Goal: Task Accomplishment & Management: Manage account settings

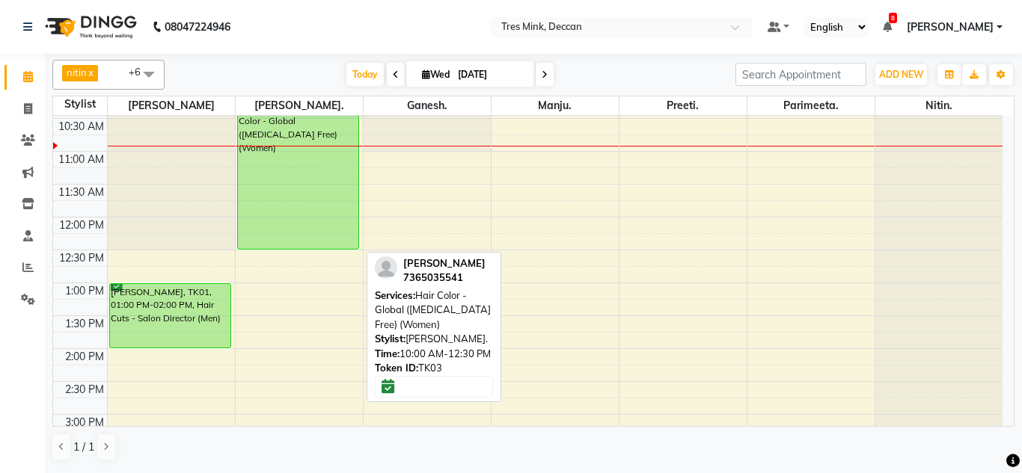
scroll to position [171, 0]
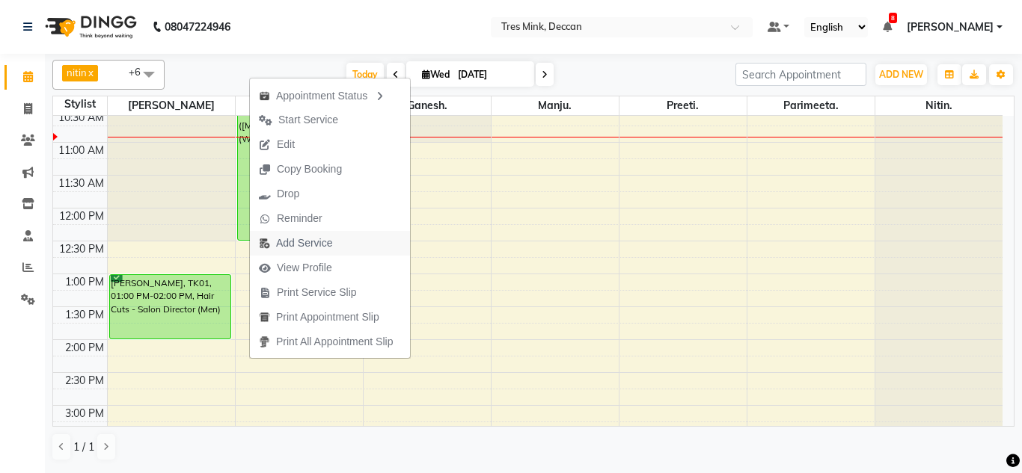
click at [288, 241] on span "Add Service" at bounding box center [304, 244] width 56 height 16
select select "59499"
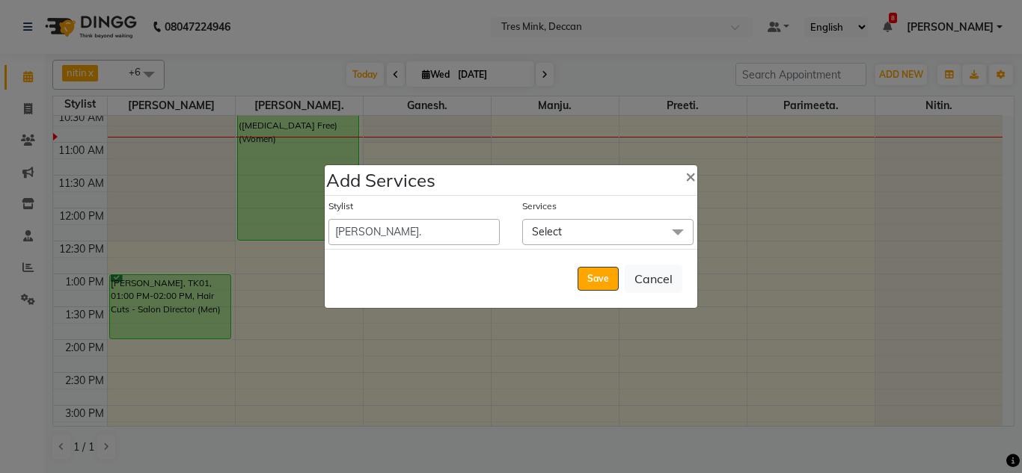
click at [568, 230] on span "Select" at bounding box center [607, 232] width 171 height 26
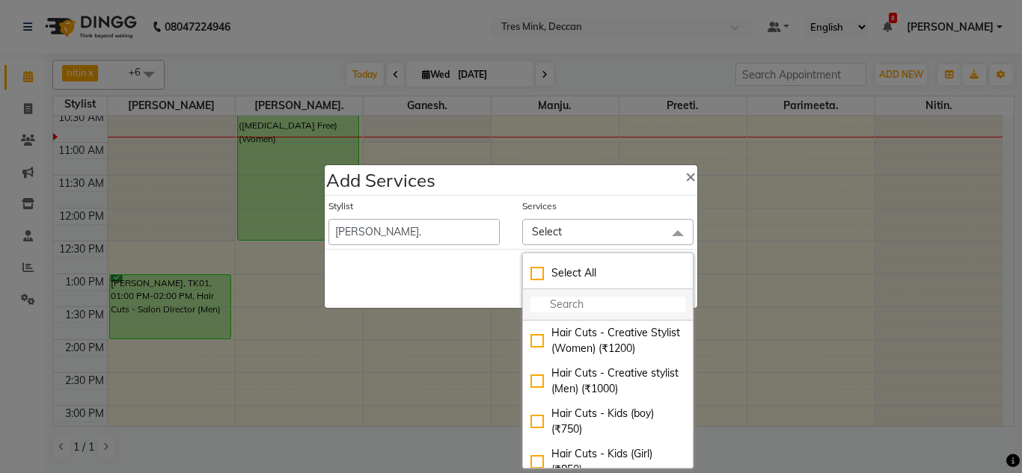
click at [560, 307] on input "multiselect-search" at bounding box center [607, 305] width 155 height 16
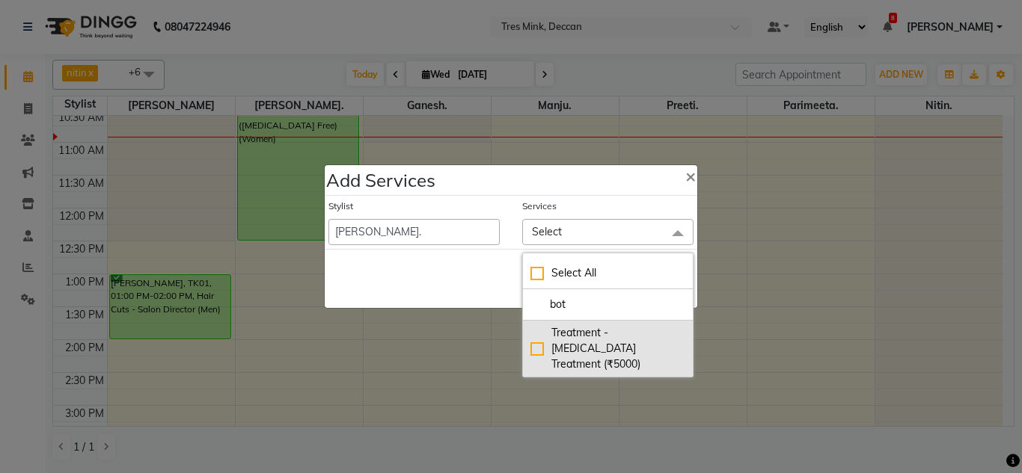
type input "bot"
click at [549, 337] on div "Treatment - Botox Treatment (₹5000)" at bounding box center [607, 348] width 155 height 47
checkbox input "true"
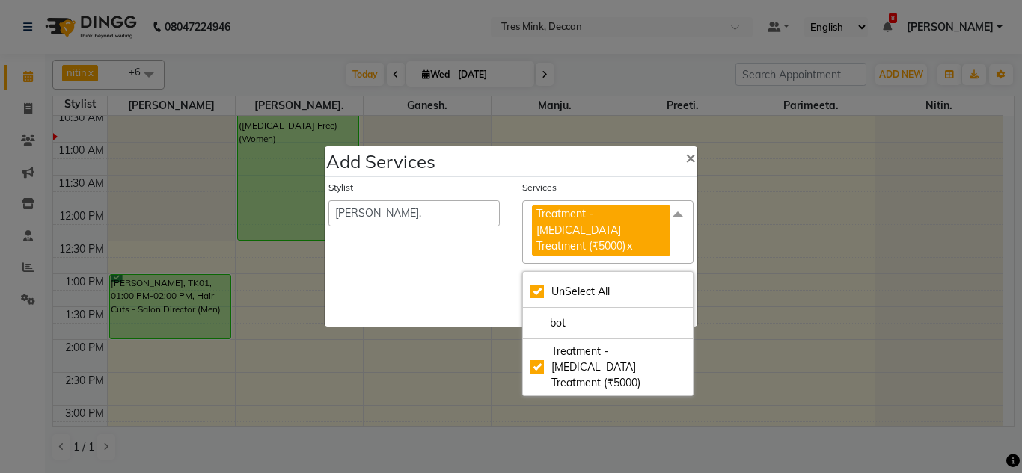
click at [467, 284] on div "Save Cancel" at bounding box center [511, 297] width 372 height 59
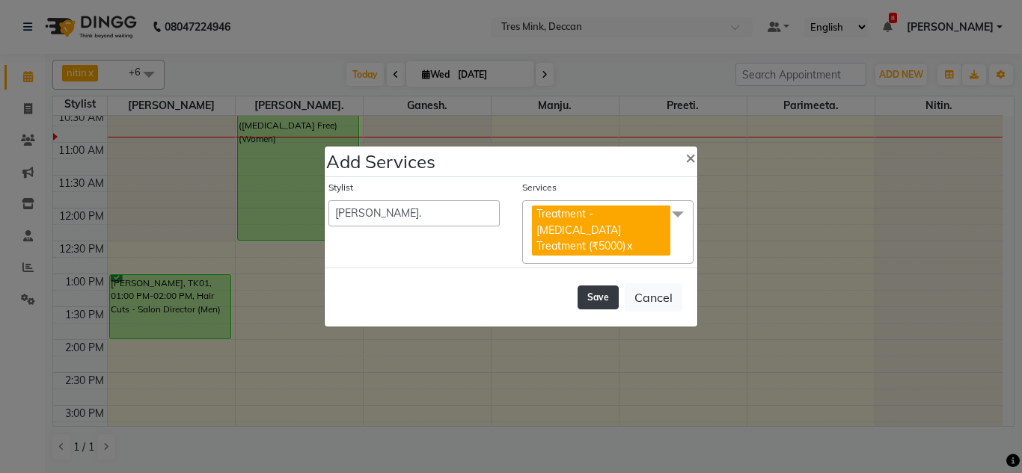
click at [589, 286] on button "Save" at bounding box center [597, 298] width 41 height 24
select select "80330"
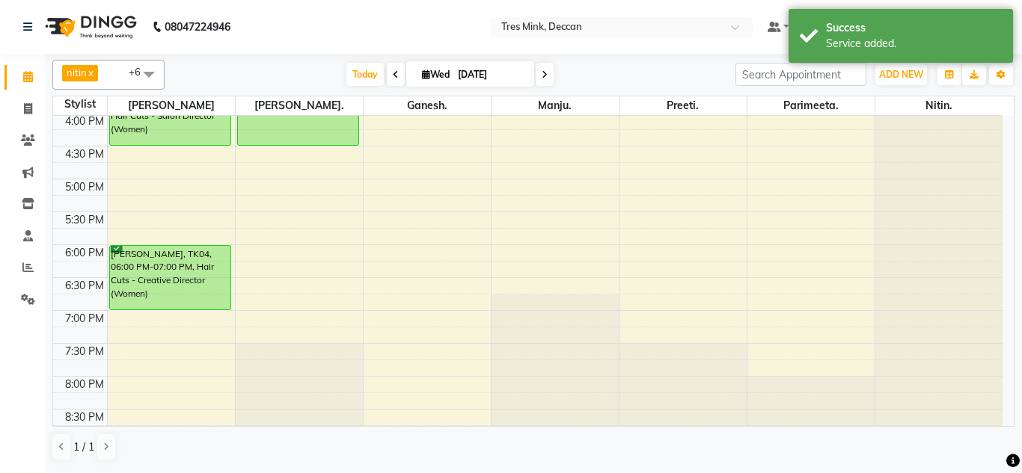
scroll to position [545, 0]
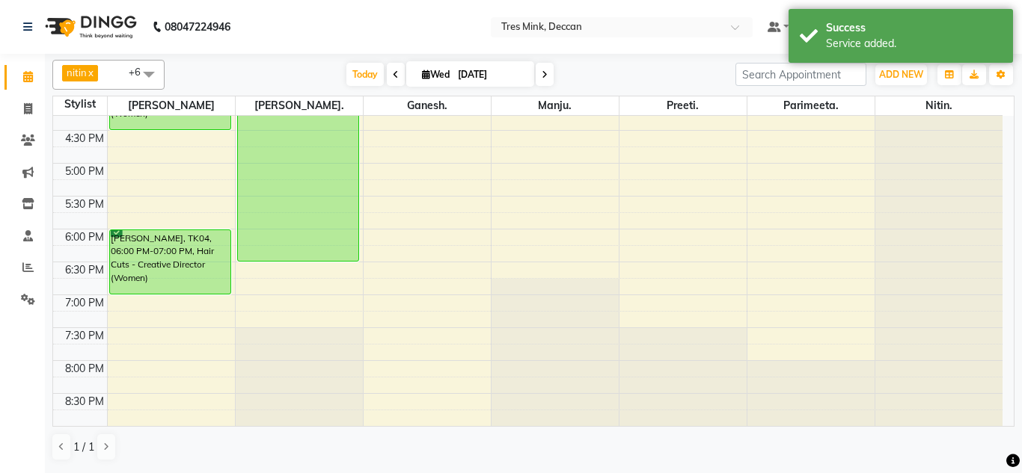
drag, startPoint x: 277, startPoint y: 128, endPoint x: 271, endPoint y: 261, distance: 133.3
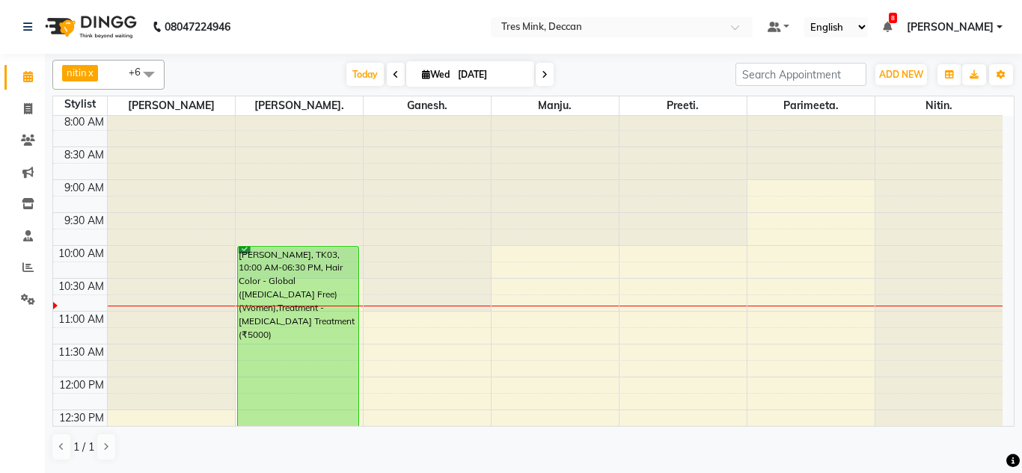
scroll to position [0, 0]
click at [393, 73] on icon at bounding box center [396, 74] width 6 height 9
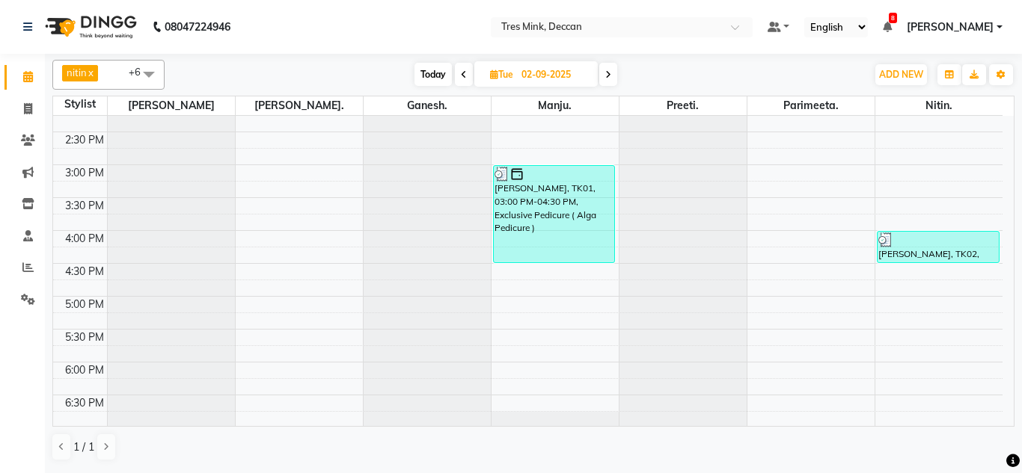
scroll to position [395, 0]
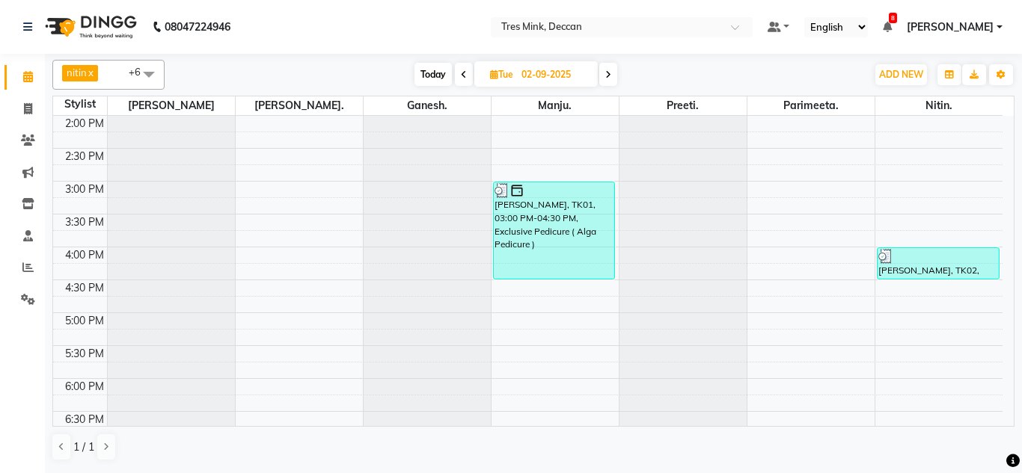
click at [431, 72] on span "Today" at bounding box center [432, 74] width 37 height 23
type input "[DATE]"
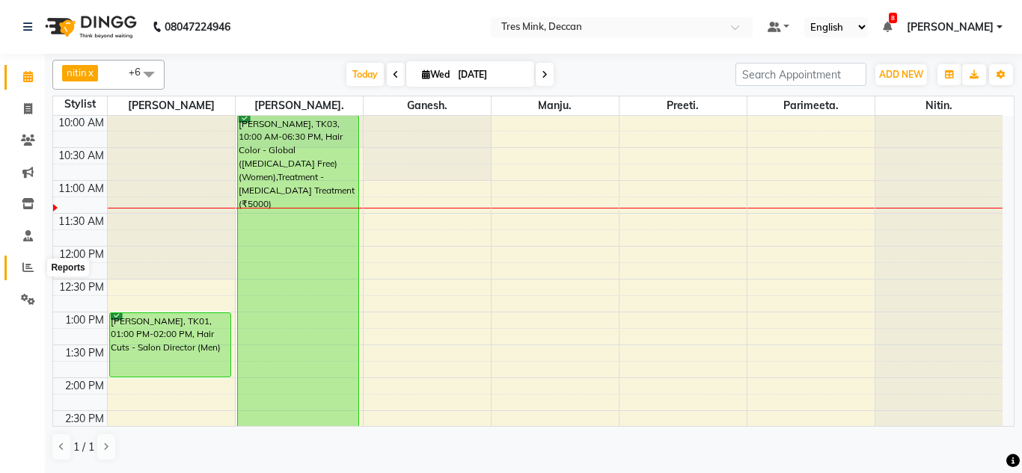
click at [19, 264] on span at bounding box center [28, 268] width 26 height 17
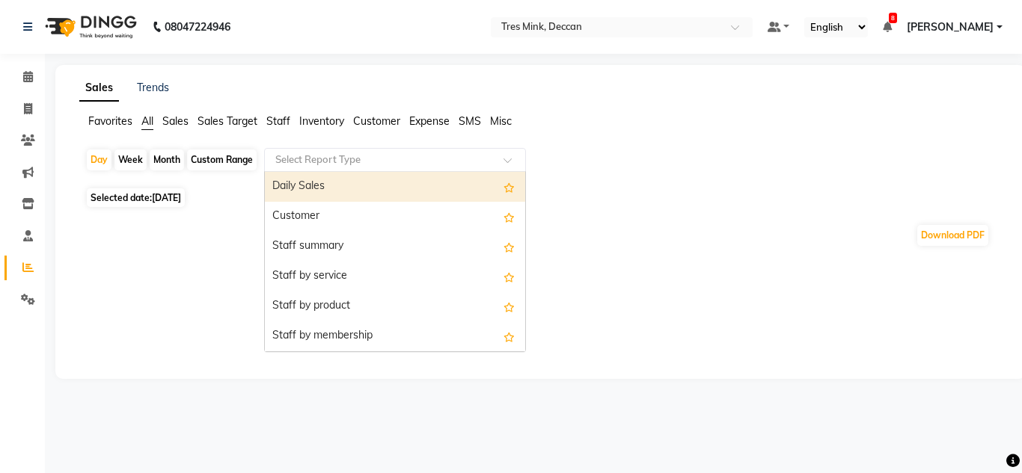
click at [364, 159] on input "text" at bounding box center [379, 160] width 215 height 15
click at [363, 159] on input "text" at bounding box center [379, 160] width 215 height 15
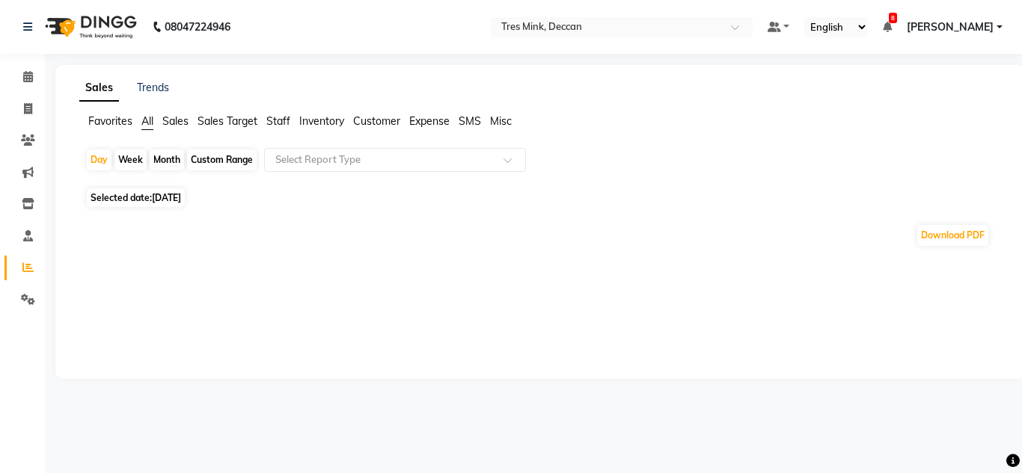
click at [176, 267] on div "Sales Trends Favorites All Sales Sales Target Staff Inventory Customer Expense …" at bounding box center [540, 222] width 970 height 314
click at [111, 107] on div "Sales Trends Favorites All Sales Sales Target Staff Inventory Customer Expense …" at bounding box center [540, 222] width 970 height 314
click at [114, 122] on span "Favorites" at bounding box center [110, 120] width 44 height 13
click at [176, 190] on span "[DATE]" at bounding box center [166, 188] width 29 height 11
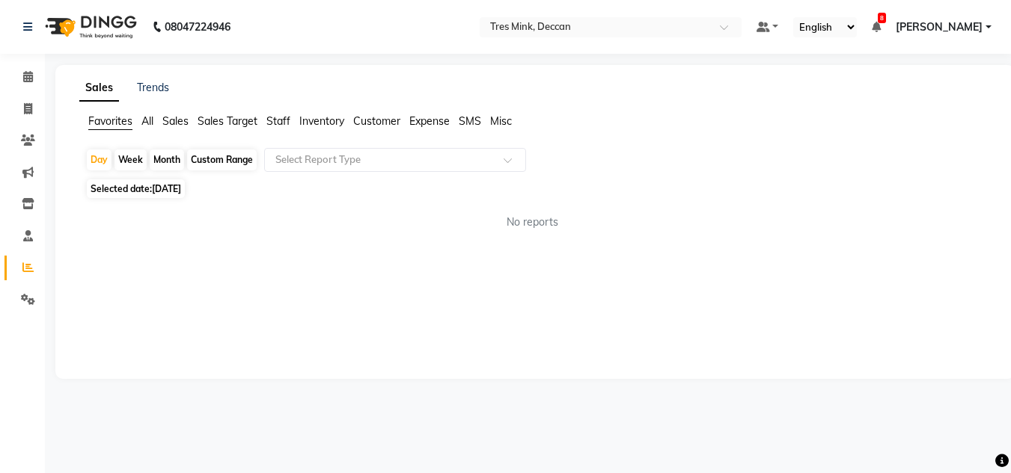
select select "9"
select select "2025"
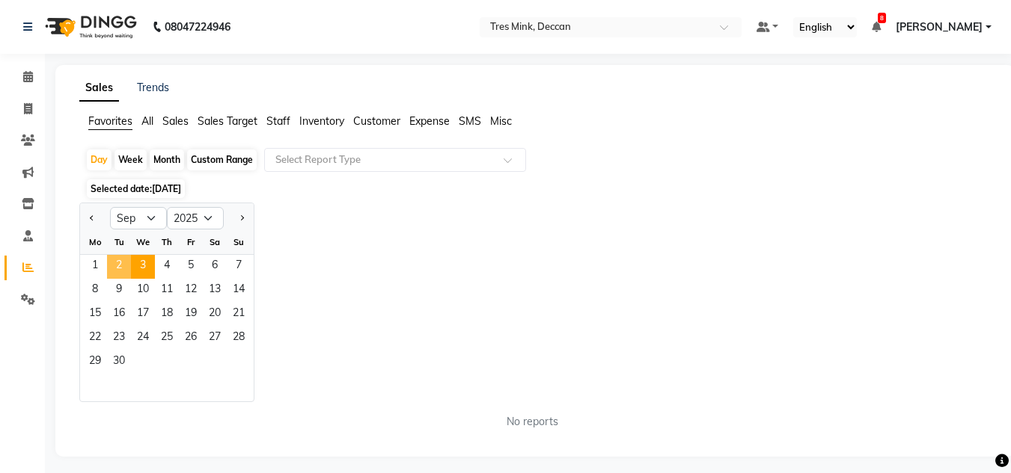
click at [118, 268] on span "2" at bounding box center [119, 267] width 24 height 24
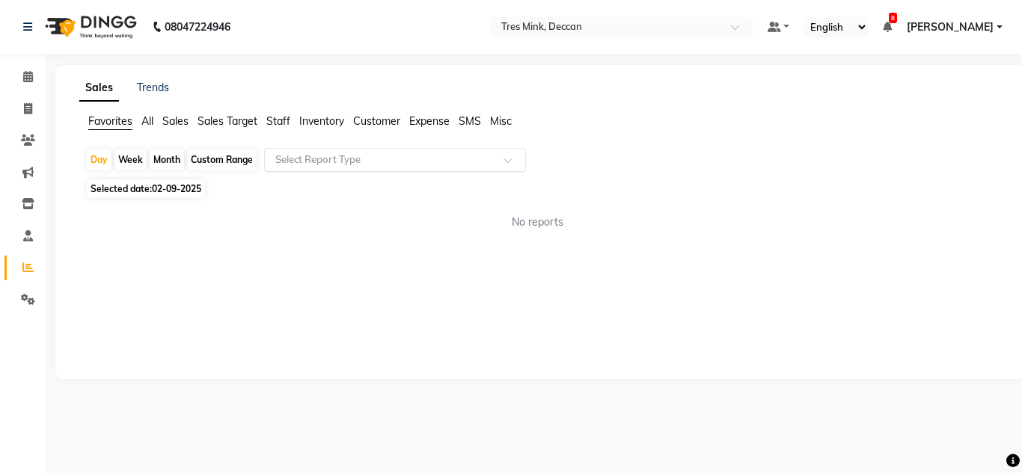
click at [292, 162] on input "text" at bounding box center [379, 160] width 215 height 15
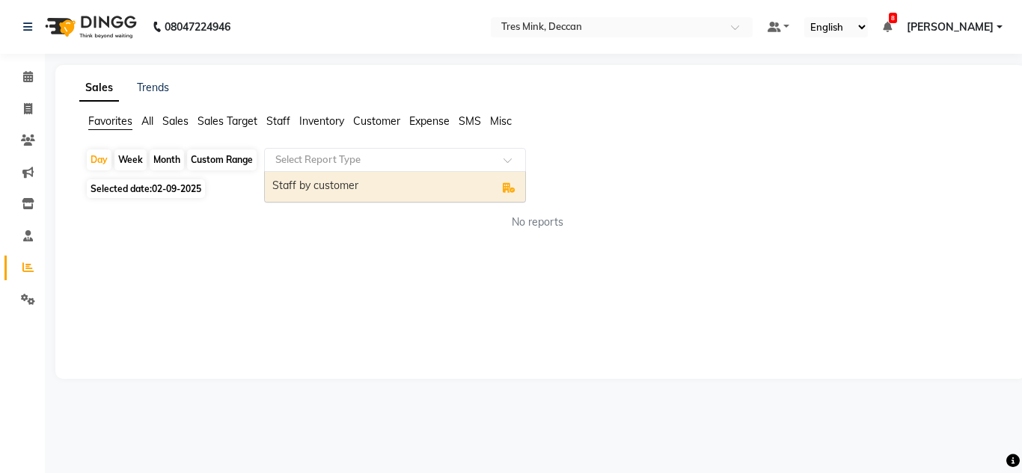
click at [286, 190] on div "Staff by customer" at bounding box center [395, 187] width 260 height 30
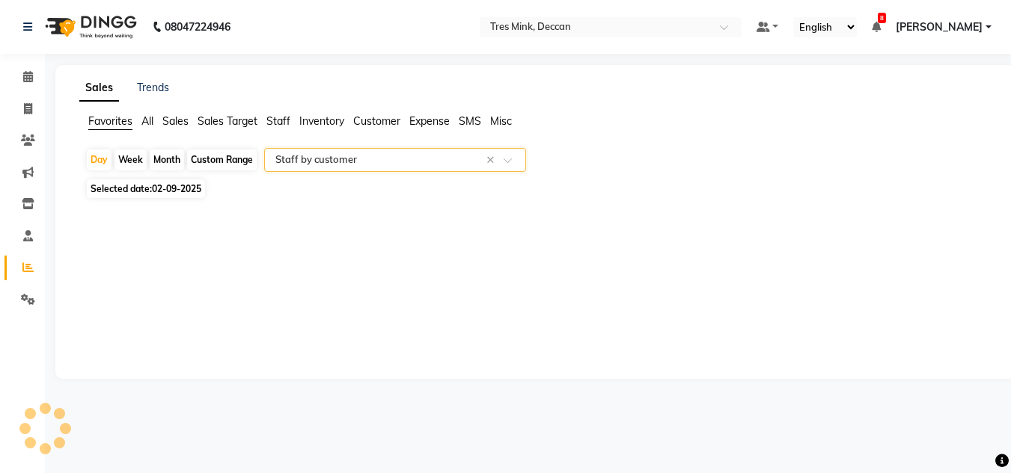
select select "filtered_report"
select select "pdf"
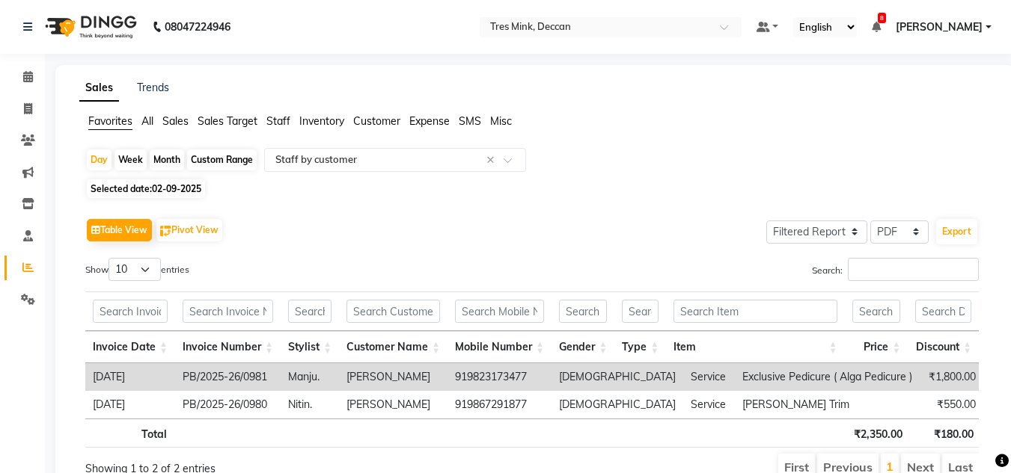
click at [865, 256] on div "Table View Pivot View Select Full Report Filtered Report Select CSV PDF Export …" at bounding box center [531, 349] width 893 height 268
click at [871, 269] on input "Search:" at bounding box center [912, 269] width 131 height 23
click at [881, 233] on select "Select CSV PDF" at bounding box center [899, 232] width 58 height 23
click at [847, 272] on input "Search:" at bounding box center [912, 269] width 131 height 23
click at [848, 273] on input "Search:" at bounding box center [912, 269] width 131 height 23
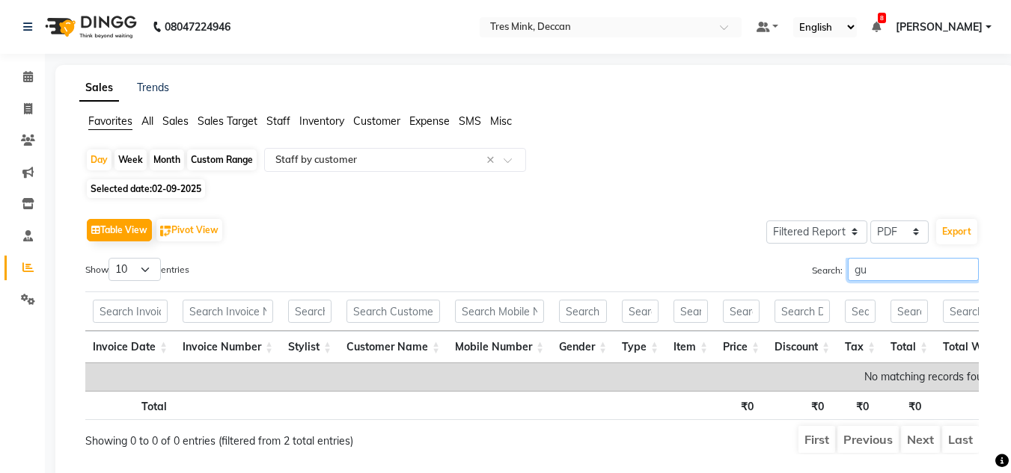
type input "g"
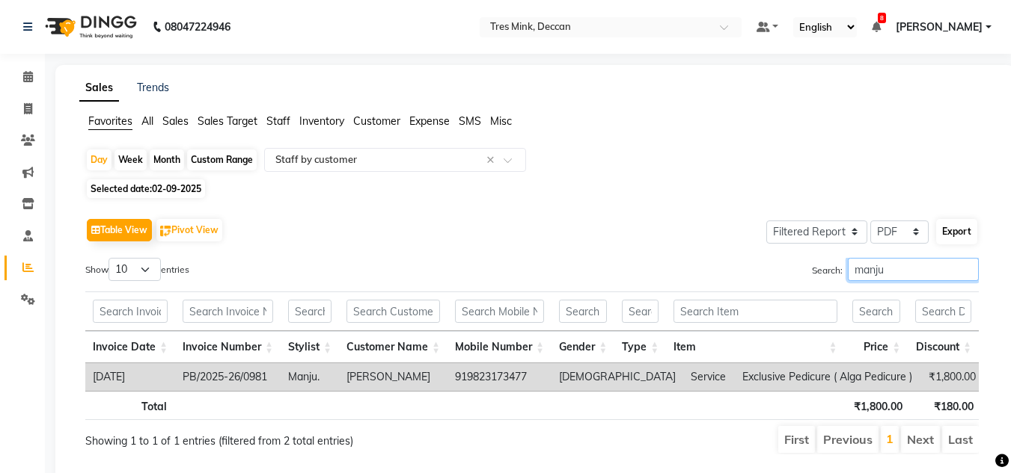
type input "manju"
click at [973, 236] on button "Export" at bounding box center [956, 231] width 41 height 25
select select "sans-serif"
select select "14px"
select select "template_1"
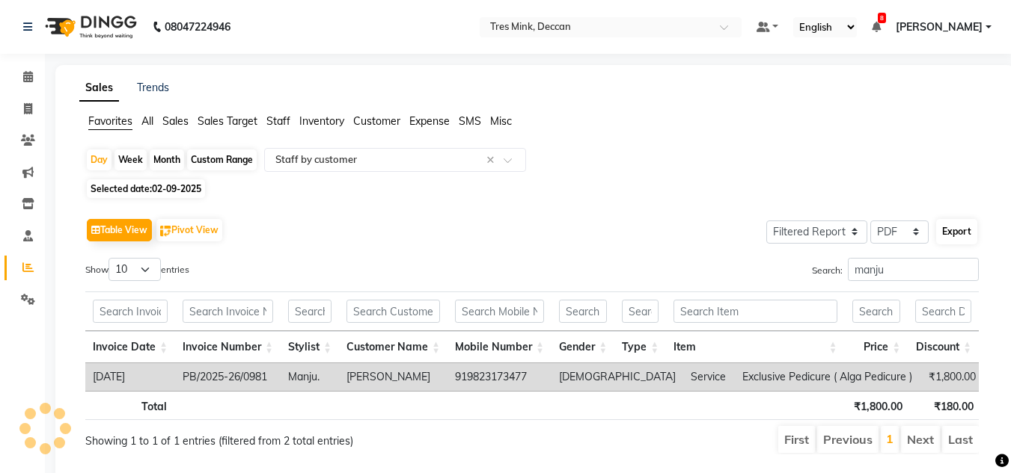
select select "A4"
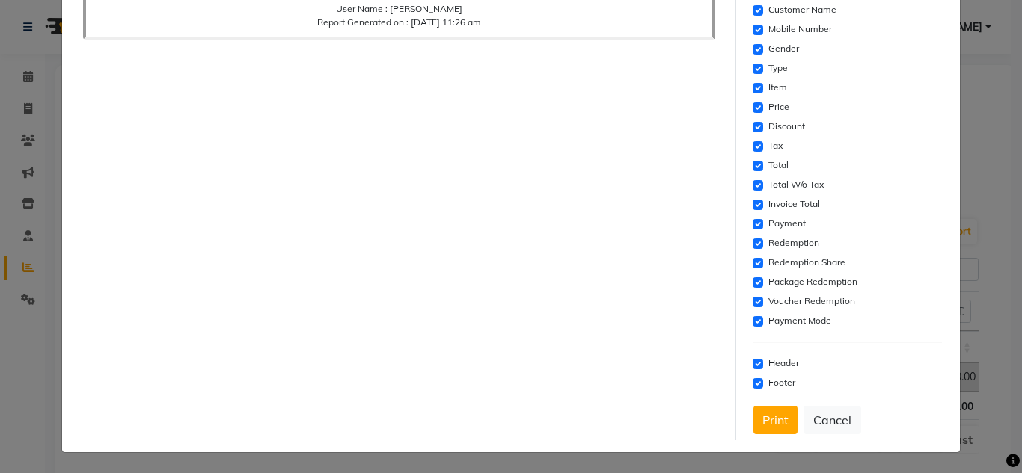
scroll to position [322, 0]
click at [752, 323] on input "checkbox" at bounding box center [757, 321] width 10 height 10
checkbox input "false"
click at [752, 301] on input "checkbox" at bounding box center [757, 301] width 10 height 10
checkbox input "false"
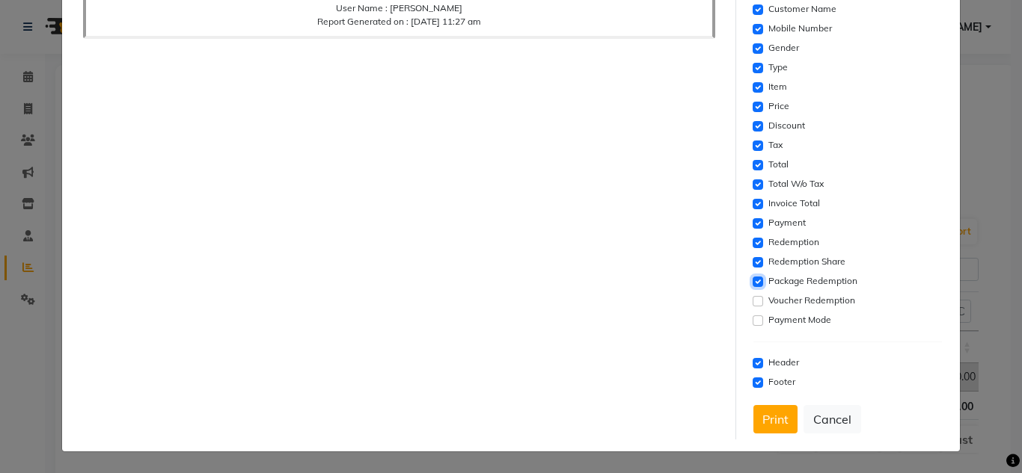
click at [752, 283] on input "checkbox" at bounding box center [757, 282] width 10 height 10
checkbox input "false"
click at [752, 263] on input "checkbox" at bounding box center [757, 262] width 10 height 10
checkbox input "false"
click at [752, 244] on input "checkbox" at bounding box center [757, 243] width 10 height 10
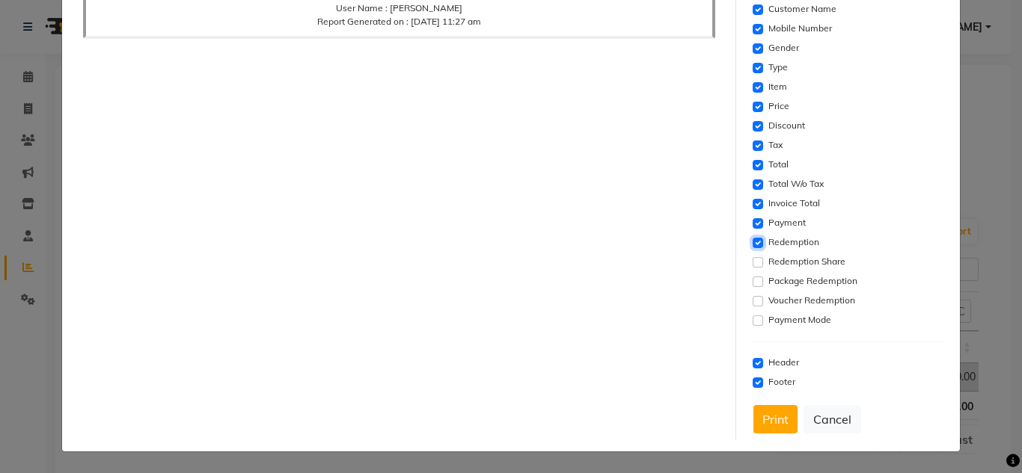
checkbox input "false"
click at [753, 230] on div "Payment" at bounding box center [847, 224] width 189 height 18
click at [752, 222] on input "checkbox" at bounding box center [757, 223] width 10 height 10
checkbox input "false"
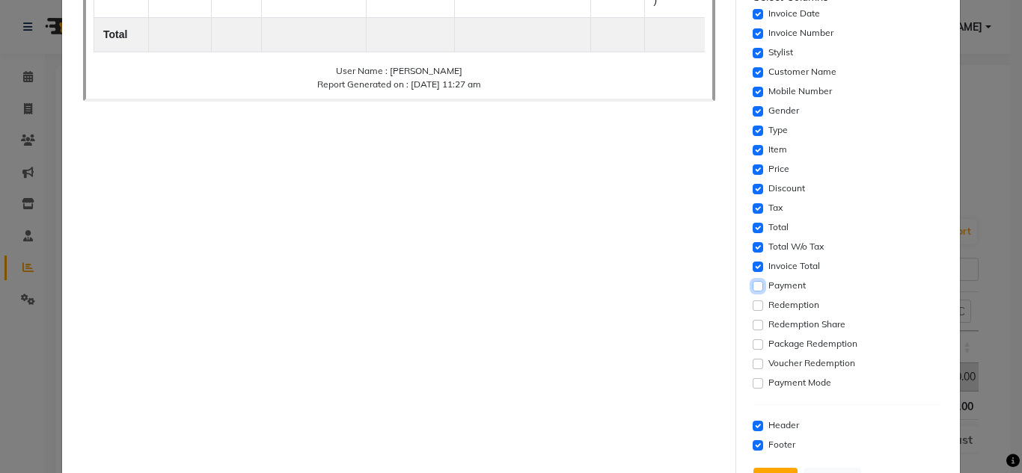
scroll to position [173, 0]
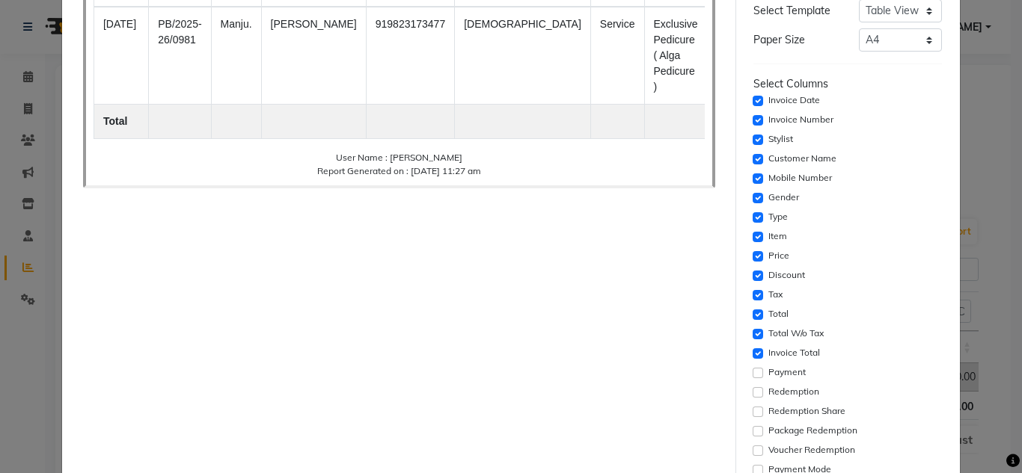
click at [753, 362] on div "Invoice Total" at bounding box center [847, 354] width 189 height 18
click at [752, 356] on input "checkbox" at bounding box center [757, 354] width 10 height 10
checkbox input "false"
click at [752, 318] on input "checkbox" at bounding box center [757, 315] width 10 height 10
checkbox input "false"
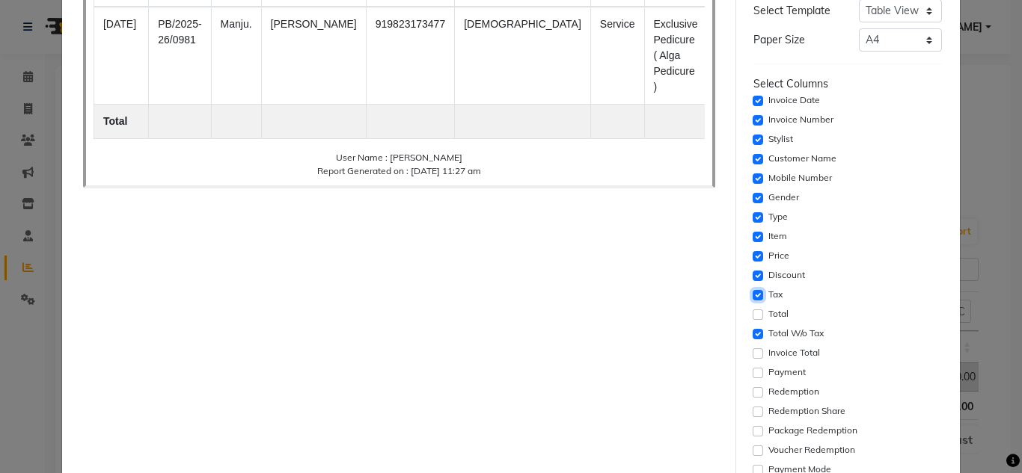
click at [752, 297] on input "checkbox" at bounding box center [757, 295] width 10 height 10
checkbox input "false"
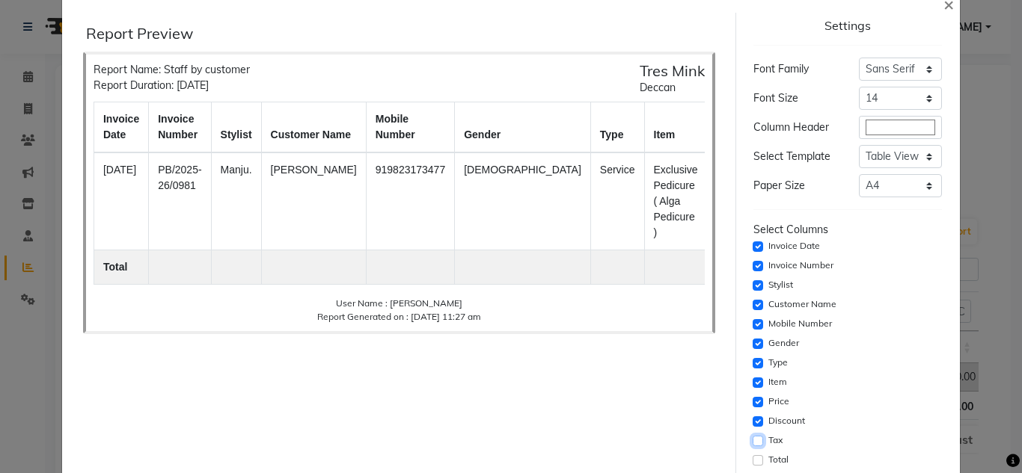
scroll to position [23, 0]
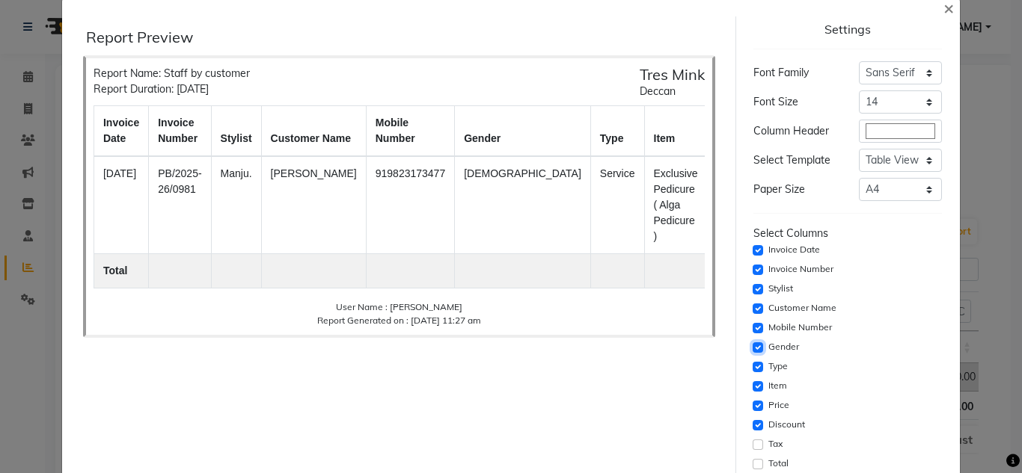
click at [752, 344] on input "checkbox" at bounding box center [757, 348] width 10 height 10
checkbox input "false"
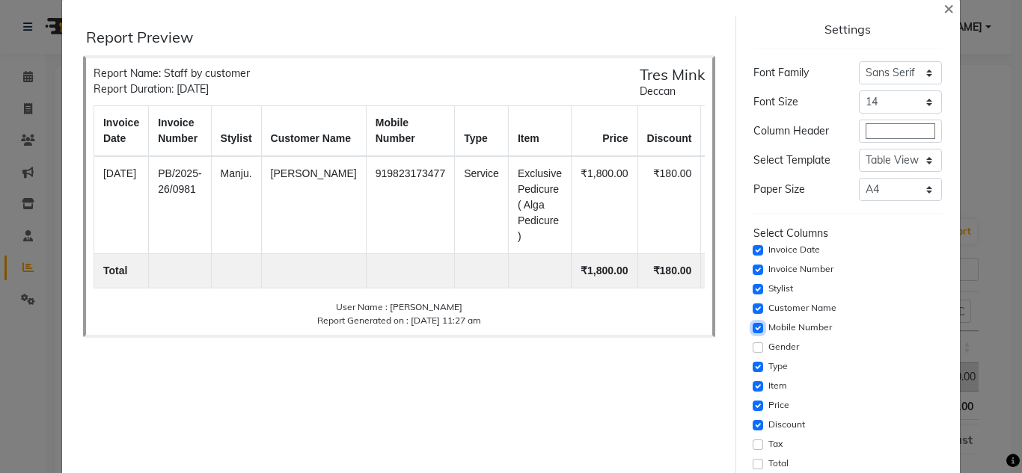
click at [752, 329] on input "checkbox" at bounding box center [757, 328] width 10 height 10
checkbox input "false"
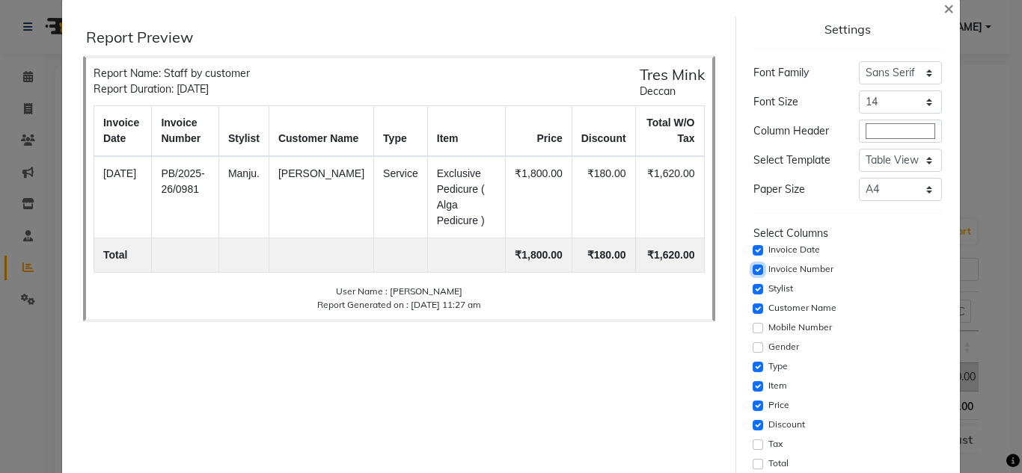
click at [752, 274] on input "checkbox" at bounding box center [757, 270] width 10 height 10
checkbox input "false"
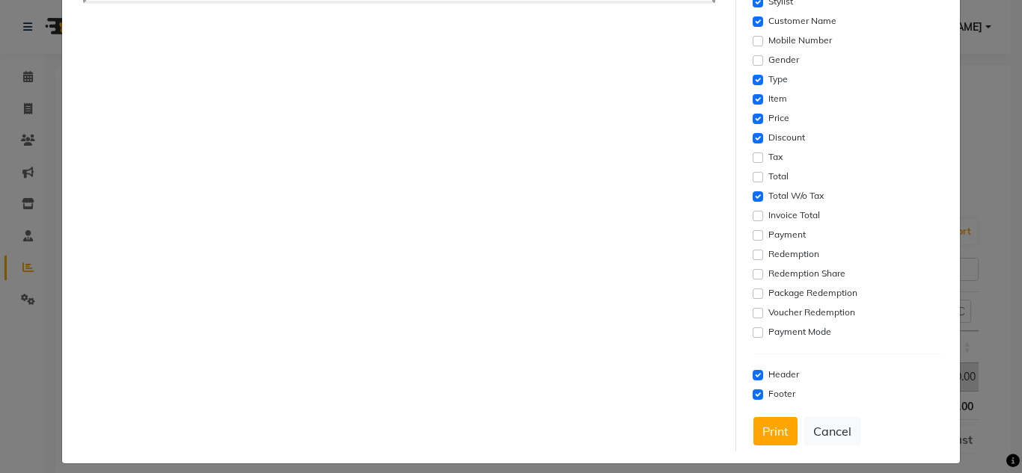
scroll to position [322, 0]
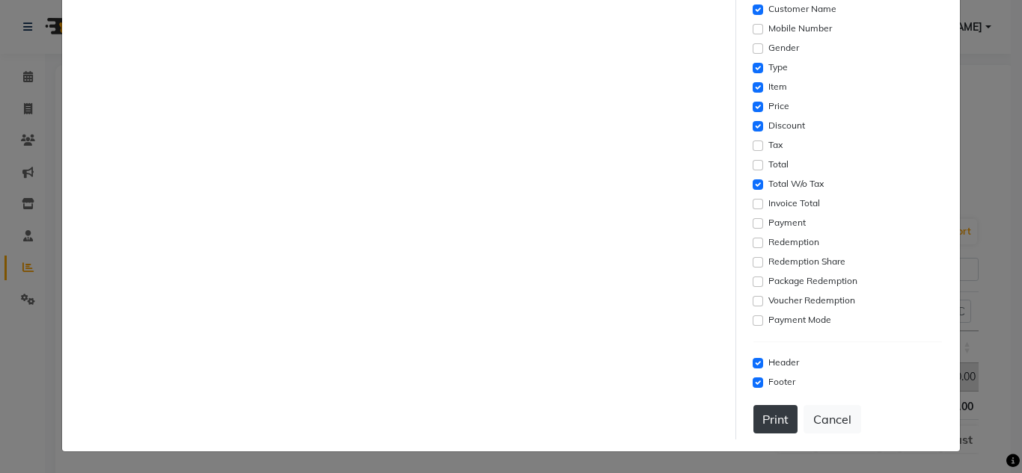
click at [763, 430] on button "Print" at bounding box center [775, 419] width 44 height 28
click at [770, 420] on button "Print" at bounding box center [775, 419] width 44 height 28
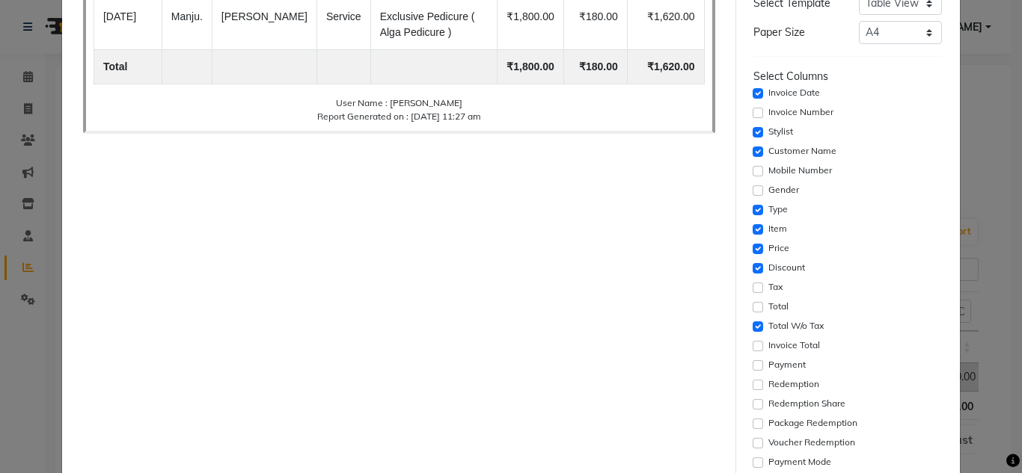
scroll to position [0, 0]
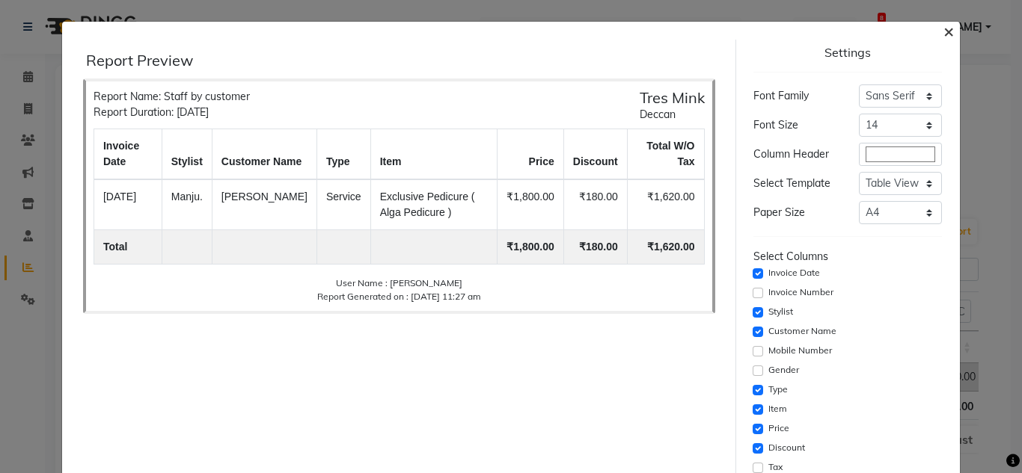
click at [943, 39] on span "×" at bounding box center [948, 30] width 10 height 22
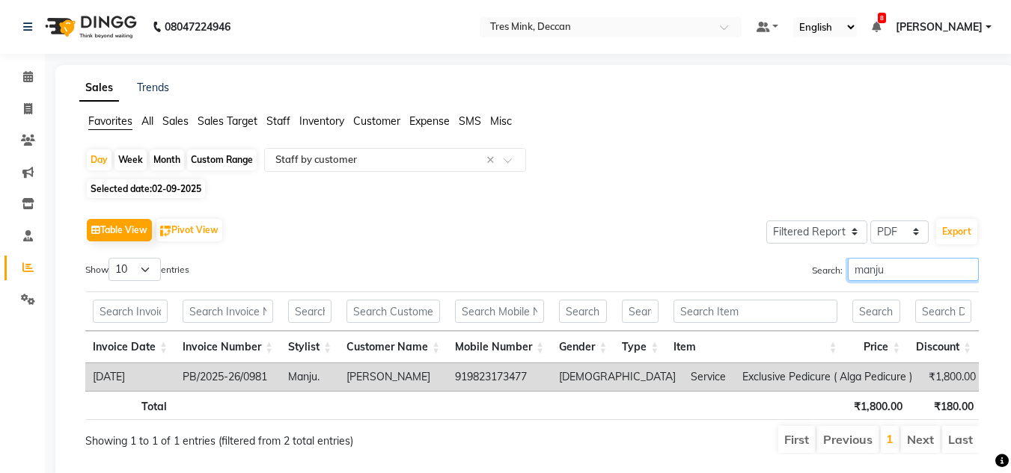
click at [874, 265] on input "manju" at bounding box center [912, 269] width 131 height 23
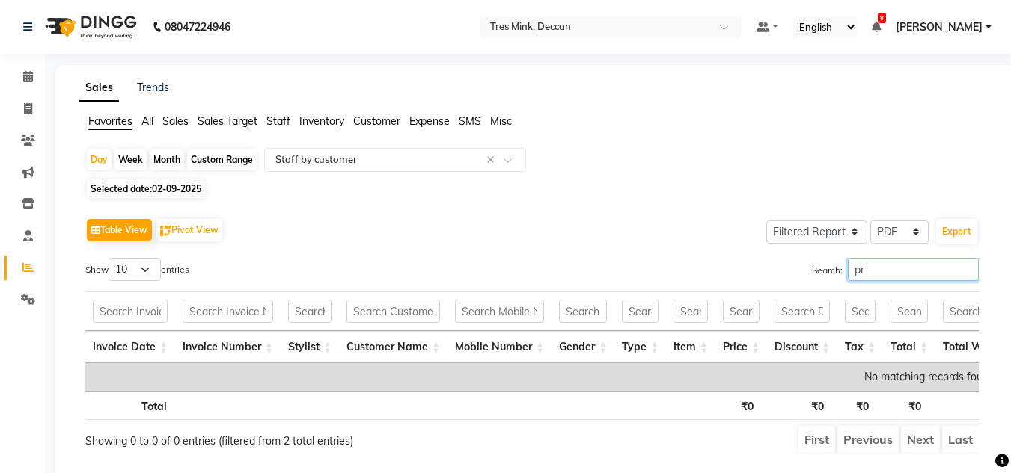
type input "p"
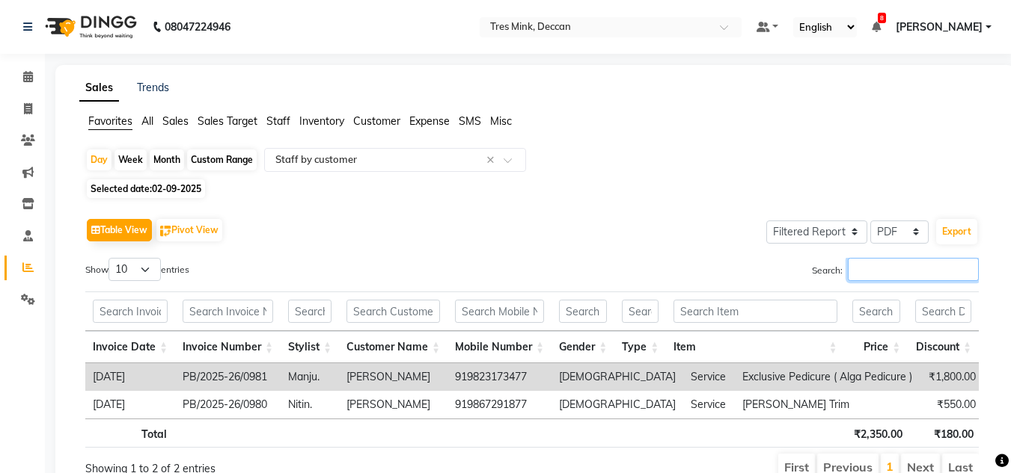
type input "m"
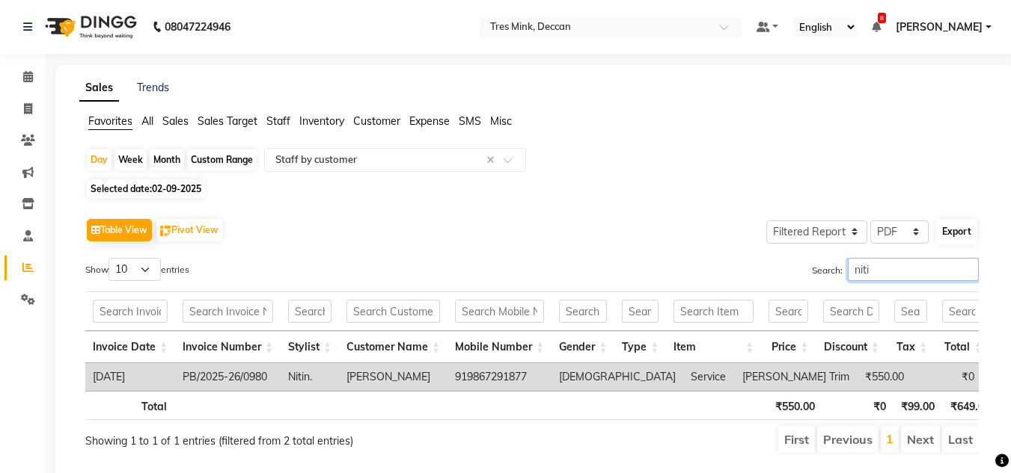
type input "niti"
click at [962, 236] on button "Export" at bounding box center [956, 231] width 41 height 25
select select "sans-serif"
select select "14px"
select select "template_1"
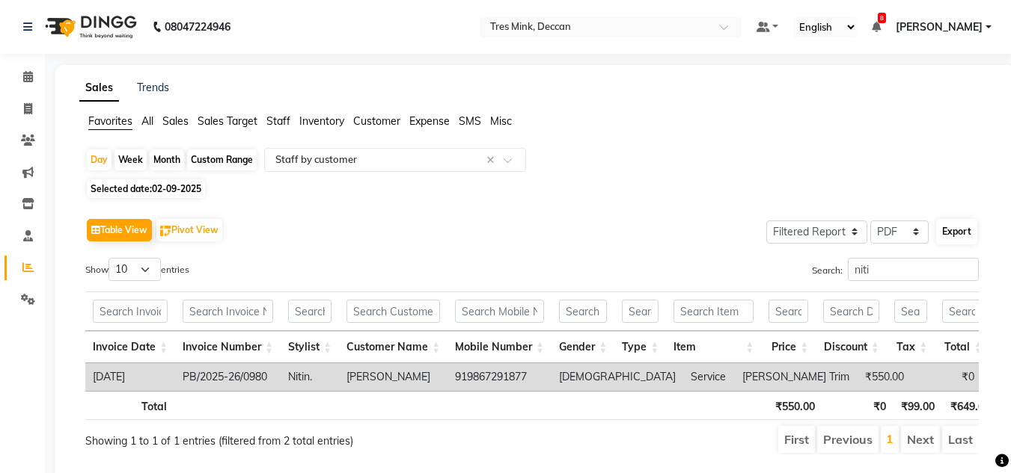
select select "A4"
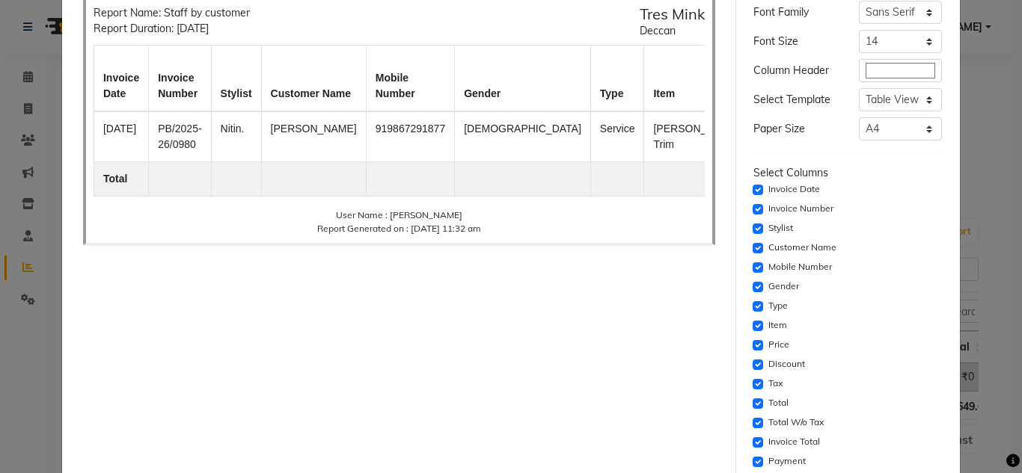
scroll to position [224, 0]
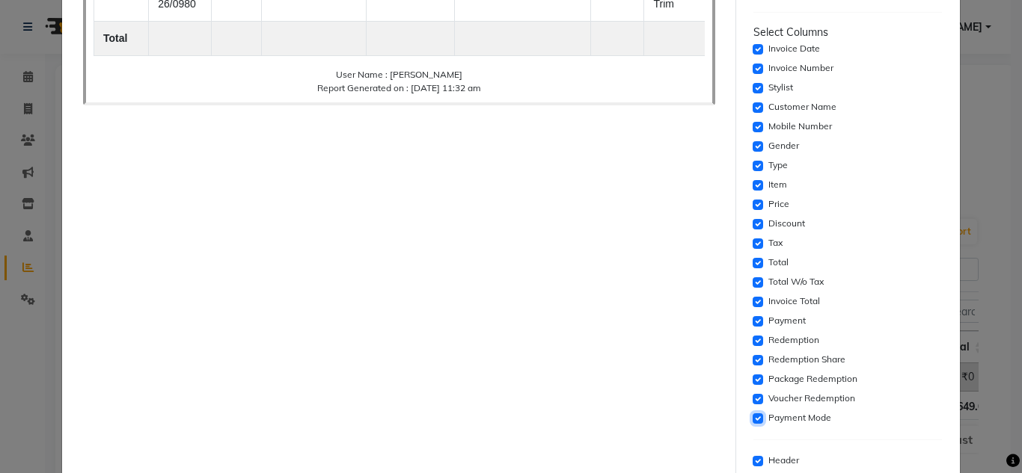
click at [752, 417] on input "checkbox" at bounding box center [757, 419] width 10 height 10
checkbox input "false"
click at [752, 395] on input "checkbox" at bounding box center [757, 399] width 10 height 10
checkbox input "false"
click at [752, 381] on input "checkbox" at bounding box center [757, 380] width 10 height 10
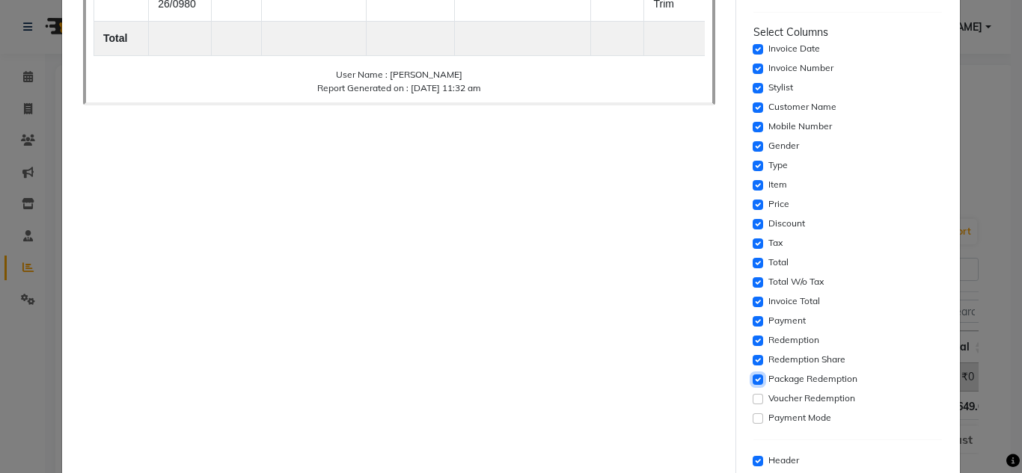
checkbox input "false"
click at [752, 358] on input "checkbox" at bounding box center [757, 360] width 10 height 10
checkbox input "false"
click at [752, 340] on input "checkbox" at bounding box center [757, 341] width 10 height 10
checkbox input "false"
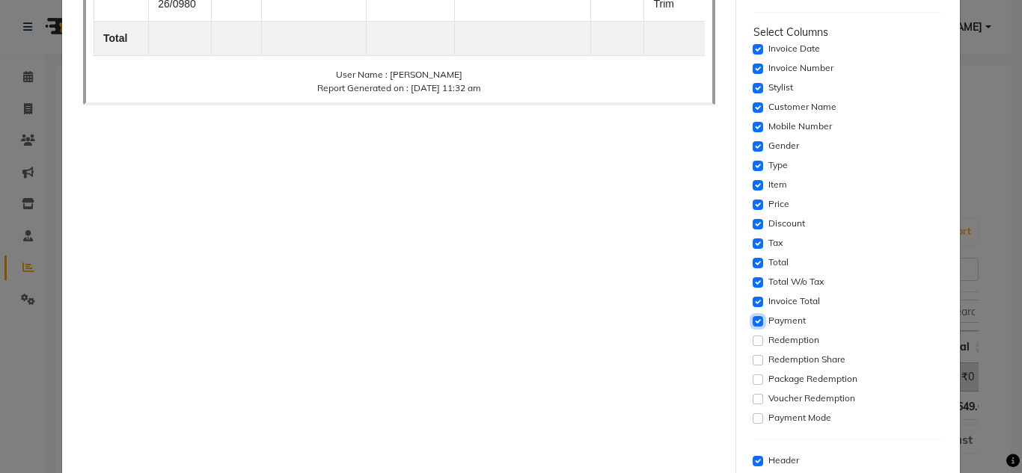
click at [752, 324] on input "checkbox" at bounding box center [757, 321] width 10 height 10
checkbox input "false"
click at [753, 309] on div "Invoice Total" at bounding box center [847, 302] width 189 height 18
click at [752, 304] on input "checkbox" at bounding box center [757, 302] width 10 height 10
checkbox input "false"
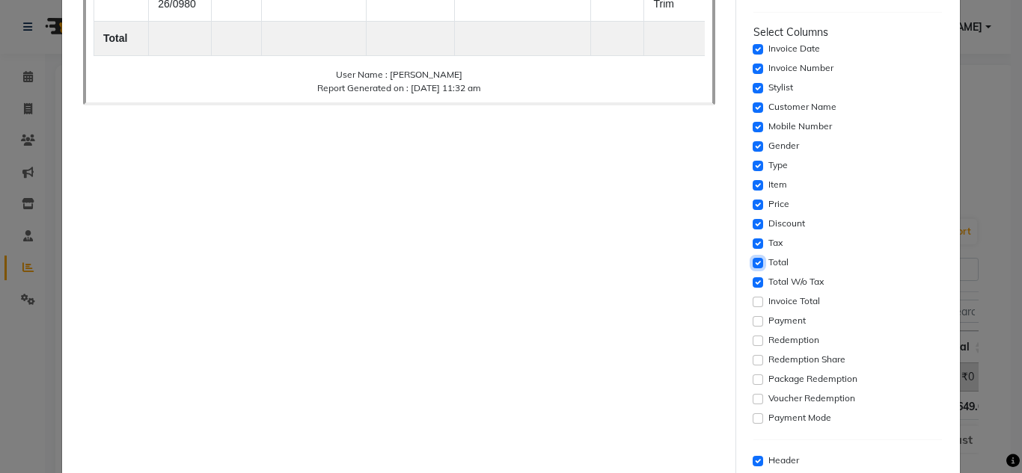
click at [752, 263] on input "checkbox" at bounding box center [757, 263] width 10 height 10
checkbox input "false"
click at [753, 248] on div "Tax" at bounding box center [847, 244] width 189 height 18
click at [752, 248] on input "checkbox" at bounding box center [757, 244] width 10 height 10
checkbox input "false"
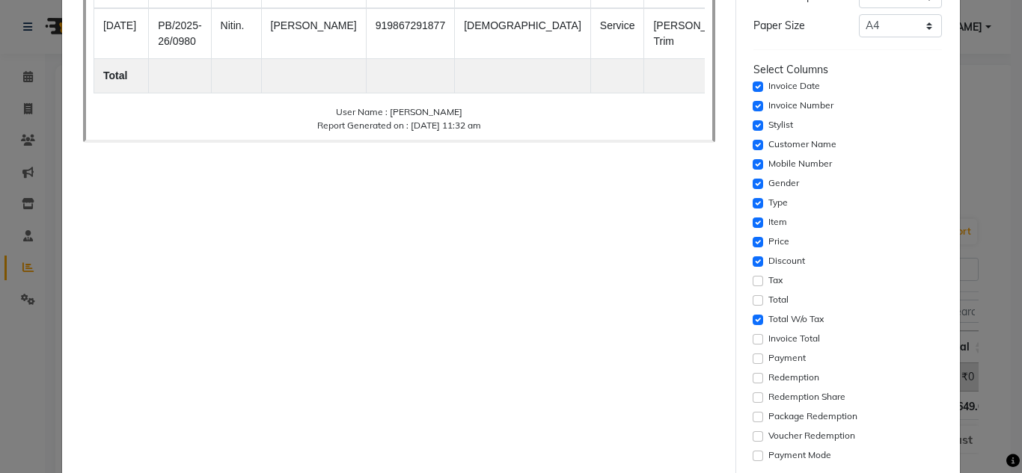
scroll to position [150, 0]
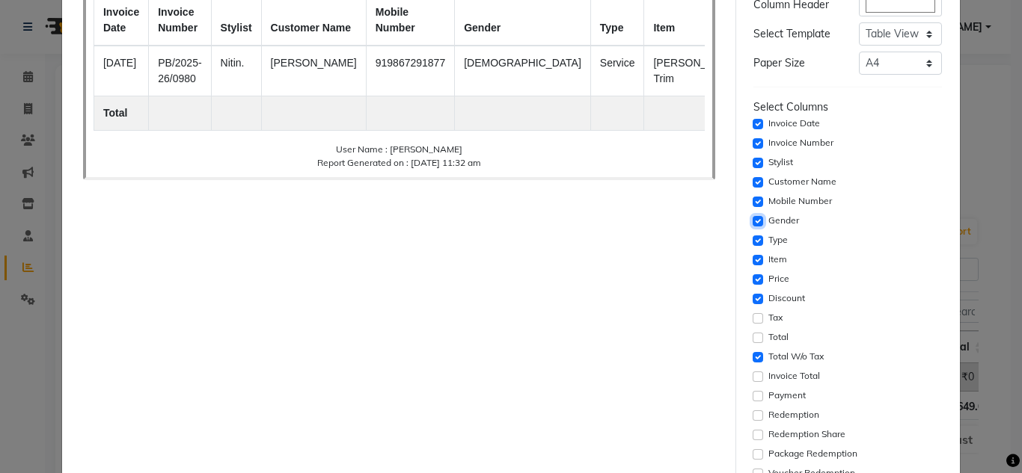
click at [754, 221] on input "checkbox" at bounding box center [757, 221] width 10 height 10
checkbox input "false"
click at [752, 199] on input "checkbox" at bounding box center [757, 202] width 10 height 10
checkbox input "false"
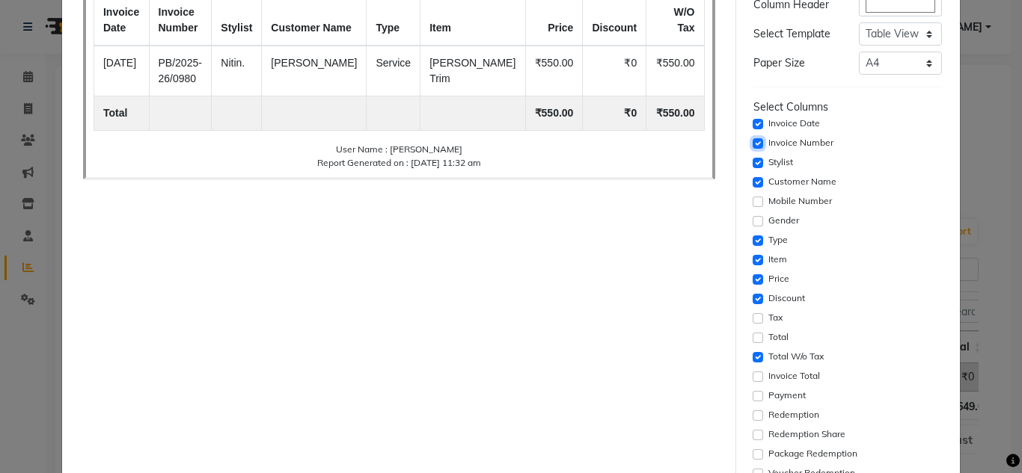
click at [753, 144] on input "checkbox" at bounding box center [757, 143] width 10 height 10
checkbox input "false"
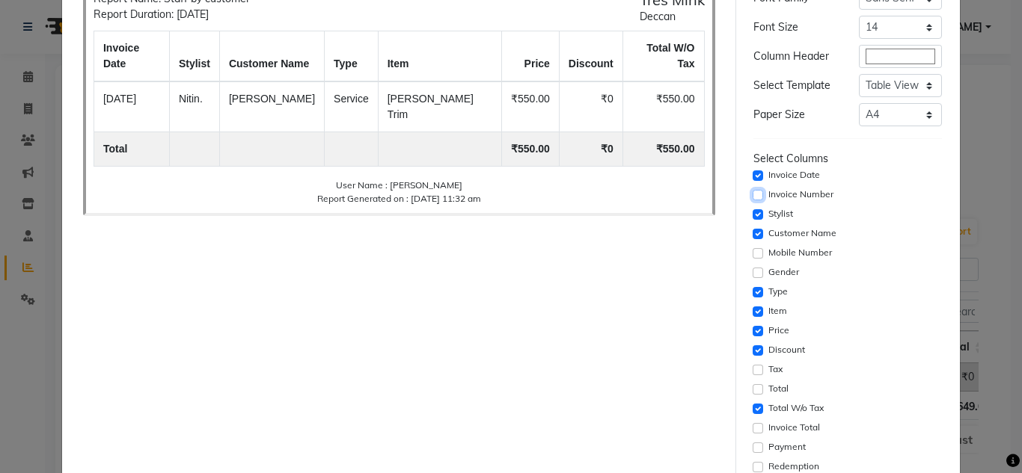
scroll to position [322, 0]
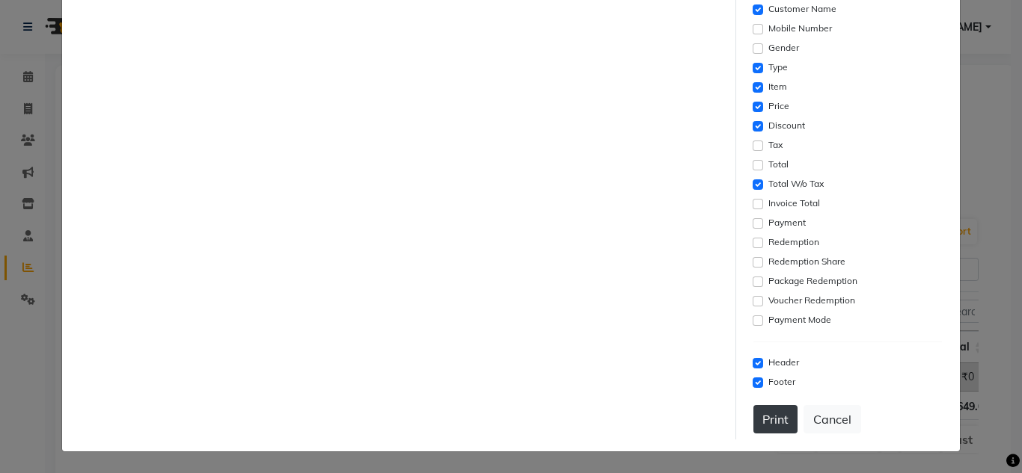
click at [767, 416] on button "Print" at bounding box center [775, 419] width 44 height 28
click at [771, 411] on button "Print" at bounding box center [775, 419] width 44 height 28
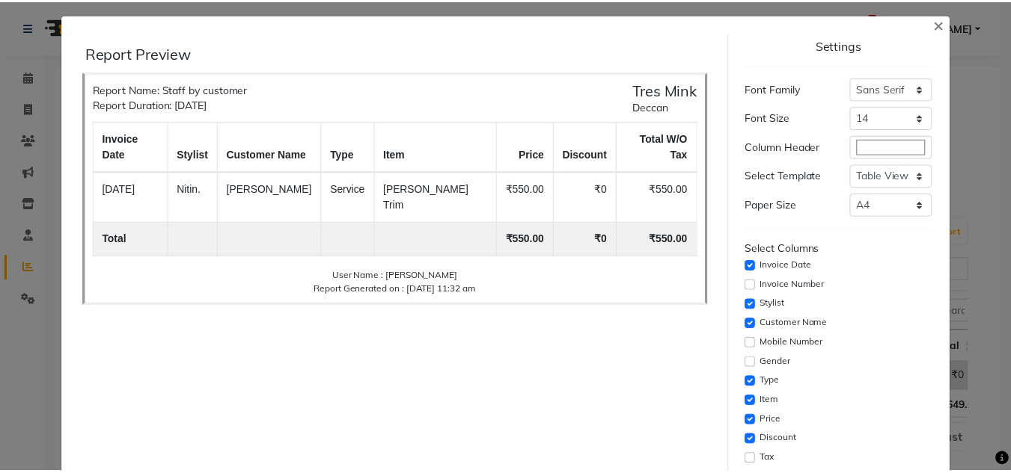
scroll to position [0, 0]
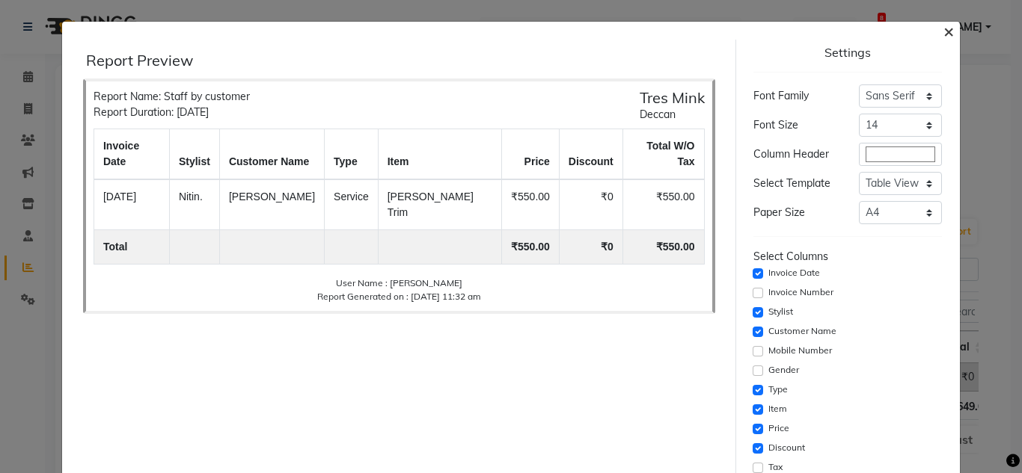
click at [943, 37] on span "×" at bounding box center [948, 30] width 10 height 22
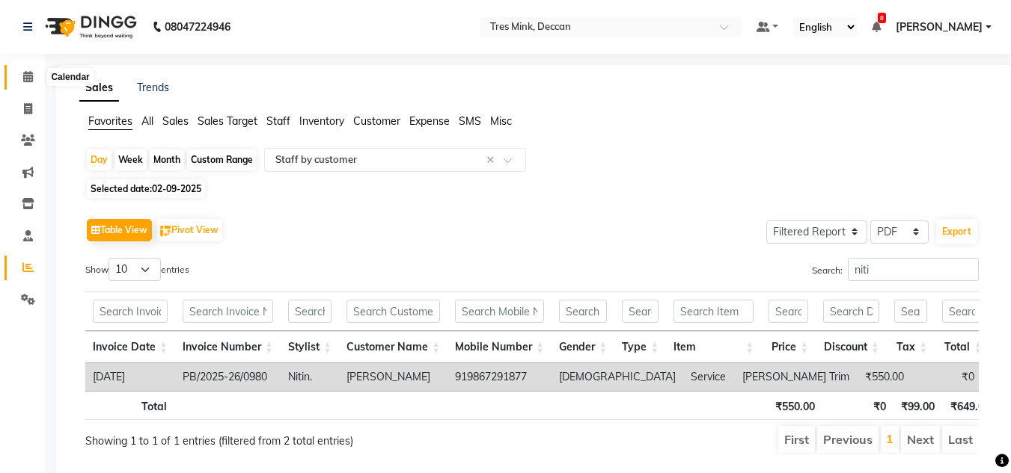
click at [26, 76] on icon at bounding box center [28, 76] width 10 height 11
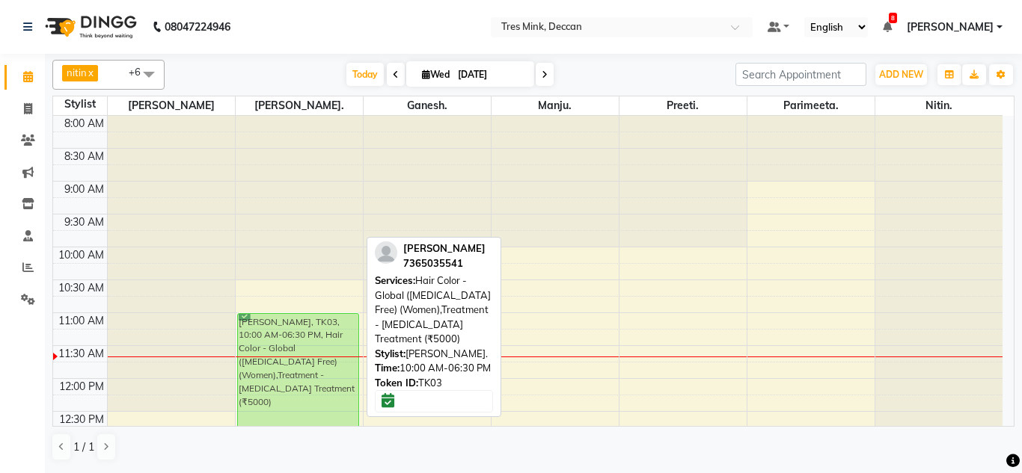
drag, startPoint x: 277, startPoint y: 260, endPoint x: 285, endPoint y: 330, distance: 70.0
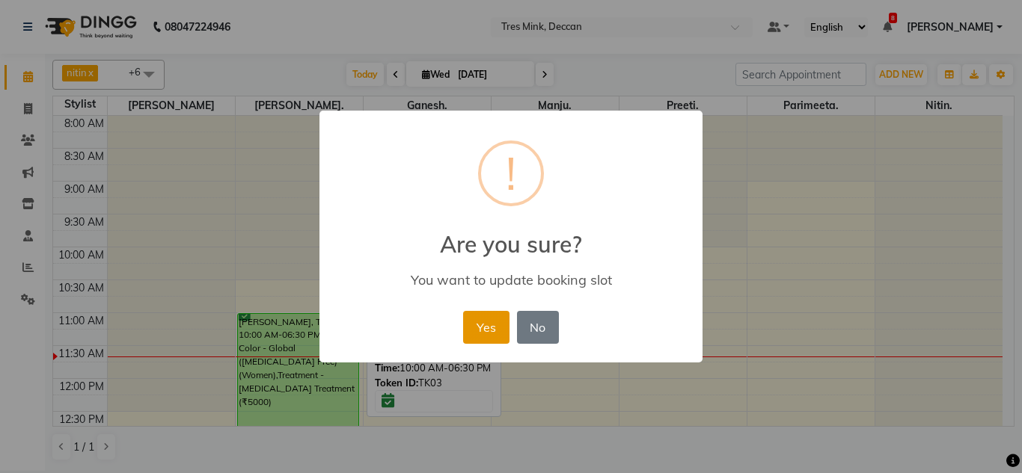
click at [470, 330] on button "Yes" at bounding box center [486, 327] width 46 height 33
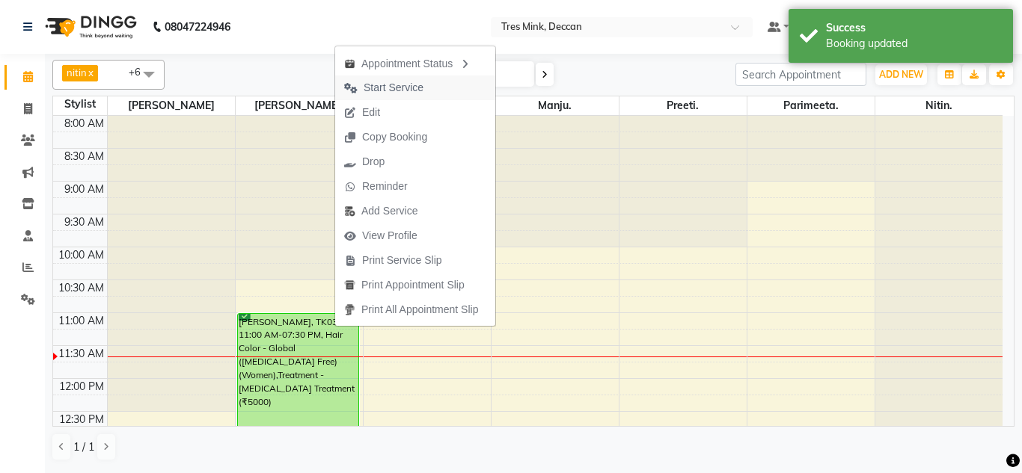
click at [384, 88] on span "Start Service" at bounding box center [394, 88] width 60 height 16
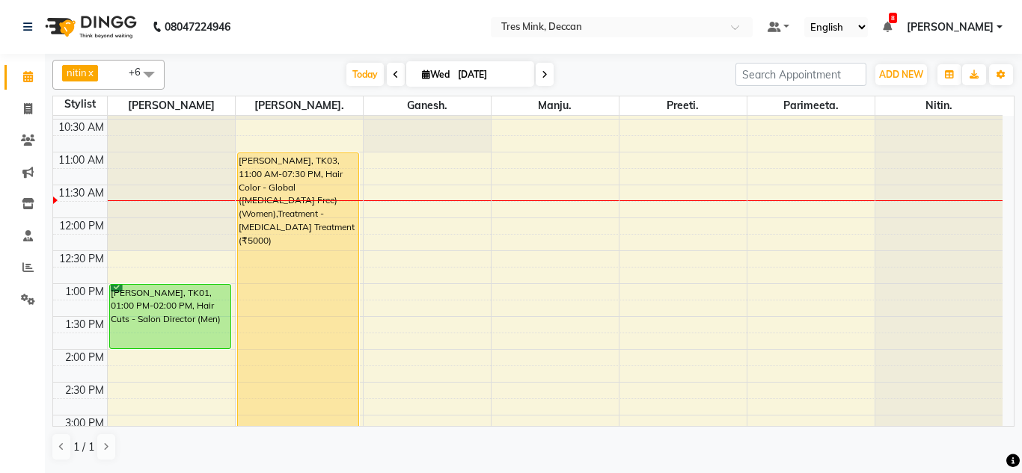
scroll to position [160, 0]
click at [429, 230] on div "8:00 AM 8:30 AM 9:00 AM 9:30 AM 10:00 AM 10:30 AM 11:00 AM 11:30 AM 12:00 PM 12…" at bounding box center [527, 383] width 949 height 855
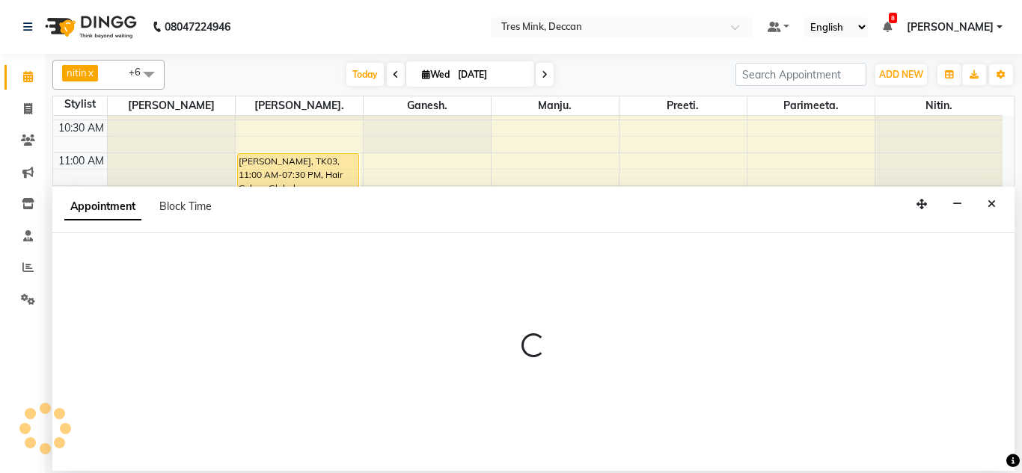
select select "59501"
select select "720"
select select "tentative"
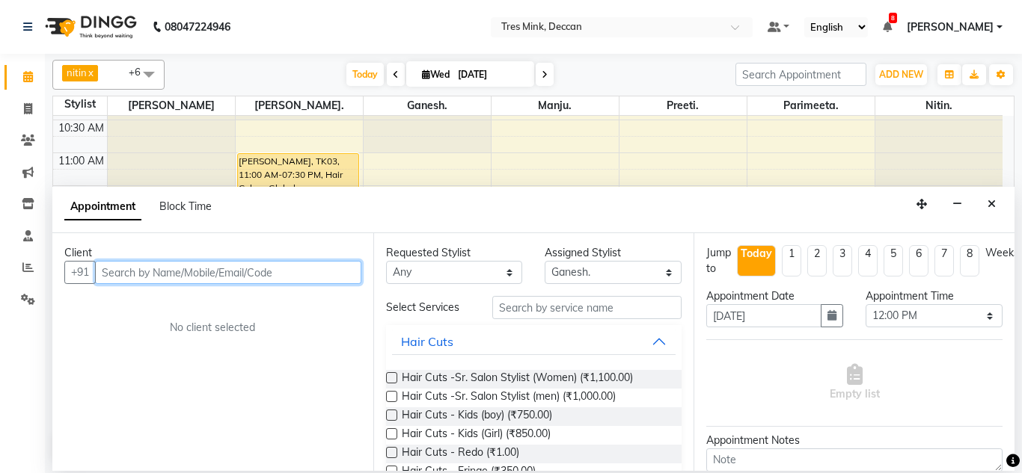
click at [163, 264] on input "text" at bounding box center [228, 272] width 266 height 23
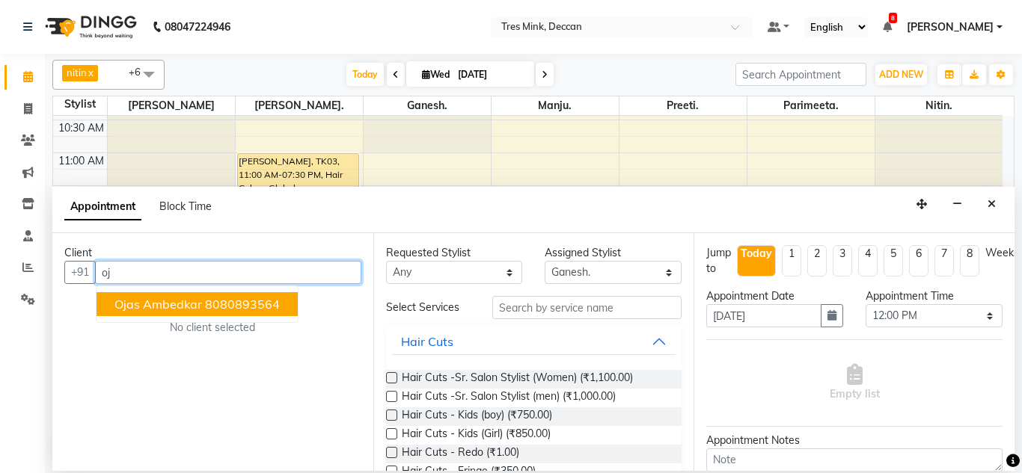
type input "o"
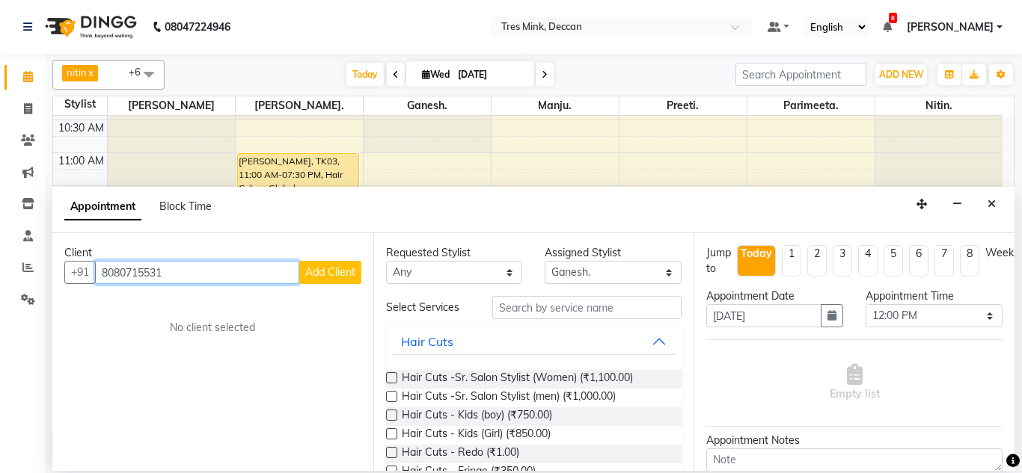
type input "8080715531"
click at [319, 275] on span "Add Client" at bounding box center [330, 272] width 50 height 13
select select "22"
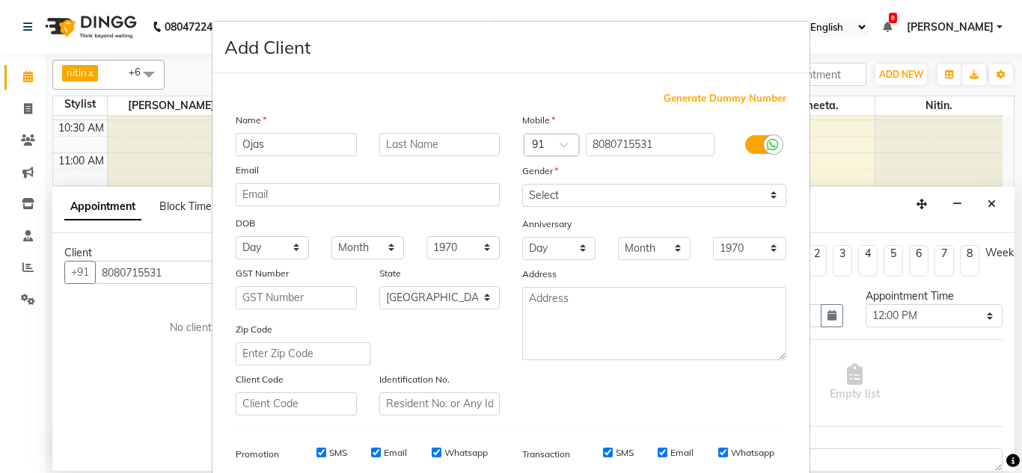
type input "Ojas"
click at [432, 148] on input "text" at bounding box center [439, 144] width 121 height 23
type input "Ingle"
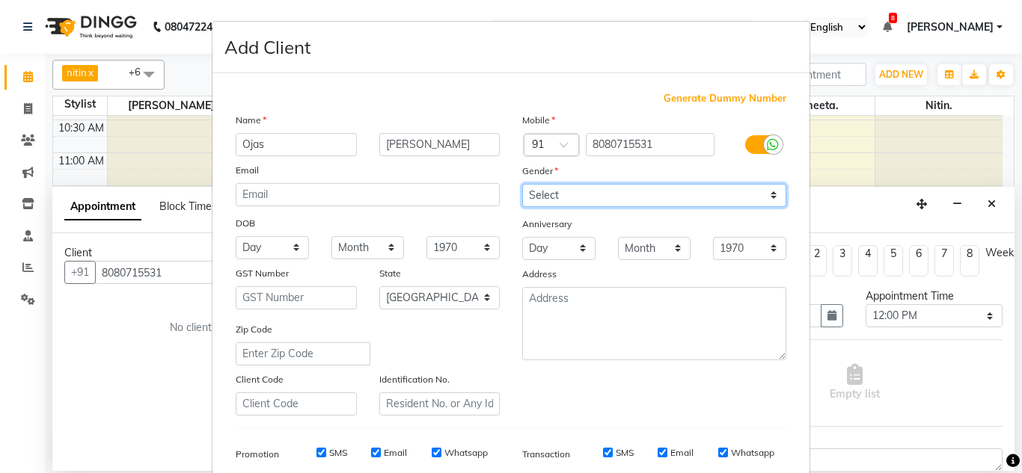
click at [595, 191] on select "Select Male Female Other Prefer Not To Say" at bounding box center [654, 195] width 264 height 23
select select "female"
click at [522, 184] on select "Select Male Female Other Prefer Not To Say" at bounding box center [654, 195] width 264 height 23
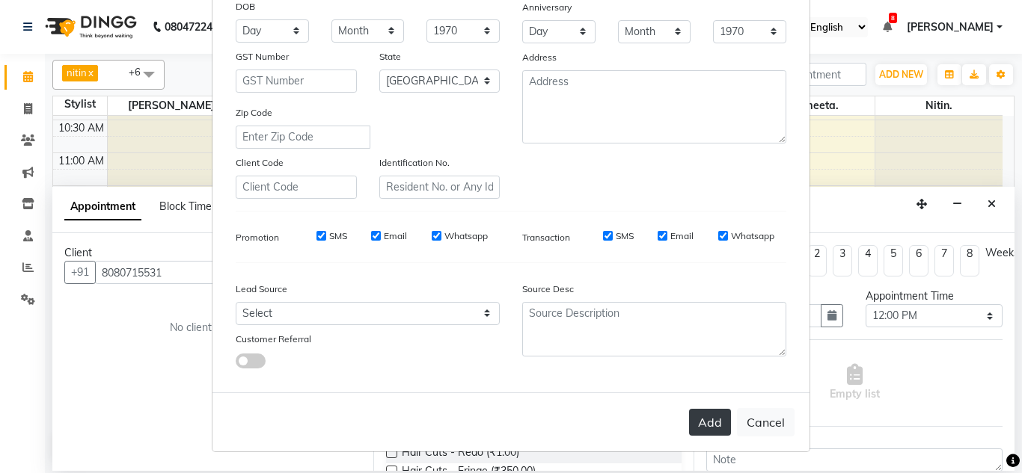
click at [696, 420] on button "Add" at bounding box center [710, 422] width 42 height 27
select select
select select "null"
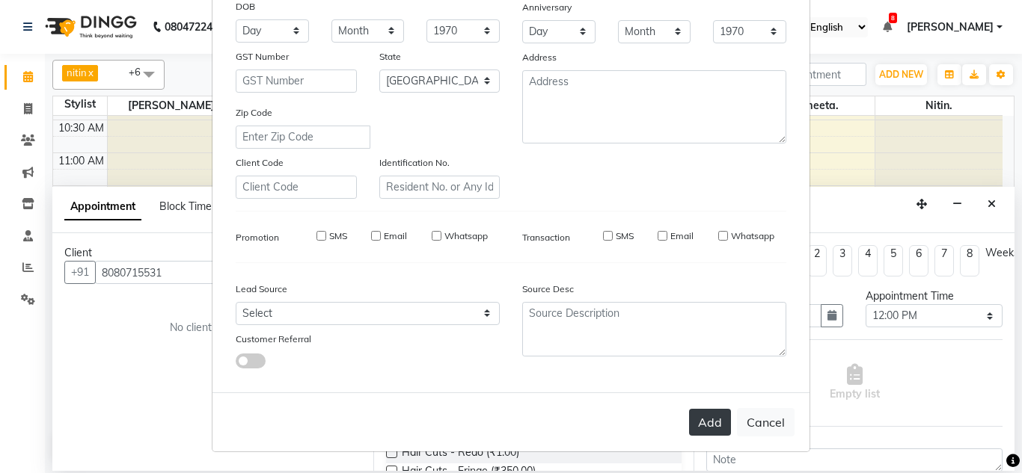
select select
checkbox input "false"
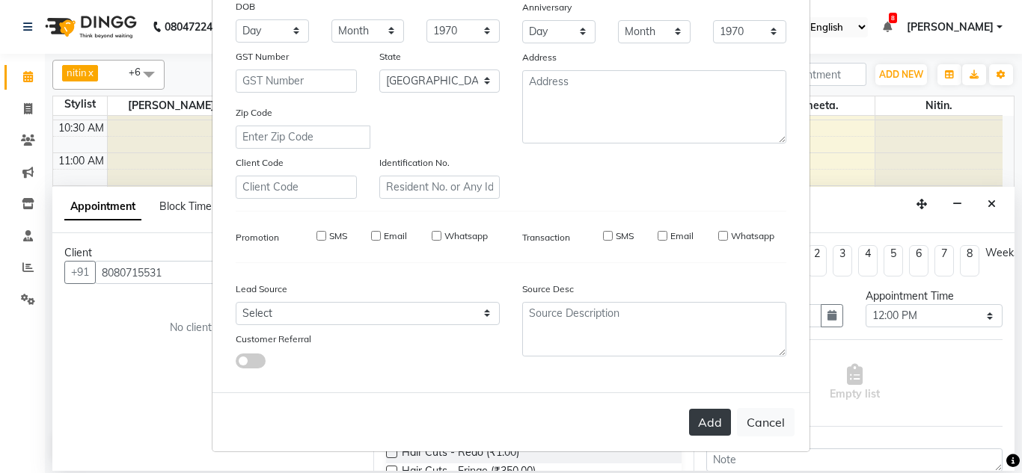
checkbox input "false"
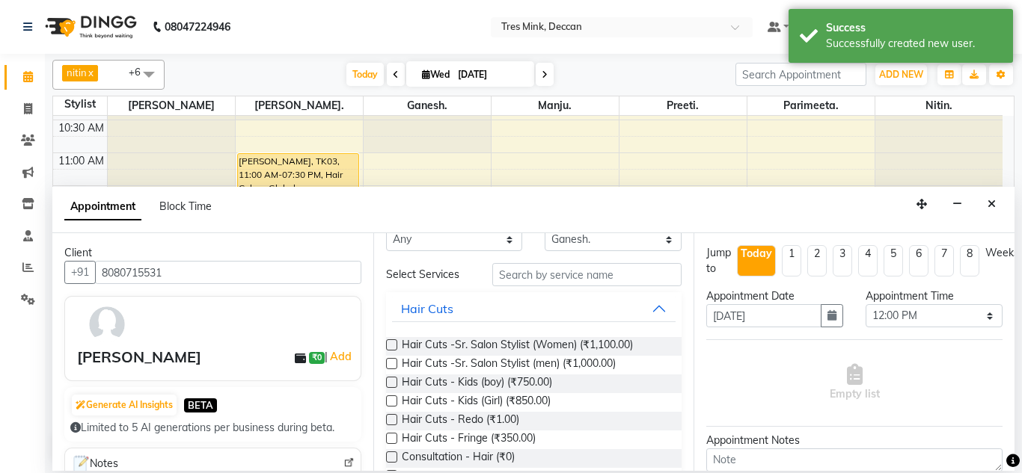
scroll to position [29, 0]
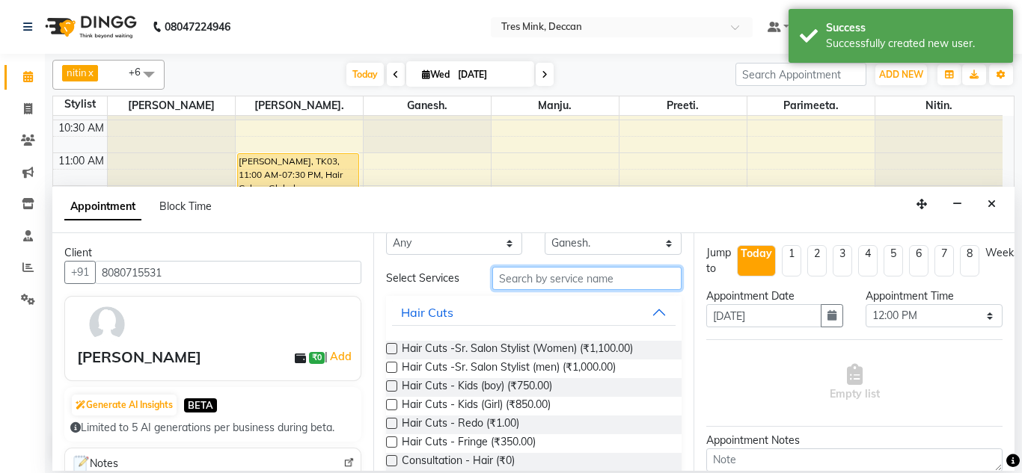
click at [539, 278] on input "text" at bounding box center [587, 278] width 190 height 23
type input "hai"
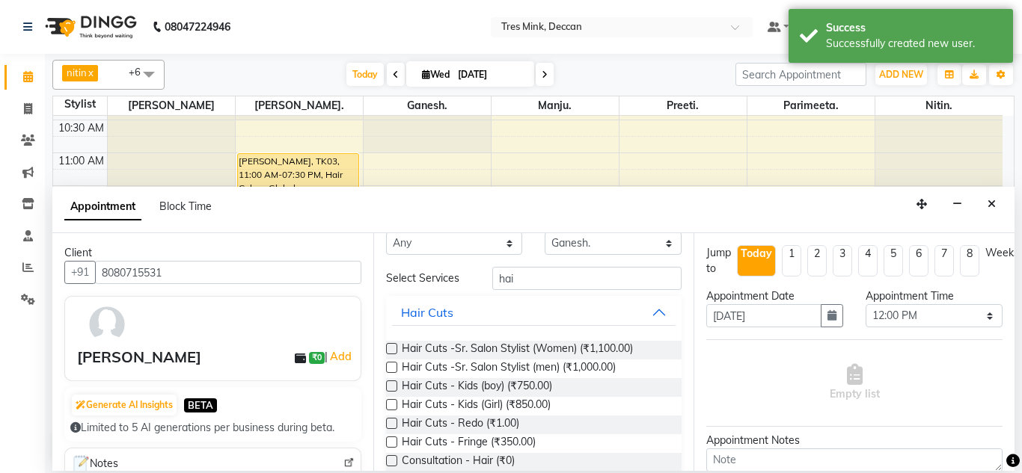
click at [389, 367] on label at bounding box center [391, 367] width 11 height 11
click at [389, 367] on input "checkbox" at bounding box center [391, 369] width 10 height 10
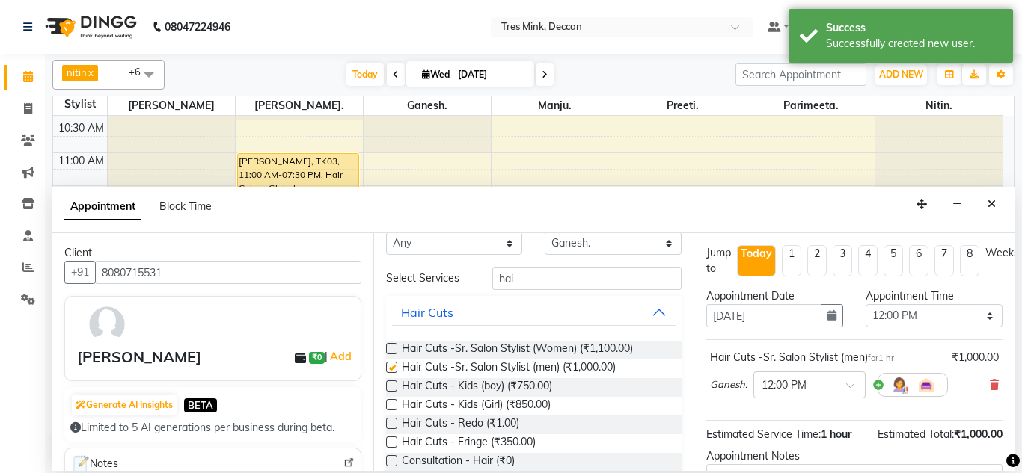
checkbox input "false"
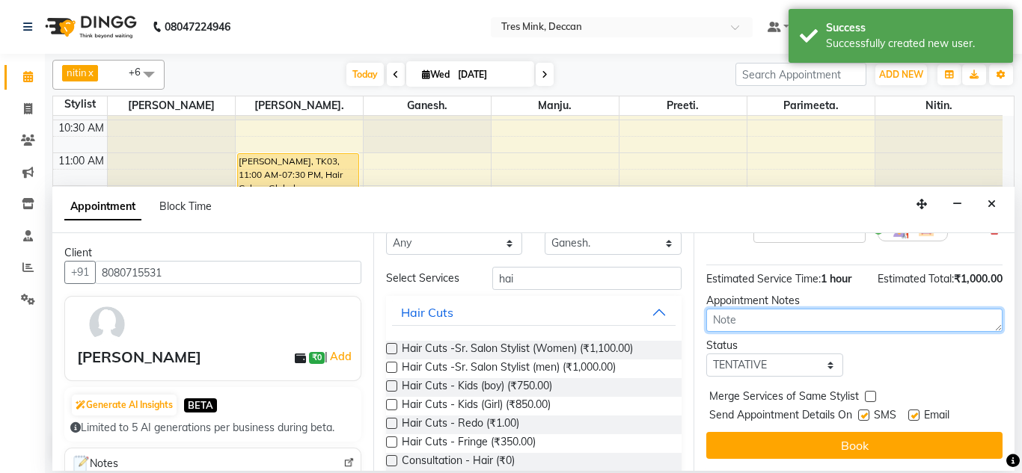
click at [815, 314] on textarea at bounding box center [854, 320] width 296 height 23
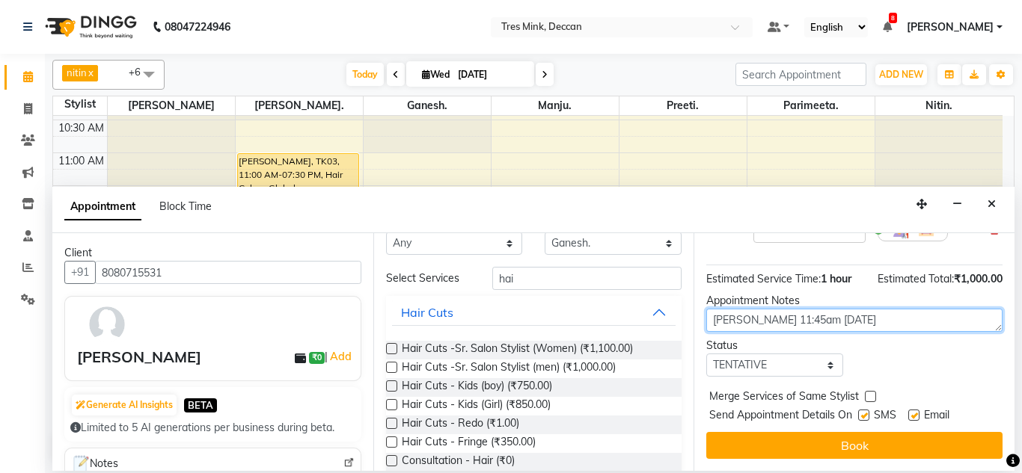
click at [815, 314] on textarea "Gunjan 11:45am 3/9/10" at bounding box center [854, 320] width 296 height 23
click at [832, 310] on textarea "Gunjan 11:45am 3/910" at bounding box center [854, 320] width 296 height 23
type textarea "Gunjan 11:45am 3/9/25"
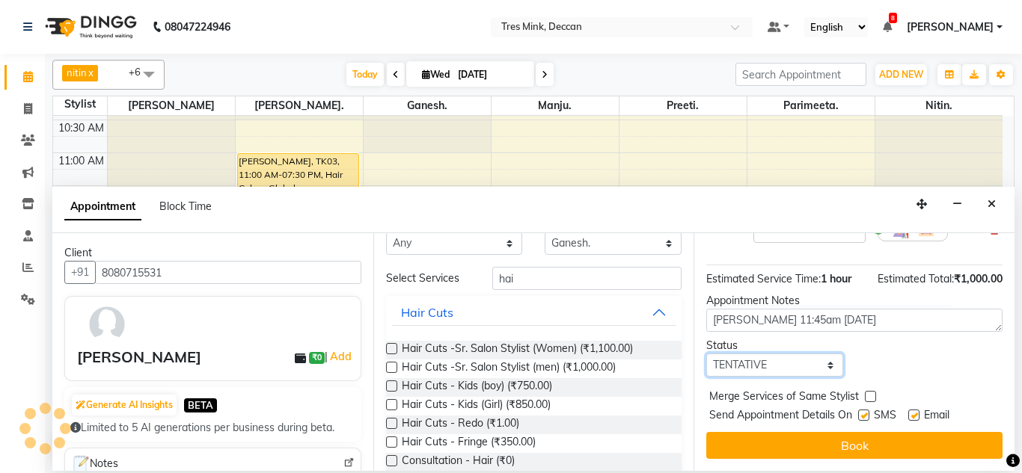
drag, startPoint x: 782, startPoint y: 355, endPoint x: 773, endPoint y: 413, distance: 58.4
click at [773, 413] on div "Jump to Today 1 2 3 4 5 6 7 8 Weeks Appointment Date 03-09-2025 Appointment Tim…" at bounding box center [853, 352] width 321 height 238
select select "confirm booking"
click at [706, 354] on select "Select TENTATIVE CONFIRM CHECK-IN UPCOMING" at bounding box center [774, 365] width 137 height 23
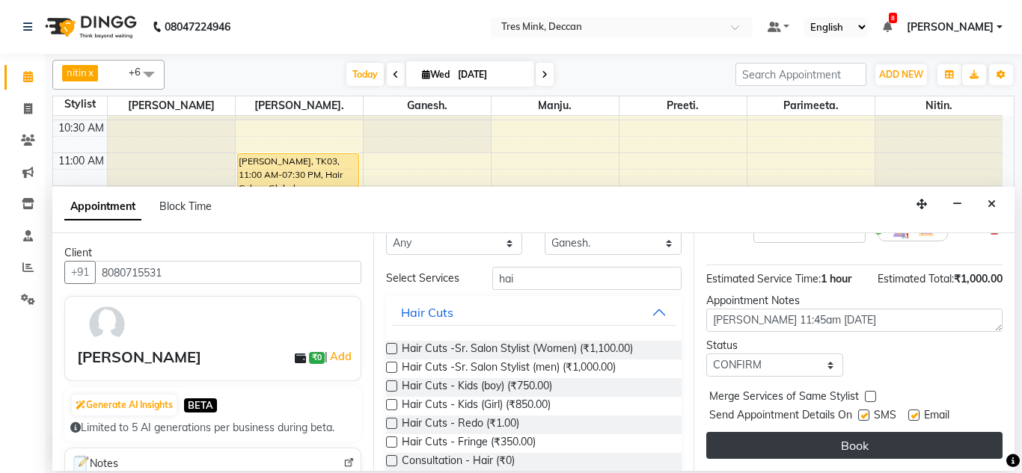
click at [775, 433] on button "Book" at bounding box center [854, 445] width 296 height 27
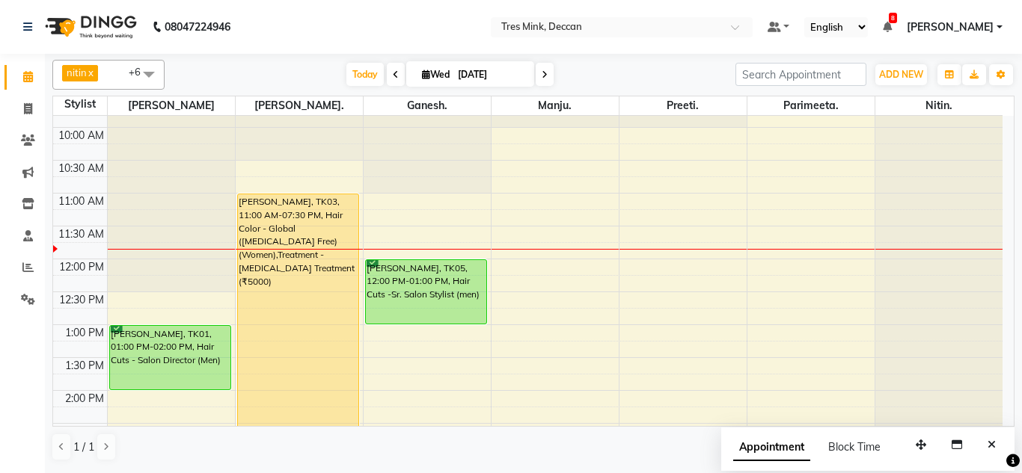
scroll to position [21, 0]
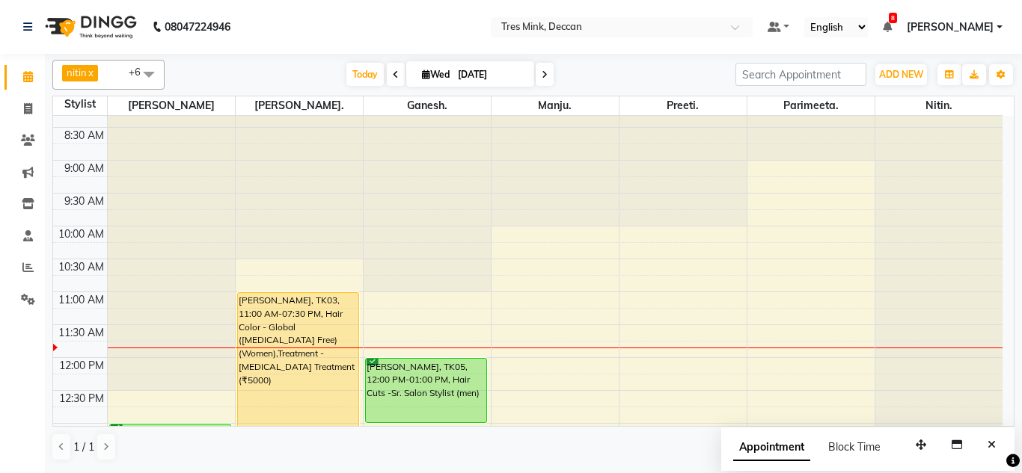
click at [546, 77] on span at bounding box center [545, 74] width 18 height 23
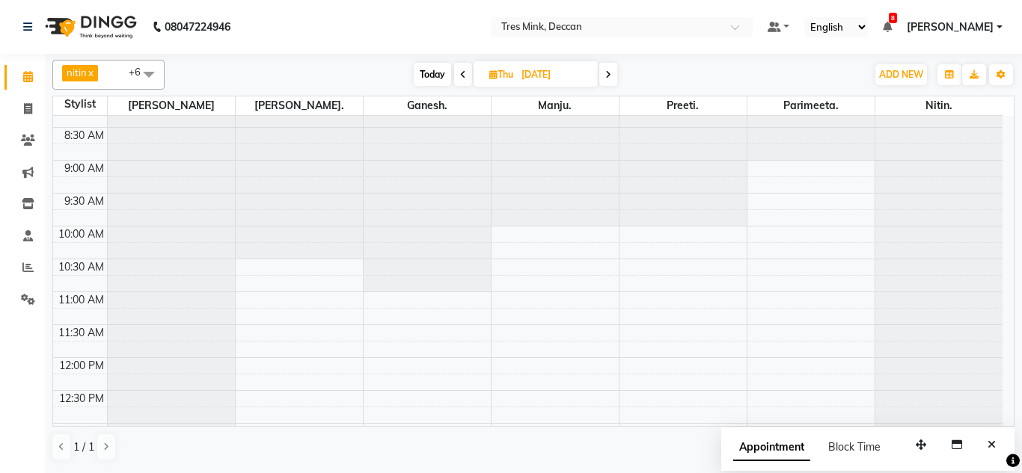
click at [460, 79] on icon at bounding box center [463, 74] width 6 height 9
type input "[DATE]"
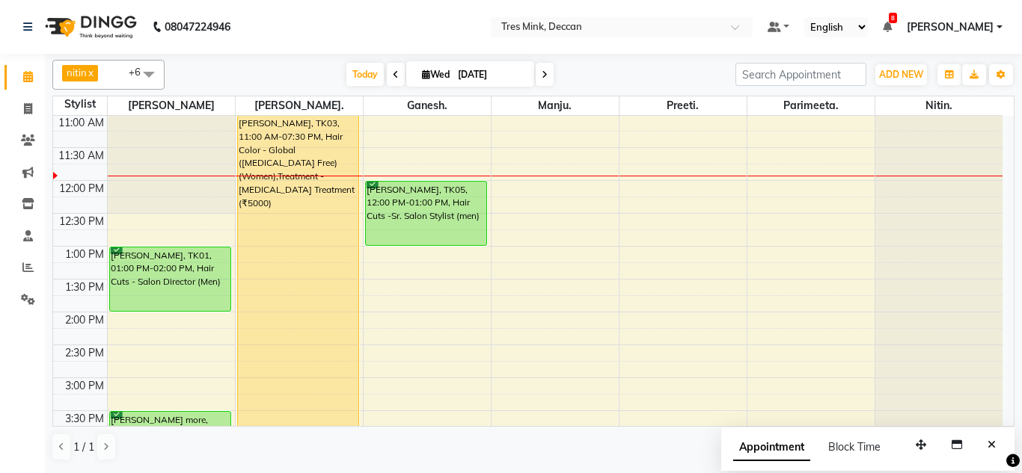
click at [0, 325] on div "Calendar Invoice Clients Marketing Inventory Staff Reports Settings Completed I…" at bounding box center [101, 247] width 202 height 408
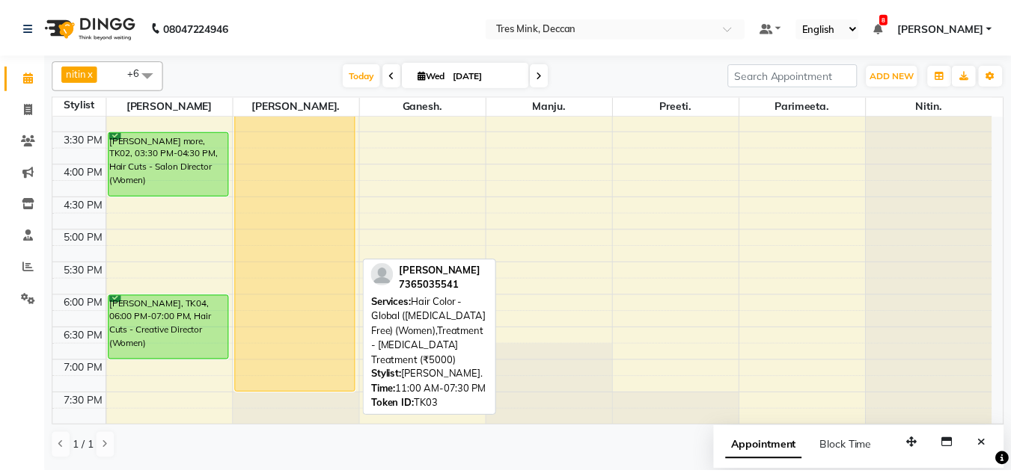
scroll to position [497, 0]
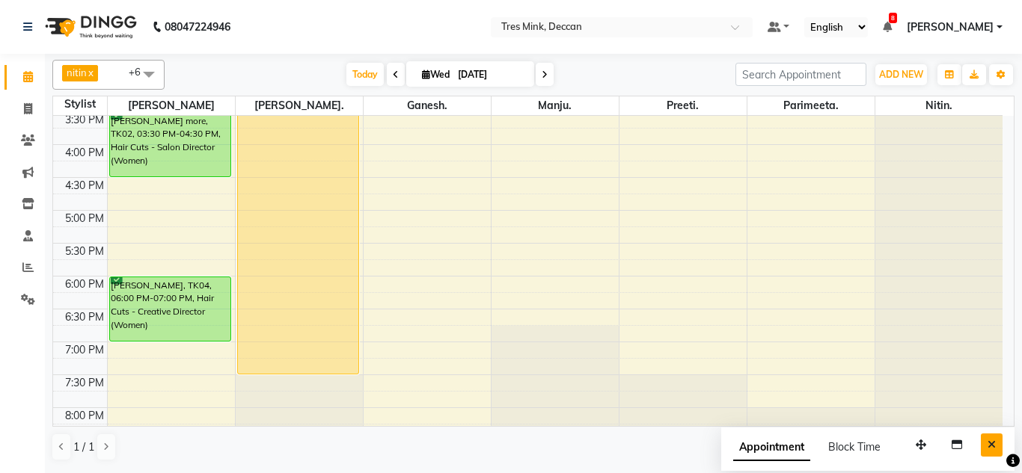
click at [985, 445] on button "Close" at bounding box center [992, 445] width 22 height 23
click at [28, 271] on icon at bounding box center [27, 267] width 11 height 11
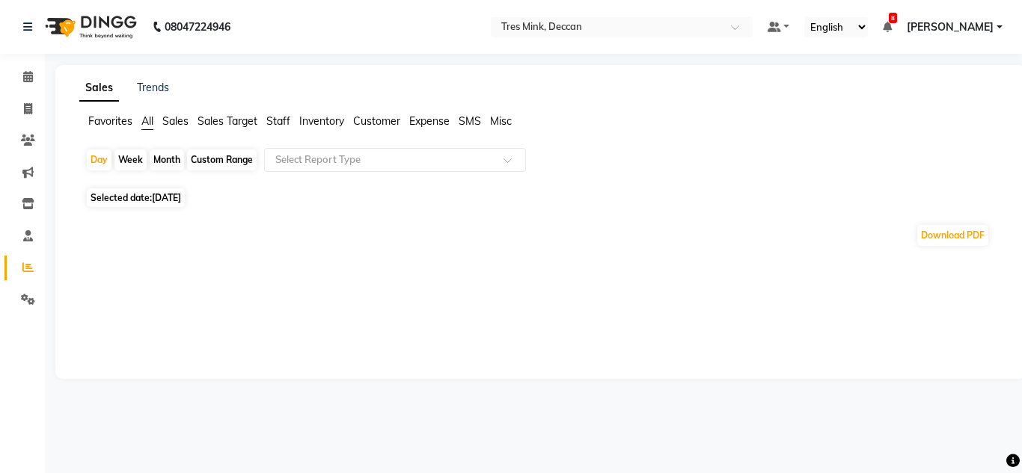
click at [152, 161] on div "Month" at bounding box center [167, 160] width 34 height 21
select select "9"
select select "2025"
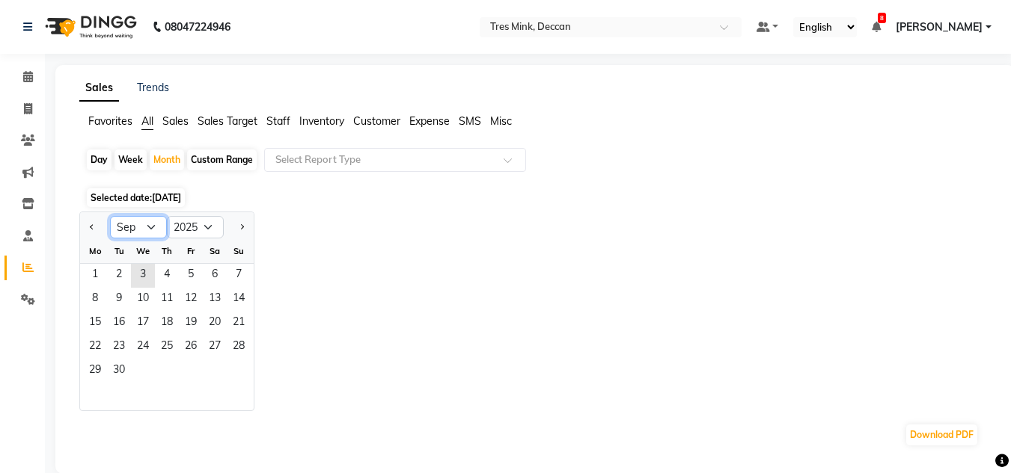
click at [126, 227] on select "Jan Feb Mar Apr May Jun Jul Aug Sep Oct Nov Dec" at bounding box center [138, 227] width 57 height 22
select select "8"
click at [110, 216] on select "Jan Feb Mar Apr May Jun Jul Aug Sep Oct Nov Dec" at bounding box center [138, 227] width 57 height 22
click at [201, 271] on span "1" at bounding box center [191, 276] width 24 height 24
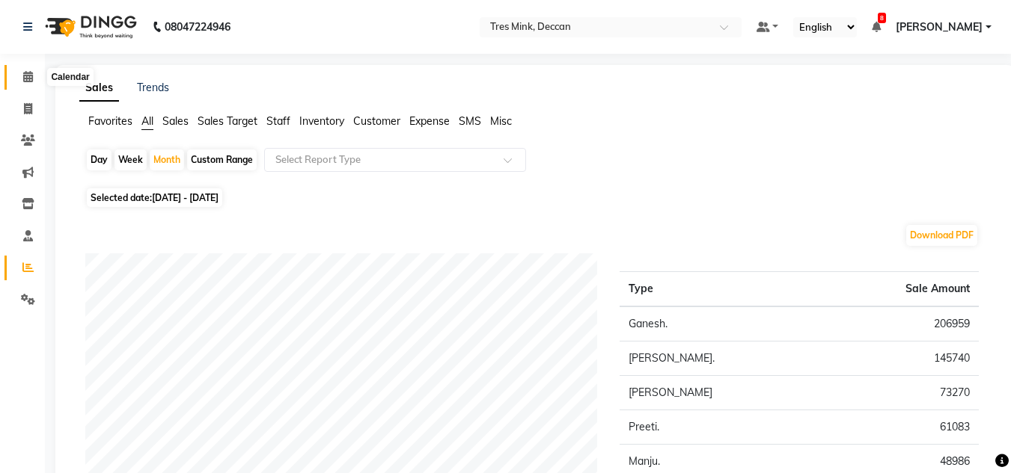
click at [22, 81] on span at bounding box center [28, 77] width 26 height 17
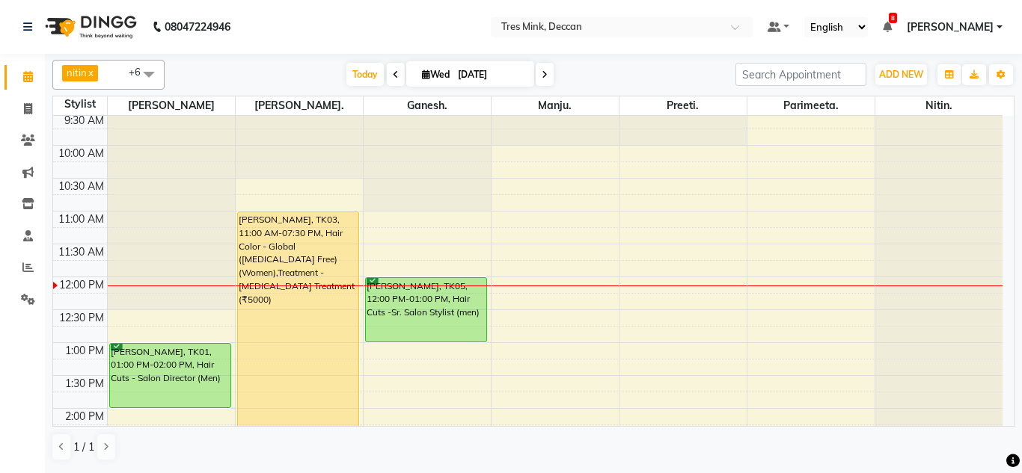
scroll to position [96, 0]
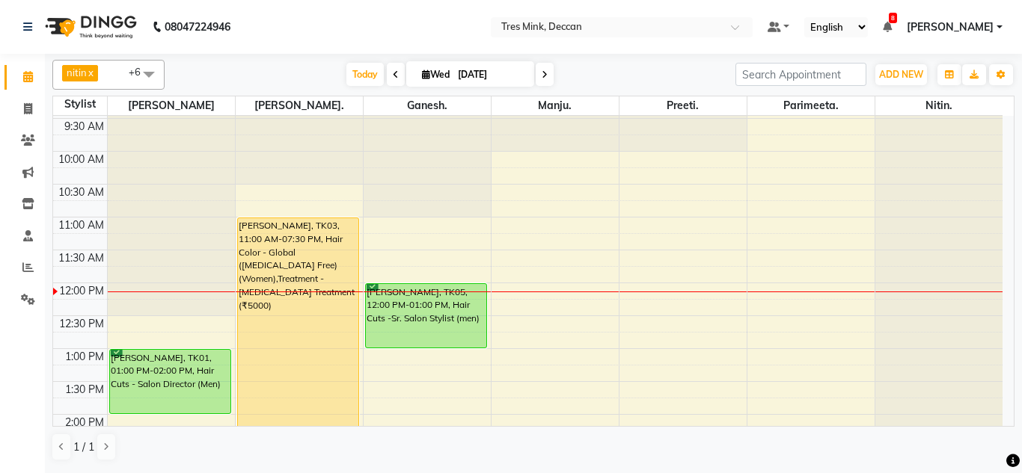
click at [547, 76] on span at bounding box center [545, 74] width 18 height 23
type input "[DATE]"
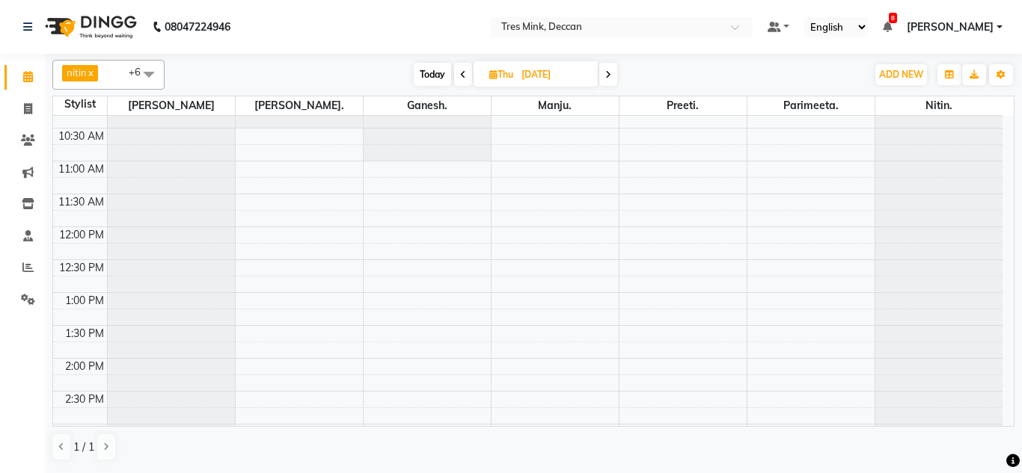
scroll to position [299, 0]
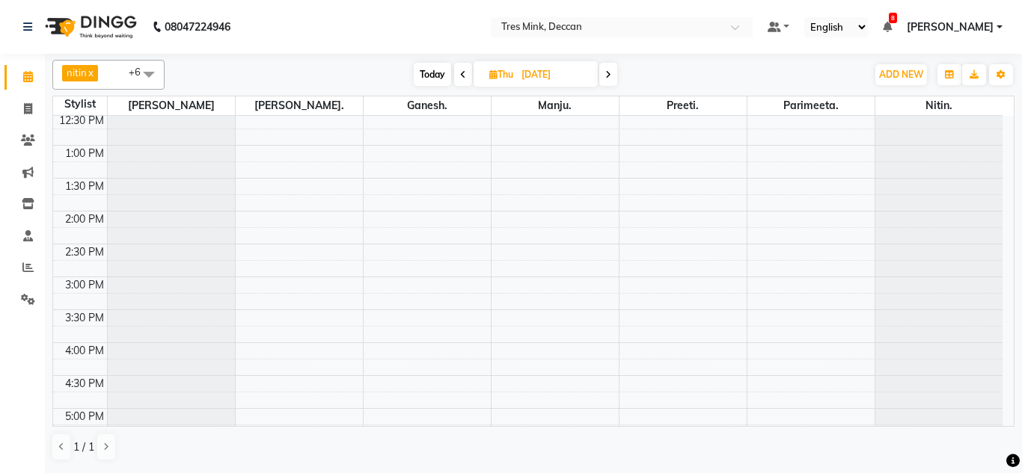
click at [521, 67] on input "[DATE]" at bounding box center [554, 75] width 75 height 22
select select "9"
select select "2025"
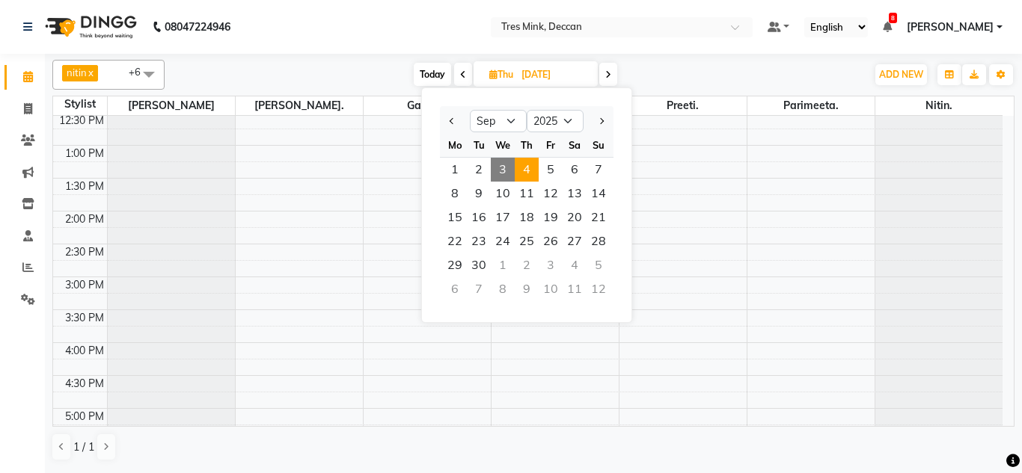
click at [459, 126] on div at bounding box center [455, 121] width 30 height 24
click at [456, 123] on button "Previous month" at bounding box center [452, 121] width 13 height 24
select select "8"
click at [565, 264] on span "30" at bounding box center [574, 266] width 24 height 24
type input "30-08-2025"
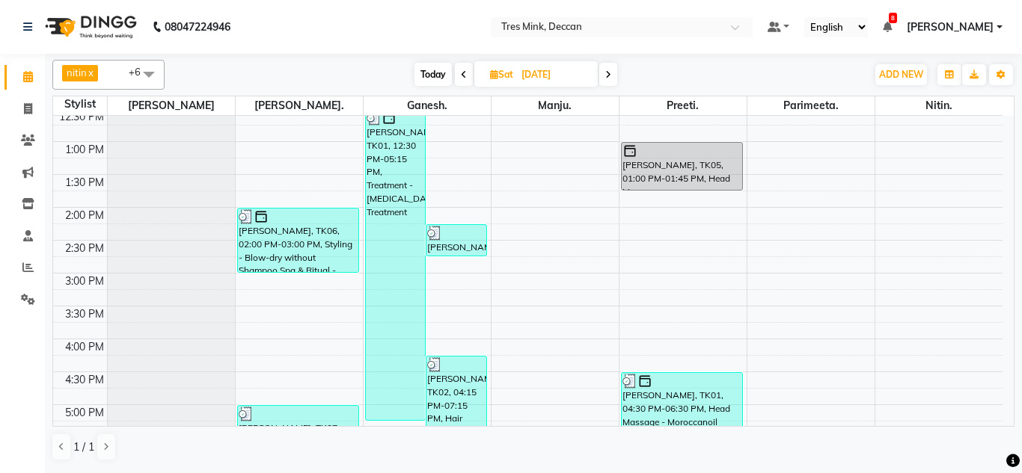
scroll to position [339, 0]
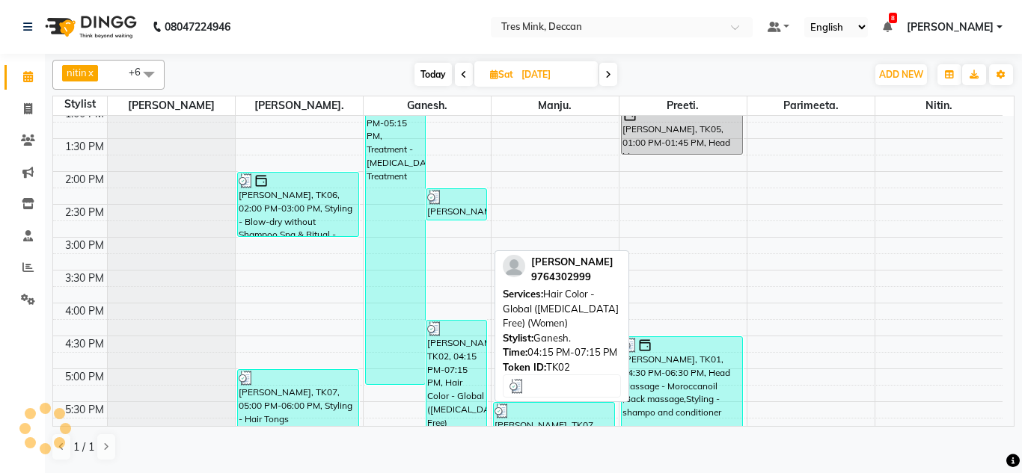
click at [466, 337] on div "Arjun Shevale, TK02, 04:15 PM-07:15 PM, Hair Color - Global (Ammonia Free) (Wom…" at bounding box center [456, 418] width 60 height 195
select select "3"
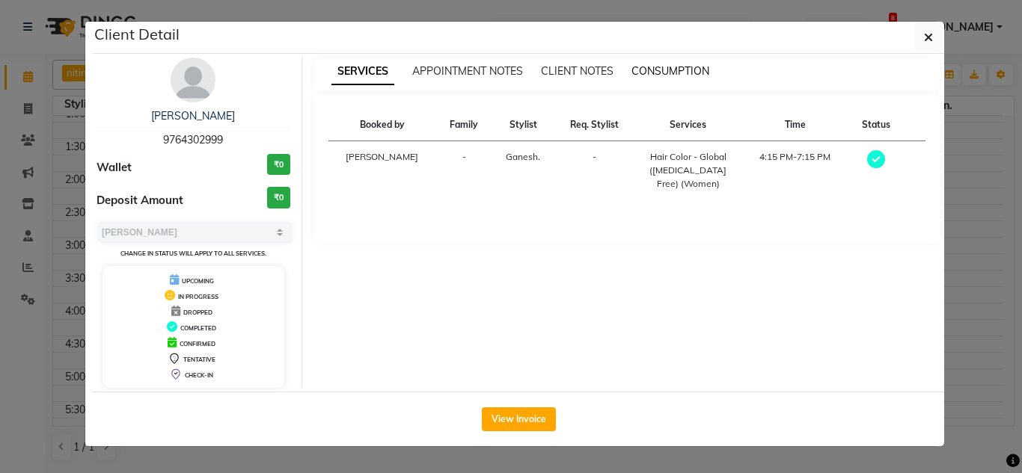
click at [646, 71] on span "CONSUMPTION" at bounding box center [670, 70] width 78 height 13
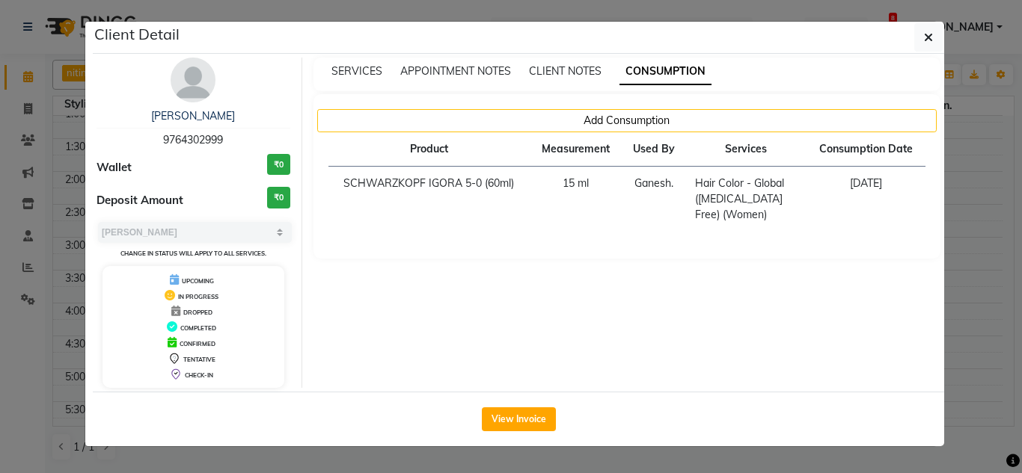
click at [639, 107] on div "Add Consumption Product Measurement Used By Services Consumption Date SCHWARZKO…" at bounding box center [627, 176] width 628 height 165
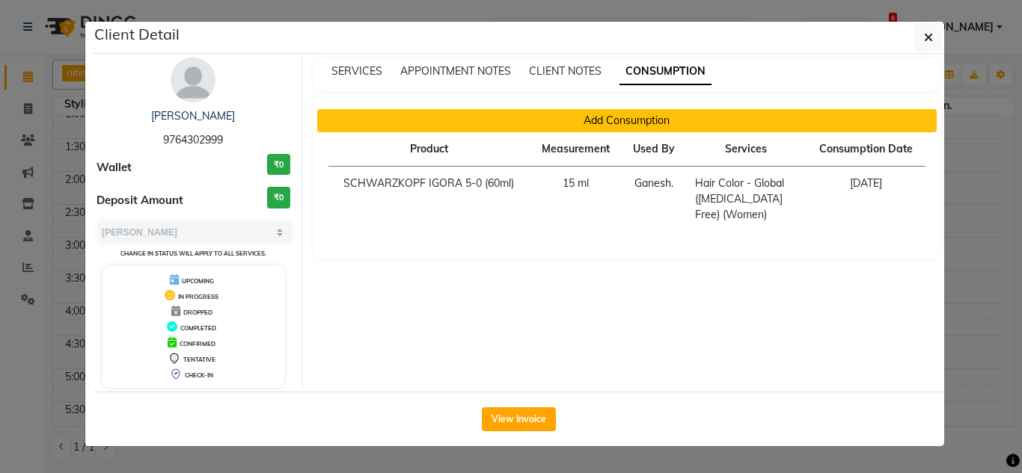
click at [637, 113] on button "Add Consumption" at bounding box center [627, 120] width 620 height 23
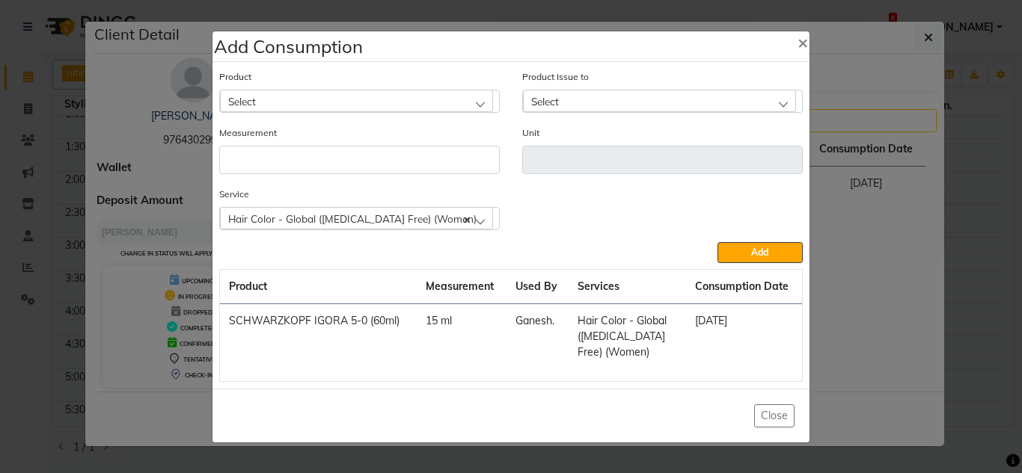
click at [257, 107] on div "Select" at bounding box center [356, 101] width 273 height 22
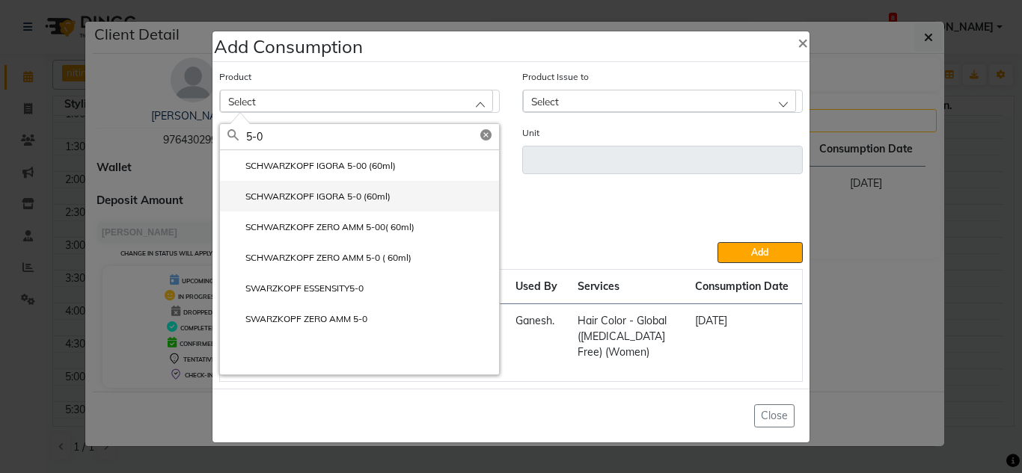
type input "5-0"
click at [355, 203] on label "SCHWARZKOPF IGORA 5-0 (60ml)" at bounding box center [308, 196] width 163 height 13
type input "ml"
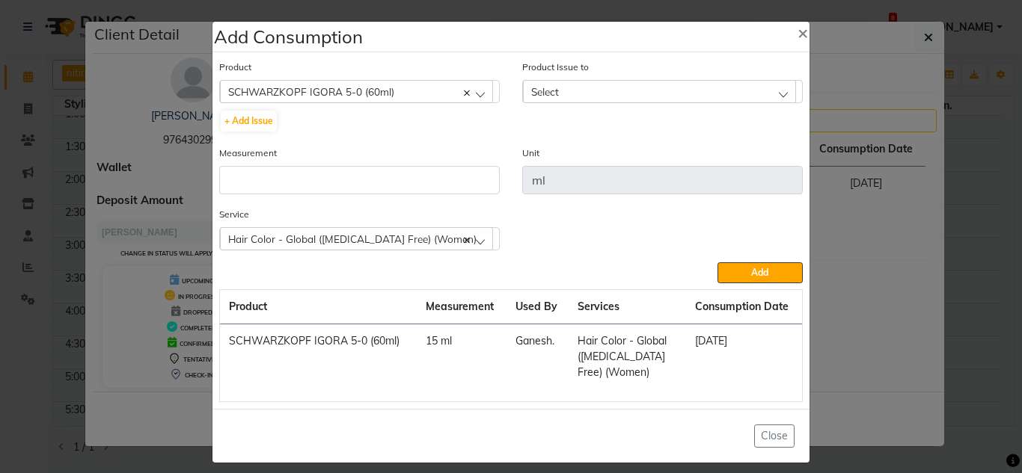
click at [533, 96] on span "Select" at bounding box center [545, 91] width 28 height 13
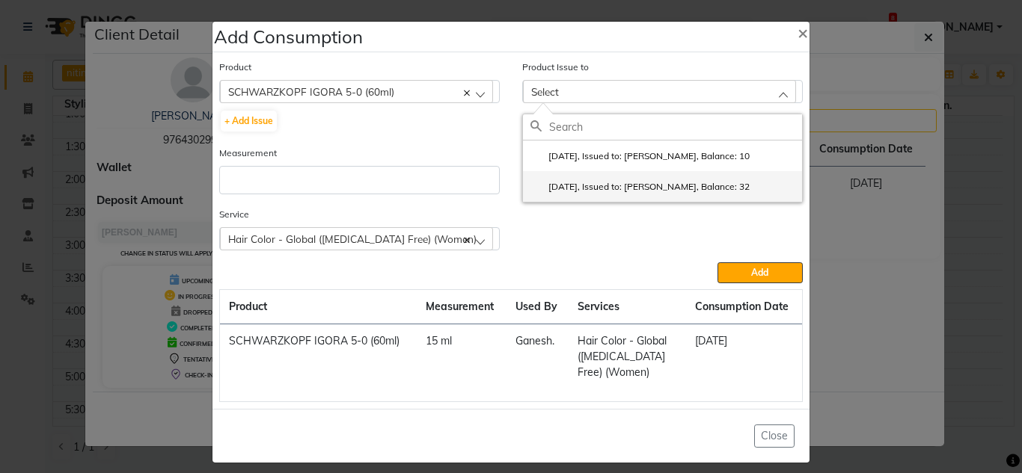
click at [608, 185] on label "2025-08-03, Issued to: Gunjan., Balance: 32" at bounding box center [639, 186] width 219 height 13
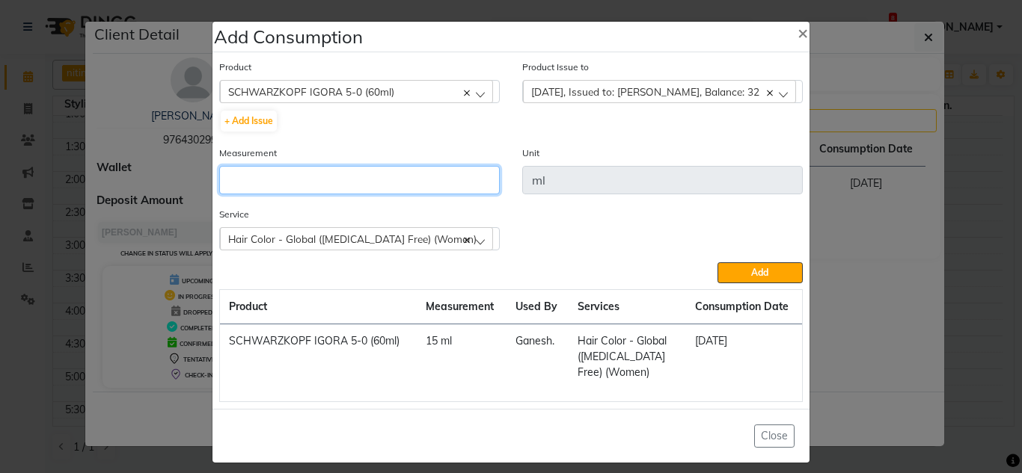
click at [295, 190] on input "number" at bounding box center [359, 180] width 280 height 28
type input "15"
click at [707, 271] on div "Add" at bounding box center [510, 273] width 583 height 21
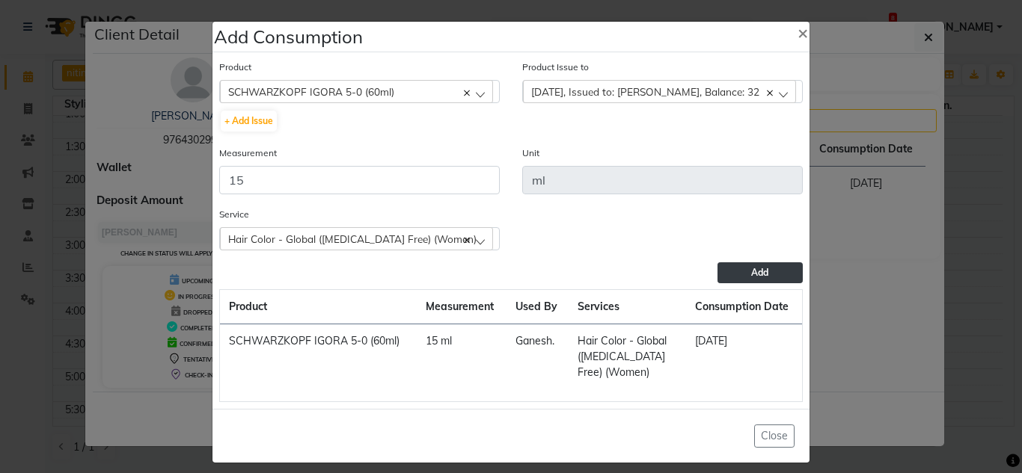
click at [736, 275] on button "Add" at bounding box center [759, 273] width 85 height 21
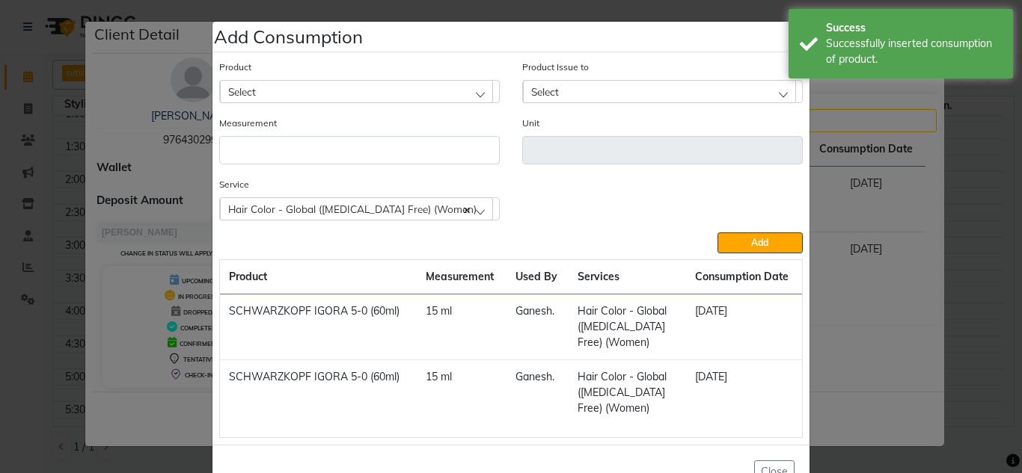
click at [361, 84] on div "Select" at bounding box center [356, 91] width 273 height 22
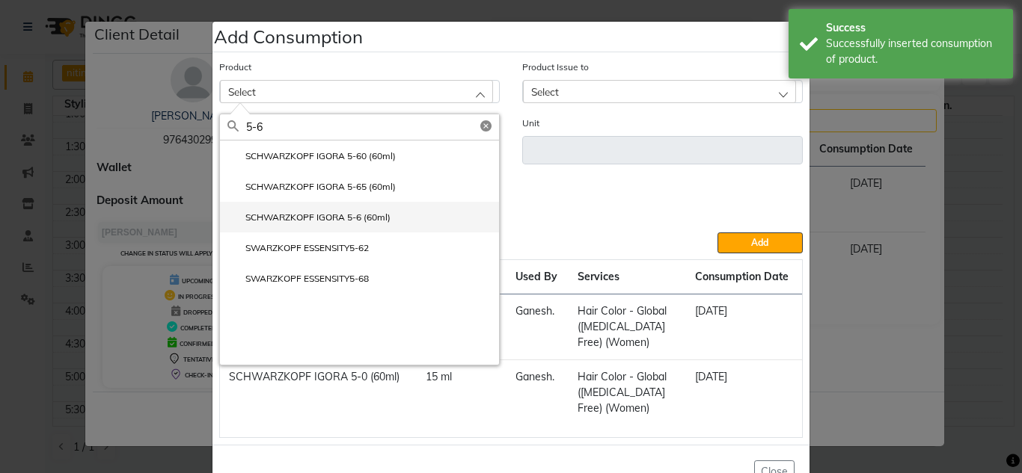
type input "5-6"
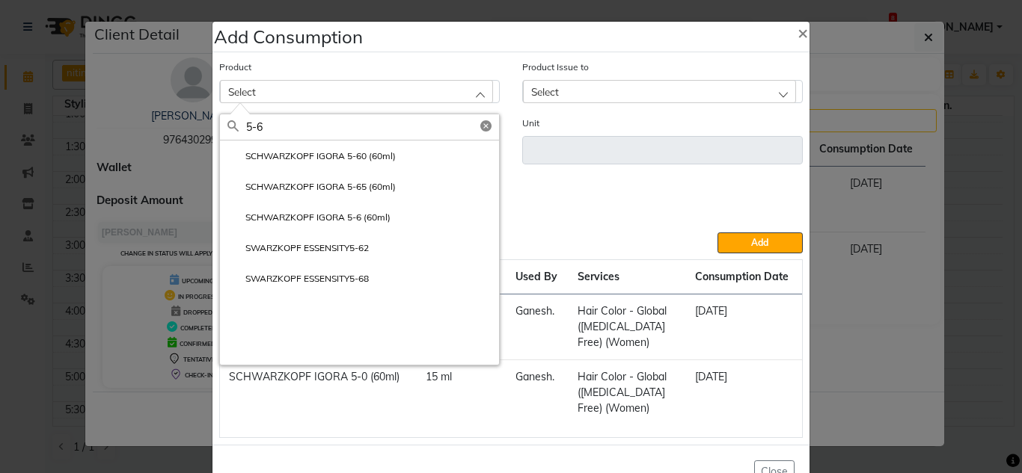
click at [375, 220] on label "SCHWARZKOPF IGORA 5-6 (60ml)" at bounding box center [308, 217] width 163 height 13
type input "ml"
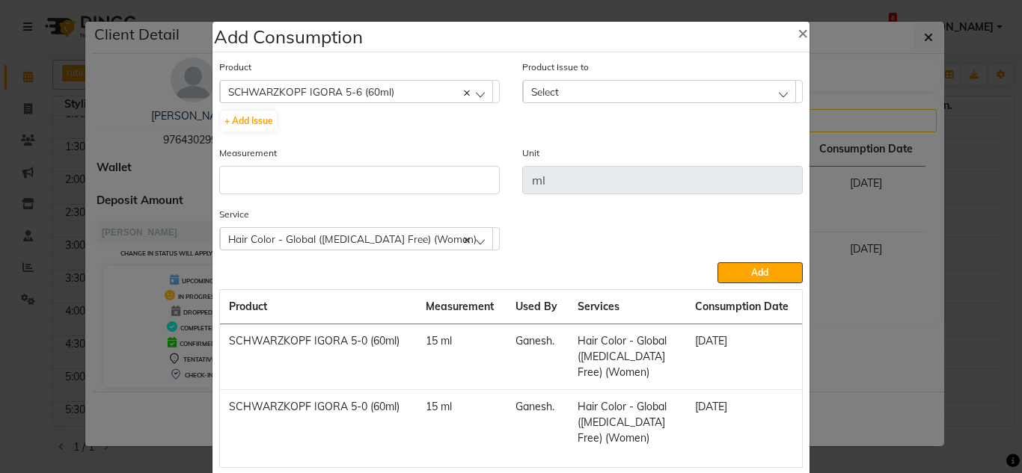
click at [538, 96] on span "Select" at bounding box center [545, 91] width 28 height 13
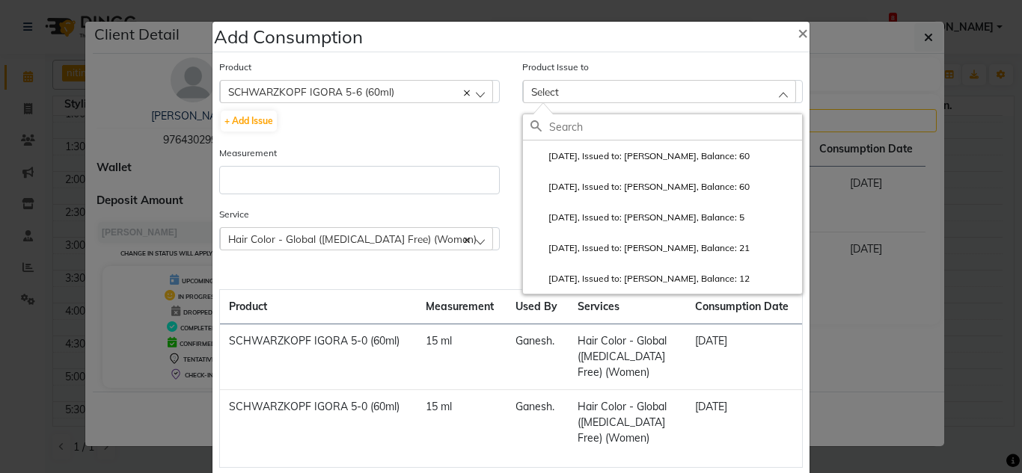
click at [559, 150] on label "2025-08-28, Issued to: Ganesh., Balance: 60" at bounding box center [639, 156] width 219 height 13
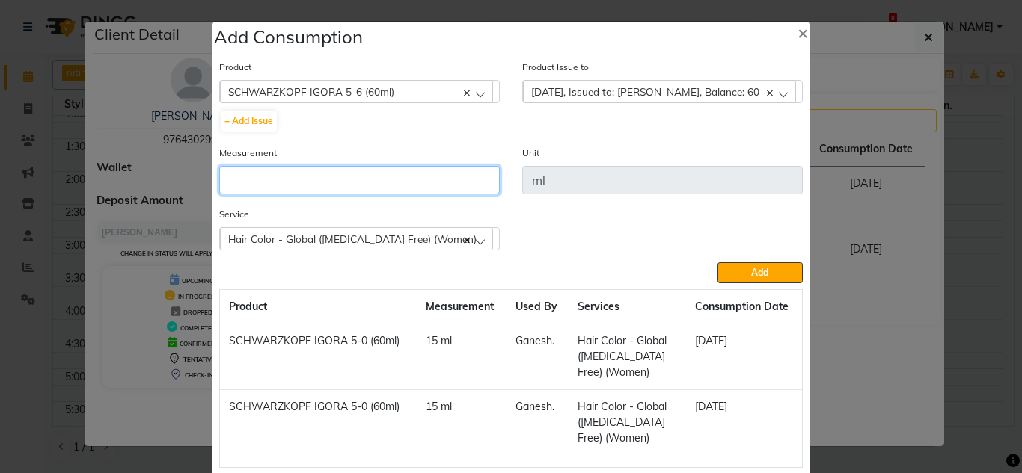
click at [283, 171] on input "number" at bounding box center [359, 180] width 280 height 28
type input "35"
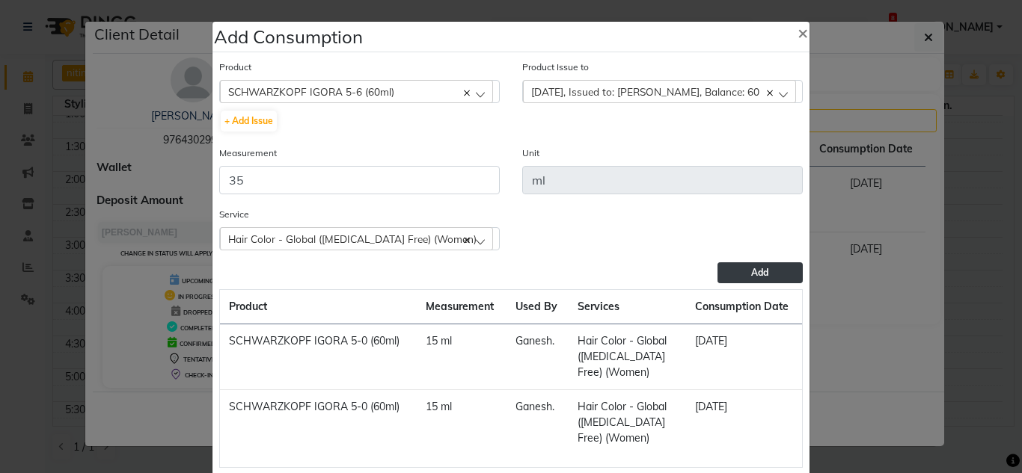
click at [737, 274] on button "Add" at bounding box center [759, 273] width 85 height 21
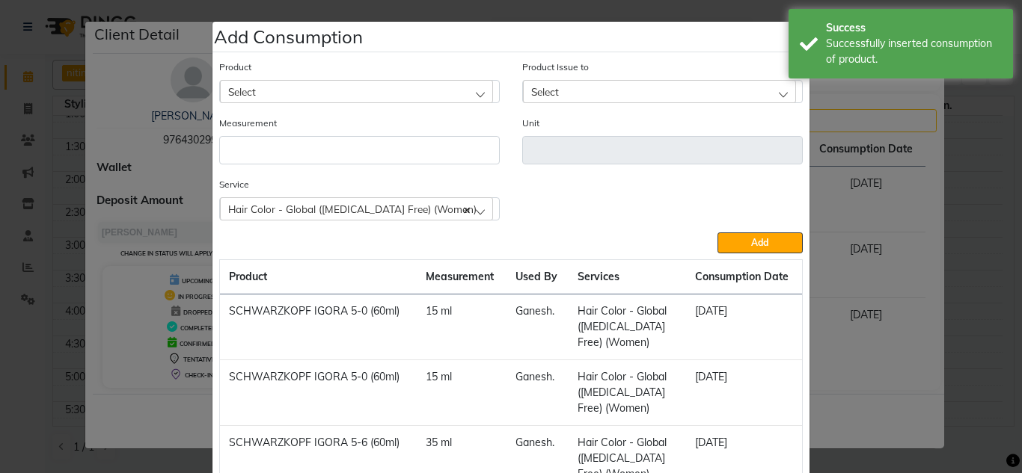
click at [337, 88] on div "Select" at bounding box center [356, 91] width 273 height 22
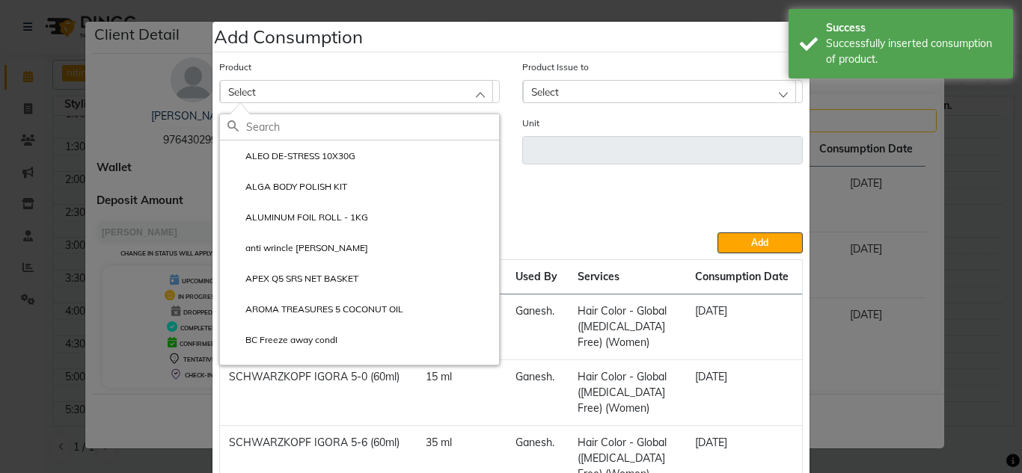
click at [309, 133] on input "text" at bounding box center [372, 126] width 253 height 25
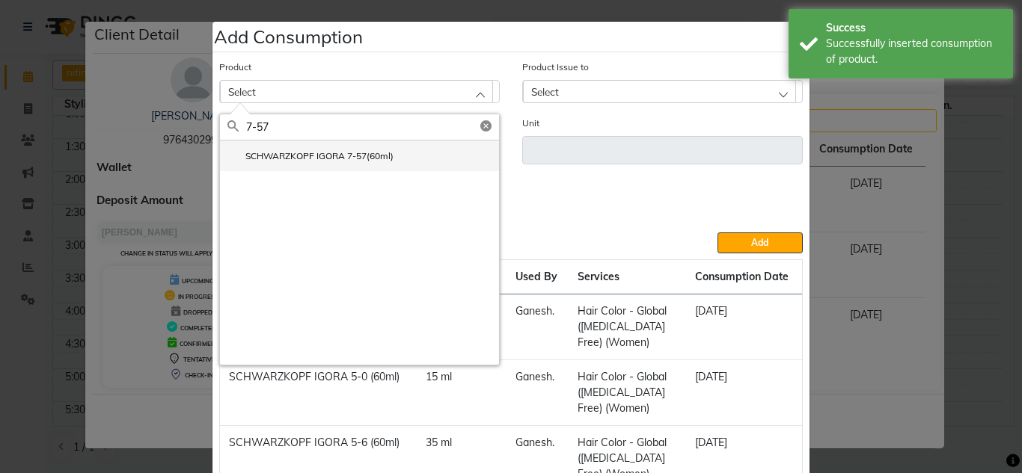
type input "7-57"
click at [367, 160] on label "SCHWARZKOPF IGORA 7-57(60ml)" at bounding box center [310, 156] width 166 height 13
type input "ml"
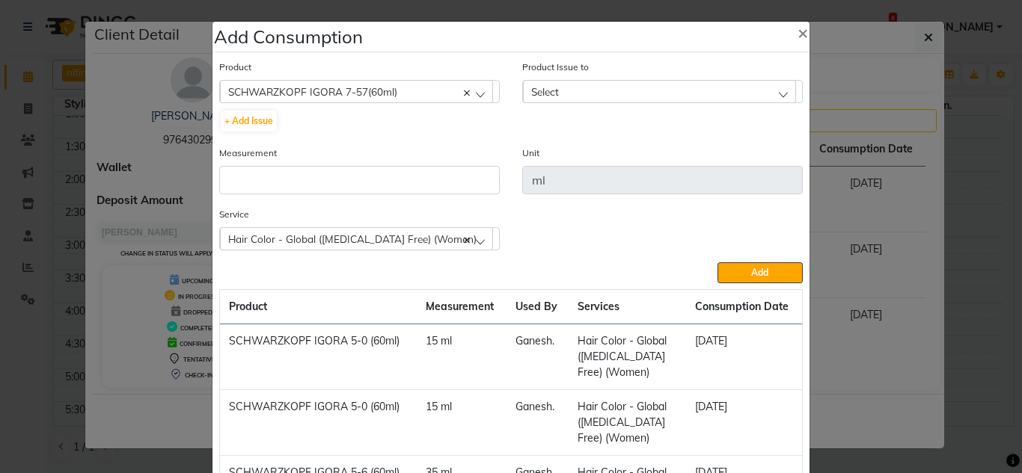
click at [594, 99] on div "Select" at bounding box center [659, 91] width 273 height 22
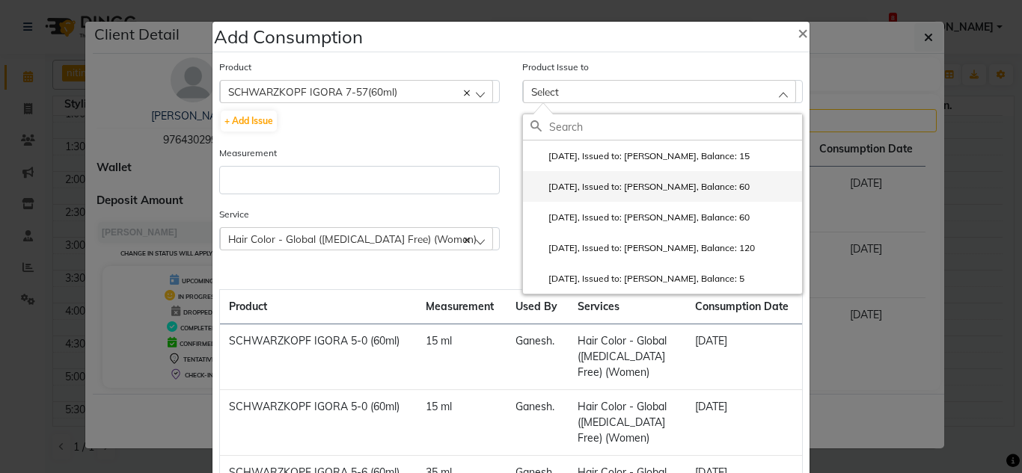
click at [710, 193] on label "2025-02-08, Issued to: Ganesh., Balance: 60" at bounding box center [639, 186] width 219 height 13
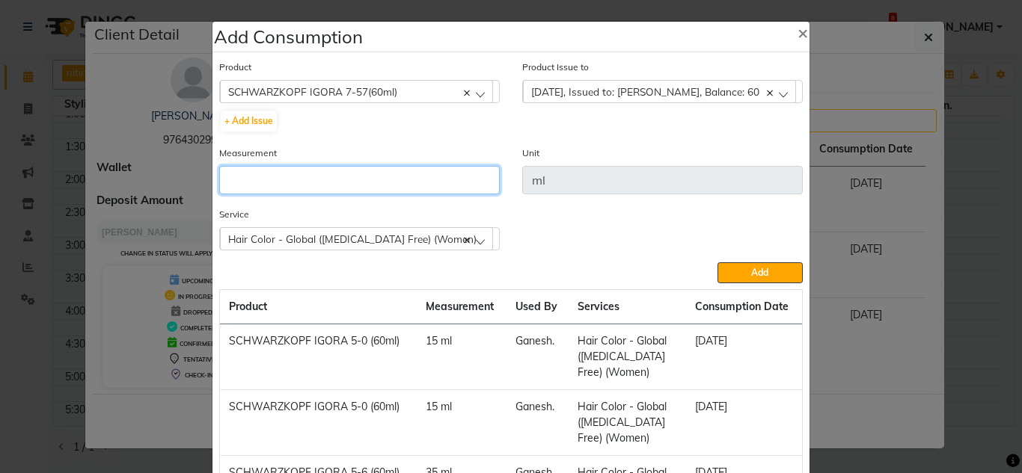
click at [279, 182] on input "number" at bounding box center [359, 180] width 280 height 28
type input "20"
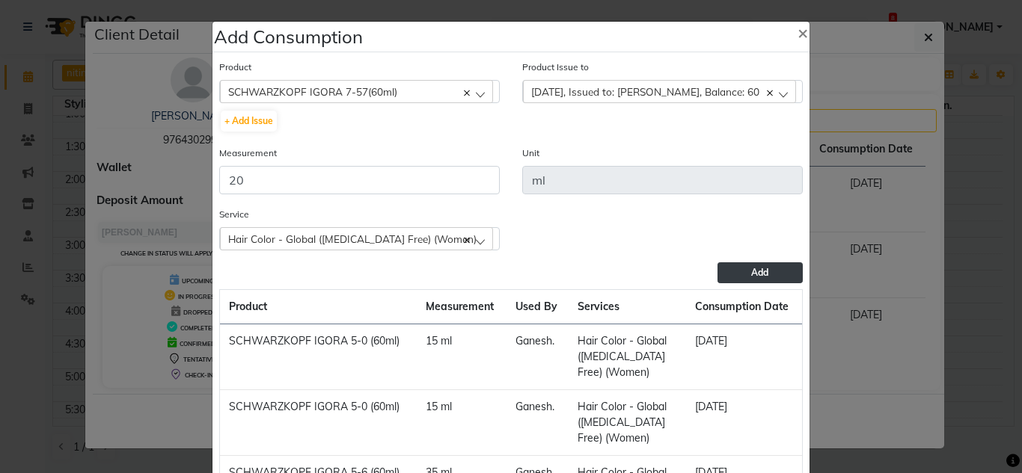
click at [733, 278] on button "Add" at bounding box center [759, 273] width 85 height 21
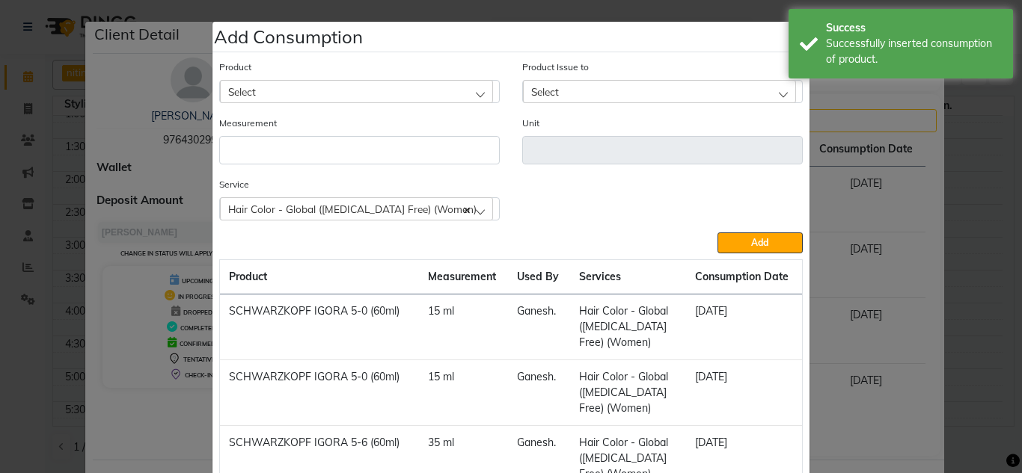
click at [269, 100] on div "Select" at bounding box center [356, 91] width 273 height 22
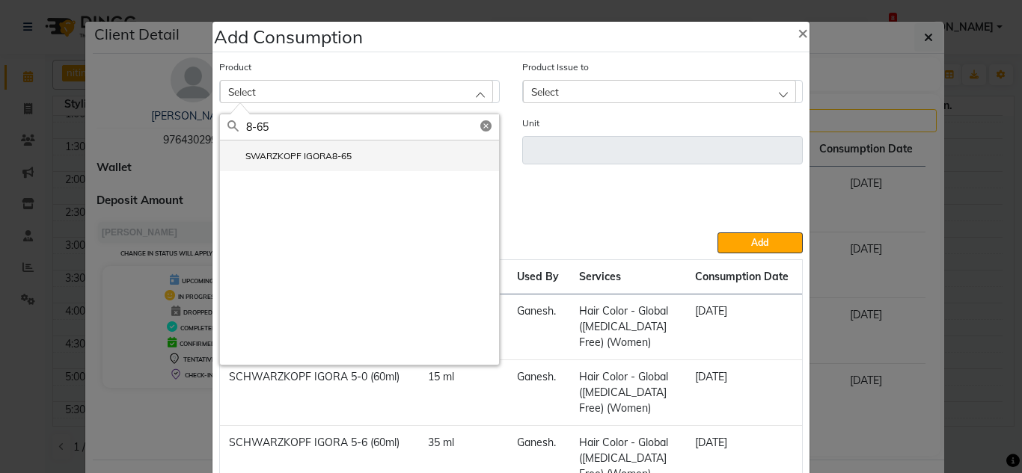
type input "8-65"
click at [293, 152] on label "SWARZKOPF IGORA8-65" at bounding box center [289, 156] width 124 height 13
type input "ML"
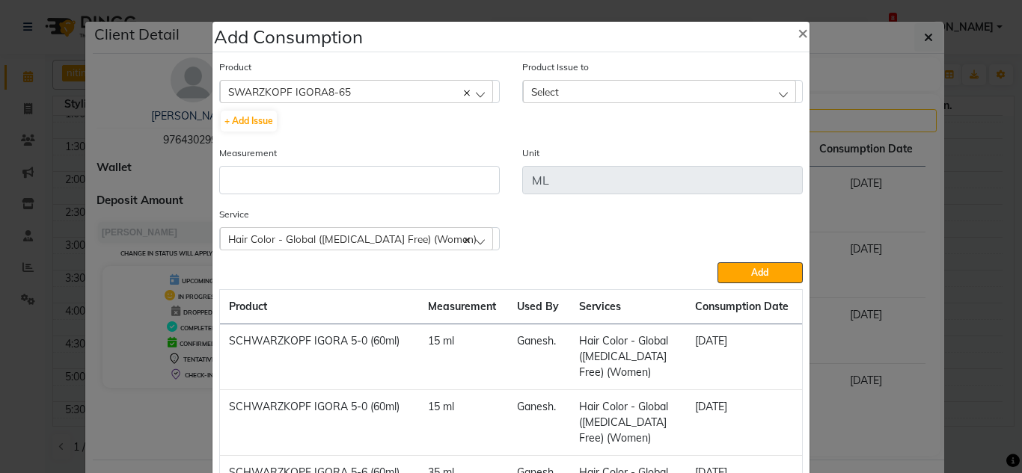
click at [561, 94] on div "Select" at bounding box center [659, 91] width 273 height 22
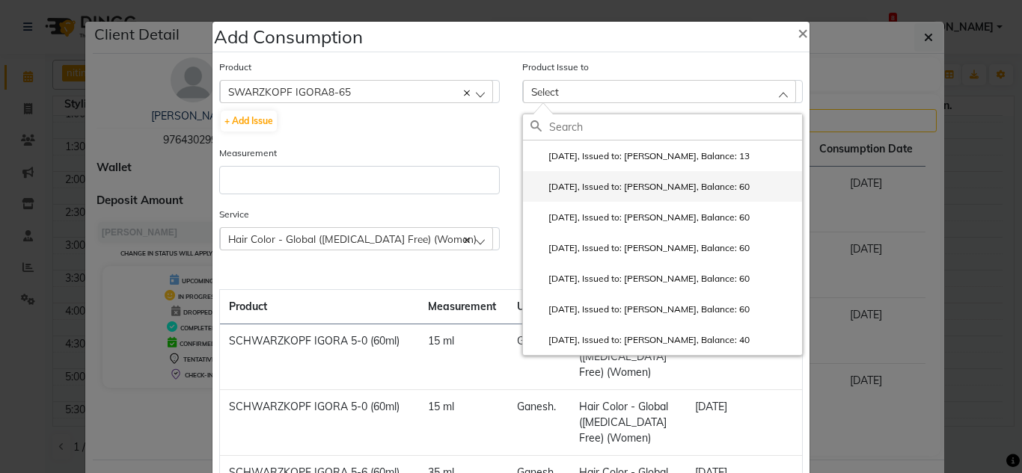
click at [582, 178] on li "2025-05-25, Issued to: Revati Karandikar, Balance: 60" at bounding box center [662, 186] width 279 height 31
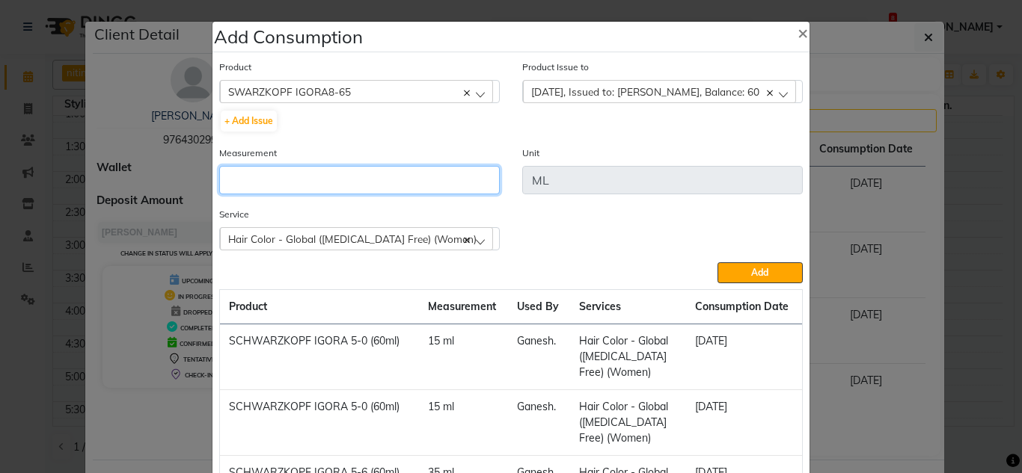
click at [283, 182] on input "number" at bounding box center [359, 180] width 280 height 28
type input "30"
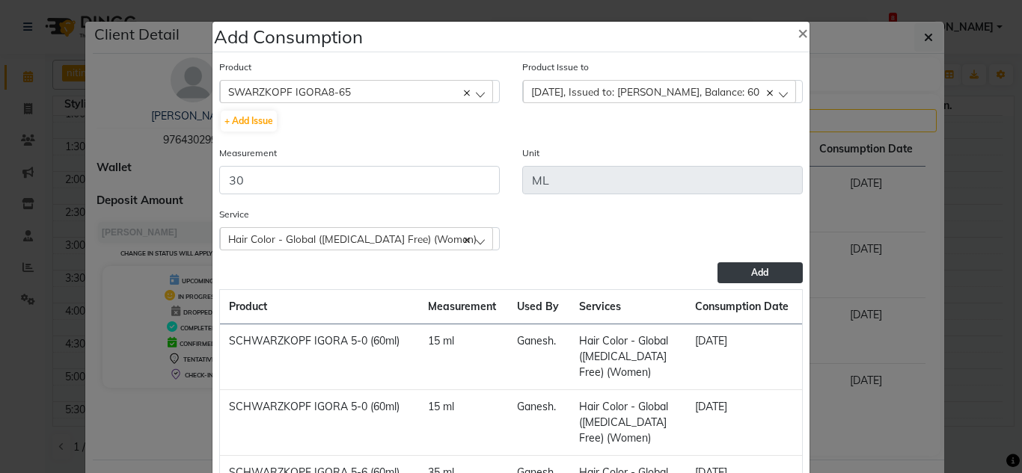
click at [729, 273] on button "Add" at bounding box center [759, 273] width 85 height 21
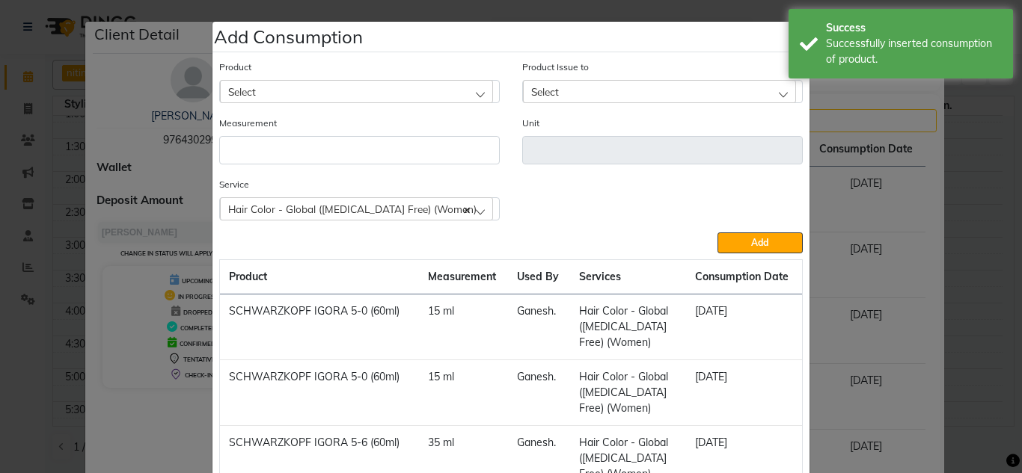
click at [375, 95] on div "Select" at bounding box center [356, 91] width 273 height 22
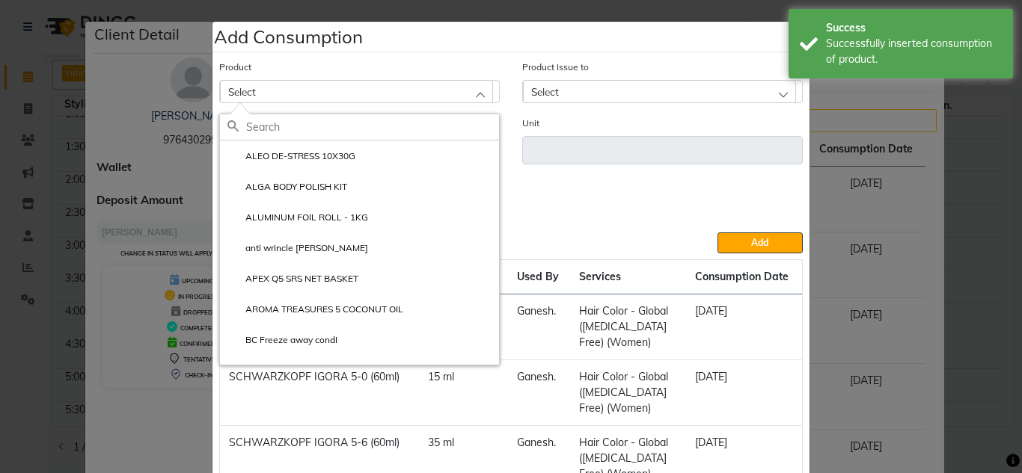
click at [312, 128] on input "text" at bounding box center [372, 126] width 253 height 25
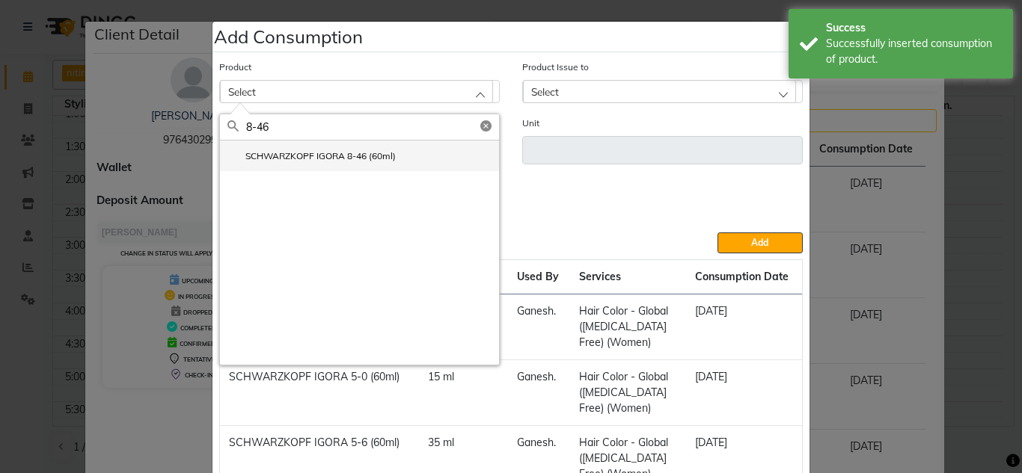
type input "8-46"
click at [358, 147] on li "SCHWARZKOPF IGORA 8-46 (60ml)" at bounding box center [359, 156] width 279 height 31
type input "ml"
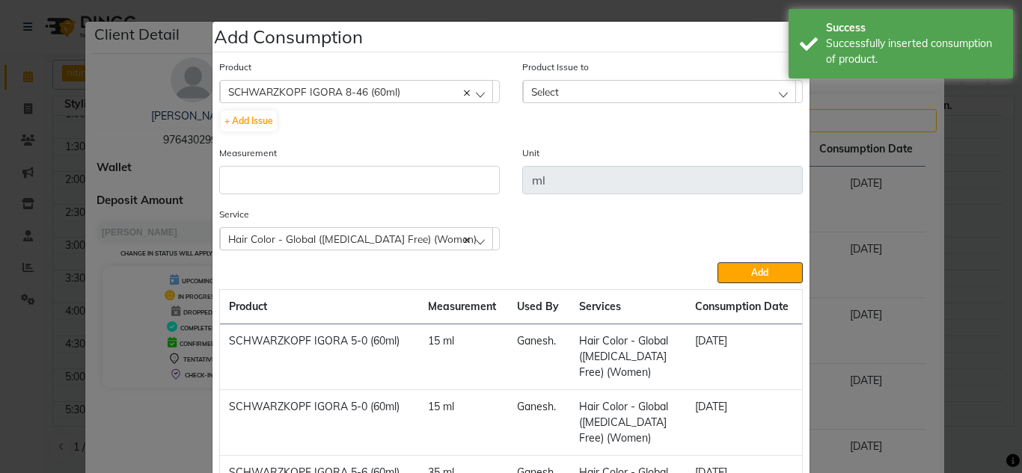
click at [608, 88] on div "Select" at bounding box center [659, 91] width 273 height 22
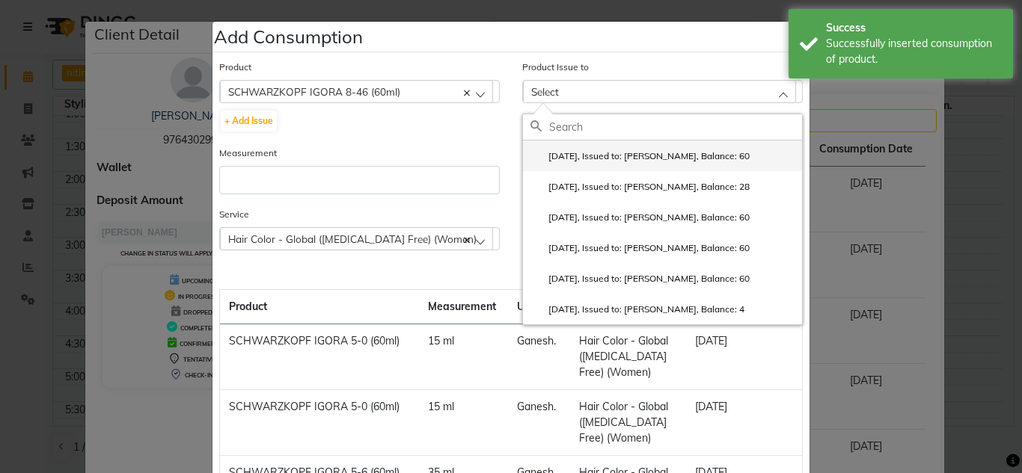
click at [577, 162] on label "2025-08-30, Issued to: Ganesh., Balance: 60" at bounding box center [639, 156] width 219 height 13
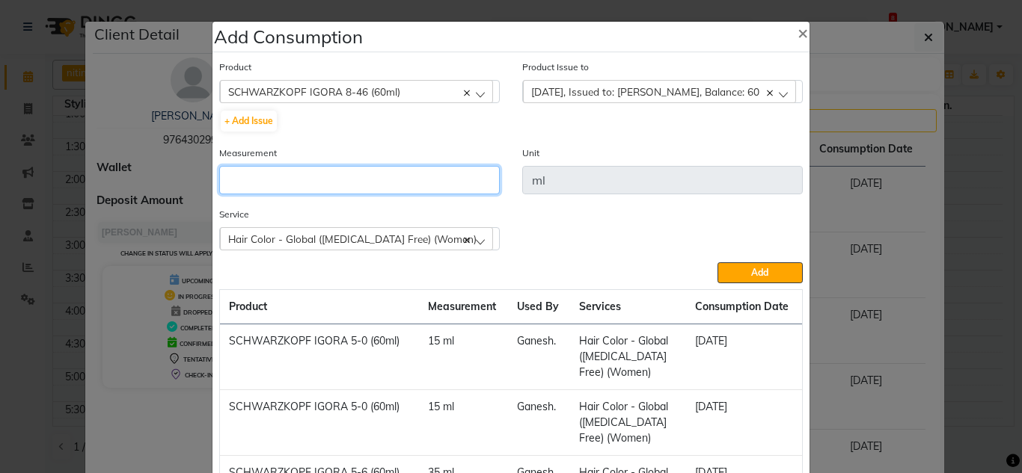
click at [297, 179] on input "number" at bounding box center [359, 180] width 280 height 28
type input "15"
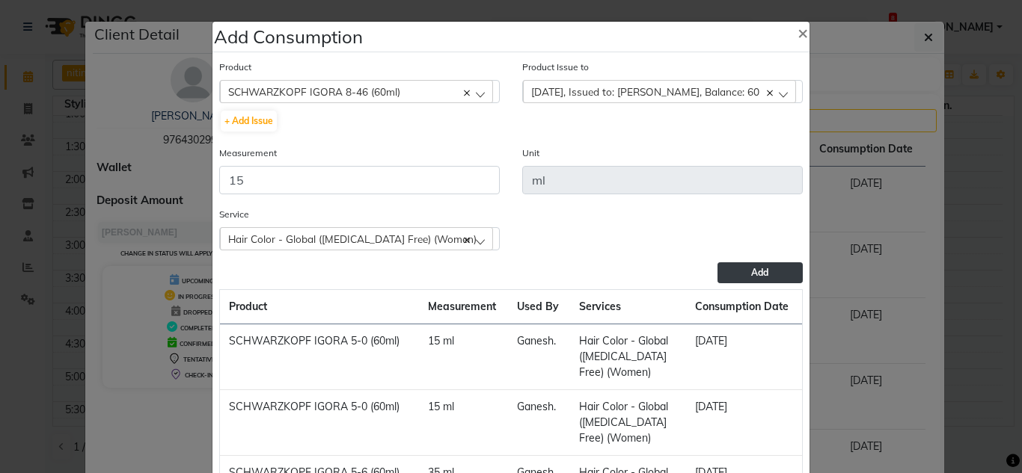
click at [751, 278] on button "Add" at bounding box center [759, 273] width 85 height 21
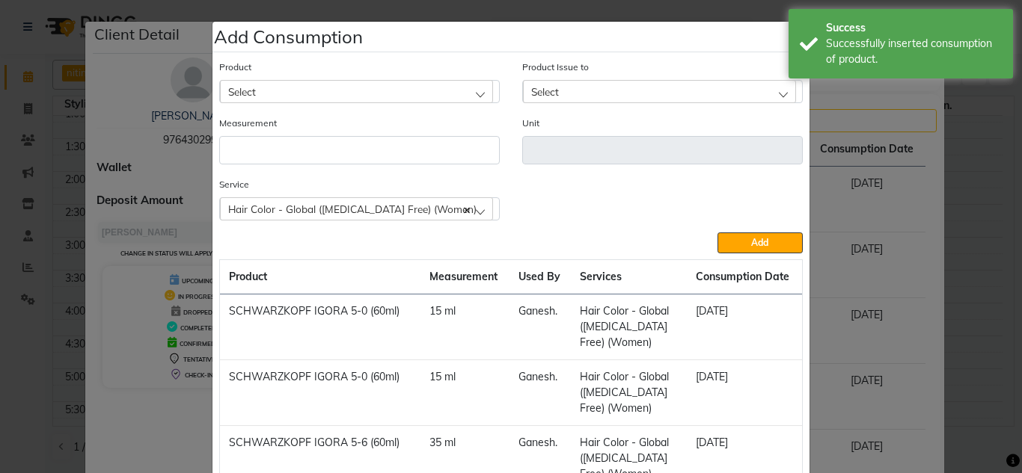
click at [310, 92] on div "Select" at bounding box center [356, 91] width 273 height 22
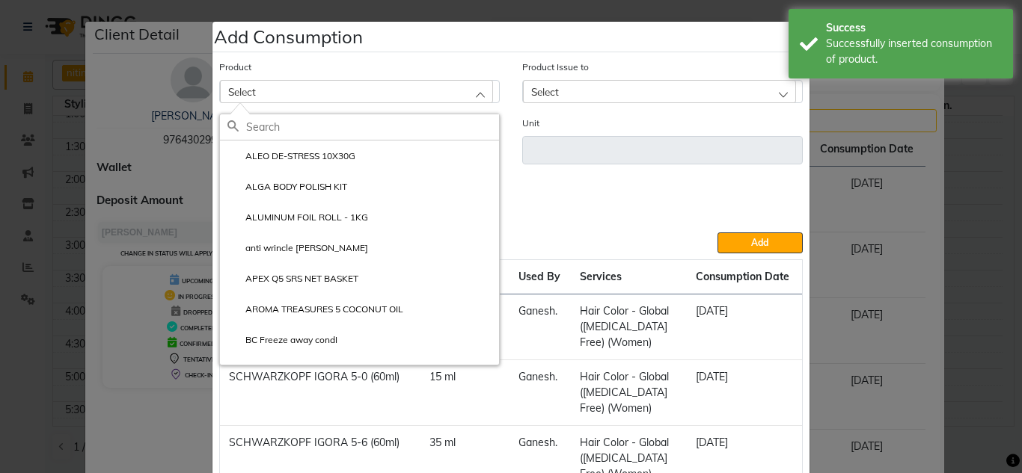
click at [270, 123] on input "text" at bounding box center [372, 126] width 253 height 25
type input "3"
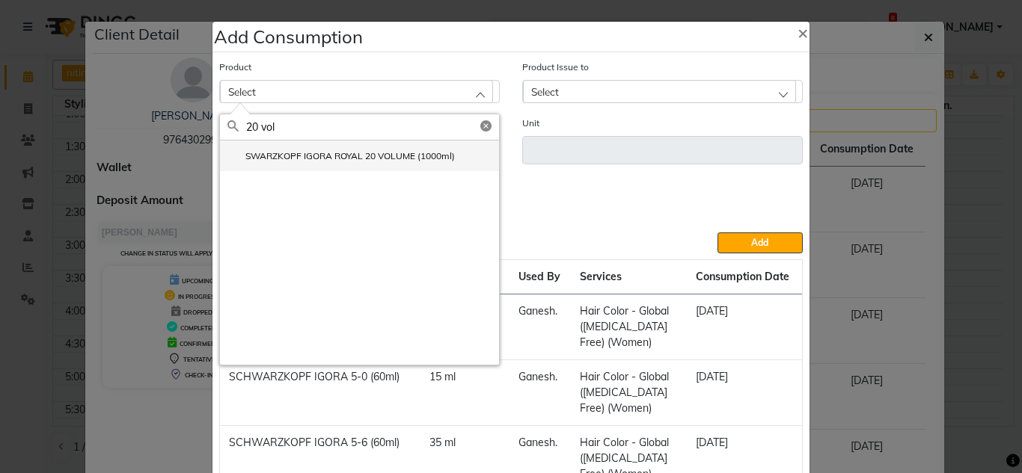
type input "20 vol"
click at [360, 160] on label "SWARZKOPF IGORA ROYAL 20 VOLUME (1000ml)" at bounding box center [340, 156] width 227 height 13
type input "ml"
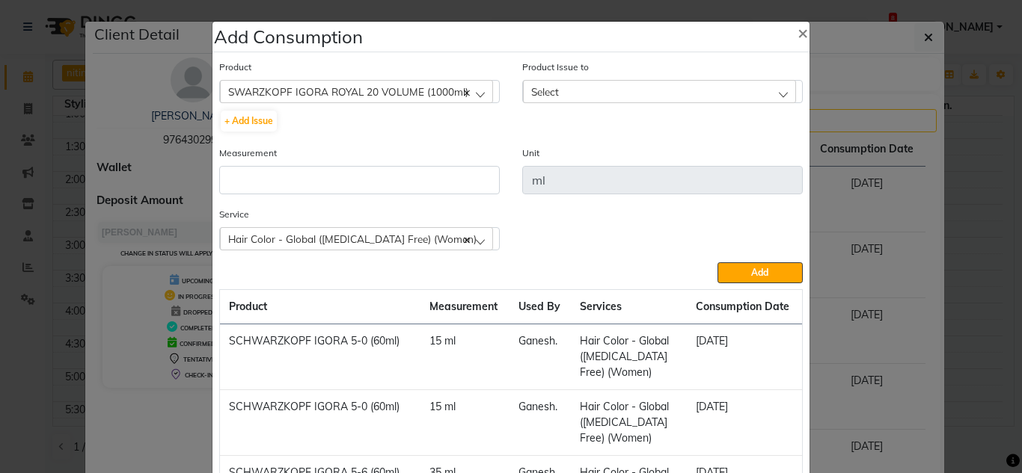
click at [585, 98] on div "Select" at bounding box center [659, 91] width 273 height 22
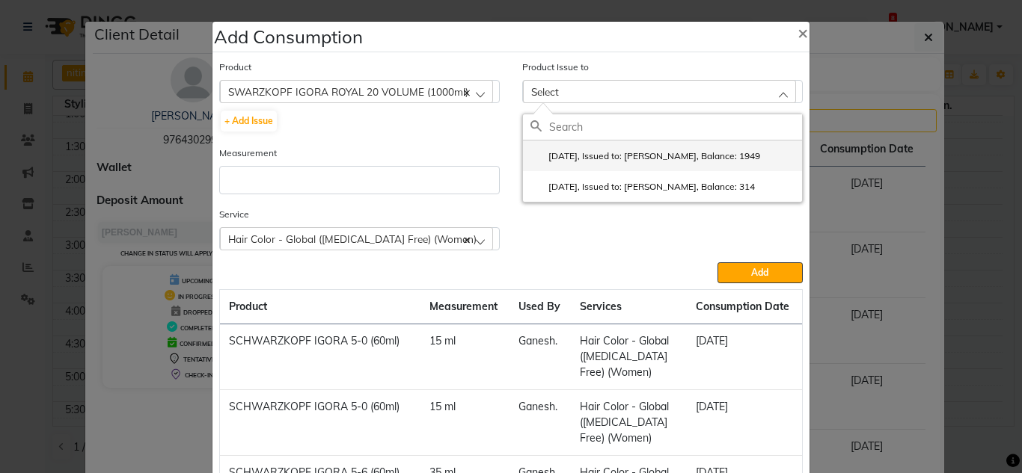
click at [583, 162] on label "2025-05-01, Issued to: Gunjan., Balance: 1949" at bounding box center [645, 156] width 230 height 13
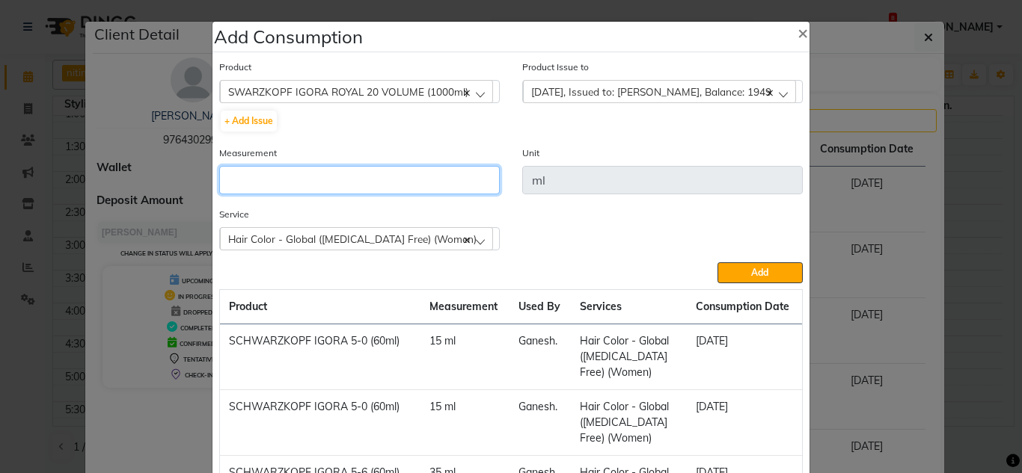
click at [317, 187] on input "number" at bounding box center [359, 180] width 280 height 28
type input "55"
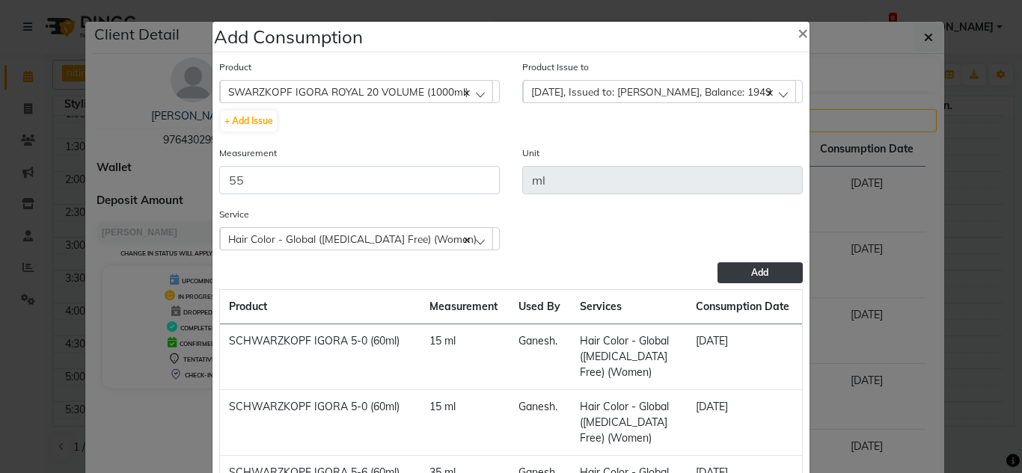
click at [751, 269] on span "Add" at bounding box center [759, 272] width 17 height 11
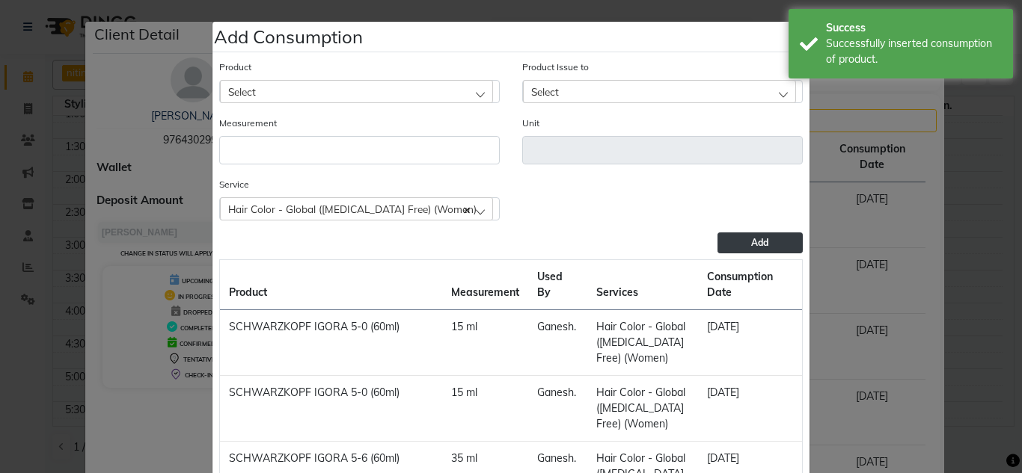
click at [292, 93] on div "Select" at bounding box center [356, 91] width 273 height 22
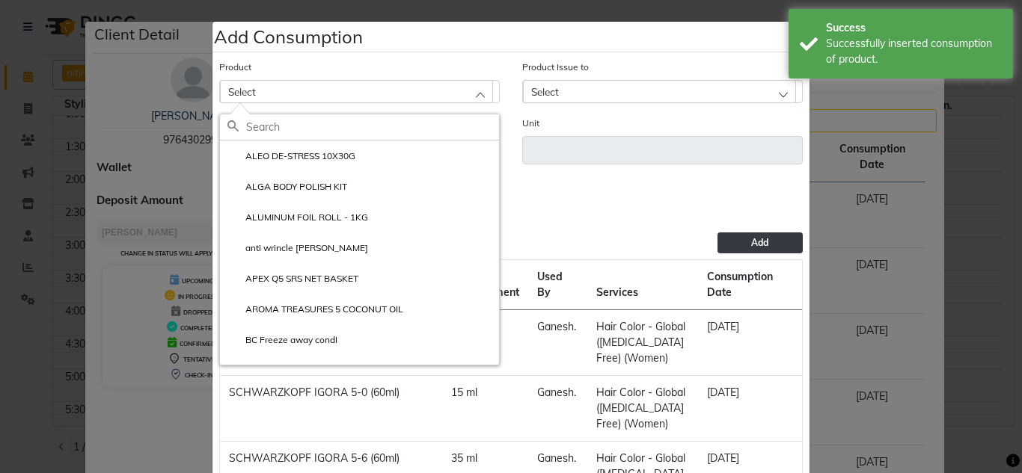
click at [260, 128] on input "text" at bounding box center [372, 126] width 253 height 25
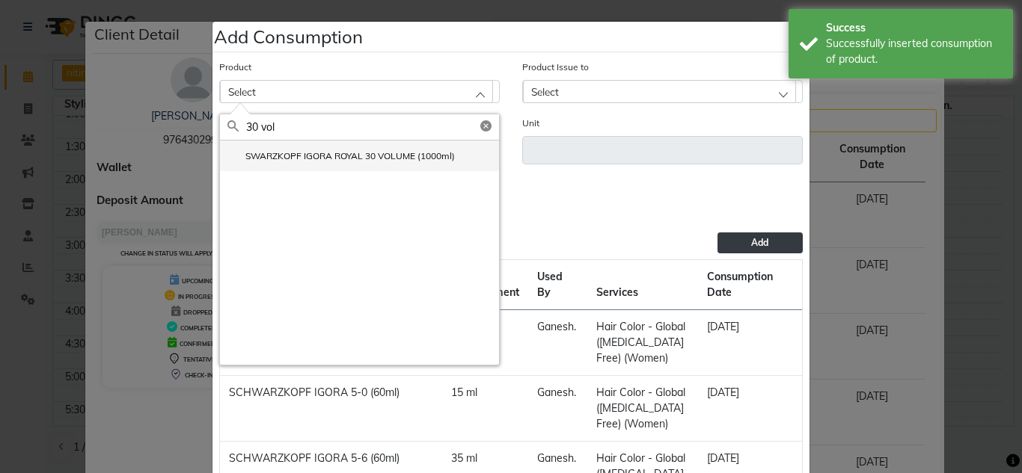
type input "30 vol"
click at [314, 153] on label "SWARZKOPF IGORA ROYAL 30 VOLUME (1000ml)" at bounding box center [340, 156] width 227 height 13
type input "ml"
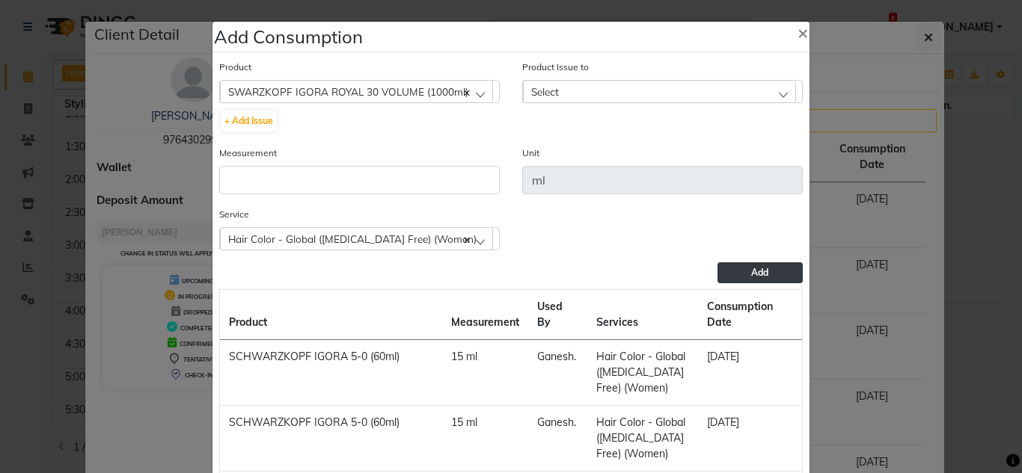
click at [577, 91] on div "Select" at bounding box center [659, 91] width 273 height 22
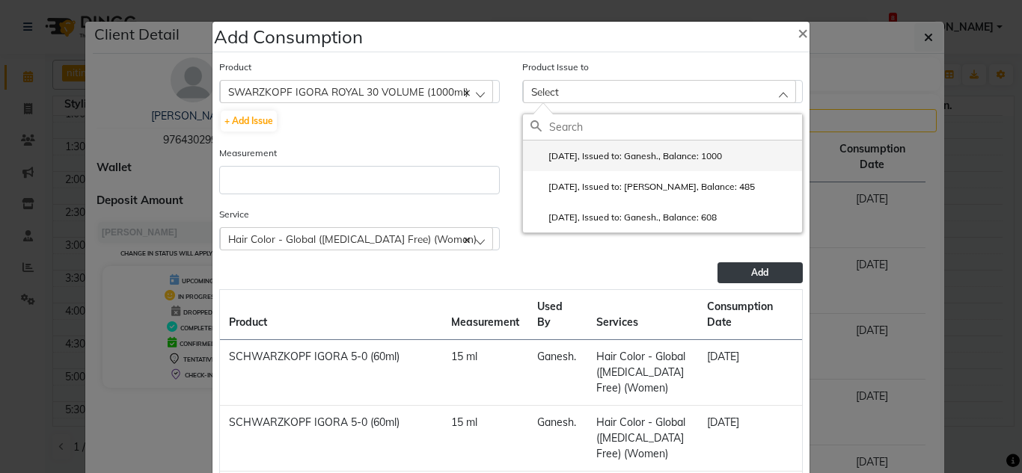
click at [614, 158] on label "2025-08-30, Issued to: Ganesh., Balance: 1000" at bounding box center [625, 156] width 191 height 13
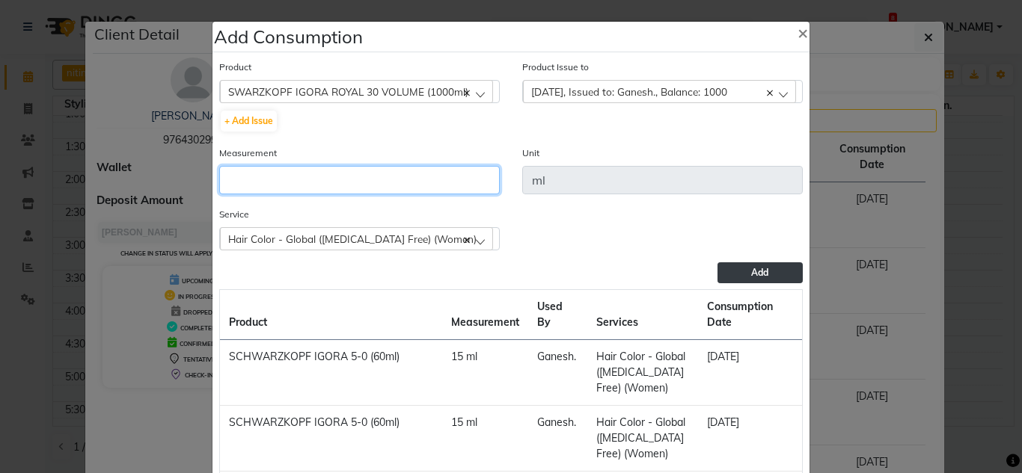
click at [254, 183] on input "number" at bounding box center [359, 180] width 280 height 28
type input "48"
click at [729, 279] on button "Add" at bounding box center [759, 273] width 85 height 21
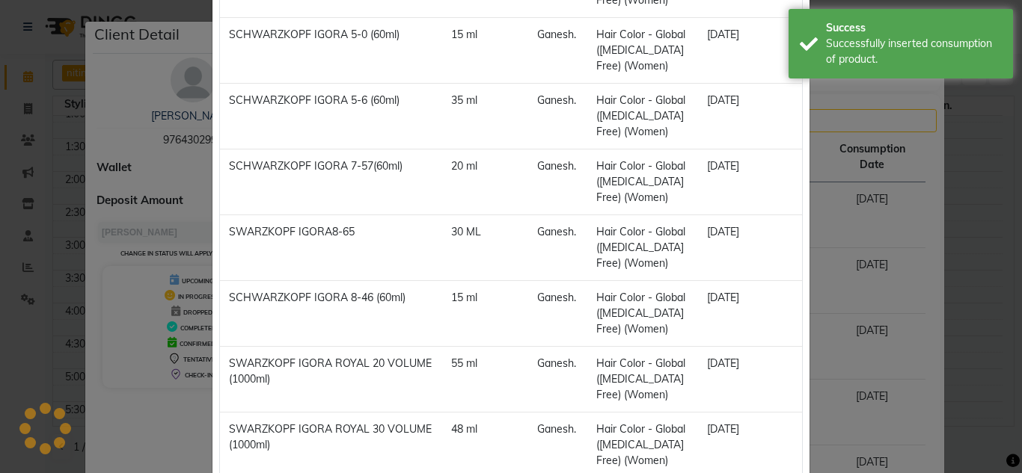
scroll to position [458, 0]
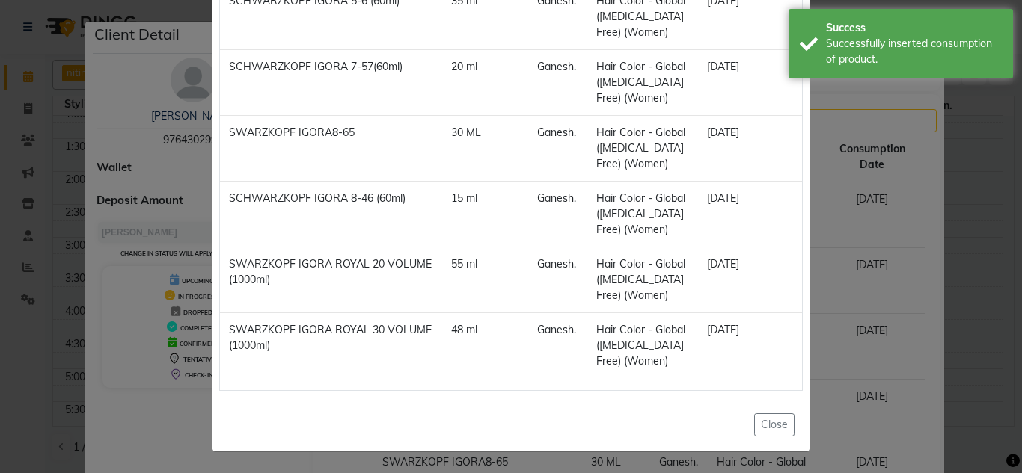
click at [831, 414] on ngb-modal-window "Add Consumption × Product Select ALEO DE-STRESS 10X30G Product Issue to Select …" at bounding box center [511, 236] width 1022 height 473
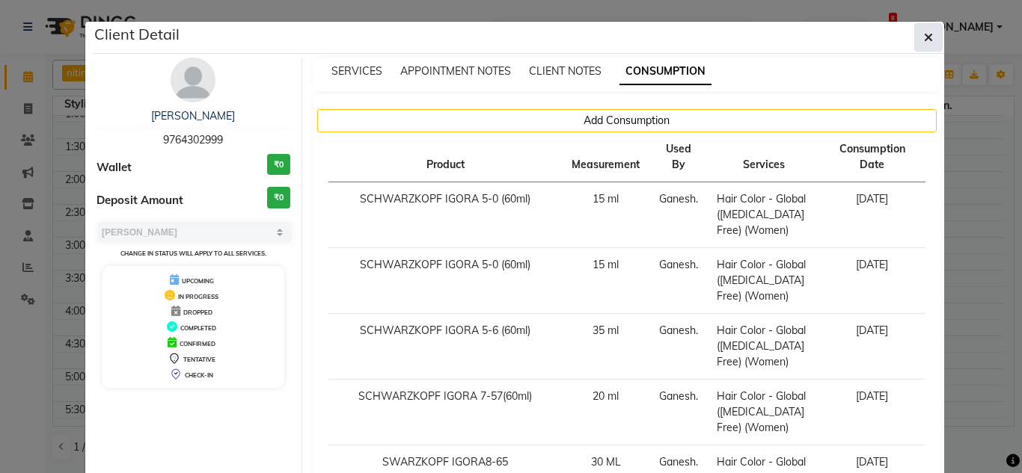
click at [924, 35] on icon "button" at bounding box center [928, 37] width 9 height 12
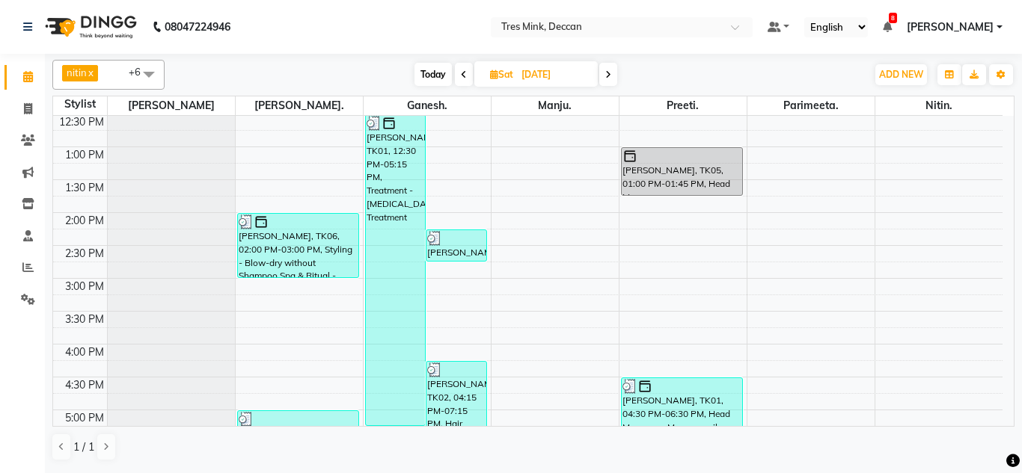
scroll to position [264, 0]
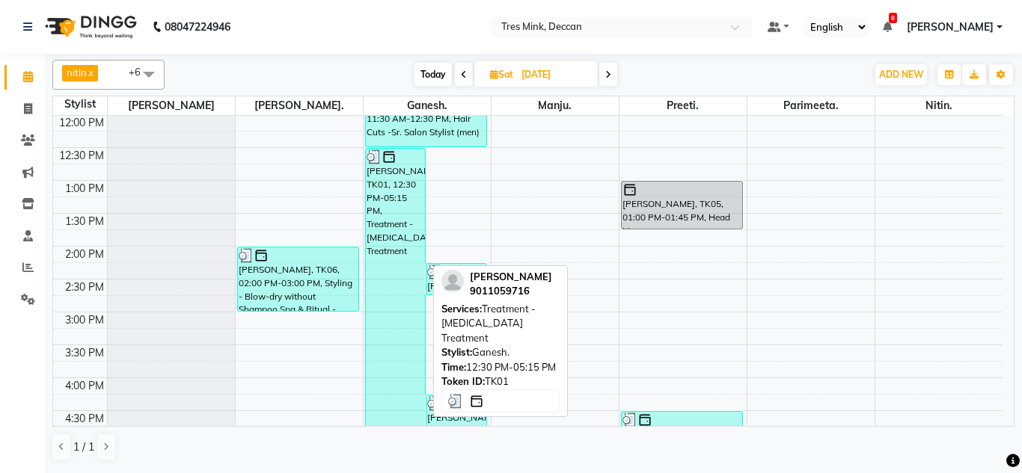
click at [393, 192] on div "Sarita Raskar, TK01, 12:30 PM-05:15 PM, Treatment - Botox Treatment" at bounding box center [396, 304] width 60 height 310
select select "3"
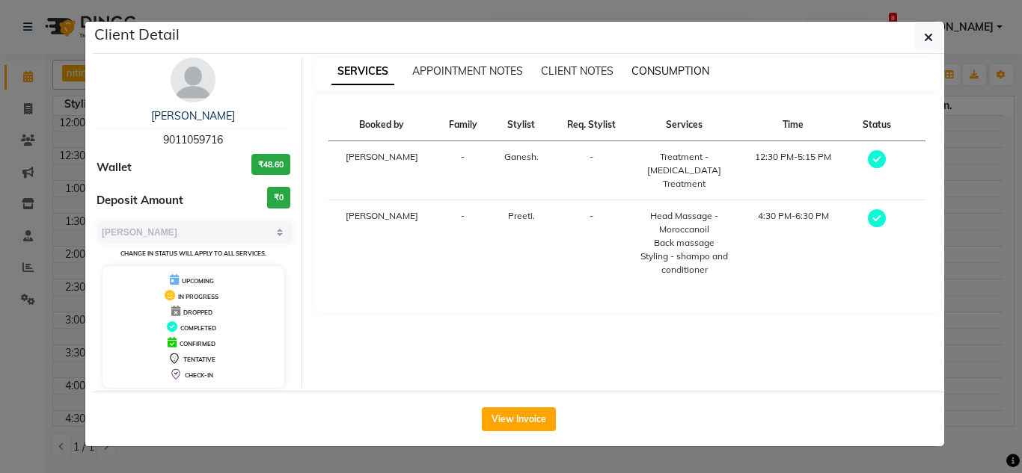
click at [659, 76] on span "CONSUMPTION" at bounding box center [670, 70] width 78 height 13
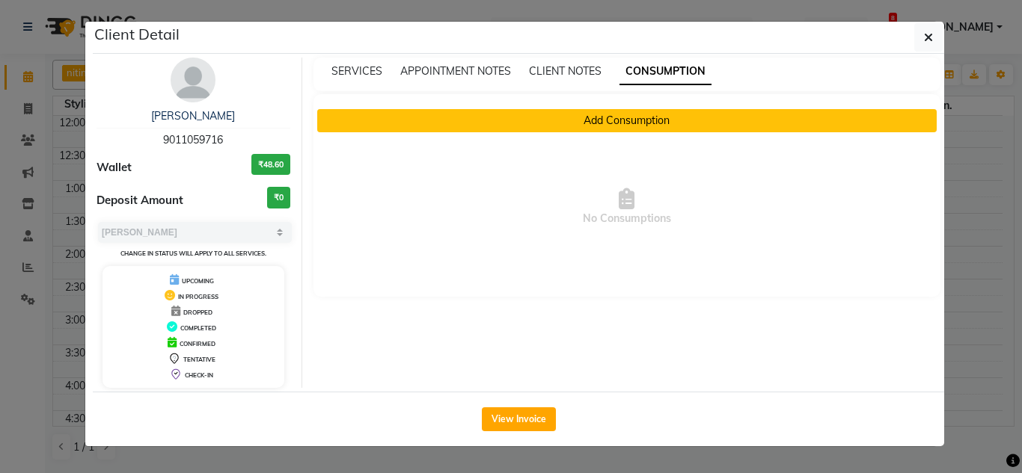
click at [666, 123] on button "Add Consumption" at bounding box center [627, 120] width 620 height 23
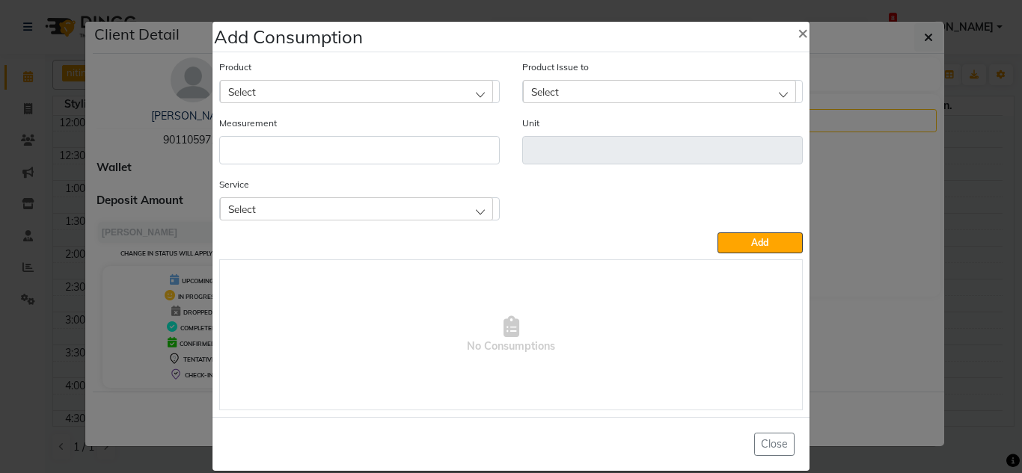
click at [310, 100] on div "Select" at bounding box center [356, 91] width 273 height 22
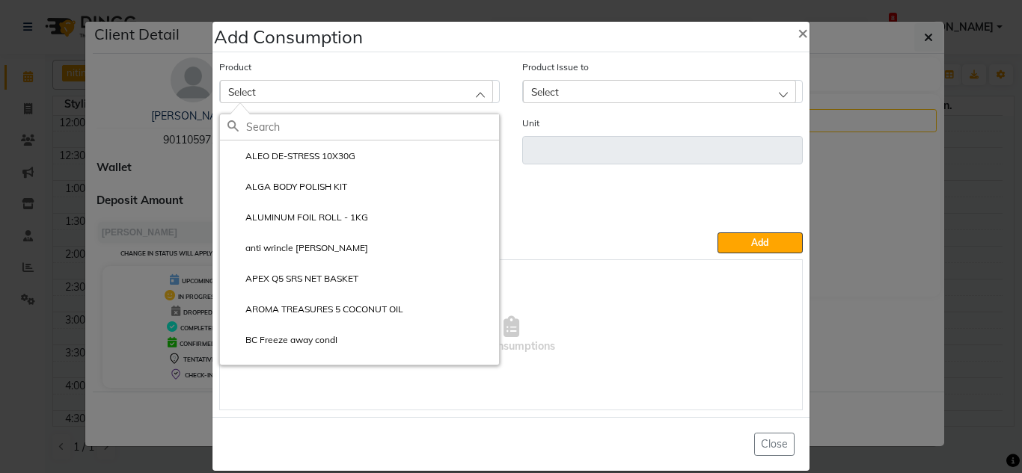
click at [270, 129] on input "text" at bounding box center [372, 126] width 253 height 25
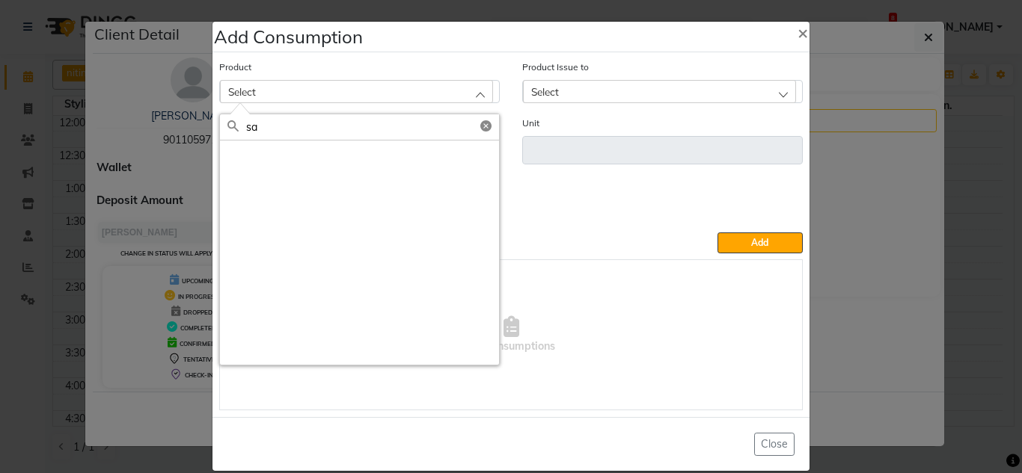
type input "s"
type input "botox"
click at [480, 128] on icon at bounding box center [485, 125] width 11 height 11
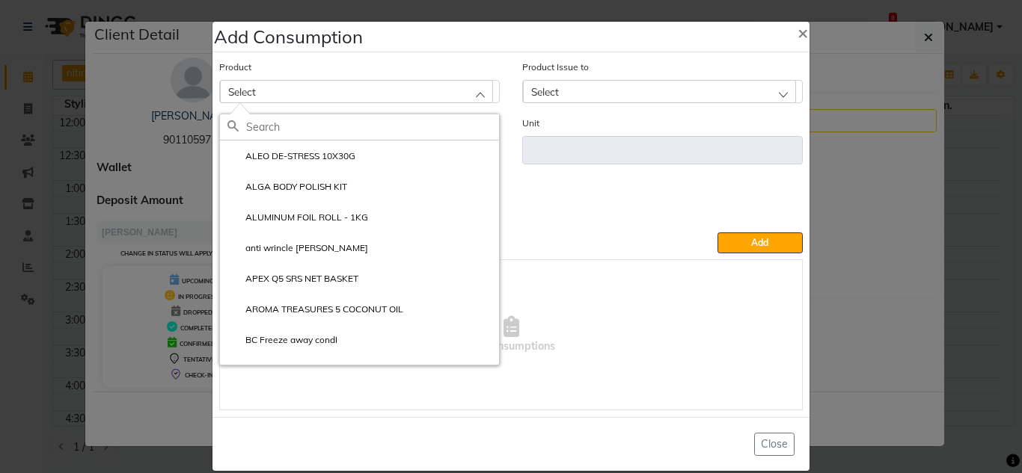
click at [520, 220] on div "Service Select Treatment - Botox Treatment Head Massage - Moroccanoil Back mass…" at bounding box center [511, 205] width 606 height 56
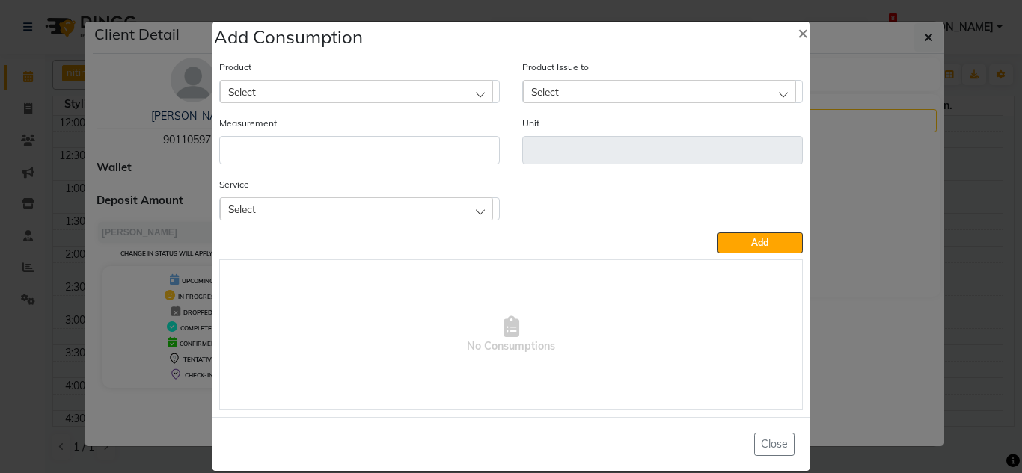
click at [259, 97] on div "Select" at bounding box center [356, 91] width 273 height 22
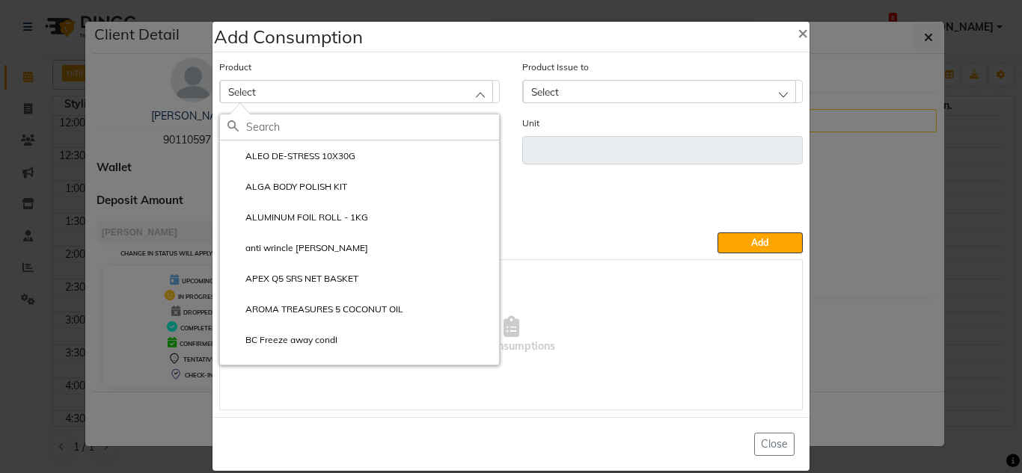
click at [262, 126] on input "text" at bounding box center [372, 126] width 253 height 25
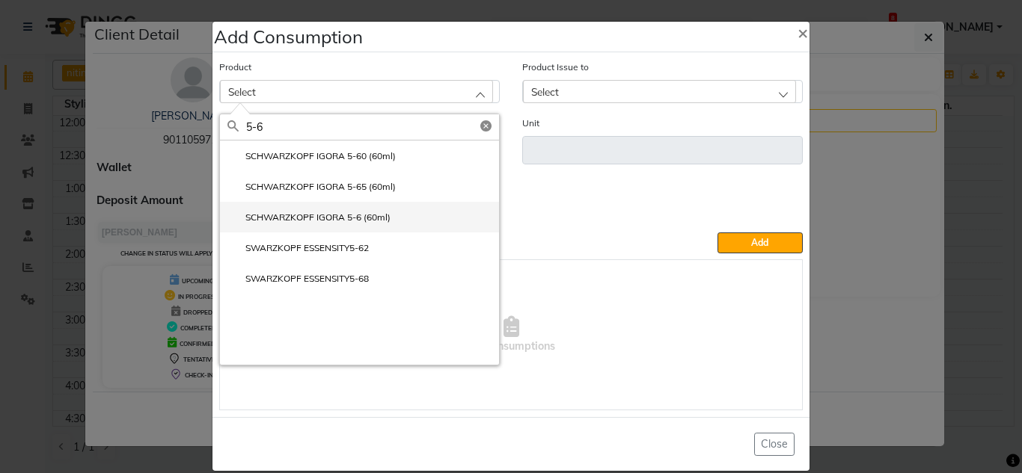
type input "5-6"
click at [369, 215] on label "SCHWARZKOPF IGORA 5-6 (60ml)" at bounding box center [308, 217] width 163 height 13
type input "ml"
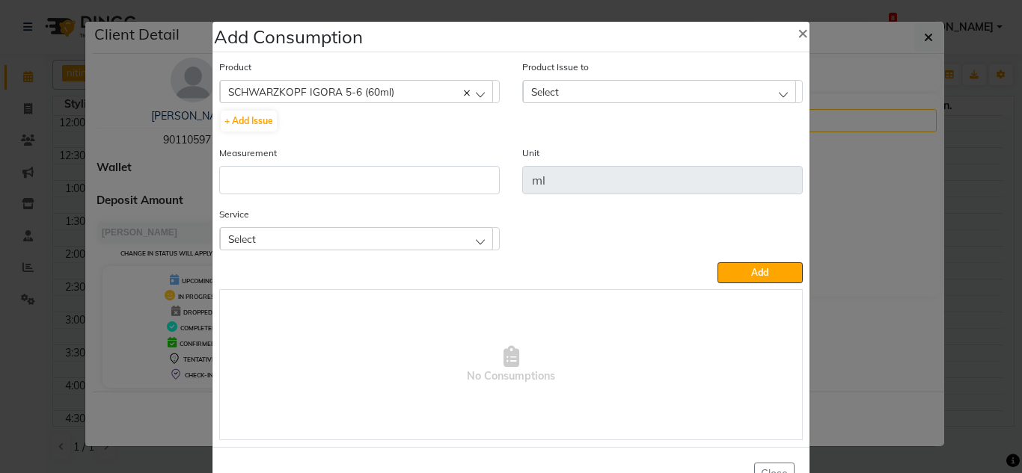
click at [556, 85] on div "Select" at bounding box center [659, 91] width 273 height 22
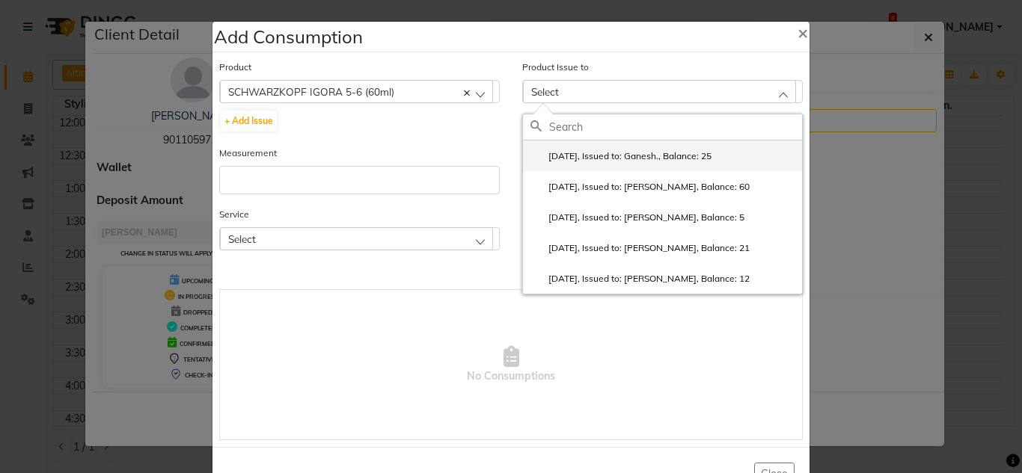
click at [569, 158] on label "2025-08-28, Issued to: Ganesh., Balance: 25" at bounding box center [620, 156] width 181 height 13
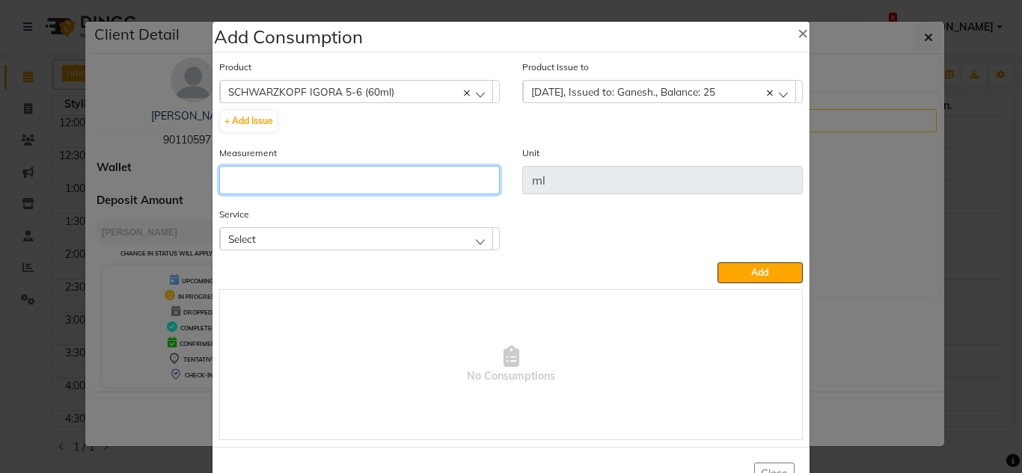
click at [245, 180] on input "number" at bounding box center [359, 180] width 280 height 28
type input "15"
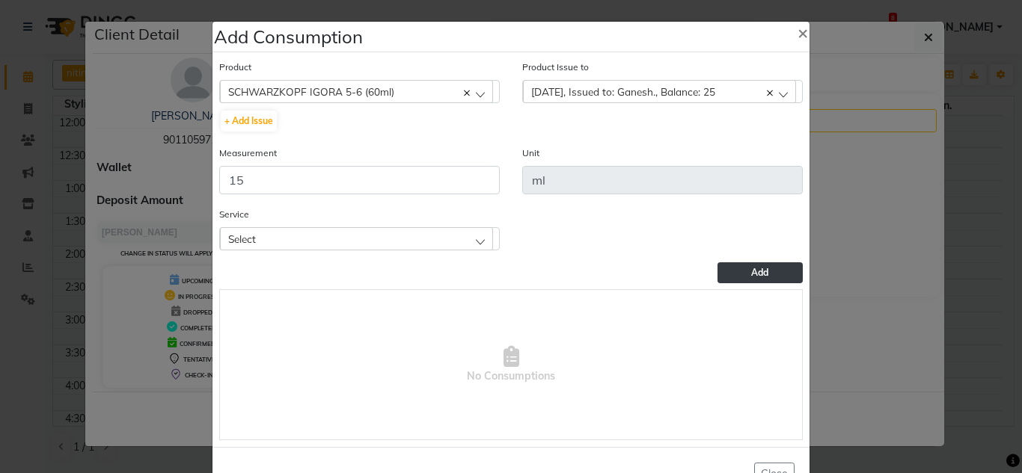
click at [736, 269] on button "Add" at bounding box center [759, 273] width 85 height 21
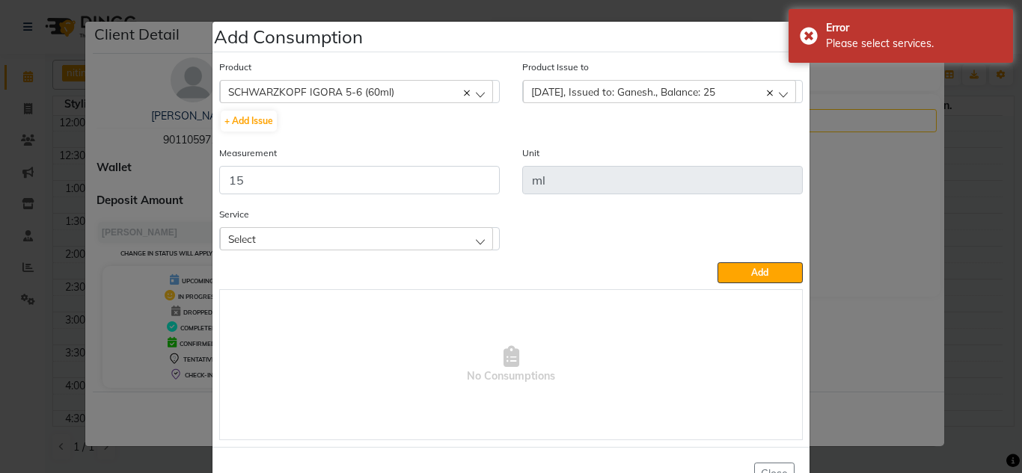
click at [548, 97] on span "2025-08-28, Issued to: Ganesh., Balance: 25" at bounding box center [623, 91] width 184 height 13
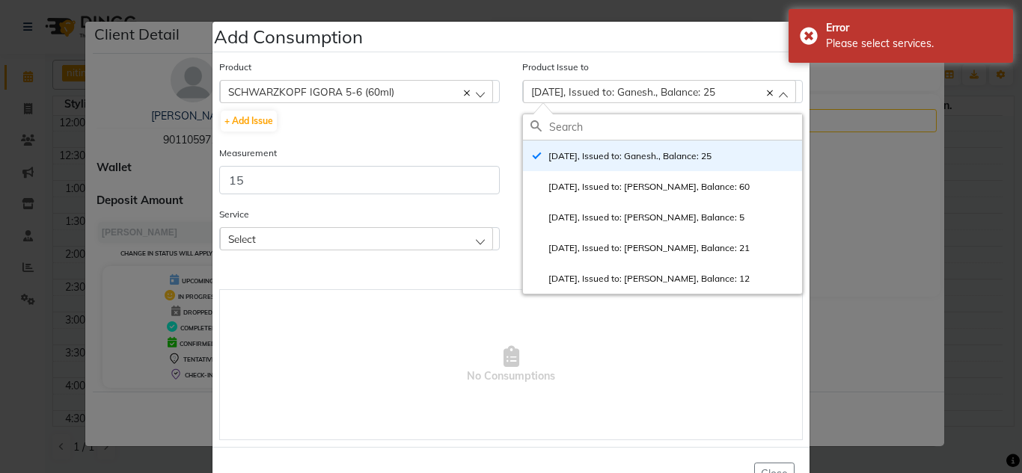
click at [277, 123] on div "+ Add Issue" at bounding box center [359, 121] width 280 height 24
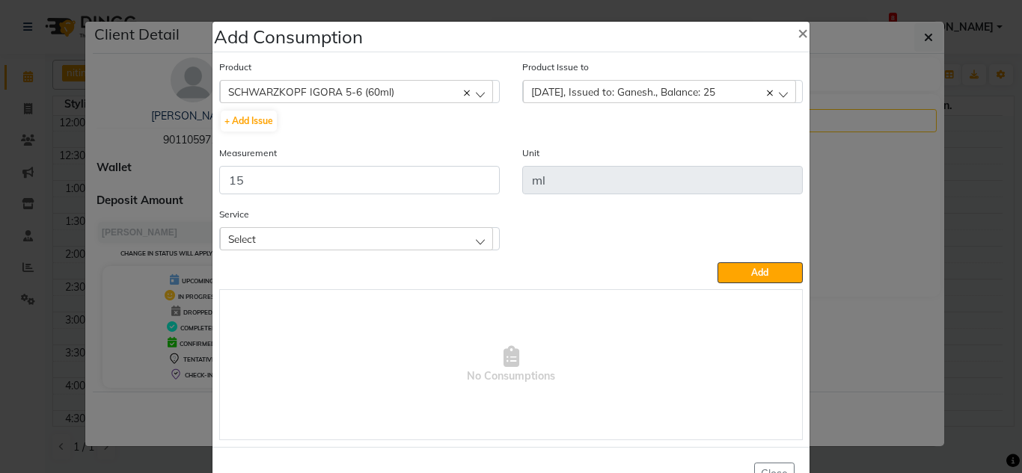
click at [286, 247] on div "Select" at bounding box center [356, 238] width 273 height 22
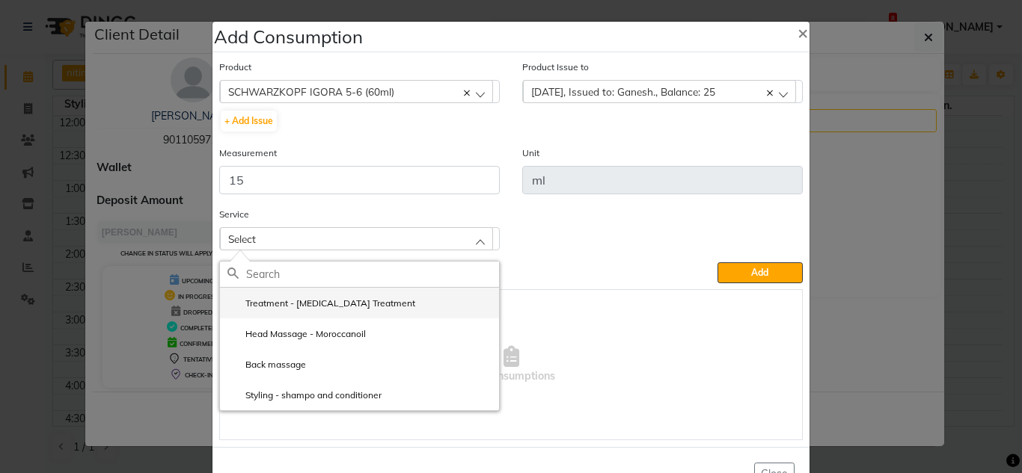
click at [320, 310] on label "Treatment - [MEDICAL_DATA] Treatment" at bounding box center [321, 303] width 188 height 13
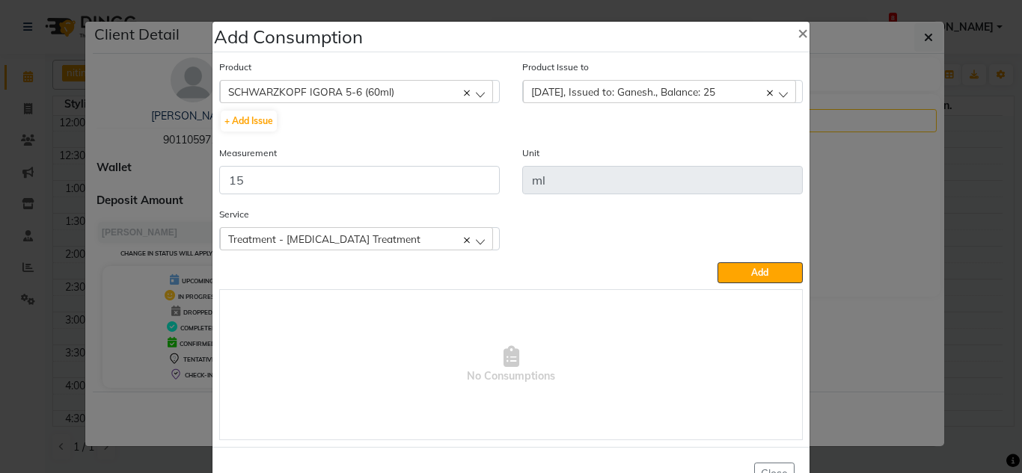
click at [347, 93] on span "SCHWARZKOPF IGORA 5-6 (60ml)" at bounding box center [311, 91] width 166 height 13
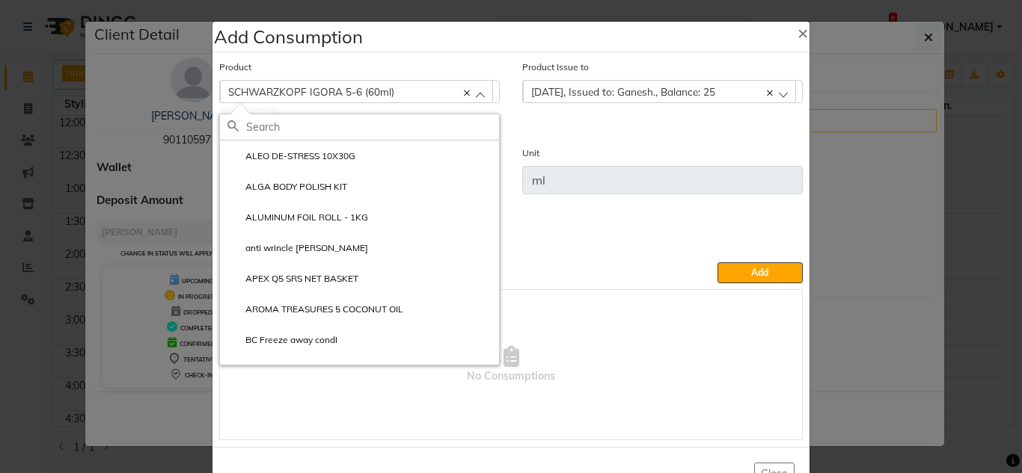
type input "b"
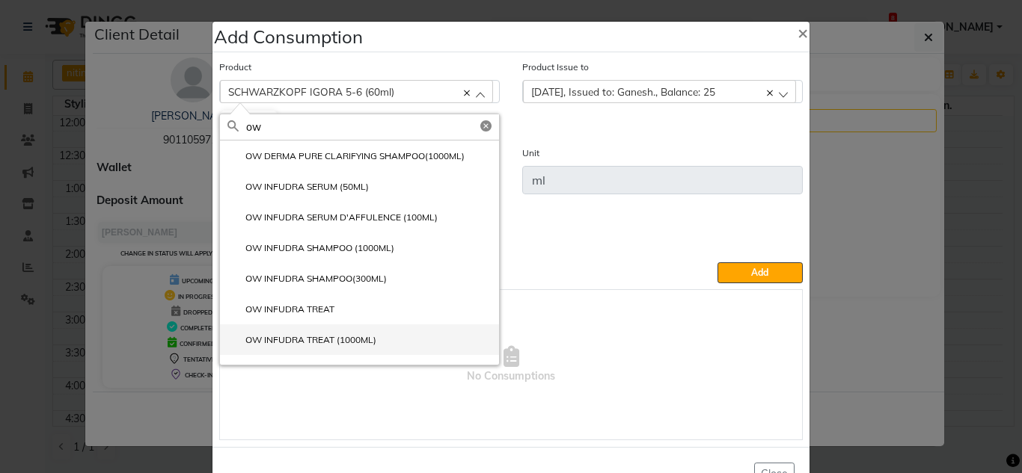
type input "ow"
click at [337, 343] on label "OW INFUDRA TREAT (1000ML)" at bounding box center [301, 340] width 149 height 13
type input "ML"
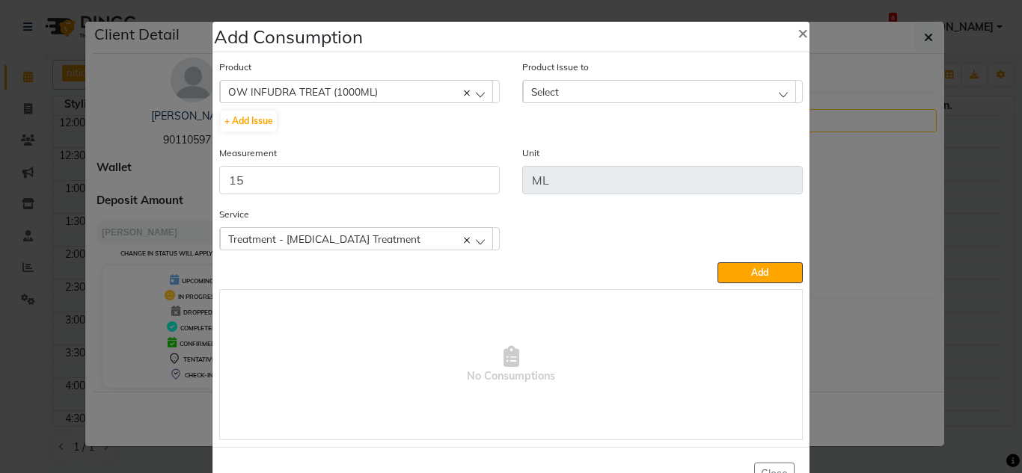
click at [541, 98] on div "Select" at bounding box center [659, 91] width 273 height 22
click at [410, 92] on div "OW INFUDRA TREAT (1000ML)" at bounding box center [356, 91] width 273 height 22
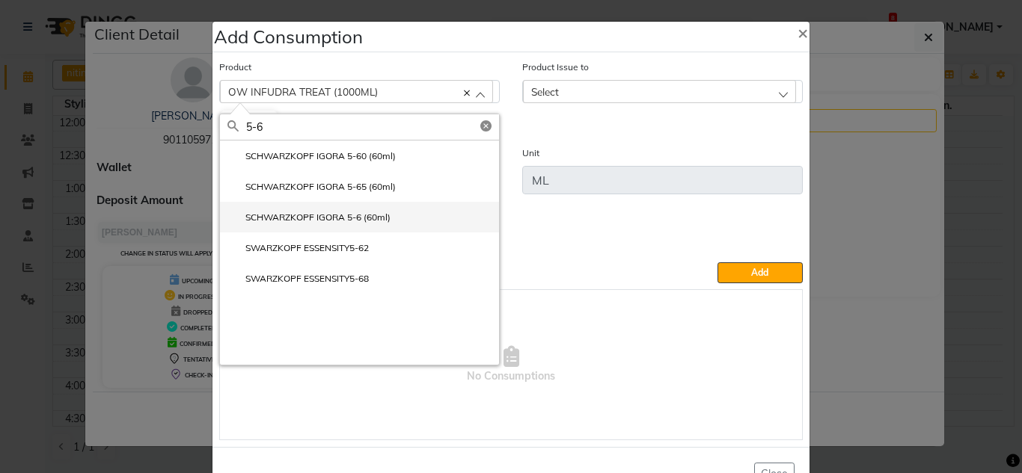
type input "5-6"
click at [339, 227] on li "SCHWARZKOPF IGORA 5-6 (60ml)" at bounding box center [359, 217] width 279 height 31
type input "ml"
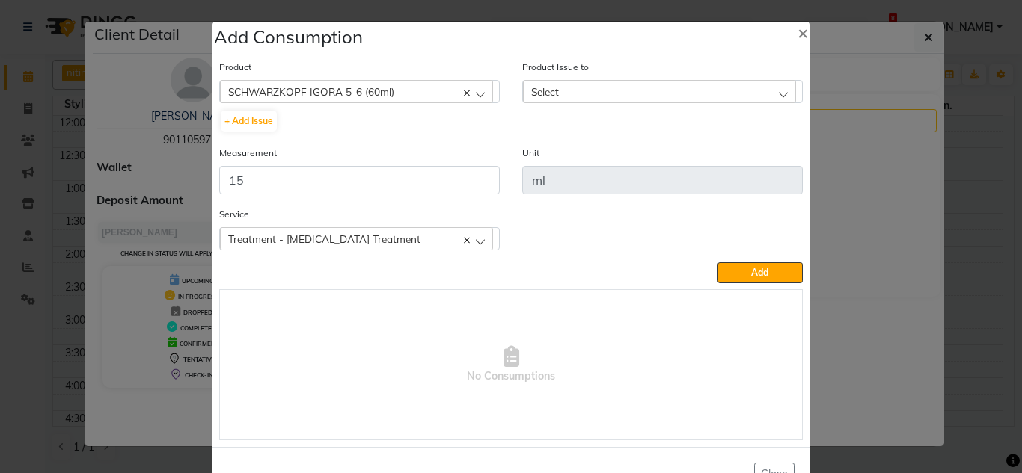
click at [540, 96] on span "Select" at bounding box center [545, 91] width 28 height 13
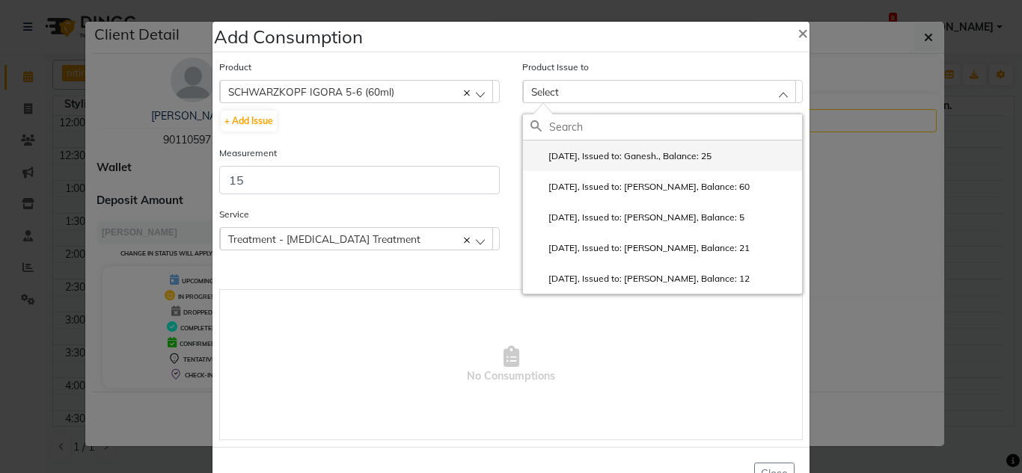
click at [580, 155] on label "2025-08-28, Issued to: Ganesh., Balance: 25" at bounding box center [620, 156] width 181 height 13
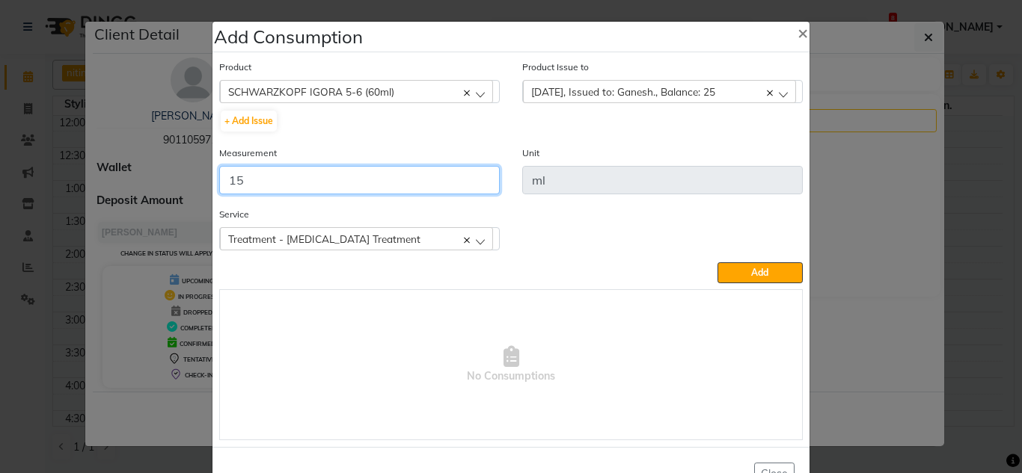
click at [264, 174] on input "15" at bounding box center [359, 180] width 280 height 28
click at [278, 237] on span "Treatment - [MEDICAL_DATA] Treatment" at bounding box center [324, 239] width 192 height 13
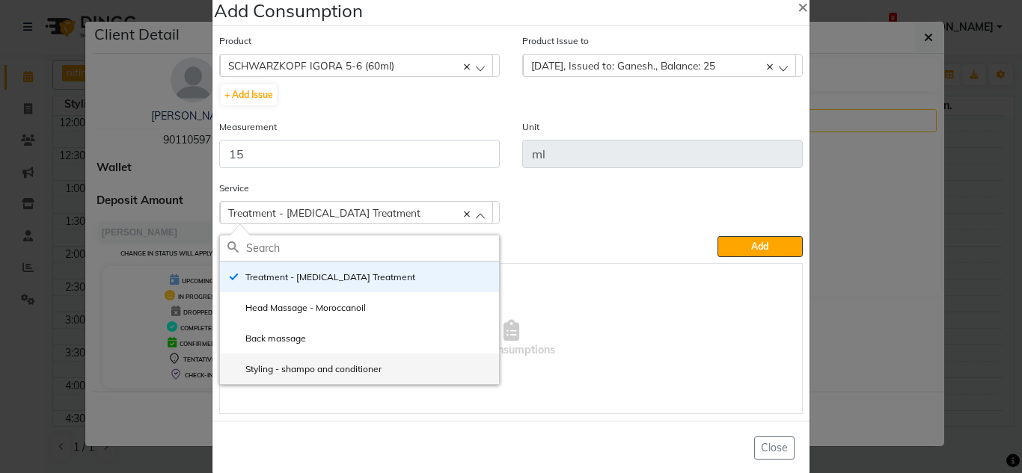
scroll to position [49, 0]
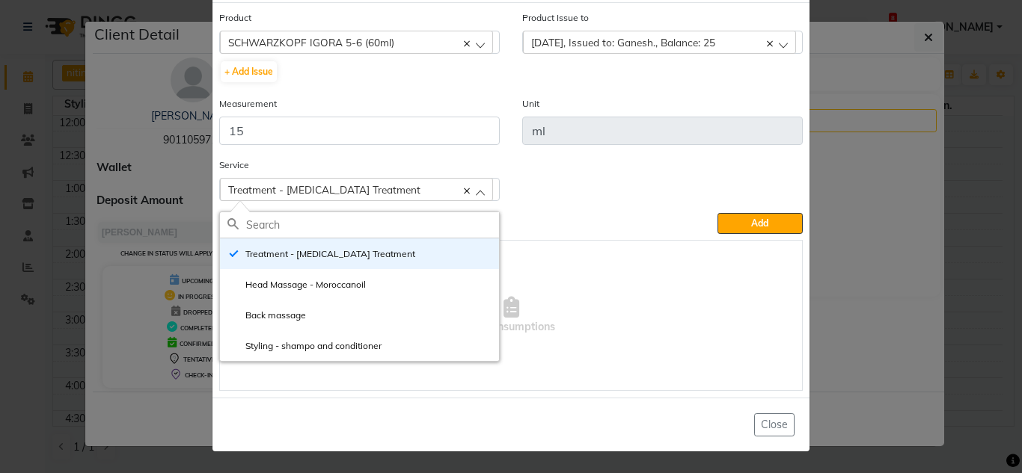
click at [307, 189] on span "Treatment - [MEDICAL_DATA] Treatment" at bounding box center [324, 189] width 192 height 13
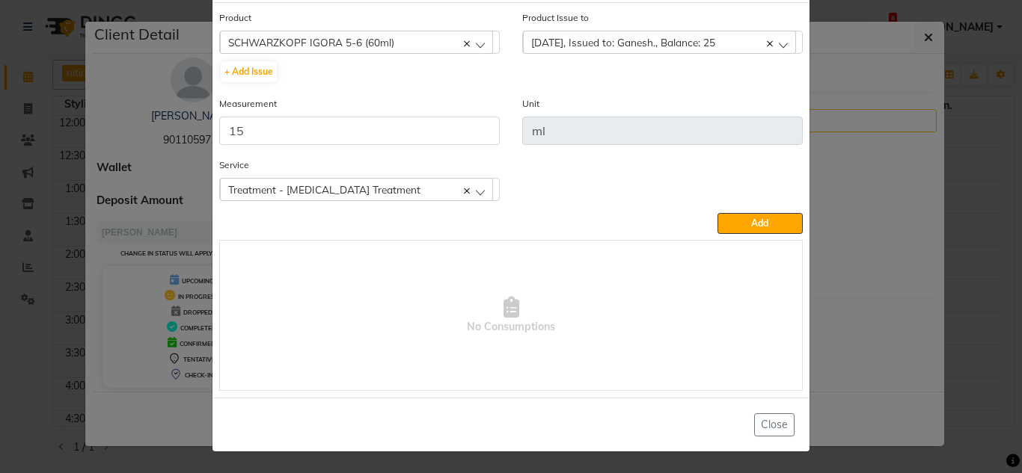
click at [307, 189] on span "Treatment - [MEDICAL_DATA] Treatment" at bounding box center [324, 189] width 192 height 13
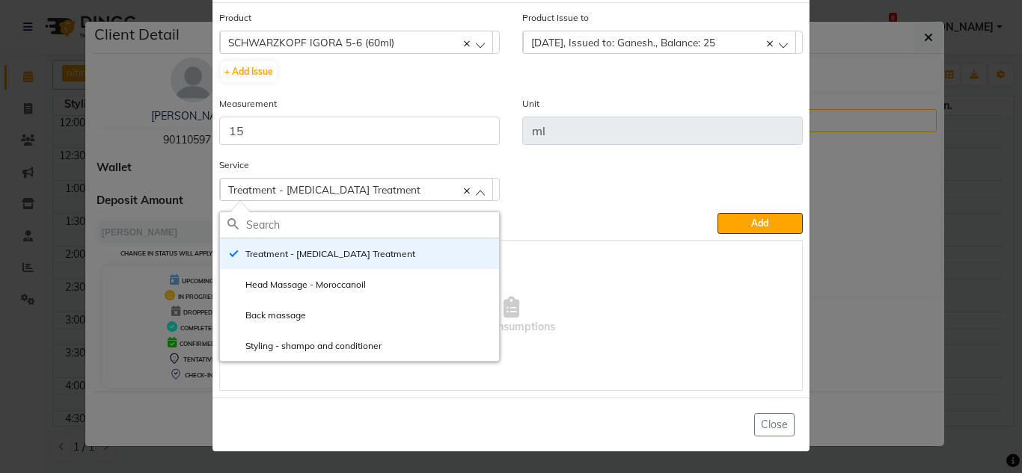
click at [307, 189] on span "Treatment - [MEDICAL_DATA] Treatment" at bounding box center [324, 189] width 192 height 13
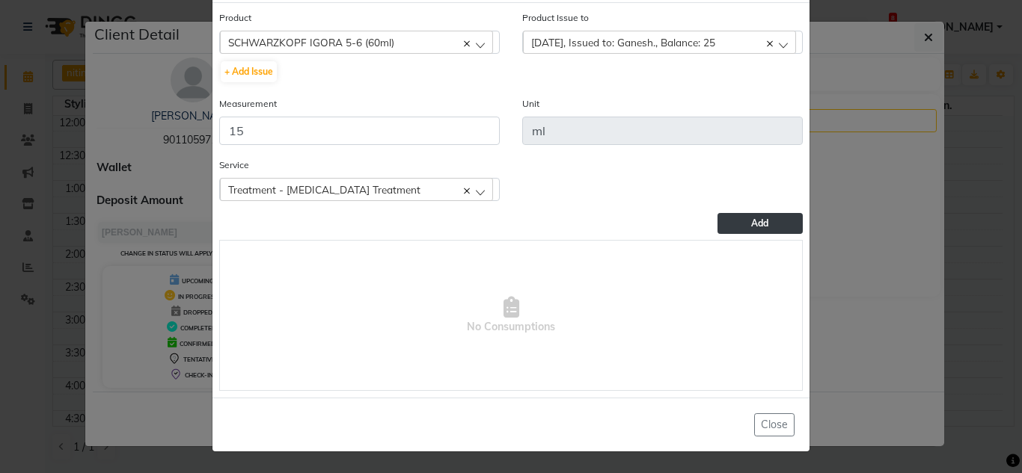
click at [733, 229] on button "Add" at bounding box center [759, 223] width 85 height 21
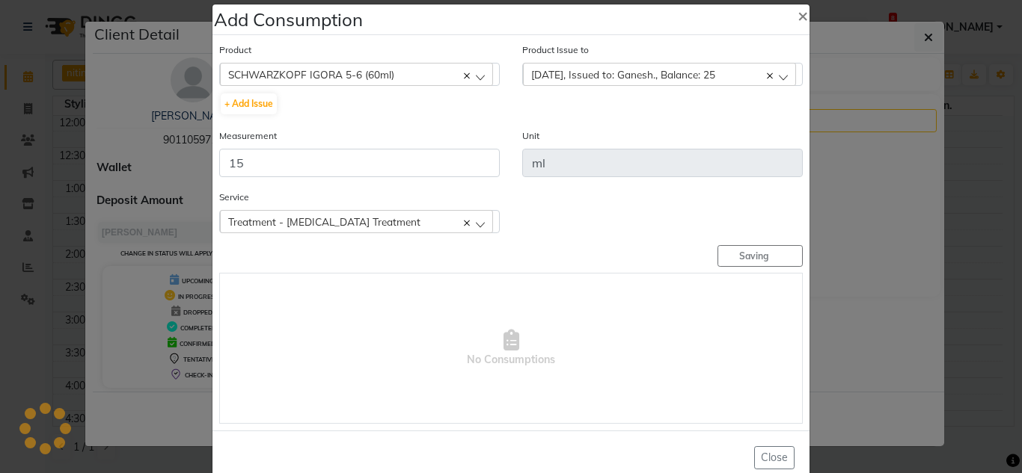
scroll to position [0, 0]
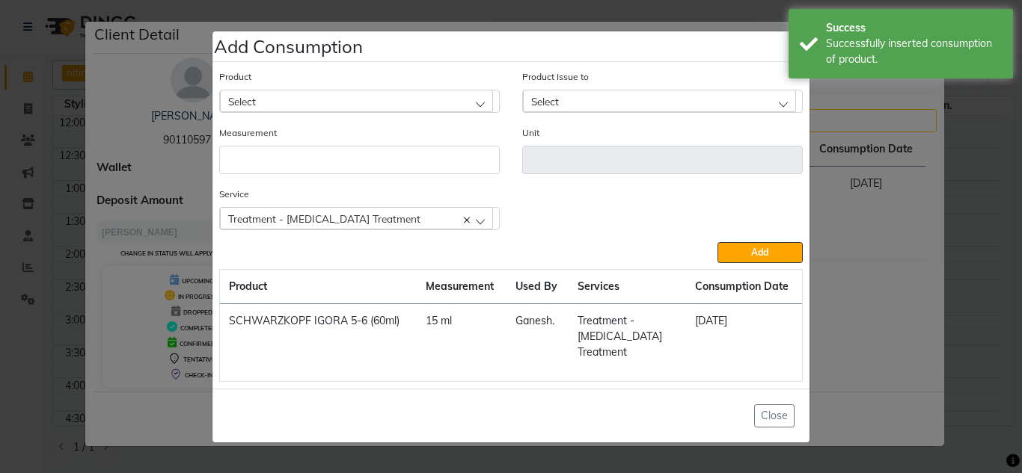
click at [306, 112] on div "Select" at bounding box center [356, 101] width 273 height 22
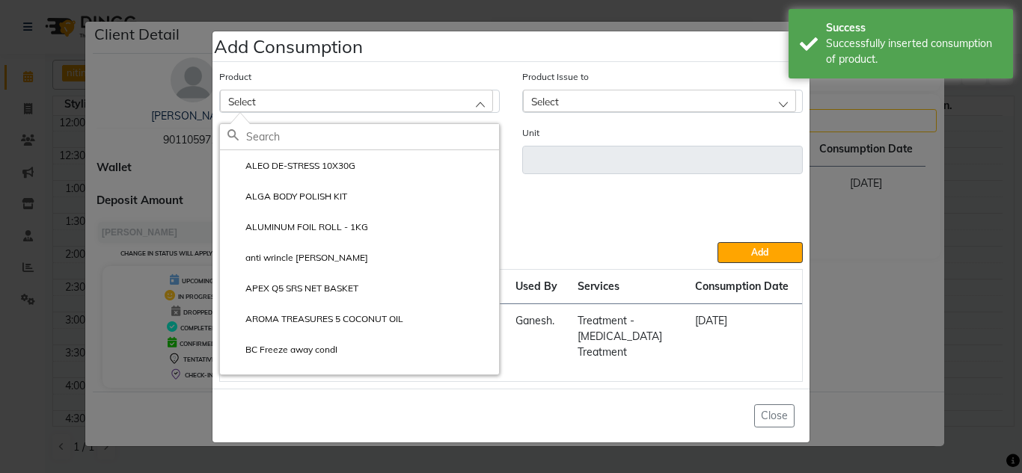
click at [282, 144] on input "text" at bounding box center [372, 136] width 253 height 25
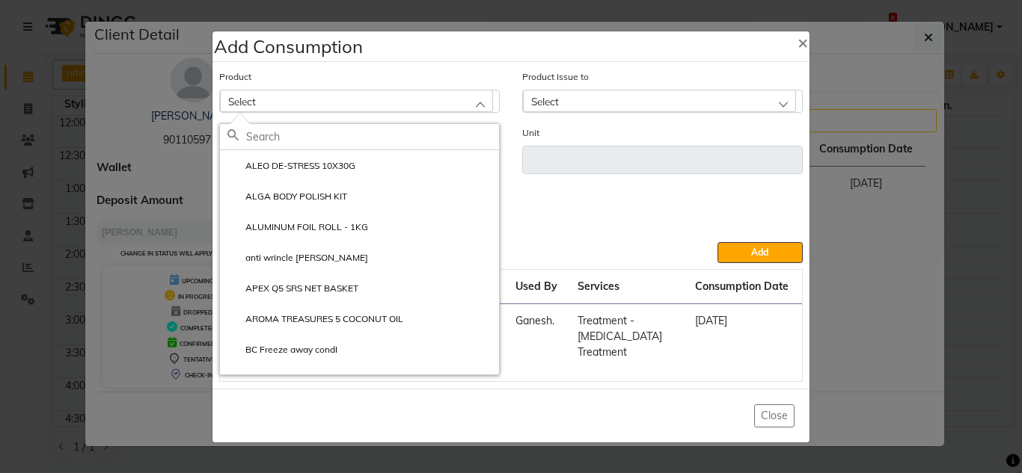
click at [266, 141] on input "text" at bounding box center [372, 136] width 253 height 25
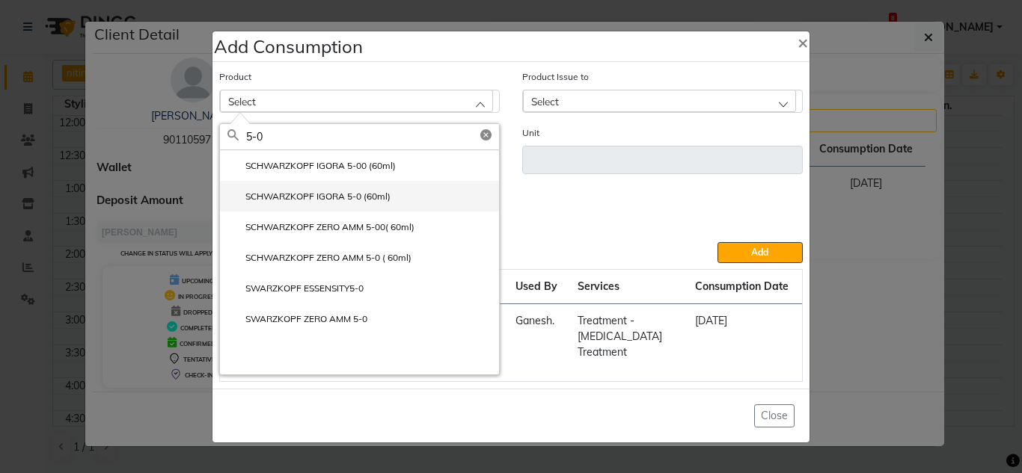
type input "5-0"
click at [390, 203] on label "SCHWARZKOPF IGORA 5-0 (60ml)" at bounding box center [308, 196] width 163 height 13
type input "ml"
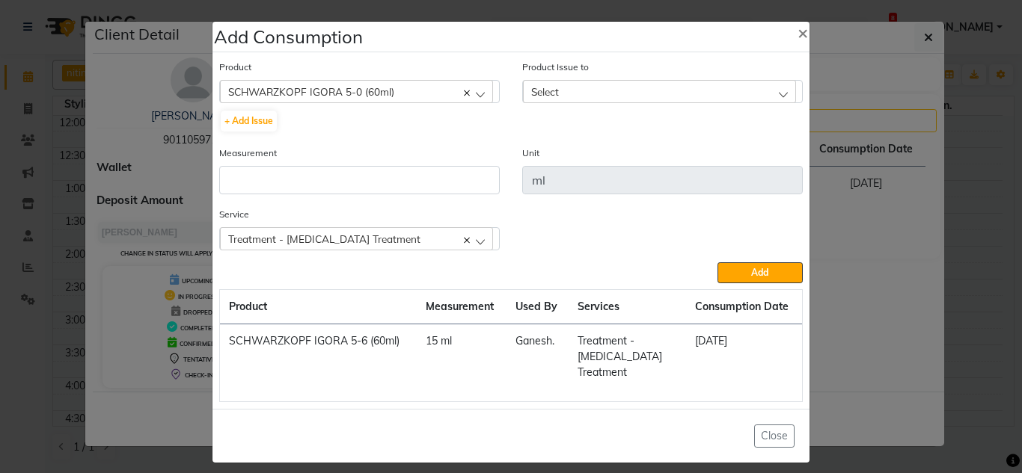
click at [571, 101] on div "Select" at bounding box center [659, 91] width 273 height 22
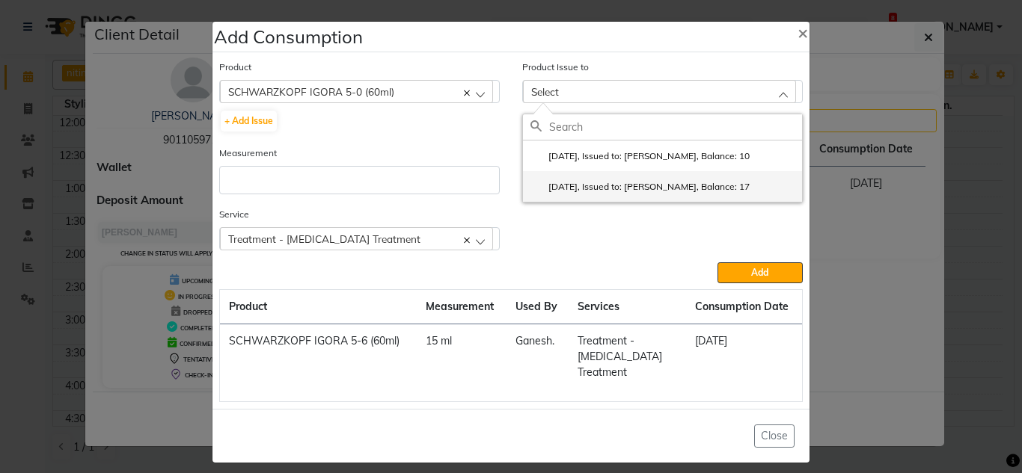
click at [645, 187] on label "2025-08-03, Issued to: Gunjan., Balance: 17" at bounding box center [639, 186] width 219 height 13
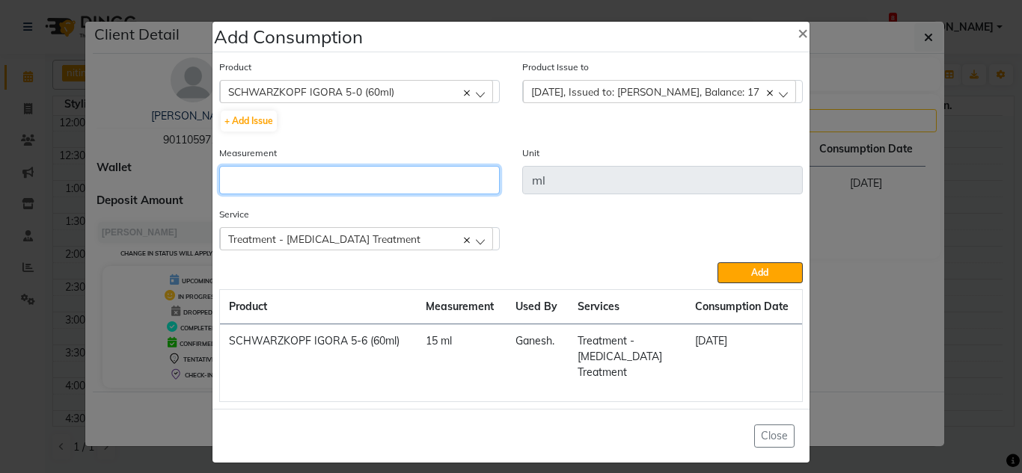
click at [275, 180] on input "number" at bounding box center [359, 180] width 280 height 28
type input "10"
click at [395, 234] on div "Treatment - [MEDICAL_DATA] Treatment" at bounding box center [356, 238] width 273 height 22
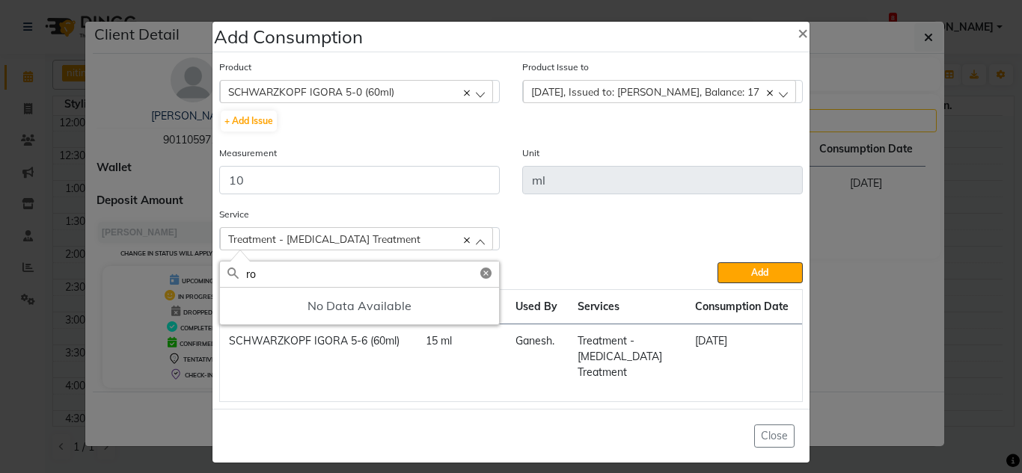
type input "r"
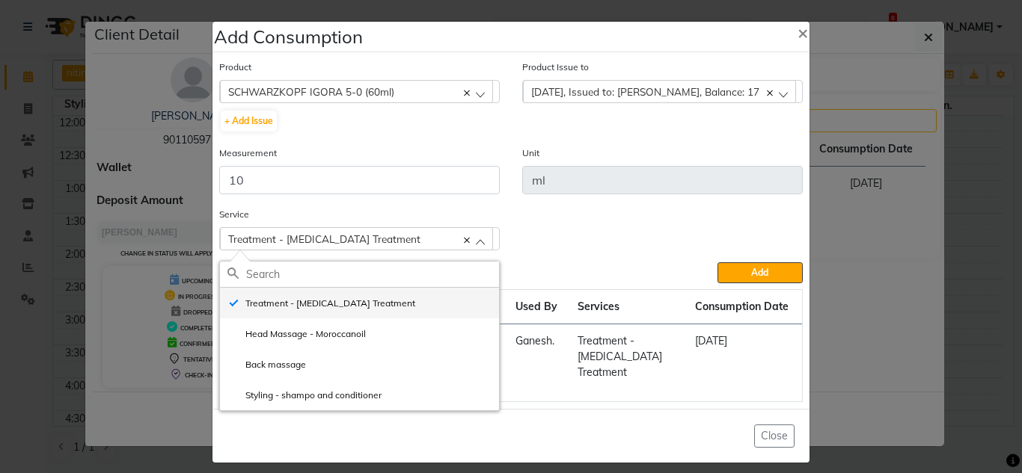
click at [365, 297] on li "Treatment - [MEDICAL_DATA] Treatment" at bounding box center [359, 303] width 279 height 31
checkbox input "false"
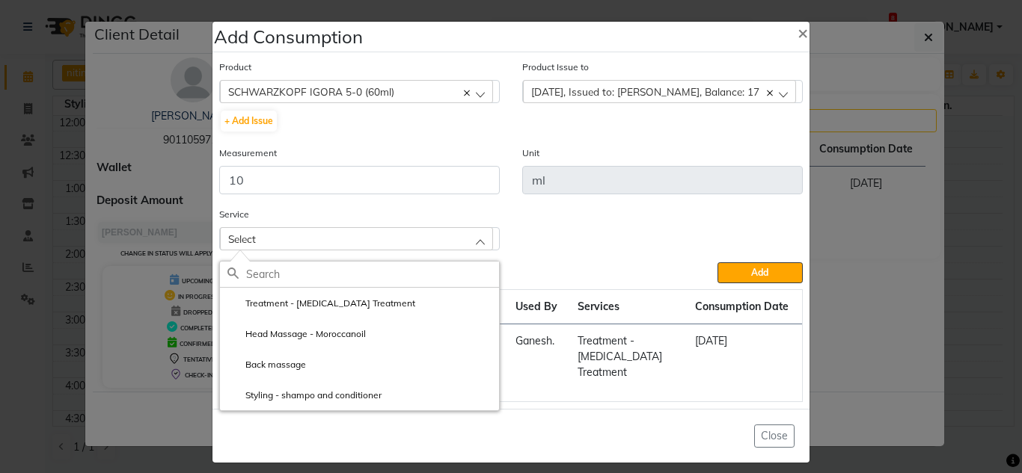
click at [319, 307] on label "Treatment - [MEDICAL_DATA] Treatment" at bounding box center [321, 303] width 188 height 13
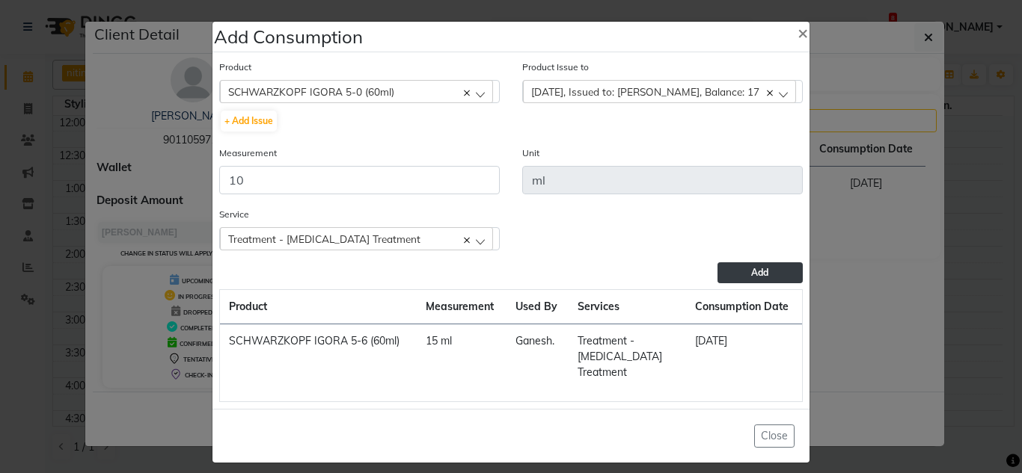
click at [751, 283] on button "Add" at bounding box center [759, 273] width 85 height 21
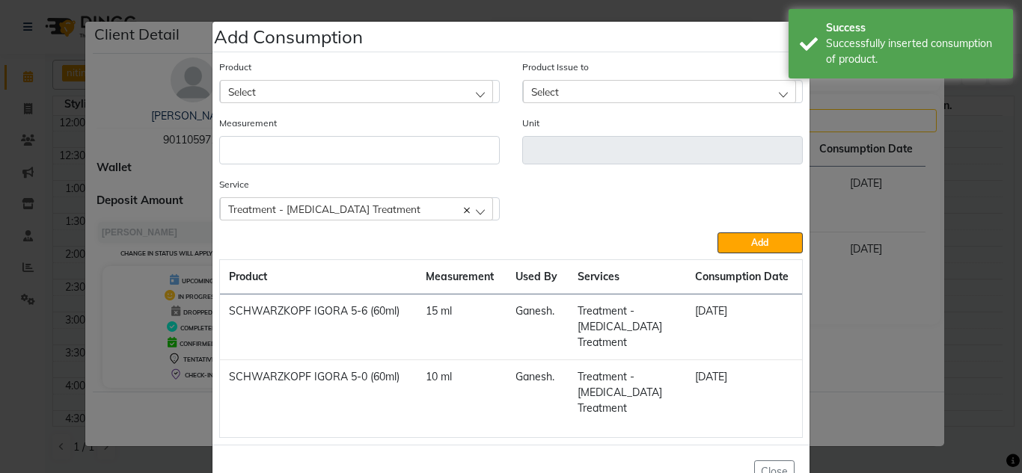
click at [859, 330] on ngb-modal-window "Add Consumption × Product Select ALEO DE-STRESS 10X30G Product Issue to Select …" at bounding box center [511, 236] width 1022 height 473
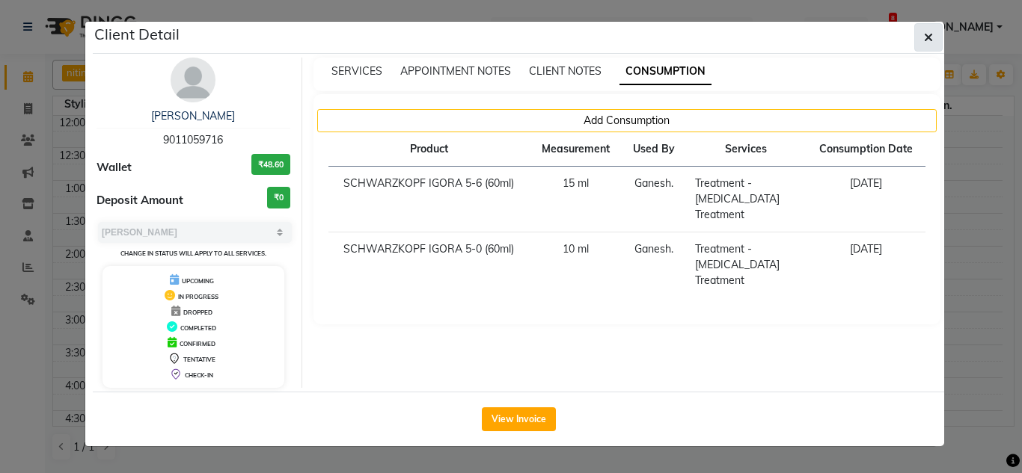
click at [938, 39] on button "button" at bounding box center [928, 37] width 28 height 28
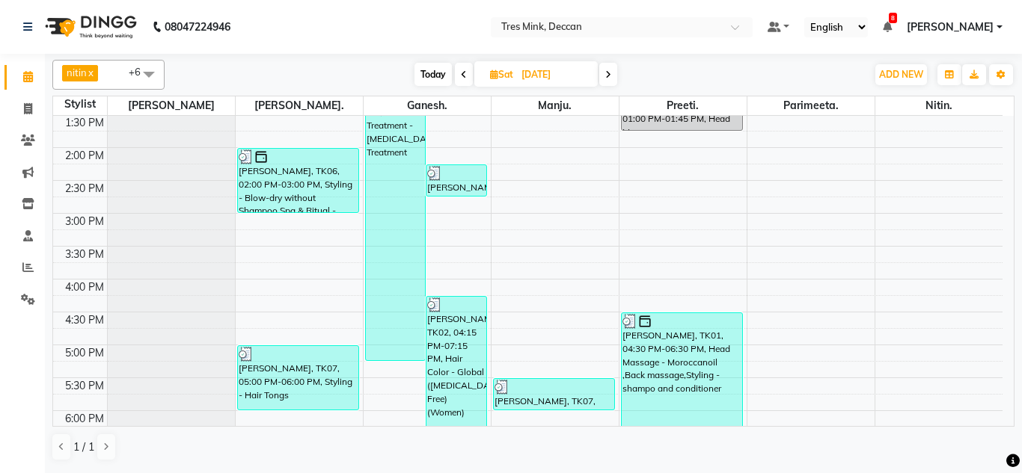
scroll to position [395, 0]
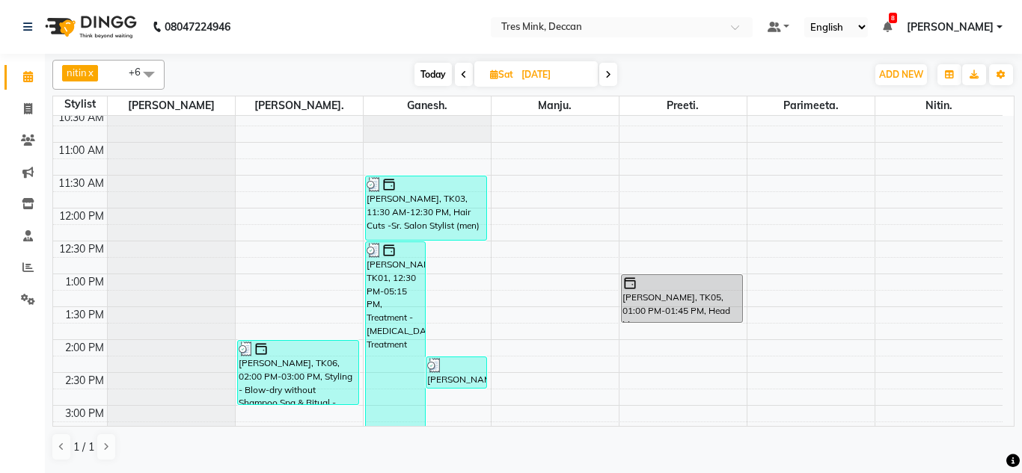
click at [458, 76] on span at bounding box center [464, 74] width 18 height 23
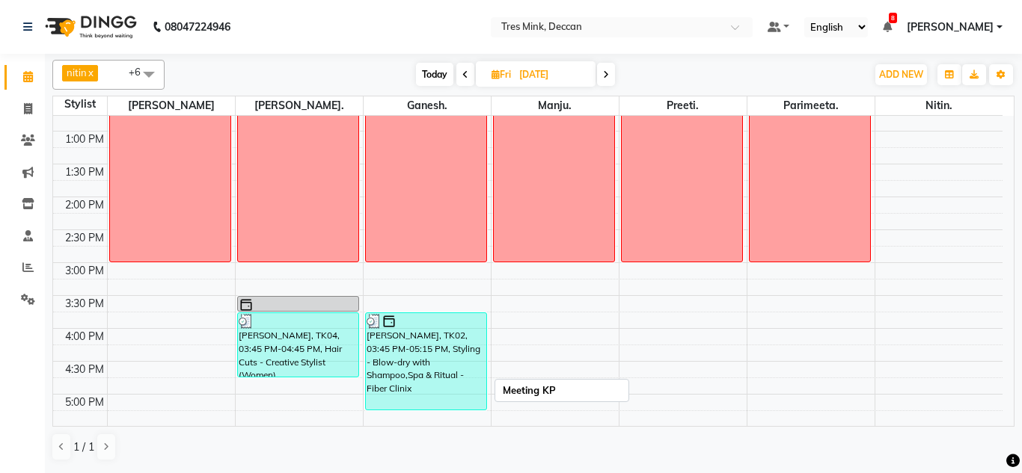
scroll to position [339, 0]
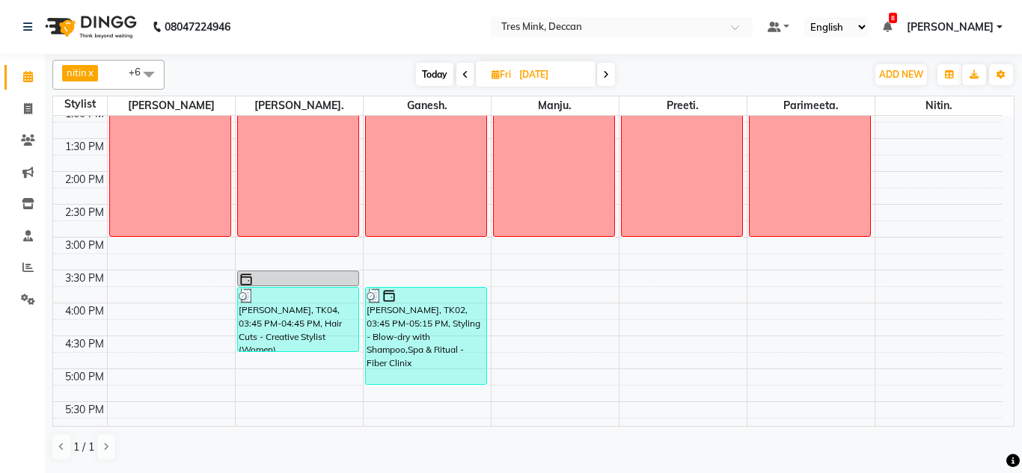
click at [459, 75] on span at bounding box center [465, 74] width 18 height 23
type input "28-08-2025"
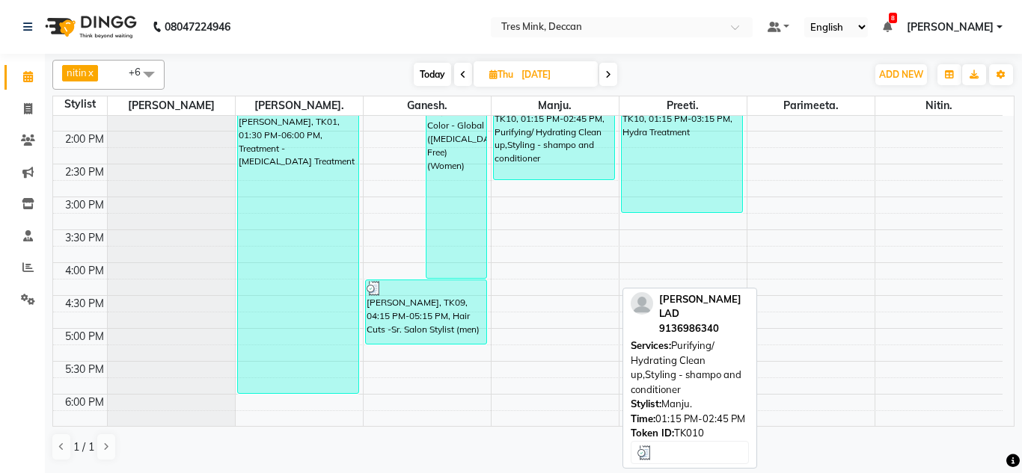
scroll to position [414, 0]
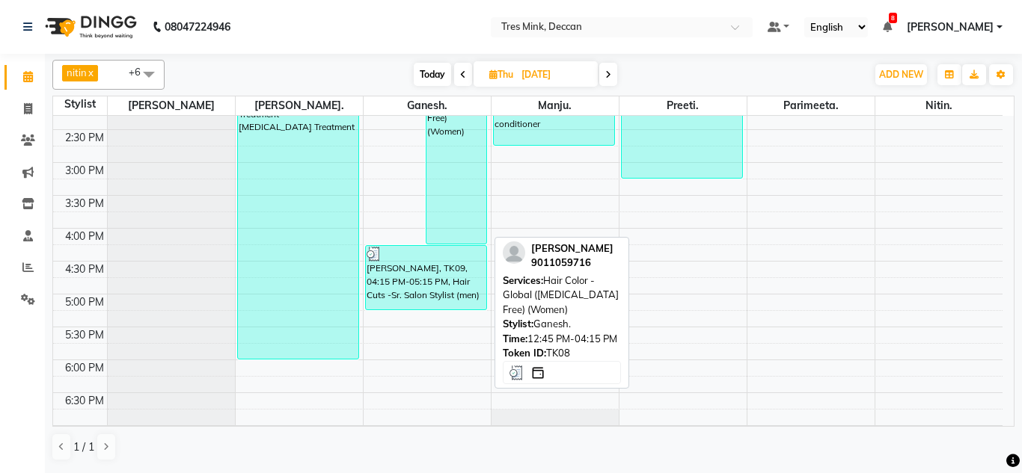
click at [459, 176] on div "Sarita Raskar, TK08, 12:45 PM-04:15 PM, Hair Color - Global (Ammonia Free) (Wom…" at bounding box center [456, 130] width 60 height 228
select select "3"
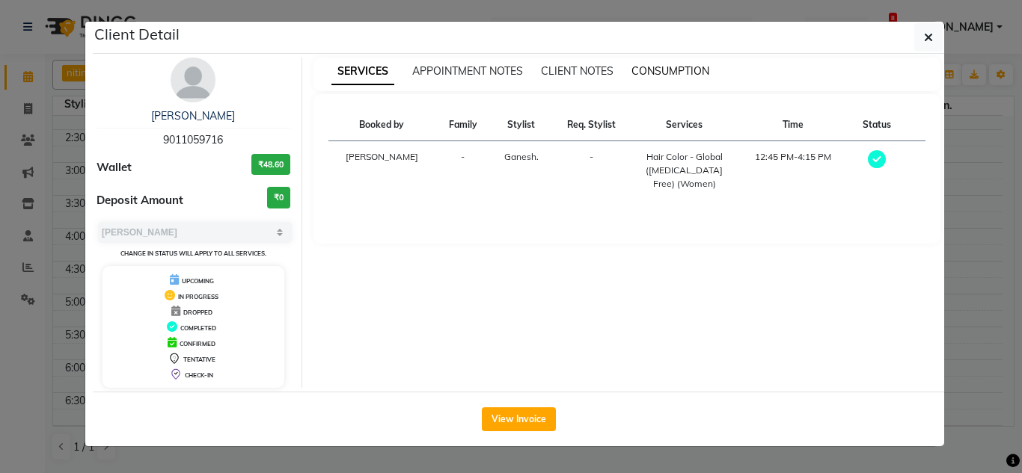
click at [660, 70] on span "CONSUMPTION" at bounding box center [670, 70] width 78 height 13
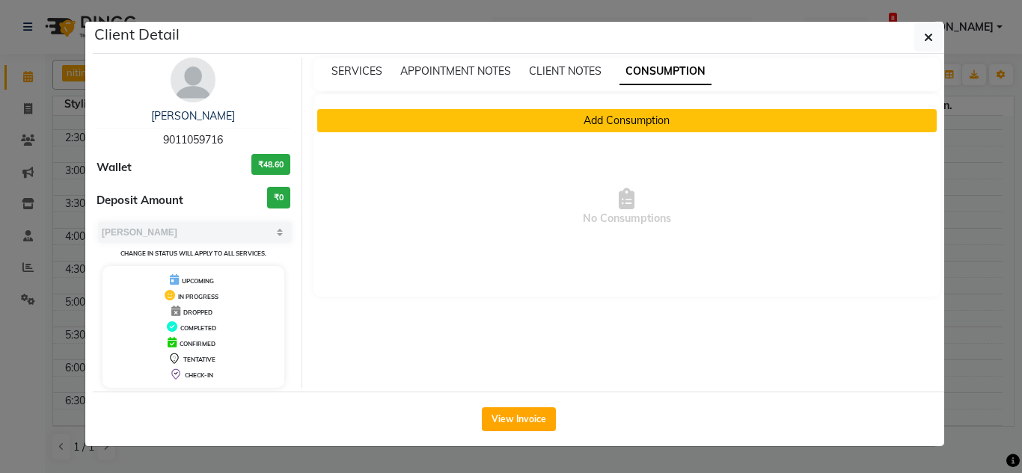
click at [653, 117] on button "Add Consumption" at bounding box center [627, 120] width 620 height 23
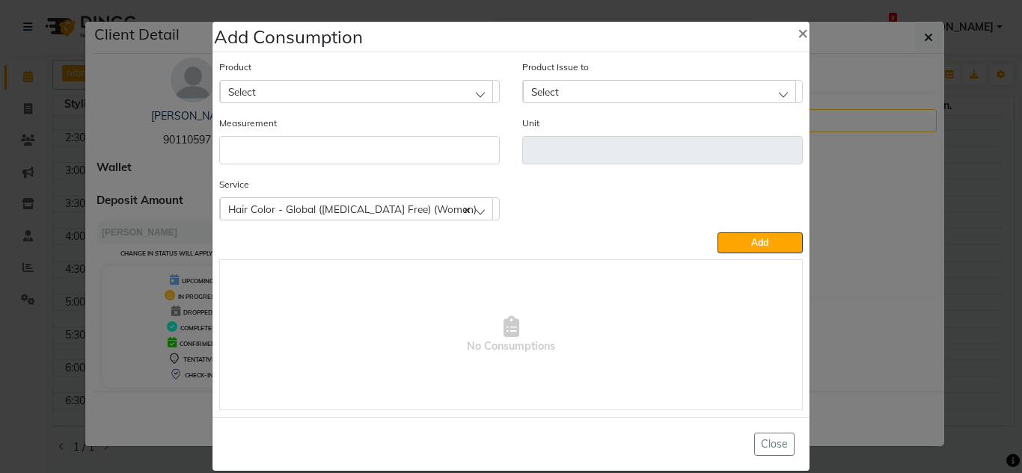
click at [298, 95] on div "Select" at bounding box center [356, 91] width 273 height 22
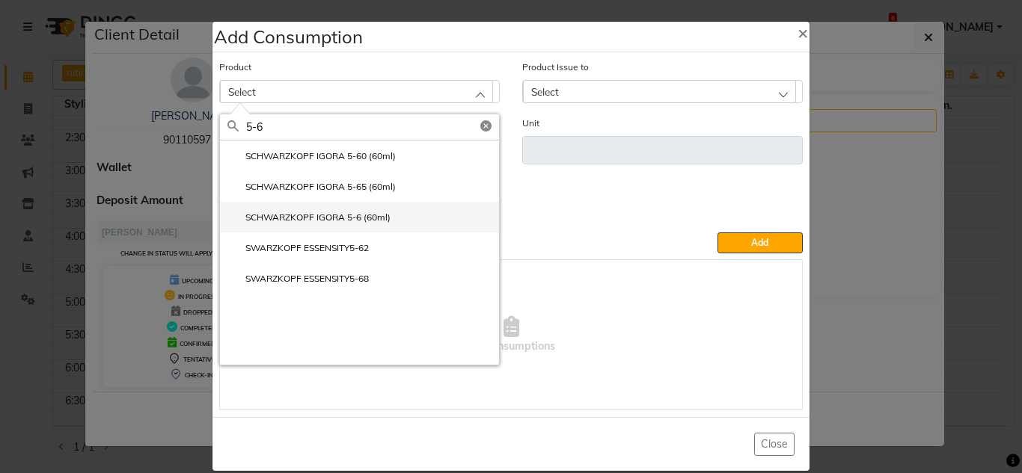
type input "5-6"
click at [362, 226] on li "SCHWARZKOPF IGORA 5-6 (60ml)" at bounding box center [359, 217] width 279 height 31
type input "ml"
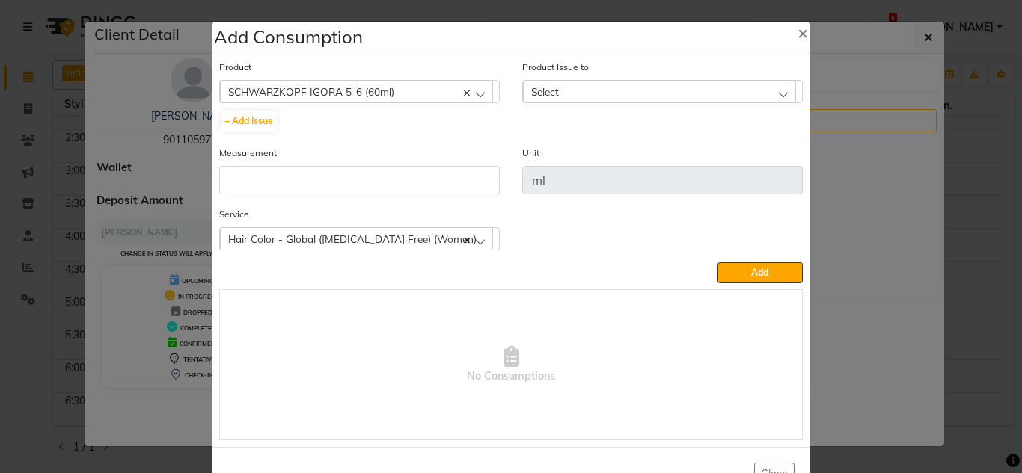
click at [547, 89] on span "Select" at bounding box center [545, 91] width 28 height 13
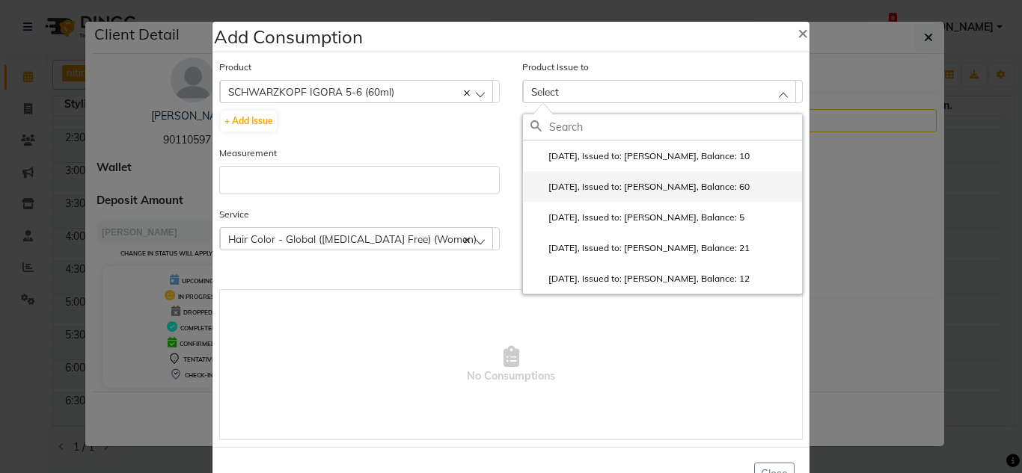
click at [694, 192] on label "2025-08-30, Issued to: Ganesh., Balance: 60" at bounding box center [639, 186] width 219 height 13
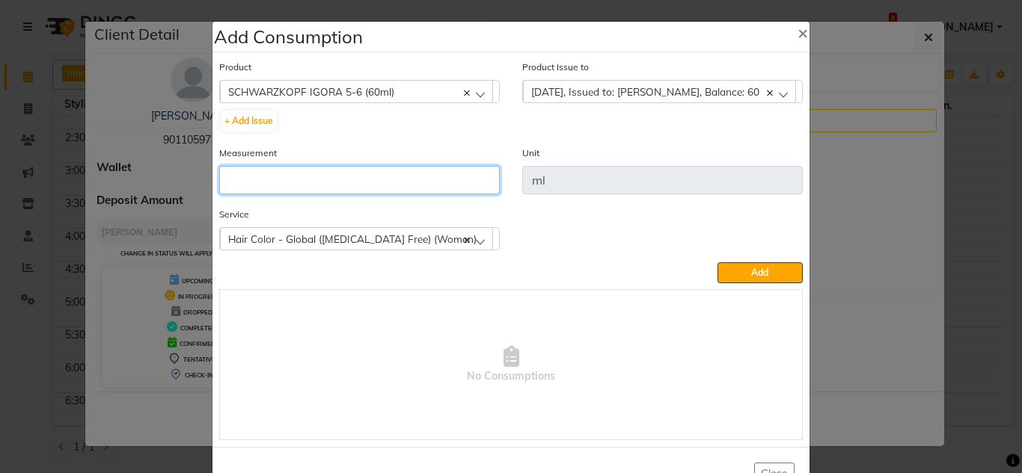
click at [289, 189] on input "number" at bounding box center [359, 180] width 280 height 28
type input "15"
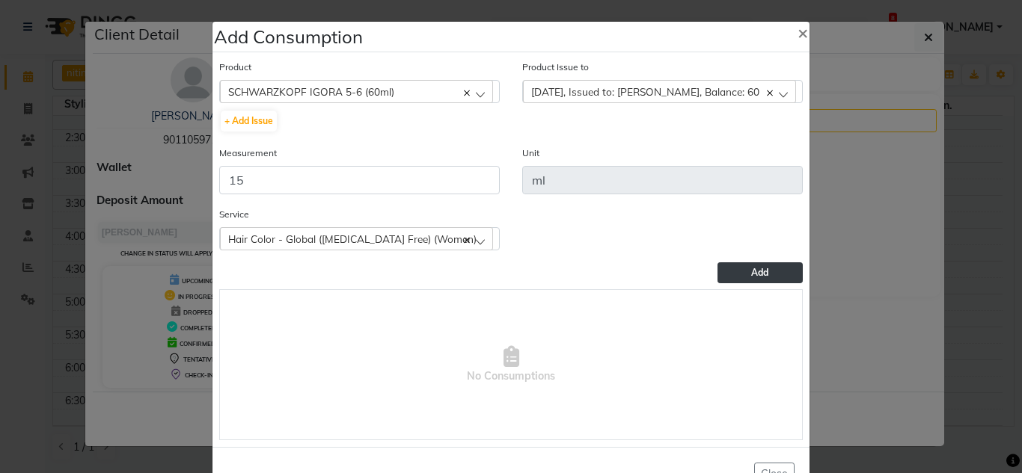
click at [730, 272] on button "Add" at bounding box center [759, 273] width 85 height 21
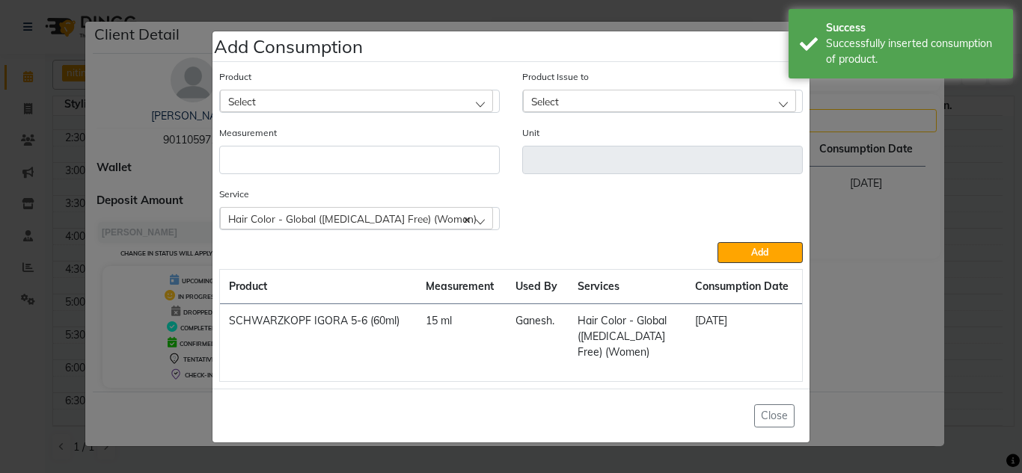
click at [393, 106] on div "Select" at bounding box center [356, 101] width 273 height 22
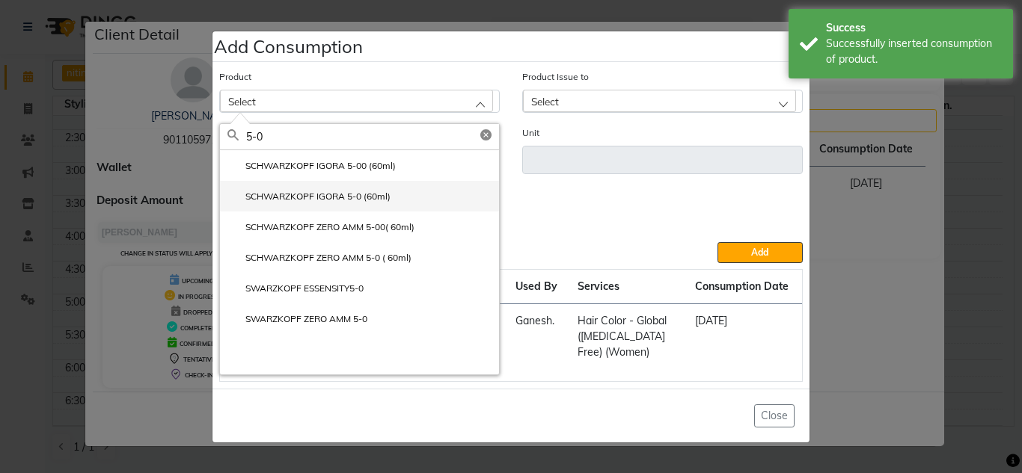
type input "5-0"
click at [375, 203] on label "SCHWARZKOPF IGORA 5-0 (60ml)" at bounding box center [308, 196] width 163 height 13
type input "ml"
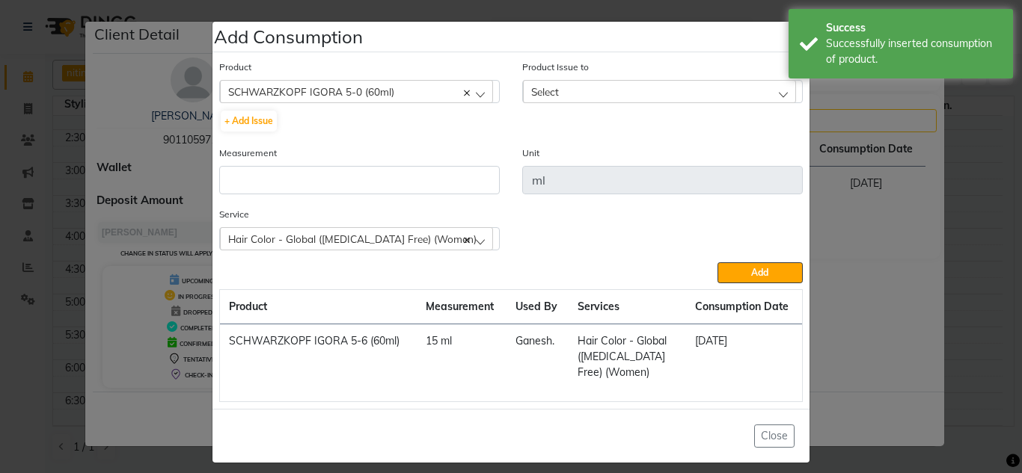
click at [583, 83] on div "Select" at bounding box center [659, 91] width 273 height 22
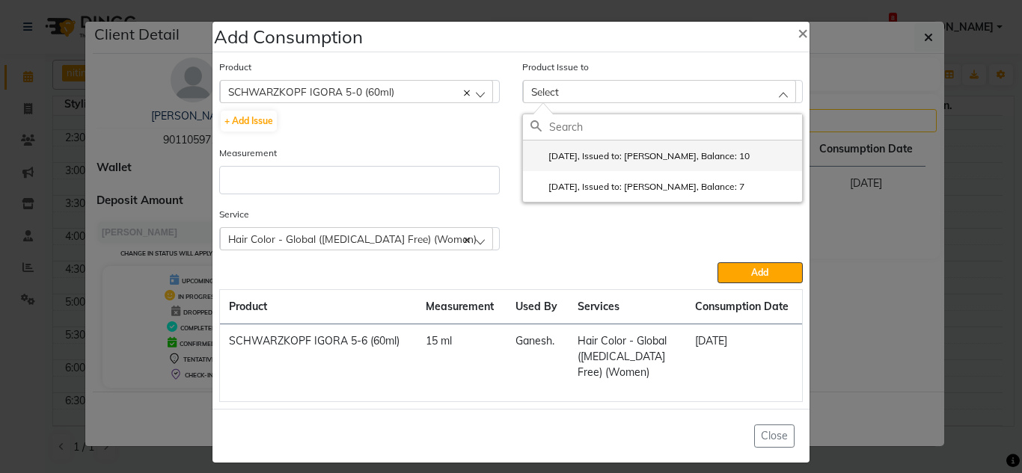
click at [584, 154] on label "2025-08-03, Issued to: Gunjan., Balance: 10" at bounding box center [639, 156] width 219 height 13
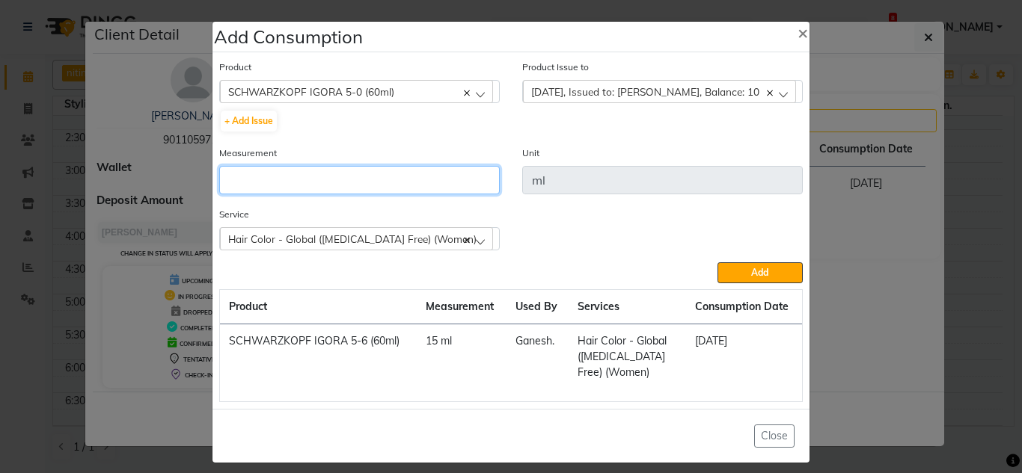
click at [293, 179] on input "number" at bounding box center [359, 180] width 280 height 28
type input "10"
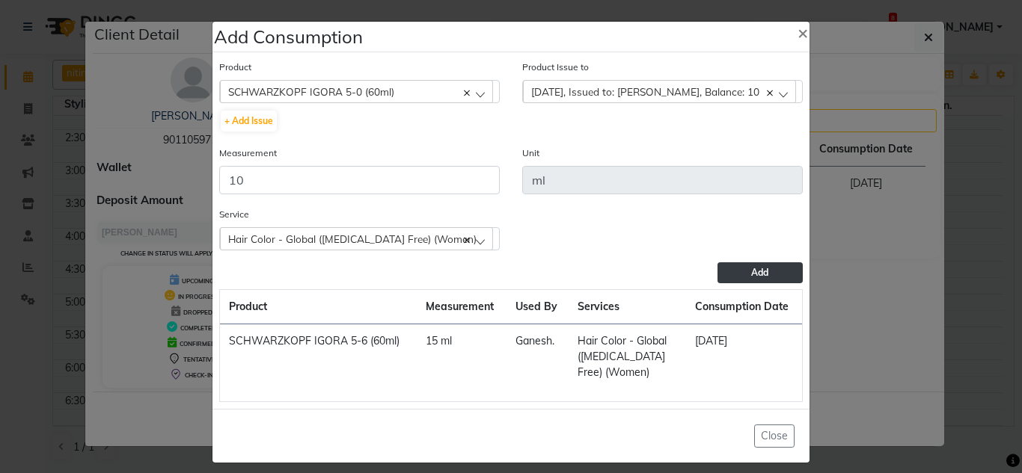
click at [732, 277] on button "Add" at bounding box center [759, 273] width 85 height 21
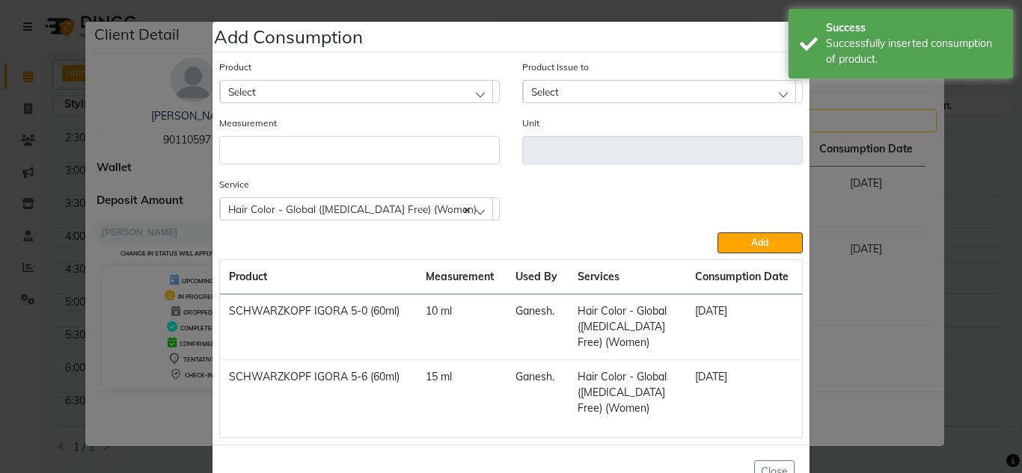
click at [271, 93] on div "Select" at bounding box center [356, 91] width 273 height 22
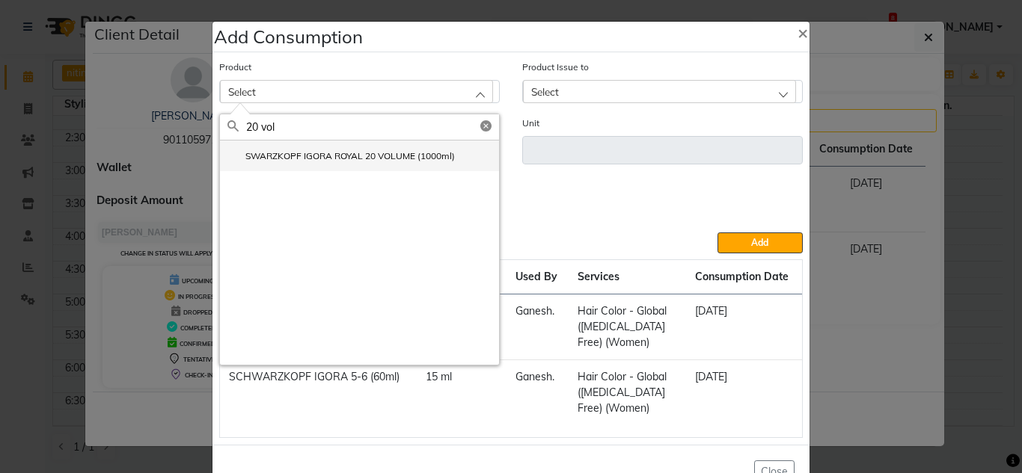
type input "20 vol"
click at [387, 162] on label "SWARZKOPF IGORA ROYAL 20 VOLUME (1000ml)" at bounding box center [340, 156] width 227 height 13
type input "ml"
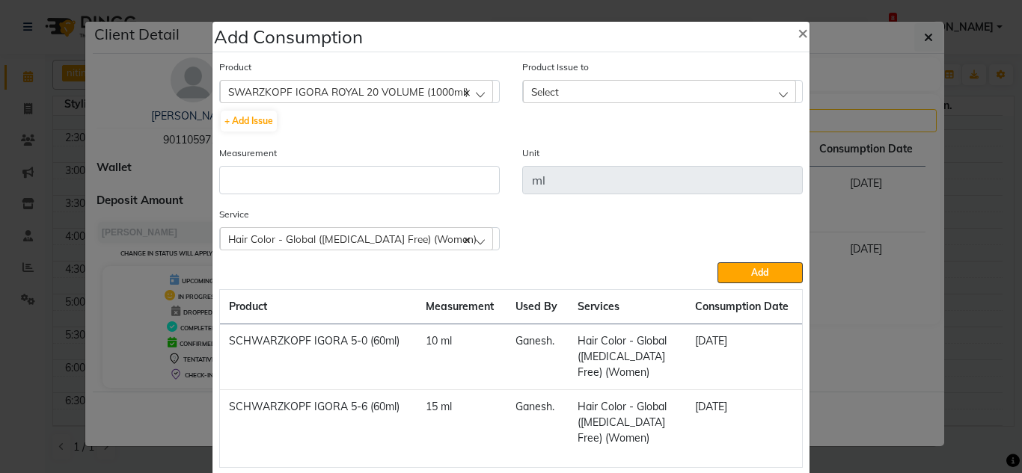
click at [586, 88] on div "Select" at bounding box center [659, 91] width 273 height 22
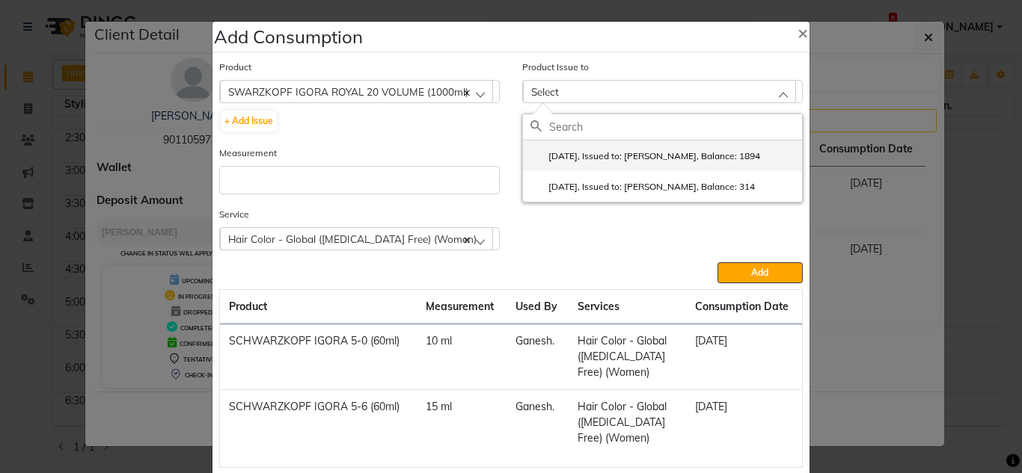
click at [579, 156] on label "2025-05-01, Issued to: Gunjan., Balance: 1894" at bounding box center [645, 156] width 230 height 13
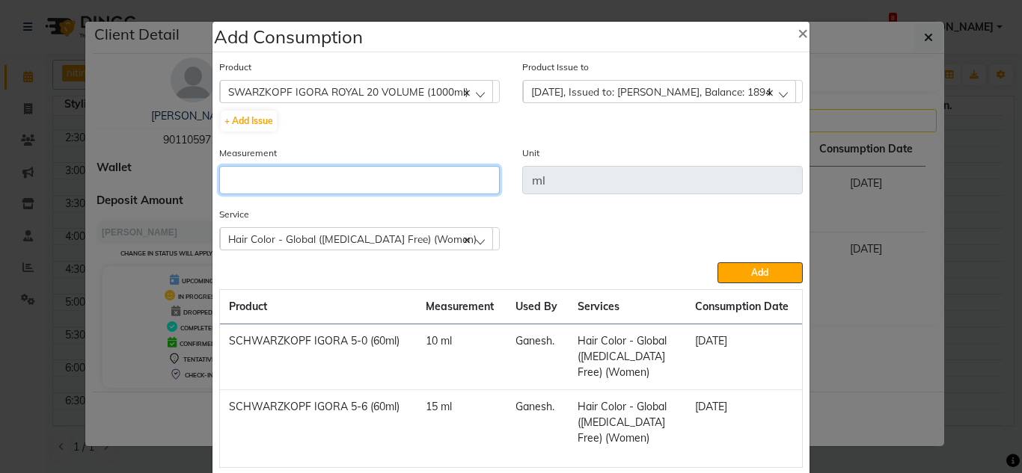
click at [275, 175] on input "number" at bounding box center [359, 180] width 280 height 28
type input "25"
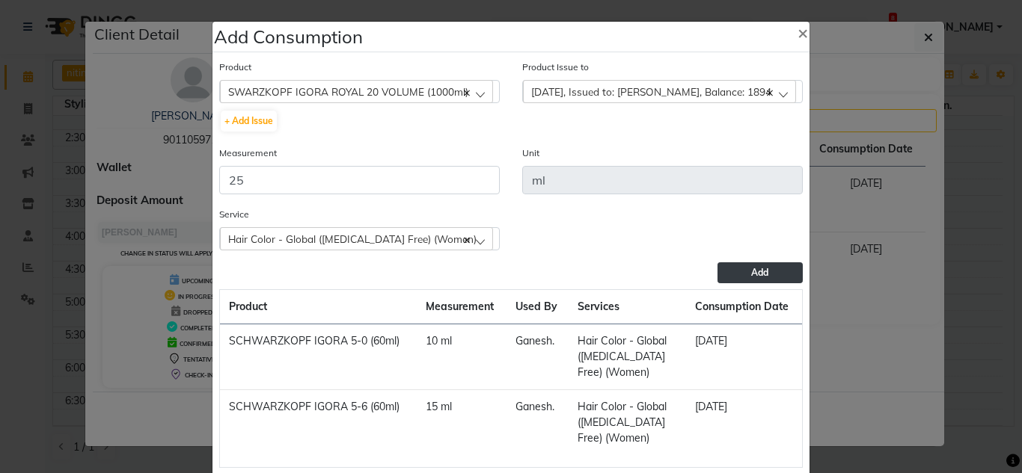
click at [717, 274] on button "Add" at bounding box center [759, 273] width 85 height 21
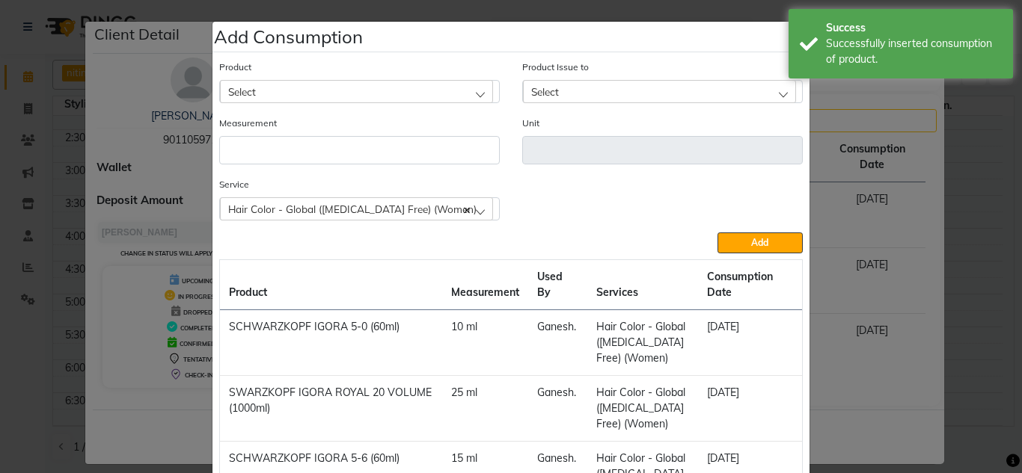
click at [286, 87] on div "Select" at bounding box center [356, 91] width 273 height 22
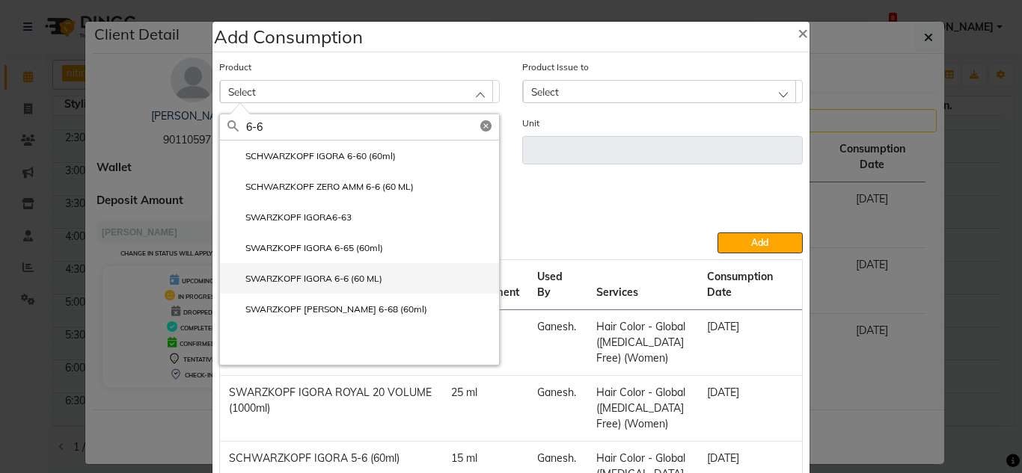
type input "6-6"
click at [358, 284] on label "SWARZKOPF IGORA 6-6 (60 ML)" at bounding box center [304, 278] width 155 height 13
type input "ml"
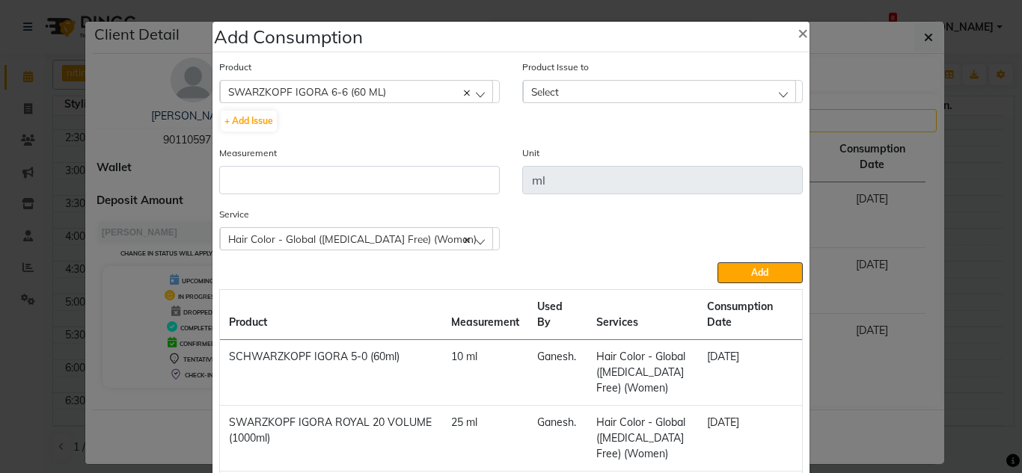
click at [542, 103] on div "Product Issue to Select 2025-08-28, Issued to: Ganesh., Balance: 60 2025-08-17,…" at bounding box center [662, 102] width 303 height 86
click at [545, 99] on div "Select" at bounding box center [659, 91] width 273 height 22
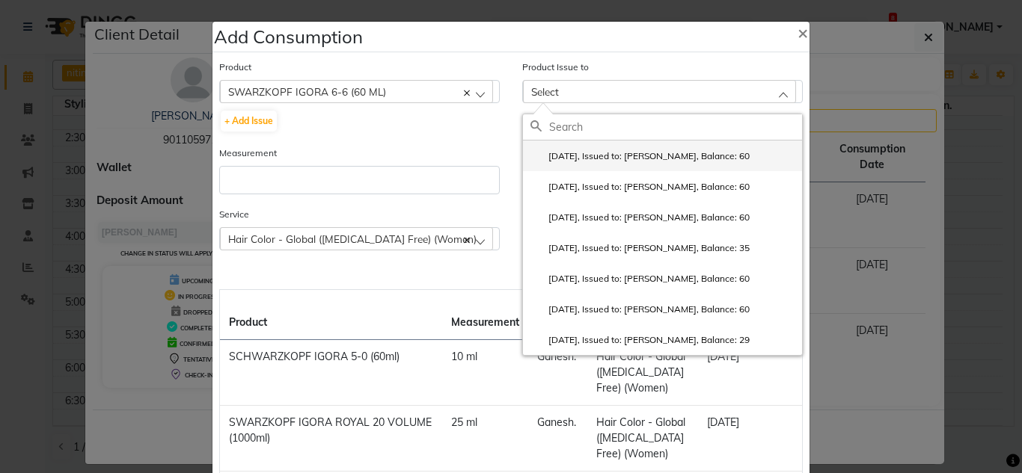
click at [560, 153] on label "2025-08-28, Issued to: Ganesh., Balance: 60" at bounding box center [639, 156] width 219 height 13
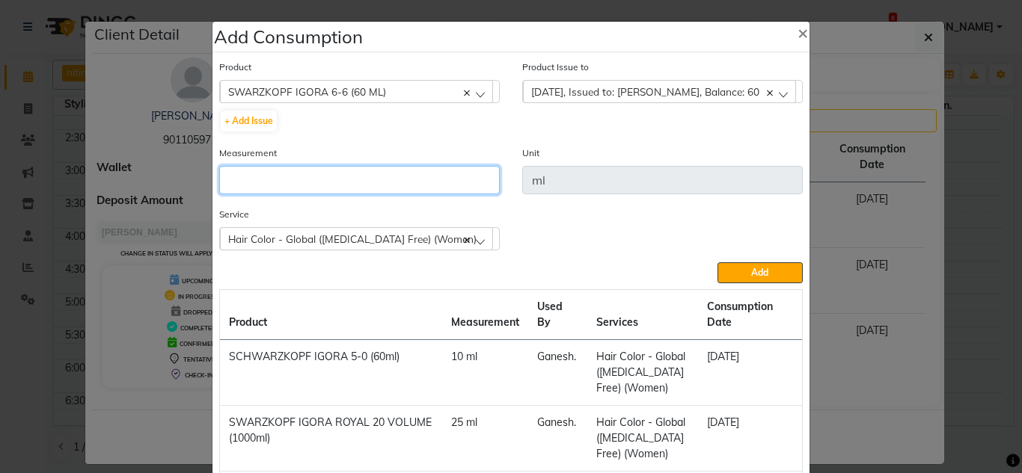
click at [284, 187] on input "number" at bounding box center [359, 180] width 280 height 28
type input "35"
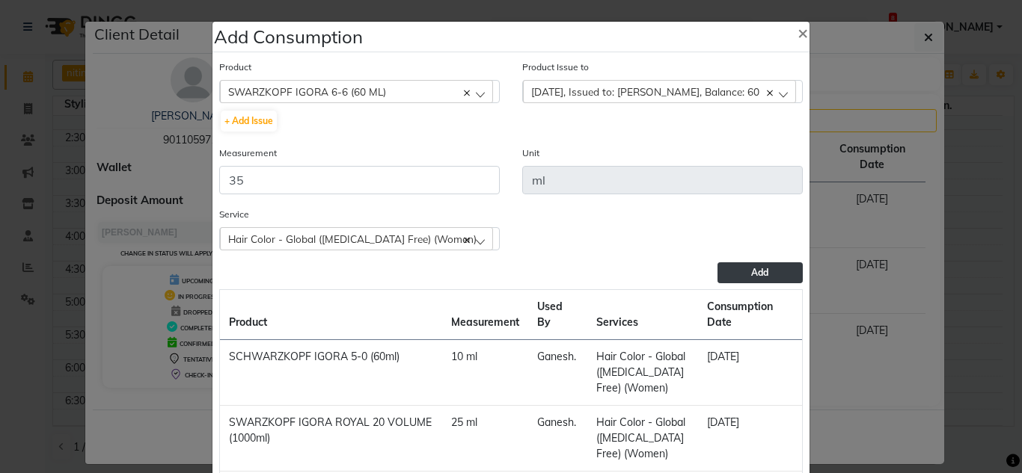
click at [751, 276] on span "Add" at bounding box center [759, 272] width 17 height 11
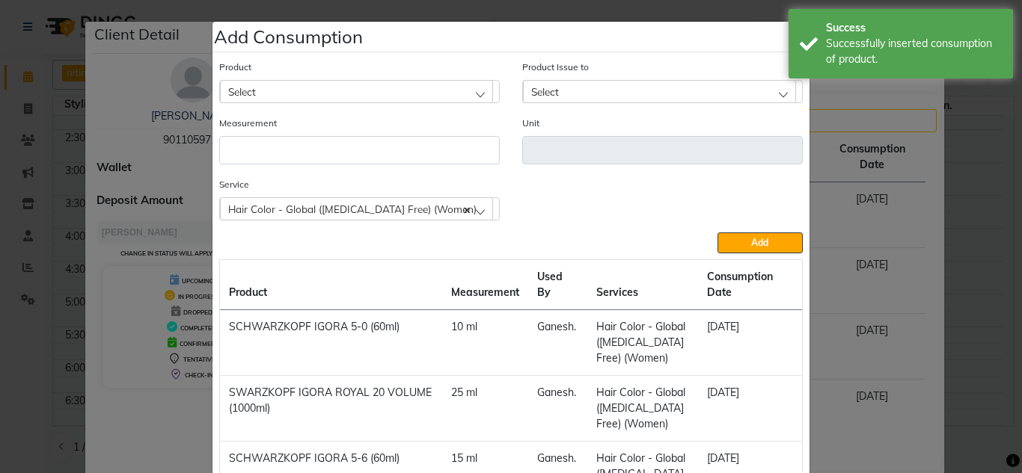
click at [277, 81] on div "Select" at bounding box center [356, 91] width 273 height 22
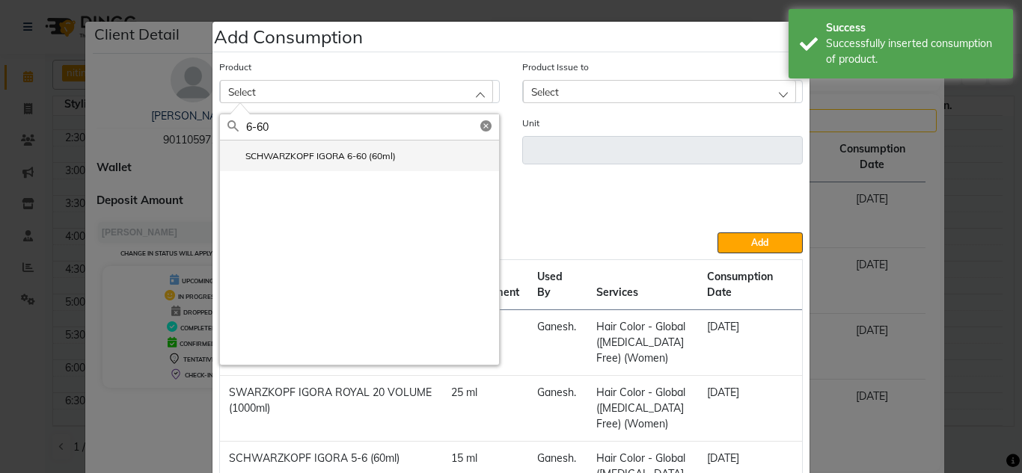
type input "6-60"
click at [341, 150] on label "SCHWARZKOPF IGORA 6-60 (60ml)" at bounding box center [311, 156] width 168 height 13
type input "ml"
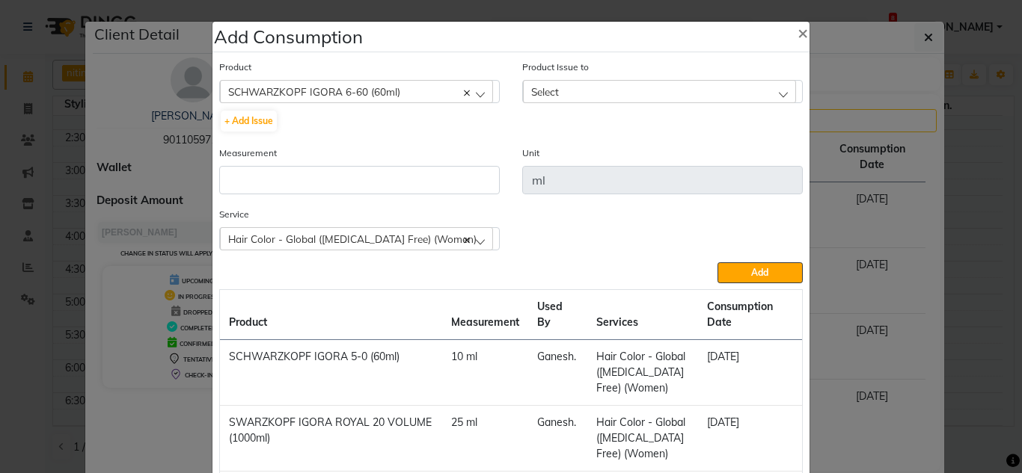
click at [567, 85] on div "Select" at bounding box center [659, 91] width 273 height 22
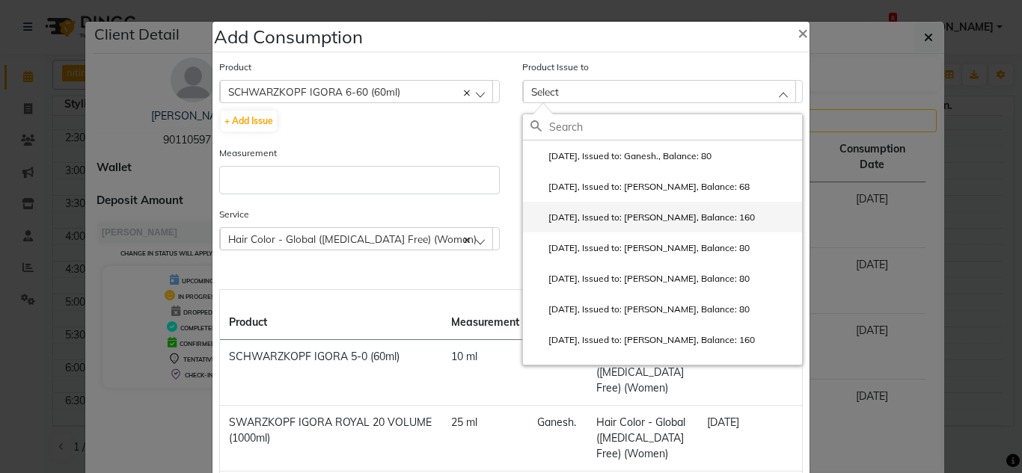
click at [702, 215] on label "2025-05-11, Issued to: Ganesh., Balance: 160" at bounding box center [642, 217] width 224 height 13
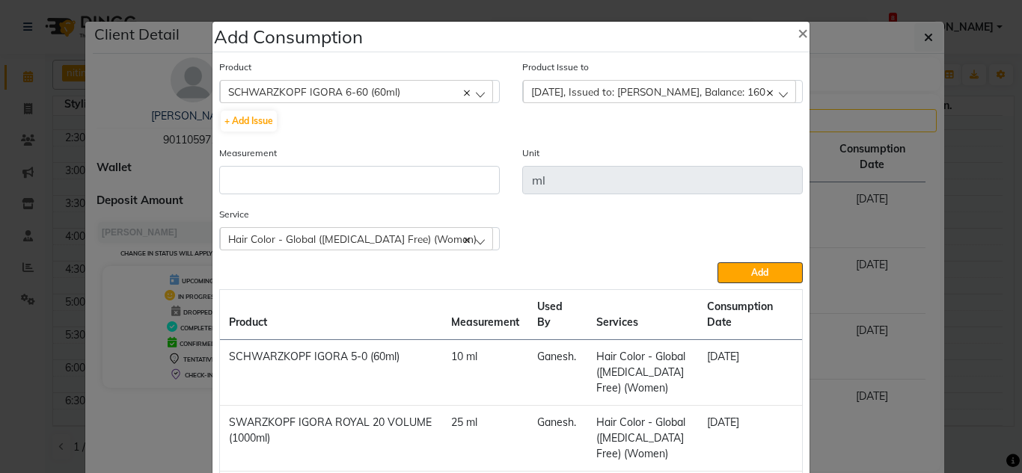
click at [295, 204] on div "Measurement" at bounding box center [359, 175] width 303 height 61
click at [292, 182] on input "number" at bounding box center [359, 180] width 280 height 28
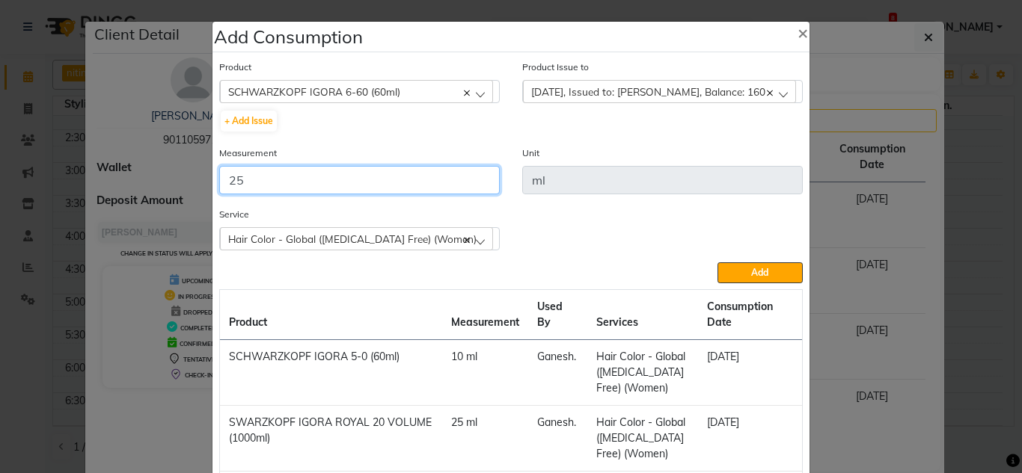
type input "25"
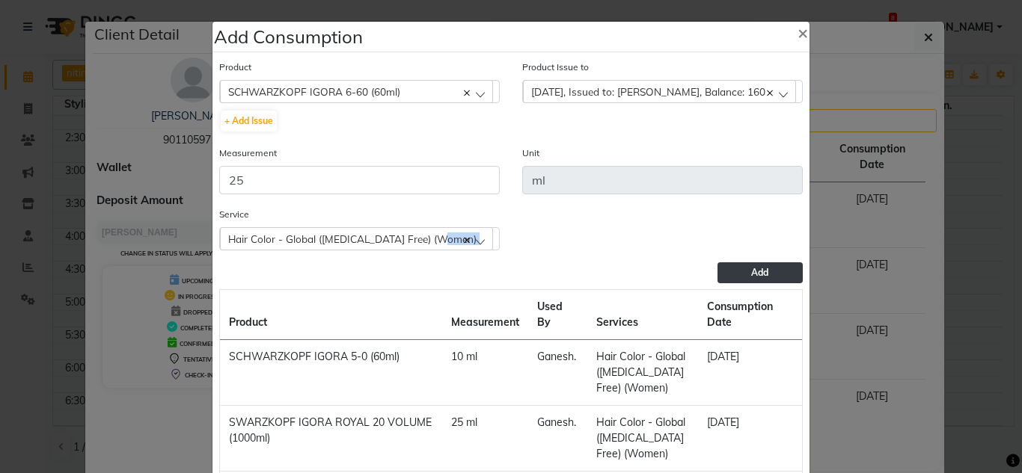
click at [717, 265] on div "Product SCHWARZKOPF IGORA 6-60 (60ml) ALEO DE-STRESS 10X30G + Add Issue Product…" at bounding box center [510, 337] width 591 height 564
click at [399, 86] on div "SCHWARZKOPF IGORA 6-60 (60ml)" at bounding box center [356, 91] width 273 height 22
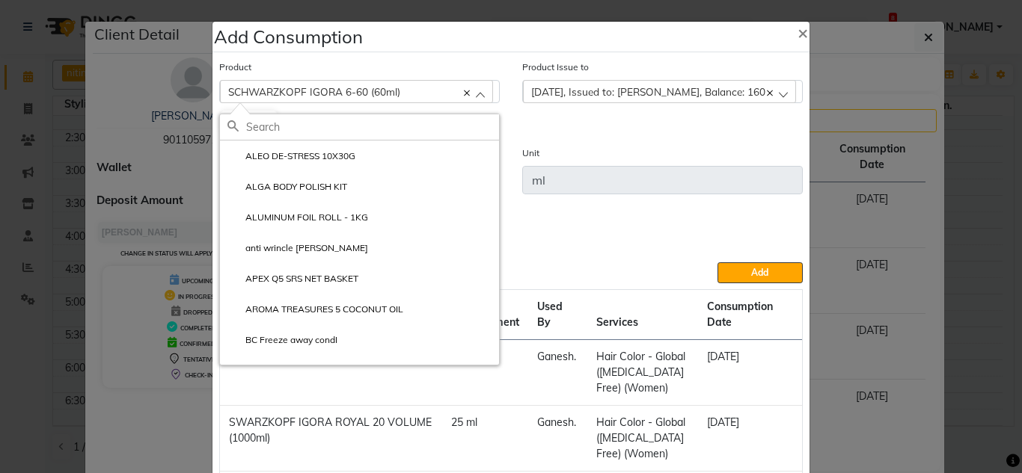
click at [378, 126] on input "text" at bounding box center [372, 126] width 253 height 25
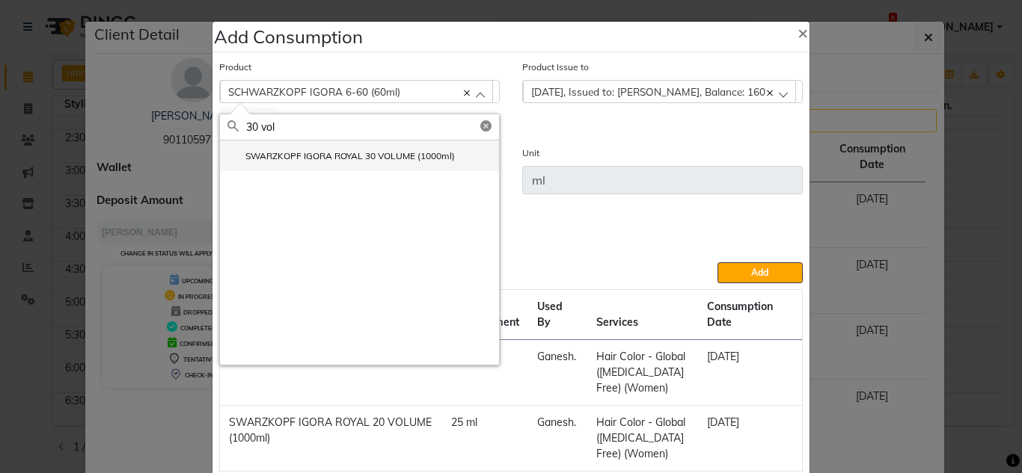
type input "30 vol"
click at [380, 153] on label "SWARZKOPF IGORA ROYAL 30 VOLUME (1000ml)" at bounding box center [340, 156] width 227 height 13
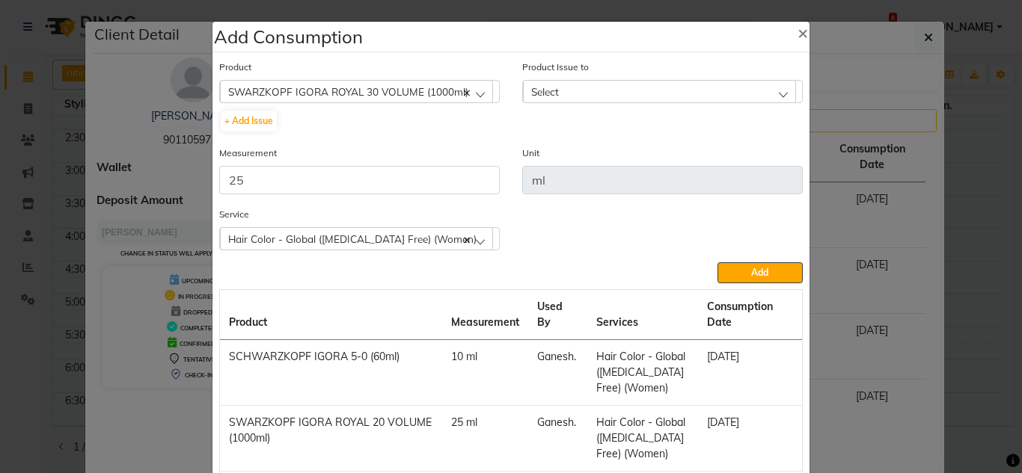
click at [539, 91] on span "Select" at bounding box center [545, 91] width 28 height 13
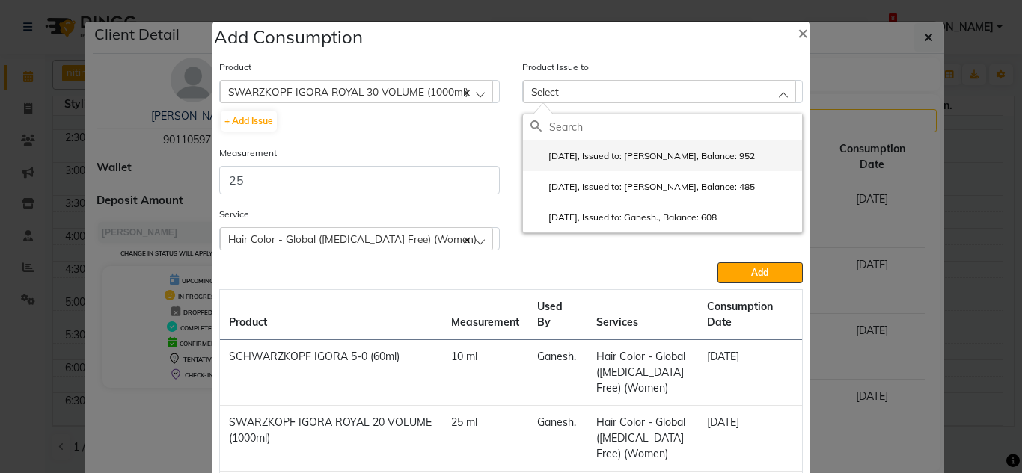
click at [637, 153] on label "2025-08-30, Issued to: Ganesh., Balance: 952" at bounding box center [642, 156] width 224 height 13
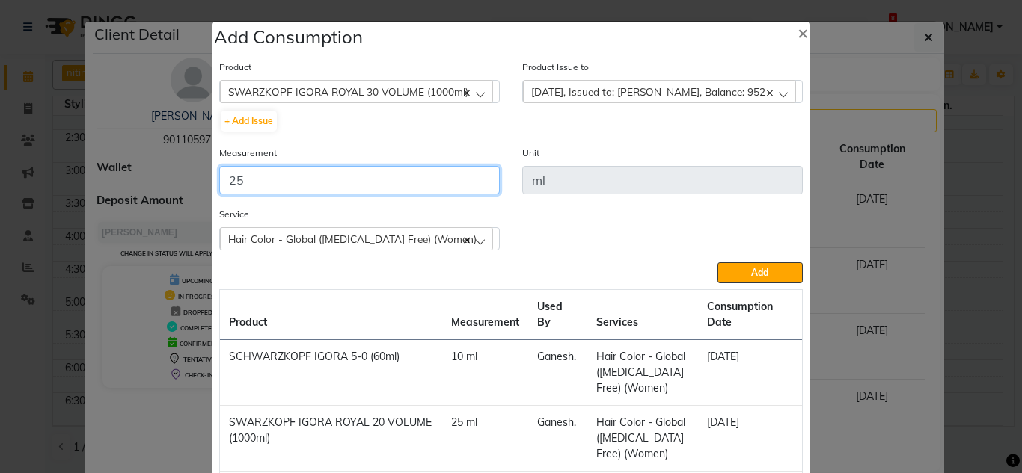
click at [268, 180] on input "25" at bounding box center [359, 180] width 280 height 28
type input "30"
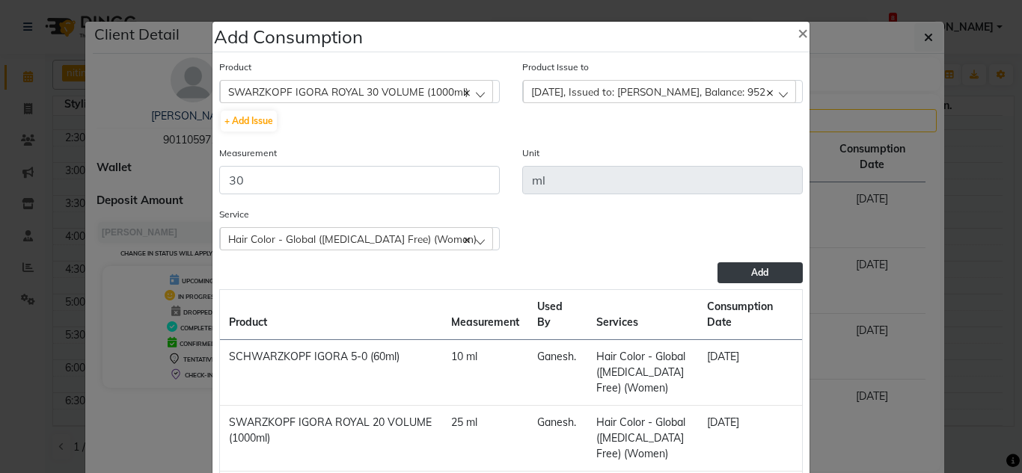
click at [774, 272] on button "Add" at bounding box center [759, 273] width 85 height 21
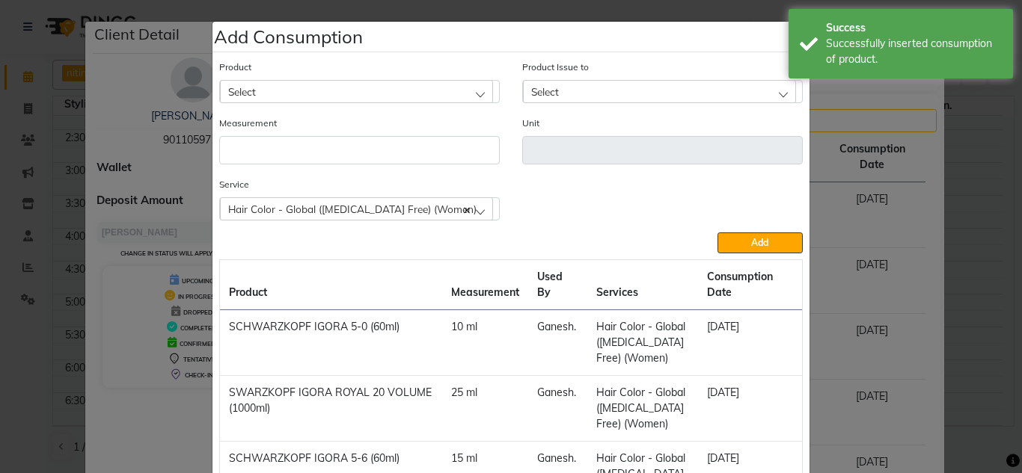
click at [260, 90] on div "Select" at bounding box center [356, 91] width 273 height 22
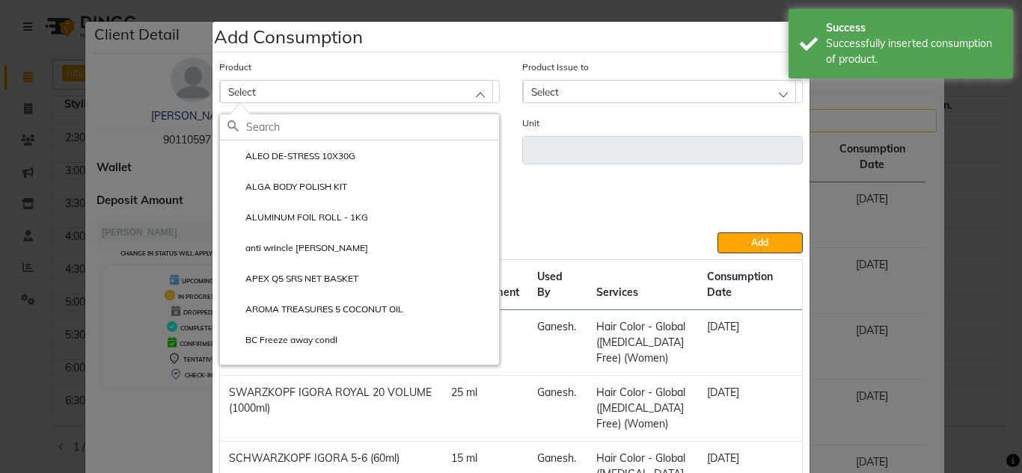
click at [260, 132] on input "text" at bounding box center [372, 126] width 253 height 25
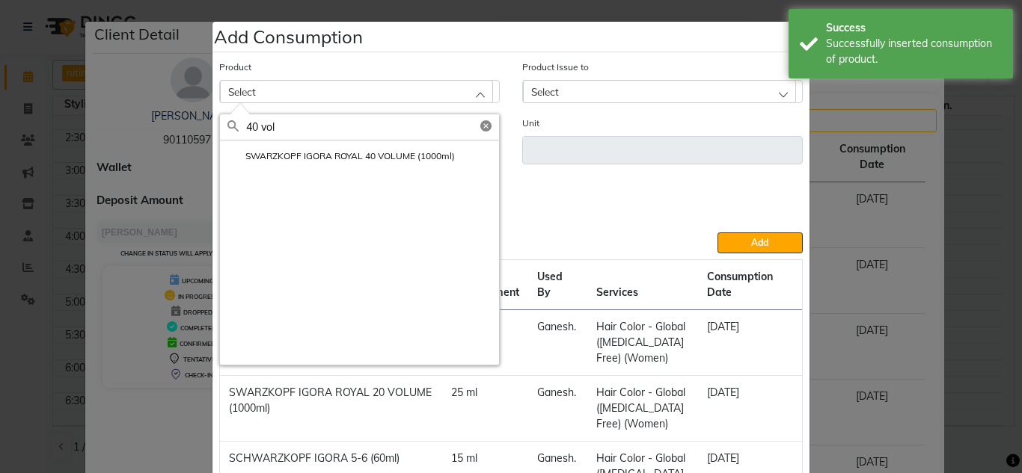
type input "40 vol"
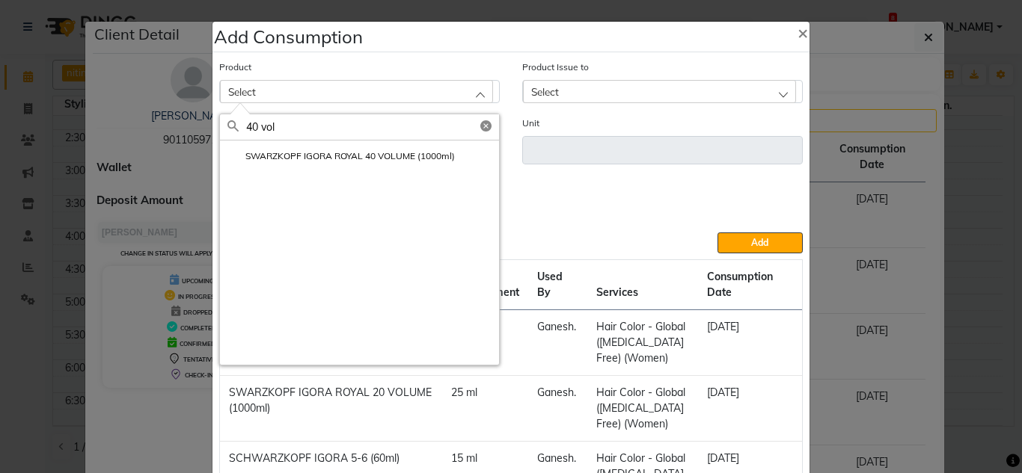
click at [391, 173] on div "SWARZKOPF IGORA ROYAL 40 VOLUME (1000ml)" at bounding box center [359, 253] width 279 height 224
click at [394, 151] on label "SWARZKOPF IGORA ROYAL 40 VOLUME (1000ml)" at bounding box center [340, 156] width 227 height 13
type input "ml"
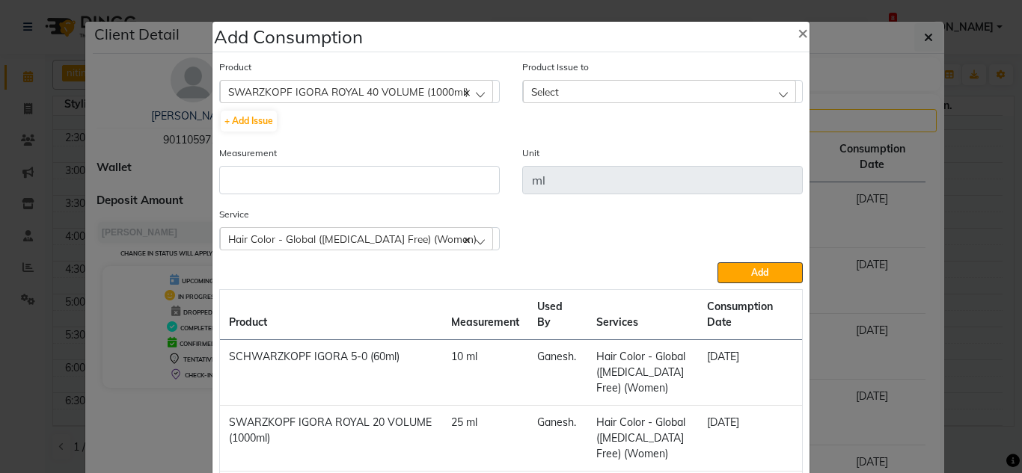
click at [548, 93] on span "Select" at bounding box center [545, 91] width 28 height 13
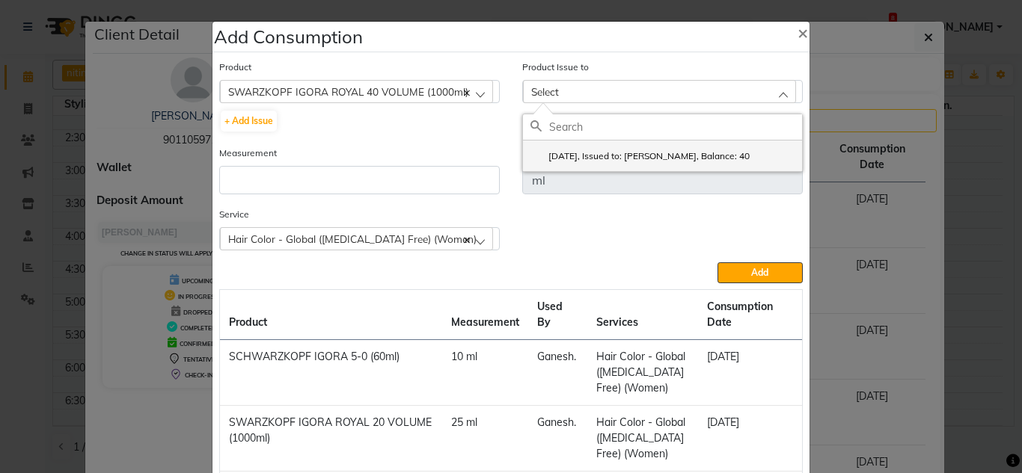
click at [568, 156] on label "2024-10-20, Issued to: Ganesh., Balance: 40" at bounding box center [639, 156] width 219 height 13
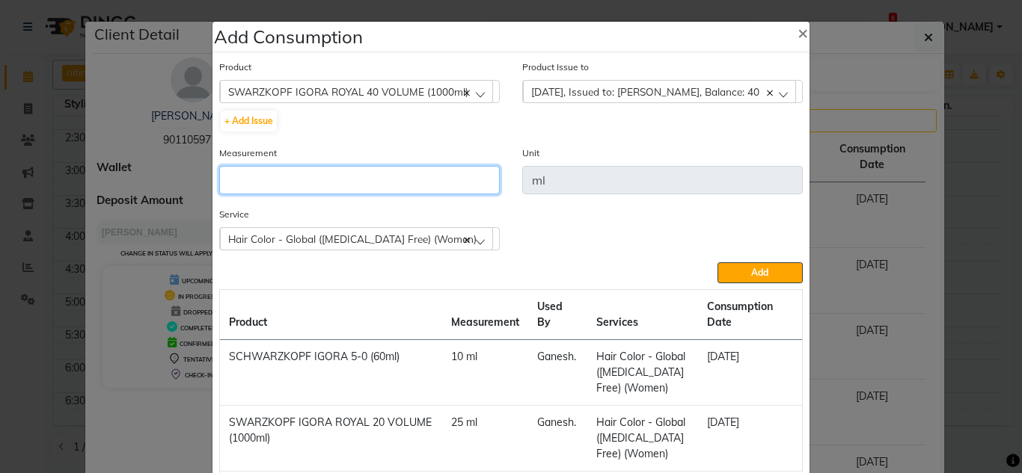
click at [284, 170] on input "number" at bounding box center [359, 180] width 280 height 28
type input "30"
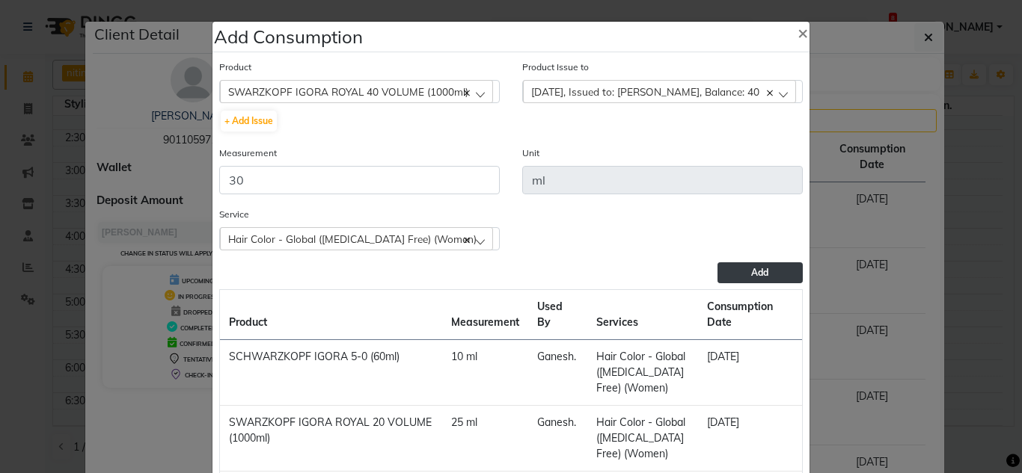
click at [754, 275] on span "Add" at bounding box center [759, 272] width 17 height 11
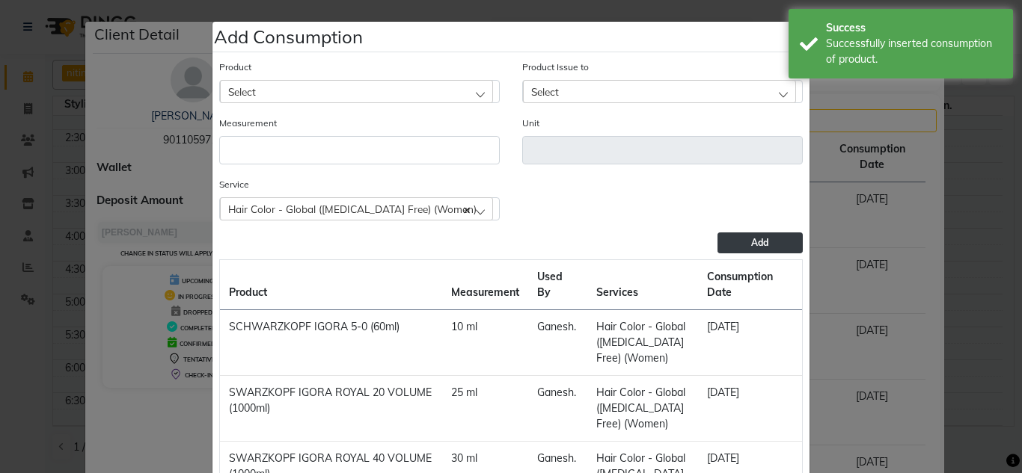
click at [815, 297] on ngb-modal-window "Add Consumption × Product Select ALEO DE-STRESS 10X30G Product Issue to Select …" at bounding box center [511, 236] width 1022 height 473
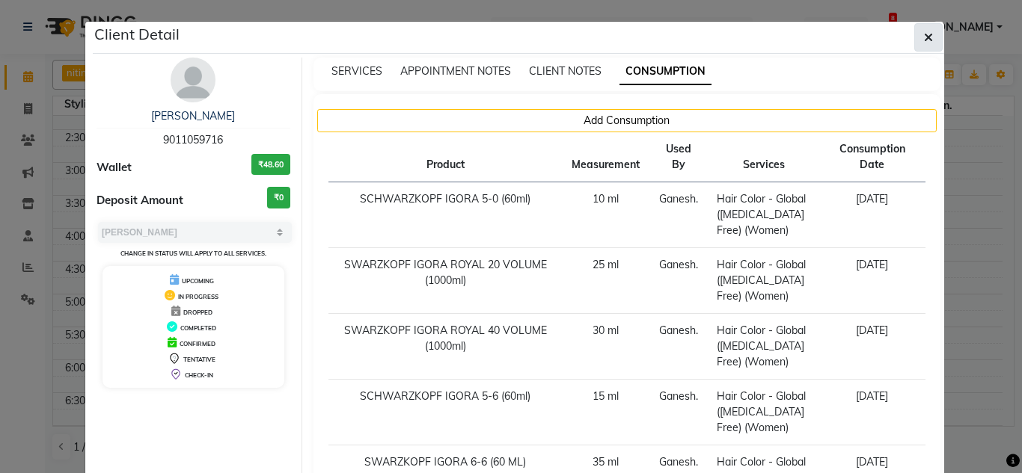
click at [930, 32] on button "button" at bounding box center [928, 37] width 28 height 28
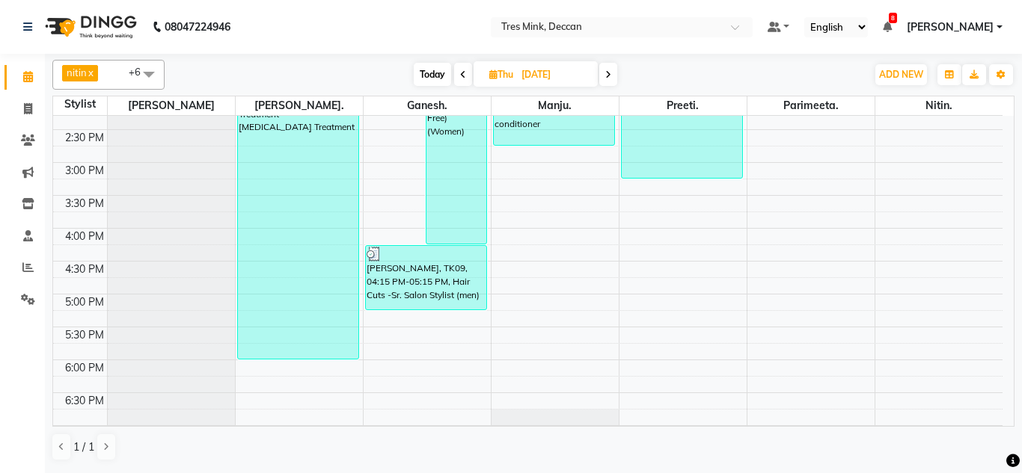
click at [528, 85] on input "28-08-2025" at bounding box center [554, 75] width 75 height 22
select select "8"
select select "2025"
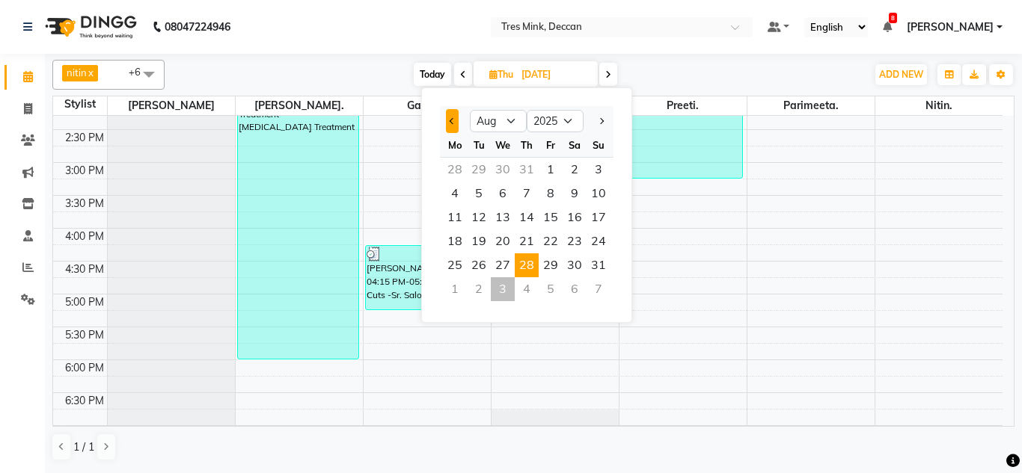
click at [459, 120] on button "Previous month" at bounding box center [452, 121] width 13 height 24
click at [598, 123] on button "Next month" at bounding box center [601, 121] width 13 height 24
select select "8"
click at [500, 265] on span "27" at bounding box center [503, 266] width 24 height 24
type input "27-08-2025"
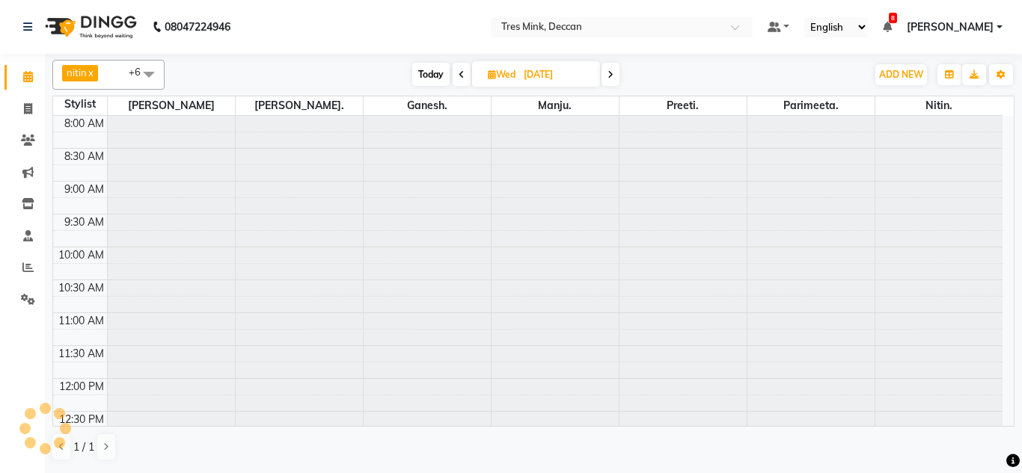
scroll to position [264, 0]
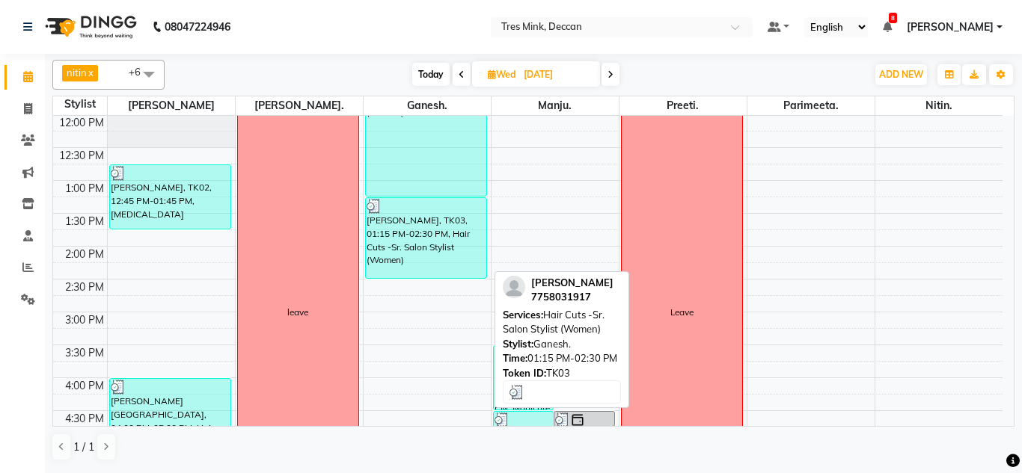
click at [401, 231] on div "Shivanjali Kumar, TK03, 01:15 PM-02:30 PM, Hair Cuts -Sr. Salon Stylist (Women)" at bounding box center [426, 238] width 121 height 80
select select "3"
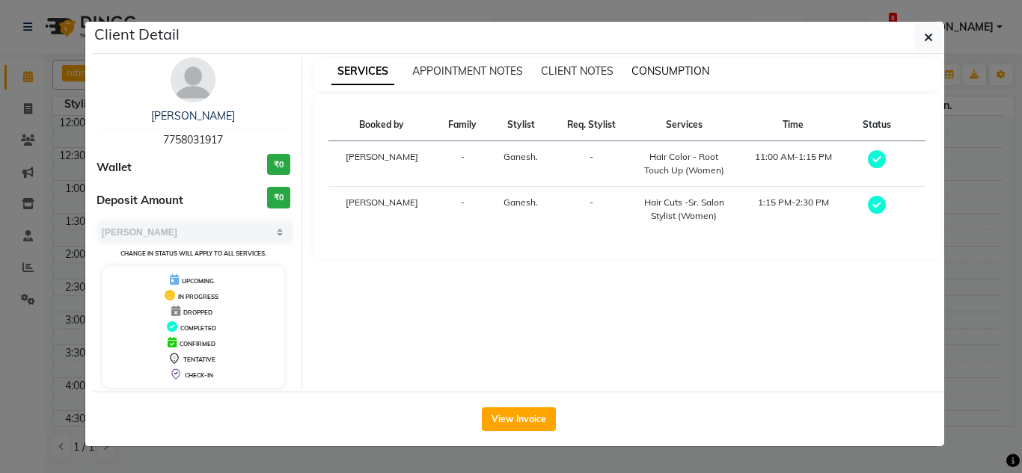
click at [660, 76] on span "CONSUMPTION" at bounding box center [670, 70] width 78 height 13
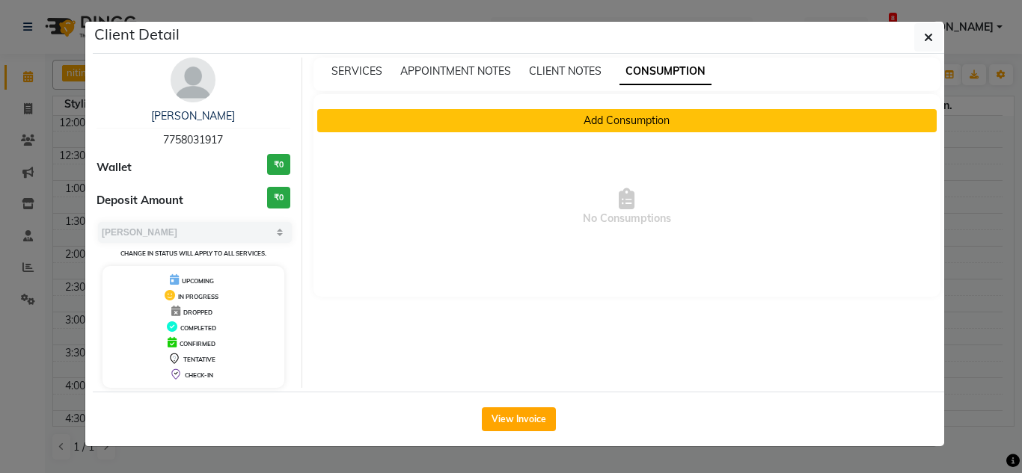
click at [651, 121] on button "Add Consumption" at bounding box center [627, 120] width 620 height 23
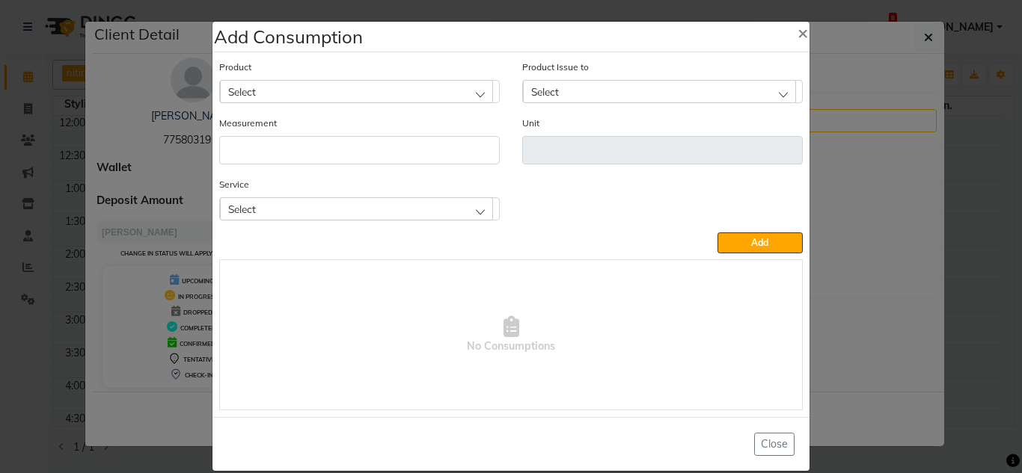
click at [286, 99] on div "Select" at bounding box center [356, 91] width 273 height 22
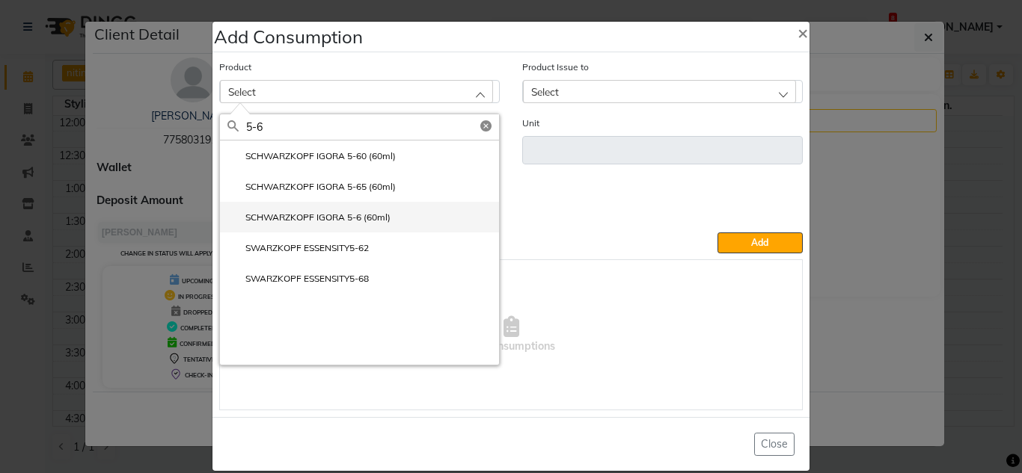
type input "5-6"
click at [363, 213] on label "SCHWARZKOPF IGORA 5-6 (60ml)" at bounding box center [308, 217] width 163 height 13
type input "ml"
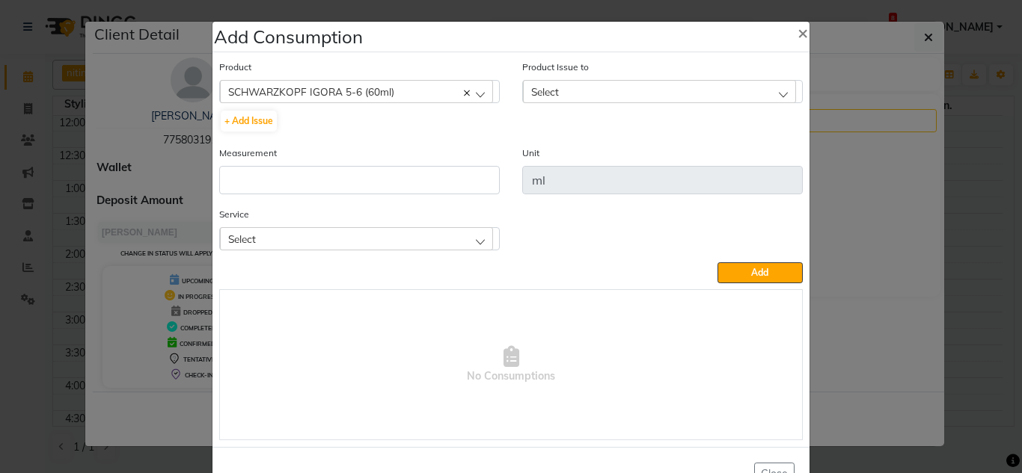
click at [536, 93] on span "Select" at bounding box center [545, 91] width 28 height 13
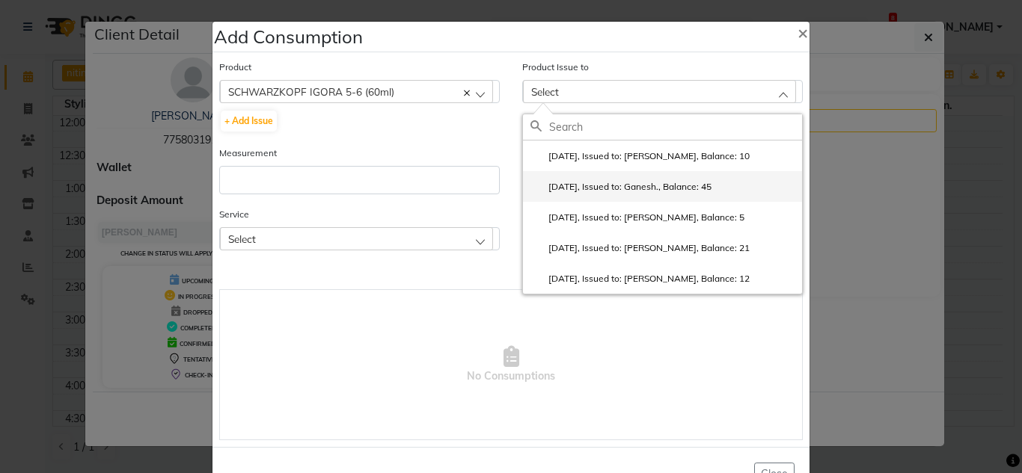
click at [638, 195] on li "2025-08-30, Issued to: Ganesh., Balance: 45" at bounding box center [662, 186] width 279 height 31
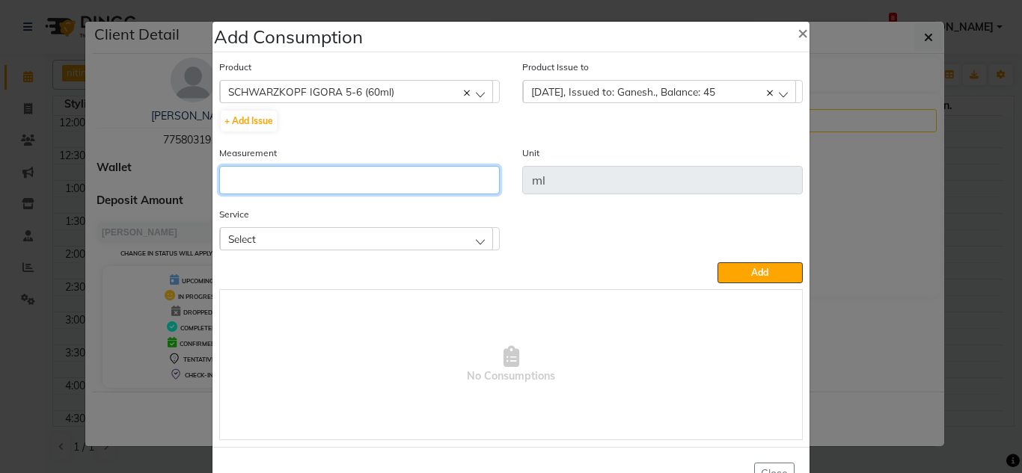
drag, startPoint x: 248, startPoint y: 181, endPoint x: 231, endPoint y: 187, distance: 18.2
click at [239, 186] on input "number" at bounding box center [359, 180] width 280 height 28
type input "15"
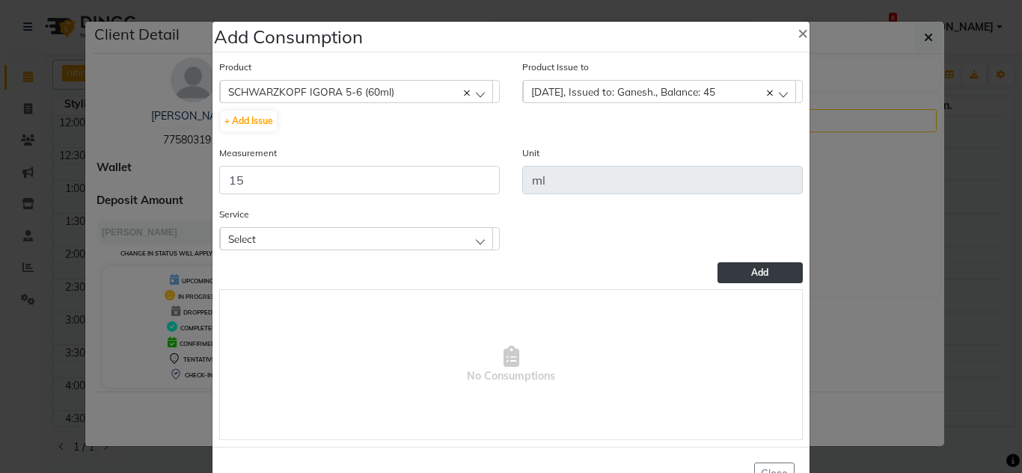
click at [750, 265] on button "Add" at bounding box center [759, 273] width 85 height 21
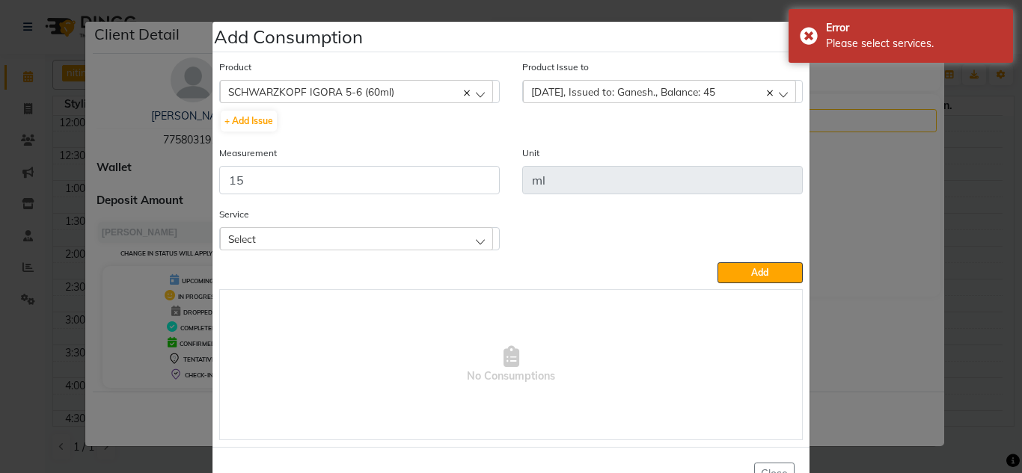
click at [312, 243] on div "Select" at bounding box center [356, 238] width 273 height 22
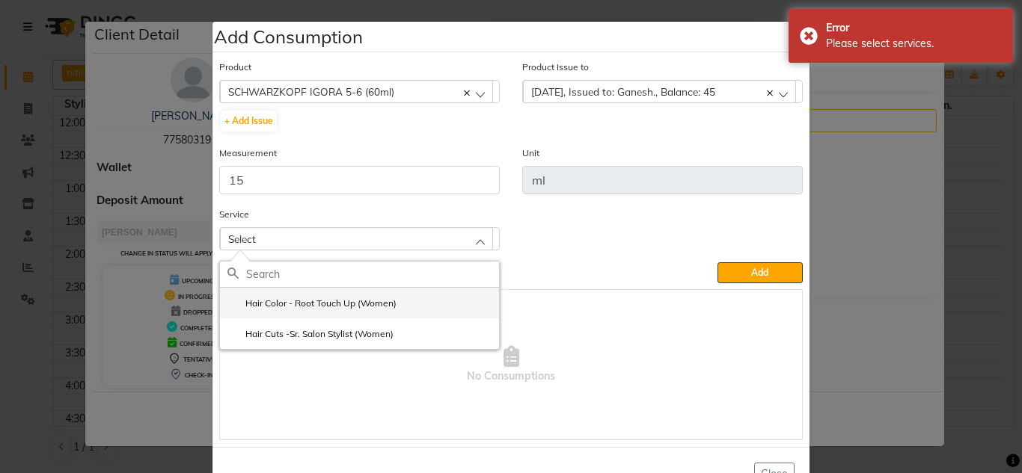
click at [319, 307] on label "Hair Color - Root Touch Up (Women)" at bounding box center [311, 303] width 169 height 13
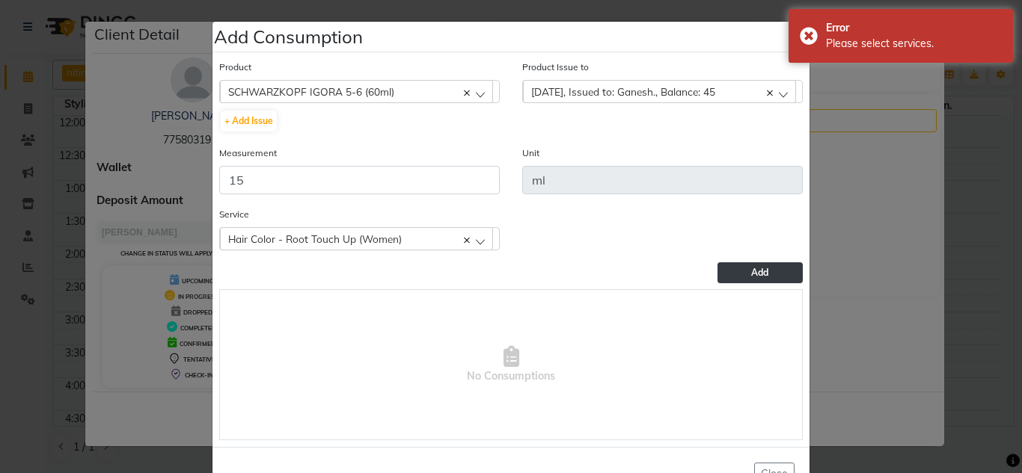
click at [738, 269] on button "Add" at bounding box center [759, 273] width 85 height 21
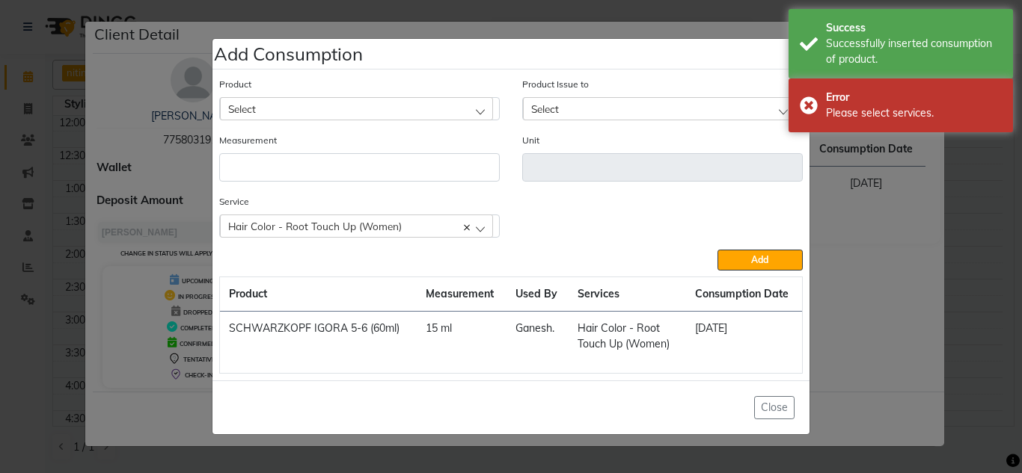
click at [362, 117] on div "Select" at bounding box center [356, 108] width 273 height 22
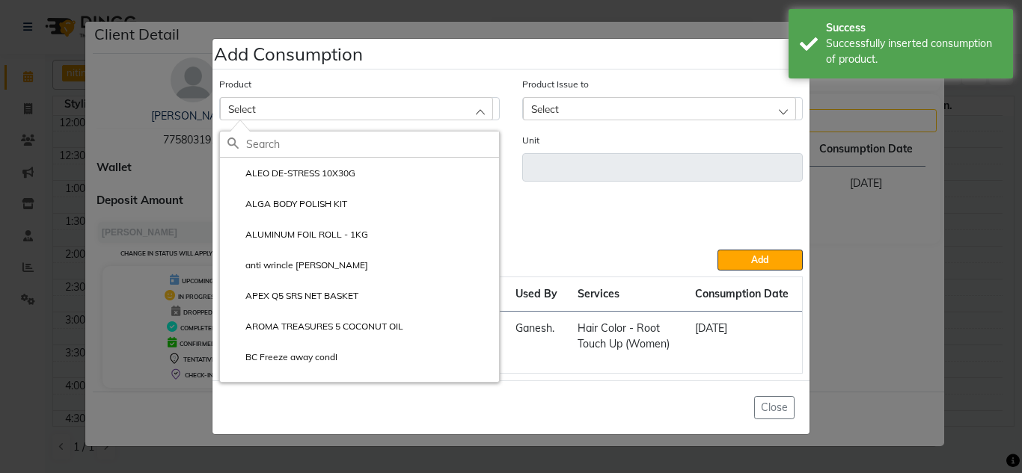
click at [307, 151] on input "text" at bounding box center [372, 144] width 253 height 25
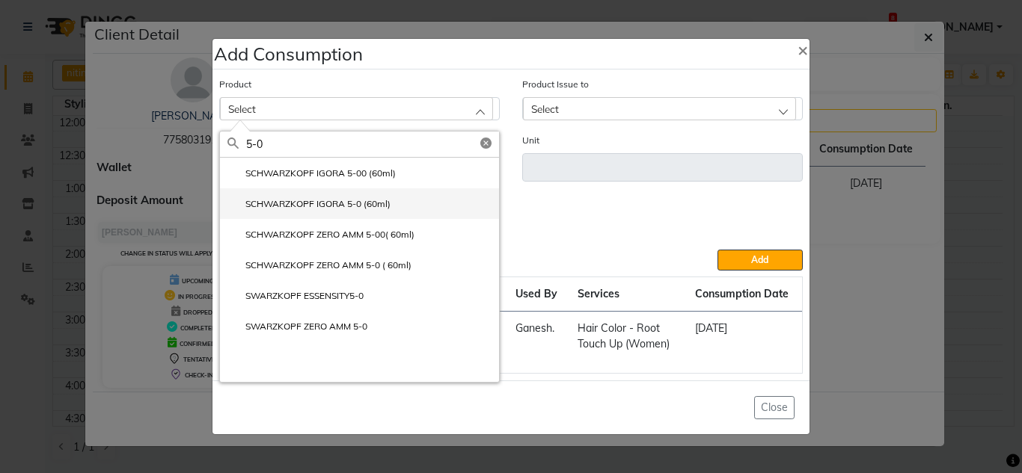
type input "5-0"
click at [363, 203] on label "SCHWARZKOPF IGORA 5-0 (60ml)" at bounding box center [308, 203] width 163 height 13
type input "ml"
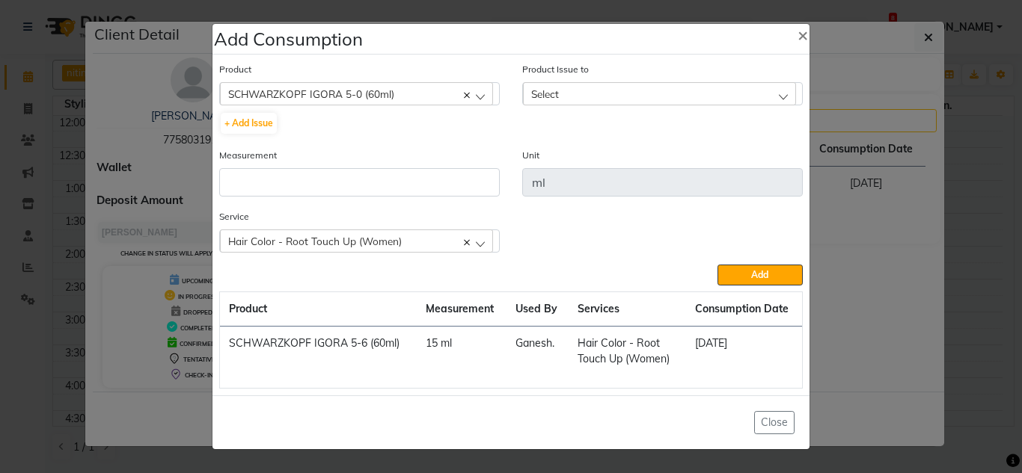
click at [570, 100] on div "Select" at bounding box center [659, 93] width 273 height 22
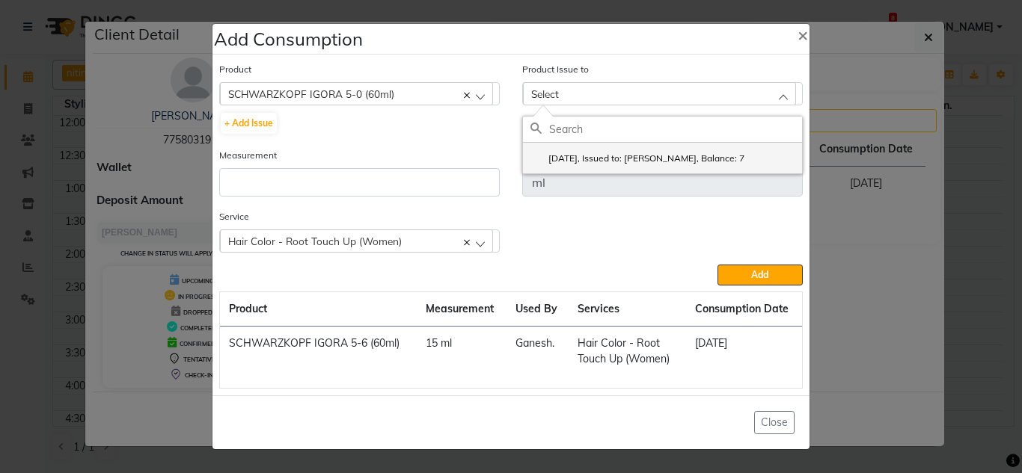
click at [583, 166] on li "2025-08-03, Issued to: Gunjan., Balance: 7" at bounding box center [662, 158] width 279 height 31
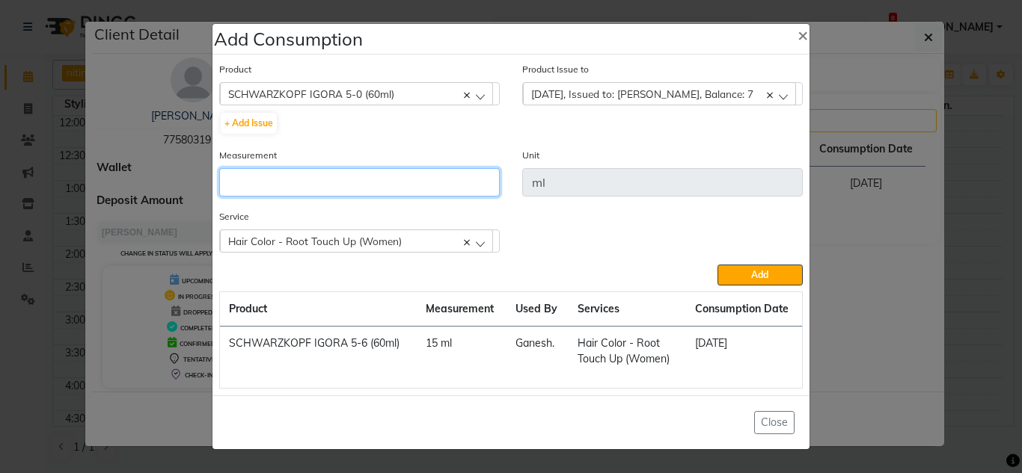
click at [249, 185] on input "number" at bounding box center [359, 182] width 280 height 28
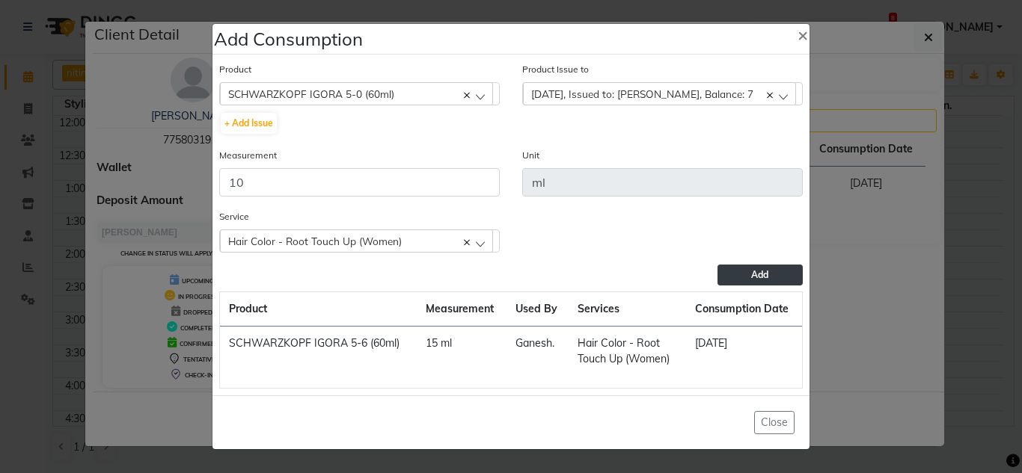
click at [764, 269] on span "Add" at bounding box center [759, 274] width 17 height 11
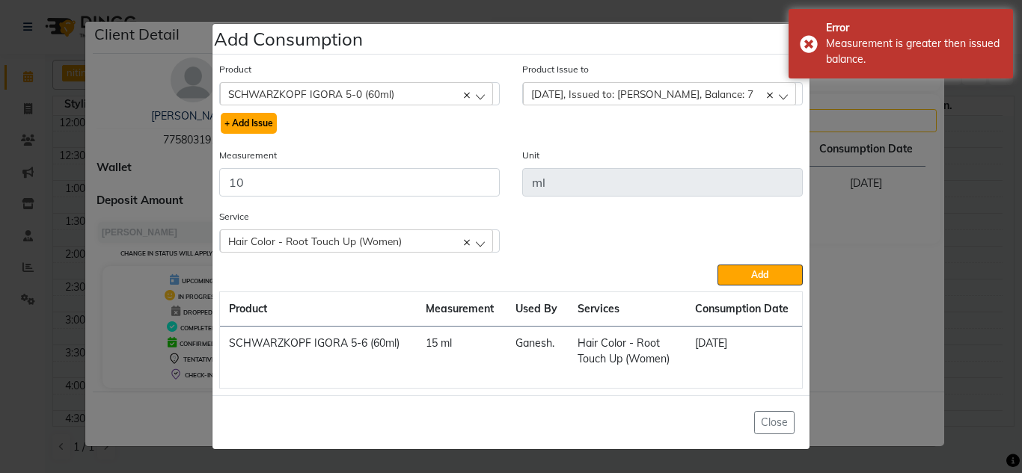
click at [250, 130] on button "+ Add Issue" at bounding box center [249, 123] width 56 height 21
click at [243, 123] on button "+ Add Issue" at bounding box center [249, 123] width 56 height 21
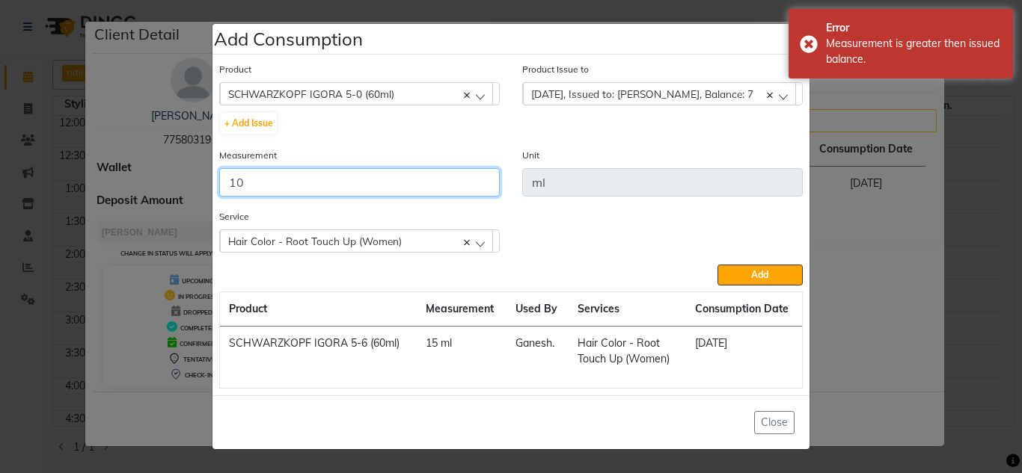
click at [258, 193] on input "10" at bounding box center [359, 182] width 280 height 28
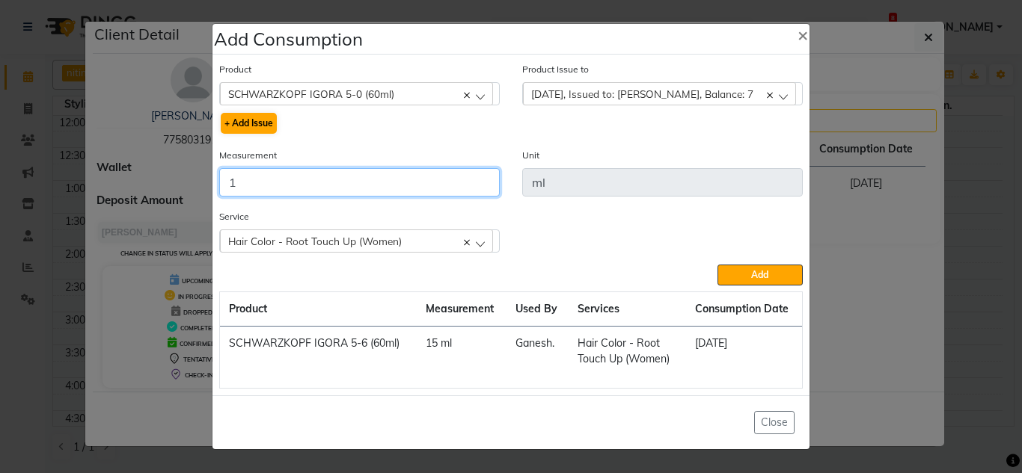
type input "1"
click at [256, 128] on button "+ Add Issue" at bounding box center [249, 123] width 56 height 21
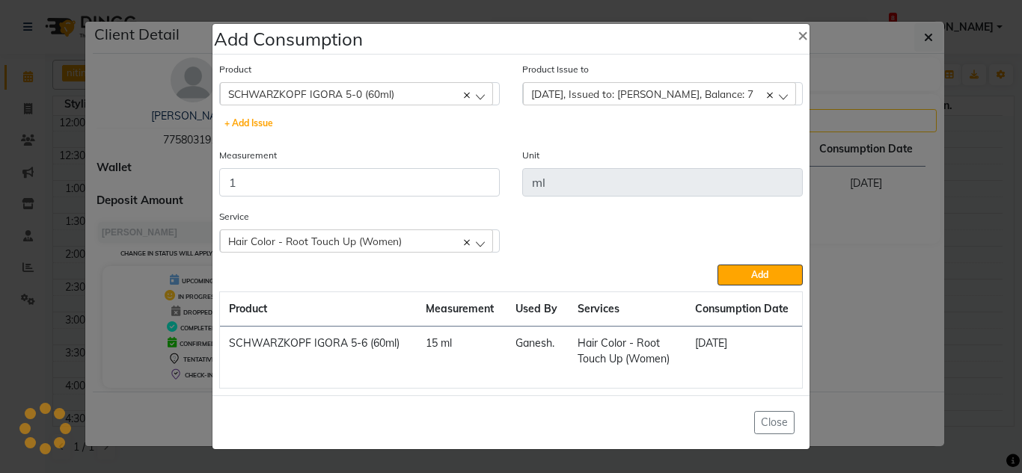
select select
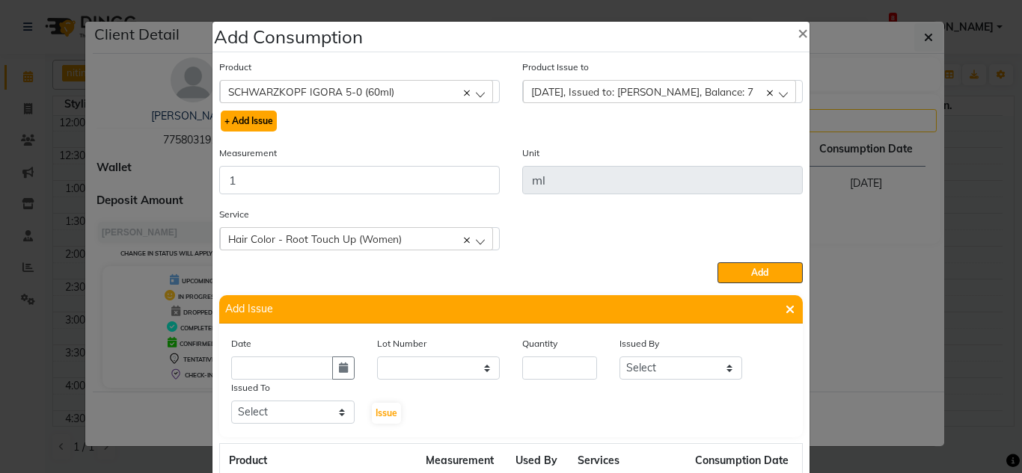
click at [251, 117] on button "+ Add Issue" at bounding box center [249, 121] width 56 height 21
click at [332, 360] on button "button" at bounding box center [343, 368] width 22 height 23
select select "9"
select select "2025"
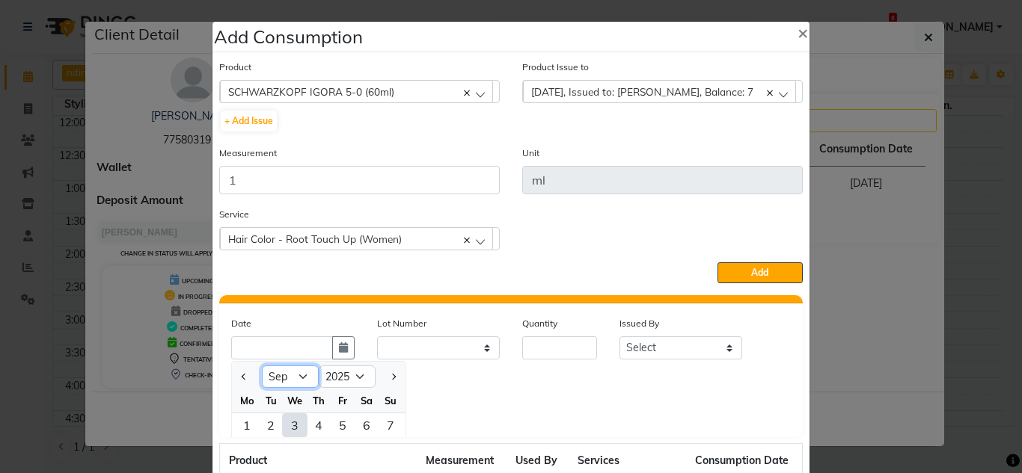
click at [280, 369] on select "Jan Feb Mar Apr May Jun Jul Aug Sep Oct Nov Dec" at bounding box center [290, 377] width 57 height 22
select select "8"
click at [262, 366] on select "Jan Feb Mar Apr May Jun Jul Aug Sep Oct Nov Dec" at bounding box center [290, 377] width 57 height 22
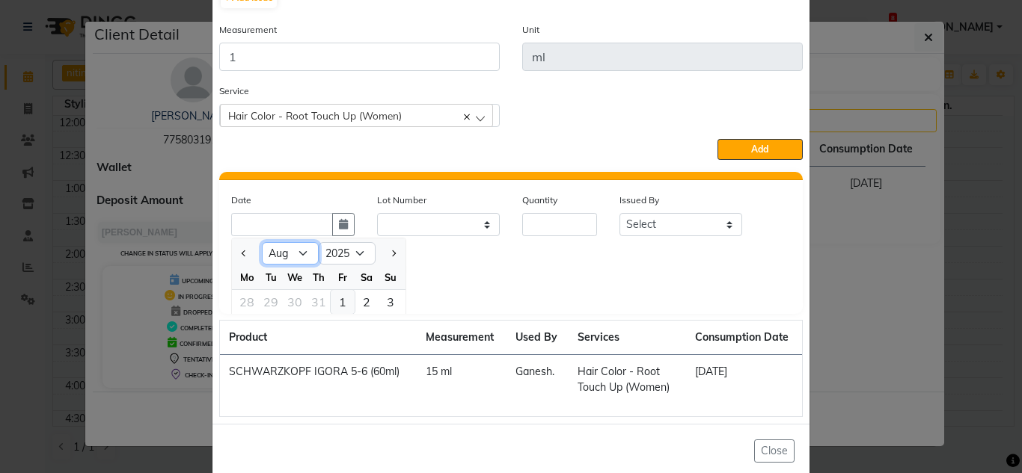
scroll to position [150, 0]
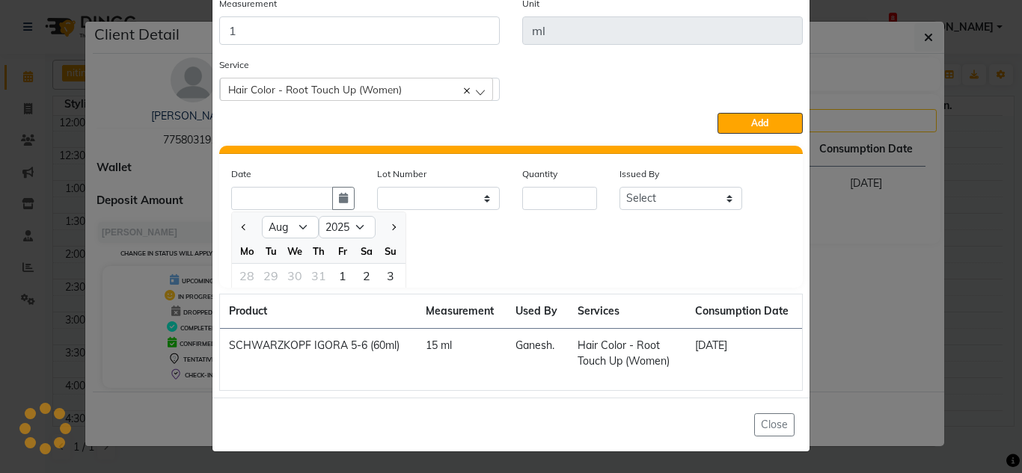
click at [337, 275] on div "1" at bounding box center [343, 276] width 24 height 24
type input "01-08-2025"
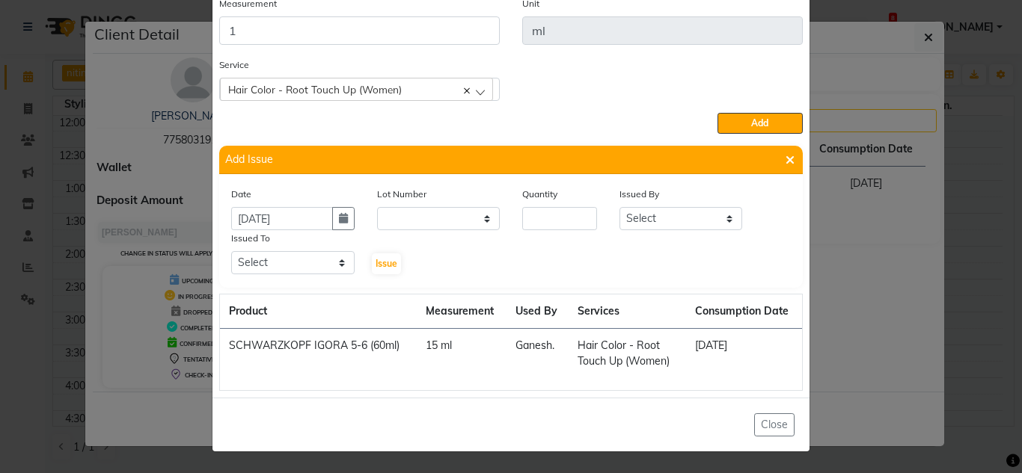
scroll to position [0, 0]
click at [334, 226] on button "button" at bounding box center [343, 218] width 22 height 23
select select "8"
select select "2025"
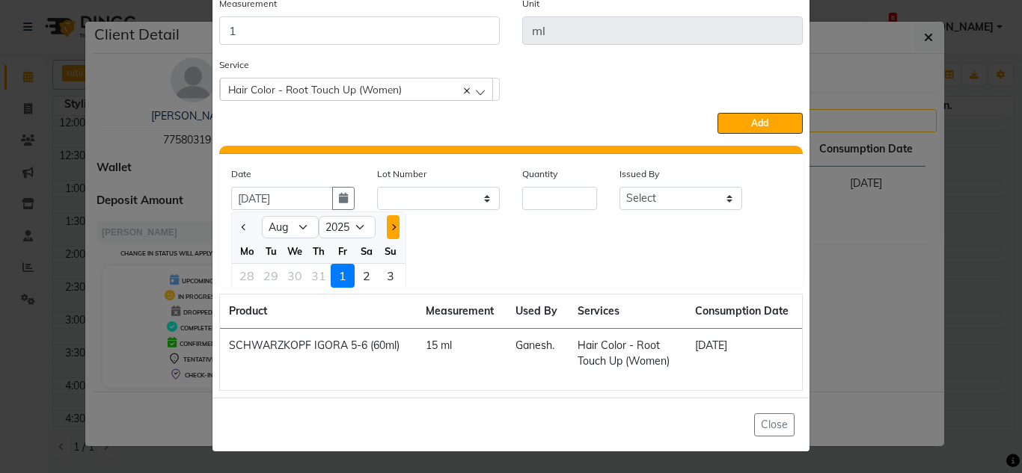
click at [387, 226] on button "Next month" at bounding box center [393, 227] width 13 height 24
click at [242, 227] on span "Previous month" at bounding box center [245, 227] width 6 height 6
select select "8"
click at [275, 234] on select "Jan Feb Mar Apr May Jun Jul Aug Sep Oct Nov Dec" at bounding box center [290, 227] width 57 height 22
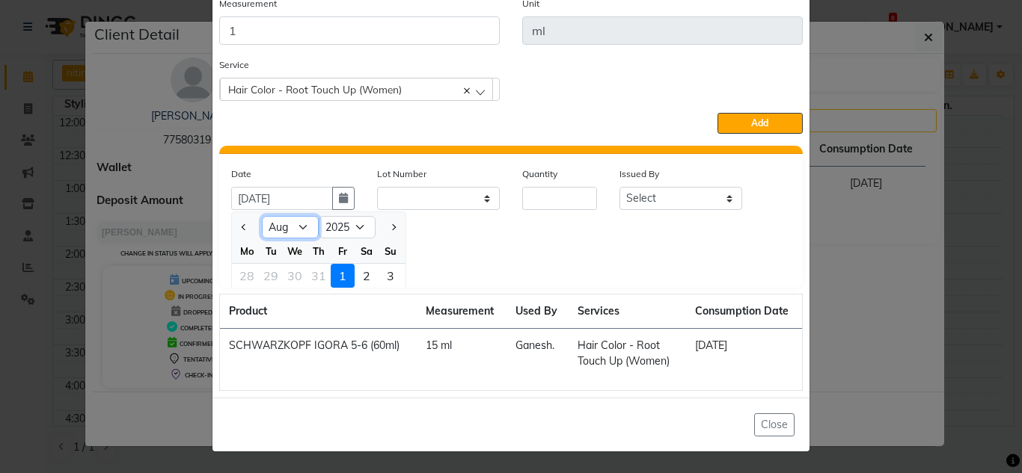
click at [275, 234] on select "Jan Feb Mar Apr May Jun Jul Aug Sep Oct Nov Dec" at bounding box center [290, 227] width 57 height 22
click at [278, 233] on select "Jan Feb Mar Apr May Jun Jul Aug Sep Oct Nov Dec" at bounding box center [290, 227] width 57 height 22
click at [289, 277] on div "30" at bounding box center [295, 276] width 24 height 24
type input "30-07-2025"
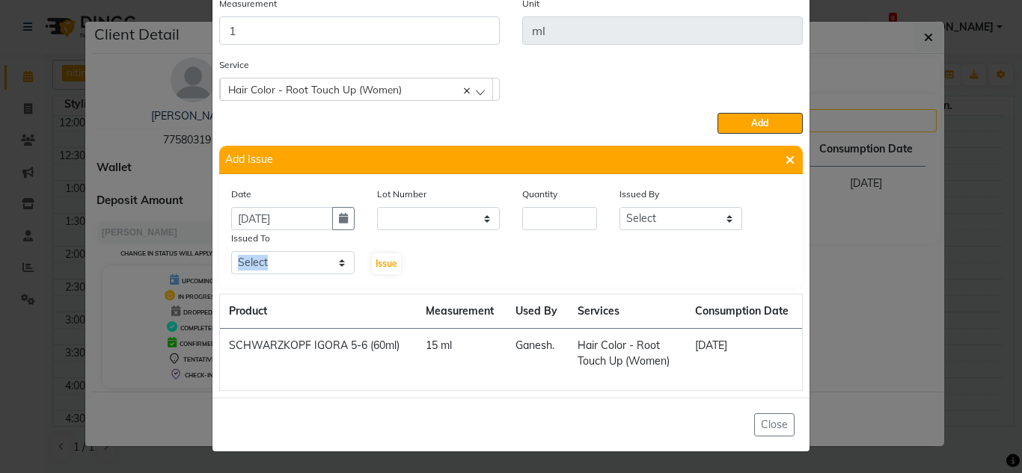
click at [289, 277] on div "Date 30-07-2025 Lot Number None Quantity Issued By Select Revati Karandikar Gun…" at bounding box center [510, 231] width 583 height 114
click at [337, 224] on button "button" at bounding box center [343, 218] width 22 height 23
select select "7"
select select "2025"
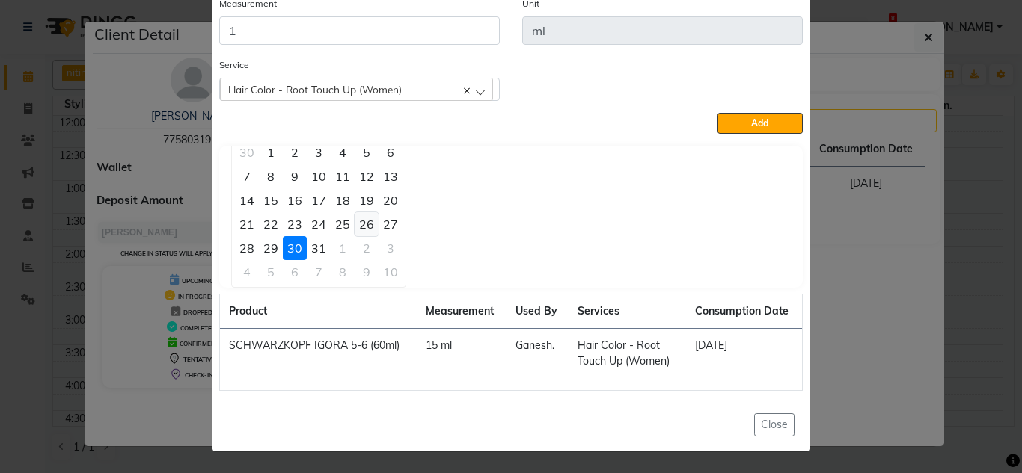
click at [361, 225] on div "26" at bounding box center [367, 224] width 24 height 24
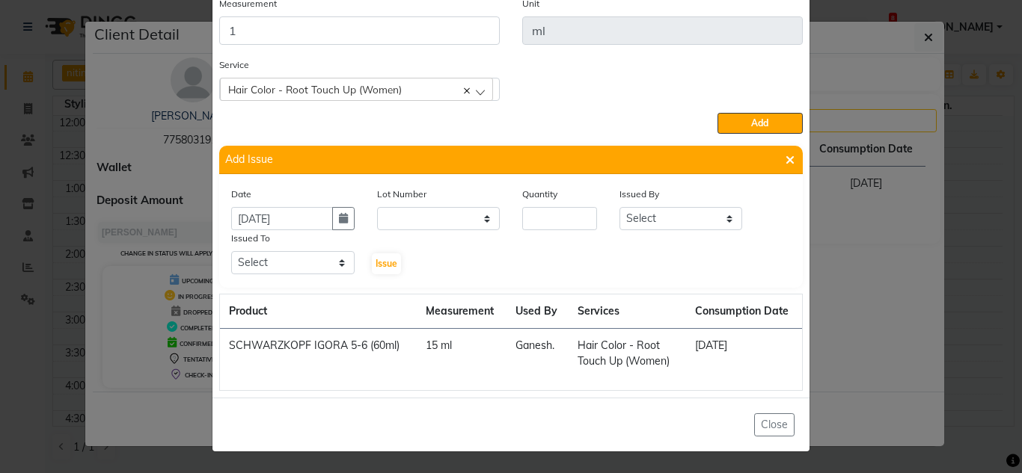
scroll to position [0, 0]
click at [545, 224] on input "number" at bounding box center [559, 218] width 75 height 23
click at [660, 221] on select "Select Revati Karandikar Gunjan. Ganesh. Manju. Preeti. Parimeeta. Nitin." at bounding box center [680, 218] width 123 height 23
click at [619, 207] on select "Select Revati Karandikar Gunjan. Ganesh. Manju. Preeti. Parimeeta. Nitin." at bounding box center [680, 218] width 123 height 23
click at [310, 260] on select "Select Revati Karandikar Gunjan. Ganesh. Manju. Preeti. Parimeeta. Nitin." at bounding box center [292, 262] width 123 height 23
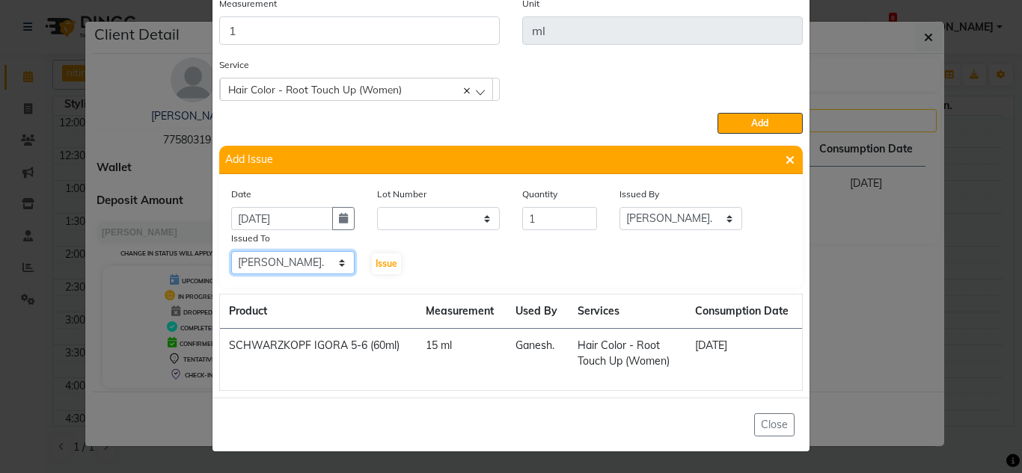
click at [231, 251] on select "Select Revati Karandikar Gunjan. Ganesh. Manju. Preeti. Parimeeta. Nitin." at bounding box center [292, 262] width 123 height 23
click at [381, 266] on span "Issue" at bounding box center [386, 263] width 22 height 11
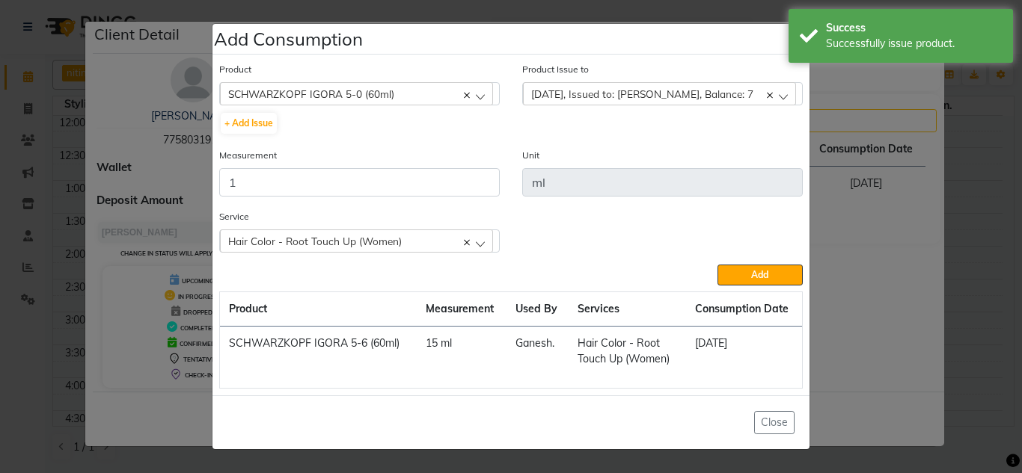
click at [615, 91] on span "2025-08-03, Issued to: Gunjan., Balance: 7" at bounding box center [642, 94] width 222 height 13
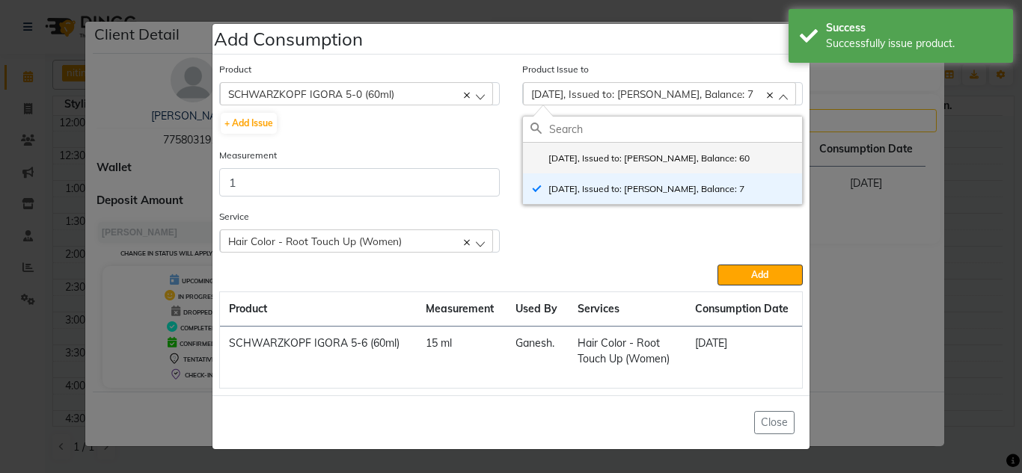
click at [642, 165] on label "2025-07-26, Issued to: Gunjan., Balance: 60" at bounding box center [639, 158] width 219 height 13
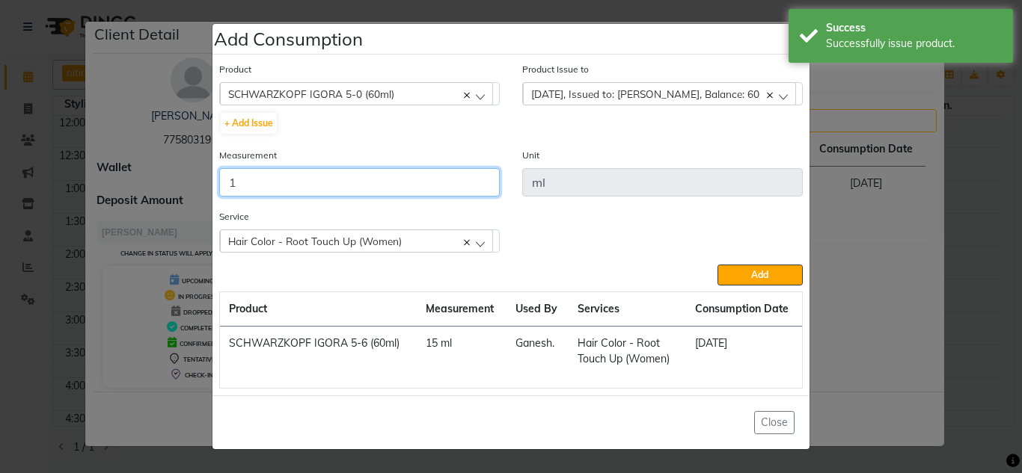
click at [302, 180] on input "1" at bounding box center [359, 182] width 280 height 28
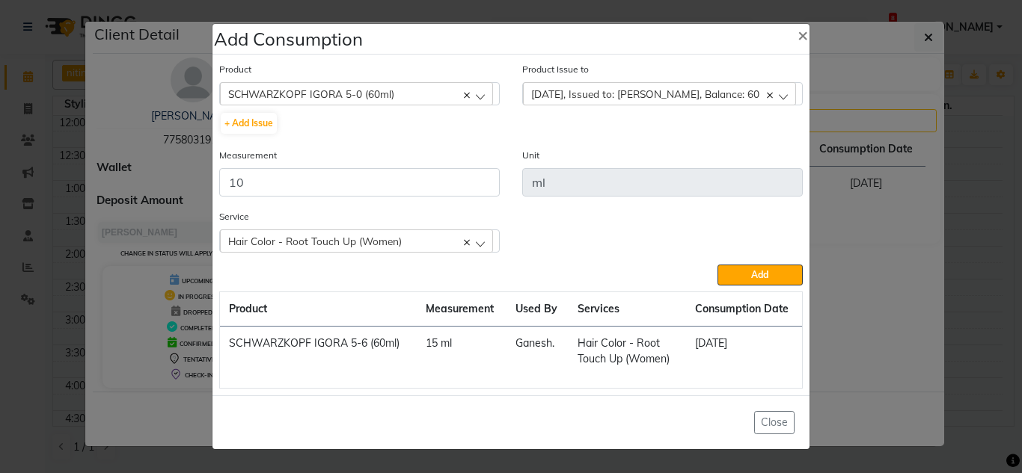
click at [749, 277] on button "Add" at bounding box center [759, 275] width 85 height 21
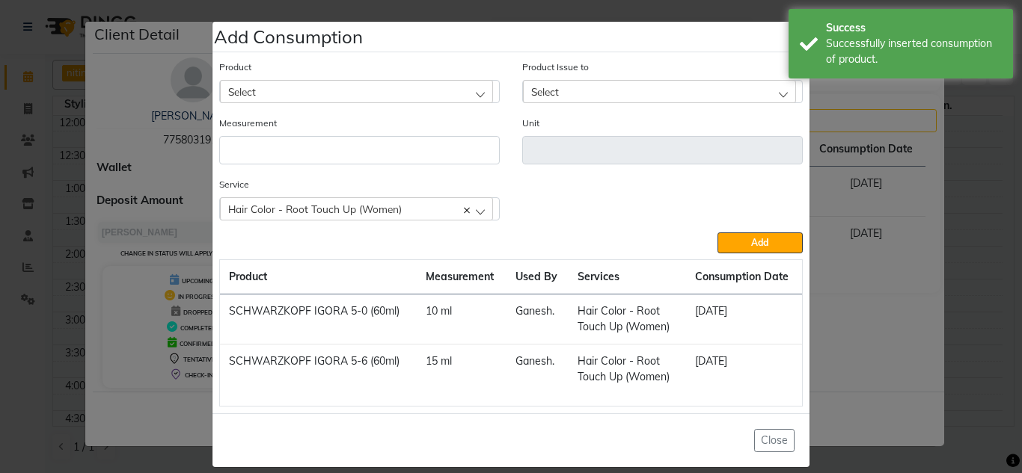
click at [282, 85] on div "Select" at bounding box center [356, 91] width 273 height 22
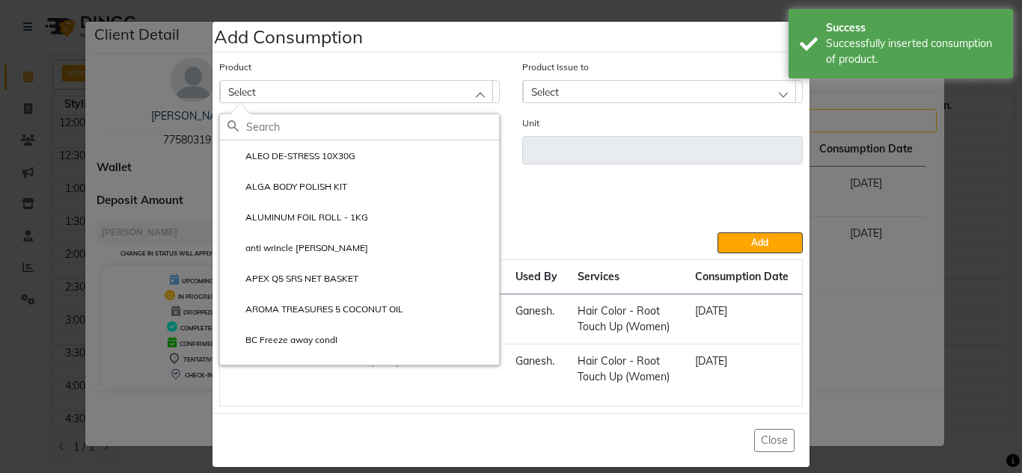
click at [277, 133] on input "text" at bounding box center [372, 126] width 253 height 25
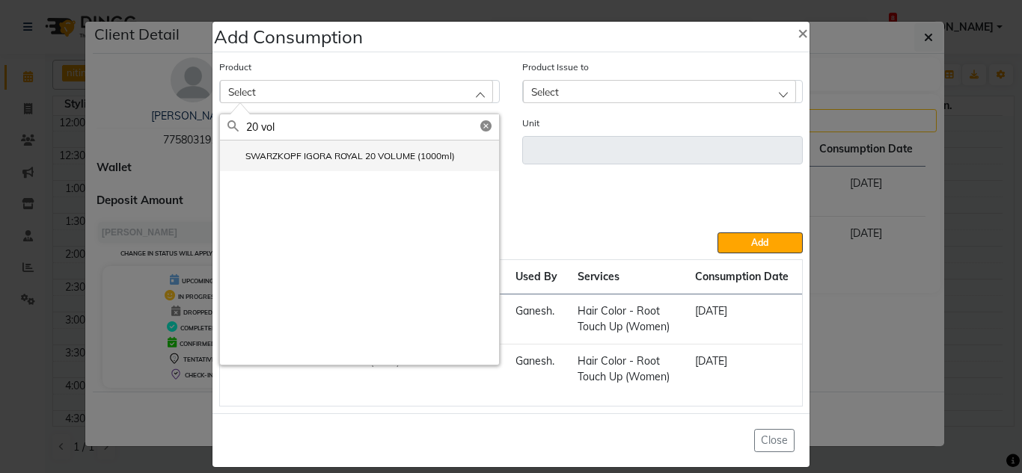
click at [289, 168] on li "SWARZKOPF IGORA ROYAL 20 VOLUME (1000ml)" at bounding box center [359, 156] width 279 height 31
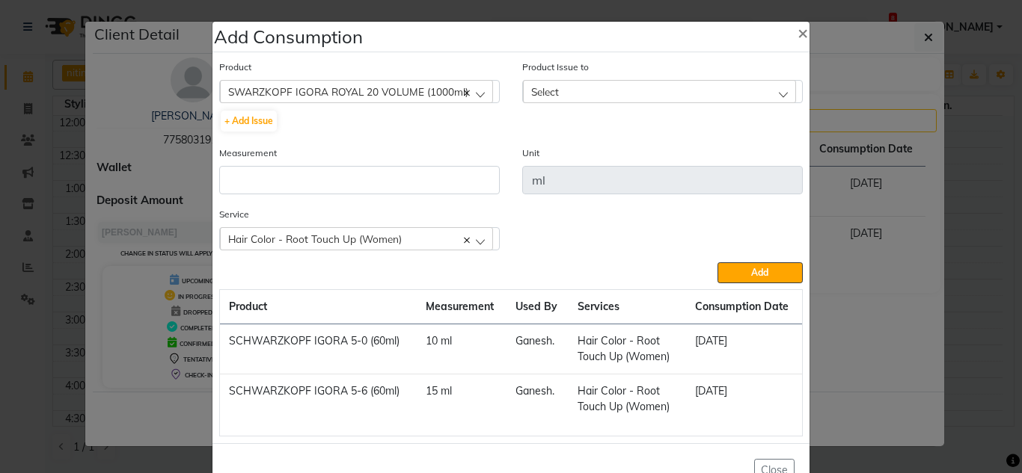
click at [555, 88] on div "Select" at bounding box center [659, 91] width 273 height 22
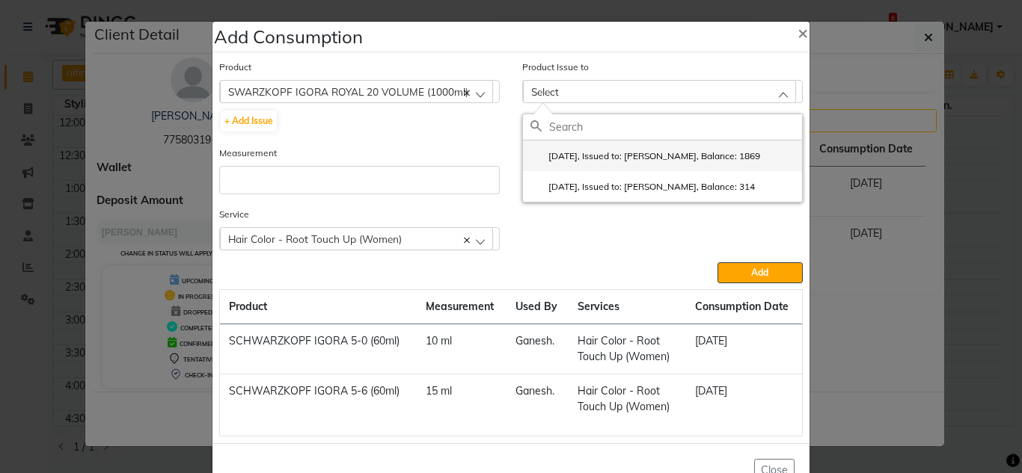
click at [554, 150] on label "2025-05-01, Issued to: Gunjan., Balance: 1869" at bounding box center [645, 156] width 230 height 13
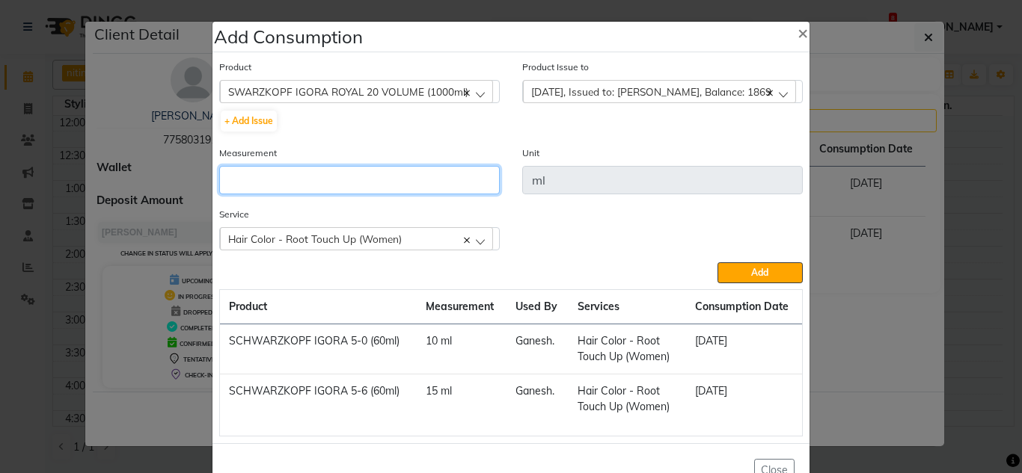
click at [281, 188] on input "number" at bounding box center [359, 180] width 280 height 28
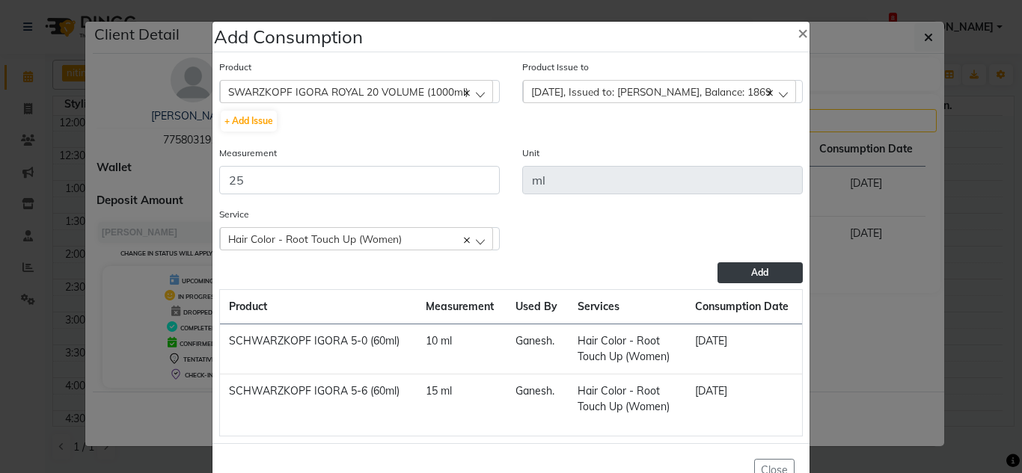
click at [758, 273] on span "Add" at bounding box center [759, 272] width 17 height 11
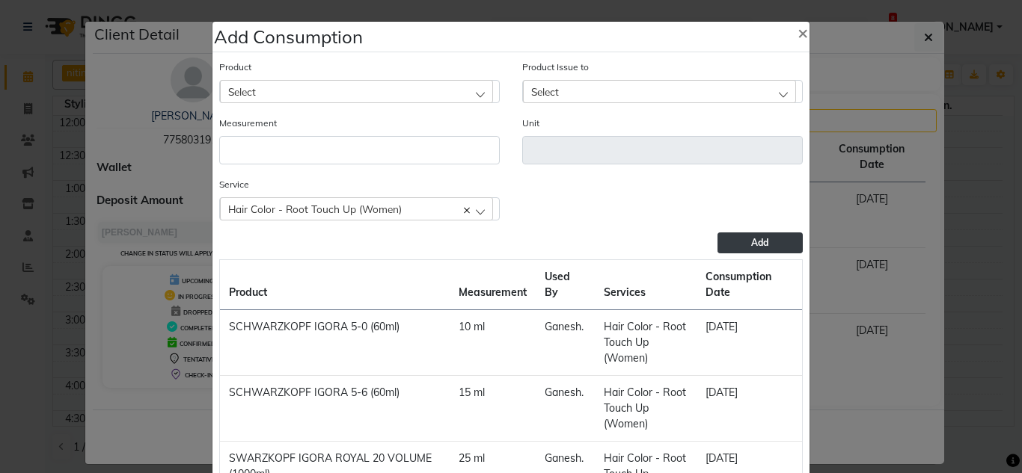
click at [272, 99] on div "Select" at bounding box center [356, 91] width 273 height 22
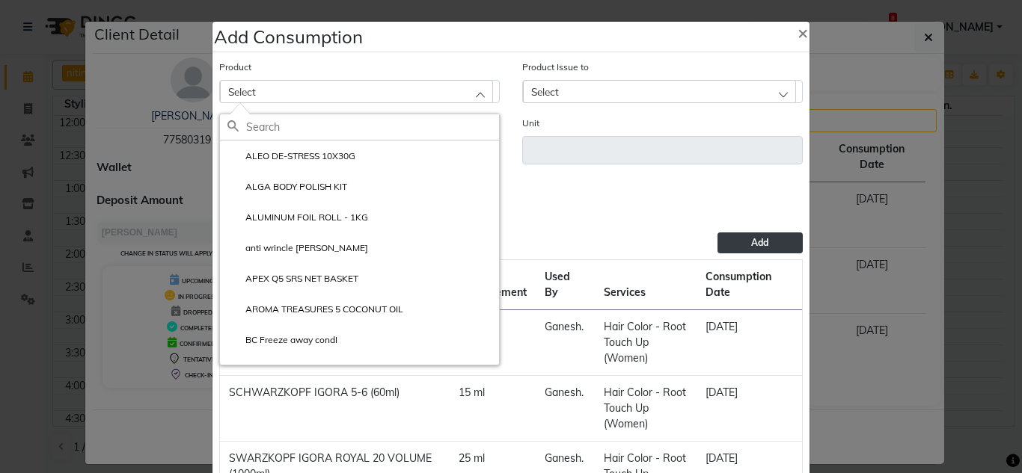
click at [264, 129] on input "text" at bounding box center [372, 126] width 253 height 25
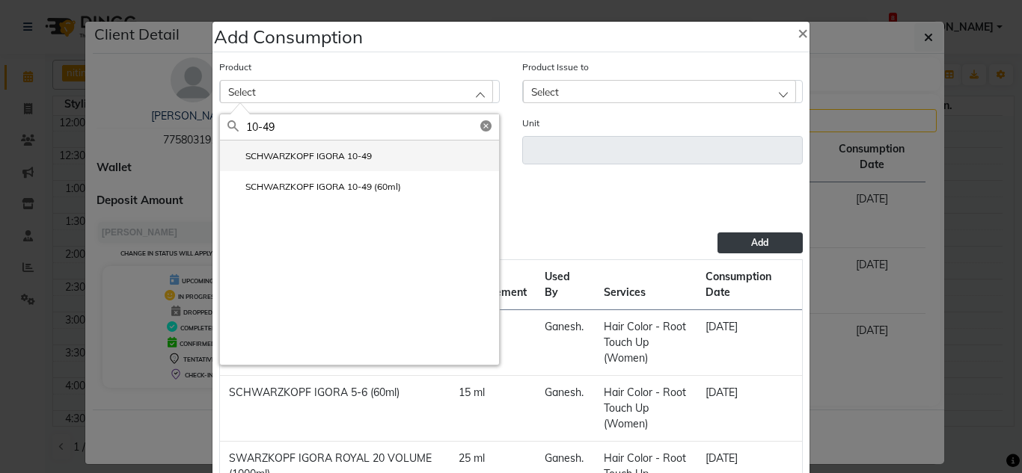
click at [371, 161] on li "SCHWARZKOPF IGORA 10-49" at bounding box center [359, 156] width 279 height 31
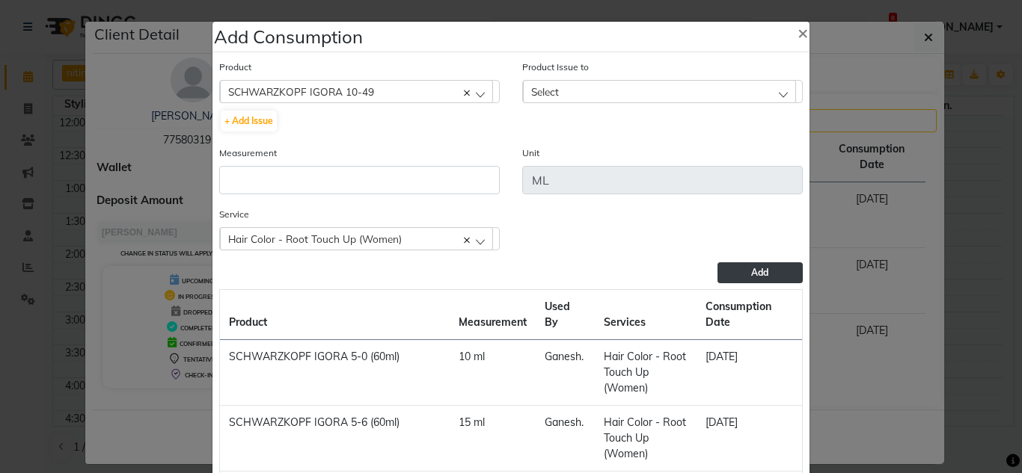
click at [567, 98] on div "Select" at bounding box center [659, 91] width 273 height 22
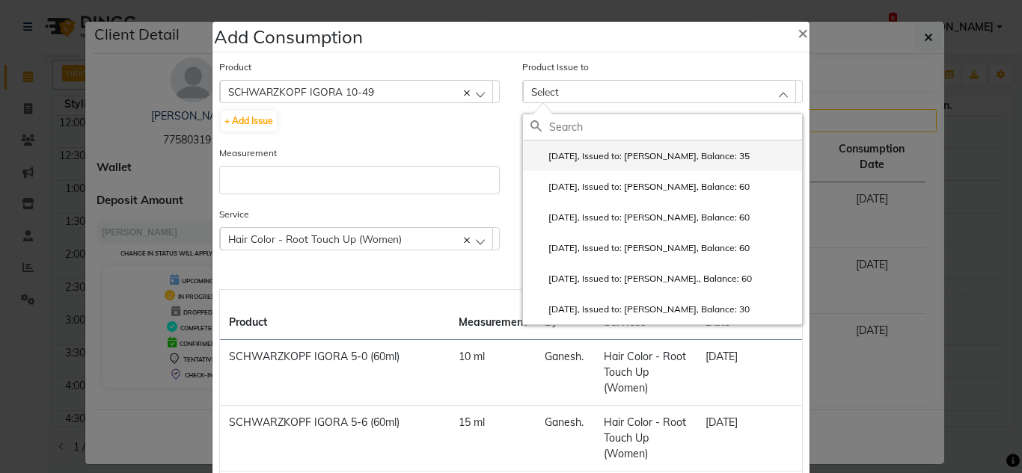
click at [589, 156] on label "2025-02-08, Issued to: Ganesh., Balance: 35" at bounding box center [639, 156] width 219 height 13
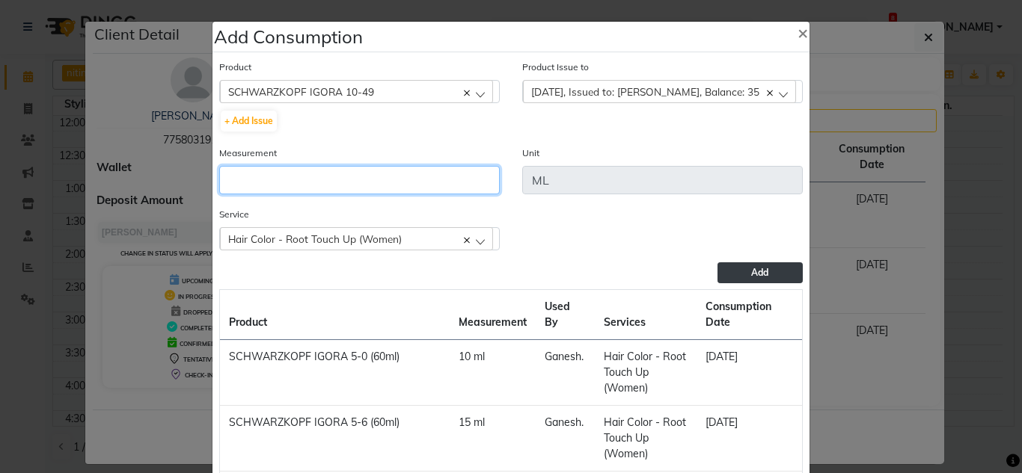
click at [251, 174] on input "number" at bounding box center [359, 180] width 280 height 28
click at [751, 271] on span "Add" at bounding box center [759, 272] width 17 height 11
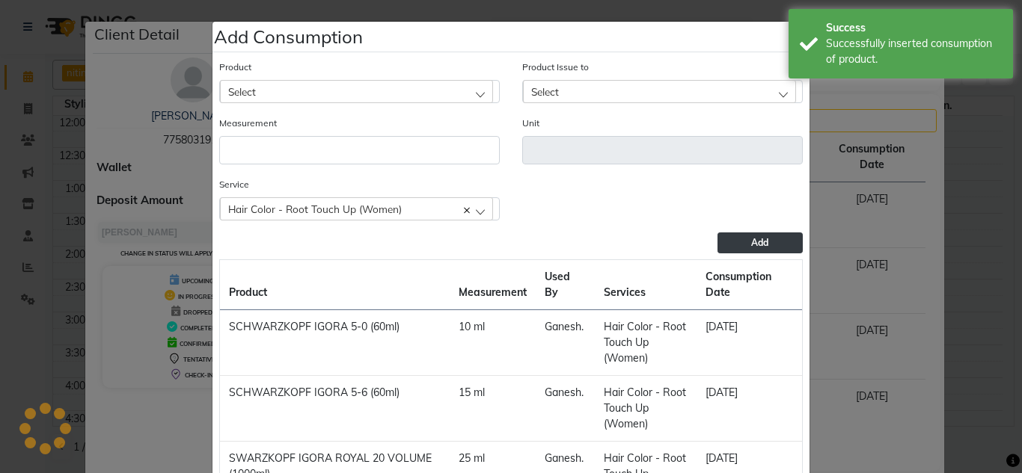
click at [311, 91] on div "Select" at bounding box center [356, 91] width 273 height 22
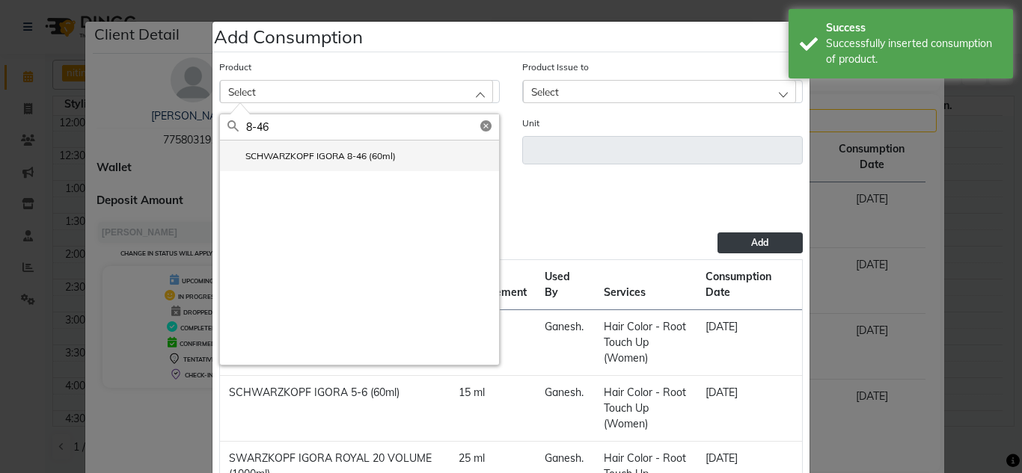
click at [365, 154] on label "SCHWARZKOPF IGORA 8-46 (60ml)" at bounding box center [311, 156] width 168 height 13
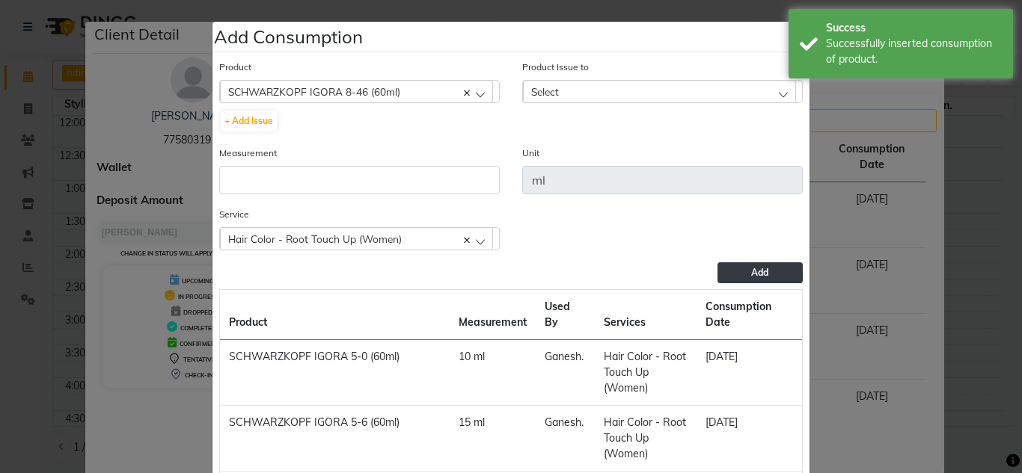
click at [545, 88] on span "Select" at bounding box center [545, 91] width 28 height 13
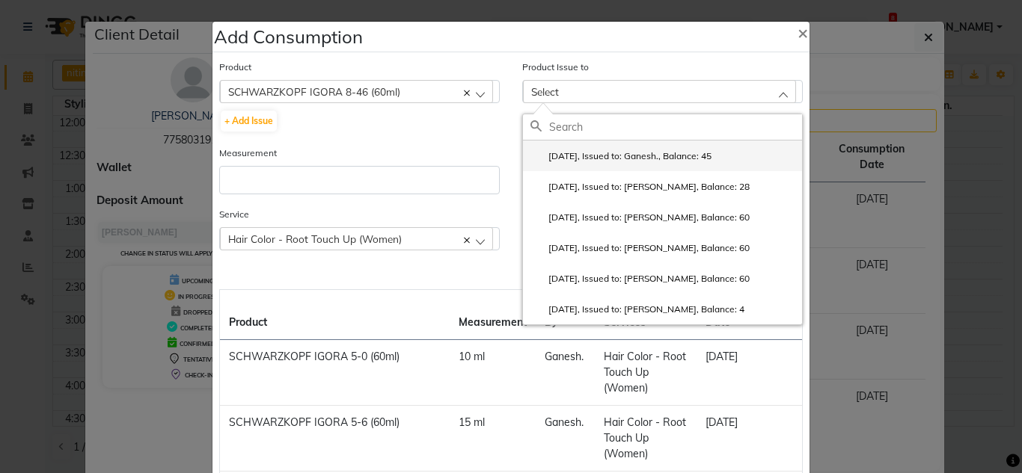
click at [613, 153] on label "2025-08-30, Issued to: Ganesh., Balance: 45" at bounding box center [620, 156] width 181 height 13
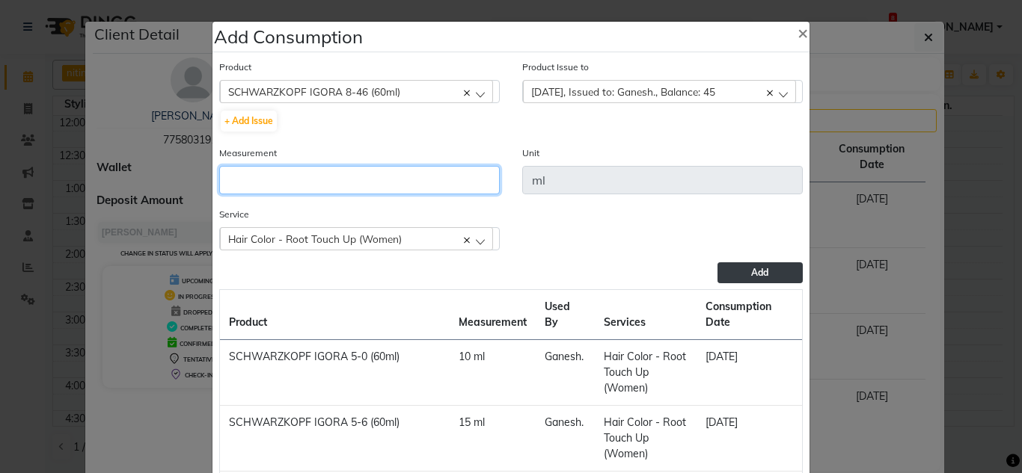
click at [246, 172] on input "number" at bounding box center [359, 180] width 280 height 28
click at [753, 260] on div "Service Hair Color - Root Touch Up (Women) Hair Color - Root Touch Up (Women) H…" at bounding box center [511, 234] width 606 height 56
click at [751, 267] on span "Add" at bounding box center [759, 272] width 17 height 11
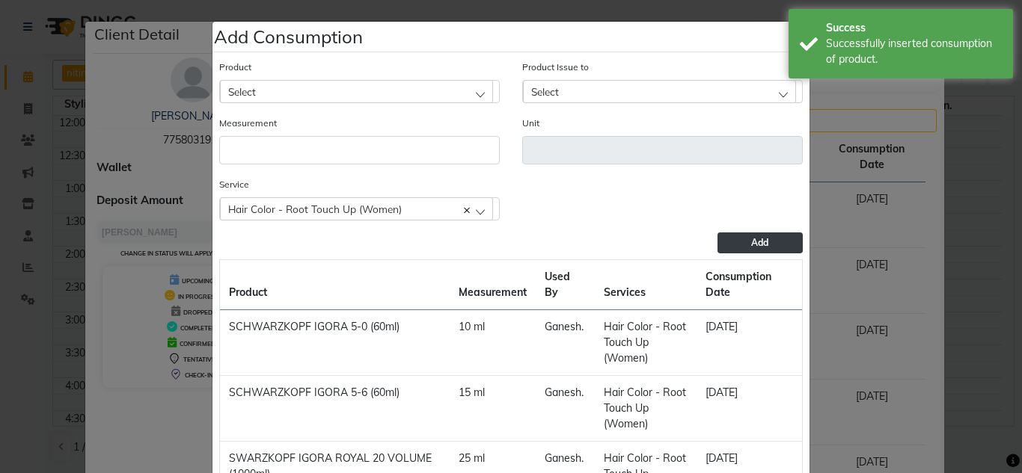
click at [263, 96] on div "Select" at bounding box center [356, 91] width 273 height 22
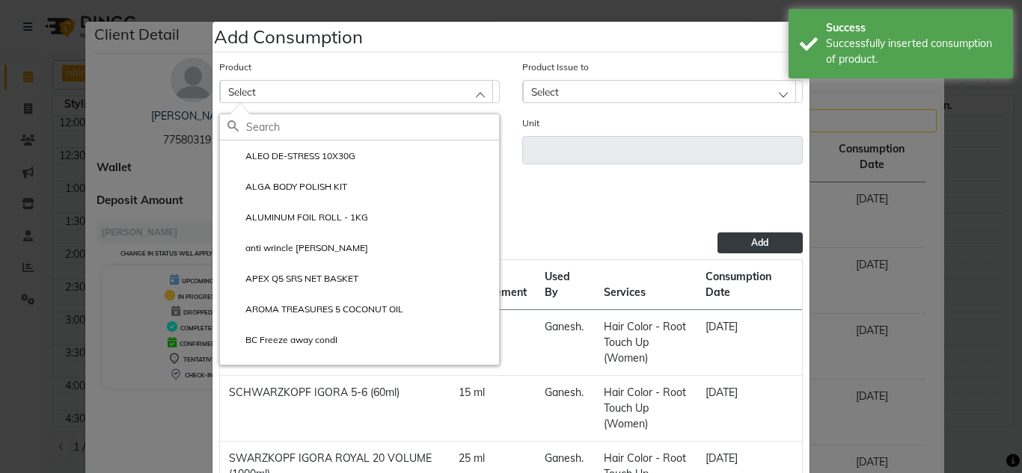
click at [260, 125] on input "text" at bounding box center [372, 126] width 253 height 25
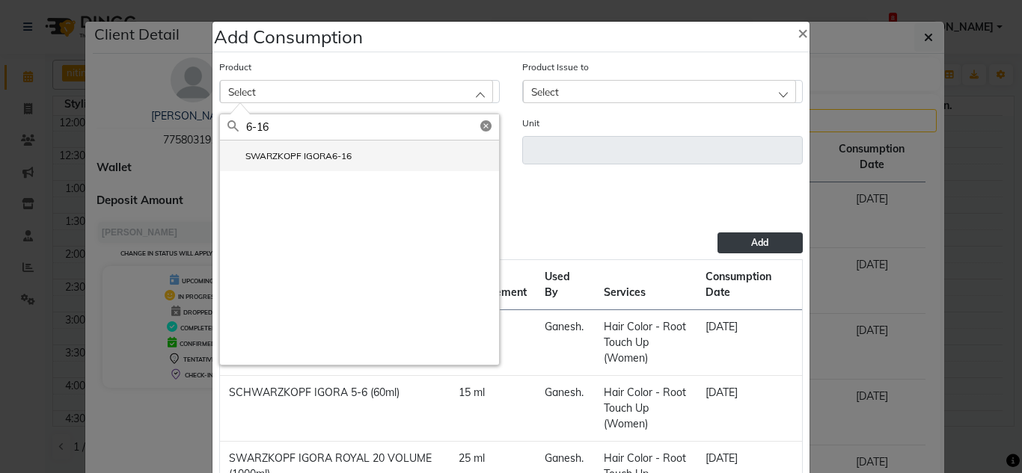
click at [261, 169] on li "SWARZKOPF IGORA6-16" at bounding box center [359, 156] width 279 height 31
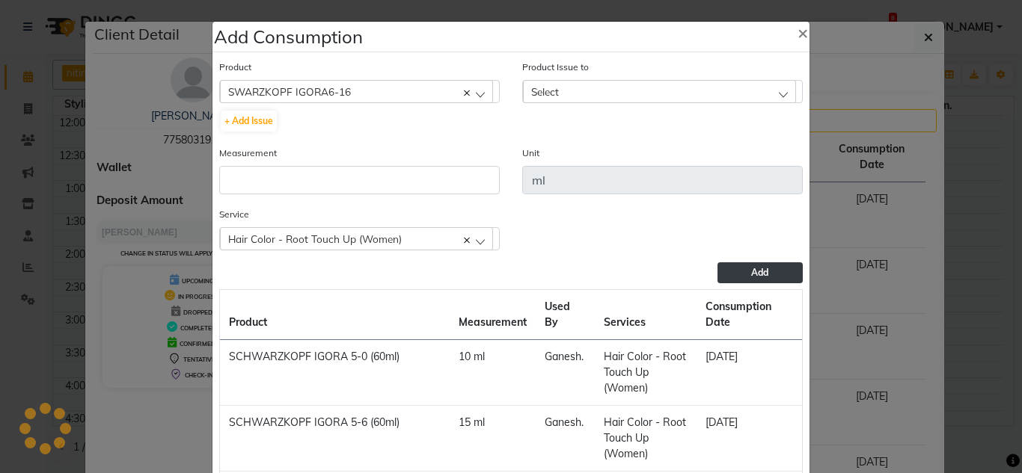
click at [623, 96] on div "Select" at bounding box center [659, 91] width 273 height 22
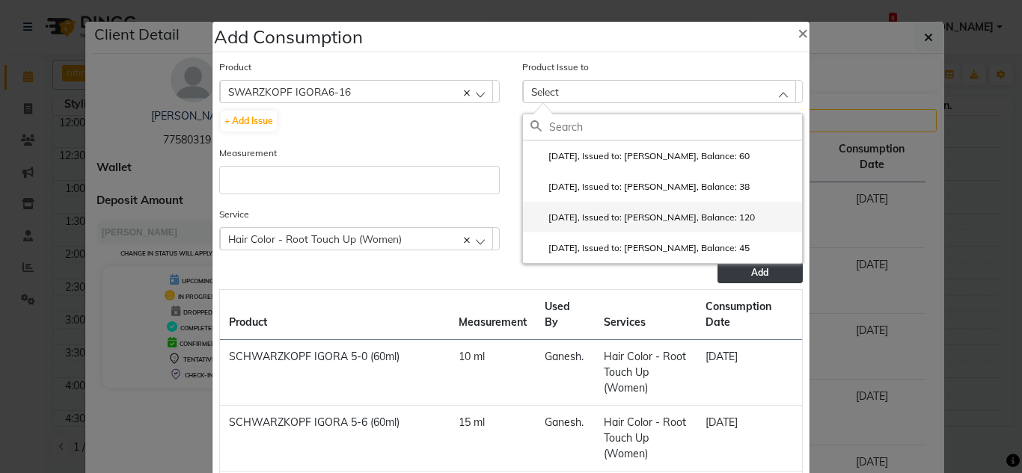
click at [706, 227] on li "2025-07-26, Issued to: Gunjan., Balance: 120" at bounding box center [662, 217] width 279 height 31
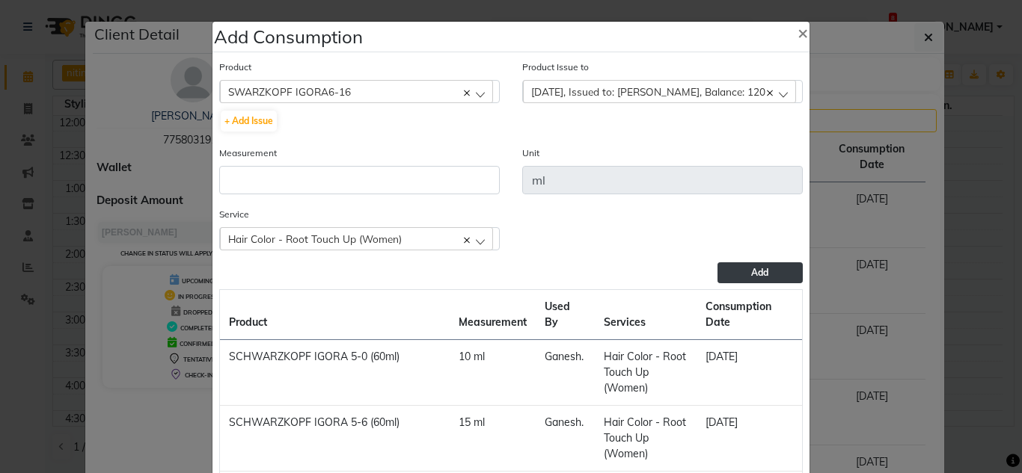
click at [347, 197] on div "Measurement" at bounding box center [359, 175] width 303 height 61
click at [347, 185] on input "number" at bounding box center [359, 180] width 280 height 28
click at [740, 277] on button "Add" at bounding box center [759, 273] width 85 height 21
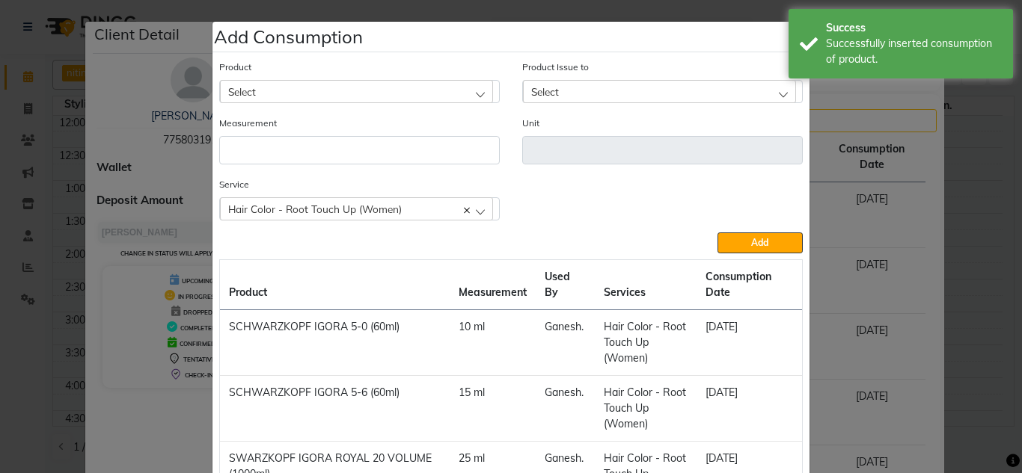
click at [249, 92] on span "Select" at bounding box center [242, 91] width 28 height 13
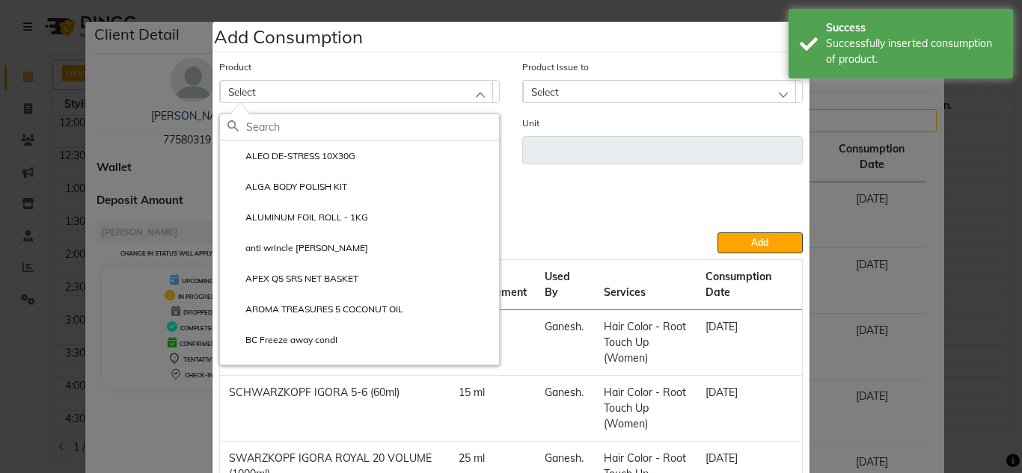
click at [265, 130] on input "text" at bounding box center [372, 126] width 253 height 25
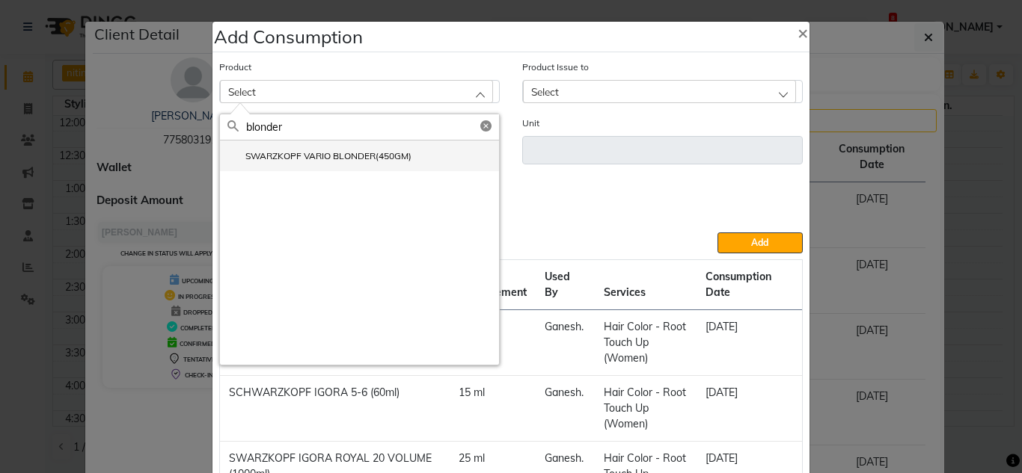
click at [286, 156] on label "SWARZKOPF VARIO BLONDER(450GM)" at bounding box center [319, 156] width 184 height 13
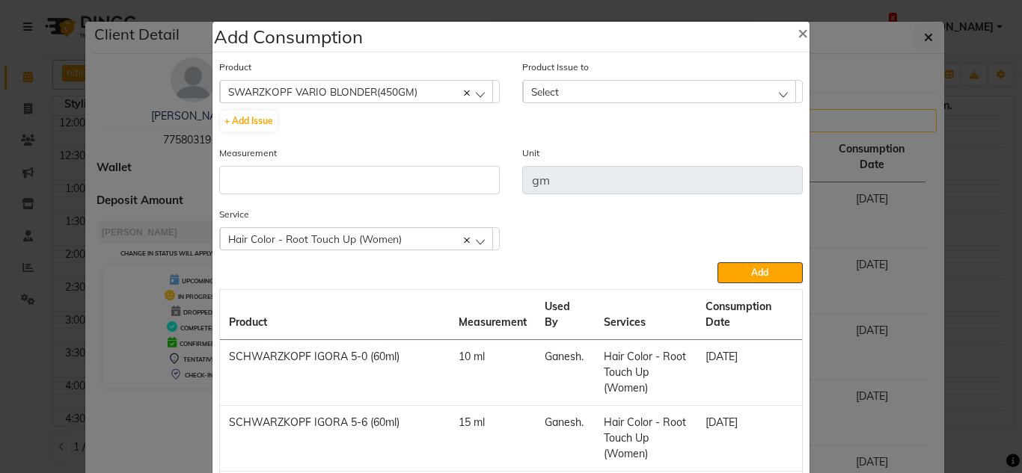
click at [599, 90] on div "Select" at bounding box center [659, 91] width 273 height 22
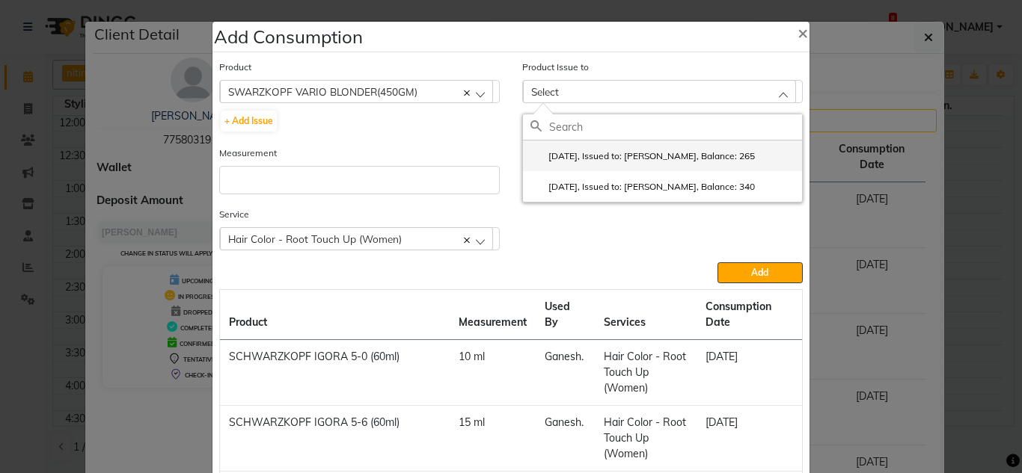
click at [684, 160] on label "2025-05-25, Issued to: Gunjan., Balance: 265" at bounding box center [642, 156] width 224 height 13
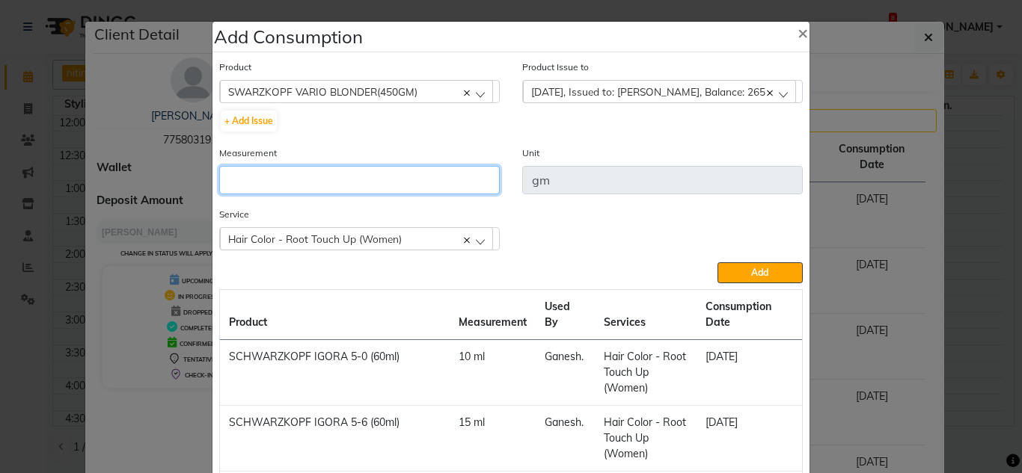
click at [222, 172] on input "number" at bounding box center [359, 180] width 280 height 28
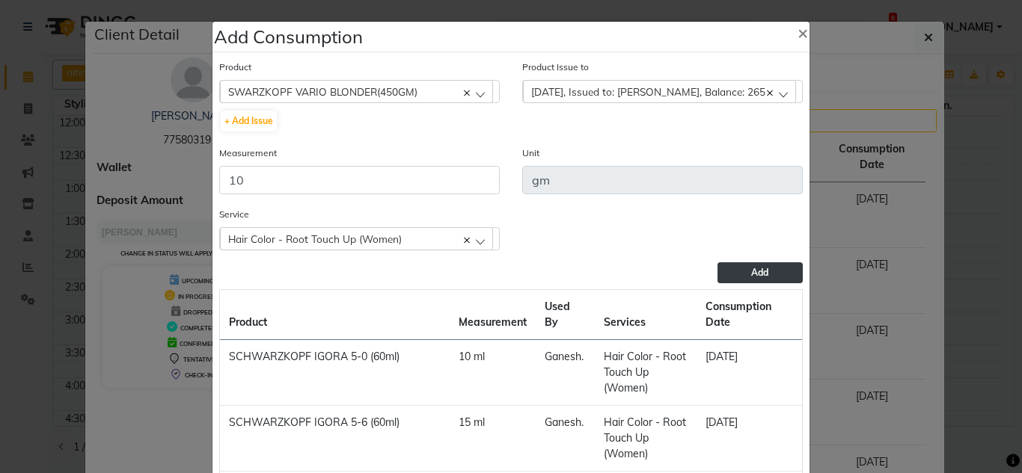
click at [742, 271] on button "Add" at bounding box center [759, 273] width 85 height 21
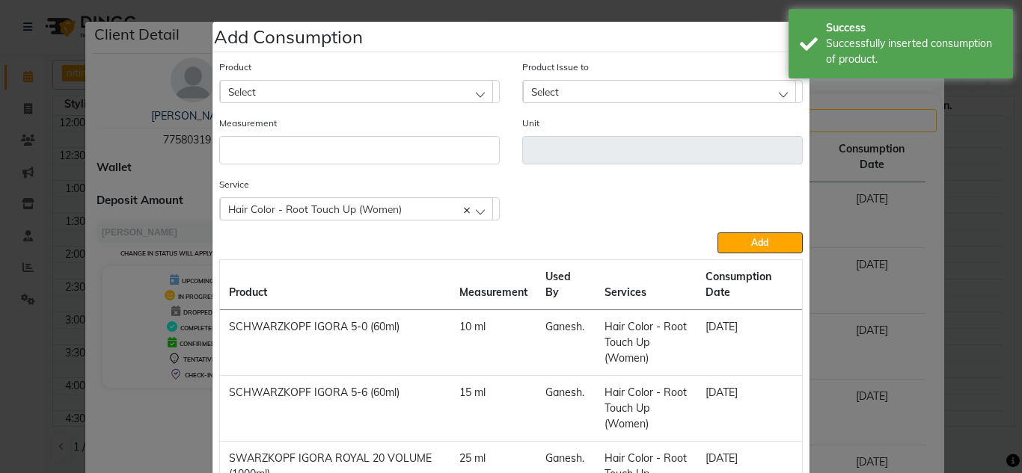
click at [260, 93] on div "Select" at bounding box center [356, 91] width 273 height 22
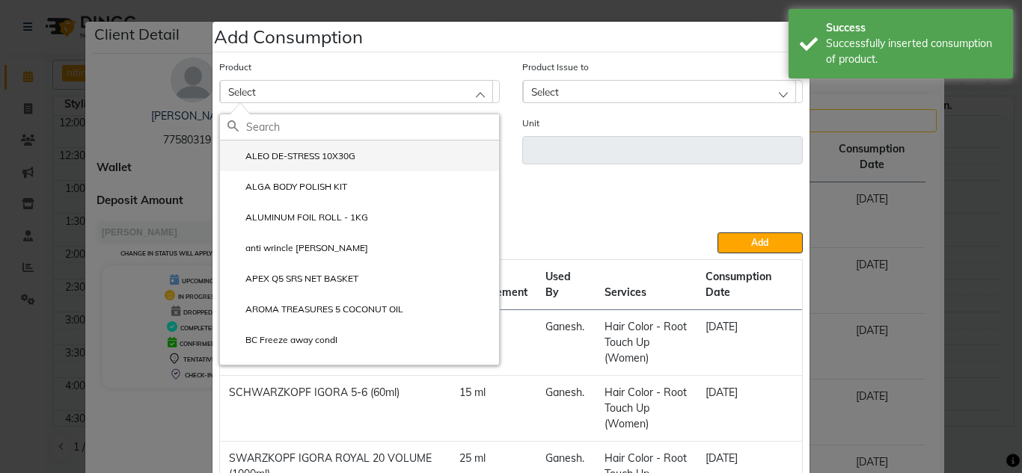
click at [272, 141] on li "ALEO DE-STRESS 10X30G" at bounding box center [359, 156] width 279 height 31
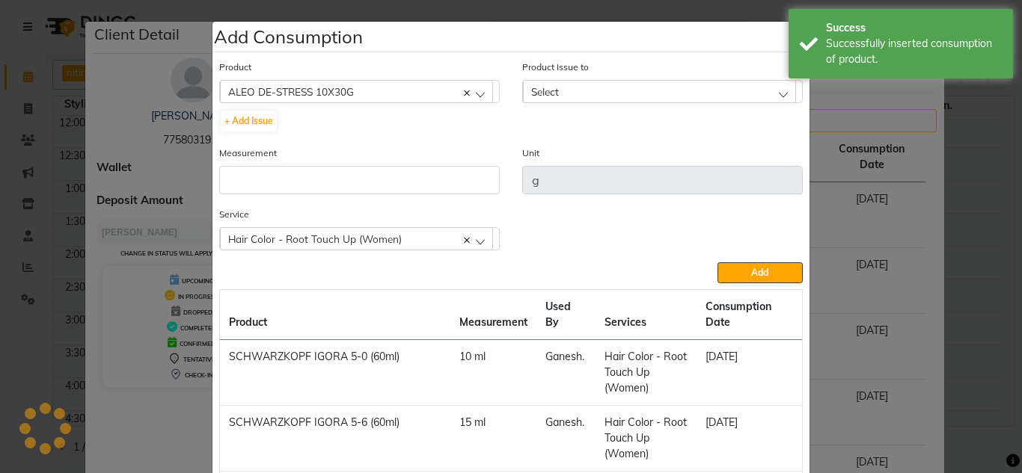
click at [274, 141] on div "Product ALEO DE-STRESS 10X30G ALEO DE-STRESS 10X30G ALGA BODY POLISH KIT ALUMIN…" at bounding box center [359, 102] width 303 height 86
click at [248, 91] on span "ALEO DE-STRESS 10X30G" at bounding box center [291, 91] width 126 height 13
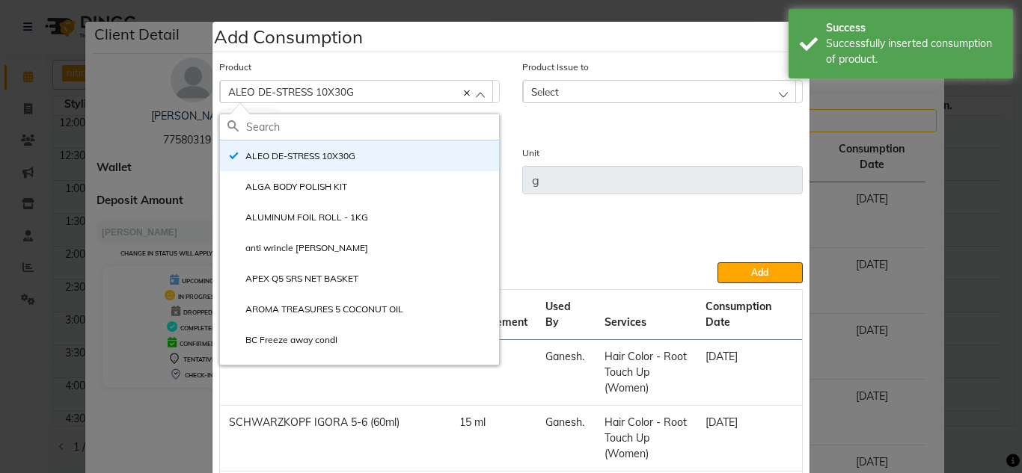
click at [456, 92] on div "ALEO DE-STRESS 10X30G" at bounding box center [356, 91] width 273 height 22
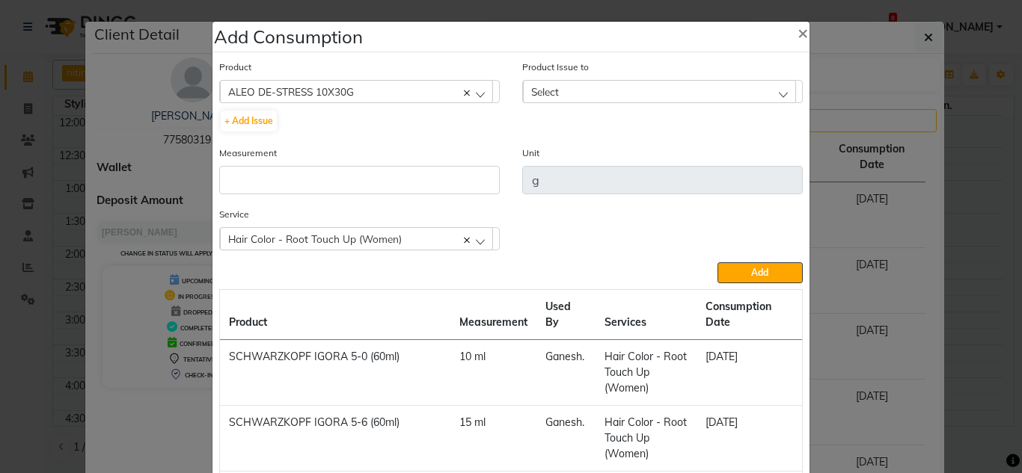
click at [464, 96] on icon at bounding box center [467, 94] width 6 height 6
click at [292, 93] on div "Select" at bounding box center [356, 91] width 273 height 22
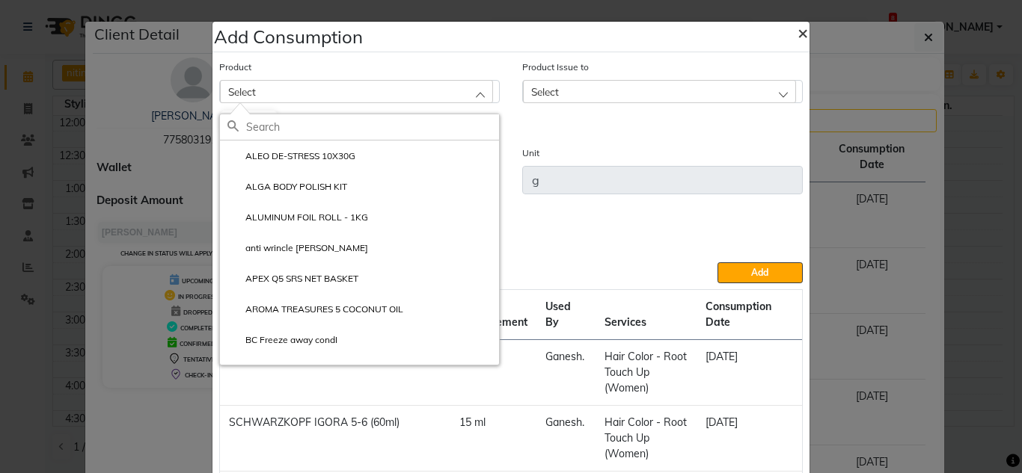
click at [791, 32] on button "×" at bounding box center [802, 32] width 34 height 42
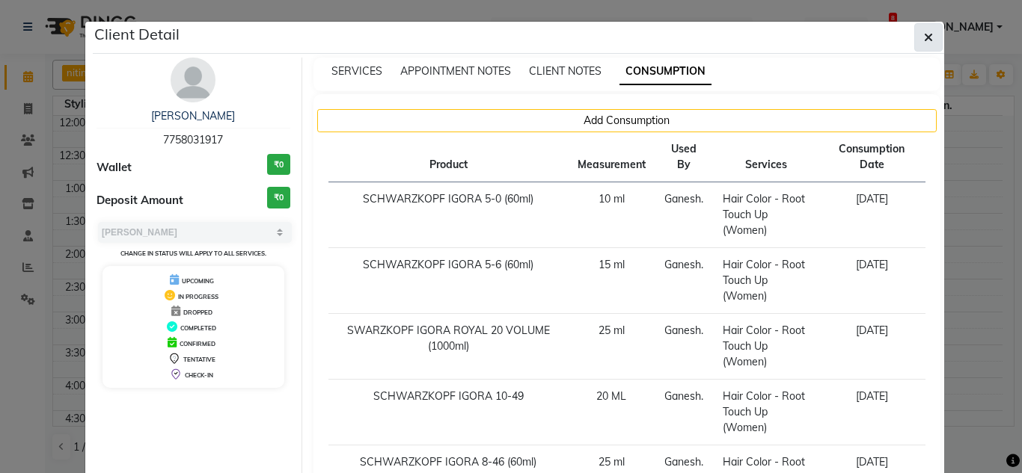
click at [915, 44] on button "button" at bounding box center [928, 37] width 28 height 28
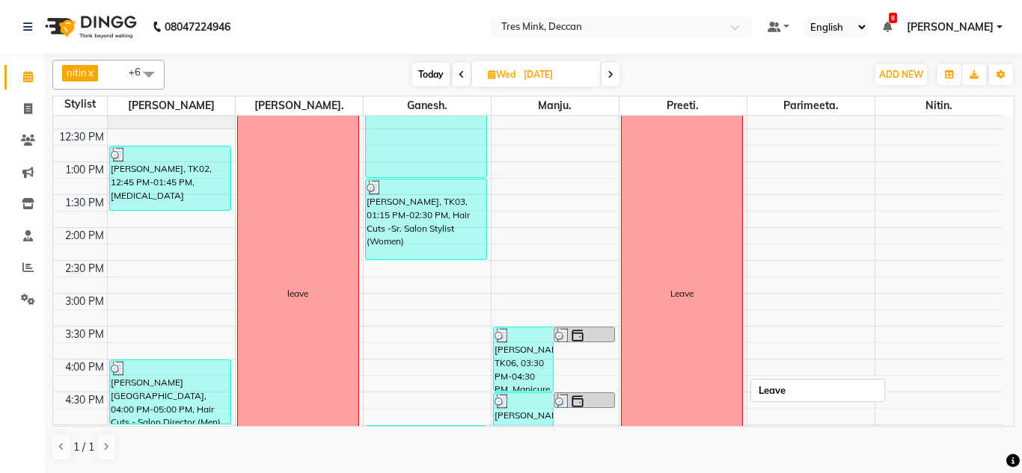
scroll to position [339, 0]
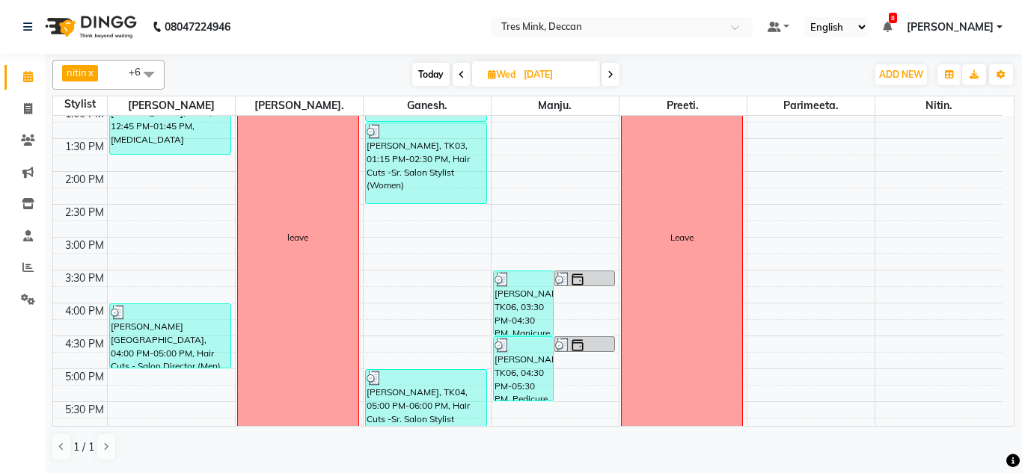
click at [438, 76] on span "Today" at bounding box center [430, 74] width 37 height 23
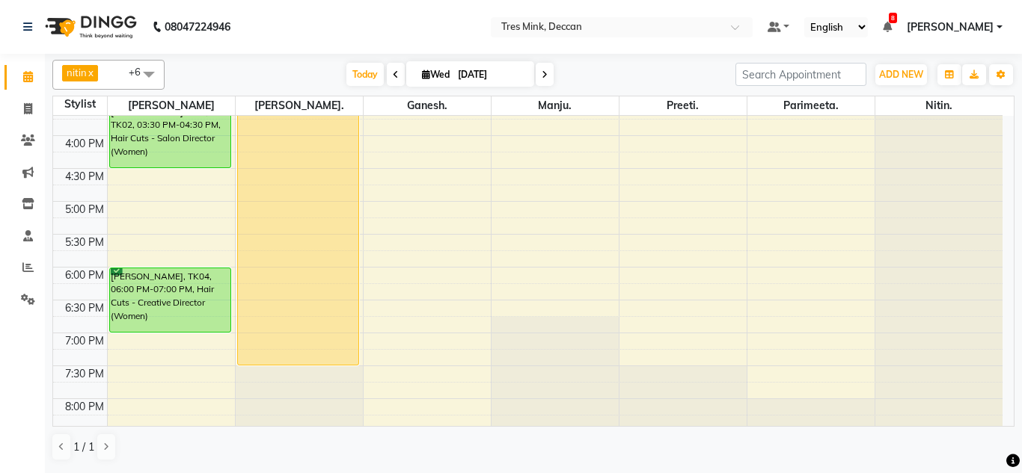
scroll to position [506, 0]
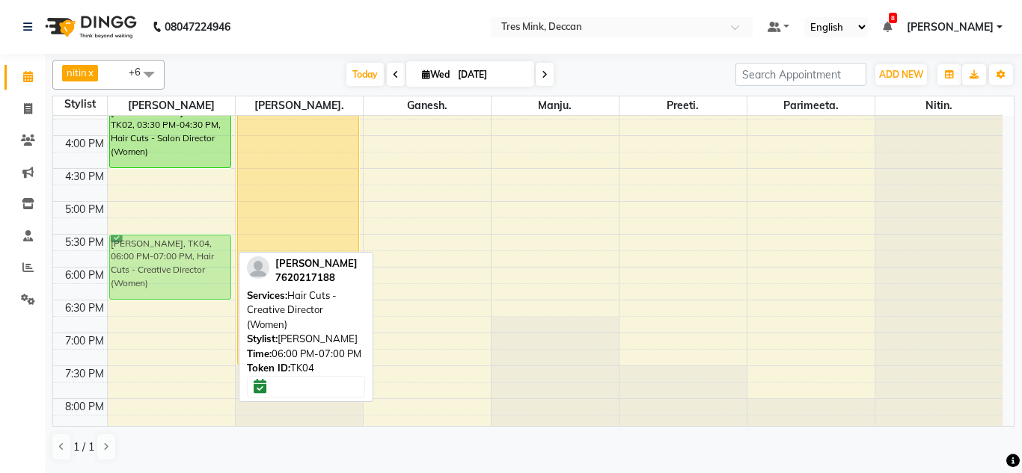
drag, startPoint x: 135, startPoint y: 319, endPoint x: 138, endPoint y: 292, distance: 27.1
click at [138, 292] on div "Neil Gaikwad, TK01, 01:00 PM-02:00 PM, Hair Cuts - Salon Director (Men) prajakt…" at bounding box center [171, 37] width 127 height 855
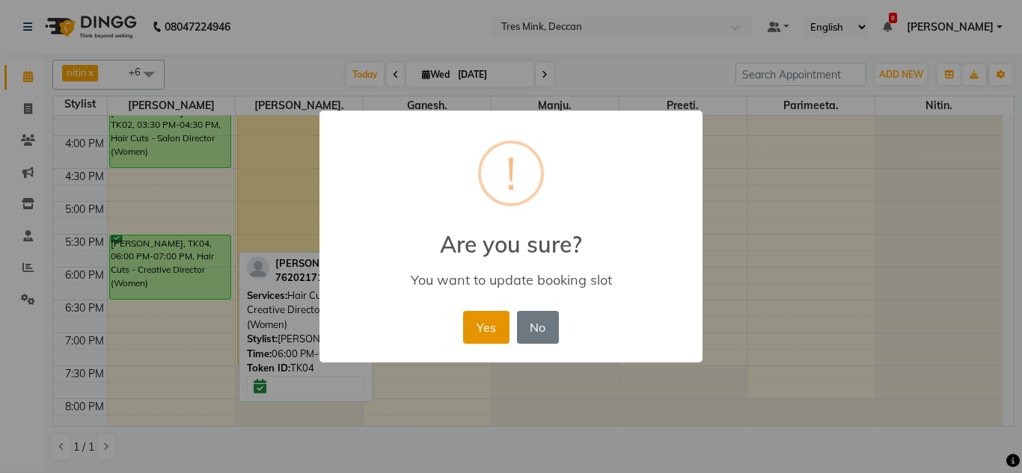
click at [483, 336] on button "Yes" at bounding box center [486, 327] width 46 height 33
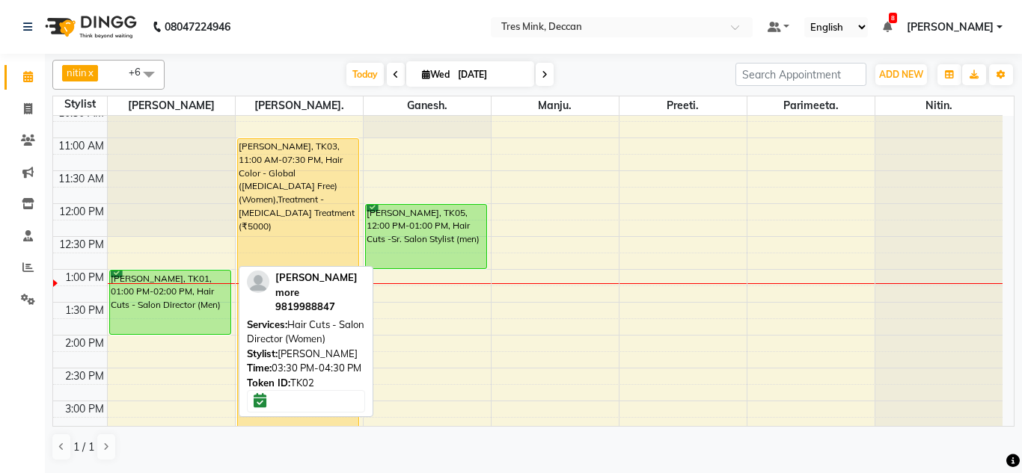
scroll to position [174, 0]
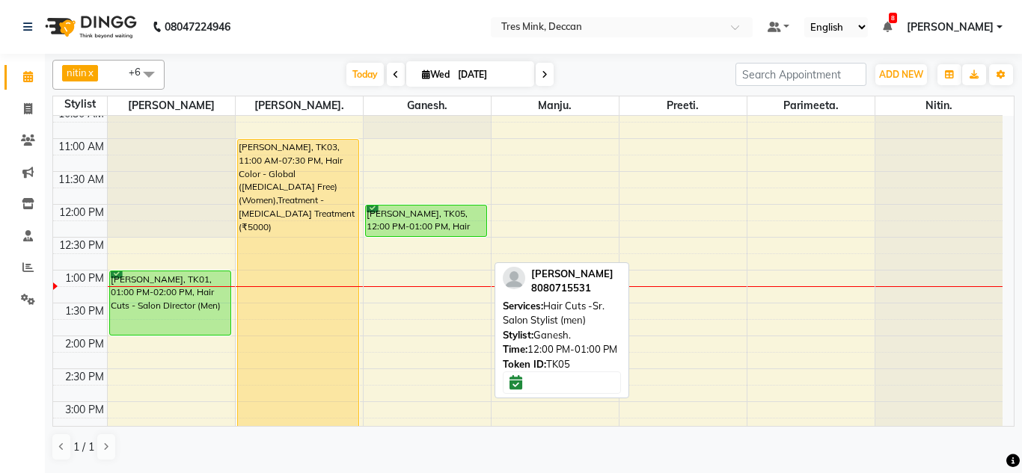
click at [426, 229] on div "Ojas Ingle, TK05, 12:00 PM-01:00 PM, Hair Cuts -Sr. Salon Stylist (men) Ojas In…" at bounding box center [427, 369] width 127 height 855
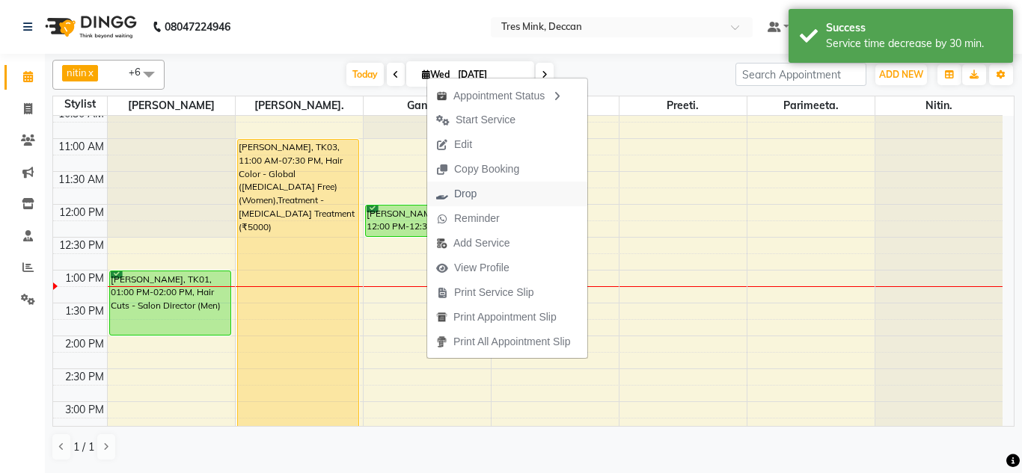
click at [472, 193] on span "Drop" at bounding box center [465, 194] width 22 height 16
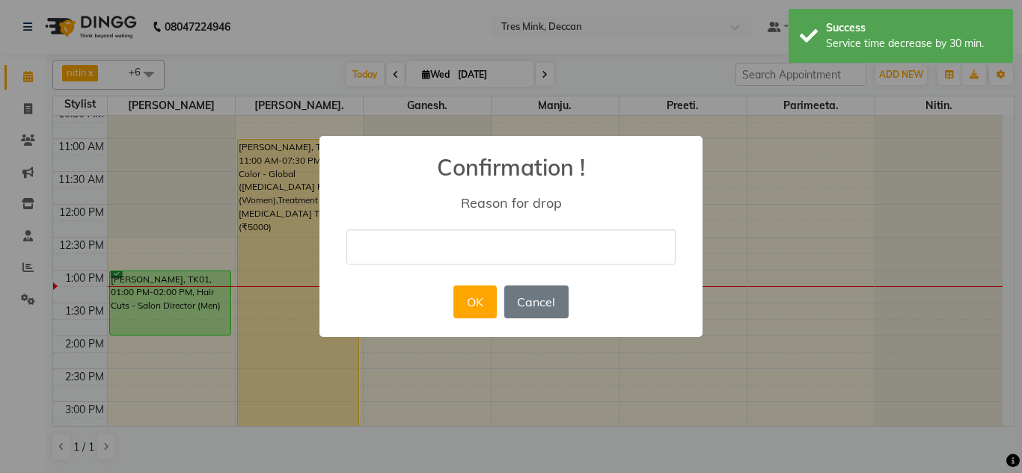
click at [457, 246] on input "text" at bounding box center [510, 247] width 329 height 35
click at [473, 307] on button "OK" at bounding box center [474, 302] width 43 height 33
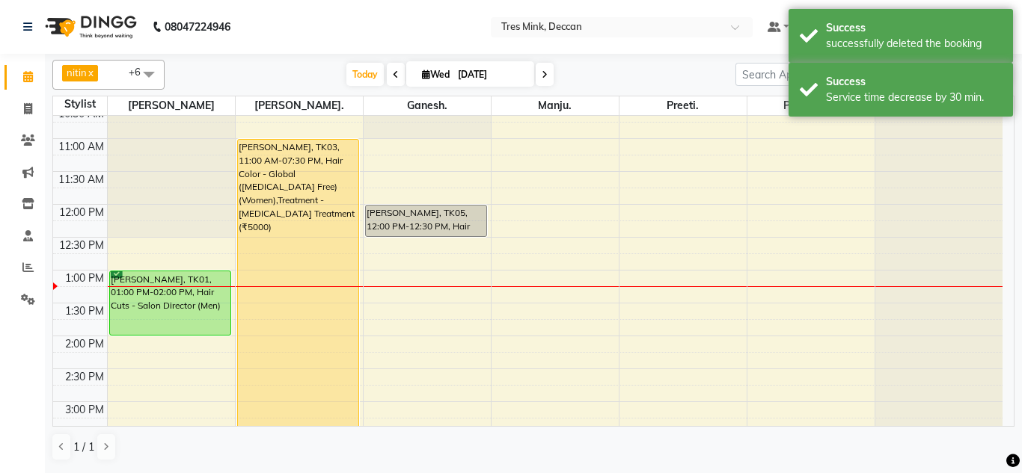
scroll to position [249, 0]
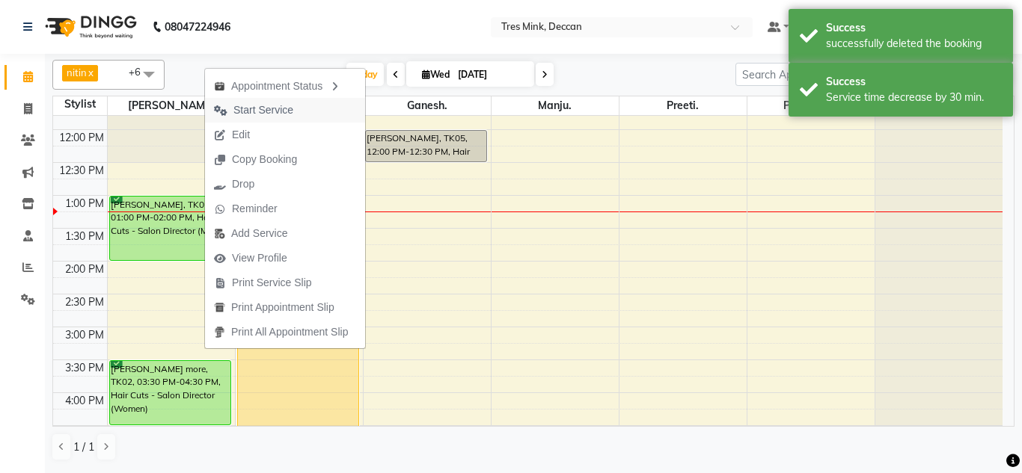
click at [257, 111] on span "Start Service" at bounding box center [263, 110] width 60 height 16
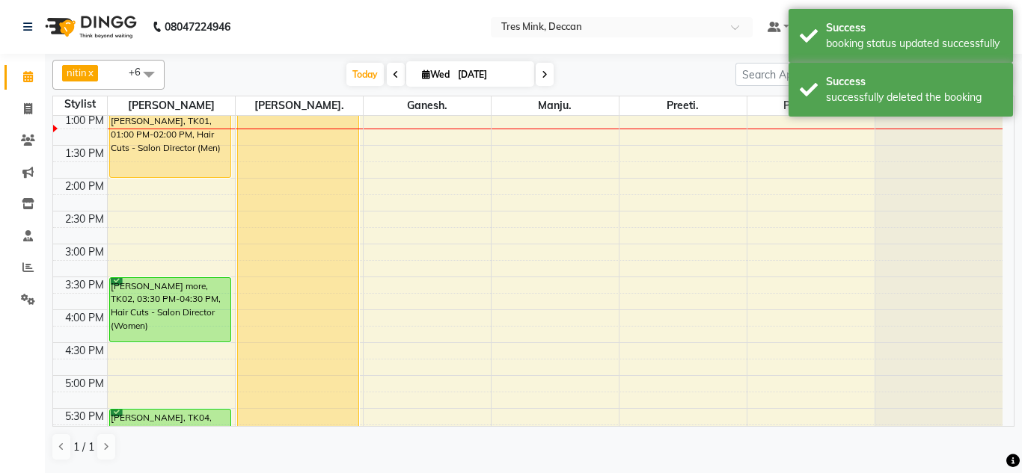
scroll to position [473, 0]
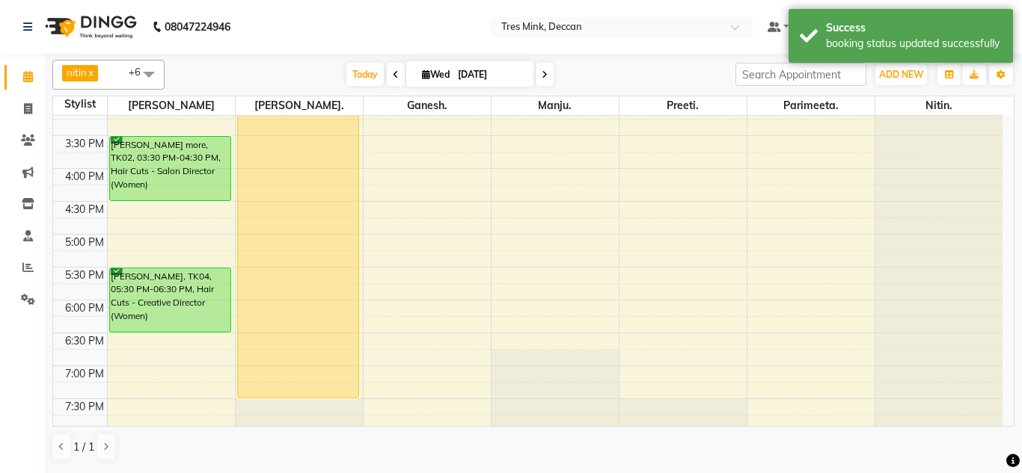
click at [429, 79] on span "Wed" at bounding box center [435, 74] width 35 height 11
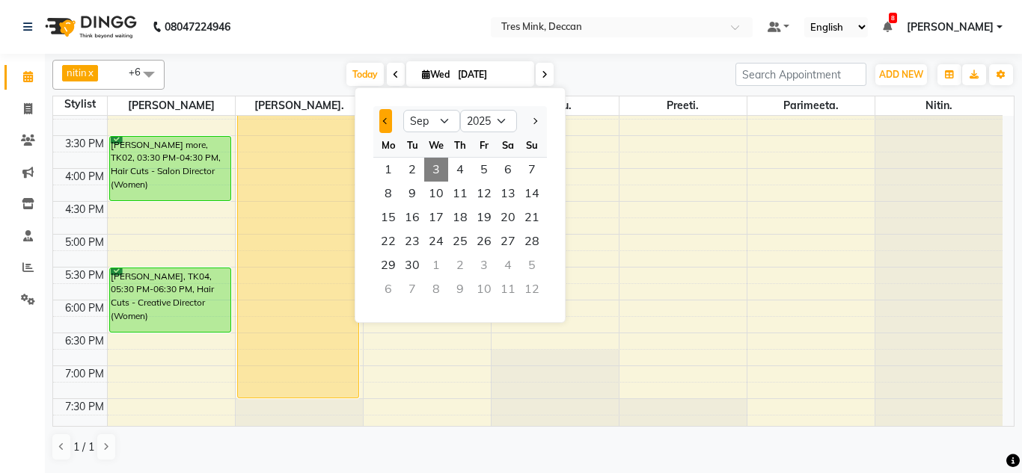
click at [381, 123] on button "Previous month" at bounding box center [385, 121] width 13 height 24
click at [399, 266] on span "25" at bounding box center [388, 266] width 24 height 24
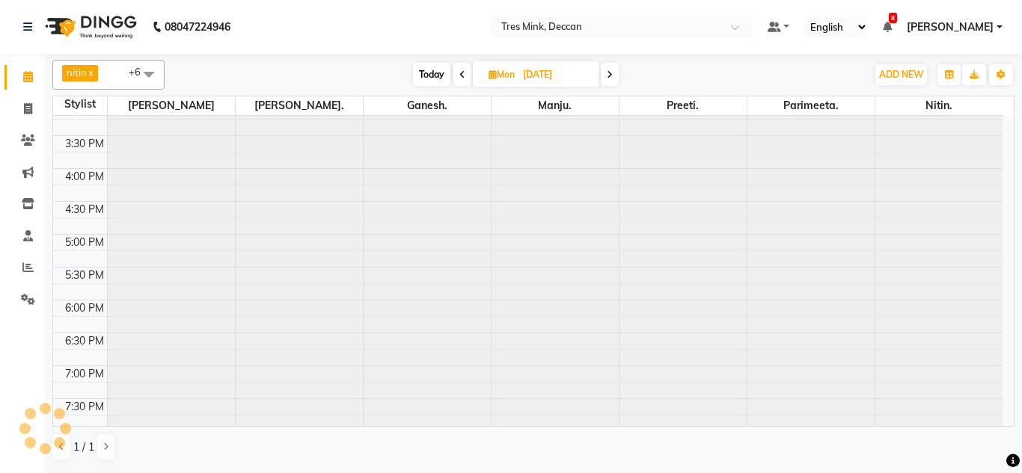
scroll to position [330, 0]
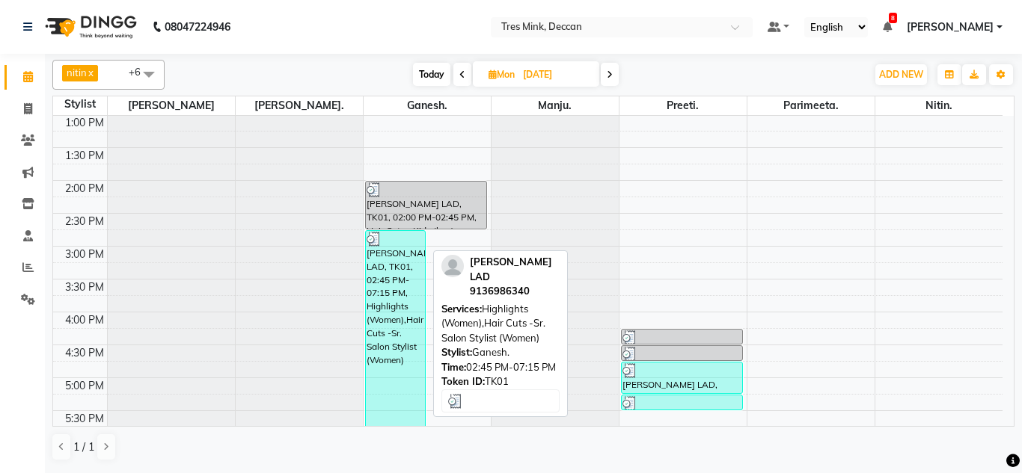
click at [413, 258] on div "Deepali LAD, TK01, 02:45 PM-07:15 PM, Highlights (Women),Hair Cuts -Sr. Salon S…" at bounding box center [396, 378] width 60 height 294
click at [396, 246] on div "Deepali LAD, TK01, 02:45 PM-07:15 PM, Highlights (Women),Hair Cuts -Sr. Salon S…" at bounding box center [396, 378] width 60 height 294
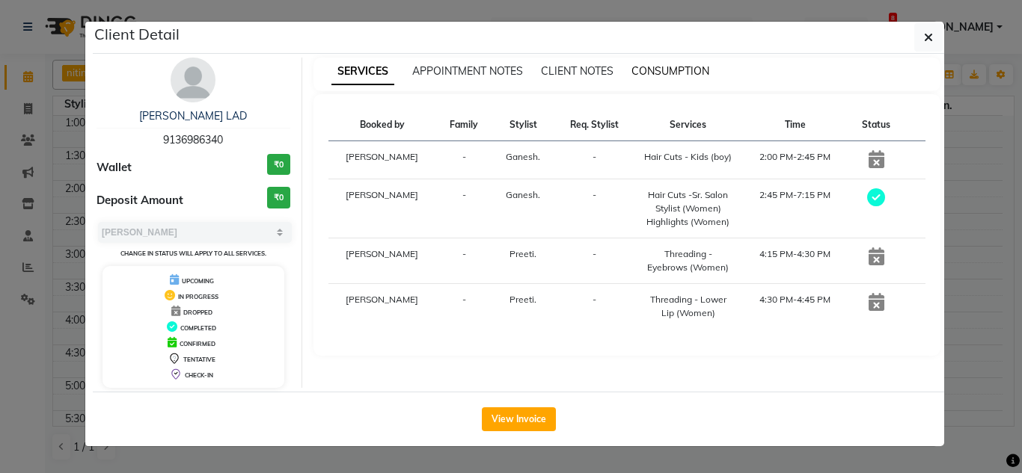
click at [659, 68] on span "CONSUMPTION" at bounding box center [670, 70] width 78 height 13
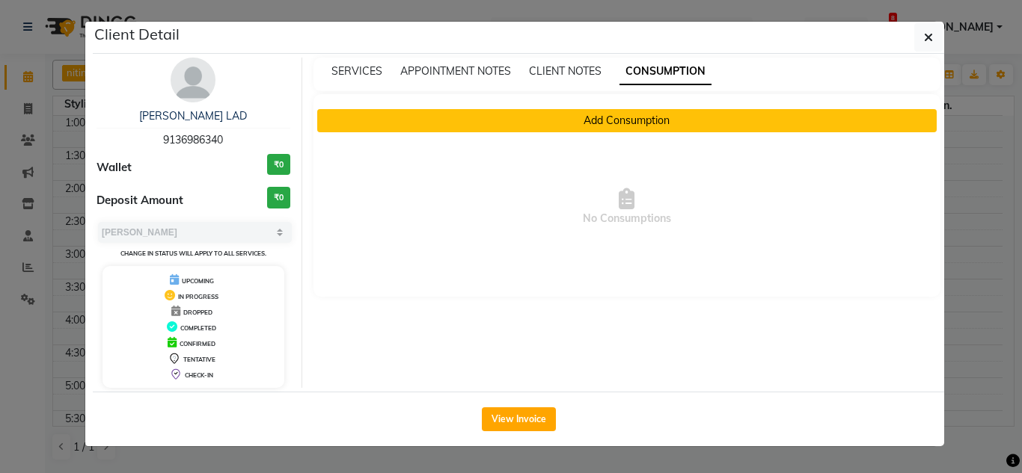
click at [606, 118] on button "Add Consumption" at bounding box center [627, 120] width 620 height 23
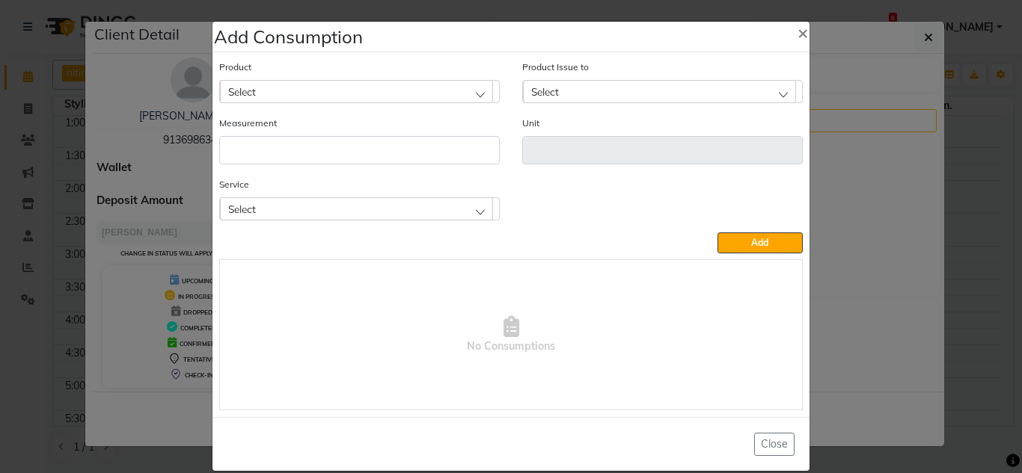
click at [320, 83] on div "Select" at bounding box center [356, 91] width 273 height 22
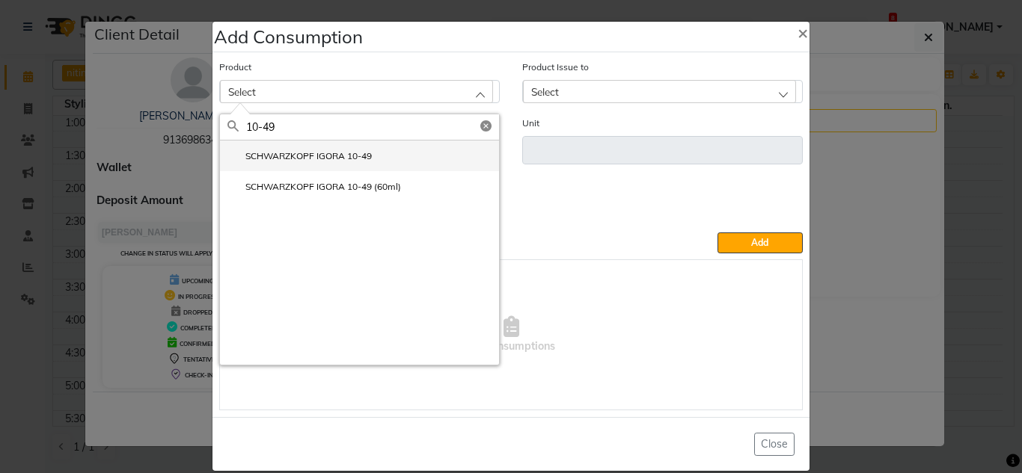
click at [390, 155] on li "SCHWARZKOPF IGORA 10-49" at bounding box center [359, 156] width 279 height 31
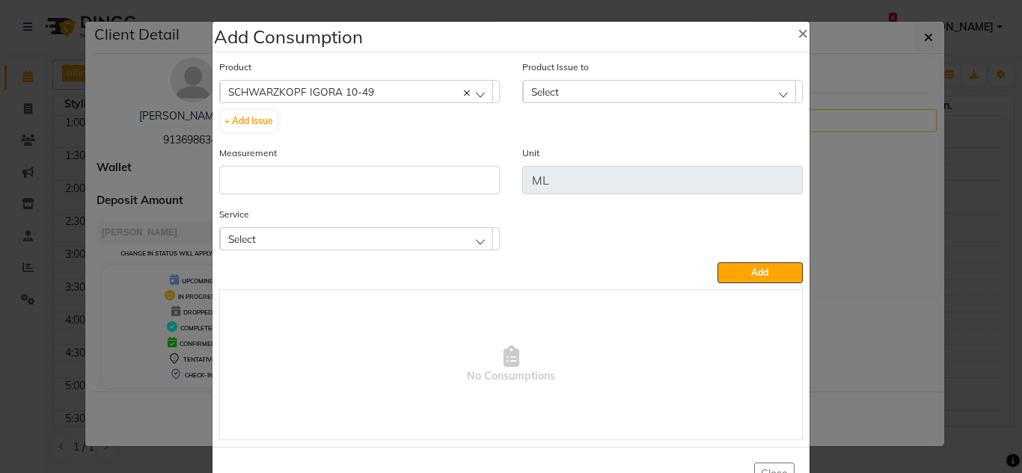
click at [545, 89] on span "Select" at bounding box center [545, 91] width 28 height 13
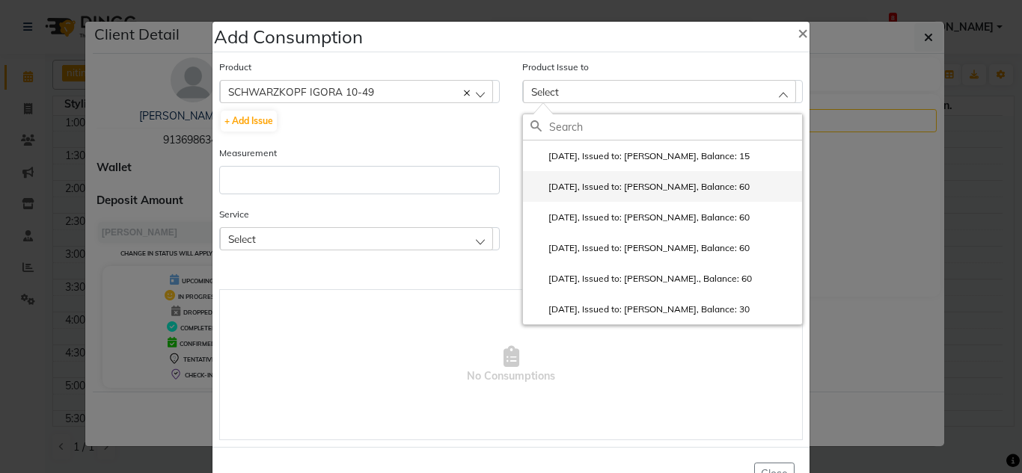
click at [646, 189] on label "2025-01-15, Issued to: Gunjan., Balance: 60" at bounding box center [639, 186] width 219 height 13
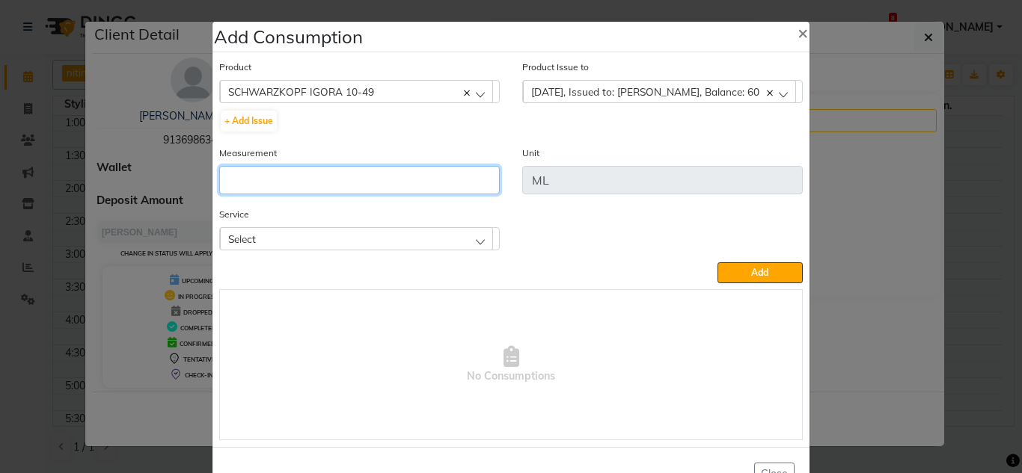
click at [269, 180] on input "number" at bounding box center [359, 180] width 280 height 28
click at [284, 236] on div "Select" at bounding box center [356, 238] width 273 height 22
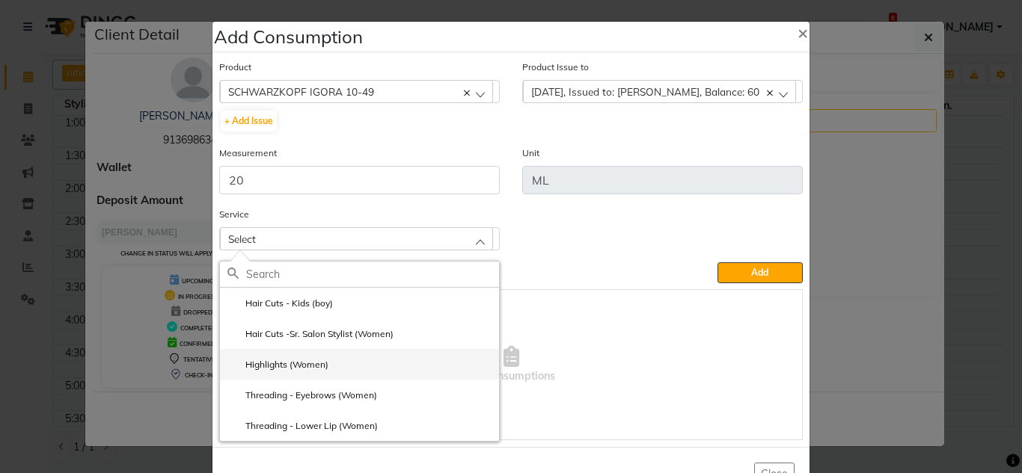
click at [297, 365] on label "Highlights (Women)" at bounding box center [277, 364] width 101 height 13
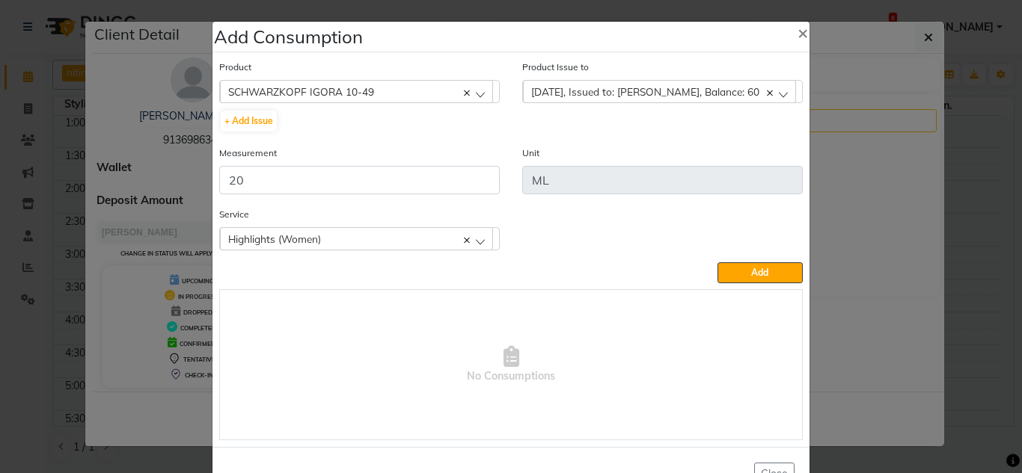
click at [710, 277] on div "Add" at bounding box center [510, 273] width 583 height 21
click at [719, 276] on button "Add" at bounding box center [759, 273] width 85 height 21
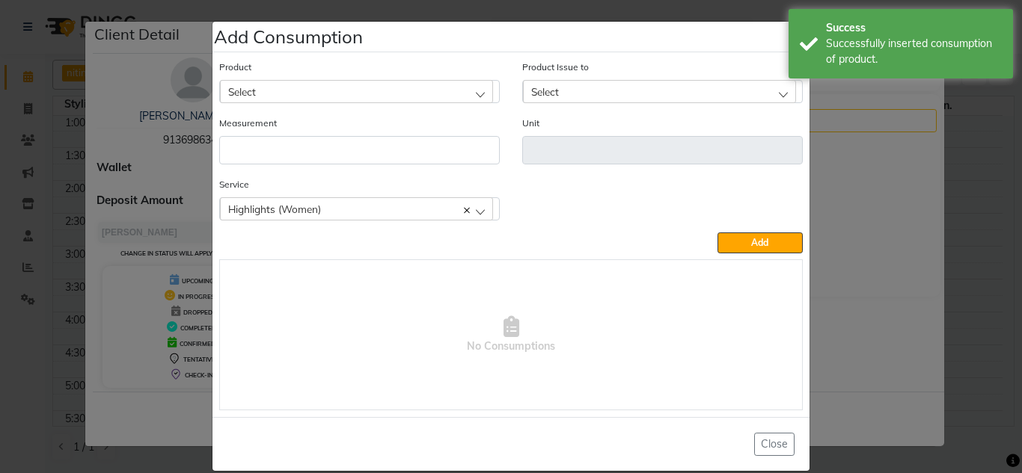
click at [301, 98] on div "Select" at bounding box center [356, 91] width 273 height 22
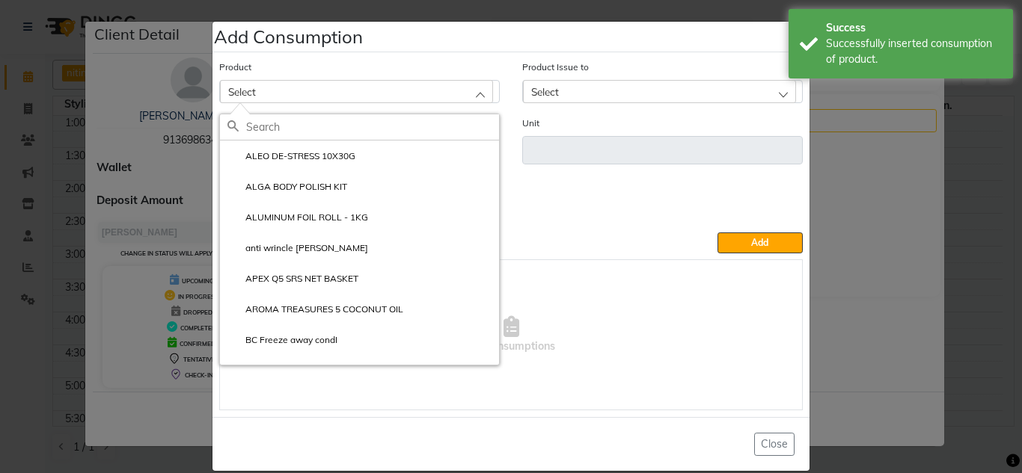
click at [276, 129] on input "text" at bounding box center [372, 126] width 253 height 25
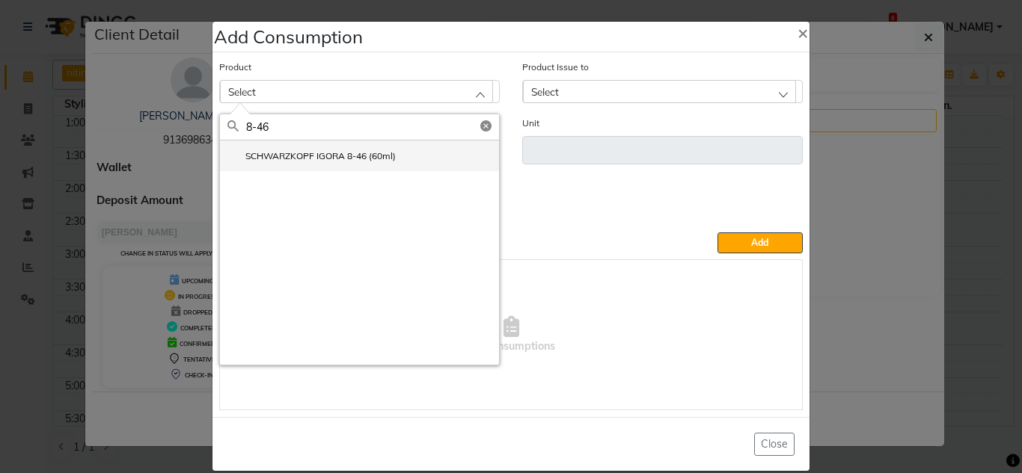
click at [322, 153] on label "SCHWARZKOPF IGORA 8-46 (60ml)" at bounding box center [311, 156] width 168 height 13
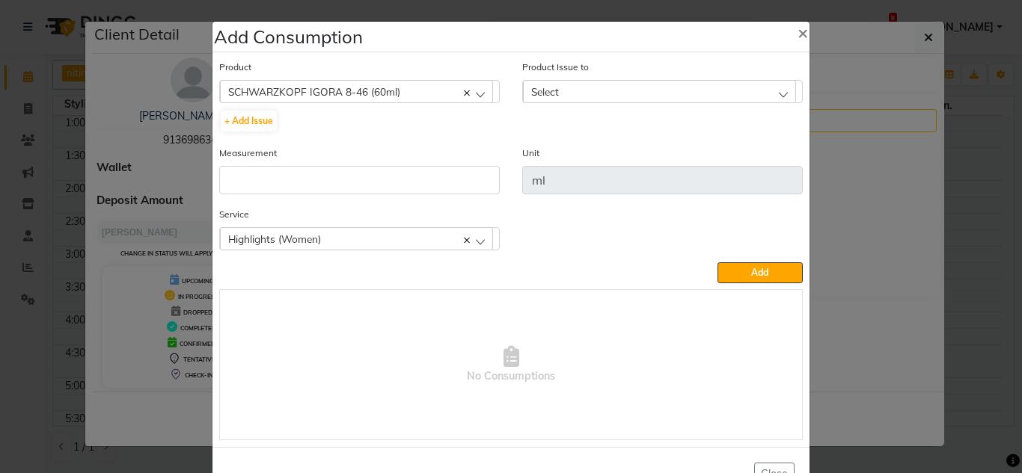
click at [555, 87] on div "Select" at bounding box center [659, 91] width 273 height 22
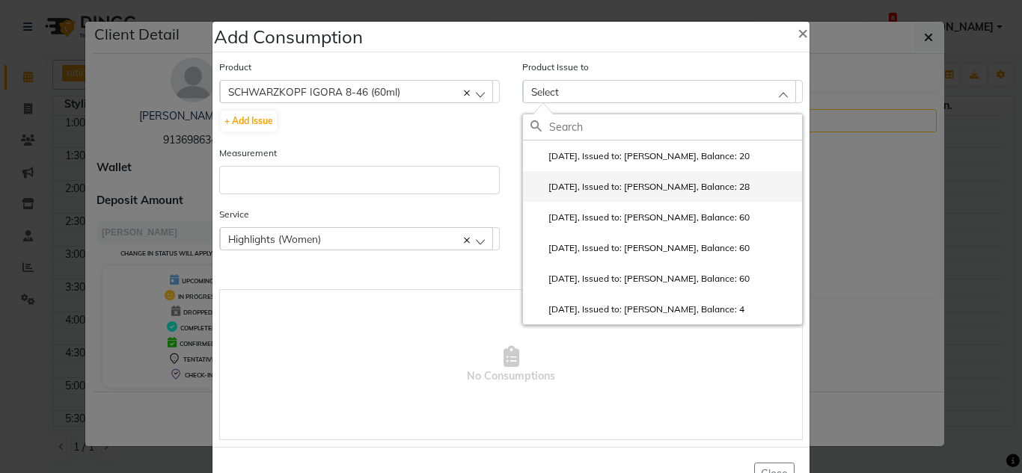
click at [591, 188] on label "2025-08-02, Issued to: Gunjan., Balance: 28" at bounding box center [639, 186] width 219 height 13
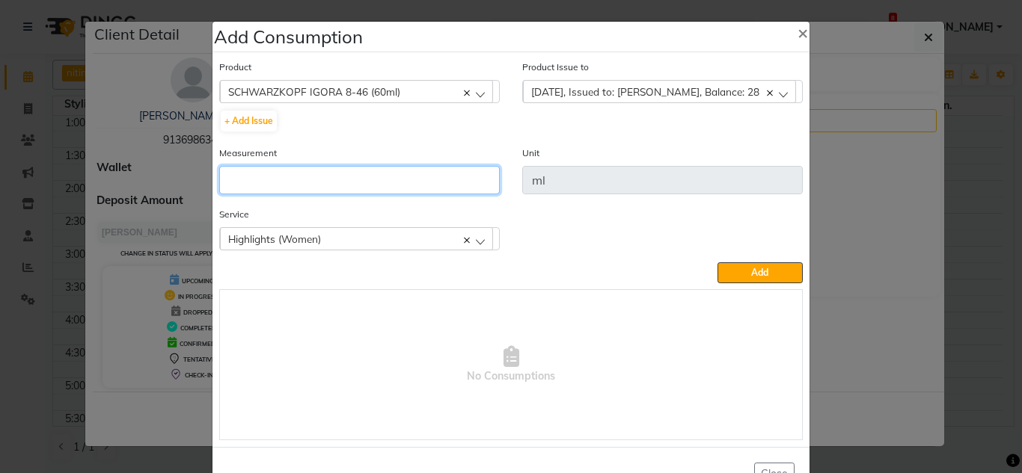
click at [278, 191] on input "number" at bounding box center [359, 180] width 280 height 28
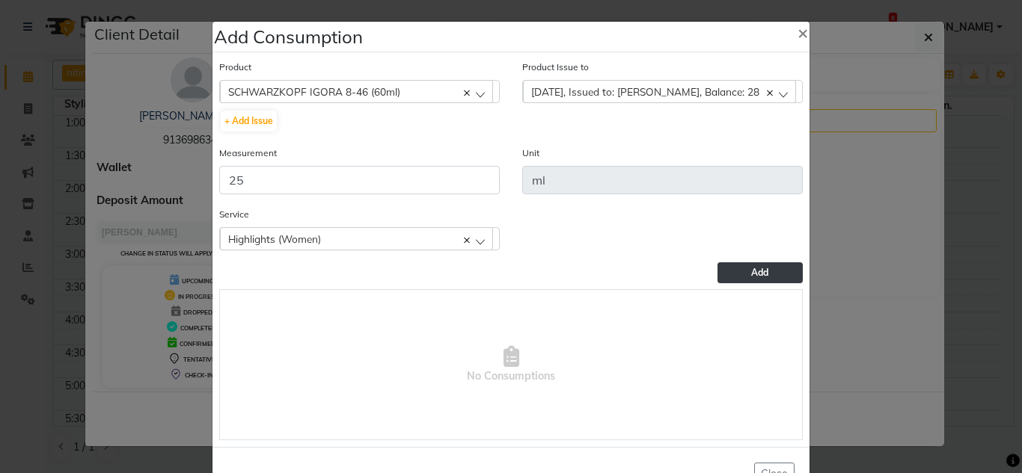
click at [743, 269] on button "Add" at bounding box center [759, 273] width 85 height 21
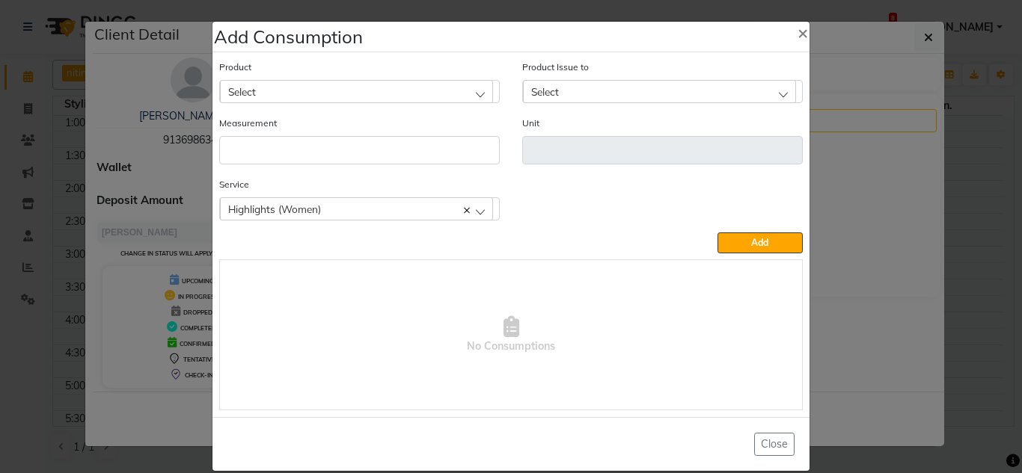
click at [263, 85] on div "Select" at bounding box center [356, 91] width 273 height 22
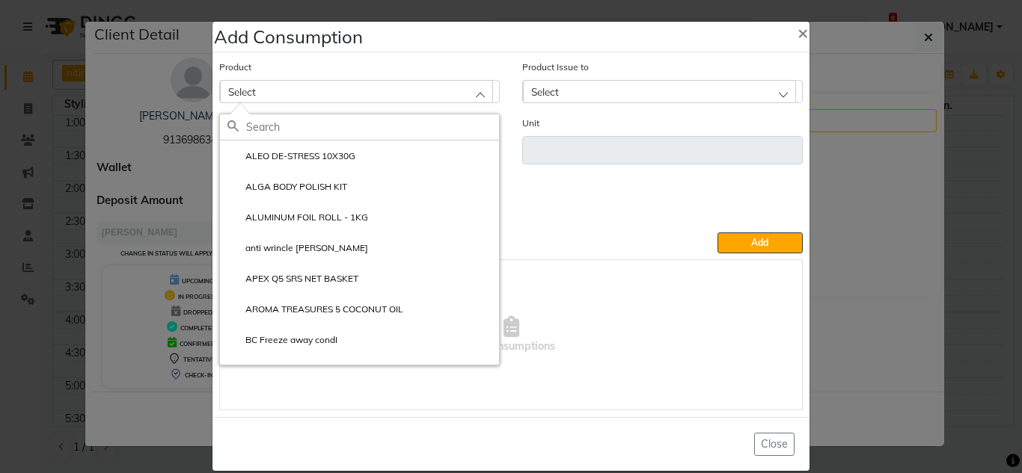
click at [268, 123] on input "text" at bounding box center [372, 126] width 253 height 25
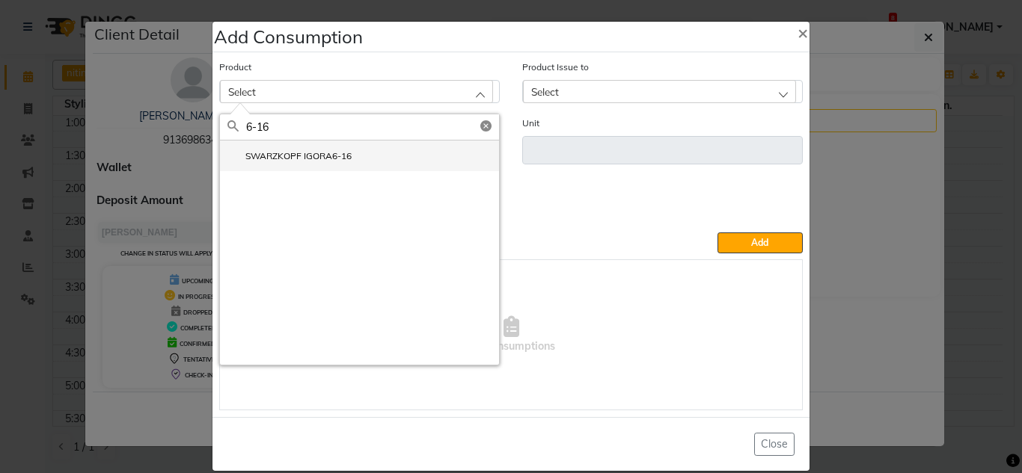
click at [292, 162] on label "SWARZKOPF IGORA6-16" at bounding box center [289, 156] width 124 height 13
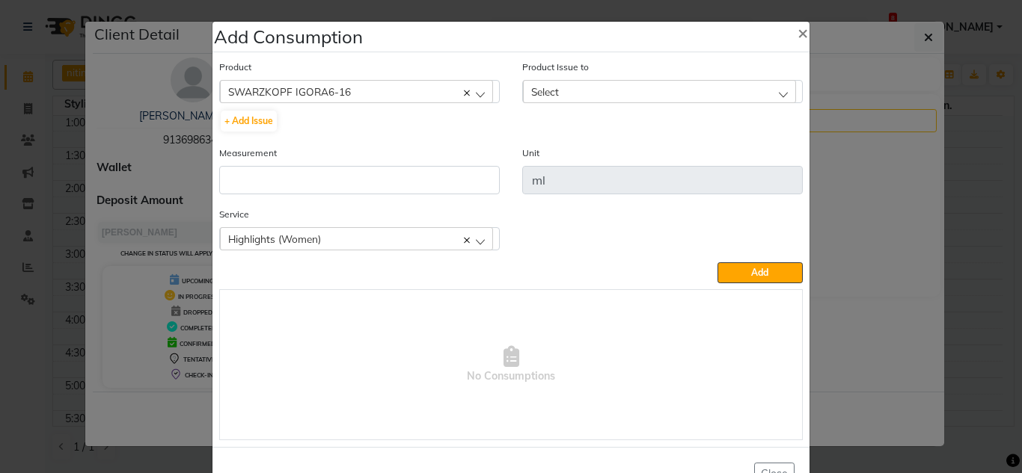
click at [541, 99] on div "Select" at bounding box center [659, 91] width 273 height 22
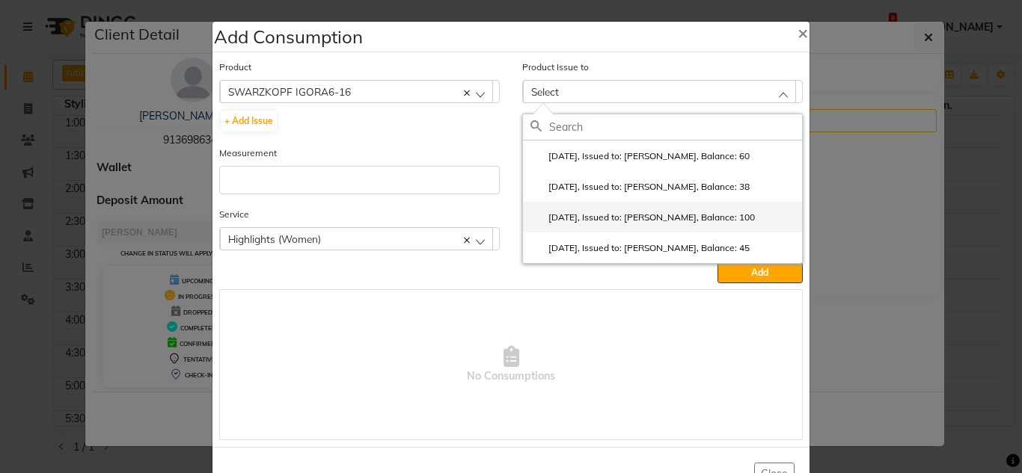
click at [600, 217] on label "2025-07-26, Issued to: Gunjan., Balance: 100" at bounding box center [642, 217] width 224 height 13
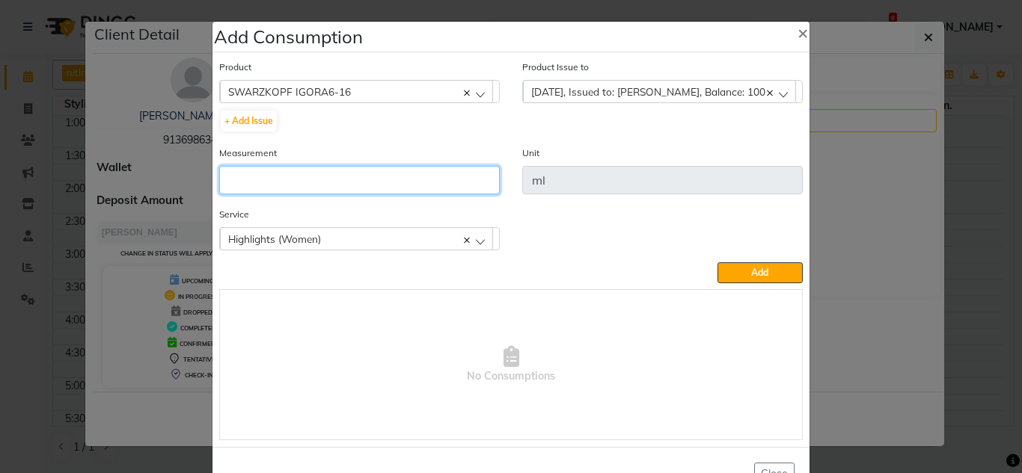
click at [280, 173] on input "number" at bounding box center [359, 180] width 280 height 28
click at [760, 288] on div "Product SWARZKOPF IGORA6-16 ALEO DE-STRESS 10X30G + Add Issue Product Issue to …" at bounding box center [510, 249] width 591 height 389
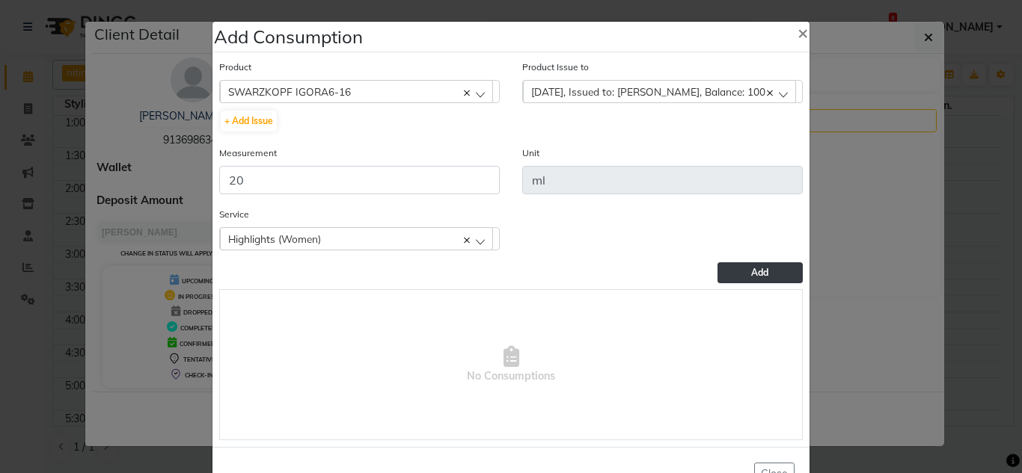
click at [758, 282] on button "Add" at bounding box center [759, 273] width 85 height 21
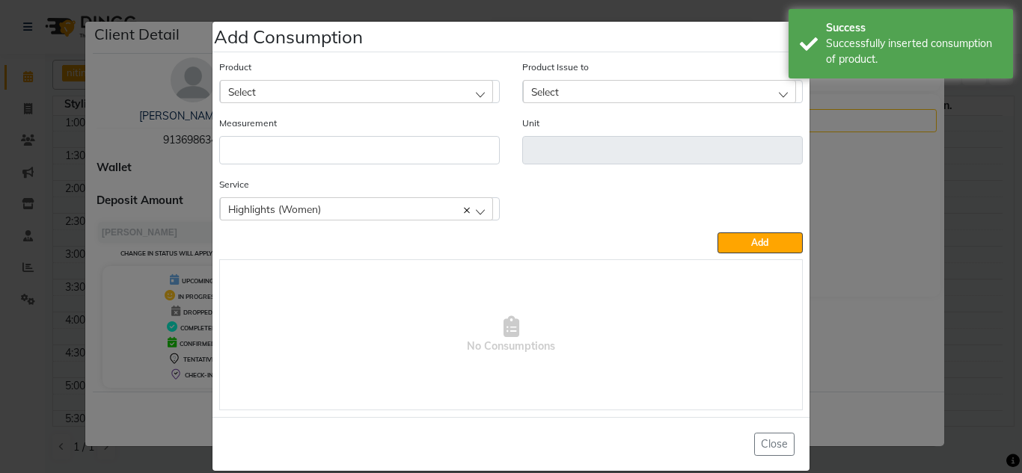
click at [810, 216] on ngb-modal-window "Add Consumption × Product Select ALEO DE-STRESS 10X30G Product Issue to Select …" at bounding box center [511, 236] width 1022 height 473
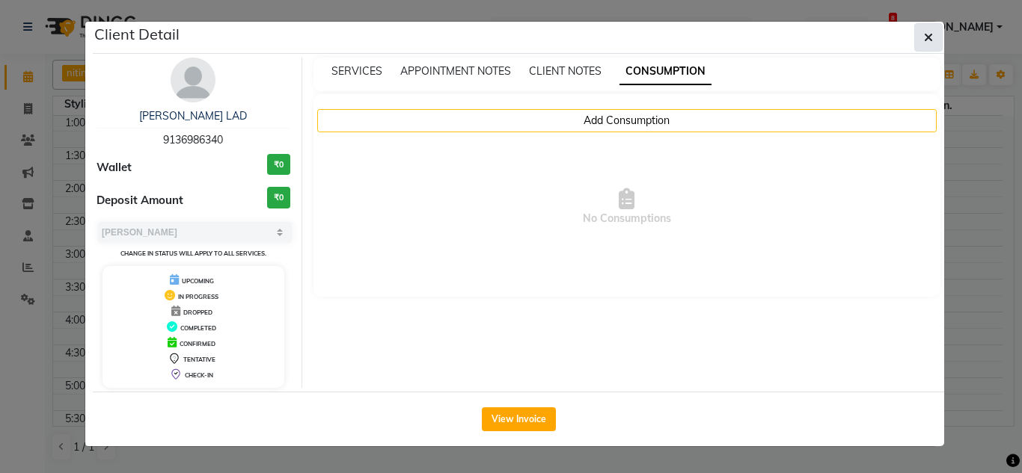
click at [928, 39] on icon "button" at bounding box center [928, 37] width 9 height 12
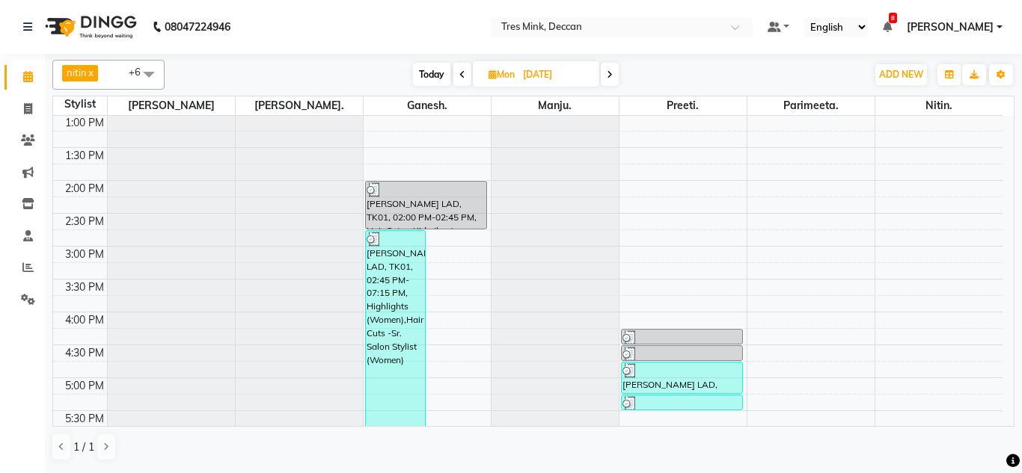
click at [464, 75] on span at bounding box center [462, 74] width 18 height 23
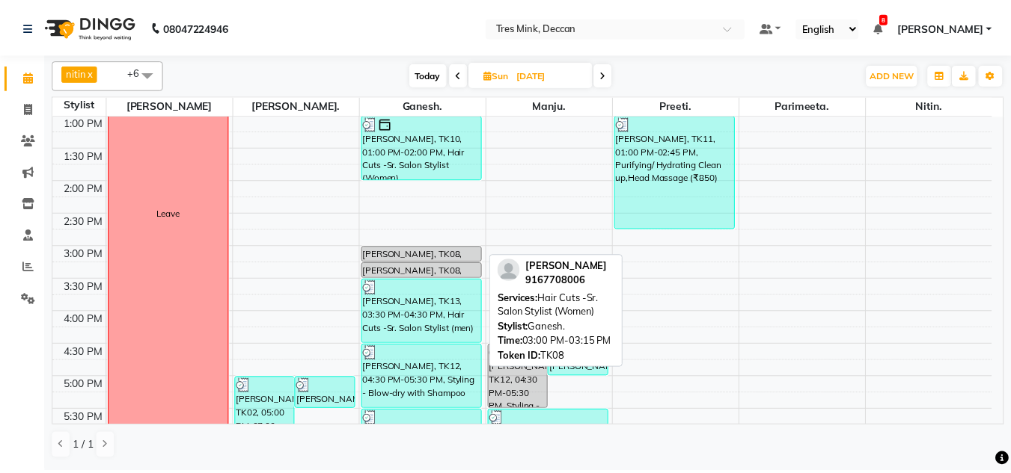
scroll to position [405, 0]
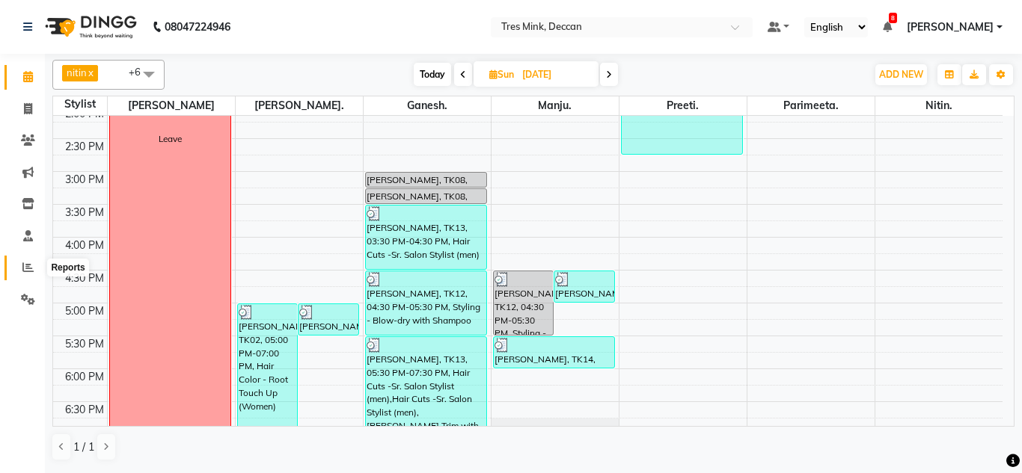
click at [25, 260] on span at bounding box center [28, 268] width 26 height 17
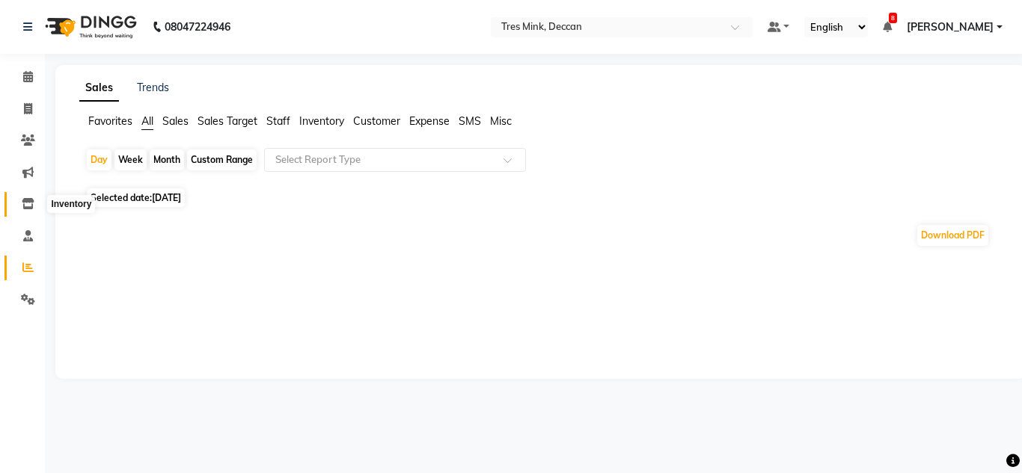
click at [28, 208] on icon at bounding box center [28, 203] width 13 height 11
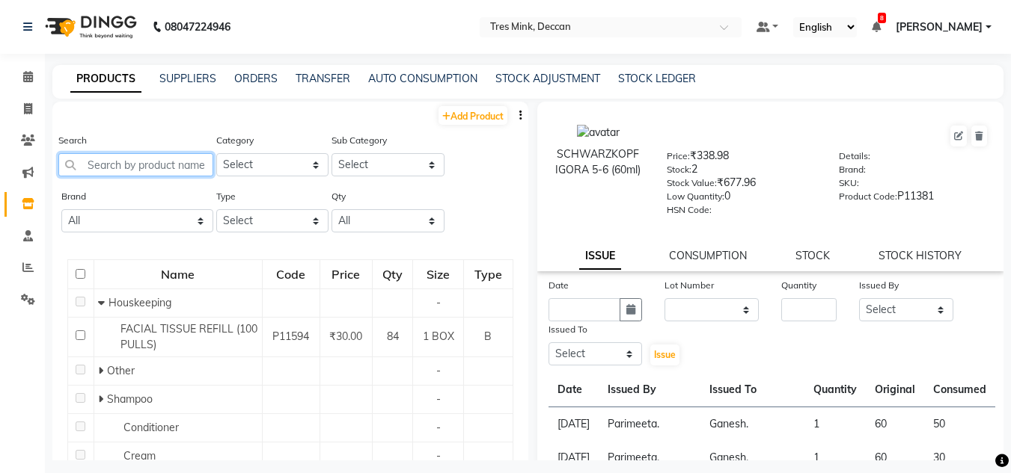
click at [106, 174] on input "text" at bounding box center [135, 164] width 155 height 23
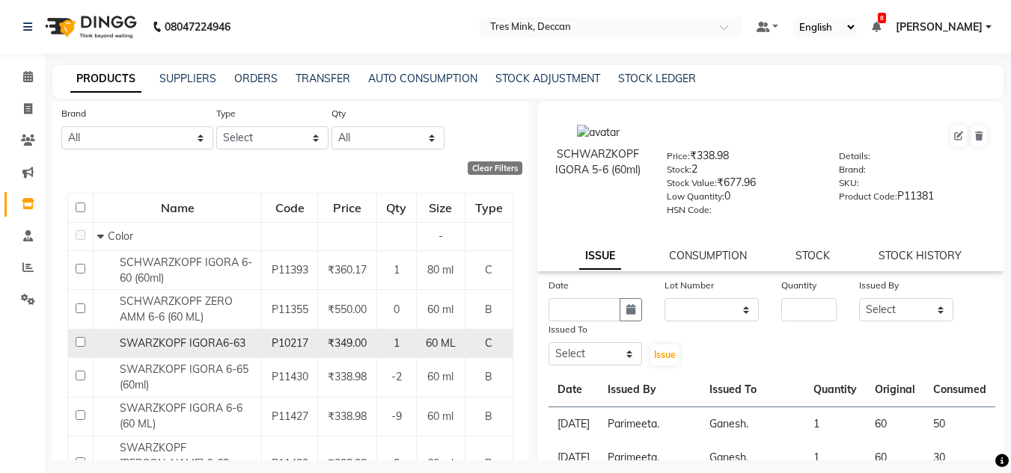
scroll to position [144, 0]
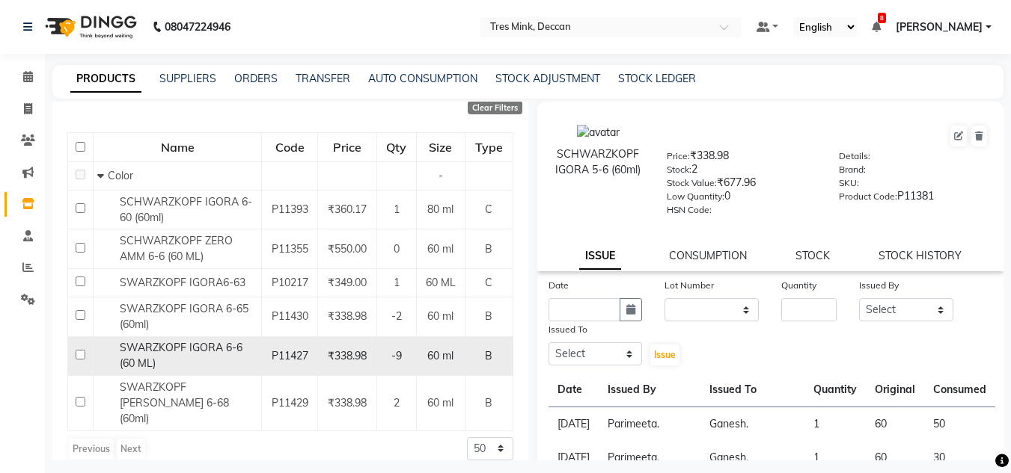
click at [214, 352] on span "SWARZKOPF IGORA 6-6 (60 ML)" at bounding box center [181, 355] width 123 height 29
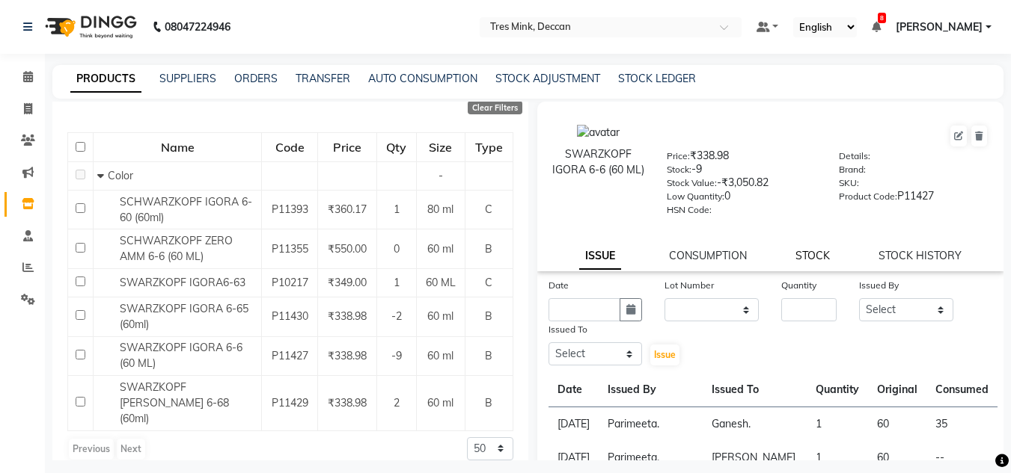
click at [811, 251] on link "STOCK" at bounding box center [812, 255] width 34 height 13
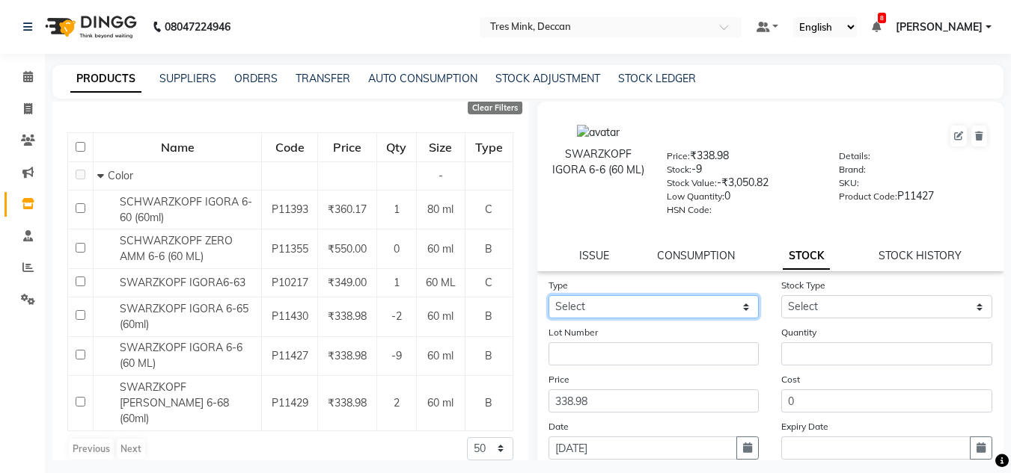
click at [564, 304] on select "Select In Out" at bounding box center [653, 306] width 211 height 23
click at [548, 295] on select "Select In Out" at bounding box center [653, 306] width 211 height 23
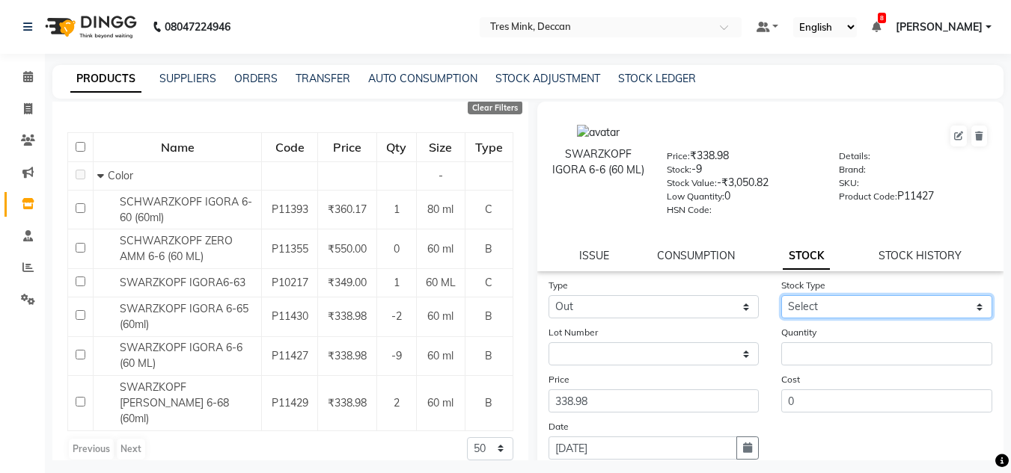
click at [809, 308] on select "Select Internal Use Damaged Expired Adjustment Return Other" at bounding box center [886, 306] width 211 height 23
click at [781, 295] on select "Select Internal Use Damaged Expired Adjustment Return Other" at bounding box center [886, 306] width 211 height 23
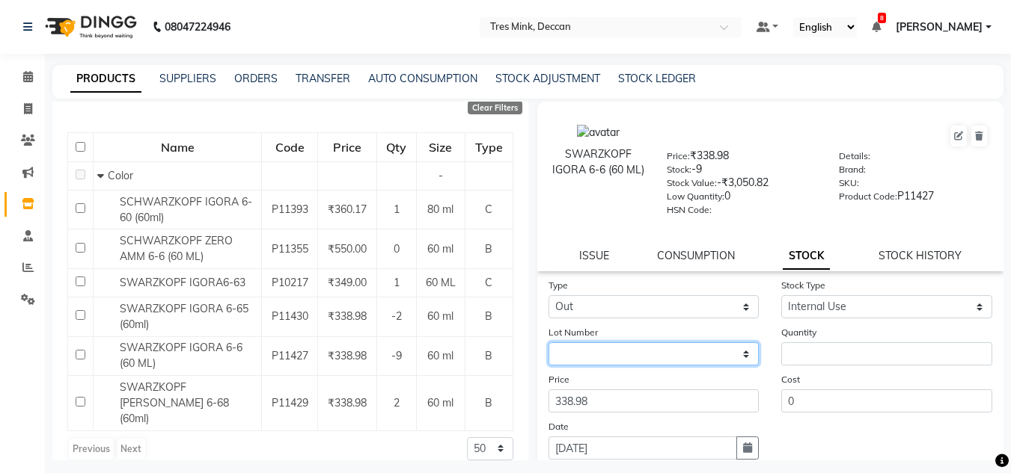
click at [567, 359] on select "None" at bounding box center [653, 354] width 211 height 23
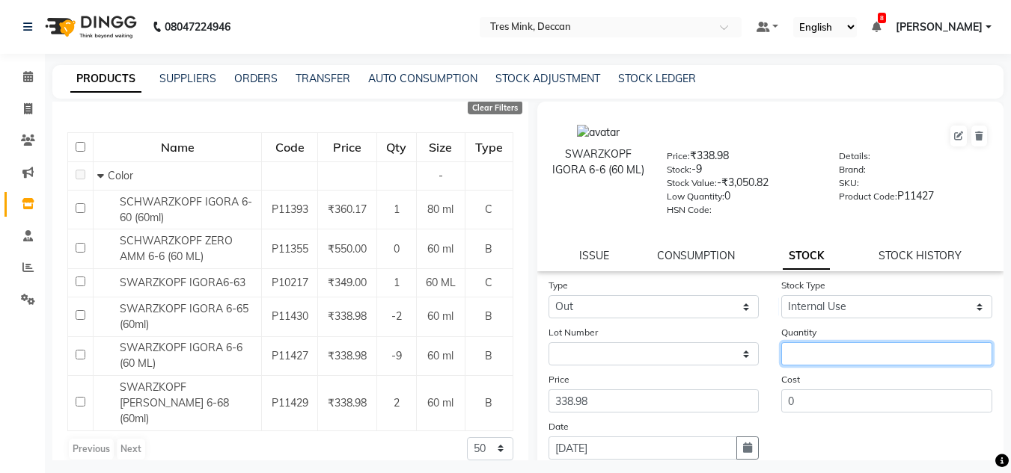
click at [809, 361] on input "number" at bounding box center [886, 354] width 211 height 23
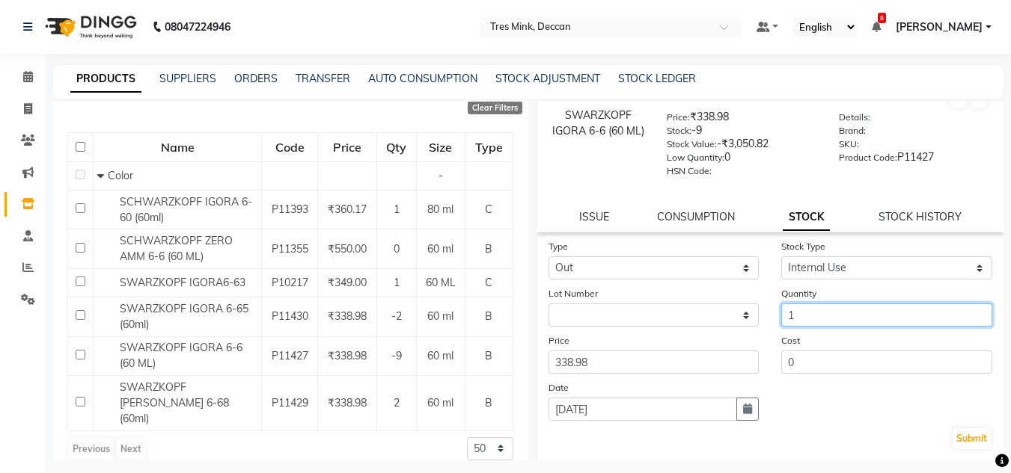
scroll to position [75, 0]
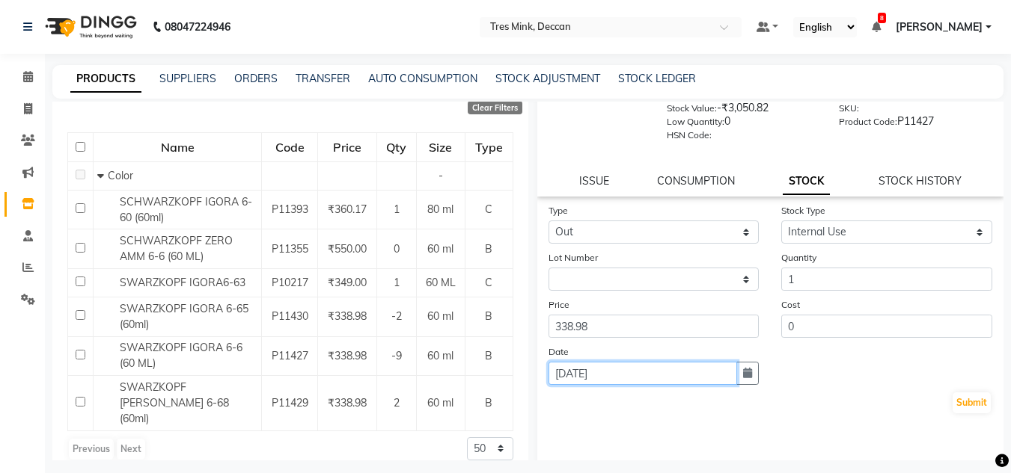
click at [604, 376] on input "[DATE]" at bounding box center [642, 373] width 189 height 23
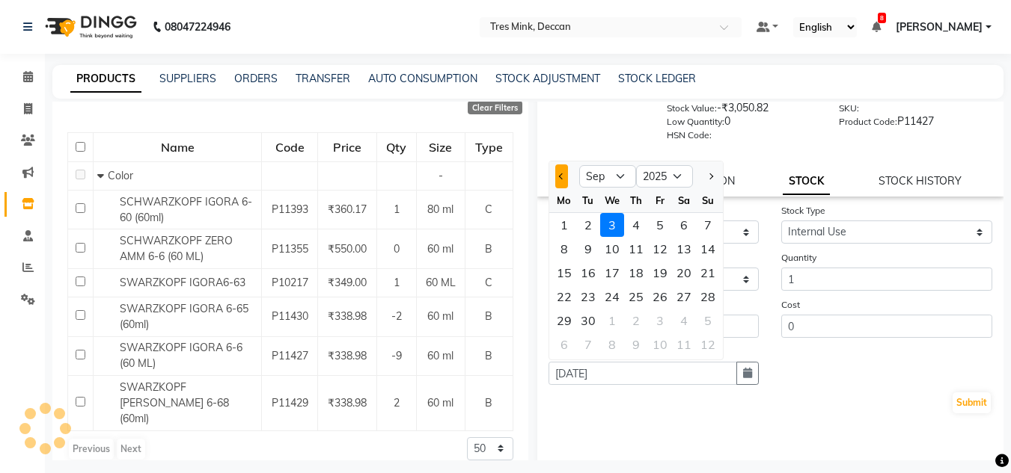
click at [566, 183] on button "Previous month" at bounding box center [561, 177] width 13 height 24
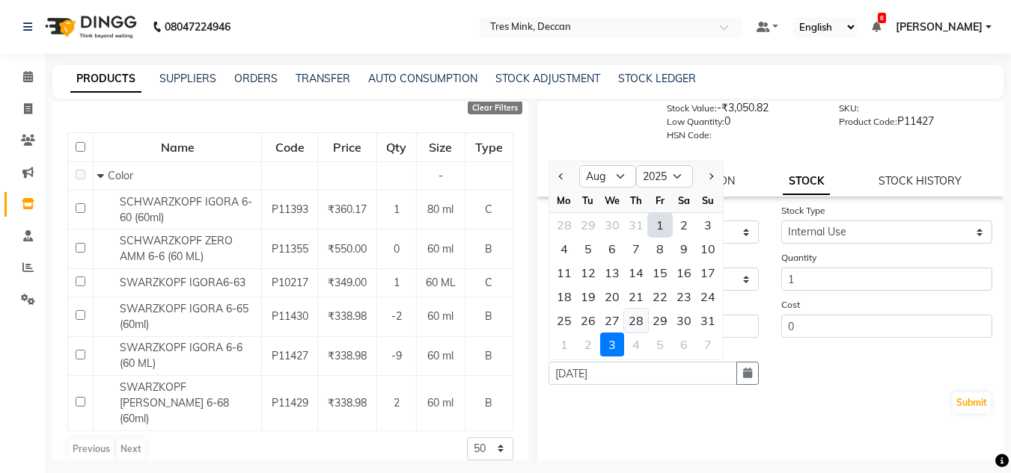
click at [643, 323] on div "28" at bounding box center [636, 321] width 24 height 24
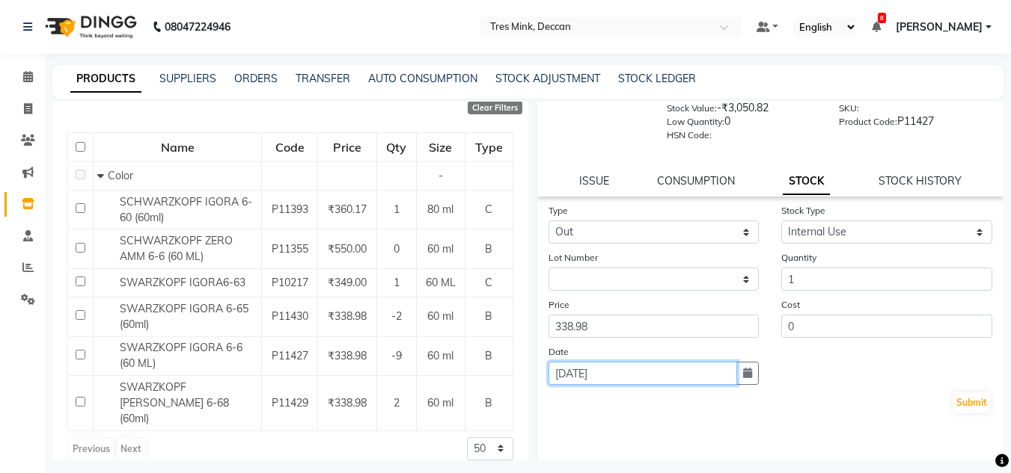
scroll to position [116, 0]
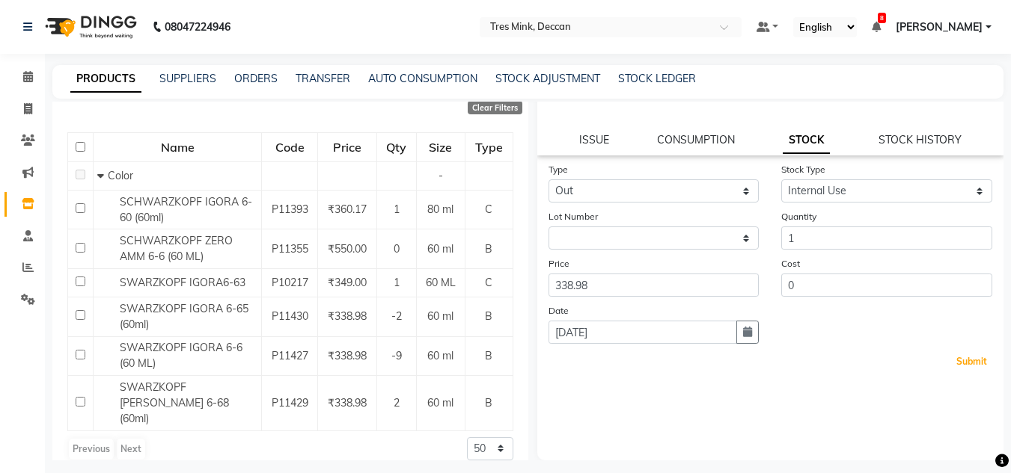
click at [957, 357] on button "Submit" at bounding box center [971, 362] width 38 height 21
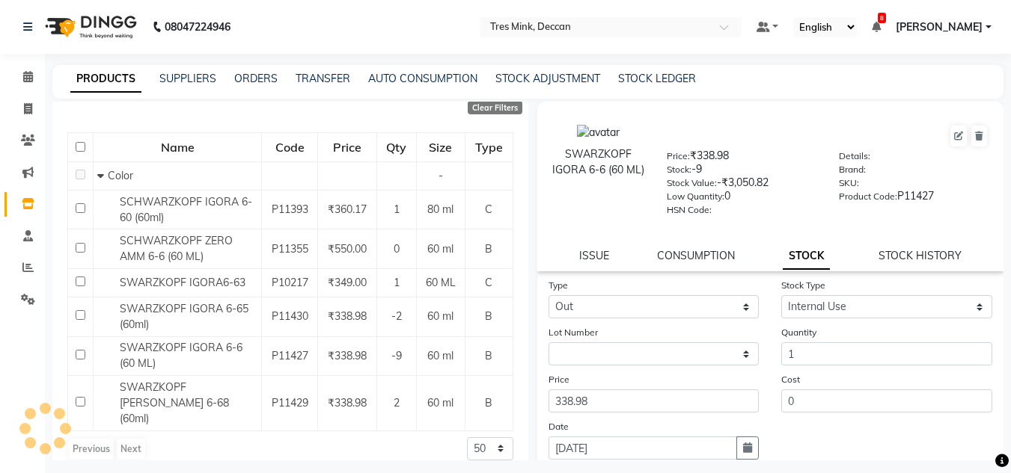
scroll to position [0, 0]
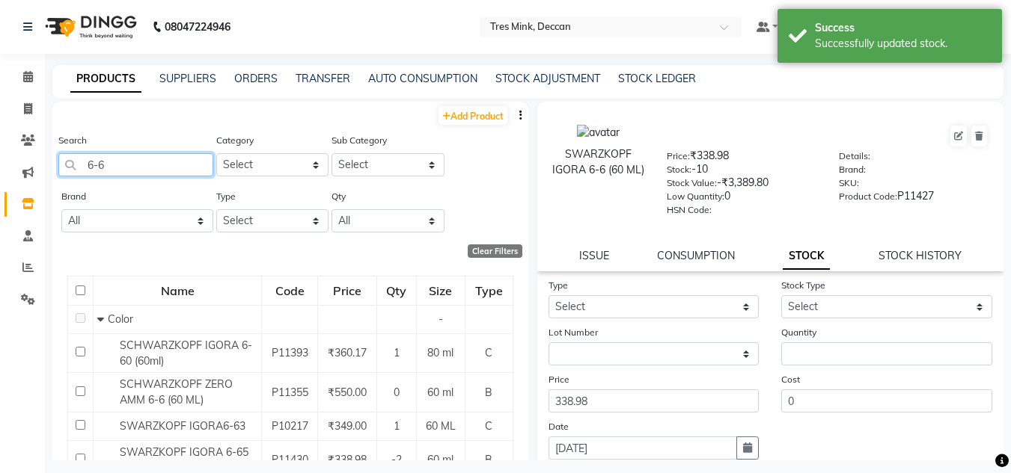
click at [150, 166] on input "6-6" at bounding box center [135, 164] width 155 height 23
click at [597, 254] on link "ISSUE" at bounding box center [594, 255] width 30 height 13
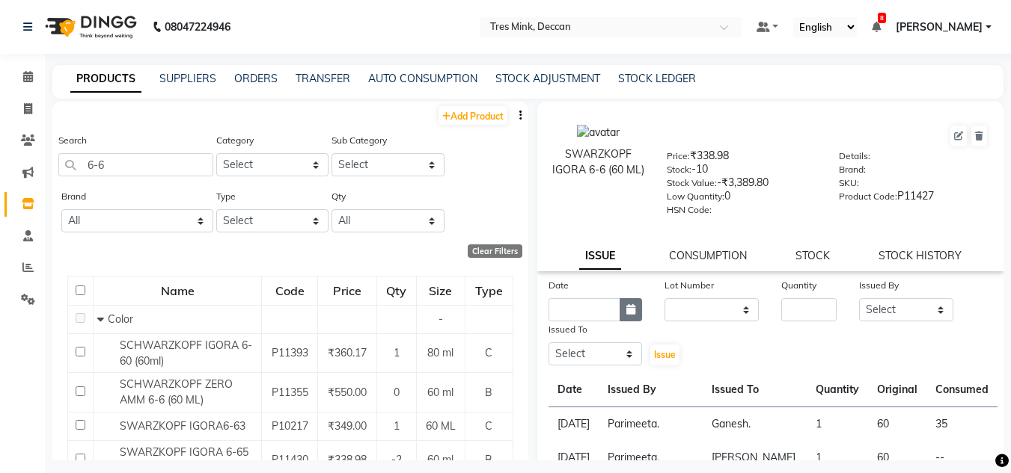
click at [626, 314] on icon "button" at bounding box center [630, 309] width 9 height 10
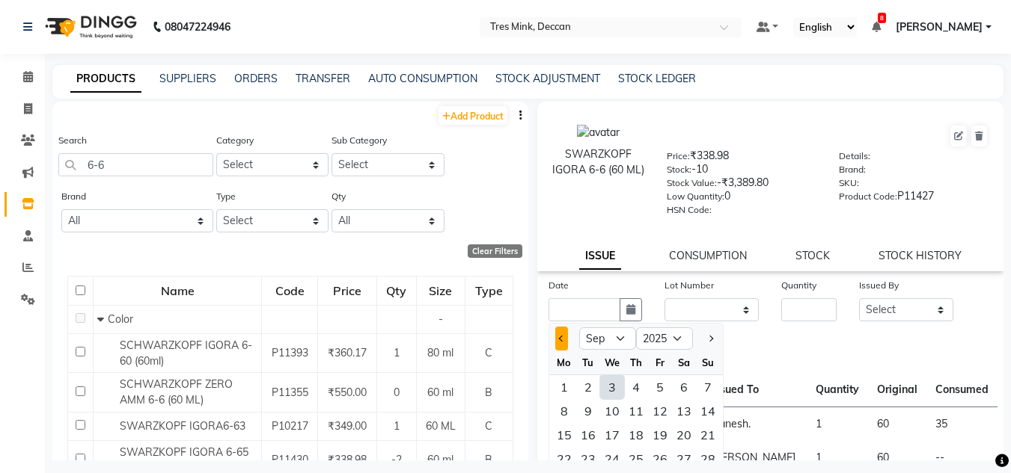
click at [567, 337] on button "Previous month" at bounding box center [561, 339] width 13 height 24
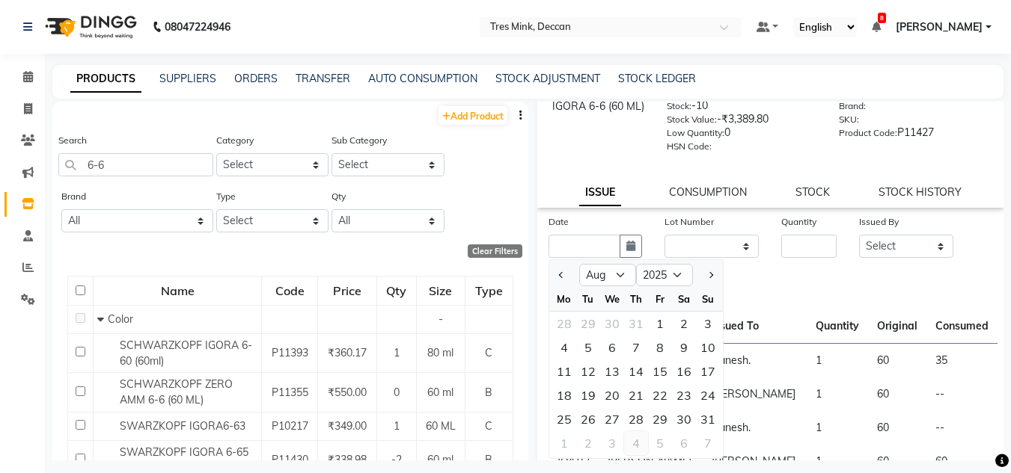
scroll to position [150, 0]
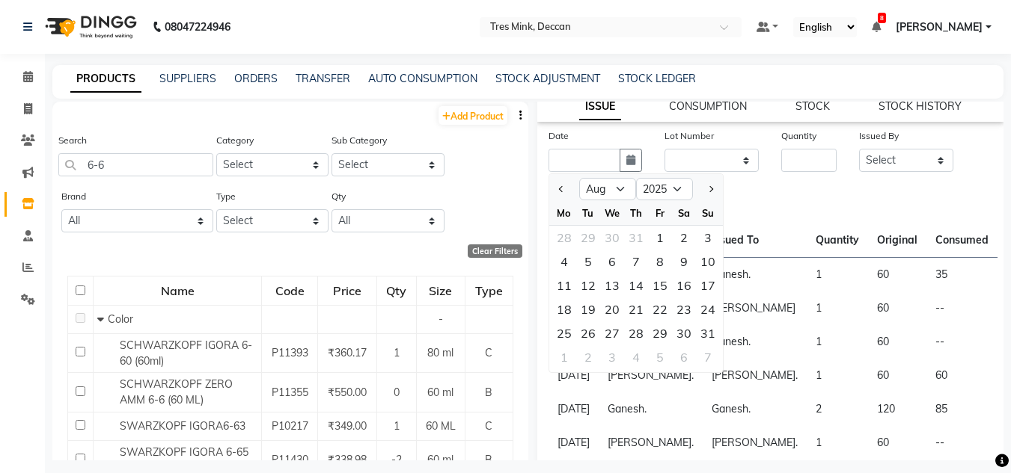
click at [634, 333] on div "28" at bounding box center [636, 334] width 24 height 24
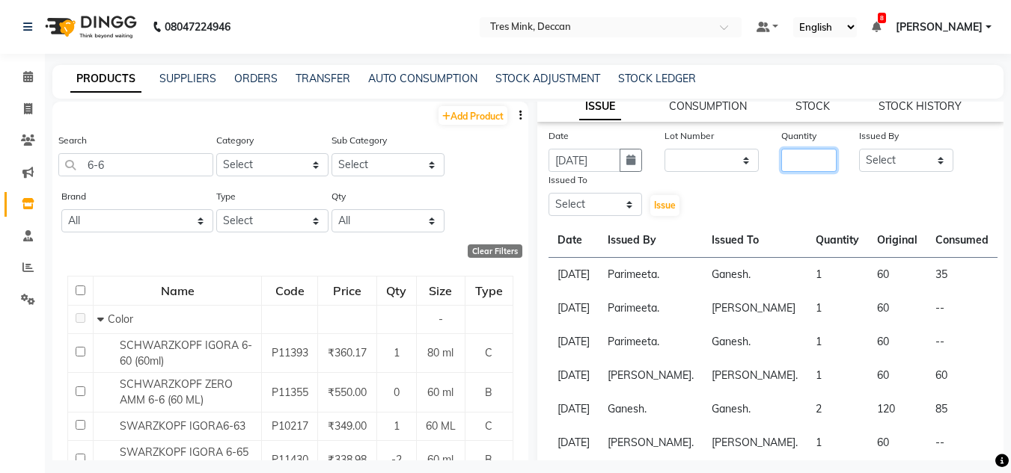
click at [800, 156] on input "number" at bounding box center [808, 160] width 55 height 23
click at [877, 162] on select "Select Eva Ganesh. Gunjan. Karan Arya Krishna. Manju. Nitin. Parimeeta. Philomi…" at bounding box center [906, 160] width 94 height 23
click at [859, 149] on select "Select Eva Ganesh. Gunjan. Karan Arya Krishna. Manju. Nitin. Parimeeta. Philomi…" at bounding box center [906, 160] width 94 height 23
click at [612, 206] on select "Select Eva Ganesh. Gunjan. Karan Arya Krishna. Manju. Nitin. Parimeeta. Philomi…" at bounding box center [595, 204] width 94 height 23
click at [548, 193] on select "Select Eva Ganesh. Gunjan. Karan Arya Krishna. Manju. Nitin. Parimeeta. Philomi…" at bounding box center [595, 204] width 94 height 23
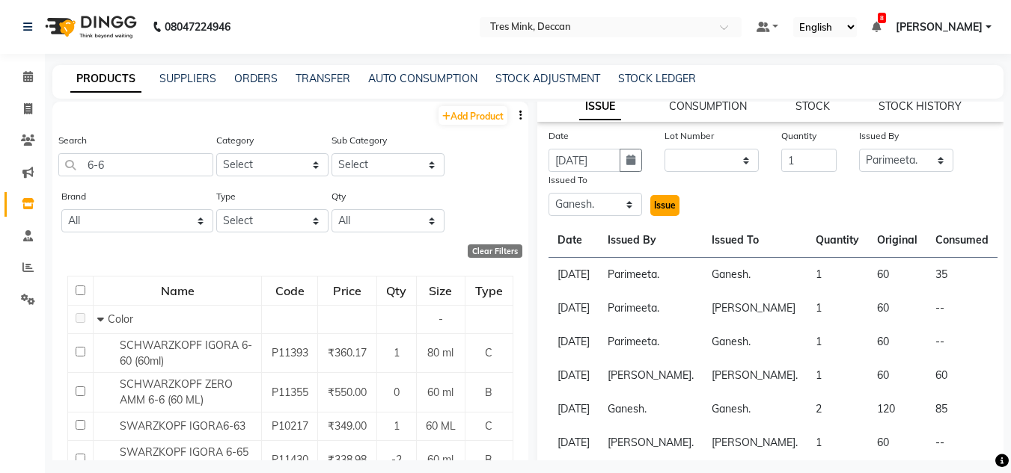
click at [658, 198] on button "Issue" at bounding box center [664, 205] width 29 height 21
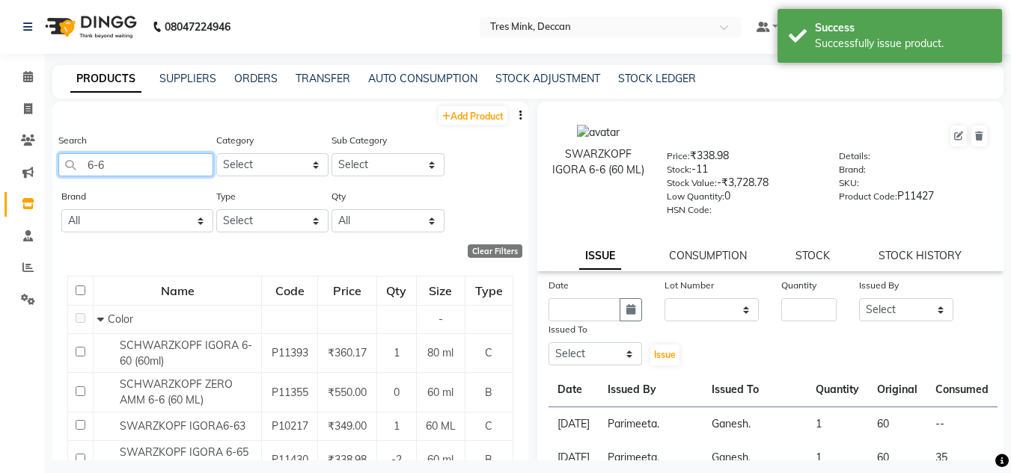
click at [174, 164] on input "6-6" at bounding box center [135, 164] width 155 height 23
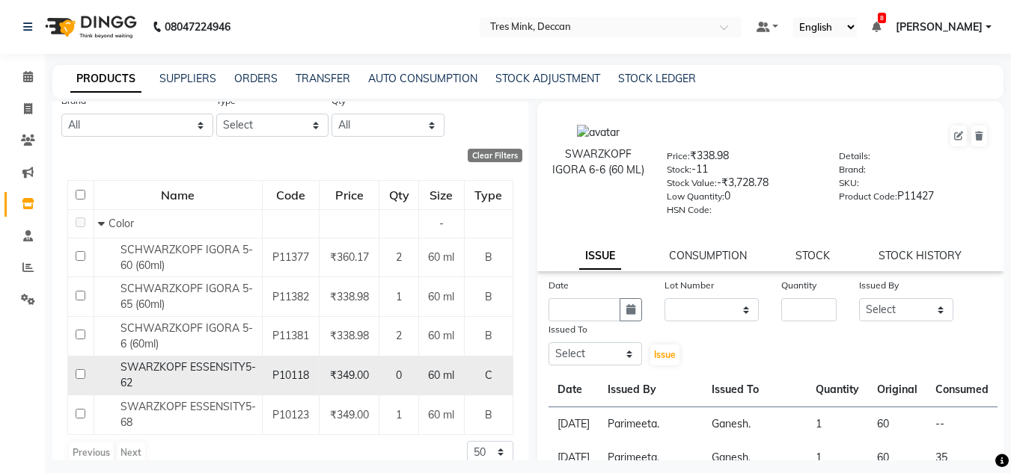
scroll to position [115, 0]
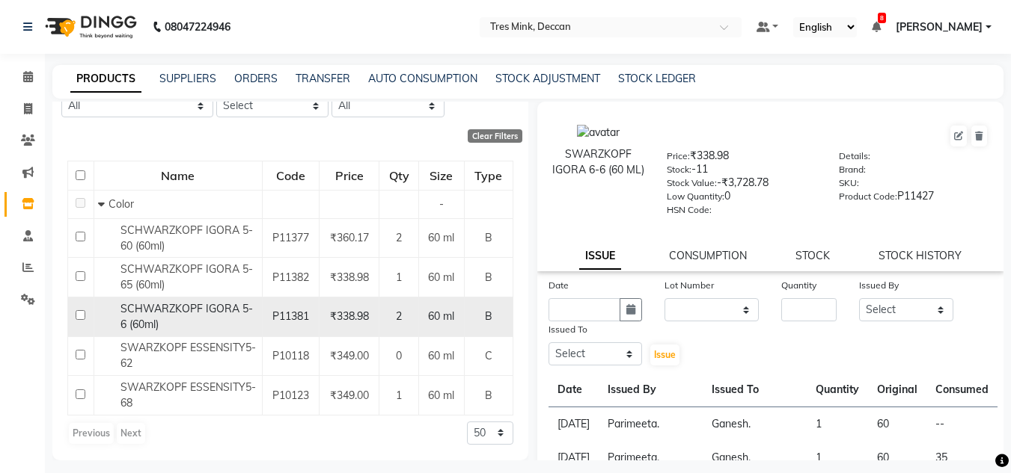
click at [161, 318] on div "SCHWARZKOPF IGORA 5-6 (60ml)" at bounding box center [178, 316] width 160 height 31
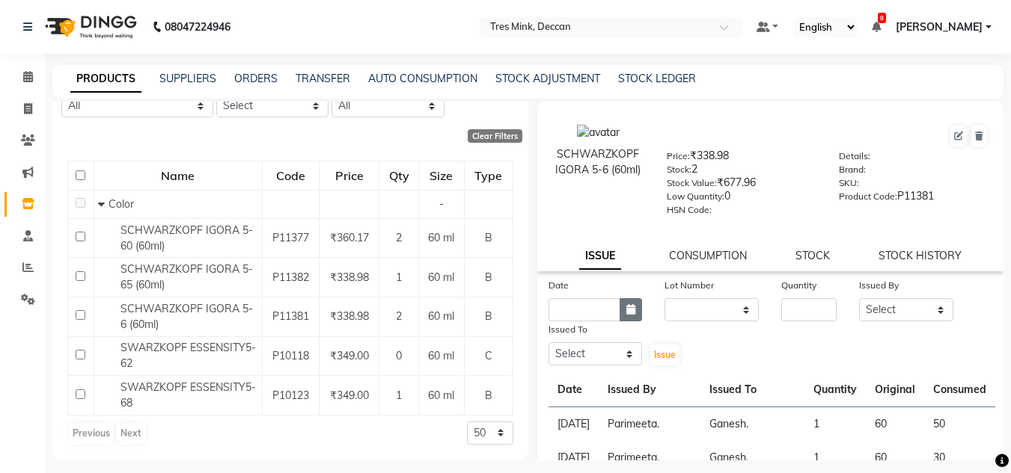
click at [628, 318] on button "button" at bounding box center [630, 309] width 22 height 23
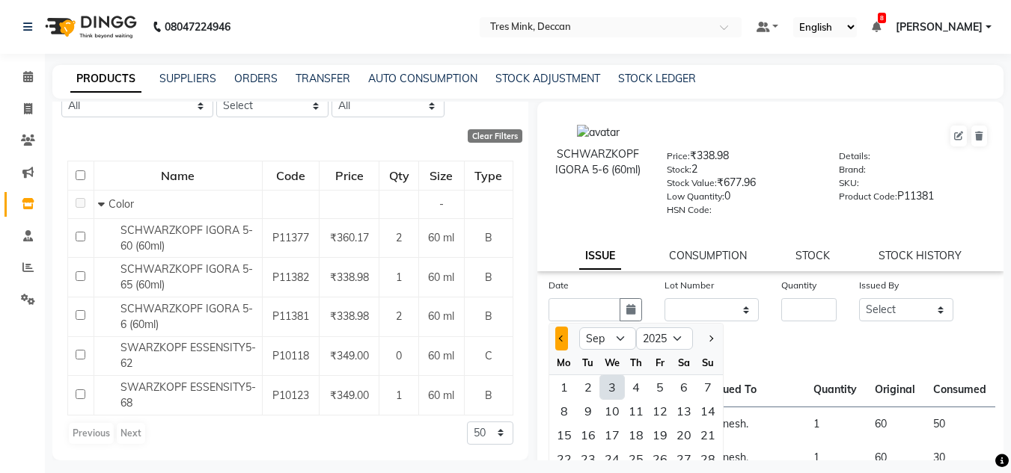
click at [556, 339] on button "Previous month" at bounding box center [561, 339] width 13 height 24
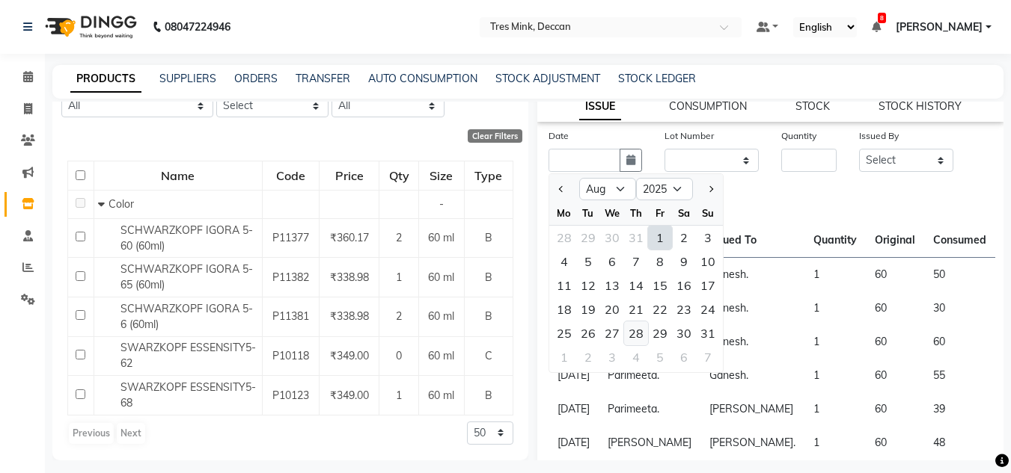
click at [630, 340] on div "28" at bounding box center [636, 334] width 24 height 24
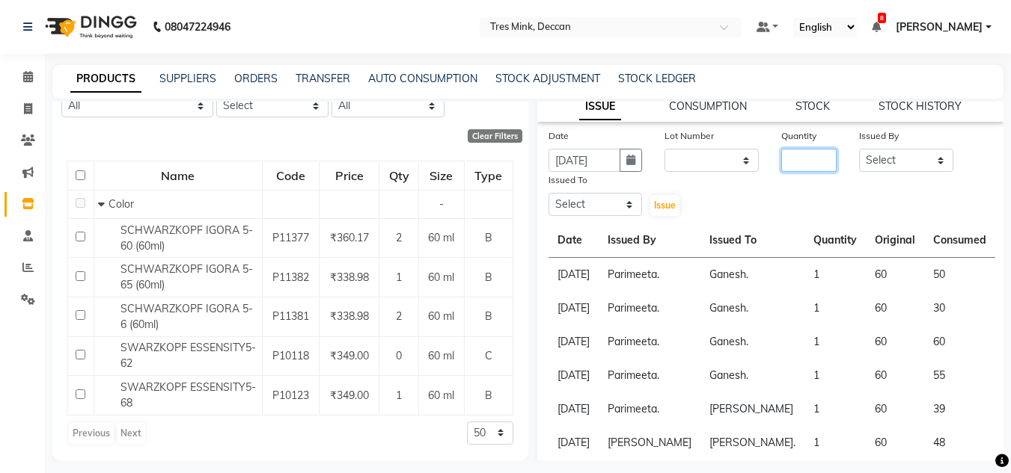
click at [788, 161] on input "number" at bounding box center [808, 160] width 55 height 23
click at [881, 153] on select "Select Eva Ganesh. Gunjan. Karan Arya Krishna. Manju. Nitin. Parimeeta. Philomi…" at bounding box center [906, 160] width 94 height 23
click at [859, 149] on select "Select Eva Ganesh. Gunjan. Karan Arya Krishna. Manju. Nitin. Parimeeta. Philomi…" at bounding box center [906, 160] width 94 height 23
click at [574, 203] on select "Select Eva Ganesh. Gunjan. Karan Arya Krishna. Manju. Nitin. Parimeeta. Philomi…" at bounding box center [595, 204] width 94 height 23
click at [548, 193] on select "Select Eva Ganesh. Gunjan. Karan Arya Krishna. Manju. Nitin. Parimeeta. Philomi…" at bounding box center [595, 204] width 94 height 23
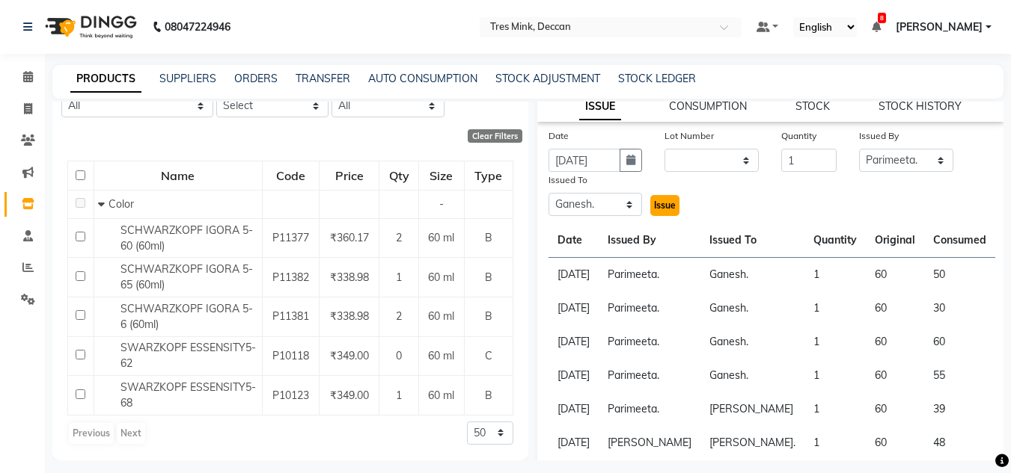
click at [663, 197] on button "Issue" at bounding box center [664, 205] width 29 height 21
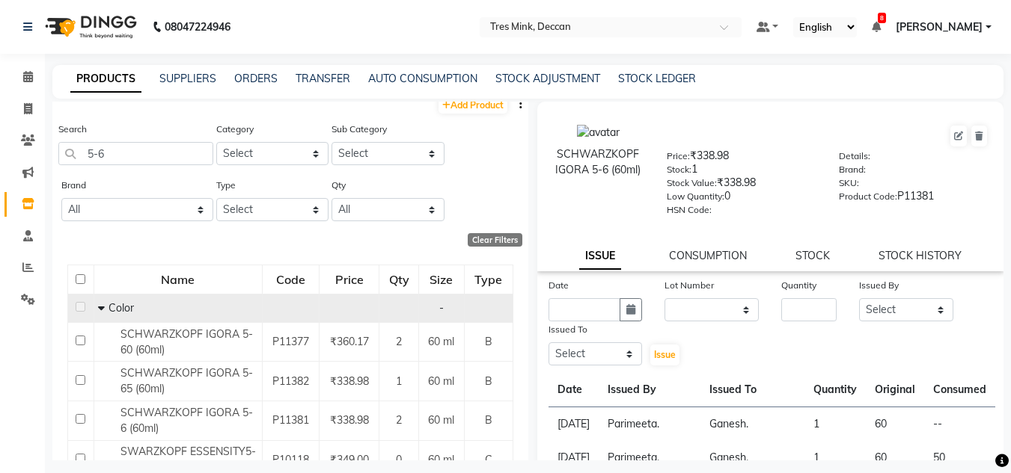
scroll to position [0, 0]
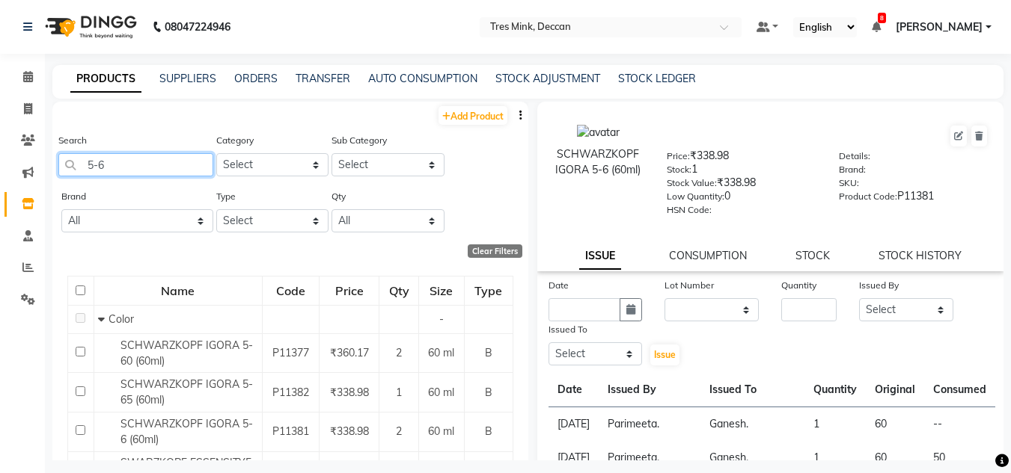
click at [135, 168] on input "5-6" at bounding box center [135, 164] width 155 height 23
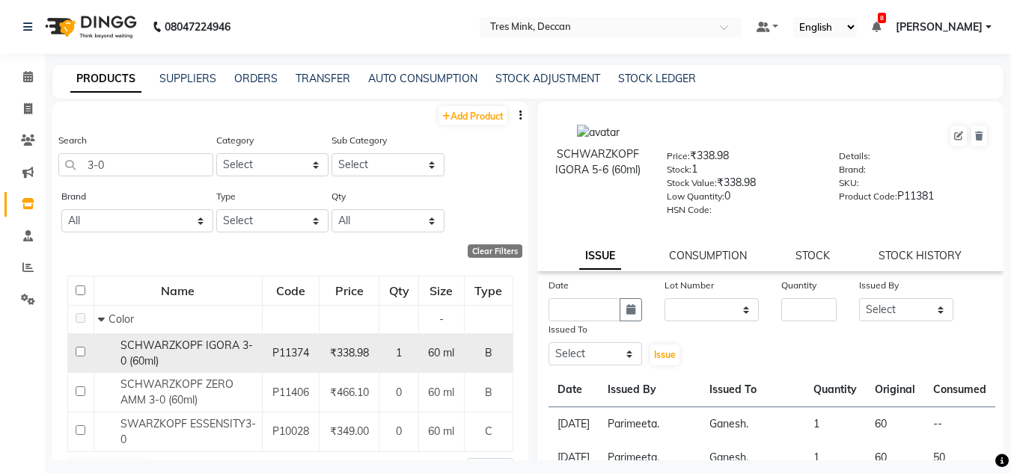
click at [210, 356] on div "SCHWARZKOPF IGORA 3-0 (60ml)" at bounding box center [178, 353] width 160 height 31
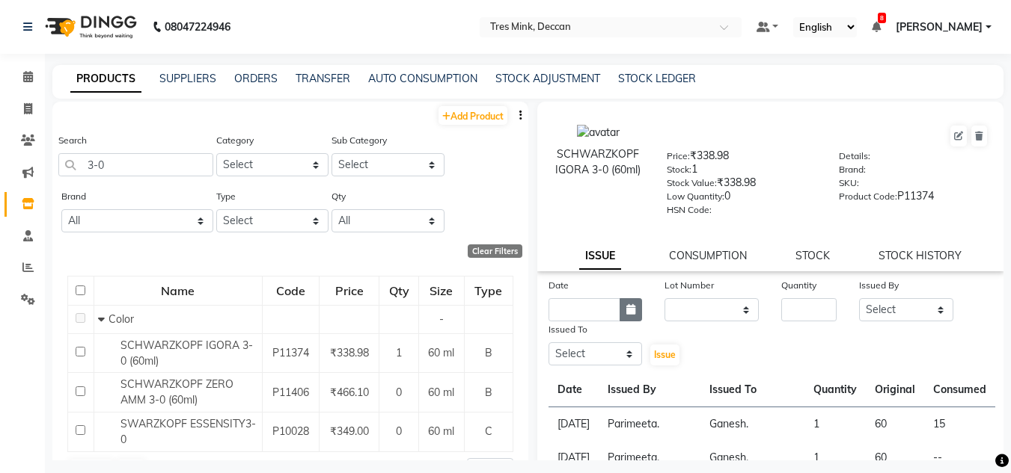
click at [626, 310] on icon "button" at bounding box center [630, 309] width 9 height 10
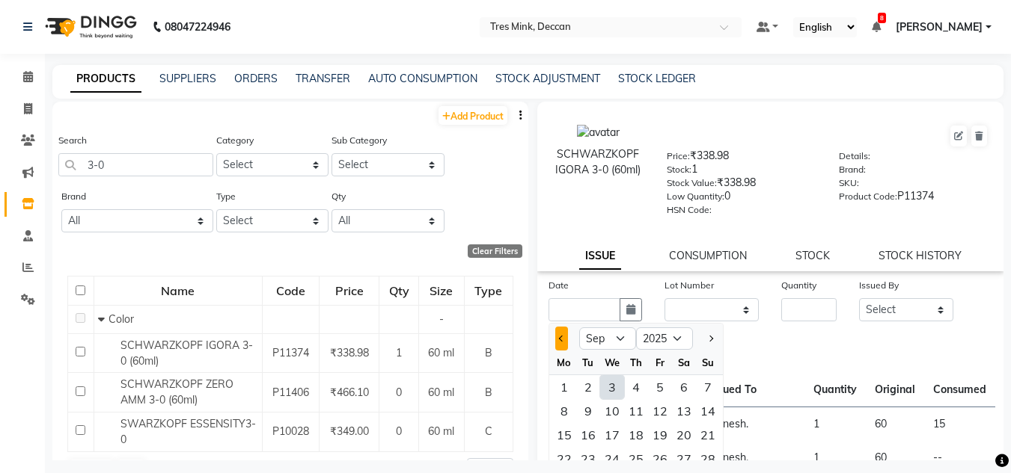
click at [562, 339] on span "Previous month" at bounding box center [561, 339] width 6 height 6
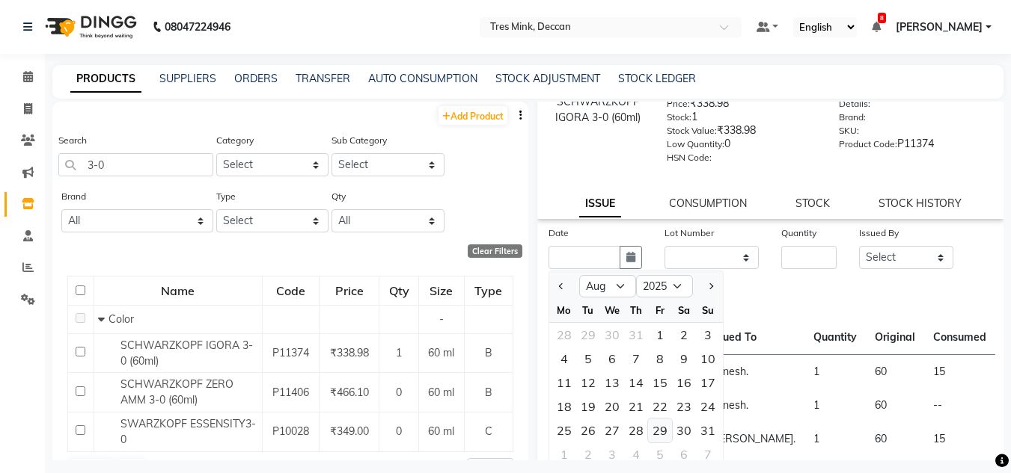
scroll to position [116, 0]
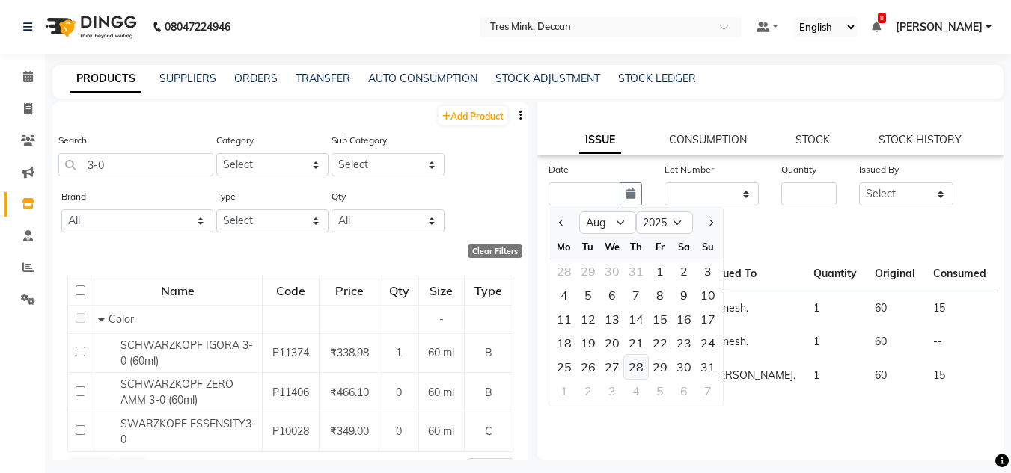
click at [634, 374] on div "28" at bounding box center [636, 367] width 24 height 24
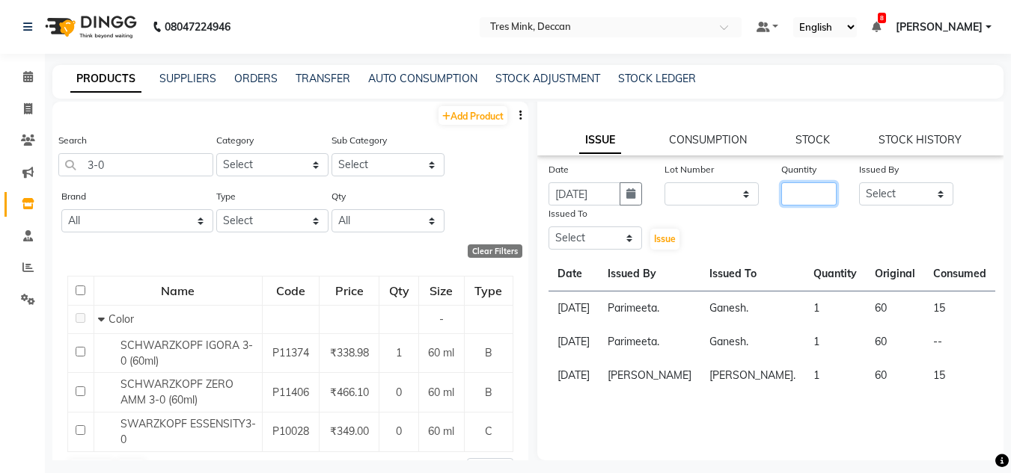
click at [796, 194] on input "number" at bounding box center [808, 194] width 55 height 23
click at [859, 196] on select "Select Eva Ganesh. Gunjan. Karan Arya Krishna. Manju. Nitin. Parimeeta. Philomi…" at bounding box center [906, 194] width 94 height 23
click at [859, 183] on select "Select Eva Ganesh. Gunjan. Karan Arya Krishna. Manju. Nitin. Parimeeta. Philomi…" at bounding box center [906, 194] width 94 height 23
click at [613, 244] on select "Select Eva Ganesh. Gunjan. Karan Arya Krishna. Manju. Nitin. Parimeeta. Philomi…" at bounding box center [595, 238] width 94 height 23
click at [548, 227] on select "Select Eva Ganesh. Gunjan. Karan Arya Krishna. Manju. Nitin. Parimeeta. Philomi…" at bounding box center [595, 238] width 94 height 23
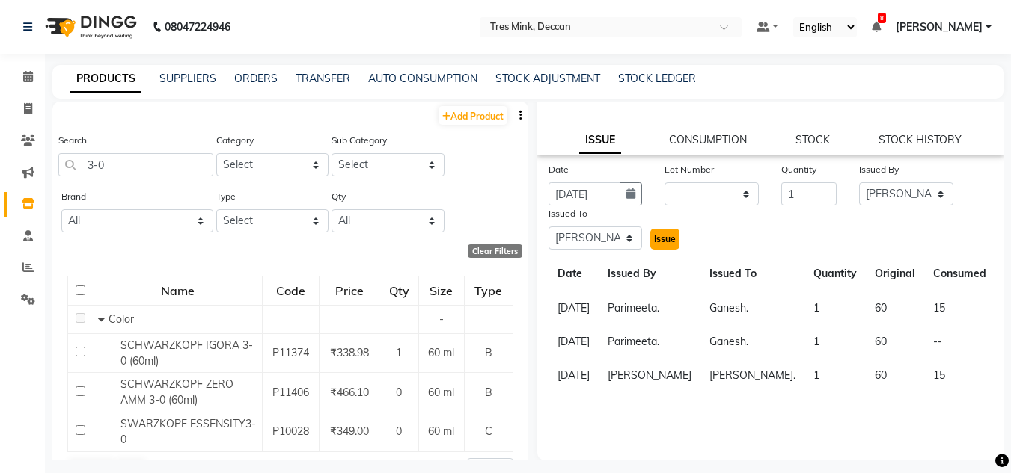
click at [663, 236] on span "Issue" at bounding box center [665, 238] width 22 height 11
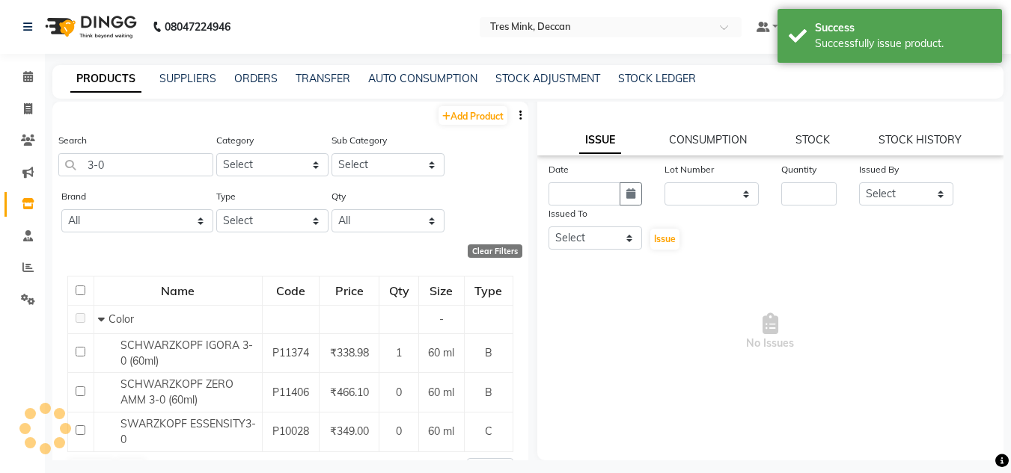
scroll to position [0, 0]
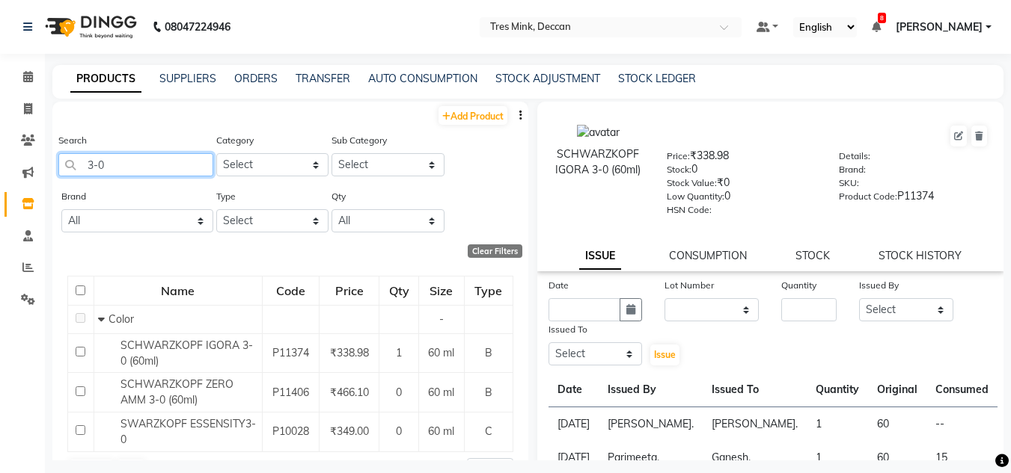
click at [144, 160] on input "3-0" at bounding box center [135, 164] width 155 height 23
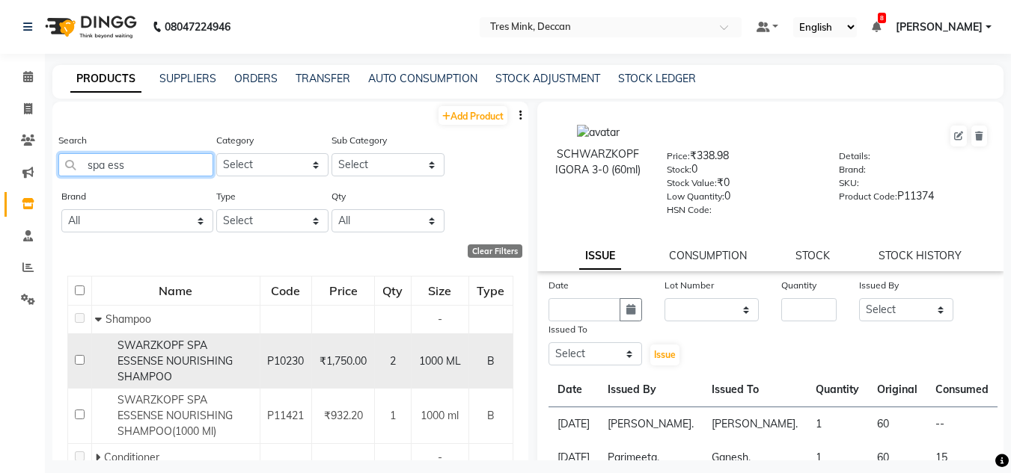
scroll to position [74, 0]
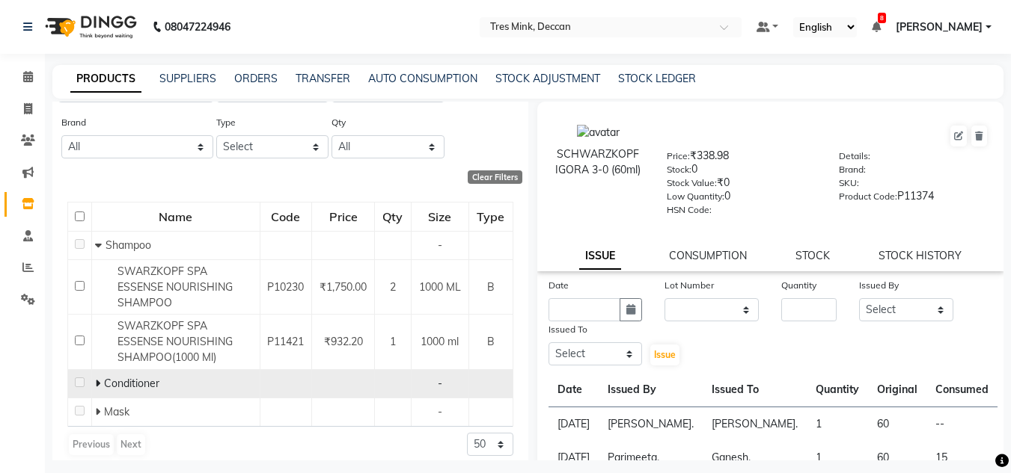
click at [170, 376] on div "Conditioner" at bounding box center [175, 384] width 160 height 16
click at [165, 376] on div "Conditioner" at bounding box center [175, 384] width 160 height 16
click at [422, 381] on td "-" at bounding box center [440, 384] width 58 height 28
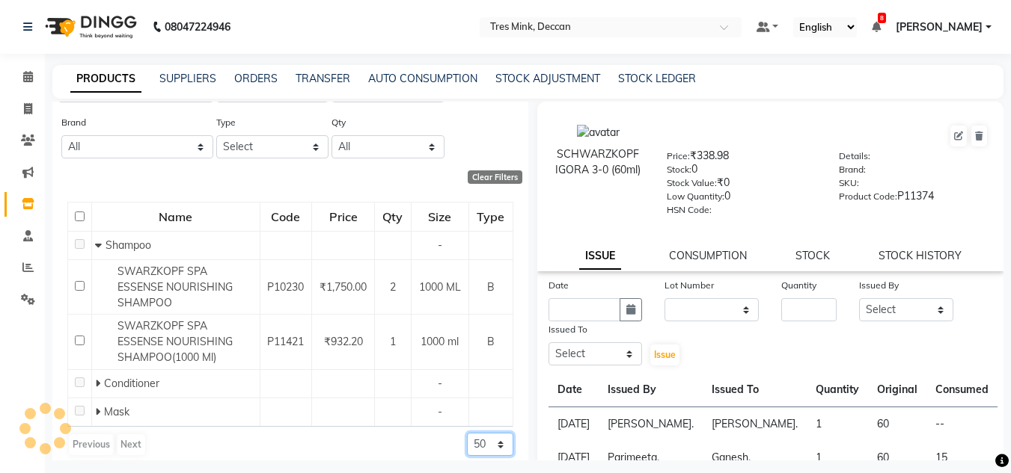
click at [486, 435] on select "50 100 500" at bounding box center [490, 444] width 46 height 23
click at [467, 433] on select "50 100 500" at bounding box center [490, 444] width 46 height 23
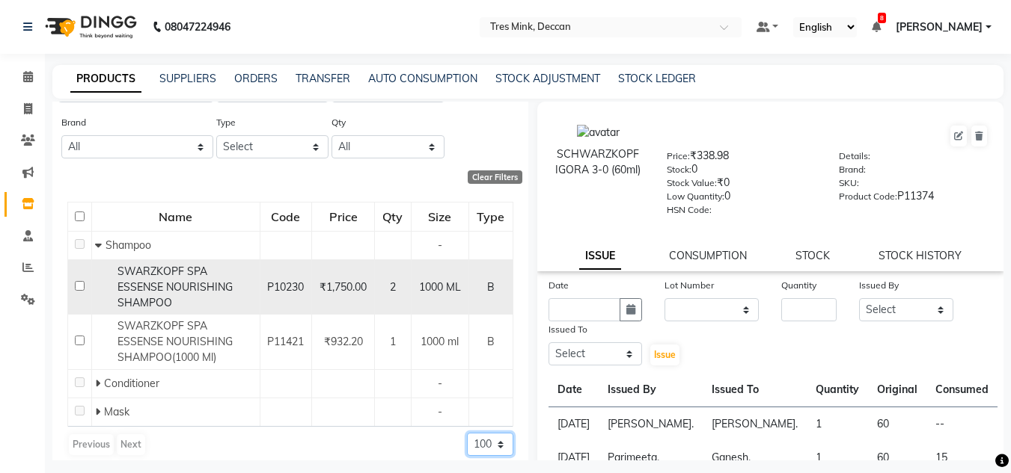
scroll to position [0, 0]
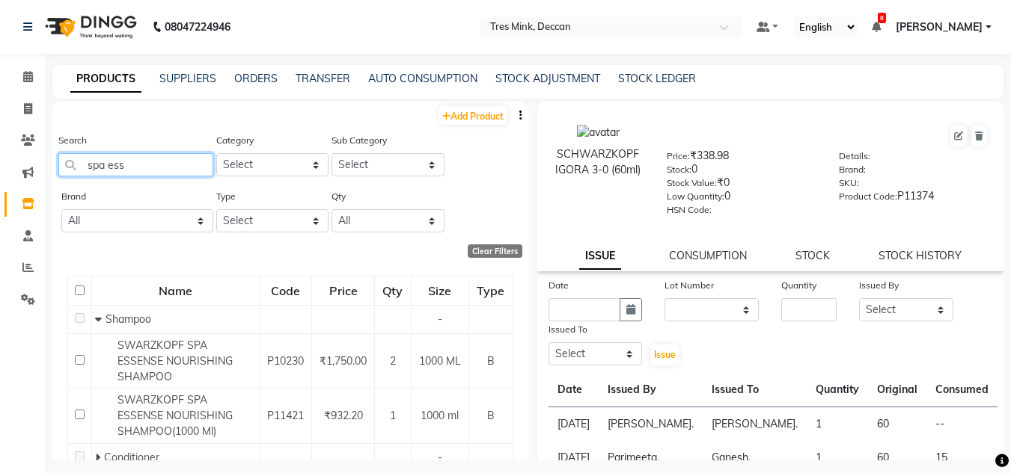
click at [157, 159] on input "spa ess" at bounding box center [135, 164] width 155 height 23
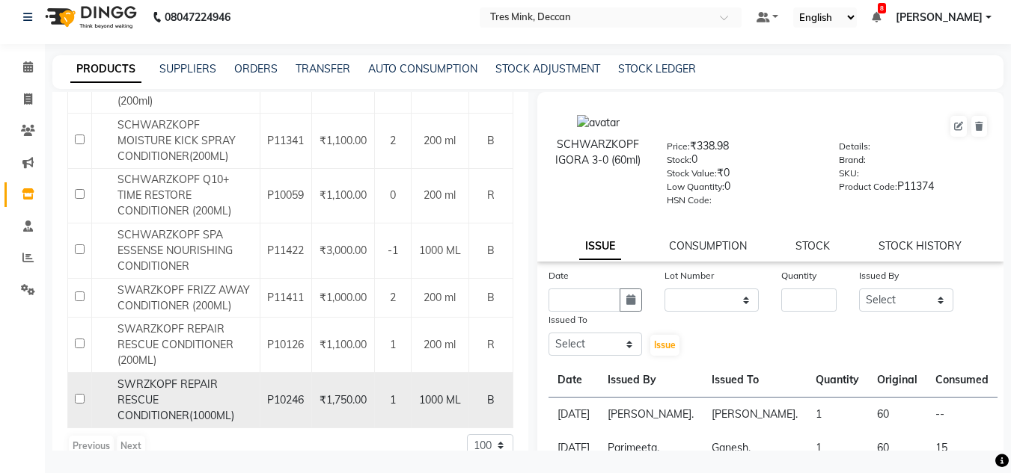
scroll to position [1078, 0]
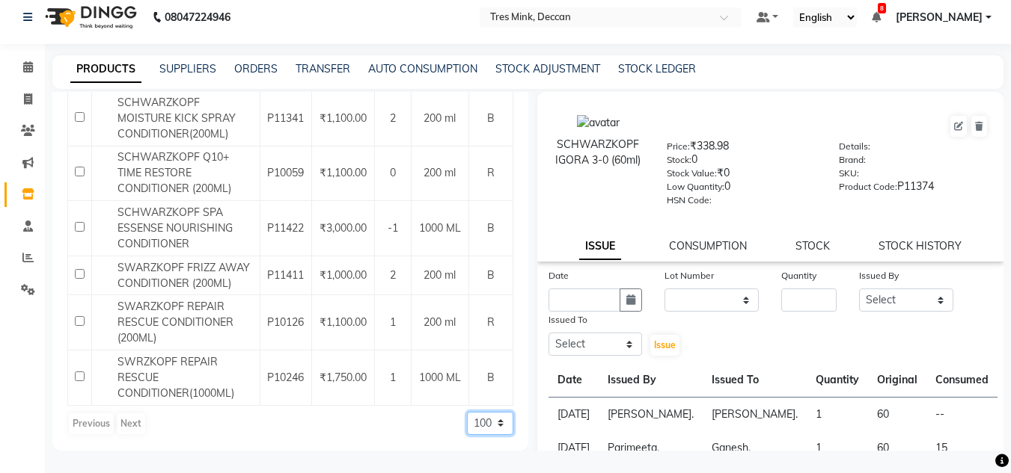
click at [496, 421] on select "50 100 500" at bounding box center [490, 423] width 46 height 23
click at [467, 412] on select "50 100 500" at bounding box center [490, 423] width 46 height 23
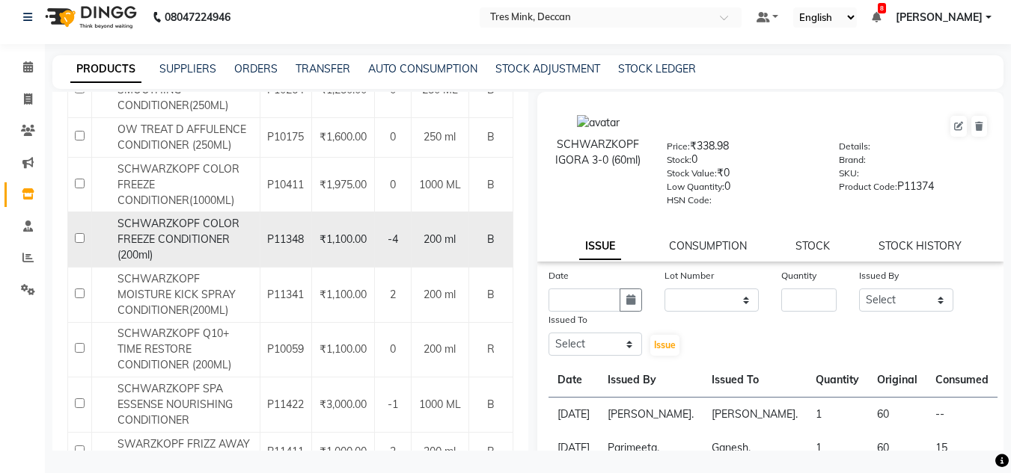
scroll to position [972, 0]
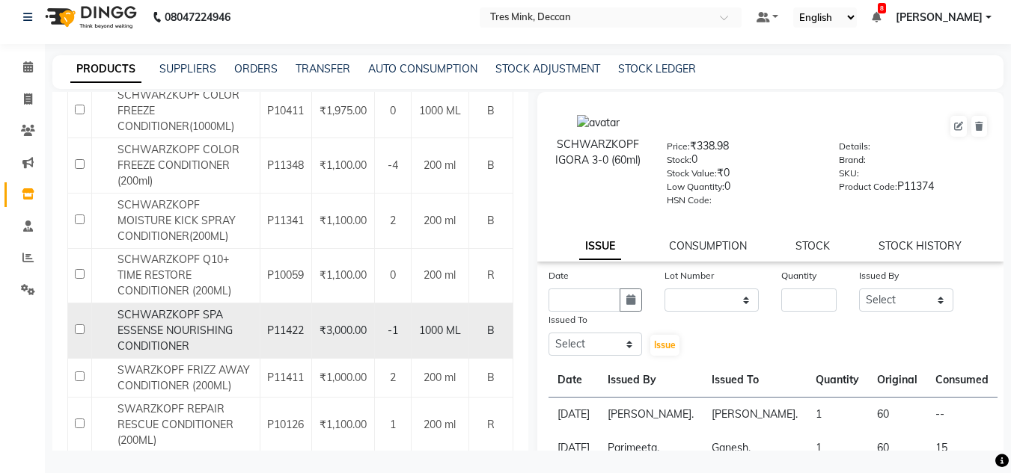
click at [172, 337] on span "SCHWARZKOPF SPA ESSENSE NOURISHING CONDITIONER" at bounding box center [174, 330] width 115 height 45
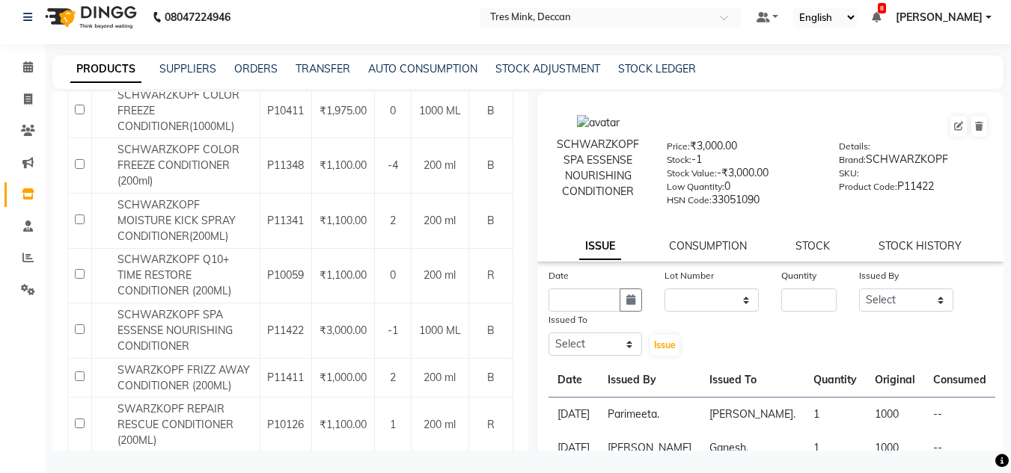
click at [630, 312] on div "Issued To" at bounding box center [595, 322] width 94 height 21
click at [630, 309] on button "button" at bounding box center [630, 300] width 22 height 23
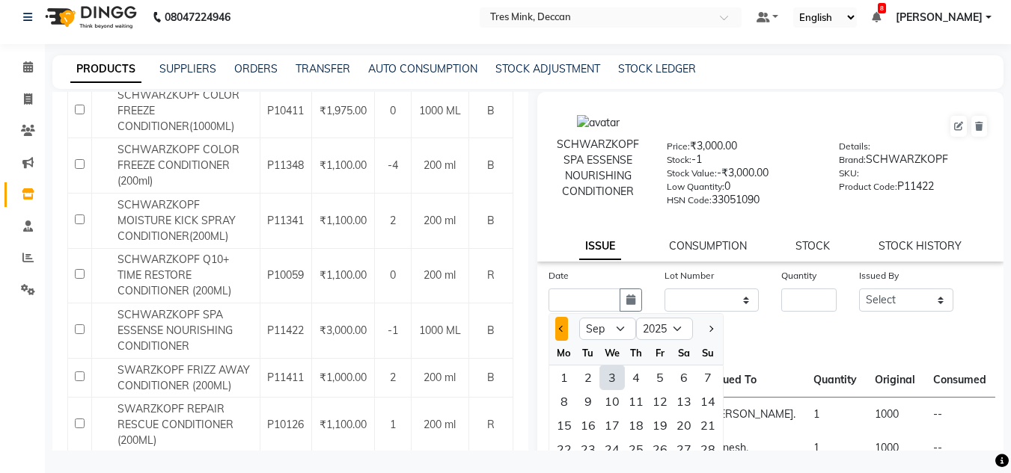
click at [561, 328] on span "Previous month" at bounding box center [561, 329] width 6 height 6
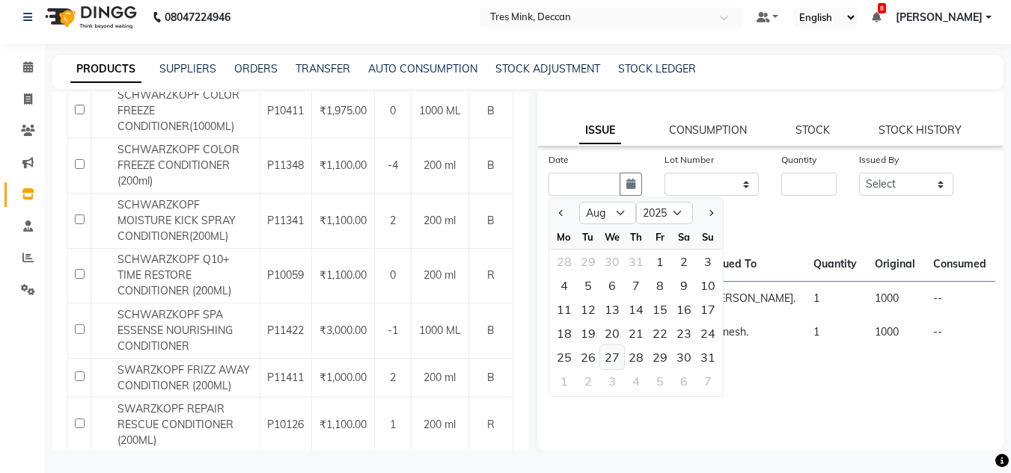
click at [601, 358] on div "27" at bounding box center [612, 358] width 24 height 24
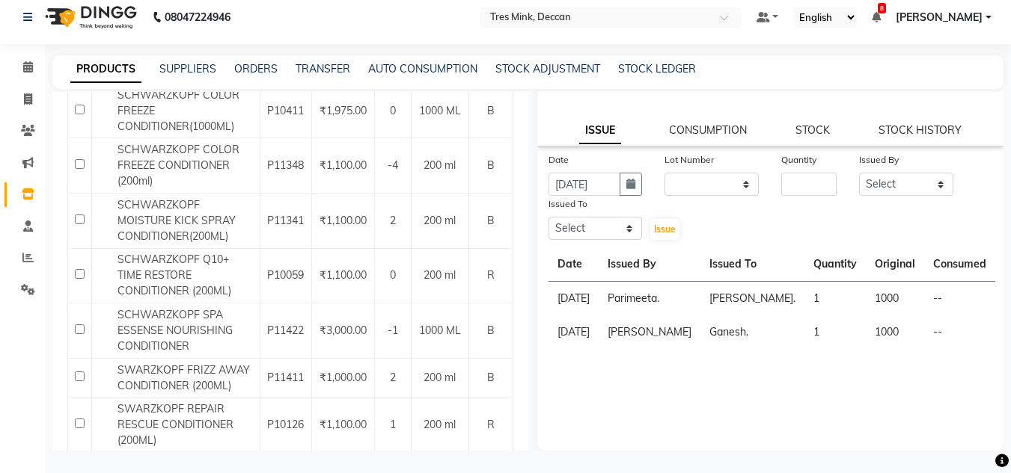
scroll to position [41, 0]
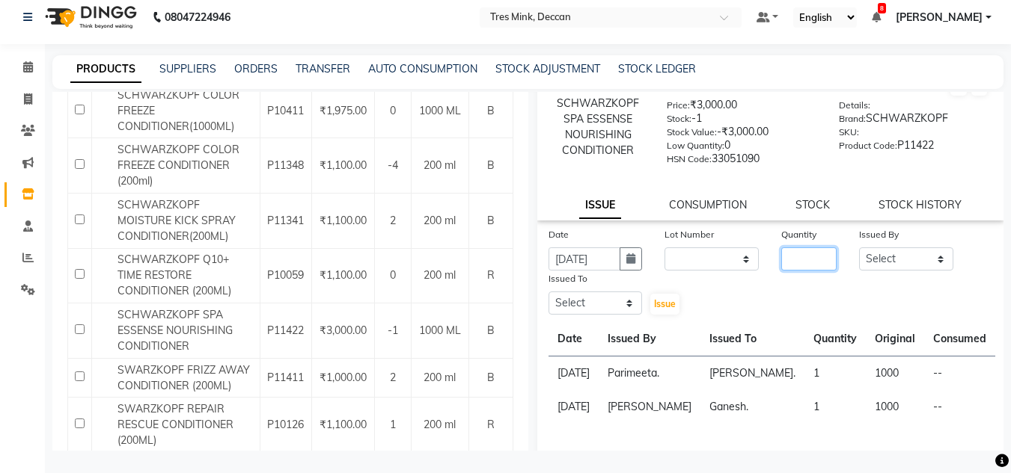
click at [791, 263] on input "number" at bounding box center [808, 259] width 55 height 23
click at [882, 257] on select "Select Eva Ganesh. Gunjan. Karan Arya Krishna. Manju. Nitin. Parimeeta. Philomi…" at bounding box center [906, 259] width 94 height 23
click at [859, 248] on select "Select Eva Ganesh. Gunjan. Karan Arya Krishna. Manju. Nitin. Parimeeta. Philomi…" at bounding box center [906, 259] width 94 height 23
click at [574, 308] on select "Select Eva Ganesh. Gunjan. Karan Arya Krishna. Manju. Nitin. Parimeeta. Philomi…" at bounding box center [595, 303] width 94 height 23
click at [548, 292] on select "Select Eva Ganesh. Gunjan. Karan Arya Krishna. Manju. Nitin. Parimeeta. Philomi…" at bounding box center [595, 303] width 94 height 23
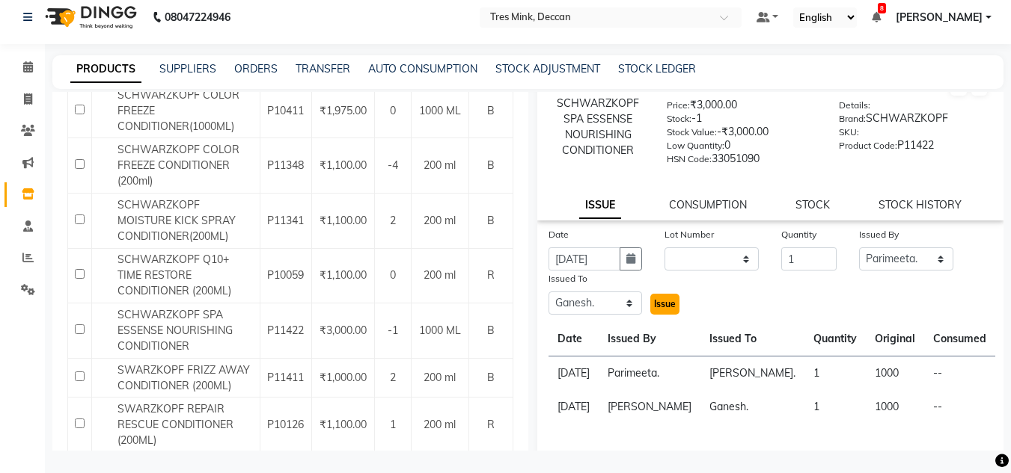
click at [657, 310] on button "Issue" at bounding box center [664, 304] width 29 height 21
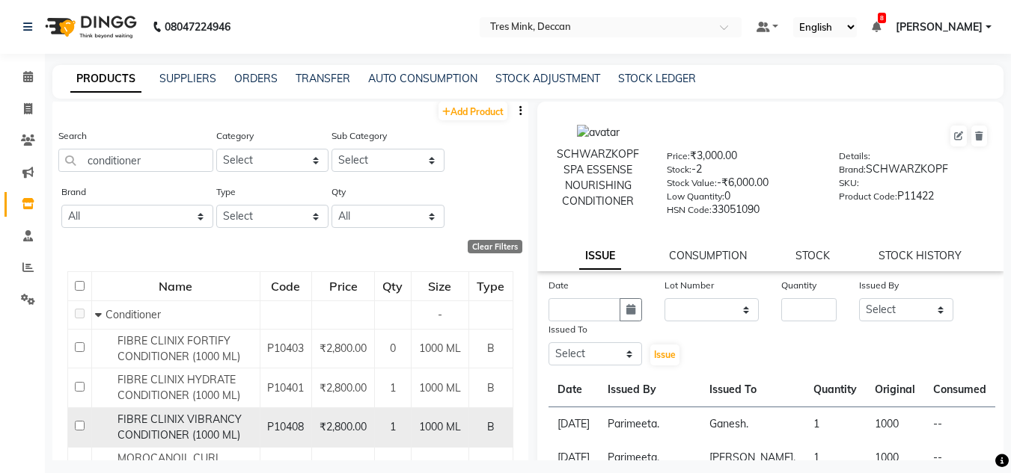
scroll to position [0, 0]
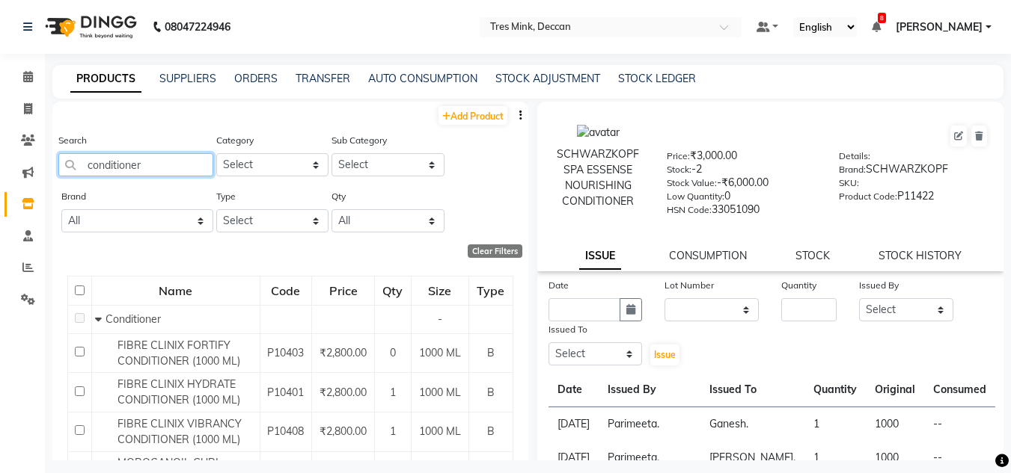
click at [161, 165] on input "conditioner" at bounding box center [135, 164] width 155 height 23
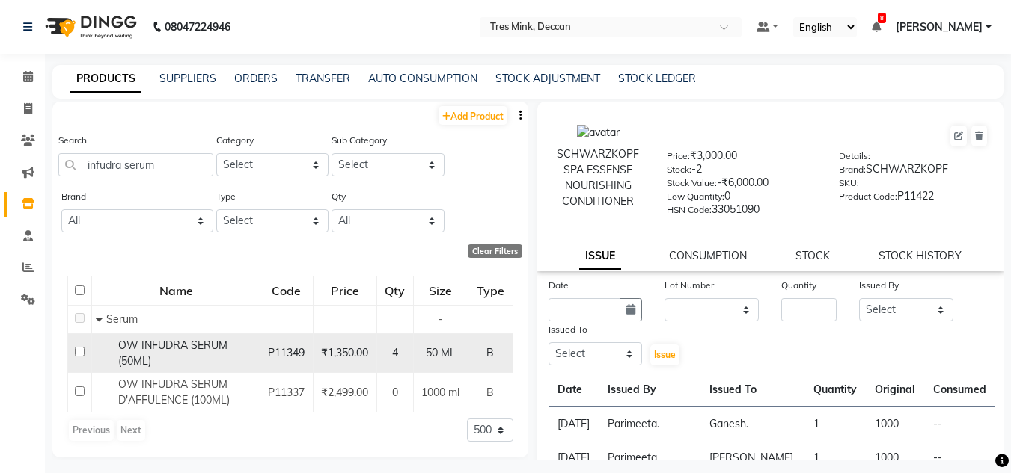
click at [242, 351] on div "OW INFUDRA SERUM (50ML)" at bounding box center [176, 353] width 160 height 31
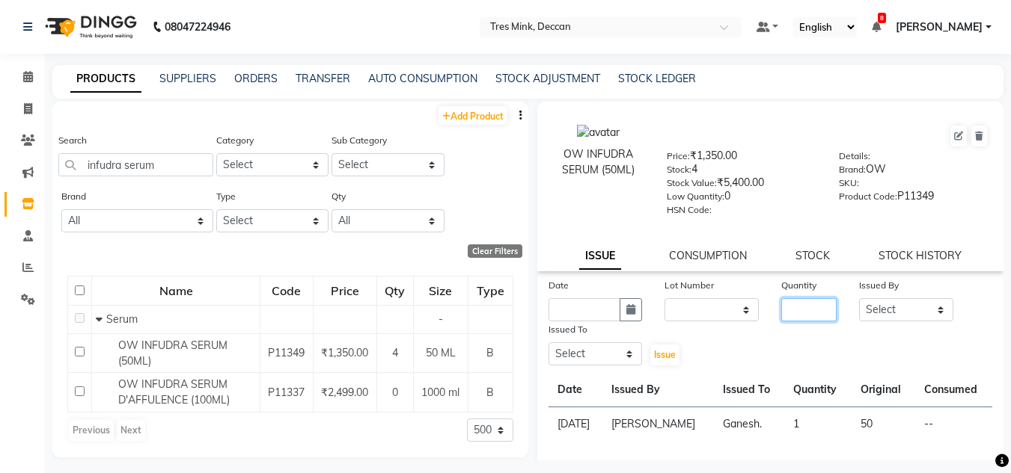
click at [816, 302] on input "number" at bounding box center [808, 309] width 55 height 23
click at [881, 305] on select "Select Eva Ganesh. Gunjan. Karan Arya Krishna. Manju. Nitin. Parimeeta. Philomi…" at bounding box center [906, 309] width 94 height 23
click at [859, 298] on select "Select Eva Ganesh. Gunjan. Karan Arya Krishna. Manju. Nitin. Parimeeta. Philomi…" at bounding box center [906, 309] width 94 height 23
click at [628, 309] on icon "button" at bounding box center [630, 309] width 9 height 10
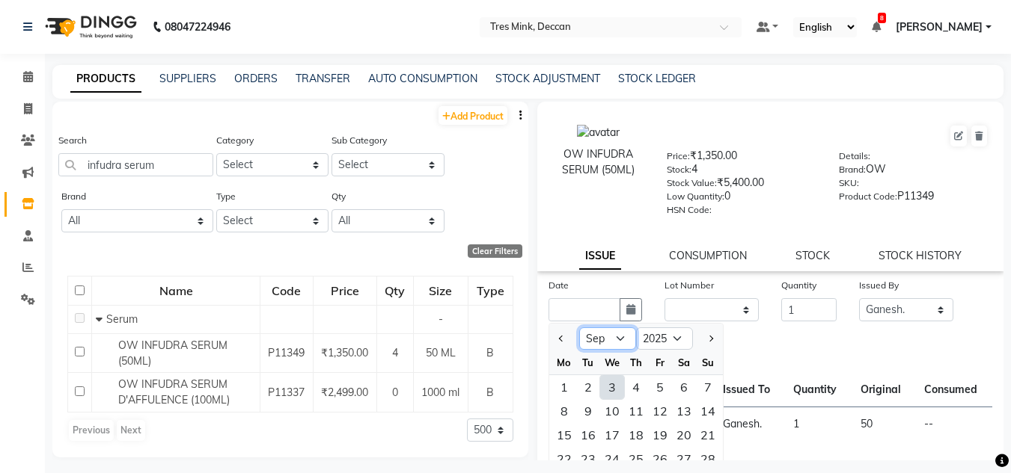
click at [597, 332] on select "Jan Feb Mar Apr May Jun Jul Aug Sep Oct Nov Dec" at bounding box center [607, 339] width 57 height 22
click at [579, 328] on select "Jan Feb Mar Apr May Jun Jul Aug Sep Oct Nov Dec" at bounding box center [607, 339] width 57 height 22
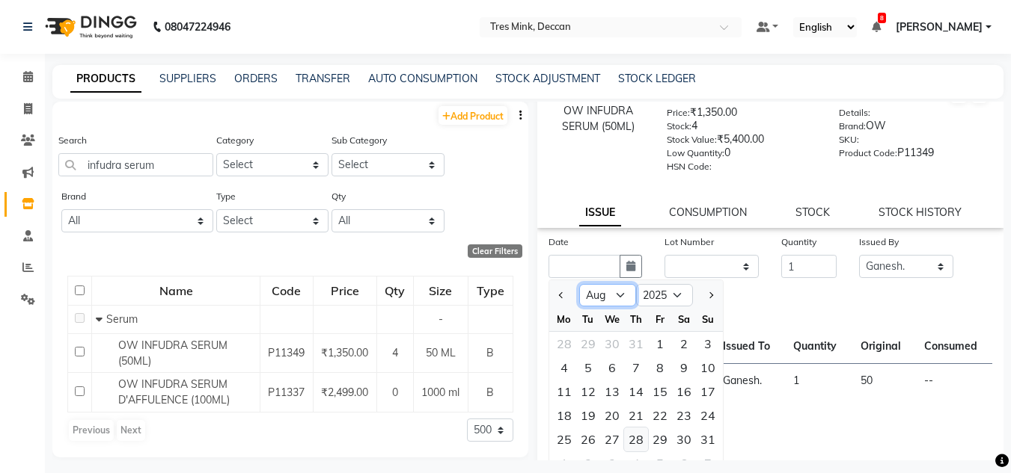
scroll to position [116, 0]
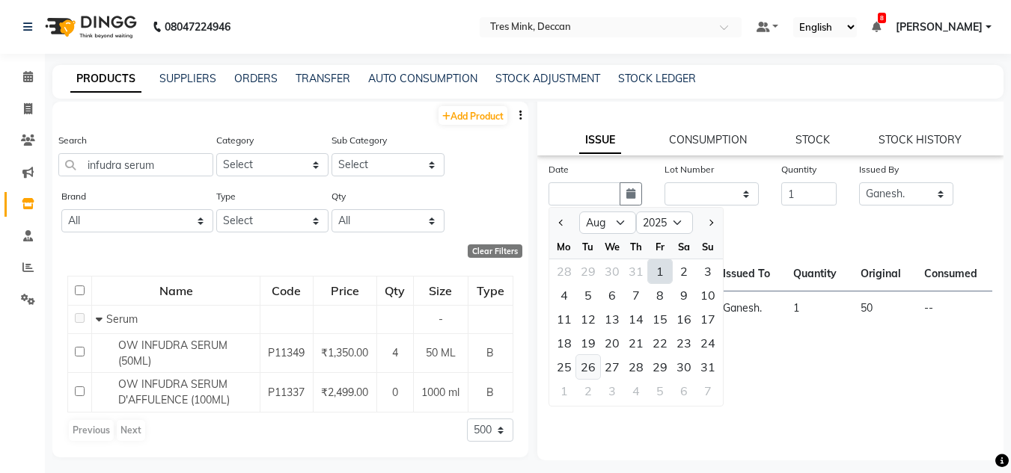
click at [587, 369] on div "26" at bounding box center [588, 367] width 24 height 24
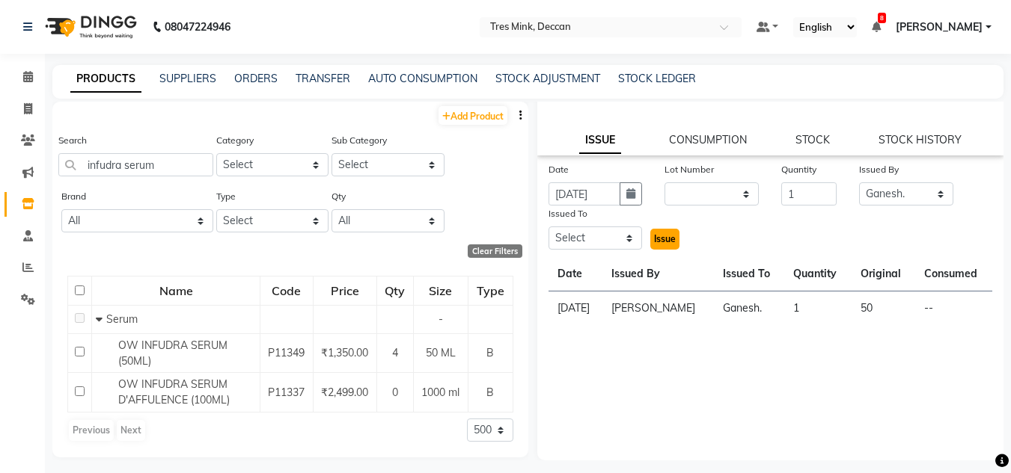
click at [672, 242] on span "Issue" at bounding box center [665, 238] width 22 height 11
click at [665, 242] on span "Issue" at bounding box center [665, 238] width 22 height 11
click at [591, 242] on select "Select Eva Ganesh. Gunjan. Karan Arya Krishna. Manju. Nitin. Parimeeta. Philomi…" at bounding box center [595, 238] width 94 height 23
click at [548, 227] on select "Select Eva Ganesh. Gunjan. Karan Arya Krishna. Manju. Nitin. Parimeeta. Philomi…" at bounding box center [595, 238] width 94 height 23
click at [656, 240] on span "Issue" at bounding box center [665, 238] width 22 height 11
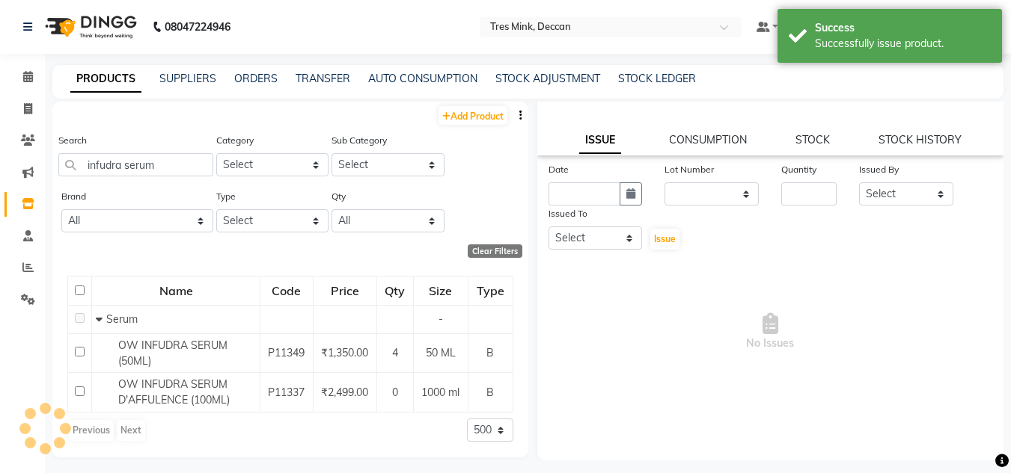
scroll to position [0, 0]
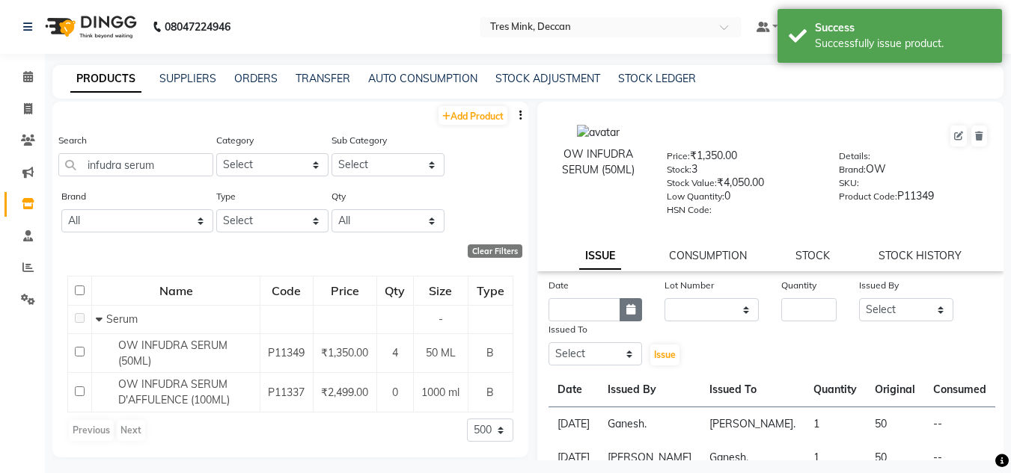
click at [636, 310] on button "button" at bounding box center [630, 309] width 22 height 23
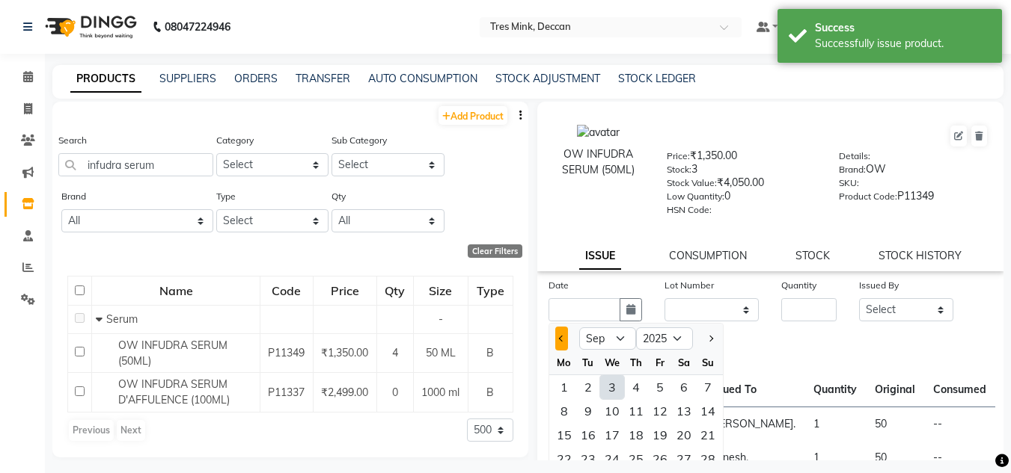
click at [562, 337] on span "Previous month" at bounding box center [561, 339] width 6 height 6
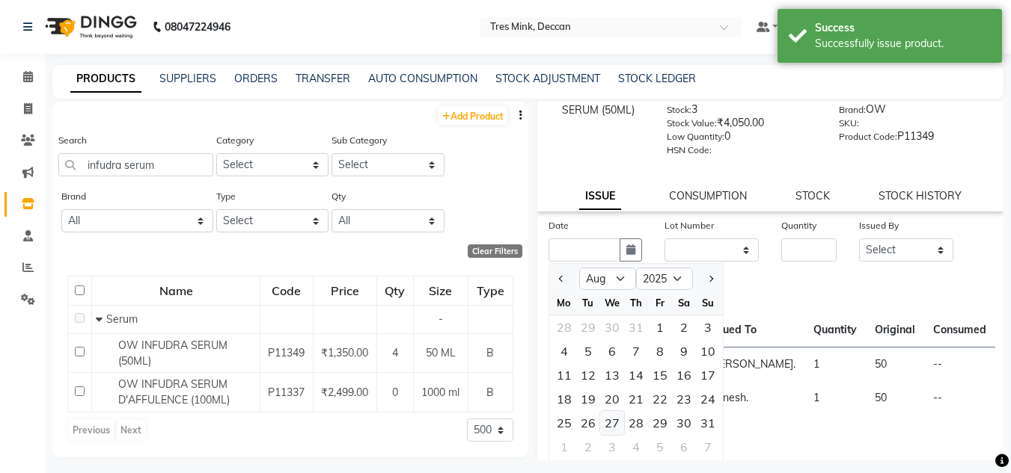
scroll to position [116, 0]
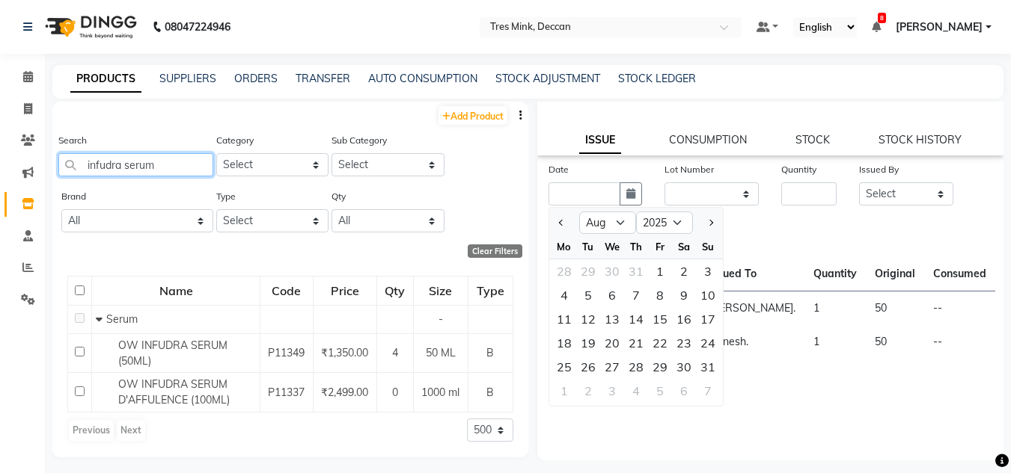
click at [200, 162] on input "infudra serum" at bounding box center [135, 164] width 155 height 23
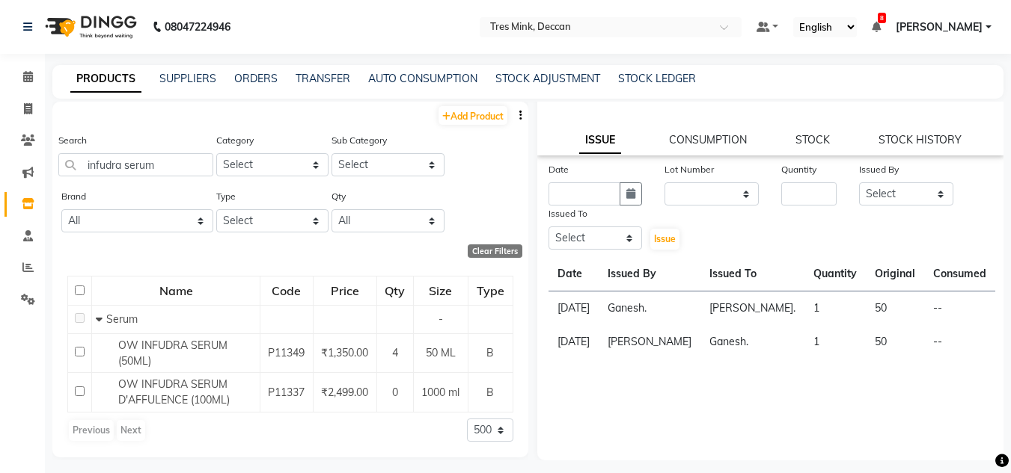
click at [619, 183] on button "button" at bounding box center [630, 194] width 22 height 23
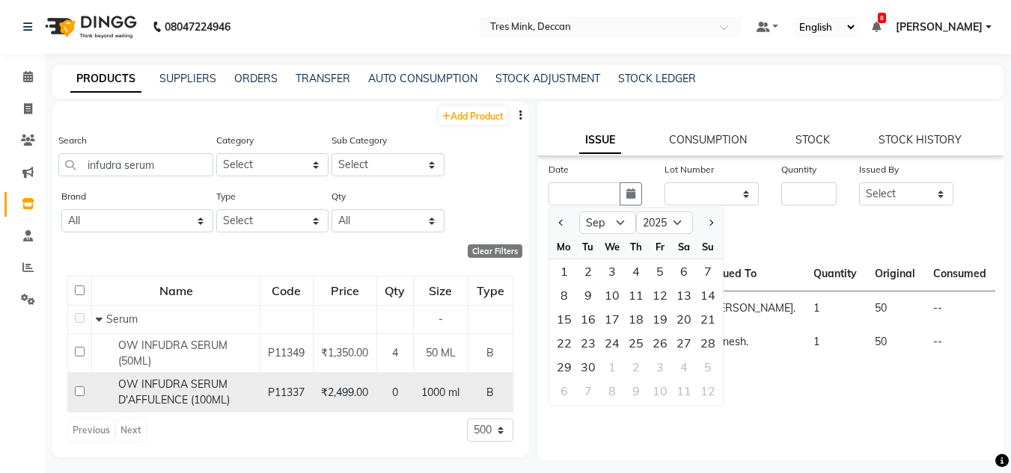
click at [139, 403] on span "OW INFUDRA SERUM D'AFFULENCE (100ML)" at bounding box center [173, 392] width 111 height 29
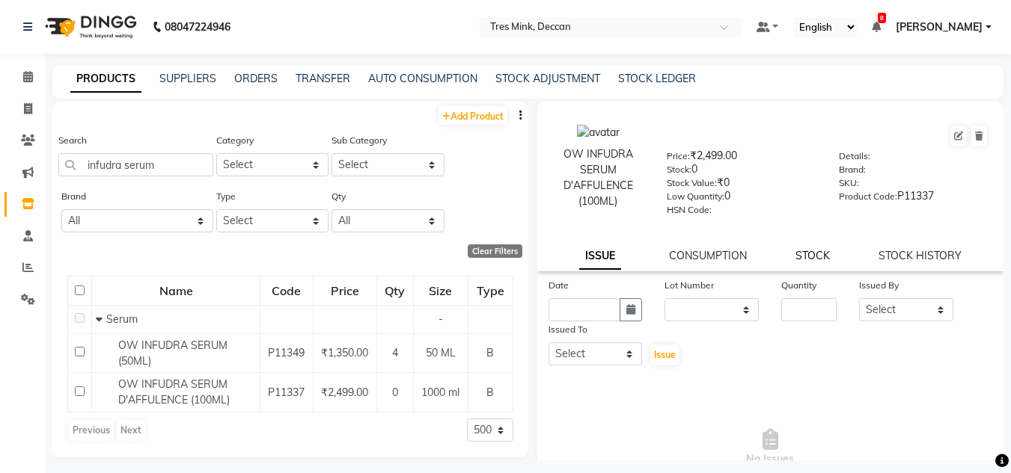
click at [798, 250] on link "STOCK" at bounding box center [812, 255] width 34 height 13
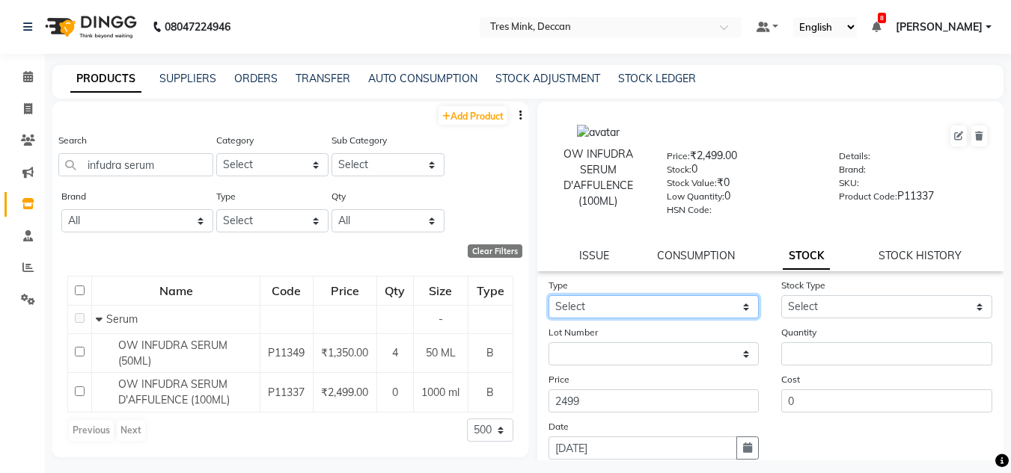
click at [571, 309] on select "Select In Out" at bounding box center [653, 306] width 211 height 23
click at [548, 295] on select "Select In Out" at bounding box center [653, 306] width 211 height 23
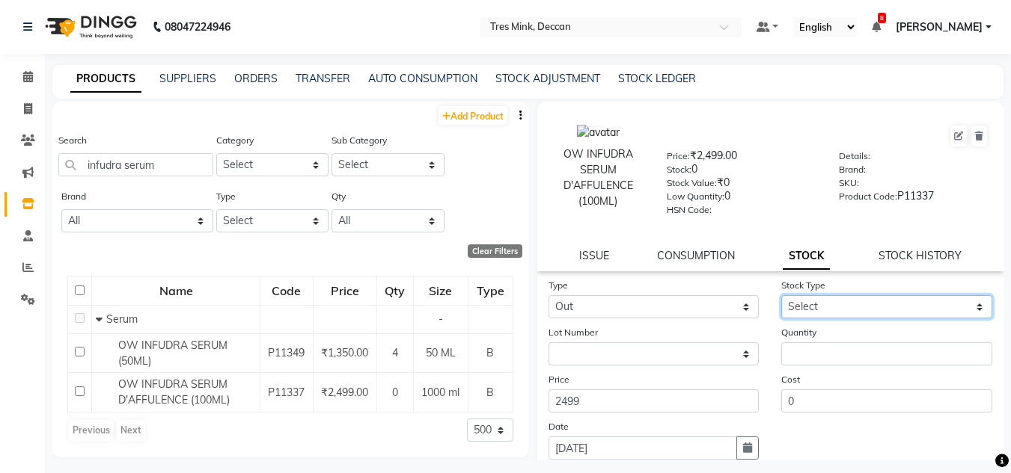
click at [837, 307] on select "Select Internal Use Damaged Expired Adjustment Return Other" at bounding box center [886, 306] width 211 height 23
click at [781, 295] on select "Select Internal Use Damaged Expired Adjustment Return Other" at bounding box center [886, 306] width 211 height 23
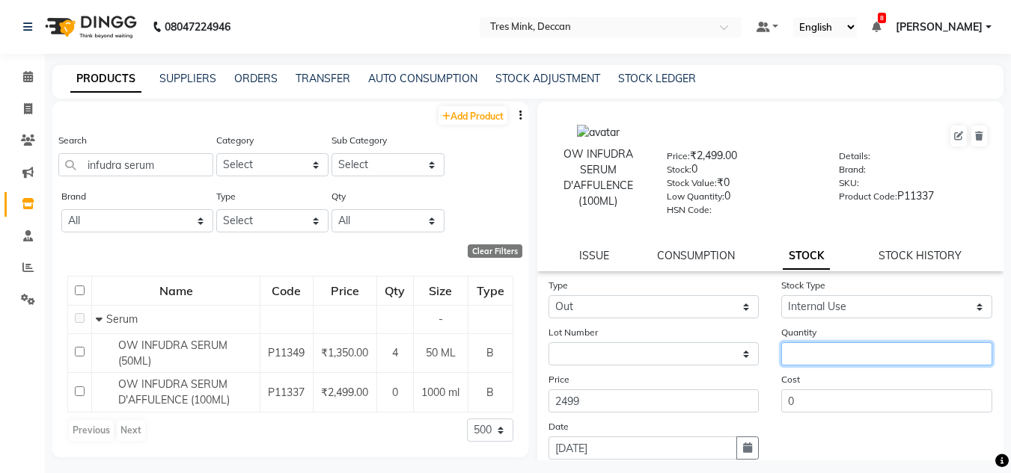
click at [824, 353] on input "number" at bounding box center [886, 354] width 211 height 23
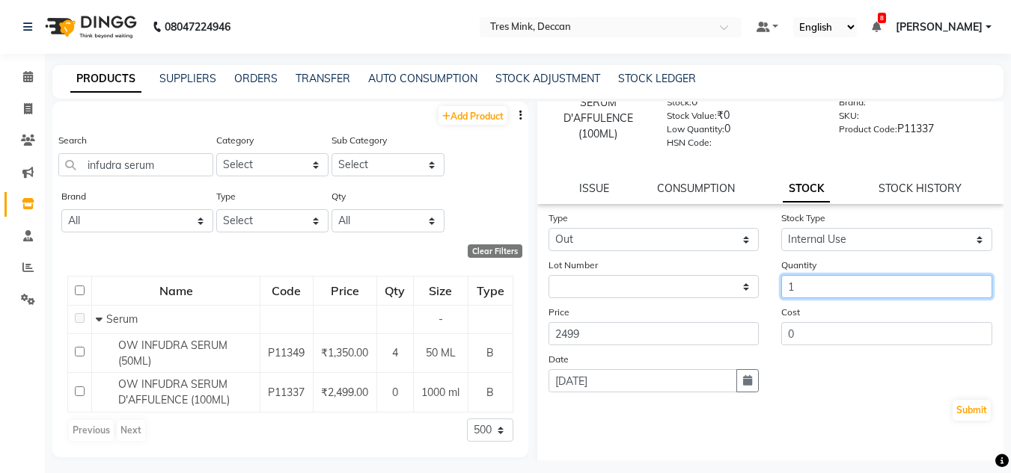
scroll to position [41, 0]
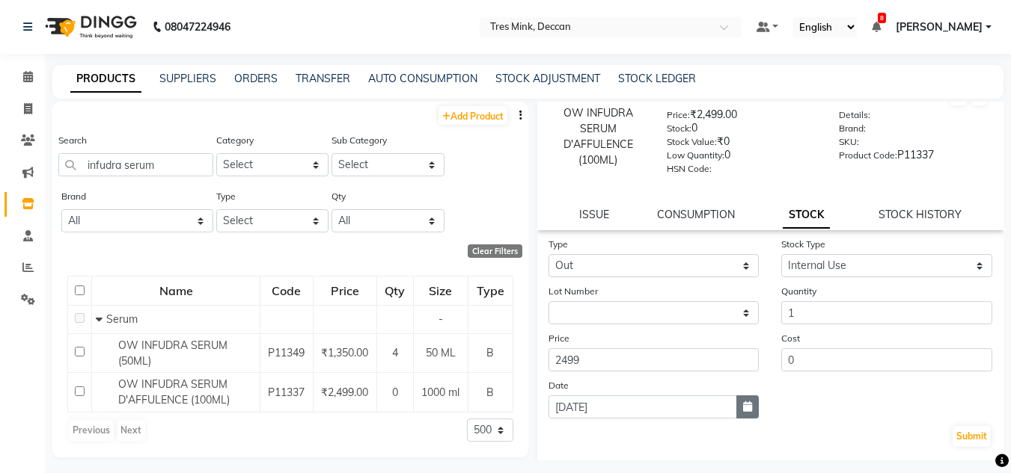
click at [736, 407] on button "button" at bounding box center [747, 407] width 22 height 23
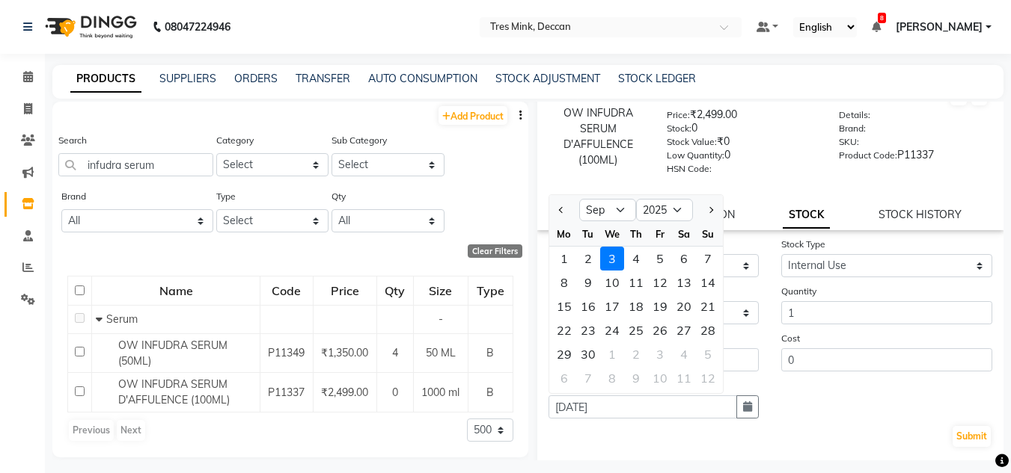
click at [571, 212] on div at bounding box center [564, 210] width 30 height 24
click at [565, 208] on button "Previous month" at bounding box center [561, 210] width 13 height 24
click at [622, 349] on div "27" at bounding box center [612, 355] width 24 height 24
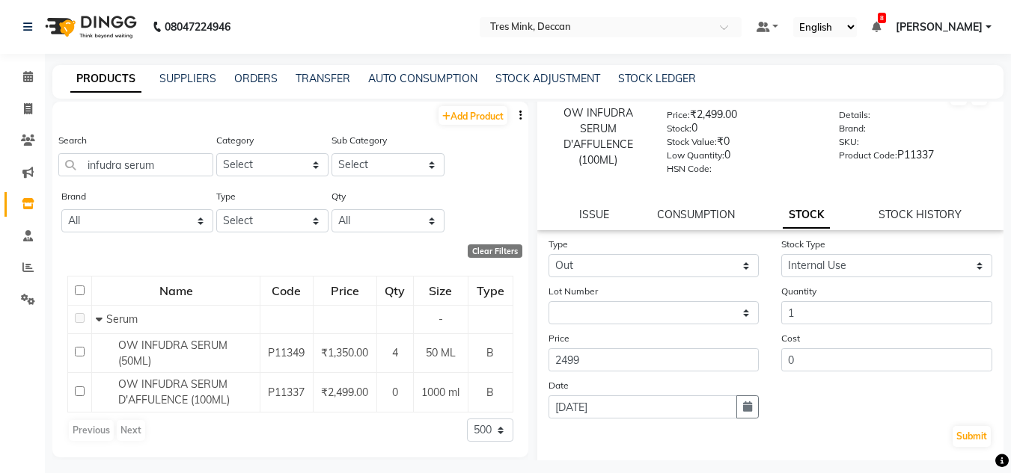
scroll to position [116, 0]
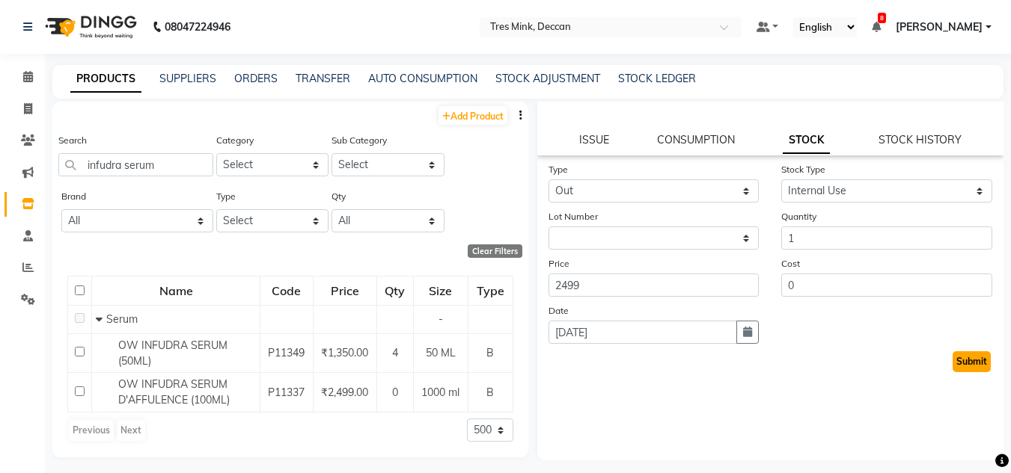
click at [969, 363] on button "Submit" at bounding box center [971, 362] width 38 height 21
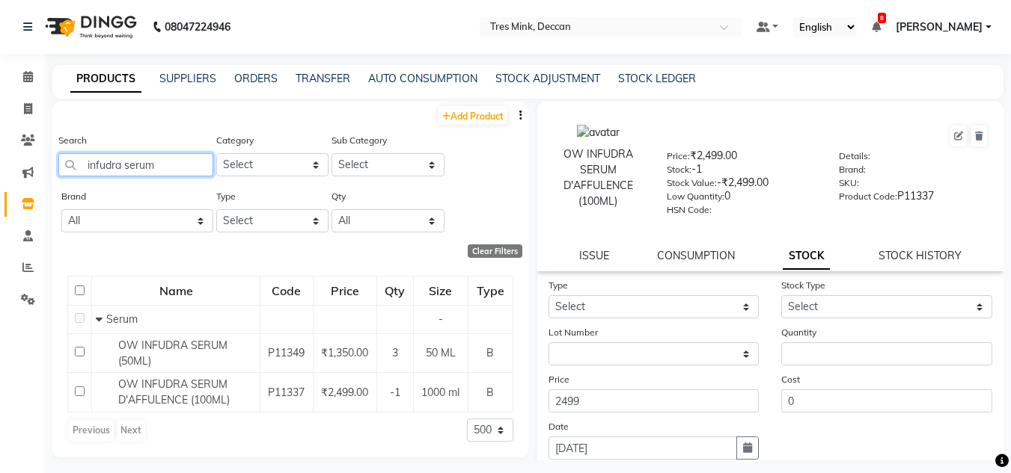
click at [141, 166] on input "infudra serum" at bounding box center [135, 164] width 155 height 23
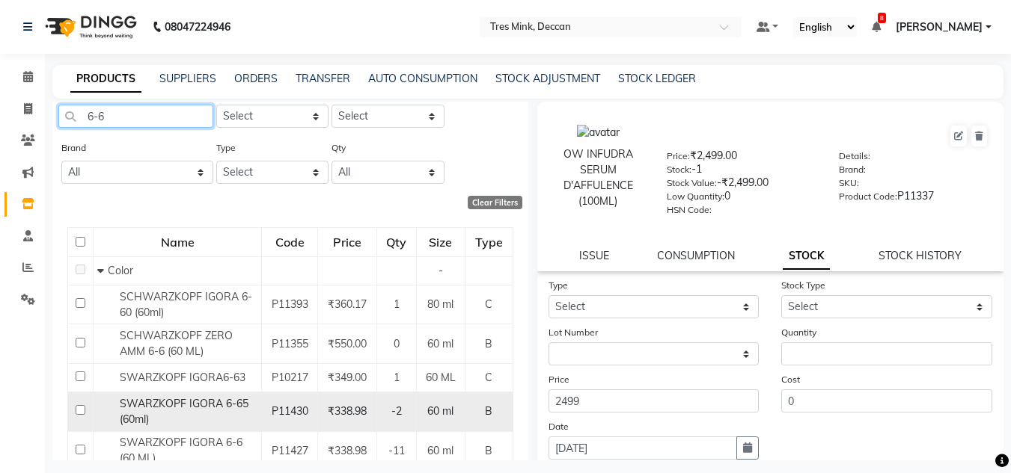
scroll to position [75, 0]
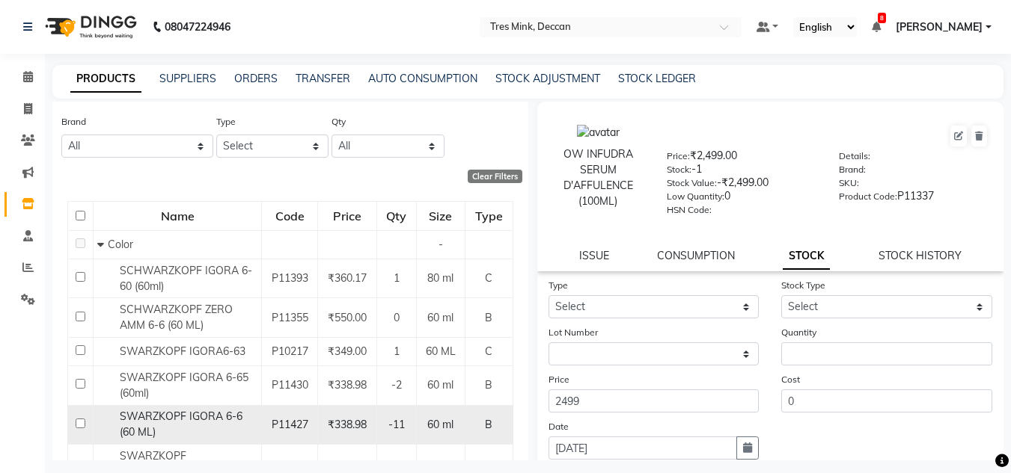
click at [226, 423] on span "SWARZKOPF IGORA 6-6 (60 ML)" at bounding box center [181, 424] width 123 height 29
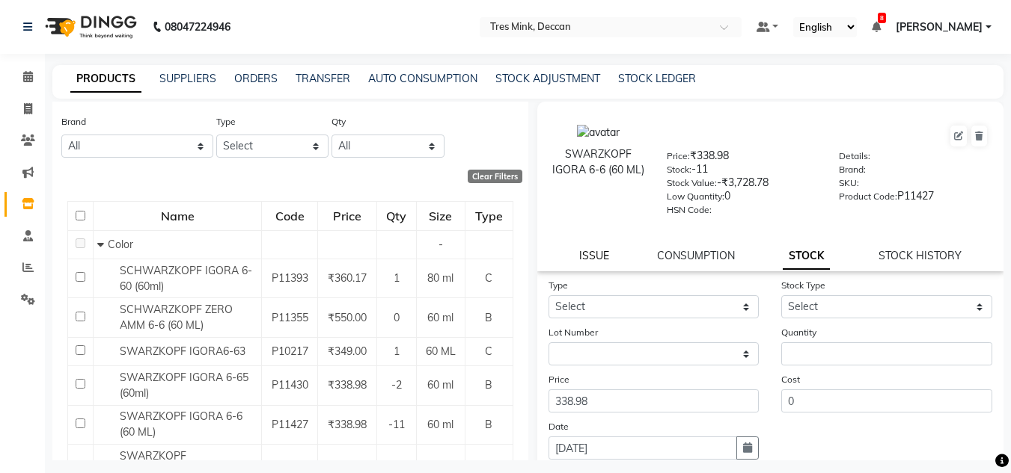
click at [585, 257] on link "ISSUE" at bounding box center [594, 255] width 30 height 13
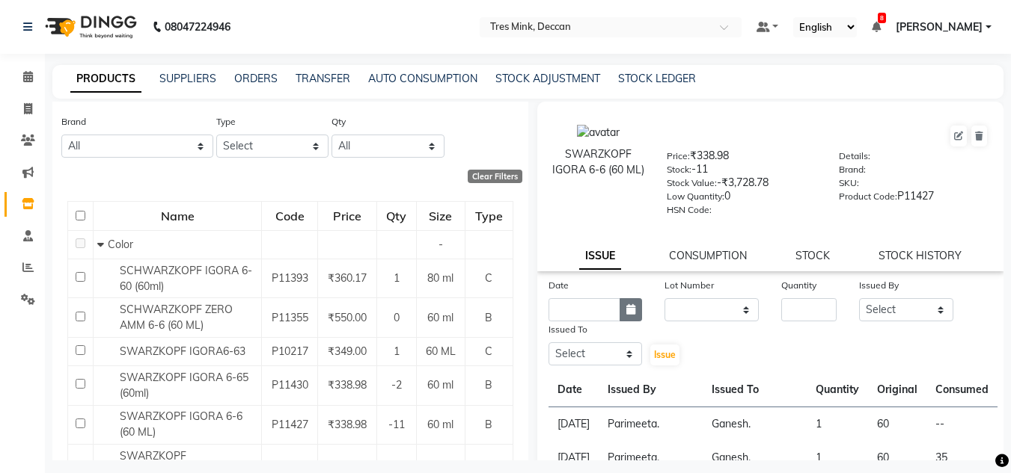
click at [619, 315] on button "button" at bounding box center [630, 309] width 22 height 23
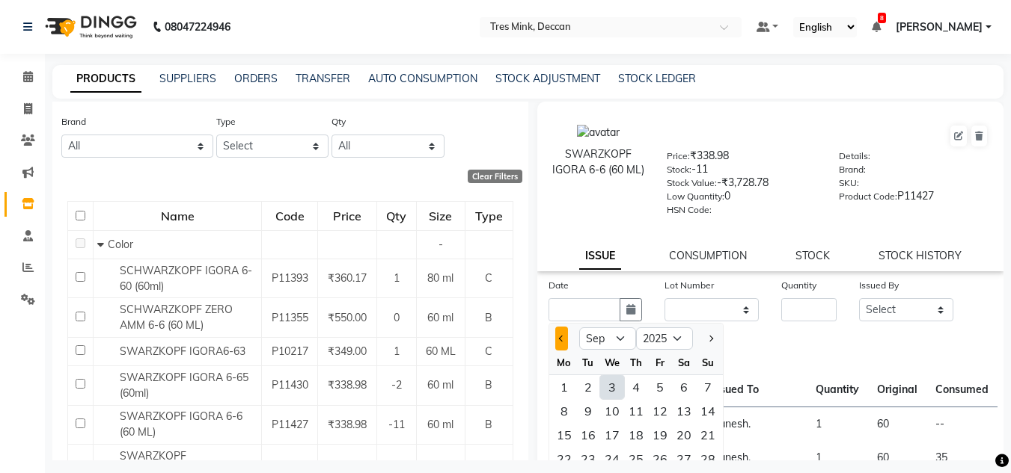
click at [564, 334] on button "Previous month" at bounding box center [561, 339] width 13 height 24
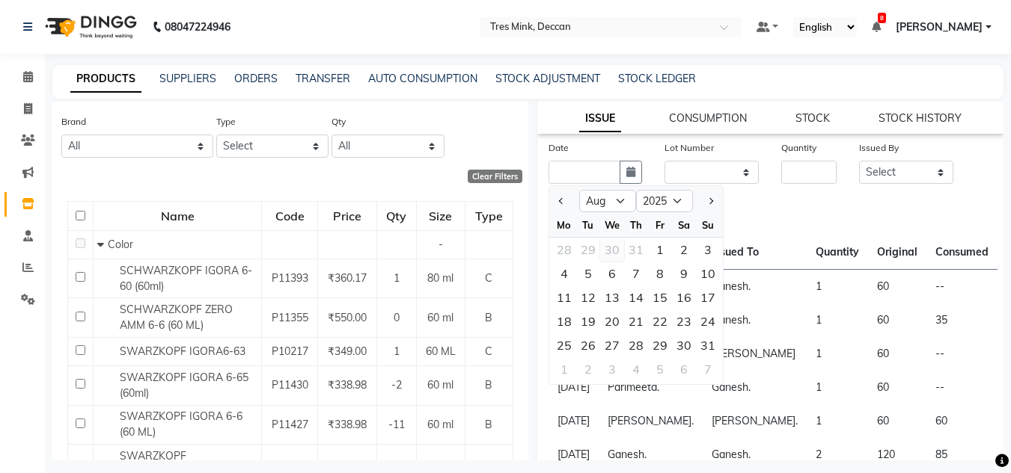
scroll to position [150, 0]
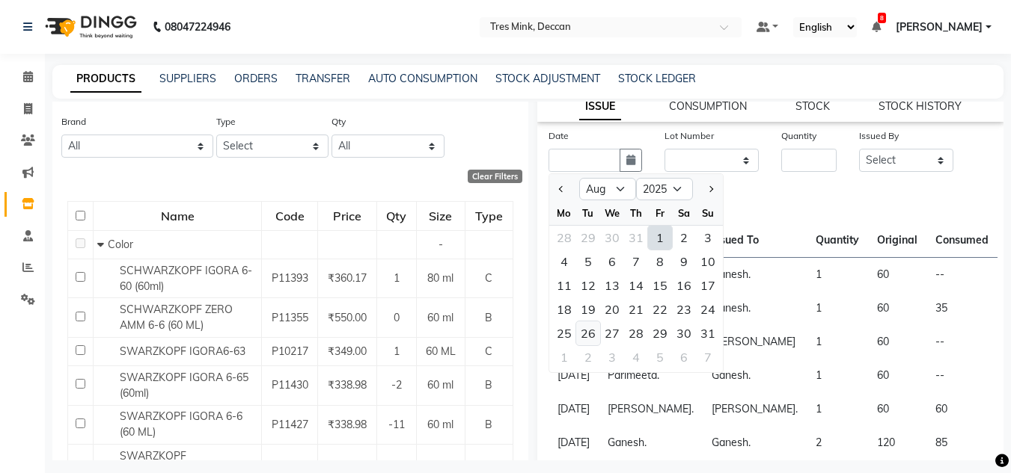
click at [587, 337] on div "26" at bounding box center [588, 334] width 24 height 24
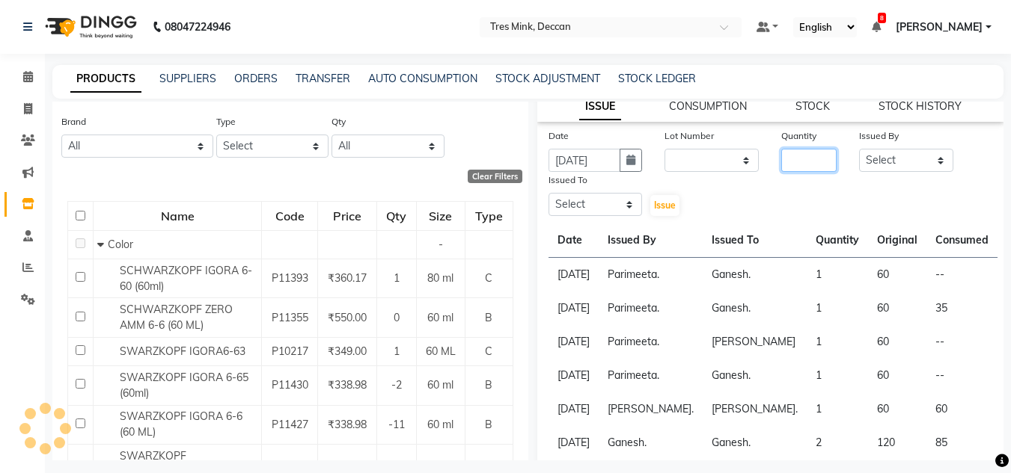
click at [784, 171] on input "number" at bounding box center [808, 160] width 55 height 23
drag, startPoint x: 844, startPoint y: 171, endPoint x: 855, endPoint y: 167, distance: 11.8
click at [847, 171] on div "Issued By Select Eva Ganesh. Gunjan. Karan Arya Krishna. Manju. Nitin. Parimeet…" at bounding box center [905, 150] width 117 height 44
click at [859, 167] on select "Select Eva Ganesh. Gunjan. Karan Arya Krishna. Manju. Nitin. Parimeeta. Philomi…" at bounding box center [906, 160] width 94 height 23
click at [859, 149] on select "Select Eva Ganesh. Gunjan. Karan Arya Krishna. Manju. Nitin. Parimeeta. Philomi…" at bounding box center [906, 160] width 94 height 23
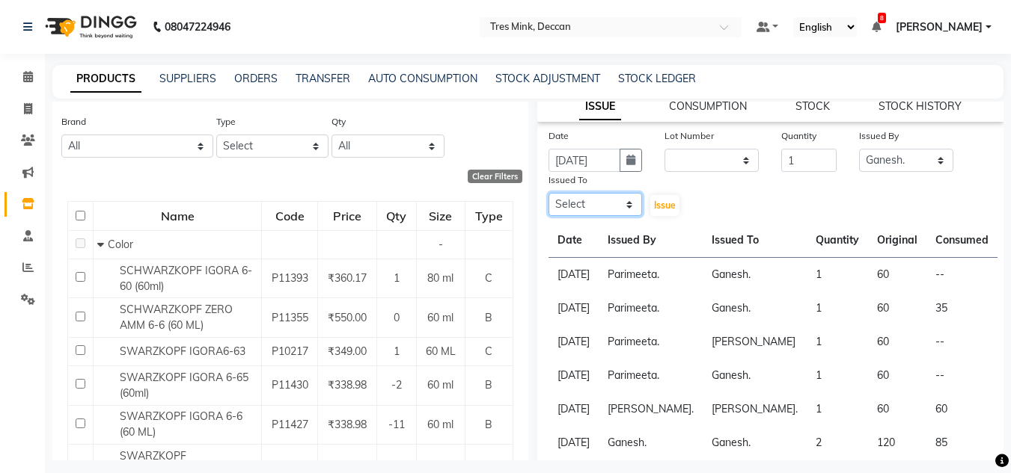
click at [575, 206] on select "Select Eva Ganesh. Gunjan. Karan Arya Krishna. Manju. Nitin. Parimeeta. Philomi…" at bounding box center [595, 204] width 94 height 23
click at [548, 193] on select "Select Eva Ganesh. Gunjan. Karan Arya Krishna. Manju. Nitin. Parimeeta. Philomi…" at bounding box center [595, 204] width 94 height 23
click at [657, 206] on span "Issue" at bounding box center [665, 205] width 22 height 11
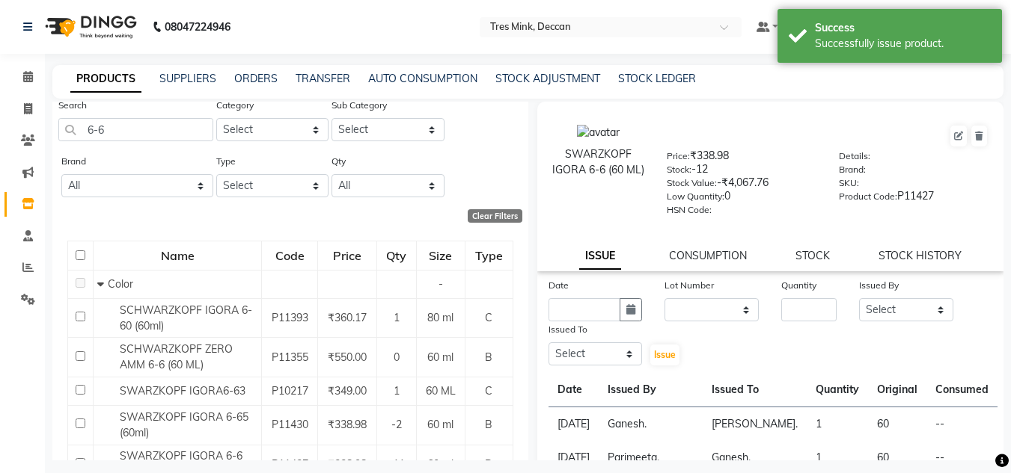
scroll to position [0, 0]
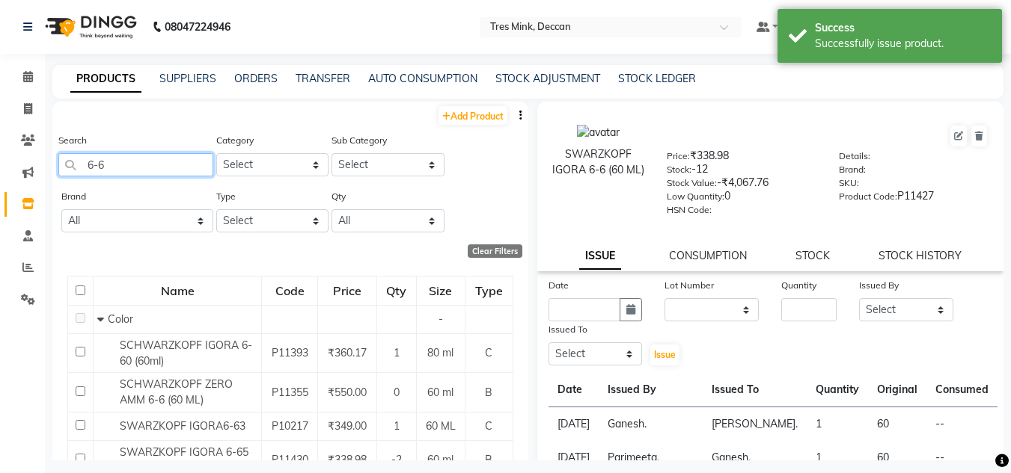
click at [135, 171] on input "6-6" at bounding box center [135, 164] width 155 height 23
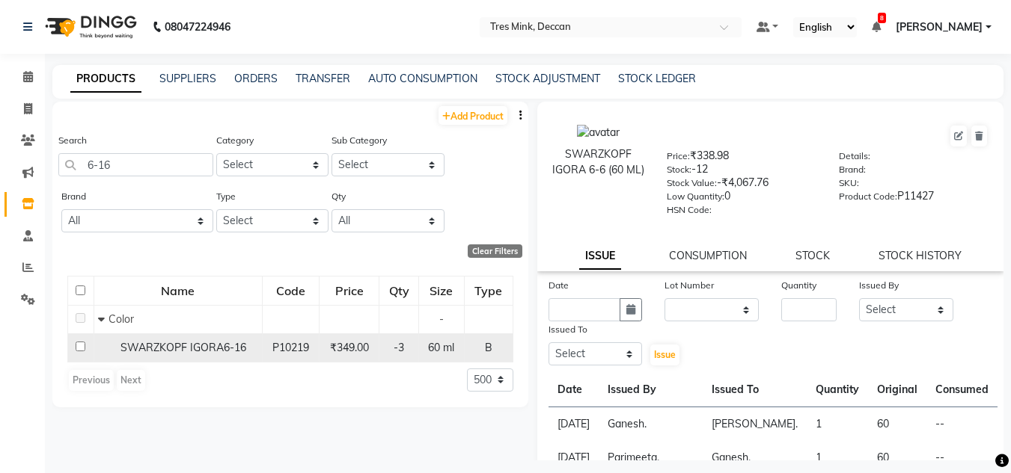
click at [178, 355] on div "SWARZKOPF IGORA6-16" at bounding box center [178, 348] width 160 height 16
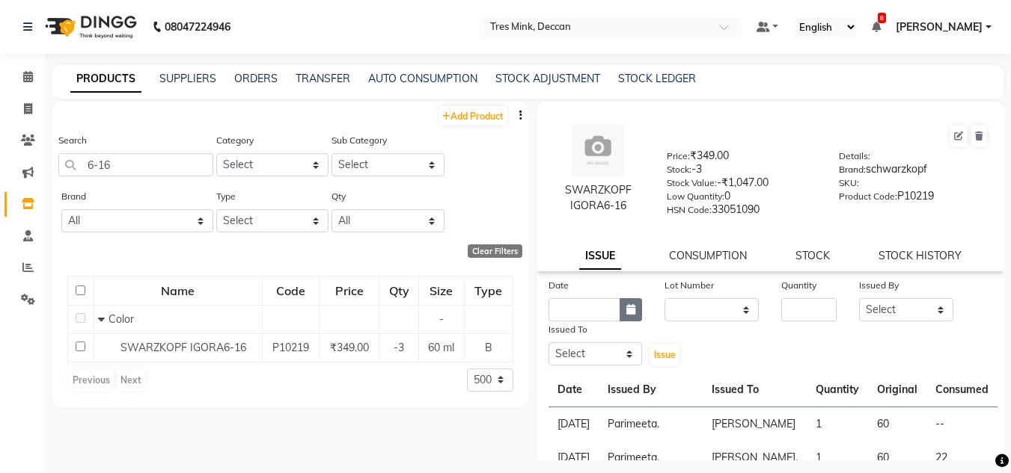
click at [626, 313] on icon "button" at bounding box center [630, 309] width 9 height 10
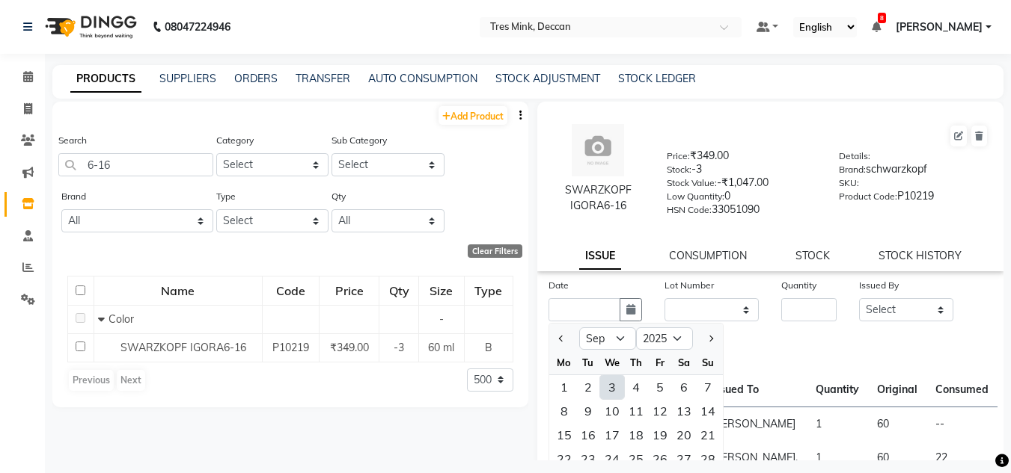
click at [550, 337] on div at bounding box center [564, 339] width 30 height 24
click at [555, 338] on button "Previous month" at bounding box center [561, 339] width 13 height 24
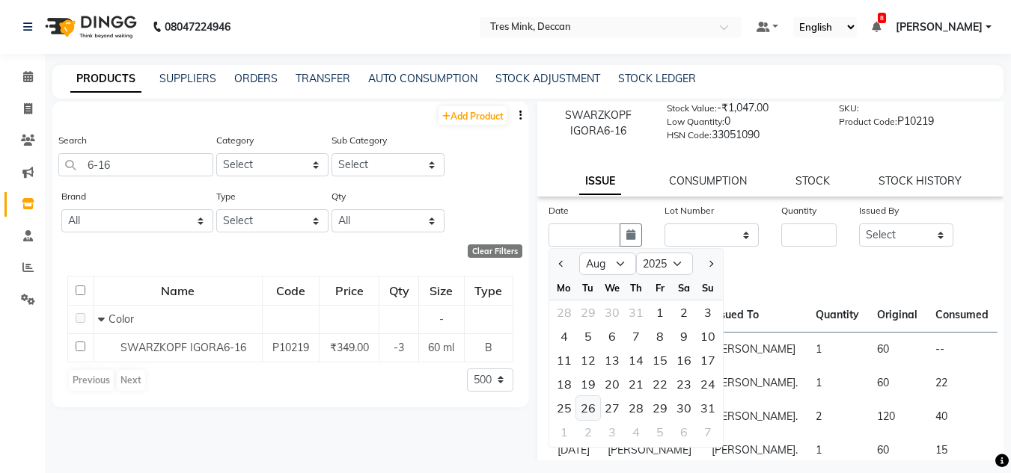
click at [595, 414] on div "26" at bounding box center [588, 408] width 24 height 24
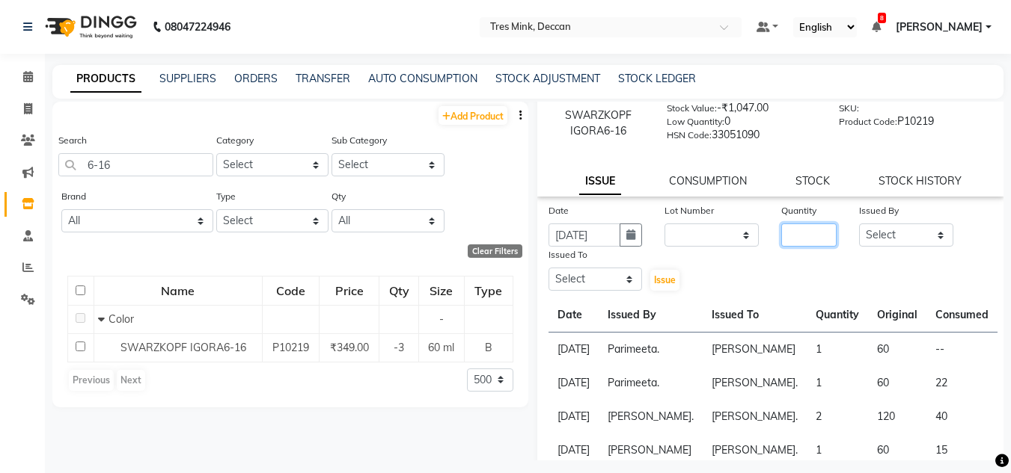
click at [806, 234] on input "number" at bounding box center [808, 235] width 55 height 23
click at [874, 232] on select "Select Eva Ganesh. Gunjan. Karan Arya Krishna. Manju. Nitin. Parimeeta. Philomi…" at bounding box center [906, 235] width 94 height 23
click at [859, 224] on select "Select Eva Ganesh. Gunjan. Karan Arya Krishna. Manju. Nitin. Parimeeta. Philomi…" at bounding box center [906, 235] width 94 height 23
click at [607, 281] on select "Select Eva Ganesh. Gunjan. Karan Arya Krishna. Manju. Nitin. Parimeeta. Philomi…" at bounding box center [595, 279] width 94 height 23
click at [548, 268] on select "Select Eva Ganesh. Gunjan. Karan Arya Krishna. Manju. Nitin. Parimeeta. Philomi…" at bounding box center [595, 279] width 94 height 23
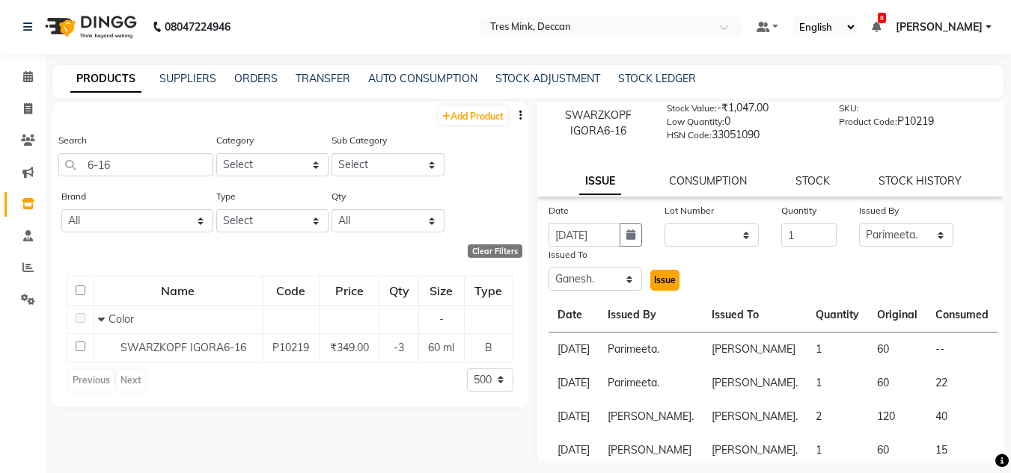
click at [662, 276] on span "Issue" at bounding box center [665, 280] width 22 height 11
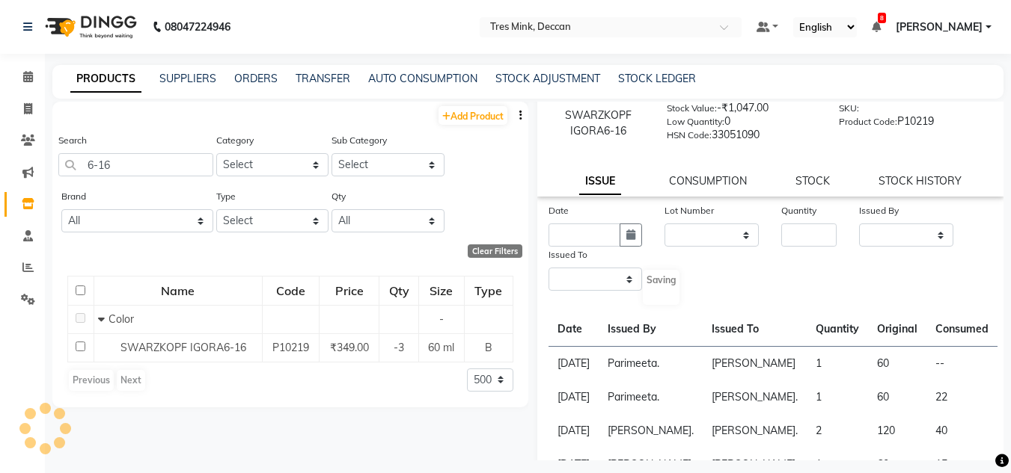
scroll to position [0, 0]
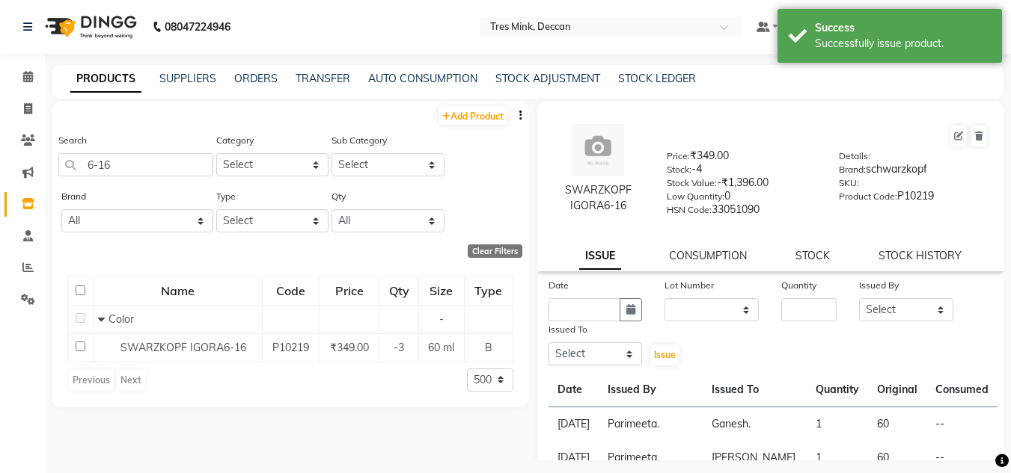
click at [135, 157] on div "Search 6-16" at bounding box center [135, 154] width 155 height 44
click at [132, 165] on input "6-16" at bounding box center [135, 164] width 155 height 23
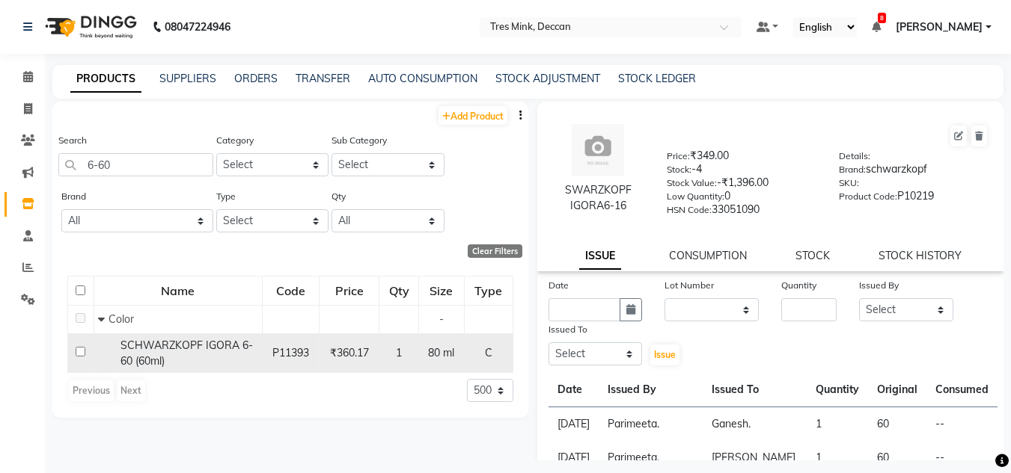
click at [194, 358] on div "SCHWARZKOPF IGORA 6-60 (60ml)" at bounding box center [178, 353] width 160 height 31
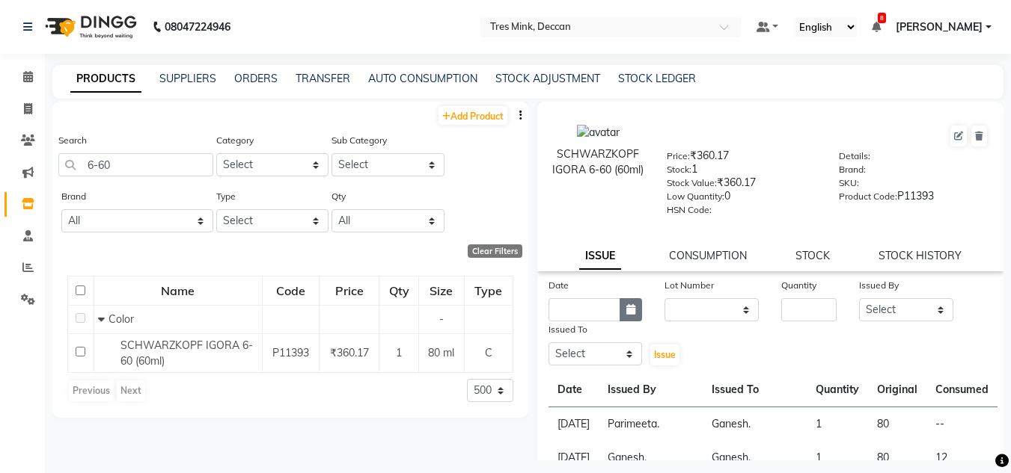
click at [621, 316] on button "button" at bounding box center [630, 309] width 22 height 23
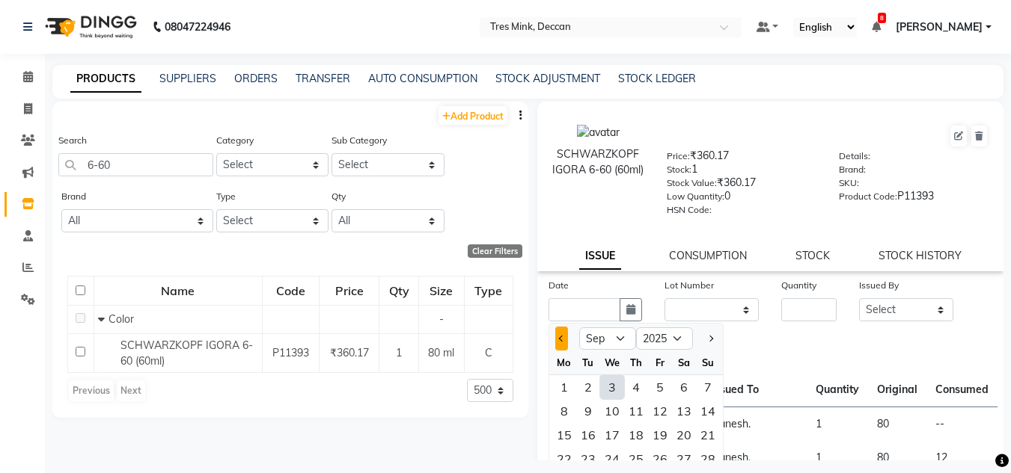
click at [559, 340] on span "Previous month" at bounding box center [561, 339] width 6 height 6
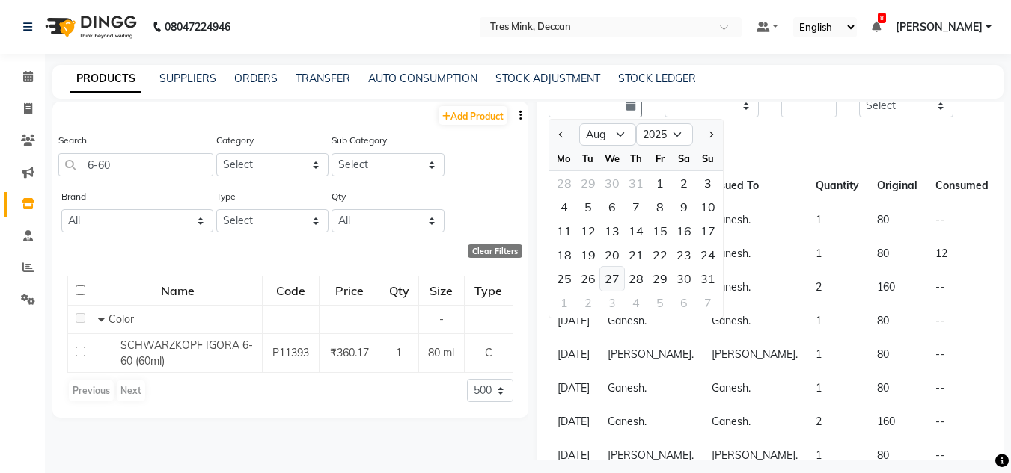
scroll to position [224, 0]
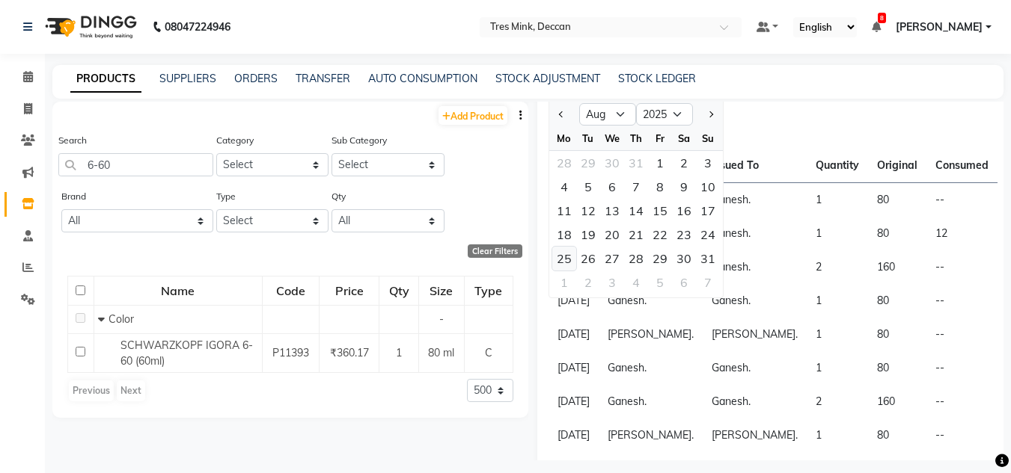
click at [561, 263] on div "25" at bounding box center [564, 259] width 24 height 24
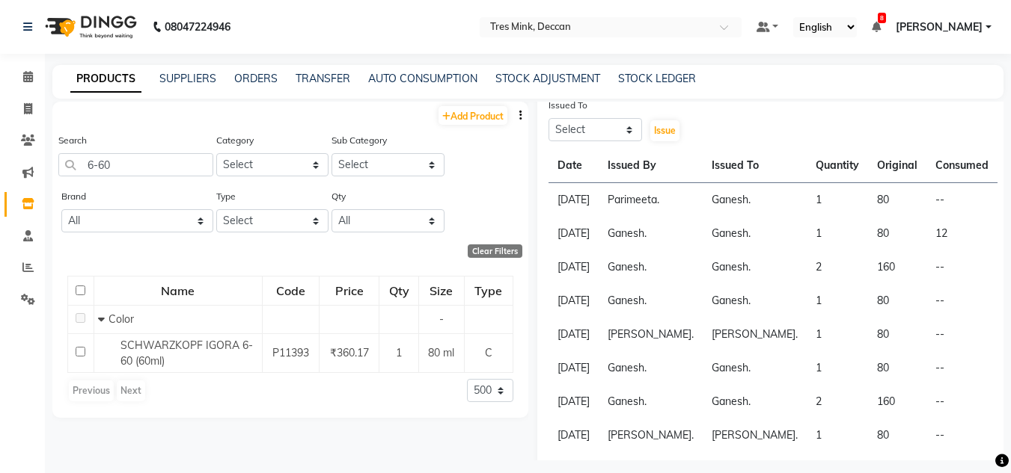
scroll to position [29, 0]
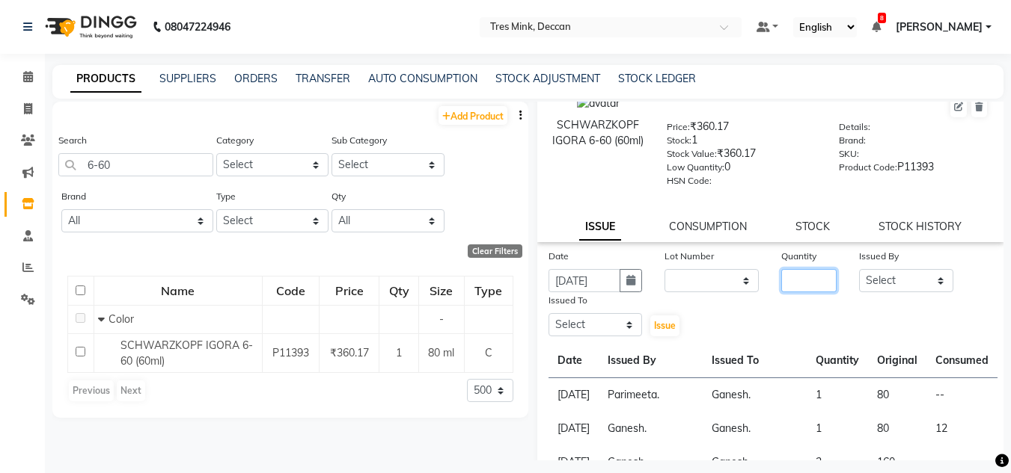
click at [805, 274] on input "number" at bounding box center [808, 280] width 55 height 23
drag, startPoint x: 861, startPoint y: 271, endPoint x: 871, endPoint y: 274, distance: 10.2
click at [871, 274] on select "Select Eva Ganesh. Gunjan. Karan Arya Krishna. Manju. Nitin. Parimeeta. Philomi…" at bounding box center [906, 280] width 94 height 23
click at [859, 269] on select "Select Eva Ganesh. Gunjan. Karan Arya Krishna. Manju. Nitin. Parimeeta. Philomi…" at bounding box center [906, 280] width 94 height 23
click at [603, 327] on select "Select Eva Ganesh. Gunjan. Karan Arya Krishna. Manju. Nitin. Parimeeta. Philomi…" at bounding box center [595, 324] width 94 height 23
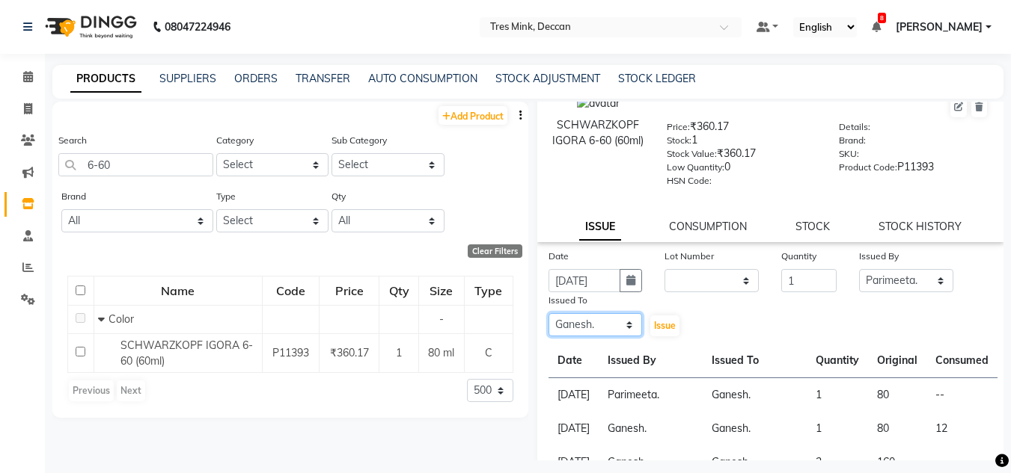
click at [548, 313] on select "Select Eva Ganesh. Gunjan. Karan Arya Krishna. Manju. Nitin. Parimeeta. Philomi…" at bounding box center [595, 324] width 94 height 23
click at [661, 321] on span "Issue" at bounding box center [665, 325] width 22 height 11
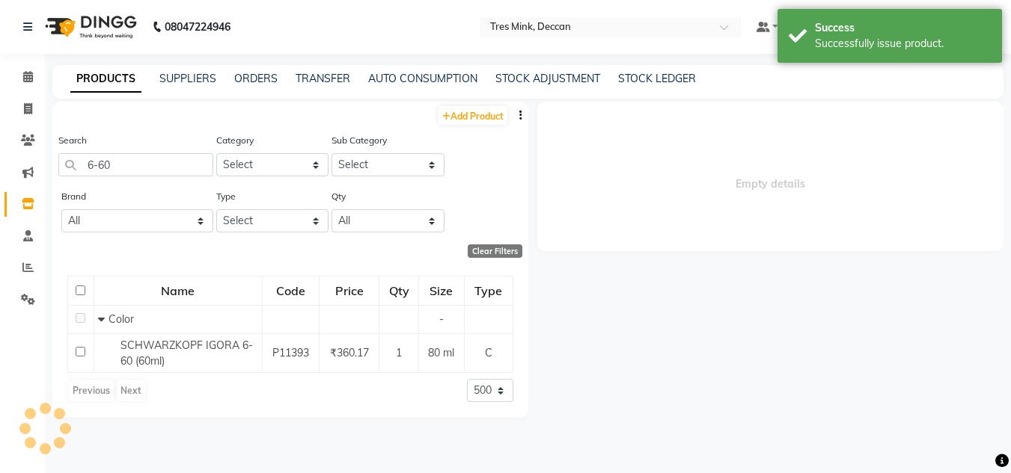
scroll to position [0, 0]
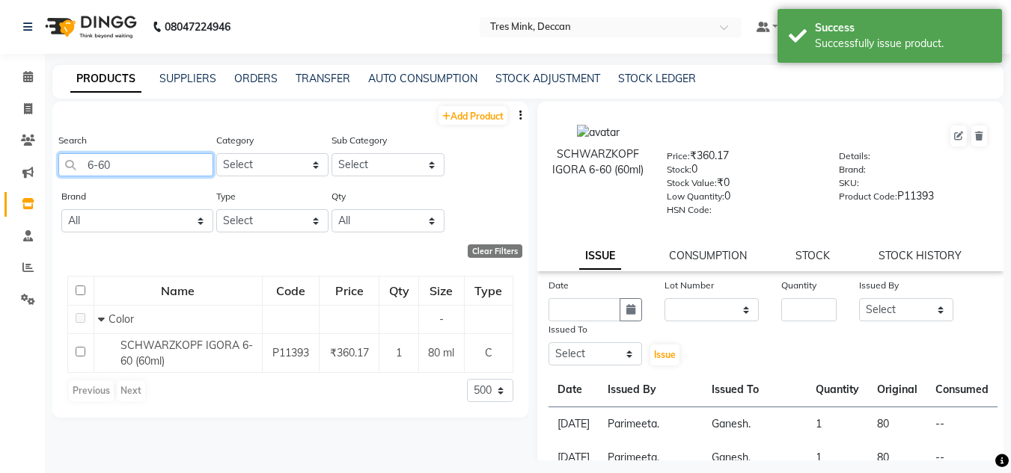
click at [121, 154] on input "6-60" at bounding box center [135, 164] width 155 height 23
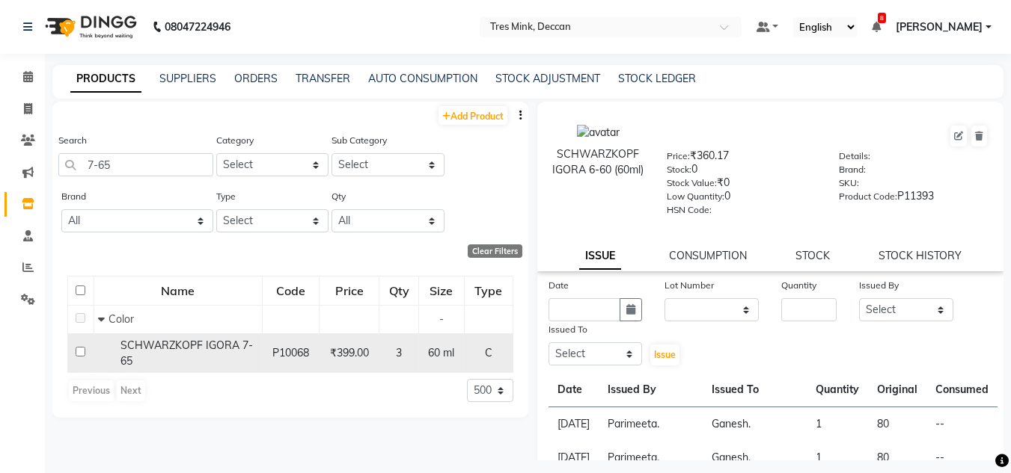
click at [171, 342] on span "SCHWARZKOPF IGORA 7-65" at bounding box center [186, 353] width 132 height 29
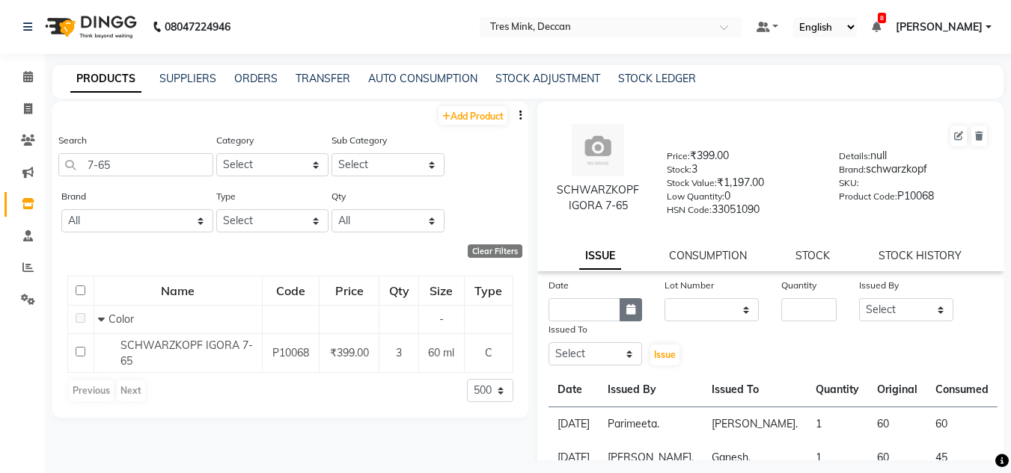
click at [631, 312] on icon "button" at bounding box center [630, 309] width 9 height 10
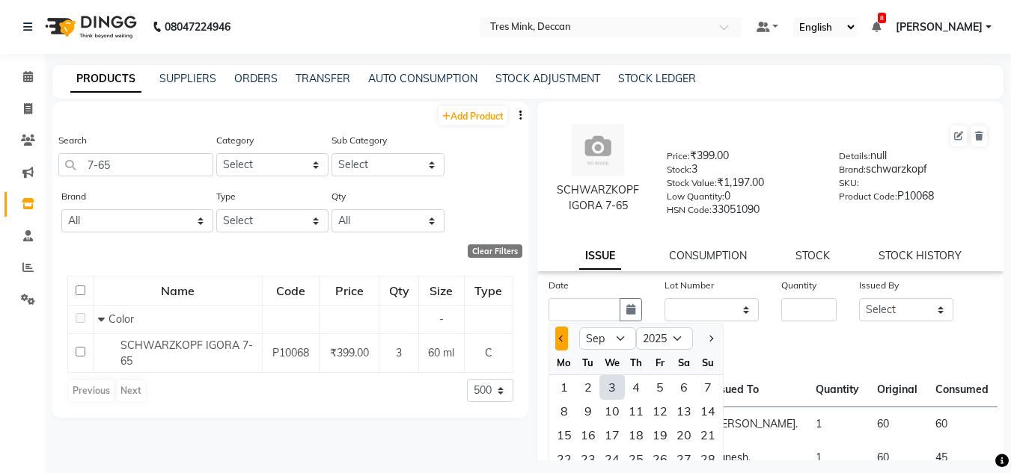
click at [564, 339] on span "Previous month" at bounding box center [561, 339] width 6 height 6
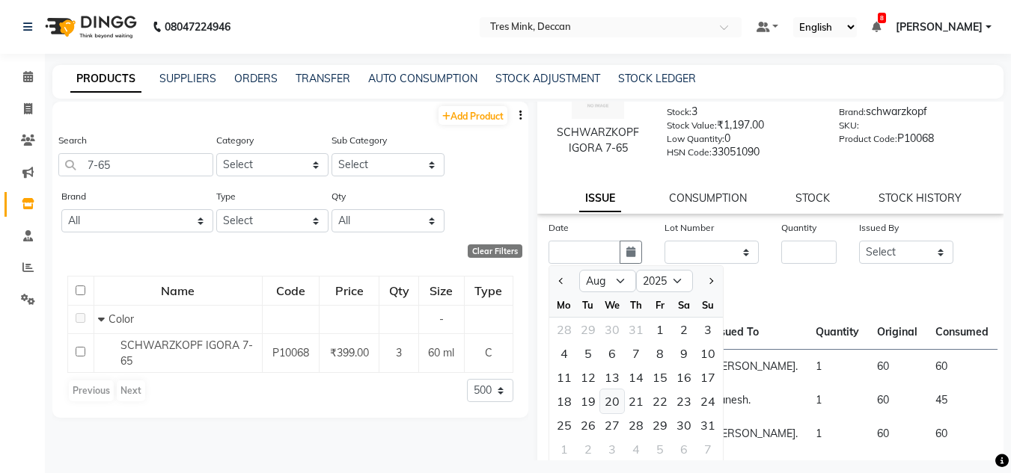
scroll to position [75, 0]
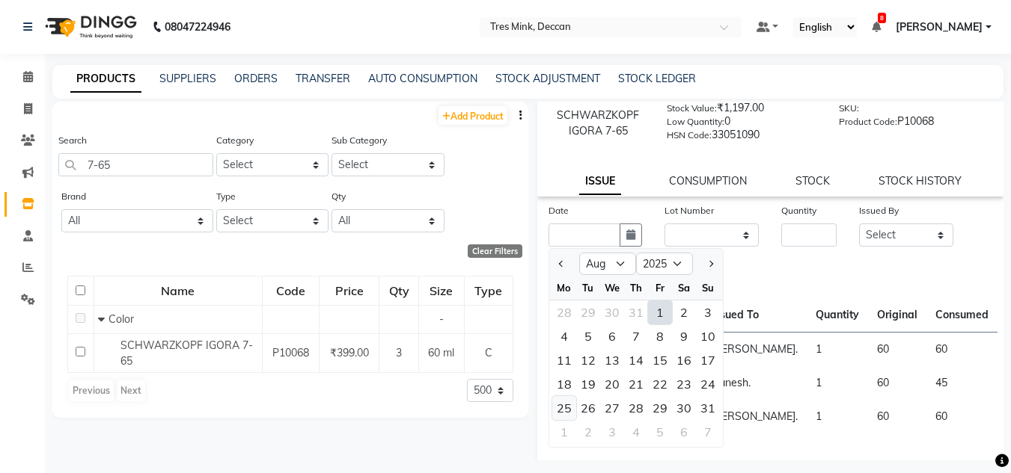
click at [558, 407] on div "25" at bounding box center [564, 408] width 24 height 24
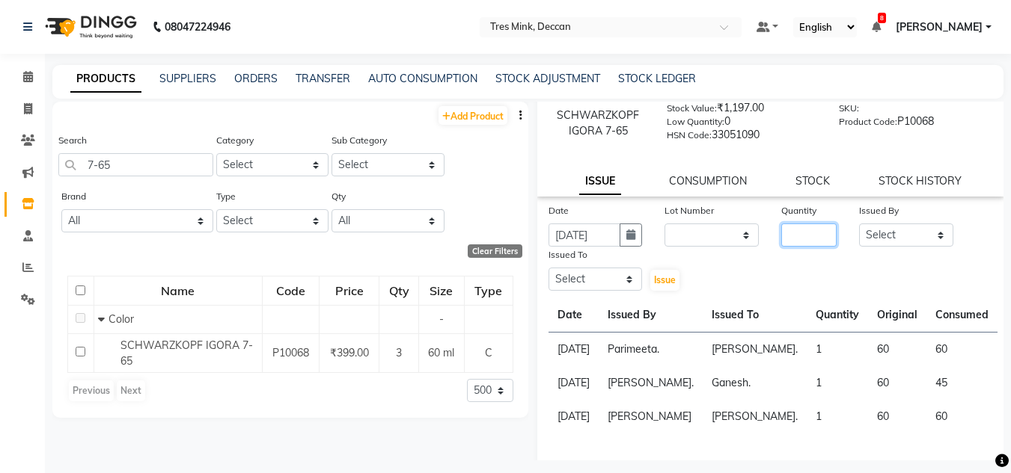
click at [797, 245] on input "number" at bounding box center [808, 235] width 55 height 23
click at [816, 181] on link "STOCK" at bounding box center [812, 180] width 34 height 13
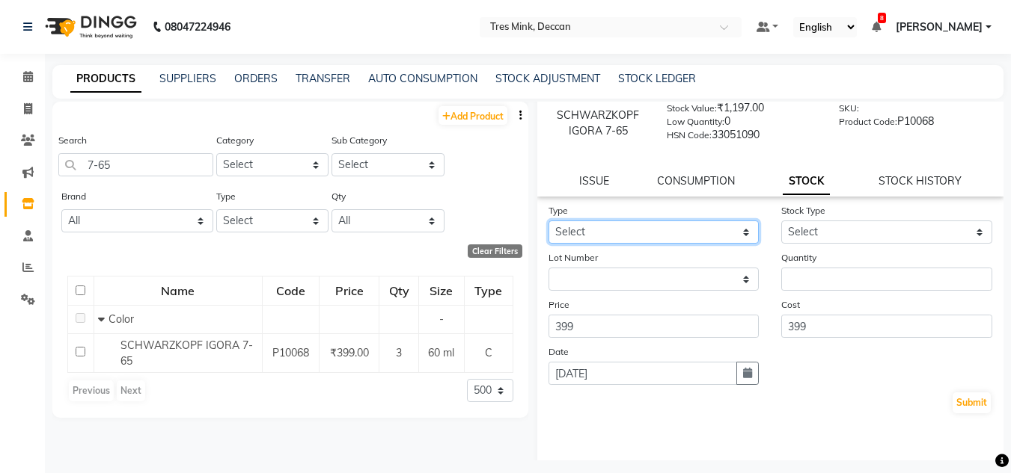
click at [577, 233] on select "Select In Out" at bounding box center [653, 232] width 211 height 23
click at [548, 221] on select "Select In Out" at bounding box center [653, 232] width 211 height 23
drag, startPoint x: 803, startPoint y: 214, endPoint x: 806, endPoint y: 224, distance: 10.9
click at [806, 224] on div "Stock Type Select Internal Use Damaged Expired Adjustment Return Other" at bounding box center [886, 223] width 233 height 41
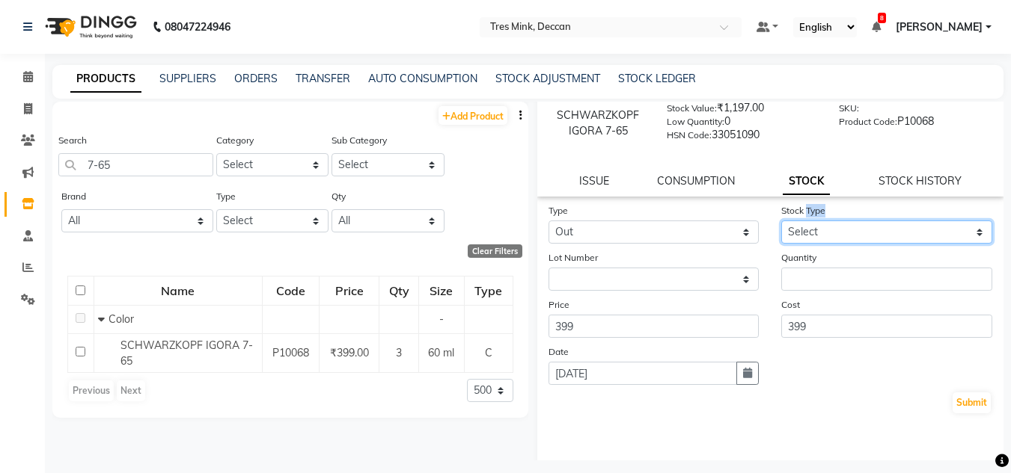
click at [807, 225] on select "Select Internal Use Damaged Expired Adjustment Return Other" at bounding box center [886, 232] width 211 height 23
click at [781, 221] on select "Select Internal Use Damaged Expired Adjustment Return Other" at bounding box center [886, 232] width 211 height 23
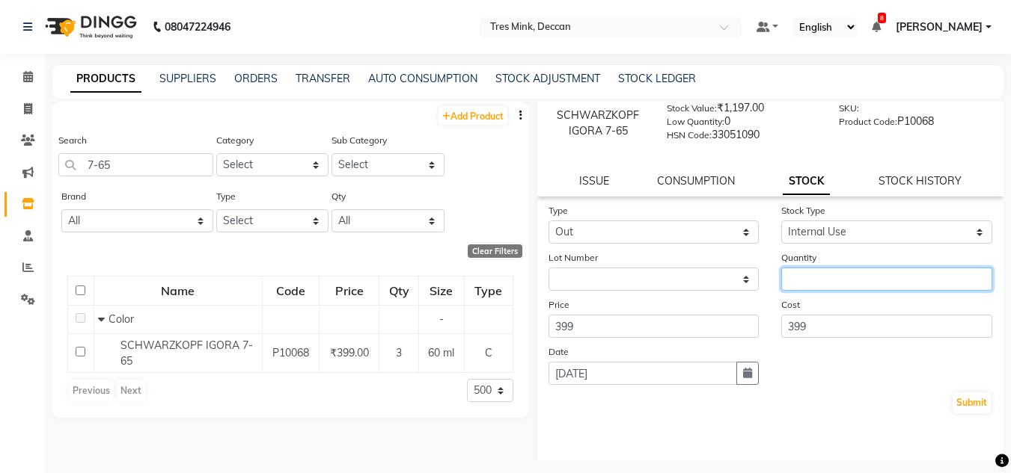
click at [836, 278] on input "number" at bounding box center [886, 279] width 211 height 23
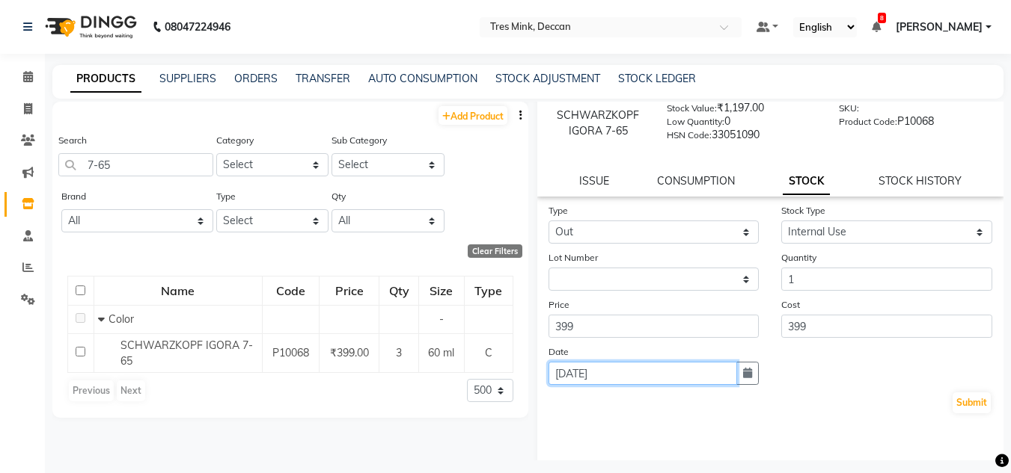
click at [585, 364] on input "[DATE]" at bounding box center [642, 373] width 189 height 23
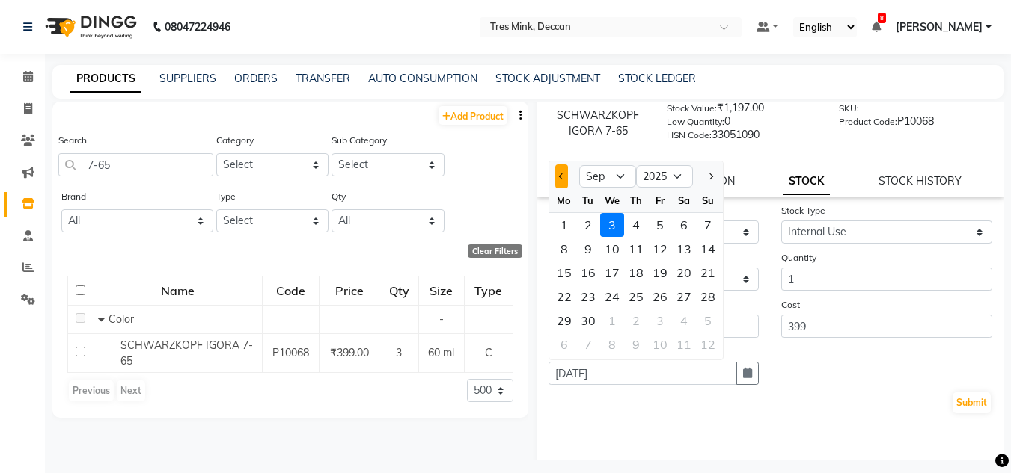
click at [560, 187] on button "Previous month" at bounding box center [561, 177] width 13 height 24
click at [559, 319] on div "25" at bounding box center [564, 321] width 24 height 24
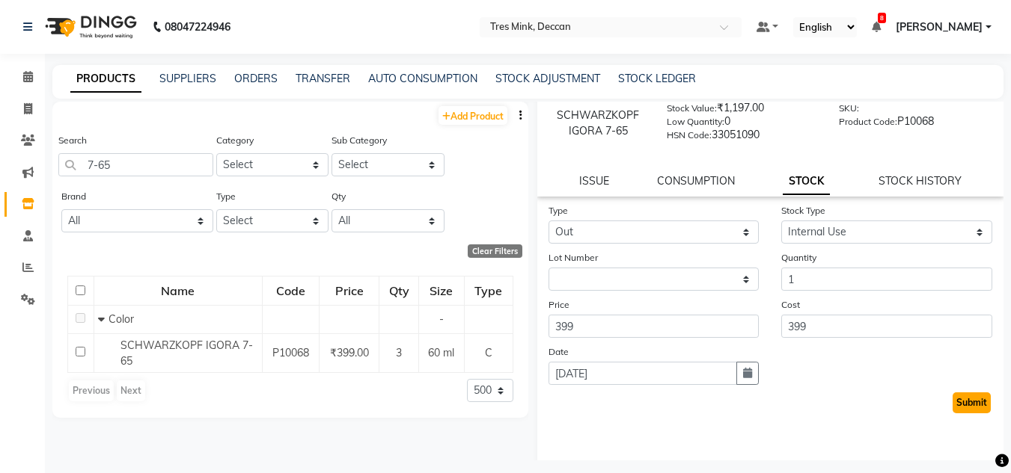
click at [967, 405] on button "Submit" at bounding box center [971, 403] width 38 height 21
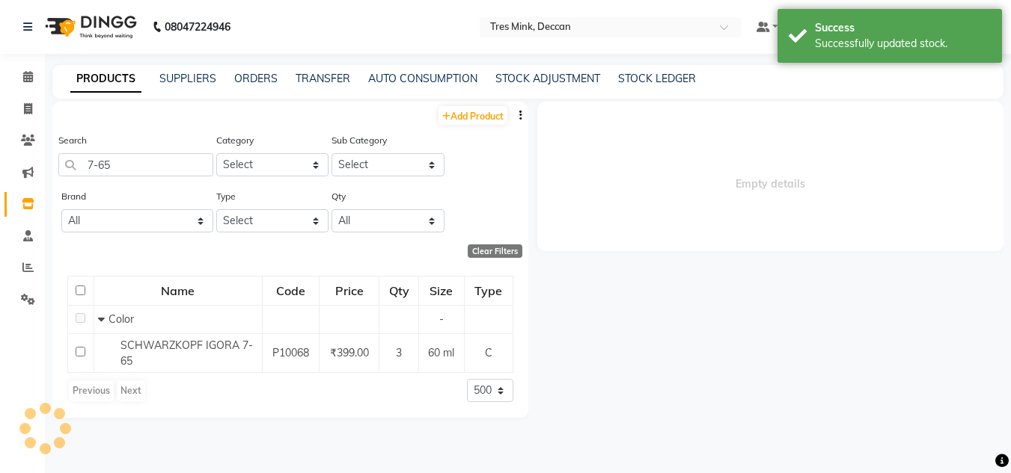
scroll to position [0, 0]
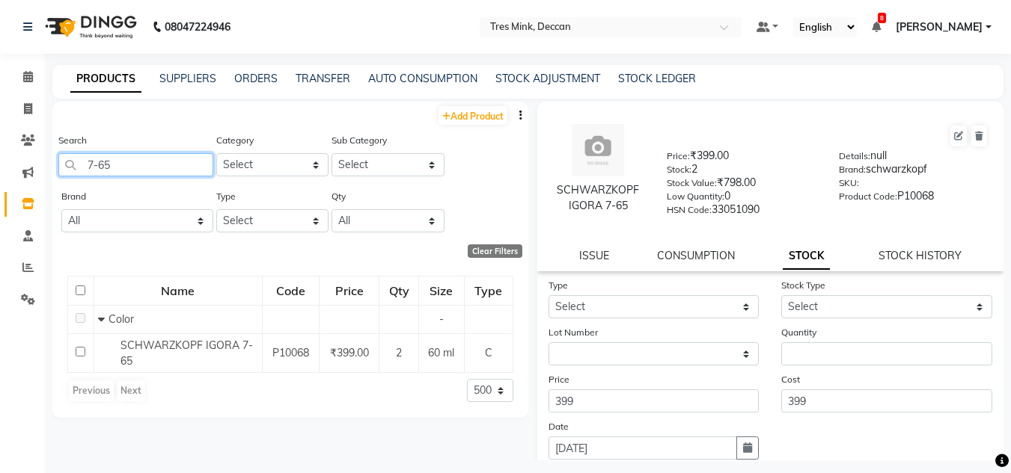
click at [111, 170] on input "7-65" at bounding box center [135, 164] width 155 height 23
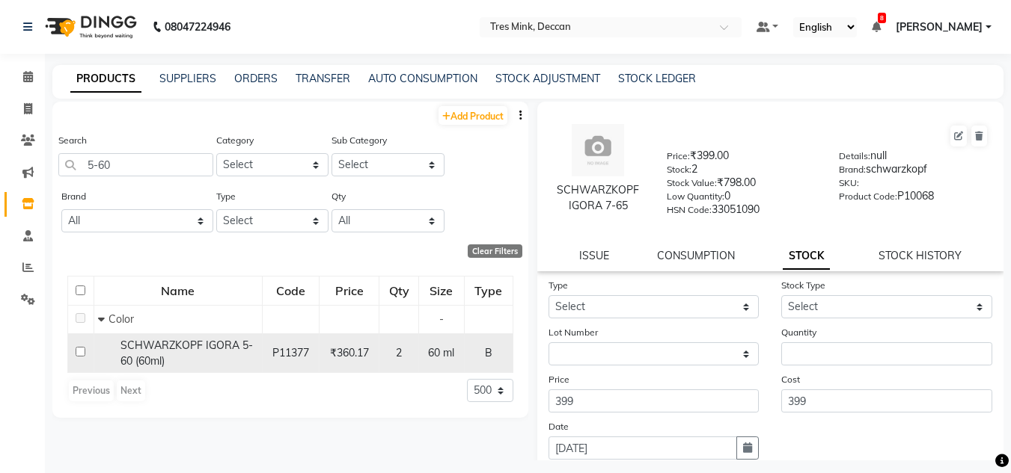
click at [196, 346] on span "SCHWARZKOPF IGORA 5-60 (60ml)" at bounding box center [186, 353] width 132 height 29
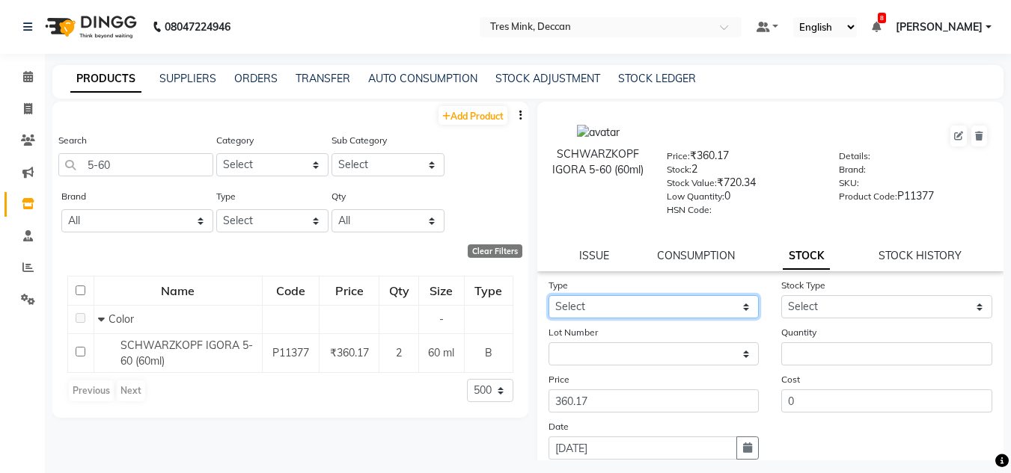
click at [586, 306] on select "Select In Out" at bounding box center [653, 306] width 211 height 23
click at [548, 295] on select "Select In Out" at bounding box center [653, 306] width 211 height 23
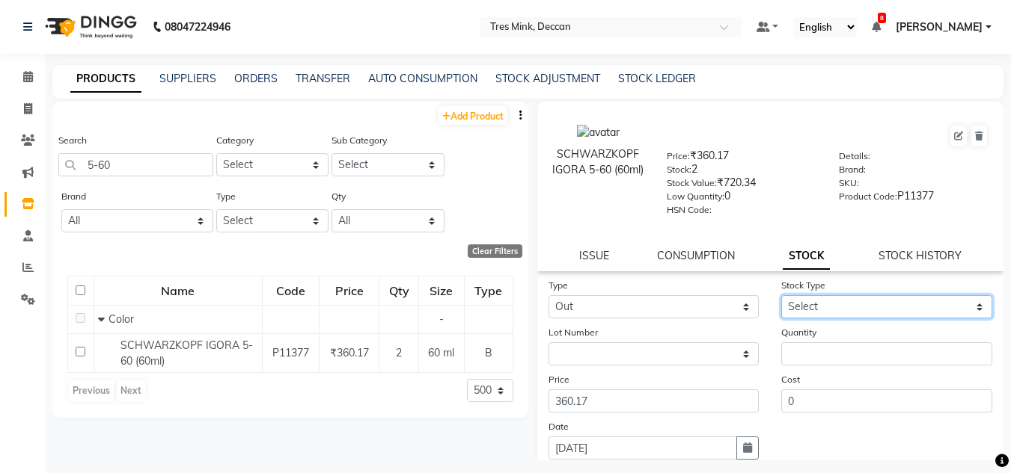
click at [806, 307] on select "Select Internal Use Damaged Expired Adjustment Return Other" at bounding box center [886, 306] width 211 height 23
click at [781, 295] on select "Select Internal Use Damaged Expired Adjustment Return Other" at bounding box center [886, 306] width 211 height 23
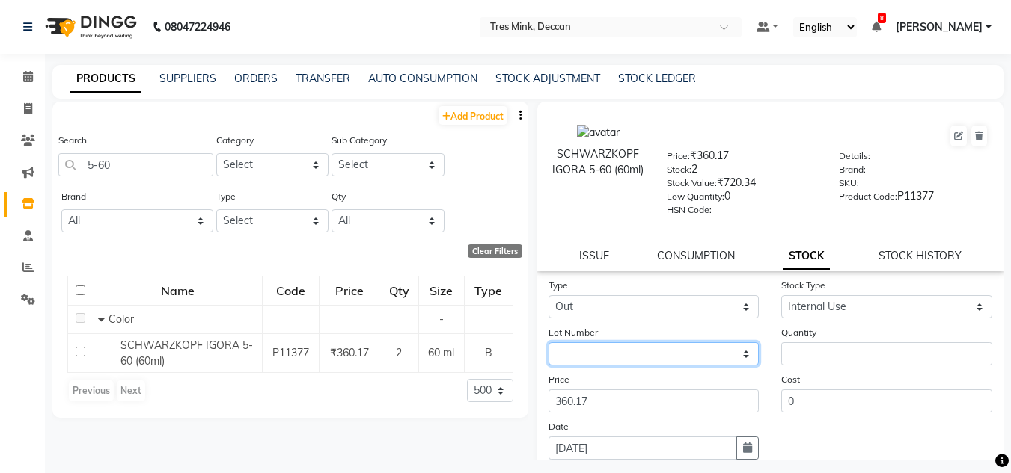
click at [597, 361] on select "None" at bounding box center [653, 354] width 211 height 23
click at [592, 342] on div "Lot Number None" at bounding box center [653, 345] width 233 height 41
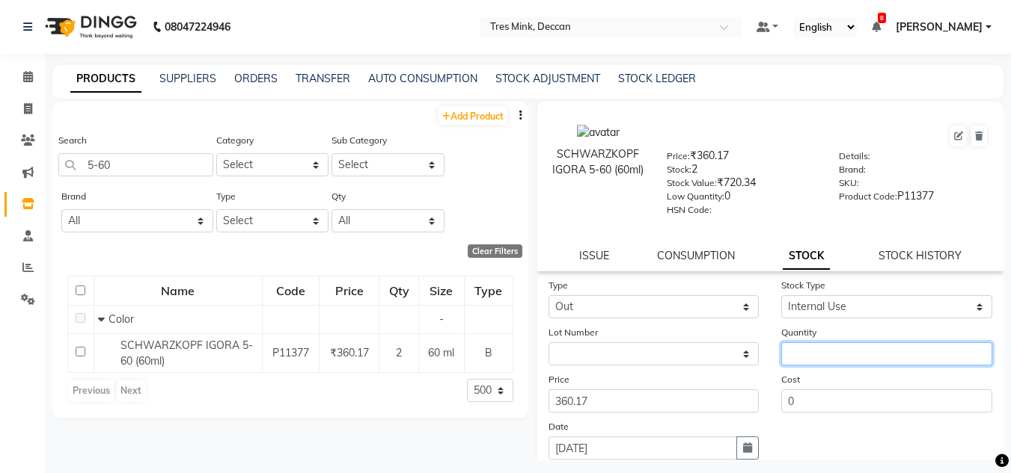
click at [810, 358] on input "number" at bounding box center [886, 354] width 211 height 23
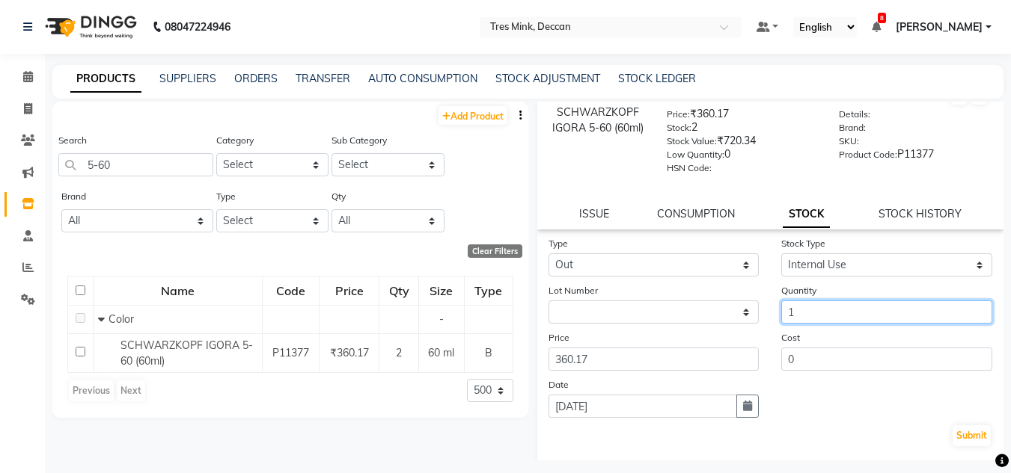
scroll to position [116, 0]
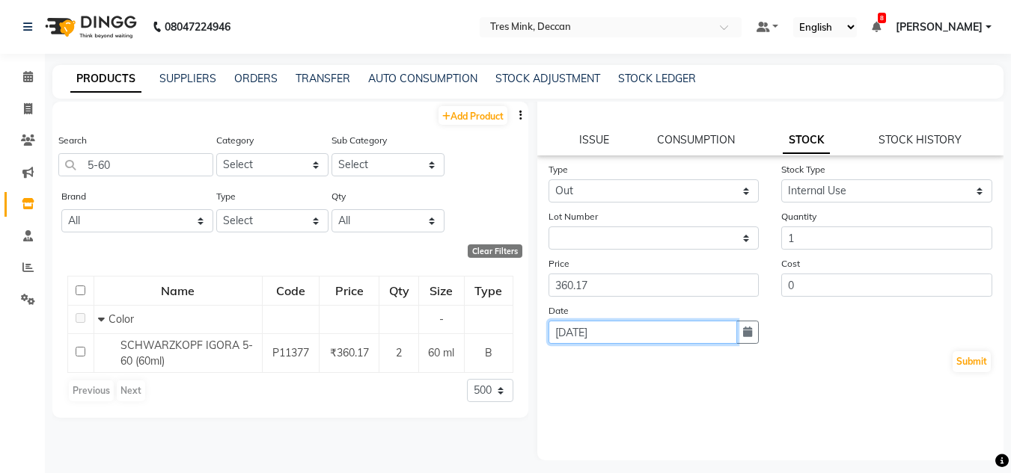
drag, startPoint x: 578, startPoint y: 336, endPoint x: 577, endPoint y: 347, distance: 11.3
click at [581, 339] on input "[DATE]" at bounding box center [642, 332] width 189 height 23
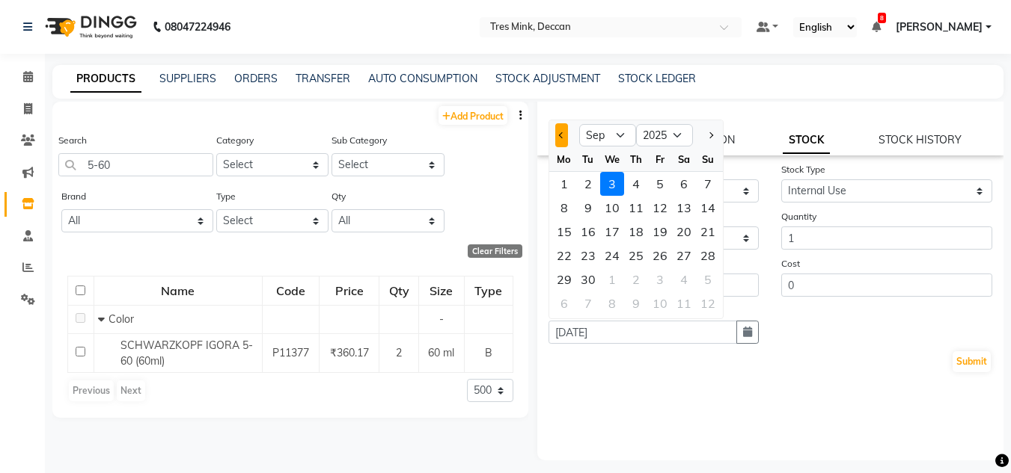
click at [562, 136] on span "Previous month" at bounding box center [561, 135] width 6 height 6
click at [554, 272] on div "25" at bounding box center [564, 280] width 24 height 24
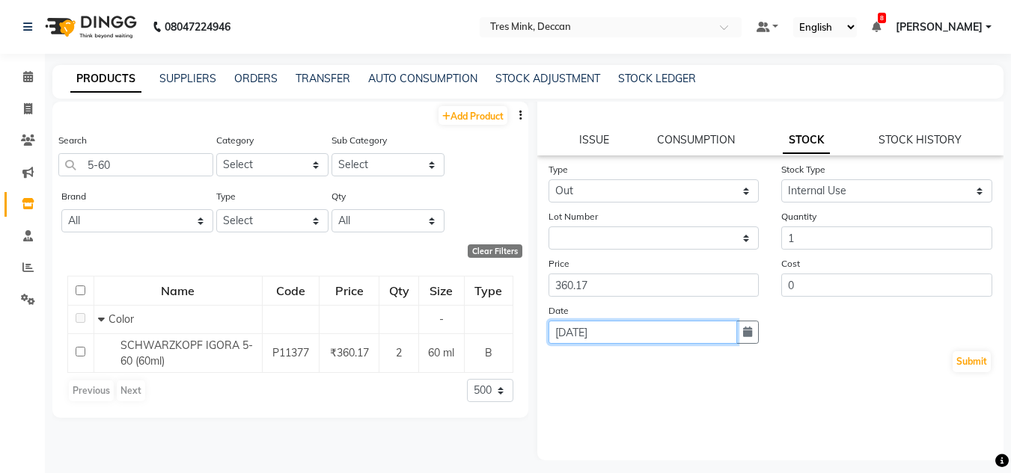
scroll to position [10, 0]
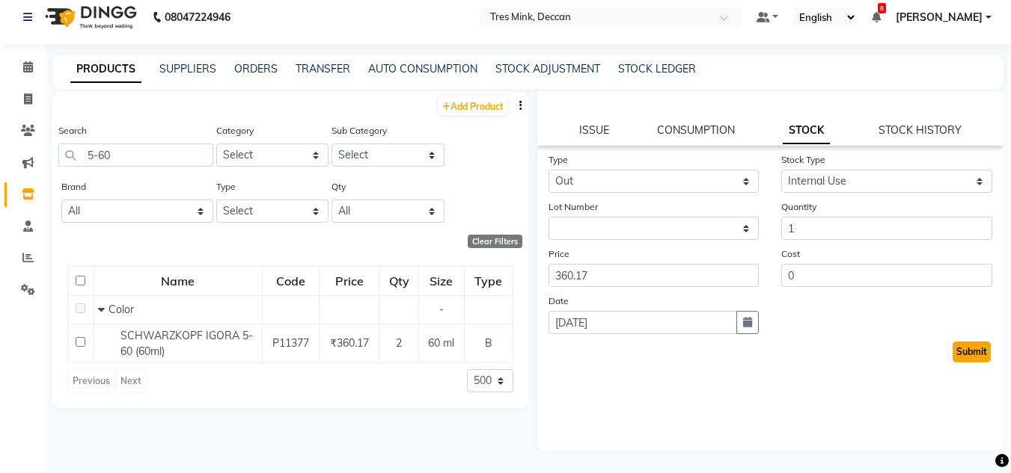
click at [966, 354] on button "Submit" at bounding box center [971, 352] width 38 height 21
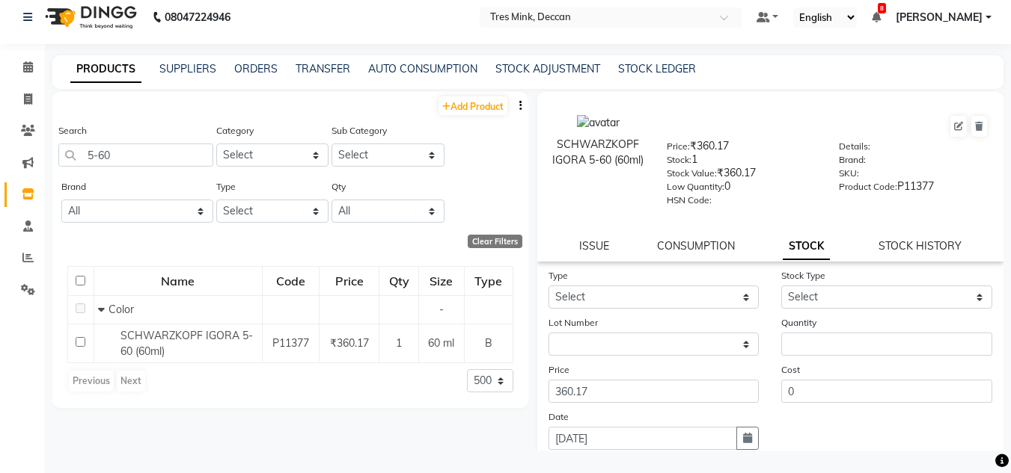
scroll to position [0, 0]
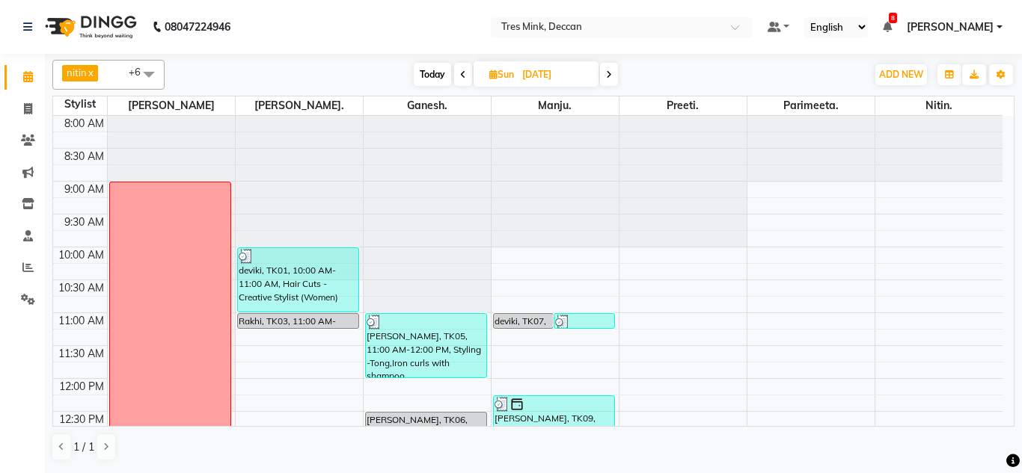
click at [438, 67] on span "Today" at bounding box center [432, 74] width 37 height 23
type input "[DATE]"
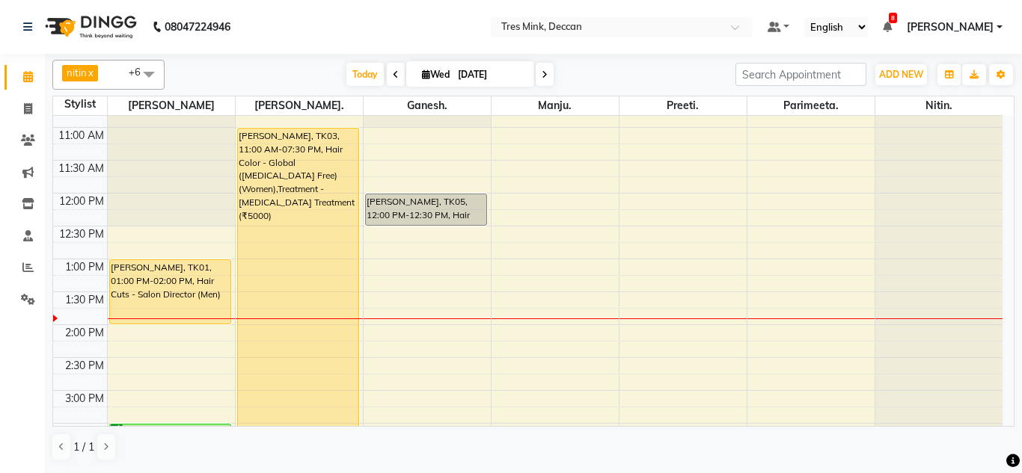
scroll to position [180, 0]
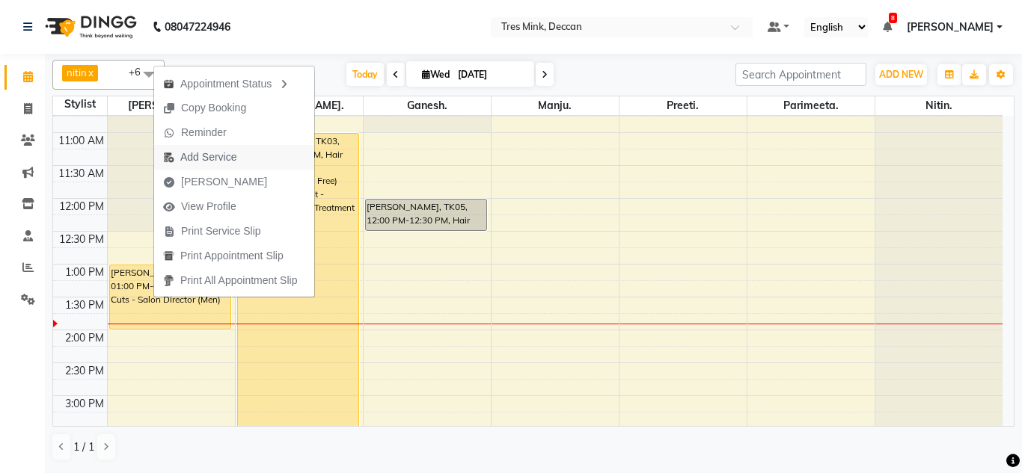
click at [227, 159] on span "Add Service" at bounding box center [208, 158] width 56 height 16
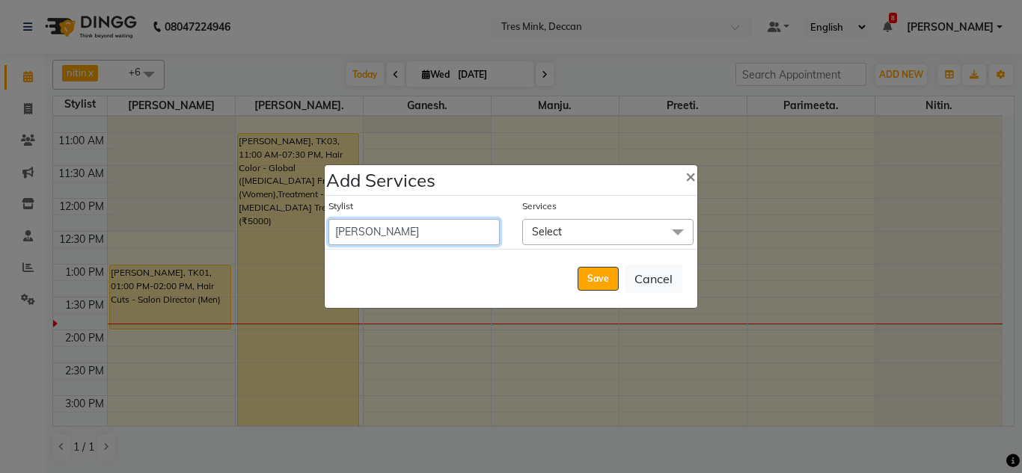
click at [435, 233] on select "Eva Ganesh. Gunjan. Karan Arya Krishna. Manju. Nitin. Parimeeta. Philomina. Pre…" at bounding box center [413, 232] width 171 height 26
select select "61556"
click at [328, 219] on select "Eva Ganesh. Gunjan. Karan Arya Krishna. Manju. Nitin. Parimeeta. Philomina. Pre…" at bounding box center [413, 232] width 171 height 26
select select "840"
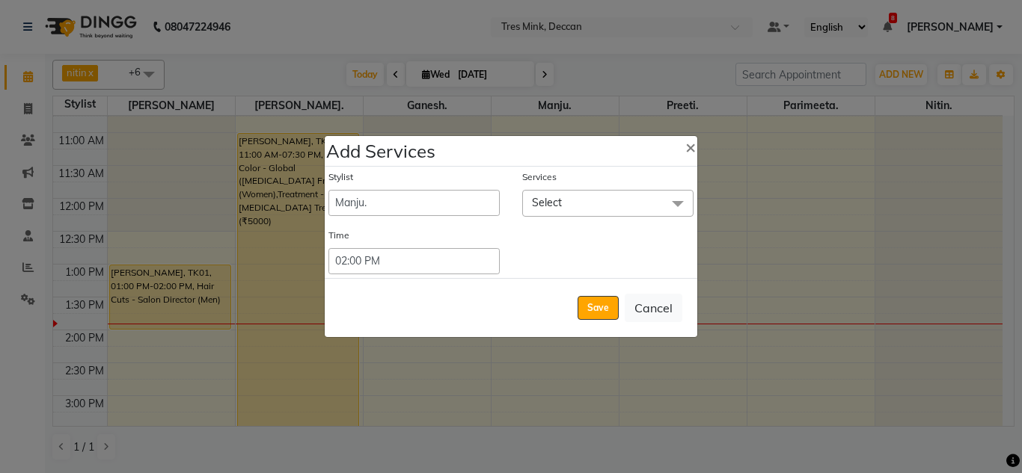
click at [563, 202] on span "Select" at bounding box center [607, 203] width 171 height 26
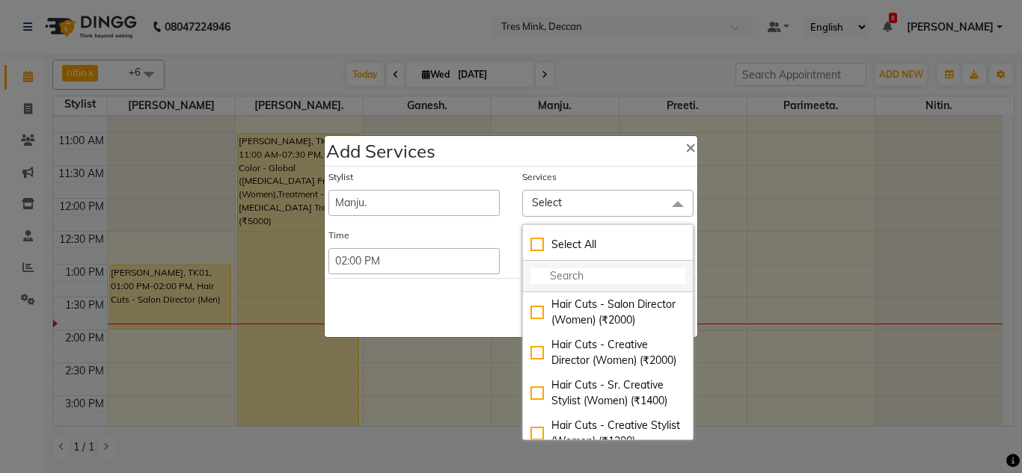
click at [562, 279] on input "multiselect-search" at bounding box center [607, 277] width 155 height 16
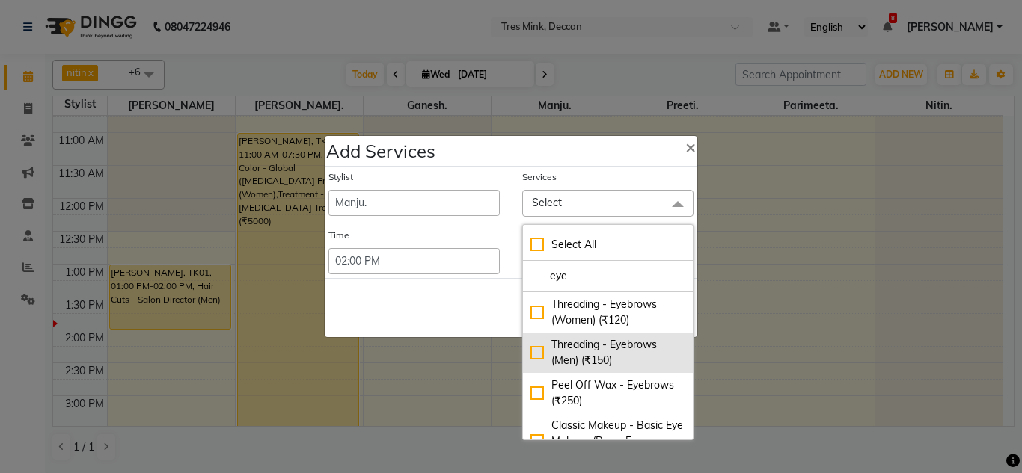
type input "eye"
click at [644, 362] on div "Threading - Eyebrows (Men) (₹150)" at bounding box center [607, 352] width 155 height 31
checkbox input "true"
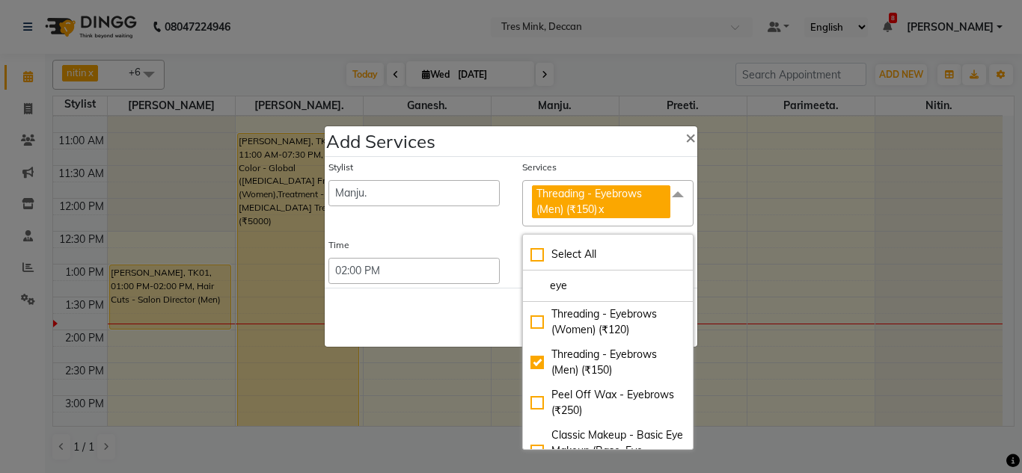
click at [423, 307] on div "Save Cancel" at bounding box center [511, 317] width 372 height 59
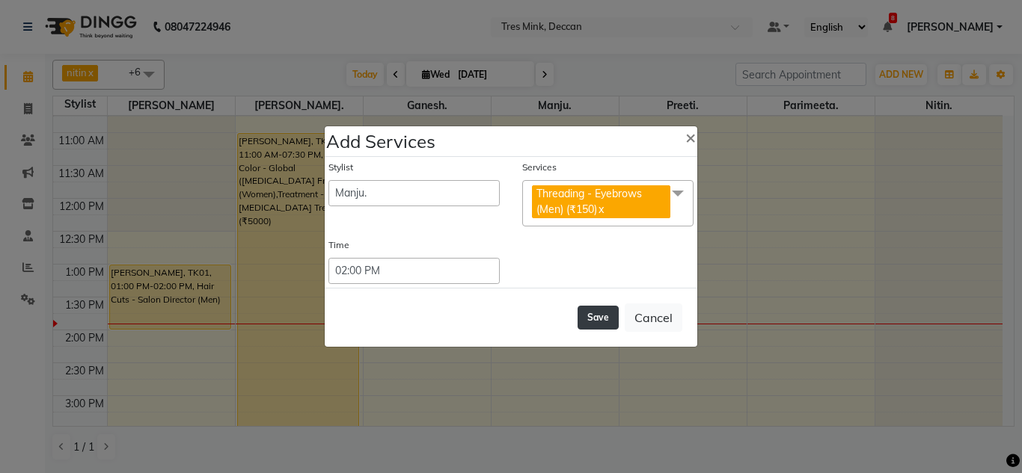
click at [582, 313] on button "Save" at bounding box center [597, 318] width 41 height 24
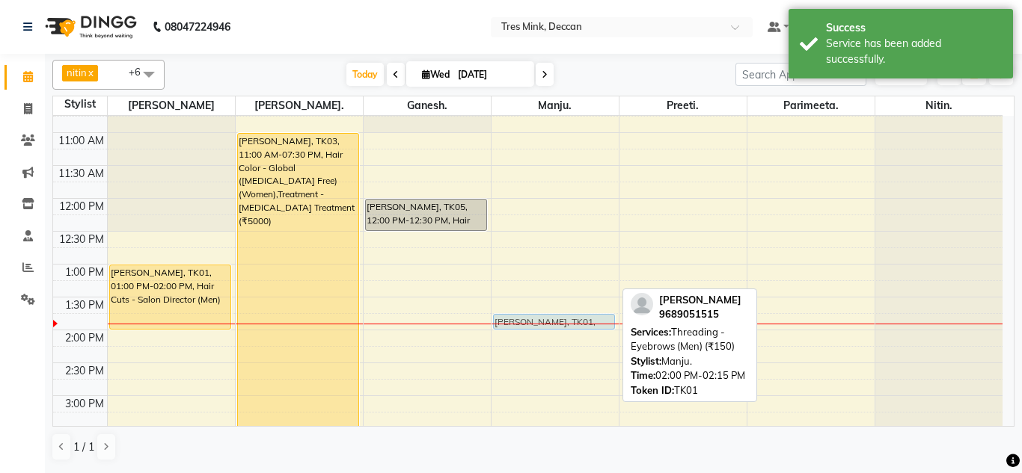
drag, startPoint x: 564, startPoint y: 339, endPoint x: 571, endPoint y: 316, distance: 24.1
click at [571, 316] on div "Neil Gaikwad, TK01, 02:00 PM-02:15 PM, Threading - Eyebrows (Men) (₹150) Neil G…" at bounding box center [554, 363] width 127 height 855
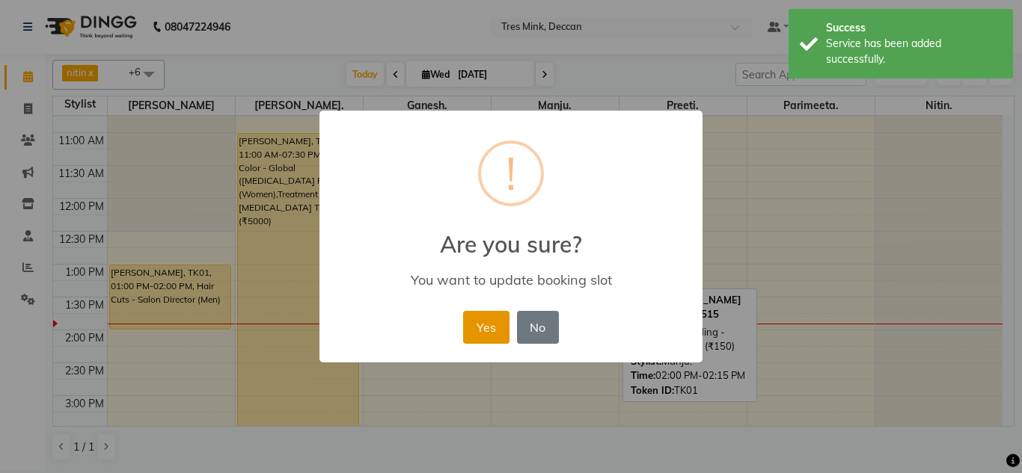
click at [495, 322] on button "Yes" at bounding box center [486, 327] width 46 height 33
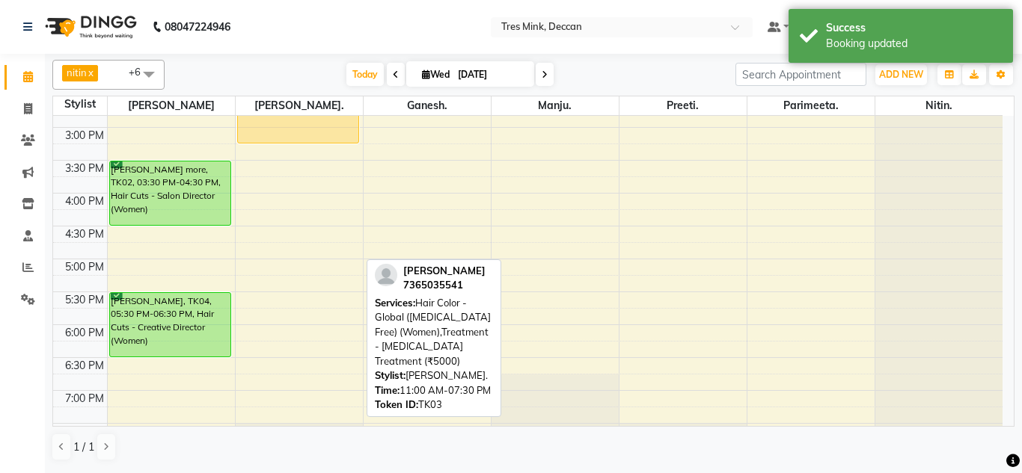
scroll to position [444, 0]
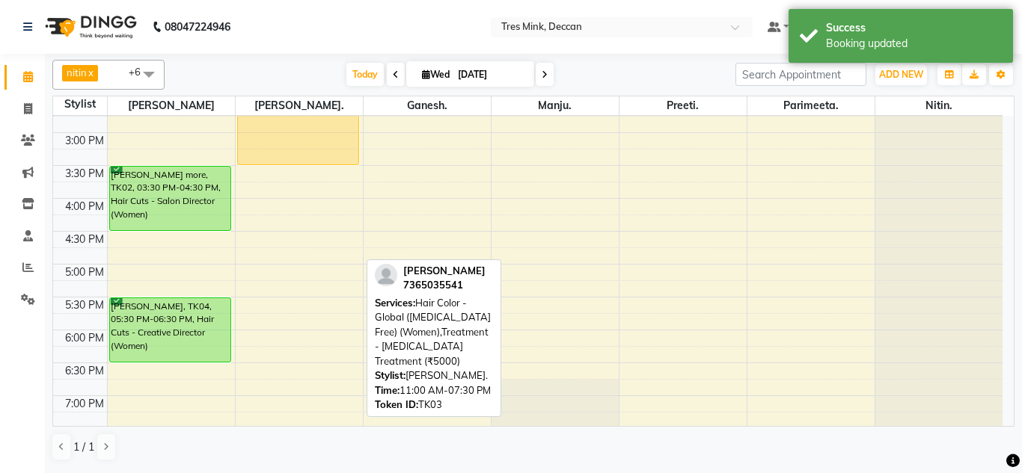
drag, startPoint x: 319, startPoint y: 388, endPoint x: 360, endPoint y: 156, distance: 236.2
click at [360, 156] on div "8:00 AM 8:30 AM 9:00 AM 9:30 AM 10:00 AM 10:30 AM 11:00 AM 11:30 AM 12:00 PM 12…" at bounding box center [527, 99] width 949 height 855
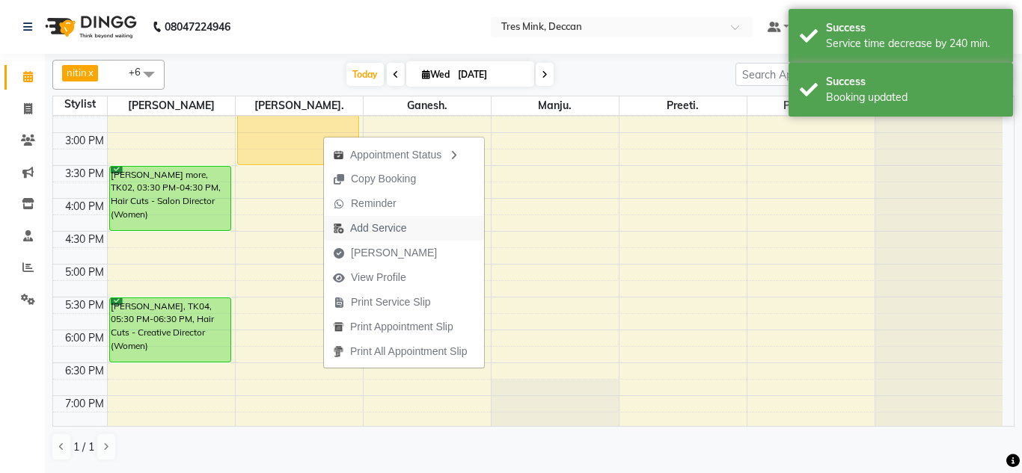
click at [421, 233] on button "Add Service" at bounding box center [404, 228] width 160 height 25
select select "59499"
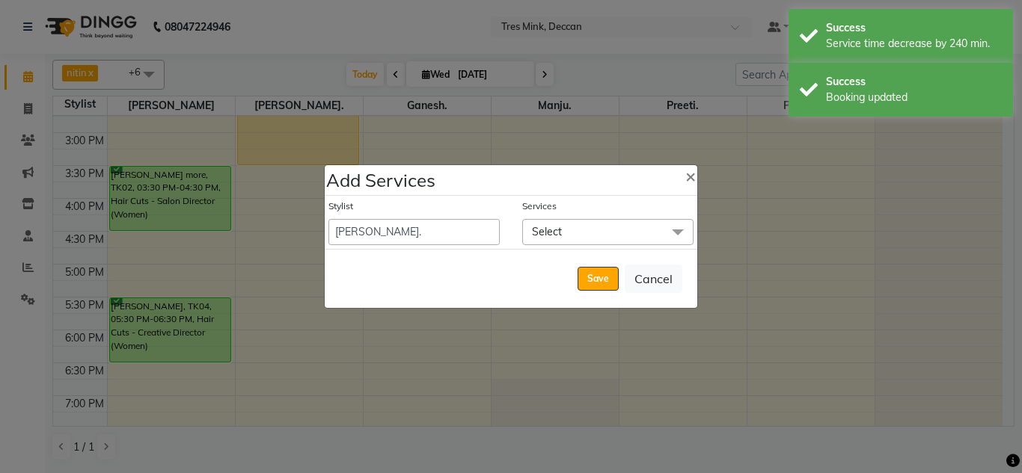
click at [591, 233] on span "Select" at bounding box center [607, 232] width 171 height 26
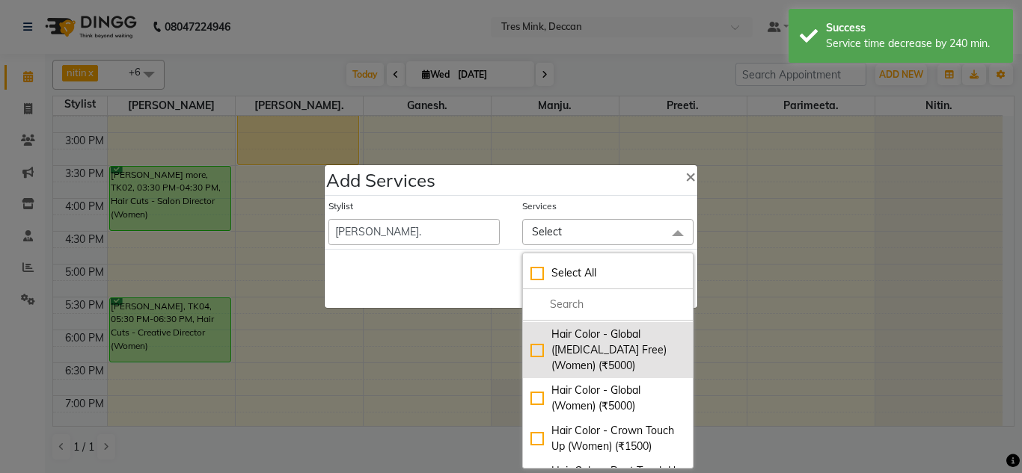
scroll to position [224, 0]
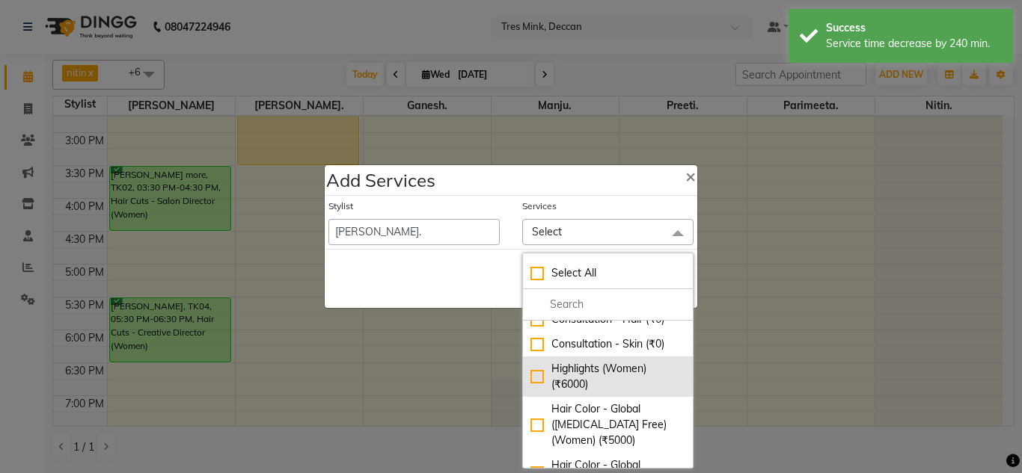
click at [623, 367] on div "Highlights (Women) (₹6000)" at bounding box center [607, 376] width 155 height 31
checkbox input "true"
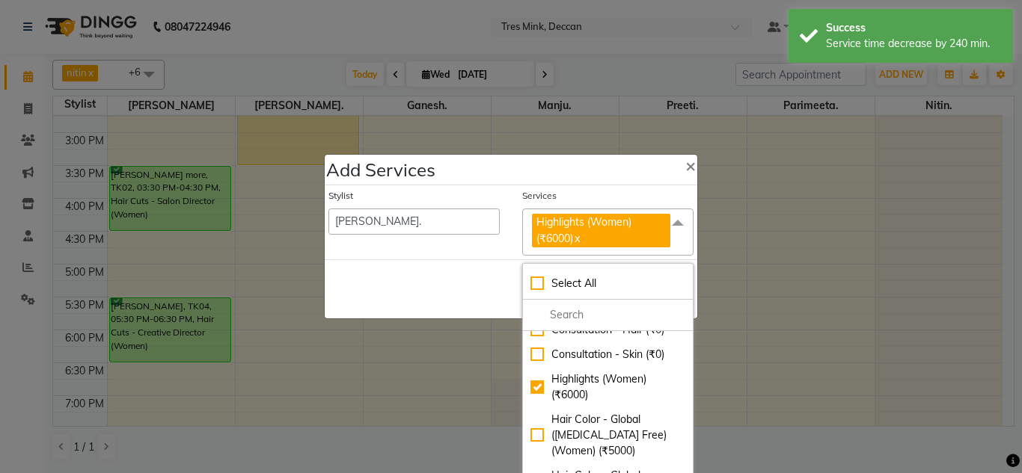
click at [477, 255] on div "Stylist Eva Ganesh. Gunjan. Karan Arya Krishna. Manju. Nitin. Parimeeta. Philom…" at bounding box center [414, 222] width 194 height 67
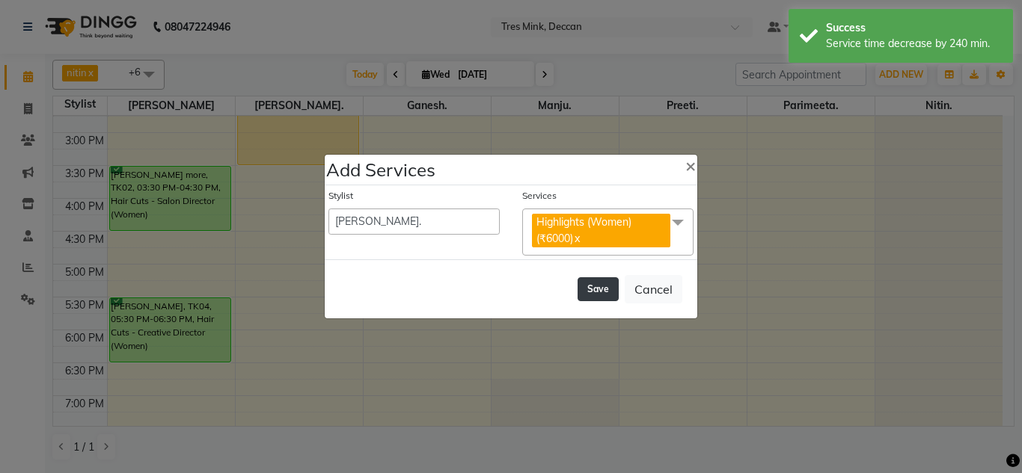
click at [607, 286] on button "Save" at bounding box center [597, 289] width 41 height 24
select select "80330"
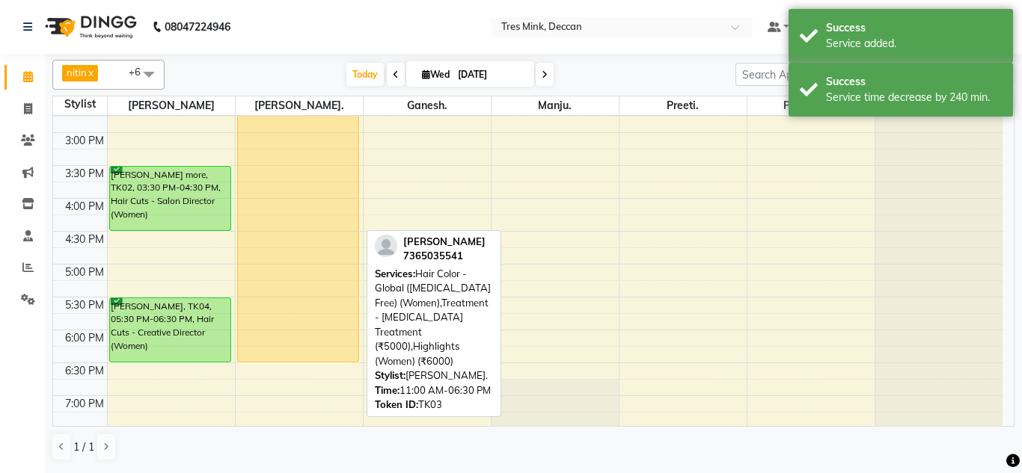
click at [334, 203] on div "sucheta zende, TK03, 11:00 AM-06:30 PM, Hair Color - Global (Ammonia Free) (Wom…" at bounding box center [298, 116] width 121 height 491
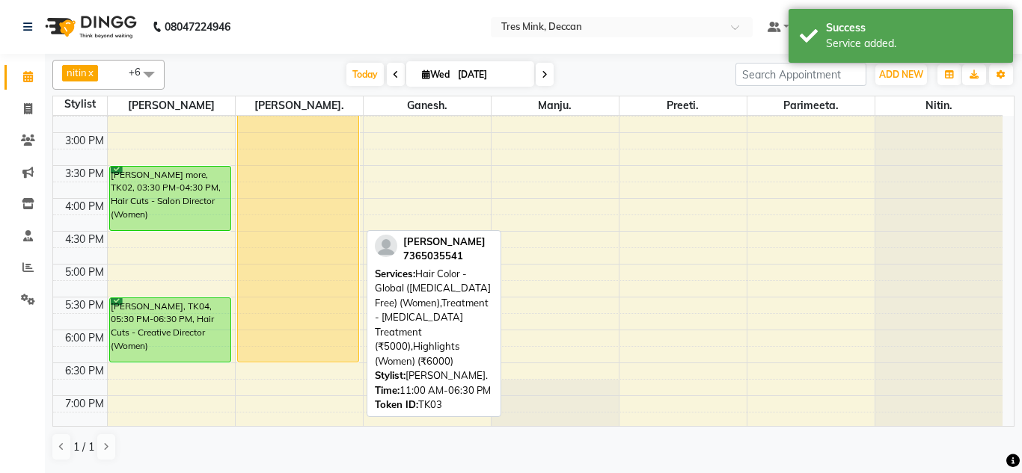
click at [334, 203] on div "sucheta zende, TK03, 11:00 AM-06:30 PM, Hair Color - Global (Ammonia Free) (Wom…" at bounding box center [298, 116] width 121 height 491
select select "1"
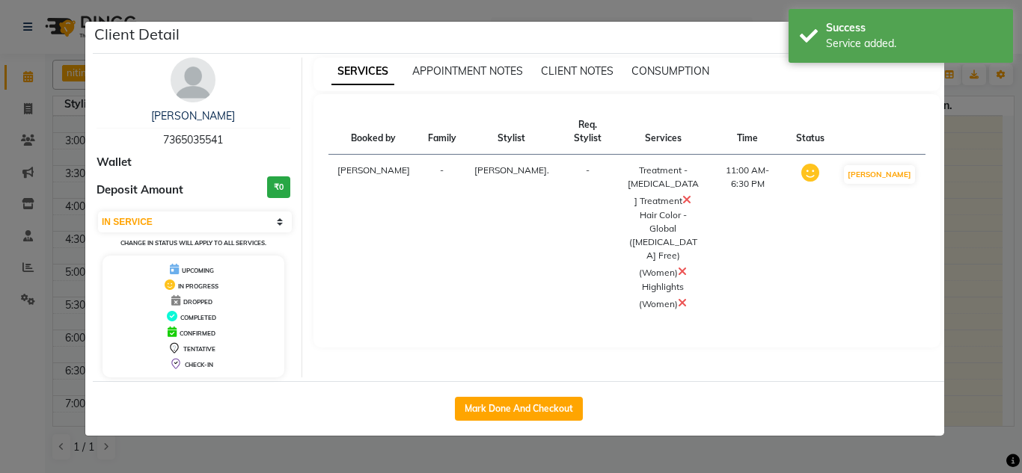
click at [678, 266] on icon at bounding box center [682, 272] width 9 height 12
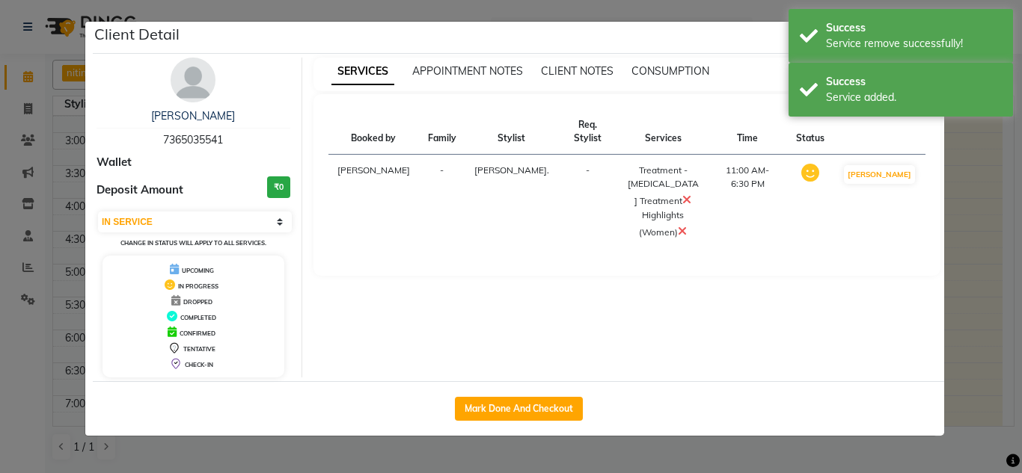
click at [961, 203] on ngb-modal-window "Client Detail sucheta zende 7365035541 Wallet Deposit Amount ₹0 Select IN SERVI…" at bounding box center [511, 236] width 1022 height 473
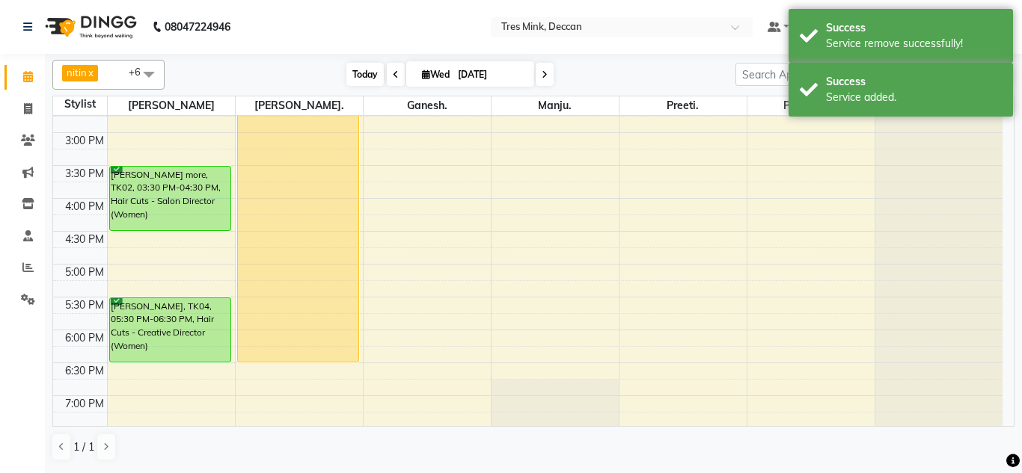
click at [366, 77] on span "Today" at bounding box center [364, 74] width 37 height 23
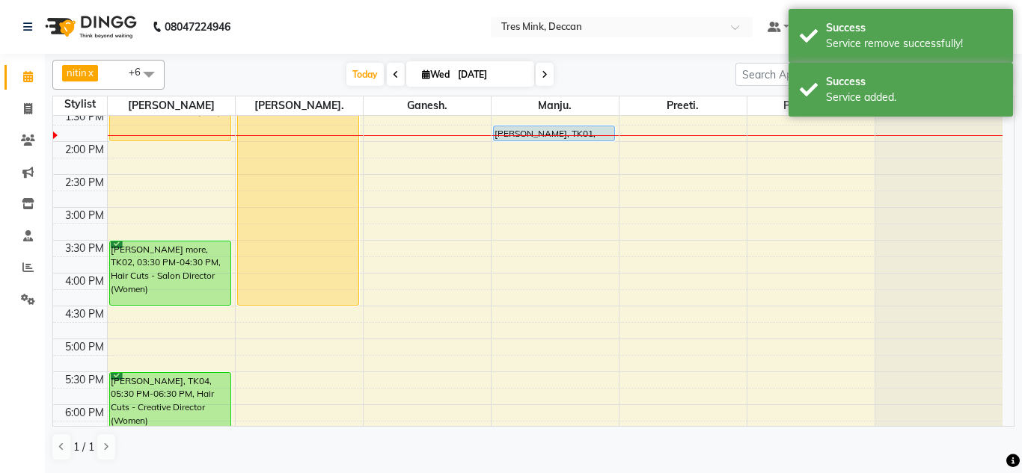
scroll to position [405, 0]
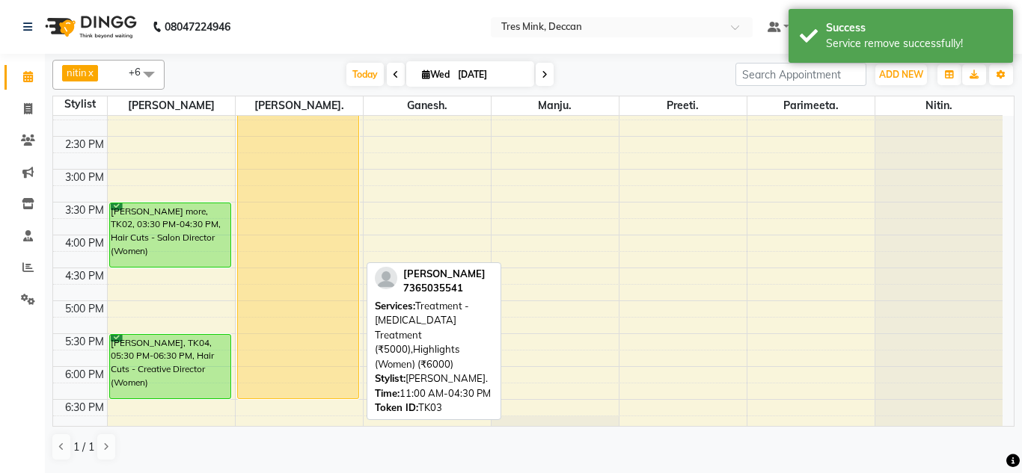
drag, startPoint x: 295, startPoint y: 268, endPoint x: 295, endPoint y: 393, distance: 125.7
click at [295, 393] on div "sucheta zende, TK03, 11:00 AM-04:30 PM, Treatment - Botox Treatment (₹5000),Hig…" at bounding box center [299, 136] width 127 height 855
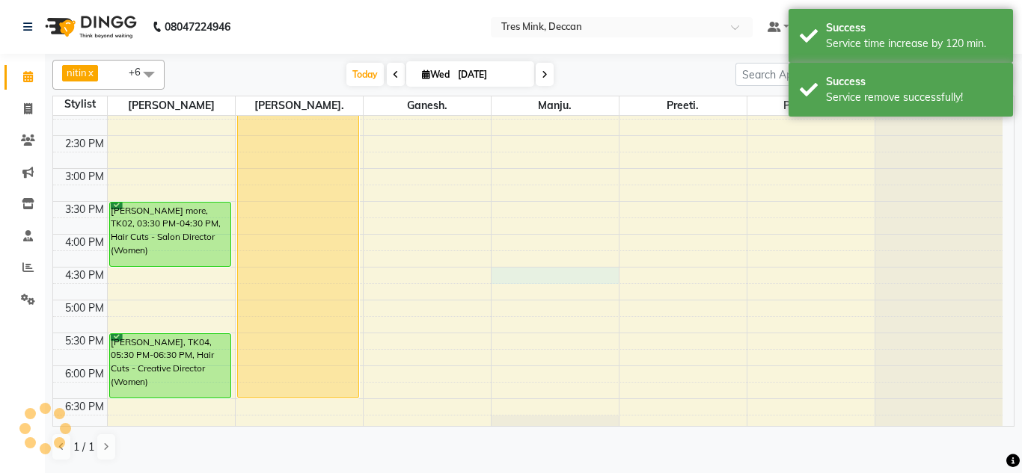
click at [508, 273] on tbody "8:00 AM 8:30 AM 9:00 AM 9:30 AM 10:00 AM 10:30 AM 11:00 AM 11:30 AM 12:00 PM 12…" at bounding box center [527, 135] width 949 height 855
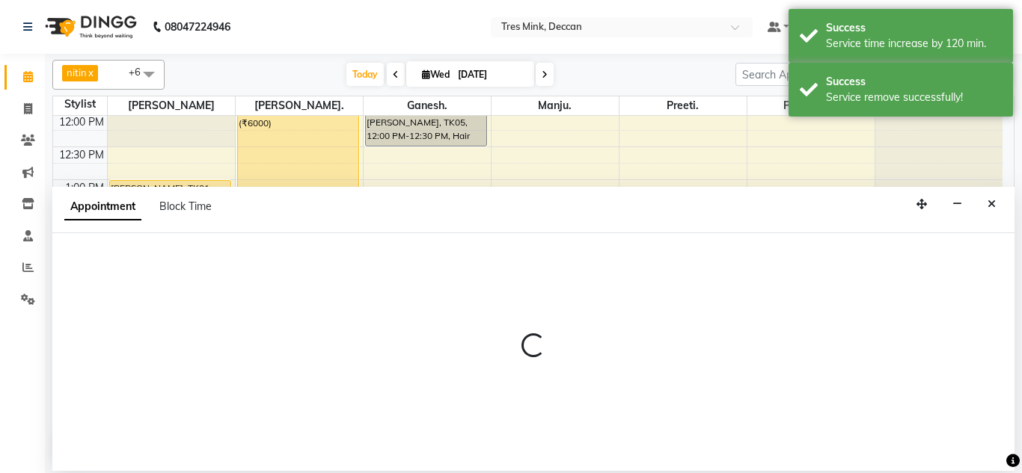
scroll to position [258, 0]
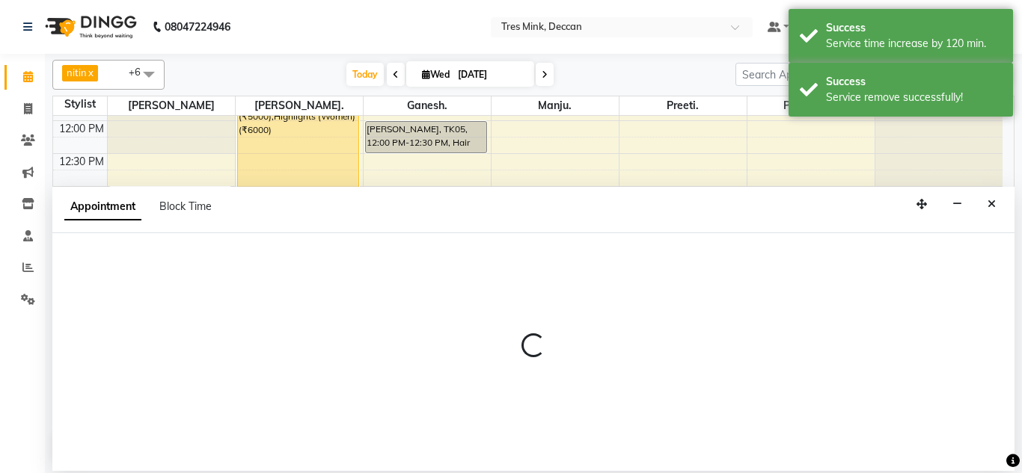
select select "61556"
select select "990"
select select "tentative"
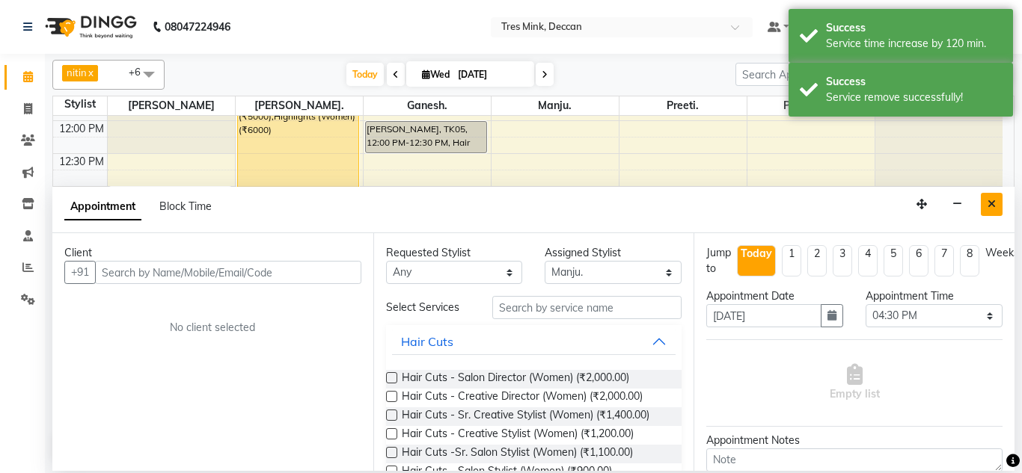
click at [987, 203] on icon "Close" at bounding box center [991, 204] width 8 height 10
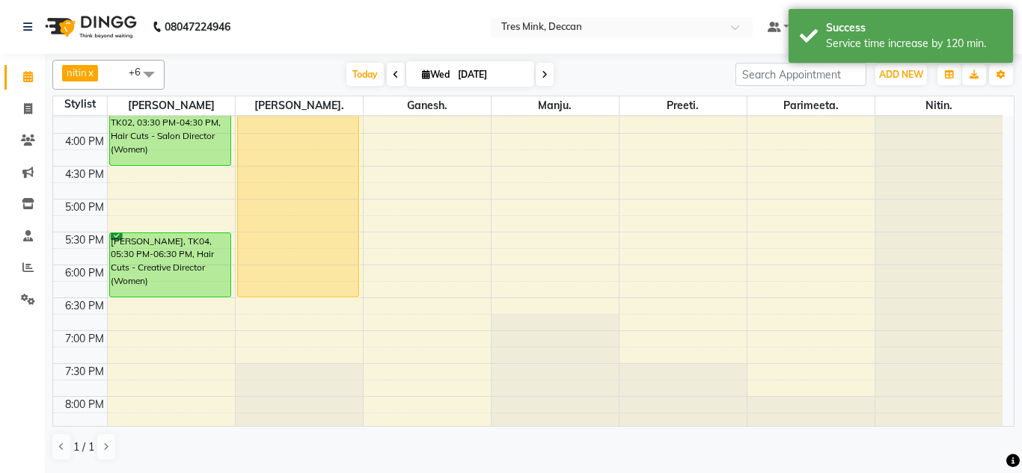
scroll to position [524, 0]
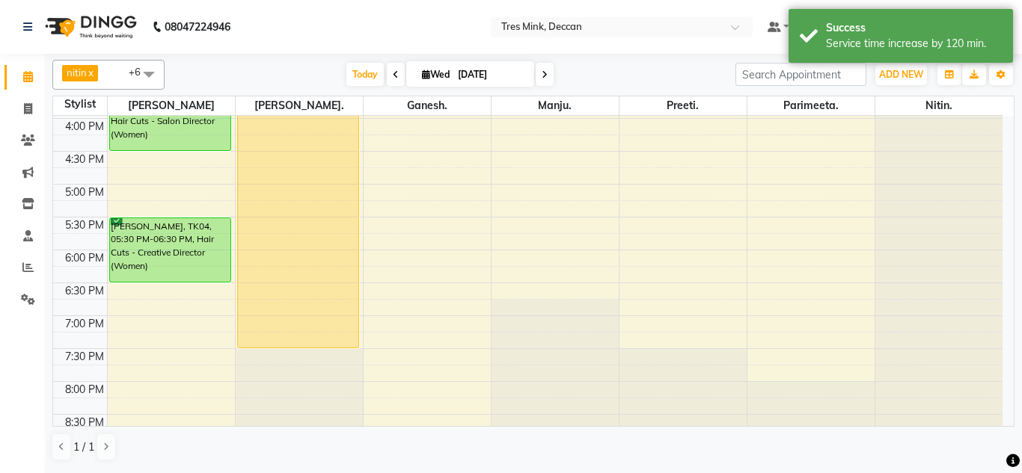
drag, startPoint x: 290, startPoint y: 282, endPoint x: 281, endPoint y: 340, distance: 58.3
click at [281, 340] on div "sucheta zende, TK03, 11:00 AM-06:30 PM, Treatment - Botox Treatment (₹5000),Hig…" at bounding box center [299, 19] width 127 height 855
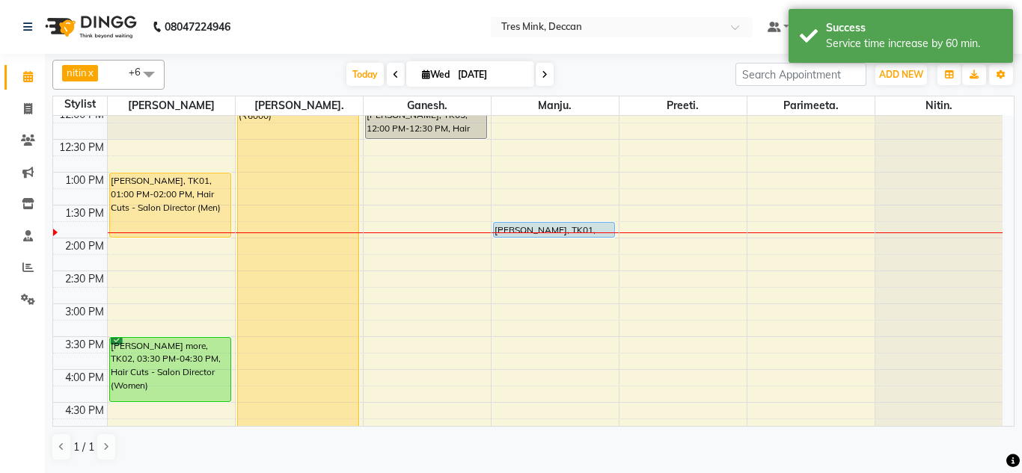
scroll to position [299, 0]
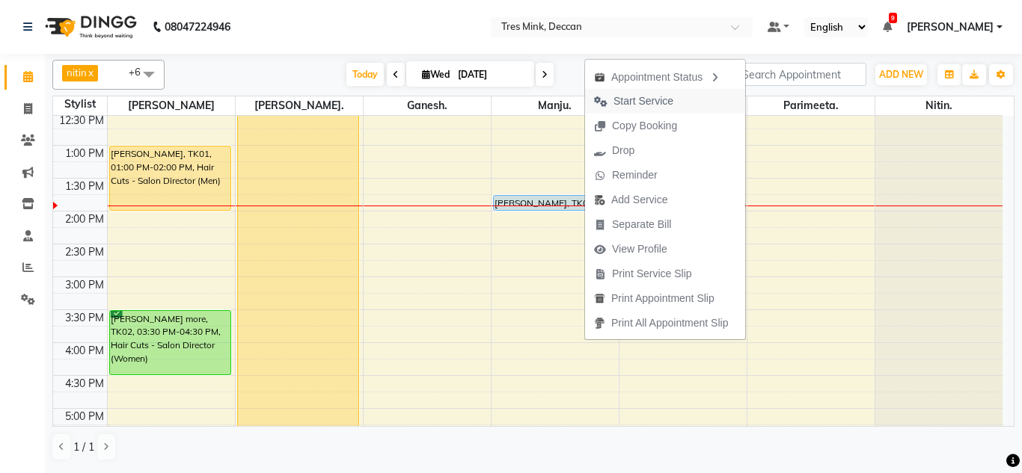
click at [692, 102] on button "Start Service" at bounding box center [665, 101] width 160 height 25
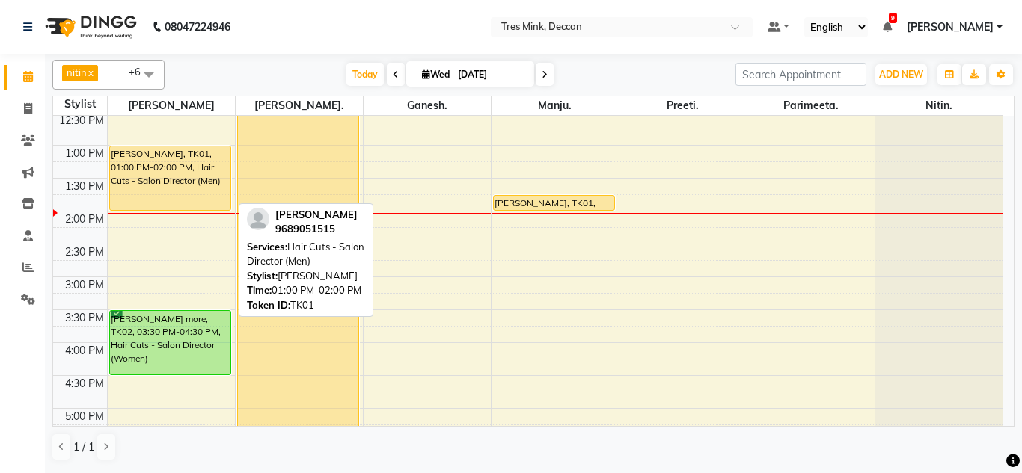
click at [159, 183] on div "[PERSON_NAME], TK01, 01:00 PM-02:00 PM, Hair Cuts - Salon Director (Men)" at bounding box center [170, 179] width 121 height 64
select select "1"
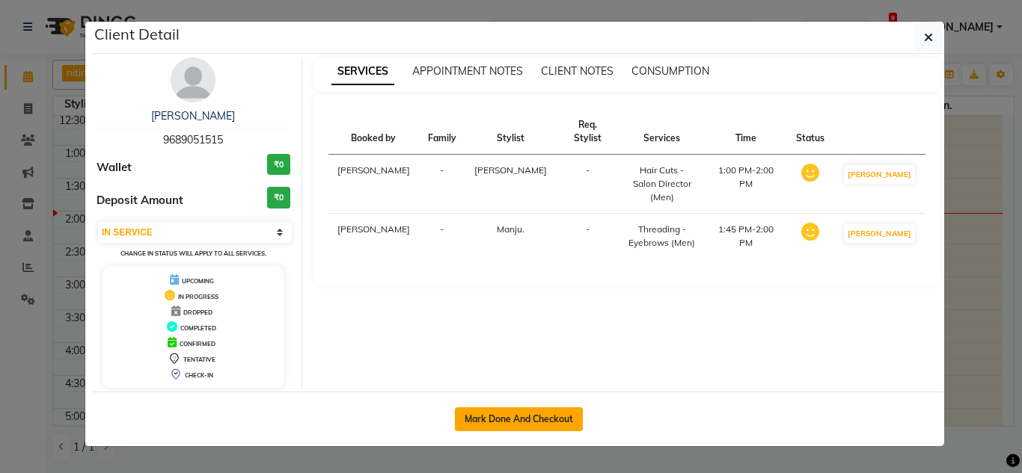
click at [556, 413] on button "Mark Done And Checkout" at bounding box center [519, 420] width 128 height 24
select select "service"
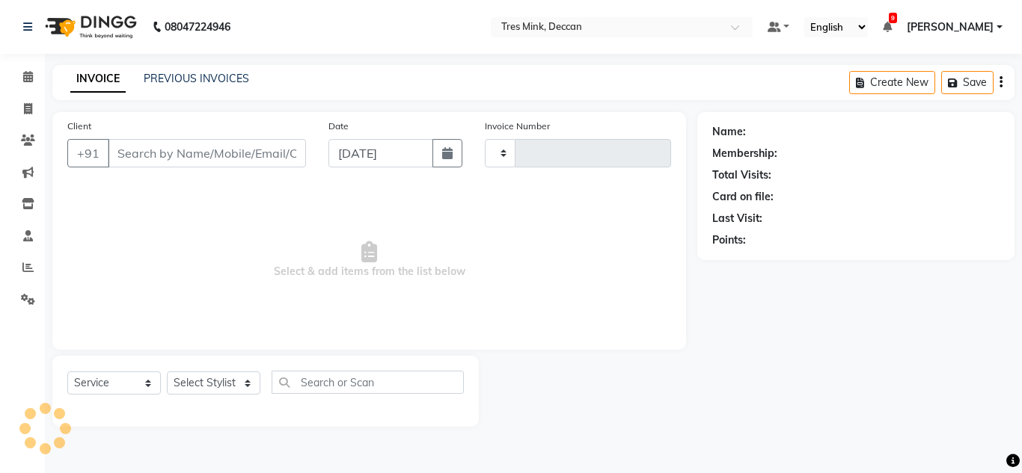
type input "0982"
select select "8055"
type input "9689051515"
select select "61556"
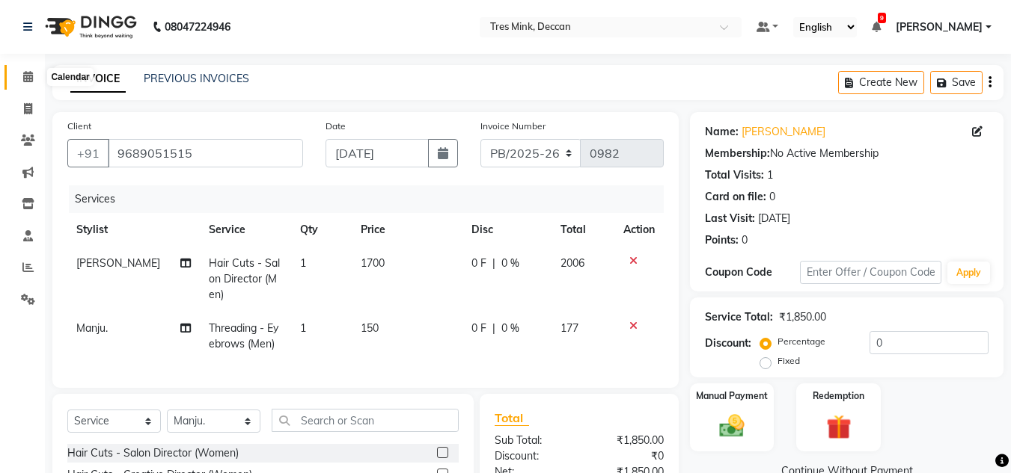
click at [31, 76] on icon at bounding box center [28, 76] width 10 height 11
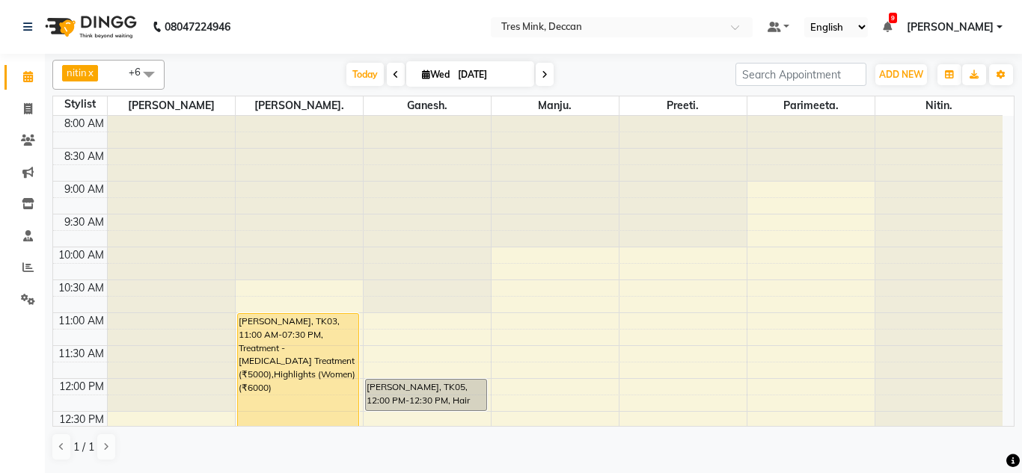
click at [463, 76] on input "[DATE]" at bounding box center [490, 75] width 75 height 22
select select "9"
select select "2025"
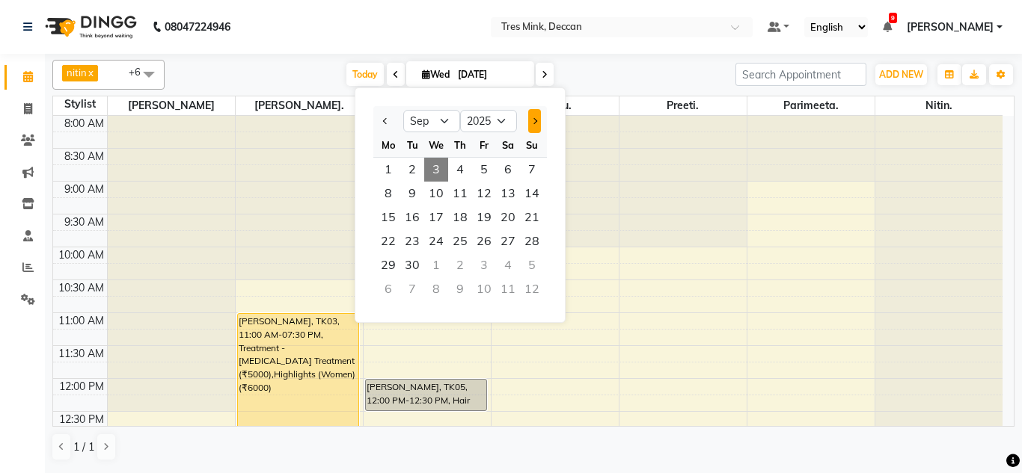
click at [536, 123] on button "Next month" at bounding box center [534, 121] width 13 height 24
select select "10"
click at [486, 171] on span "3" at bounding box center [484, 170] width 24 height 24
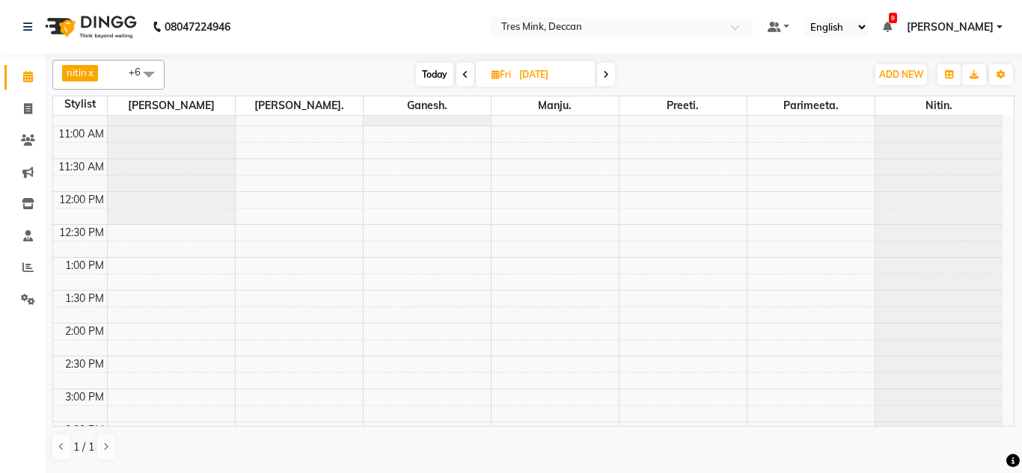
scroll to position [171, 0]
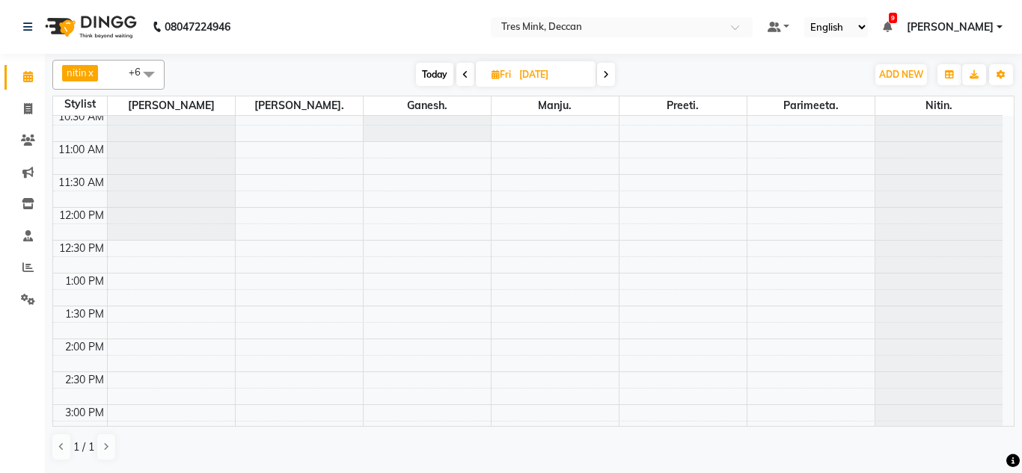
click at [605, 76] on icon at bounding box center [606, 74] width 6 height 9
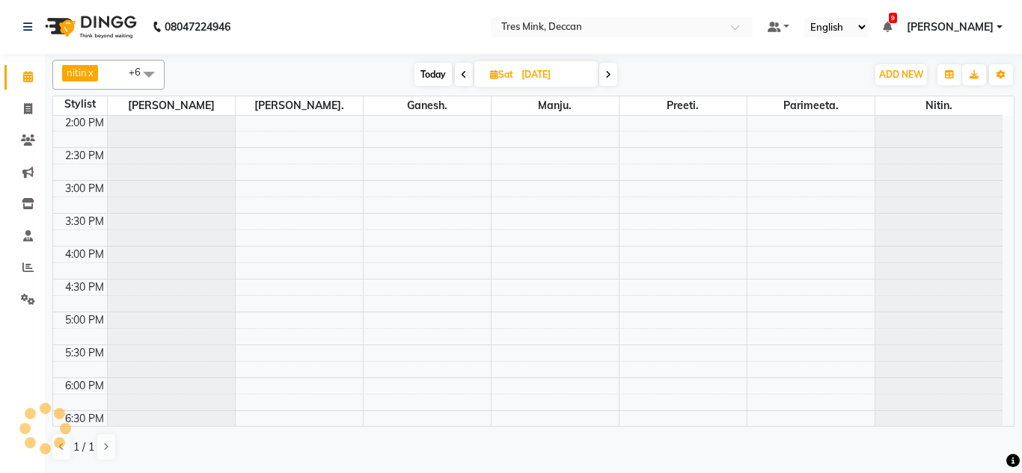
click at [605, 76] on icon at bounding box center [608, 74] width 6 height 9
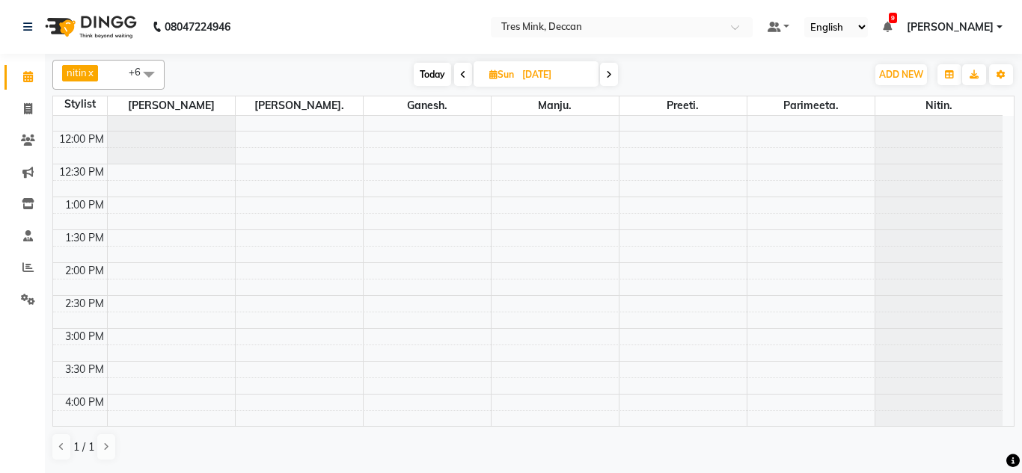
scroll to position [246, 0]
click at [420, 82] on span "Today" at bounding box center [432, 74] width 37 height 23
type input "[DATE]"
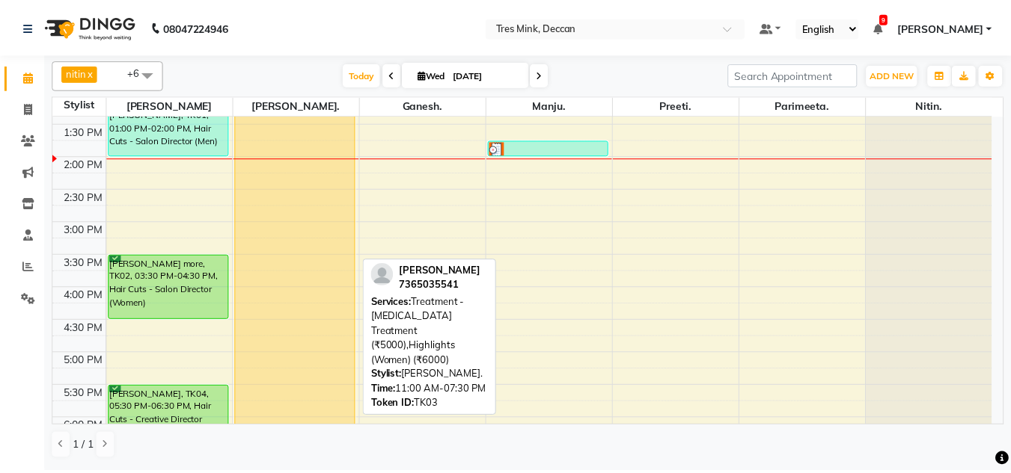
scroll to position [321, 0]
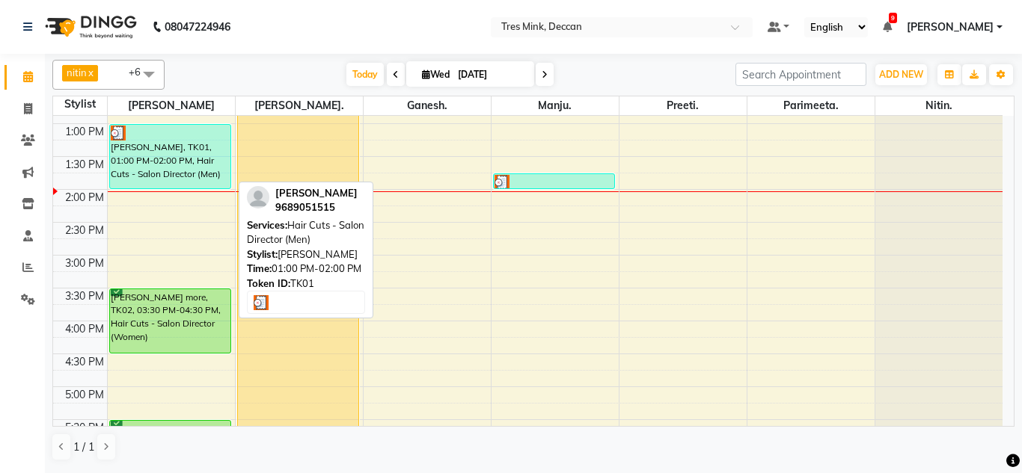
click at [158, 141] on div "[PERSON_NAME], TK01, 01:00 PM-02:00 PM, Hair Cuts - Salon Director (Men)" at bounding box center [170, 157] width 121 height 64
select select "3"
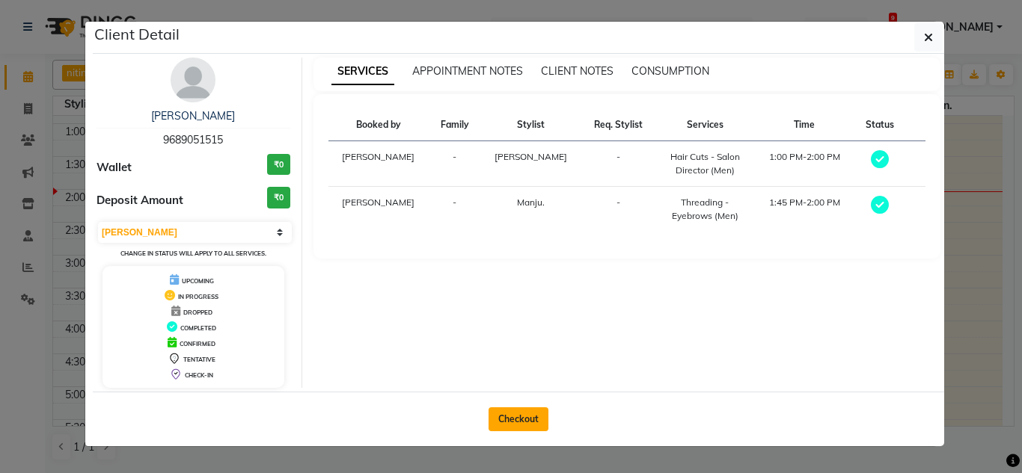
click at [530, 424] on button "Checkout" at bounding box center [518, 420] width 60 height 24
select select "service"
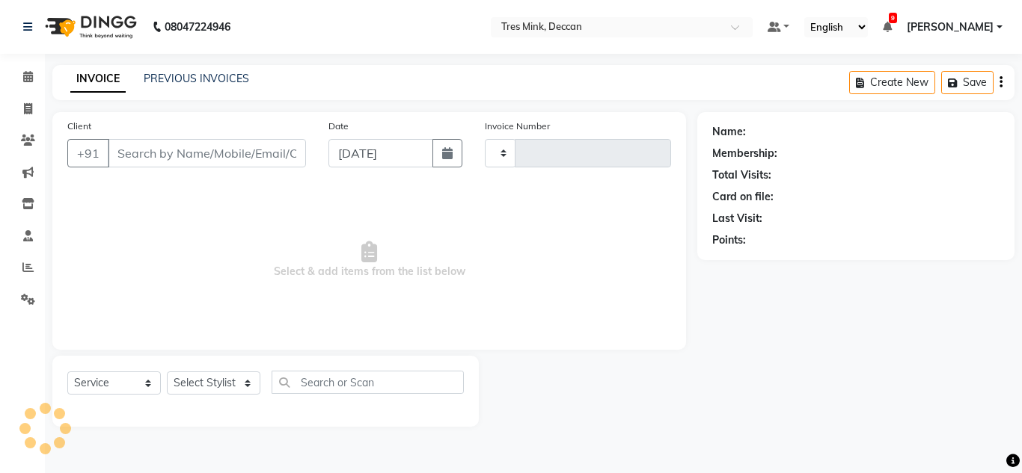
type input "0982"
select select "8055"
type input "9689051515"
select select "61556"
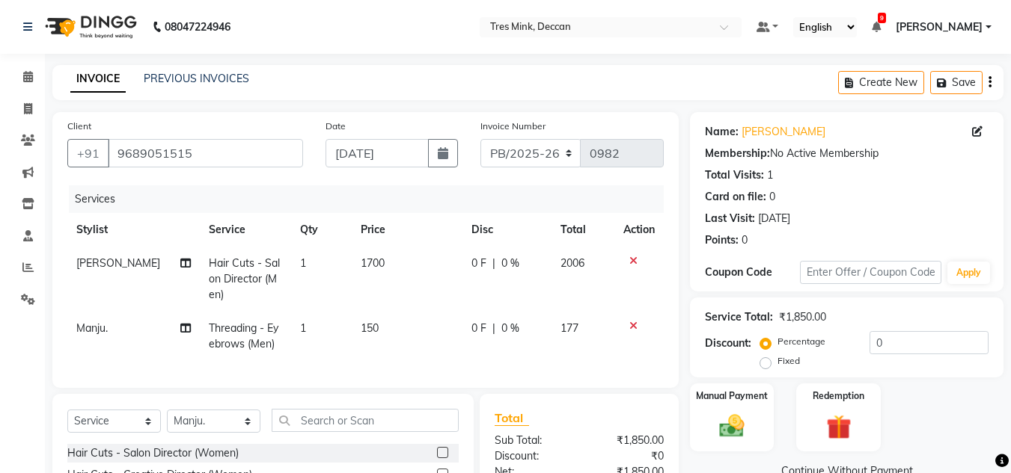
click at [366, 328] on span "150" at bounding box center [370, 328] width 18 height 13
select select "61556"
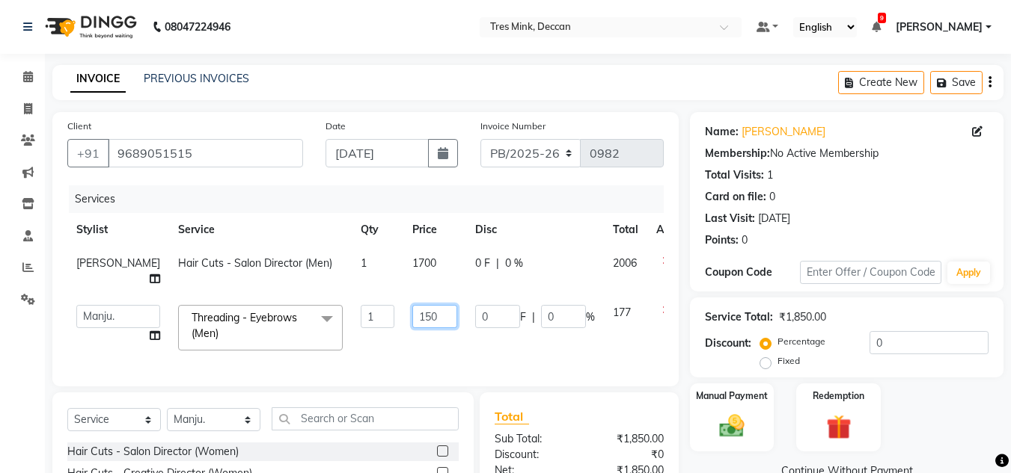
click at [412, 328] on input "150" at bounding box center [434, 316] width 45 height 23
type input "50"
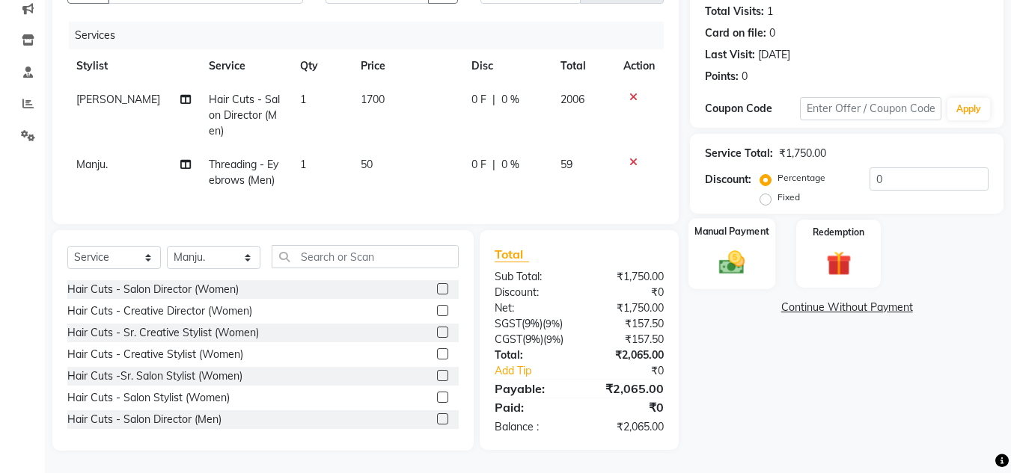
scroll to position [175, 0]
click at [730, 248] on img at bounding box center [732, 263] width 42 height 30
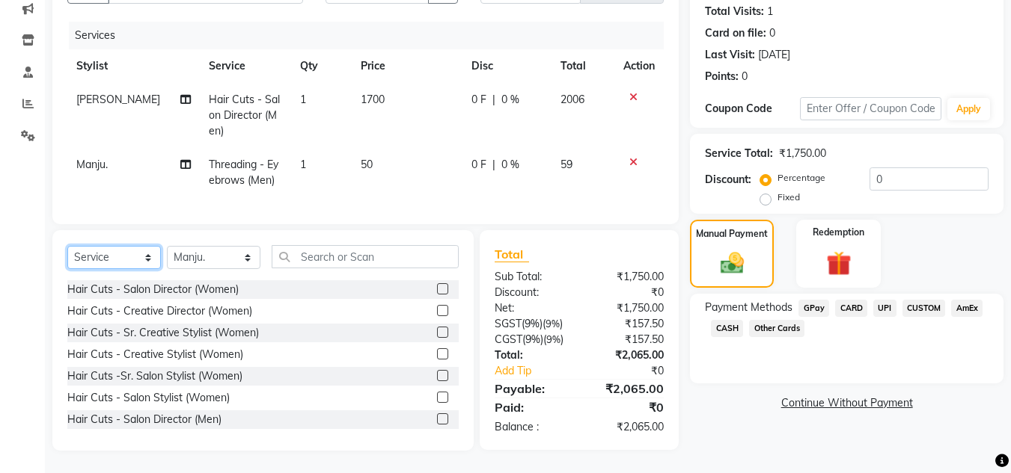
click at [128, 258] on select "Select Service Product Membership Package Voucher Prepaid Gift Card" at bounding box center [113, 257] width 93 height 23
select select "membership"
click at [67, 247] on select "Select Service Product Membership Package Voucher Prepaid Gift Card" at bounding box center [113, 257] width 93 height 23
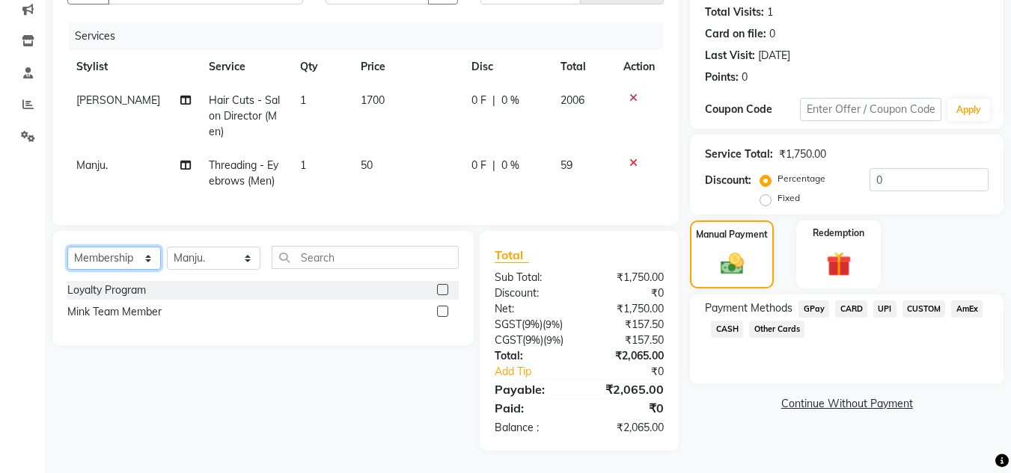
scroll to position [174, 0]
click at [208, 260] on select "Select Stylist Eva Ganesh. Gunjan. Karan Arya Krishna. Manju. Nitin. Parimeeta.…" at bounding box center [213, 258] width 93 height 23
select select "60194"
click at [167, 247] on select "Select Stylist Eva Ganesh. Gunjan. Karan Arya Krishna. Manju. Nitin. Parimeeta.…" at bounding box center [213, 258] width 93 height 23
click at [443, 286] on label at bounding box center [442, 289] width 11 height 11
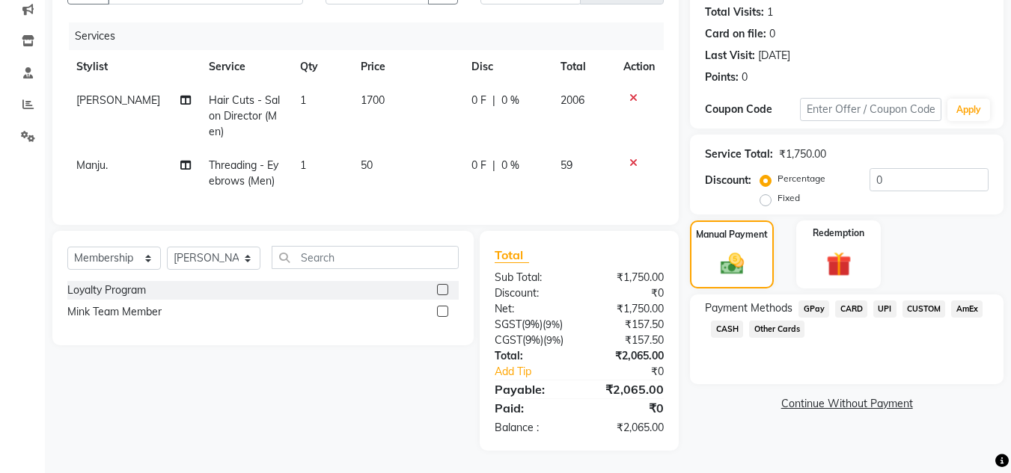
click at [443, 286] on input "checkbox" at bounding box center [442, 291] width 10 height 10
select select "select"
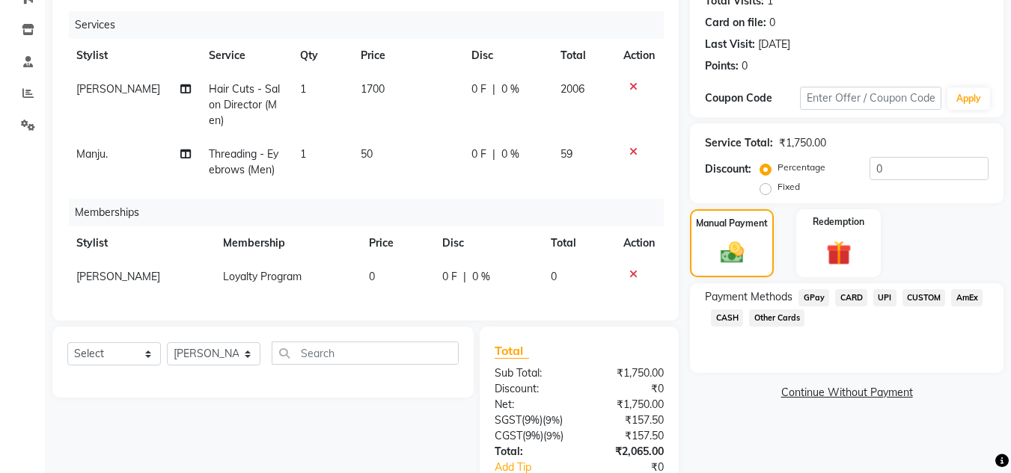
click at [949, 233] on div "Manual Payment Redemption" at bounding box center [846, 243] width 336 height 68
click at [892, 296] on span "UPI" at bounding box center [884, 297] width 23 height 17
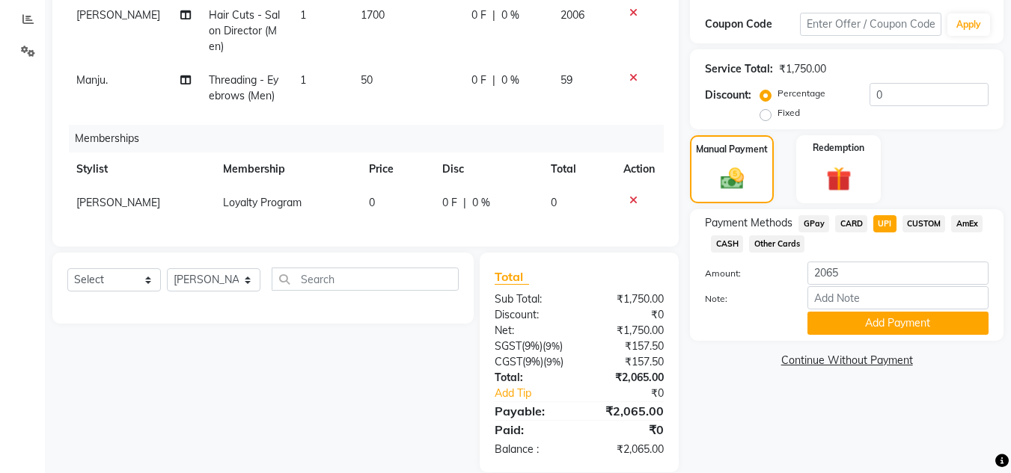
scroll to position [249, 0]
click at [904, 325] on button "Add Payment" at bounding box center [897, 322] width 181 height 23
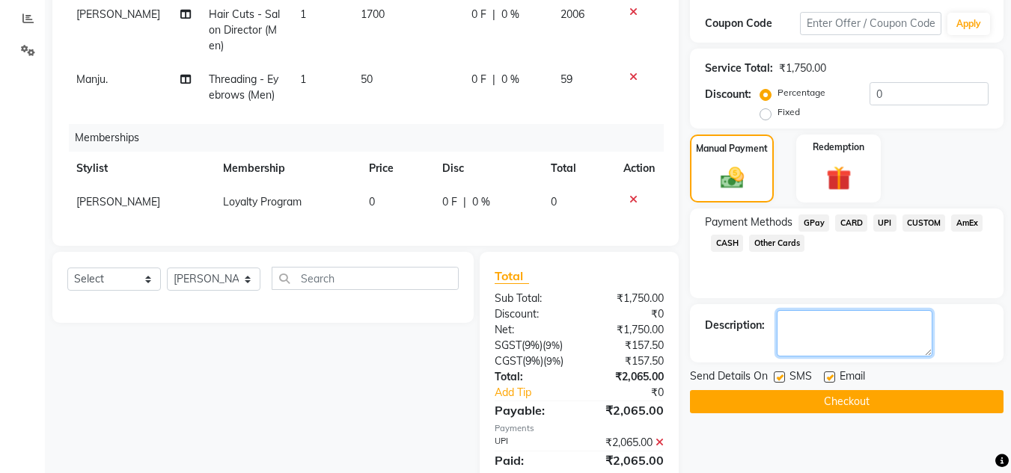
click at [880, 333] on textarea at bounding box center [854, 333] width 156 height 46
type textarea "revati"
click at [831, 406] on button "Checkout" at bounding box center [846, 401] width 313 height 23
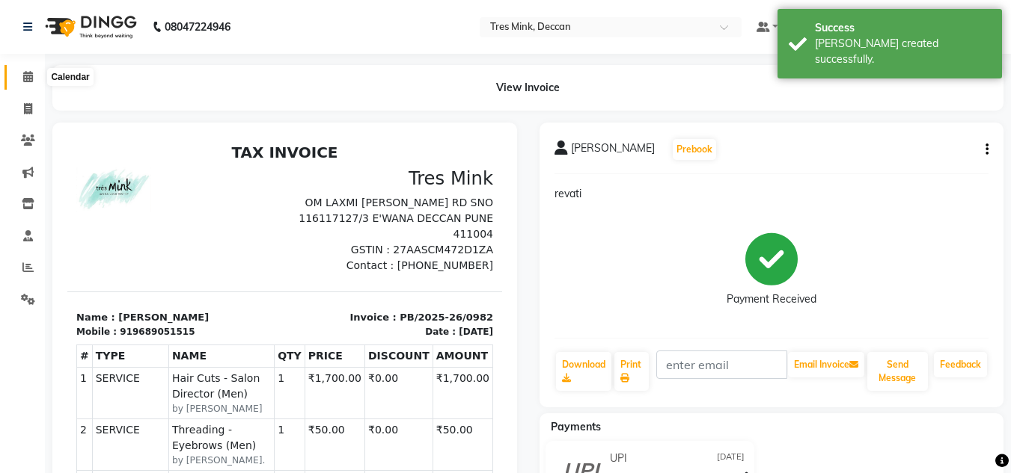
click at [29, 77] on icon at bounding box center [28, 76] width 10 height 11
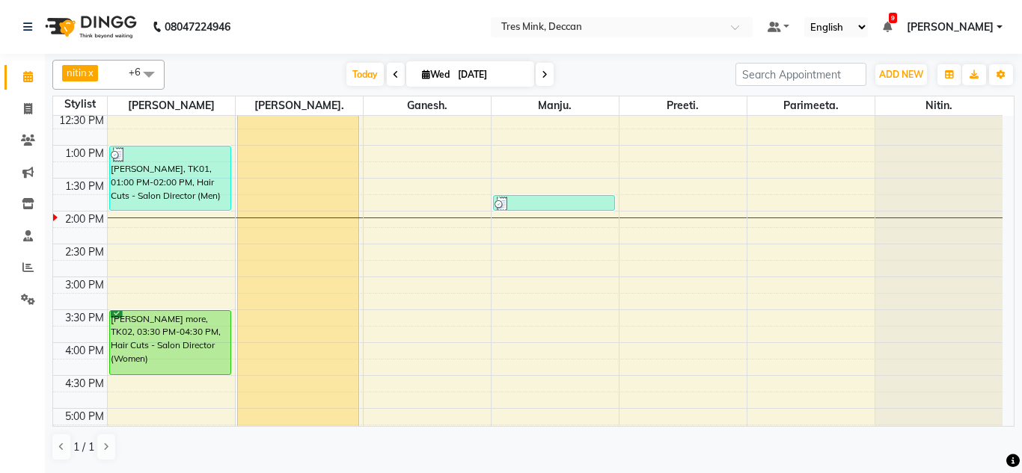
scroll to position [224, 0]
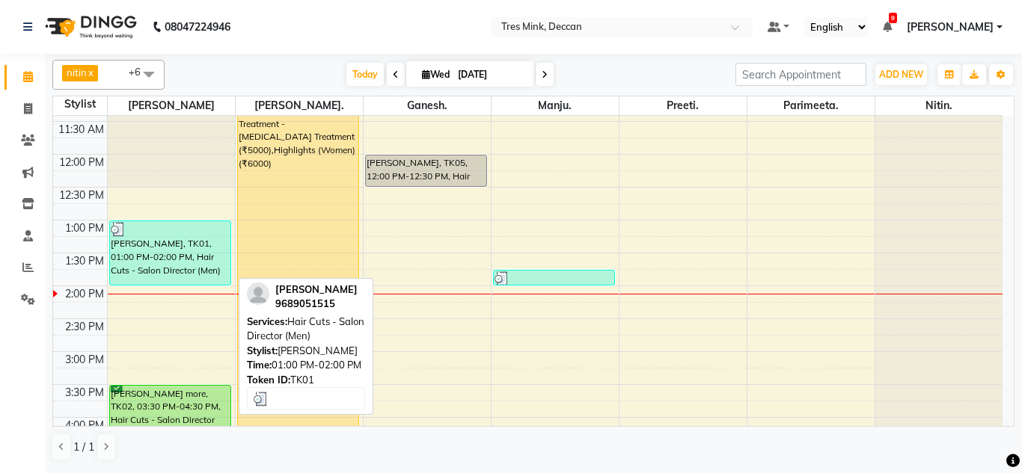
click at [179, 245] on div "[PERSON_NAME], TK01, 01:00 PM-02:00 PM, Hair Cuts - Salon Director (Men)" at bounding box center [170, 253] width 121 height 64
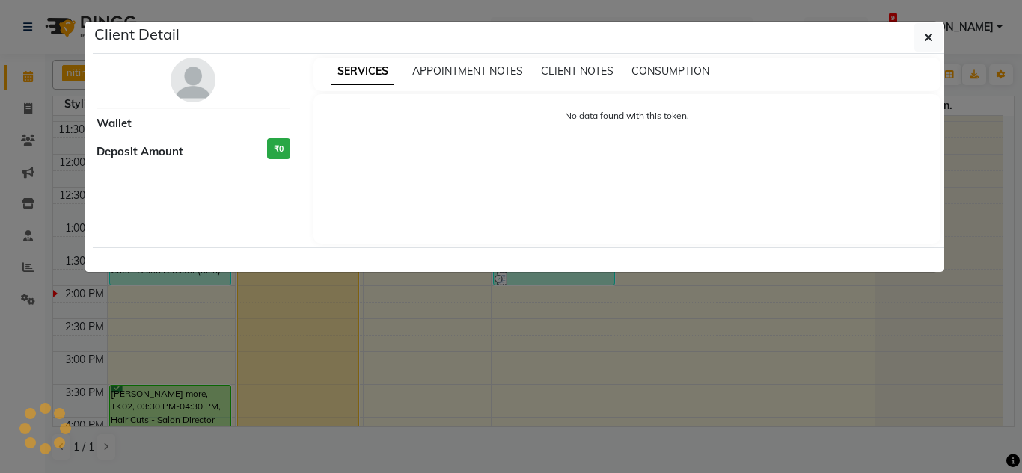
select select "3"
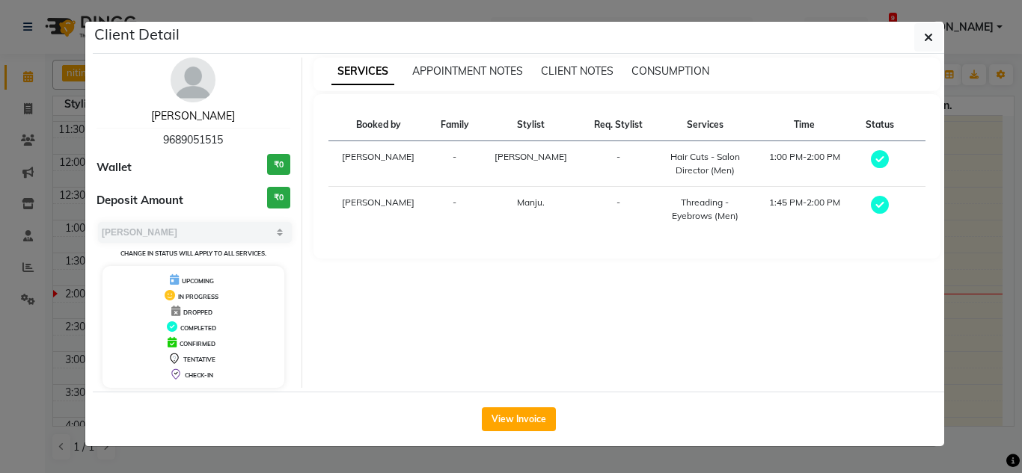
click at [182, 111] on link "Neil Gaikwad" at bounding box center [193, 115] width 84 height 13
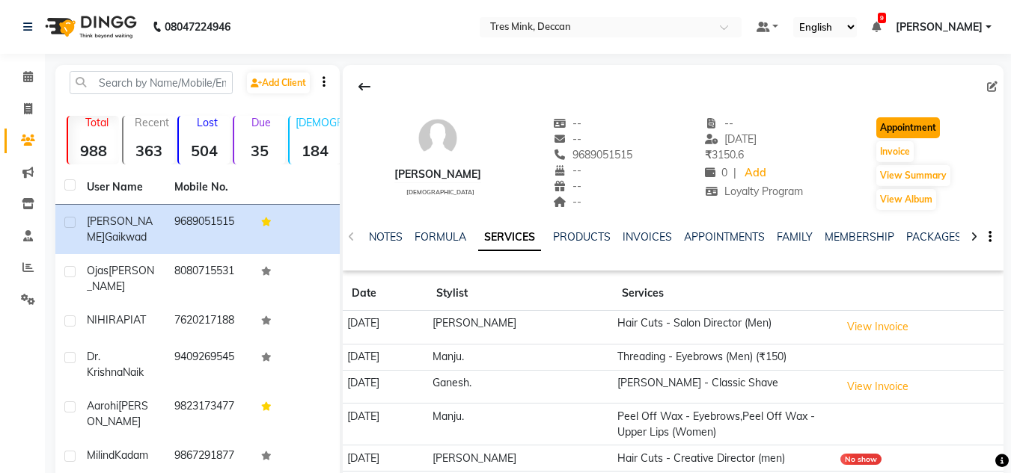
click at [925, 134] on button "Appointment" at bounding box center [908, 127] width 64 height 21
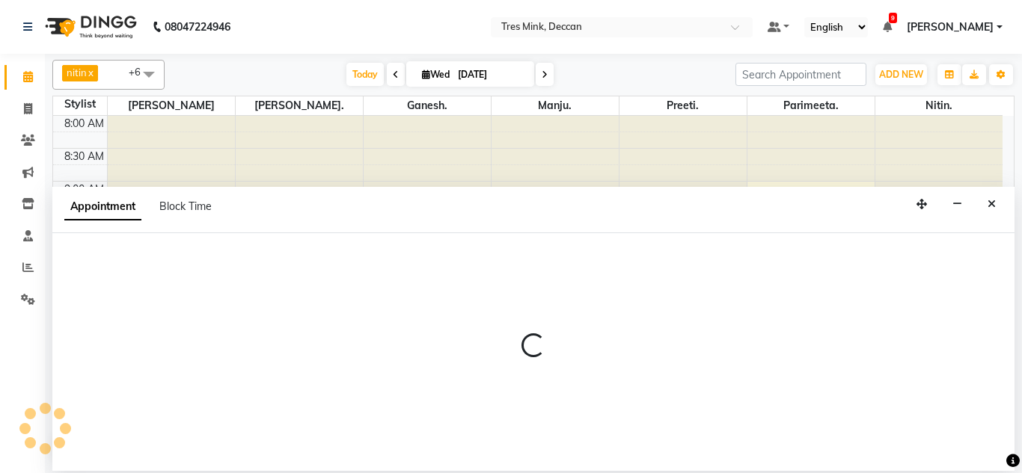
select select "540"
select select "tentative"
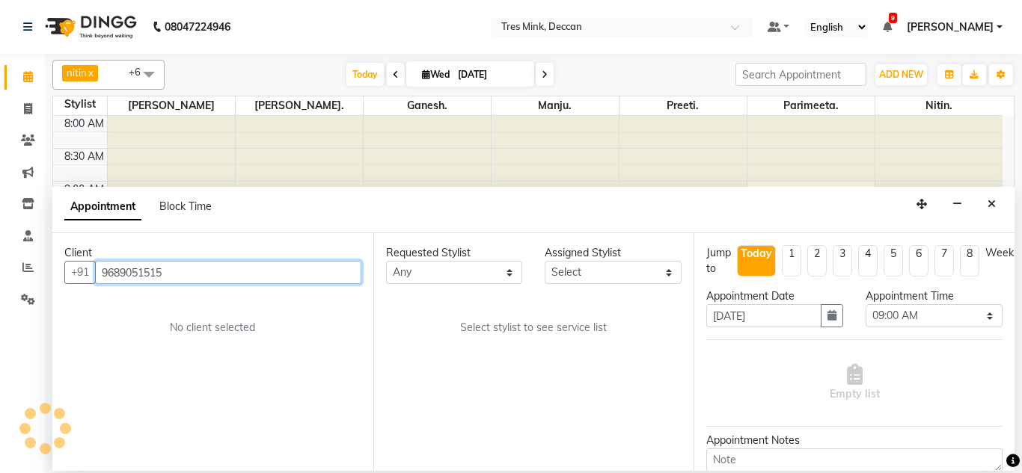
scroll to position [396, 0]
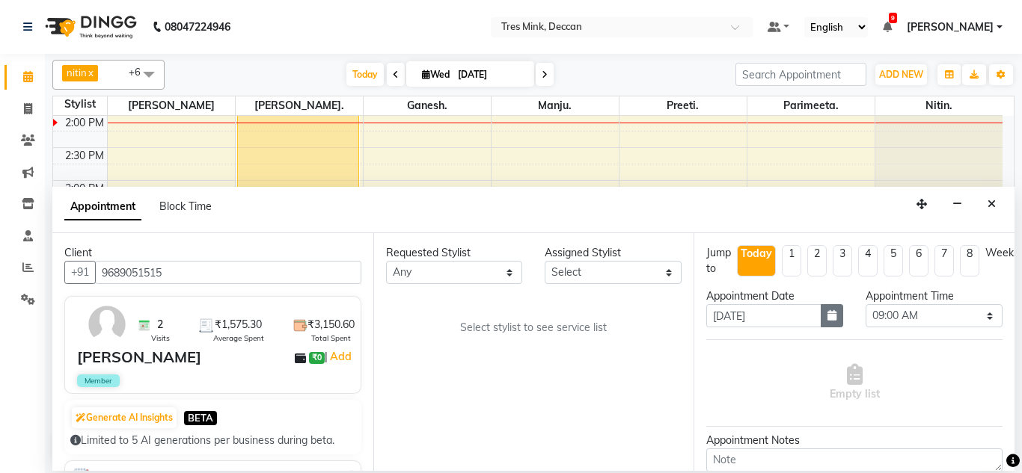
click at [830, 313] on icon "button" at bounding box center [831, 315] width 9 height 10
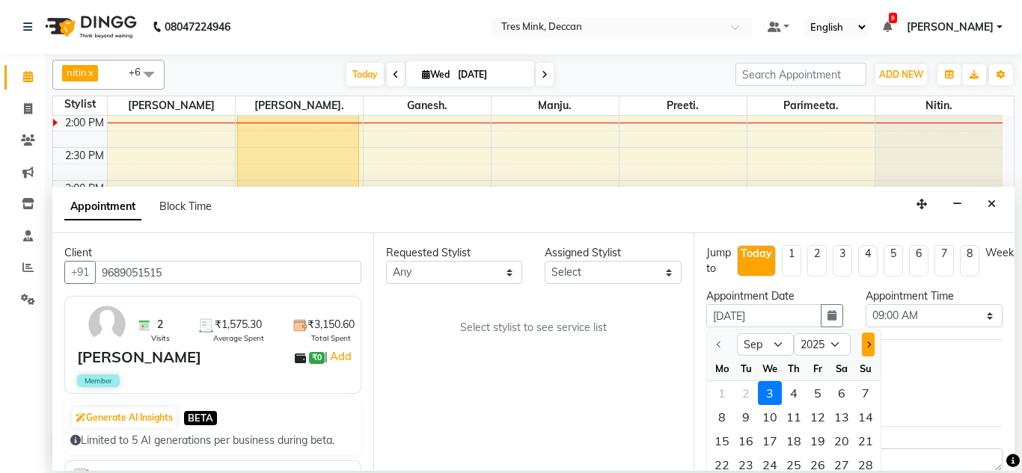
click at [869, 353] on button "Next month" at bounding box center [868, 345] width 13 height 24
select select "10"
click at [869, 393] on div "5" at bounding box center [865, 393] width 24 height 24
type input "05-10-2025"
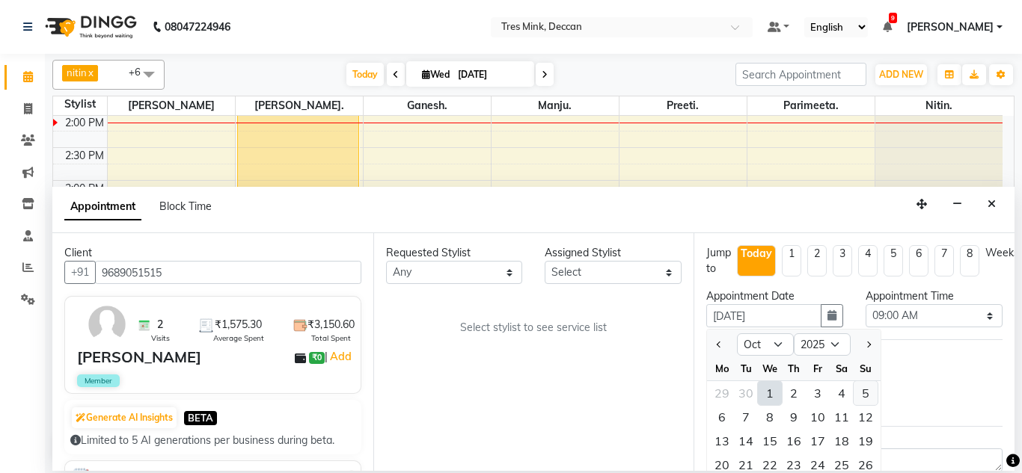
select select "540"
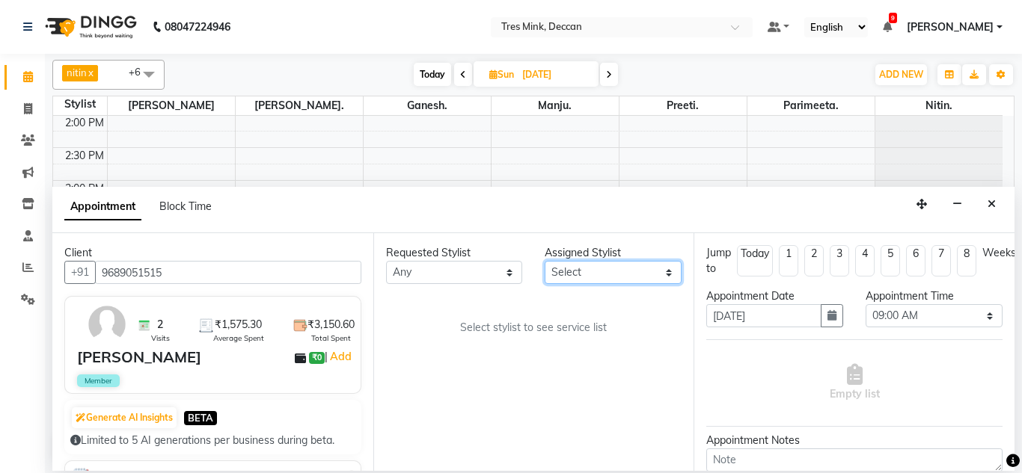
click at [580, 280] on select "Select Ganesh. Gunjan. Manju. Nitin. Parimeeta. Preeti. Revati Karandikar" at bounding box center [613, 272] width 137 height 23
select select "59496"
click at [545, 261] on select "Select Ganesh. Gunjan. Manju. Nitin. Parimeeta. Preeti. Revati Karandikar" at bounding box center [613, 272] width 137 height 23
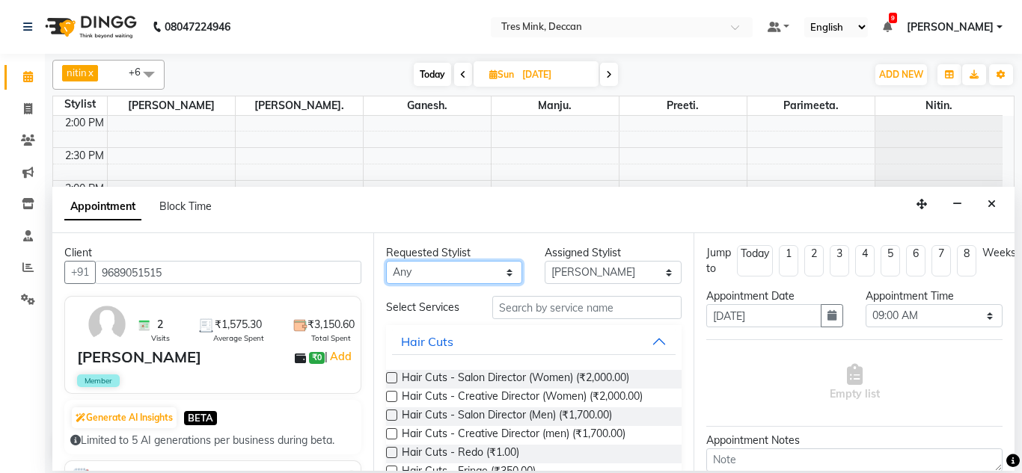
click at [476, 283] on select "Any Ganesh. Gunjan. Manju. Nitin. Parimeeta. Preeti. Revati Karandikar" at bounding box center [454, 272] width 137 height 23
select select "59496"
click at [386, 261] on select "Any Ganesh. Gunjan. Manju. Nitin. Parimeeta. Preeti. Revati Karandikar" at bounding box center [454, 272] width 137 height 23
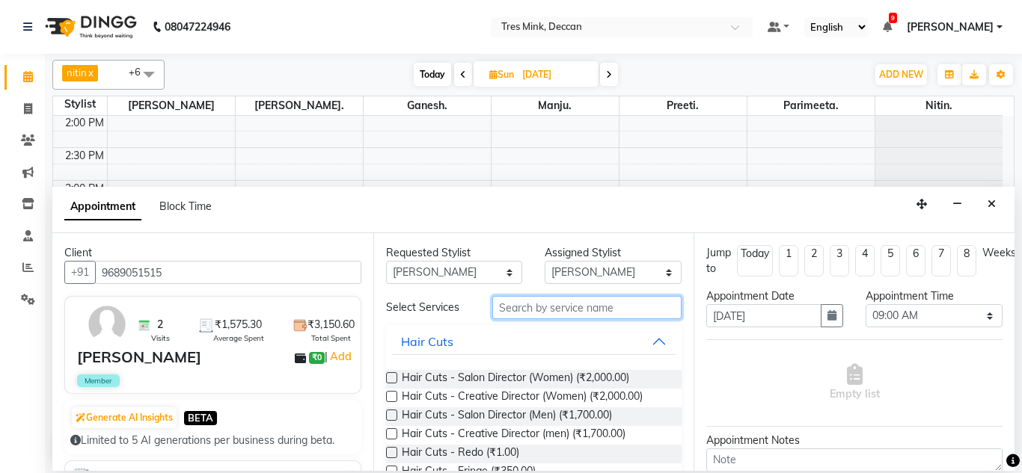
click at [569, 301] on input "text" at bounding box center [587, 307] width 190 height 23
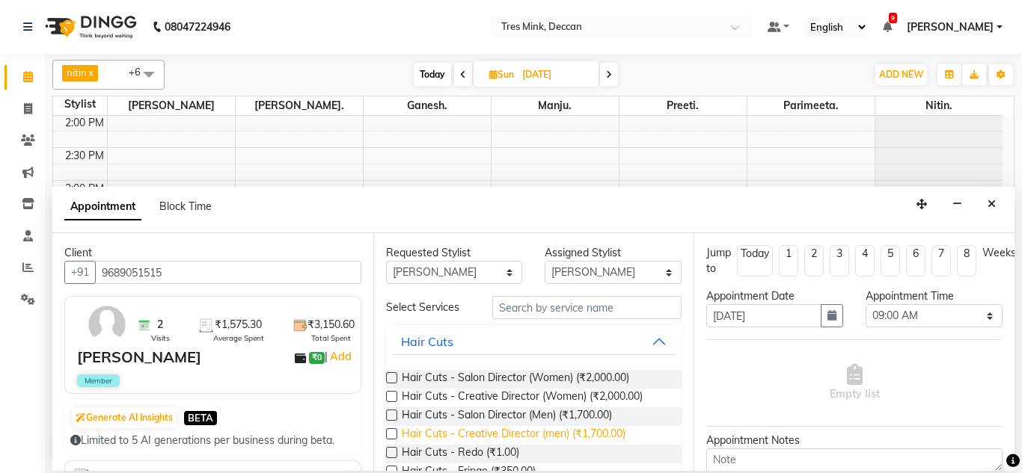
click at [596, 429] on span "Hair Cuts - Creative Director (men) (₹1,700.00)" at bounding box center [514, 435] width 224 height 19
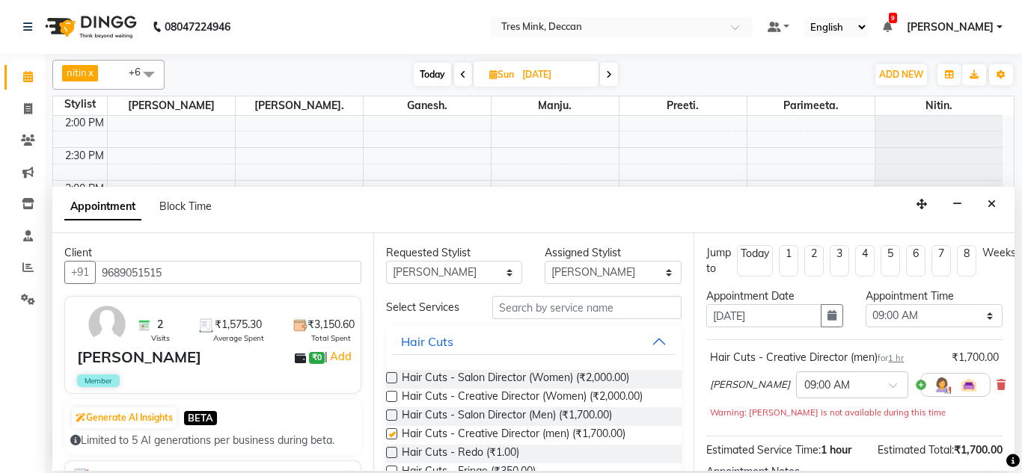
checkbox input "false"
click at [923, 307] on select "Select 09:00 AM 09:15 AM 09:30 AM 09:45 AM 10:00 AM 10:15 AM 10:30 AM 10:45 AM …" at bounding box center [933, 315] width 137 height 23
select select "780"
click at [865, 304] on select "Select 09:00 AM 09:15 AM 09:30 AM 09:45 AM 10:00 AM 10:15 AM 10:30 AM 10:45 AM …" at bounding box center [933, 315] width 137 height 23
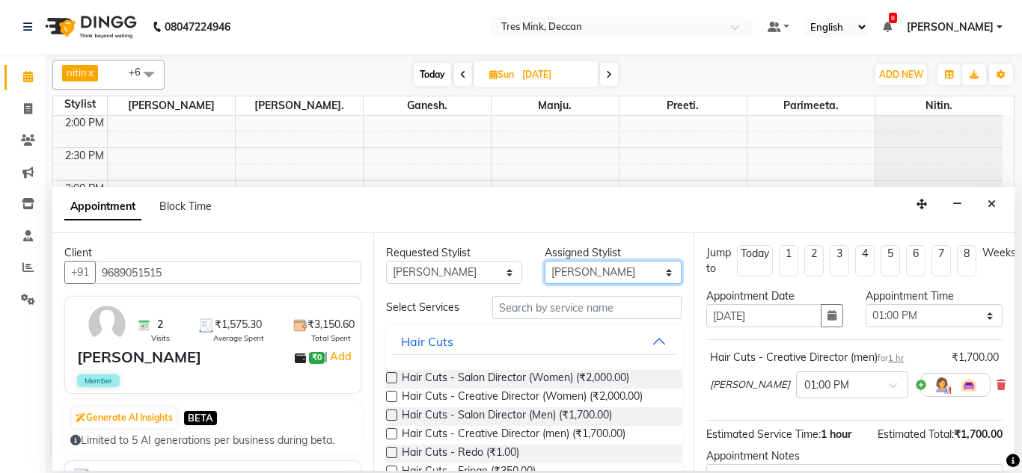
click at [593, 281] on select "Select Ganesh. Gunjan. Manju. Nitin. Parimeeta. Preeti. Revati Karandikar" at bounding box center [613, 272] width 137 height 23
select select "59501"
click at [545, 261] on select "Select Ganesh. Gunjan. Manju. Nitin. Parimeeta. Preeti. Revati Karandikar" at bounding box center [613, 272] width 137 height 23
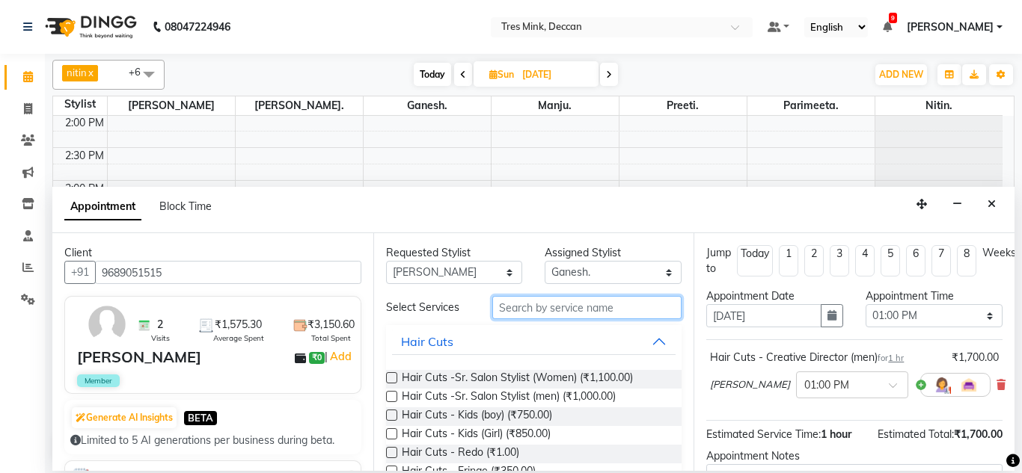
click at [586, 309] on input "text" at bounding box center [587, 307] width 190 height 23
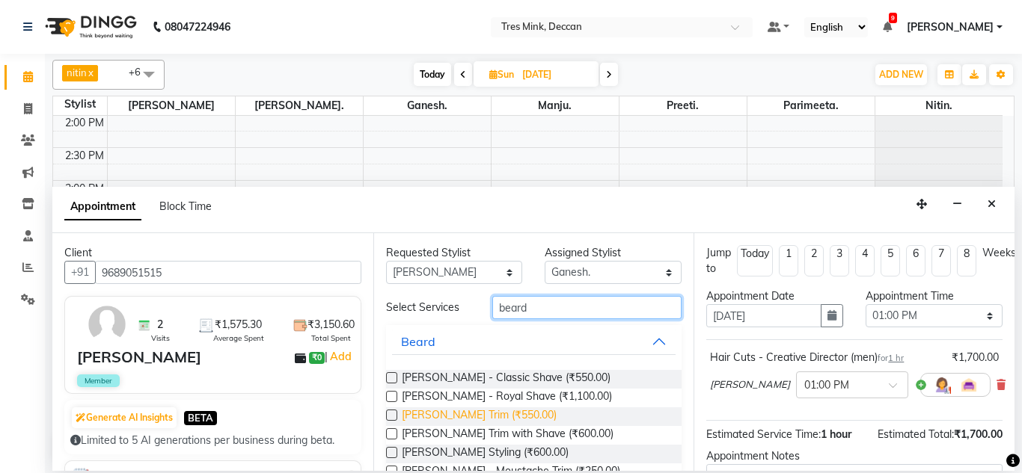
type input "beard"
click at [528, 420] on span "Beard - Beard Trim (₹550.00)" at bounding box center [479, 417] width 155 height 19
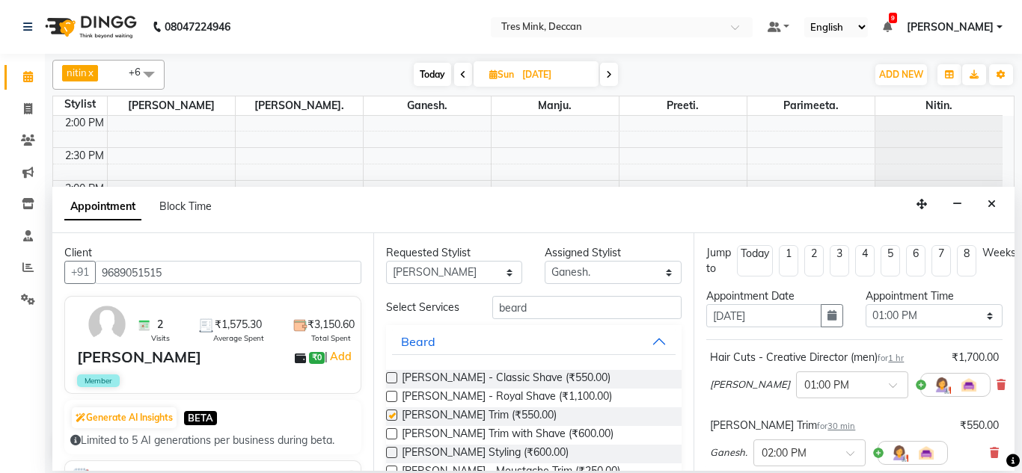
checkbox input "false"
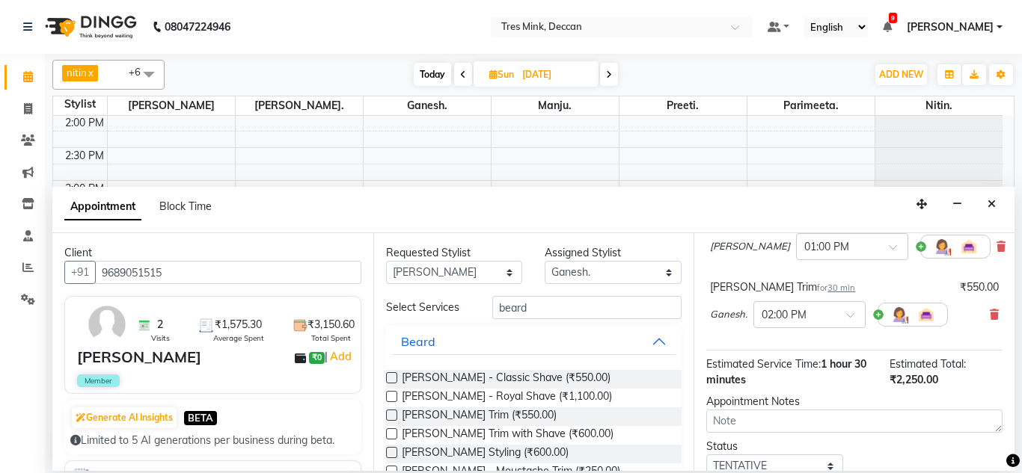
scroll to position [253, 0]
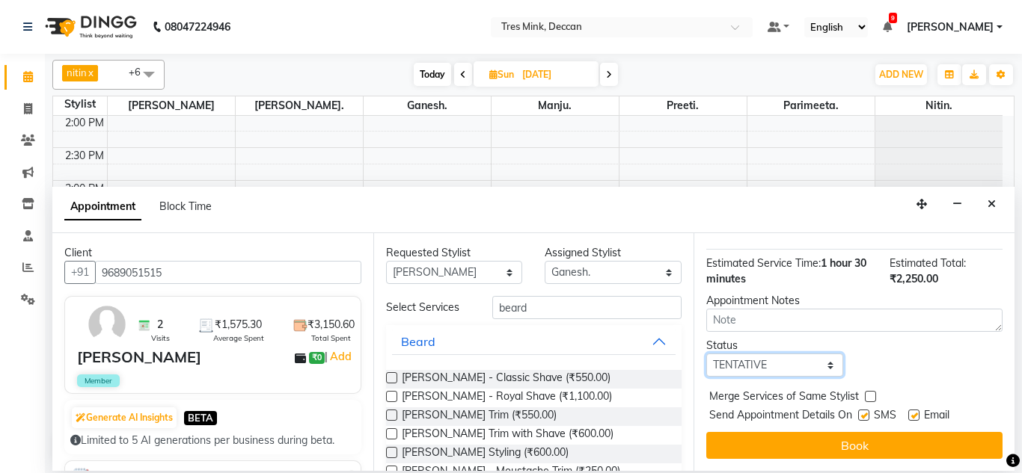
click at [768, 357] on select "Select TENTATIVE CONFIRM UPCOMING" at bounding box center [774, 365] width 137 height 23
select select "upcoming"
click at [706, 354] on select "Select TENTATIVE CONFIRM UPCOMING" at bounding box center [774, 365] width 137 height 23
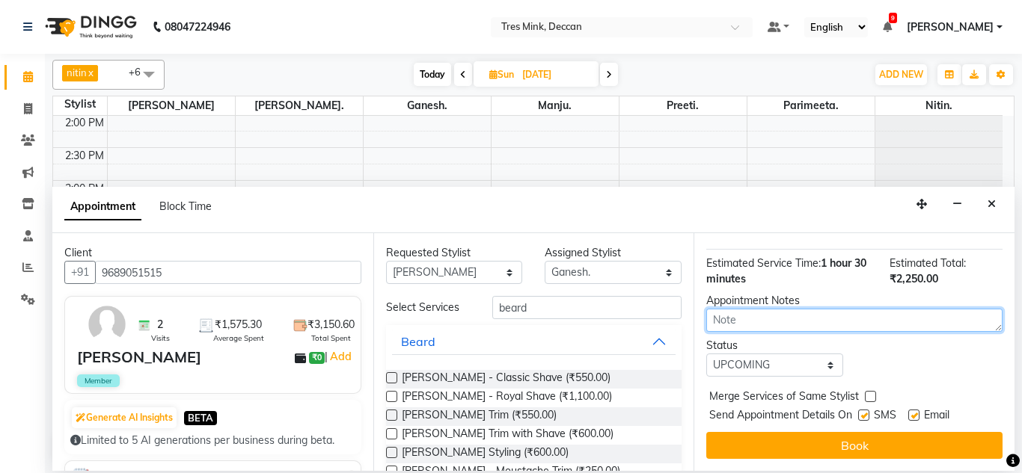
click at [757, 309] on textarea at bounding box center [854, 320] width 296 height 23
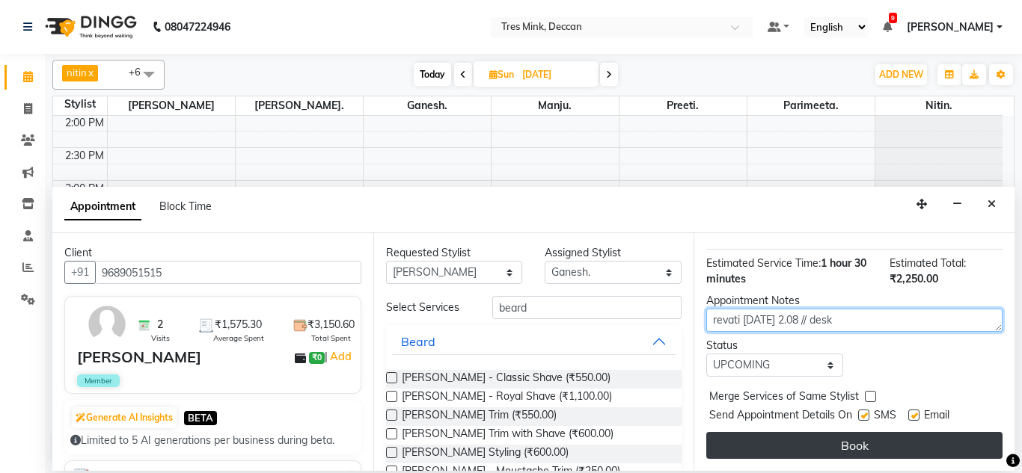
type textarea "revati 3.9.25 2.08 // desk"
click at [942, 434] on button "Book" at bounding box center [854, 445] width 296 height 27
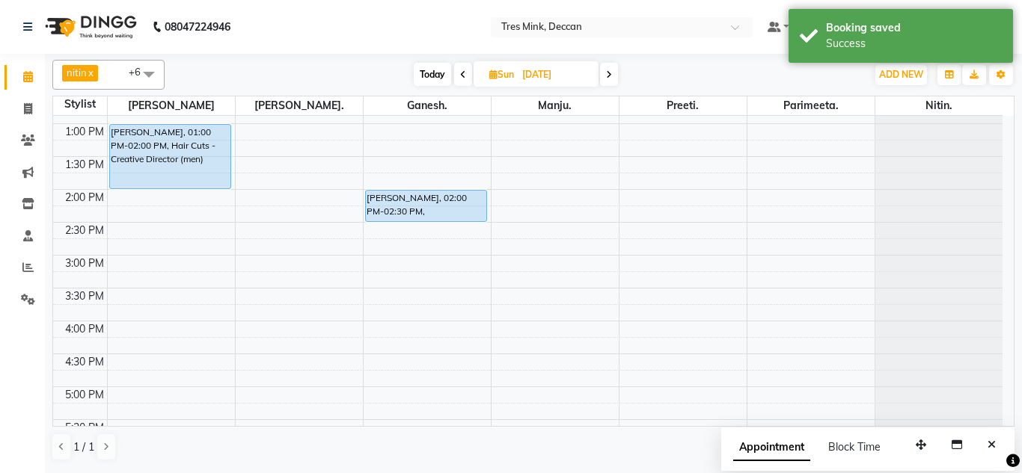
scroll to position [246, 0]
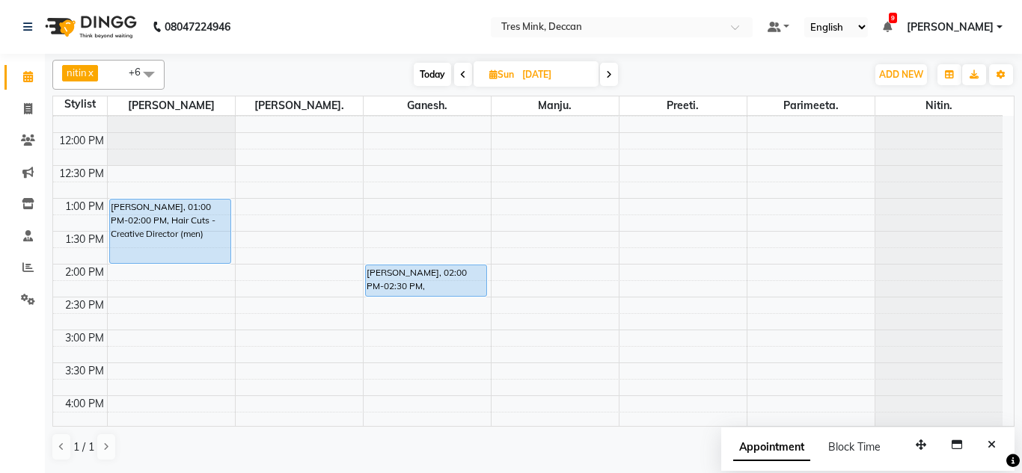
click at [417, 64] on span "Today" at bounding box center [432, 74] width 37 height 23
type input "[DATE]"
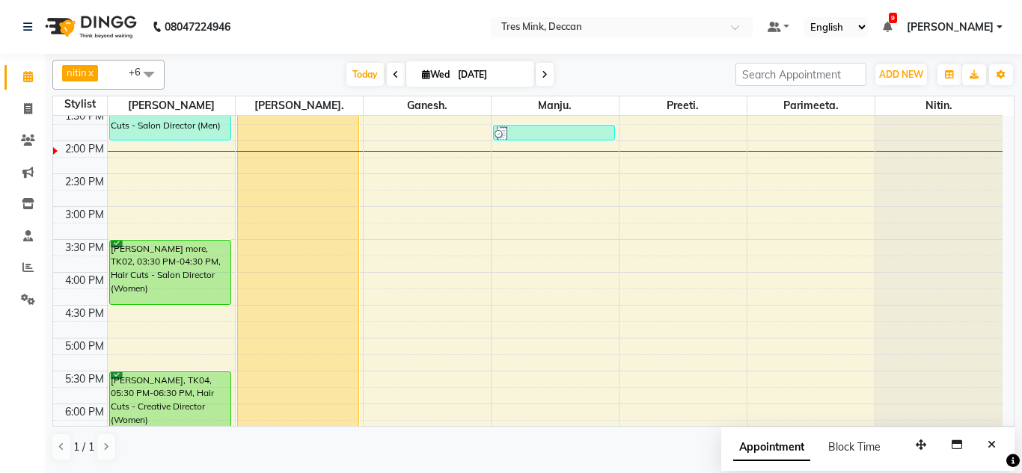
scroll to position [396, 0]
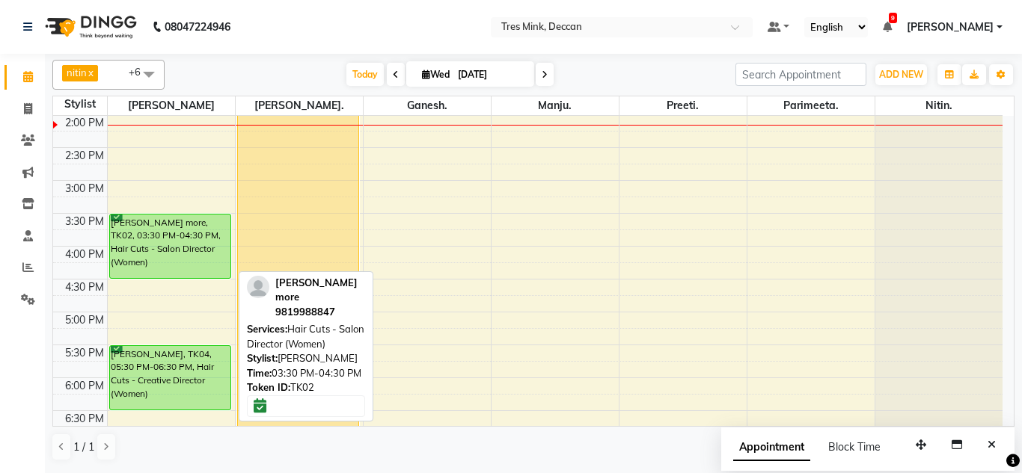
click at [183, 254] on div "prajakta more, TK02, 03:30 PM-04:30 PM, Hair Cuts - Salon Director (Women)" at bounding box center [170, 247] width 121 height 64
select select "6"
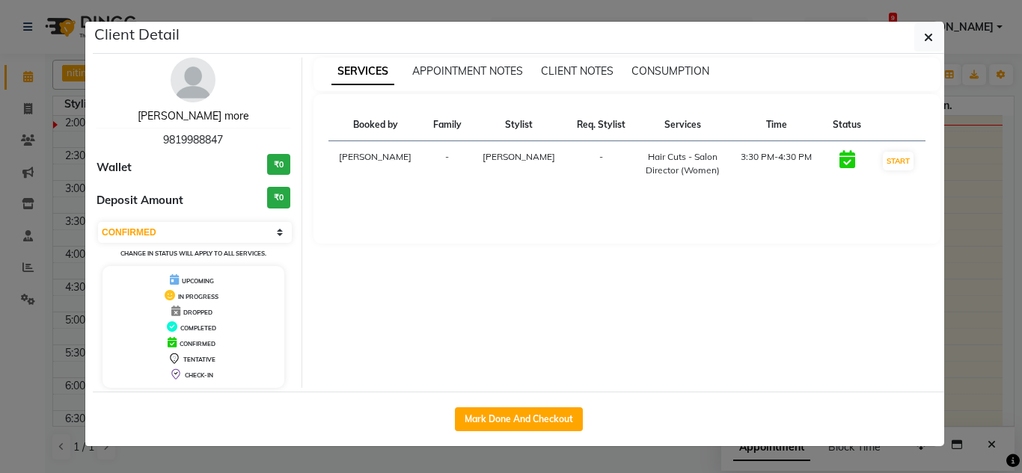
click at [192, 113] on link "prajakta more" at bounding box center [193, 115] width 111 height 13
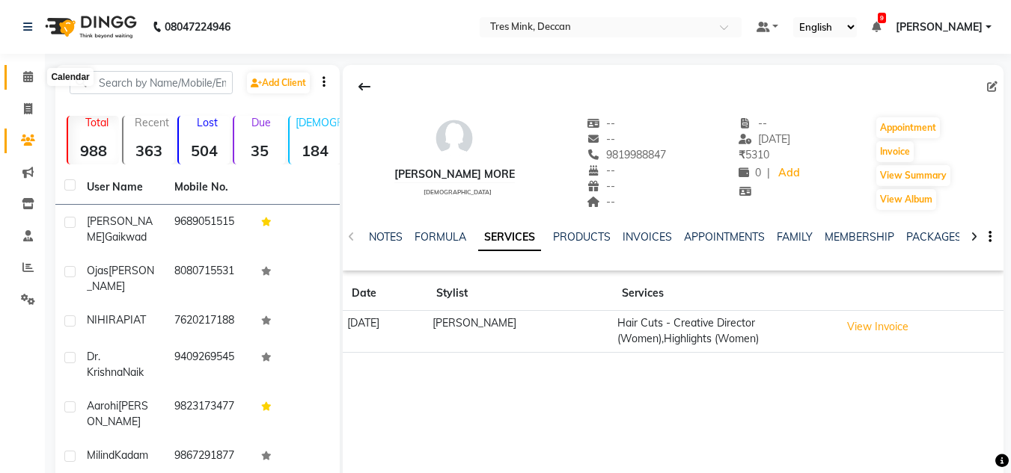
click at [16, 81] on span at bounding box center [28, 77] width 26 height 17
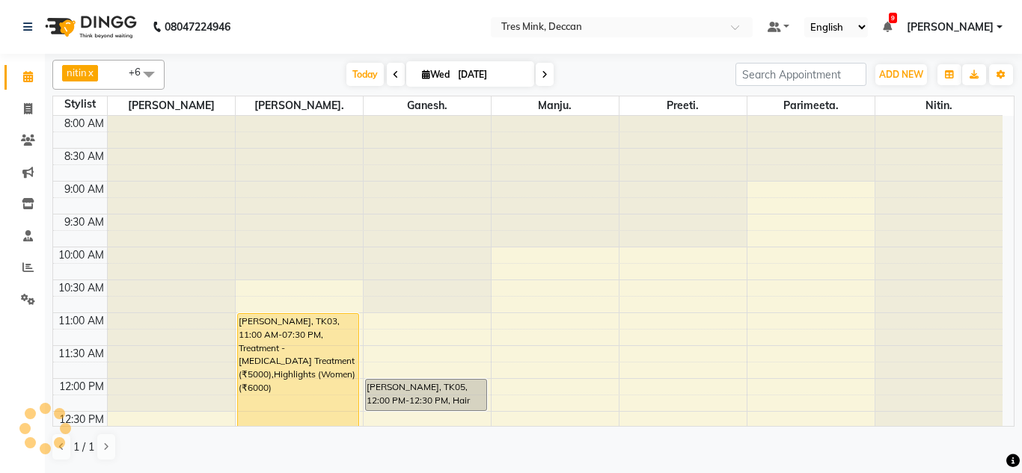
scroll to position [396, 0]
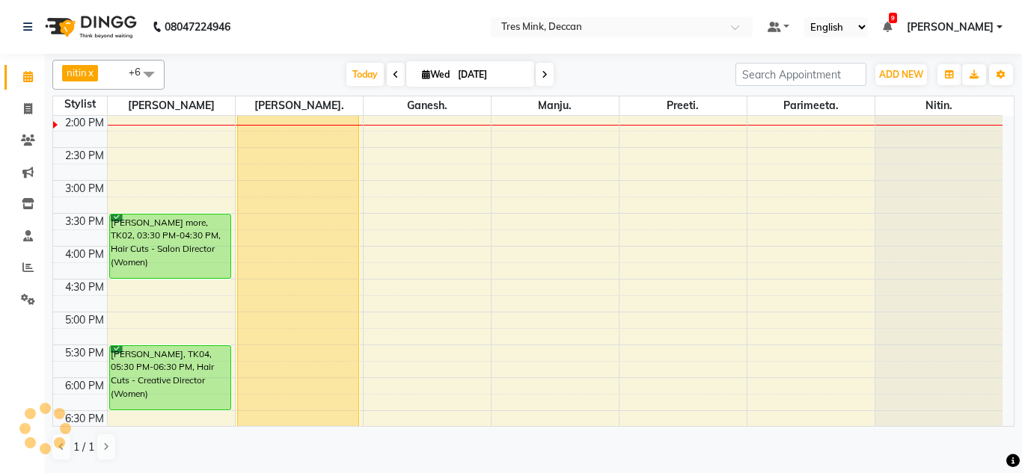
click at [456, 67] on input "[DATE]" at bounding box center [490, 75] width 75 height 22
select select "9"
select select "2025"
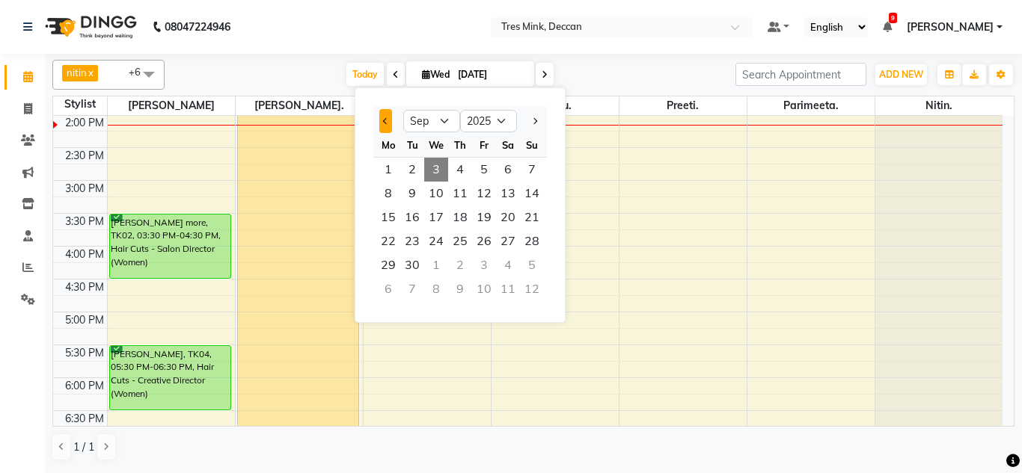
click at [385, 120] on span "Previous month" at bounding box center [386, 121] width 6 height 6
select select "7"
click at [437, 264] on span "30" at bounding box center [436, 266] width 24 height 24
type input "30-07-2025"
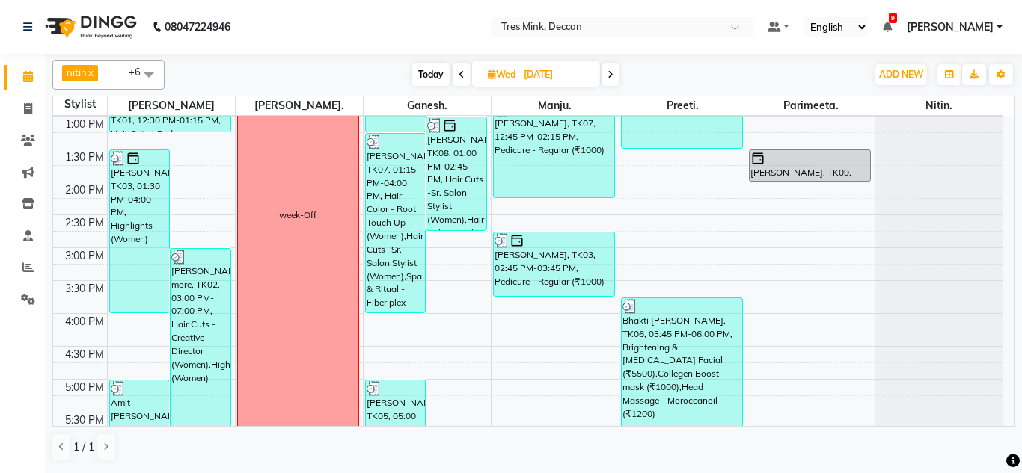
scroll to position [321, 0]
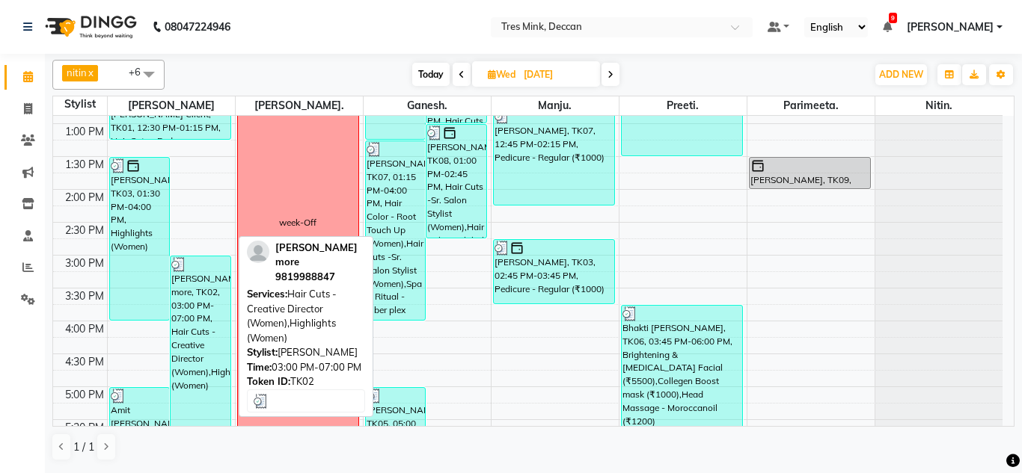
click at [188, 298] on div "prajakta more, TK02, 03:00 PM-07:00 PM, Hair Cuts - Creative Director (Women),H…" at bounding box center [201, 387] width 60 height 261
select select "3"
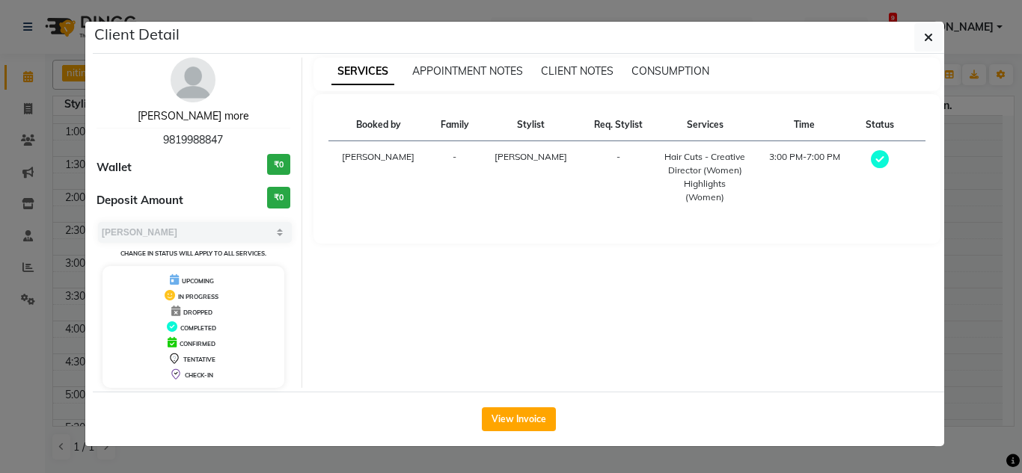
drag, startPoint x: 192, startPoint y: 114, endPoint x: 204, endPoint y: 108, distance: 13.1
click at [192, 114] on link "prajakta more" at bounding box center [193, 115] width 111 height 13
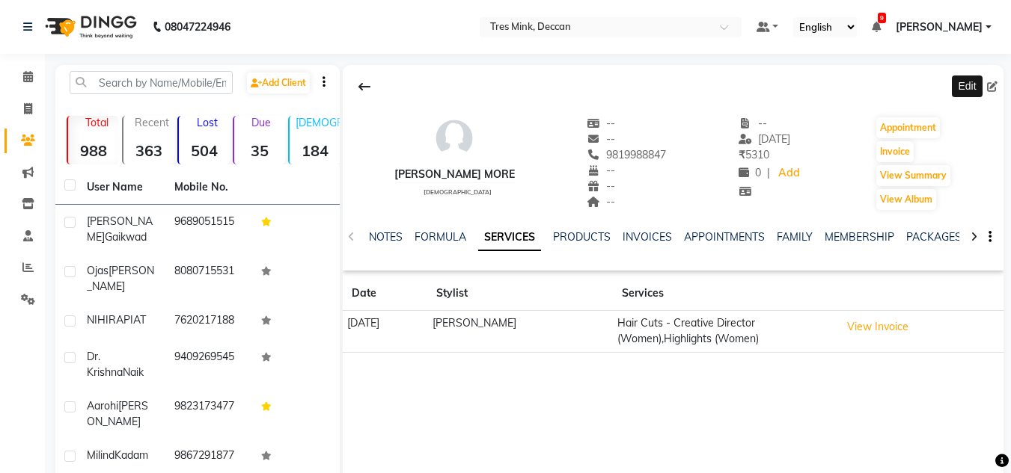
click at [996, 90] on icon at bounding box center [992, 87] width 10 height 10
select select "22"
select select "[DEMOGRAPHIC_DATA]"
select select "49142"
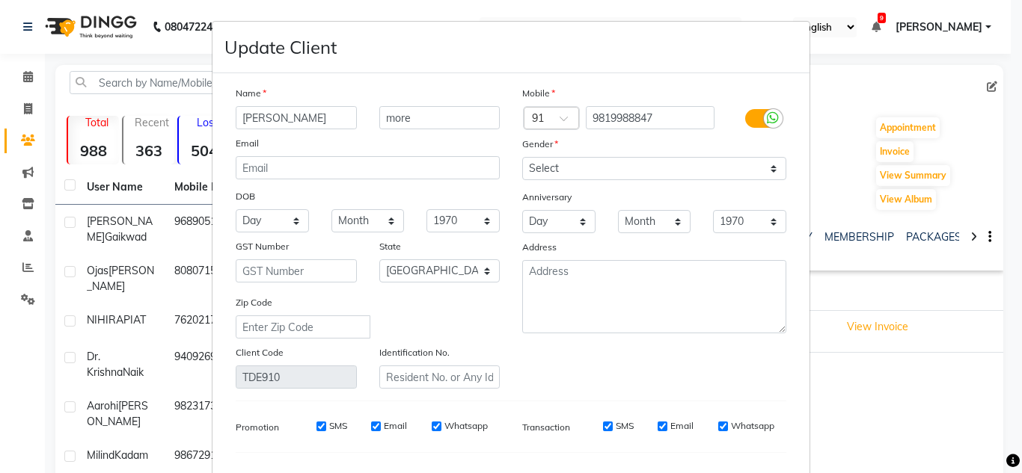
drag, startPoint x: 233, startPoint y: 122, endPoint x: 241, endPoint y: 120, distance: 8.5
click at [241, 120] on input "prajakta" at bounding box center [296, 117] width 121 height 23
type input "[PERSON_NAME]"
click at [387, 120] on input "more" at bounding box center [439, 117] width 121 height 23
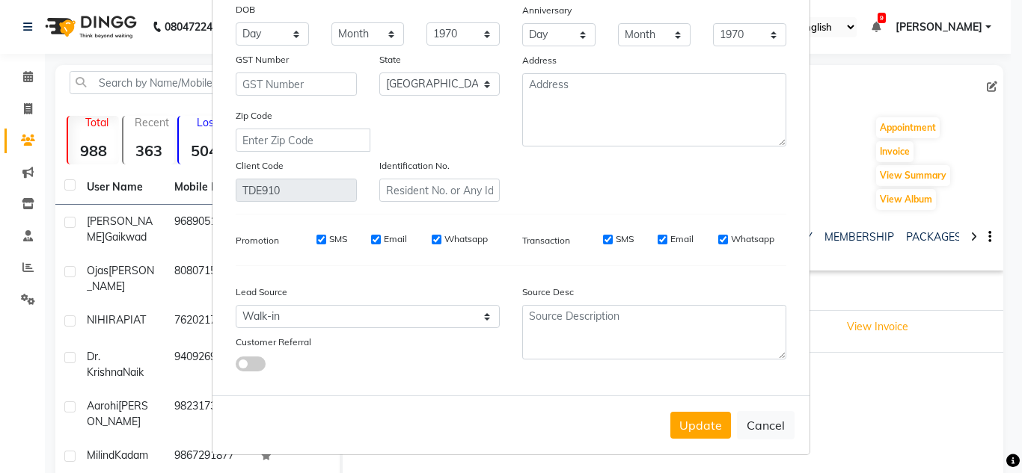
scroll to position [190, 0]
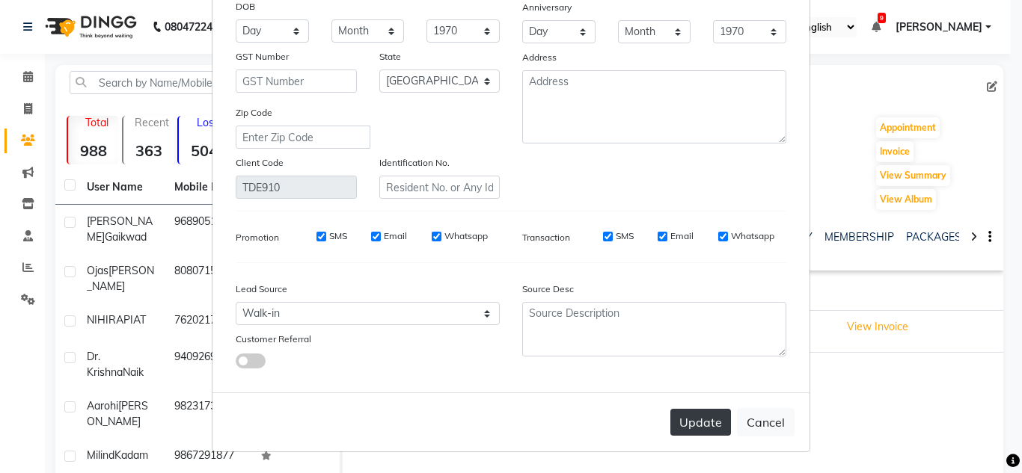
type input "More"
click at [711, 411] on button "Update" at bounding box center [700, 422] width 61 height 27
select select
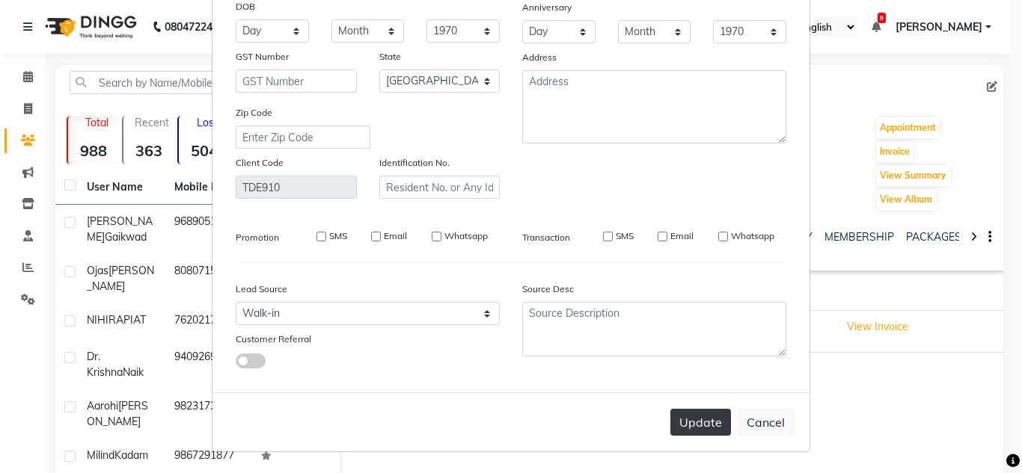
select select "null"
select select
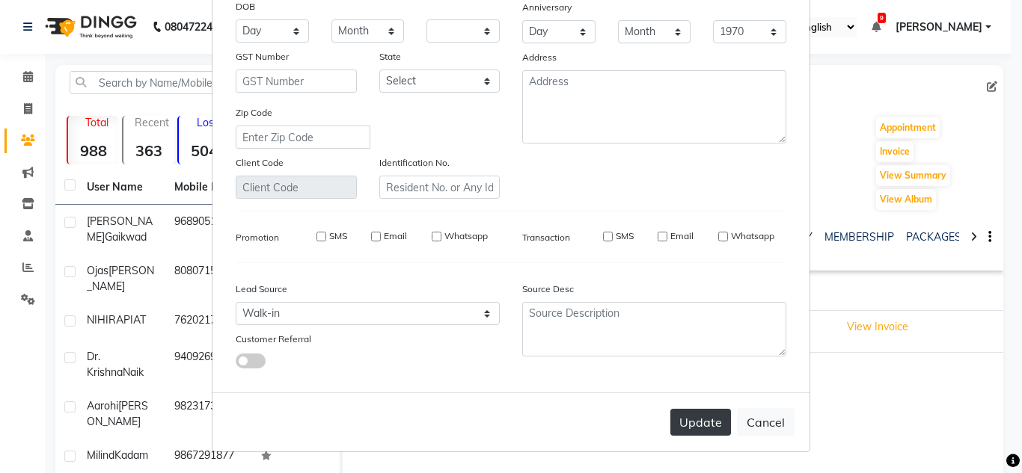
checkbox input "false"
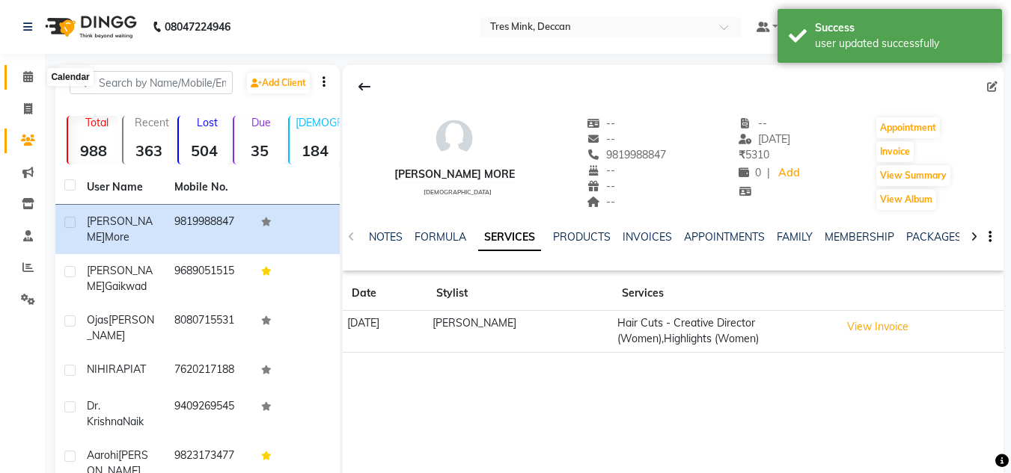
click at [28, 74] on icon at bounding box center [28, 76] width 10 height 11
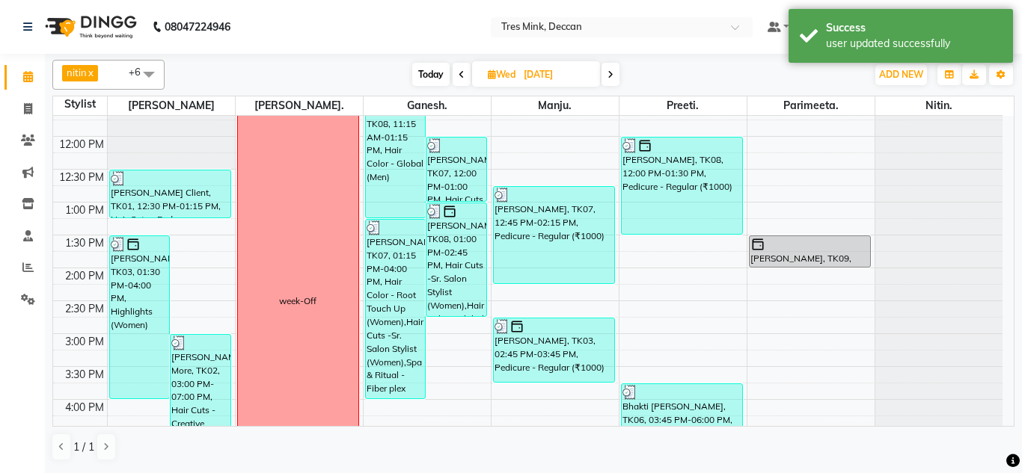
scroll to position [299, 0]
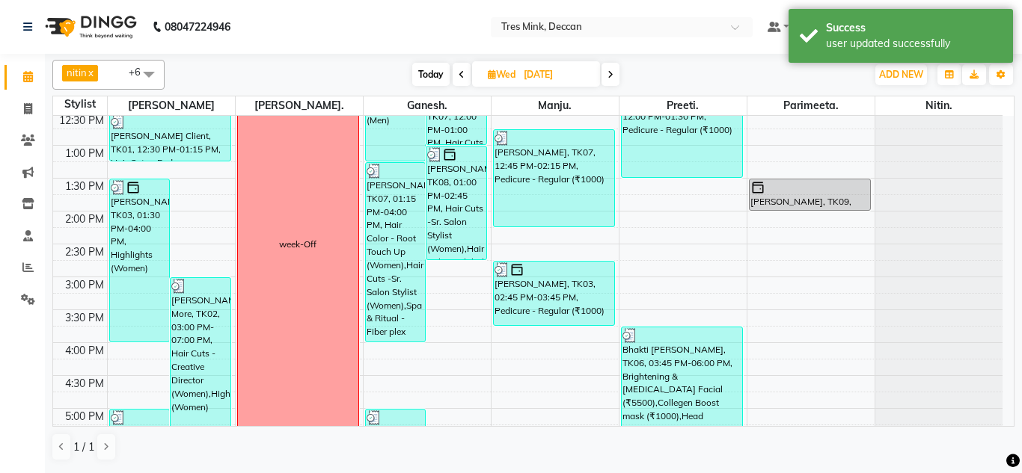
click at [444, 78] on span "Today" at bounding box center [430, 74] width 37 height 23
type input "[DATE]"
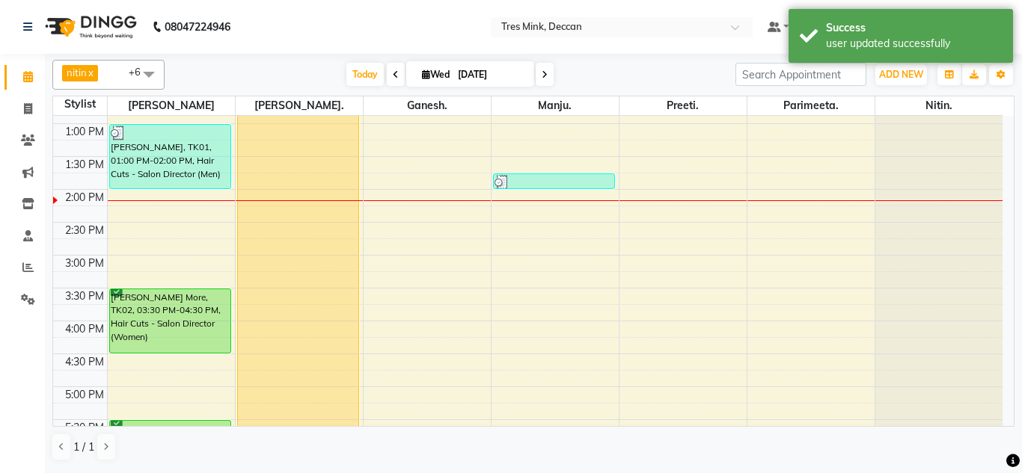
scroll to position [246, 0]
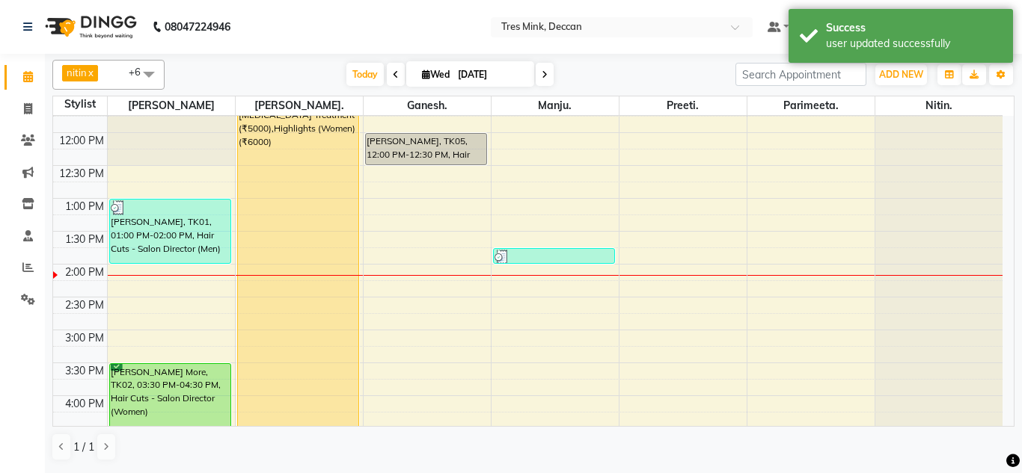
click at [596, 77] on div "Today Wed 03-09-2025" at bounding box center [450, 75] width 556 height 22
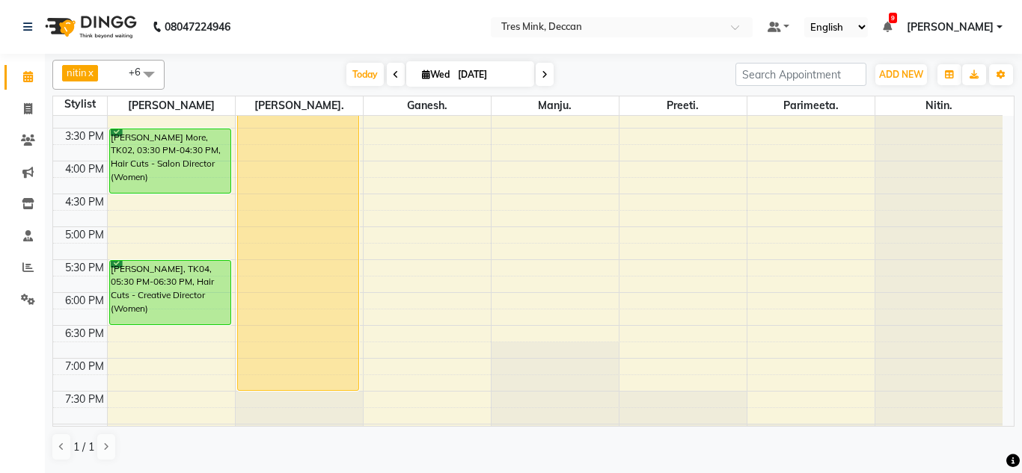
scroll to position [476, 0]
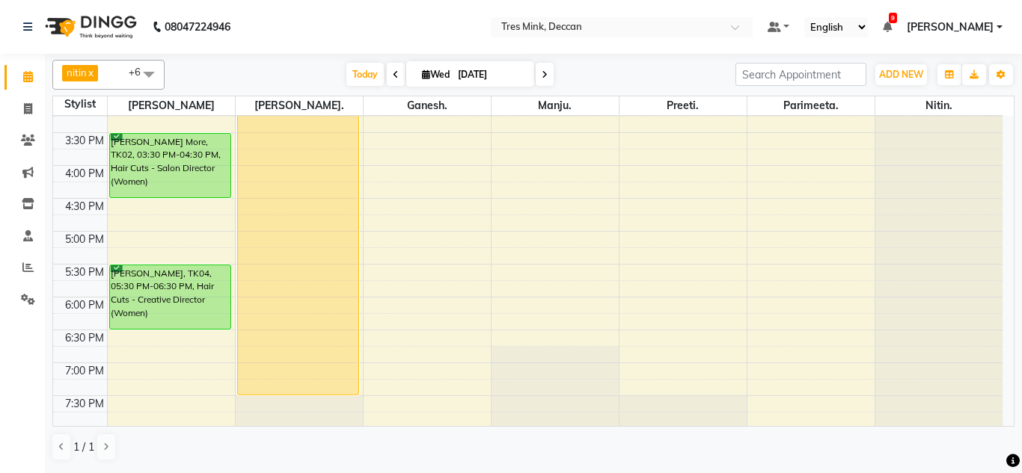
click at [497, 83] on input "[DATE]" at bounding box center [490, 75] width 75 height 22
select select "9"
select select "2025"
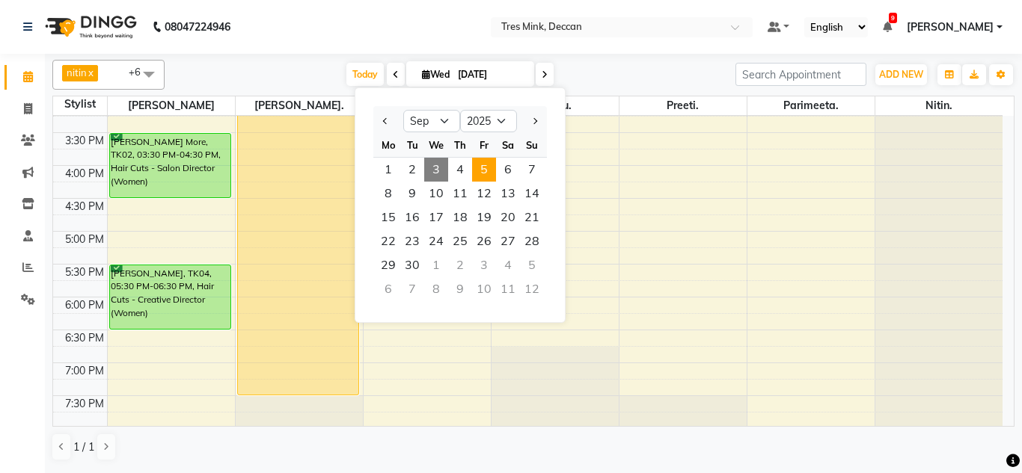
click at [486, 165] on span "5" at bounding box center [484, 170] width 24 height 24
type input "05-09-2025"
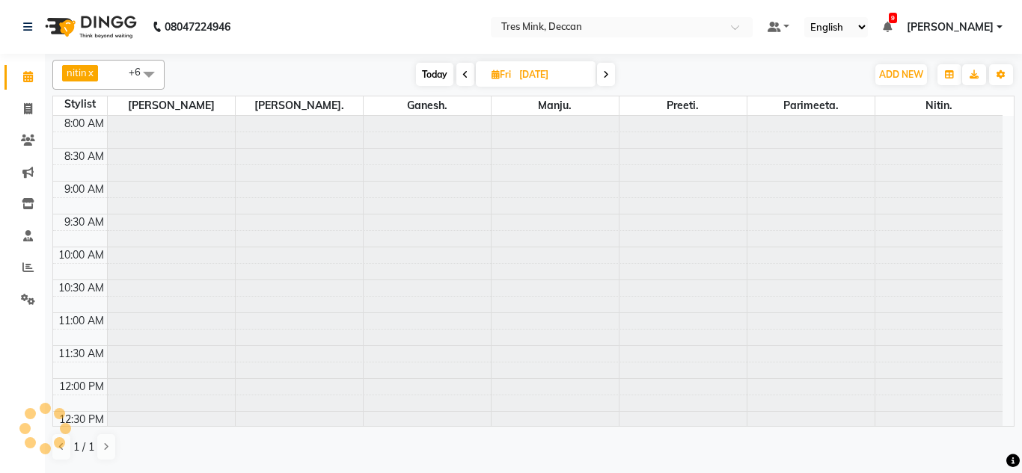
scroll to position [396, 0]
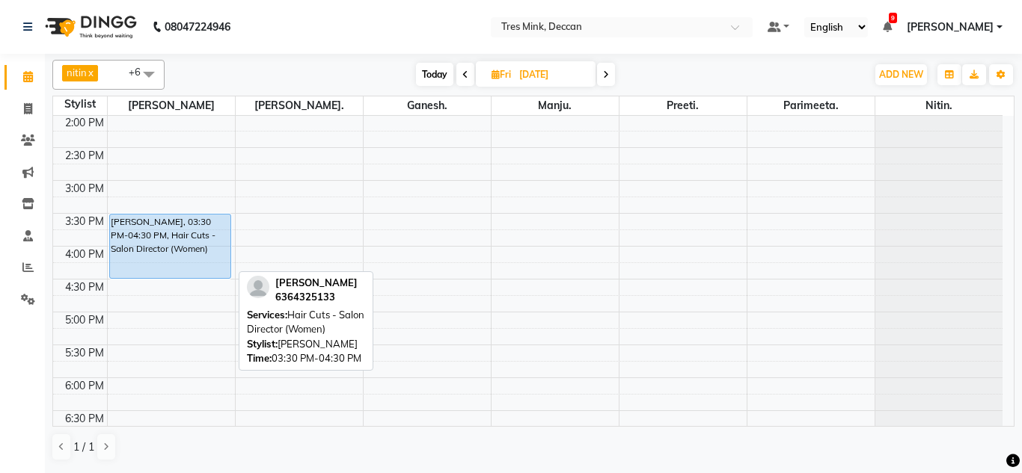
click at [153, 231] on div "Manjiri Shedge, 03:30 PM-04:30 PM, Hair Cuts - Salon Director (Women)" at bounding box center [170, 247] width 121 height 64
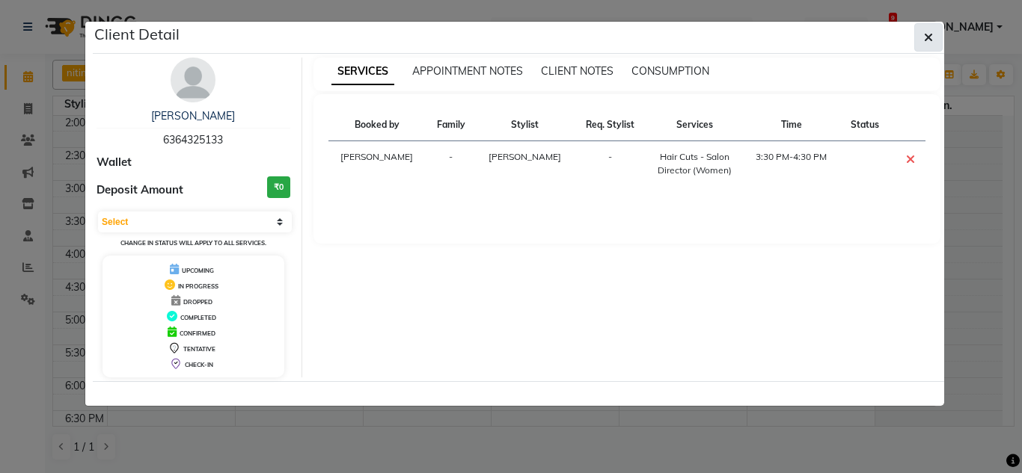
click at [924, 37] on icon "button" at bounding box center [928, 37] width 9 height 12
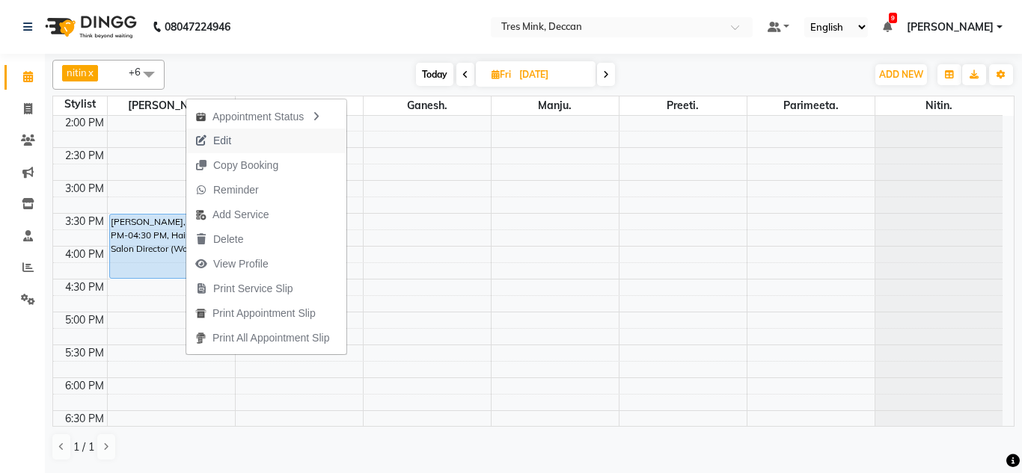
click at [233, 135] on span "Edit" at bounding box center [213, 141] width 54 height 25
select select "upcoming"
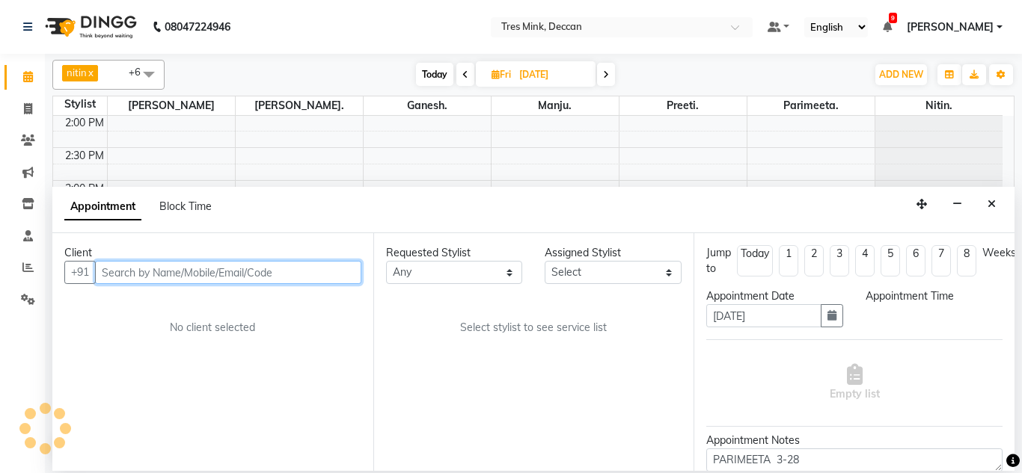
select select "59496"
select select "930"
select select "3564"
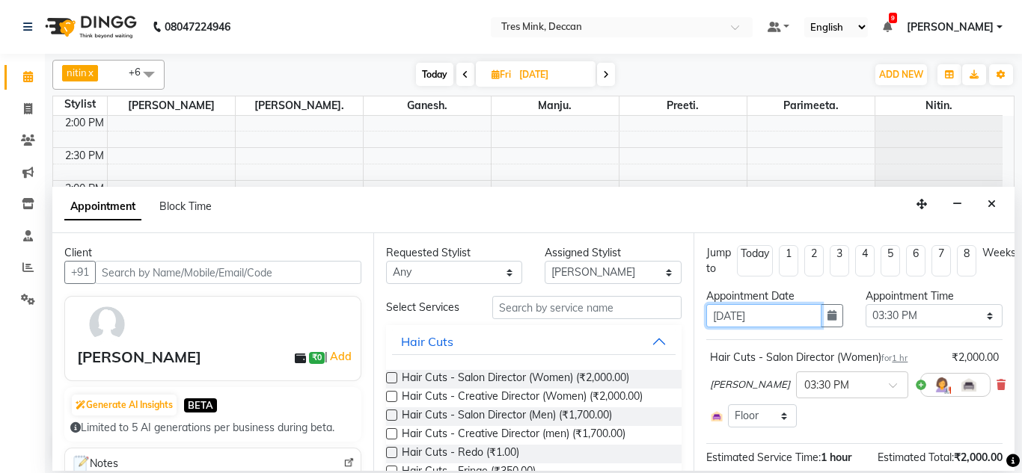
click at [716, 313] on input "05-09-2025" at bounding box center [763, 315] width 115 height 23
click at [830, 325] on button "button" at bounding box center [832, 315] width 22 height 23
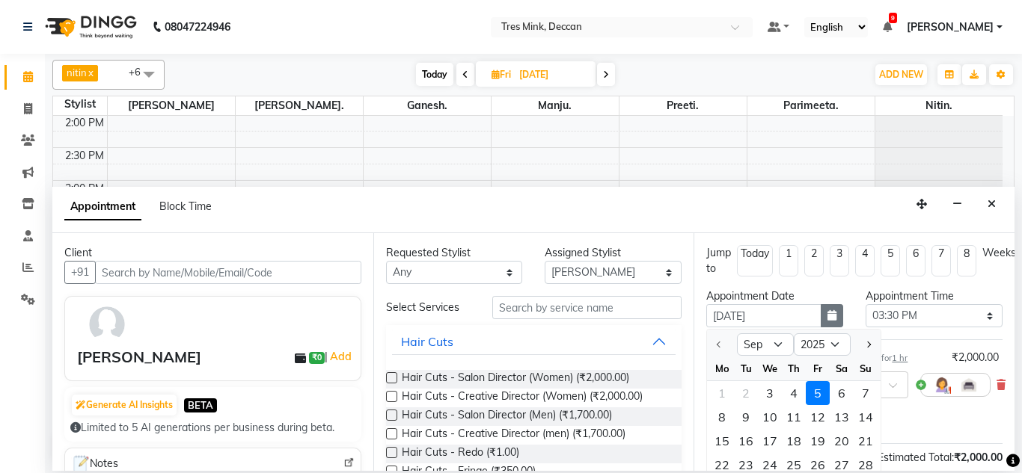
click at [830, 325] on button "button" at bounding box center [832, 315] width 22 height 23
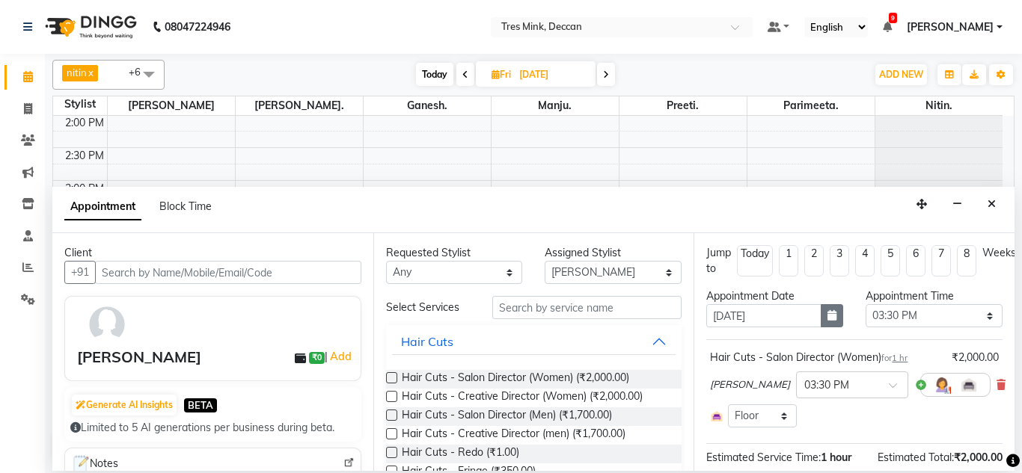
click at [829, 314] on icon "button" at bounding box center [831, 315] width 9 height 10
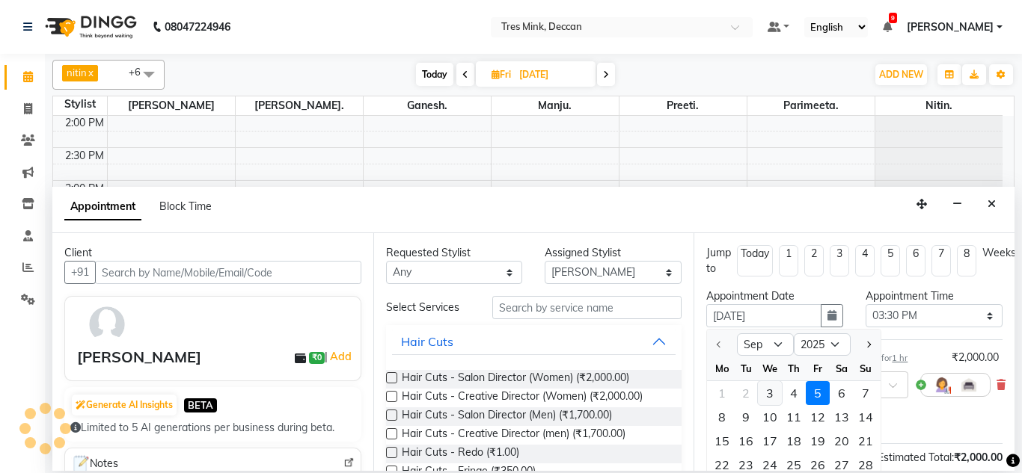
click at [770, 393] on div "3" at bounding box center [770, 393] width 24 height 24
type input "[DATE]"
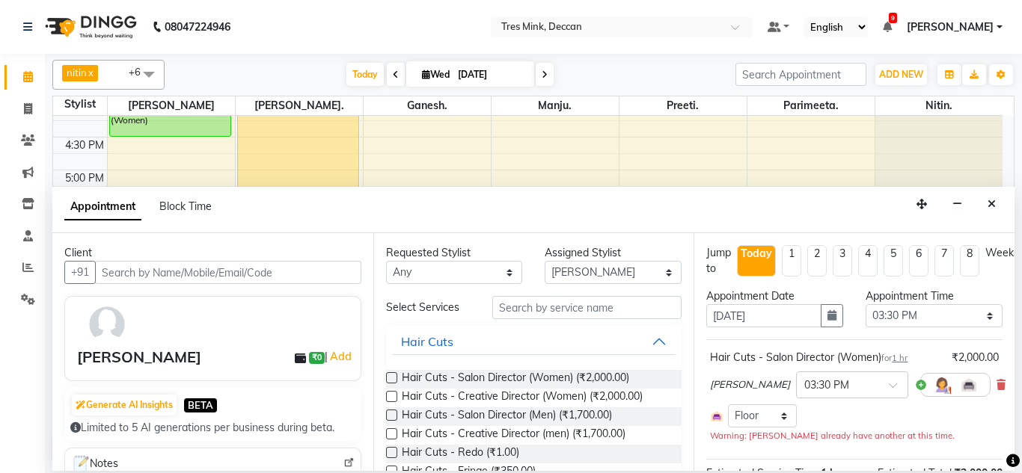
scroll to position [539, 0]
click at [930, 319] on select "Select 09:00 AM 09:15 AM 09:30 AM 09:45 AM 10:00 AM 10:15 AM 10:30 AM 10:45 AM …" at bounding box center [933, 315] width 137 height 23
select select "990"
click at [865, 304] on select "Select 09:00 AM 09:15 AM 09:30 AM 09:45 AM 10:00 AM 10:15 AM 10:30 AM 10:45 AM …" at bounding box center [933, 315] width 137 height 23
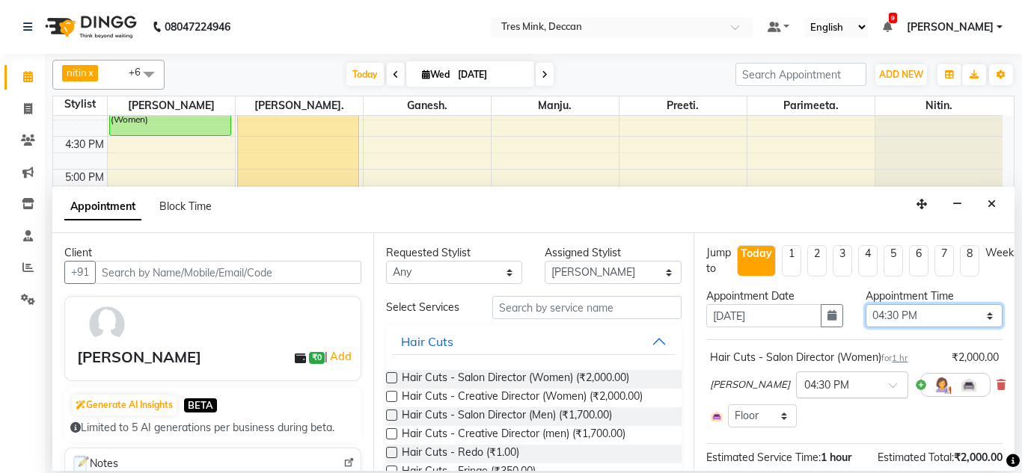
scroll to position [149, 0]
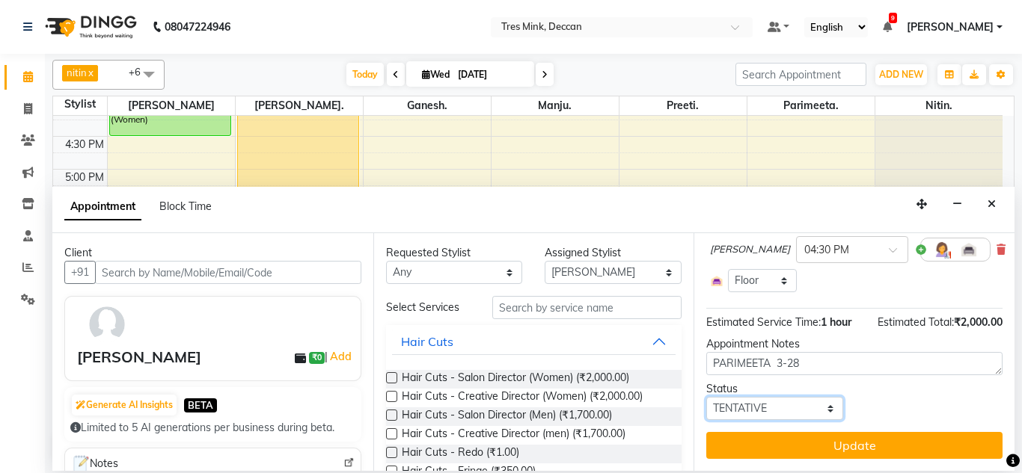
click at [796, 400] on select "Select TENTATIVE CONFIRM CHECK-IN UPCOMING" at bounding box center [774, 408] width 137 height 23
select select "confirm booking"
click at [706, 397] on select "Select TENTATIVE CONFIRM CHECK-IN UPCOMING" at bounding box center [774, 408] width 137 height 23
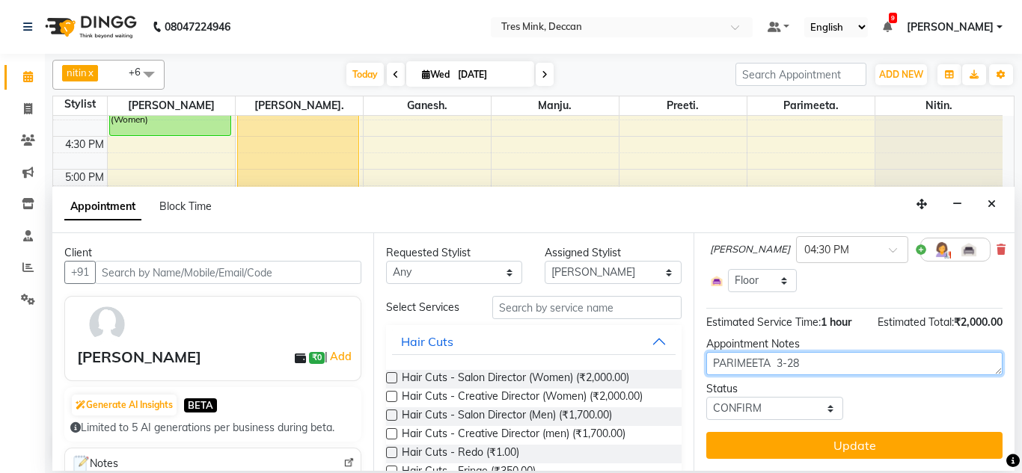
click at [823, 357] on textarea "PARIMEETA 3-28" at bounding box center [854, 363] width 296 height 23
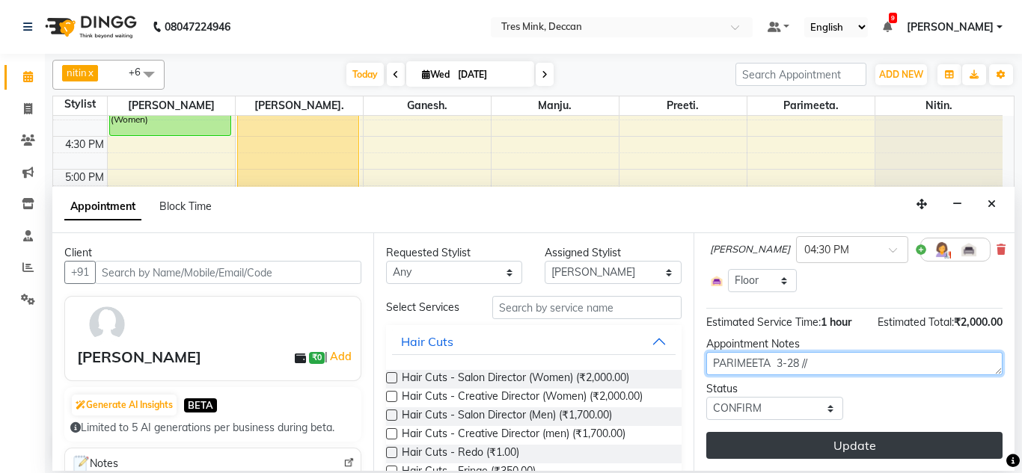
type textarea "PARIMEETA 3-28 //"
click at [873, 432] on button "Update" at bounding box center [854, 445] width 296 height 27
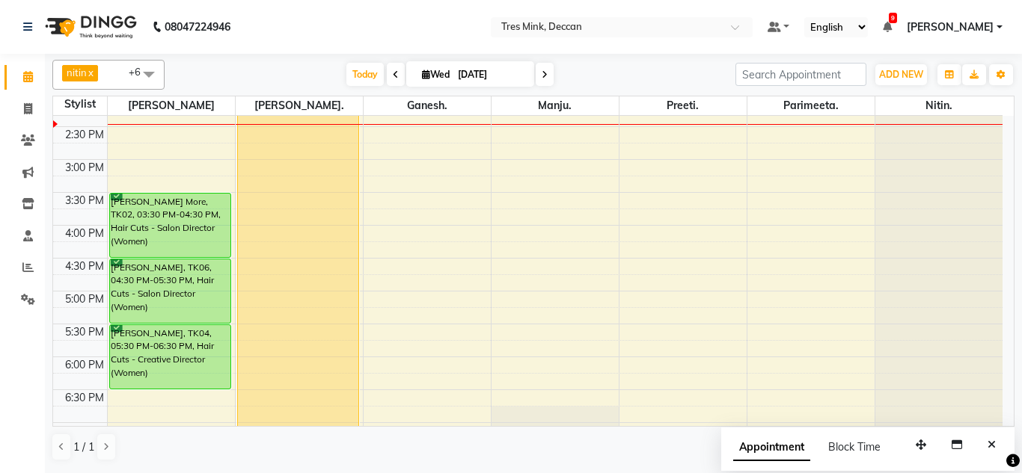
scroll to position [417, 0]
click at [548, 72] on span at bounding box center [545, 74] width 18 height 23
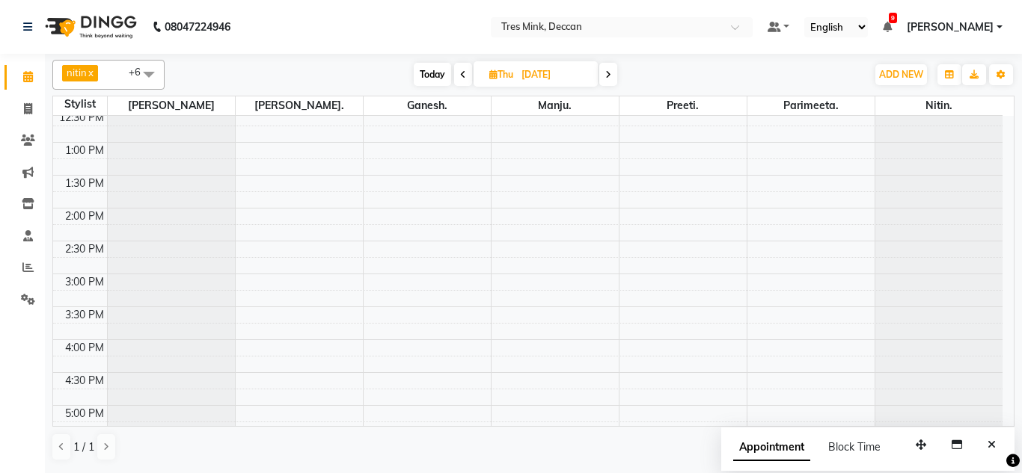
scroll to position [301, 0]
click at [429, 79] on span "Today" at bounding box center [432, 74] width 37 height 23
type input "[DATE]"
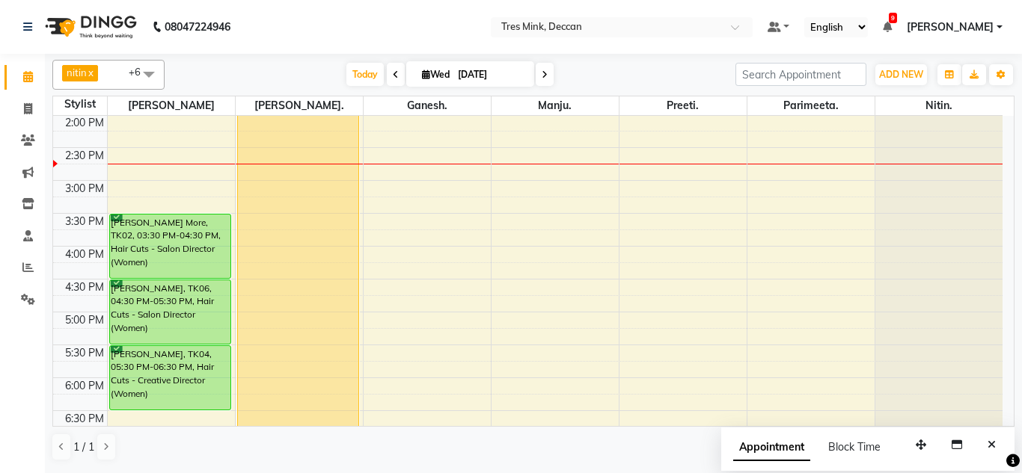
click at [468, 71] on input "[DATE]" at bounding box center [490, 75] width 75 height 22
select select "9"
select select "2025"
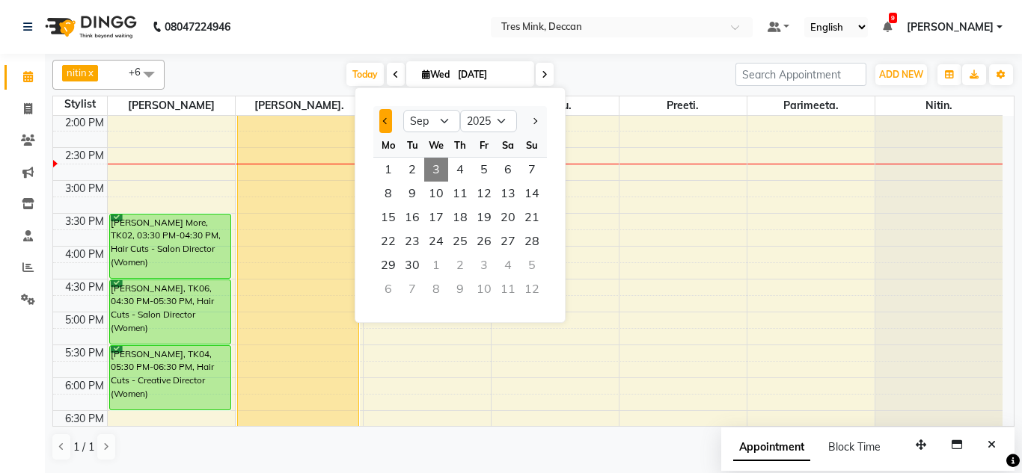
click at [383, 123] on button "Previous month" at bounding box center [385, 121] width 13 height 24
select select "8"
click at [408, 259] on span "26" at bounding box center [412, 266] width 24 height 24
type input "26-08-2025"
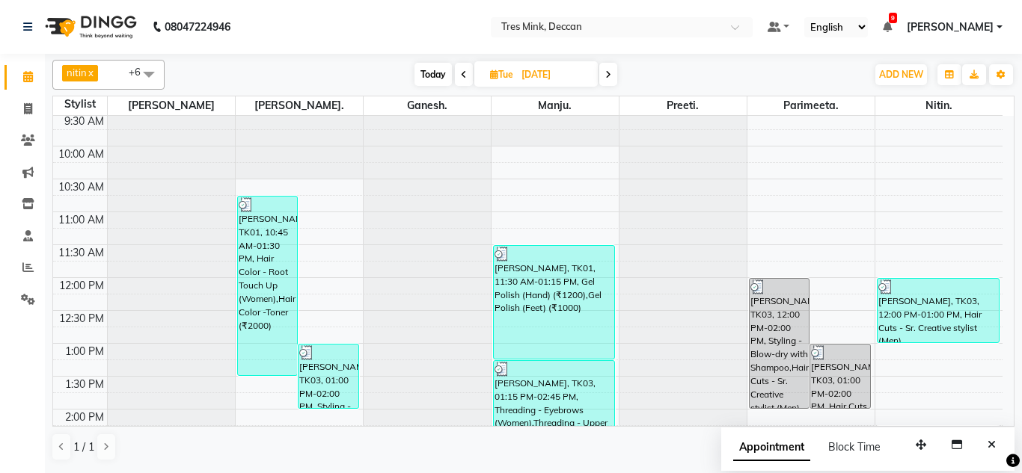
scroll to position [22, 0]
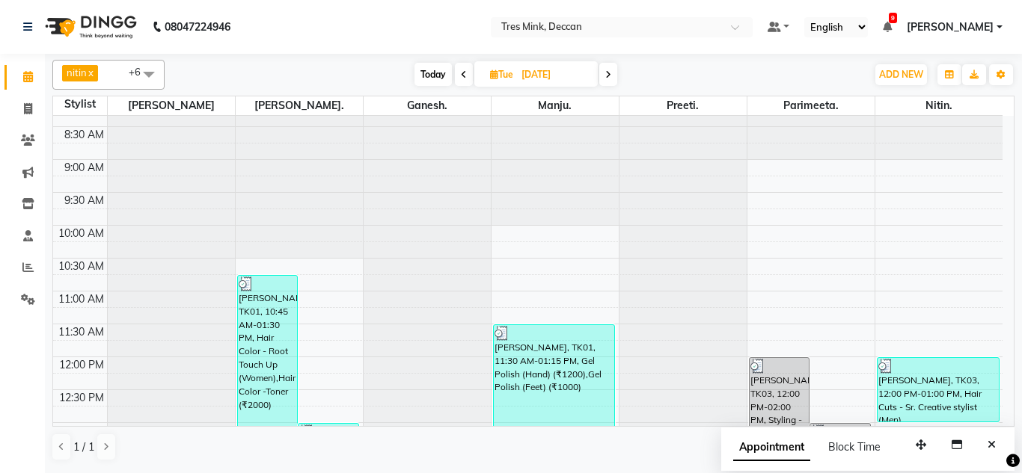
click at [506, 70] on span "Tue" at bounding box center [501, 74] width 31 height 11
select select "8"
select select "2025"
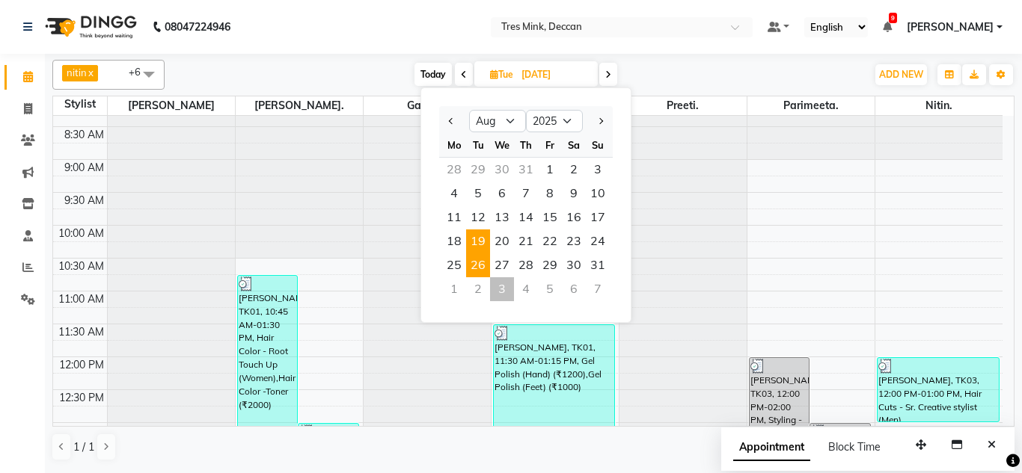
click at [483, 237] on span "19" at bounding box center [478, 242] width 24 height 24
type input "19-08-2025"
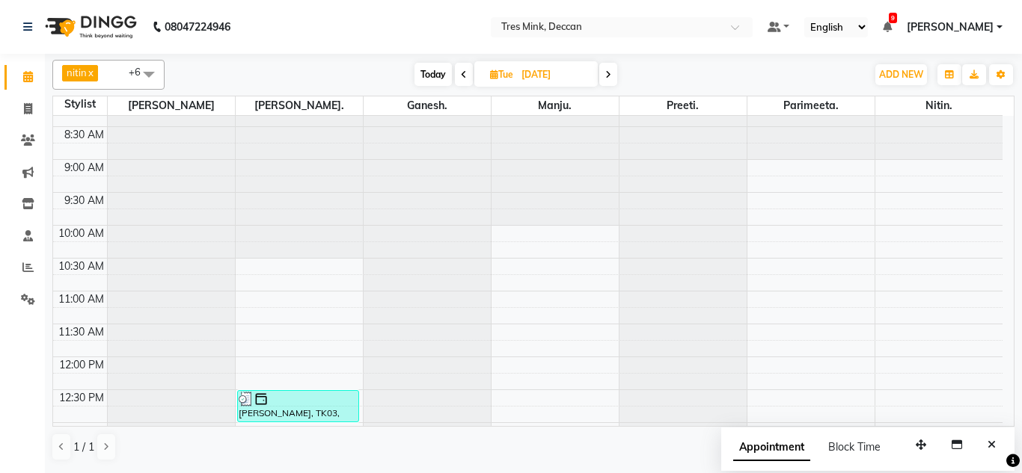
scroll to position [21, 0]
click at [548, 76] on input "19-08-2025" at bounding box center [554, 75] width 75 height 22
select select "8"
select select "2025"
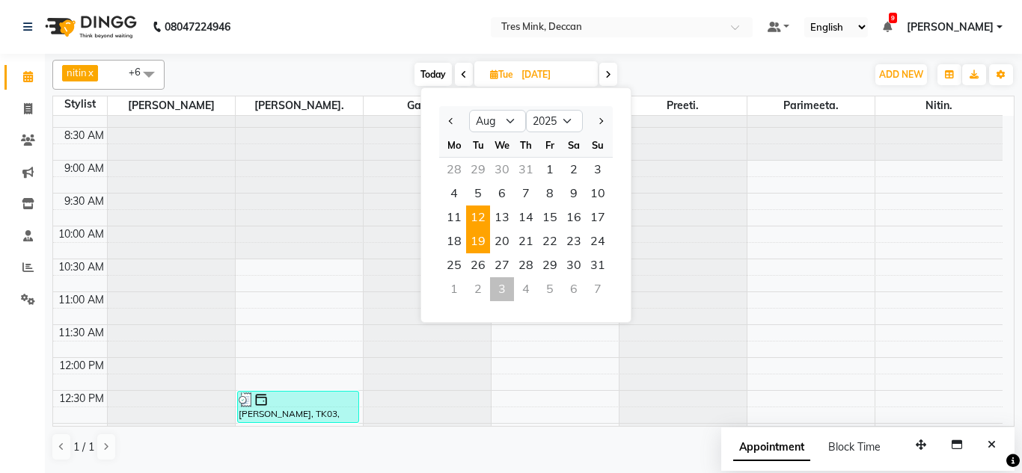
click at [483, 212] on span "12" at bounding box center [478, 218] width 24 height 24
type input "12-08-2025"
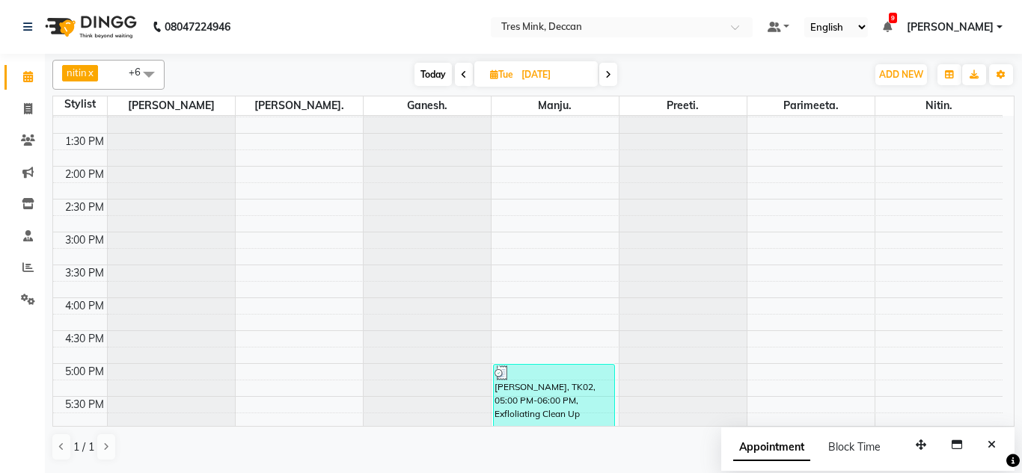
scroll to position [0, 0]
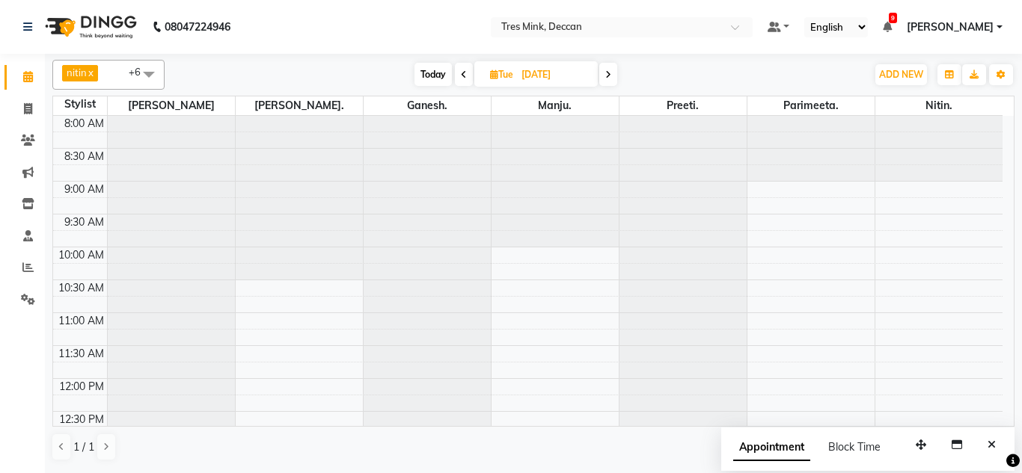
click at [527, 73] on input "12-08-2025" at bounding box center [554, 75] width 75 height 22
select select "8"
select select "2025"
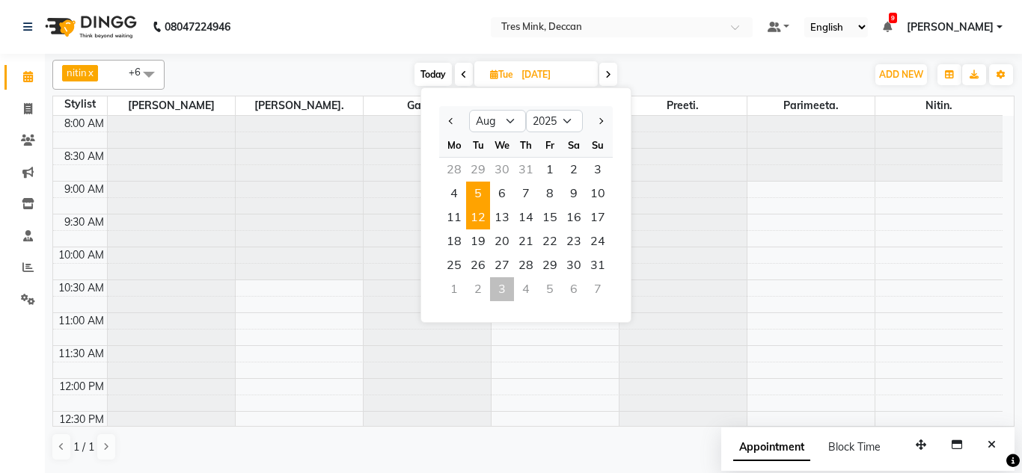
click at [476, 193] on span "5" at bounding box center [478, 194] width 24 height 24
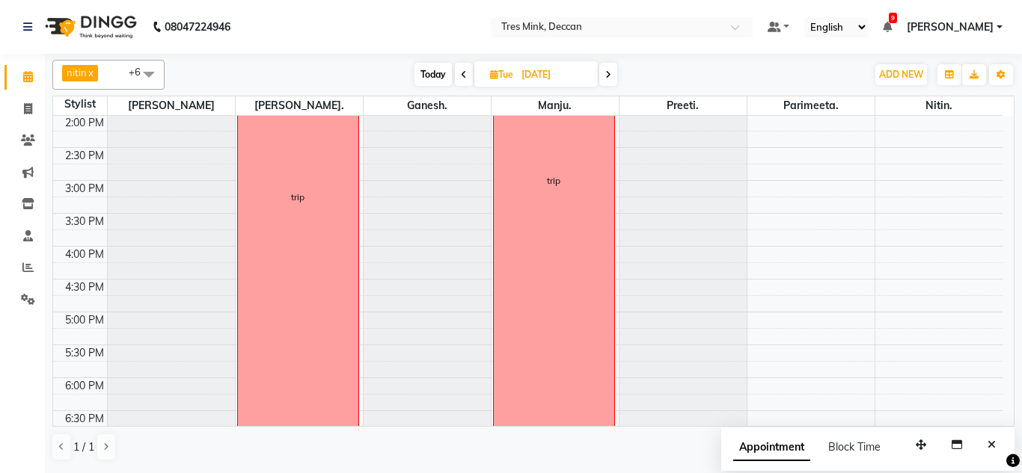
scroll to position [545, 0]
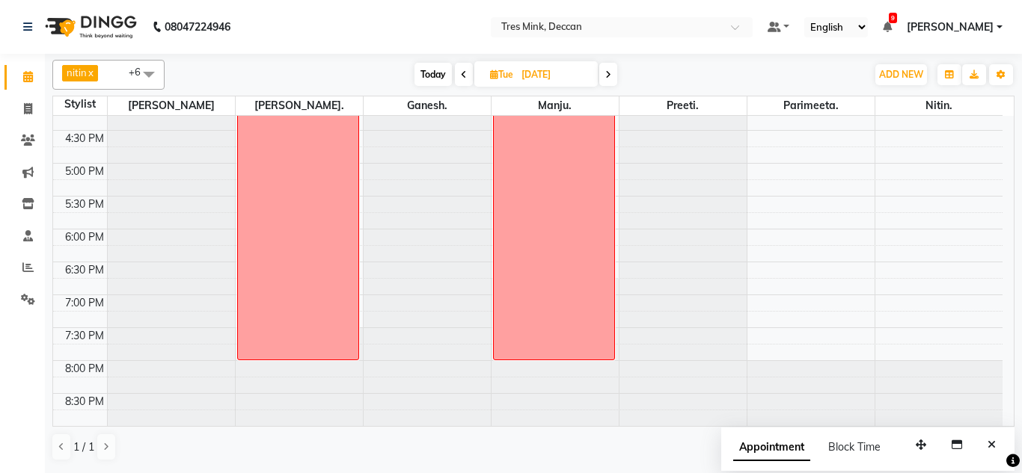
click at [435, 73] on span "Today" at bounding box center [432, 74] width 37 height 23
type input "[DATE]"
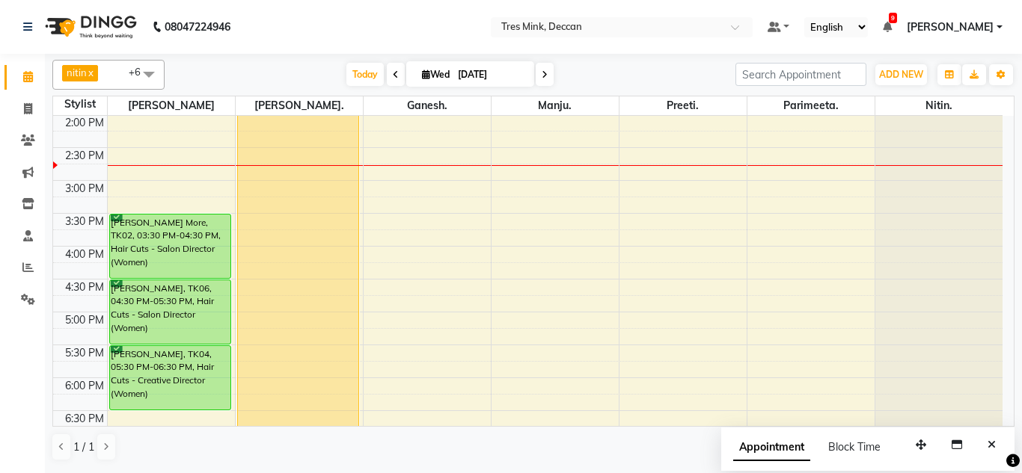
click at [478, 82] on input "[DATE]" at bounding box center [490, 75] width 75 height 22
select select "9"
select select "2025"
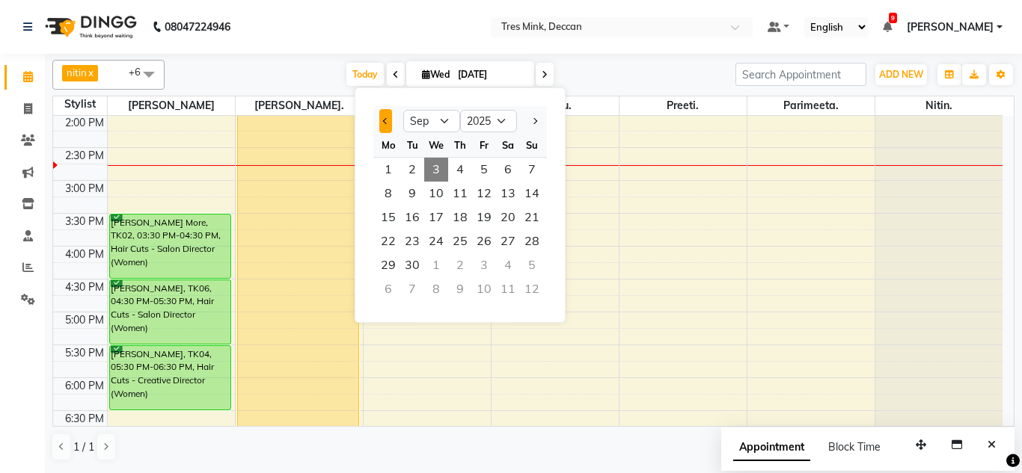
click at [392, 123] on button "Previous month" at bounding box center [385, 121] width 13 height 24
select select "8"
click at [589, 75] on div "Today Wed 03-09-2025 Jan Feb Mar Apr May Jun Jul Aug Sep Oct Nov Dec 2015 2016 …" at bounding box center [450, 75] width 556 height 22
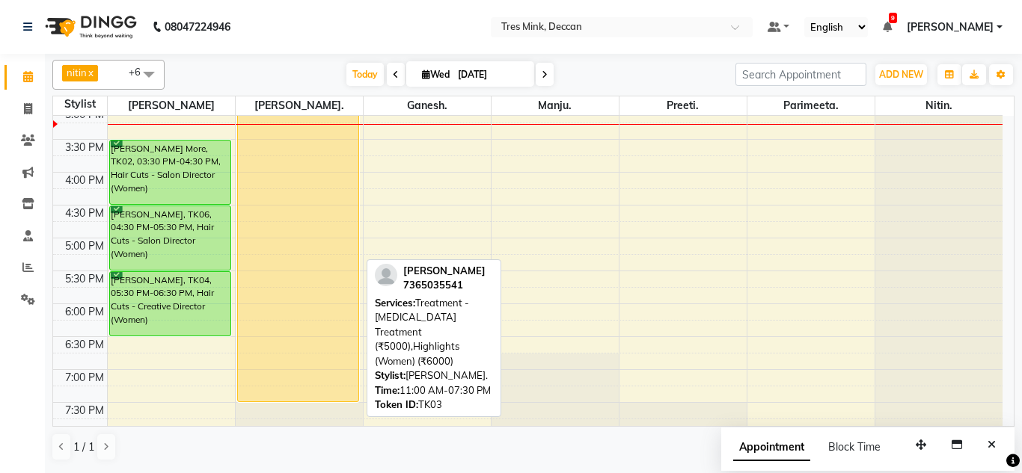
scroll to position [395, 0]
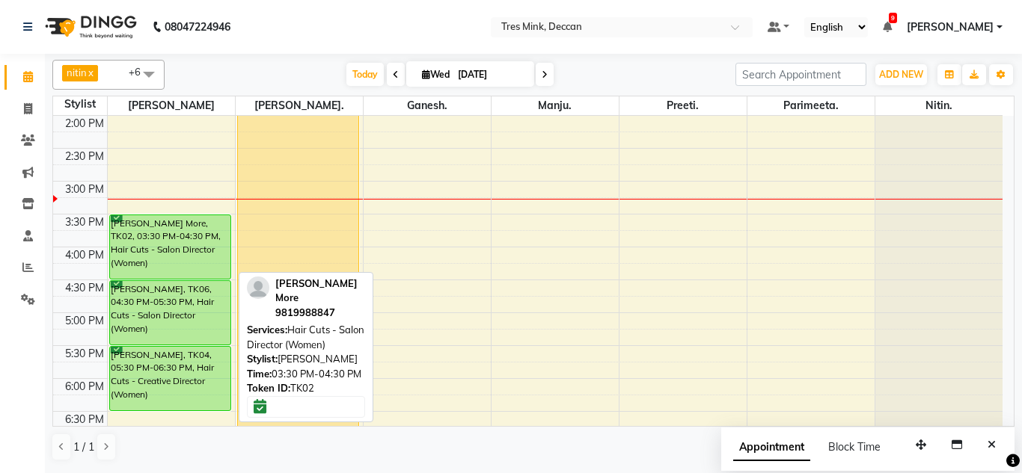
click at [196, 237] on div "[PERSON_NAME] More, TK02, 03:30 PM-04:30 PM, Hair Cuts - Salon Director (Women)" at bounding box center [170, 247] width 121 height 64
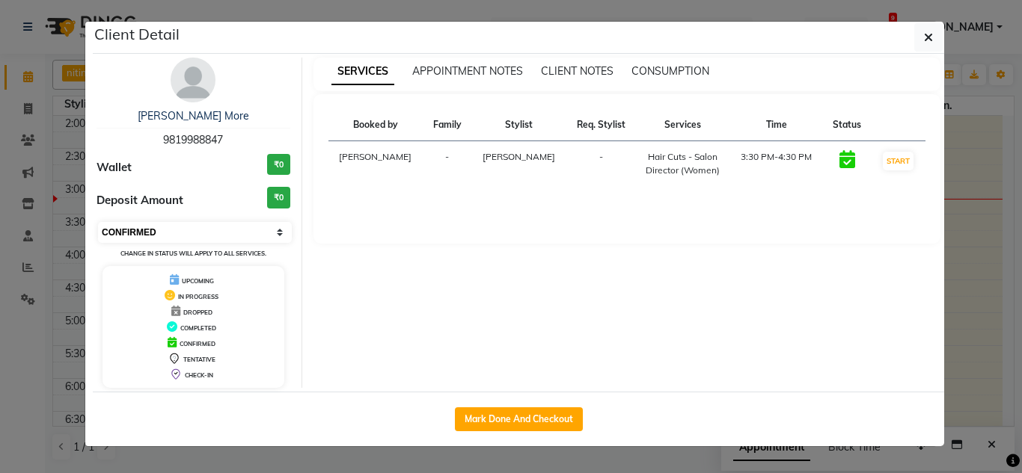
click at [150, 225] on select "Select IN SERVICE CONFIRMED TENTATIVE CHECK IN MARK DONE DROPPED UPCOMING" at bounding box center [195, 232] width 194 height 21
select select "8"
click at [98, 222] on select "Select IN SERVICE CONFIRMED TENTATIVE CHECK IN MARK DONE DROPPED UPCOMING" at bounding box center [195, 232] width 194 height 21
click at [929, 40] on icon "button" at bounding box center [928, 37] width 9 height 12
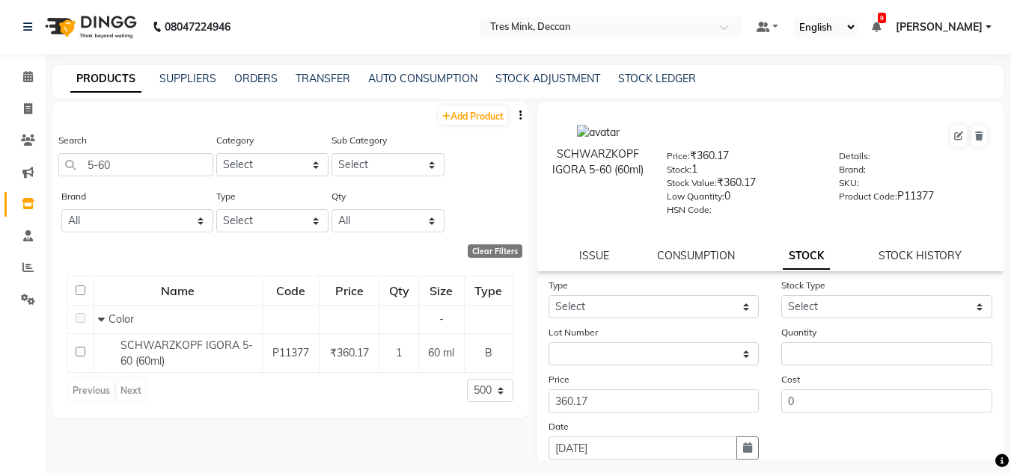
select select "500"
select select
click at [31, 74] on icon at bounding box center [28, 76] width 10 height 11
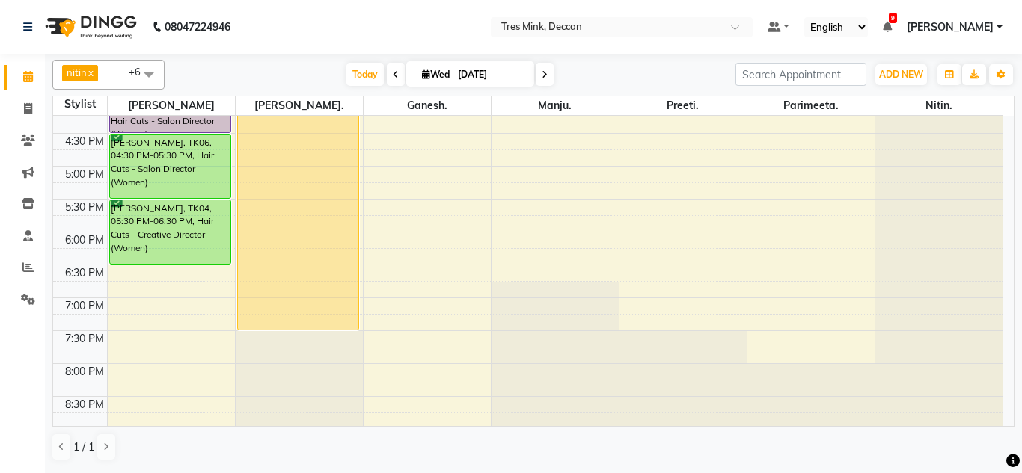
scroll to position [545, 0]
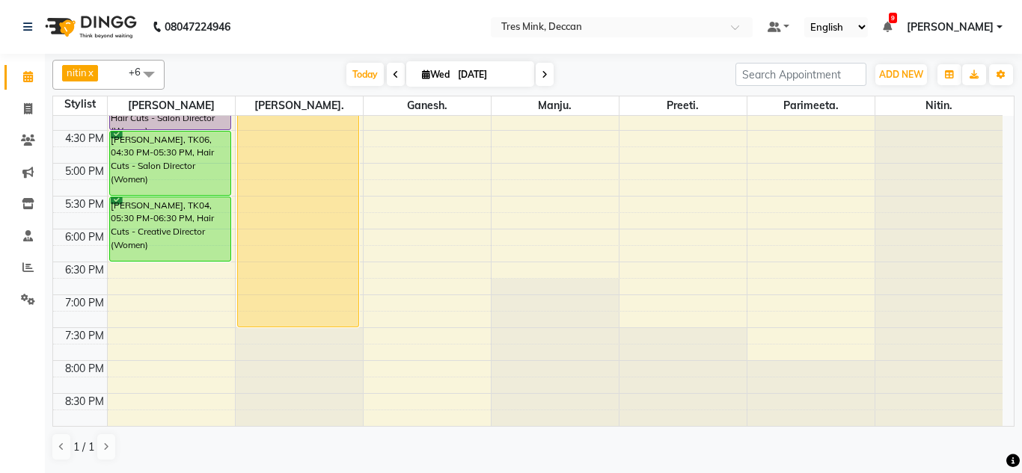
click at [480, 81] on input "[DATE]" at bounding box center [490, 75] width 75 height 22
select select "9"
select select "2025"
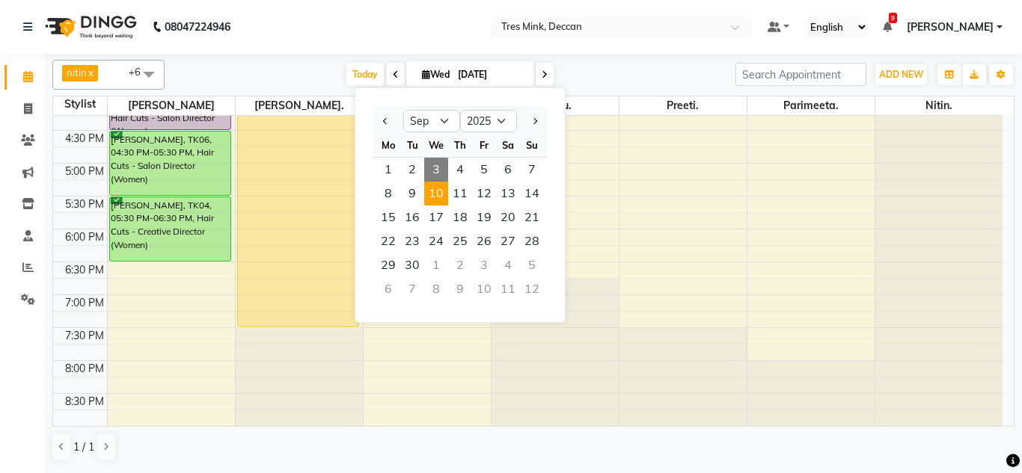
click at [444, 191] on span "10" at bounding box center [436, 194] width 24 height 24
type input "10-09-2025"
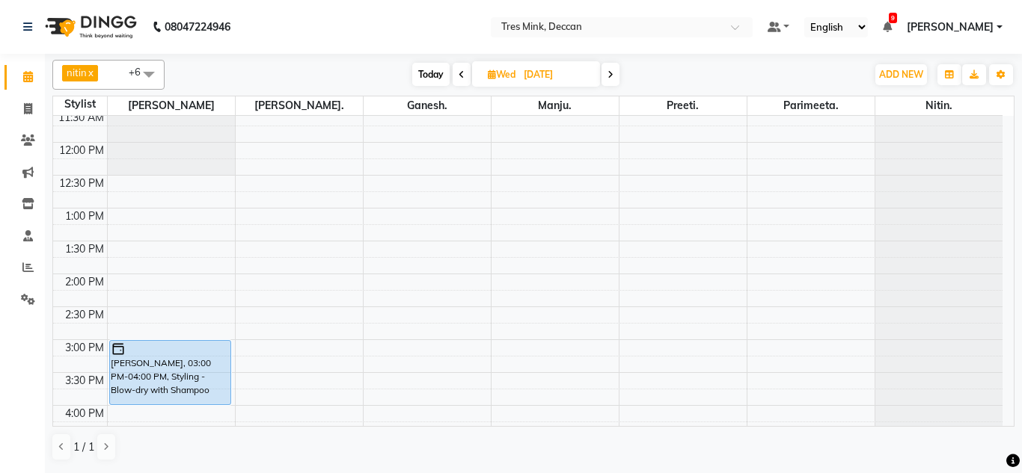
scroll to position [162, 0]
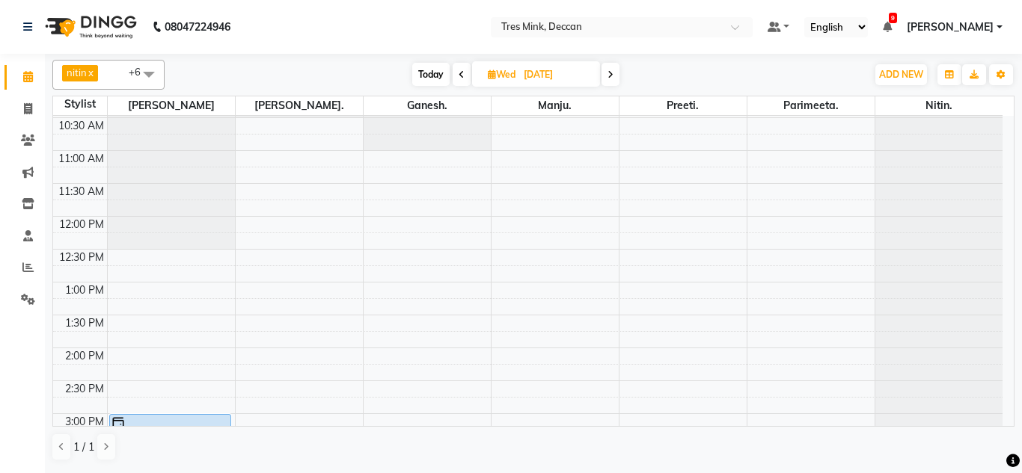
click at [529, 227] on div "8:00 AM 8:30 AM 9:00 AM 9:30 AM 10:00 AM 10:30 AM 11:00 AM 11:30 AM 12:00 PM 12…" at bounding box center [527, 381] width 949 height 855
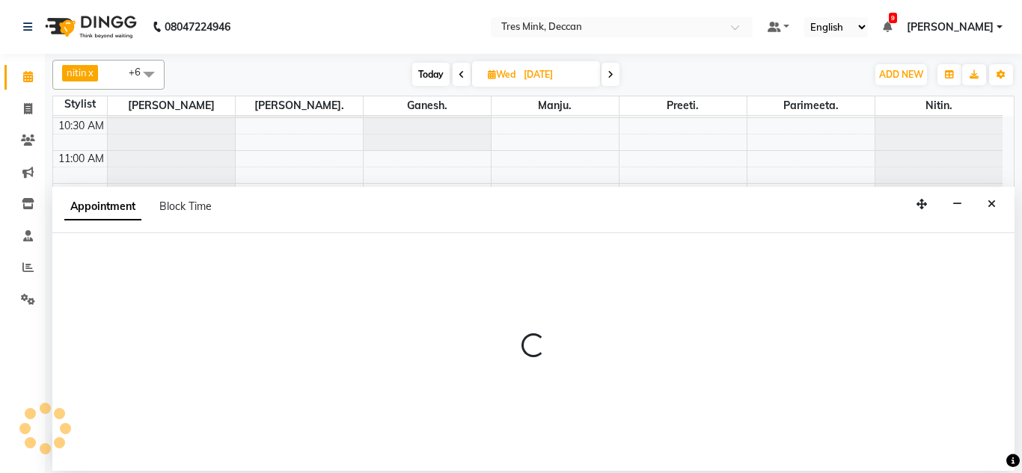
select select "61556"
select select "720"
select select "tentative"
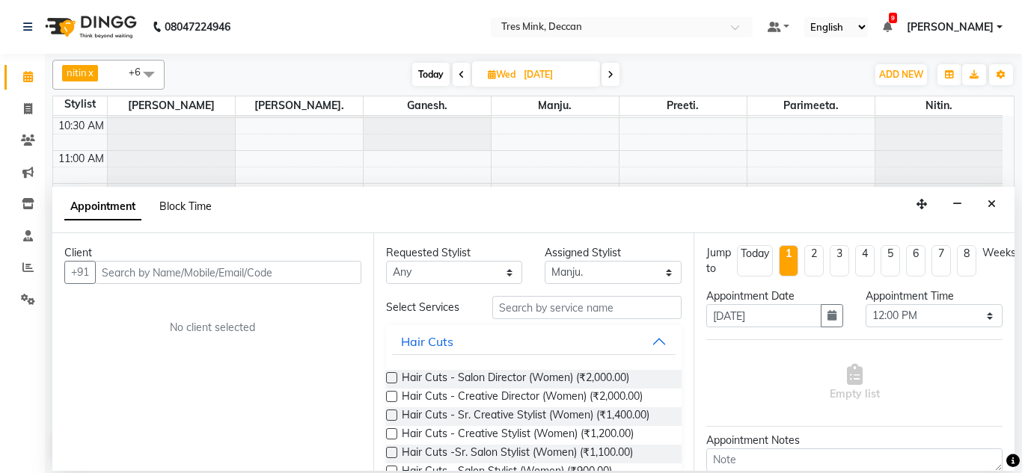
click at [183, 201] on span "Block Time" at bounding box center [185, 206] width 52 height 13
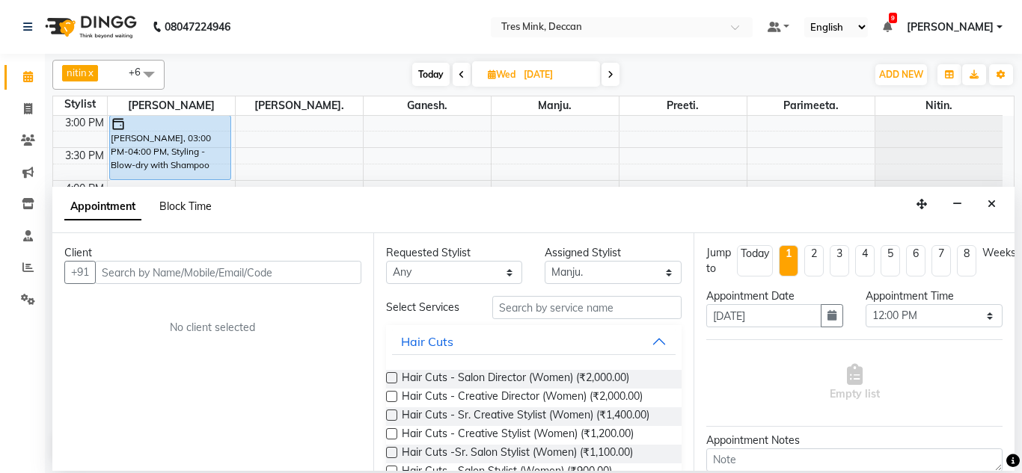
select select "61556"
select select "720"
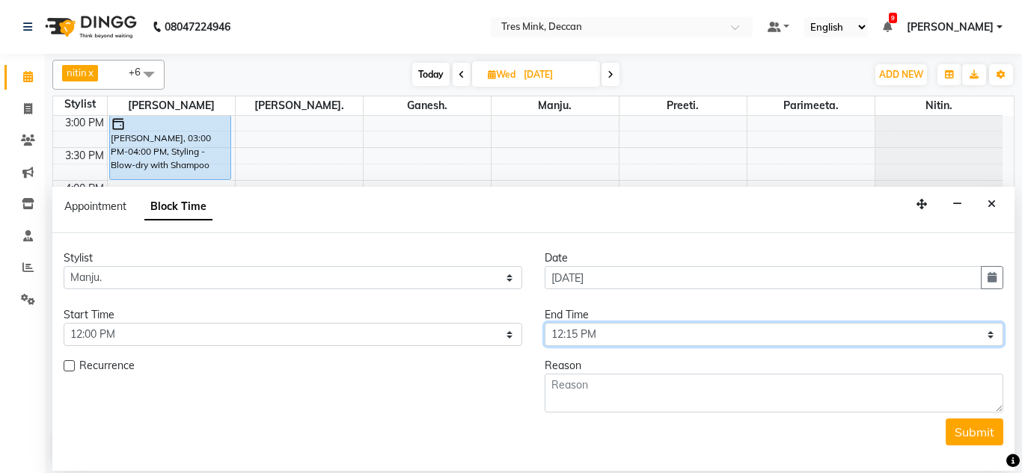
click at [622, 336] on select "Select 09:00 AM 09:15 AM 09:30 AM 09:45 AM 10:00 AM 10:15 AM 10:30 AM 10:45 AM …" at bounding box center [774, 334] width 459 height 23
select select "960"
click at [545, 323] on select "Select 09:00 AM 09:15 AM 09:30 AM 09:45 AM 10:00 AM 10:15 AM 10:30 AM 10:45 AM …" at bounding box center [774, 334] width 459 height 23
click at [579, 328] on div "End Time Select 09:00 AM 09:15 AM 09:30 AM 09:45 AM 10:00 AM 10:15 AM 10:30 AM …" at bounding box center [773, 326] width 481 height 39
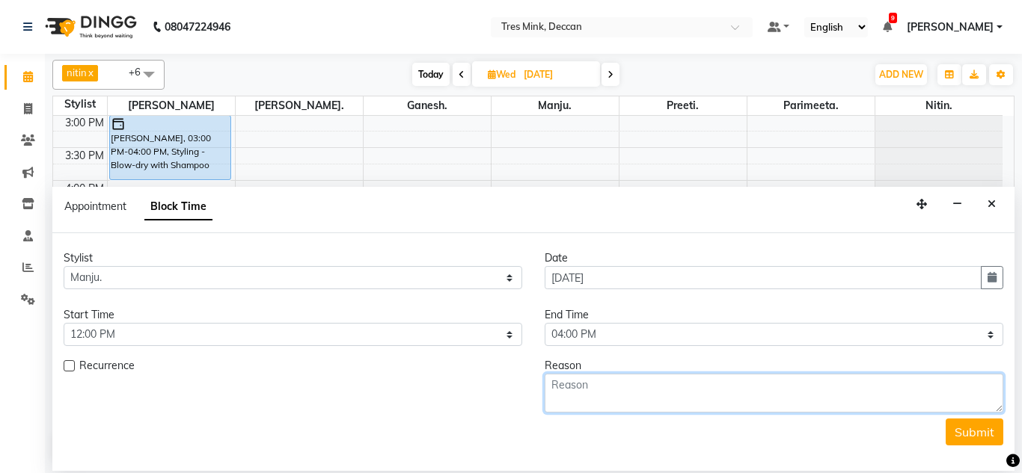
click at [594, 387] on textarea at bounding box center [774, 393] width 459 height 39
type textarea "training"
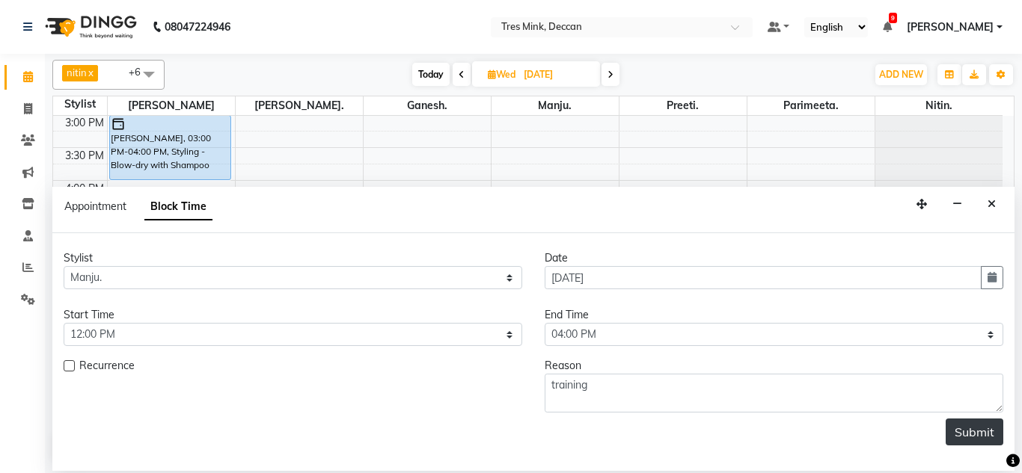
click at [964, 435] on button "Submit" at bounding box center [974, 432] width 58 height 27
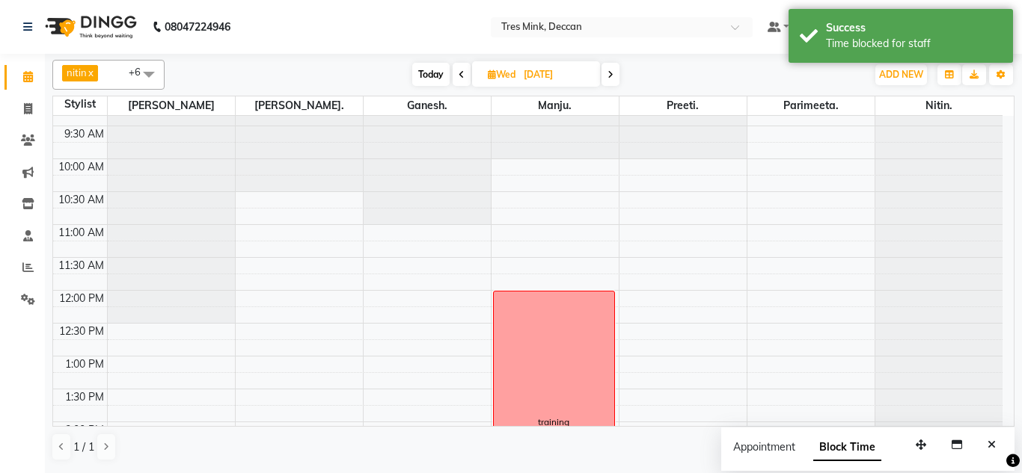
scroll to position [88, 0]
click at [666, 301] on div "8:00 AM 8:30 AM 9:00 AM 9:30 AM 10:00 AM 10:30 AM 11:00 AM 11:30 AM 12:00 PM 12…" at bounding box center [527, 455] width 949 height 855
select select "59502"
select select "tentative"
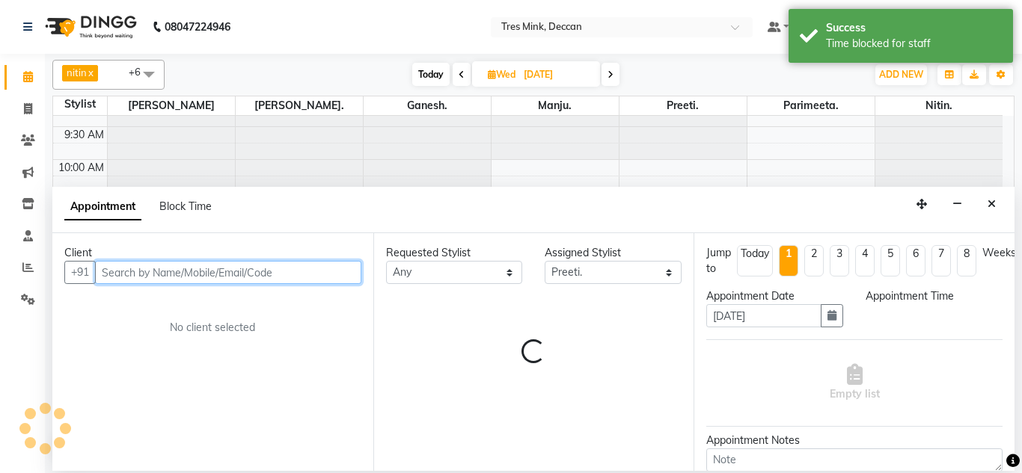
select select "720"
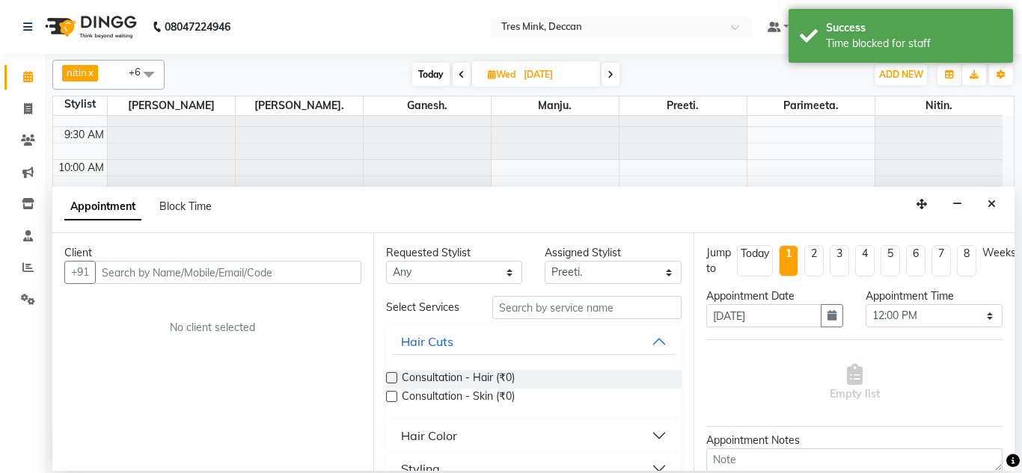
click at [177, 196] on div "Appointment Block Time" at bounding box center [146, 210] width 165 height 34
click at [179, 209] on span "Block Time" at bounding box center [185, 206] width 52 height 13
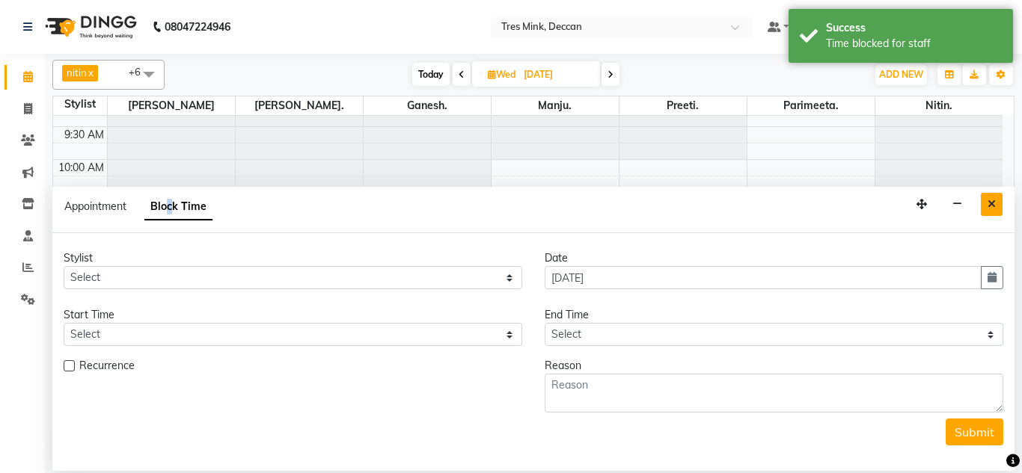
click at [993, 203] on icon "Close" at bounding box center [991, 204] width 8 height 10
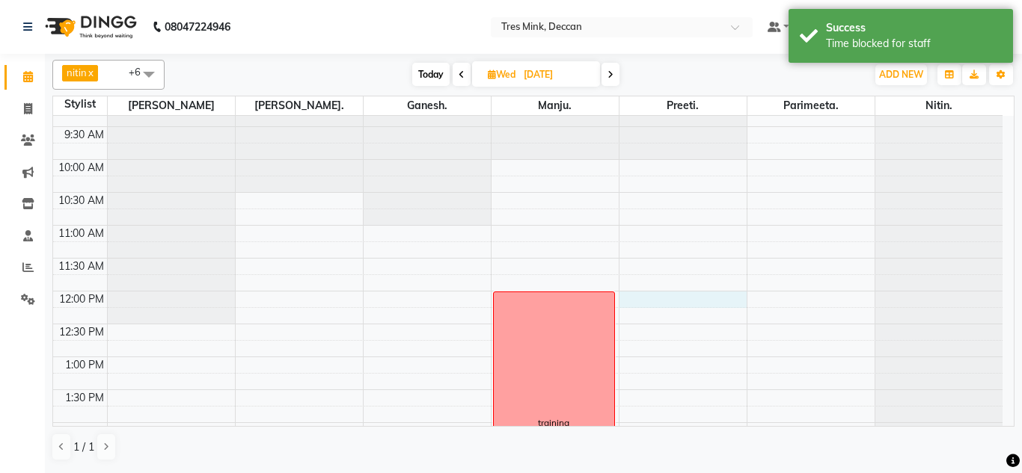
click at [649, 295] on div "8:00 AM 8:30 AM 9:00 AM 9:30 AM 10:00 AM 10:30 AM 11:00 AM 11:30 AM 12:00 PM 12…" at bounding box center [527, 455] width 949 height 855
select select "59502"
select select "720"
select select "tentative"
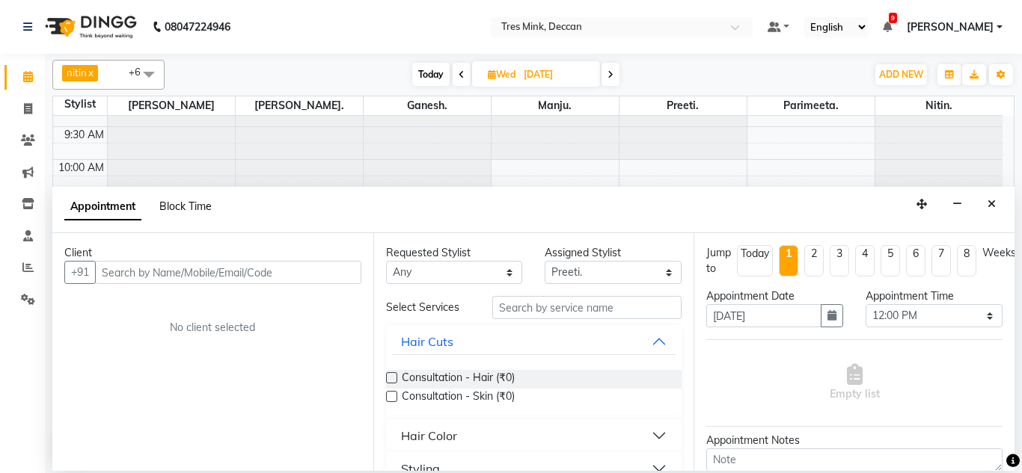
click at [200, 213] on span "Block Time" at bounding box center [185, 206] width 52 height 13
select select "59502"
select select "720"
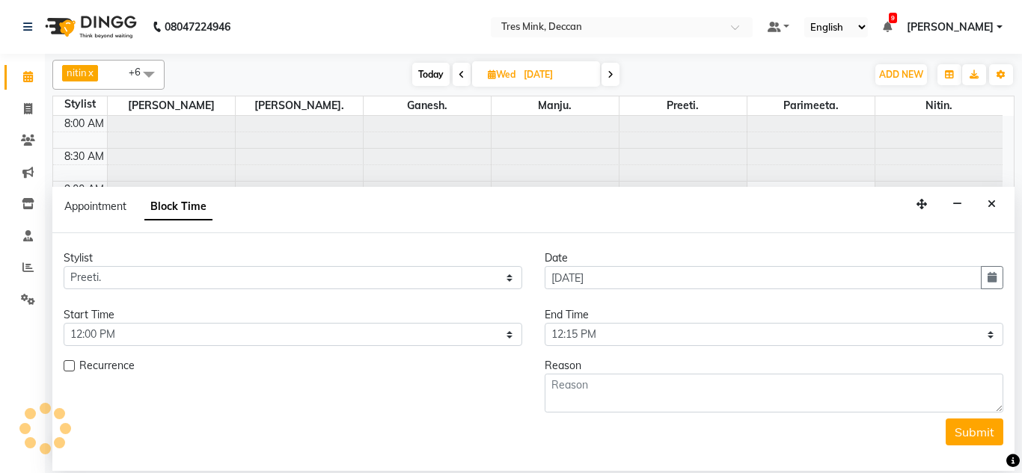
scroll to position [461, 0]
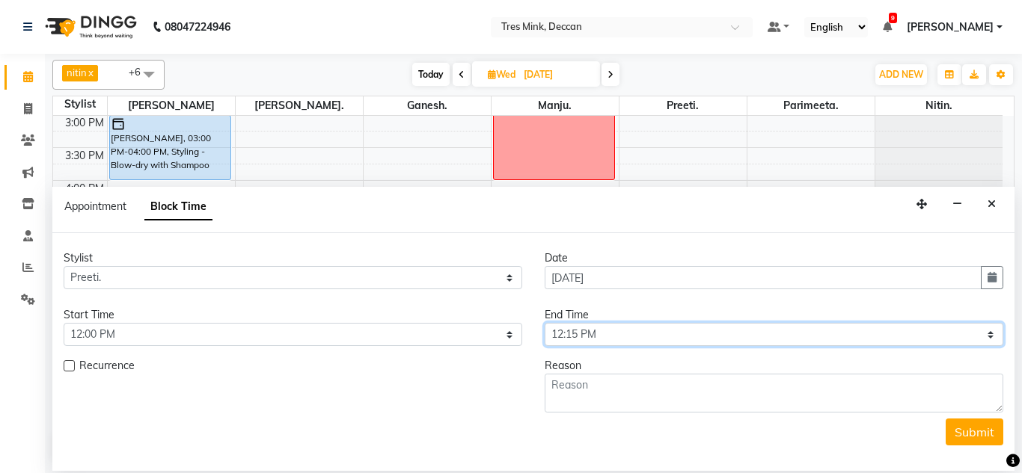
click at [568, 331] on select "Select 09:00 AM 09:15 AM 09:30 AM 09:45 AM 10:00 AM 10:15 AM 10:30 AM 10:45 AM …" at bounding box center [774, 334] width 459 height 23
select select "960"
click at [545, 323] on select "Select 09:00 AM 09:15 AM 09:30 AM 09:45 AM 10:00 AM 10:15 AM 10:30 AM 10:45 AM …" at bounding box center [774, 334] width 459 height 23
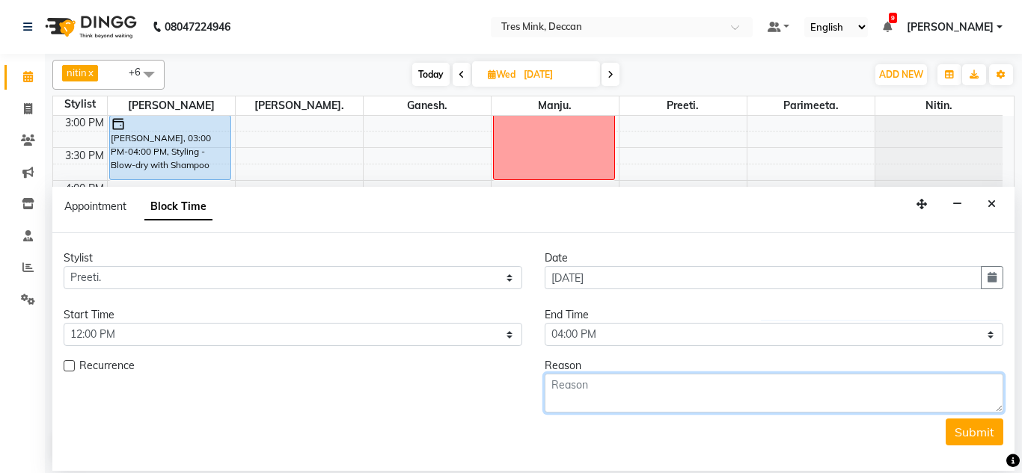
click at [583, 388] on textarea at bounding box center [774, 393] width 459 height 39
type textarea "trainig"
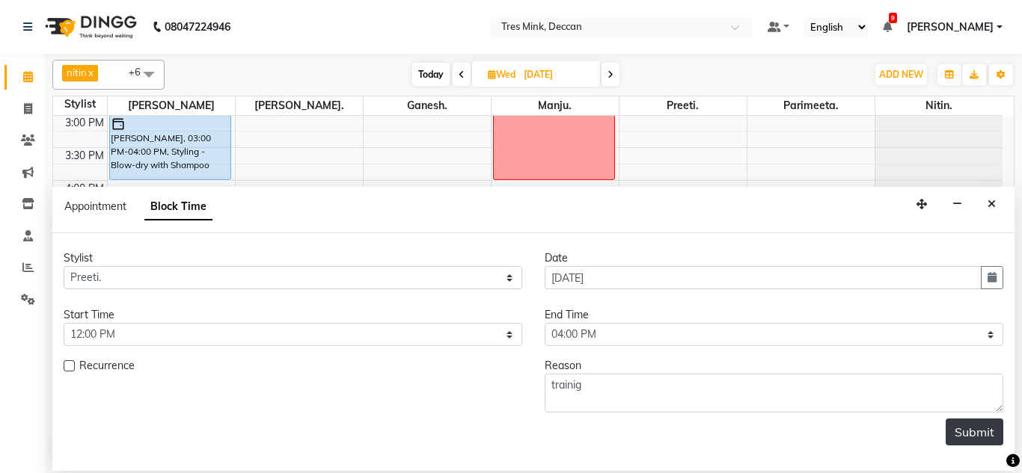
click at [975, 435] on button "Submit" at bounding box center [974, 432] width 58 height 27
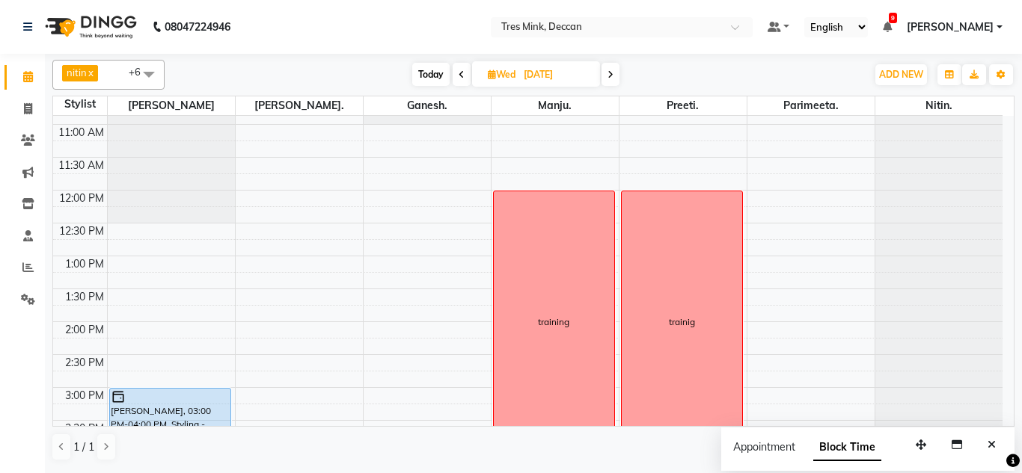
scroll to position [162, 0]
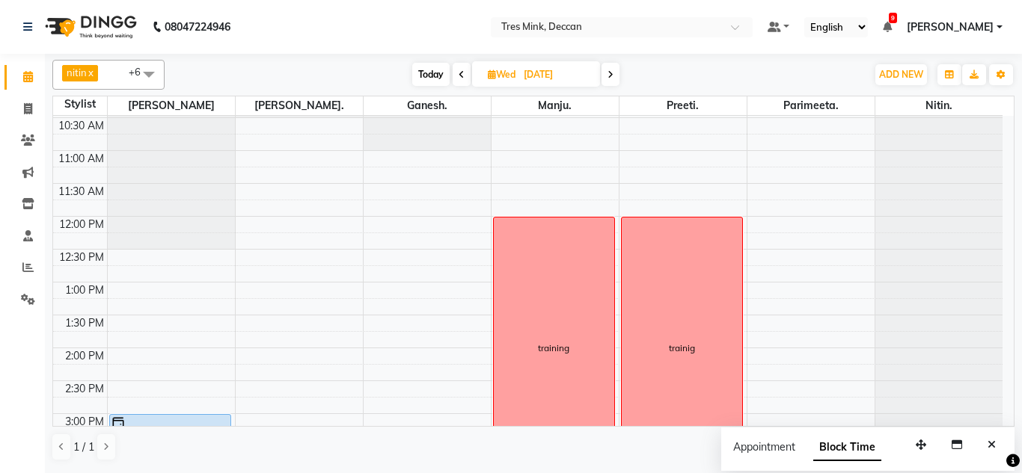
click at [423, 72] on span "Today" at bounding box center [430, 74] width 37 height 23
type input "[DATE]"
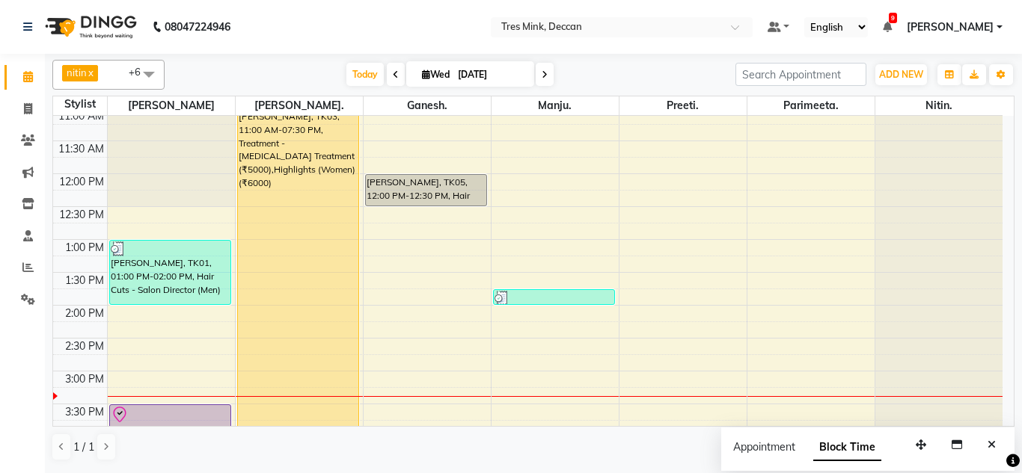
scroll to position [237, 0]
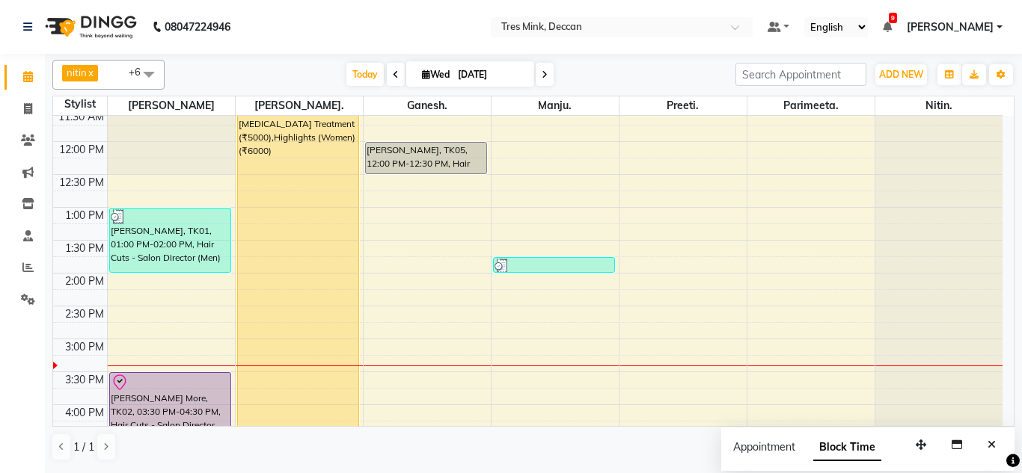
click at [488, 70] on input "[DATE]" at bounding box center [490, 75] width 75 height 22
select select "9"
select select "2025"
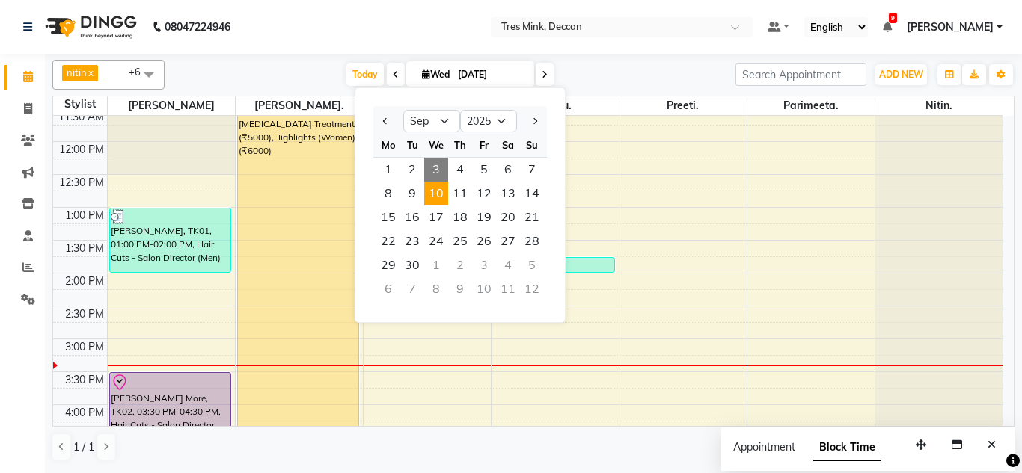
click at [447, 197] on span "10" at bounding box center [436, 194] width 24 height 24
type input "10-09-2025"
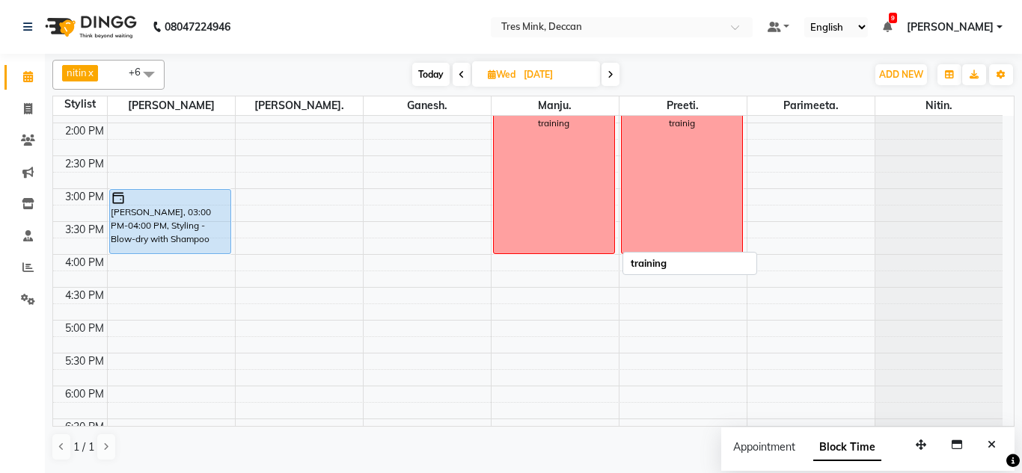
scroll to position [312, 0]
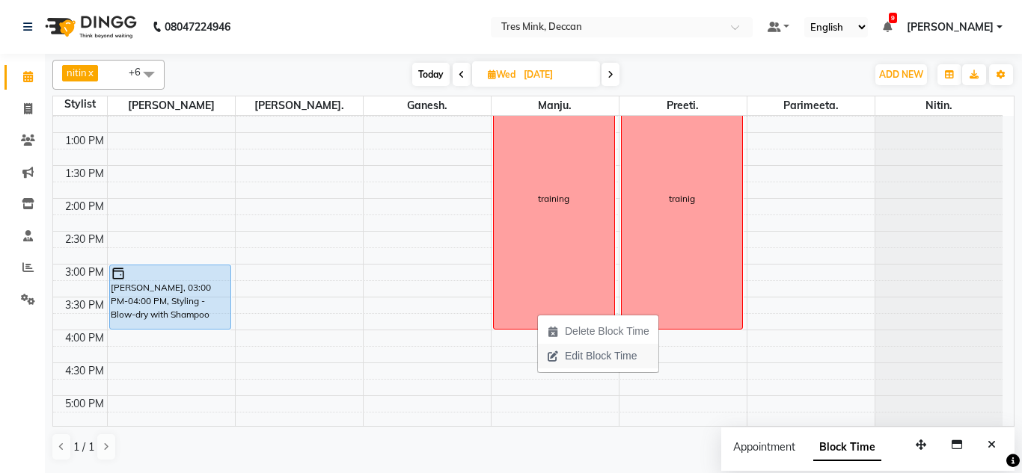
click at [564, 354] on span "Edit Block Time" at bounding box center [592, 356] width 108 height 25
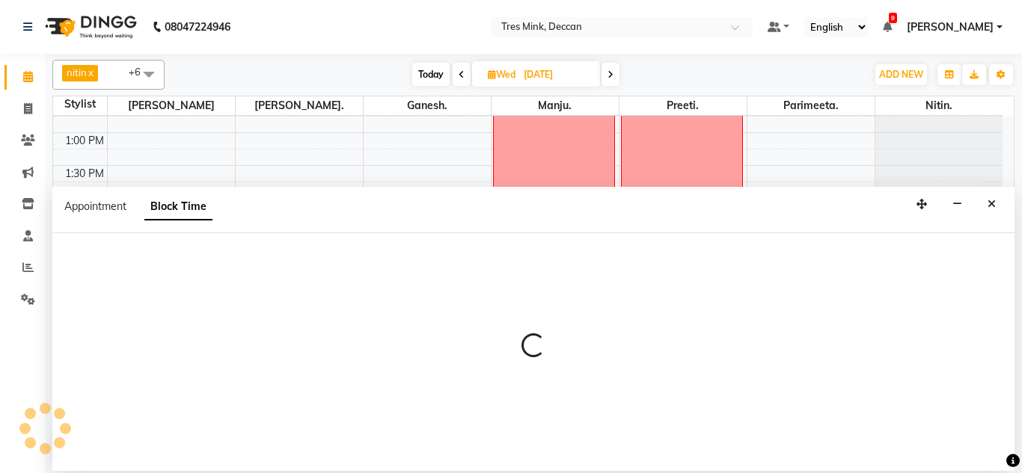
select select "61556"
select select "720"
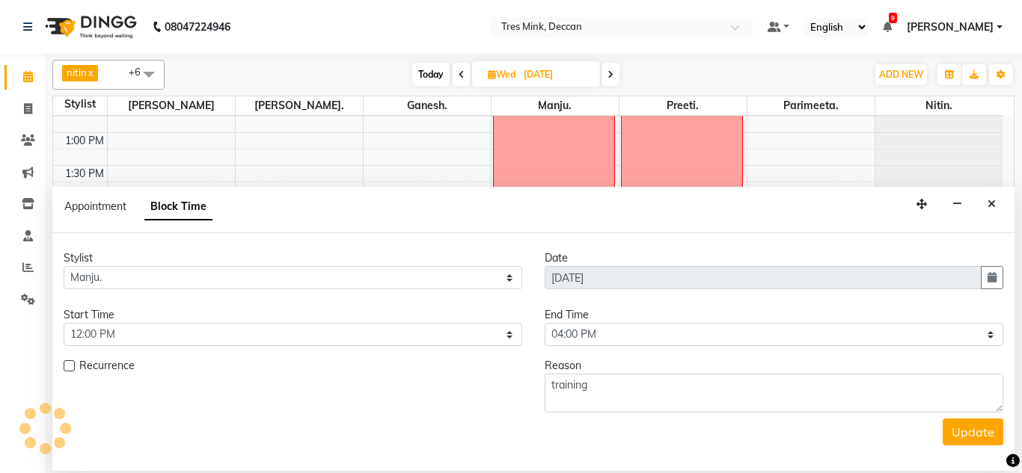
scroll to position [461, 0]
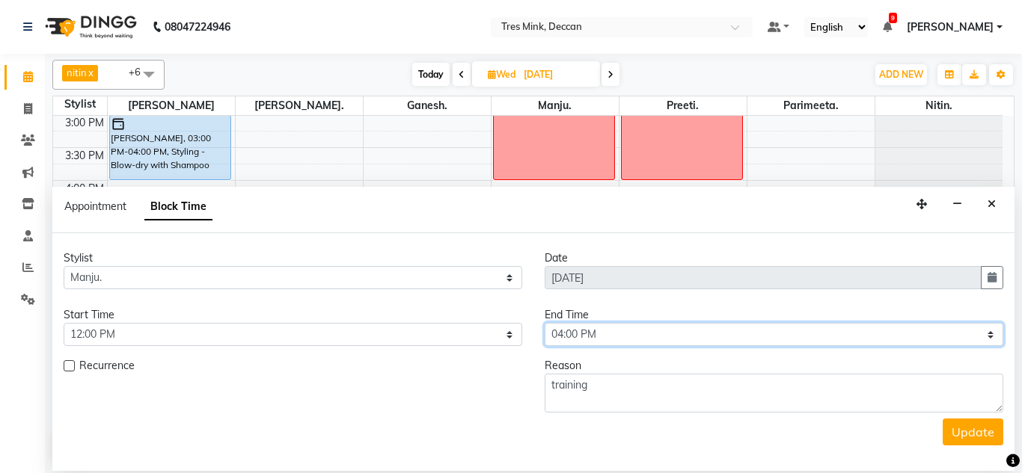
click at [563, 331] on select "Select 09:00 AM 09:15 AM 09:30 AM 09:45 AM 10:00 AM 10:15 AM 10:30 AM 10:45 AM …" at bounding box center [774, 334] width 459 height 23
select select "900"
click at [545, 323] on select "Select 09:00 AM 09:15 AM 09:30 AM 09:45 AM 10:00 AM 10:15 AM 10:30 AM 10:45 AM …" at bounding box center [774, 334] width 459 height 23
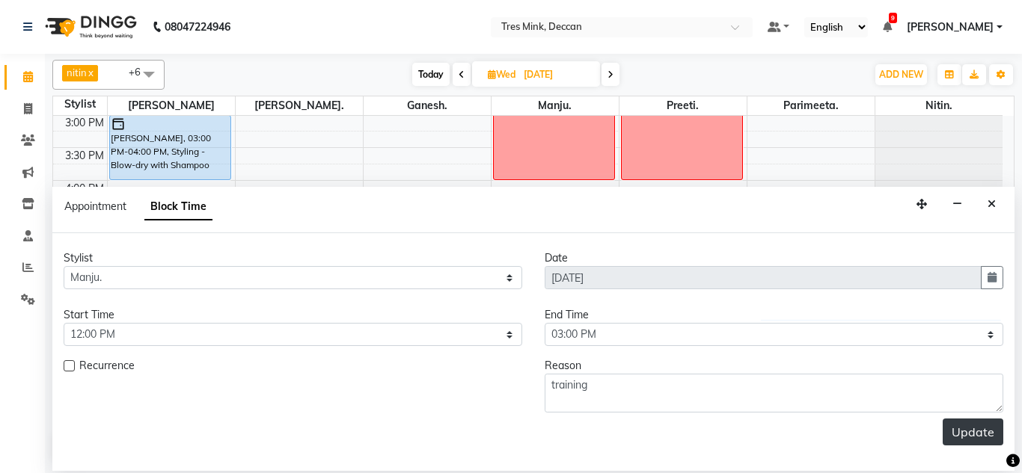
click at [993, 438] on button "Update" at bounding box center [972, 432] width 61 height 27
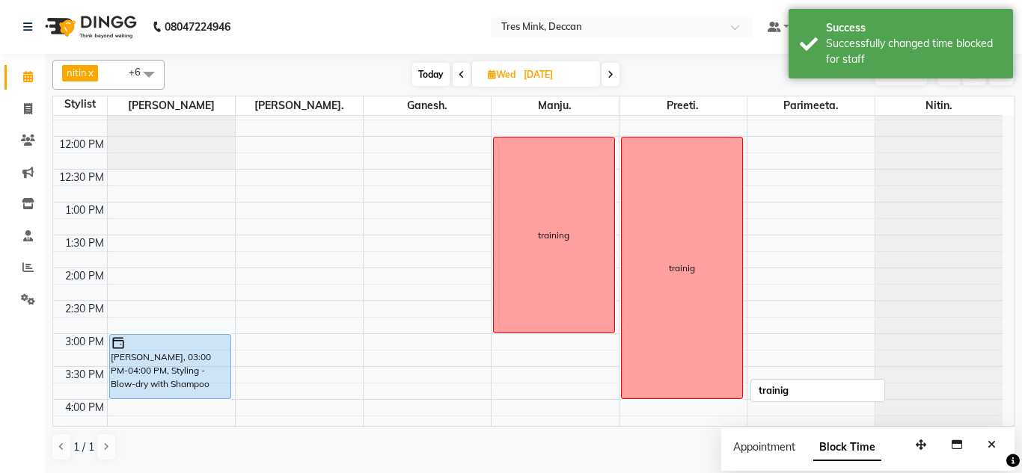
scroll to position [237, 0]
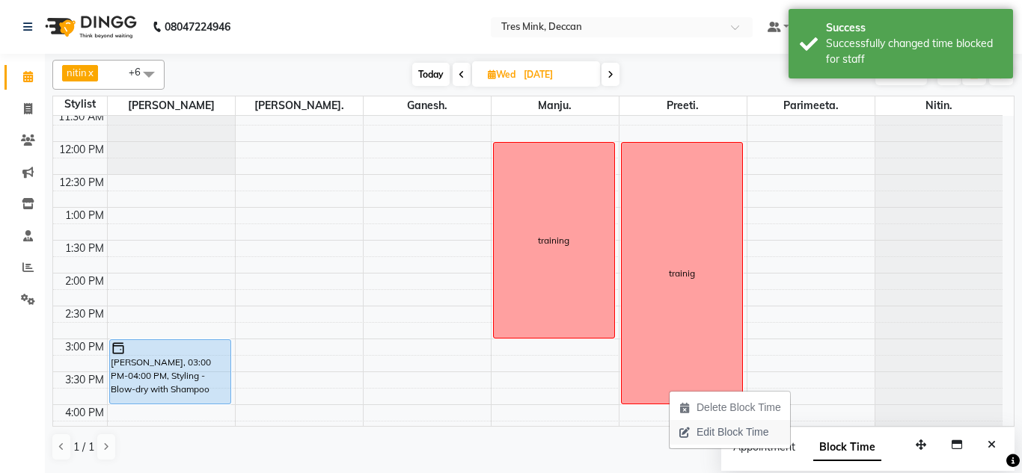
click at [708, 426] on span "Edit Block Time" at bounding box center [732, 433] width 72 height 16
select select "59502"
select select "720"
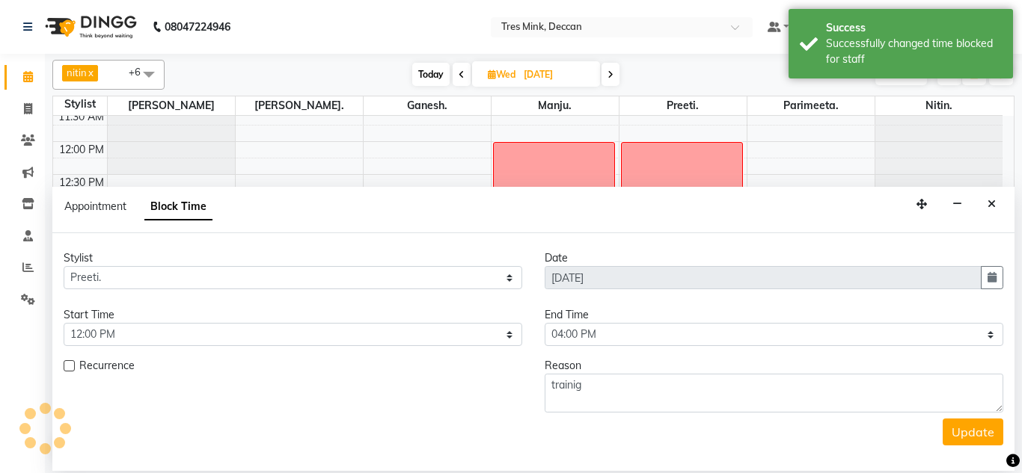
scroll to position [461, 0]
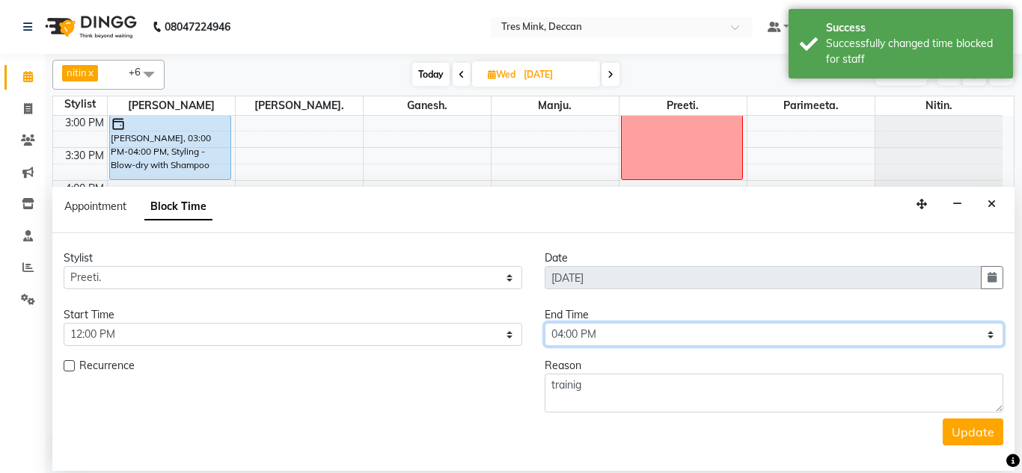
click at [581, 339] on select "Select 09:00 AM 09:15 AM 09:30 AM 09:45 AM 10:00 AM 10:15 AM 10:30 AM 10:45 AM …" at bounding box center [774, 334] width 459 height 23
select select "900"
click at [545, 323] on select "Select 09:00 AM 09:15 AM 09:30 AM 09:45 AM 10:00 AM 10:15 AM 10:30 AM 10:45 AM …" at bounding box center [774, 334] width 459 height 23
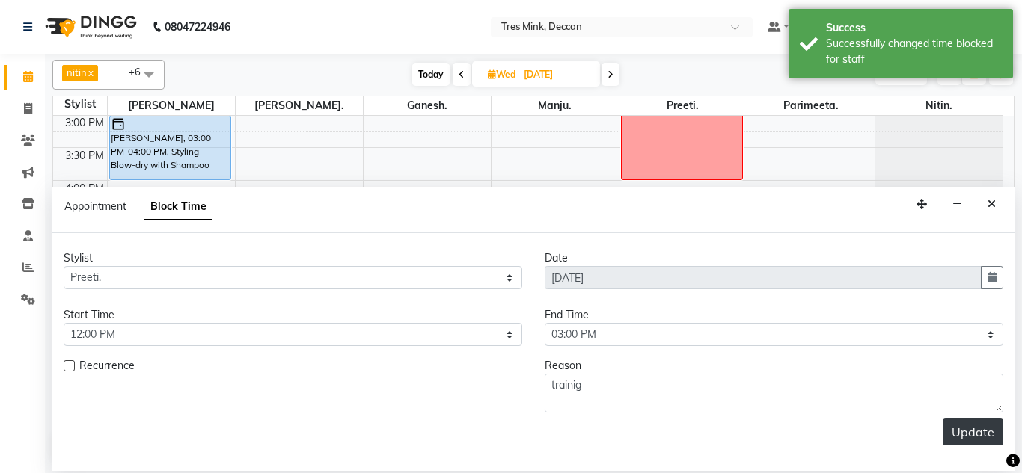
click at [959, 439] on button "Update" at bounding box center [972, 432] width 61 height 27
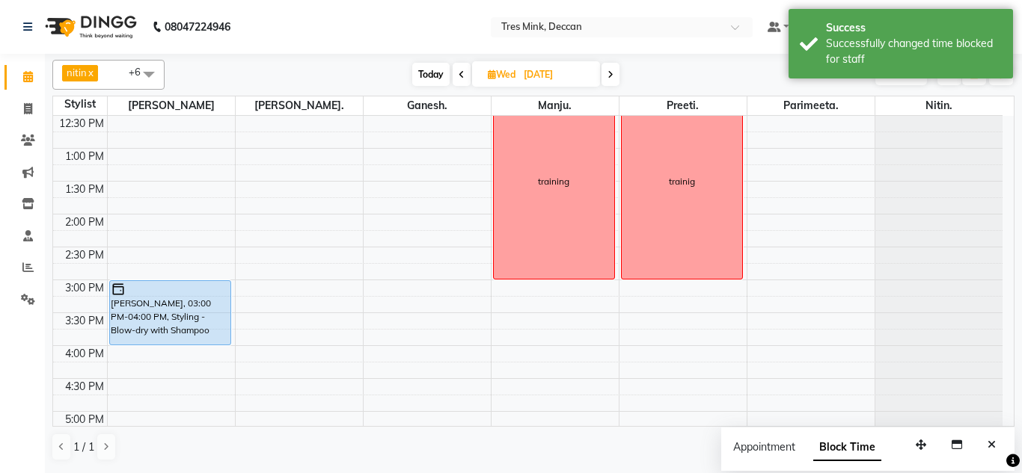
scroll to position [245, 0]
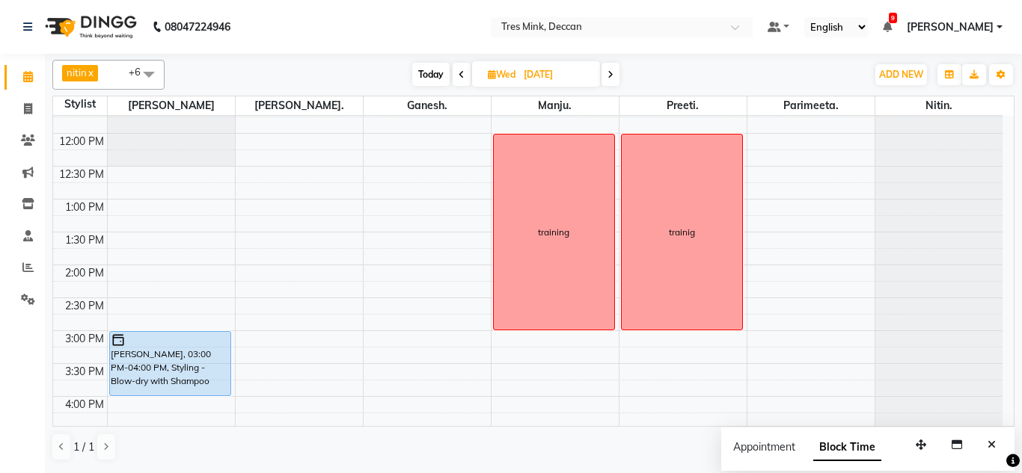
click at [441, 76] on span "Today" at bounding box center [430, 74] width 37 height 23
type input "[DATE]"
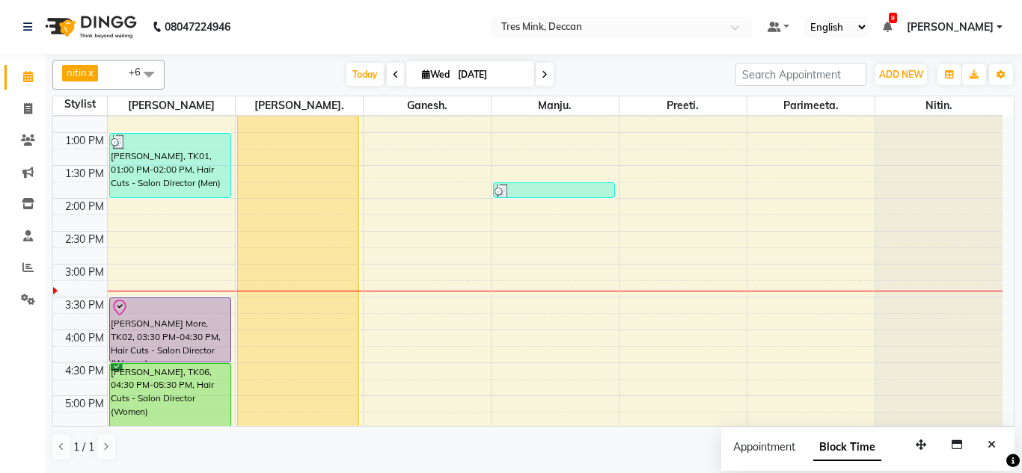
scroll to position [461, 0]
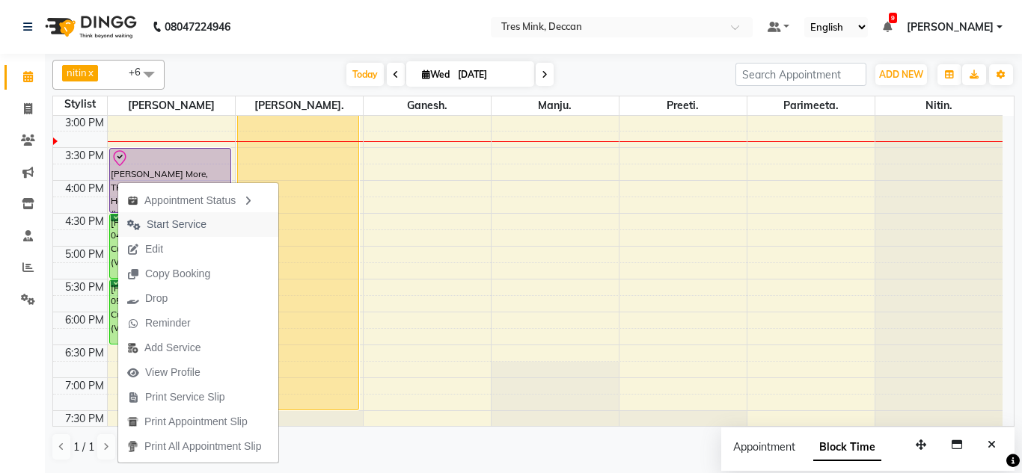
click at [147, 218] on span "Start Service" at bounding box center [177, 225] width 60 height 16
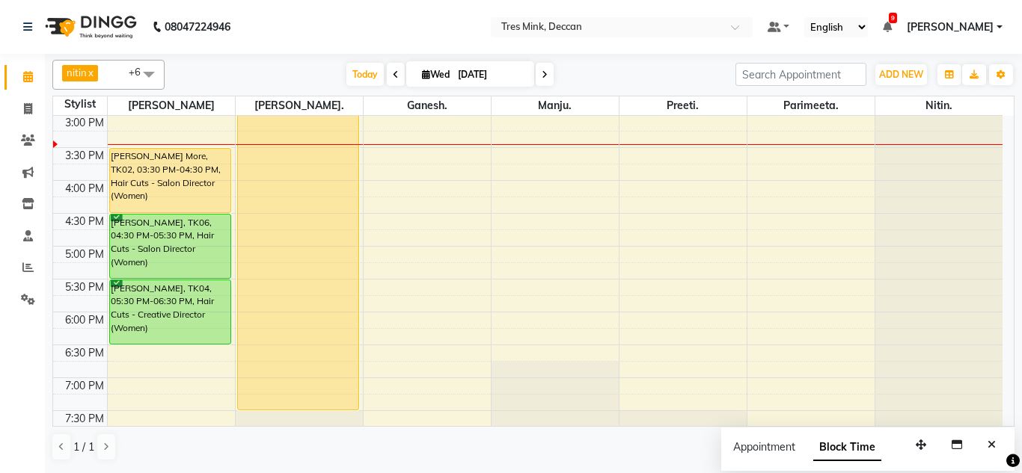
click at [380, 159] on div "8:00 AM 8:30 AM 9:00 AM 9:30 AM 10:00 AM 10:30 AM 11:00 AM 11:30 AM 12:00 PM 12…" at bounding box center [527, 81] width 949 height 855
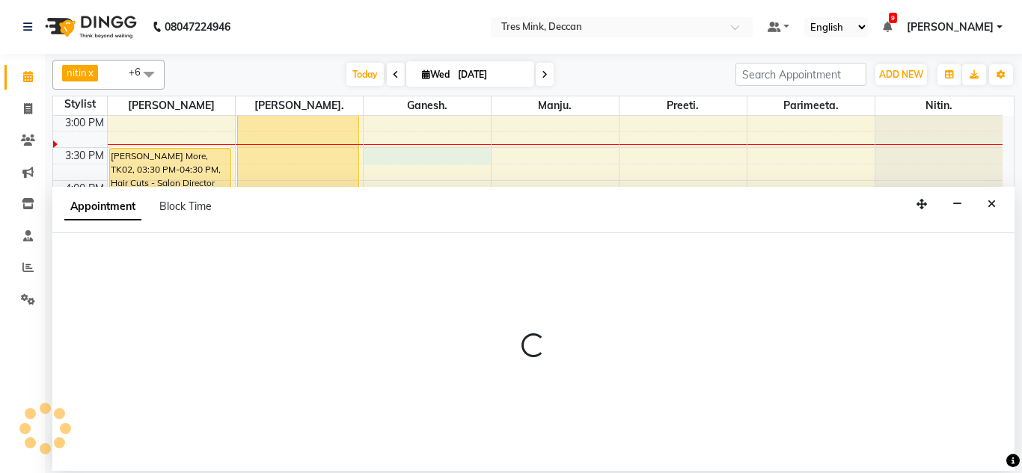
select select "59501"
select select "930"
select select "tentative"
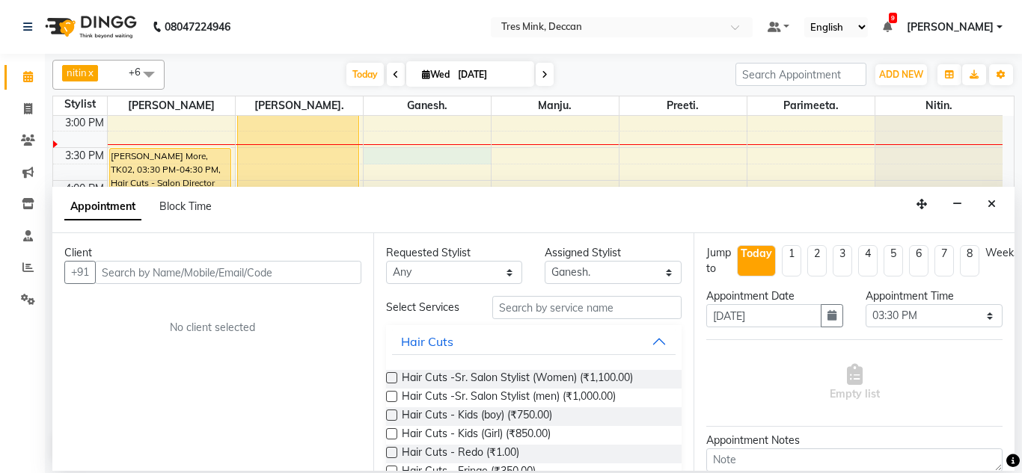
click at [137, 277] on input "text" at bounding box center [228, 272] width 266 height 23
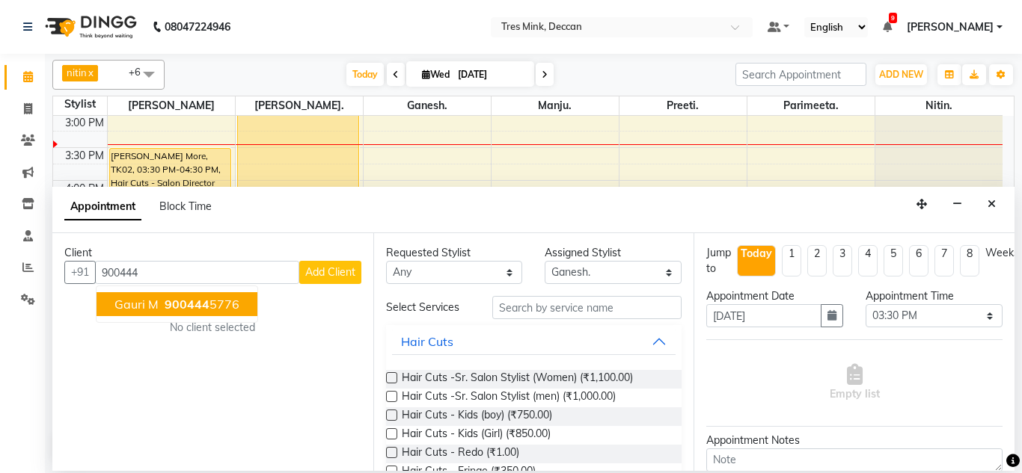
click at [171, 307] on span "900444" at bounding box center [187, 304] width 45 height 15
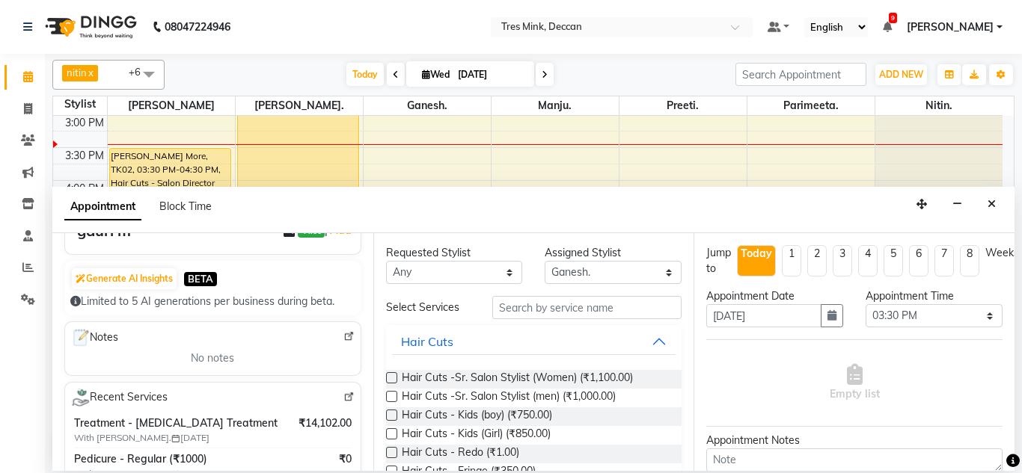
scroll to position [224, 0]
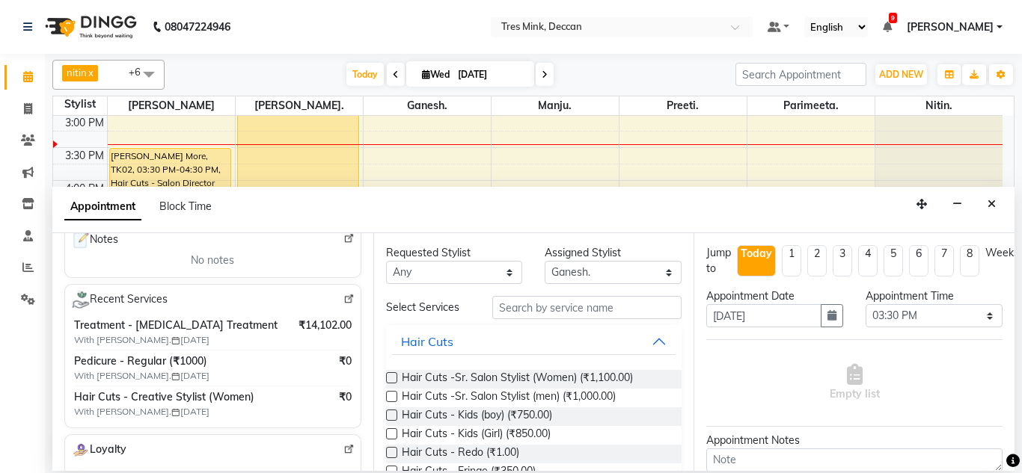
type input "9004445776"
click at [532, 310] on input "text" at bounding box center [587, 307] width 190 height 23
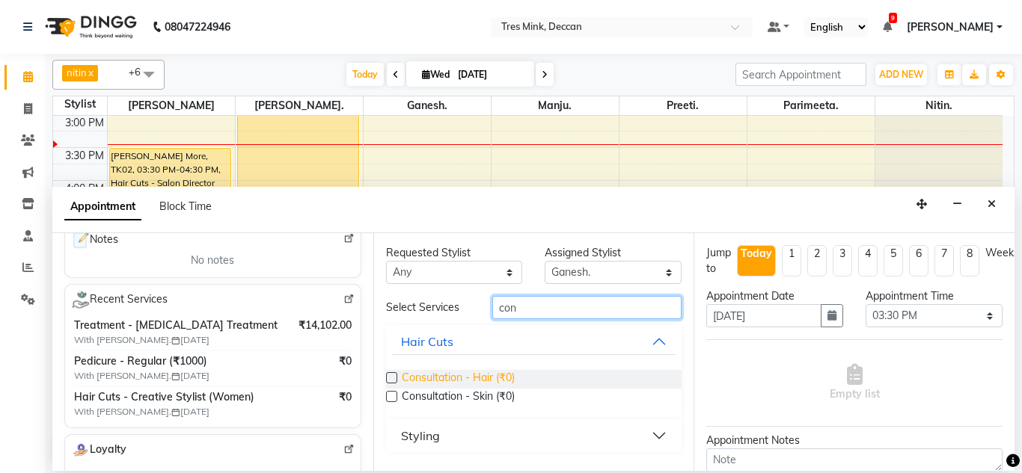
type input "con"
click at [420, 377] on span "Consultation - Hair (₹0)" at bounding box center [458, 379] width 113 height 19
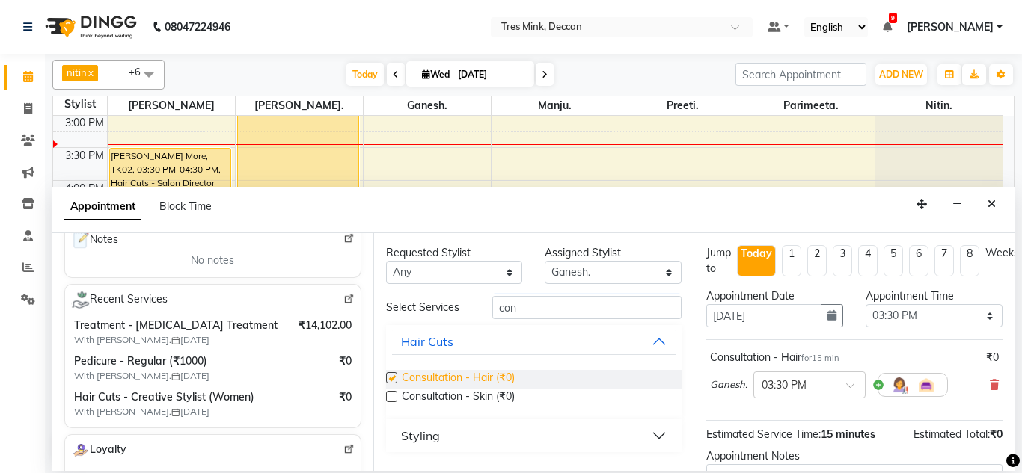
checkbox input "false"
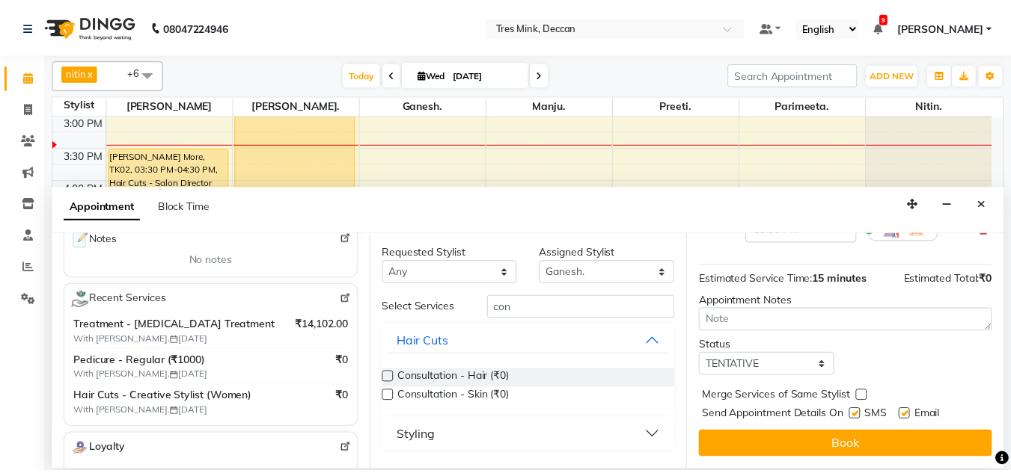
scroll to position [167, 0]
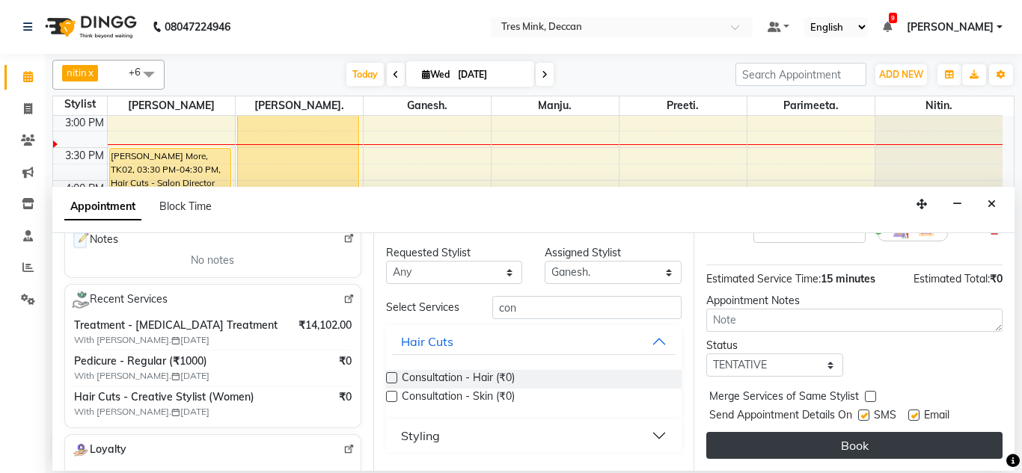
click at [735, 434] on button "Book" at bounding box center [854, 445] width 296 height 27
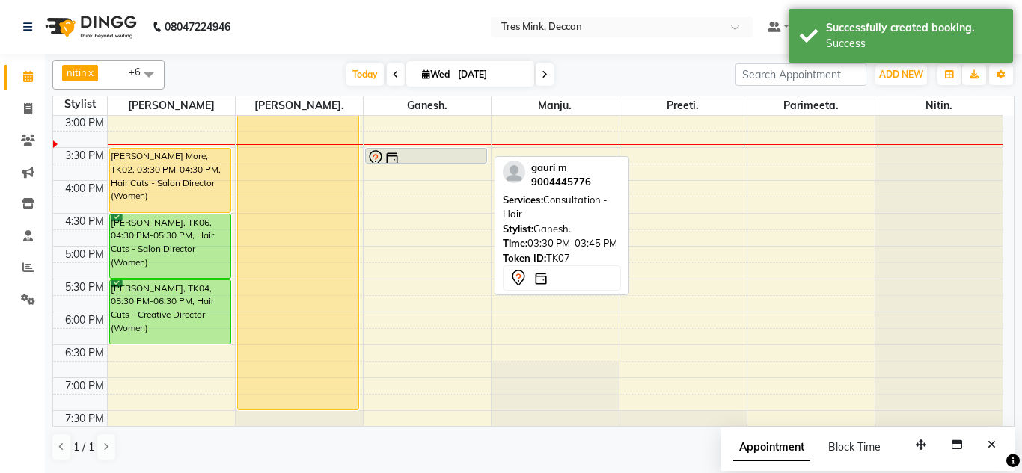
click at [416, 152] on div at bounding box center [427, 159] width 120 height 18
select select "7"
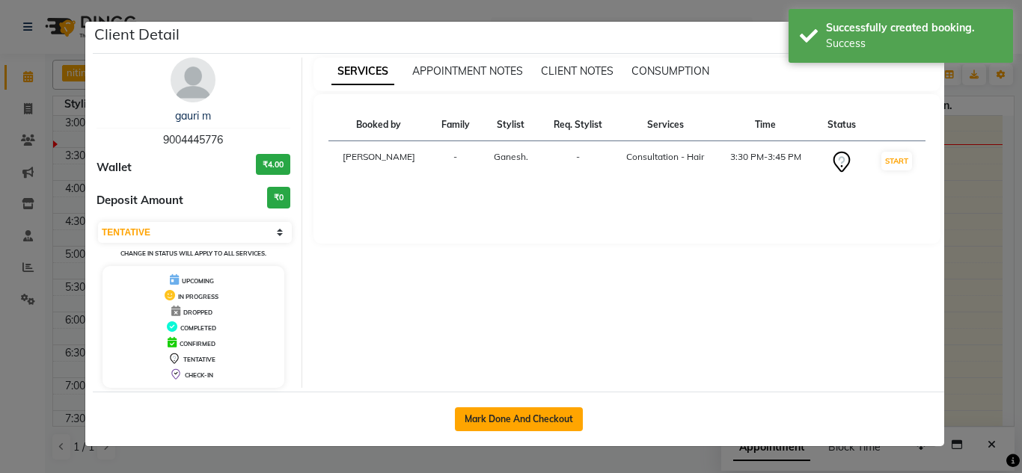
click at [474, 416] on button "Mark Done And Checkout" at bounding box center [519, 420] width 128 height 24
select select "service"
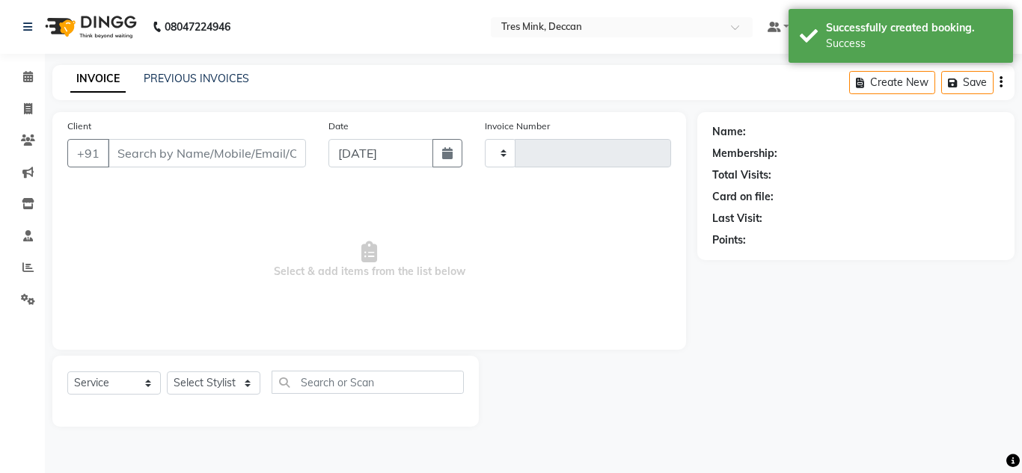
type input "0983"
select select "8055"
type input "9004445776"
select select "59501"
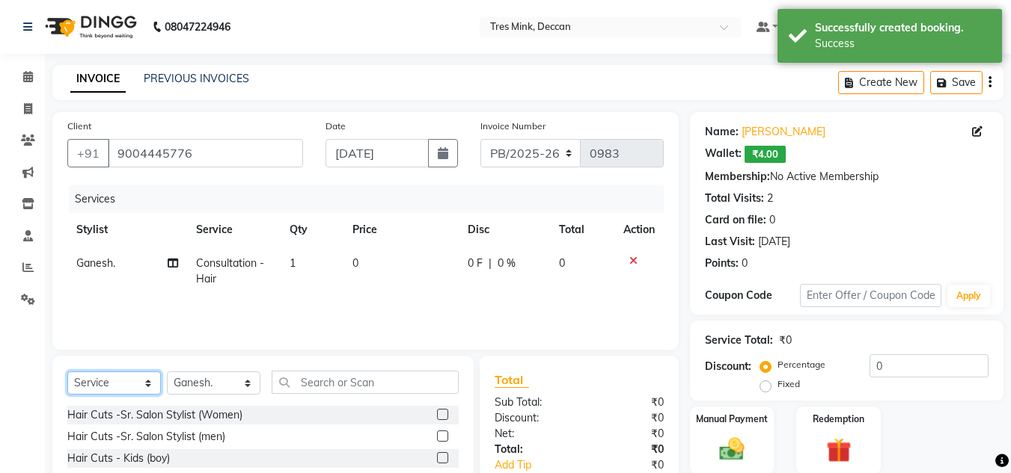
click at [102, 378] on select "Select Service Product Membership Package Voucher Prepaid Gift Card" at bounding box center [113, 383] width 93 height 23
select select "product"
click at [67, 372] on select "Select Service Product Membership Package Voucher Prepaid Gift Card" at bounding box center [113, 383] width 93 height 23
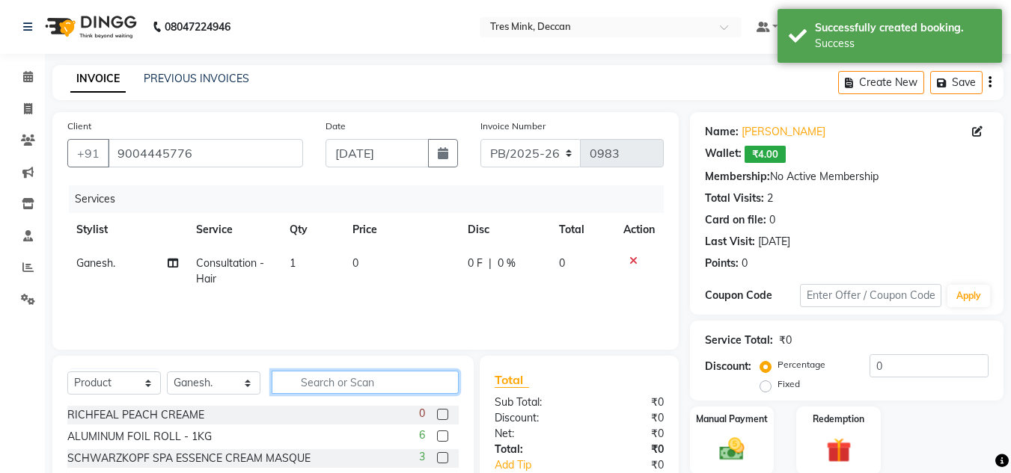
click at [301, 387] on input "text" at bounding box center [365, 382] width 187 height 23
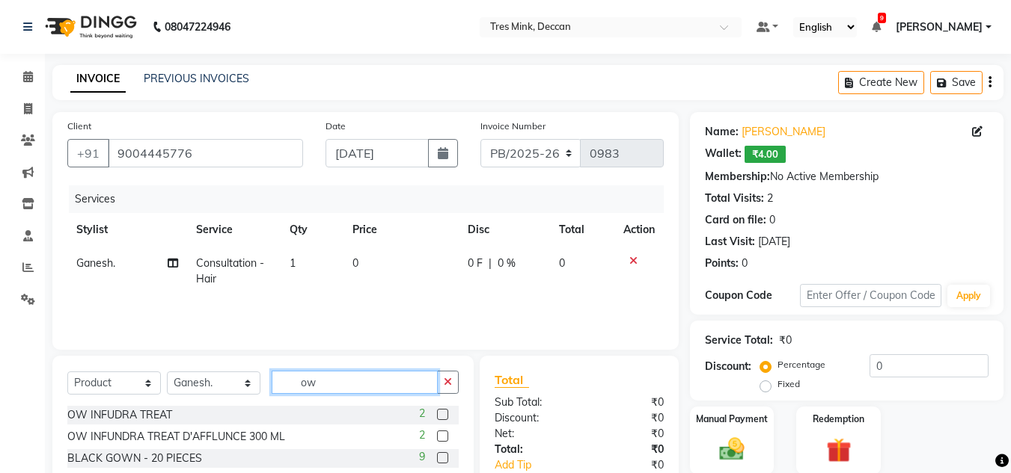
scroll to position [126, 0]
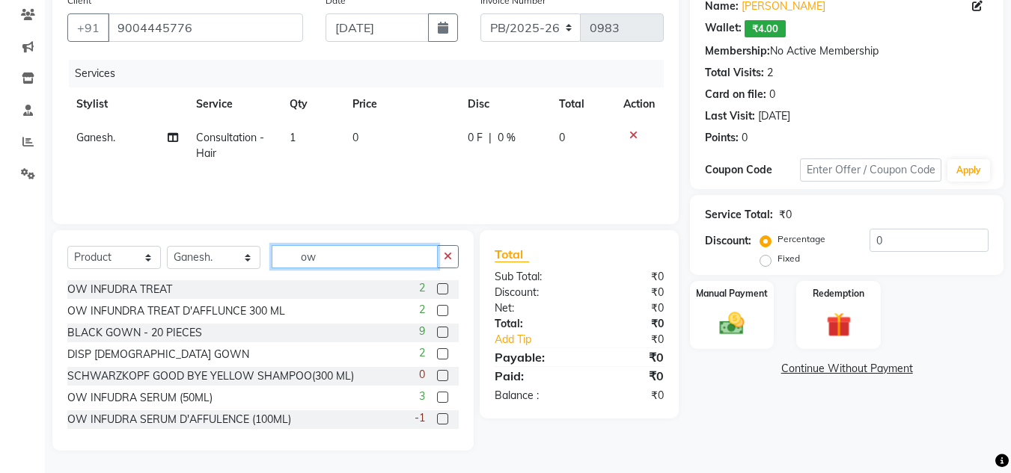
type input "ow"
click at [437, 313] on label at bounding box center [442, 310] width 11 height 11
click at [437, 313] on input "checkbox" at bounding box center [442, 312] width 10 height 10
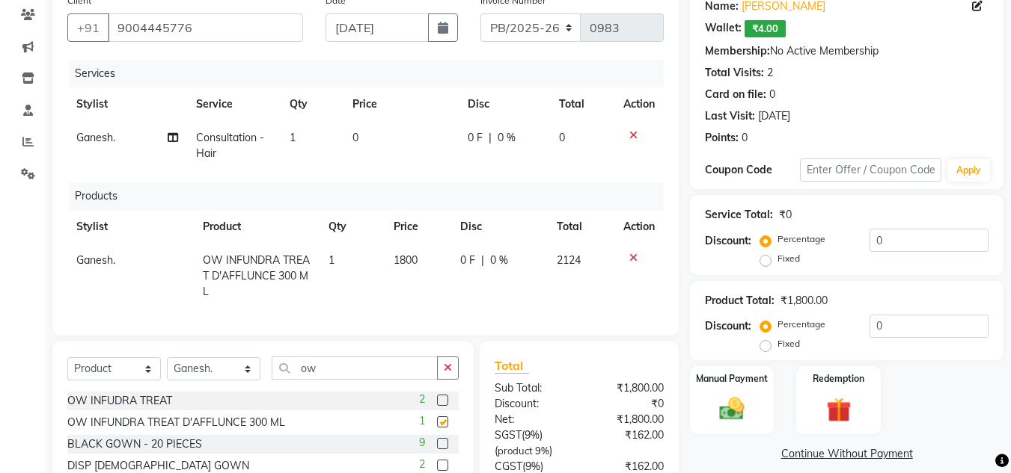
checkbox input "false"
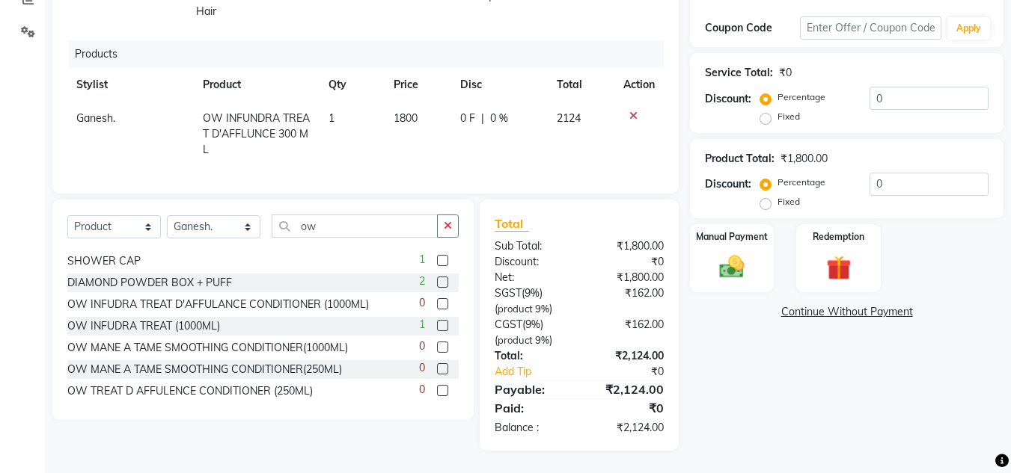
scroll to position [0, 0]
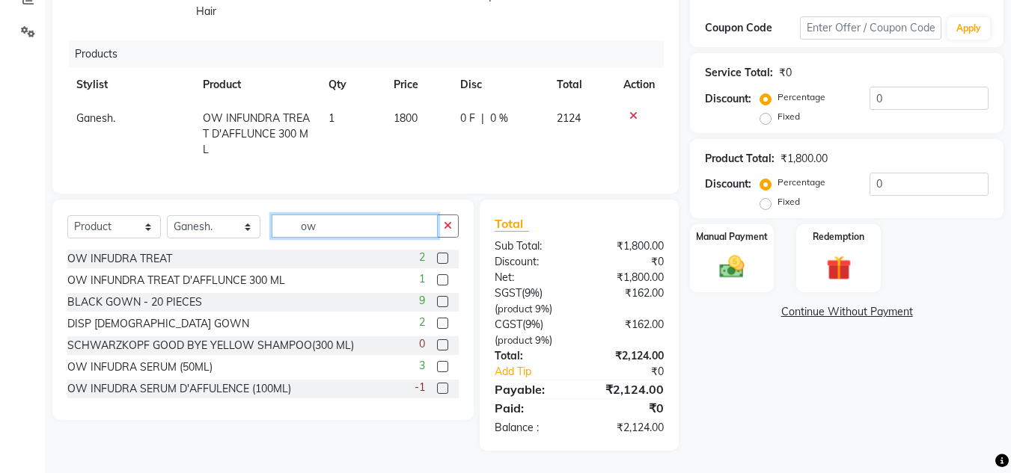
click at [335, 234] on input "ow" at bounding box center [355, 226] width 166 height 23
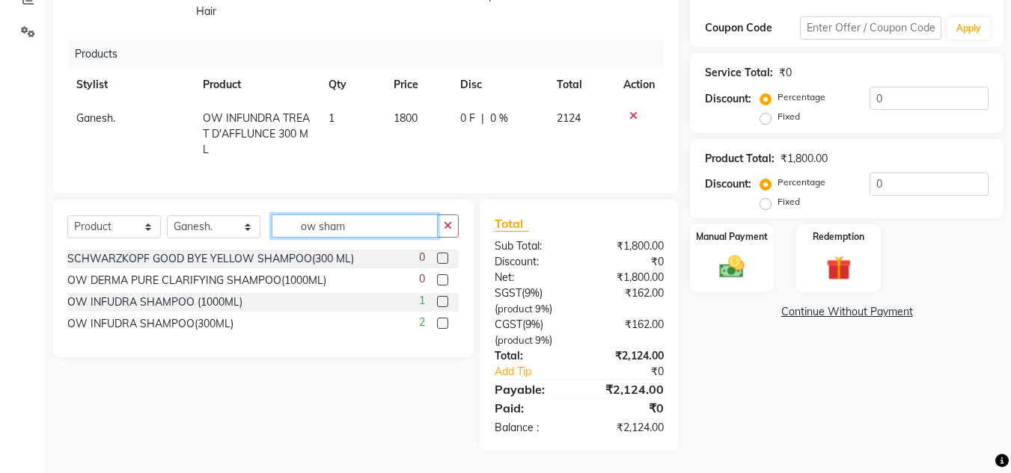
type input "ow sham"
click at [441, 327] on label at bounding box center [442, 323] width 11 height 11
click at [441, 327] on input "checkbox" at bounding box center [442, 324] width 10 height 10
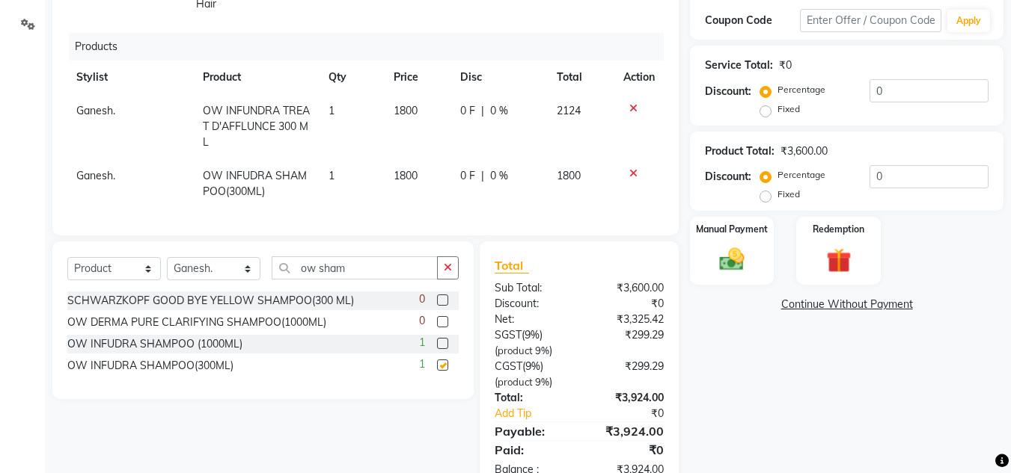
checkbox input "false"
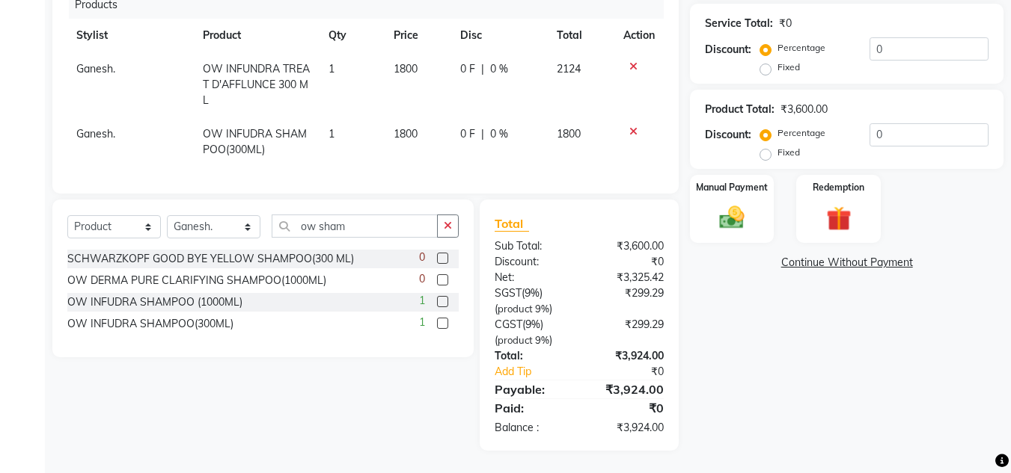
click at [565, 62] on span "2124" at bounding box center [568, 68] width 24 height 13
select select "59501"
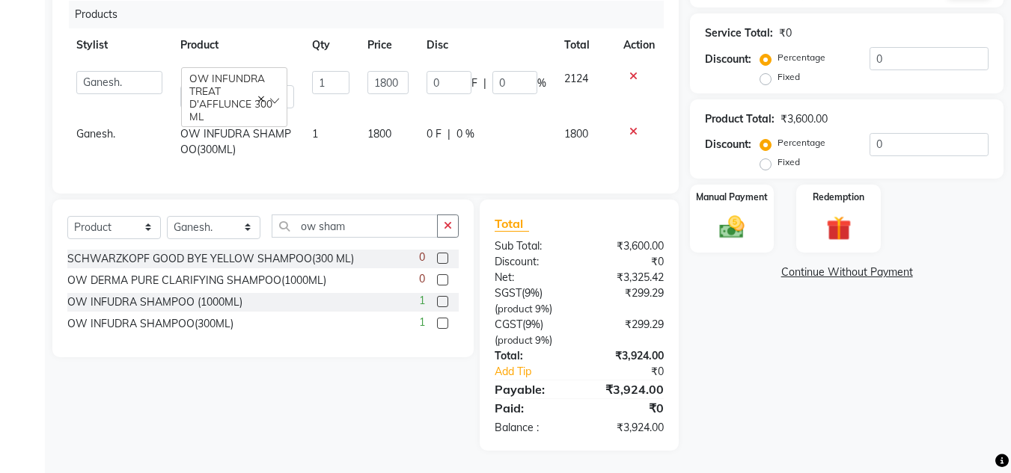
scroll to position [319, 0]
click at [573, 72] on span "2124" at bounding box center [576, 78] width 24 height 13
click at [398, 71] on input "1800" at bounding box center [387, 82] width 41 height 23
click at [486, 108] on tbody "Eva Ganesh. Gunjan. Karan Arya Krishna. Manju. Nitin. Parimeeta. Philomina. Pre…" at bounding box center [365, 114] width 596 height 105
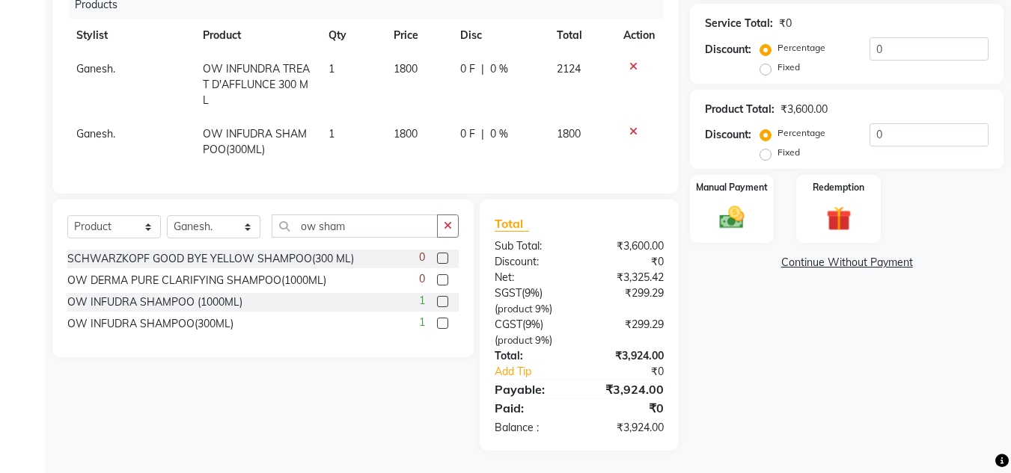
click at [634, 64] on icon at bounding box center [633, 66] width 8 height 10
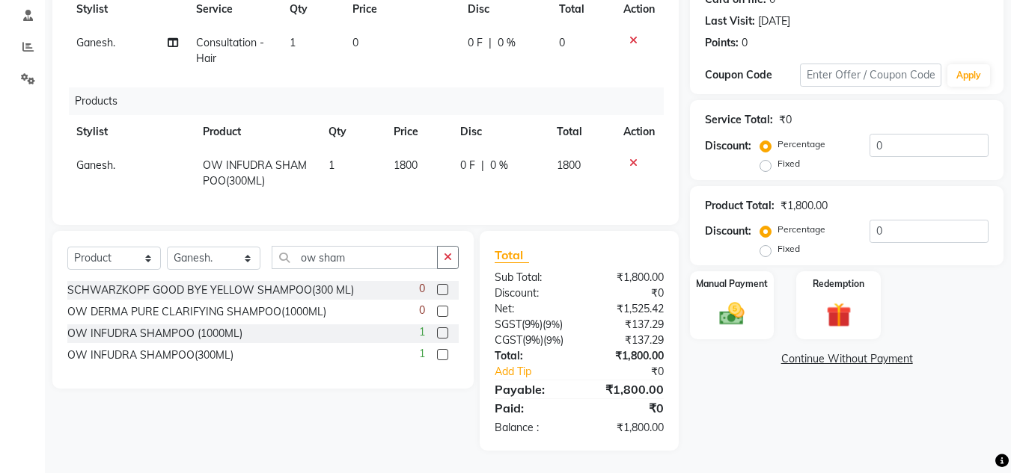
scroll to position [232, 0]
click at [354, 277] on div "Select Service Product Membership Package Voucher Prepaid Gift Card Select Styl…" at bounding box center [262, 263] width 391 height 35
click at [355, 269] on div "Select Service Product Membership Package Voucher Prepaid Gift Card Select Styl…" at bounding box center [262, 263] width 391 height 35
click at [358, 261] on input "ow sham" at bounding box center [355, 257] width 166 height 23
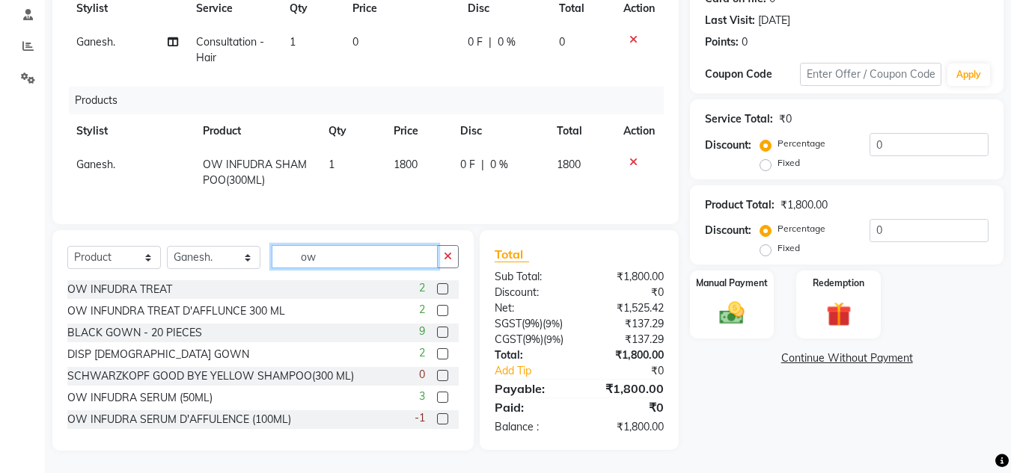
type input "ow"
click at [437, 312] on label at bounding box center [442, 310] width 11 height 11
click at [437, 312] on input "checkbox" at bounding box center [442, 312] width 10 height 10
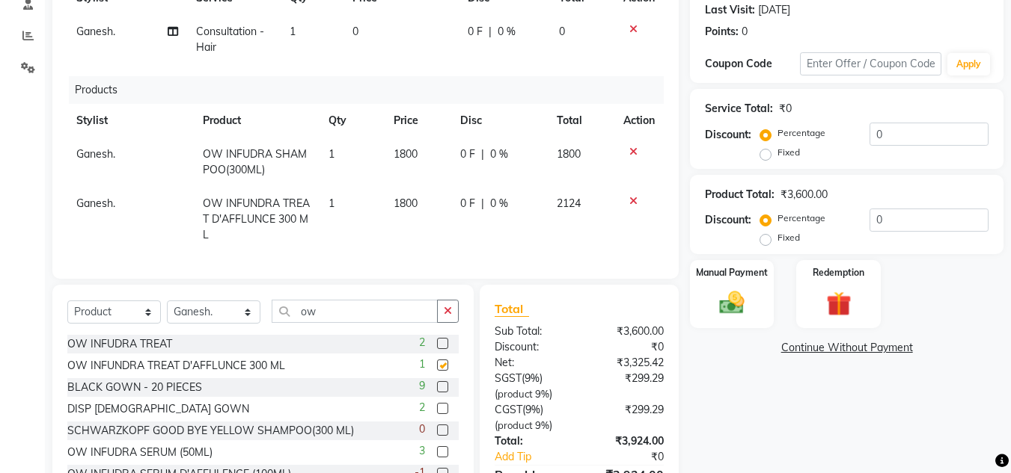
checkbox input "false"
click at [629, 196] on icon at bounding box center [633, 201] width 8 height 10
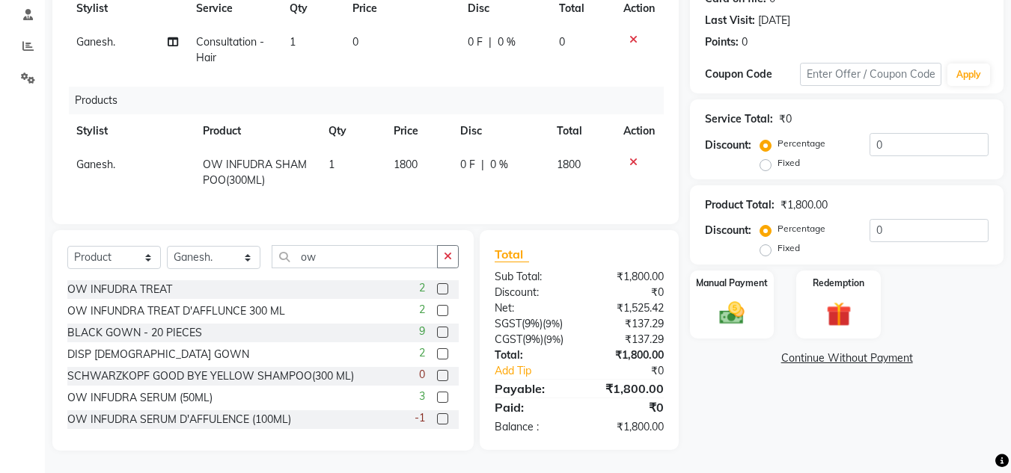
click at [437, 288] on label at bounding box center [442, 288] width 11 height 11
click at [437, 288] on input "checkbox" at bounding box center [442, 290] width 10 height 10
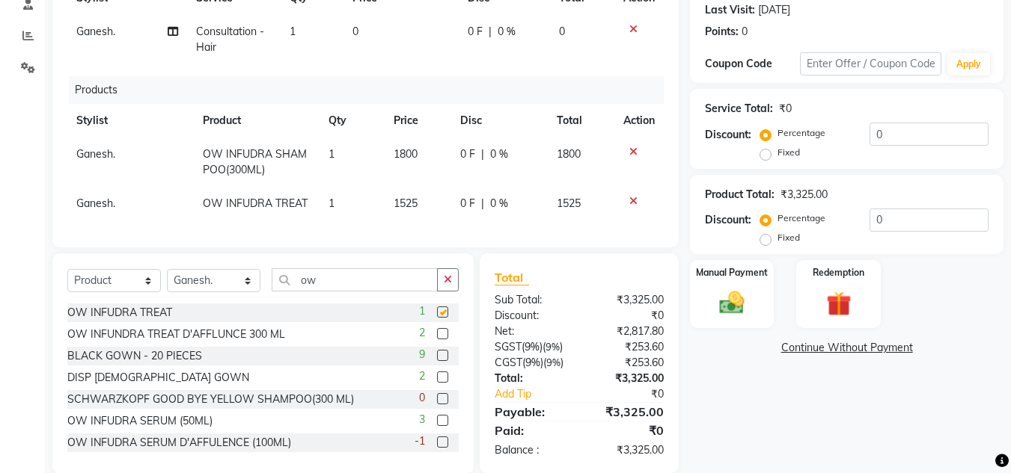
checkbox input "false"
click at [398, 203] on span "1525" at bounding box center [405, 203] width 24 height 13
select select "59501"
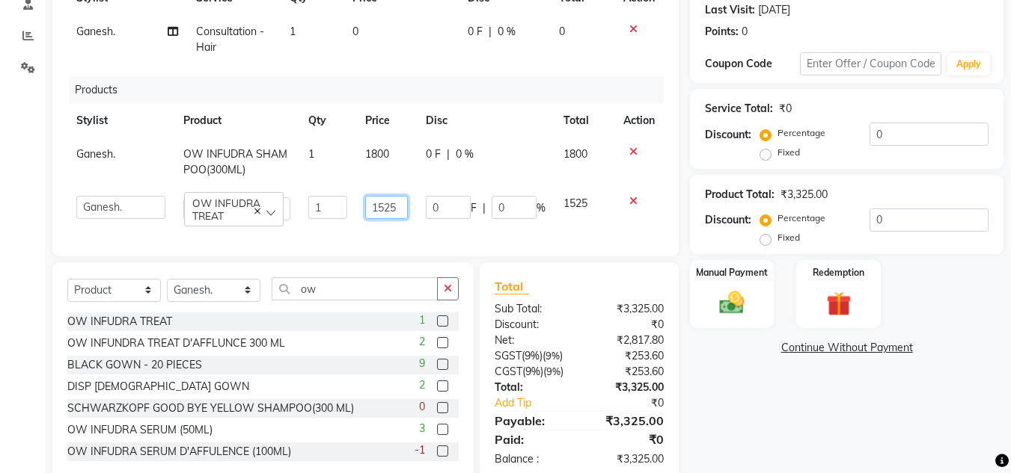
click at [398, 203] on input "1525" at bounding box center [386, 207] width 42 height 23
type input "1800"
click at [390, 226] on div "Services Stylist Service Qty Price Disc Total Action Ganesh. Consultation - Hai…" at bounding box center [365, 98] width 596 height 288
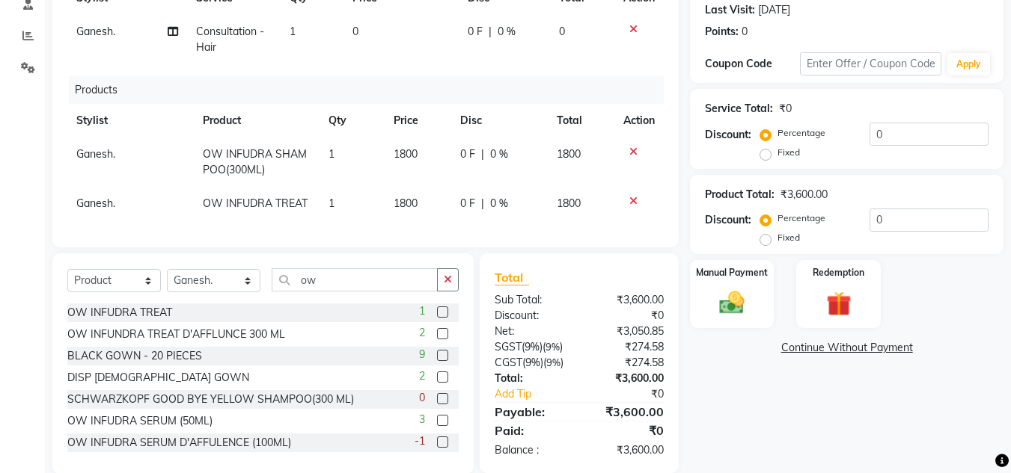
scroll to position [266, 0]
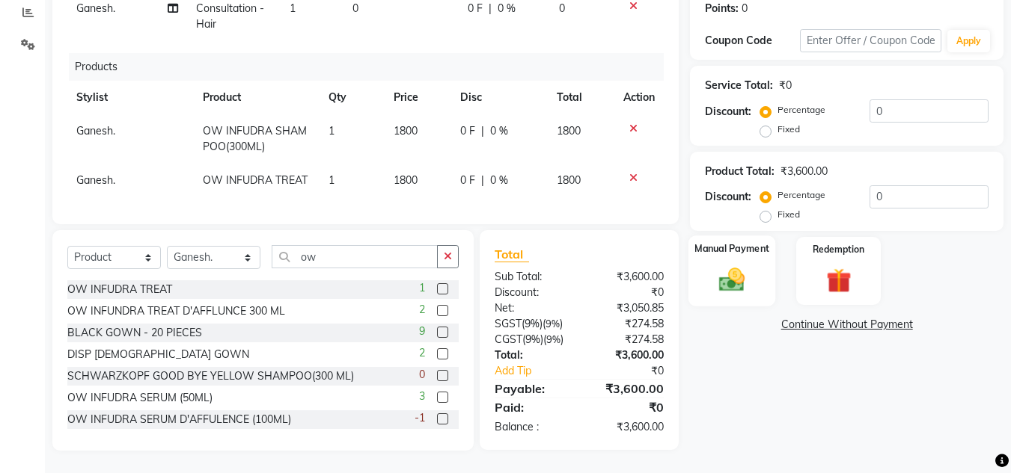
click at [741, 279] on img at bounding box center [732, 281] width 42 height 30
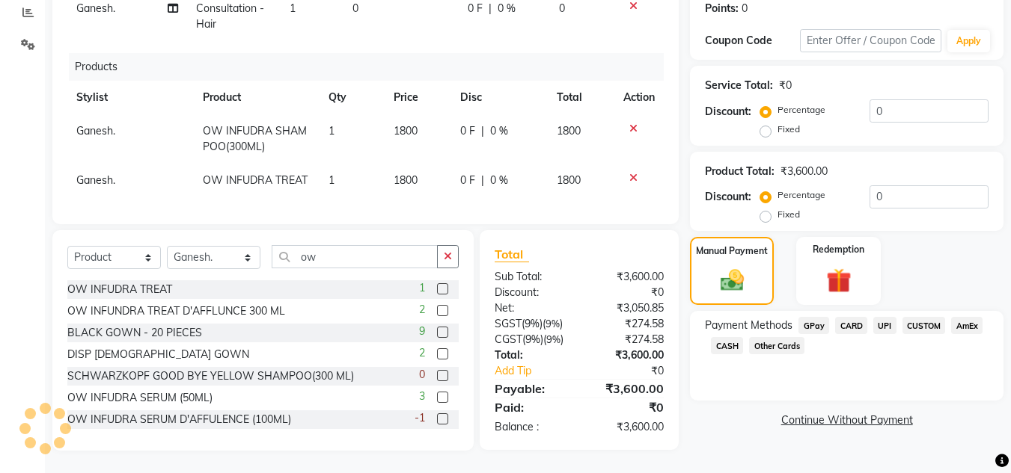
click at [865, 317] on span "CARD" at bounding box center [851, 325] width 32 height 17
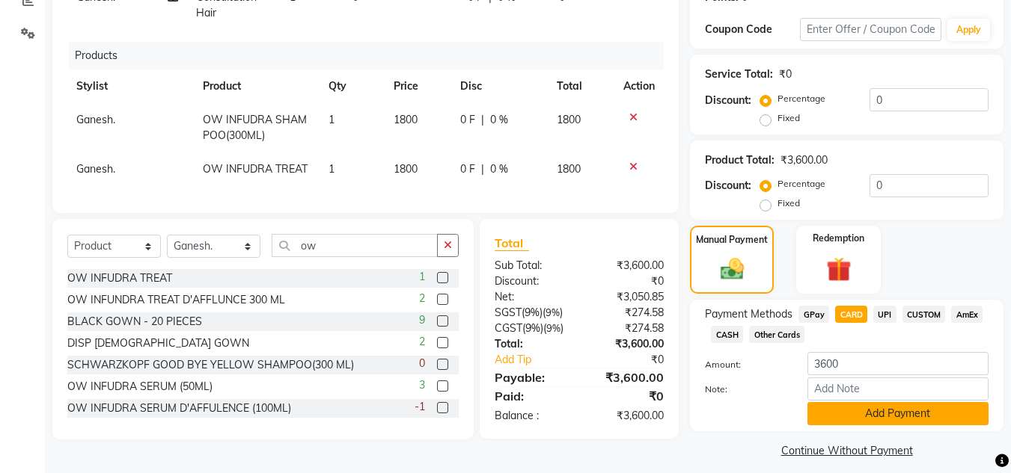
click at [844, 417] on button "Add Payment" at bounding box center [897, 413] width 181 height 23
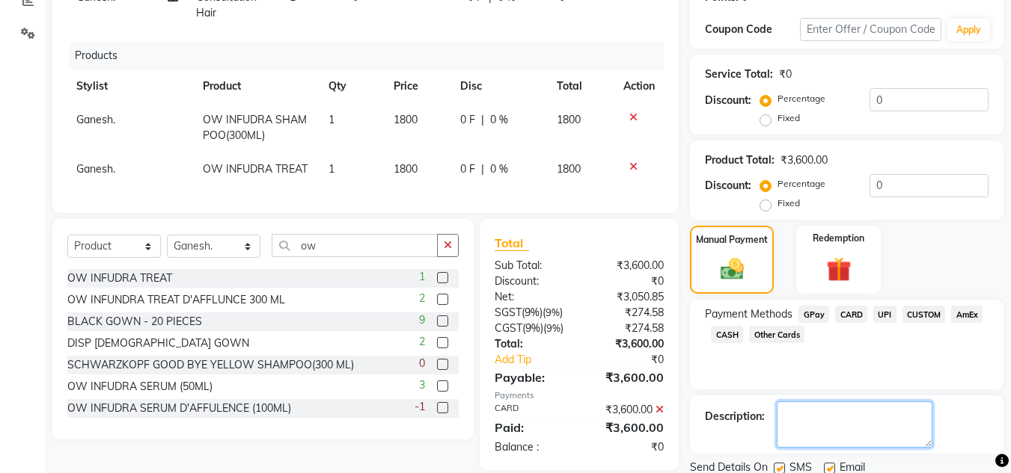
click at [844, 417] on textarea at bounding box center [854, 425] width 156 height 46
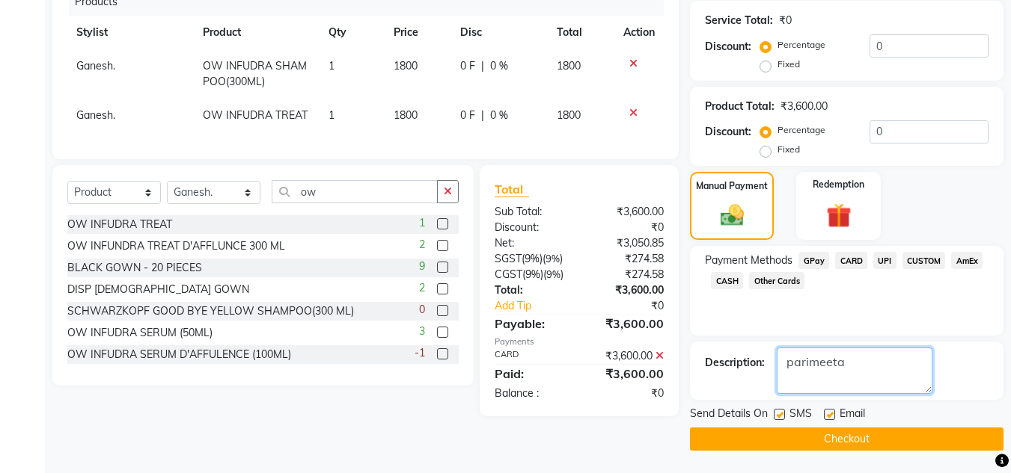
type textarea "parimeeta"
click at [824, 432] on button "Checkout" at bounding box center [846, 439] width 313 height 23
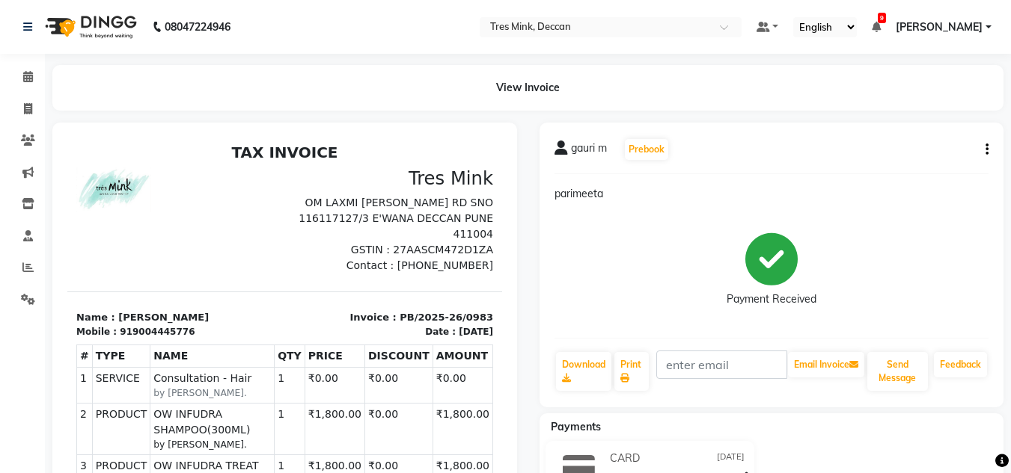
click at [518, 244] on div at bounding box center [284, 413] width 487 height 581
click at [32, 81] on icon at bounding box center [28, 76] width 10 height 11
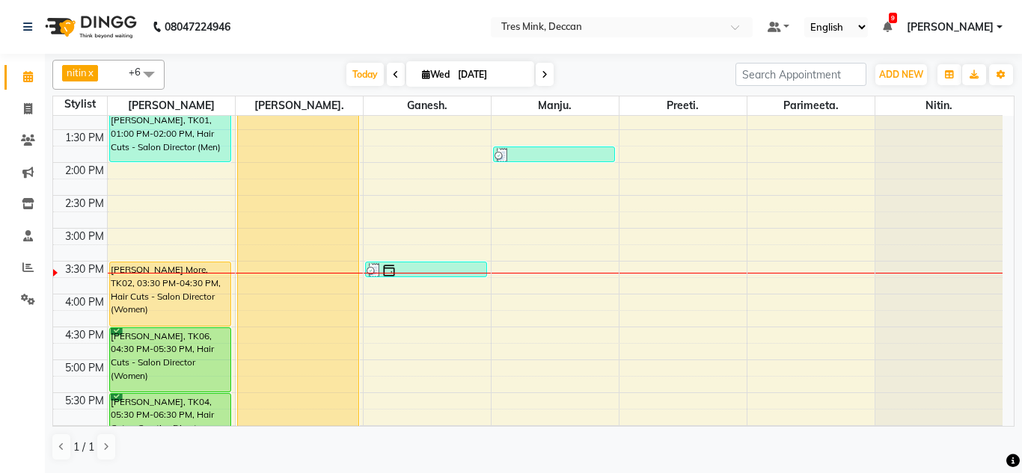
scroll to position [374, 0]
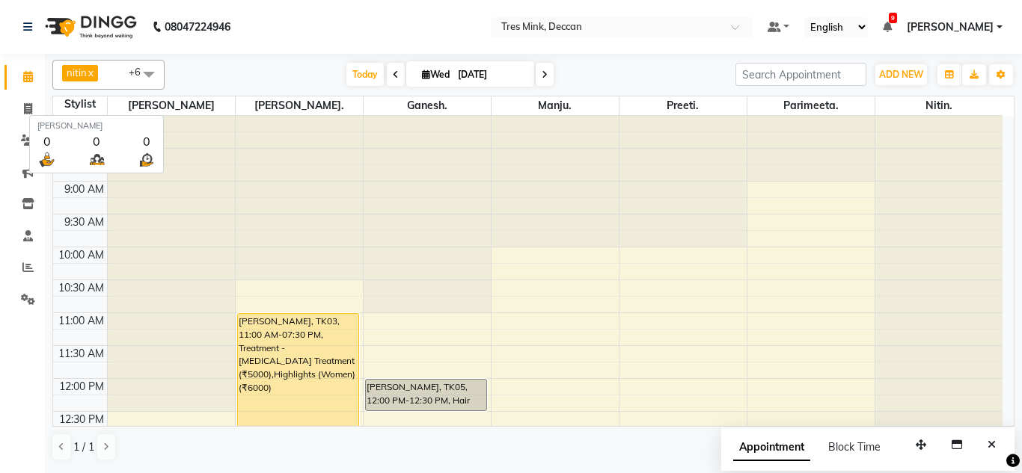
scroll to position [395, 0]
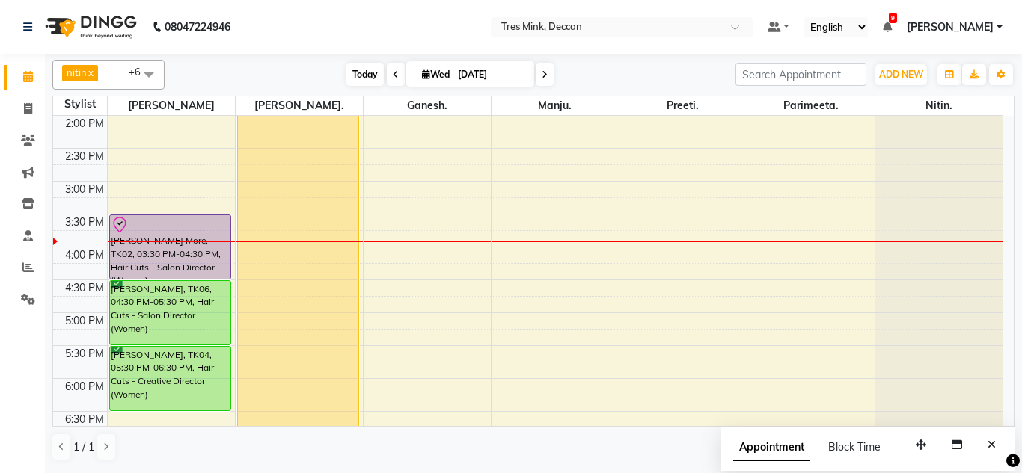
click at [370, 67] on span "Today" at bounding box center [364, 74] width 37 height 23
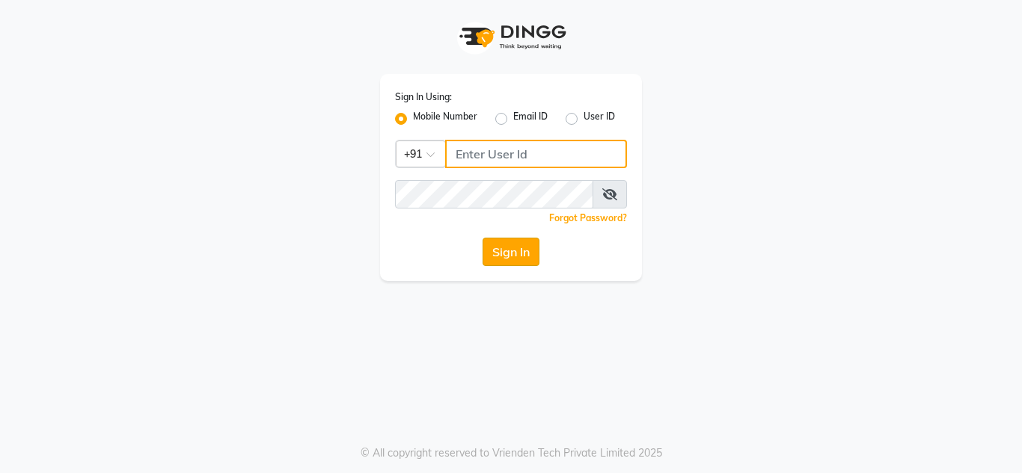
type input "8999659395"
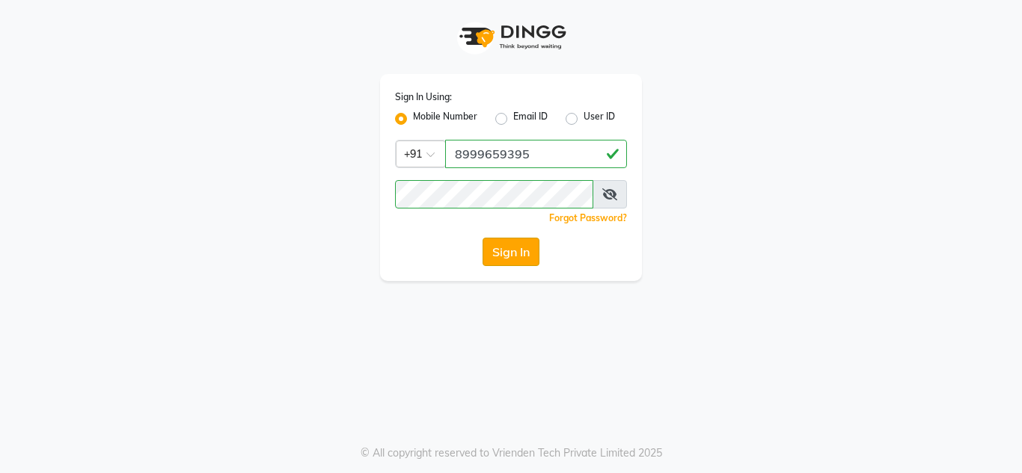
click at [506, 255] on button "Sign In" at bounding box center [510, 252] width 57 height 28
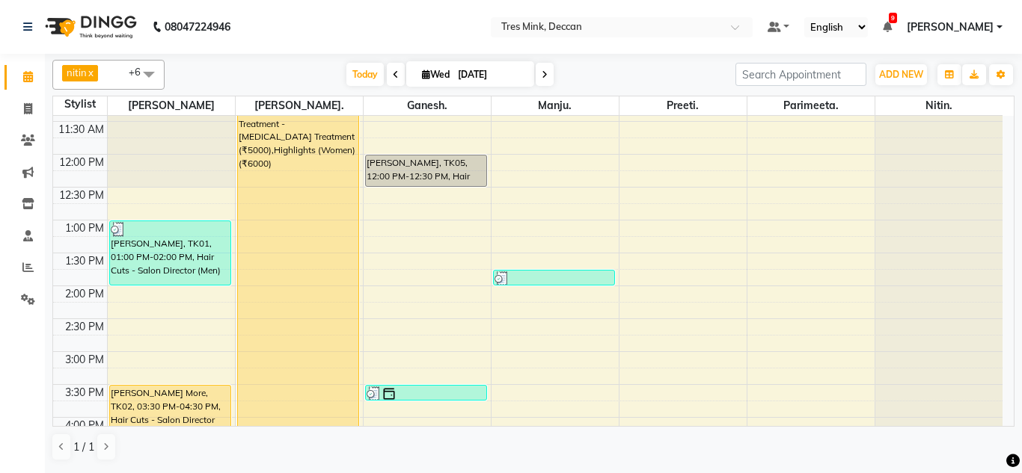
scroll to position [374, 0]
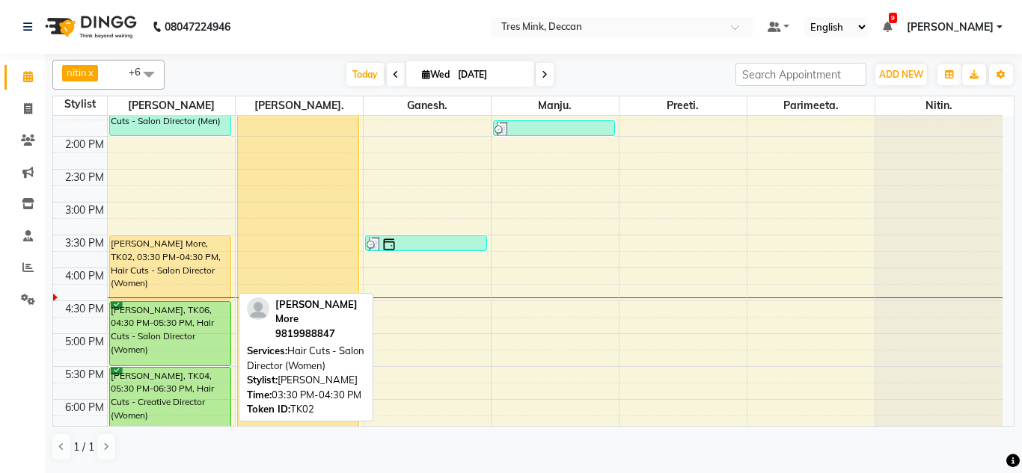
click at [206, 283] on div "[PERSON_NAME] More, TK02, 03:30 PM-04:30 PM, Hair Cuts - Salon Director (Women)" at bounding box center [170, 268] width 121 height 64
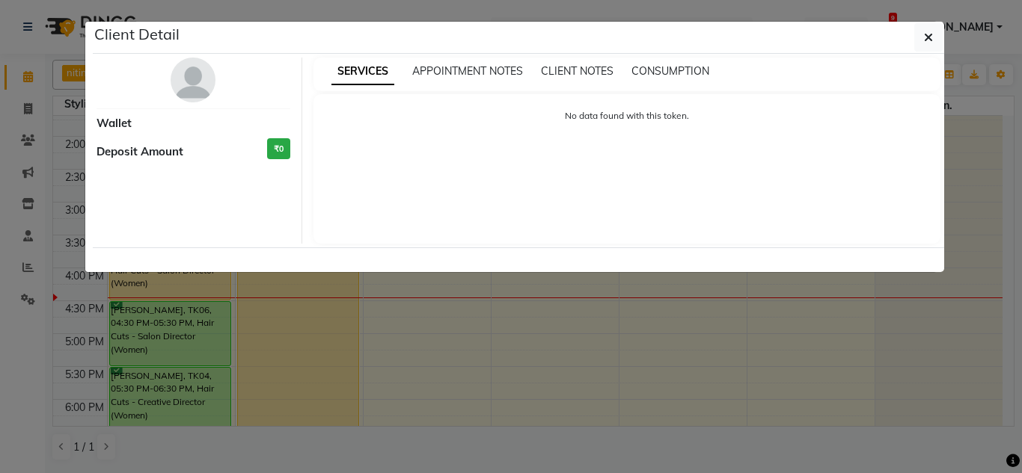
select select "1"
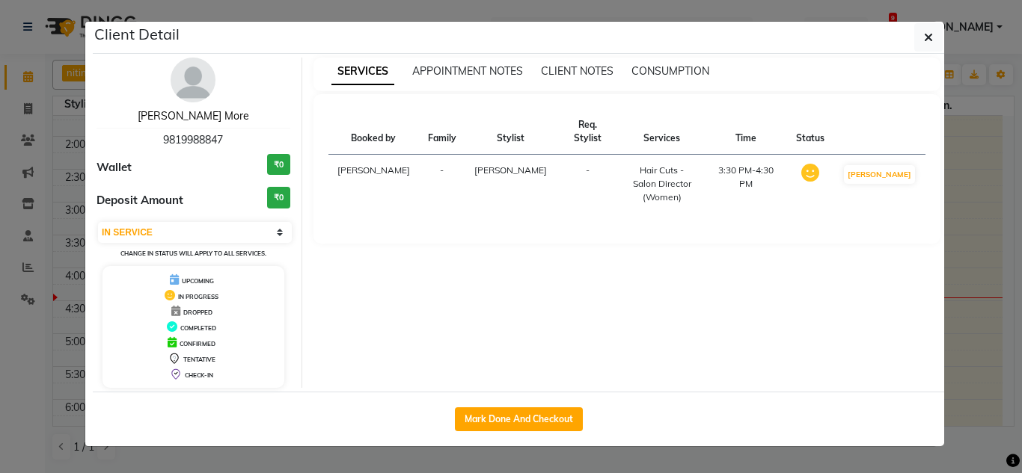
click at [218, 117] on link "[PERSON_NAME] More" at bounding box center [193, 115] width 111 height 13
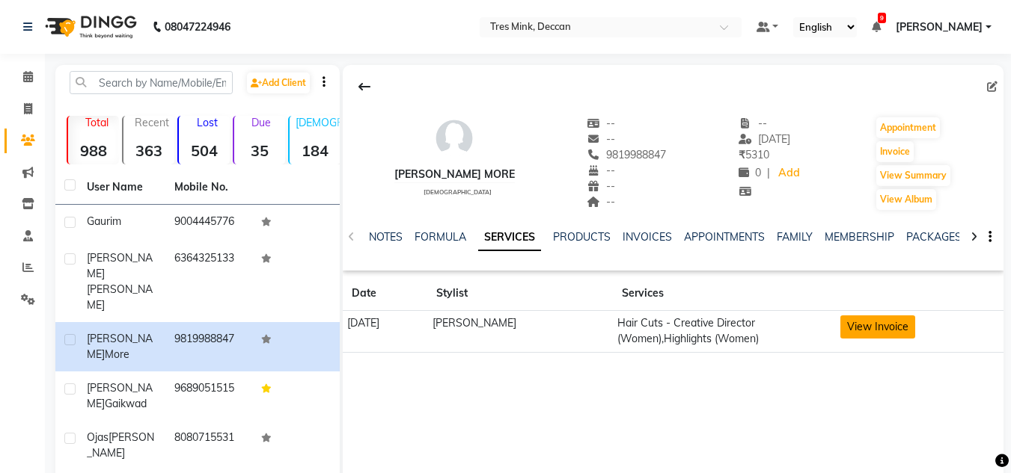
click at [898, 316] on button "View Invoice" at bounding box center [877, 327] width 75 height 23
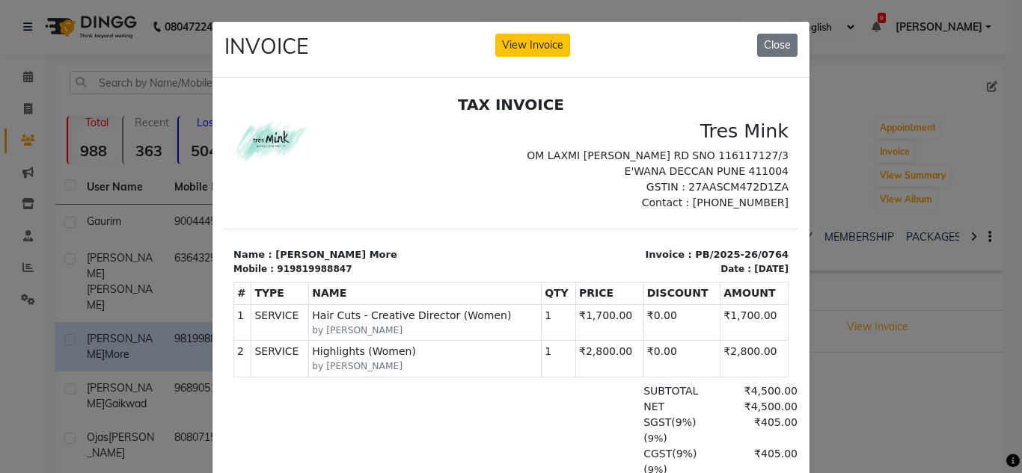
click at [835, 372] on ngb-modal-window "INVOICE View Invoice Close" at bounding box center [511, 236] width 1022 height 473
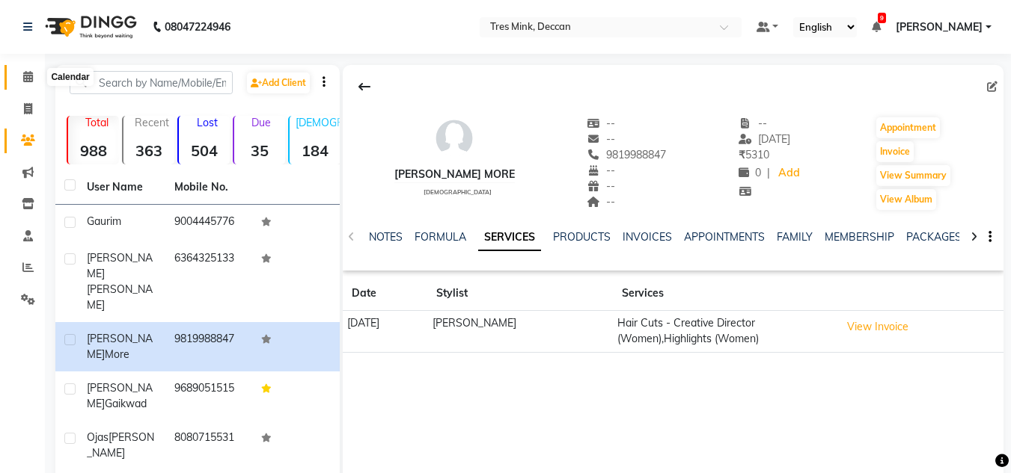
click at [16, 82] on span at bounding box center [28, 77] width 26 height 17
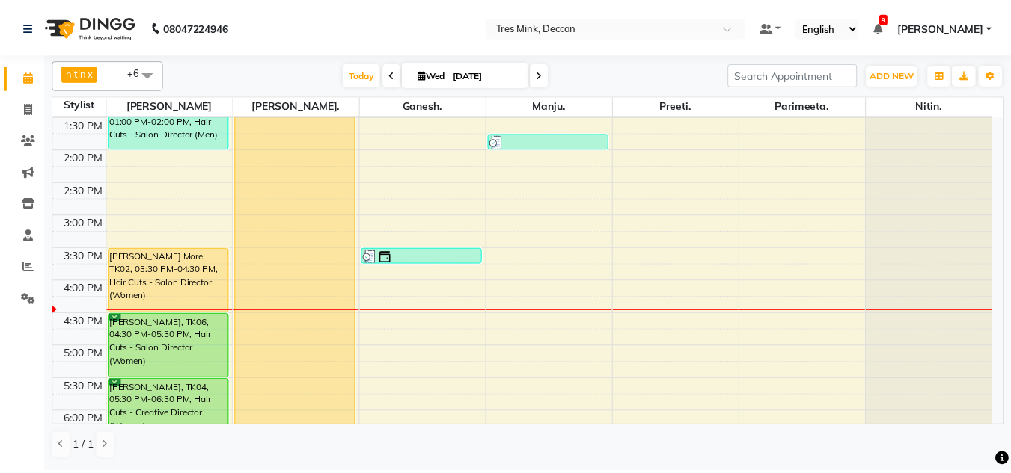
scroll to position [382, 0]
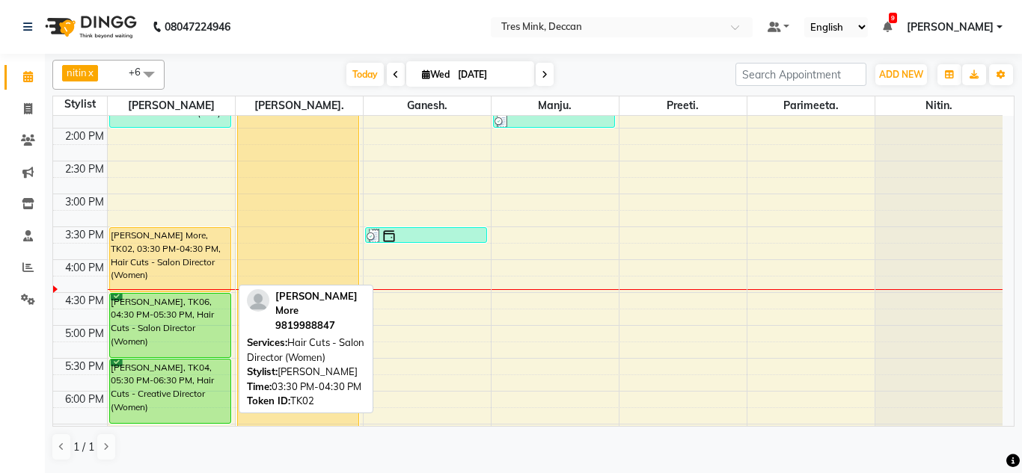
click at [193, 256] on div "[PERSON_NAME] More, TK02, 03:30 PM-04:30 PM, Hair Cuts - Salon Director (Women)" at bounding box center [170, 260] width 121 height 64
select select "1"
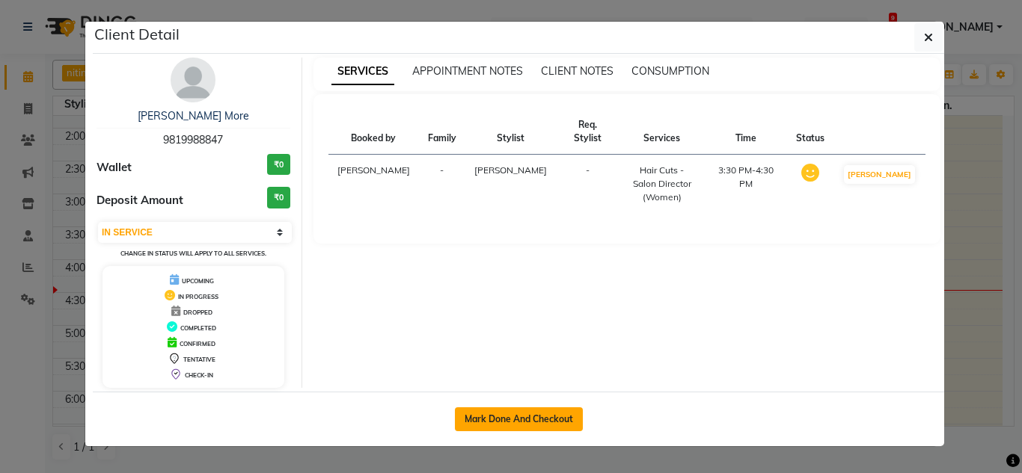
click at [563, 417] on button "Mark Done And Checkout" at bounding box center [519, 420] width 128 height 24
select select "service"
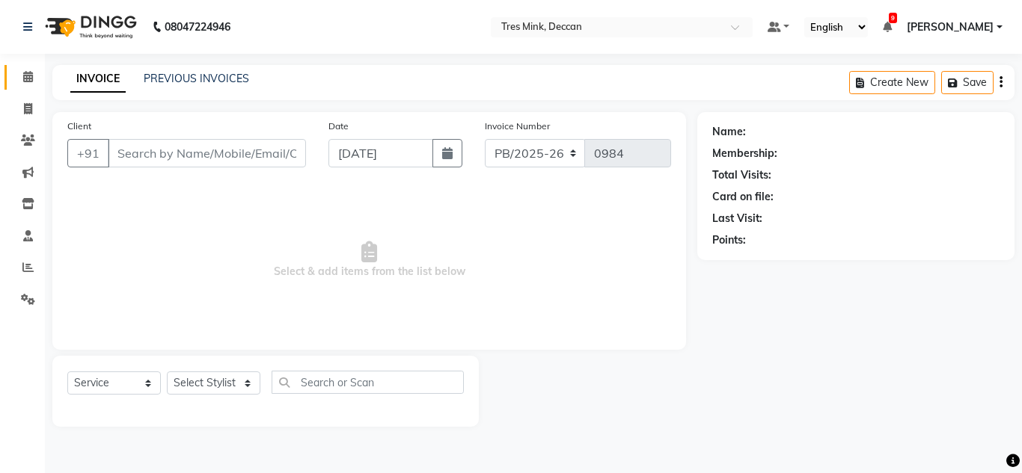
type input "9819988847"
select select "59496"
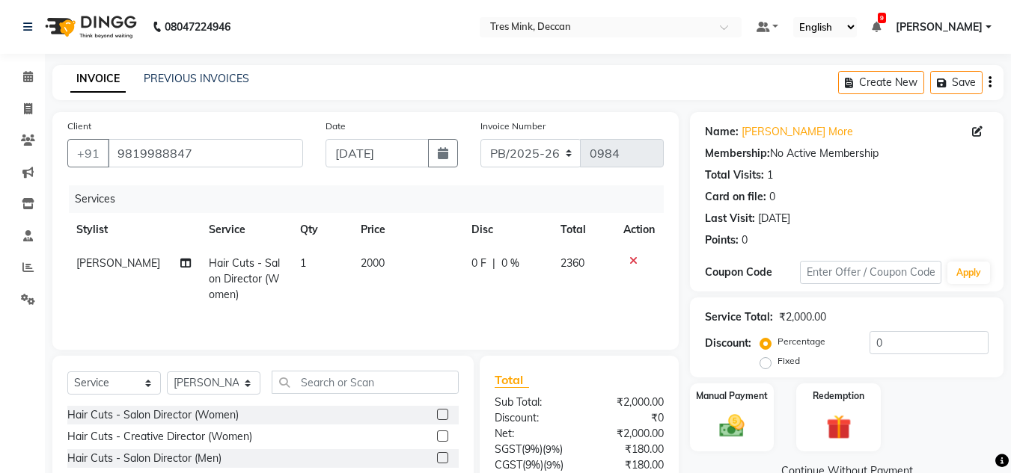
click at [364, 267] on span "2000" at bounding box center [373, 263] width 24 height 13
select select "59496"
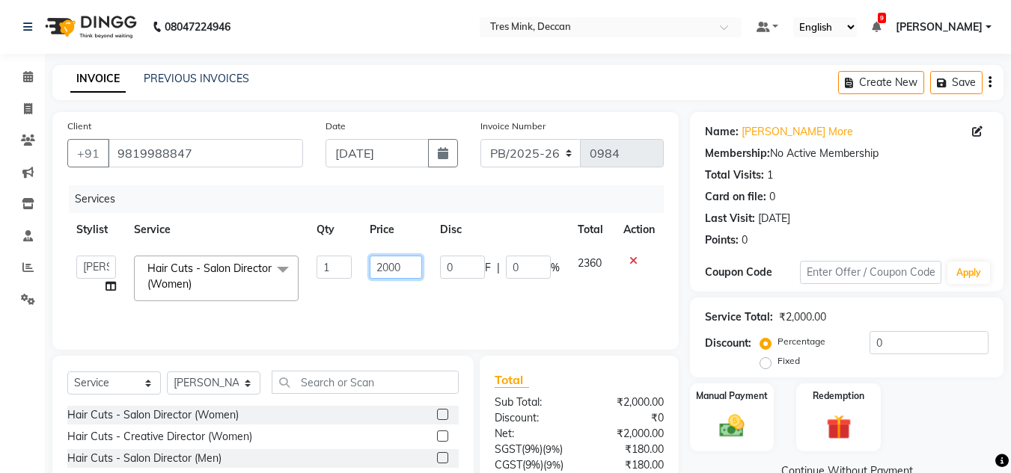
drag, startPoint x: 390, startPoint y: 275, endPoint x: 373, endPoint y: 278, distance: 17.5
click at [373, 278] on input "2000" at bounding box center [395, 267] width 52 height 23
type input "1700"
click at [376, 293] on td "1700" at bounding box center [396, 279] width 70 height 64
select select "59496"
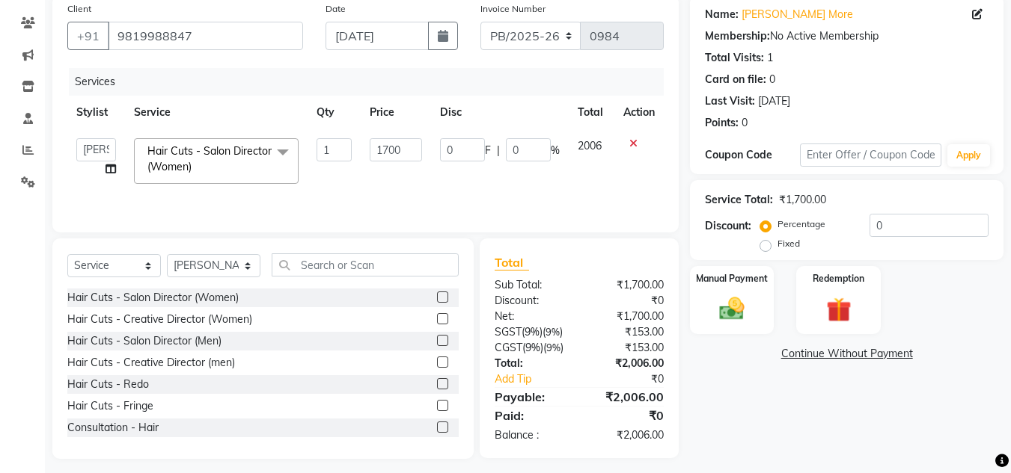
scroll to position [126, 0]
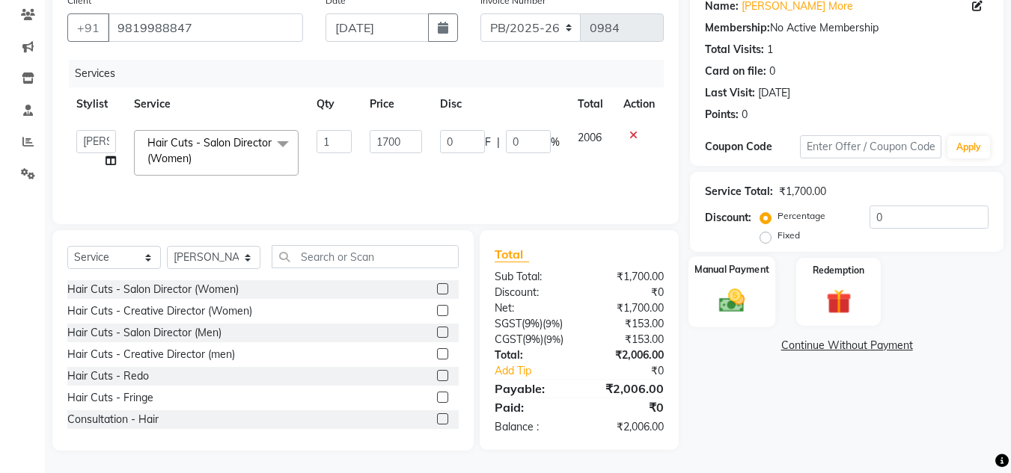
click at [721, 297] on img at bounding box center [732, 301] width 42 height 30
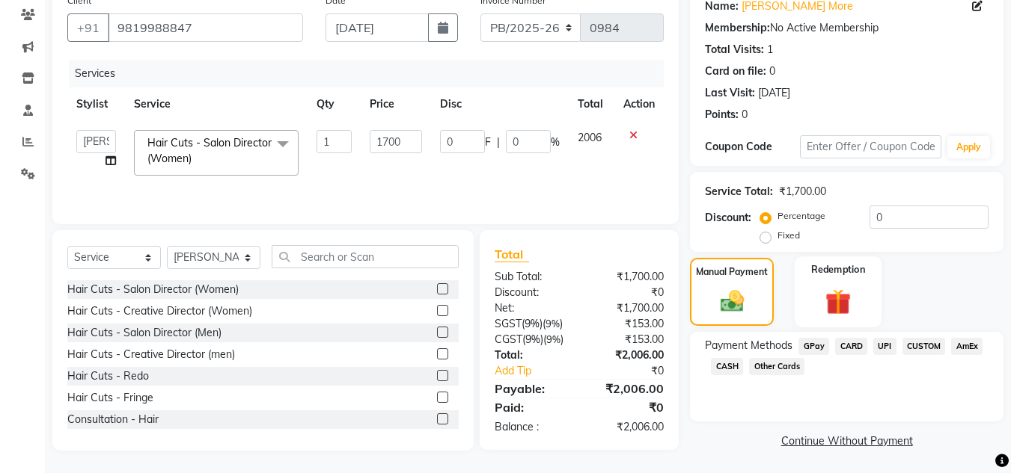
scroll to position [127, 0]
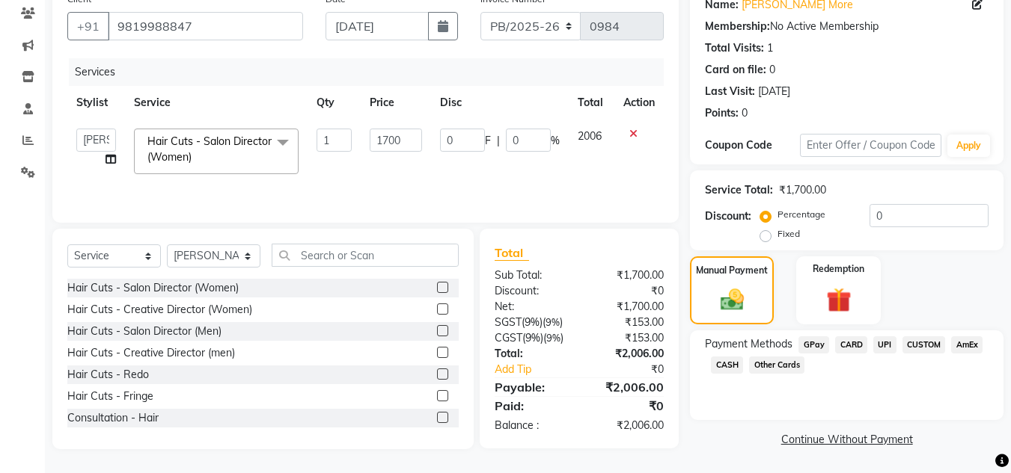
click at [881, 346] on span "UPI" at bounding box center [884, 345] width 23 height 17
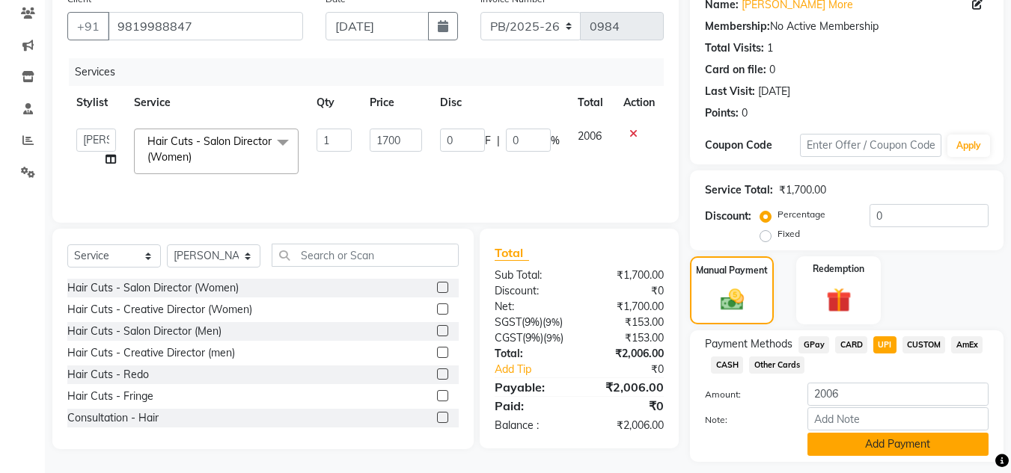
click at [834, 441] on button "Add Payment" at bounding box center [897, 444] width 181 height 23
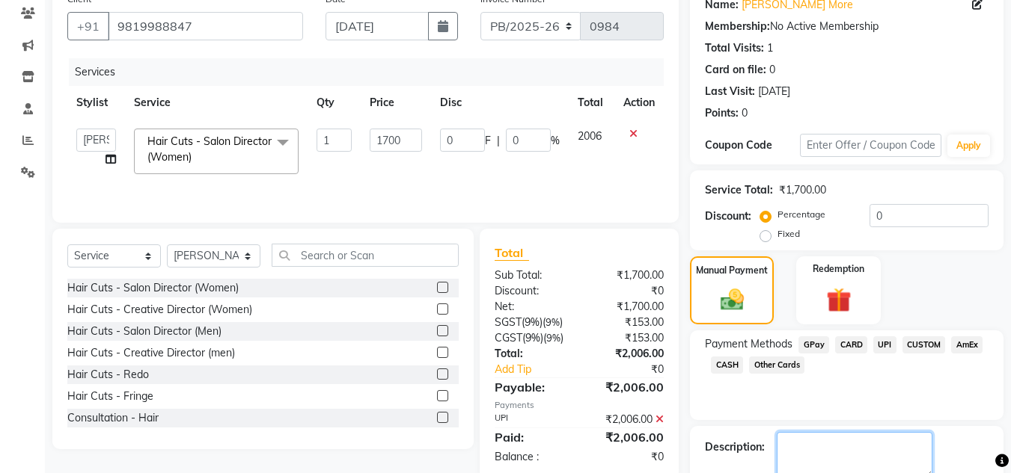
click at [834, 445] on textarea at bounding box center [854, 455] width 156 height 46
type textarea "revati"
click at [875, 399] on div "Payment Methods GPay CARD UPI CUSTOM AmEx CASH Other Cards" at bounding box center [846, 376] width 313 height 90
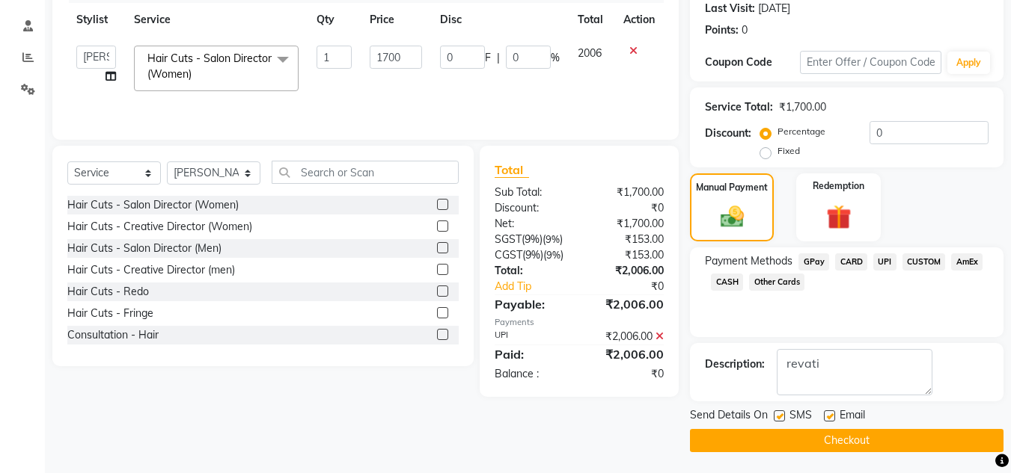
scroll to position [212, 0]
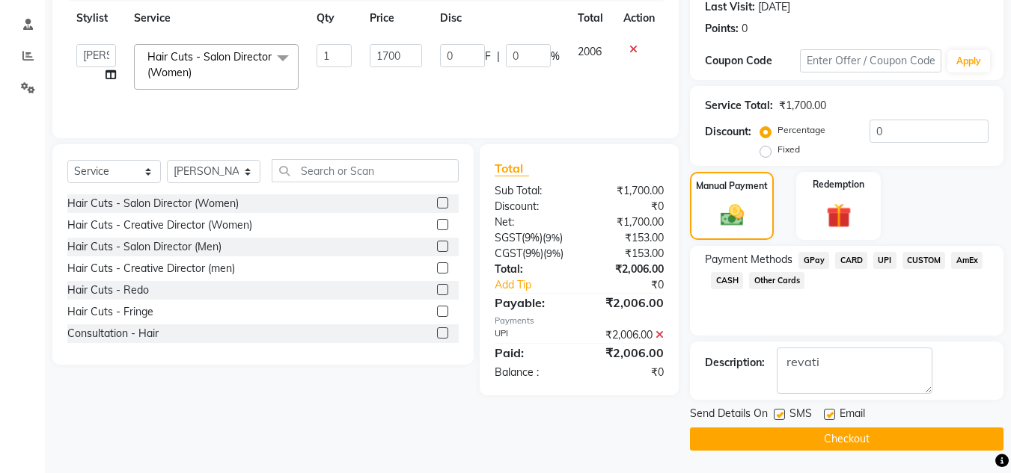
click at [930, 442] on button "Checkout" at bounding box center [846, 439] width 313 height 23
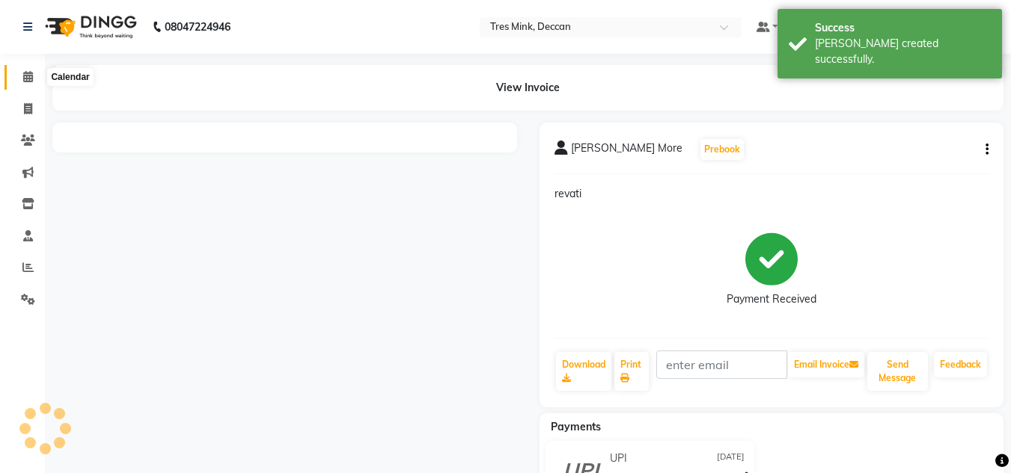
click at [28, 75] on icon at bounding box center [28, 76] width 10 height 11
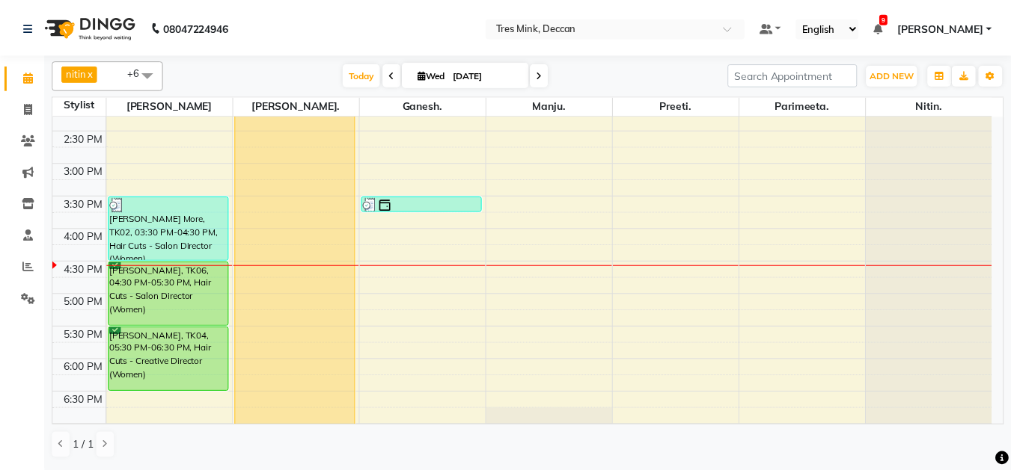
scroll to position [449, 0]
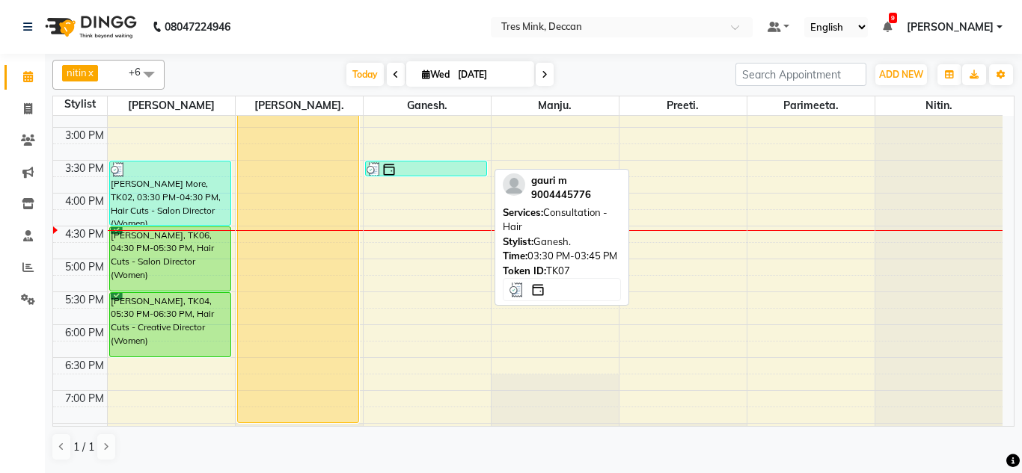
click at [372, 168] on img at bounding box center [374, 169] width 15 height 15
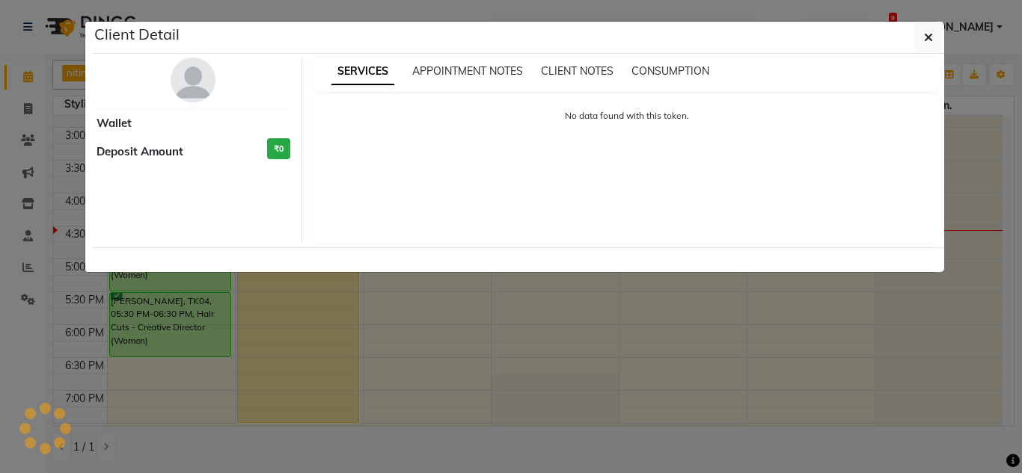
select select "3"
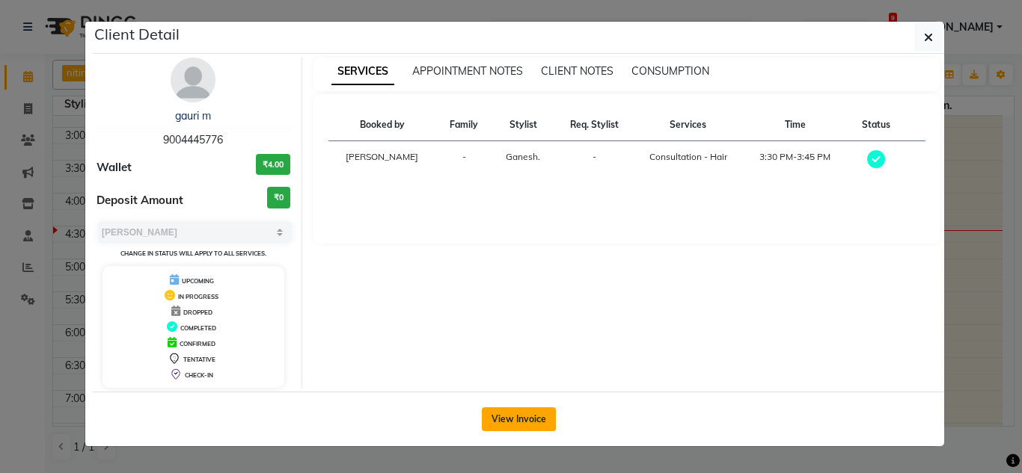
click at [520, 409] on button "View Invoice" at bounding box center [519, 420] width 74 height 24
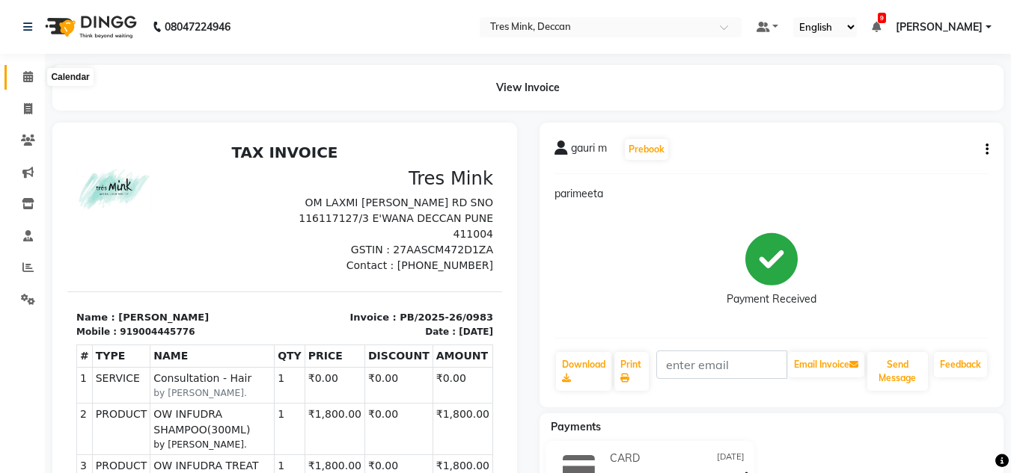
click at [26, 79] on icon at bounding box center [28, 76] width 10 height 11
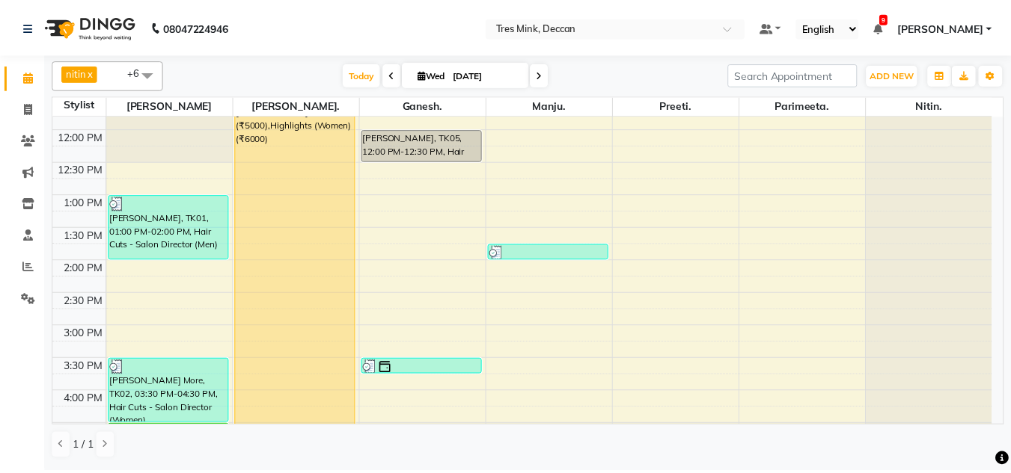
scroll to position [245, 0]
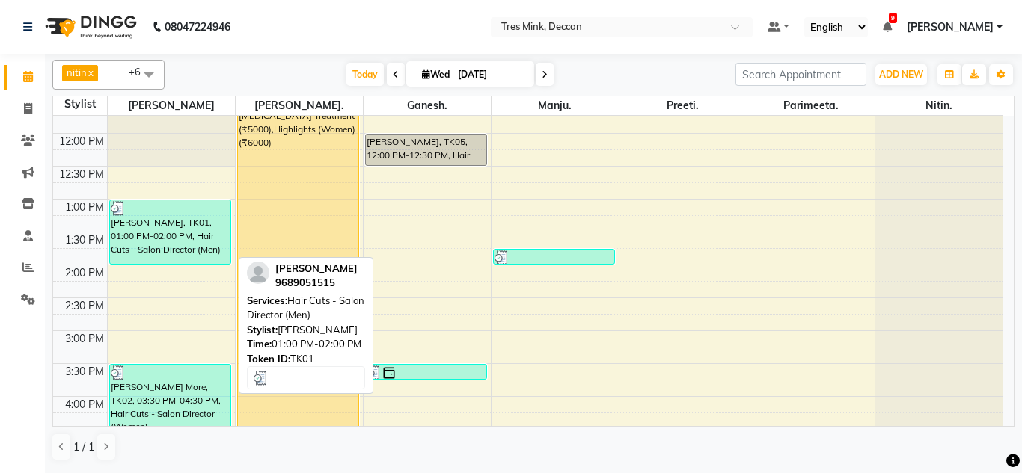
click at [169, 236] on div "[PERSON_NAME], TK01, 01:00 PM-02:00 PM, Hair Cuts - Salon Director (Men)" at bounding box center [170, 232] width 121 height 64
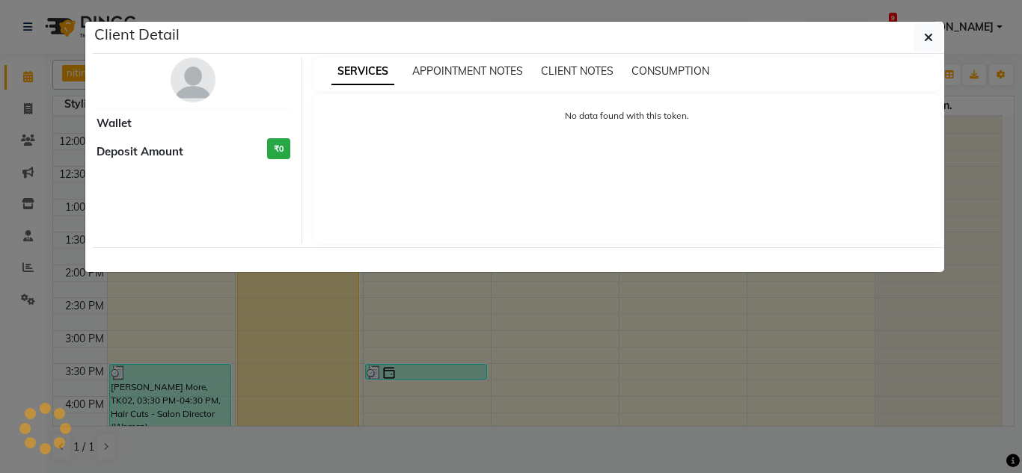
select select "3"
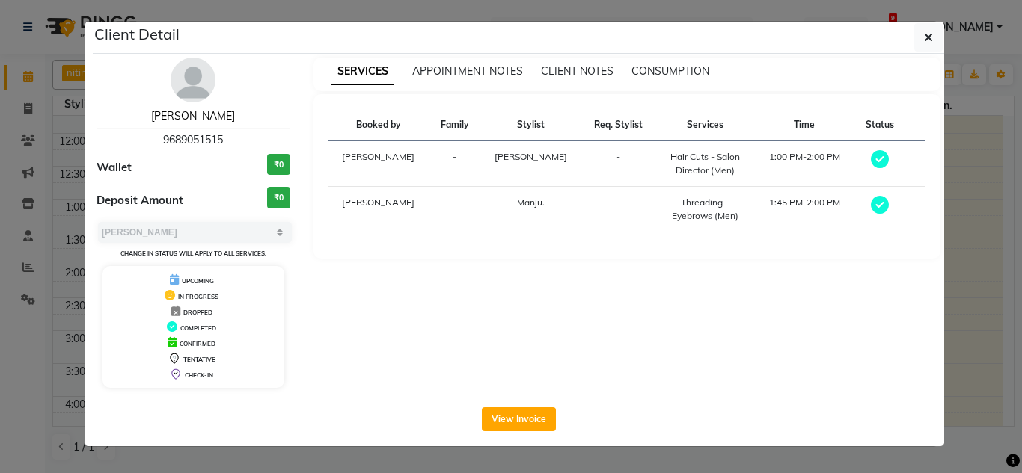
click at [183, 111] on link "[PERSON_NAME]" at bounding box center [193, 115] width 84 height 13
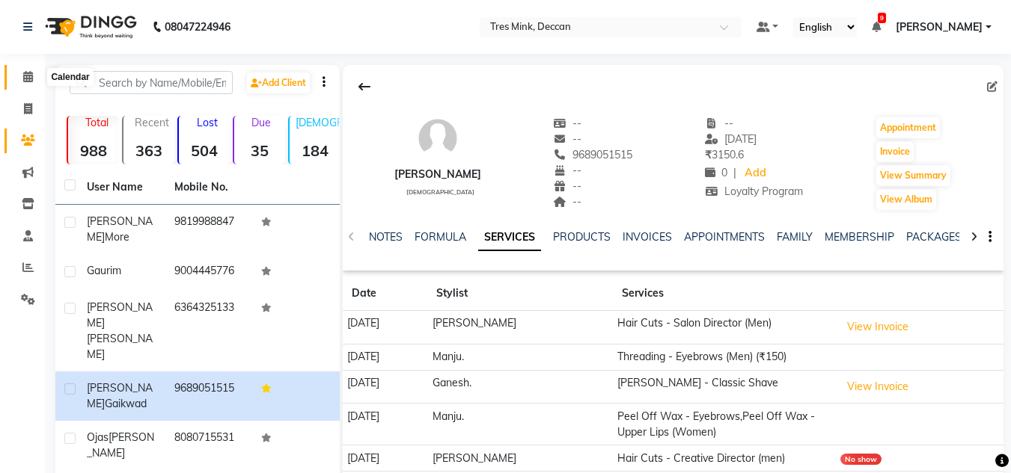
click at [27, 75] on icon at bounding box center [28, 76] width 10 height 11
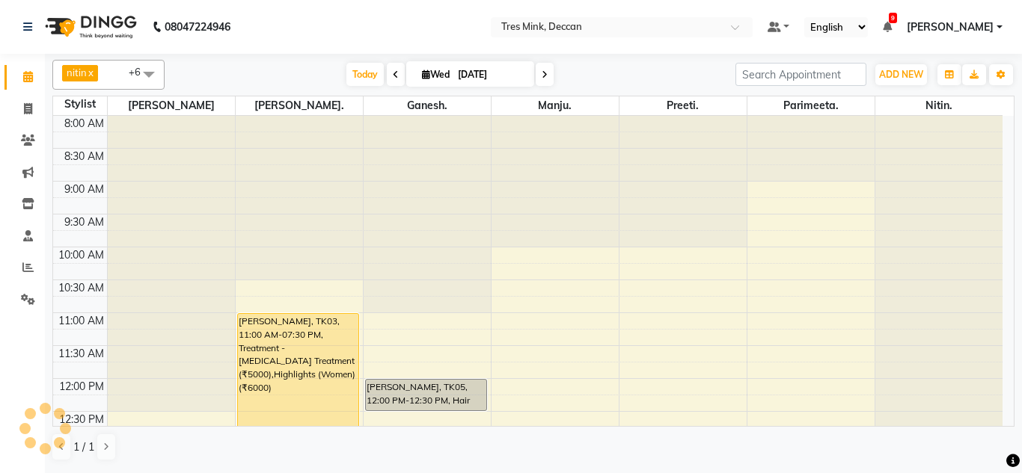
click at [387, 70] on span at bounding box center [396, 74] width 18 height 23
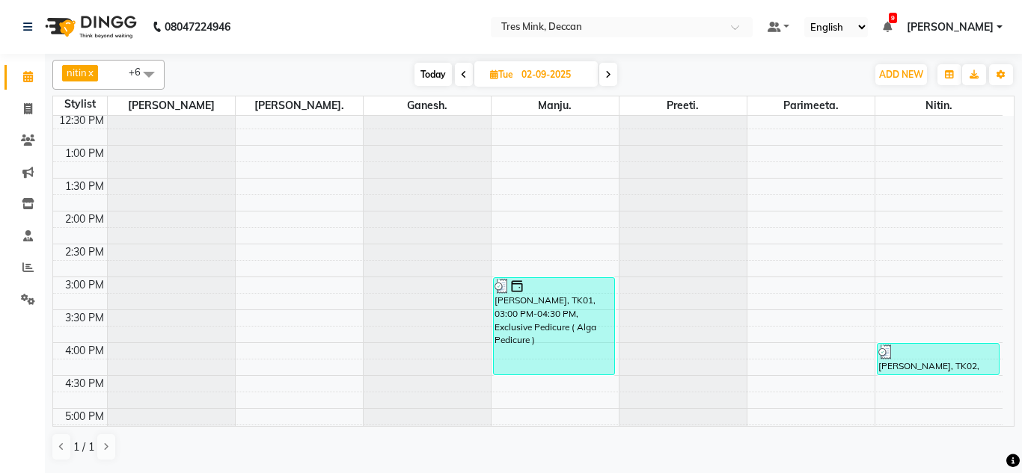
scroll to position [374, 0]
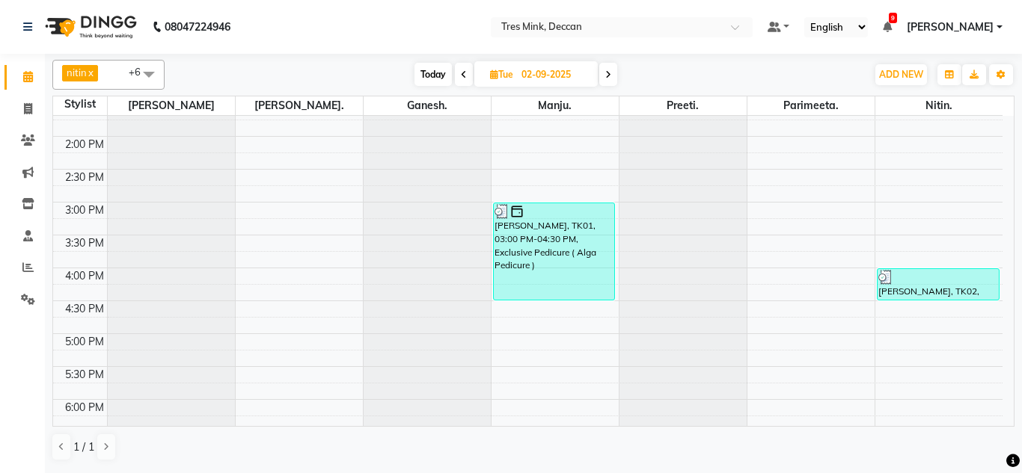
click at [610, 73] on icon at bounding box center [608, 74] width 6 height 9
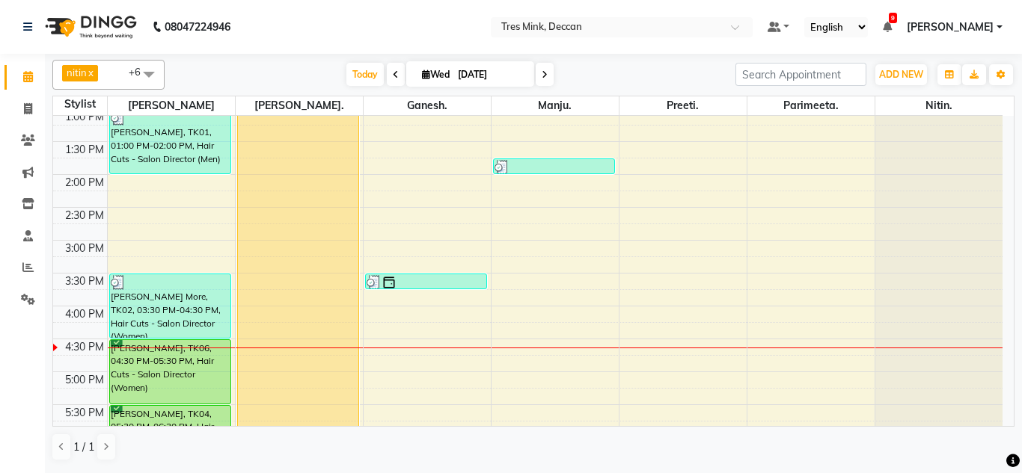
scroll to position [320, 0]
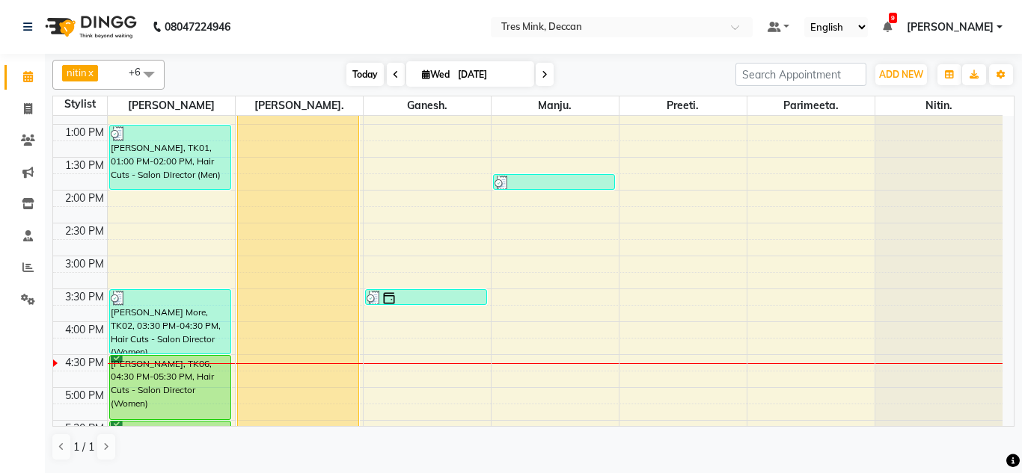
click at [346, 69] on span "Today" at bounding box center [364, 74] width 37 height 23
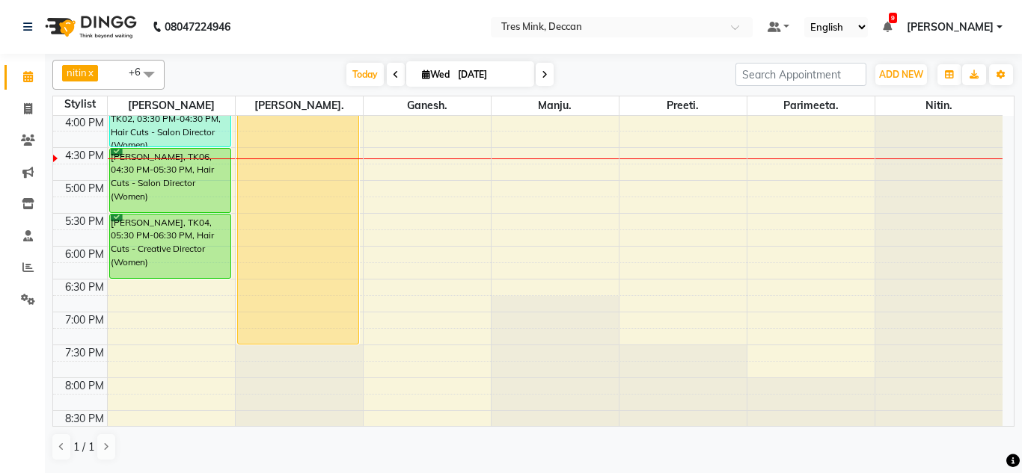
click at [387, 75] on span at bounding box center [396, 74] width 18 height 23
type input "02-09-2025"
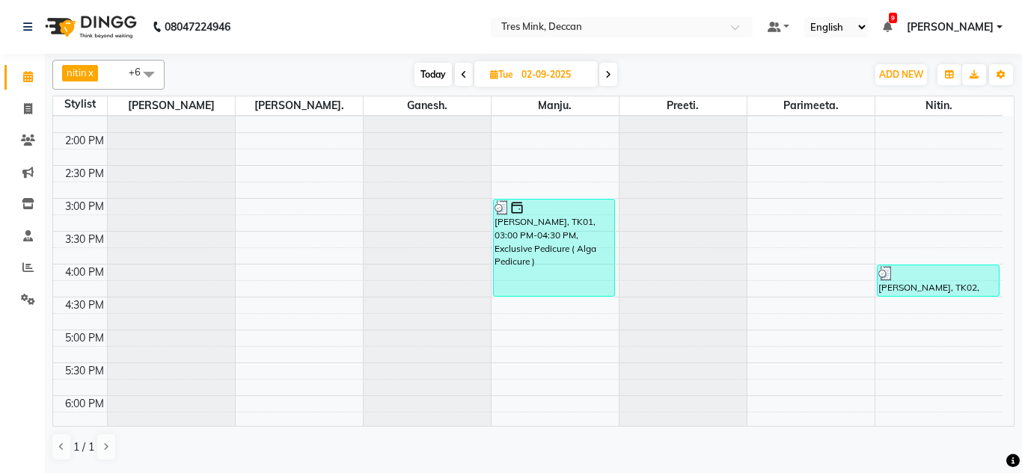
scroll to position [453, 0]
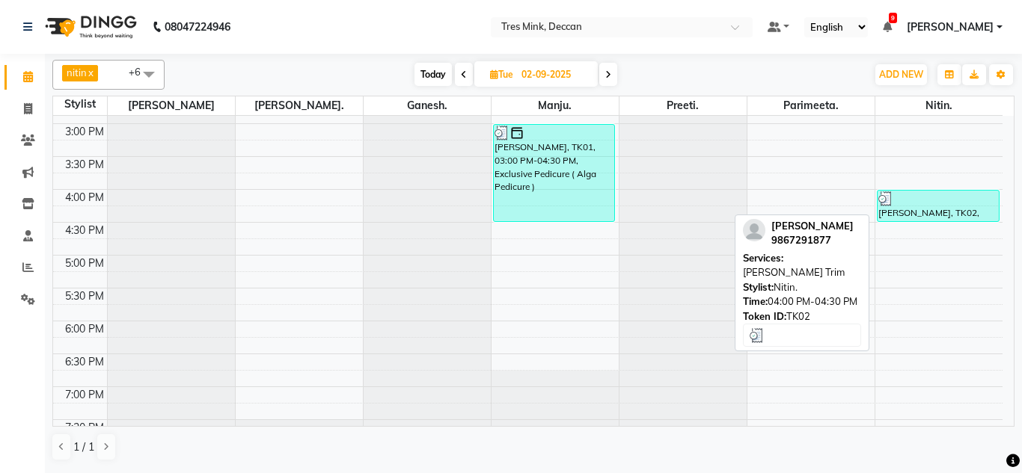
click at [901, 203] on div at bounding box center [938, 198] width 120 height 15
select select "3"
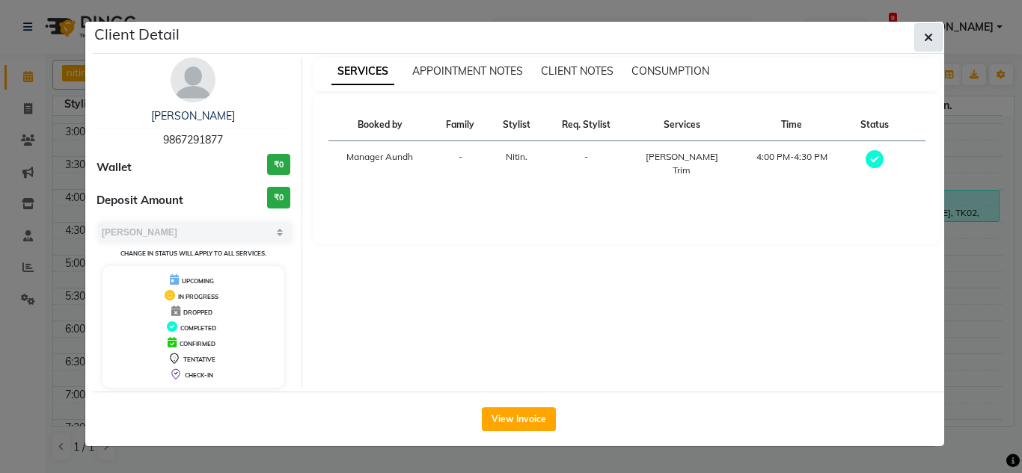
click at [930, 32] on icon "button" at bounding box center [928, 37] width 9 height 12
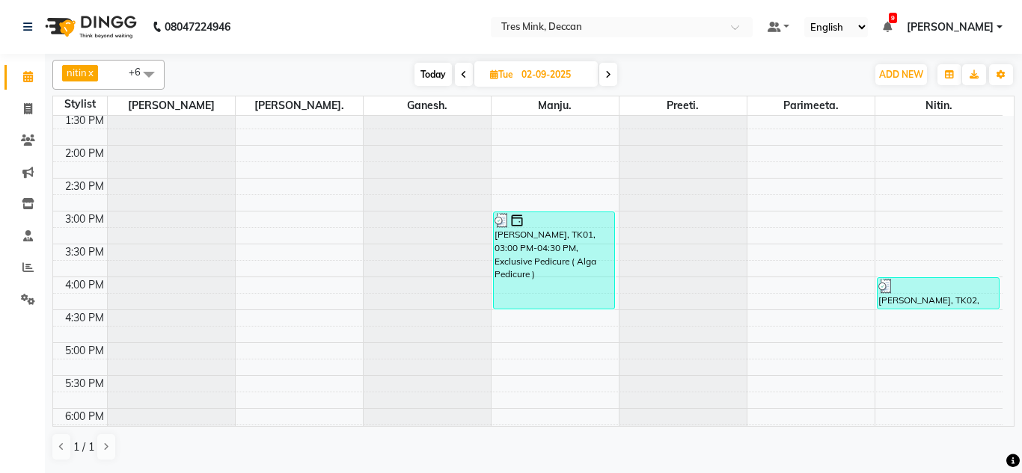
scroll to position [378, 0]
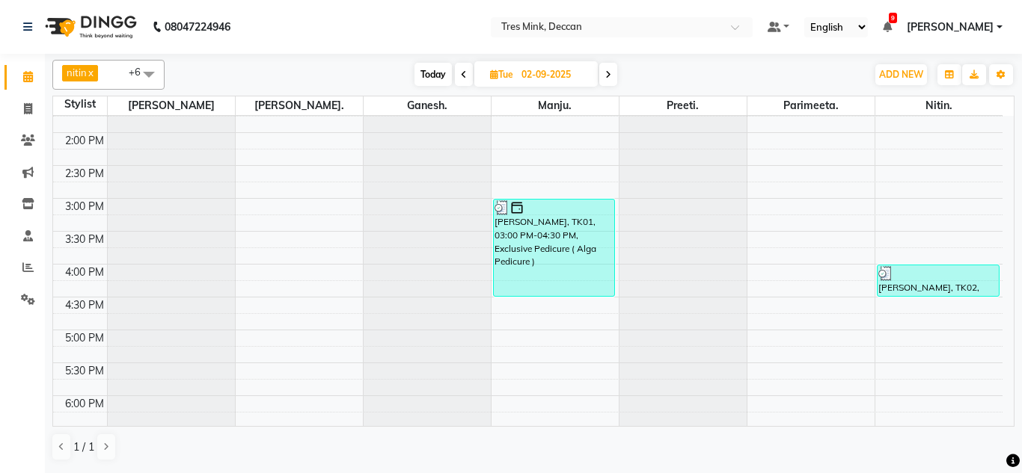
click at [462, 76] on icon at bounding box center [464, 74] width 6 height 9
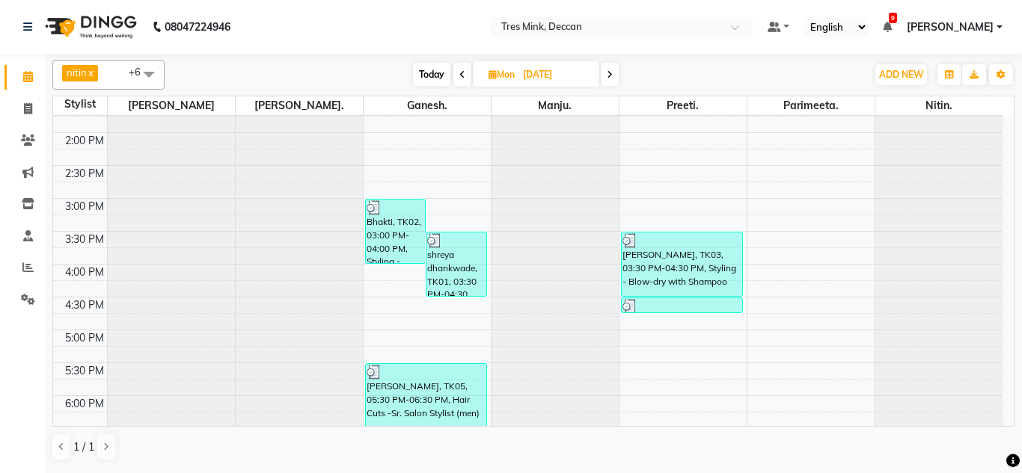
click at [610, 82] on span at bounding box center [610, 74] width 18 height 23
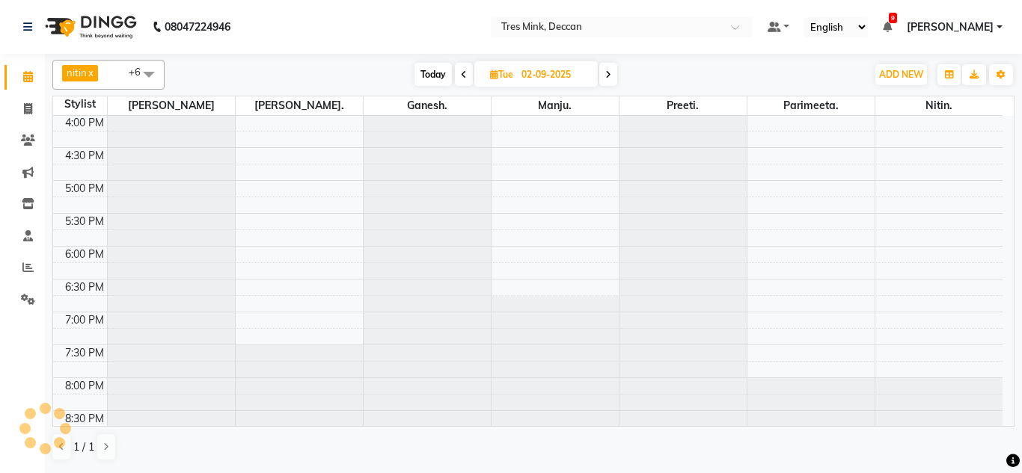
click at [610, 82] on span at bounding box center [608, 74] width 18 height 23
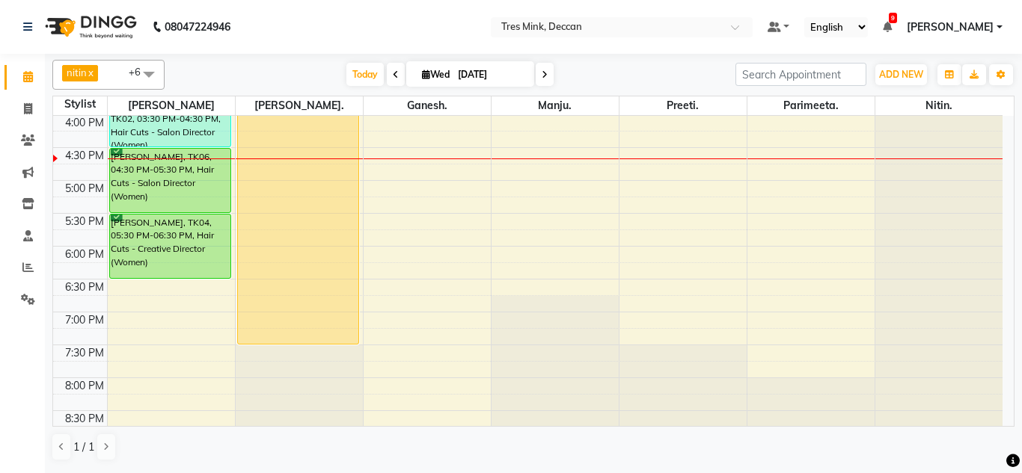
scroll to position [453, 0]
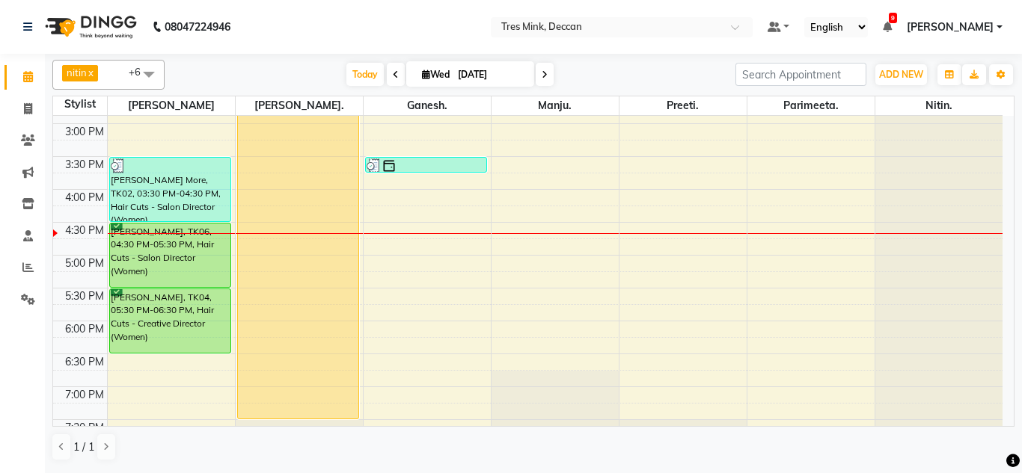
click at [387, 74] on span at bounding box center [396, 74] width 18 height 23
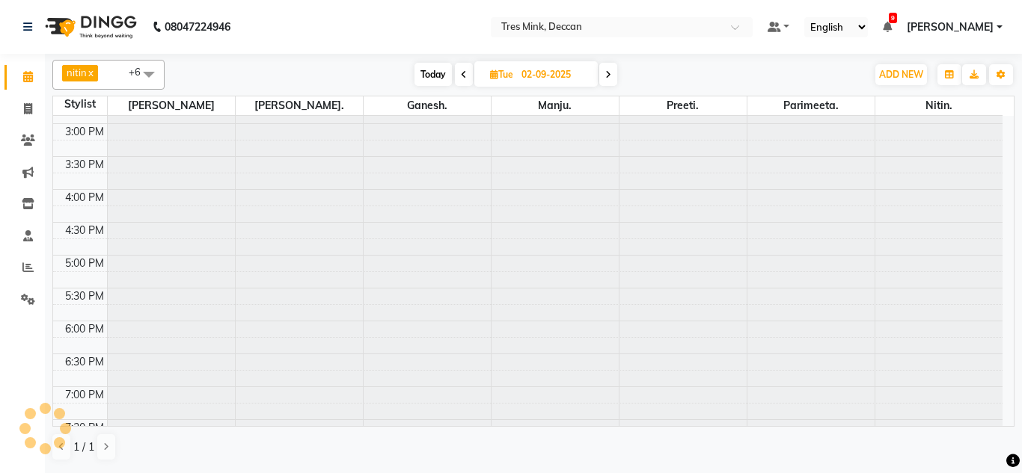
scroll to position [527, 0]
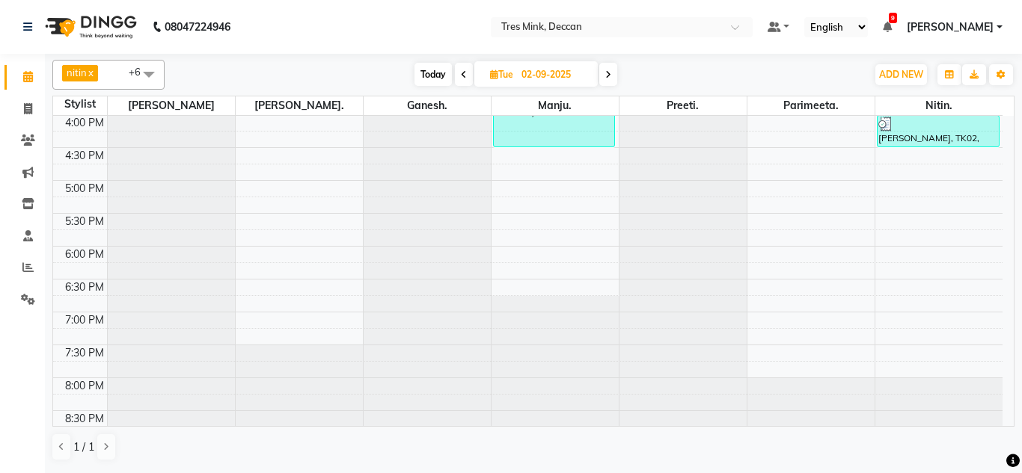
click at [387, 75] on div "[DATE] [DATE]" at bounding box center [515, 75] width 687 height 22
click at [461, 70] on icon at bounding box center [464, 74] width 6 height 9
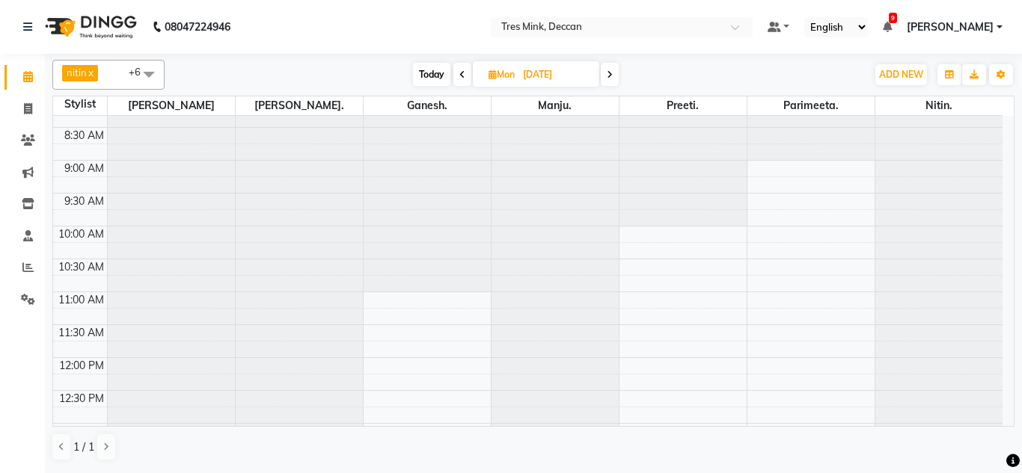
scroll to position [0, 0]
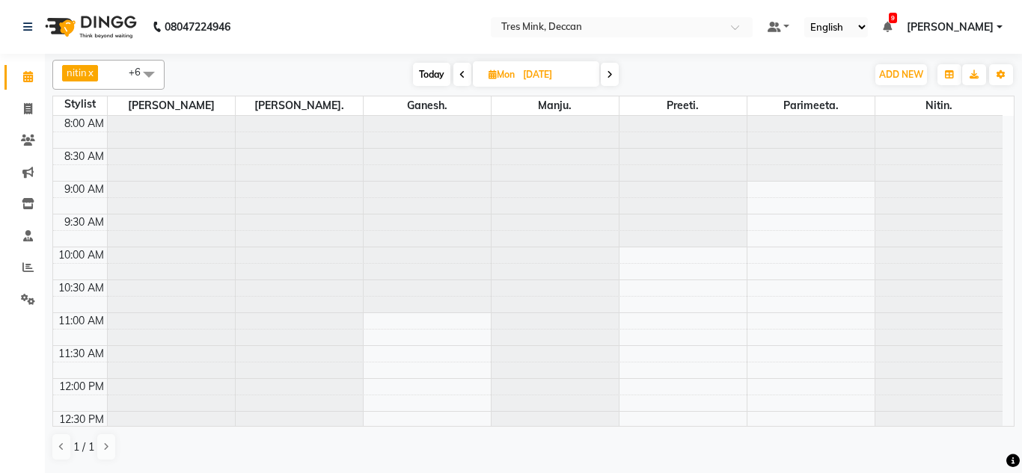
click at [613, 73] on span at bounding box center [610, 74] width 18 height 23
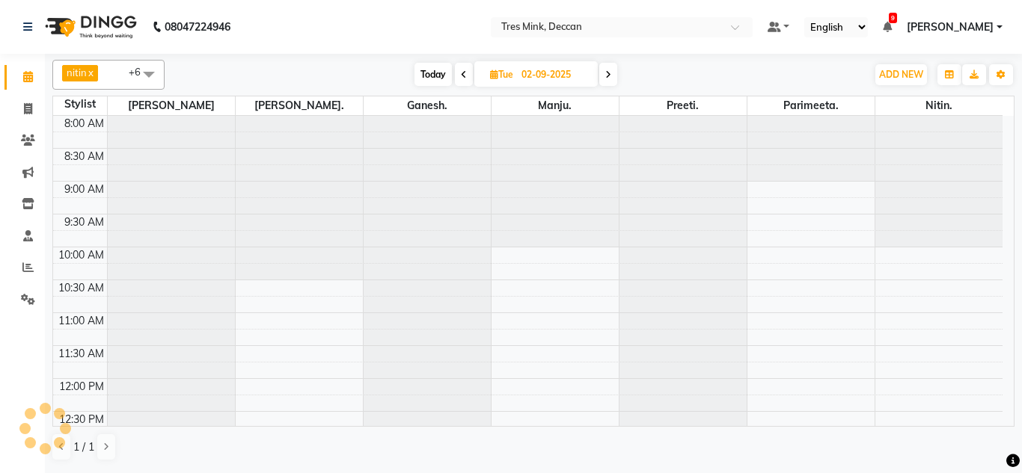
scroll to position [527, 0]
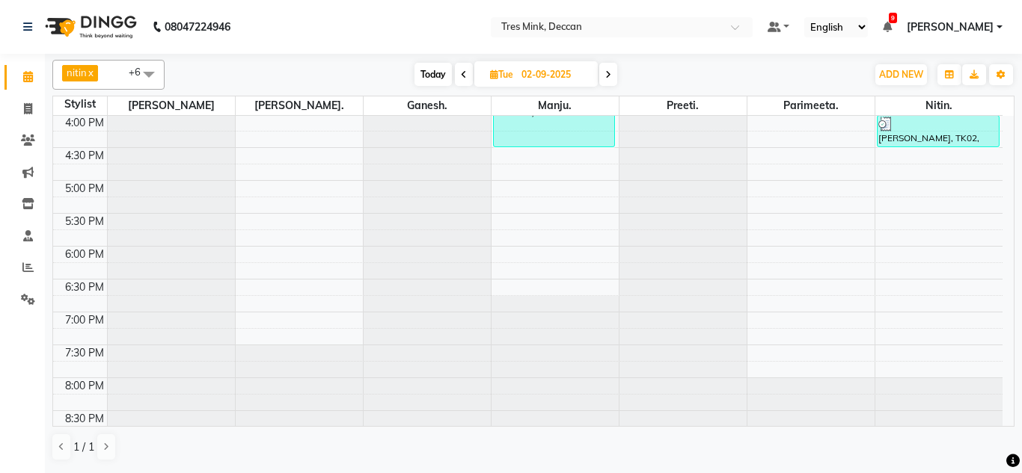
click at [613, 73] on span at bounding box center [608, 74] width 18 height 23
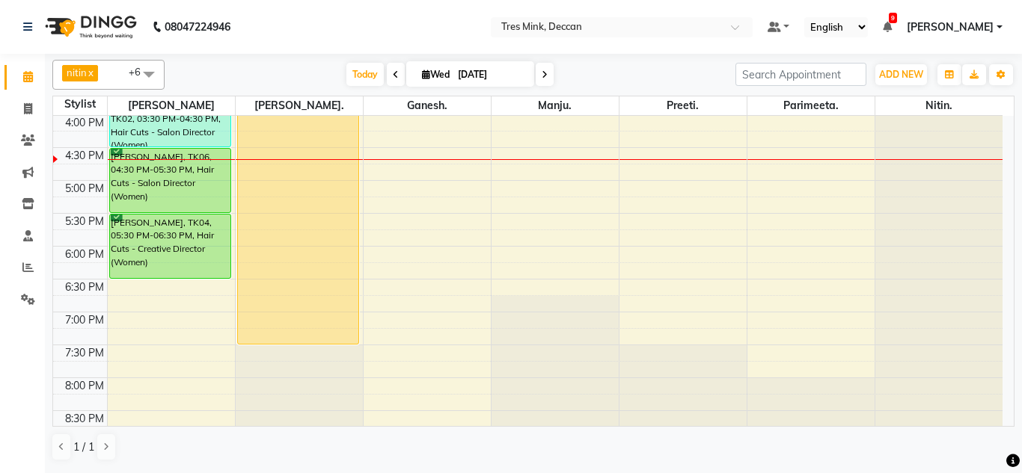
click at [545, 78] on span at bounding box center [545, 74] width 18 height 23
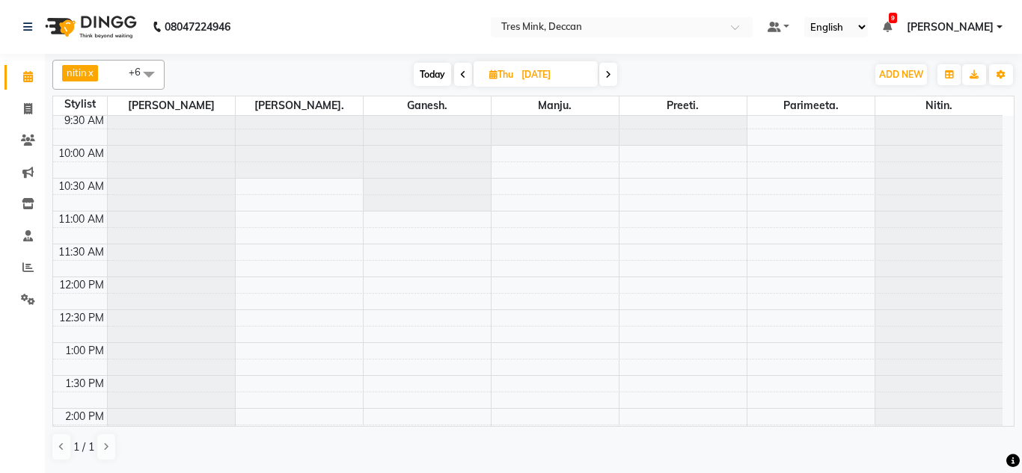
scroll to position [299, 0]
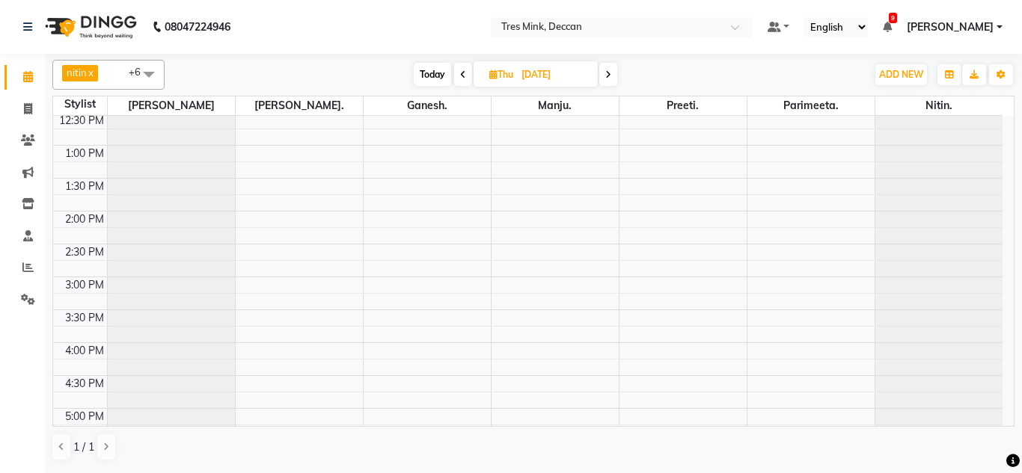
click at [612, 85] on span at bounding box center [608, 74] width 18 height 23
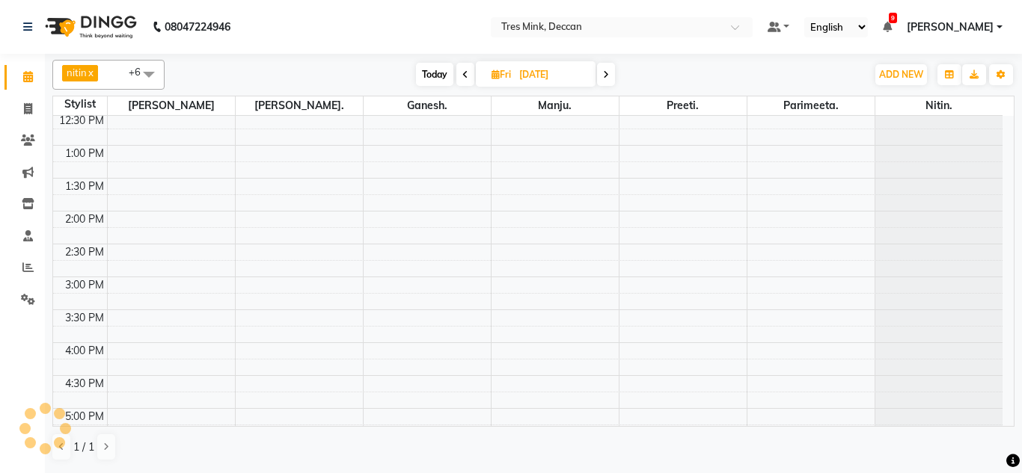
scroll to position [527, 0]
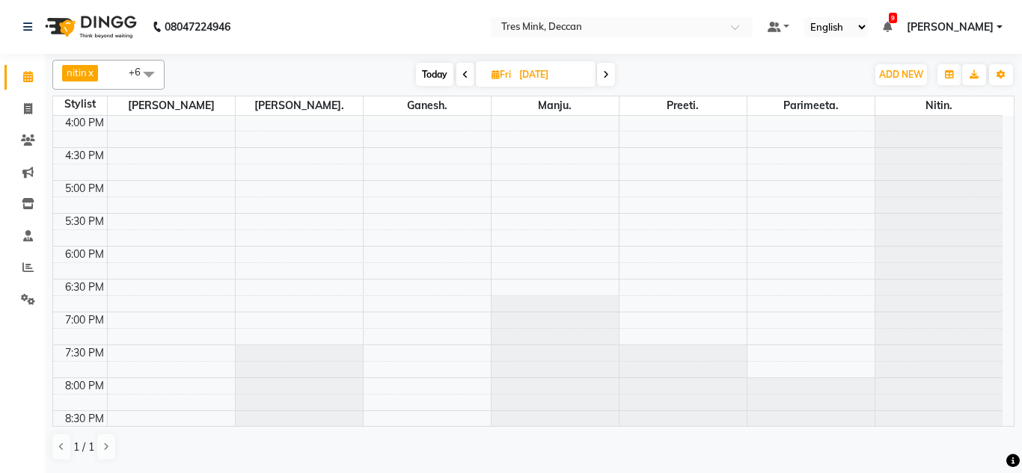
click at [458, 72] on span at bounding box center [465, 74] width 18 height 23
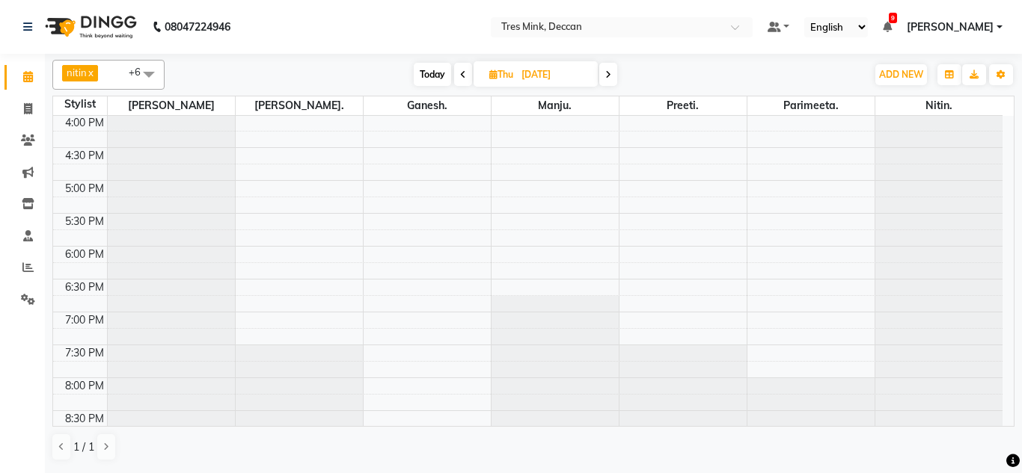
click at [463, 78] on icon at bounding box center [463, 74] width 6 height 9
type input "[DATE]"
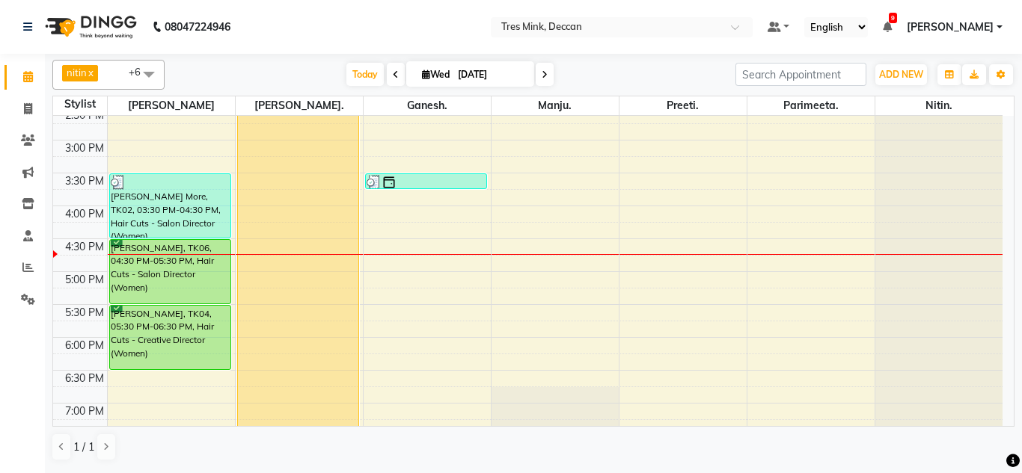
scroll to position [453, 0]
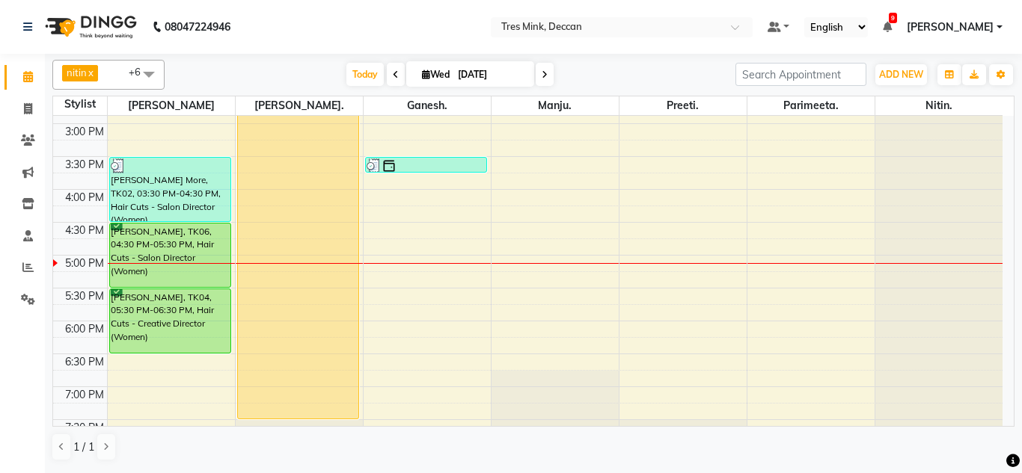
click at [569, 163] on div "8:00 AM 8:30 AM 9:00 AM 9:30 AM 10:00 AM 10:30 AM 11:00 AM 11:30 AM 12:00 PM 12…" at bounding box center [527, 90] width 949 height 855
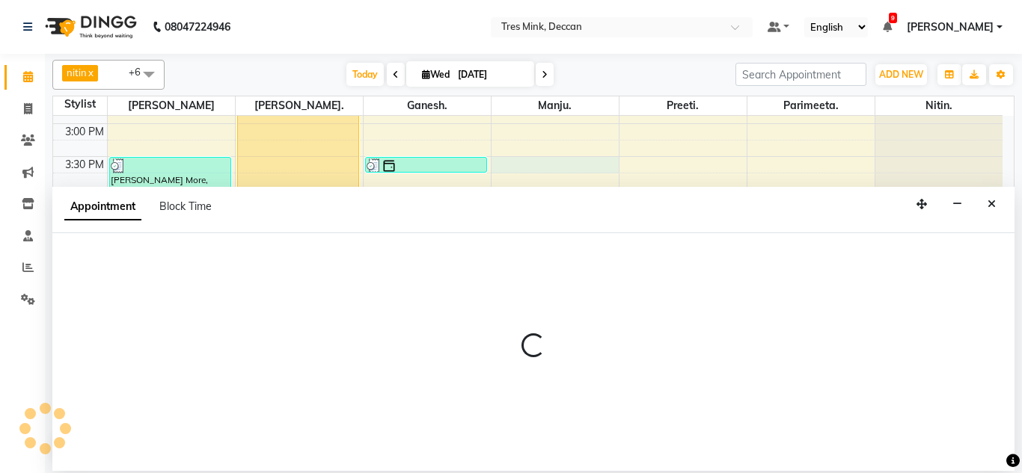
select select "61556"
select select "930"
select select "tentative"
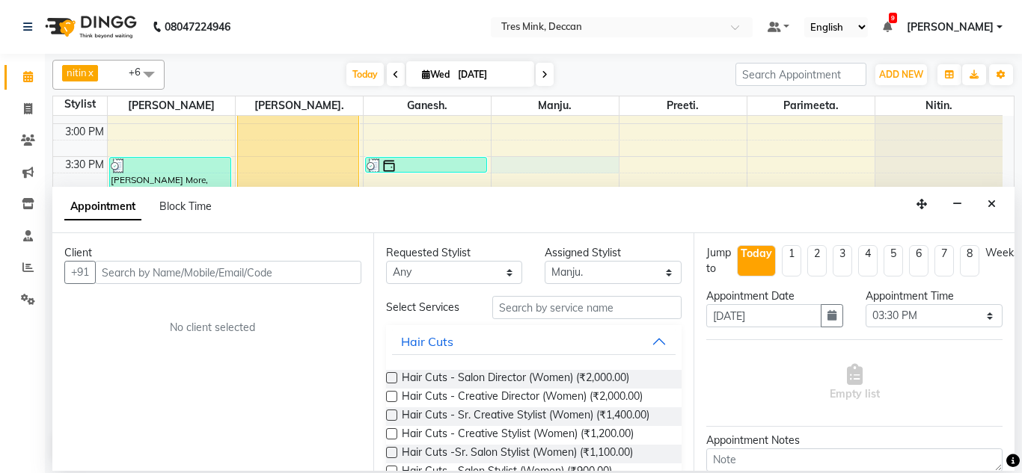
click at [120, 283] on input "text" at bounding box center [228, 272] width 266 height 23
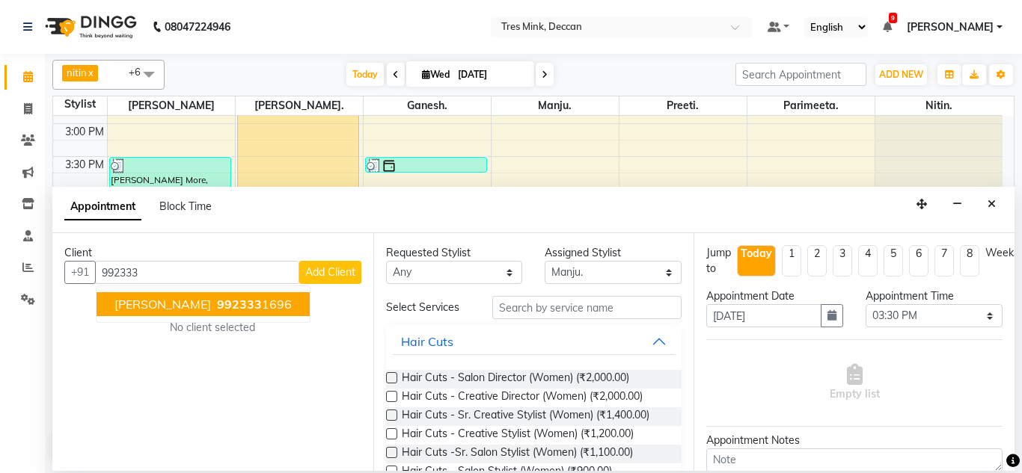
click at [217, 305] on span "992333" at bounding box center [239, 304] width 45 height 15
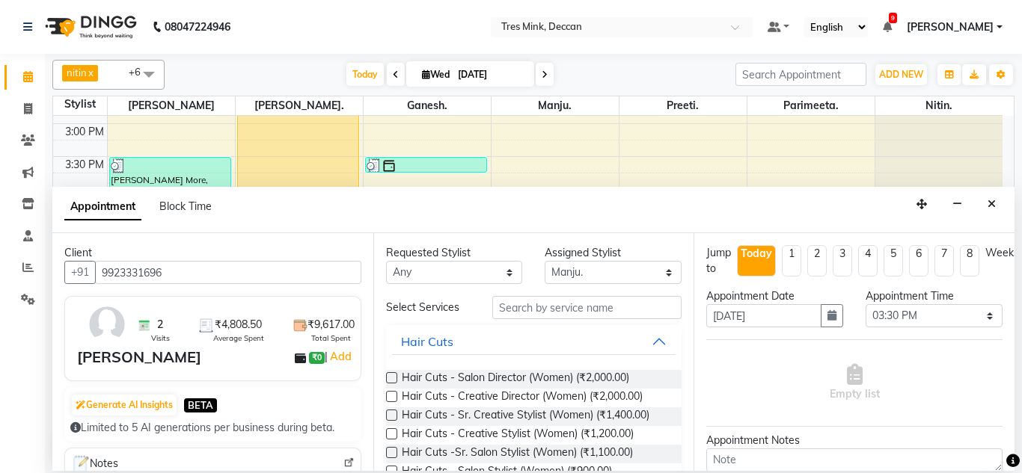
type input "9923331696"
click at [530, 318] on input "text" at bounding box center [587, 307] width 190 height 23
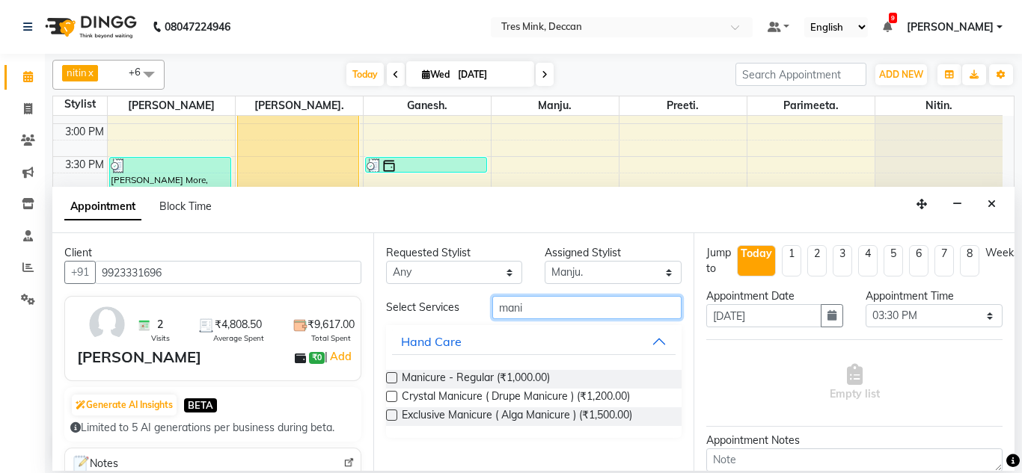
type input "mani"
click at [392, 379] on label at bounding box center [391, 377] width 11 height 11
click at [392, 379] on input "checkbox" at bounding box center [391, 380] width 10 height 10
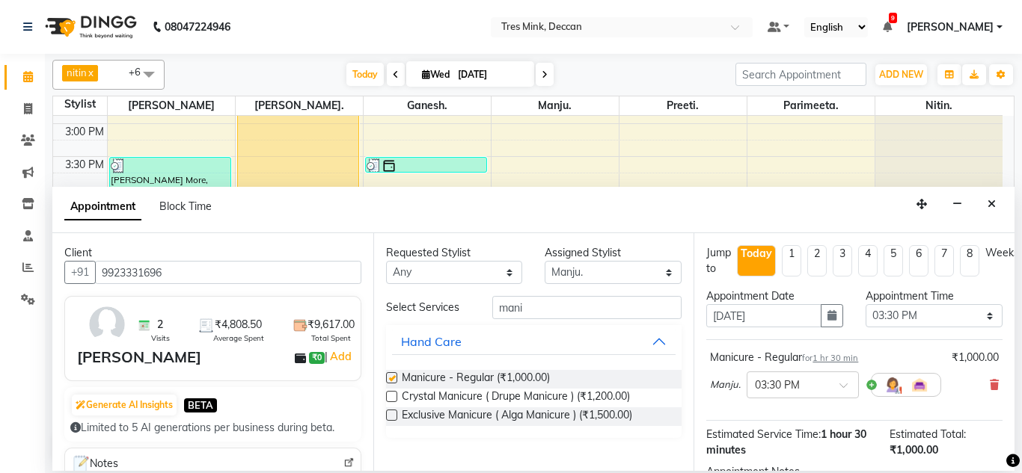
checkbox input "false"
click at [572, 274] on select "Select Ganesh. [GEOGRAPHIC_DATA]. [GEOGRAPHIC_DATA]. [GEOGRAPHIC_DATA]. [GEOGRA…" at bounding box center [613, 272] width 137 height 23
click at [573, 274] on select "Select Ganesh. [GEOGRAPHIC_DATA]. [GEOGRAPHIC_DATA]. [GEOGRAPHIC_DATA]. [GEOGRA…" at bounding box center [613, 272] width 137 height 23
select select "59502"
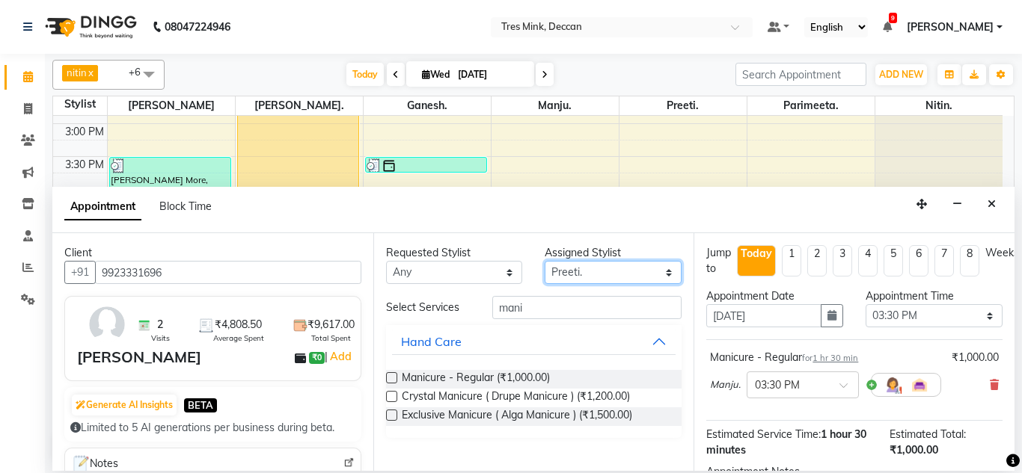
click at [545, 261] on select "Select Ganesh. [GEOGRAPHIC_DATA]. [GEOGRAPHIC_DATA]. [GEOGRAPHIC_DATA]. [GEOGRA…" at bounding box center [613, 272] width 137 height 23
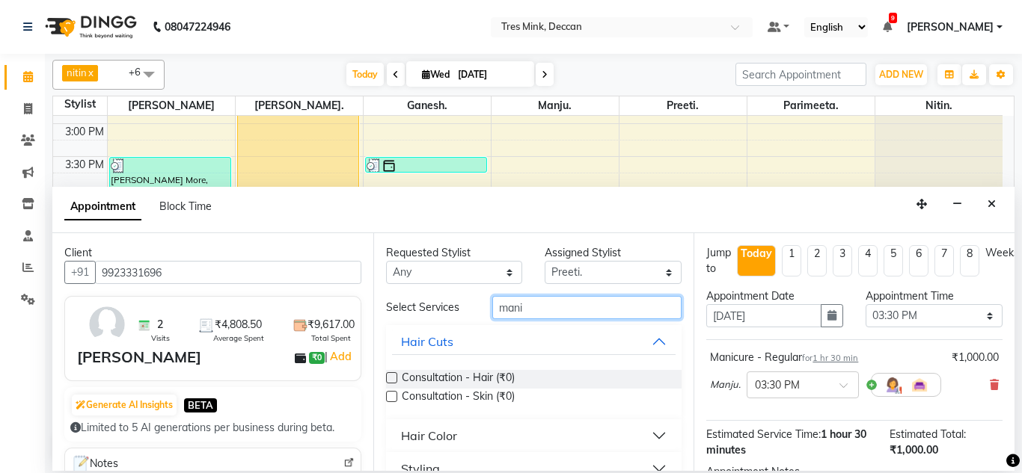
click at [543, 304] on input "mani" at bounding box center [587, 307] width 190 height 23
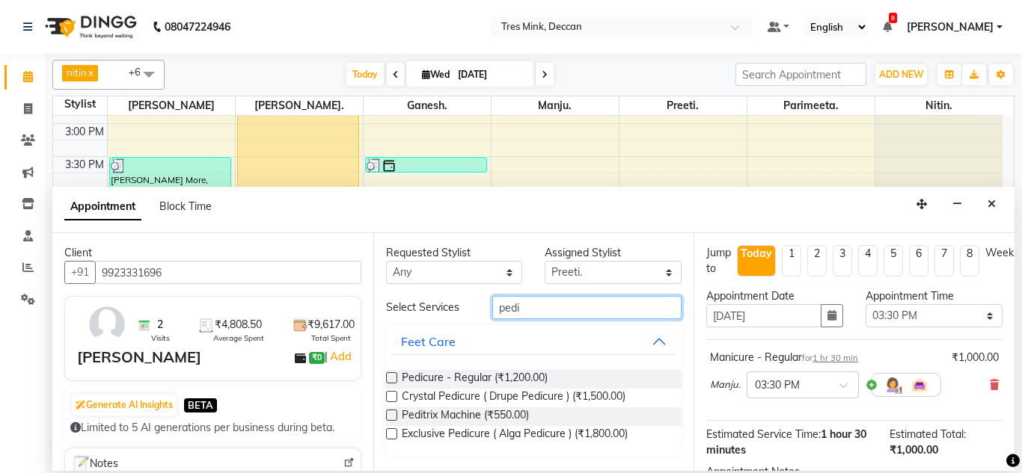
type input "pedi"
click at [393, 382] on label at bounding box center [391, 377] width 11 height 11
click at [393, 382] on input "checkbox" at bounding box center [391, 380] width 10 height 10
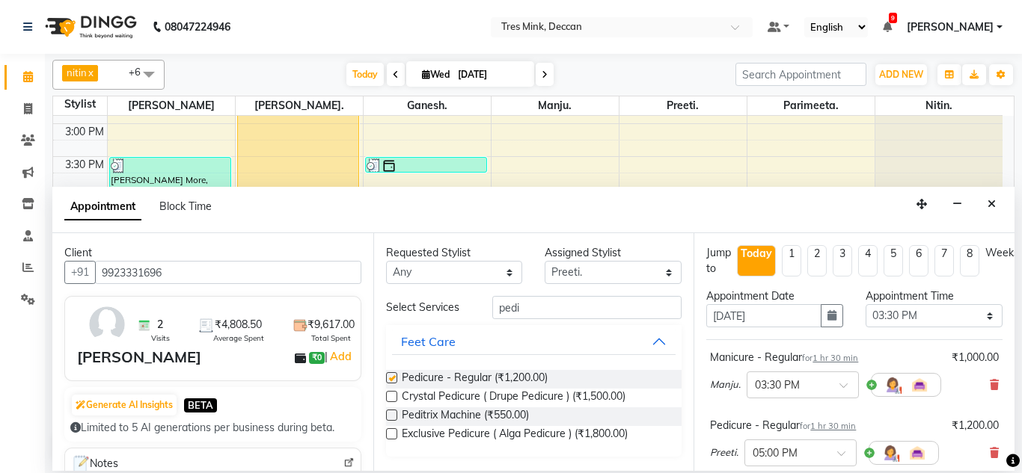
checkbox input "false"
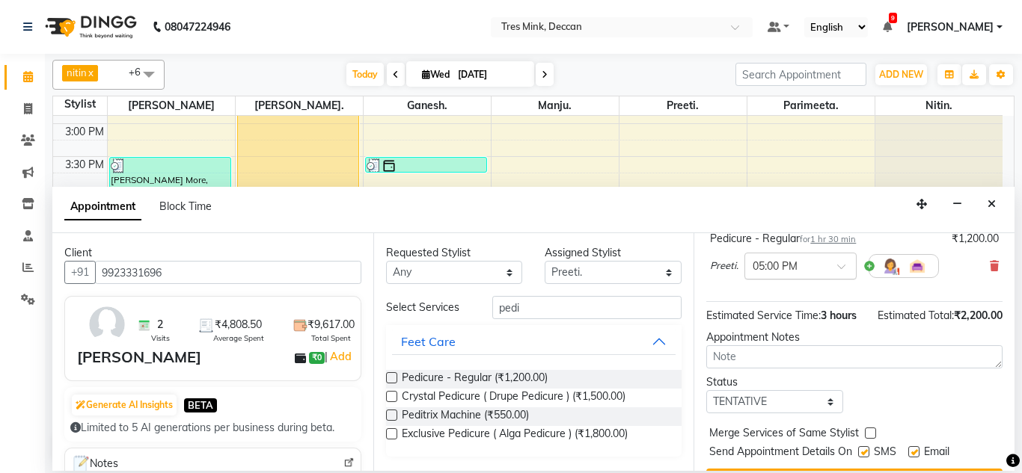
scroll to position [224, 0]
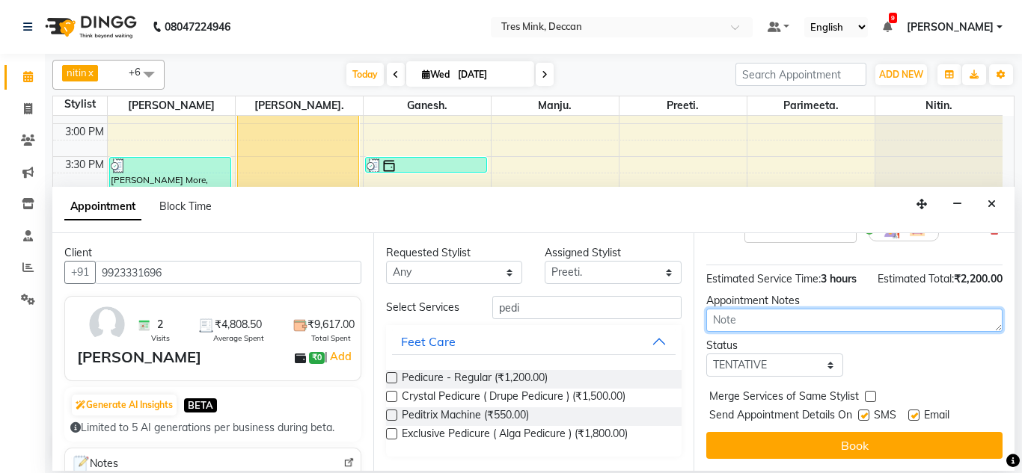
click at [758, 332] on textarea at bounding box center [854, 320] width 296 height 23
type textarea "parimeeta [DATE]"
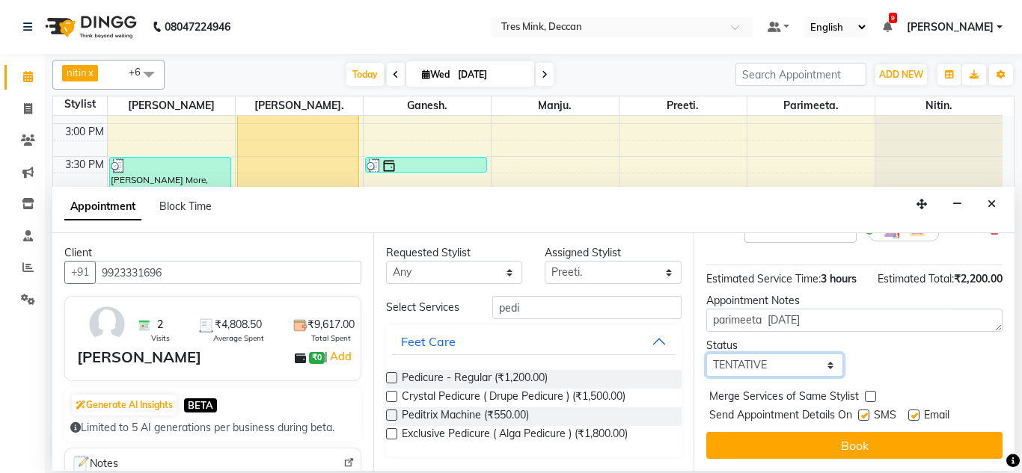
click at [770, 377] on select "Select TENTATIVE CONFIRM CHECK-IN UPCOMING" at bounding box center [774, 365] width 137 height 23
select select "confirm booking"
click at [706, 369] on select "Select TENTATIVE CONFIRM CHECK-IN UPCOMING" at bounding box center [774, 365] width 137 height 23
click at [794, 442] on div "Jump to [DATE] 1 2 3 4 5 6 7 8 Weeks Appointment Date [DATE] Appointment Time S…" at bounding box center [853, 352] width 321 height 238
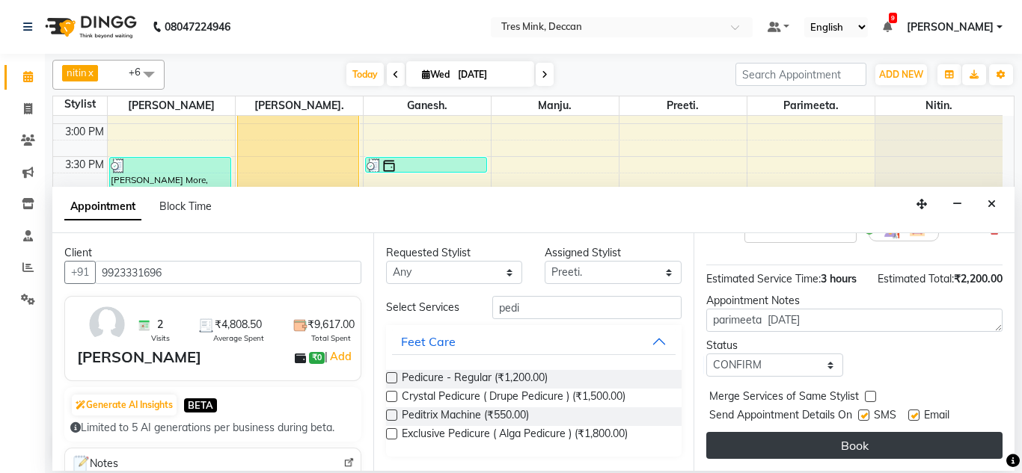
click at [788, 456] on button "Book" at bounding box center [854, 445] width 296 height 27
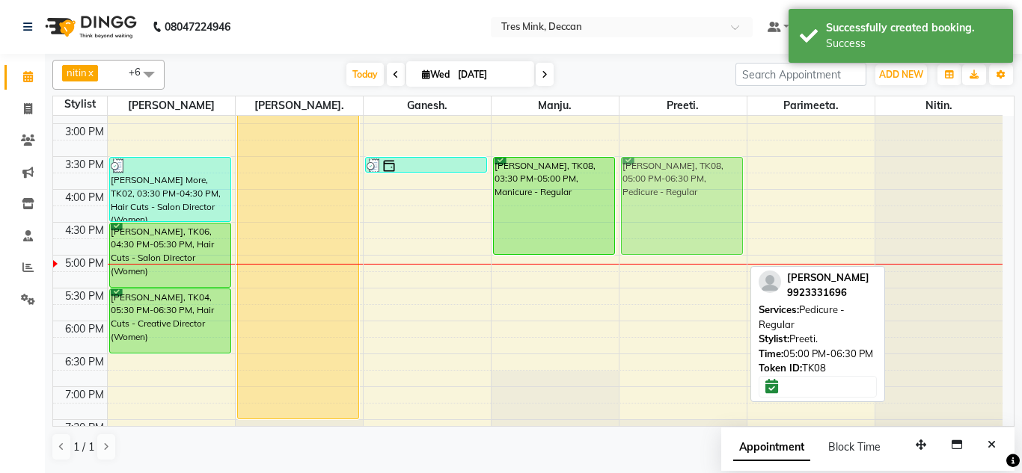
drag, startPoint x: 696, startPoint y: 286, endPoint x: 693, endPoint y: 194, distance: 92.8
click at [693, 194] on div "[PERSON_NAME], TK08, 05:00 PM-06:30 PM, Pedicure - Regular [PERSON_NAME], TK08,…" at bounding box center [682, 90] width 127 height 855
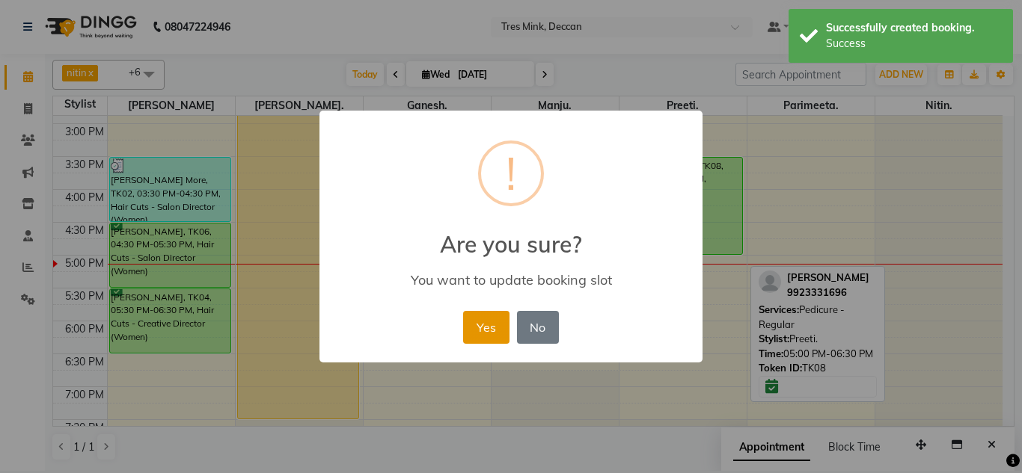
click at [482, 318] on button "Yes" at bounding box center [486, 327] width 46 height 33
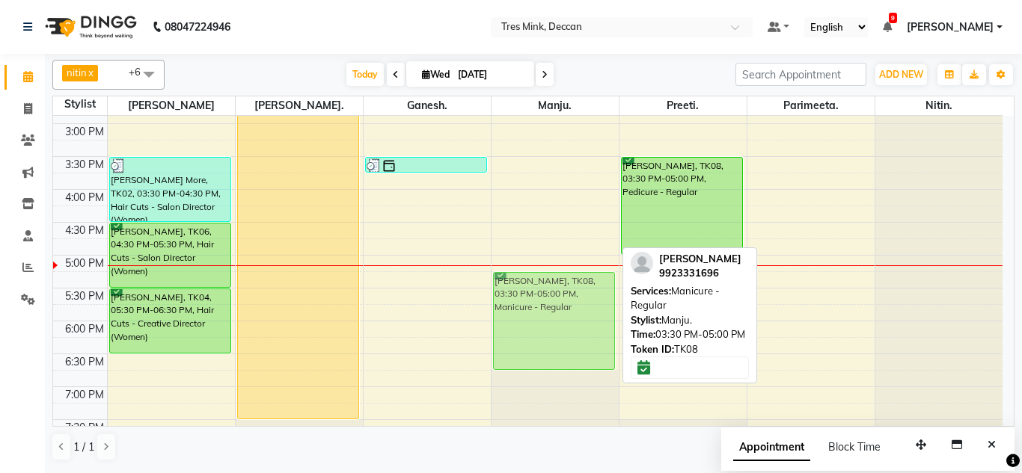
drag, startPoint x: 541, startPoint y: 179, endPoint x: 538, endPoint y: 289, distance: 110.0
click at [538, 289] on div "[PERSON_NAME], TK01, 01:45 PM-02:00 PM, Threading - Eyebrows (Men) (₹150) [PERS…" at bounding box center [554, 90] width 127 height 855
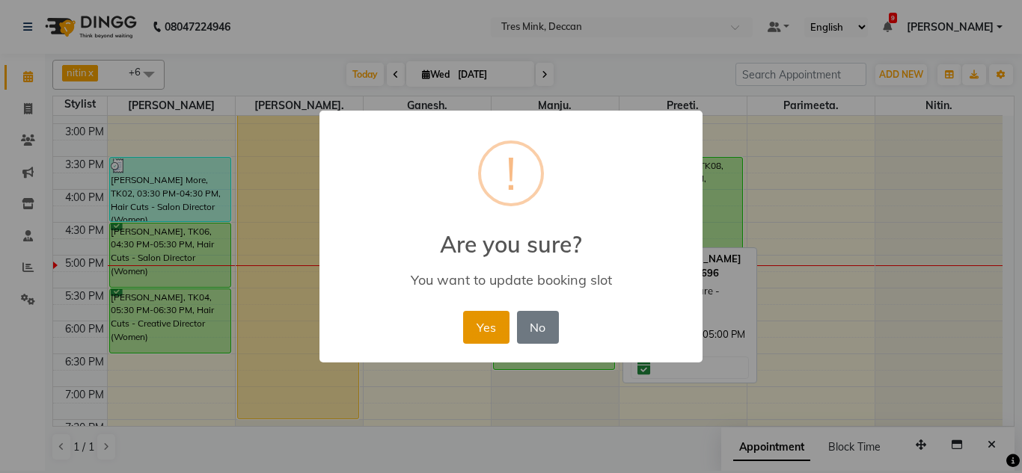
click at [479, 317] on button "Yes" at bounding box center [486, 327] width 46 height 33
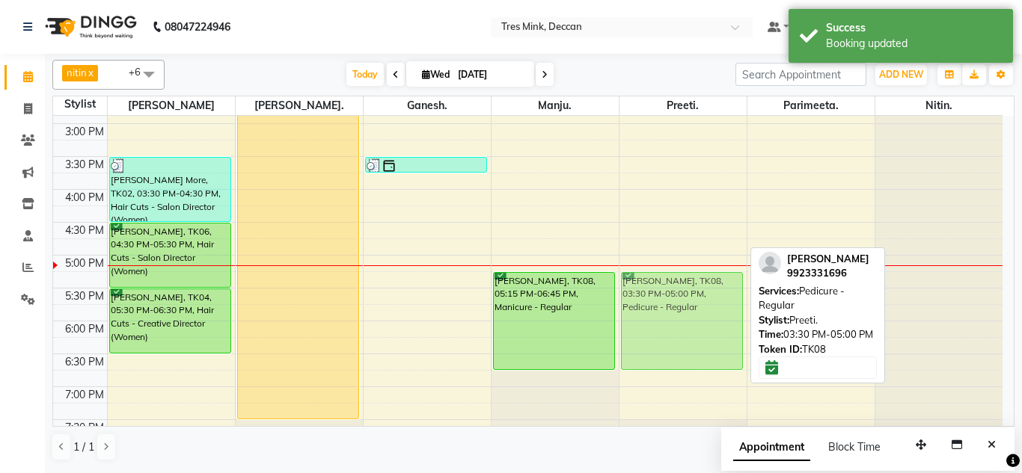
drag, startPoint x: 670, startPoint y: 191, endPoint x: 663, endPoint y: 304, distance: 113.1
click at [663, 304] on div "[PERSON_NAME], TK08, 03:30 PM-05:00 PM, Pedicure - Regular [PERSON_NAME], TK08,…" at bounding box center [682, 90] width 127 height 855
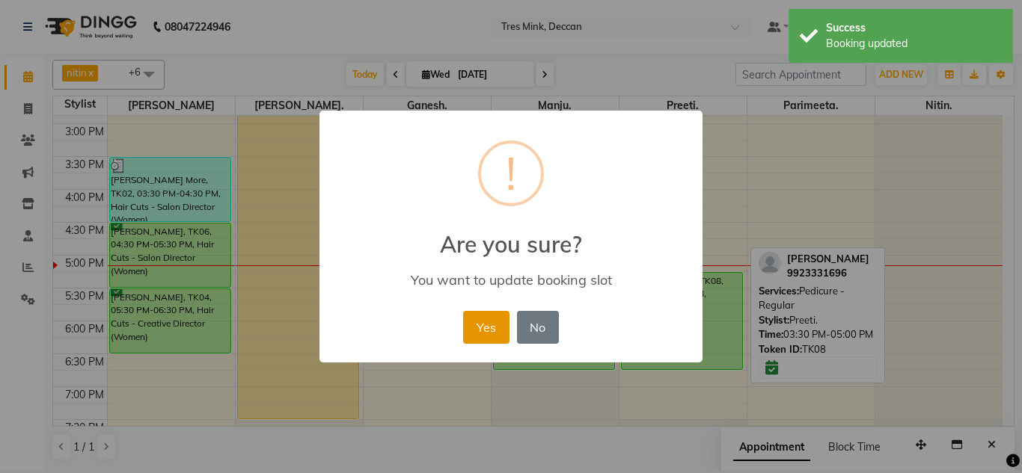
click at [480, 331] on button "Yes" at bounding box center [486, 327] width 46 height 33
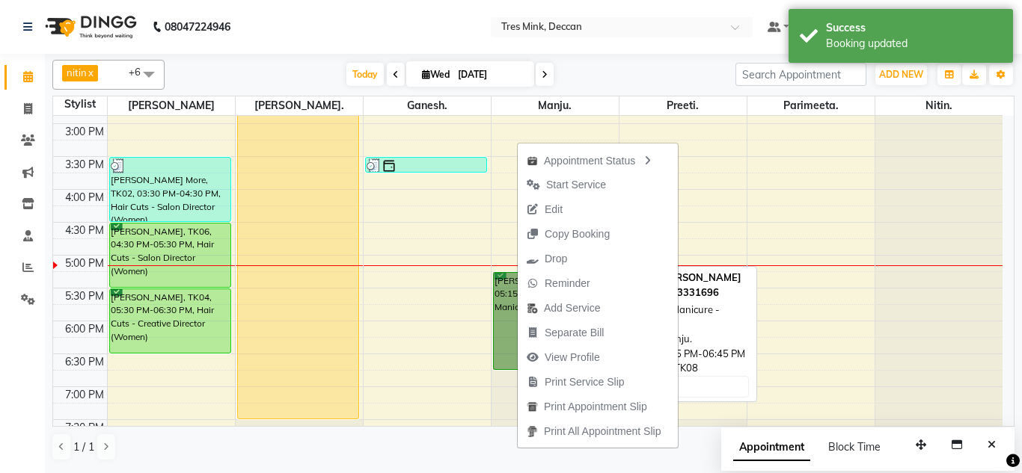
click at [512, 287] on link "[PERSON_NAME], TK08, 05:15 PM-06:45 PM, Manicure - Regular" at bounding box center [554, 321] width 123 height 98
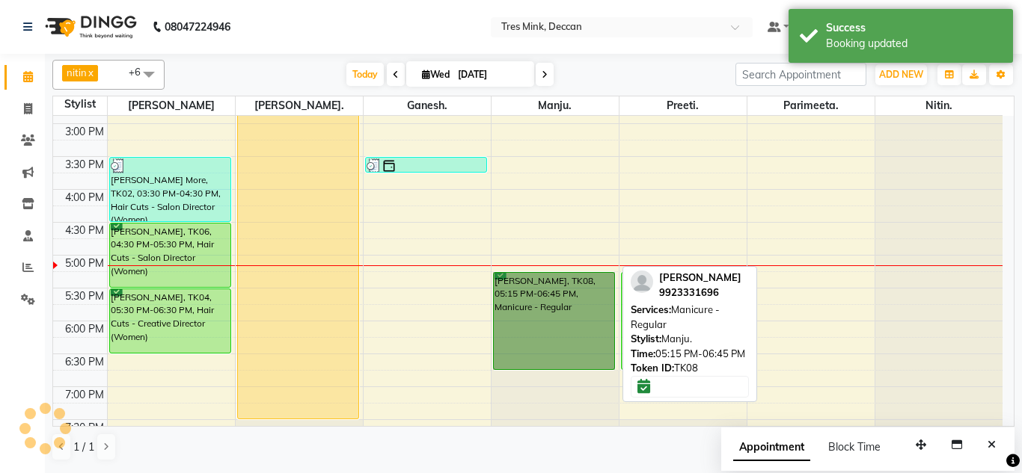
click at [512, 287] on link "[PERSON_NAME], TK08, 05:15 PM-06:45 PM, Manicure - Regular" at bounding box center [554, 321] width 123 height 98
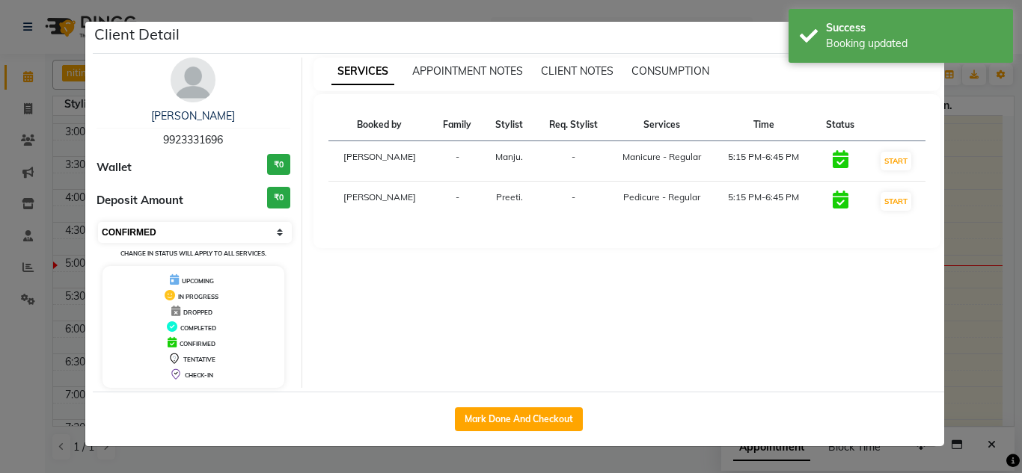
click at [289, 236] on select "Select IN SERVICE CONFIRMED TENTATIVE CHECK IN MARK DONE DROPPED UPCOMING" at bounding box center [195, 232] width 194 height 21
select select "8"
click at [98, 222] on select "Select IN SERVICE CONFIRMED TENTATIVE CHECK IN MARK DONE DROPPED UPCOMING" at bounding box center [195, 232] width 194 height 21
click at [248, 459] on ngb-modal-window "Client Detail Shreya Jain 9923331696 Wallet ₹0 Deposit Amount ₹0 Select IN SERV…" at bounding box center [511, 236] width 1022 height 473
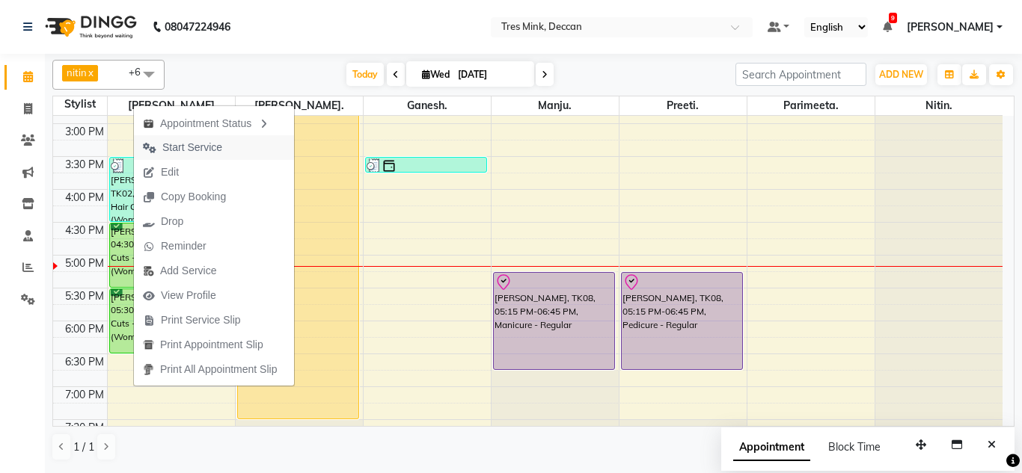
click at [177, 144] on span "Start Service" at bounding box center [192, 148] width 60 height 16
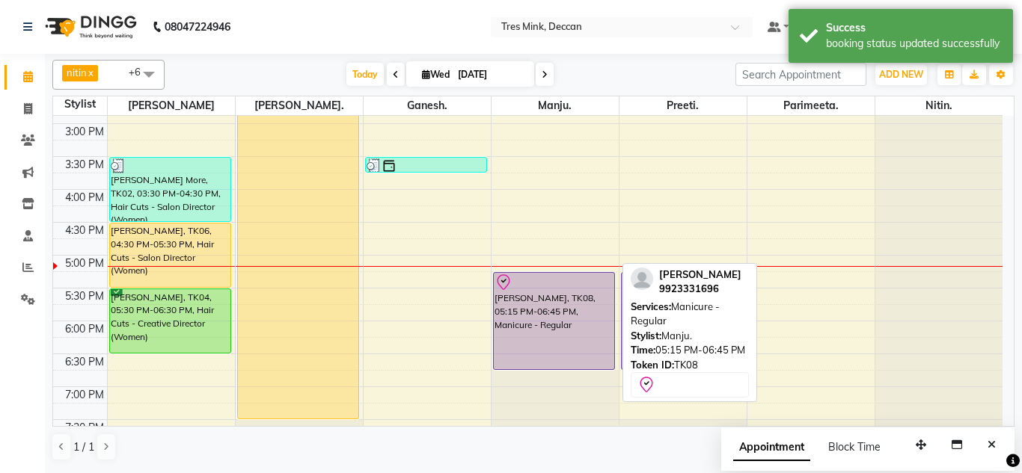
click at [559, 290] on div at bounding box center [554, 283] width 120 height 18
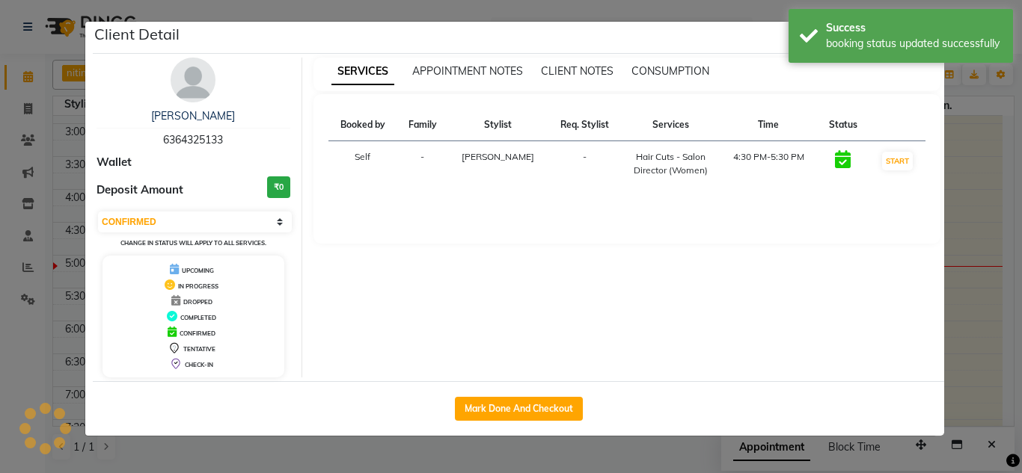
select select "8"
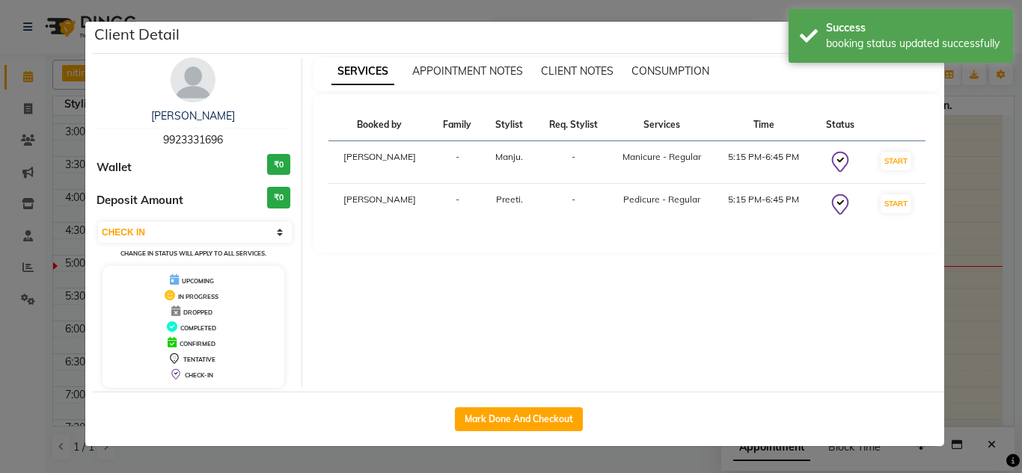
click at [979, 325] on ngb-modal-window "Client Detail Shreya Jain 9923331696 Wallet ₹0 Deposit Amount ₹0 Select IN SERV…" at bounding box center [511, 236] width 1022 height 473
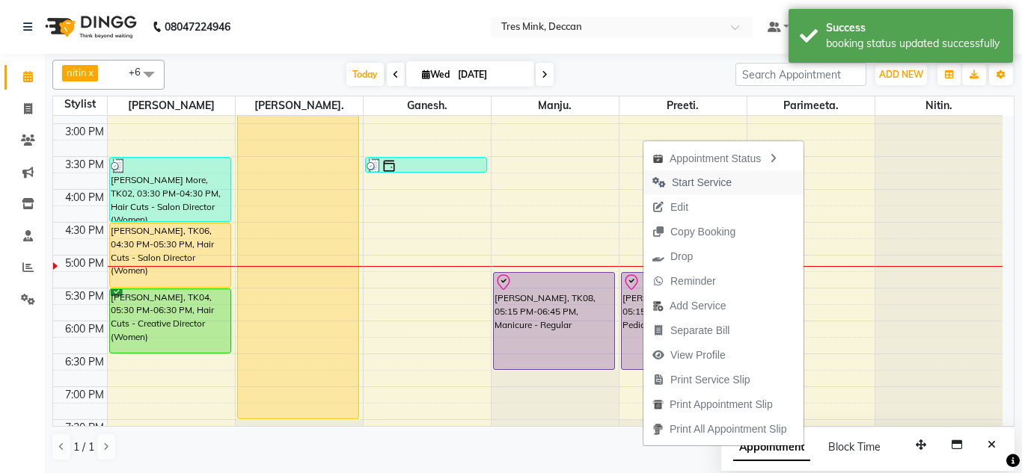
click at [687, 184] on span "Start Service" at bounding box center [702, 183] width 60 height 16
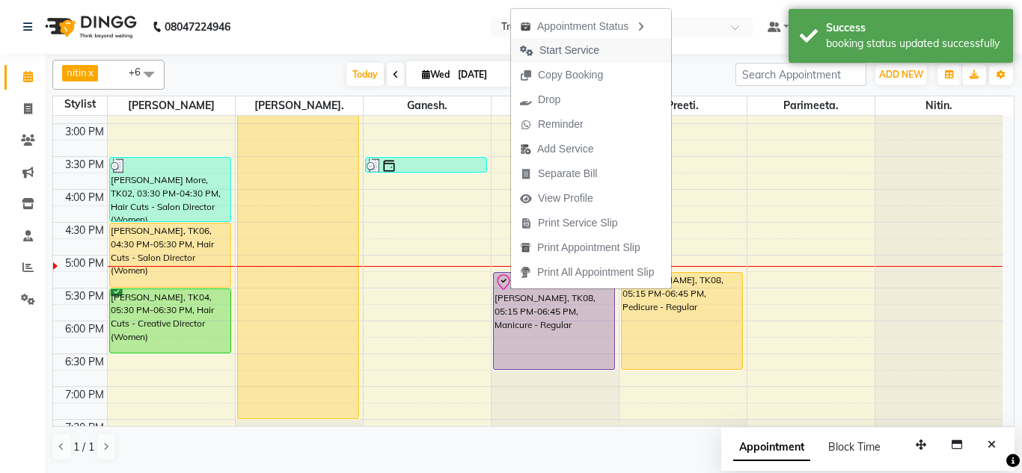
click at [576, 51] on span "Start Service" at bounding box center [569, 51] width 60 height 16
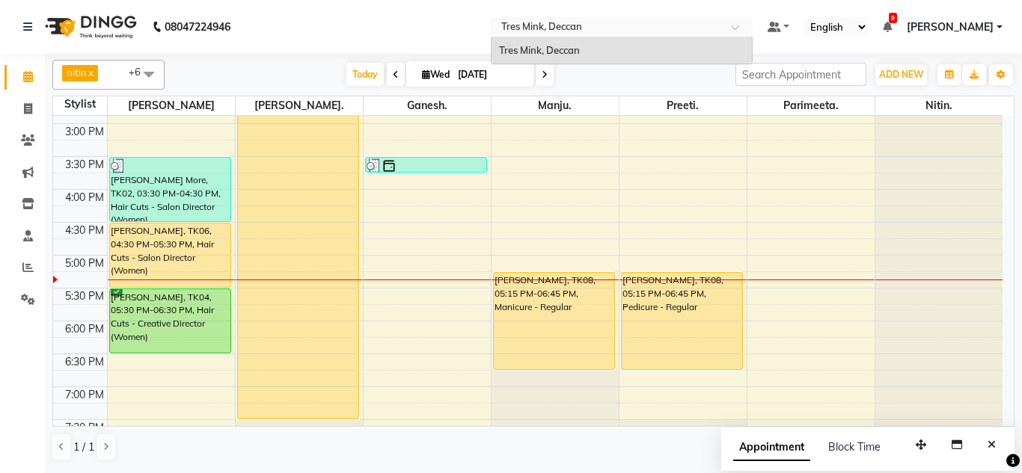
click at [492, 17] on div "Select Location × Tres Mink, Deccan" at bounding box center [622, 27] width 262 height 20
click at [987, 445] on icon "Close" at bounding box center [991, 445] width 8 height 10
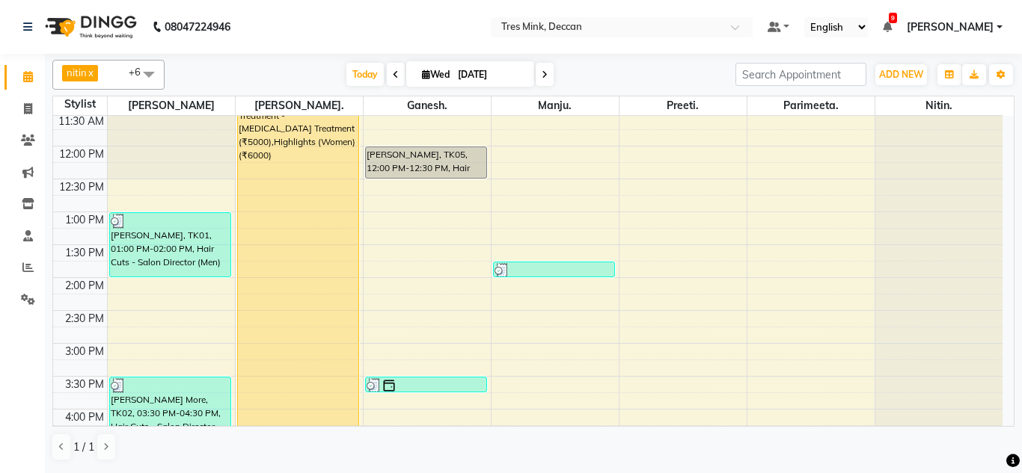
scroll to position [239, 0]
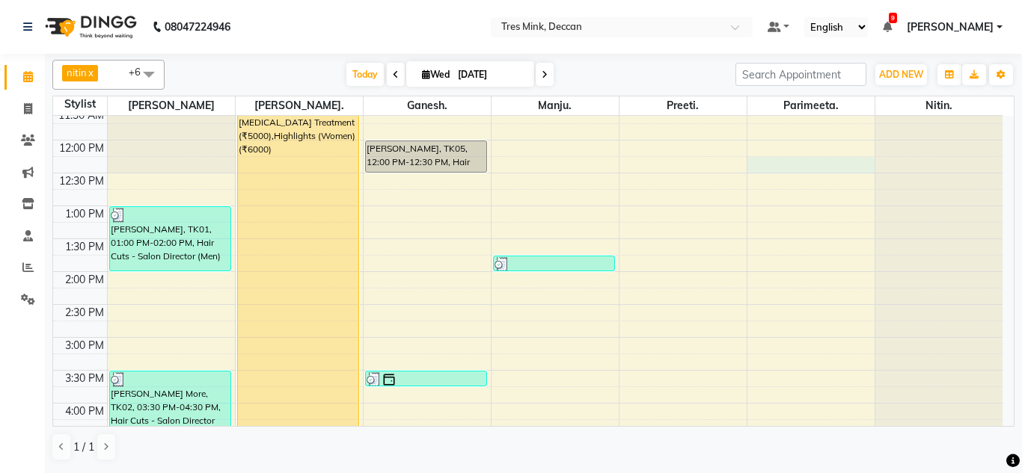
click at [788, 166] on div "8:00 AM 8:30 AM 9:00 AM 9:30 AM 10:00 AM 10:30 AM 11:00 AM 11:30 AM 12:00 PM 12…" at bounding box center [527, 304] width 949 height 855
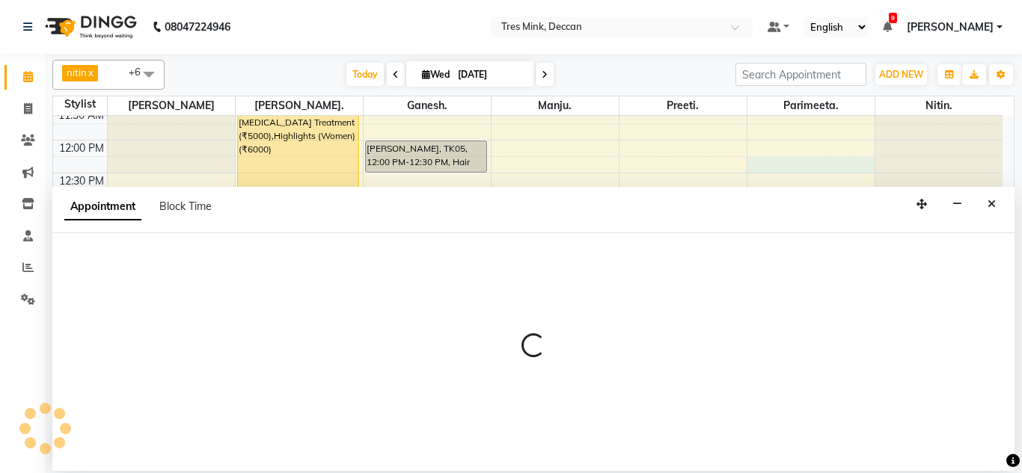
select select "83853"
select select "735"
select select "tentative"
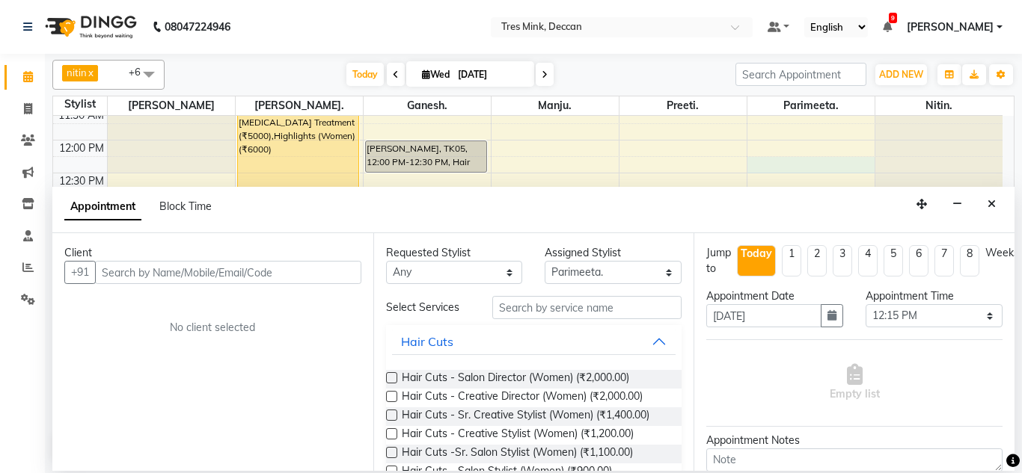
click at [117, 275] on input "text" at bounding box center [228, 272] width 266 height 23
type input "83829827641"
click at [324, 275] on span "Add Client" at bounding box center [330, 272] width 50 height 13
select select "22"
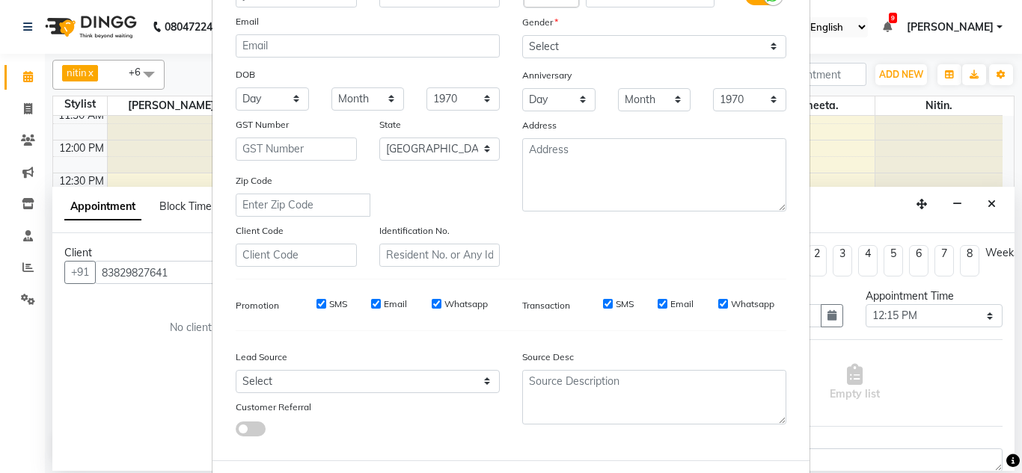
scroll to position [150, 0]
type input "yeisha"
click at [258, 371] on select "Select Walk-in Referral Internet Friend Word of Mouth Advertisement Facebook Ju…" at bounding box center [368, 380] width 264 height 23
select select "49142"
click at [236, 369] on select "Select Walk-in Referral Internet Friend Word of Mouth Advertisement Facebook Ju…" at bounding box center [368, 380] width 264 height 23
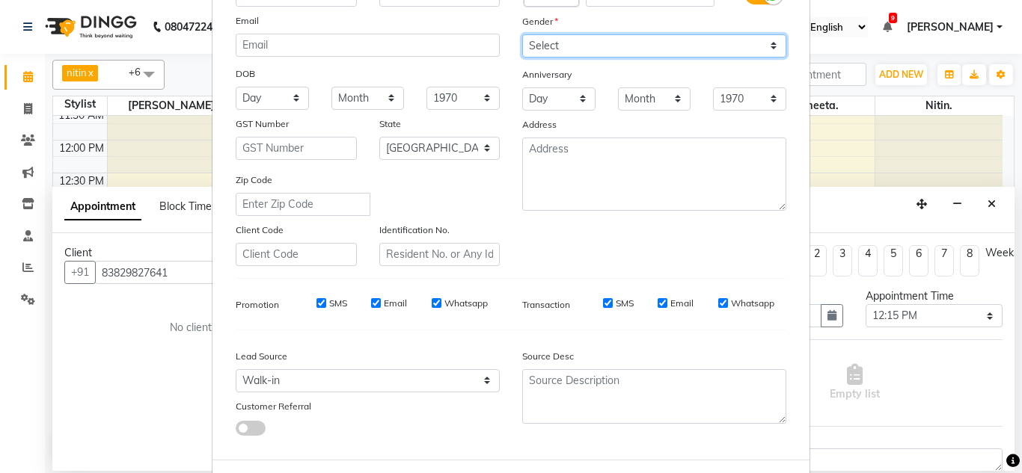
click at [561, 52] on select "Select Male Female Other Prefer Not To Say" at bounding box center [654, 45] width 264 height 23
select select "female"
click at [522, 34] on select "Select Male Female Other Prefer Not To Say" at bounding box center [654, 45] width 264 height 23
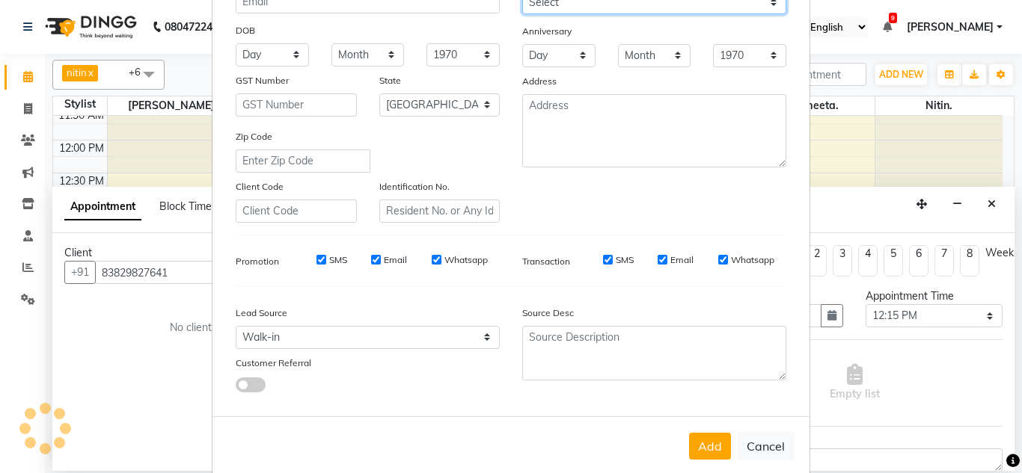
scroll to position [217, 0]
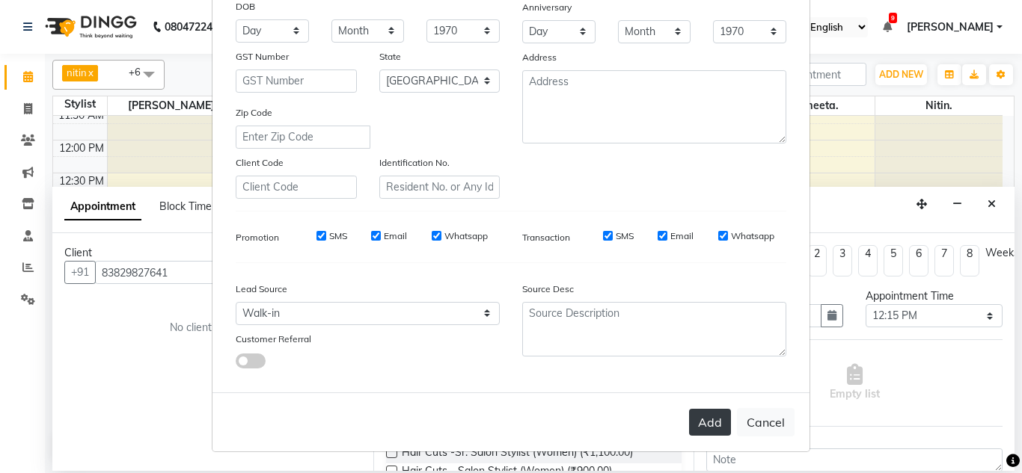
click at [701, 423] on button "Add" at bounding box center [710, 422] width 42 height 27
select select
select select "null"
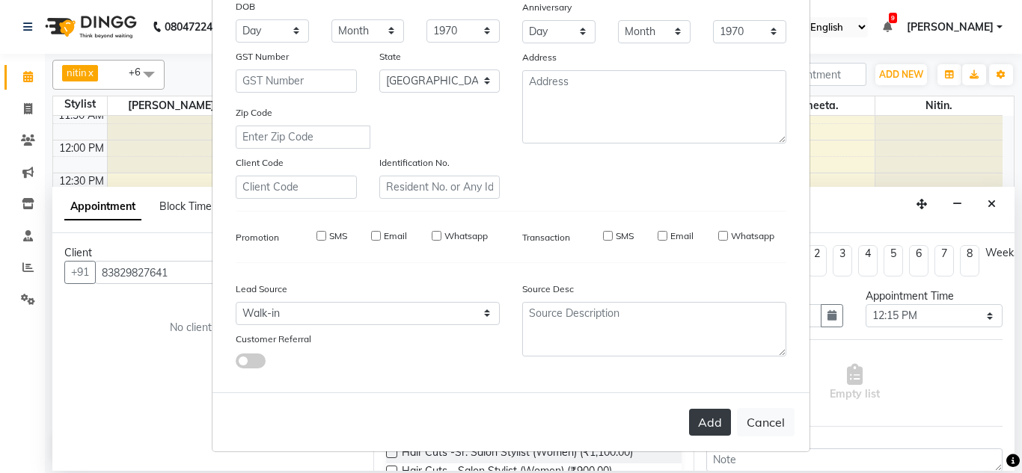
select select
checkbox input "false"
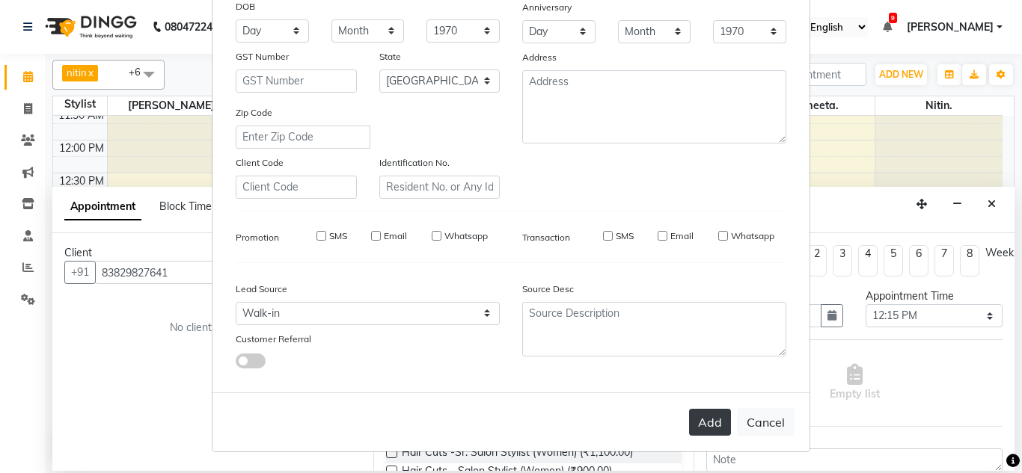
checkbox input "false"
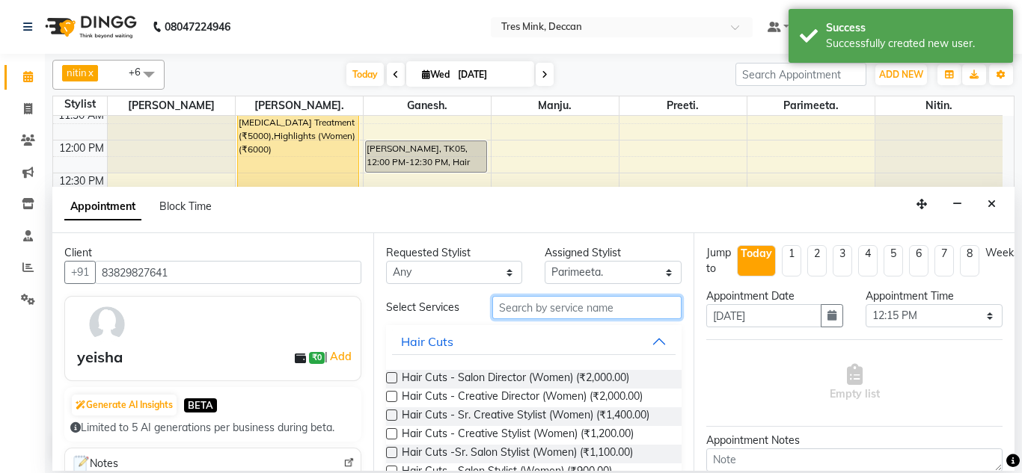
click at [551, 309] on input "text" at bounding box center [587, 307] width 190 height 23
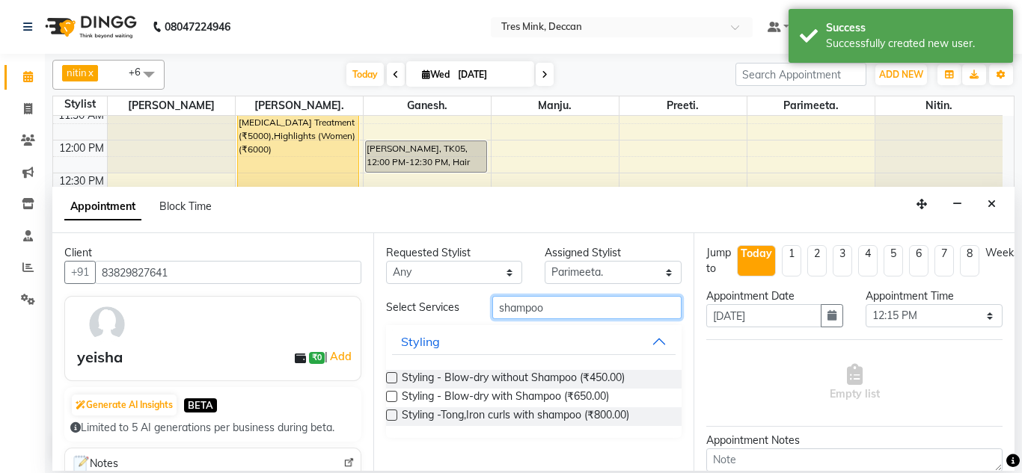
type input "shampoo"
click at [395, 375] on label at bounding box center [391, 377] width 11 height 11
click at [395, 375] on input "checkbox" at bounding box center [391, 380] width 10 height 10
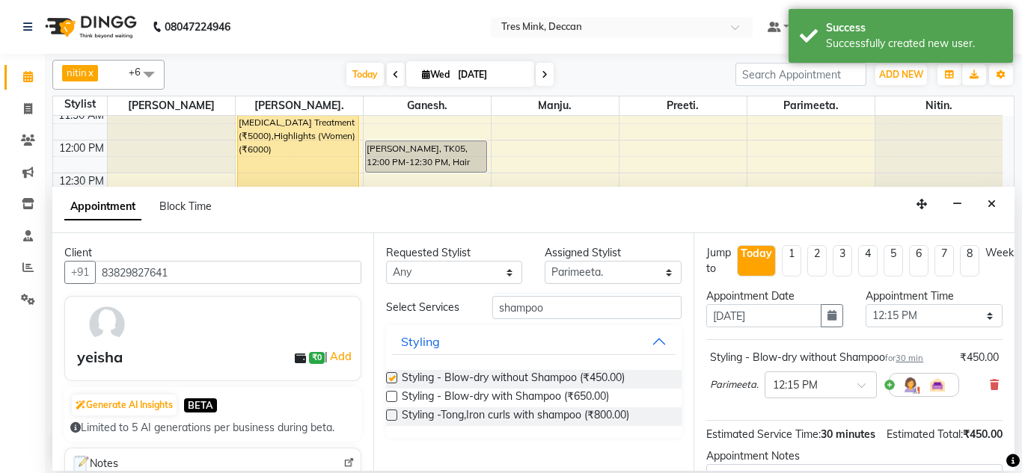
checkbox input "false"
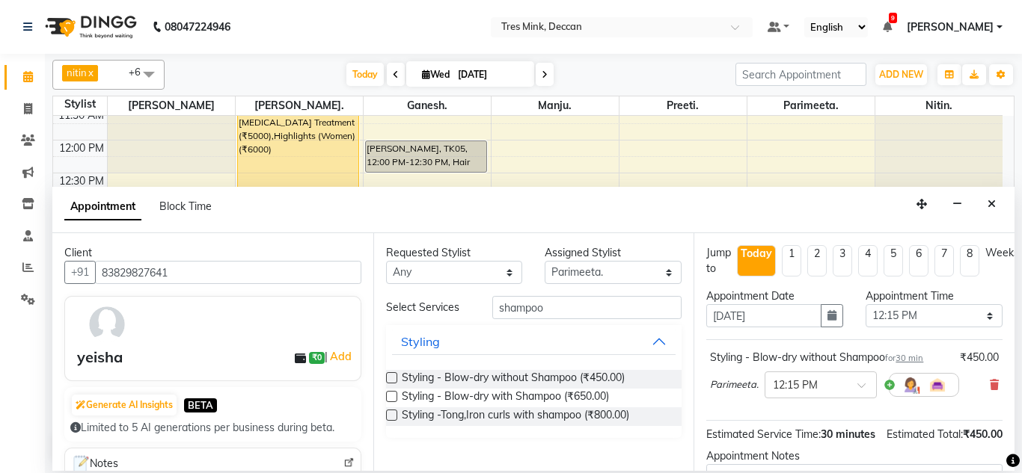
scroll to position [75, 0]
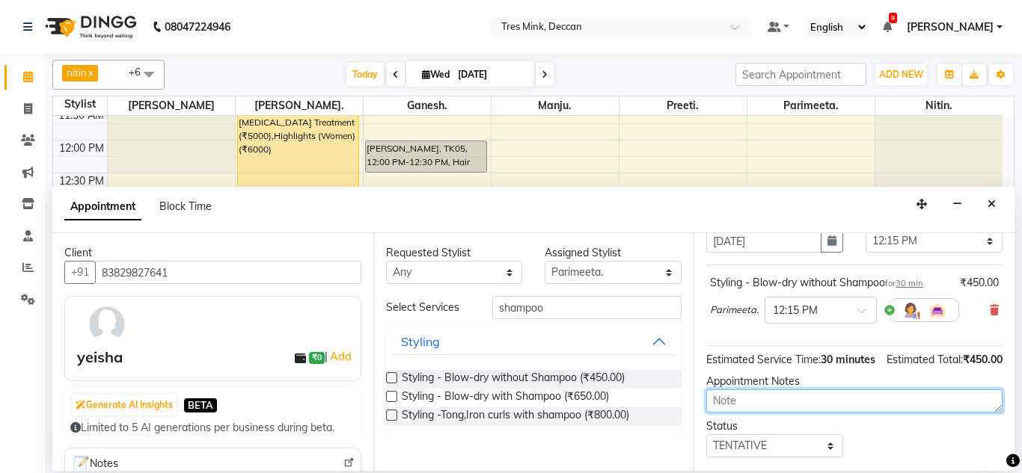
click at [778, 413] on textarea at bounding box center [854, 401] width 296 height 23
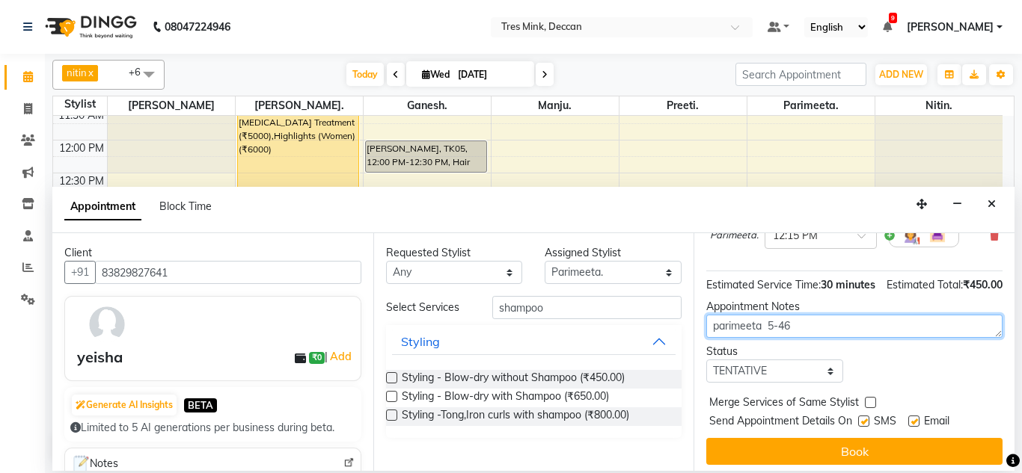
type textarea "parimeeta 5-46"
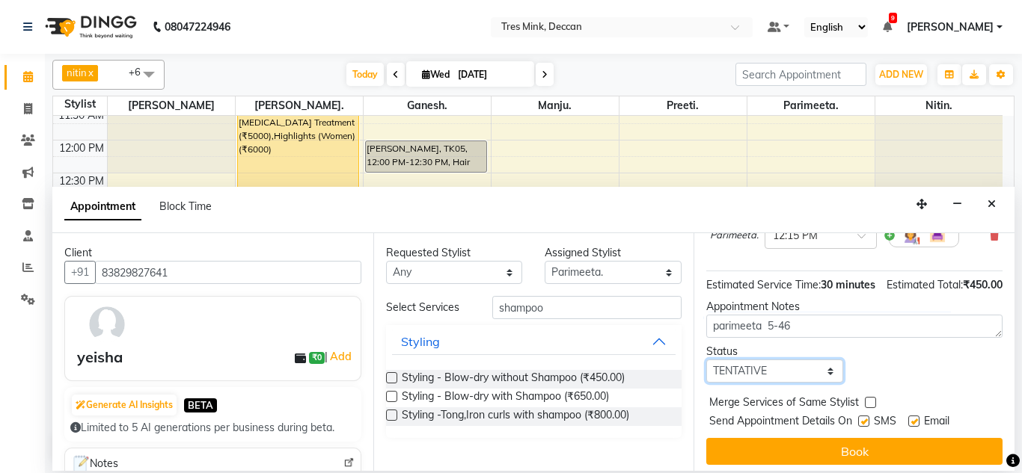
click at [760, 383] on select "Select TENTATIVE CONFIRM CHECK-IN UPCOMING" at bounding box center [774, 371] width 137 height 23
select select "check-in"
click at [706, 375] on select "Select TENTATIVE CONFIRM CHECK-IN UPCOMING" at bounding box center [774, 371] width 137 height 23
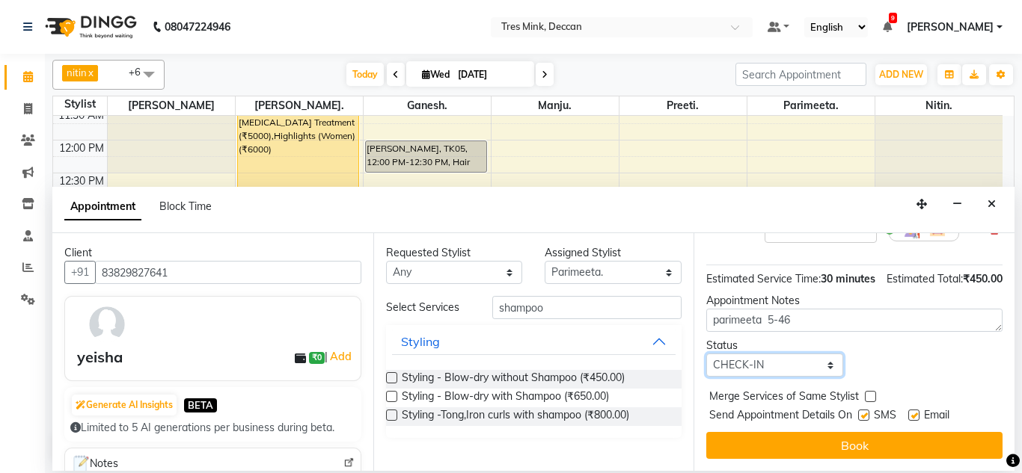
scroll to position [183, 0]
click at [735, 433] on button "Book" at bounding box center [854, 445] width 296 height 27
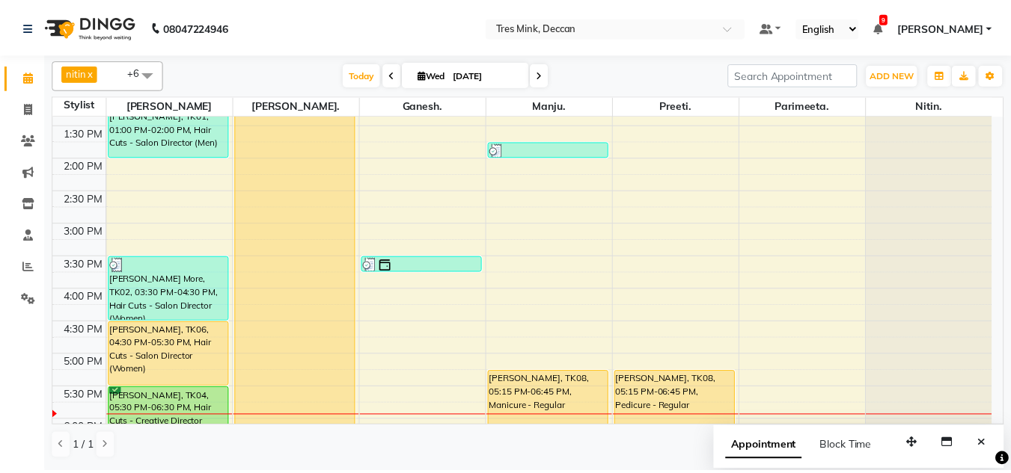
scroll to position [388, 0]
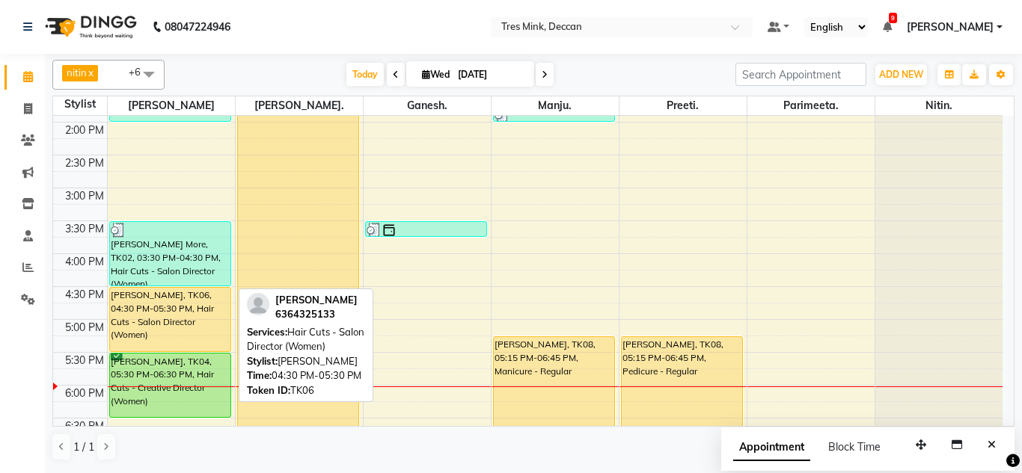
click at [138, 316] on div "[PERSON_NAME], TK06, 04:30 PM-05:30 PM, Hair Cuts - Salon Director (Women)" at bounding box center [170, 320] width 121 height 64
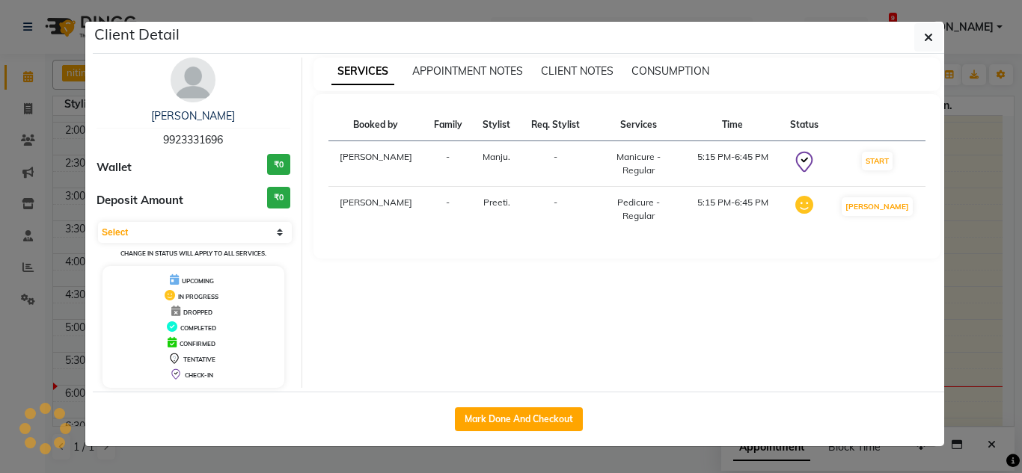
select select "1"
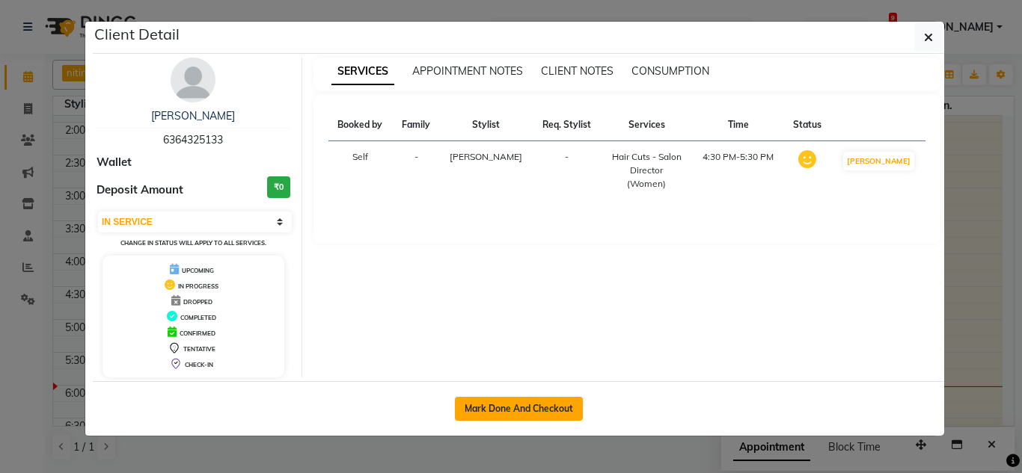
click at [532, 399] on button "Mark Done And Checkout" at bounding box center [519, 409] width 128 height 24
select select "service"
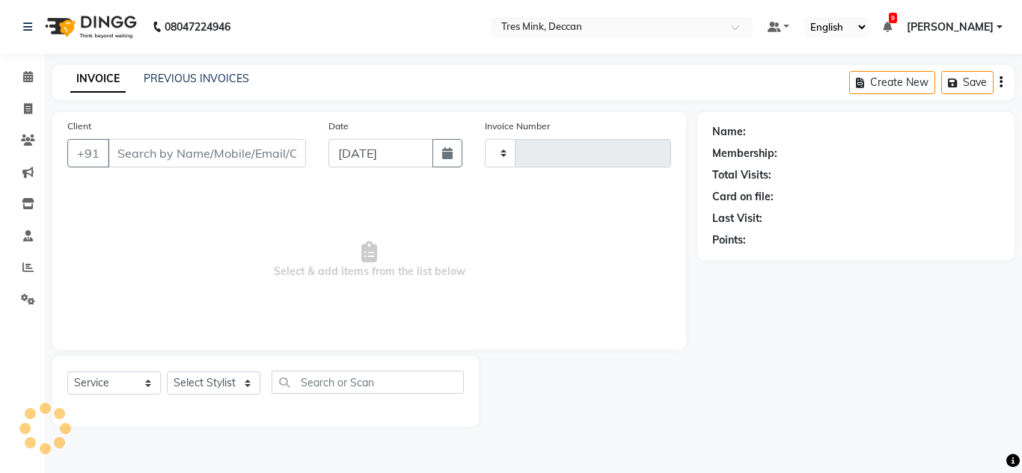
type input "0985"
select select "3"
select select "8055"
type input "6364325133"
select select "59496"
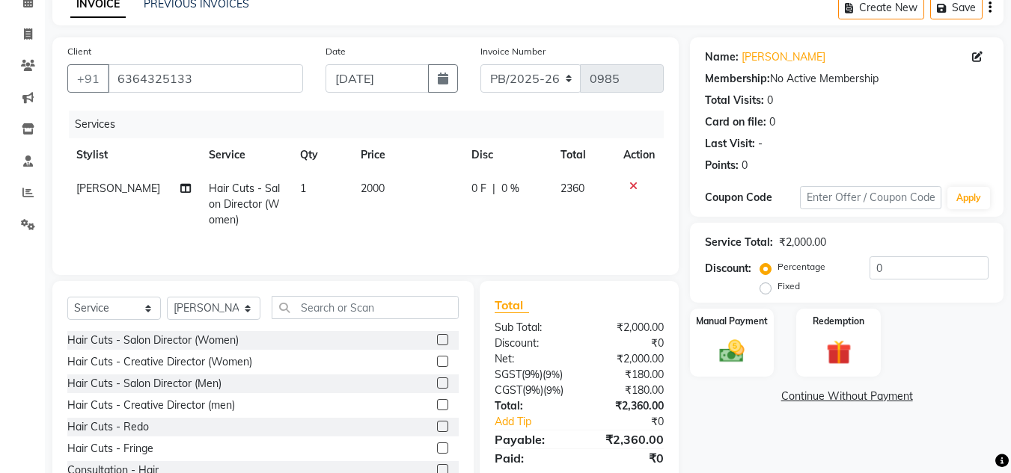
scroll to position [126, 0]
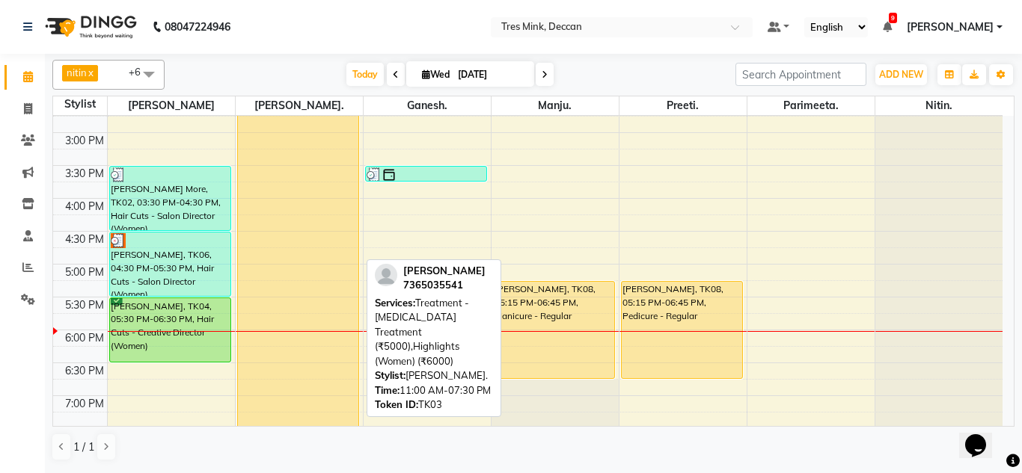
scroll to position [449, 0]
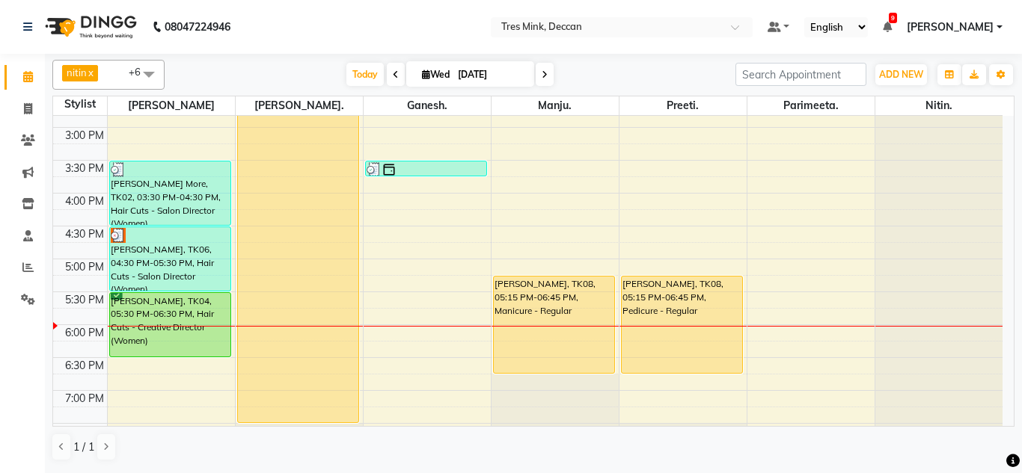
click at [447, 81] on span "[DATE]" at bounding box center [470, 73] width 128 height 25
click at [463, 75] on input "[DATE]" at bounding box center [490, 75] width 75 height 22
select select "9"
select select "2025"
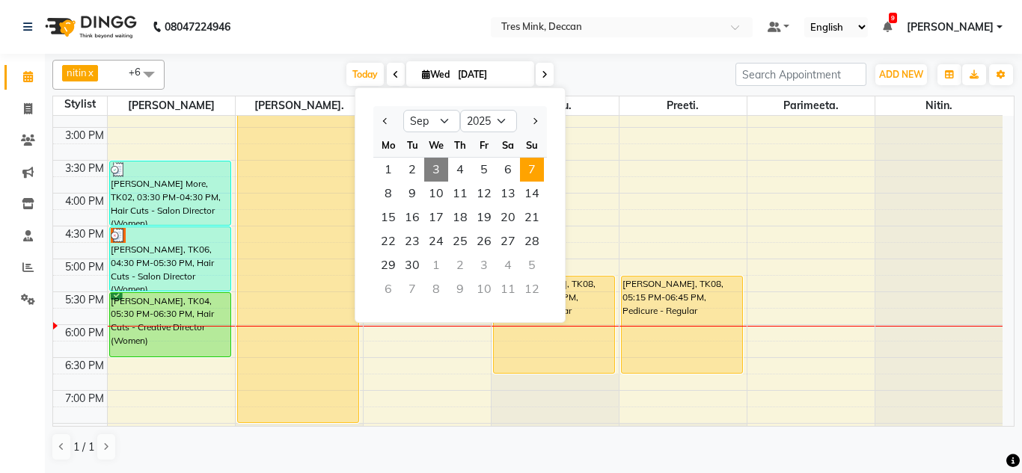
click at [536, 167] on span "7" at bounding box center [532, 170] width 24 height 24
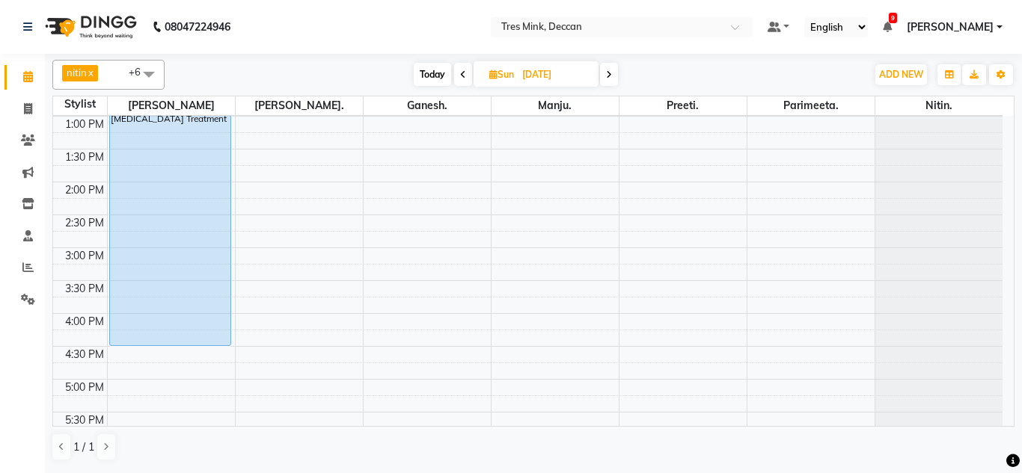
scroll to position [395, 0]
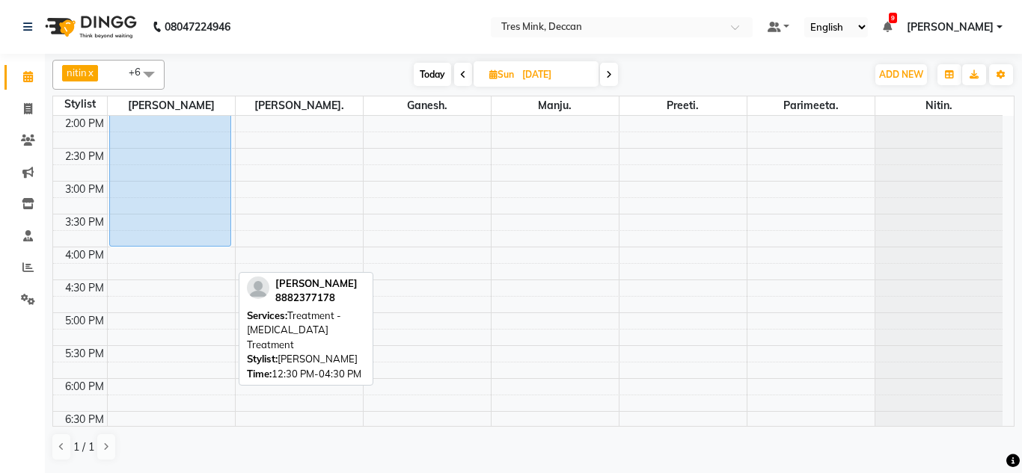
drag, startPoint x: 148, startPoint y: 278, endPoint x: 154, endPoint y: 245, distance: 33.5
click at [154, 245] on div "[PERSON_NAME], 12:30 PM-04:30 PM, Treatment - [MEDICAL_DATA] Treatment [PERSON_…" at bounding box center [171, 148] width 127 height 855
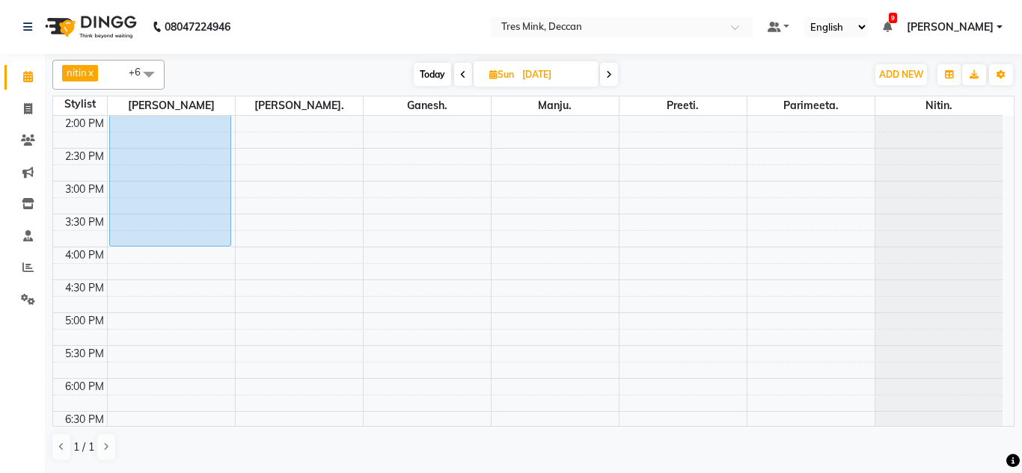
click at [447, 73] on span "Today" at bounding box center [432, 74] width 37 height 23
type input "[DATE]"
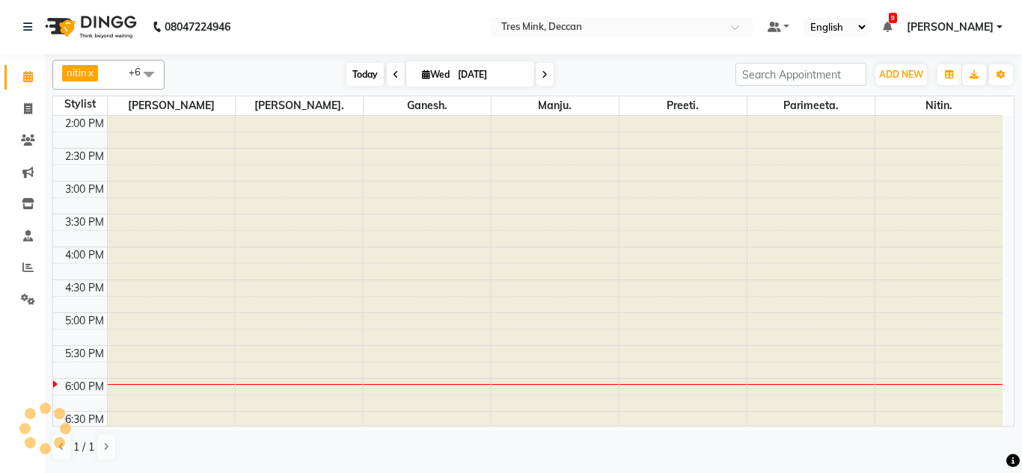
scroll to position [545, 0]
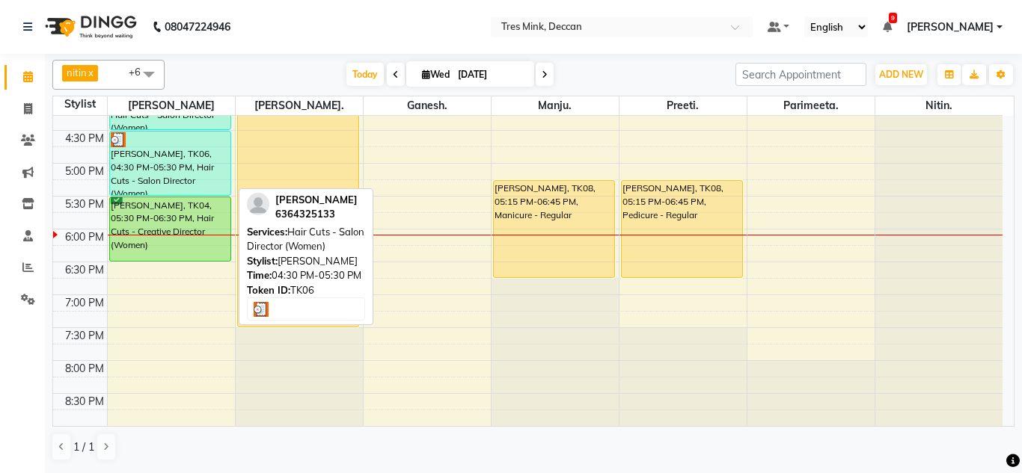
click at [159, 156] on div "[PERSON_NAME], TK06, 04:30 PM-05:30 PM, Hair Cuts - Salon Director (Women)" at bounding box center [170, 164] width 121 height 64
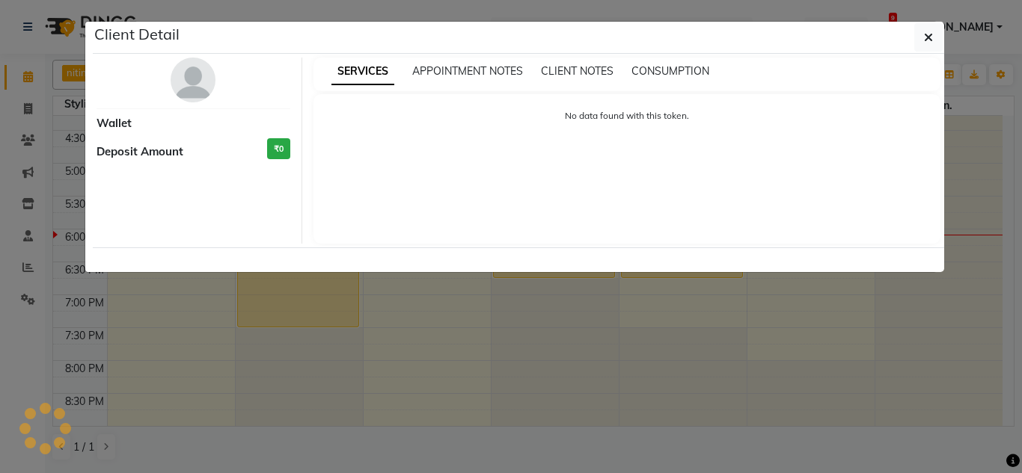
select select "3"
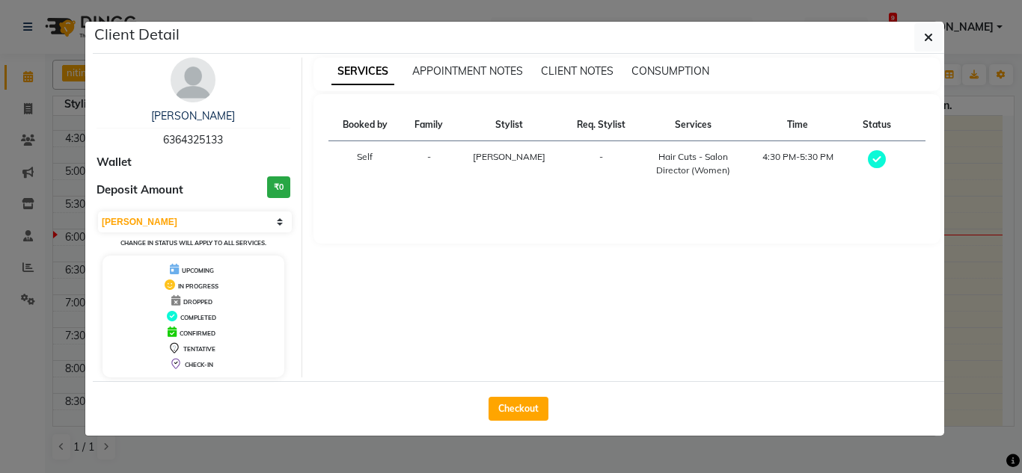
click at [176, 139] on span "6364325133" at bounding box center [193, 139] width 60 height 13
copy span "6364325133"
click at [934, 39] on button "button" at bounding box center [928, 37] width 28 height 28
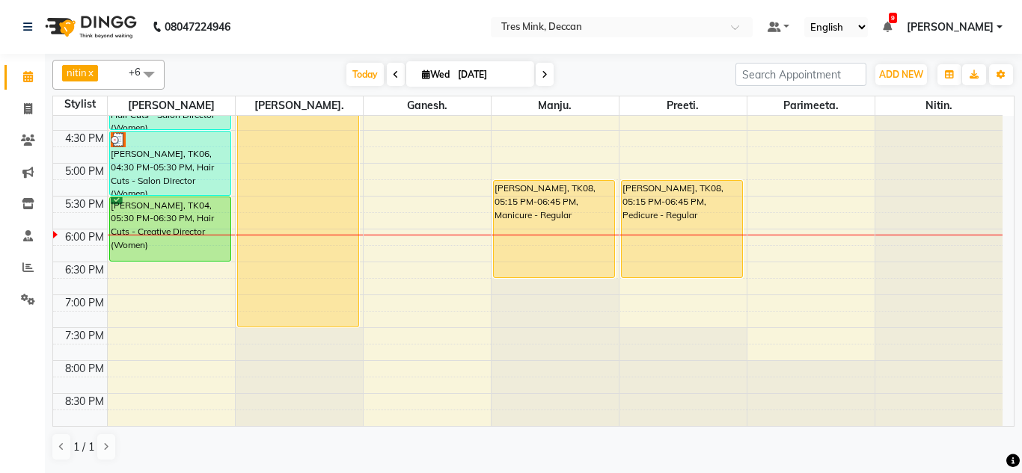
click at [476, 85] on input "[DATE]" at bounding box center [490, 75] width 75 height 22
select select "9"
select select "2025"
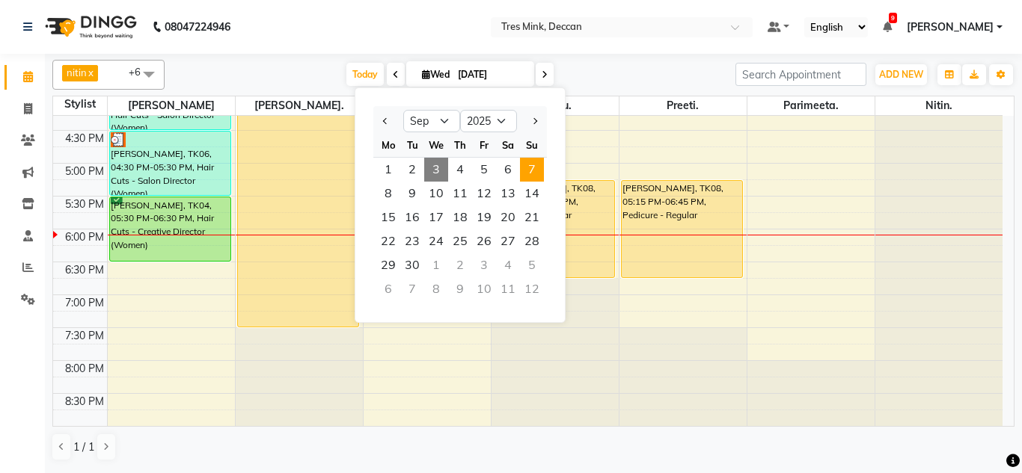
click at [536, 173] on span "7" at bounding box center [532, 170] width 24 height 24
type input "[DATE]"
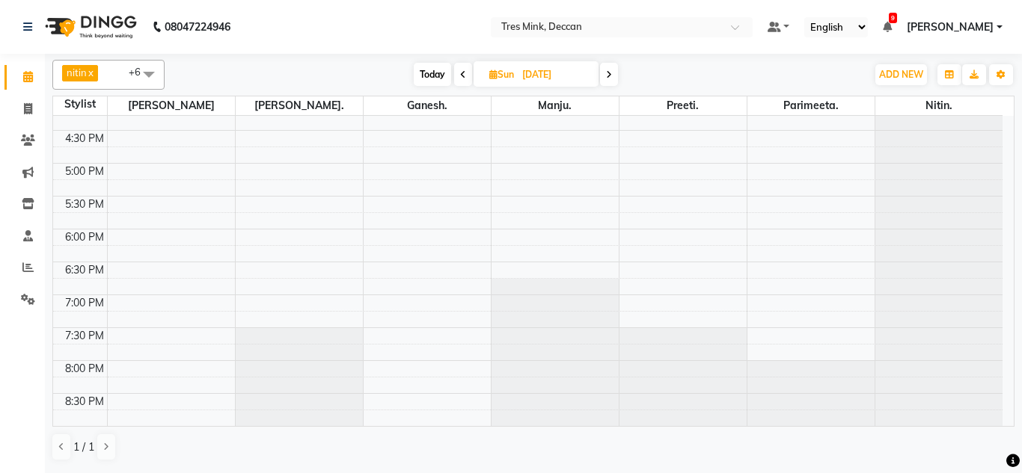
scroll to position [470, 0]
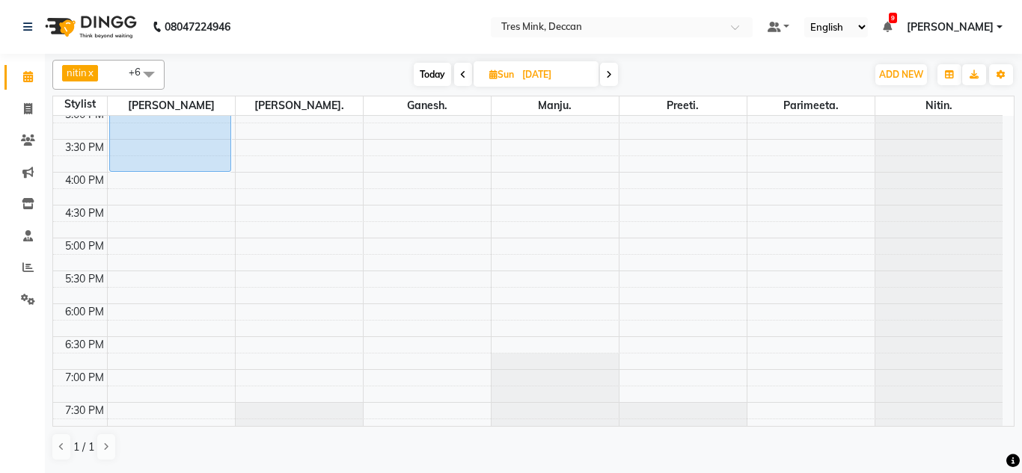
click at [140, 181] on div "8:00 AM 8:30 AM 9:00 AM 9:30 AM 10:00 AM 10:30 AM 11:00 AM 11:30 AM 12:00 PM 12…" at bounding box center [527, 73] width 949 height 855
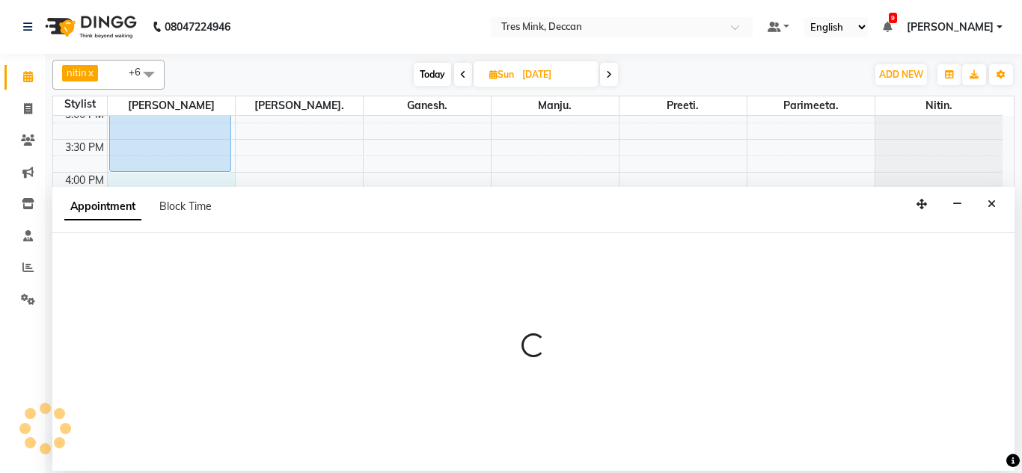
select select "59496"
select select "tentative"
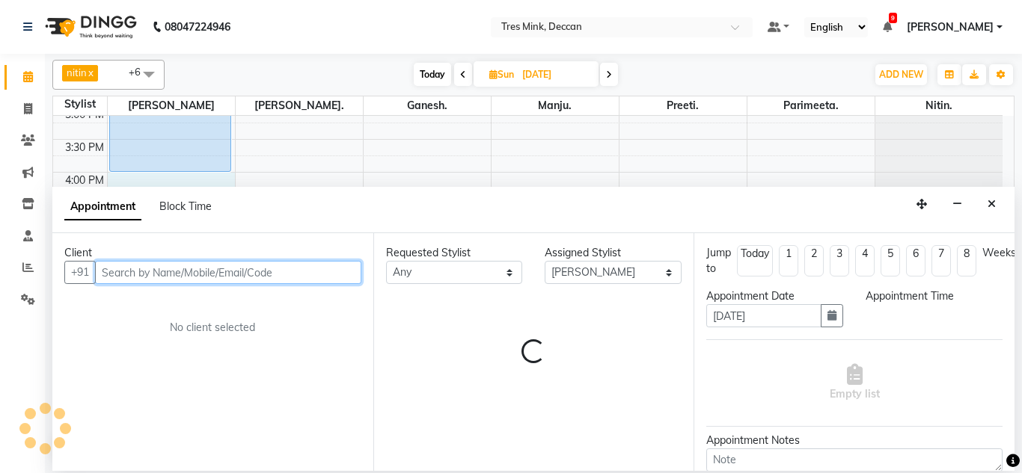
select select "960"
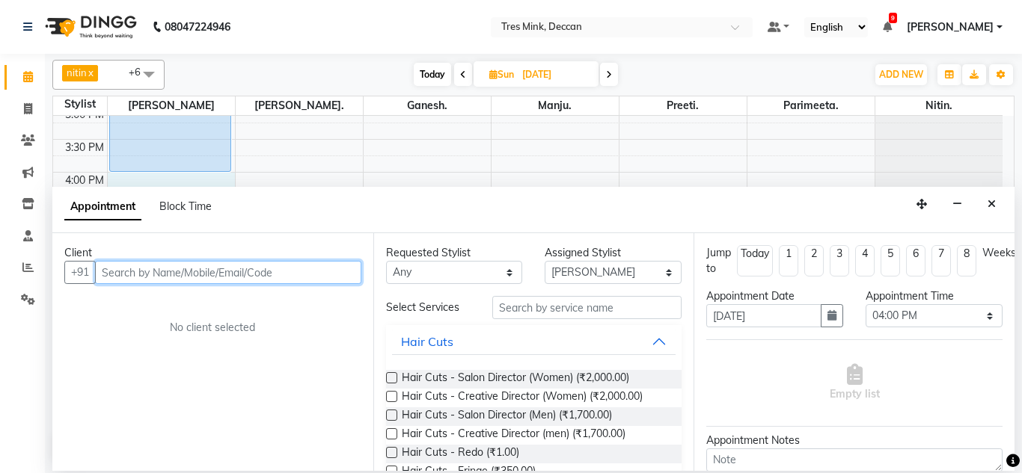
click at [137, 269] on input "text" at bounding box center [228, 272] width 266 height 23
paste input "6364325133"
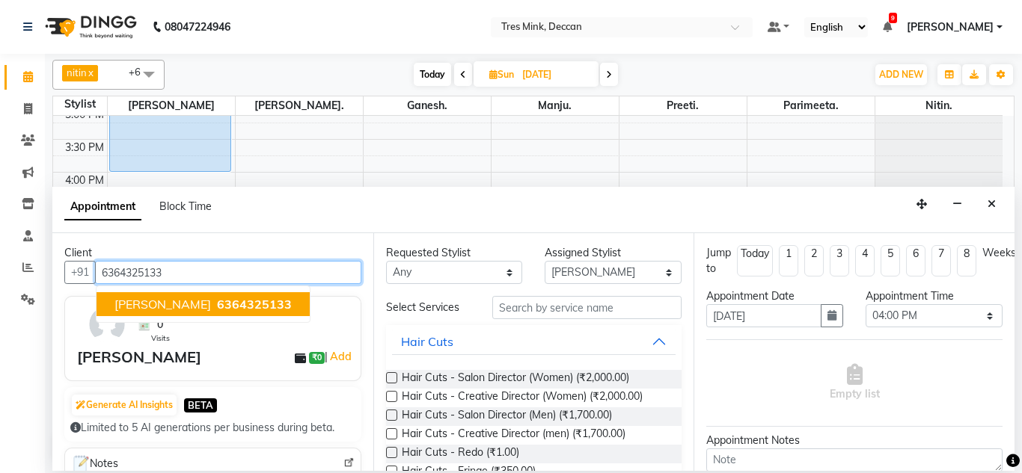
type input "6364325133"
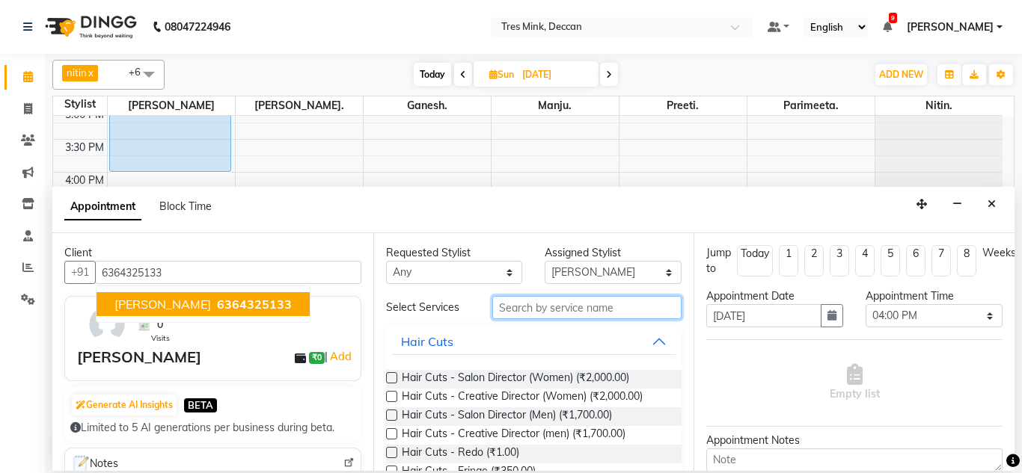
click at [533, 317] on input "text" at bounding box center [587, 307] width 190 height 23
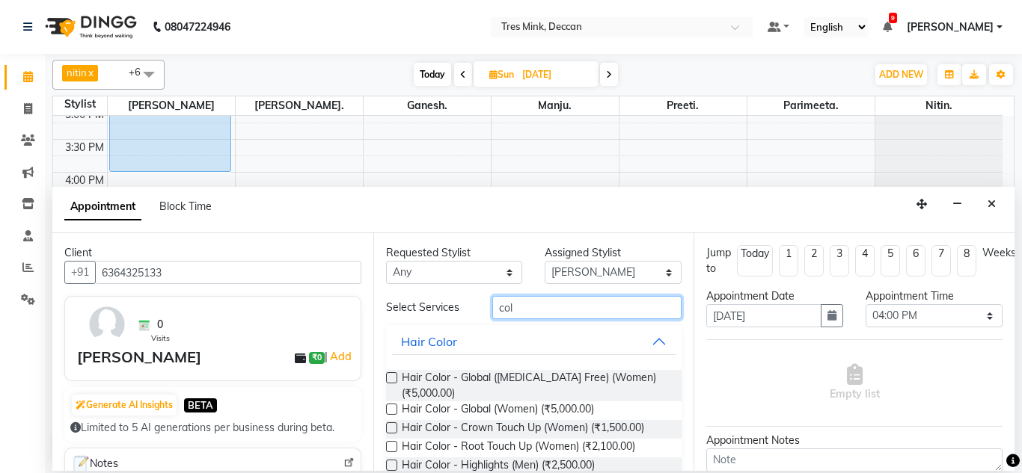
type input "col"
click at [393, 375] on label at bounding box center [391, 377] width 11 height 11
click at [393, 375] on input "checkbox" at bounding box center [391, 380] width 10 height 10
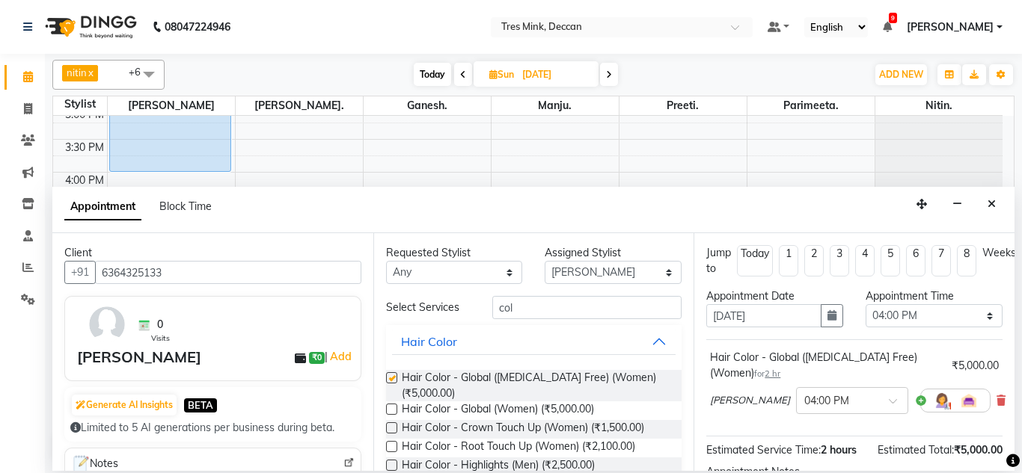
checkbox input "false"
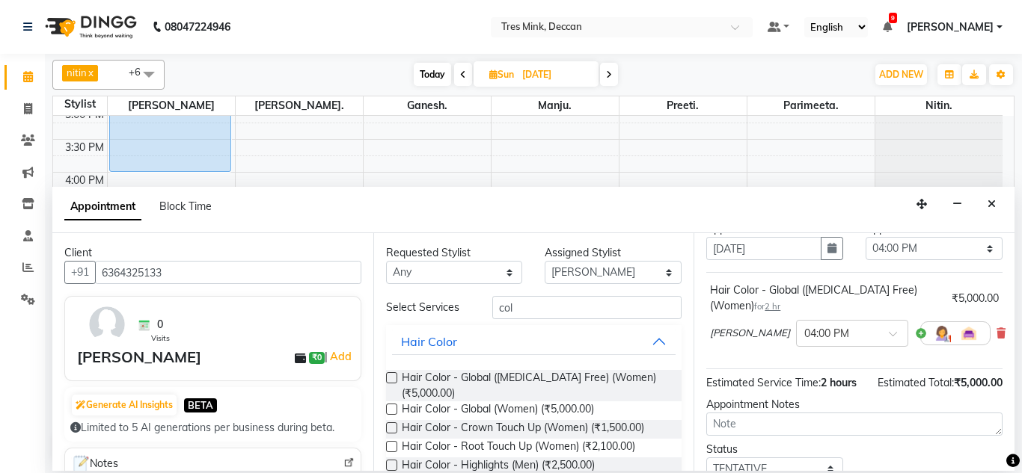
scroll to position [51, 0]
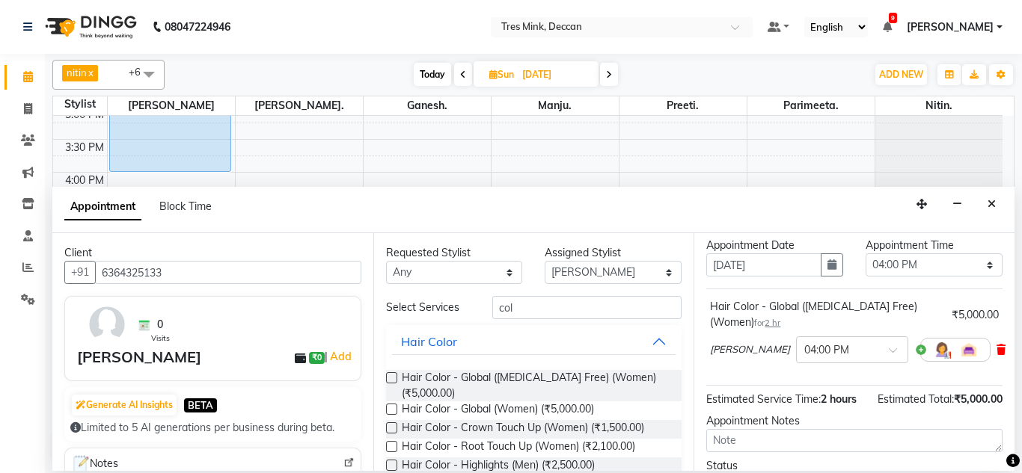
click at [996, 349] on icon at bounding box center [1000, 350] width 9 height 10
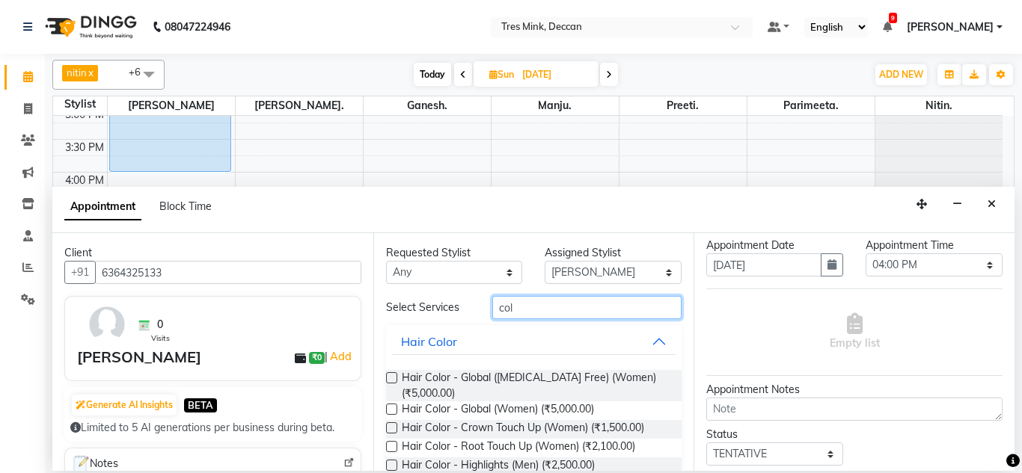
click at [511, 307] on input "col" at bounding box center [587, 307] width 190 height 23
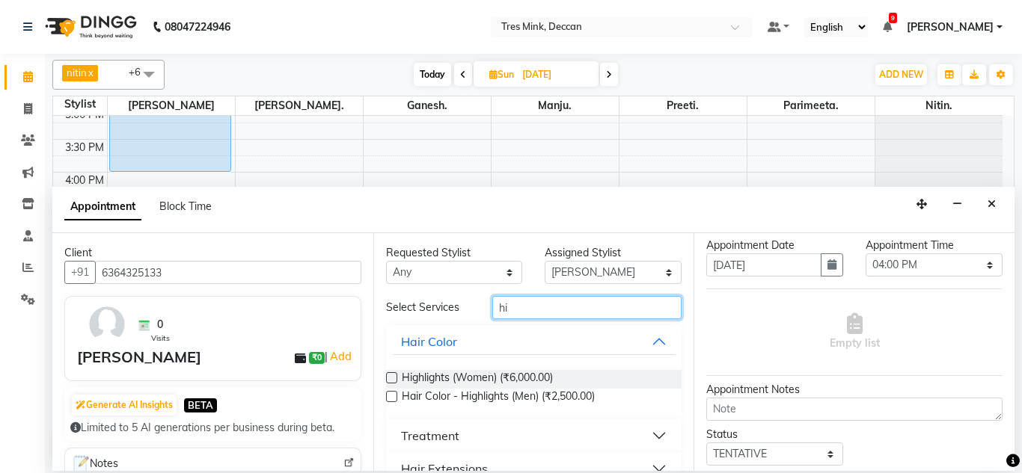
type input "hi"
click at [392, 381] on label at bounding box center [391, 377] width 11 height 11
click at [392, 381] on input "checkbox" at bounding box center [391, 380] width 10 height 10
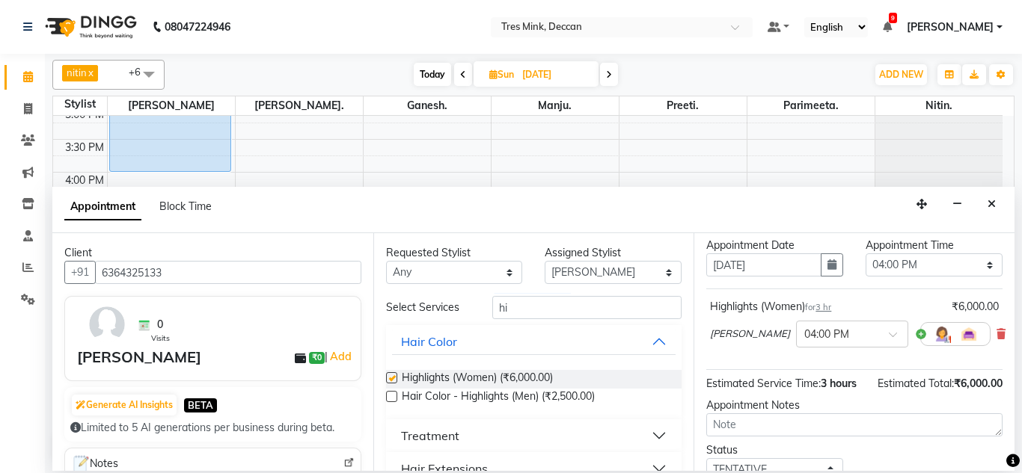
checkbox input "false"
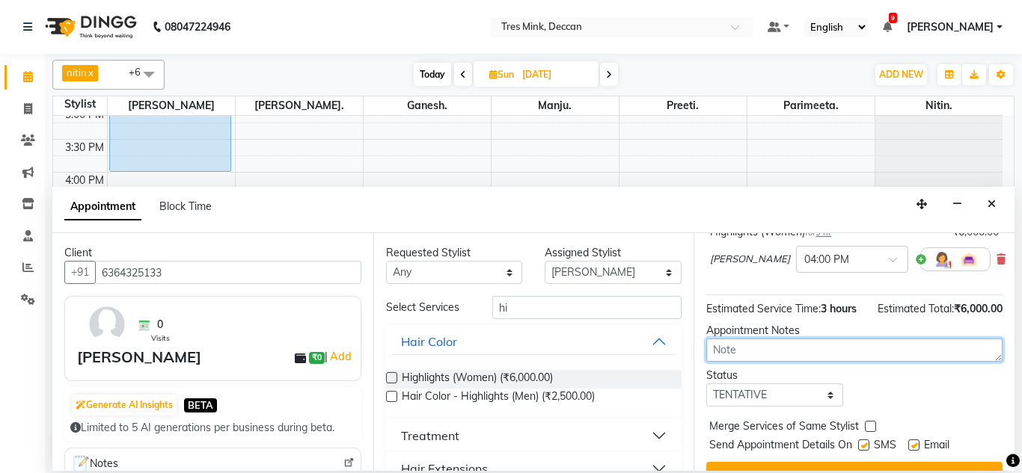
click at [752, 362] on textarea at bounding box center [854, 350] width 296 height 23
type textarea "parimeeta [DATE]"
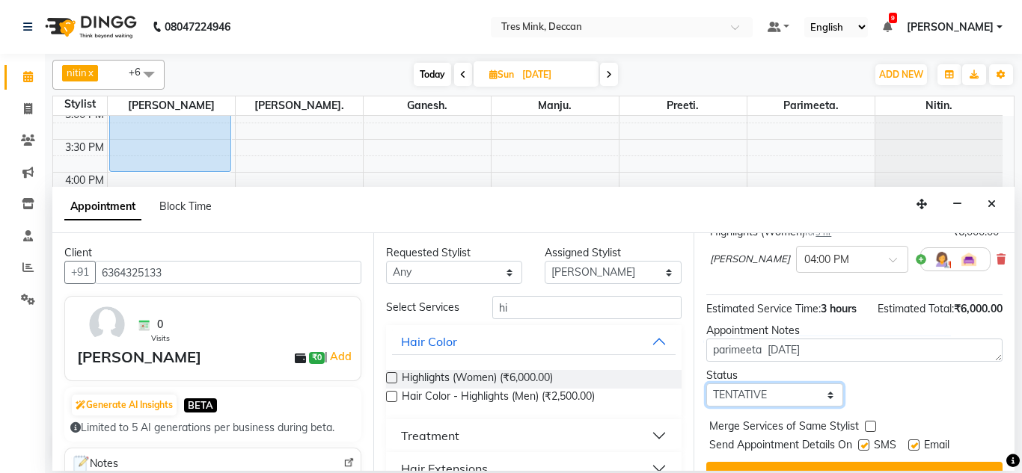
click at [743, 407] on select "Select TENTATIVE CONFIRM UPCOMING" at bounding box center [774, 395] width 137 height 23
select select "upcoming"
click at [706, 402] on select "Select TENTATIVE CONFIRM UPCOMING" at bounding box center [774, 395] width 137 height 23
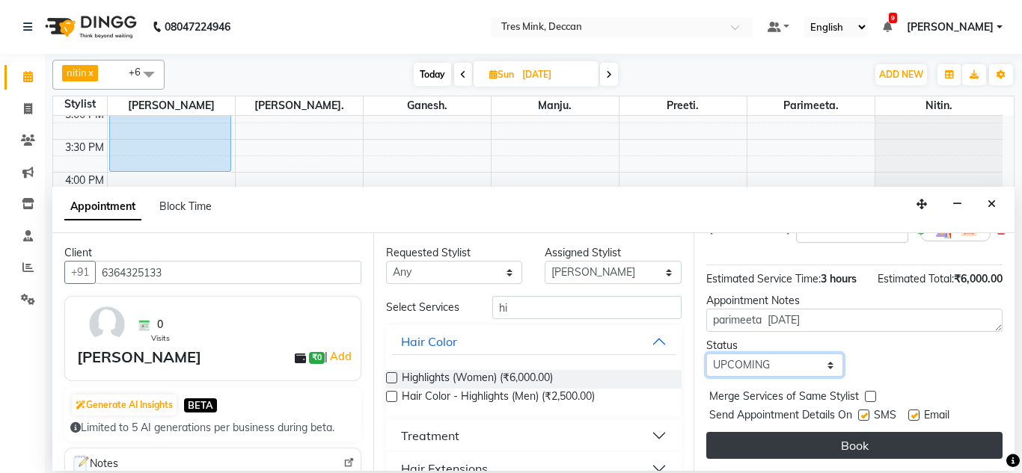
scroll to position [185, 0]
click at [741, 440] on button "Book" at bounding box center [854, 445] width 296 height 27
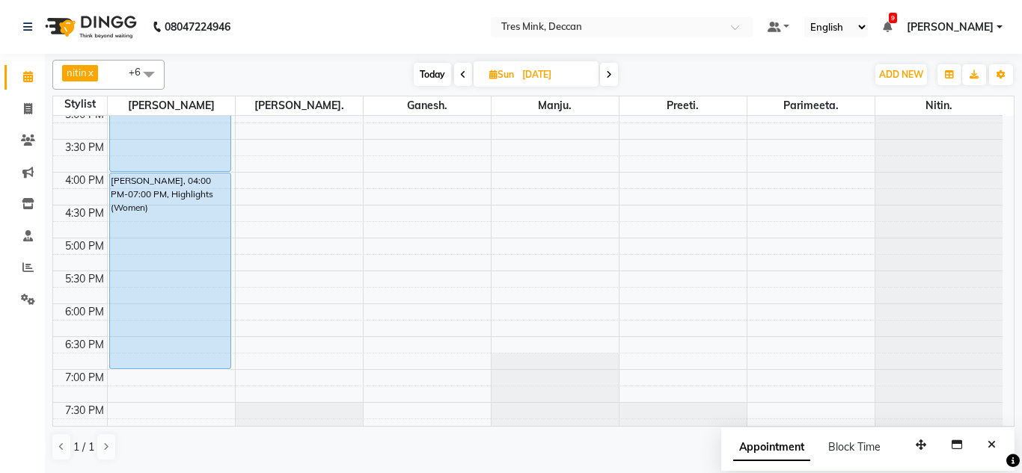
click at [431, 82] on span "Today" at bounding box center [432, 74] width 37 height 23
type input "[DATE]"
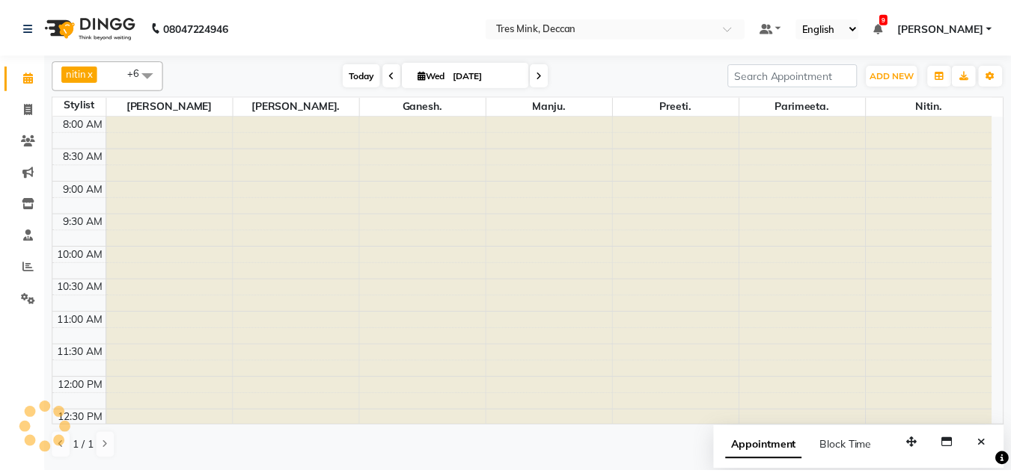
scroll to position [545, 0]
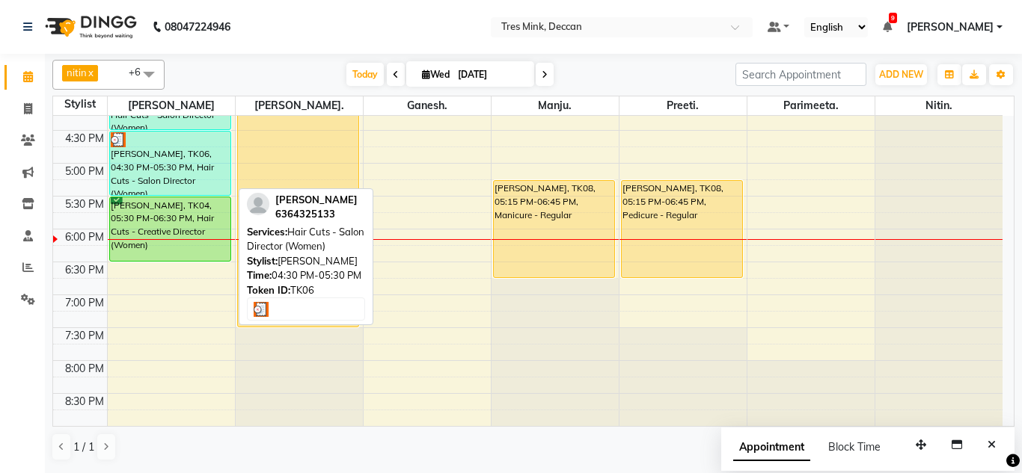
click at [157, 172] on div "[PERSON_NAME], TK06, 04:30 PM-05:30 PM, Hair Cuts - Salon Director (Women)" at bounding box center [170, 164] width 121 height 64
select select "3"
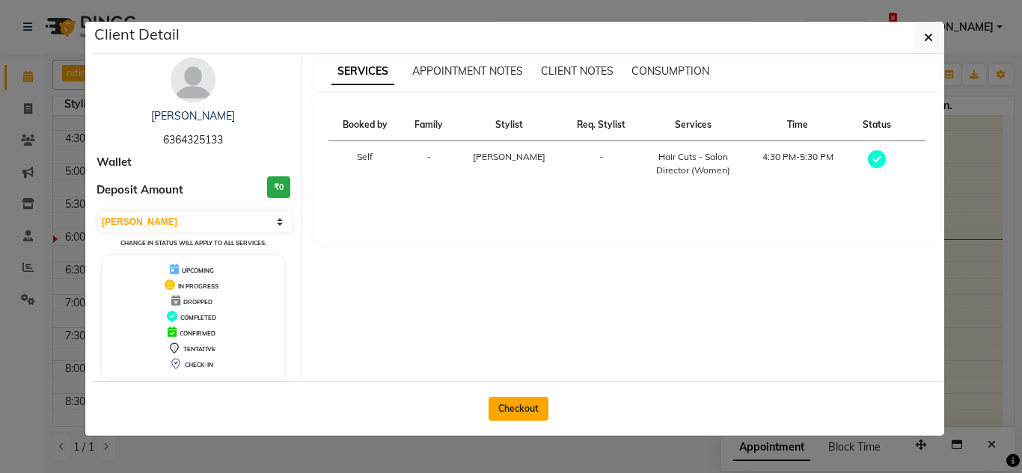
click at [525, 407] on button "Checkout" at bounding box center [518, 409] width 60 height 24
select select "service"
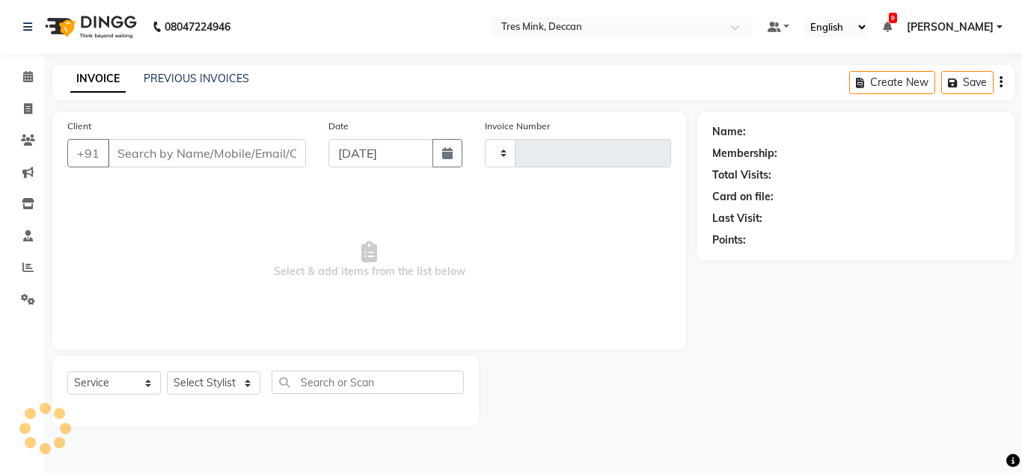
type input "0985"
select select "8055"
type input "6364325133"
select select "59496"
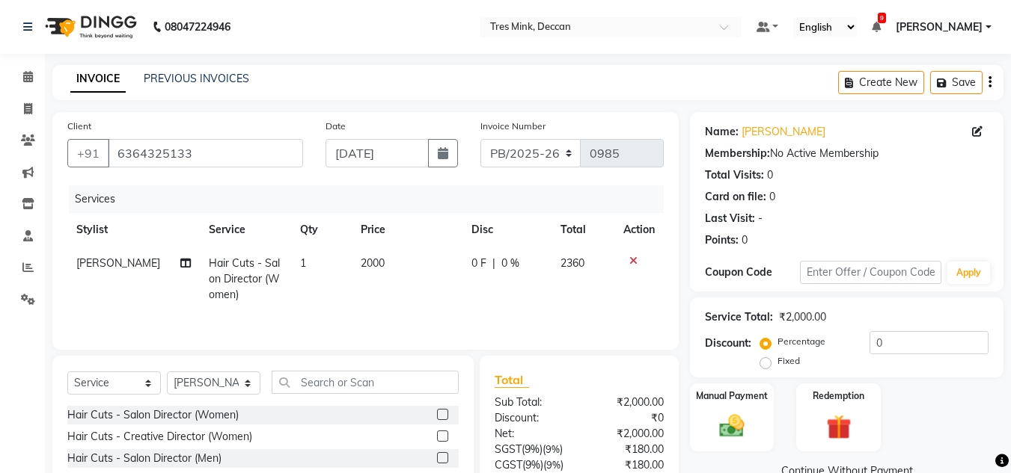
scroll to position [126, 0]
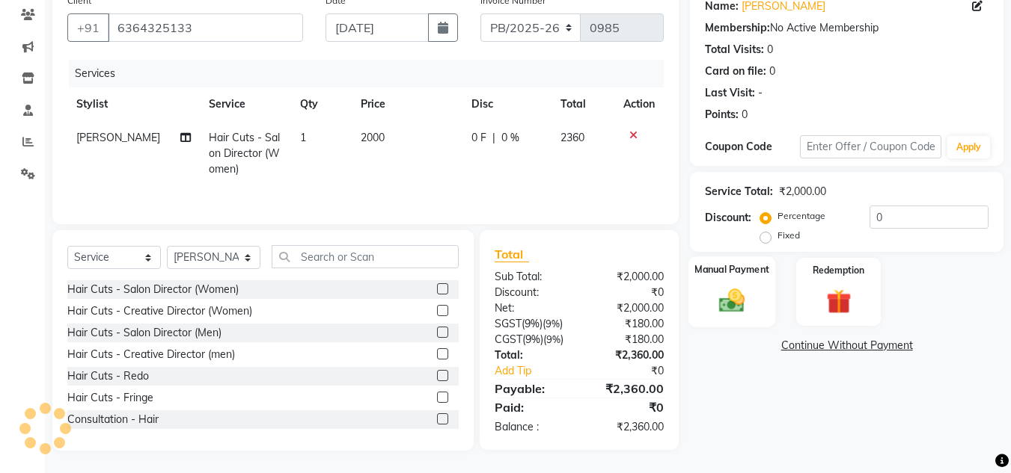
click at [726, 317] on div "Manual Payment" at bounding box center [732, 292] width 88 height 71
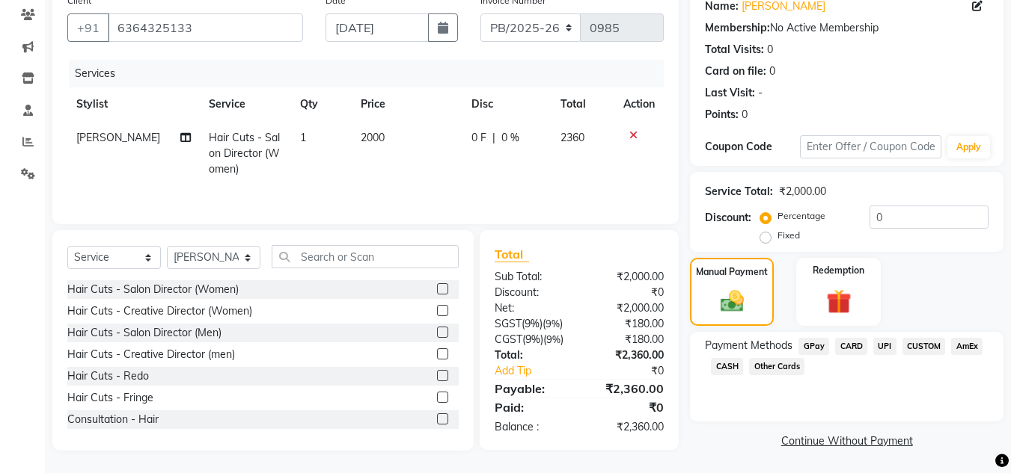
click at [886, 345] on span "UPI" at bounding box center [884, 346] width 23 height 17
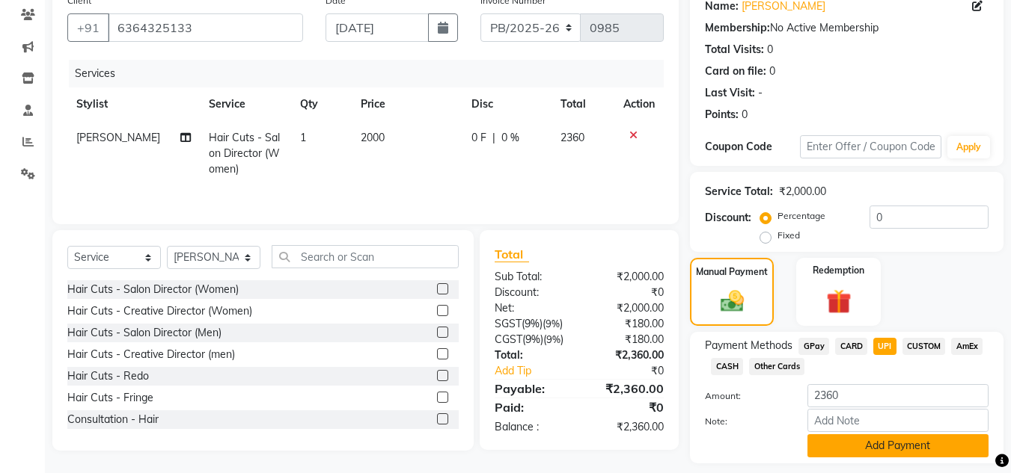
click at [867, 441] on button "Add Payment" at bounding box center [897, 446] width 181 height 23
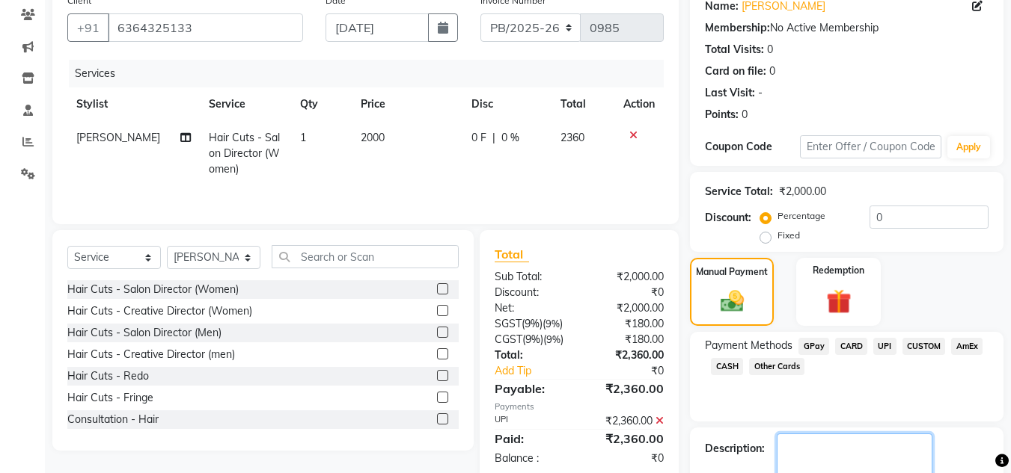
click at [867, 441] on textarea at bounding box center [854, 457] width 156 height 46
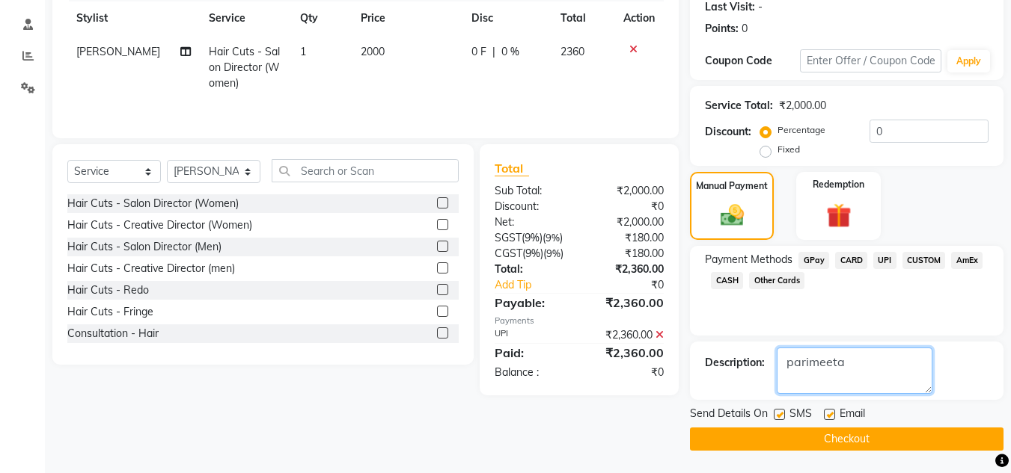
type textarea "parimeeta"
click at [866, 438] on button "Checkout" at bounding box center [846, 439] width 313 height 23
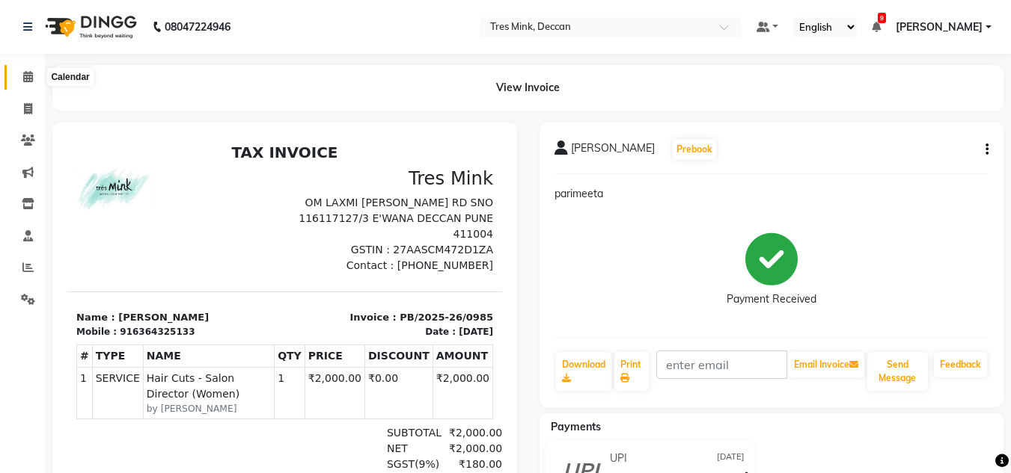
click at [32, 73] on icon at bounding box center [28, 76] width 10 height 11
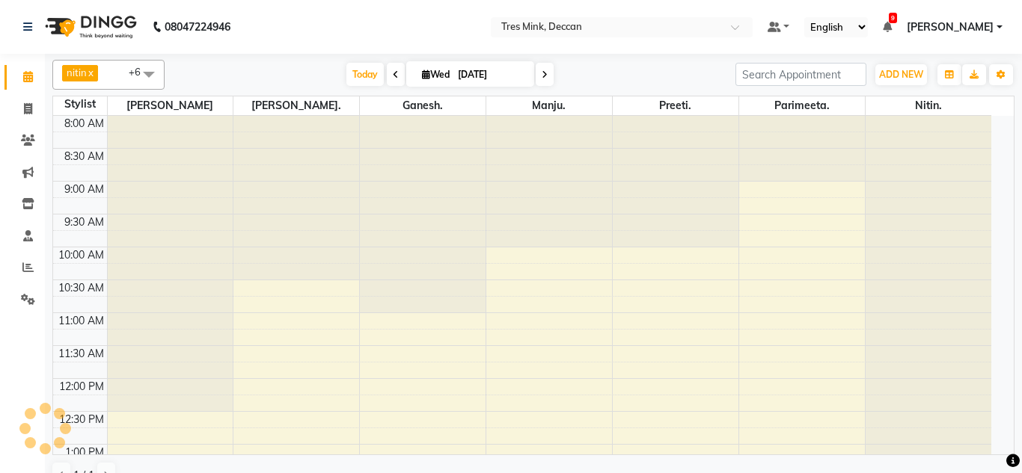
scroll to position [516, 0]
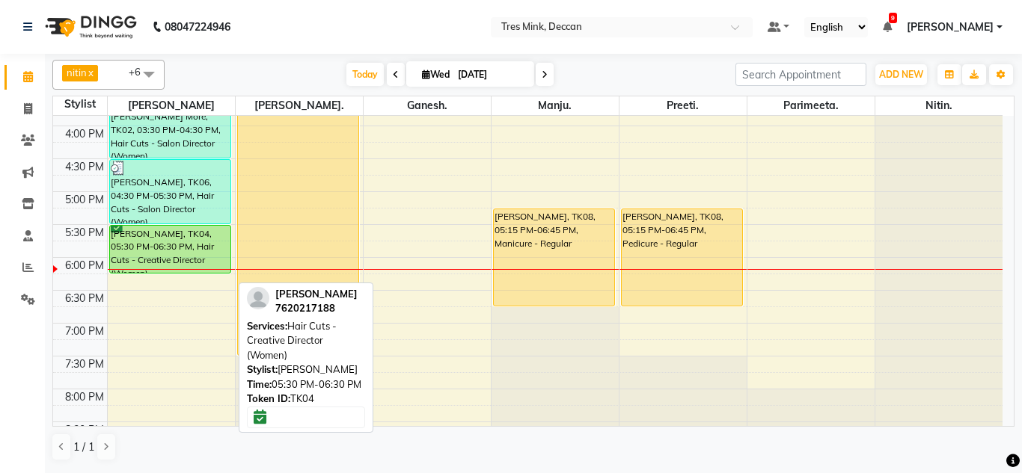
drag, startPoint x: 172, startPoint y: 286, endPoint x: 169, endPoint y: 260, distance: 26.3
click at [169, 260] on div "[PERSON_NAME], TK01, 01:00 PM-02:00 PM, Hair Cuts - Salon Director (Men) [PERSO…" at bounding box center [171, 27] width 127 height 855
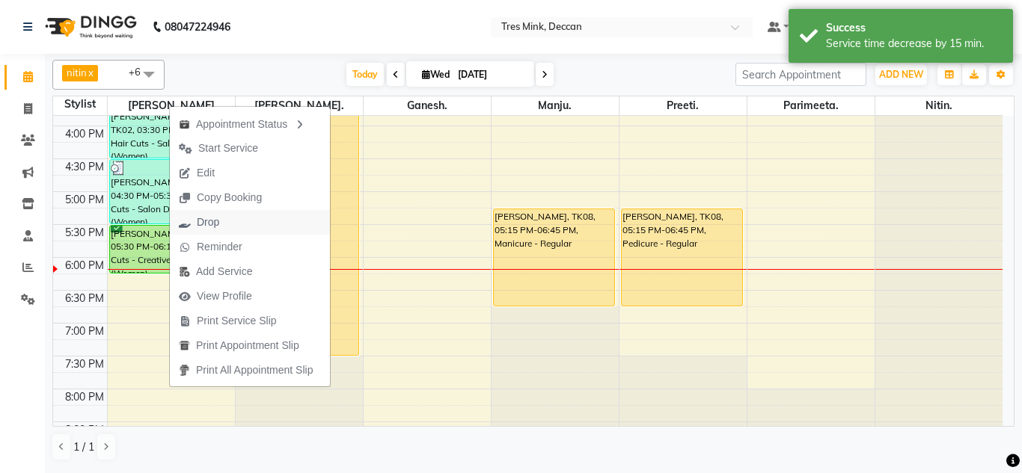
click at [195, 218] on span "Drop" at bounding box center [199, 222] width 58 height 25
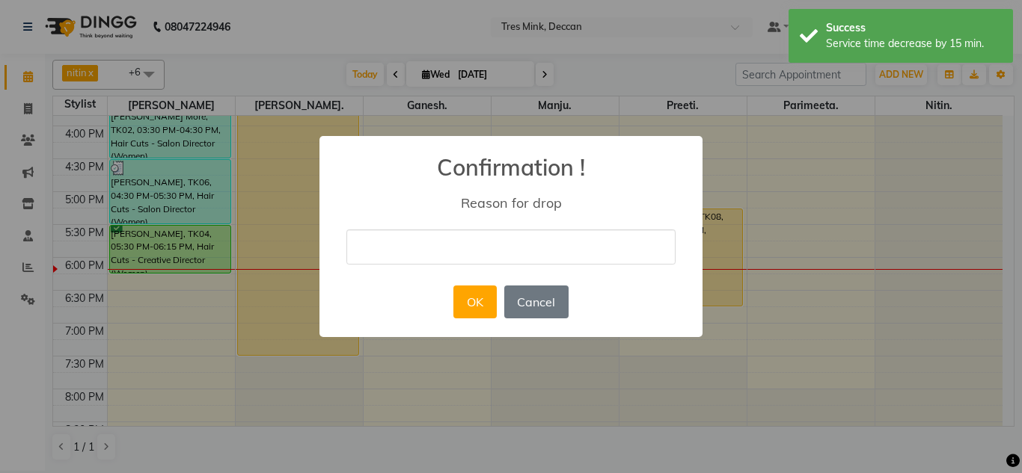
click at [357, 232] on input "text" at bounding box center [510, 247] width 329 height 35
type input "no show"
click at [476, 313] on button "OK" at bounding box center [474, 302] width 43 height 33
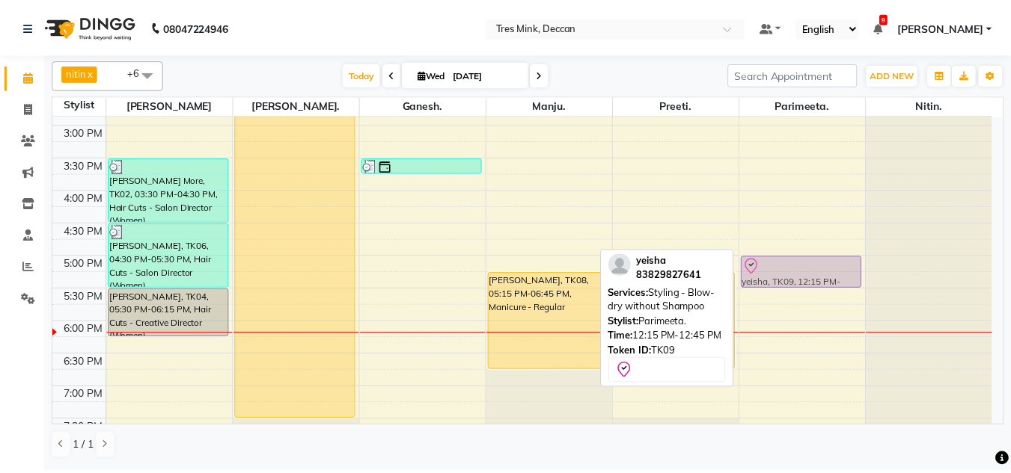
scroll to position [545, 0]
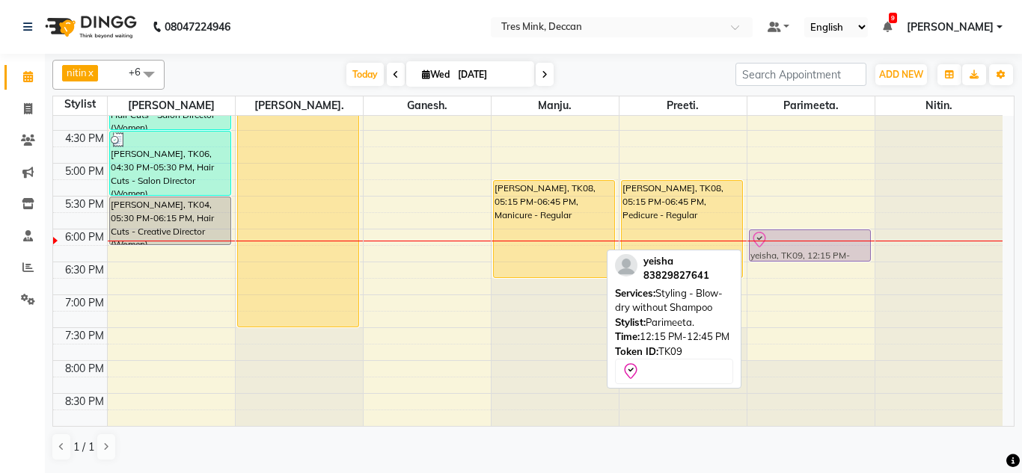
drag, startPoint x: 778, startPoint y: 239, endPoint x: 810, endPoint y: 249, distance: 33.8
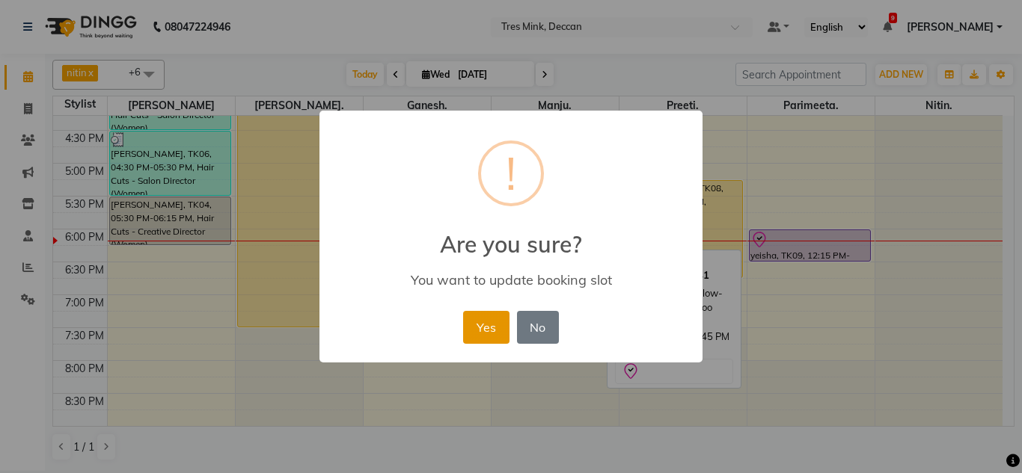
click at [497, 323] on button "Yes" at bounding box center [486, 327] width 46 height 33
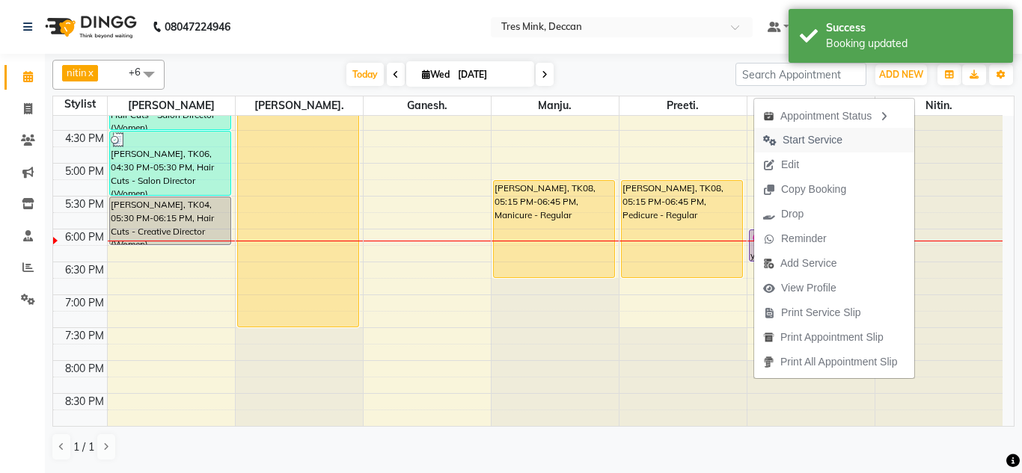
click at [782, 135] on span "Start Service" at bounding box center [812, 140] width 60 height 16
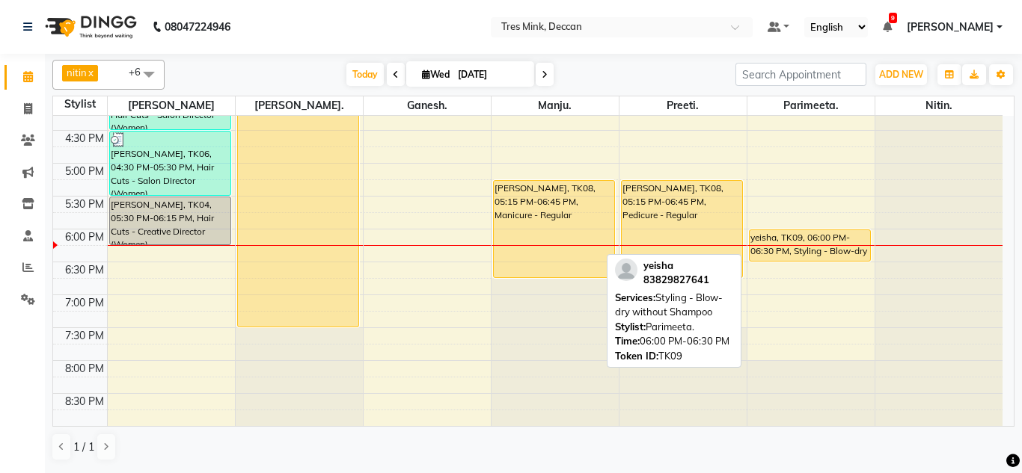
click at [791, 230] on div "yeisha, TK09, 06:00 PM-06:30 PM, Styling - Blow-dry without Shampoo" at bounding box center [809, 245] width 121 height 31
click at [791, 242] on div "yeisha, TK09, 06:00 PM-06:30 PM, Styling - Blow-dry without Shampoo" at bounding box center [809, 245] width 121 height 31
select select "1"
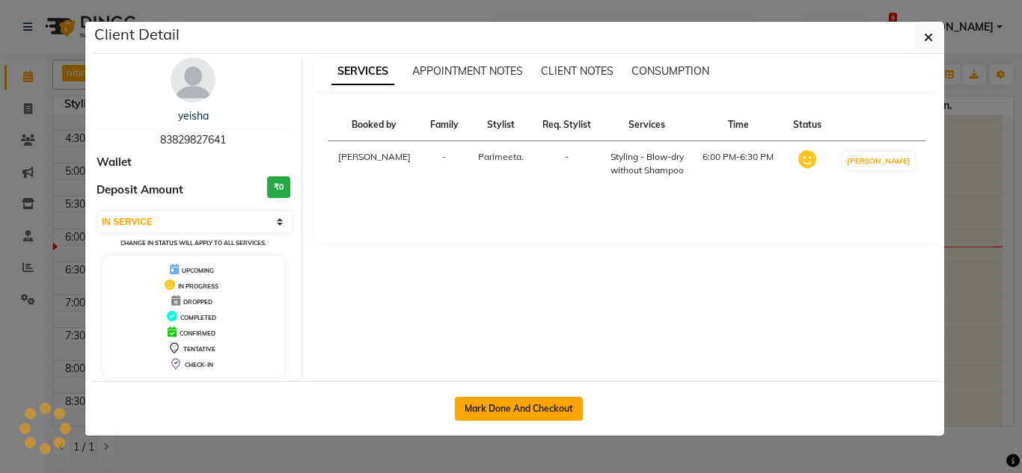
click at [536, 411] on button "Mark Done And Checkout" at bounding box center [519, 409] width 128 height 24
select select "service"
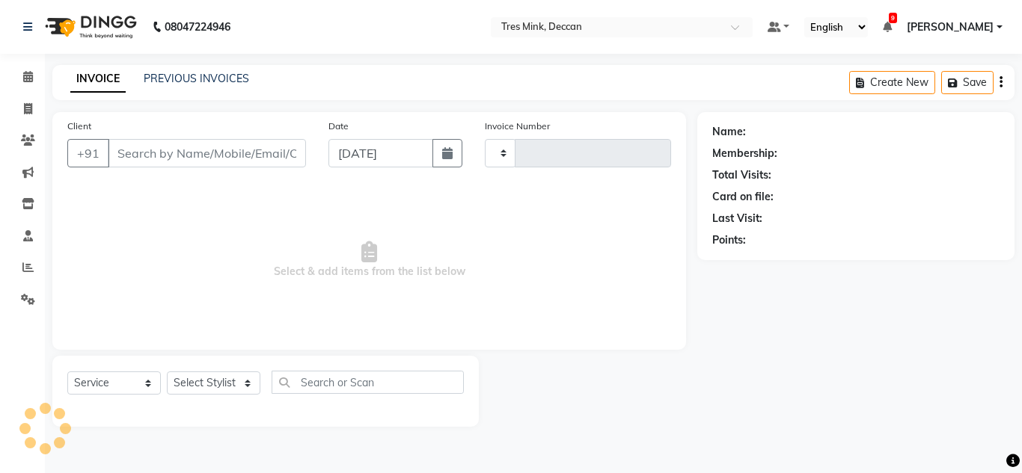
type input "0986"
select select "8055"
type input "83829827641"
select select "83853"
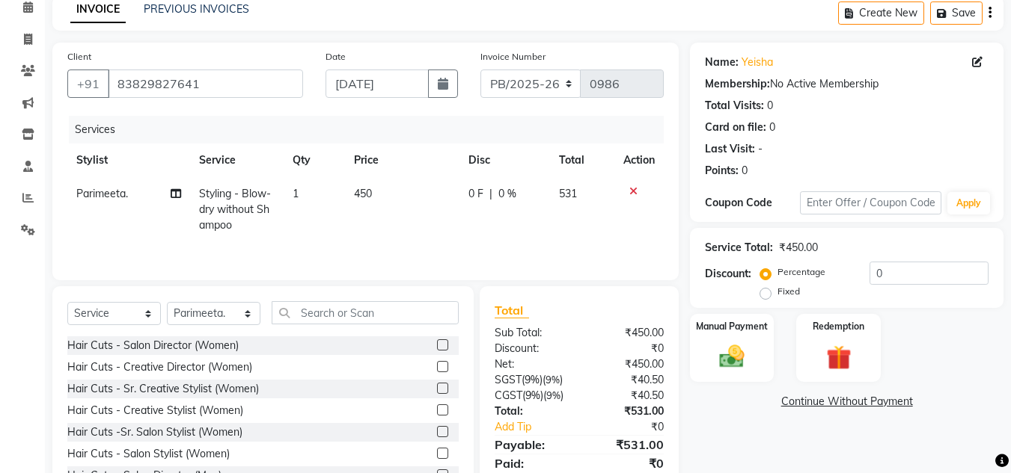
scroll to position [126, 0]
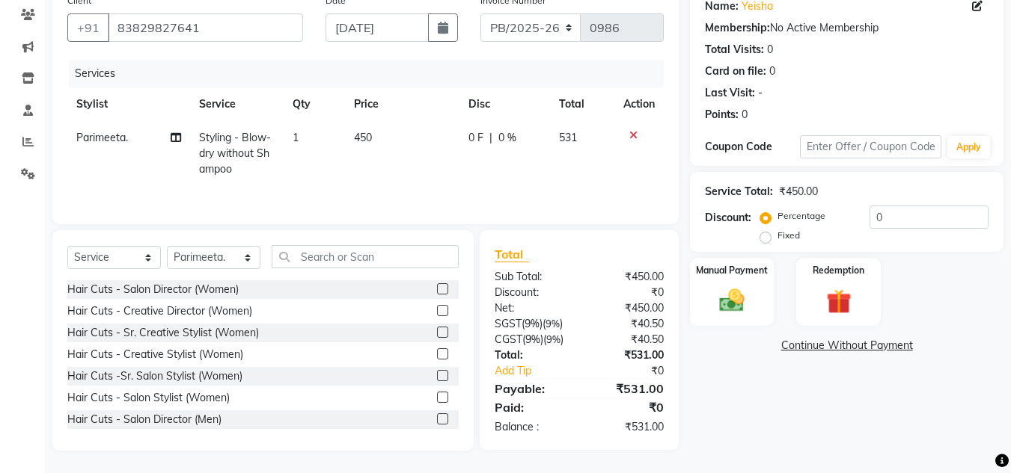
click at [371, 137] on span "450" at bounding box center [363, 137] width 18 height 13
select select "83853"
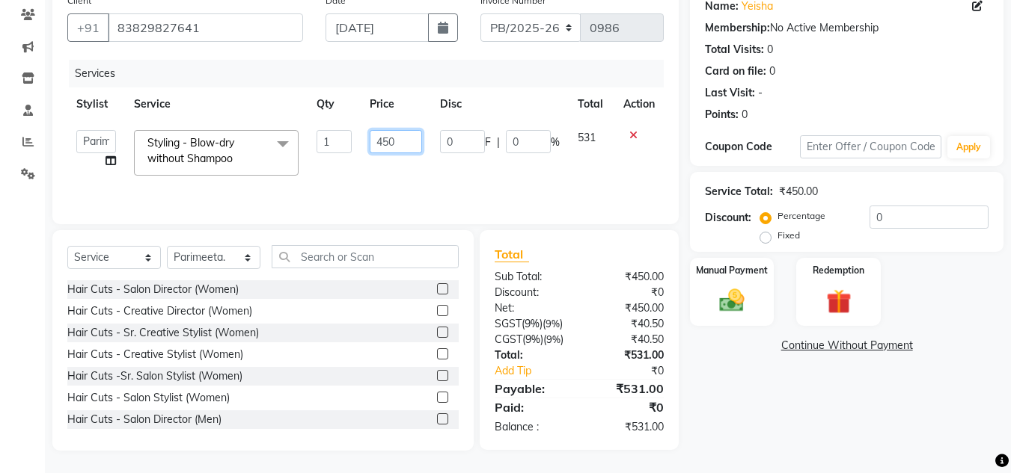
click at [384, 147] on input "450" at bounding box center [395, 141] width 52 height 23
type input "350"
click at [381, 188] on div "Services Stylist Service Qty Price Disc Total Action Eva Ganesh. Gunjan. Karan …" at bounding box center [365, 135] width 596 height 150
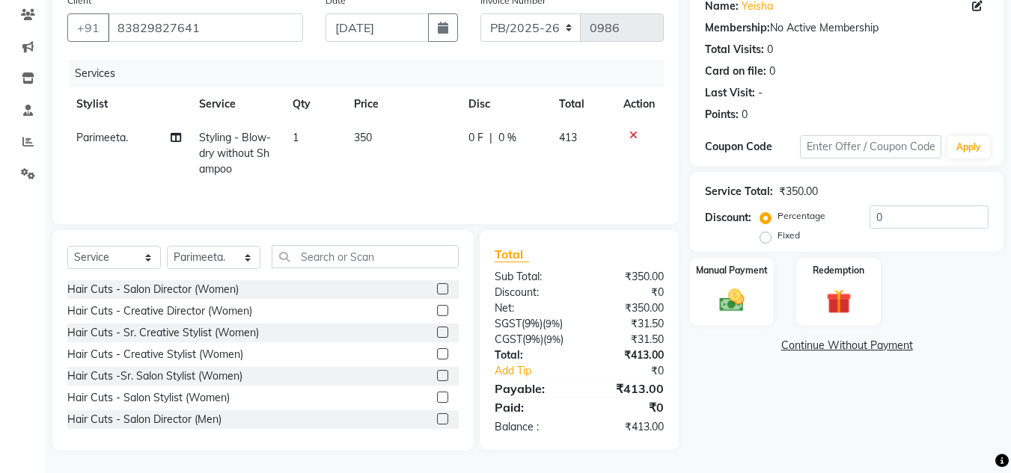
click at [93, 141] on span "Parimeeta." at bounding box center [102, 137] width 52 height 13
select select "83853"
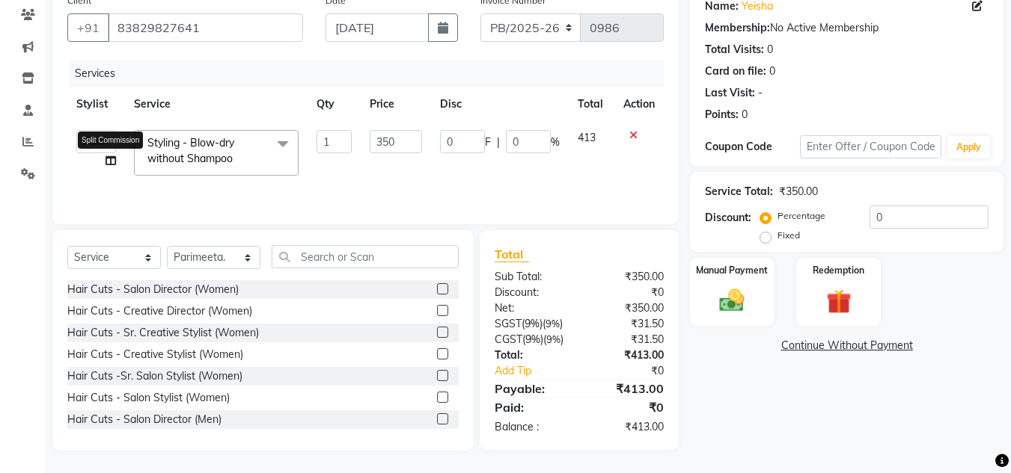
click at [111, 161] on icon at bounding box center [110, 161] width 10 height 10
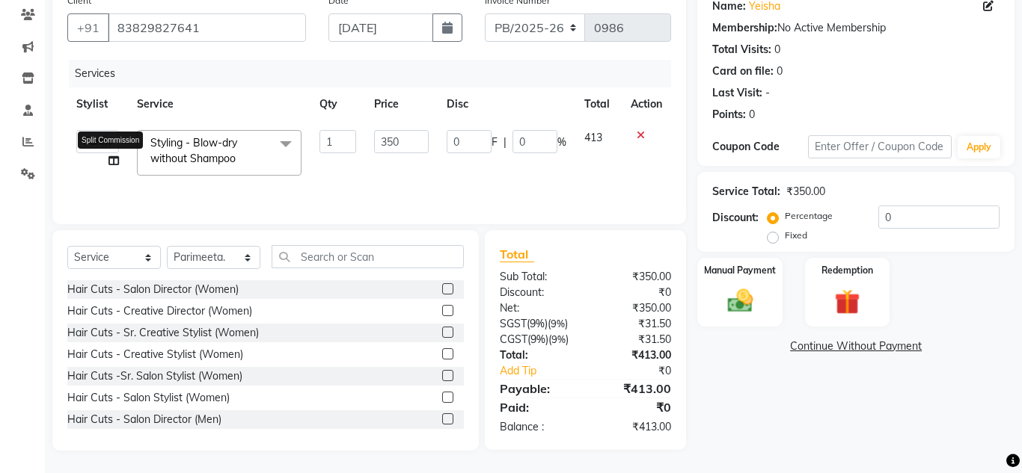
select select "83853"
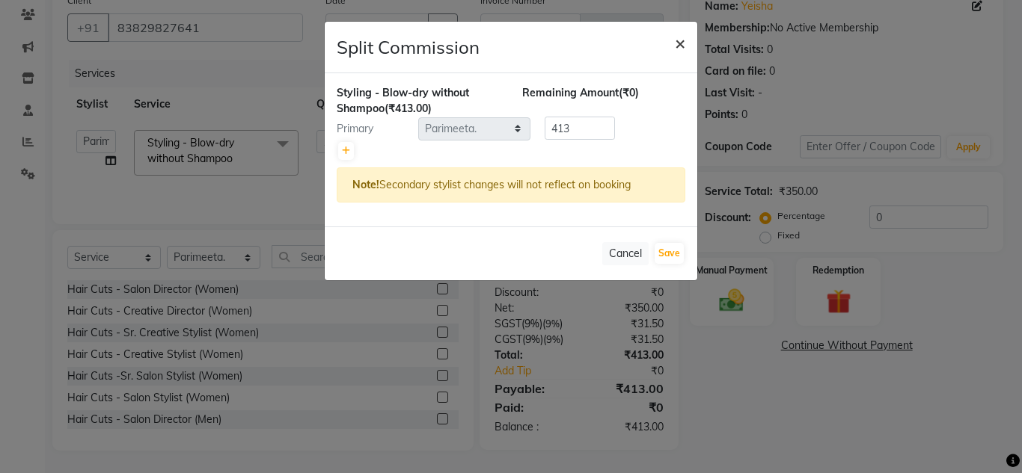
click at [684, 45] on span "×" at bounding box center [680, 42] width 10 height 22
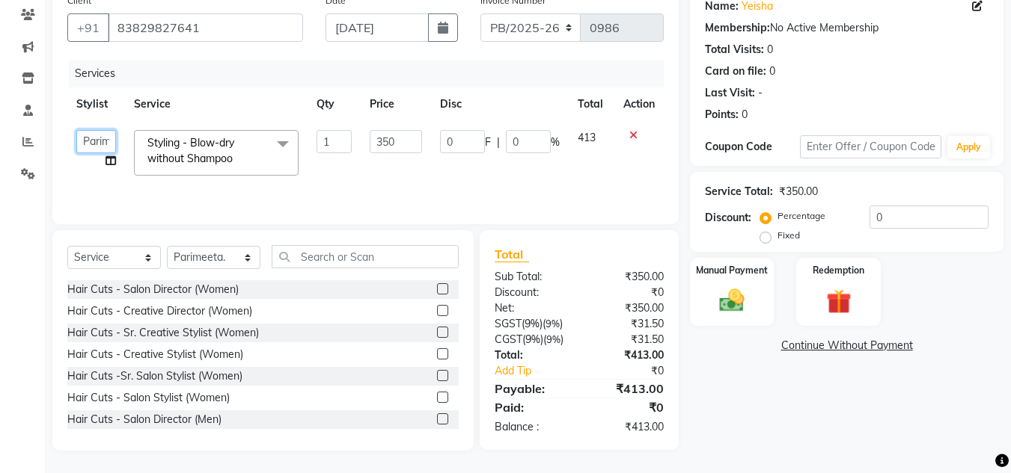
click at [93, 140] on select "Eva Ganesh. Gunjan. Karan Arya Krishna. Manju. Nitin. Parimeeta. Philomina. Pre…" at bounding box center [96, 141] width 40 height 23
click at [76, 130] on select "Eva Ganesh. Gunjan. Karan Arya Krishna. Manju. Nitin. Parimeeta. Philomina. Pre…" at bounding box center [96, 141] width 40 height 23
click at [714, 326] on div "Name: Yeisha Membership: No Active Membership Total Visits: 0 Card on file: 0 L…" at bounding box center [852, 219] width 325 height 464
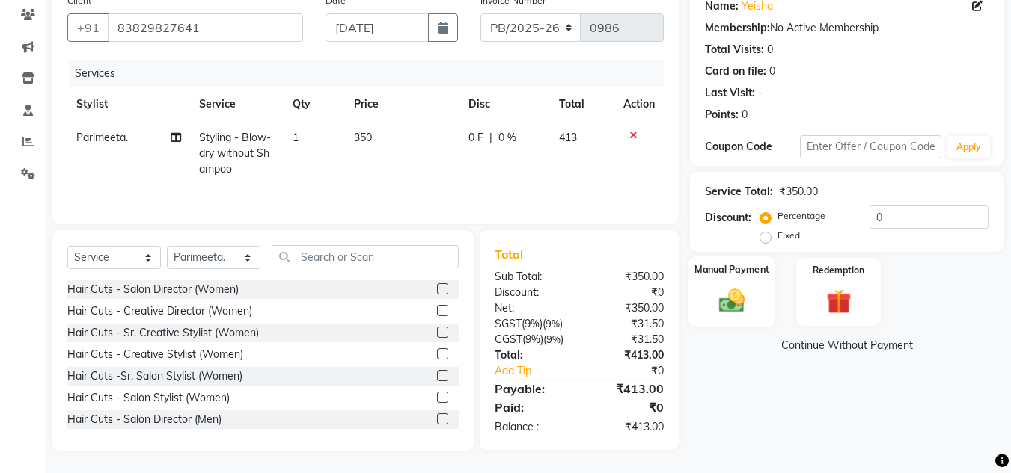
click at [717, 318] on div "Manual Payment" at bounding box center [732, 292] width 88 height 71
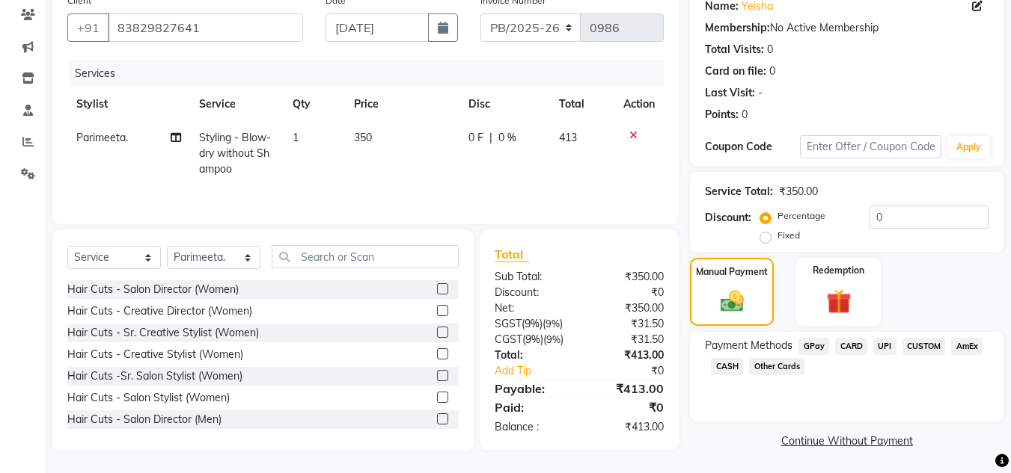
click at [891, 347] on span "UPI" at bounding box center [884, 346] width 23 height 17
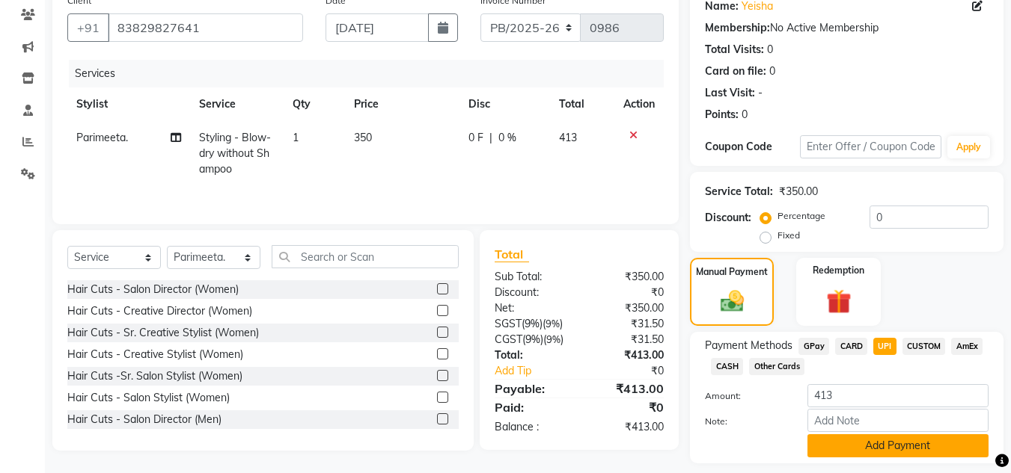
click at [859, 442] on button "Add Payment" at bounding box center [897, 446] width 181 height 23
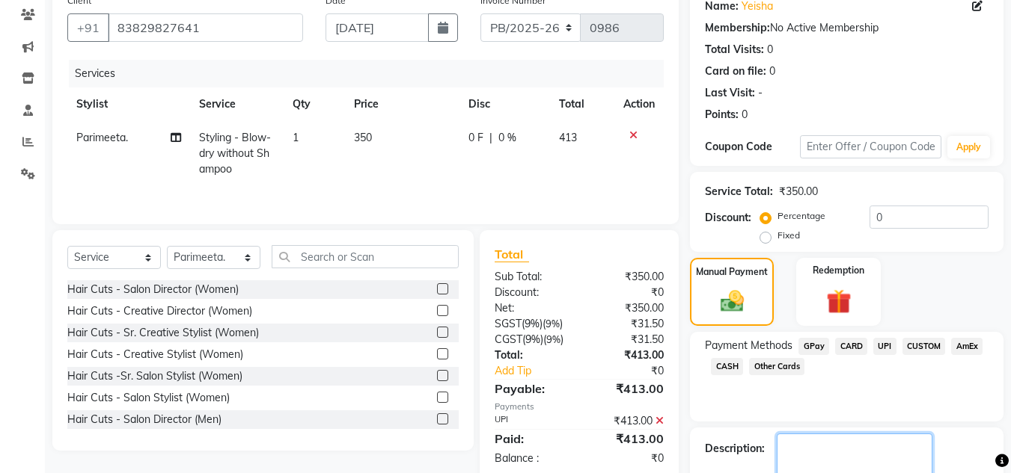
click at [859, 441] on textarea at bounding box center [854, 457] width 156 height 46
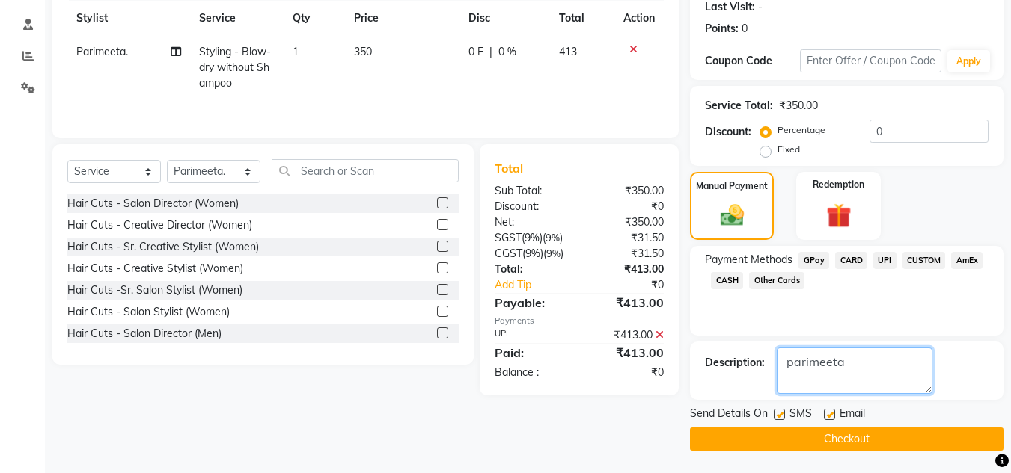
type textarea "parimeeta"
click at [812, 438] on button "Checkout" at bounding box center [846, 439] width 313 height 23
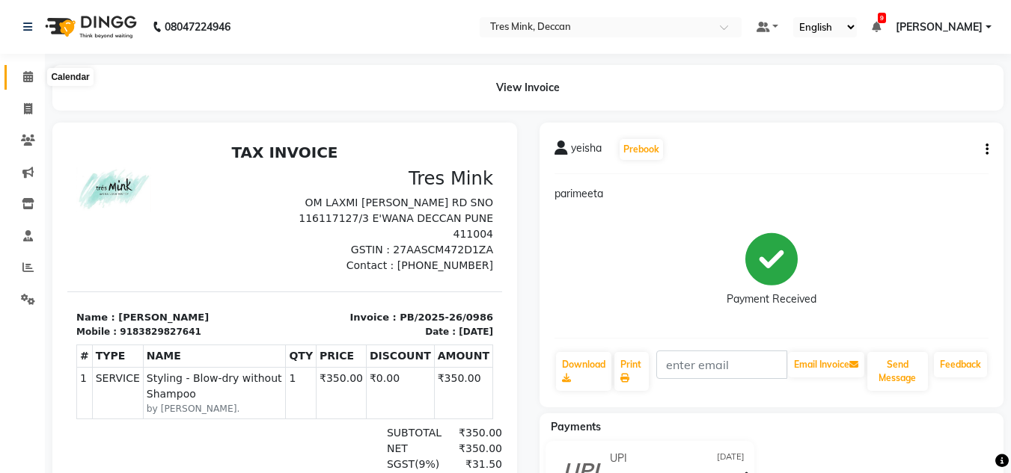
click at [23, 79] on icon at bounding box center [28, 76] width 10 height 11
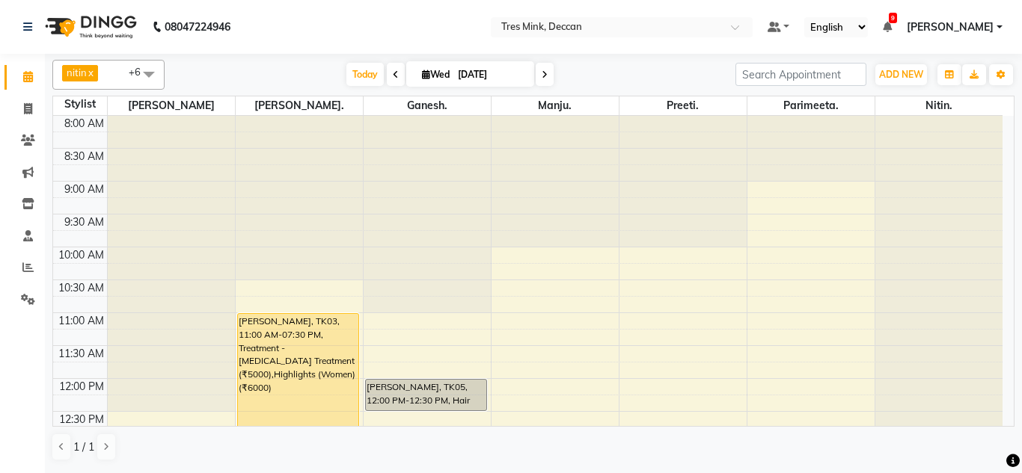
click at [22, 91] on li "Calendar" at bounding box center [22, 77] width 45 height 32
click at [25, 101] on span at bounding box center [28, 109] width 26 height 17
select select "service"
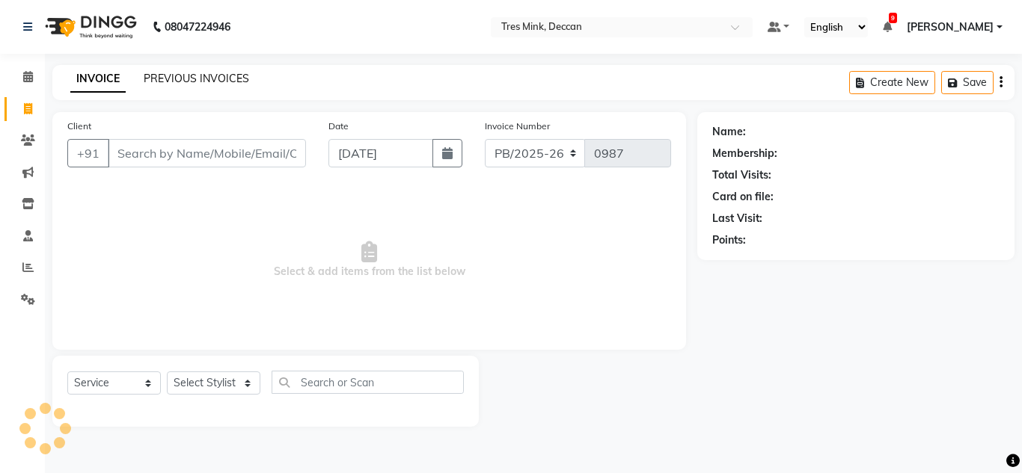
click at [178, 79] on link "PREVIOUS INVOICES" at bounding box center [196, 78] width 105 height 13
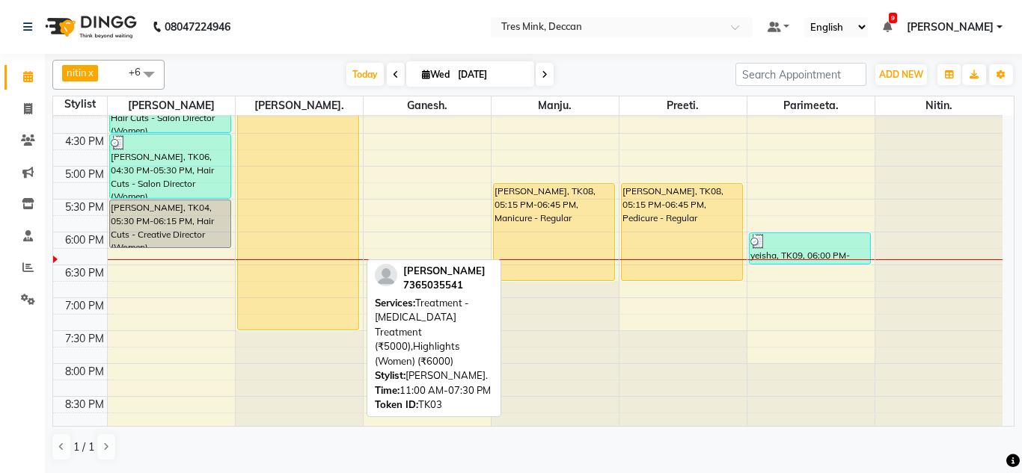
scroll to position [545, 0]
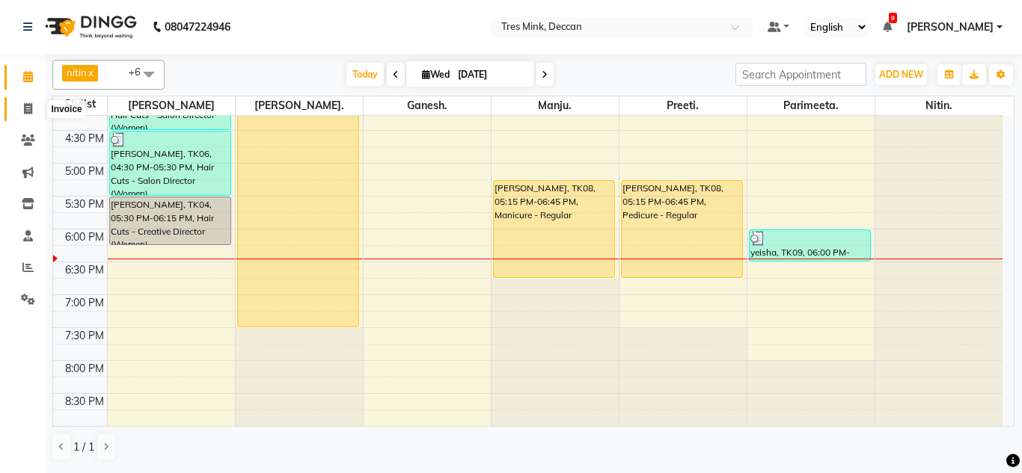
drag, startPoint x: 37, startPoint y: 110, endPoint x: 46, endPoint y: 105, distance: 10.4
click at [37, 110] on span at bounding box center [28, 109] width 26 height 17
select select "service"
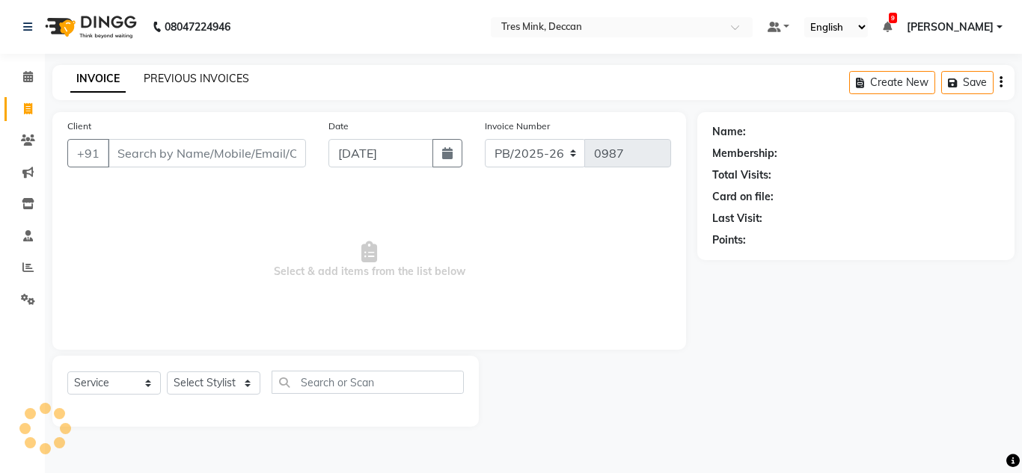
click at [168, 75] on link "PREVIOUS INVOICES" at bounding box center [196, 78] width 105 height 13
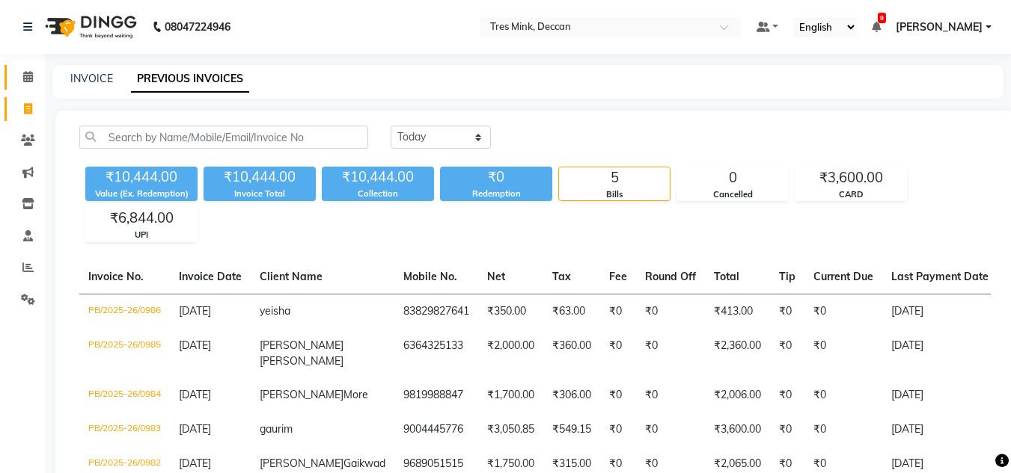
click at [31, 79] on icon at bounding box center [28, 76] width 10 height 11
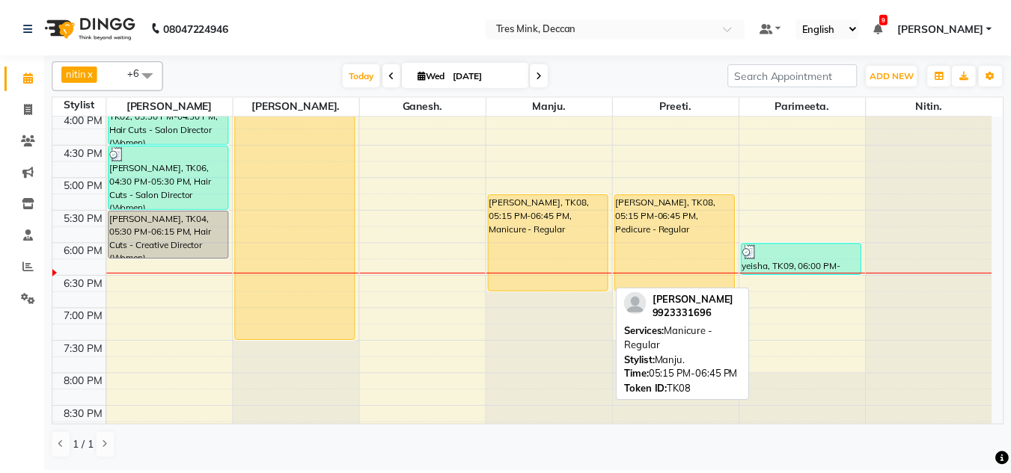
scroll to position [545, 0]
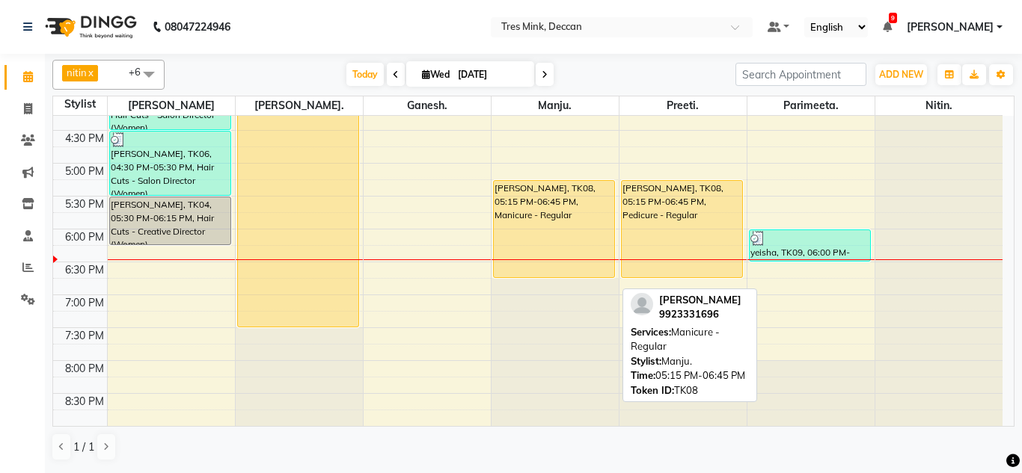
click at [527, 230] on div "[PERSON_NAME], TK08, 05:15 PM-06:45 PM, Manicure - Regular" at bounding box center [554, 229] width 121 height 96
select select "1"
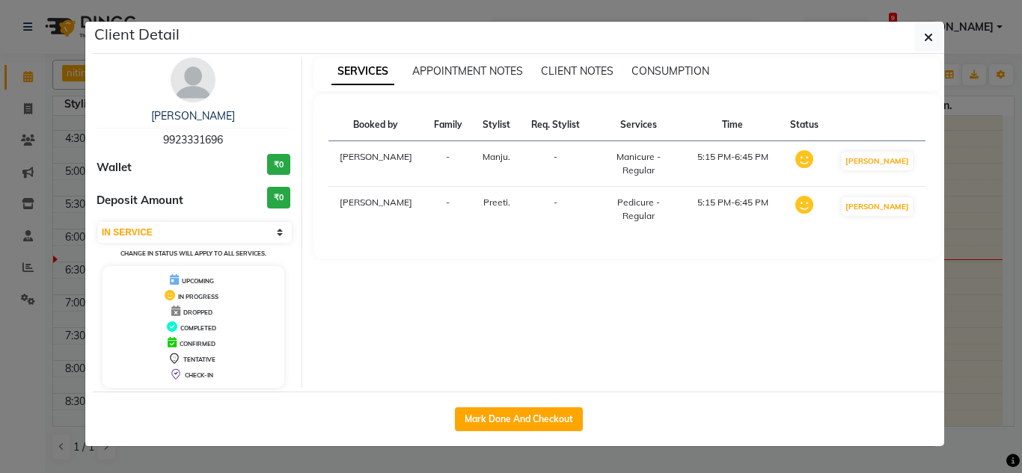
click at [495, 405] on div "Mark Done And Checkout" at bounding box center [518, 419] width 851 height 55
click at [495, 414] on button "Mark Done And Checkout" at bounding box center [519, 420] width 128 height 24
select select "service"
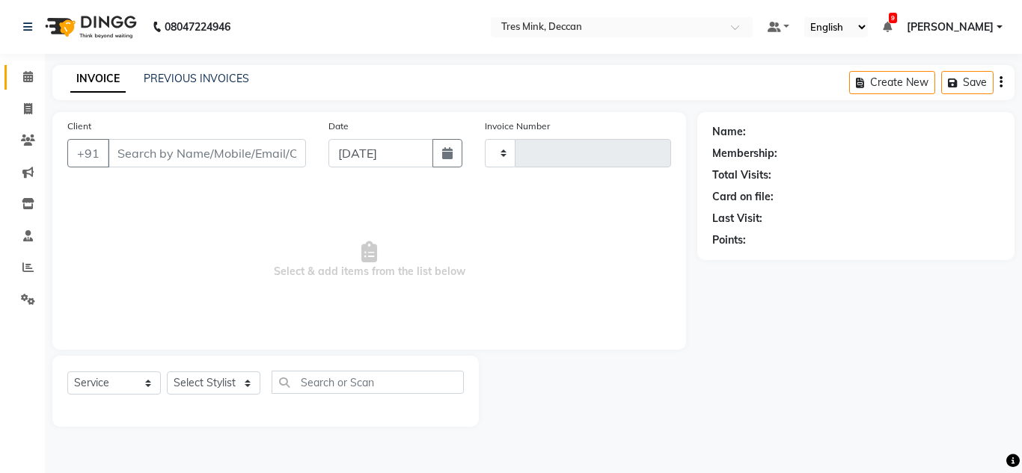
type input "0987"
select select "8055"
type input "9923331696"
select select "61556"
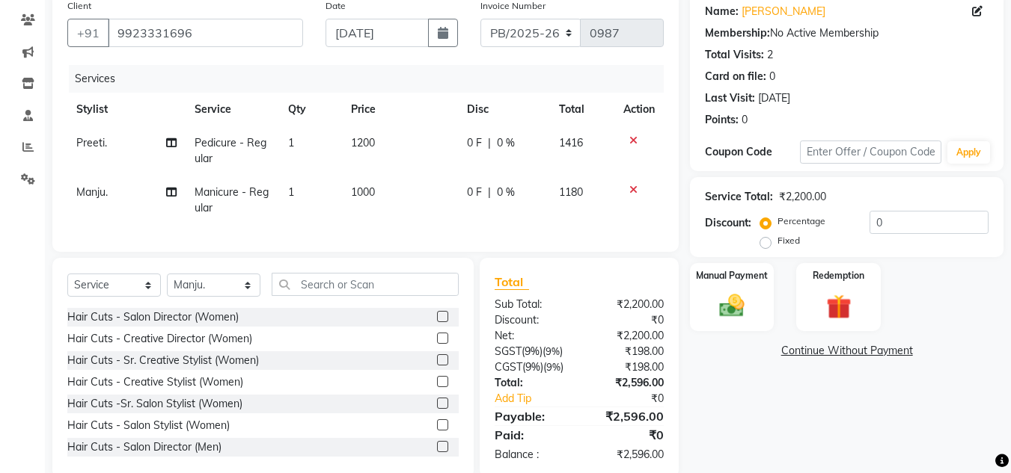
scroll to position [150, 0]
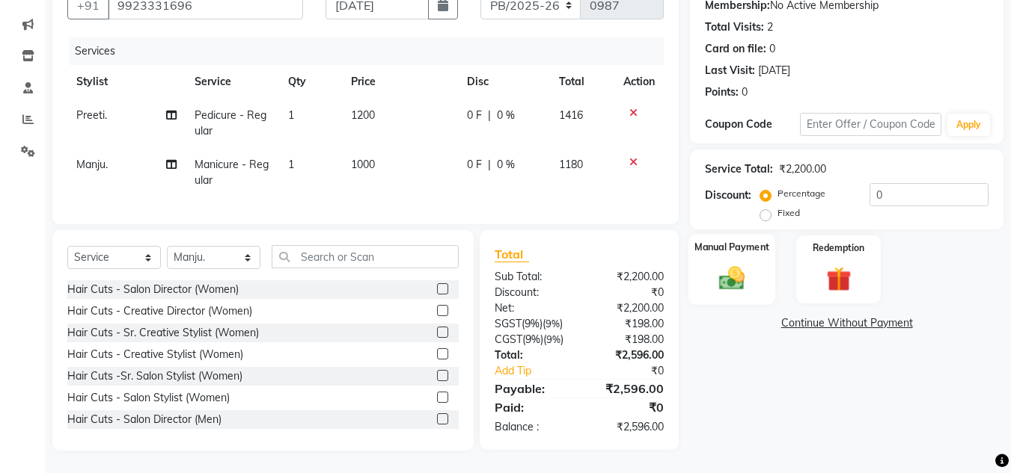
click at [706, 285] on div "Manual Payment" at bounding box center [732, 269] width 88 height 71
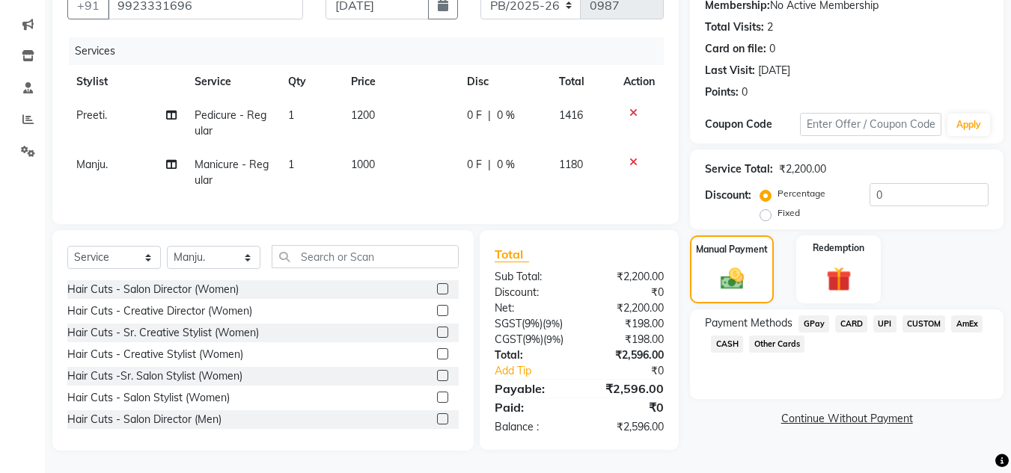
click at [878, 322] on span "UPI" at bounding box center [884, 324] width 23 height 17
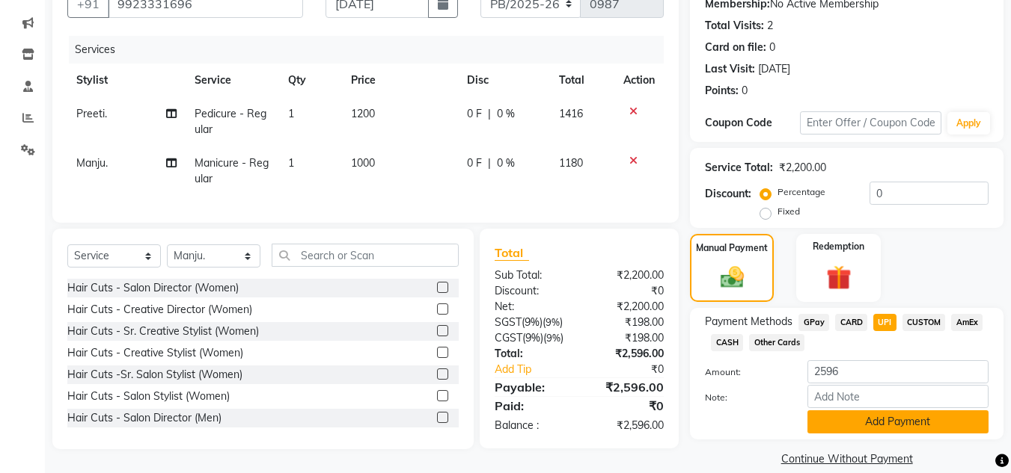
click at [861, 423] on button "Add Payment" at bounding box center [897, 422] width 181 height 23
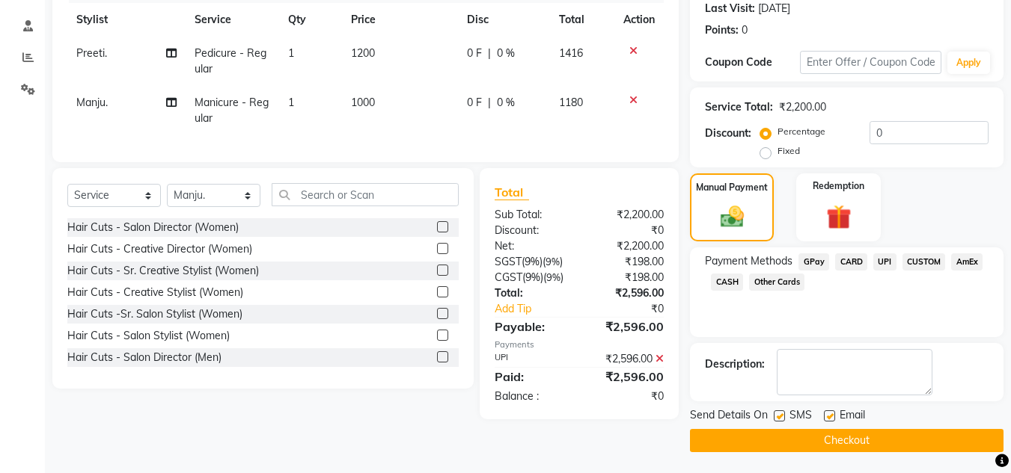
scroll to position [212, 0]
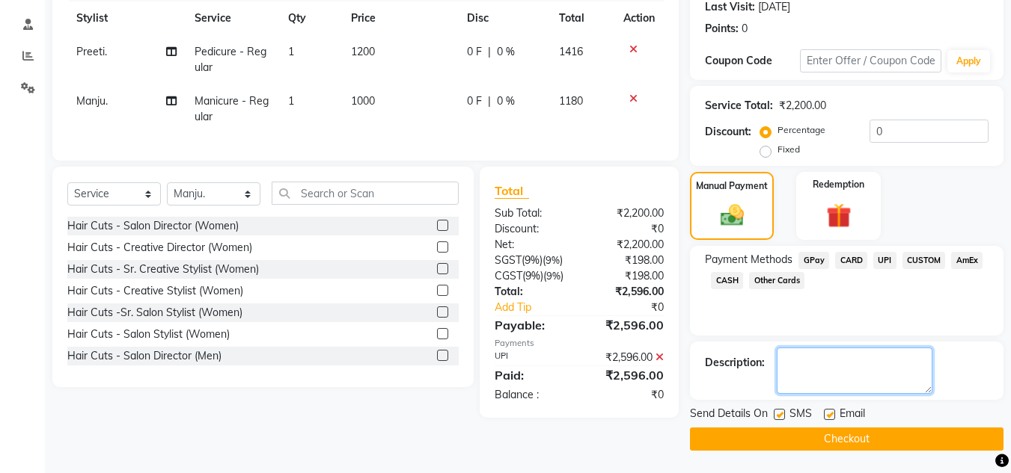
click at [821, 381] on textarea at bounding box center [854, 371] width 156 height 46
type textarea "parimee"
click at [818, 436] on button "Checkout" at bounding box center [846, 439] width 313 height 23
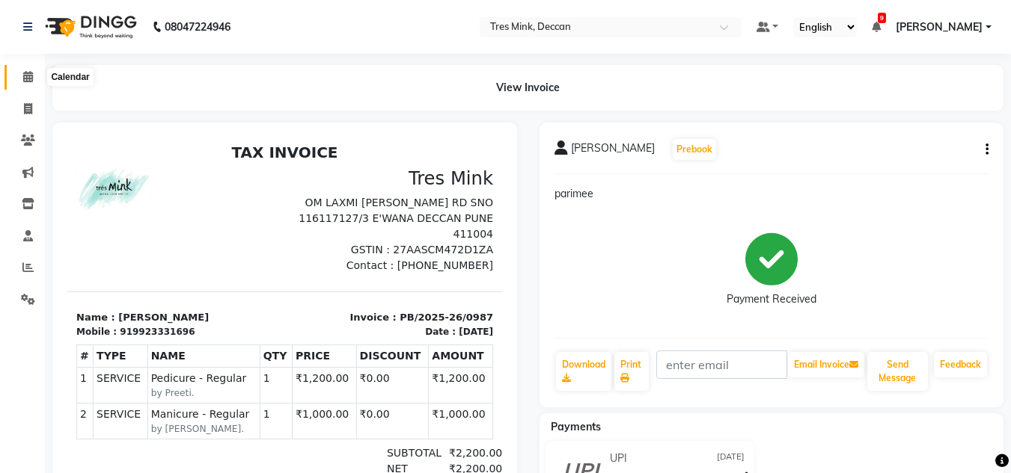
click at [18, 77] on span at bounding box center [28, 77] width 26 height 17
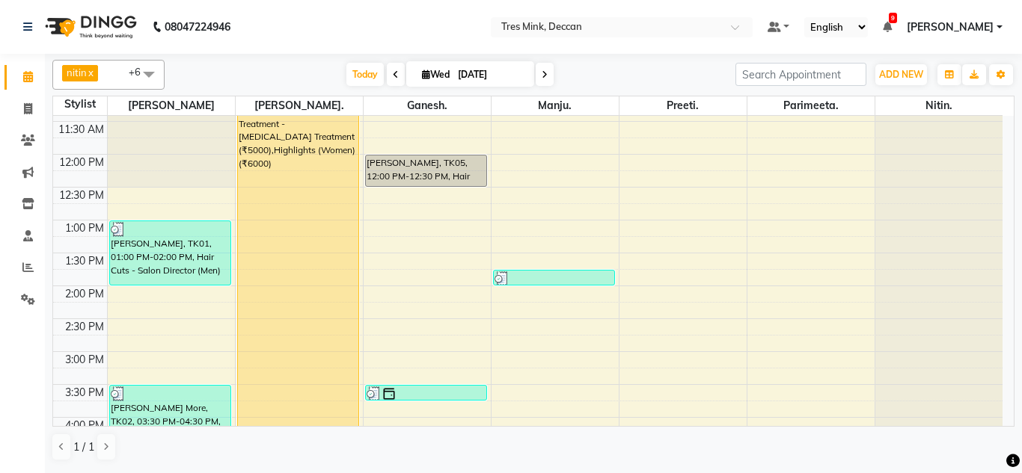
scroll to position [449, 0]
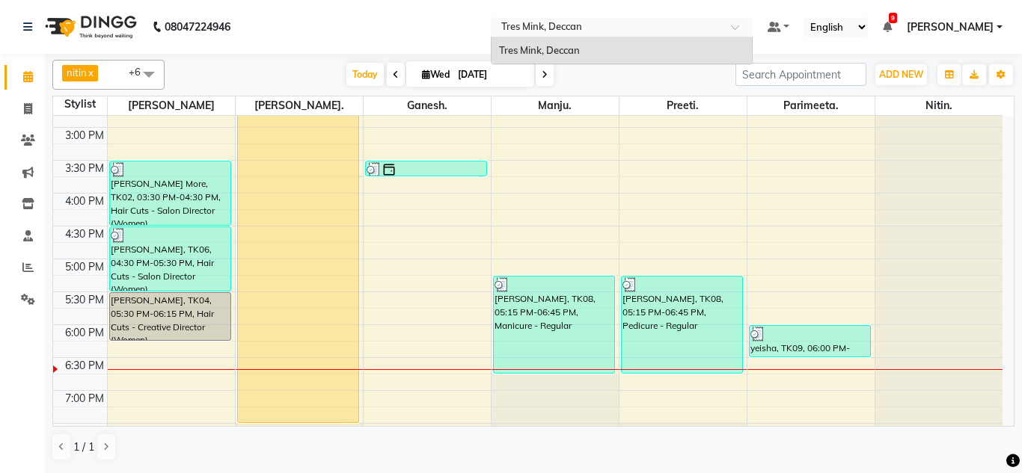
click at [731, 24] on span at bounding box center [740, 31] width 19 height 15
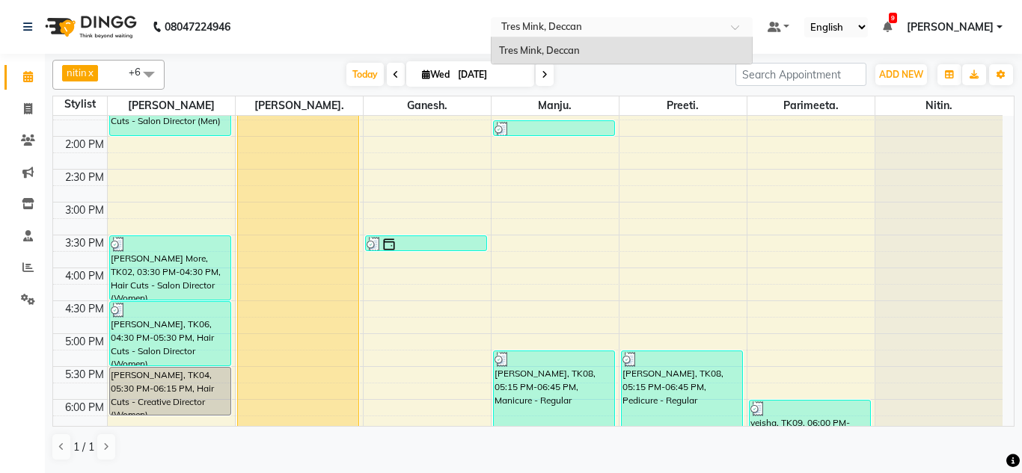
scroll to position [524, 0]
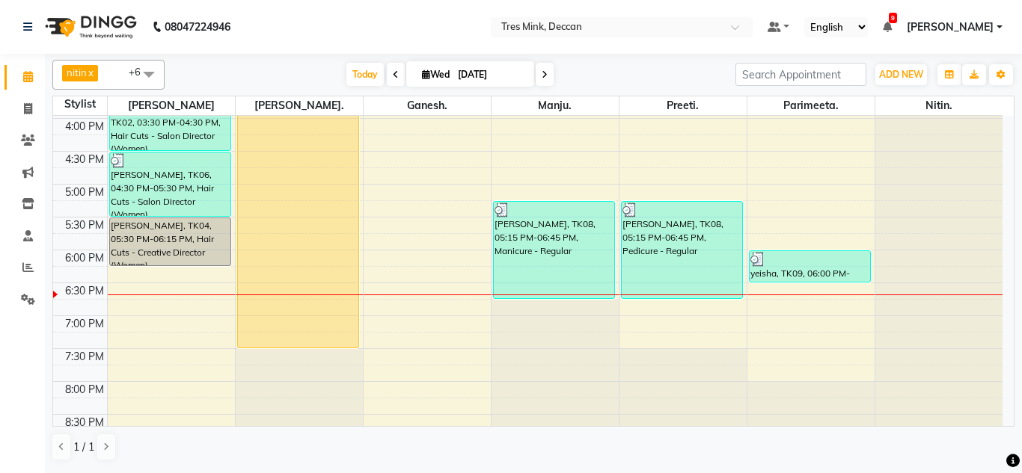
click at [478, 13] on nav "08047224946 Select Location × Tres Mink, Deccan Default Panel My Panel English …" at bounding box center [511, 27] width 1022 height 54
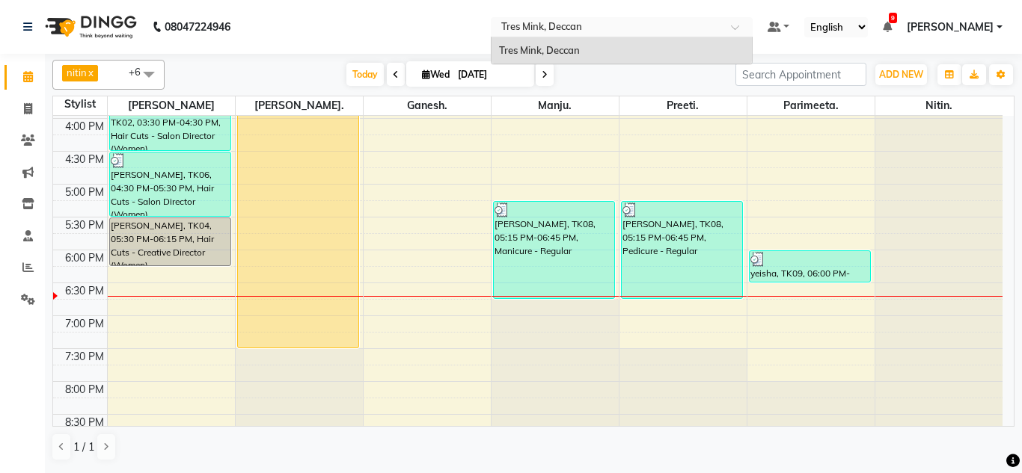
click at [527, 26] on input "text" at bounding box center [606, 28] width 217 height 15
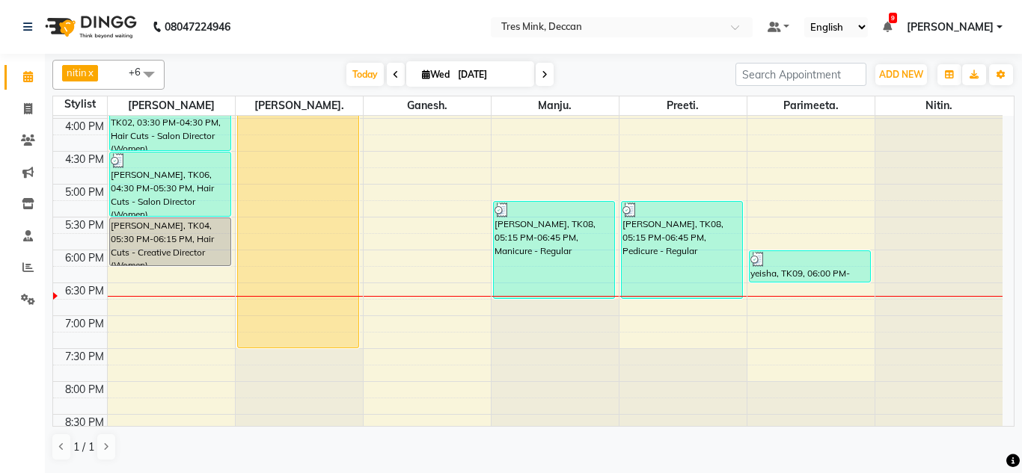
click at [431, 25] on nav "08047224946 Select Location × Tres Mink, Deccan Default Panel My Panel English …" at bounding box center [511, 27] width 1022 height 54
click at [545, 77] on icon at bounding box center [545, 74] width 6 height 9
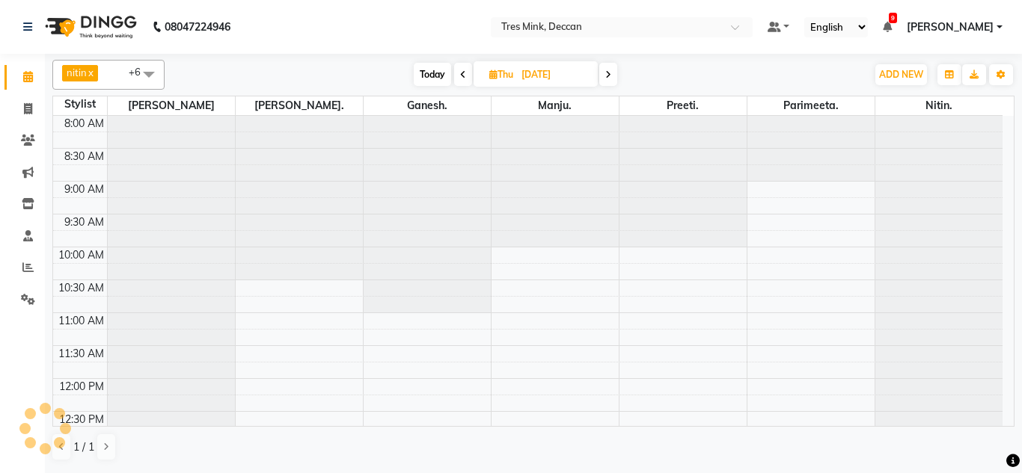
scroll to position [545, 0]
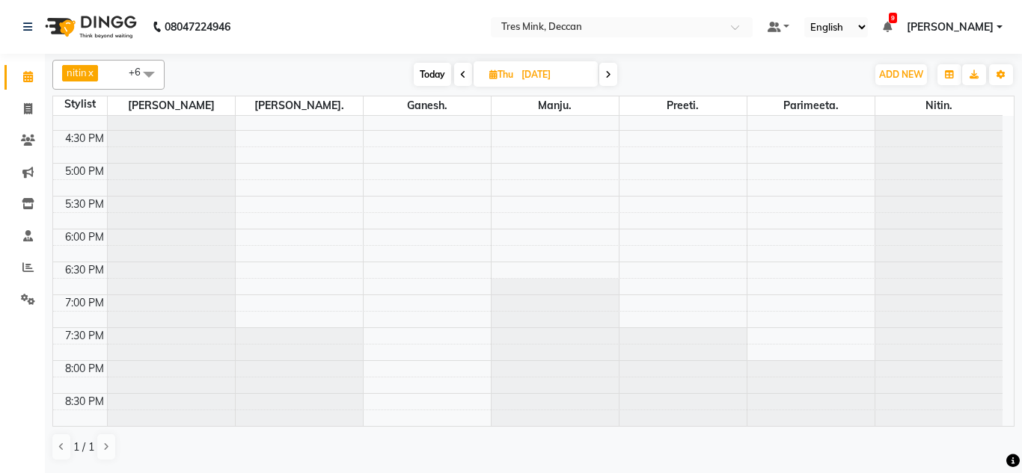
click at [604, 81] on span at bounding box center [608, 74] width 18 height 23
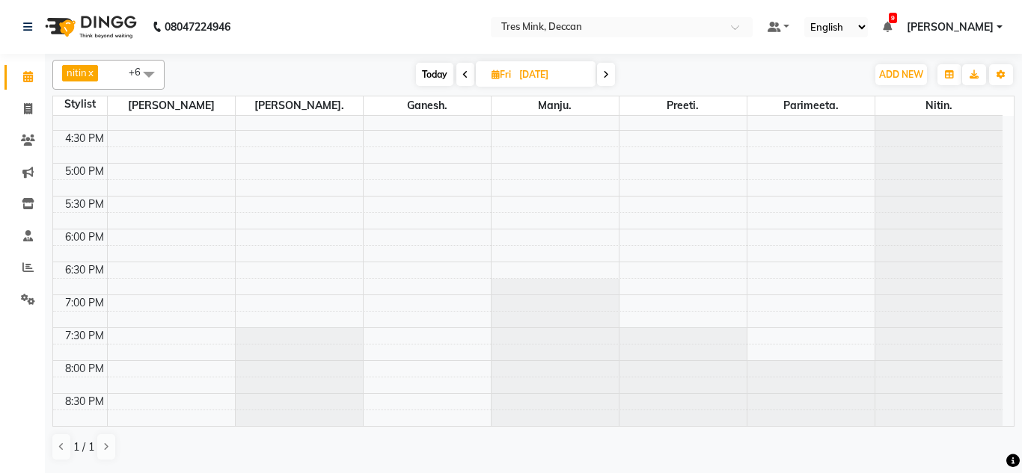
click at [463, 80] on span at bounding box center [465, 74] width 18 height 23
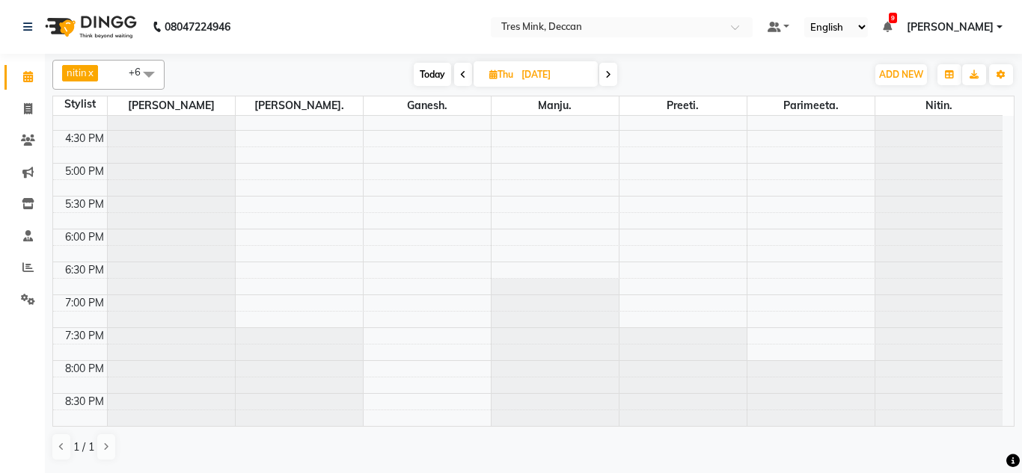
click at [463, 80] on span at bounding box center [463, 74] width 18 height 23
type input "[DATE]"
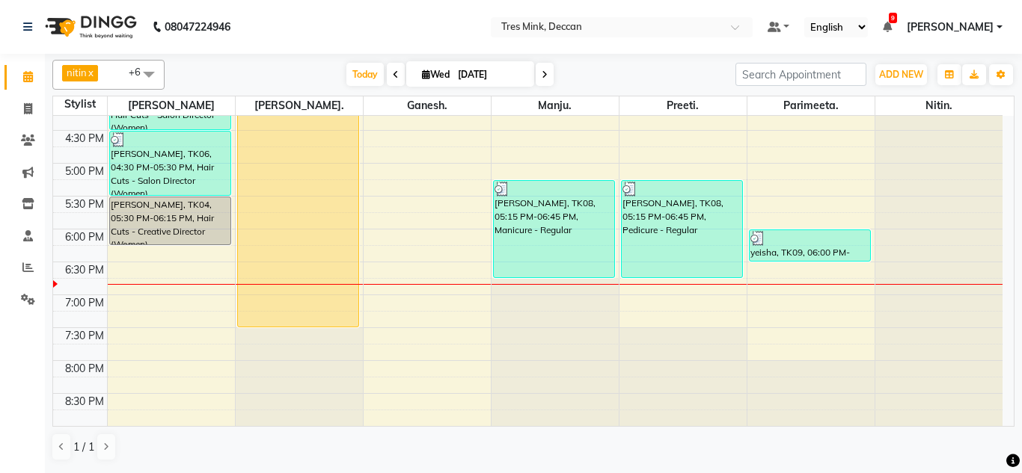
click at [279, 49] on nav "08047224946 Select Location × Tres Mink, Deccan Default Panel My Panel English …" at bounding box center [511, 27] width 1022 height 54
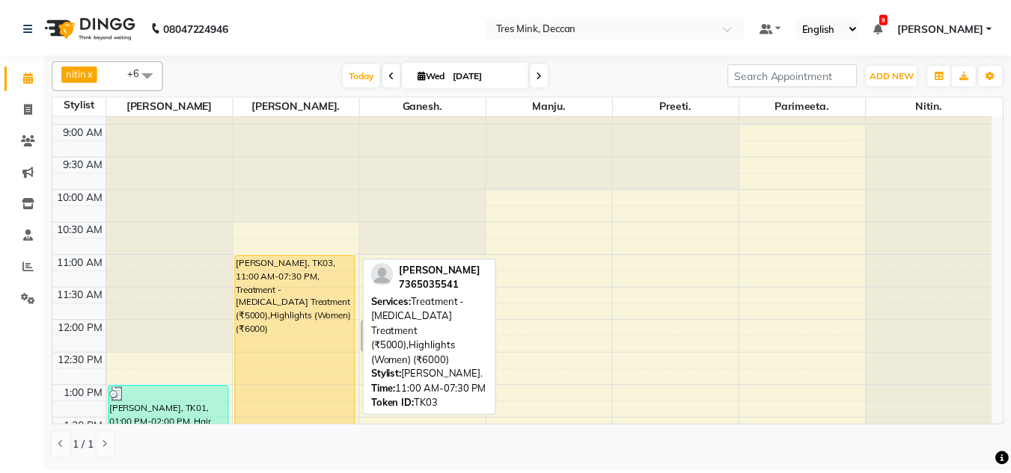
scroll to position [21, 0]
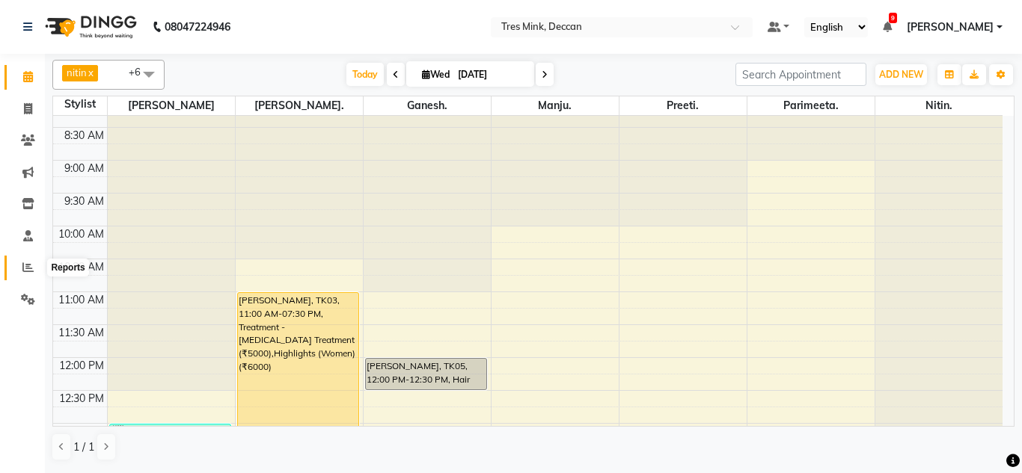
click at [25, 269] on icon at bounding box center [27, 267] width 11 height 11
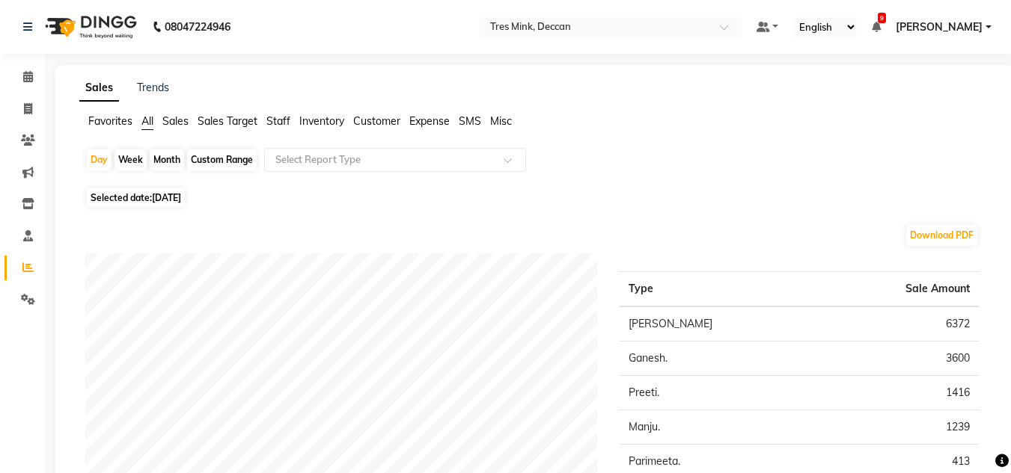
click at [162, 155] on div "Month" at bounding box center [167, 160] width 34 height 21
select select "9"
select select "2025"
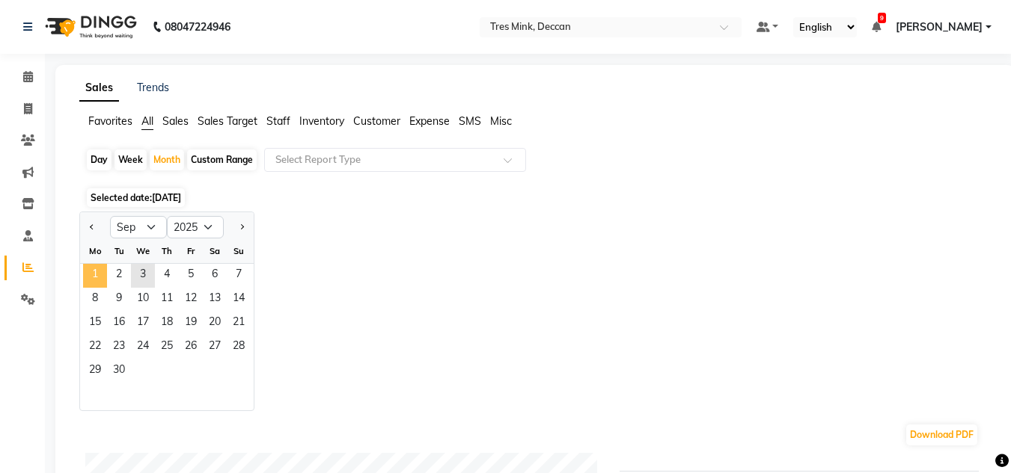
click at [97, 277] on span "1" at bounding box center [95, 276] width 24 height 24
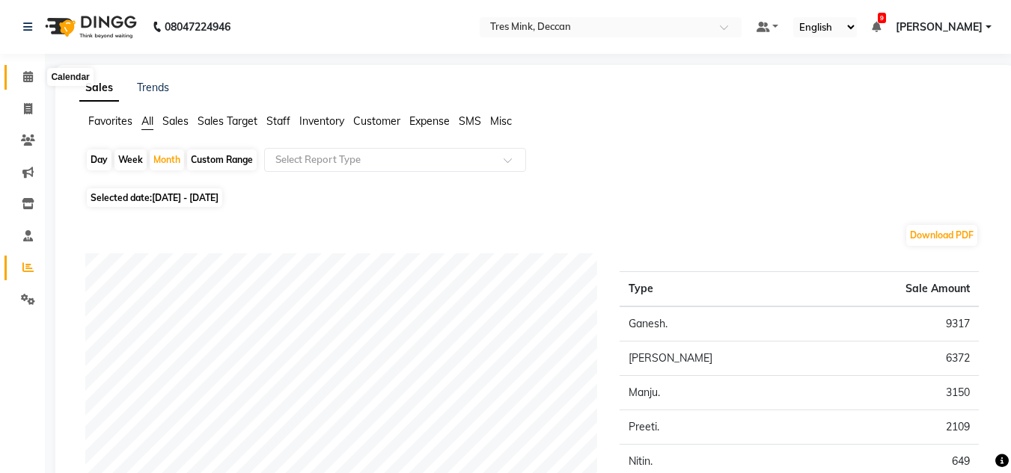
drag, startPoint x: 34, startPoint y: 76, endPoint x: 67, endPoint y: 87, distance: 33.8
click at [34, 76] on span at bounding box center [28, 77] width 26 height 17
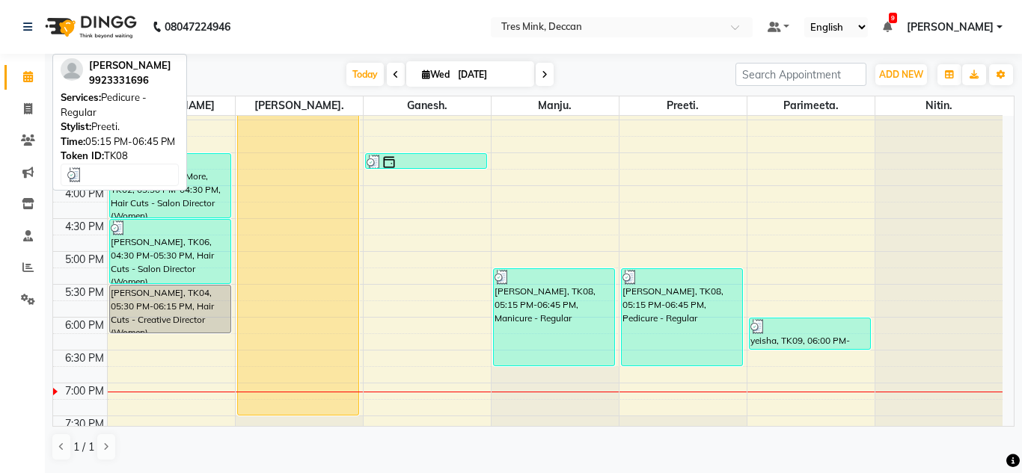
scroll to position [545, 0]
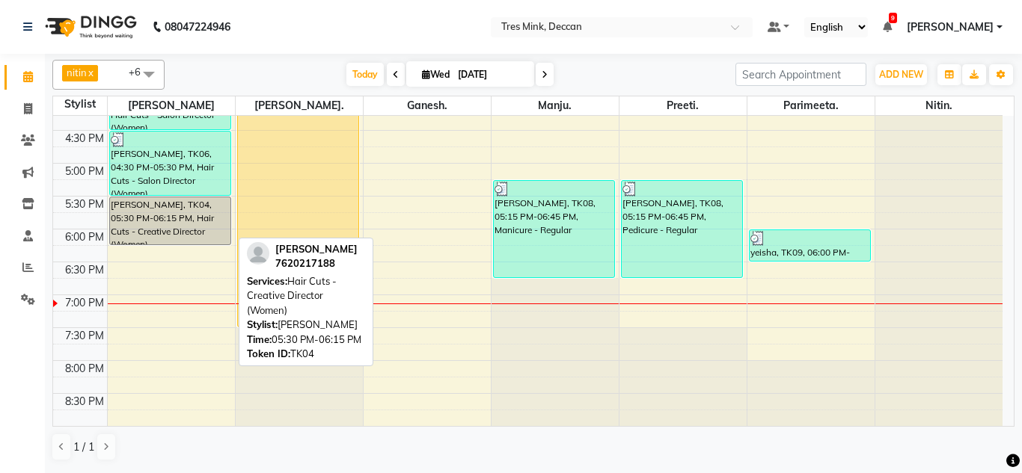
click at [188, 230] on div "NIHIRA PIAT, TK04, 05:30 PM-06:15 PM, Hair Cuts - Creative Director (Women)" at bounding box center [170, 220] width 121 height 47
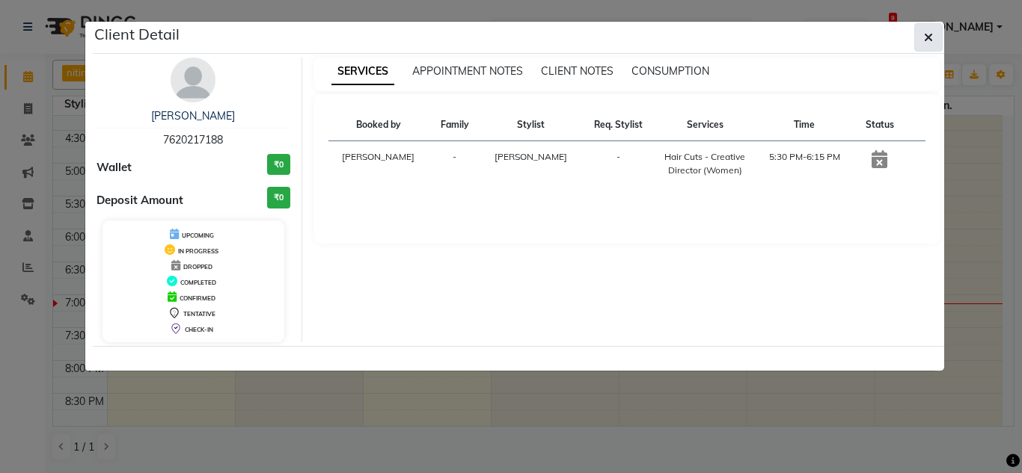
click at [925, 31] on button "button" at bounding box center [928, 37] width 28 height 28
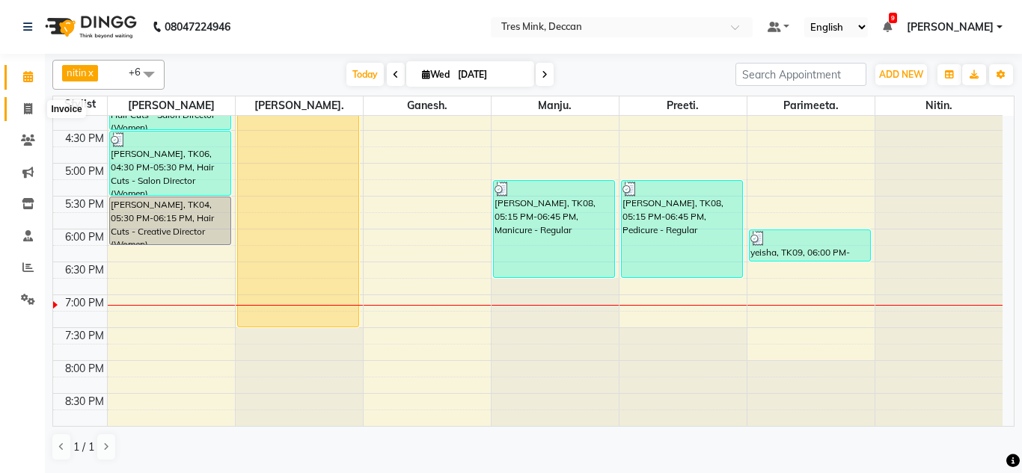
click at [32, 108] on icon at bounding box center [28, 108] width 8 height 11
select select "service"
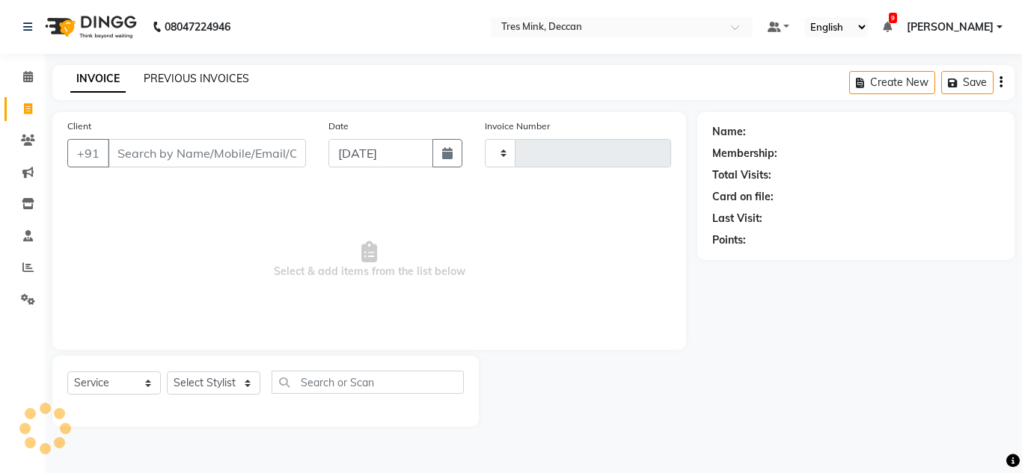
type input "0988"
select select "8055"
click at [214, 70] on div "INVOICE PREVIOUS INVOICES Create New Save" at bounding box center [533, 82] width 962 height 35
click at [215, 73] on link "PREVIOUS INVOICES" at bounding box center [196, 78] width 105 height 13
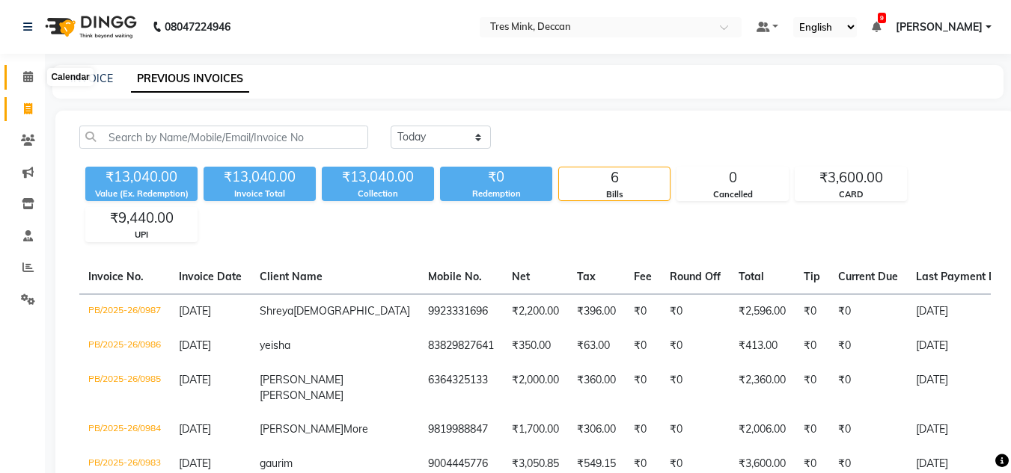
click at [29, 73] on icon at bounding box center [28, 76] width 10 height 11
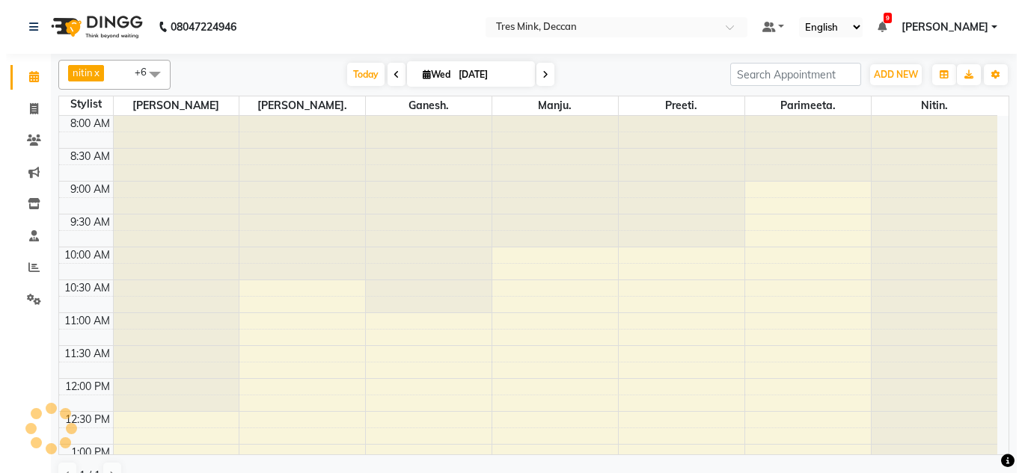
scroll to position [516, 0]
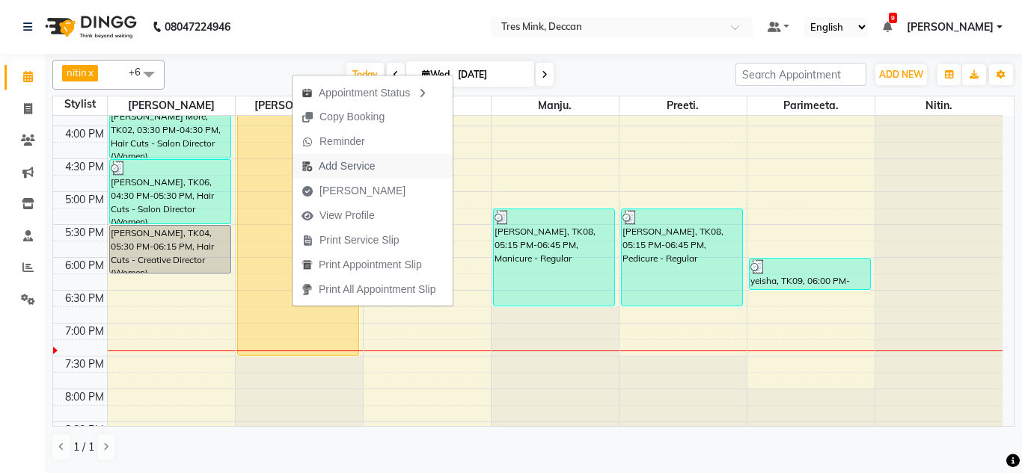
click at [400, 168] on button "Add Service" at bounding box center [372, 166] width 160 height 25
select select "59499"
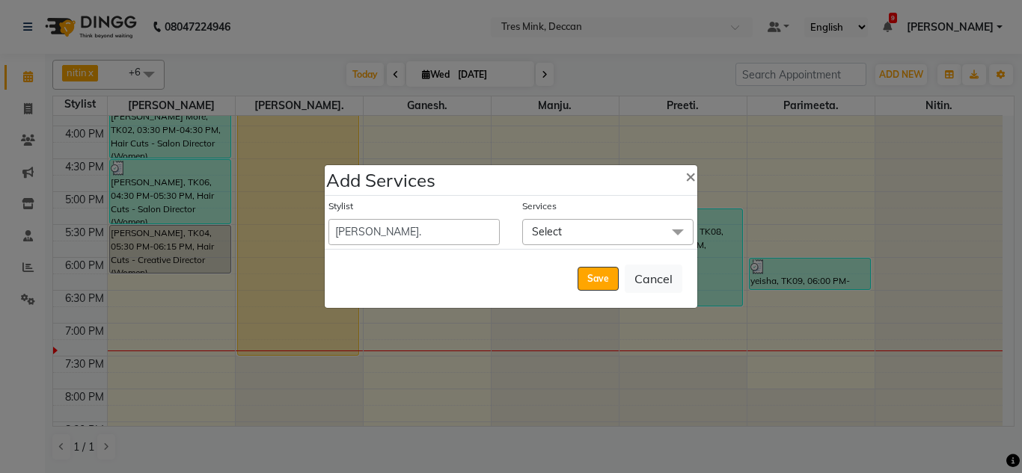
click at [600, 224] on span "Select" at bounding box center [607, 232] width 171 height 26
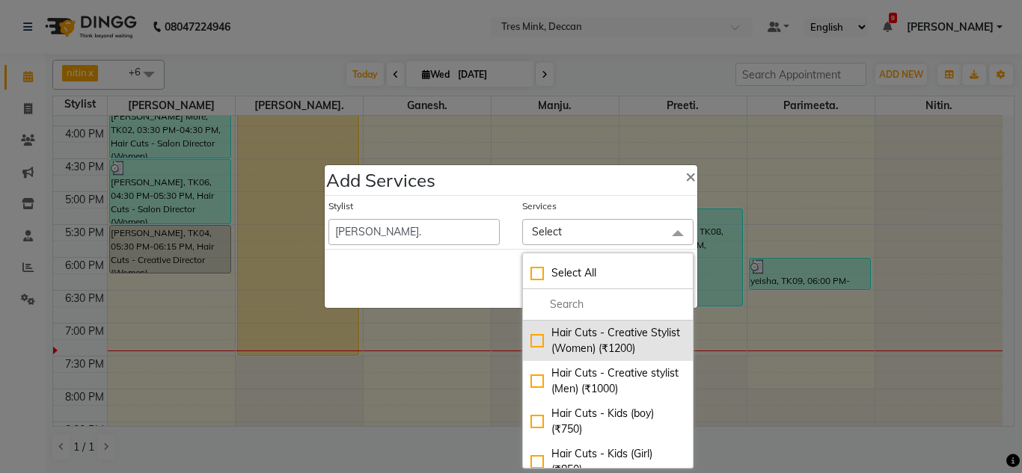
click at [622, 338] on div "Hair Cuts - Creative Stylist (Women) (₹1200)" at bounding box center [607, 340] width 155 height 31
checkbox input "true"
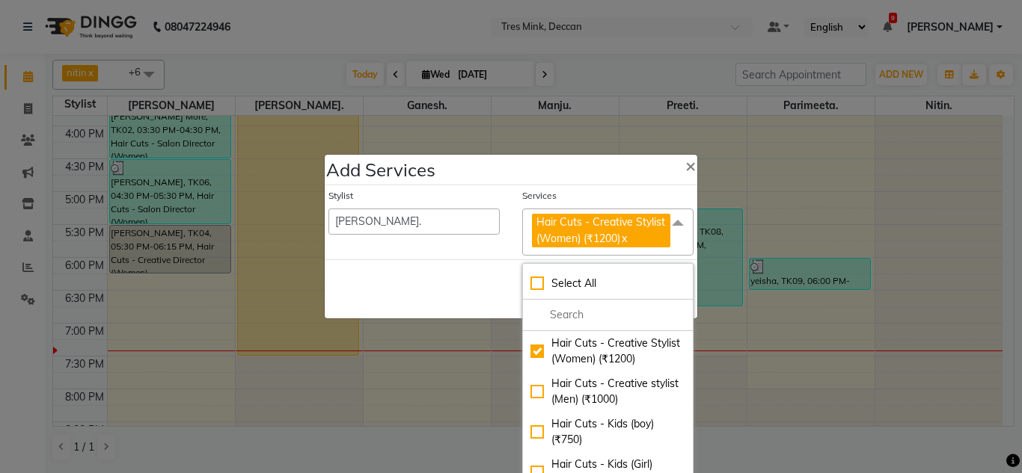
click at [426, 275] on div "Save Cancel" at bounding box center [511, 289] width 372 height 59
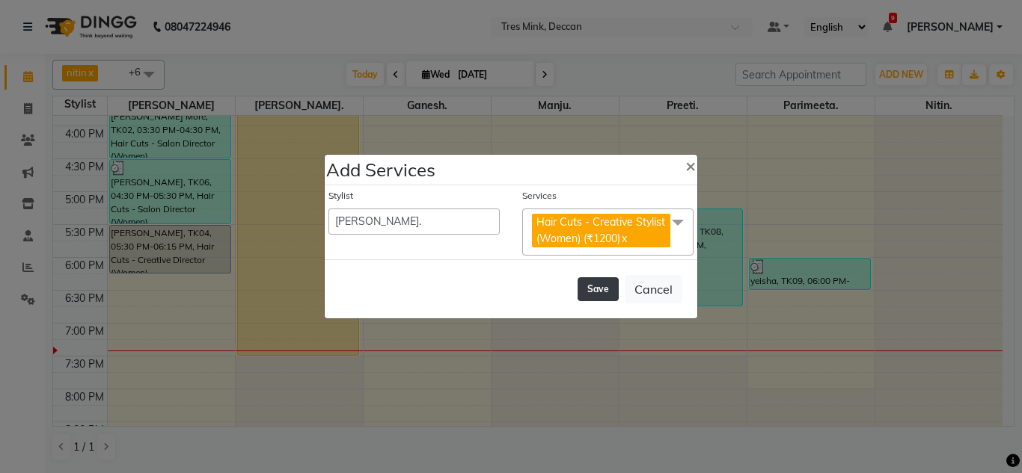
click at [595, 290] on button "Save" at bounding box center [597, 289] width 41 height 24
select select "80330"
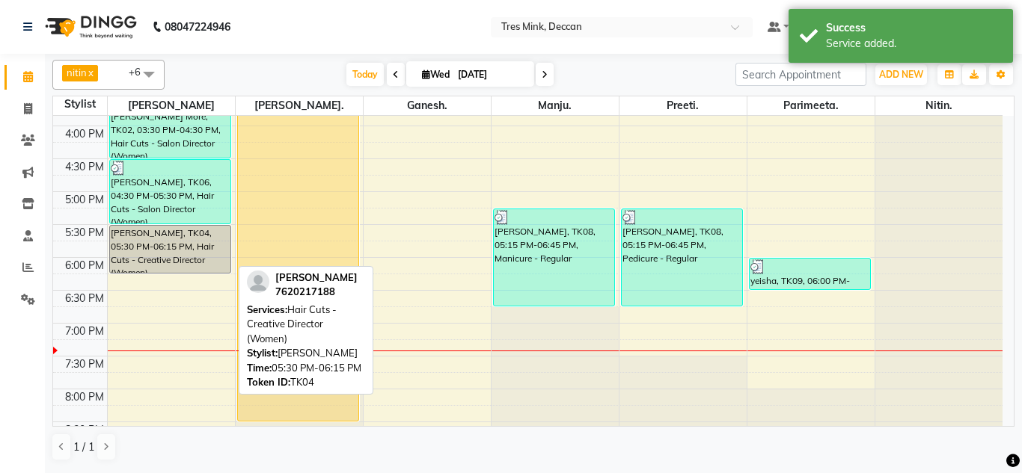
click at [184, 243] on div "NIHIRA PIAT, TK04, 05:30 PM-06:15 PM, Hair Cuts - Creative Director (Women)" at bounding box center [170, 249] width 121 height 47
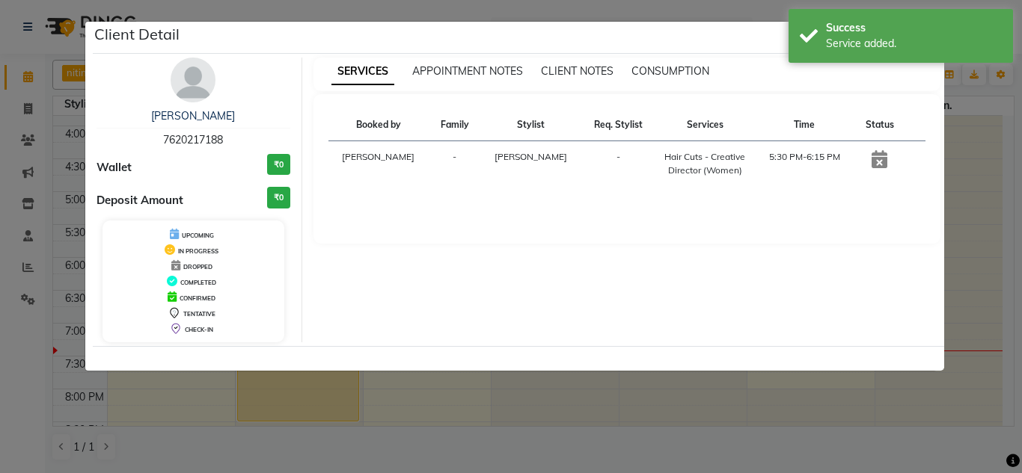
click at [198, 108] on div "NIHIRA PIAT 7620217188 Wallet ₹0 Deposit Amount ₹0 UPCOMING IN PROGRESS DROPPED…" at bounding box center [193, 200] width 217 height 285
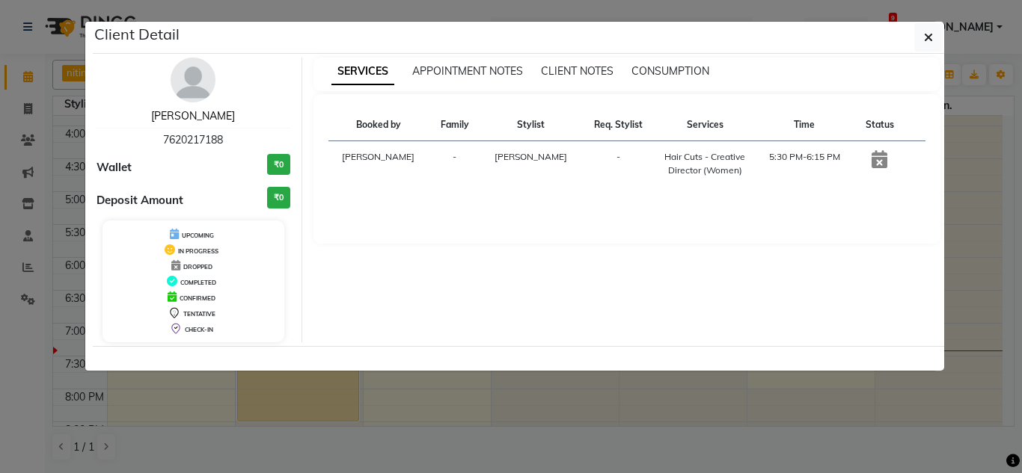
click at [200, 111] on link "NIHIRA PIAT" at bounding box center [193, 115] width 84 height 13
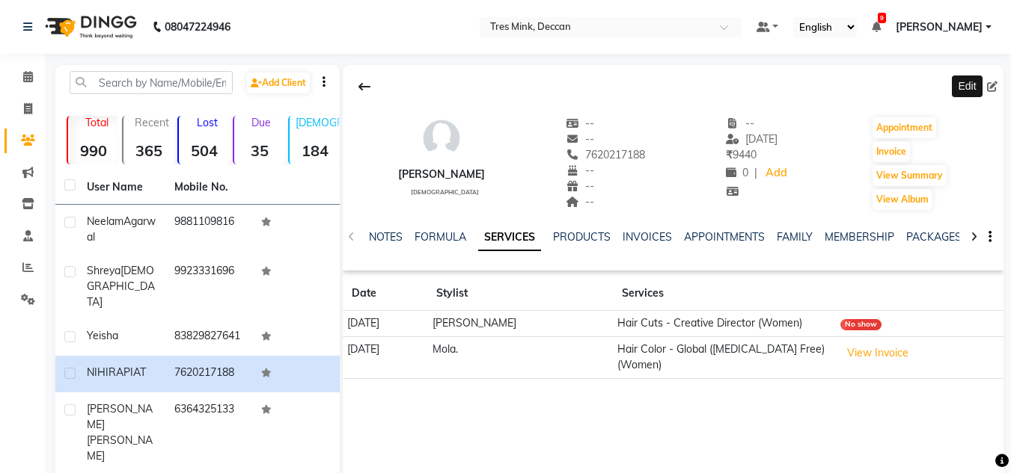
click at [989, 86] on icon at bounding box center [992, 87] width 10 height 10
select select "22"
select select "[DEMOGRAPHIC_DATA]"
select select "49144"
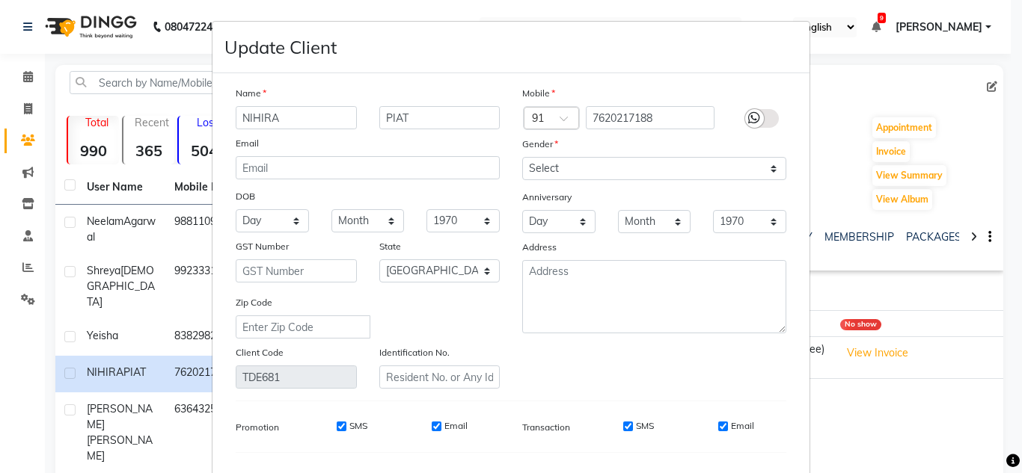
drag, startPoint x: 287, startPoint y: 112, endPoint x: 244, endPoint y: 122, distance: 44.5
click at [244, 122] on input "NIHIRA" at bounding box center [296, 117] width 121 height 23
type input "N"
type input "Nihira"
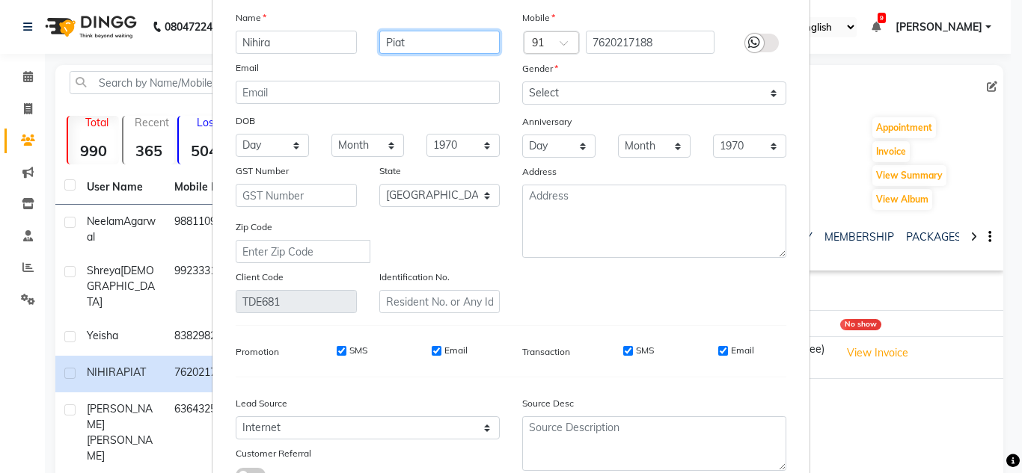
scroll to position [190, 0]
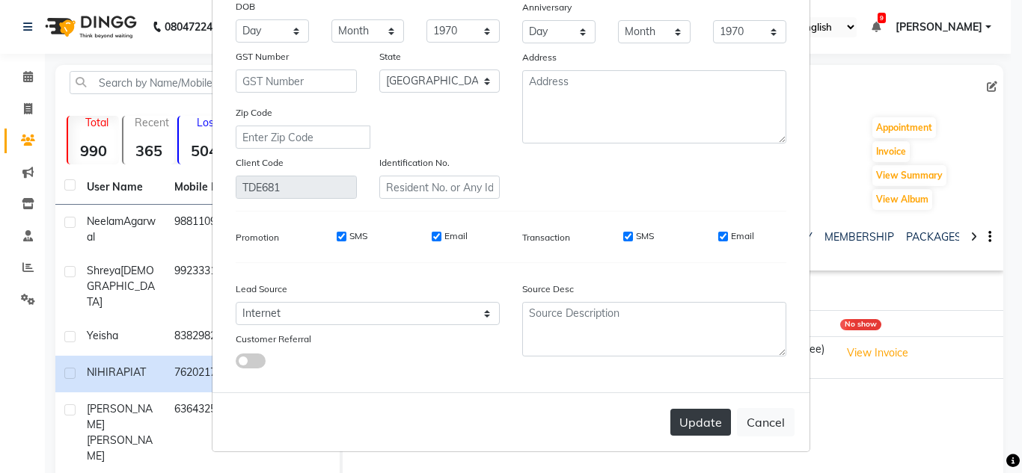
type input "Piat"
click at [712, 433] on button "Update" at bounding box center [700, 422] width 61 height 27
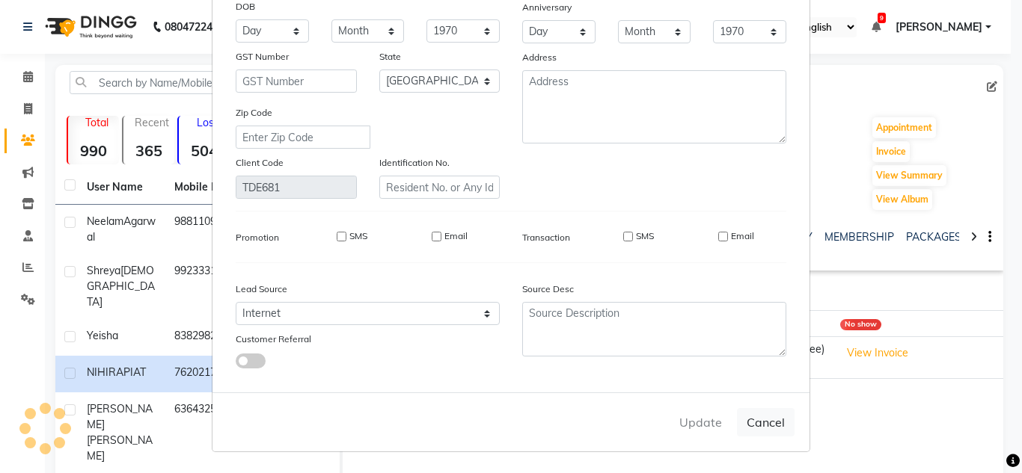
select select
select select "null"
select select
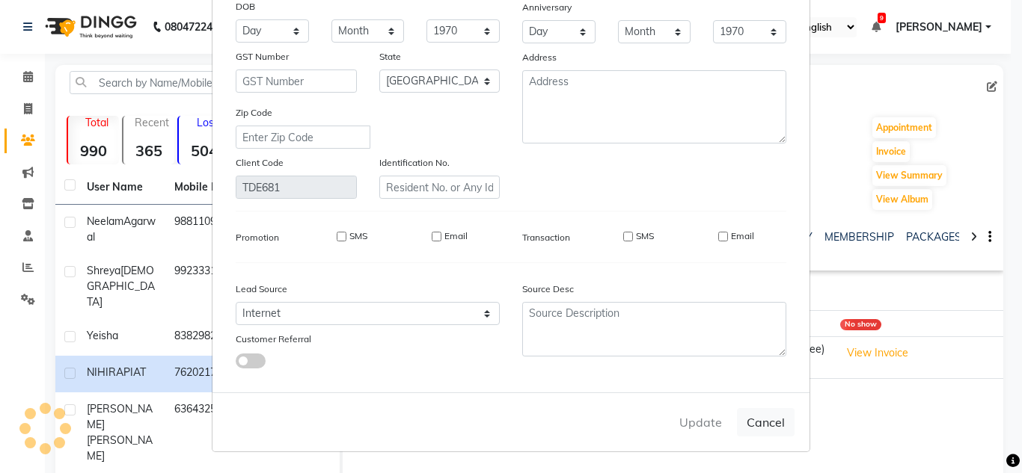
select select
checkbox input "false"
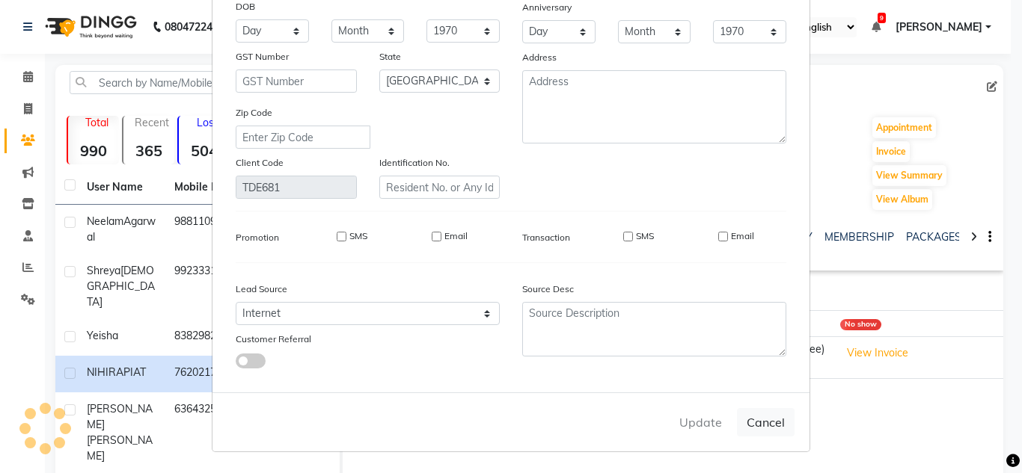
checkbox input "false"
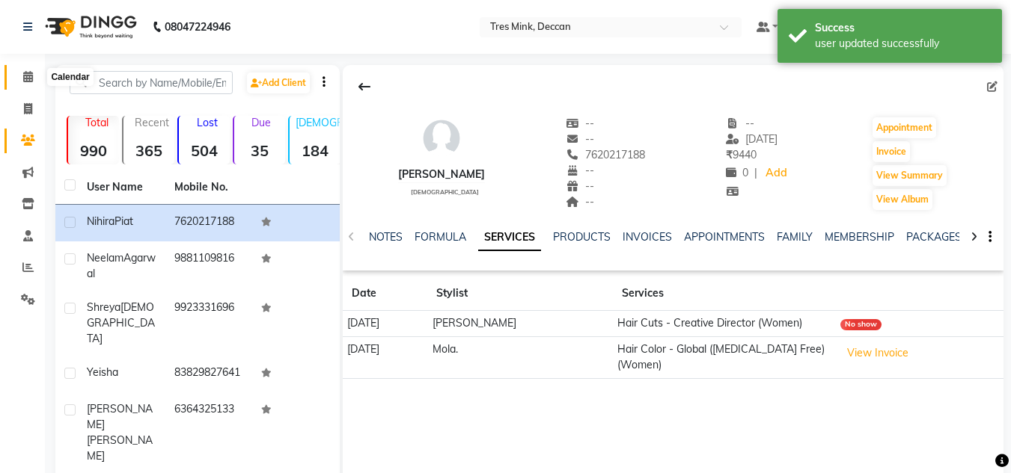
drag, startPoint x: 16, startPoint y: 76, endPoint x: 37, endPoint y: 76, distance: 20.9
click at [16, 76] on span at bounding box center [28, 77] width 26 height 17
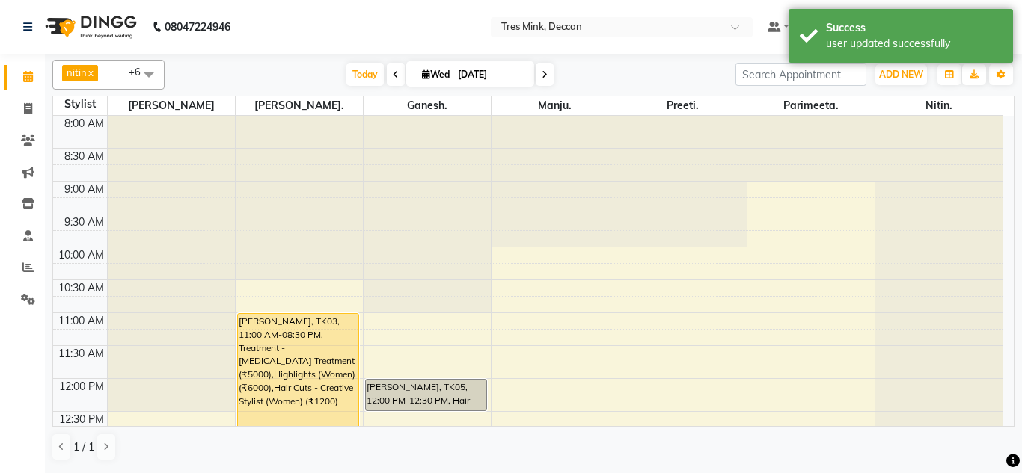
click at [496, 76] on input "[DATE]" at bounding box center [490, 75] width 75 height 22
select select "9"
select select "2025"
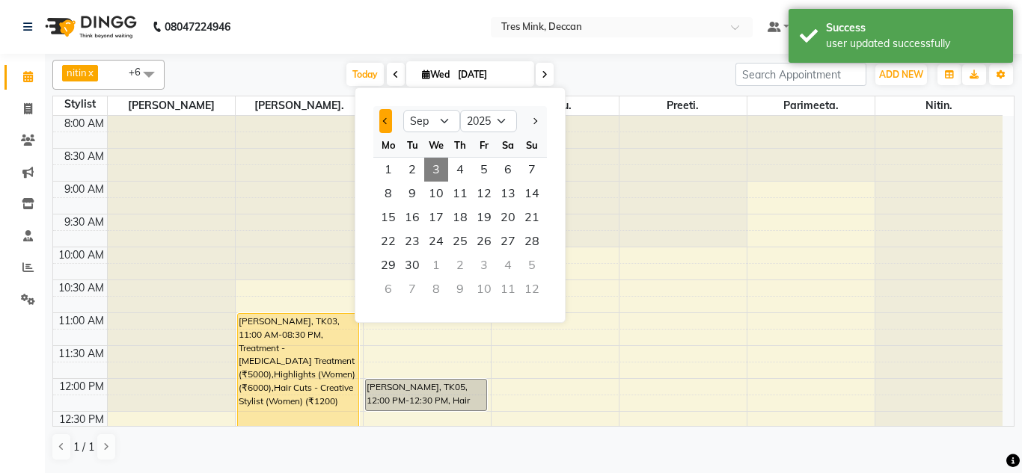
click at [387, 117] on button "Previous month" at bounding box center [385, 121] width 13 height 24
select select "5"
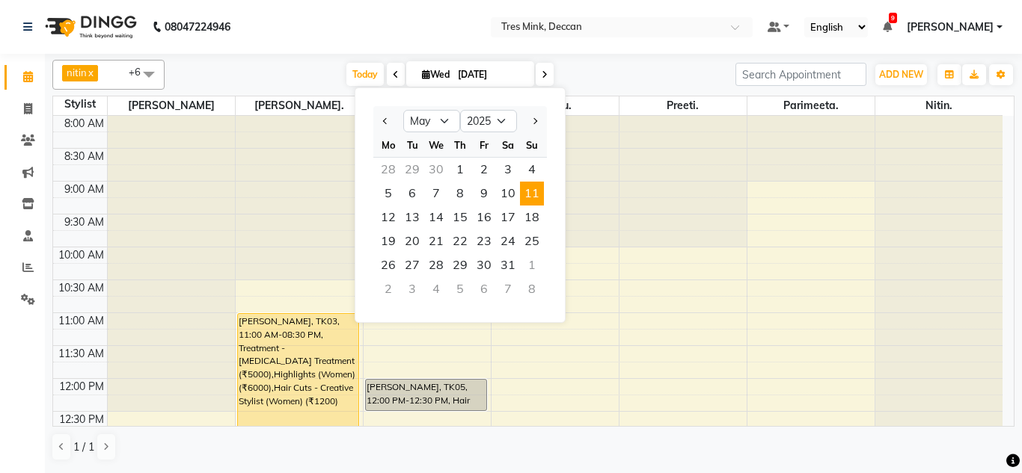
click at [530, 200] on span "11" at bounding box center [532, 194] width 24 height 24
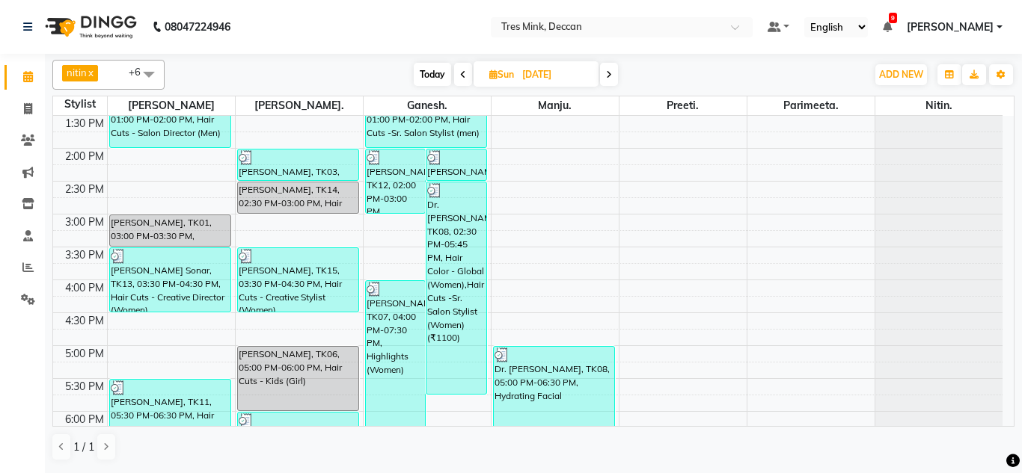
scroll to position [395, 0]
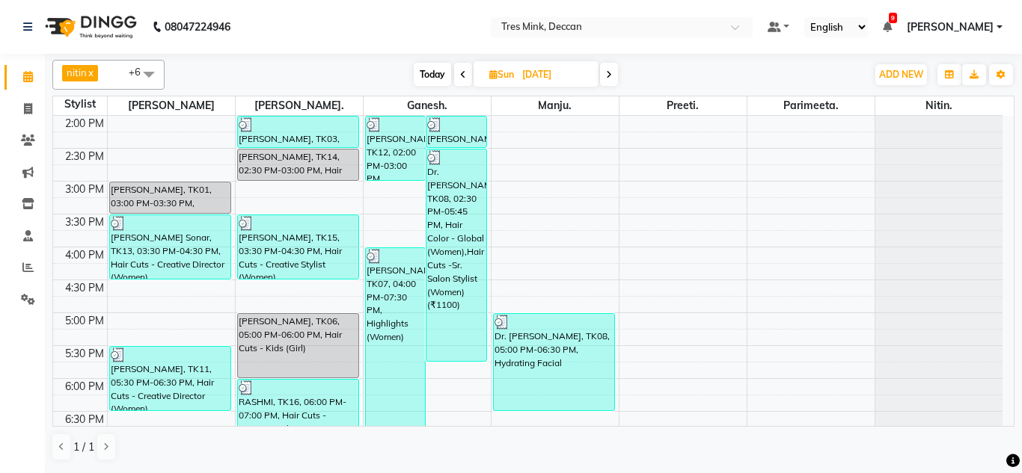
click at [425, 79] on span "Today" at bounding box center [432, 74] width 37 height 23
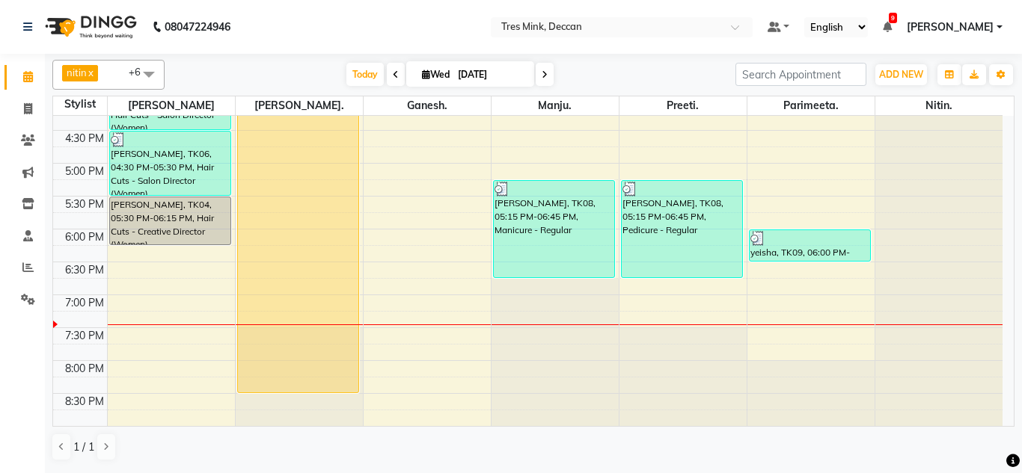
click at [628, 79] on div "Today Wed 03-09-2025" at bounding box center [450, 75] width 556 height 22
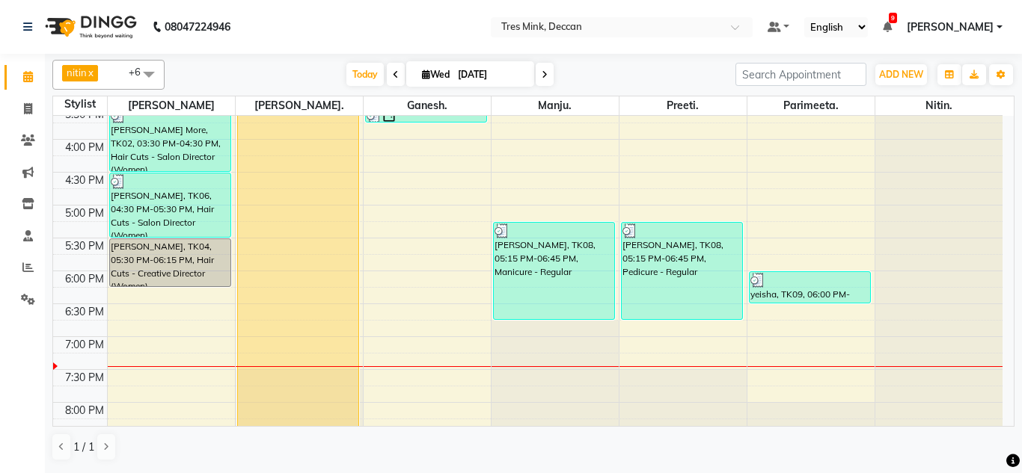
scroll to position [470, 0]
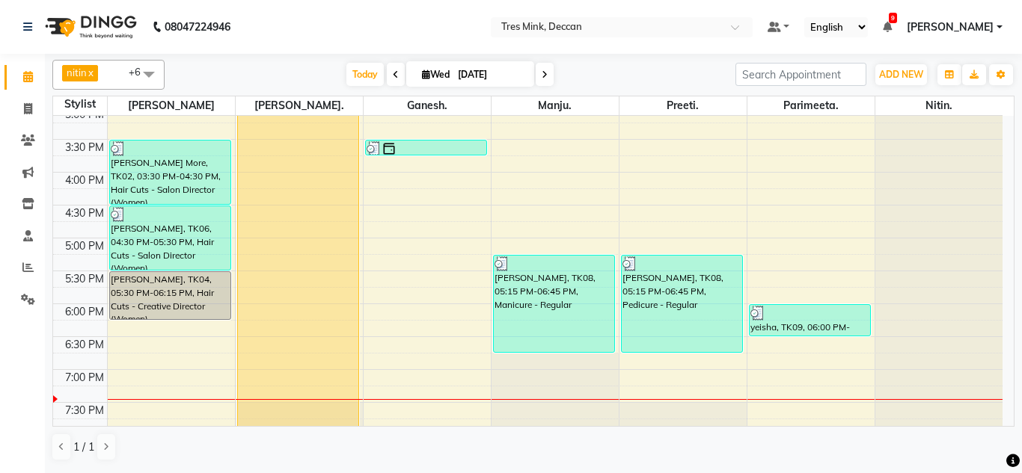
click at [546, 73] on span at bounding box center [545, 74] width 18 height 23
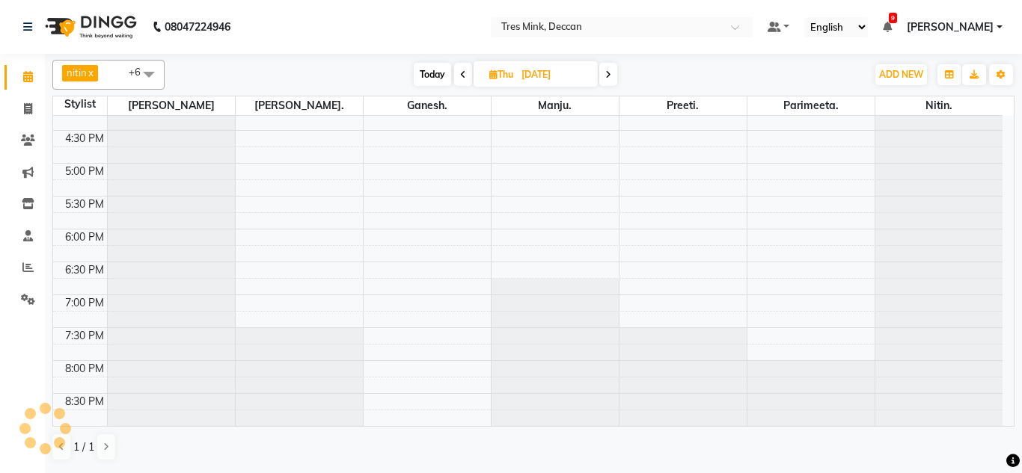
click at [610, 68] on span at bounding box center [608, 74] width 18 height 23
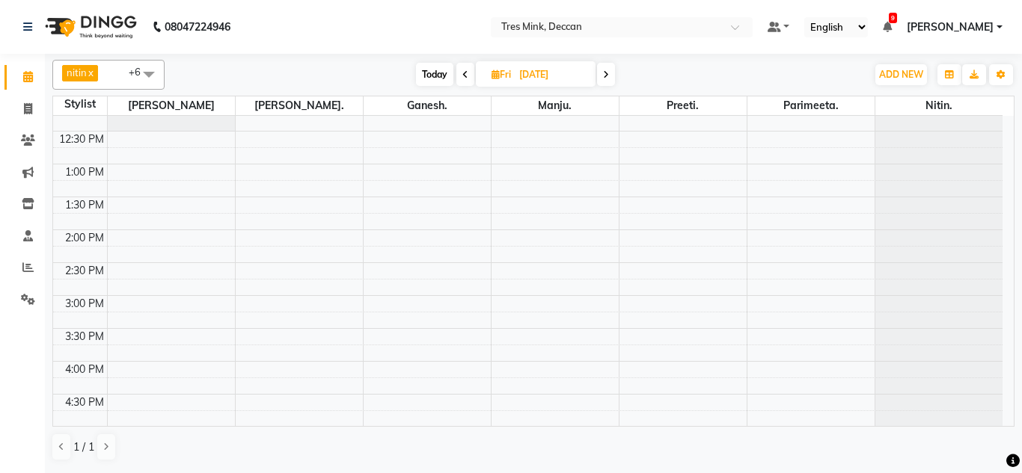
scroll to position [245, 0]
click at [610, 76] on span at bounding box center [606, 74] width 18 height 23
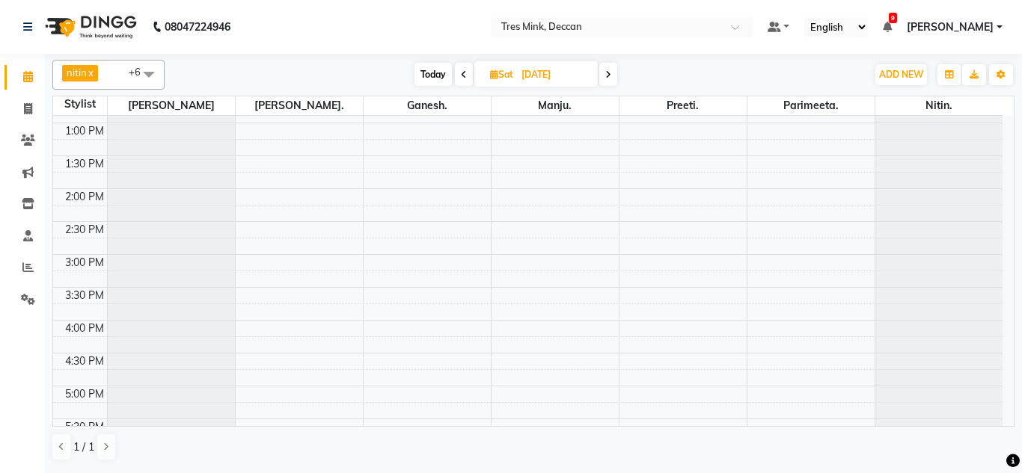
scroll to position [320, 0]
click at [602, 74] on span at bounding box center [608, 74] width 18 height 23
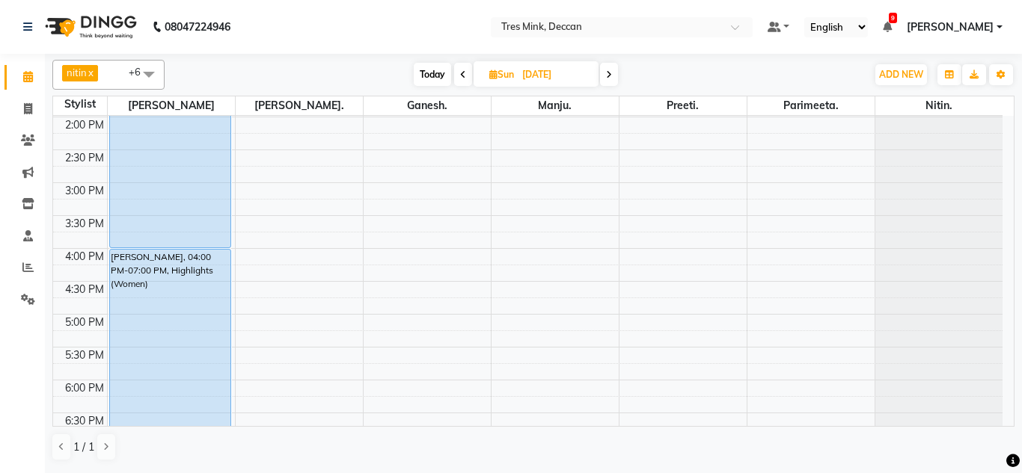
scroll to position [545, 0]
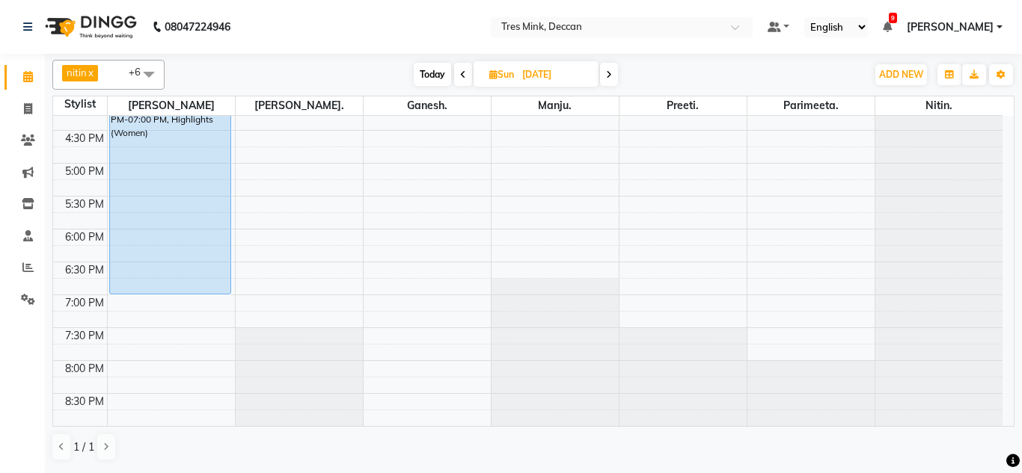
click at [620, 79] on div "Today Sun 07-09-2025" at bounding box center [515, 75] width 687 height 22
click at [420, 71] on span "Today" at bounding box center [432, 74] width 37 height 23
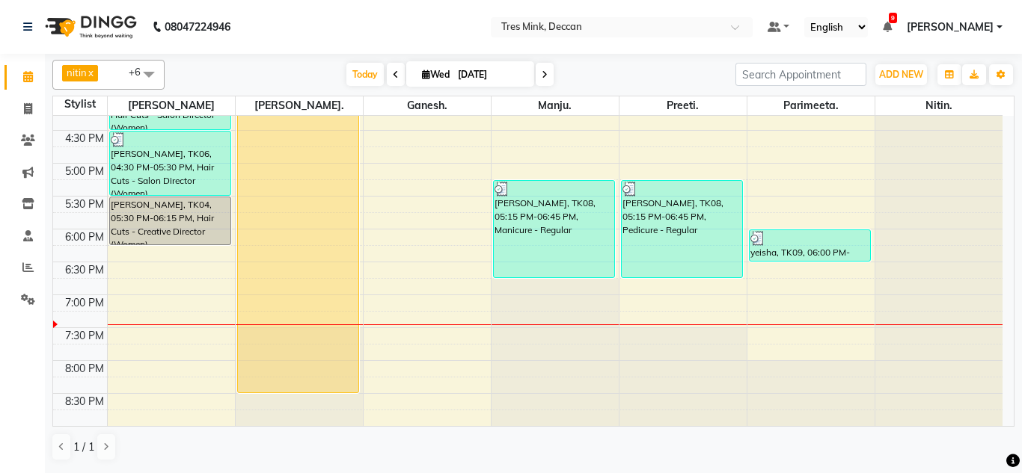
click at [544, 79] on icon at bounding box center [545, 74] width 6 height 9
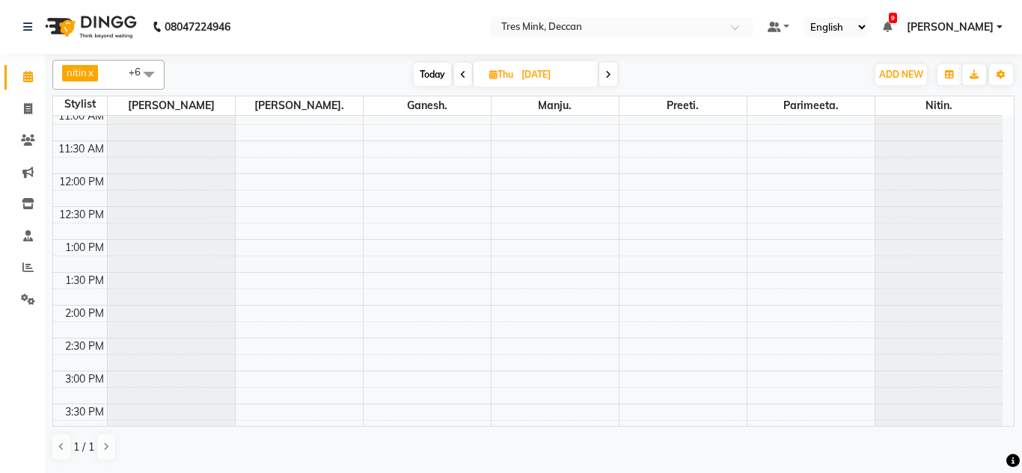
scroll to position [171, 0]
click at [616, 79] on span at bounding box center [608, 74] width 18 height 23
type input "05-09-2025"
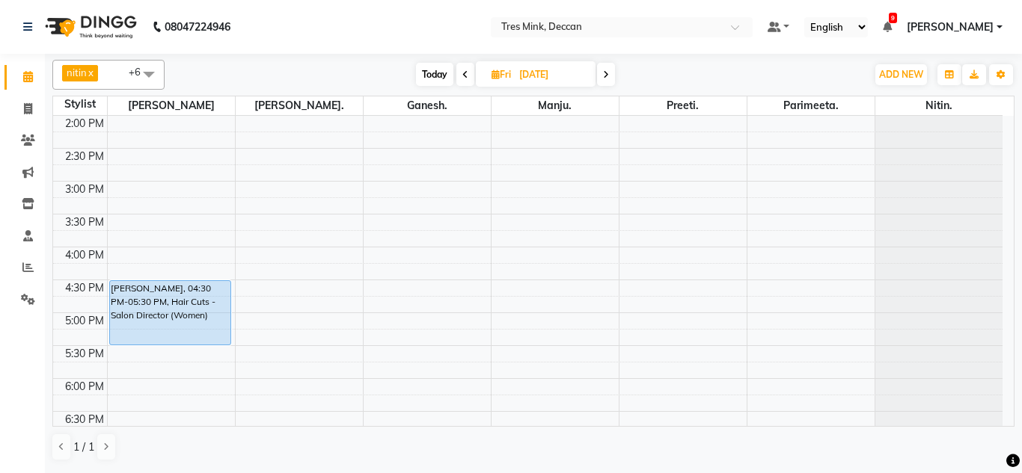
scroll to position [320, 0]
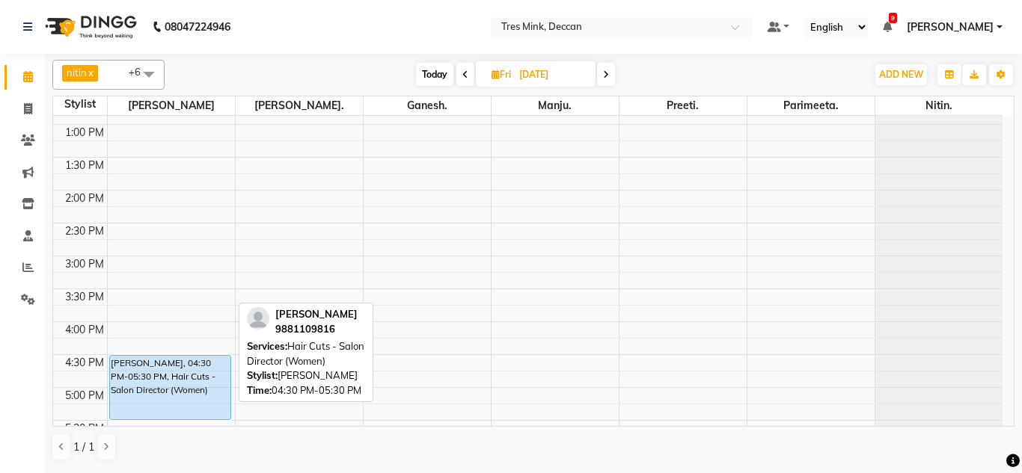
click at [161, 372] on div "Neelam Agarwal, 04:30 PM-05:30 PM, Hair Cuts - Salon Director (Women)" at bounding box center [170, 388] width 121 height 64
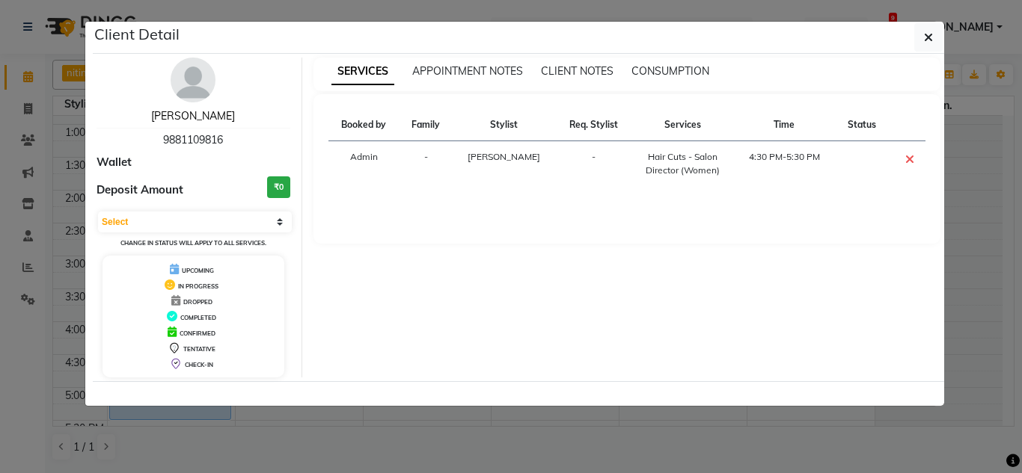
click at [201, 114] on link "Neelam Agarwal" at bounding box center [193, 115] width 84 height 13
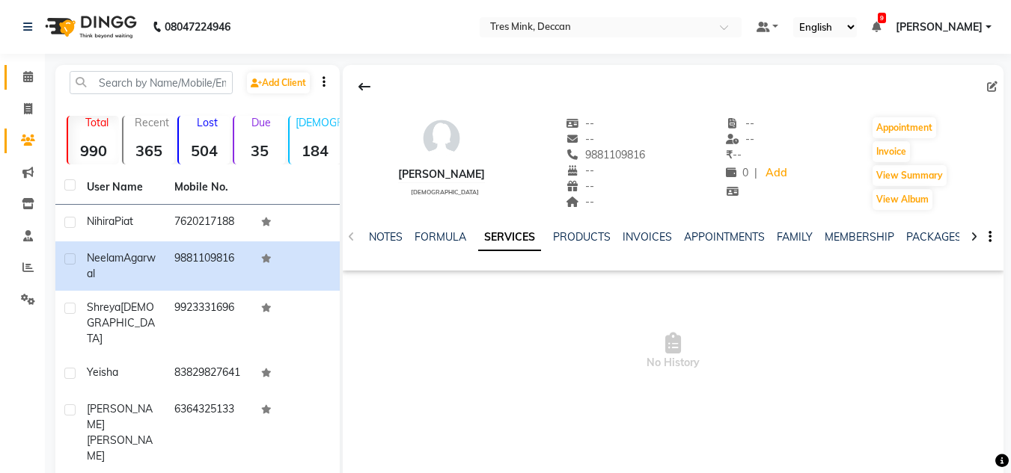
click at [27, 67] on link "Calendar" at bounding box center [22, 77] width 36 height 25
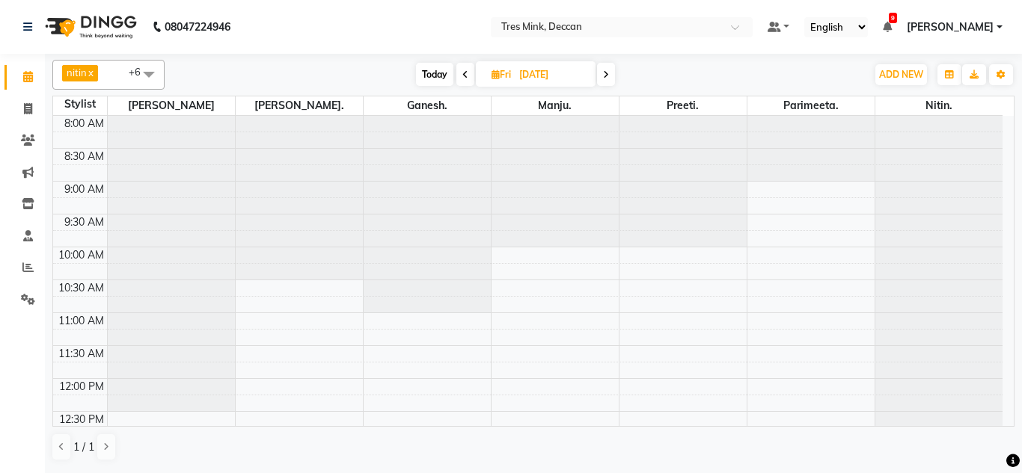
click at [422, 74] on span "Today" at bounding box center [434, 74] width 37 height 23
type input "[DATE]"
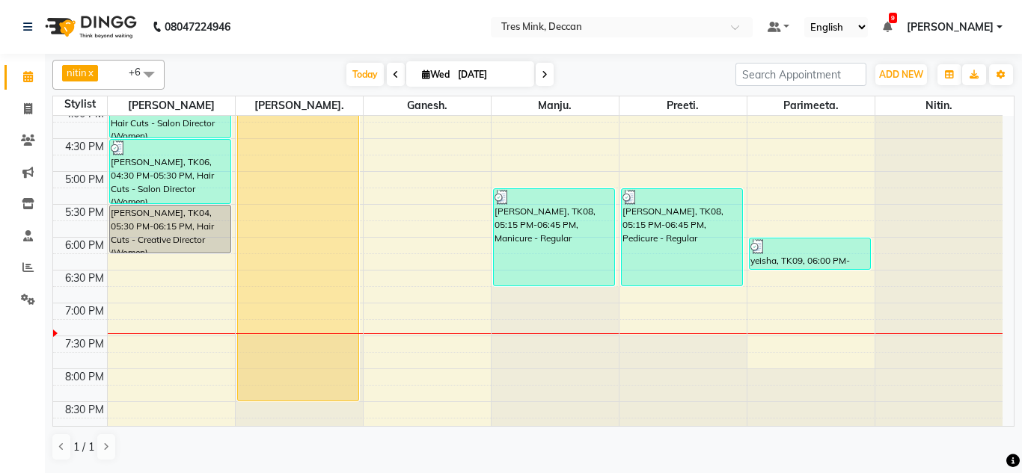
scroll to position [545, 0]
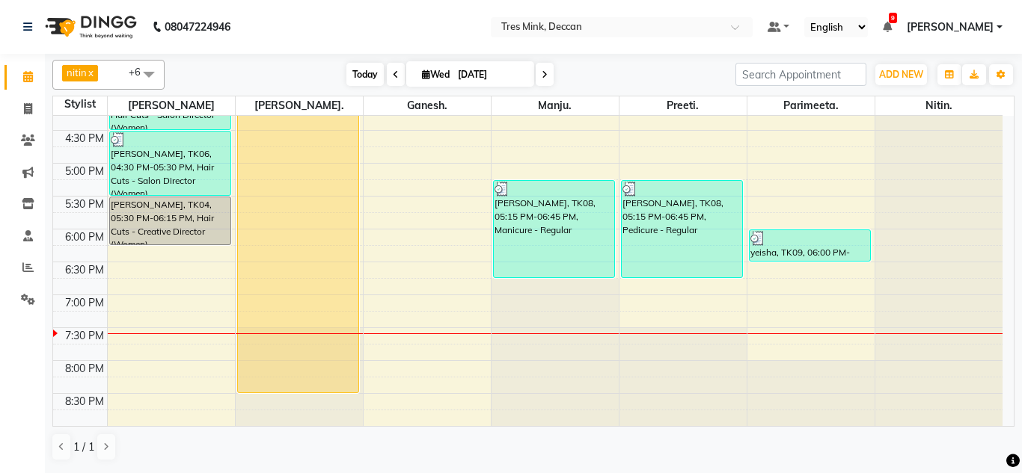
click at [378, 69] on span "Today" at bounding box center [364, 74] width 37 height 23
click at [305, 80] on div "Today Wed 03-09-2025" at bounding box center [450, 75] width 556 height 22
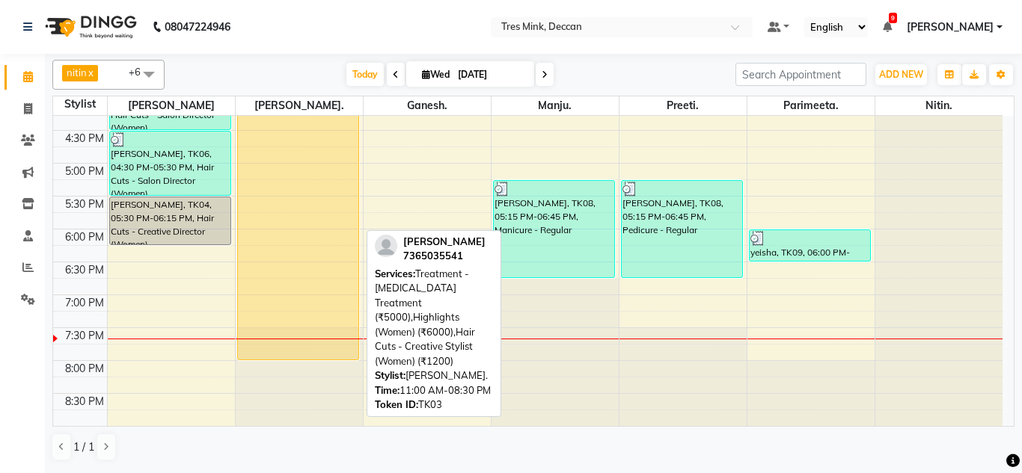
drag, startPoint x: 317, startPoint y: 391, endPoint x: 318, endPoint y: 352, distance: 38.9
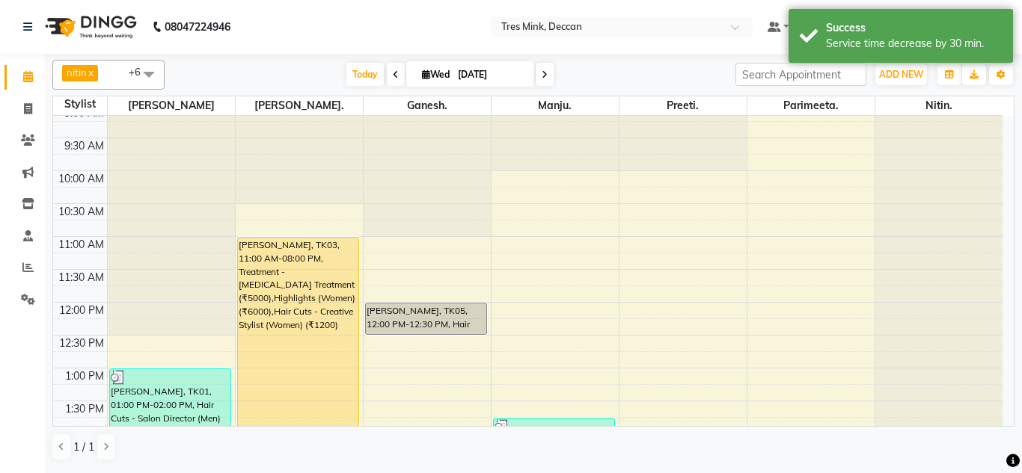
scroll to position [76, 0]
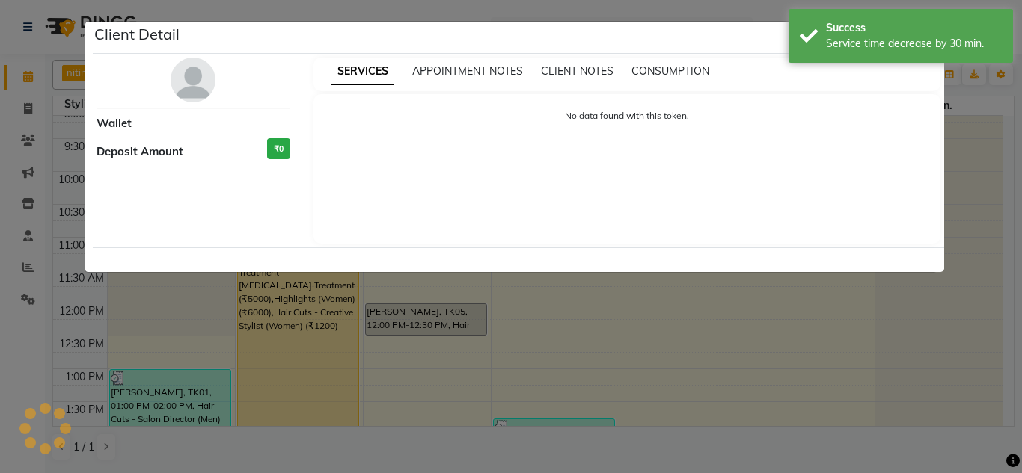
select select "1"
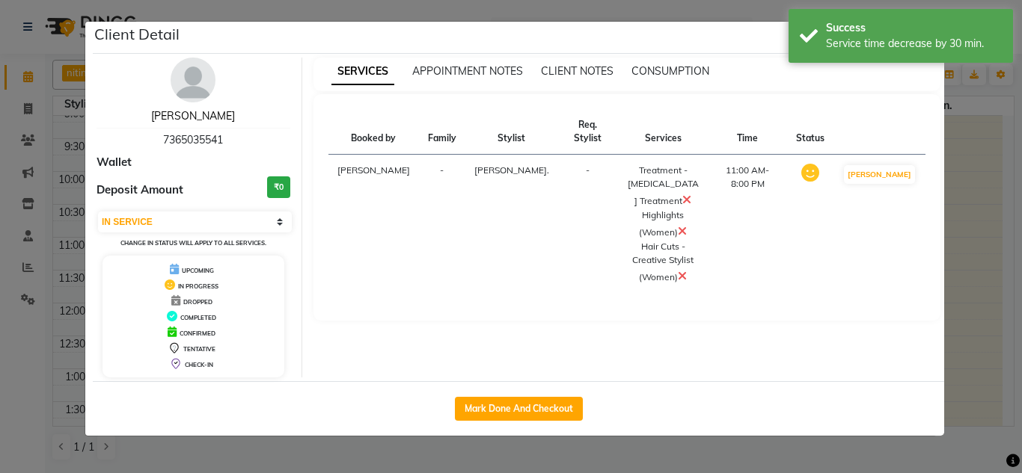
click at [221, 109] on link "sucheta zende" at bounding box center [193, 115] width 84 height 13
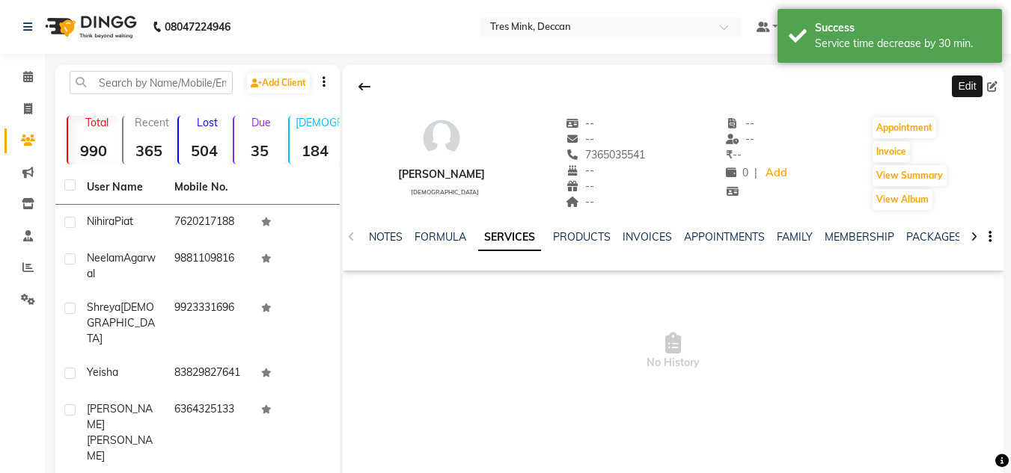
click at [996, 85] on icon at bounding box center [992, 87] width 10 height 10
select select "22"
select select "[DEMOGRAPHIC_DATA]"
select select "49142"
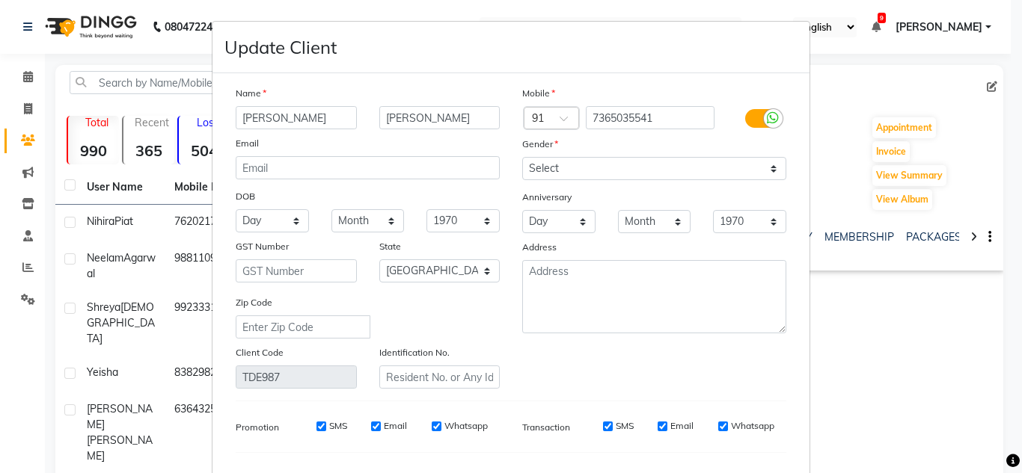
click at [245, 118] on input "sucheta" at bounding box center [296, 117] width 121 height 23
type input "[PERSON_NAME]"
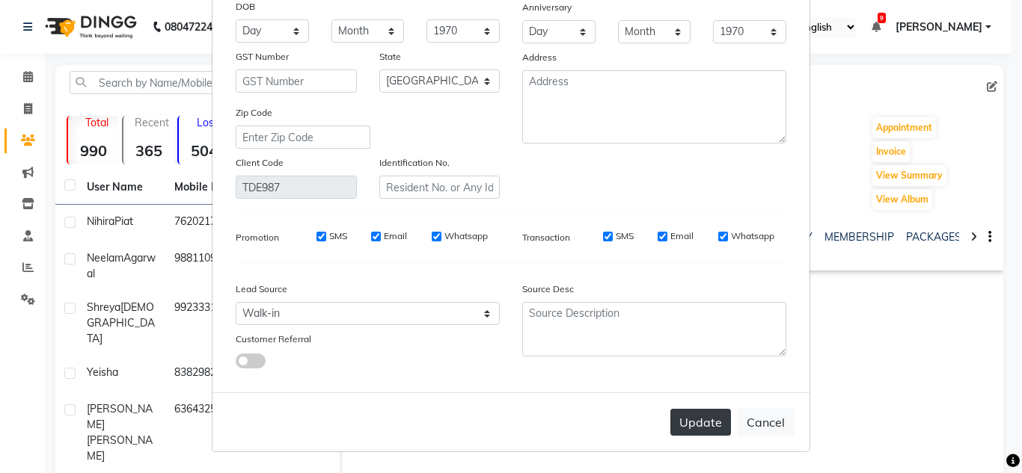
type input "[PERSON_NAME]"
click at [710, 419] on button "Update" at bounding box center [700, 422] width 61 height 27
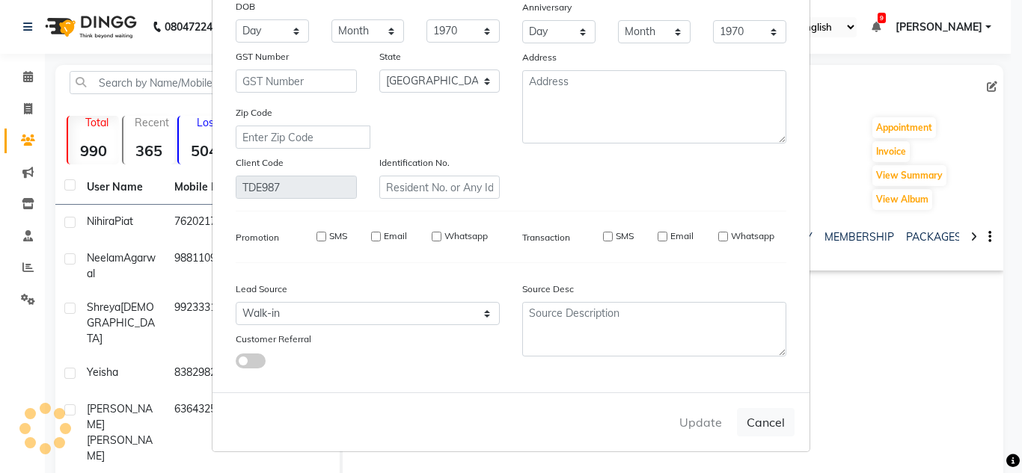
select select
select select "null"
select select
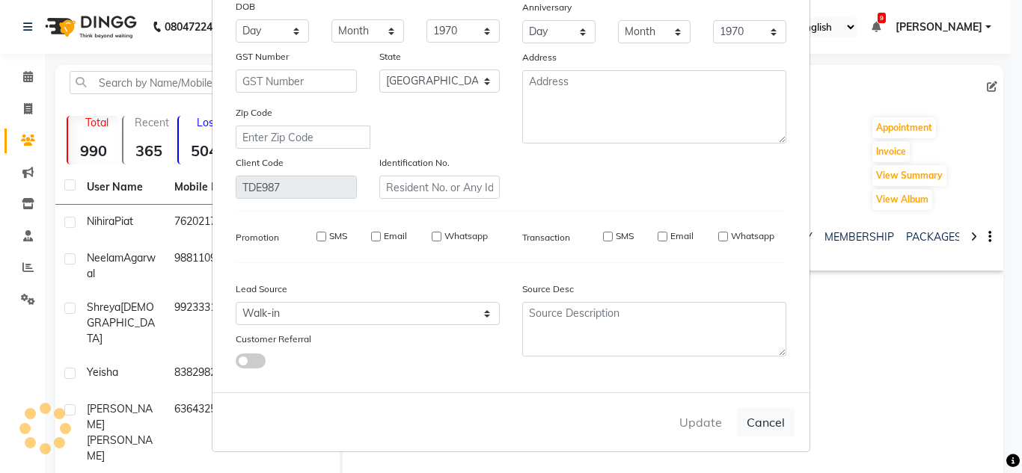
select select
checkbox input "false"
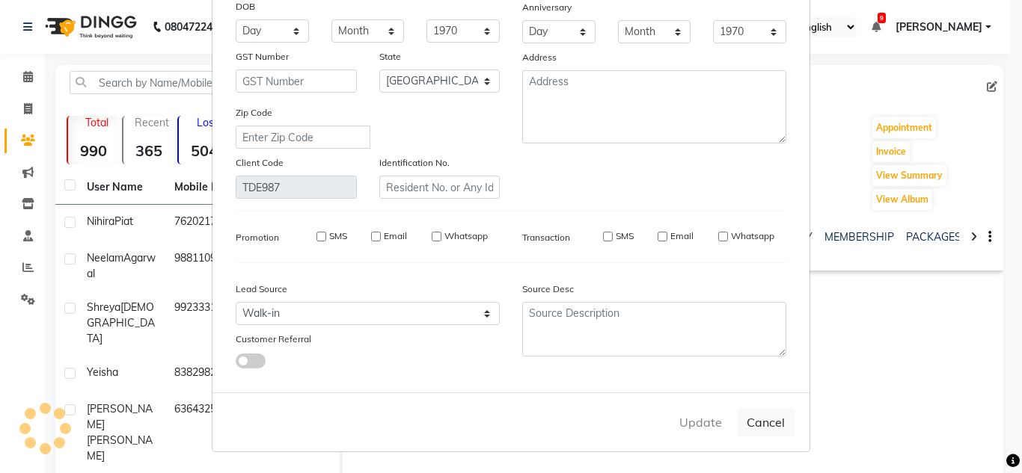
checkbox input "false"
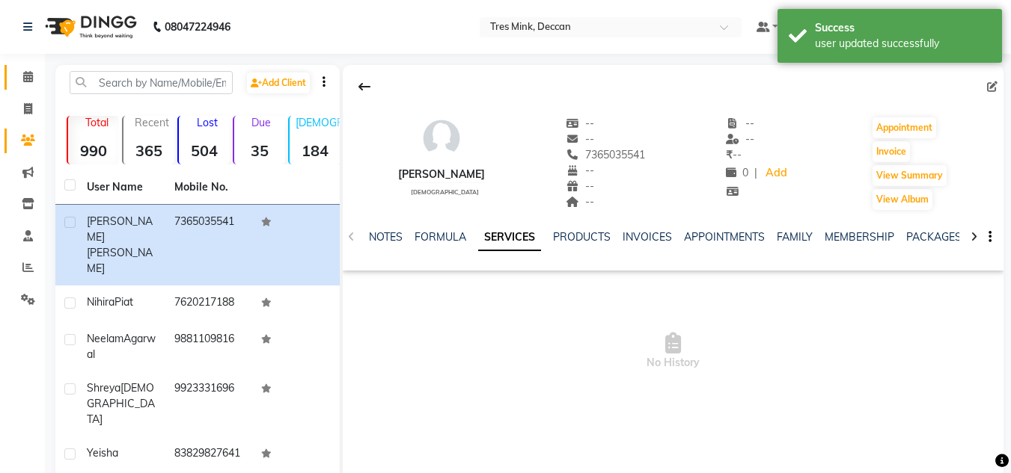
click at [35, 67] on link "Calendar" at bounding box center [22, 77] width 36 height 25
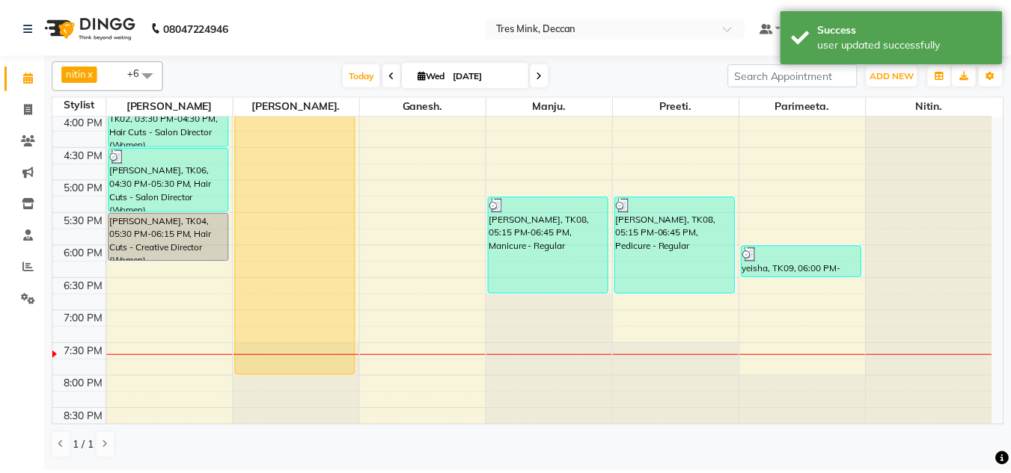
scroll to position [545, 0]
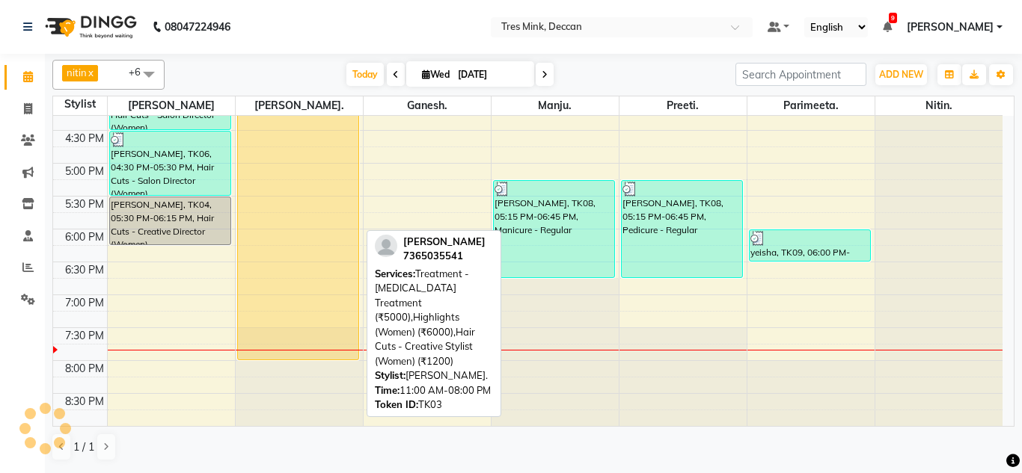
click at [328, 257] on div "[PERSON_NAME], TK03, 11:00 AM-08:00 PM, Treatment - [MEDICAL_DATA] Treatment (₹…" at bounding box center [298, 65] width 121 height 590
select select "1"
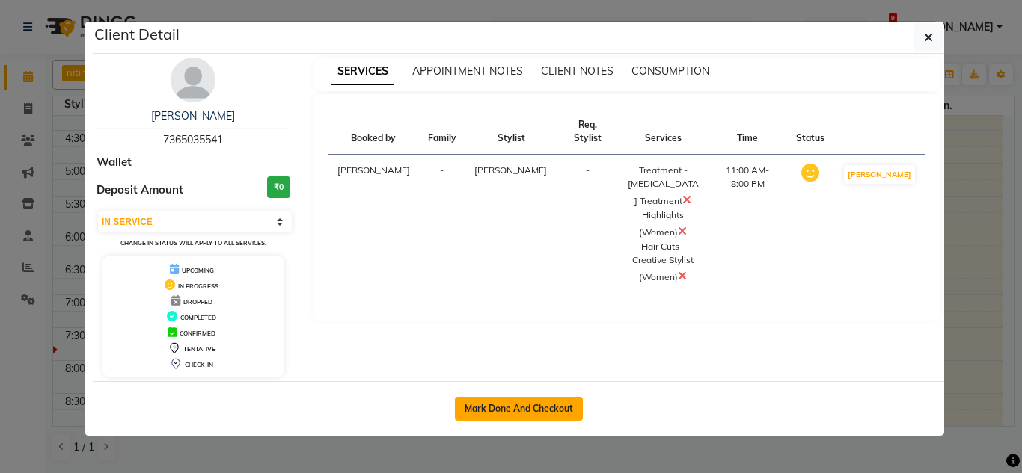
click at [533, 399] on button "Mark Done And Checkout" at bounding box center [519, 409] width 128 height 24
select select "service"
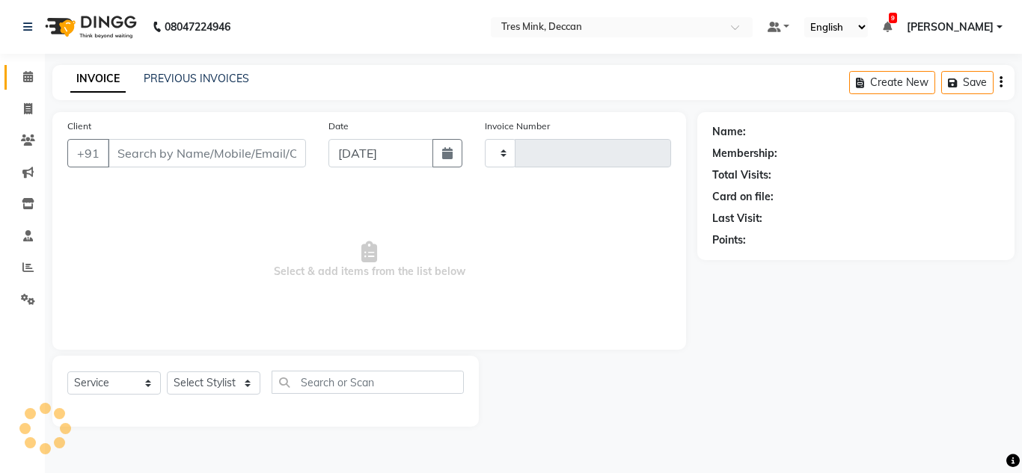
type input "0988"
select select "8055"
type input "7365035541"
select select "59499"
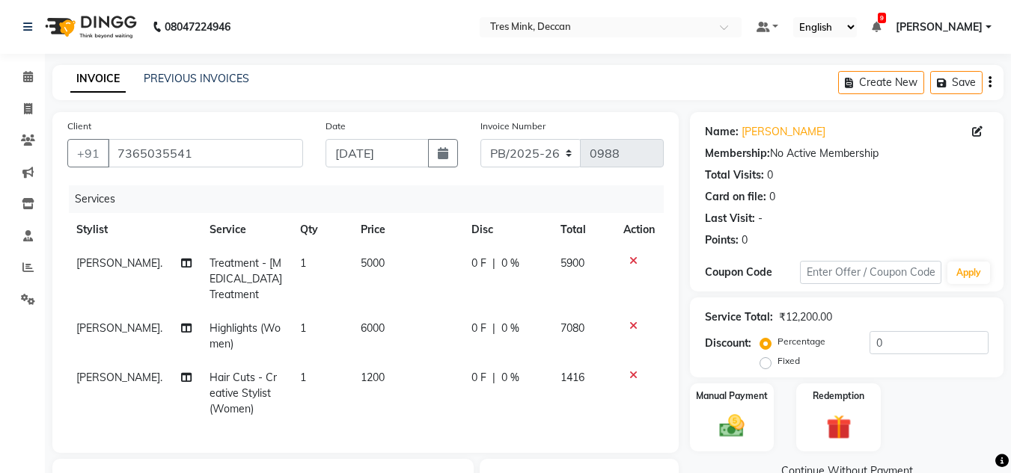
click at [361, 260] on span "5000" at bounding box center [373, 263] width 24 height 13
select select "59499"
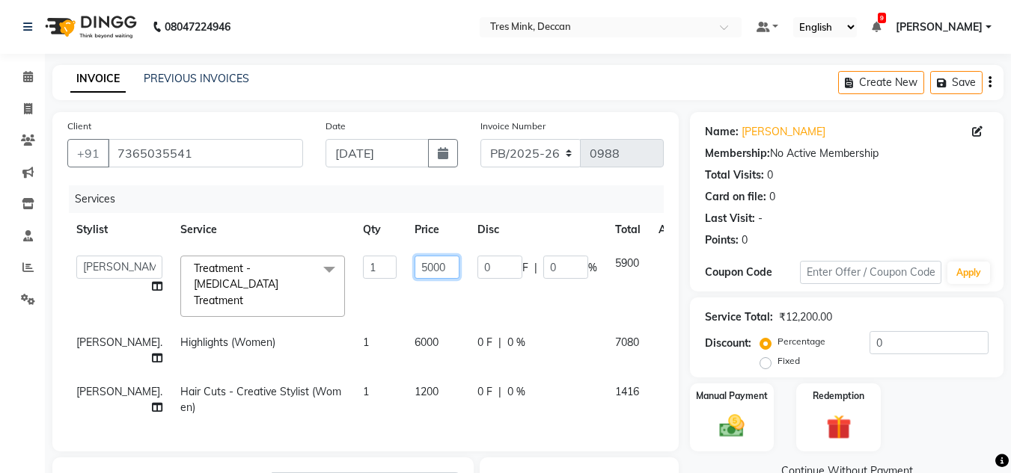
drag, startPoint x: 385, startPoint y: 266, endPoint x: 375, endPoint y: 269, distance: 10.7
click at [414, 269] on input "5000" at bounding box center [436, 267] width 45 height 23
type input "10000"
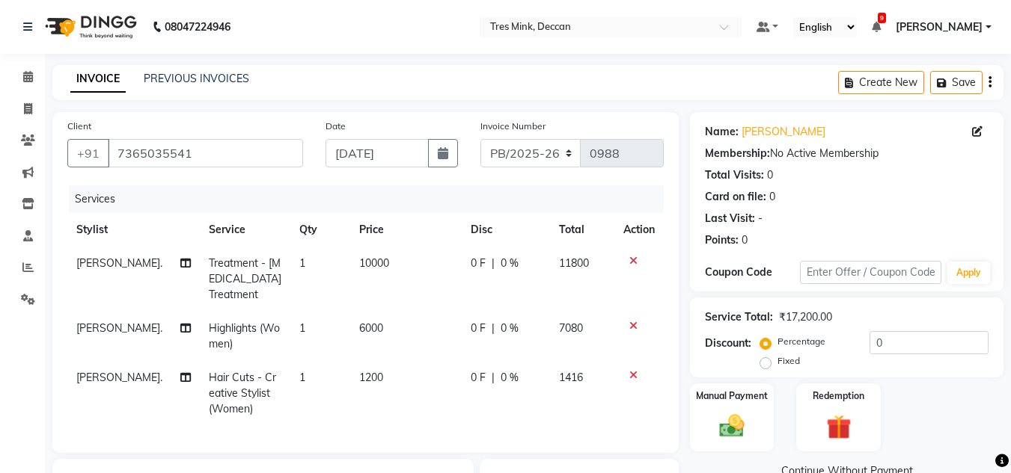
click at [382, 327] on td "6000" at bounding box center [405, 336] width 111 height 49
select select "59499"
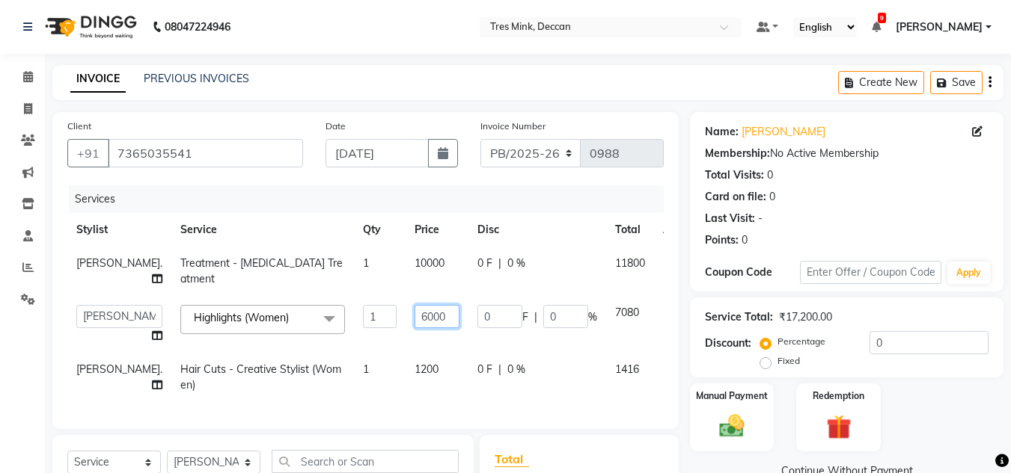
drag, startPoint x: 387, startPoint y: 319, endPoint x: 374, endPoint y: 321, distance: 13.6
click at [414, 321] on input "6000" at bounding box center [436, 316] width 45 height 23
type input "8500"
click at [405, 340] on td "8500" at bounding box center [436, 324] width 63 height 57
select select "59499"
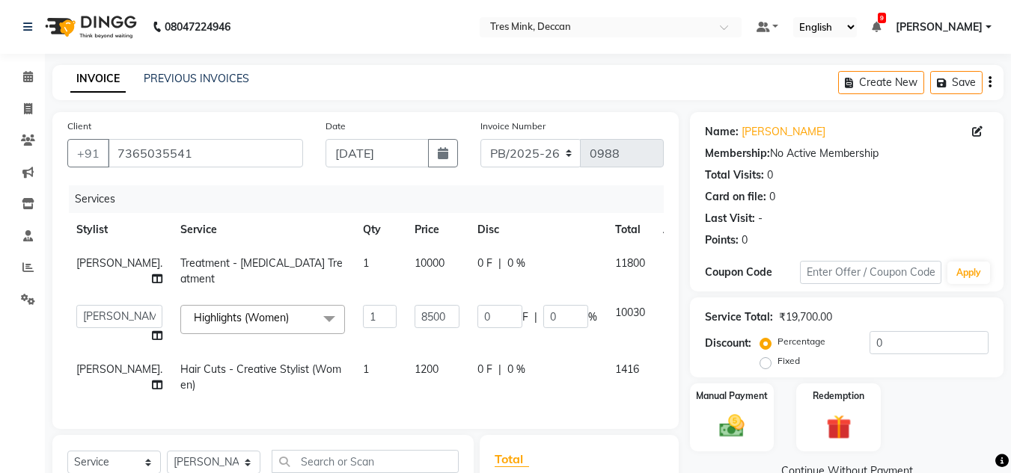
scroll to position [216, 0]
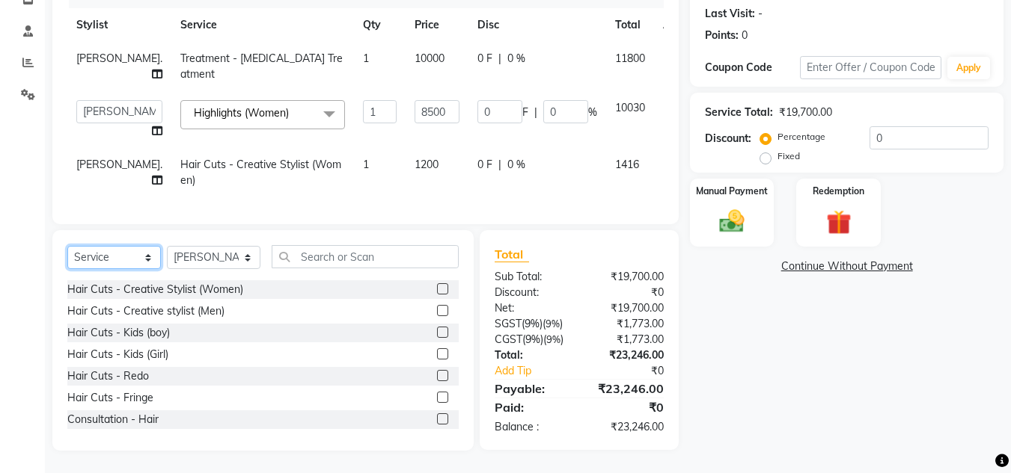
click at [96, 253] on select "Select Service Product Membership Package Voucher Prepaid Gift Card" at bounding box center [113, 257] width 93 height 23
select select "product"
click at [67, 246] on select "Select Service Product Membership Package Voucher Prepaid Gift Card" at bounding box center [113, 257] width 93 height 23
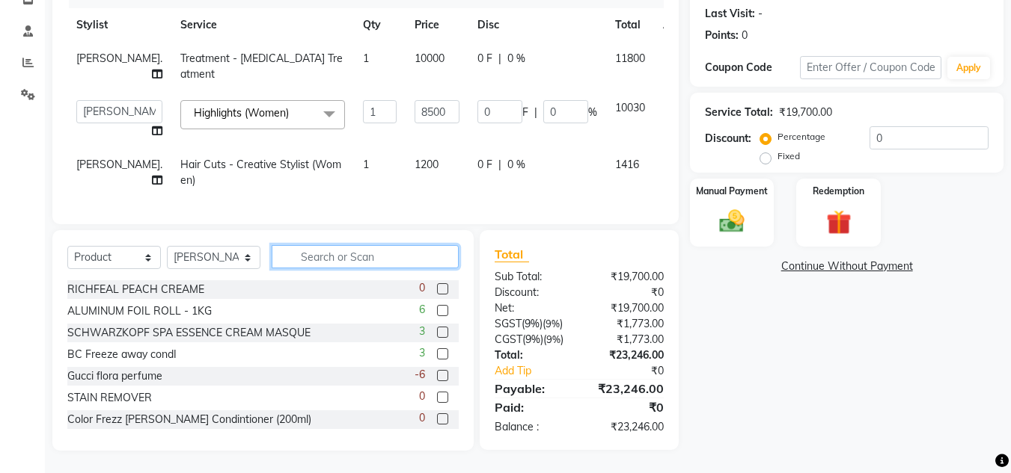
click at [356, 257] on input "text" at bounding box center [365, 256] width 187 height 23
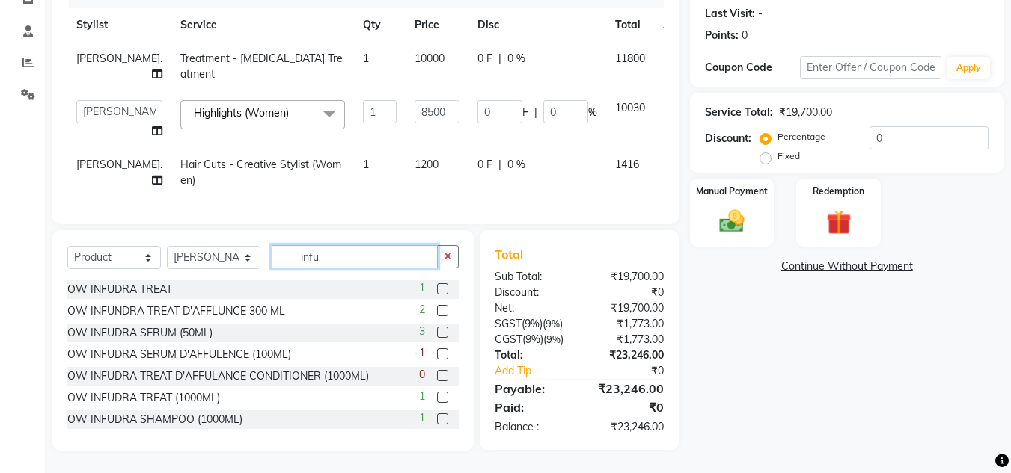
type input "infu"
click at [437, 312] on label at bounding box center [442, 310] width 11 height 11
click at [437, 312] on input "checkbox" at bounding box center [442, 312] width 10 height 10
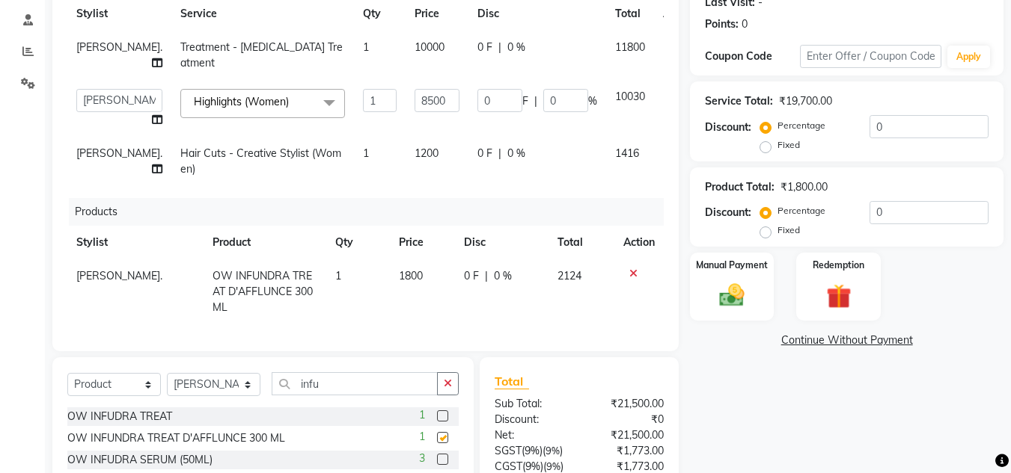
checkbox input "false"
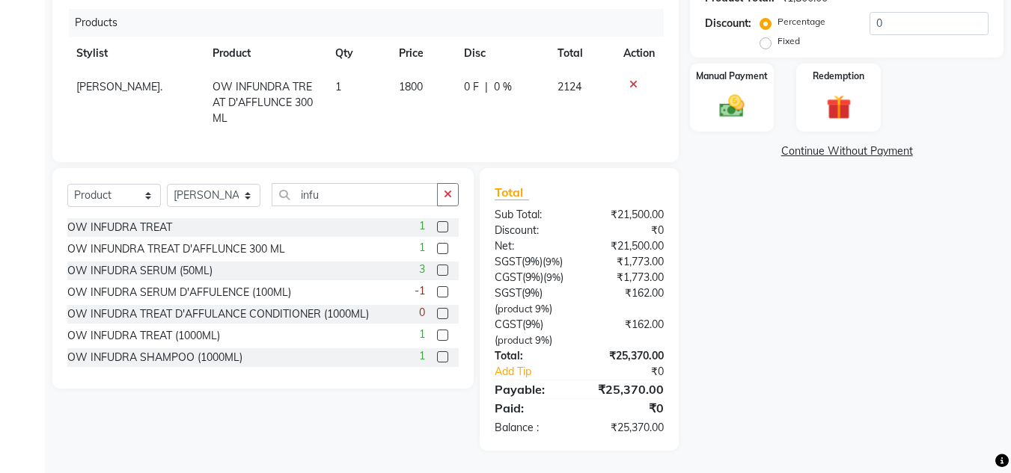
scroll to position [24, 0]
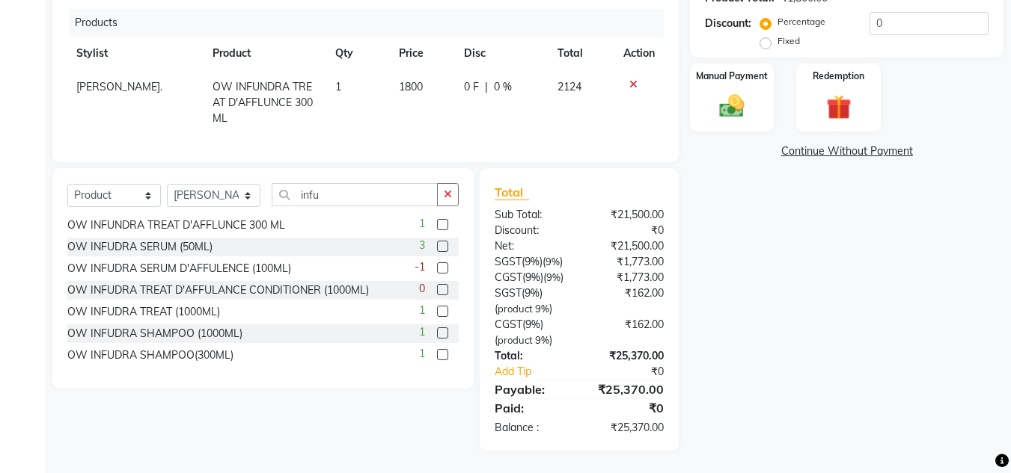
click at [437, 358] on label at bounding box center [442, 354] width 11 height 11
click at [437, 358] on input "checkbox" at bounding box center [442, 356] width 10 height 10
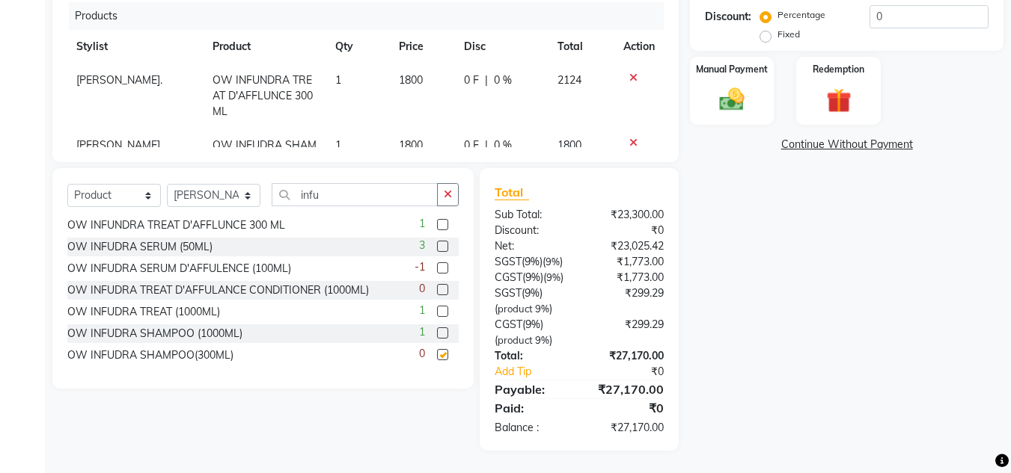
checkbox input "false"
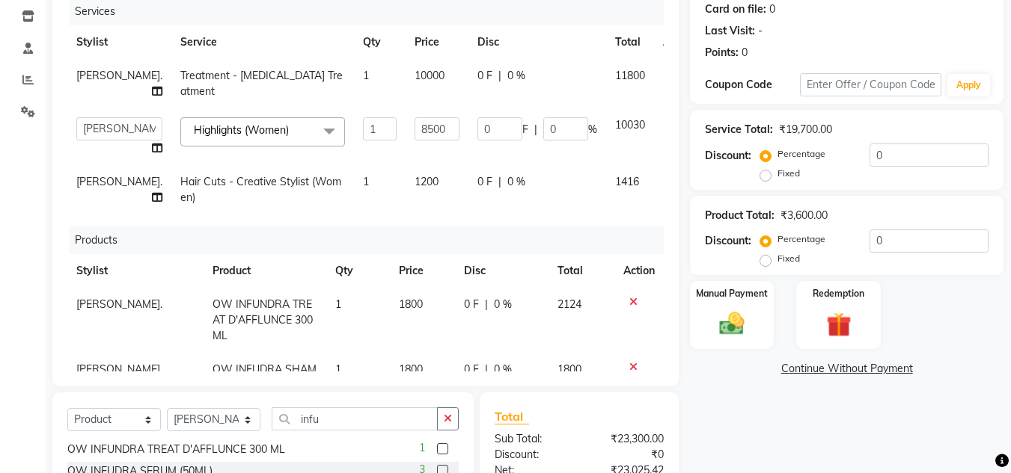
scroll to position [54, 0]
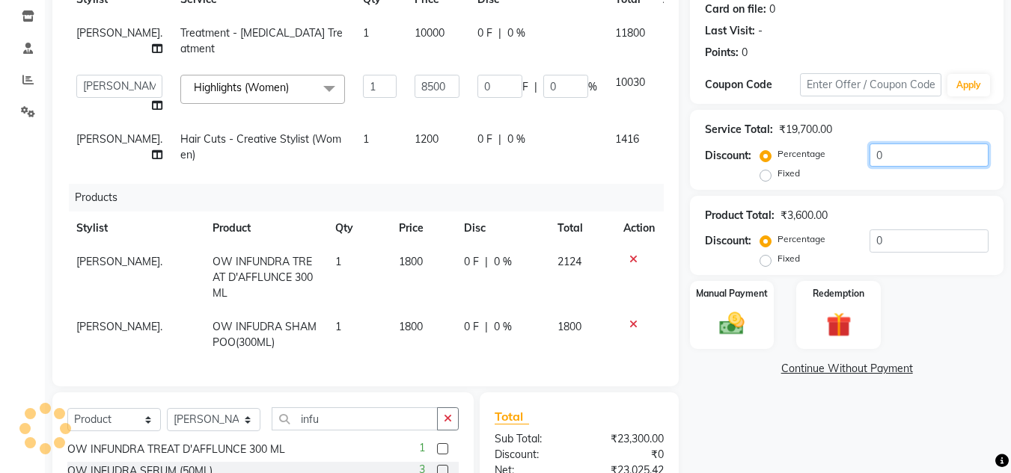
click at [873, 153] on input "0" at bounding box center [928, 155] width 119 height 23
type input "10"
type input "850"
type input "10"
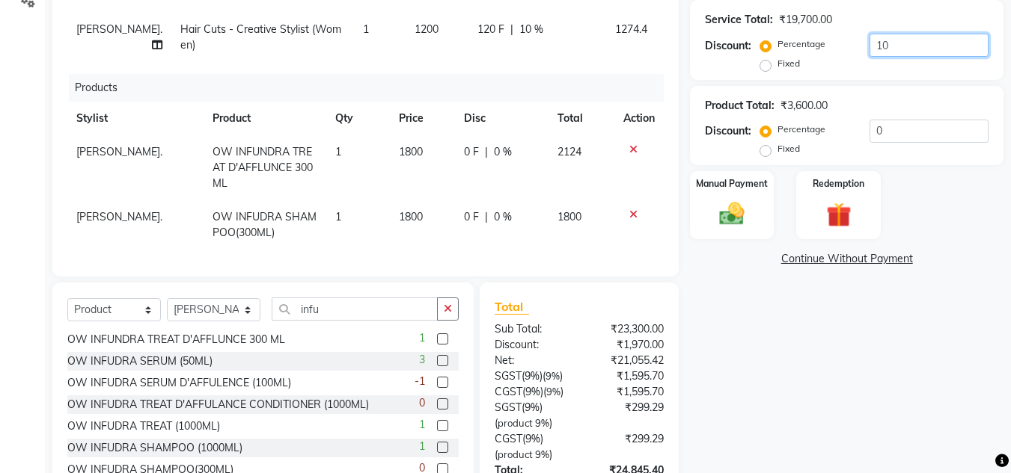
scroll to position [412, 0]
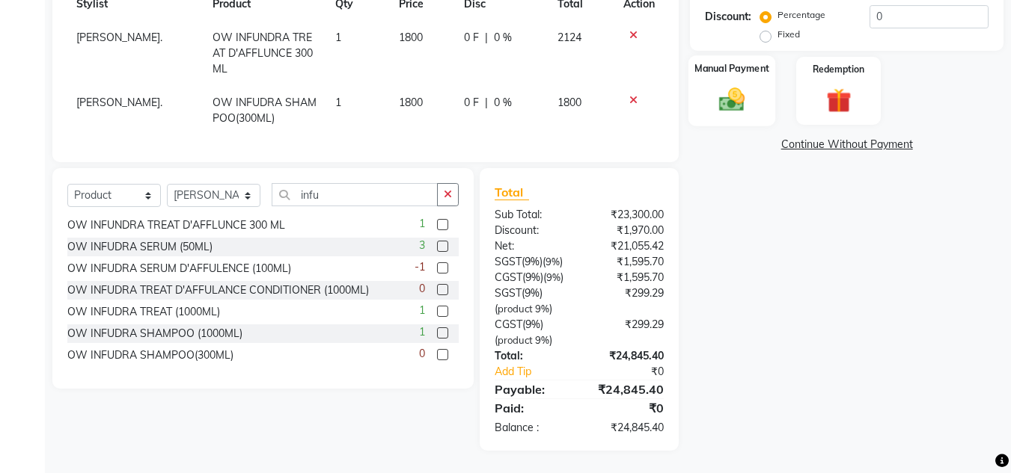
type input "10"
click at [749, 87] on img at bounding box center [732, 100] width 42 height 30
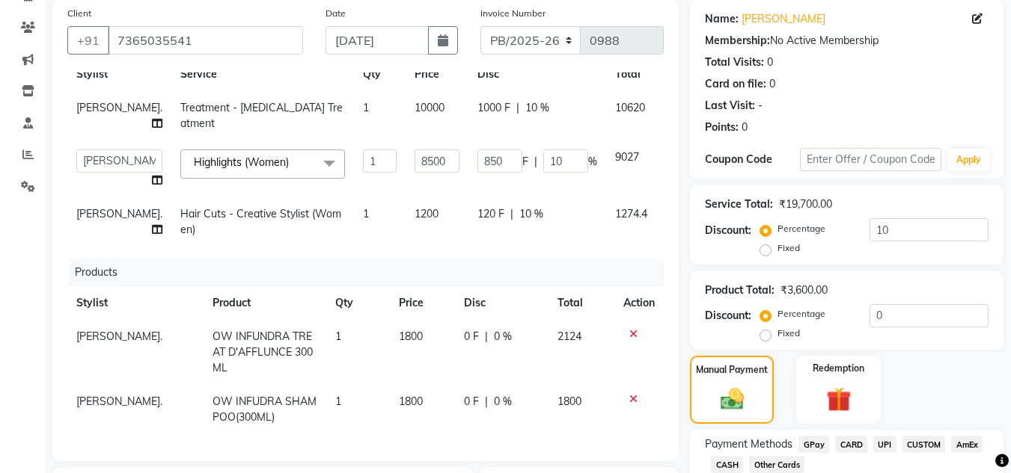
scroll to position [38, 0]
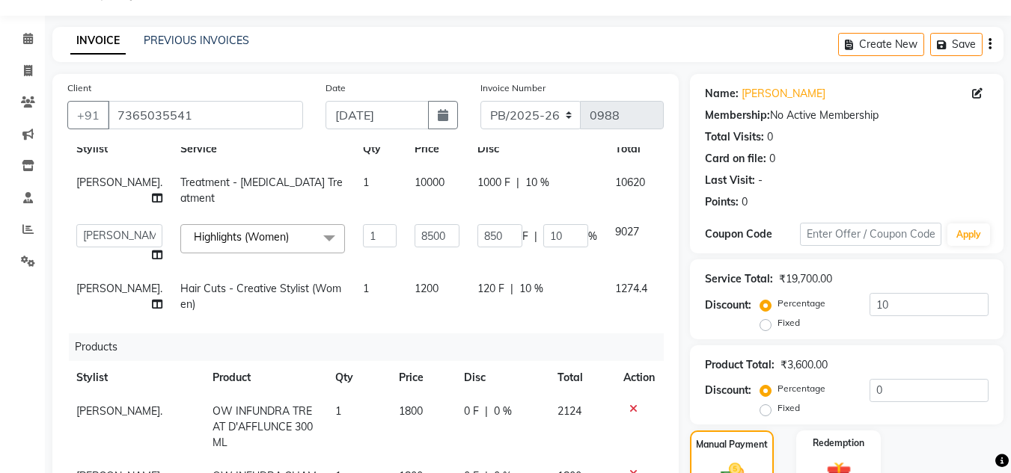
click at [969, 352] on div "Product Total: ₹3,600.00 Discount: Percentage Fixed 0" at bounding box center [846, 386] width 283 height 68
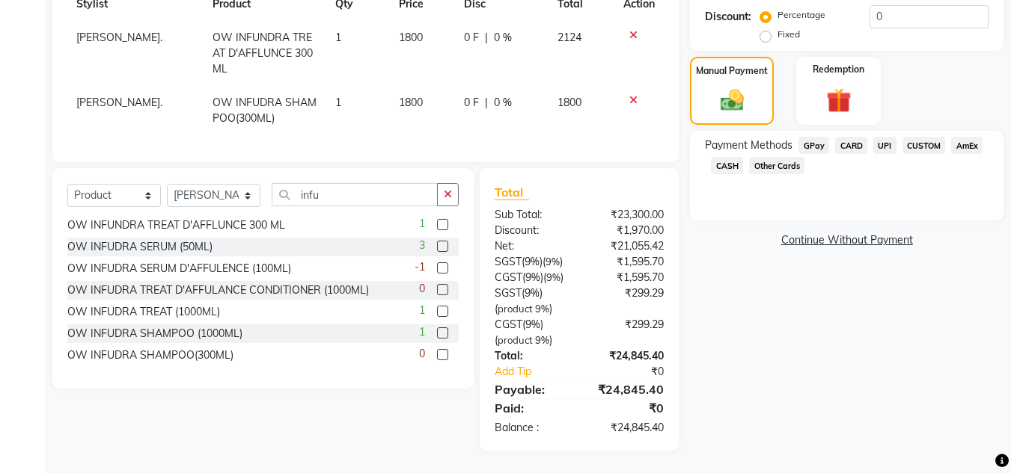
scroll to position [0, 0]
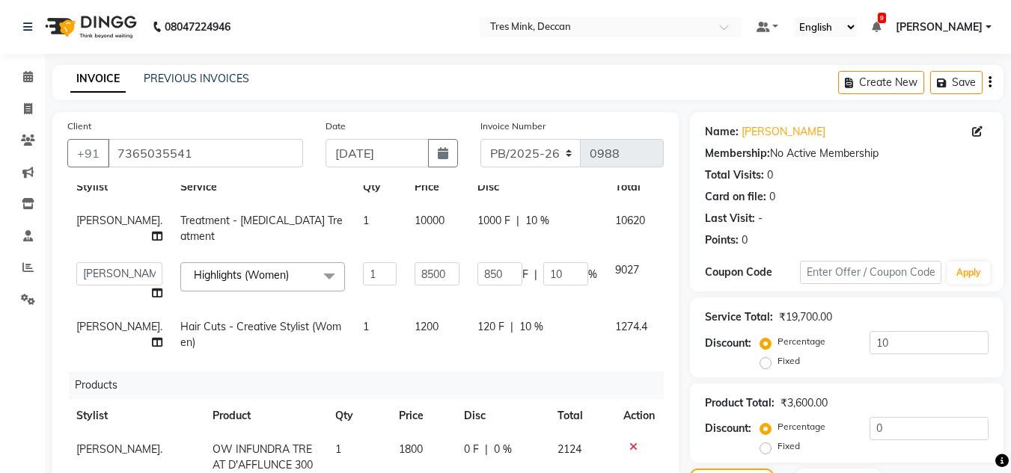
click at [468, 231] on td "1000 F | 10 %" at bounding box center [537, 228] width 138 height 49
select select "59499"
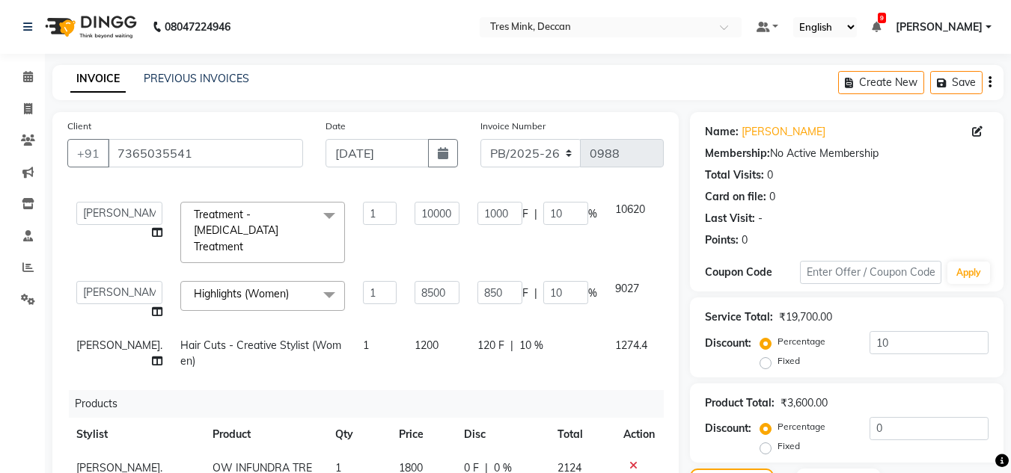
click at [409, 236] on td "10000" at bounding box center [436, 232] width 63 height 79
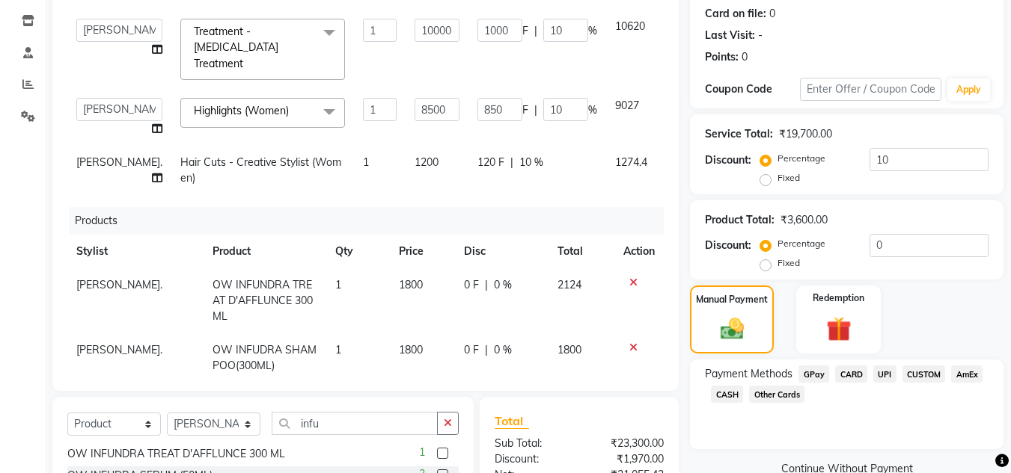
scroll to position [113, 0]
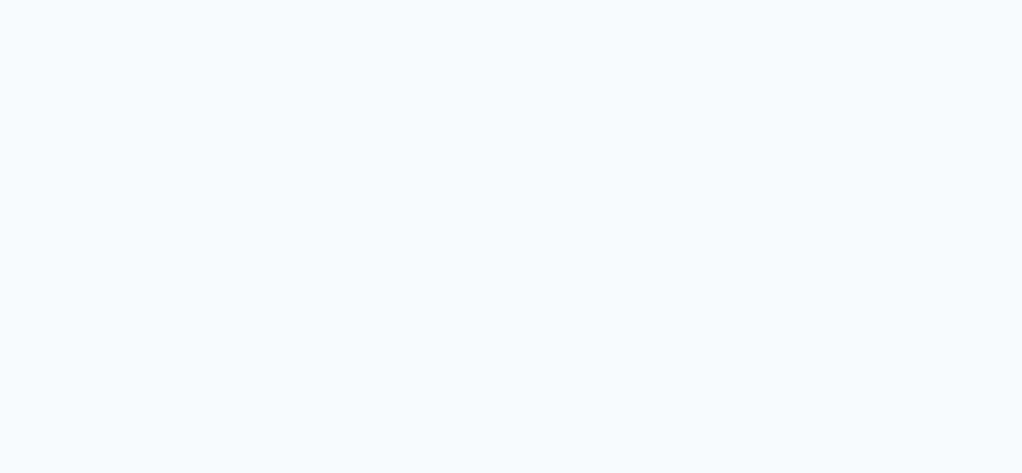
select select "service"
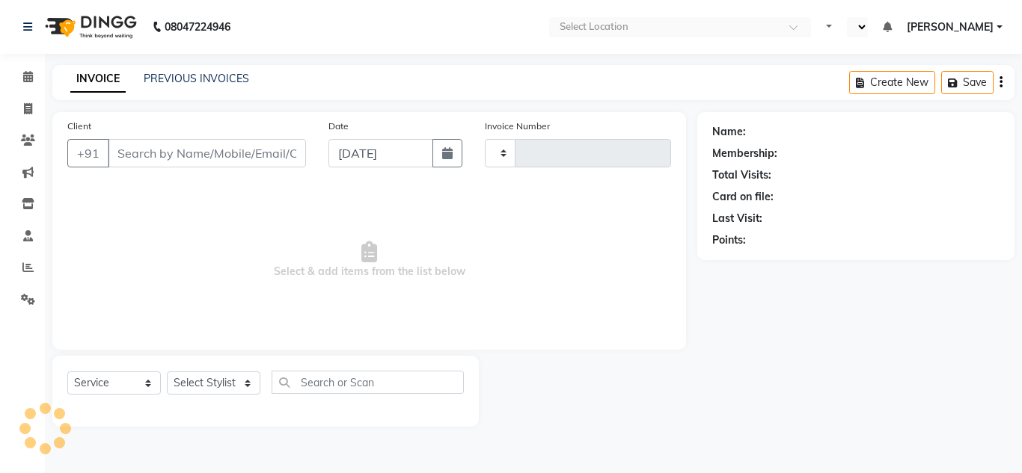
type input "0988"
select select "en"
select select "8055"
type input "7365035541"
select select "59499"
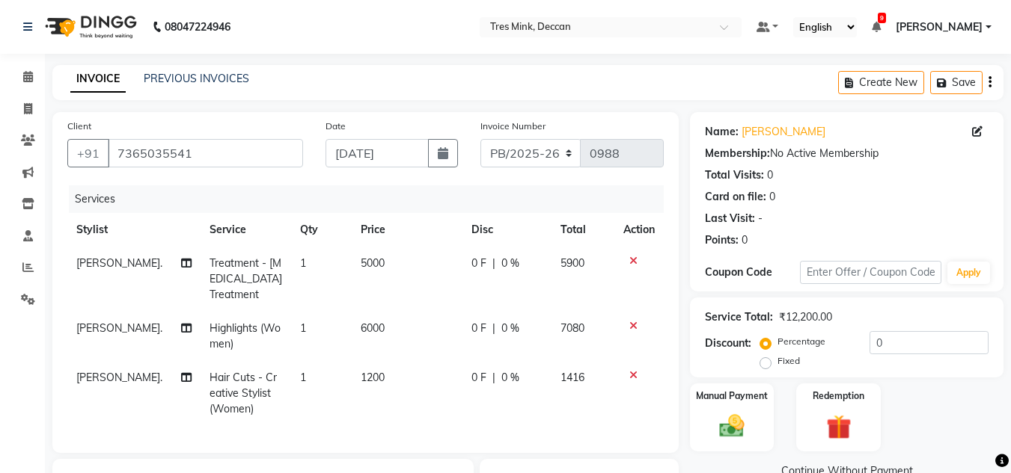
click at [361, 263] on span "5000" at bounding box center [373, 263] width 24 height 13
select select "59499"
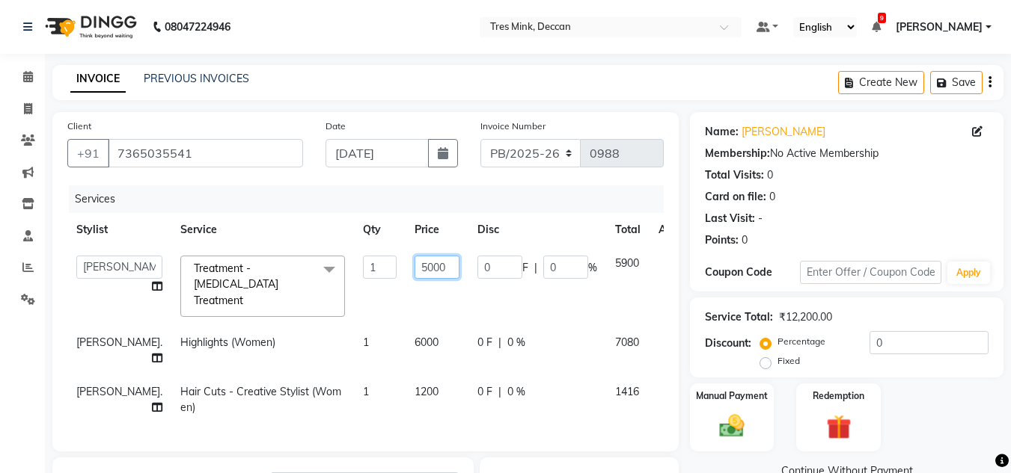
drag, startPoint x: 391, startPoint y: 273, endPoint x: 375, endPoint y: 274, distance: 16.5
click at [414, 274] on input "5000" at bounding box center [436, 267] width 45 height 23
type input "10000"
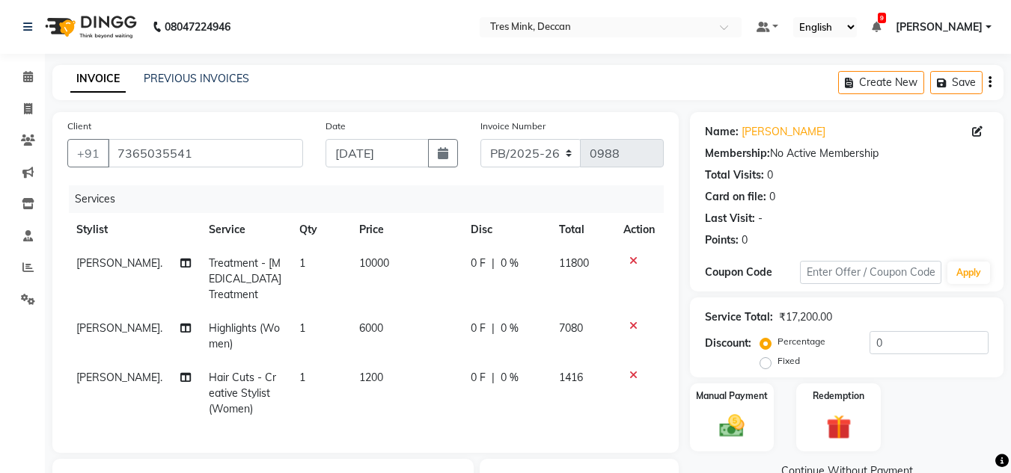
click at [375, 325] on td "6000" at bounding box center [405, 336] width 111 height 49
select select "59499"
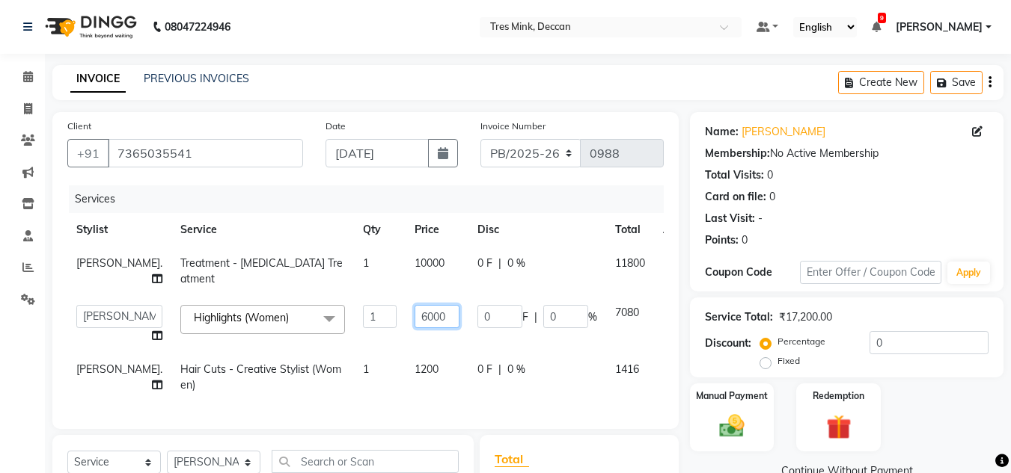
drag, startPoint x: 391, startPoint y: 319, endPoint x: 374, endPoint y: 324, distance: 17.8
click at [414, 324] on input "6000" at bounding box center [436, 316] width 45 height 23
type input "8500"
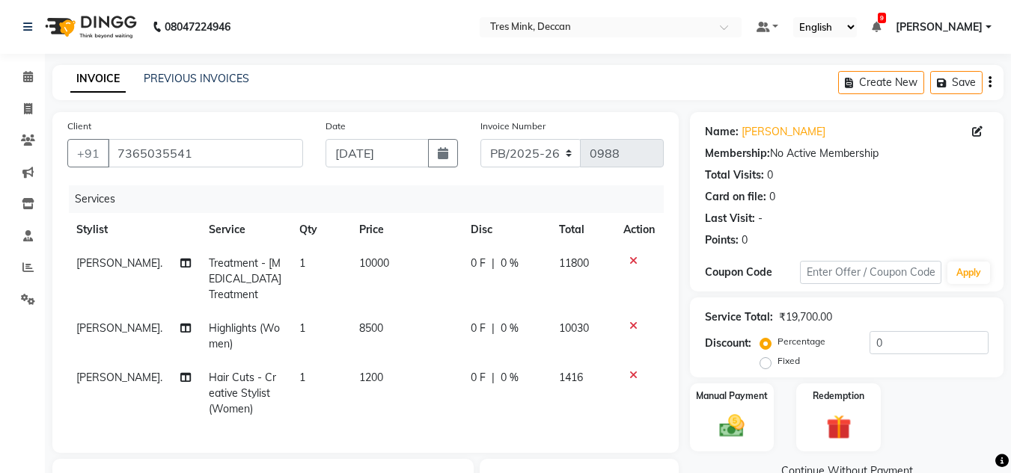
click at [397, 289] on td "10000" at bounding box center [405, 279] width 111 height 65
select select "59499"
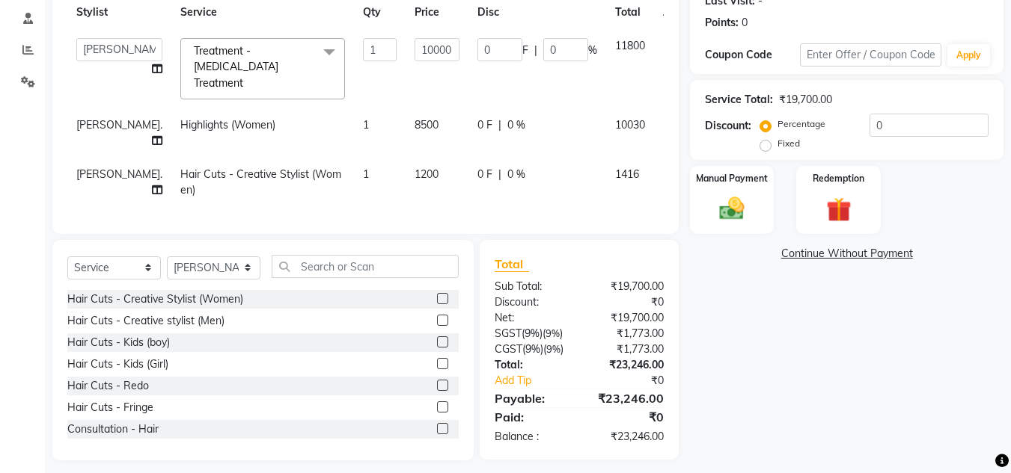
scroll to position [223, 0]
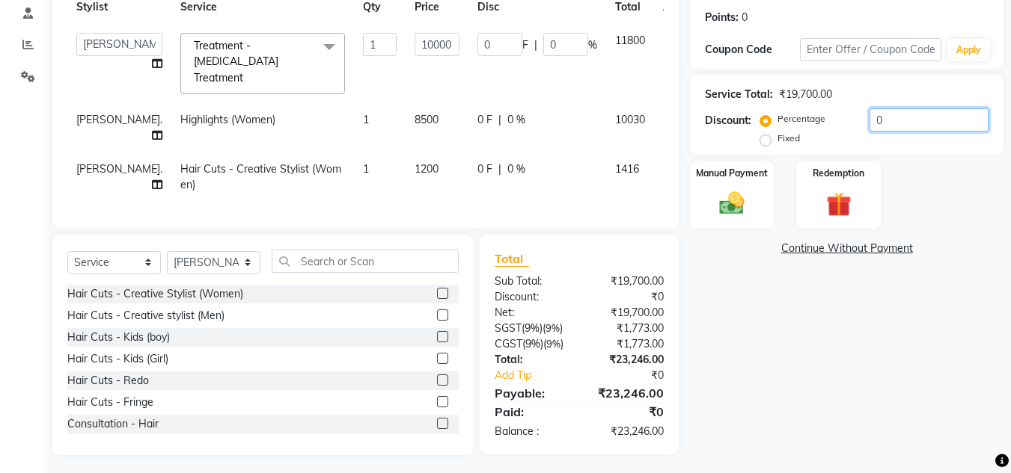
click at [875, 119] on input "0" at bounding box center [928, 119] width 119 height 23
type input "10"
type input "1000"
type input "10"
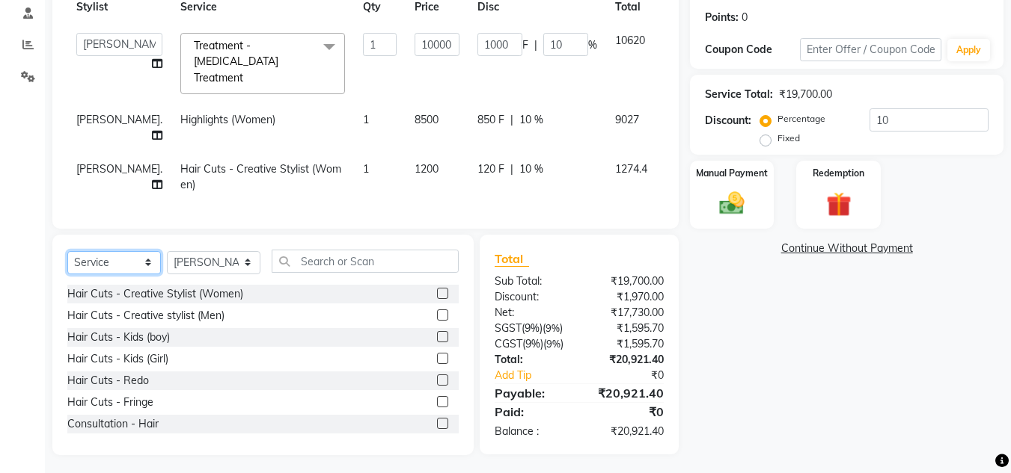
click at [126, 263] on select "Select Service Product Membership Package Voucher Prepaid Gift Card" at bounding box center [113, 262] width 93 height 23
select select "product"
click at [67, 251] on select "Select Service Product Membership Package Voucher Prepaid Gift Card" at bounding box center [113, 262] width 93 height 23
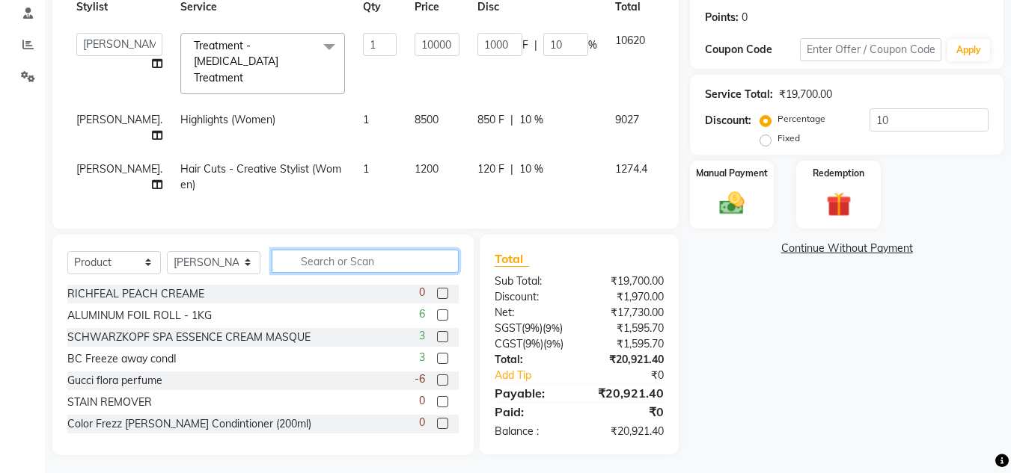
click at [337, 257] on input "text" at bounding box center [365, 261] width 187 height 23
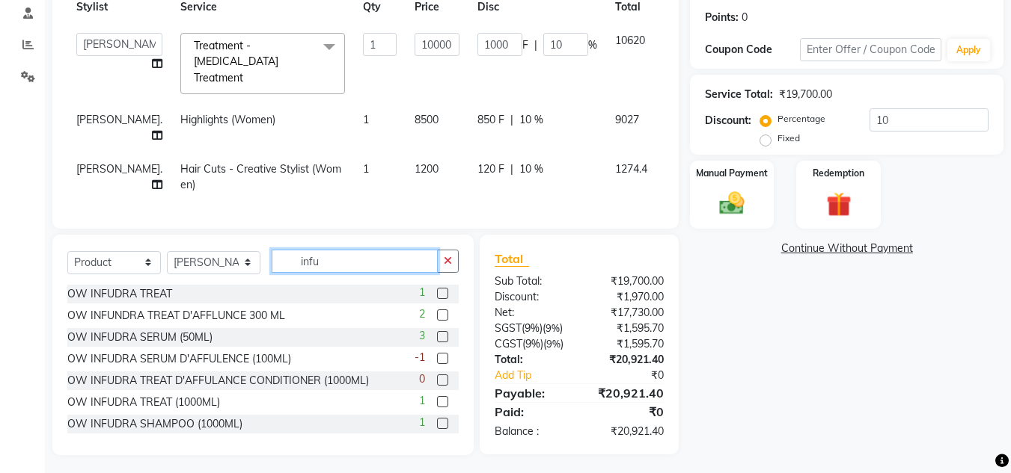
type input "infu"
click at [437, 310] on label at bounding box center [442, 315] width 11 height 11
click at [437, 311] on input "checkbox" at bounding box center [442, 316] width 10 height 10
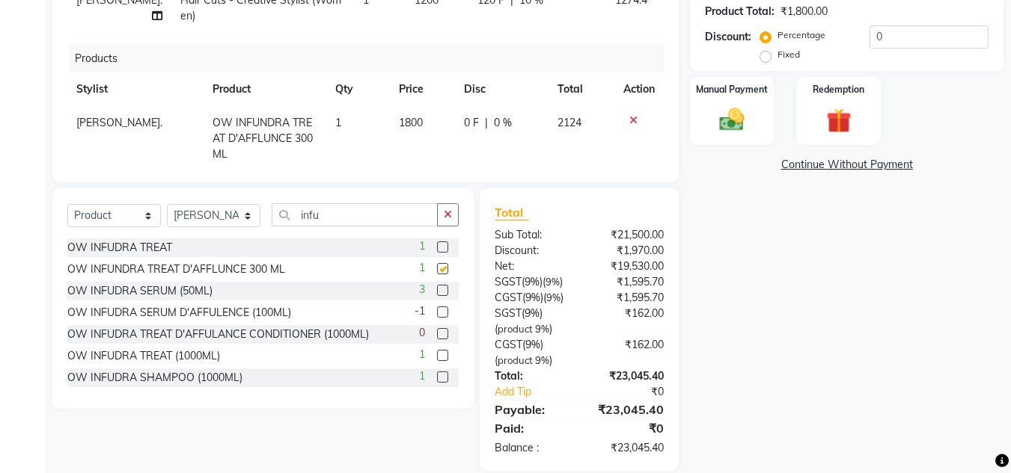
checkbox input "false"
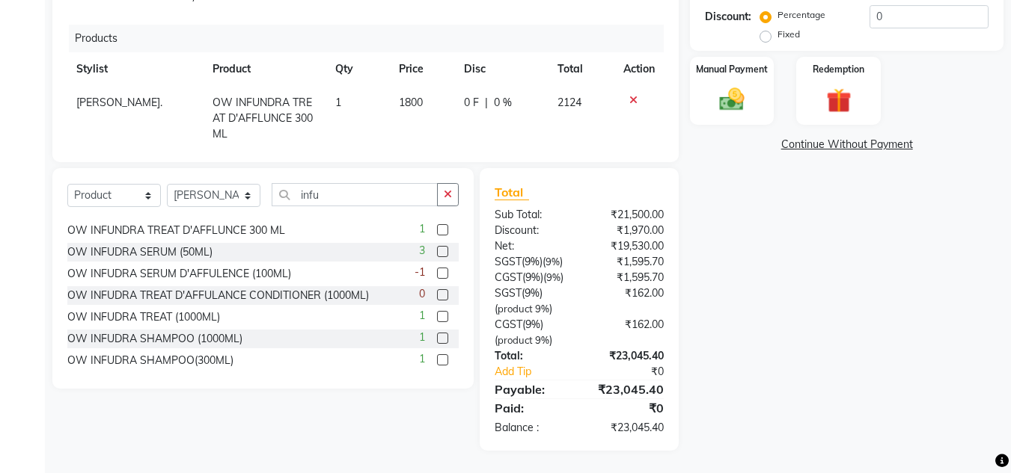
scroll to position [24, 0]
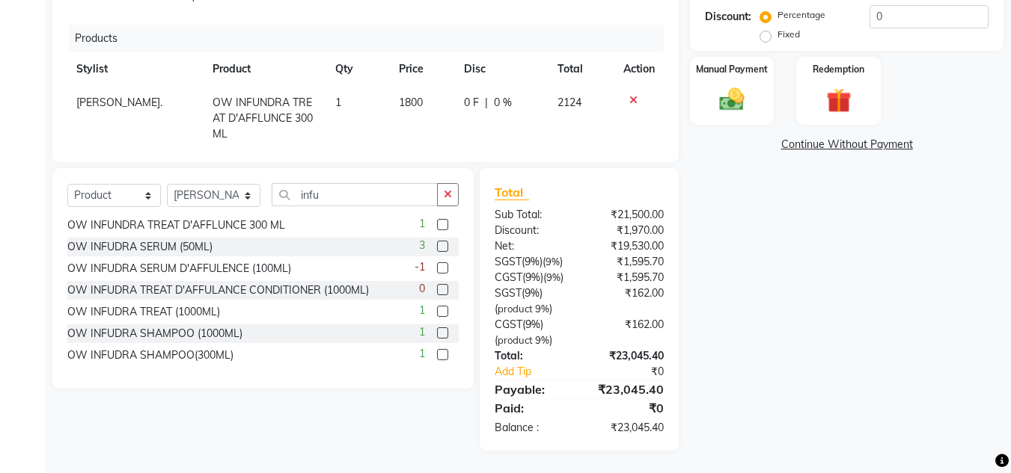
click at [437, 355] on label at bounding box center [442, 354] width 11 height 11
click at [437, 355] on input "checkbox" at bounding box center [442, 356] width 10 height 10
checkbox input "false"
click at [773, 297] on div "Name: [PERSON_NAME] Membership: No Active Membership Total Visits: 0 Card on fi…" at bounding box center [852, 75] width 325 height 751
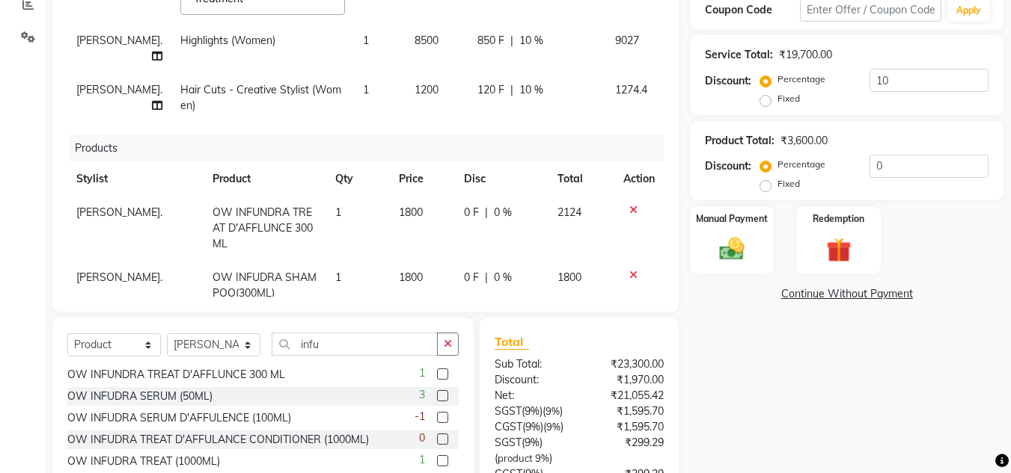
scroll to position [61, 0]
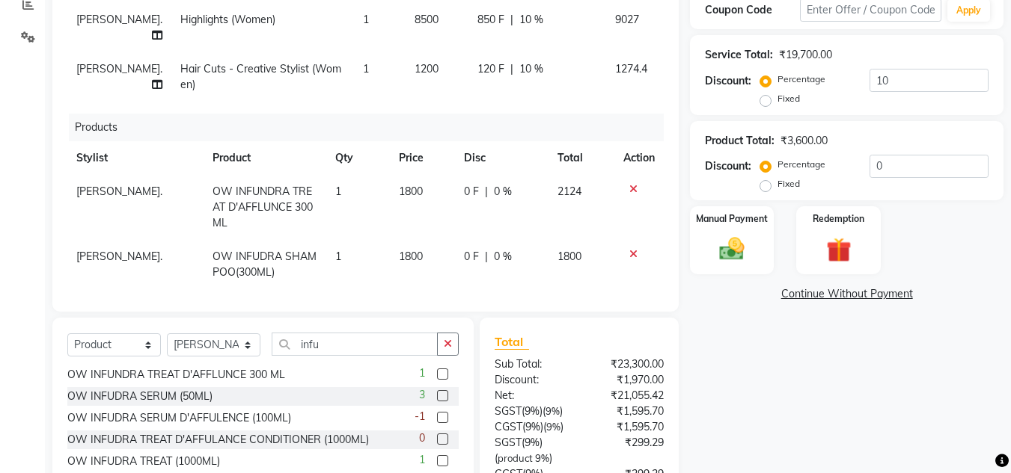
click at [557, 185] on span "2124" at bounding box center [569, 191] width 24 height 13
select select "59499"
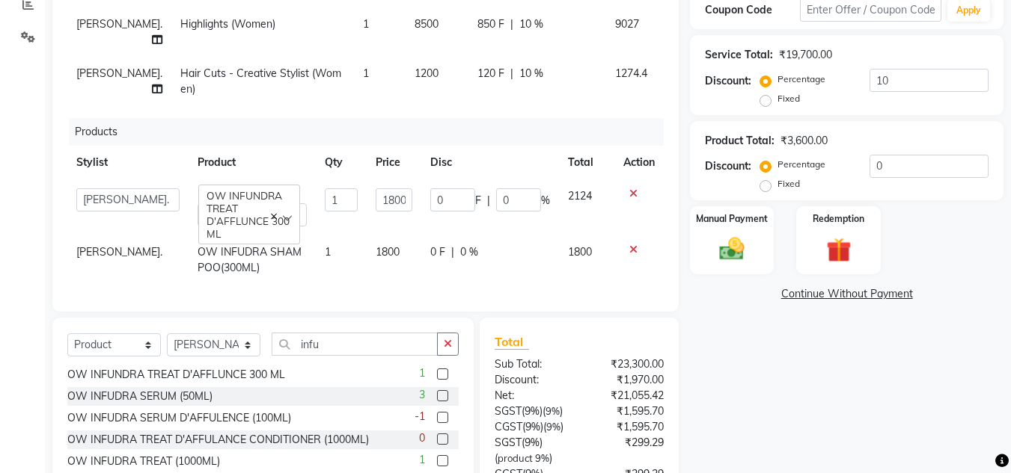
scroll to position [51, 0]
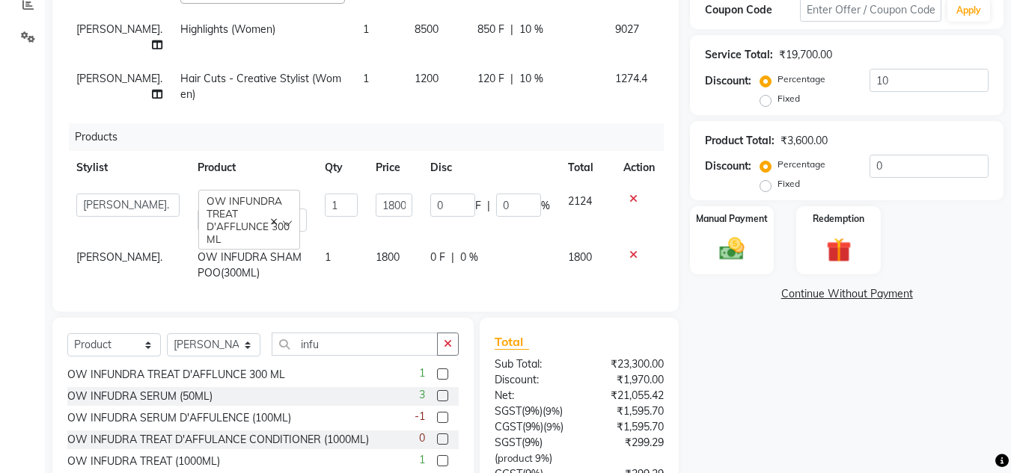
click at [574, 194] on span "2124" at bounding box center [580, 200] width 24 height 13
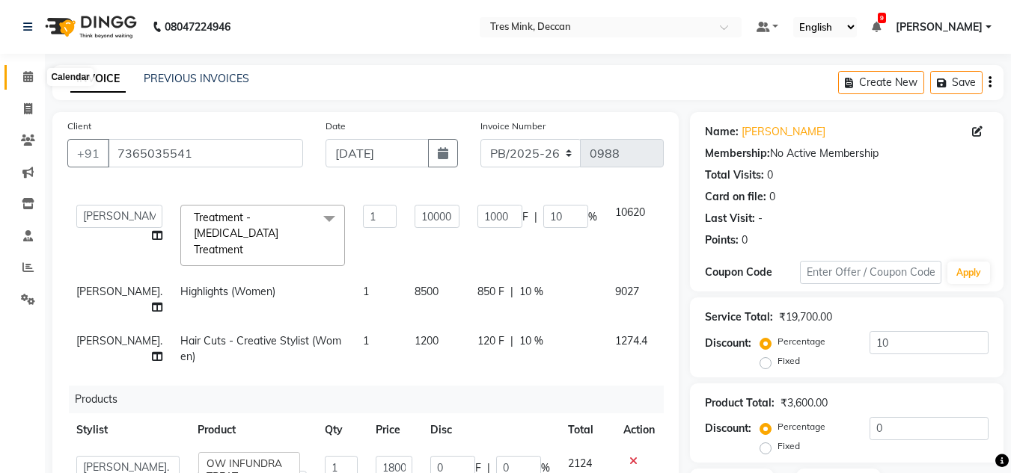
click at [36, 85] on span at bounding box center [28, 77] width 26 height 17
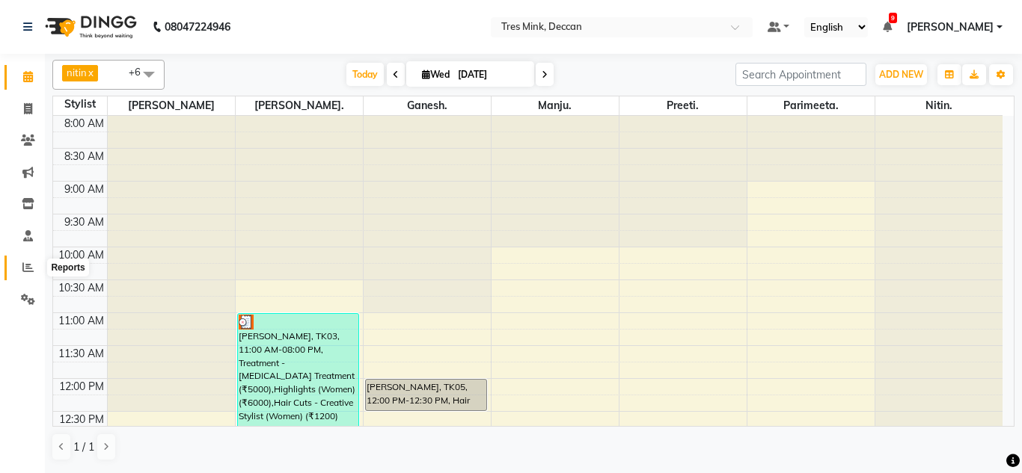
click at [25, 268] on icon at bounding box center [27, 267] width 11 height 11
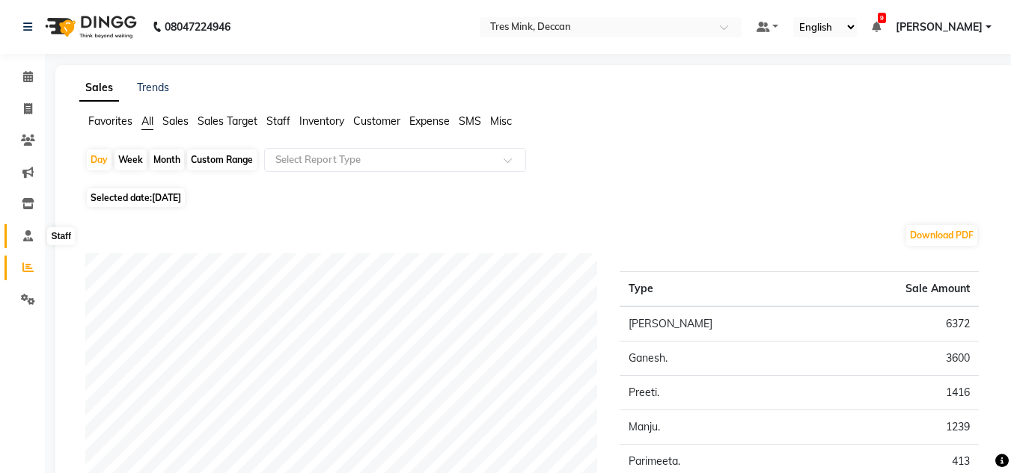
click at [28, 235] on icon at bounding box center [28, 235] width 10 height 11
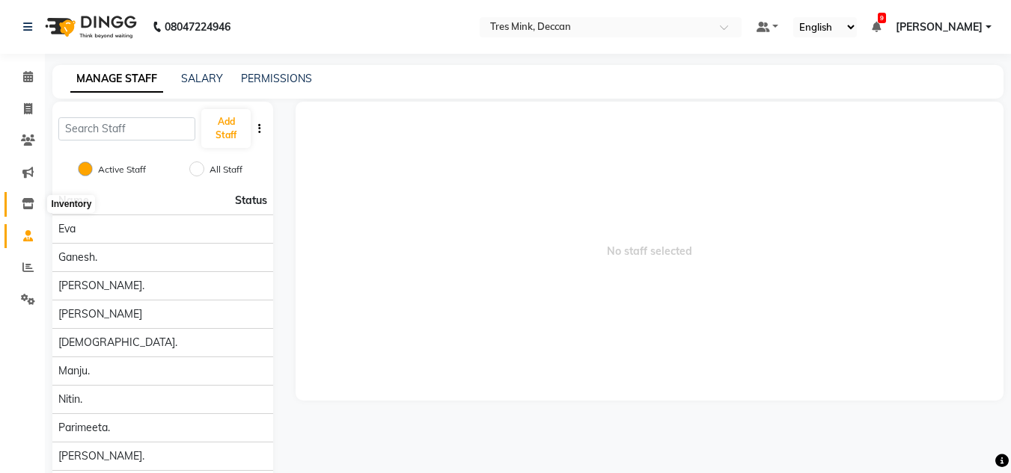
click at [31, 206] on icon at bounding box center [28, 203] width 13 height 11
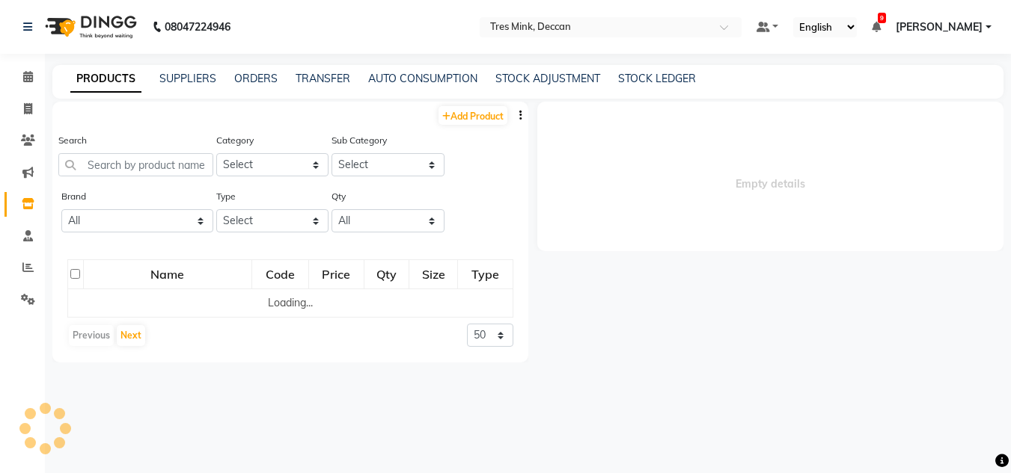
select select
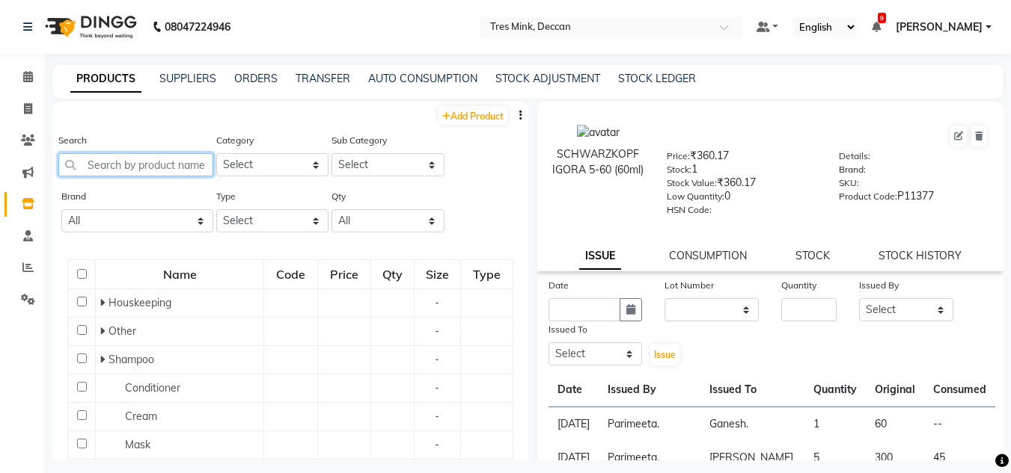
click at [183, 162] on input "text" at bounding box center [135, 164] width 155 height 23
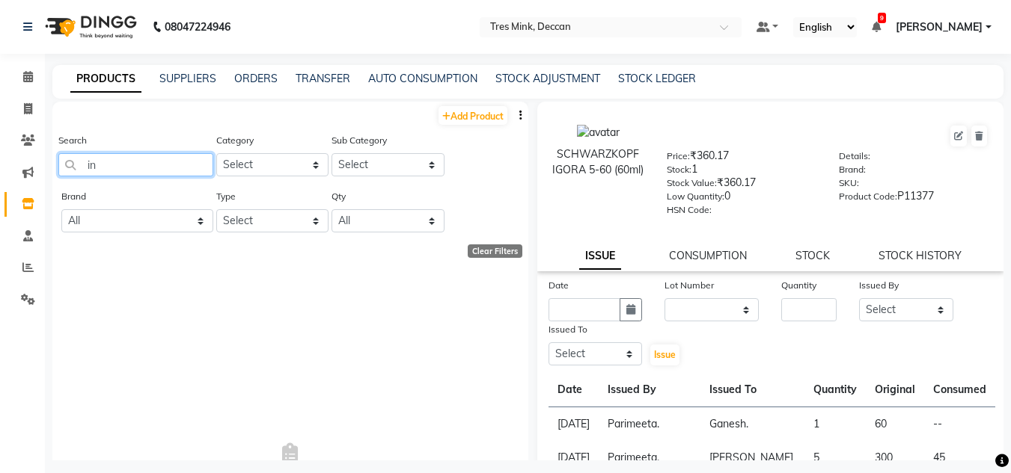
type input "i"
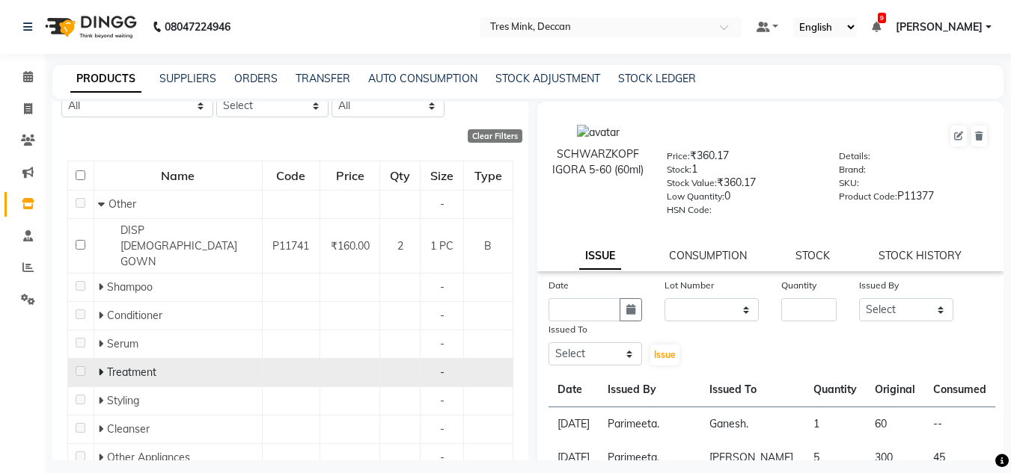
scroll to position [150, 0]
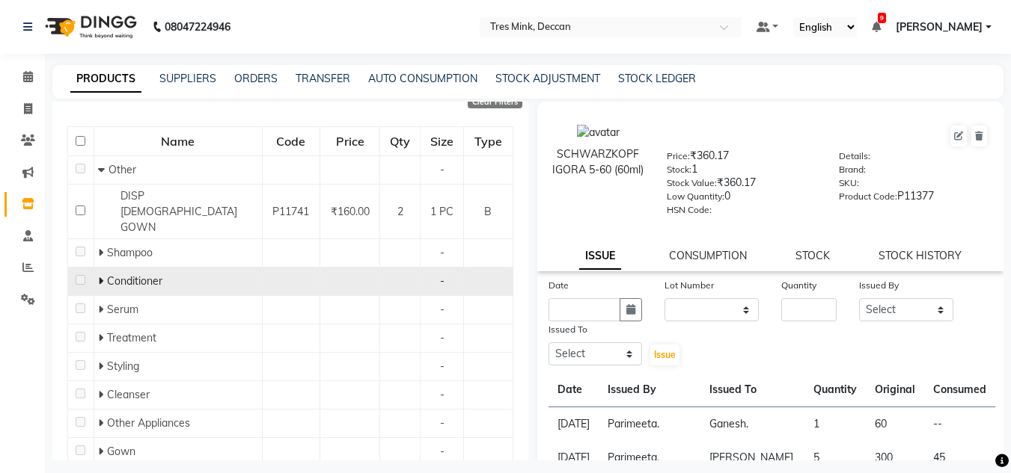
type input "ow"
click at [99, 276] on icon at bounding box center [100, 281] width 5 height 10
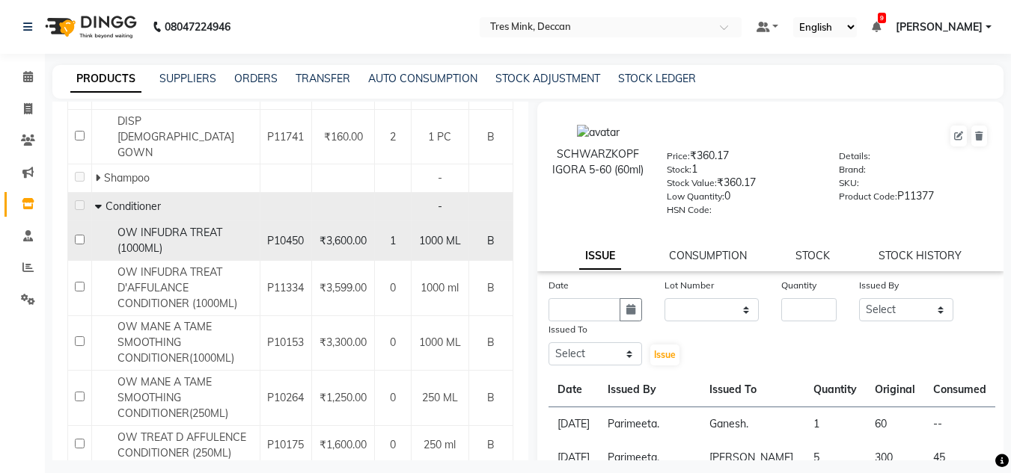
scroll to position [299, 0]
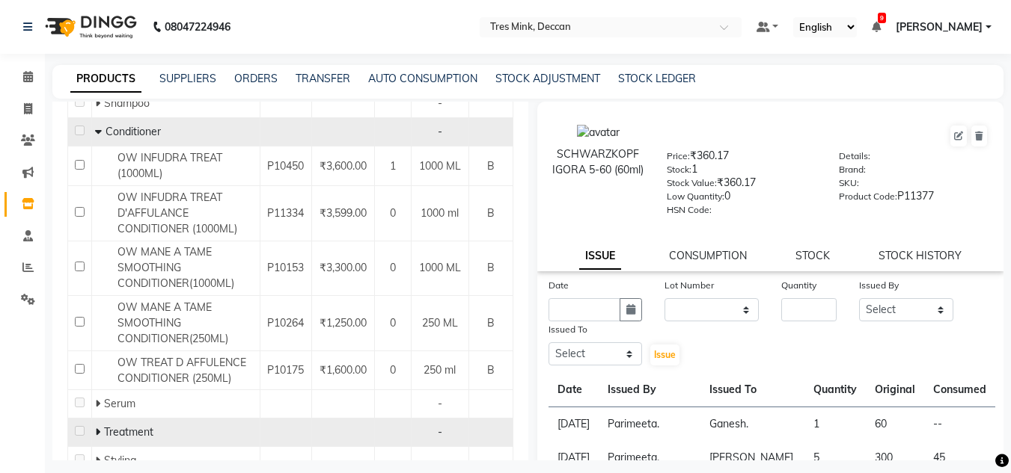
click at [98, 427] on icon at bounding box center [97, 432] width 5 height 10
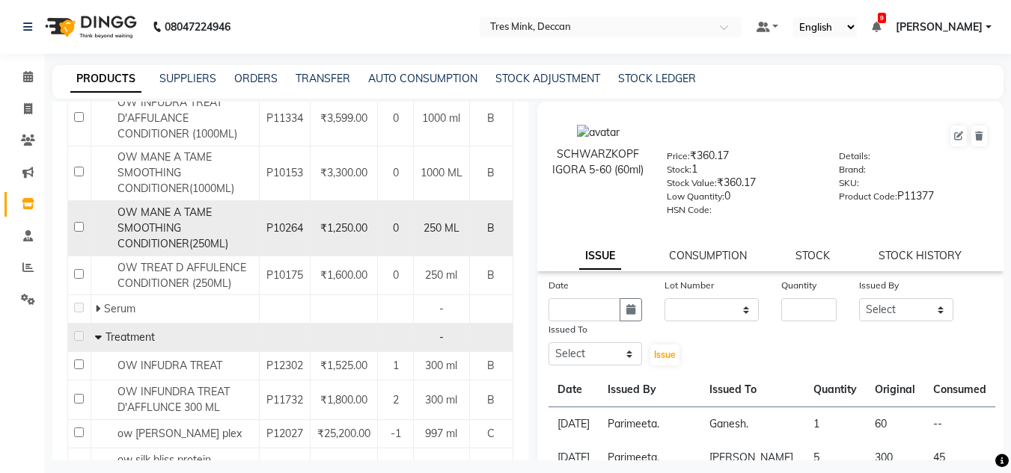
scroll to position [449, 0]
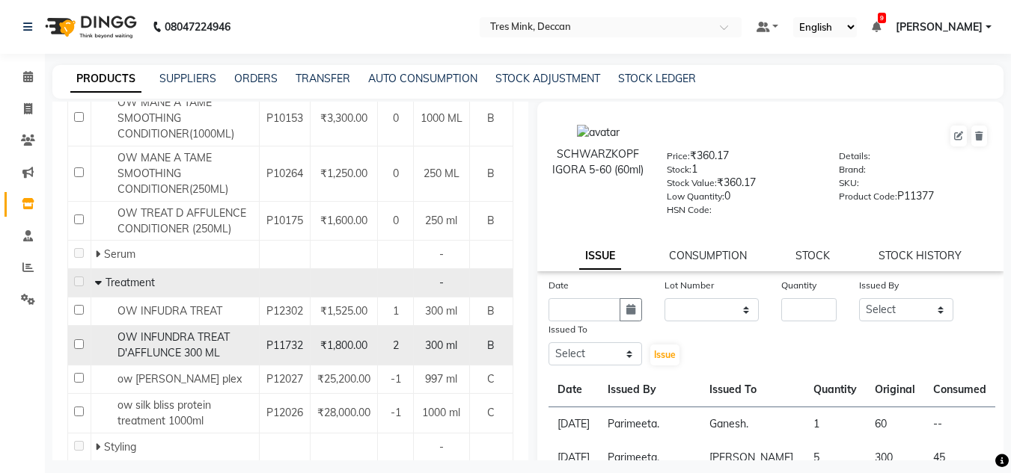
click at [438, 339] on span "300 ml" at bounding box center [441, 345] width 32 height 13
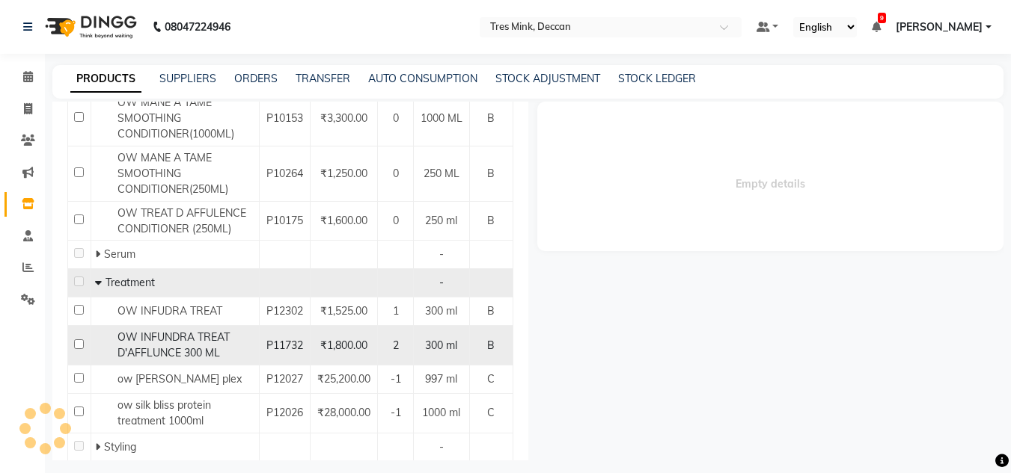
select select
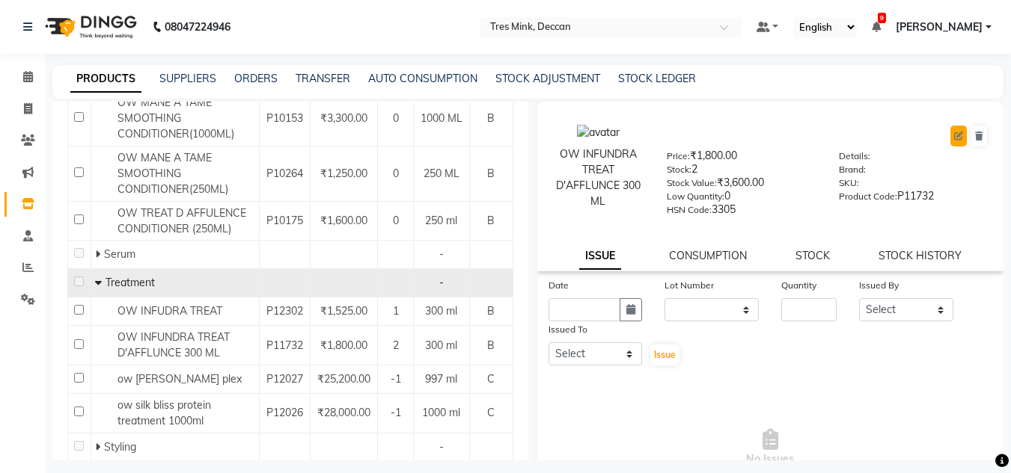
click at [954, 138] on icon at bounding box center [958, 136] width 9 height 9
select select "true"
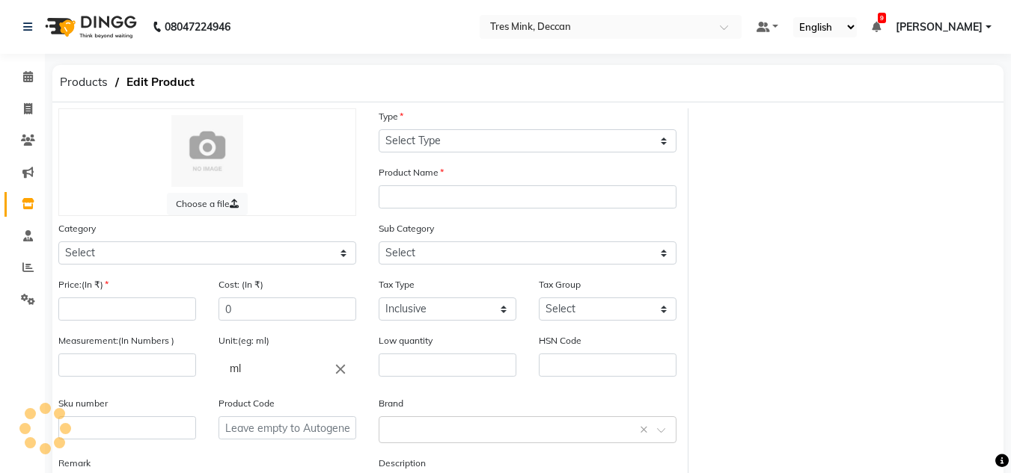
select select "B"
type input "OW INFUNDRA TREAT D'AFFLUNCE 300 ML"
select select
type input "1800"
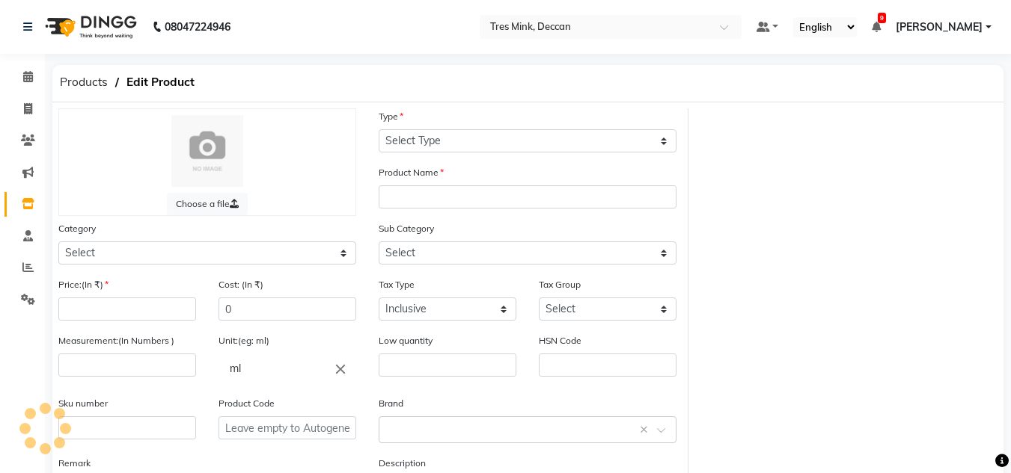
type input "1525.42"
select select "false"
type input "300"
type input "0"
type input "3305"
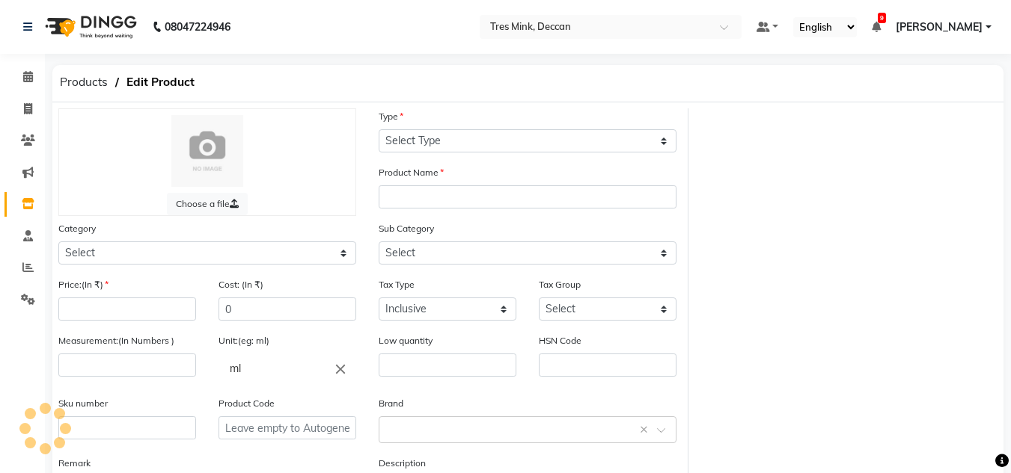
type input "P11732"
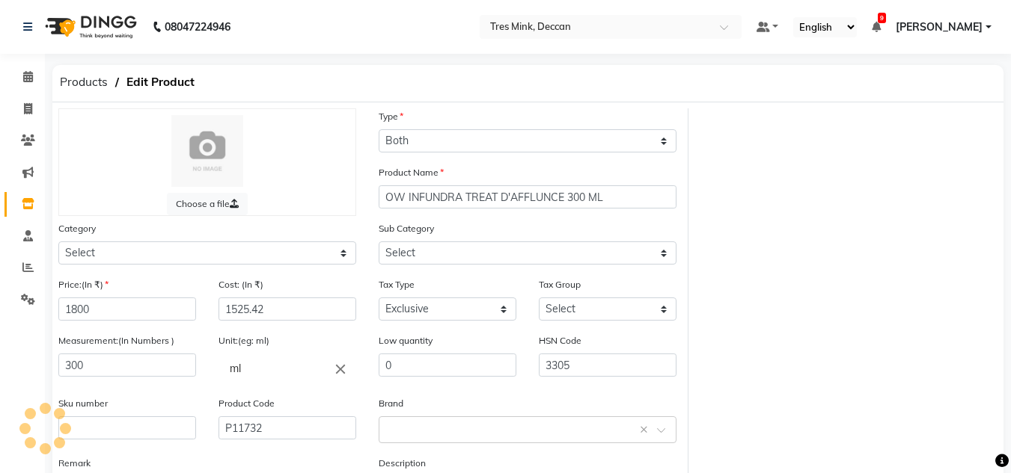
select select "57501100"
select select "57501109"
select select "3122"
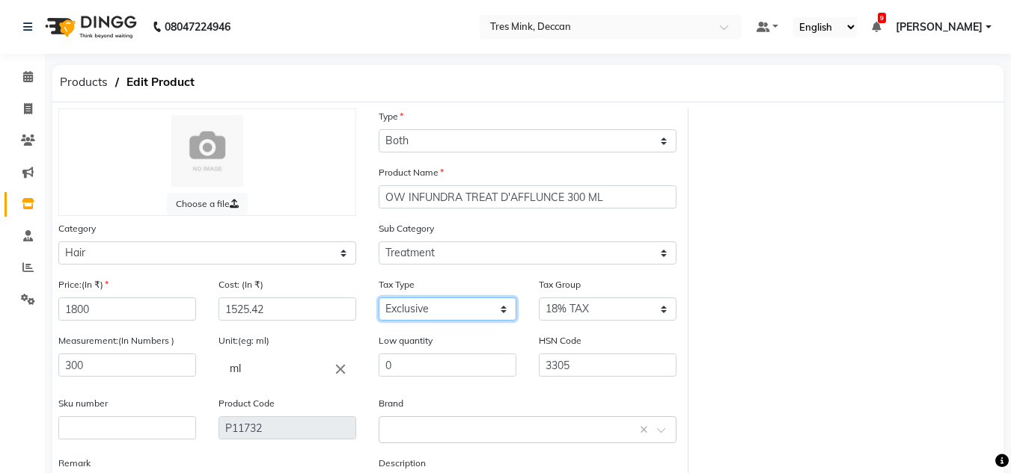
click at [445, 309] on select "Select Inclusive Exclusive" at bounding box center [447, 309] width 138 height 23
select select "true"
click at [378, 298] on select "Select Inclusive Exclusive" at bounding box center [447, 309] width 138 height 23
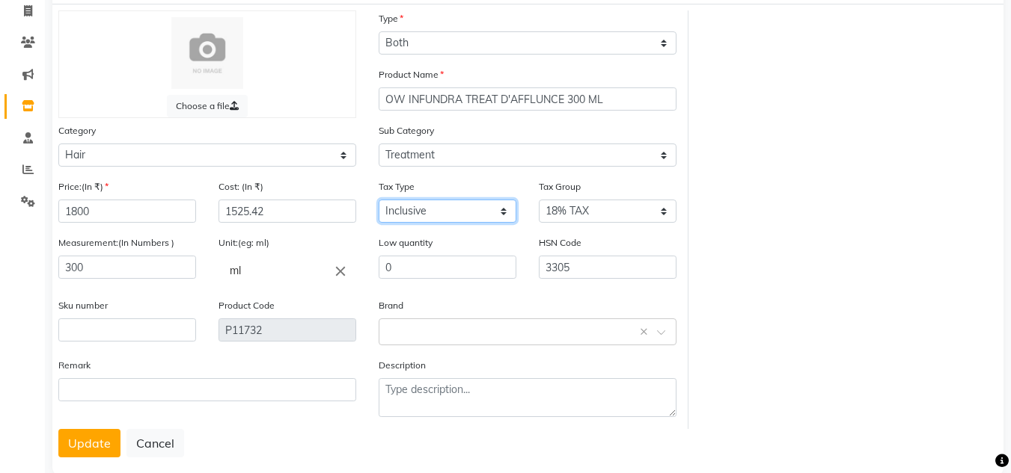
scroll to position [126, 0]
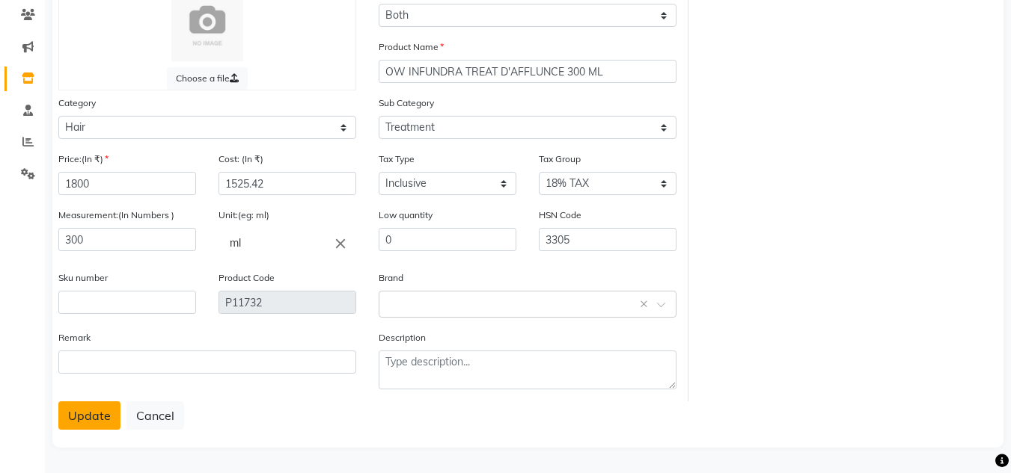
click at [73, 411] on button "Update" at bounding box center [89, 416] width 62 height 28
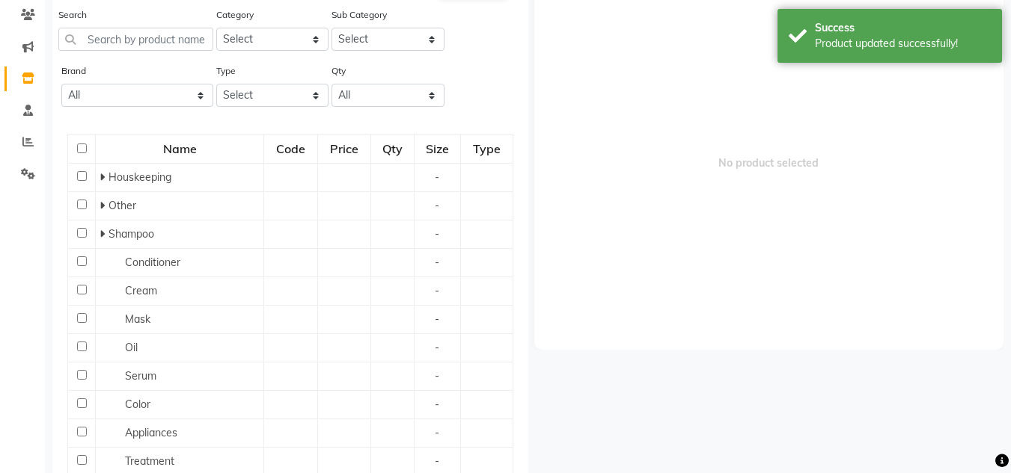
scroll to position [10, 0]
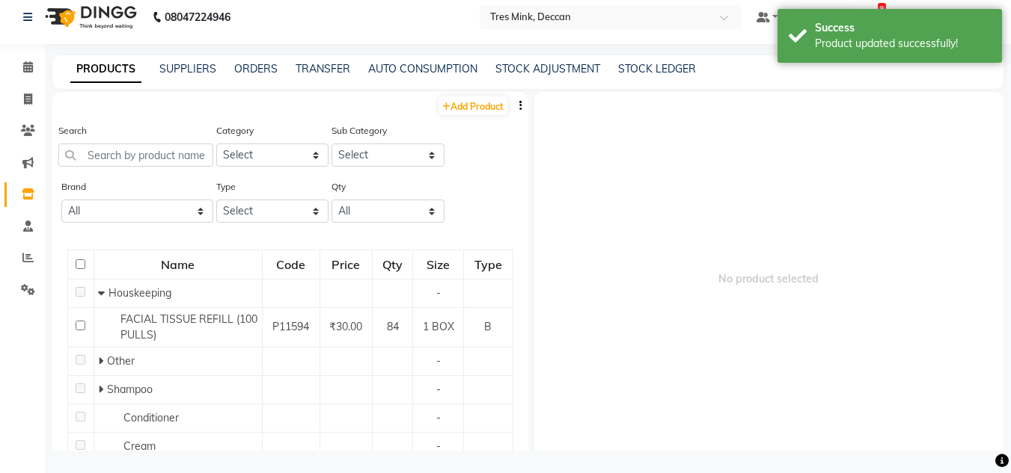
click at [28, 52] on li "Calendar" at bounding box center [22, 68] width 45 height 32
click at [36, 73] on span at bounding box center [28, 67] width 26 height 17
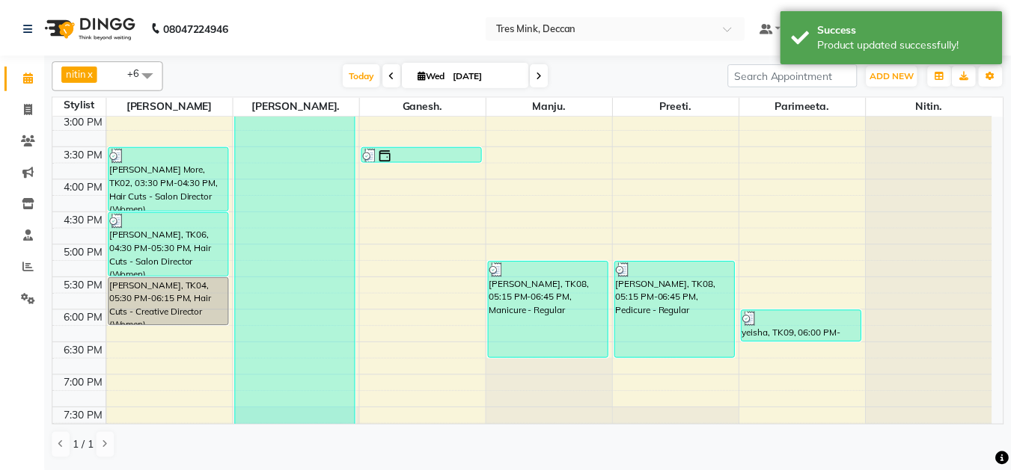
scroll to position [524, 0]
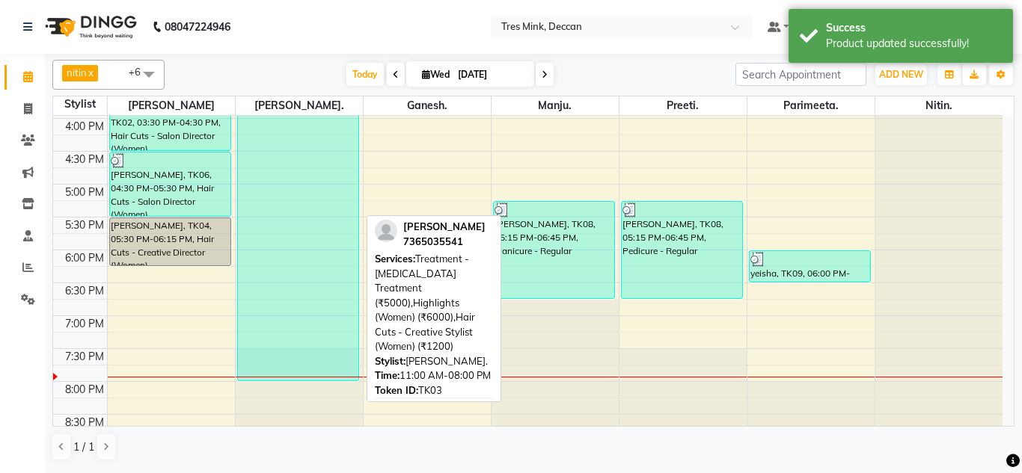
click at [288, 216] on div "[PERSON_NAME], TK03, 11:00 AM-08:00 PM, Treatment - [MEDICAL_DATA] Treatment (₹…" at bounding box center [298, 86] width 121 height 590
select select "3"
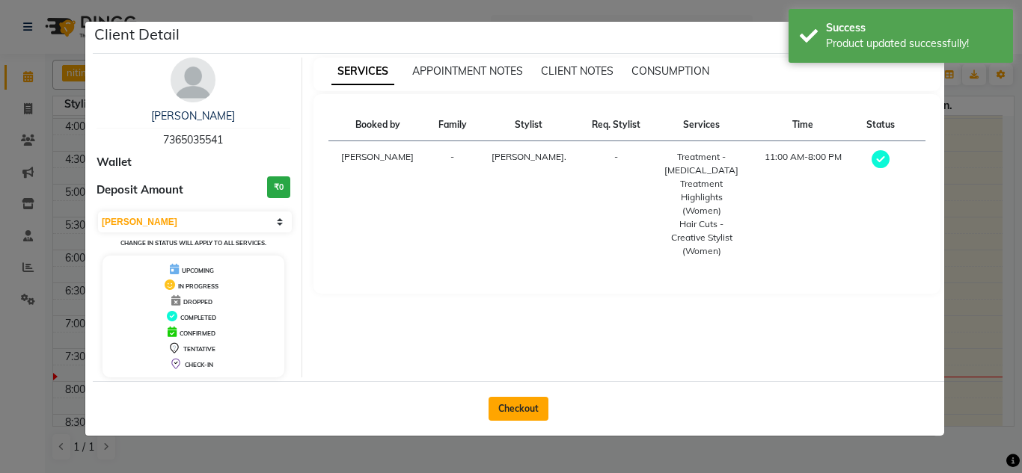
click at [513, 402] on button "Checkout" at bounding box center [518, 409] width 60 height 24
select select "service"
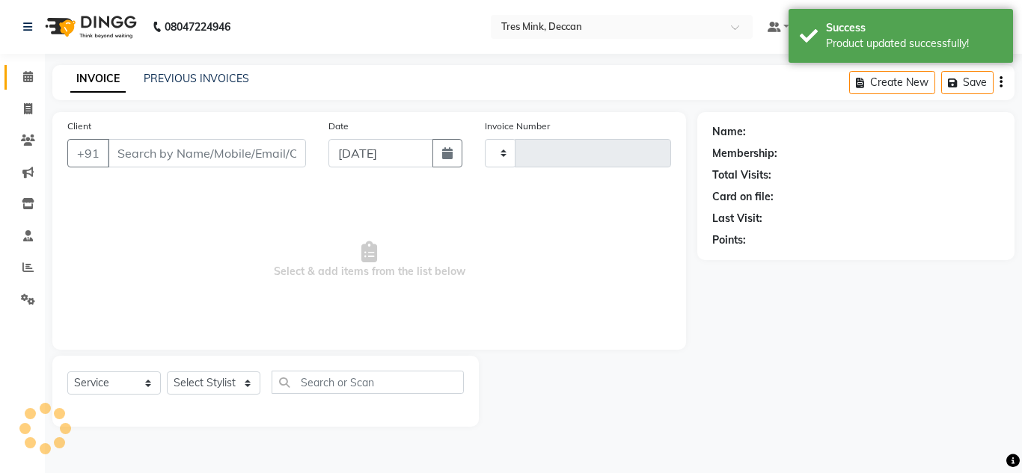
type input "0988"
select select "8055"
type input "7365035541"
select select "59499"
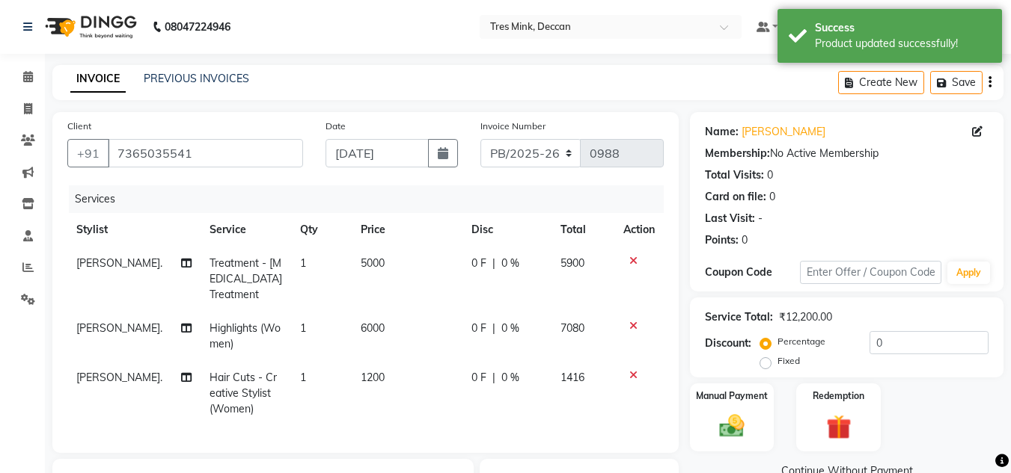
click at [363, 265] on span "5000" at bounding box center [373, 263] width 24 height 13
select select "59499"
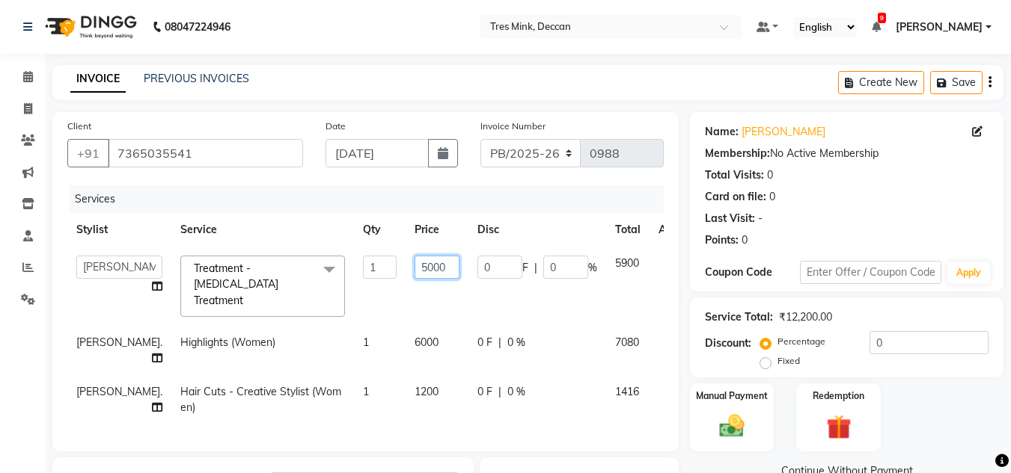
drag, startPoint x: 384, startPoint y: 268, endPoint x: 371, endPoint y: 269, distance: 12.8
click at [405, 269] on td "5000" at bounding box center [436, 286] width 63 height 79
type input "10000"
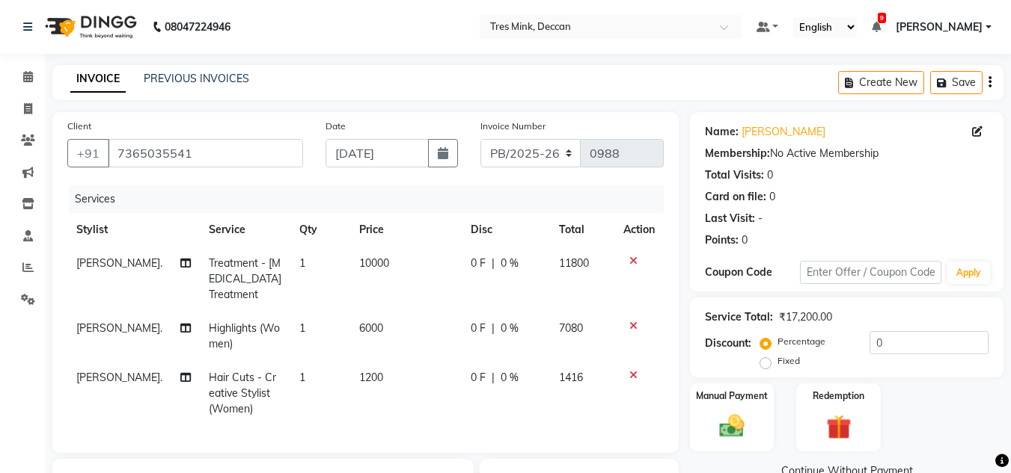
click at [375, 330] on td "6000" at bounding box center [405, 336] width 111 height 49
select select "59499"
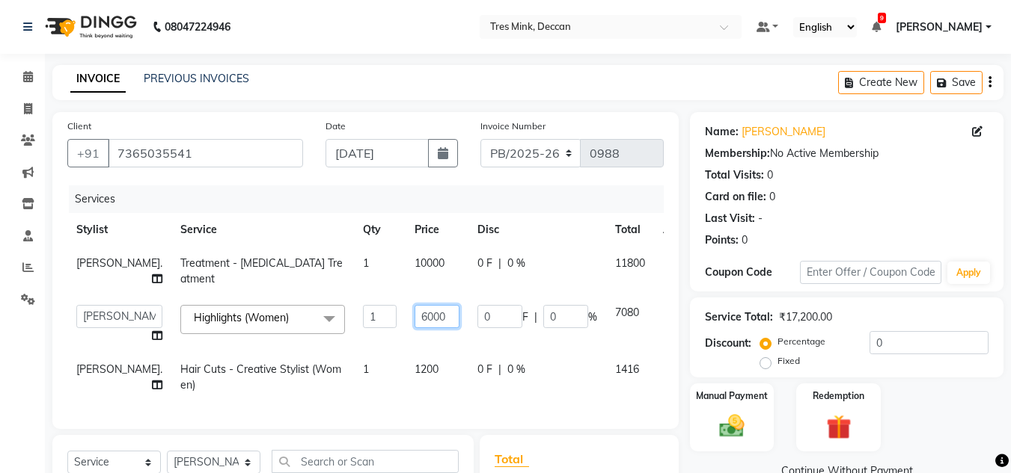
drag, startPoint x: 388, startPoint y: 319, endPoint x: 371, endPoint y: 319, distance: 17.2
click at [414, 319] on input "6000" at bounding box center [436, 316] width 45 height 23
type input "8500"
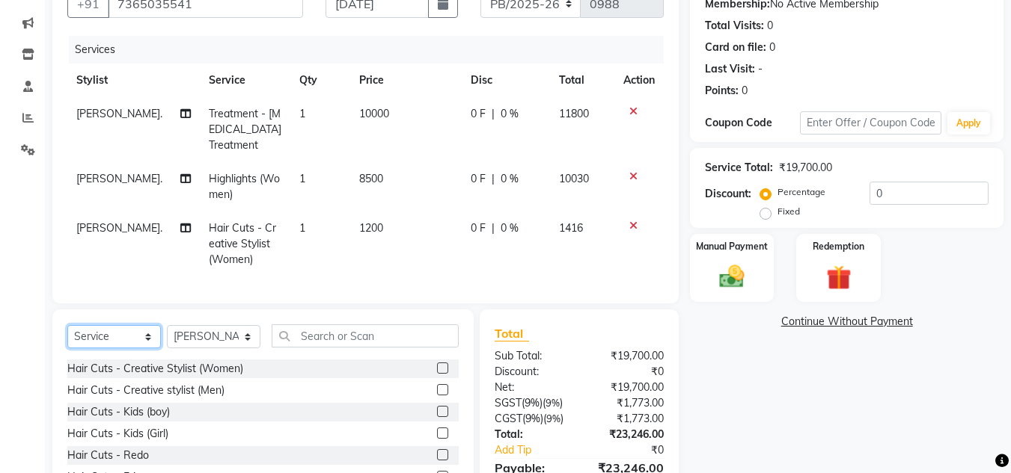
click at [102, 325] on select "Select Service Product Membership Package Voucher Prepaid Gift Card" at bounding box center [113, 336] width 93 height 23
select select "product"
click at [67, 325] on select "Select Service Product Membership Package Voucher Prepaid Gift Card" at bounding box center [113, 336] width 93 height 23
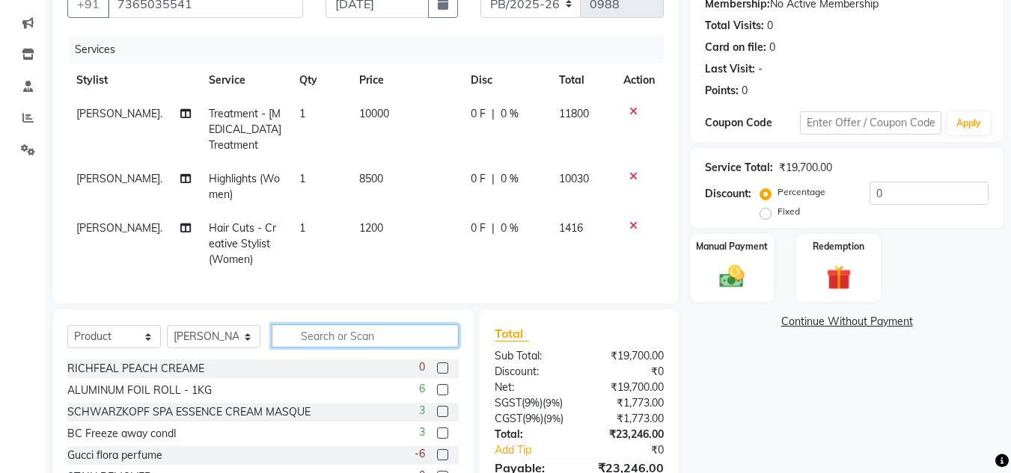
click at [362, 328] on input "text" at bounding box center [365, 336] width 187 height 23
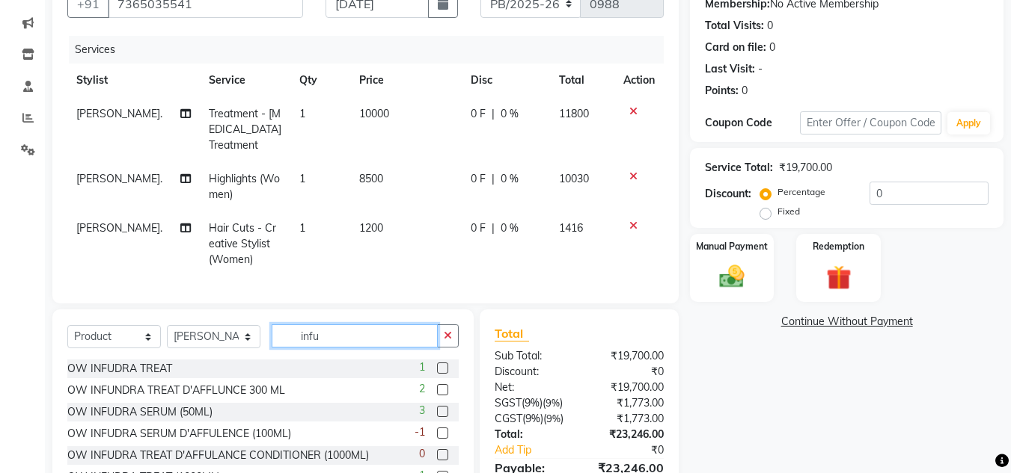
type input "infu"
click at [437, 385] on label at bounding box center [442, 389] width 11 height 11
click at [437, 386] on input "checkbox" at bounding box center [442, 391] width 10 height 10
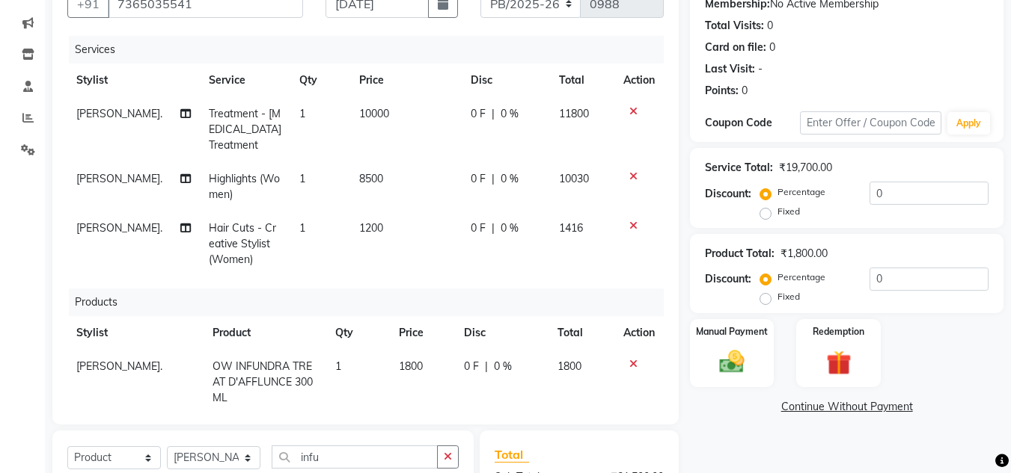
checkbox input "false"
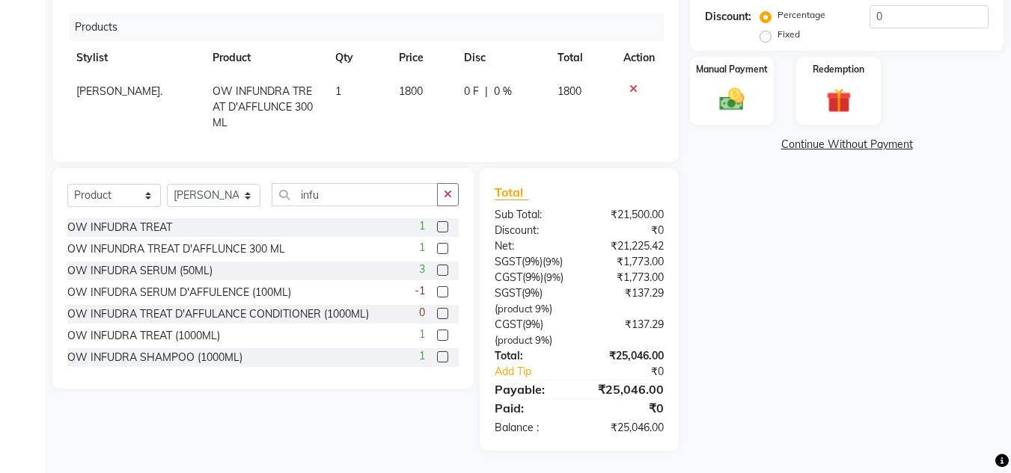
scroll to position [24, 0]
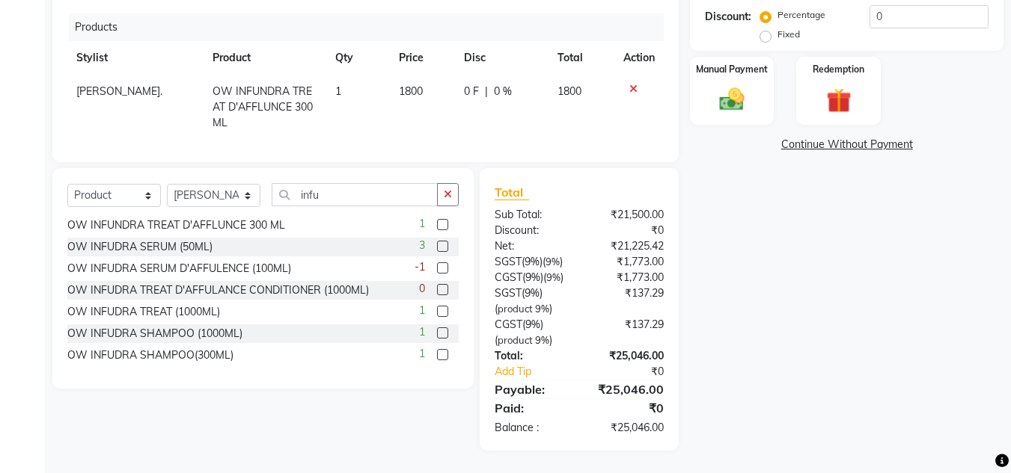
click at [437, 358] on label at bounding box center [442, 354] width 11 height 11
click at [437, 358] on input "checkbox" at bounding box center [442, 356] width 10 height 10
checkbox input "false"
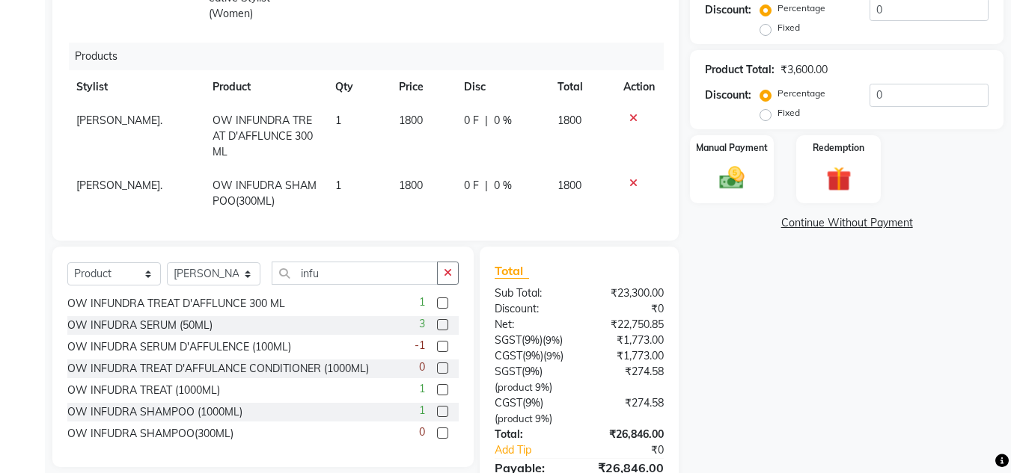
scroll to position [188, 0]
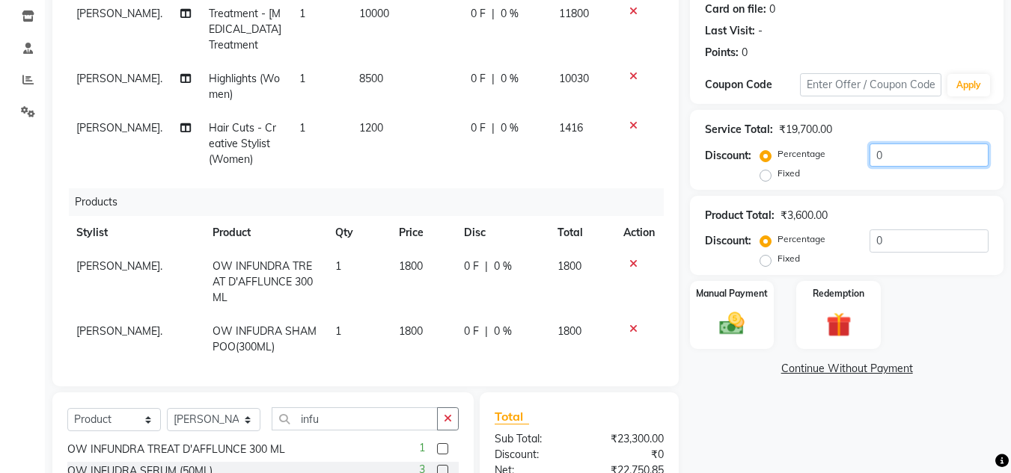
click at [873, 150] on input "0" at bounding box center [928, 155] width 119 height 23
type input "10"
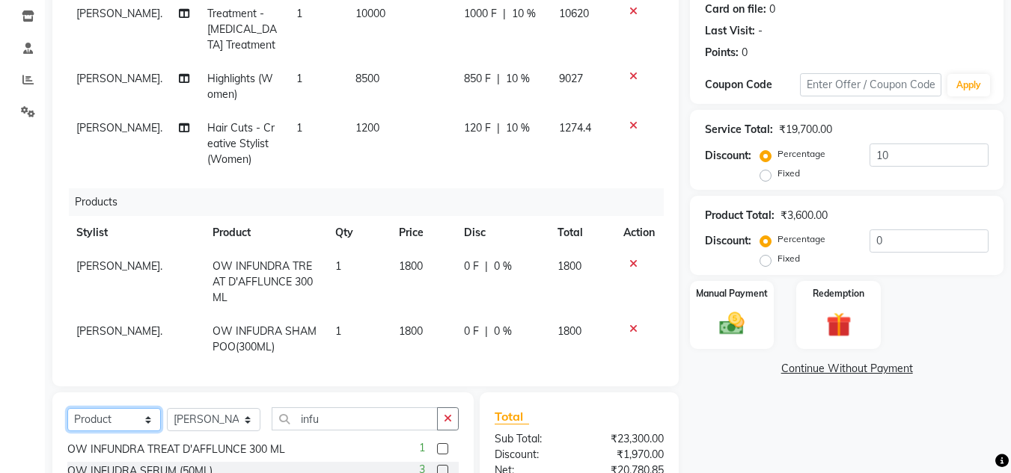
click at [120, 417] on select "Select Service Product Membership Package Voucher Prepaid Gift Card" at bounding box center [113, 419] width 93 height 23
select select "membership"
click at [67, 408] on select "Select Service Product Membership Package Voucher Prepaid Gift Card" at bounding box center [113, 419] width 93 height 23
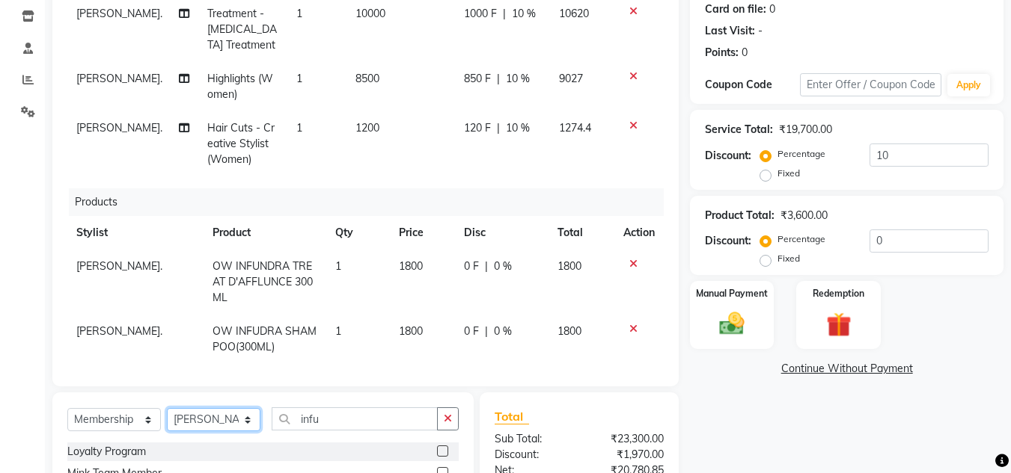
click at [222, 423] on select "Select Stylist [PERSON_NAME]. [PERSON_NAME]. [PERSON_NAME]. [GEOGRAPHIC_DATA]. …" at bounding box center [213, 419] width 93 height 23
select select "60194"
click at [167, 408] on select "Select Stylist [PERSON_NAME]. [PERSON_NAME]. [PERSON_NAME]. [GEOGRAPHIC_DATA]. …" at bounding box center [213, 419] width 93 height 23
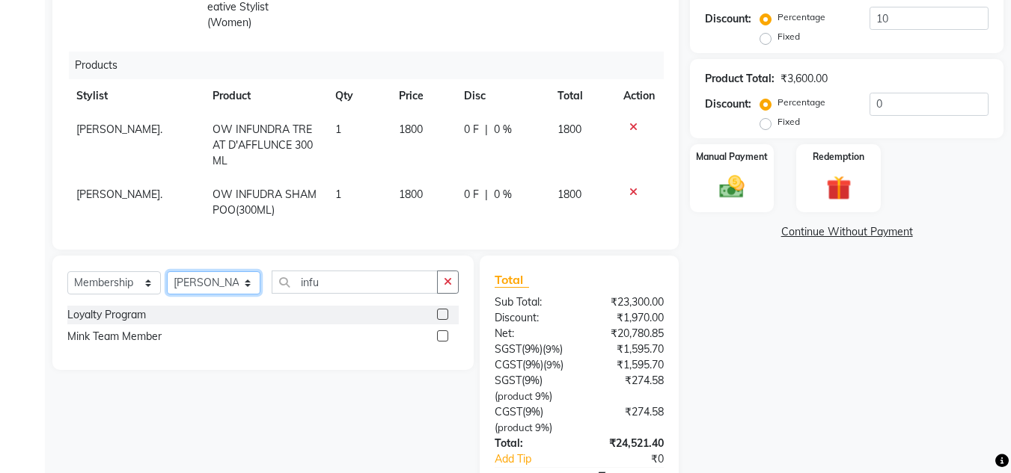
scroll to position [337, 0]
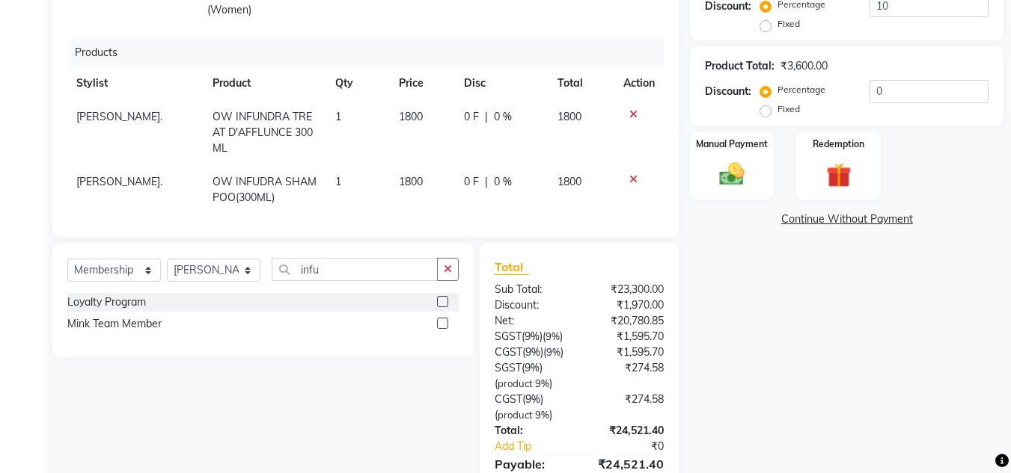
click at [444, 301] on label at bounding box center [442, 301] width 11 height 11
click at [444, 301] on input "checkbox" at bounding box center [442, 303] width 10 height 10
select select "select"
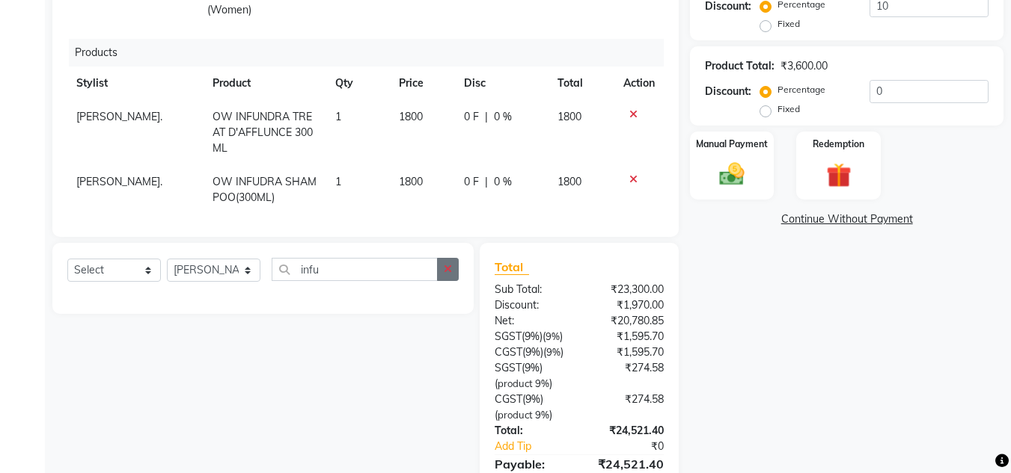
click at [444, 267] on icon "button" at bounding box center [448, 269] width 8 height 10
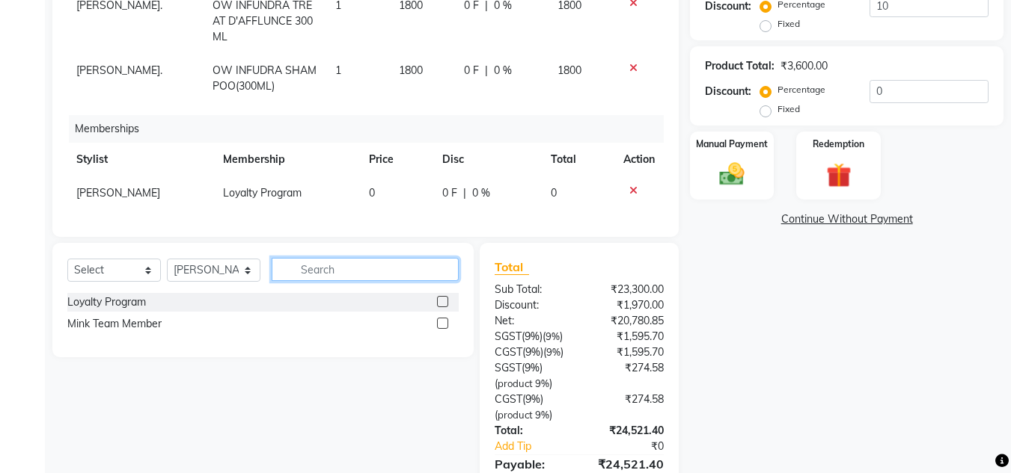
scroll to position [185, 0]
click at [747, 178] on img at bounding box center [732, 175] width 42 height 30
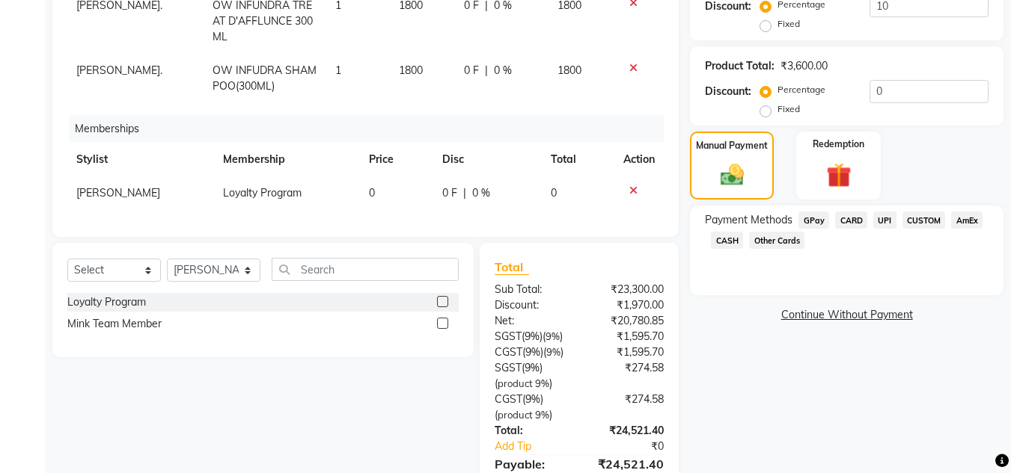
click at [911, 223] on span "CUSTOM" at bounding box center [923, 220] width 43 height 17
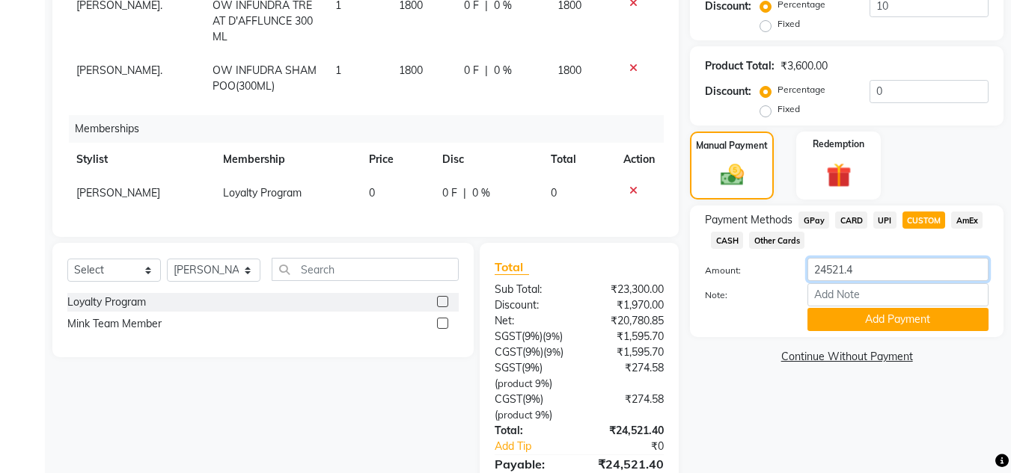
drag, startPoint x: 881, startPoint y: 257, endPoint x: 811, endPoint y: 263, distance: 70.6
click at [811, 263] on div "Payment Methods GPay CARD UPI CUSTOM AmEx CASH Other Cards Amount: 24521.4 Note…" at bounding box center [846, 272] width 283 height 120
type input "4500"
click at [903, 323] on button "Add Payment" at bounding box center [897, 319] width 181 height 23
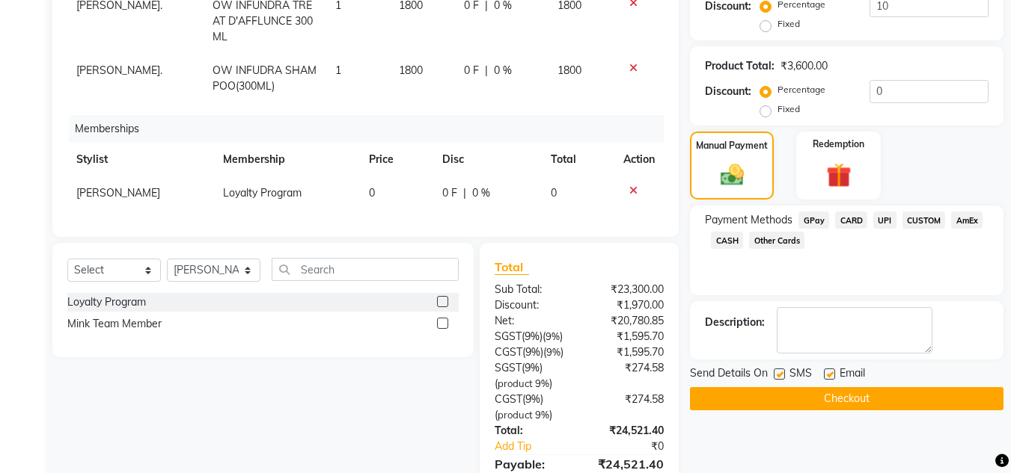
click at [885, 222] on span "UPI" at bounding box center [884, 220] width 23 height 17
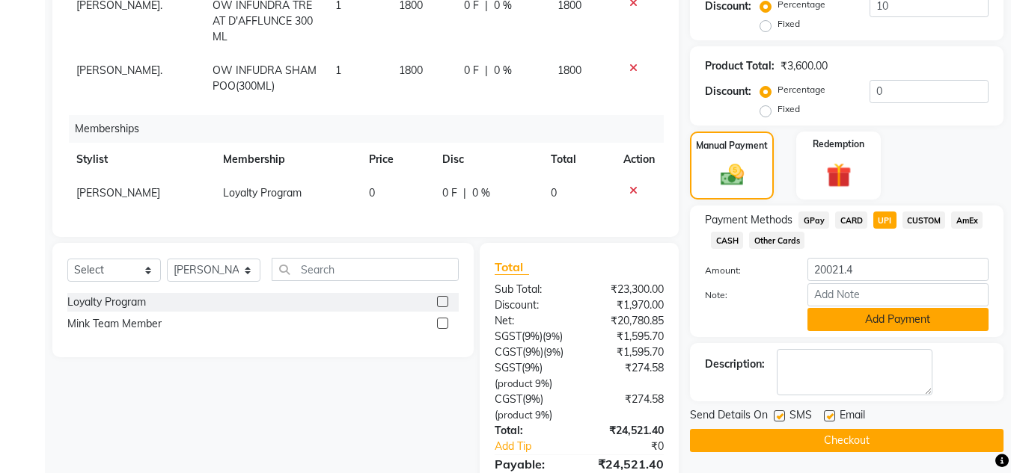
click at [906, 319] on button "Add Payment" at bounding box center [897, 319] width 181 height 23
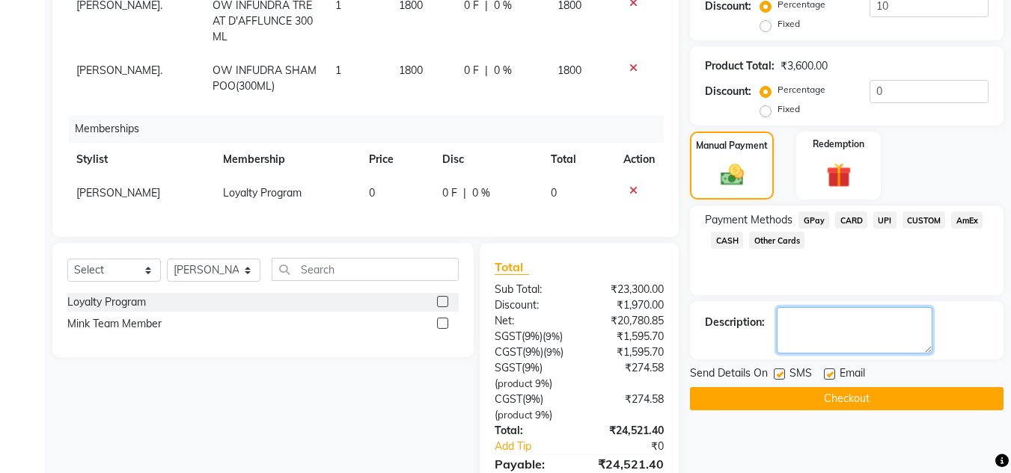
click at [873, 322] on textarea at bounding box center [854, 330] width 156 height 46
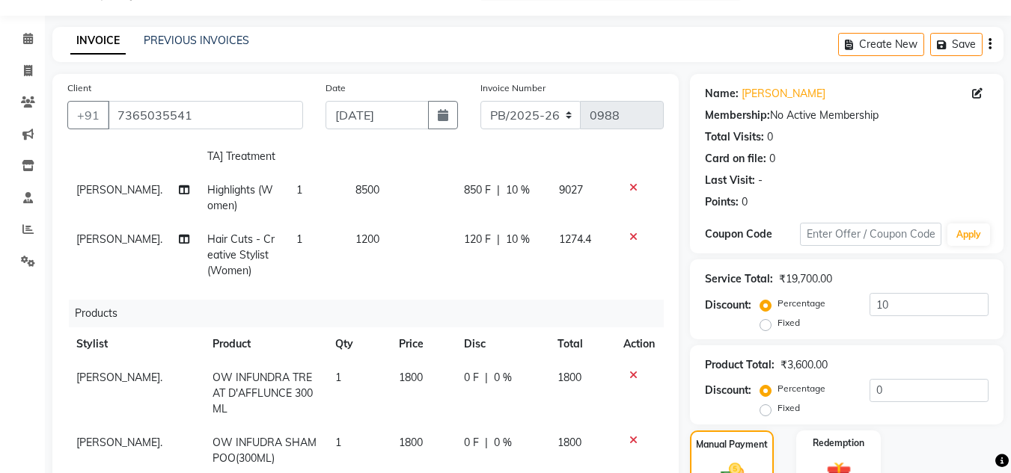
scroll to position [0, 0]
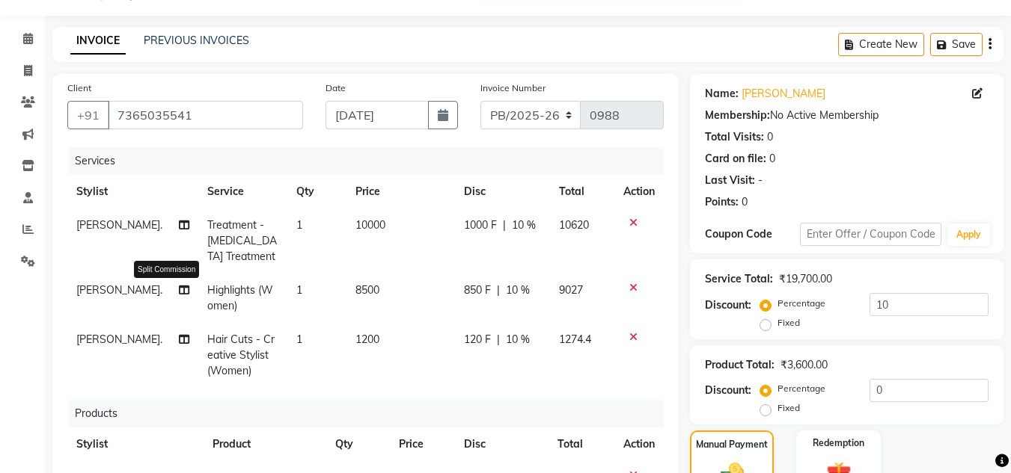
type textarea "revati"
click at [179, 295] on icon at bounding box center [184, 290] width 10 height 10
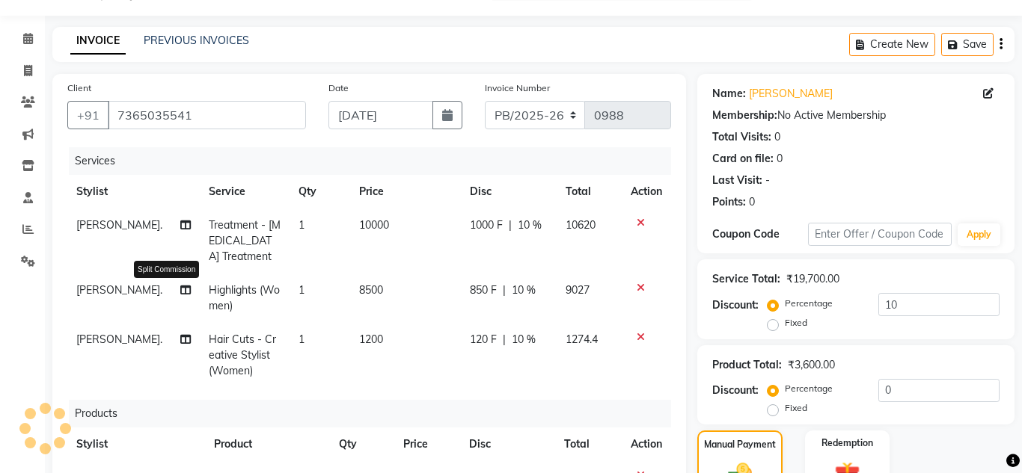
select select "59499"
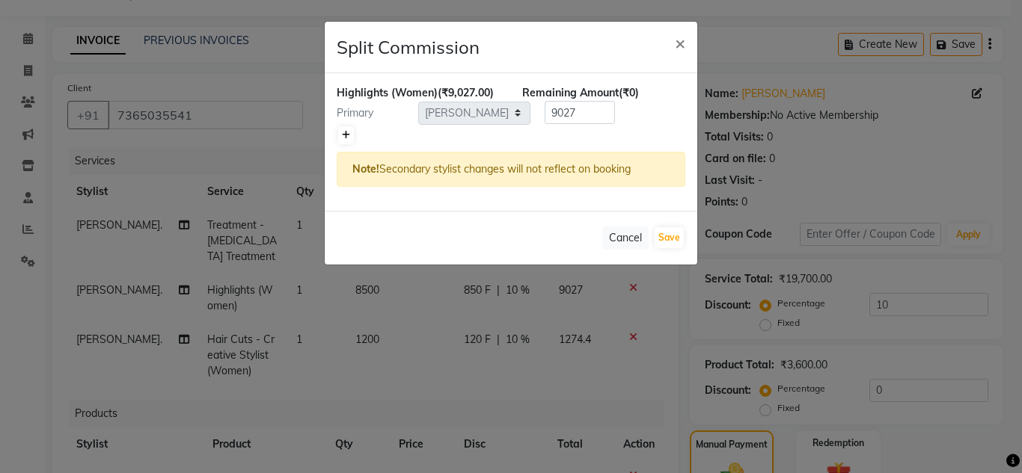
click at [349, 131] on icon at bounding box center [346, 135] width 8 height 9
type input "4513.5"
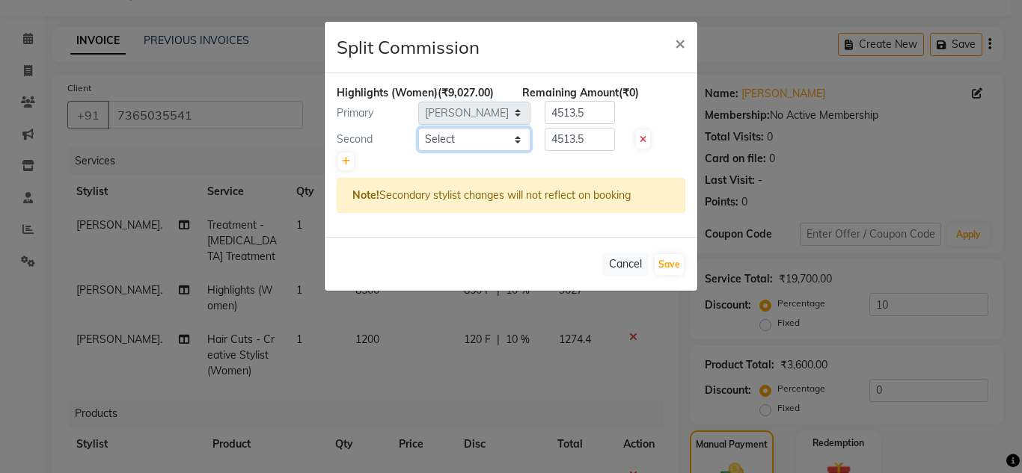
click at [460, 142] on select "Select [PERSON_NAME]. [PERSON_NAME]. [PERSON_NAME]. [GEOGRAPHIC_DATA]. [GEOGRAP…" at bounding box center [474, 139] width 112 height 23
select select "59501"
click at [418, 128] on select "Select [PERSON_NAME]. [PERSON_NAME]. [PERSON_NAME]. [GEOGRAPHIC_DATA]. [GEOGRAP…" at bounding box center [474, 139] width 112 height 23
drag, startPoint x: 598, startPoint y: 137, endPoint x: 542, endPoint y: 141, distance: 56.2
click at [542, 141] on div "4513.5" at bounding box center [576, 139] width 93 height 23
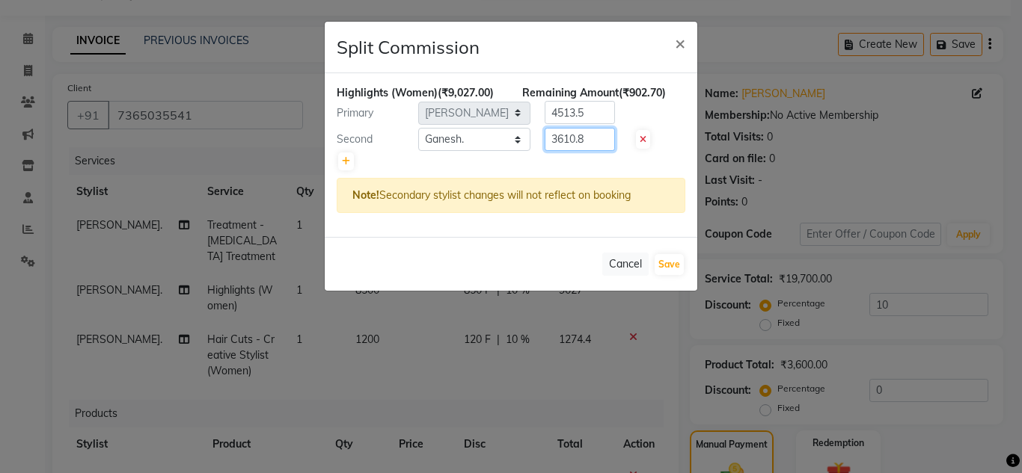
type input "3610.8"
click at [595, 118] on input "4513.5" at bounding box center [580, 112] width 70 height 23
click at [518, 111] on div "Primary Select [PERSON_NAME]. [PERSON_NAME]. [PERSON_NAME]. [GEOGRAPHIC_DATA]. …" at bounding box center [510, 113] width 371 height 24
type input "5416.2"
click at [675, 260] on button "Save" at bounding box center [668, 264] width 29 height 21
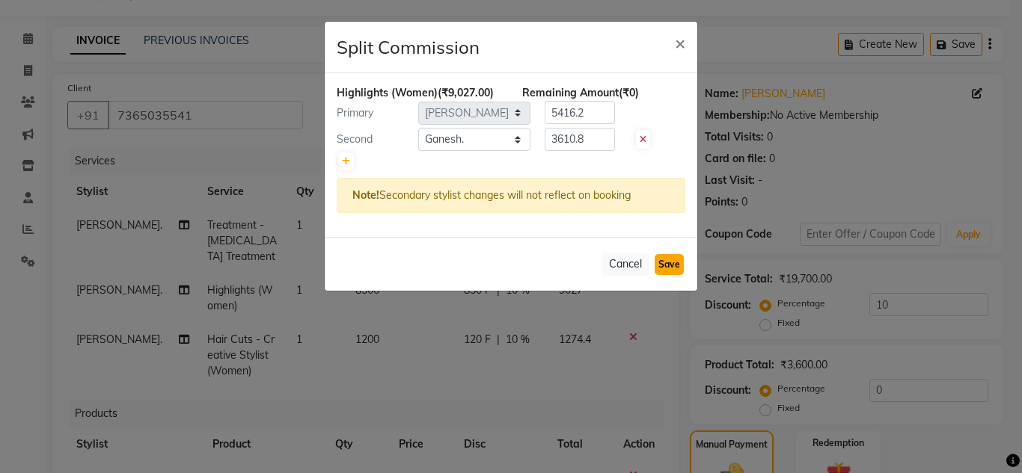
select select "Select"
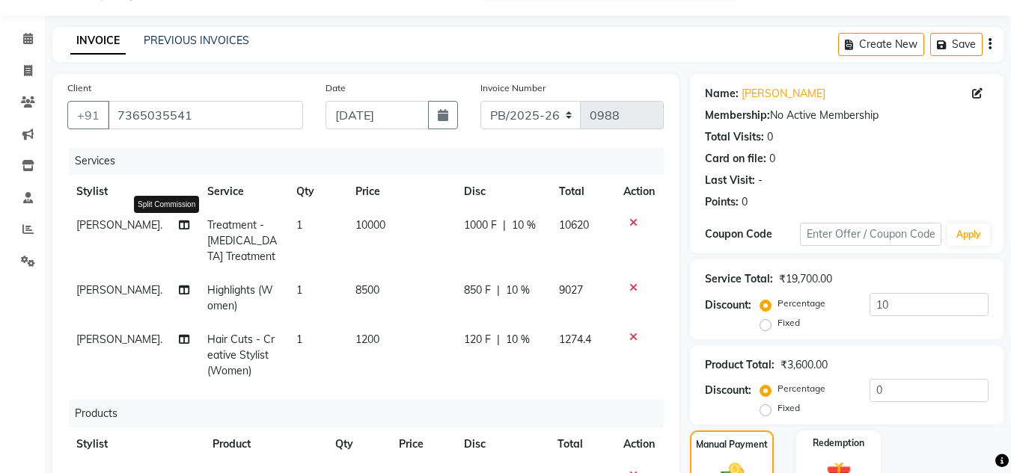
click at [179, 225] on icon at bounding box center [184, 225] width 10 height 10
select select "59499"
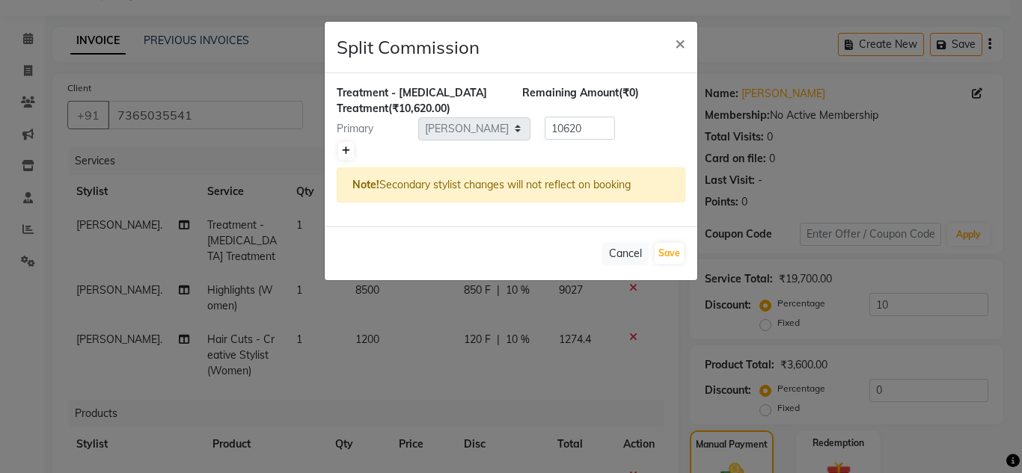
click at [350, 150] on link at bounding box center [346, 151] width 16 height 18
type input "5310"
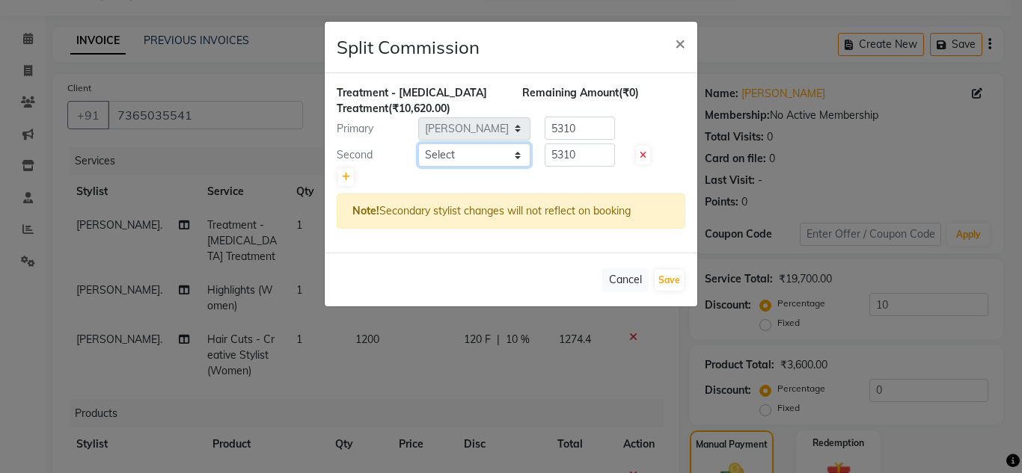
click at [447, 159] on select "Select [PERSON_NAME]. [PERSON_NAME]. [PERSON_NAME]. [GEOGRAPHIC_DATA]. [GEOGRAP…" at bounding box center [474, 155] width 112 height 23
select select "59501"
click at [418, 144] on select "Select [PERSON_NAME]. [PERSON_NAME]. [PERSON_NAME]. [GEOGRAPHIC_DATA]. [GEOGRAP…" at bounding box center [474, 155] width 112 height 23
drag, startPoint x: 587, startPoint y: 151, endPoint x: 542, endPoint y: 153, distance: 44.9
click at [542, 153] on div "5310" at bounding box center [576, 155] width 93 height 23
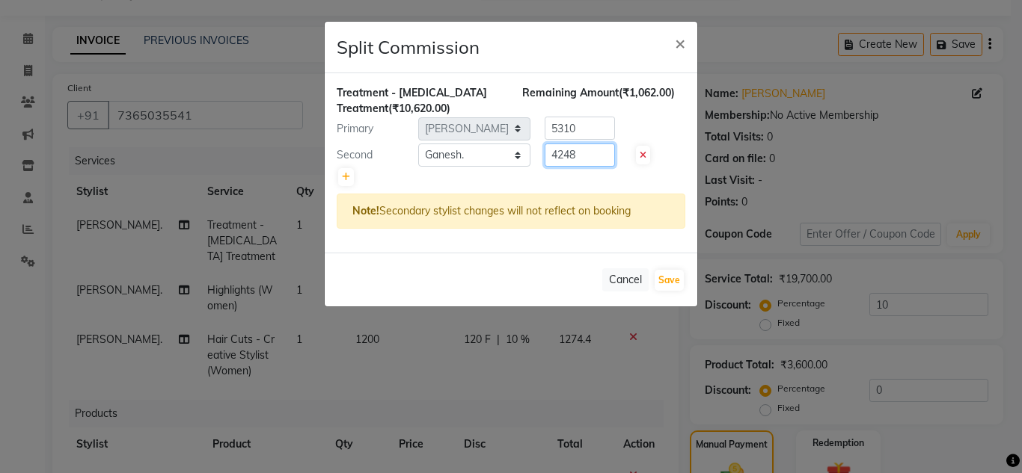
type input "4248"
click at [598, 121] on input "5310" at bounding box center [580, 128] width 70 height 23
drag, startPoint x: 596, startPoint y: 120, endPoint x: 535, endPoint y: 131, distance: 62.4
click at [535, 131] on div "5310" at bounding box center [576, 128] width 93 height 23
type input "6372"
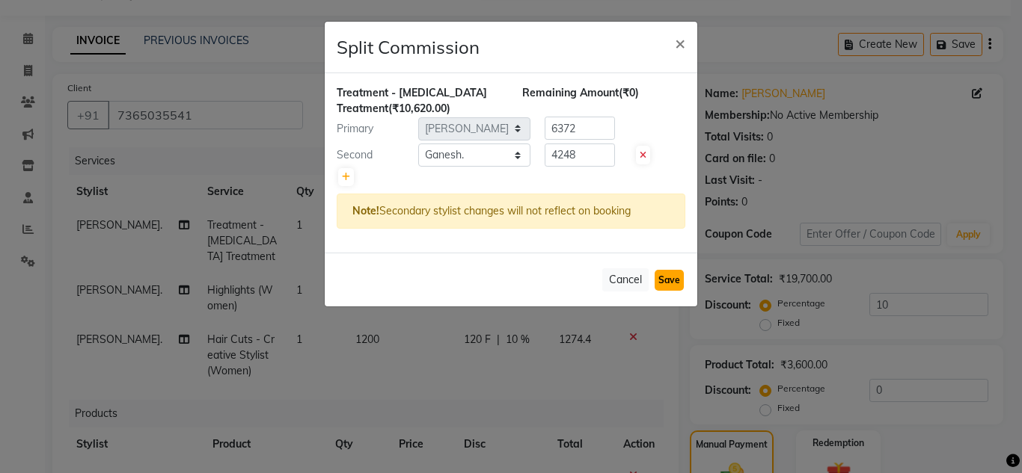
click at [667, 278] on button "Save" at bounding box center [668, 280] width 29 height 21
select select "Select"
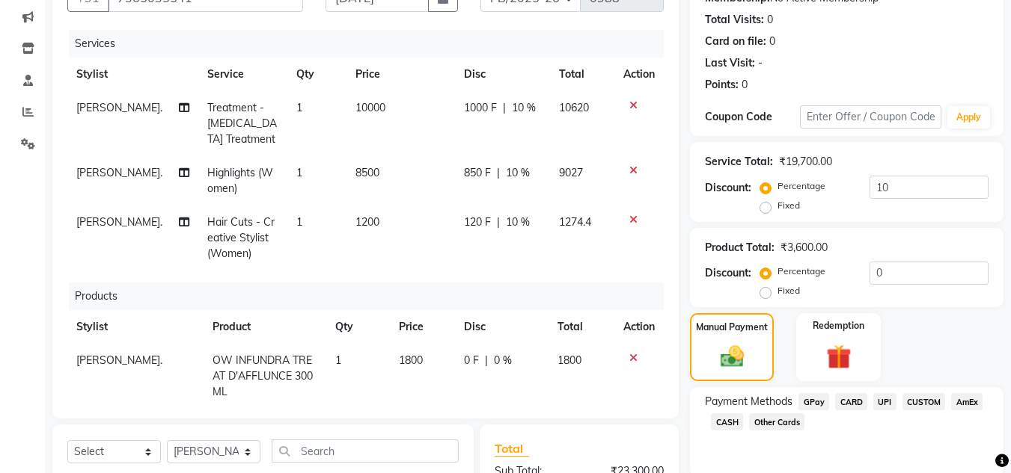
scroll to position [337, 0]
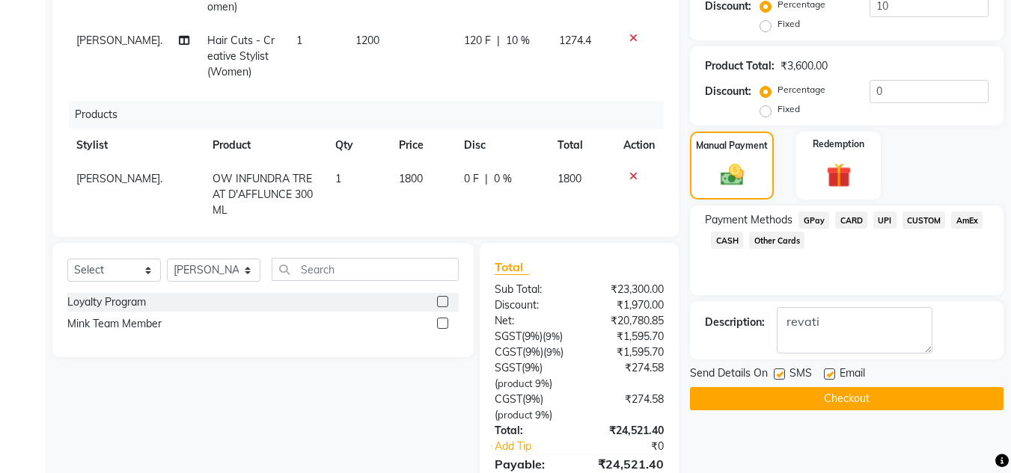
click at [943, 401] on button "Checkout" at bounding box center [846, 398] width 313 height 23
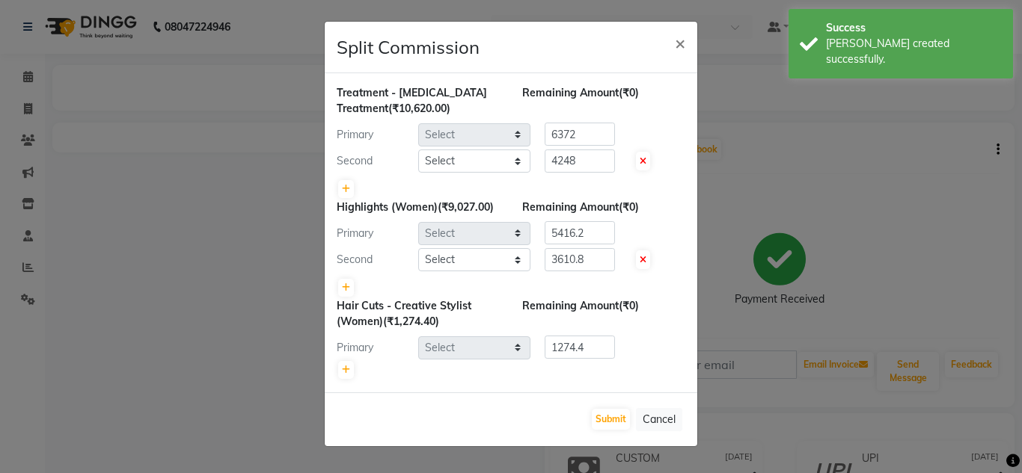
select select "59499"
select select "59501"
select select "59499"
select select "59501"
select select "59499"
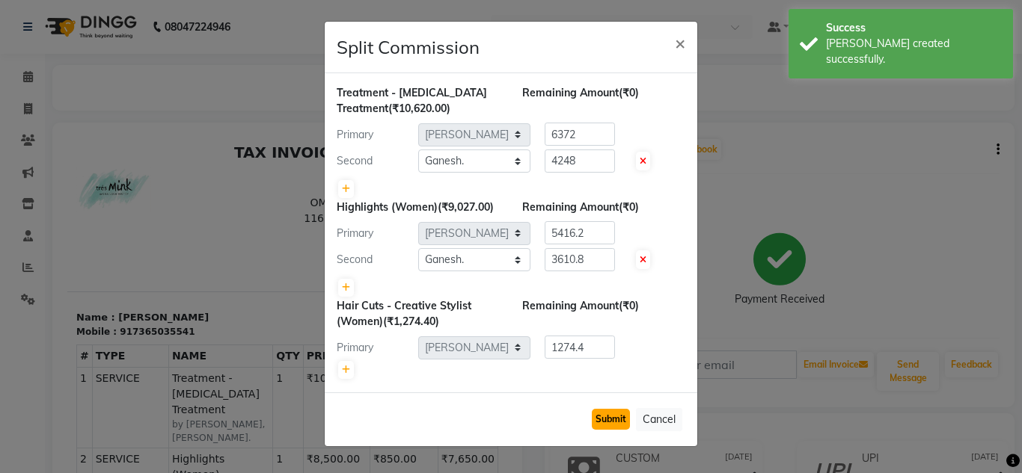
click at [613, 426] on button "Submit" at bounding box center [611, 419] width 38 height 21
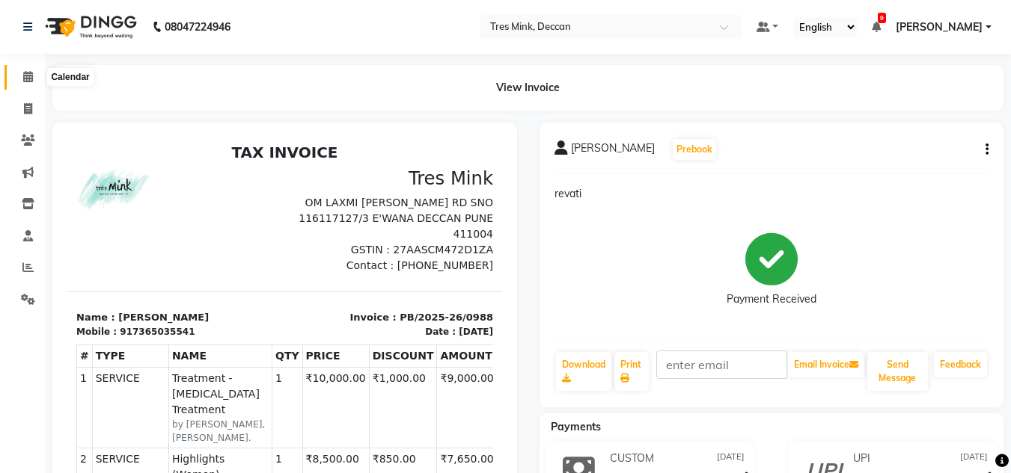
click at [28, 77] on icon at bounding box center [28, 76] width 10 height 11
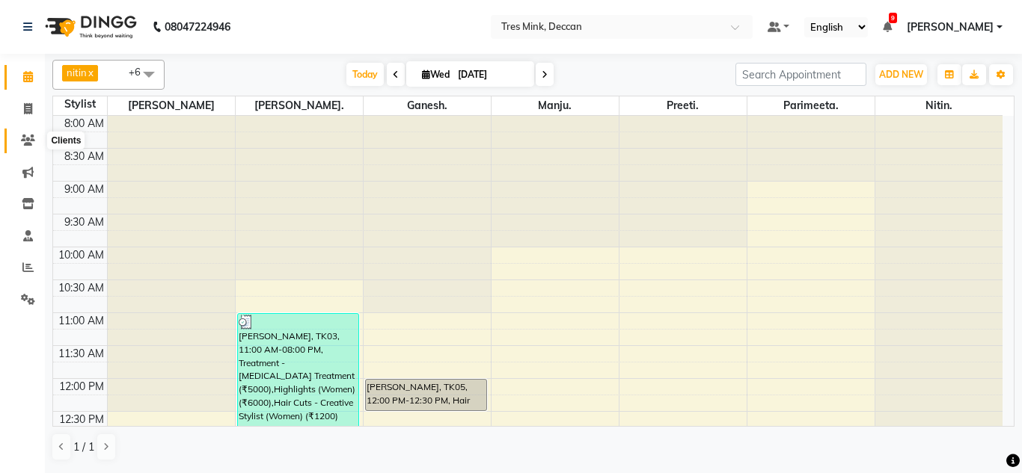
click at [28, 139] on icon at bounding box center [28, 140] width 14 height 11
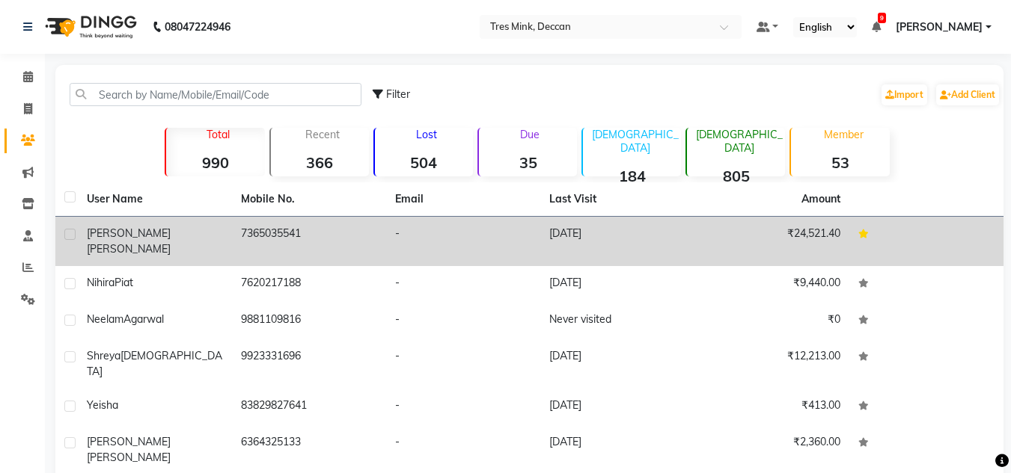
click at [302, 245] on td "7365035541" at bounding box center [309, 241] width 154 height 49
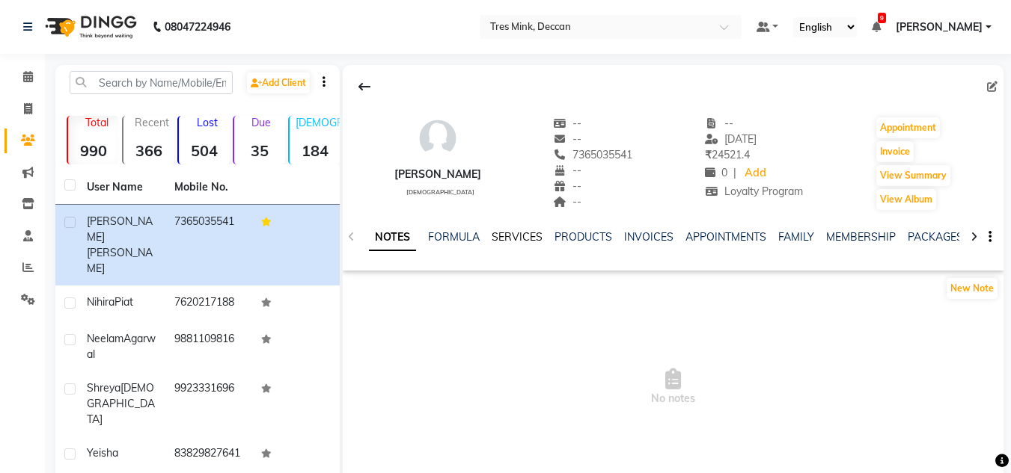
click at [518, 236] on link "SERVICES" at bounding box center [516, 236] width 51 height 13
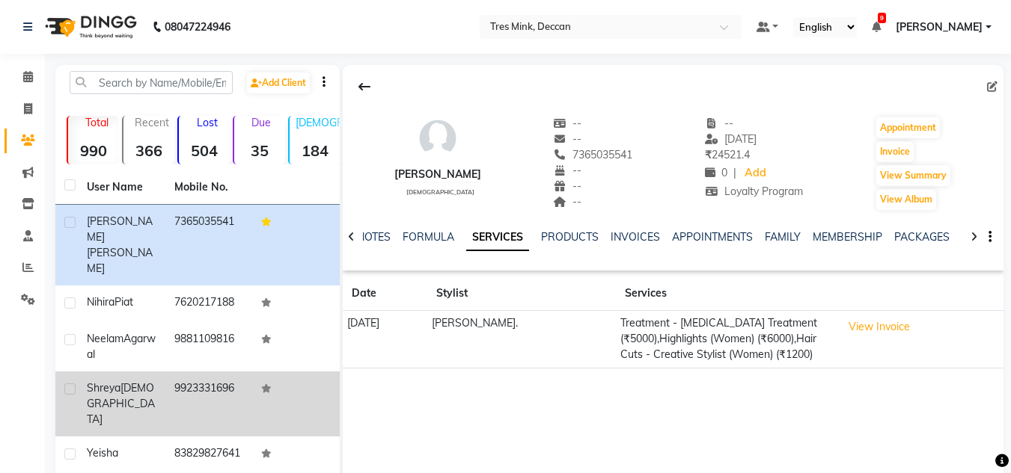
click at [201, 372] on td "9923331696" at bounding box center [209, 404] width 88 height 65
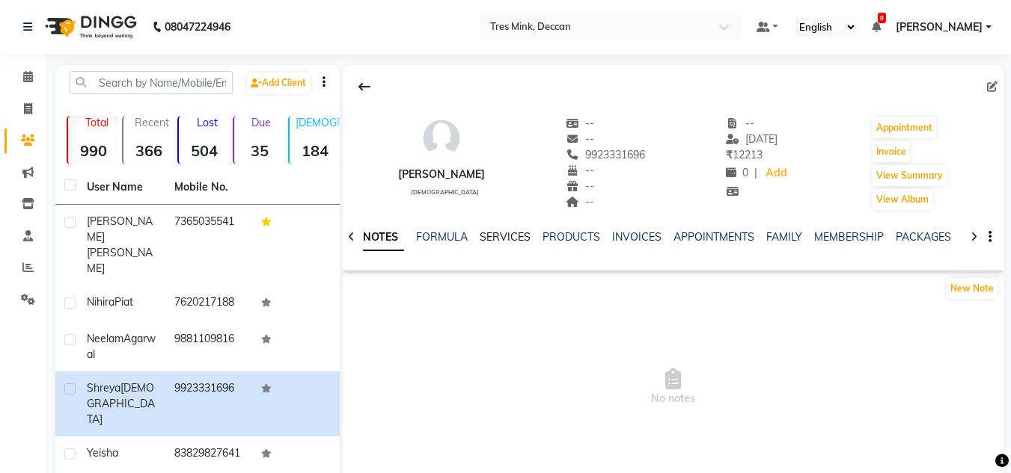
click at [488, 234] on link "SERVICES" at bounding box center [504, 236] width 51 height 13
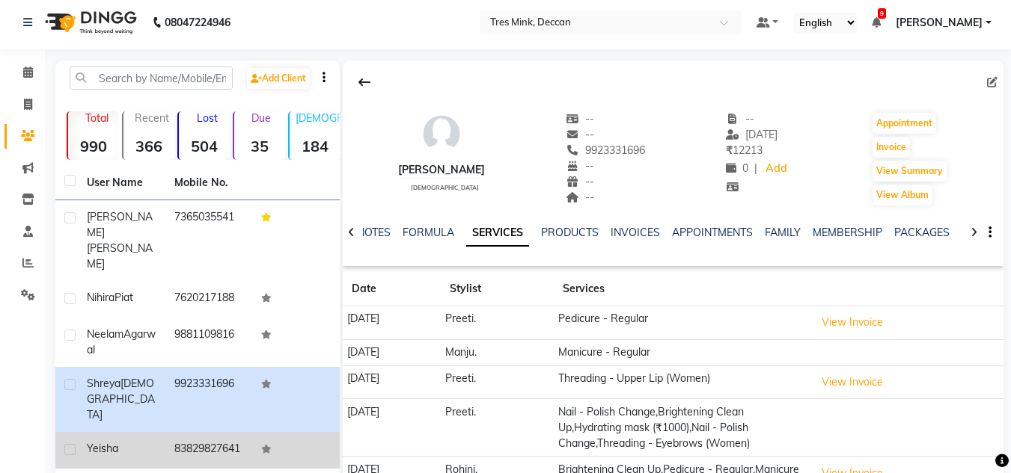
scroll to position [75, 0]
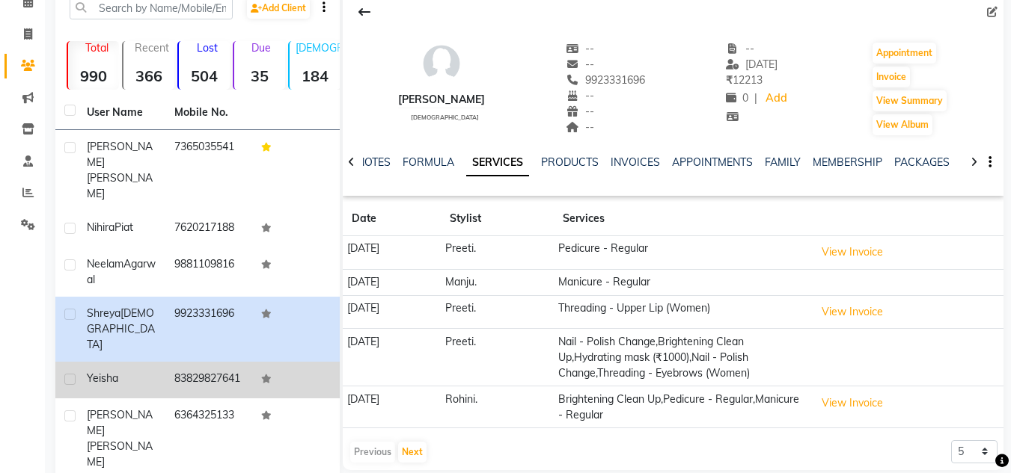
click at [231, 362] on td "83829827641" at bounding box center [209, 380] width 88 height 37
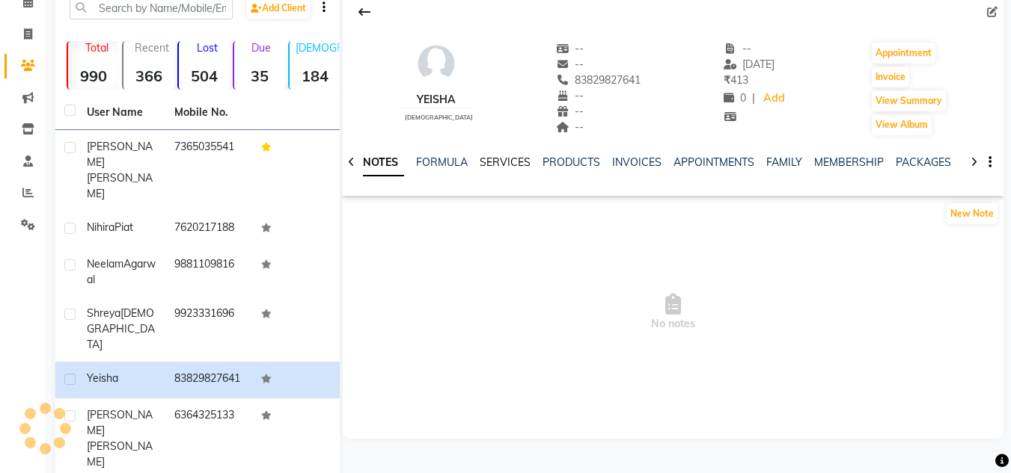
click at [511, 160] on link "SERVICES" at bounding box center [504, 162] width 51 height 13
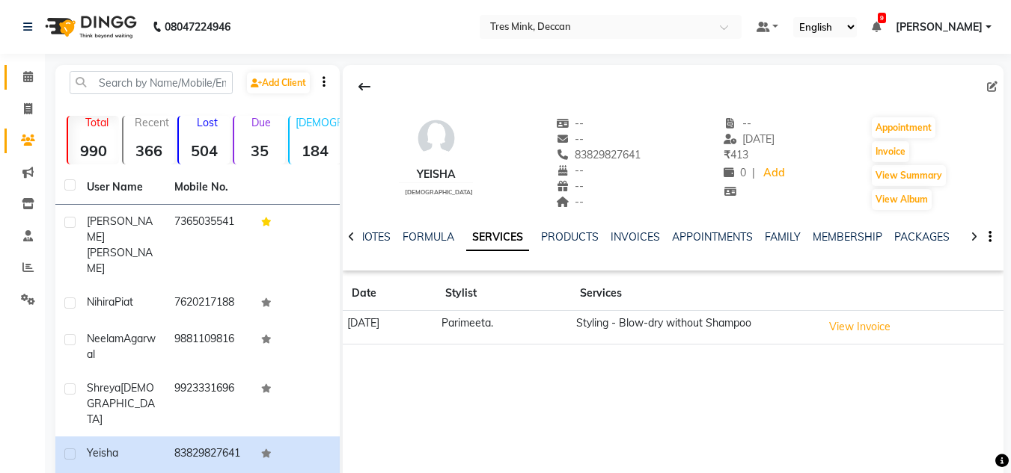
click at [34, 68] on link "Calendar" at bounding box center [22, 77] width 36 height 25
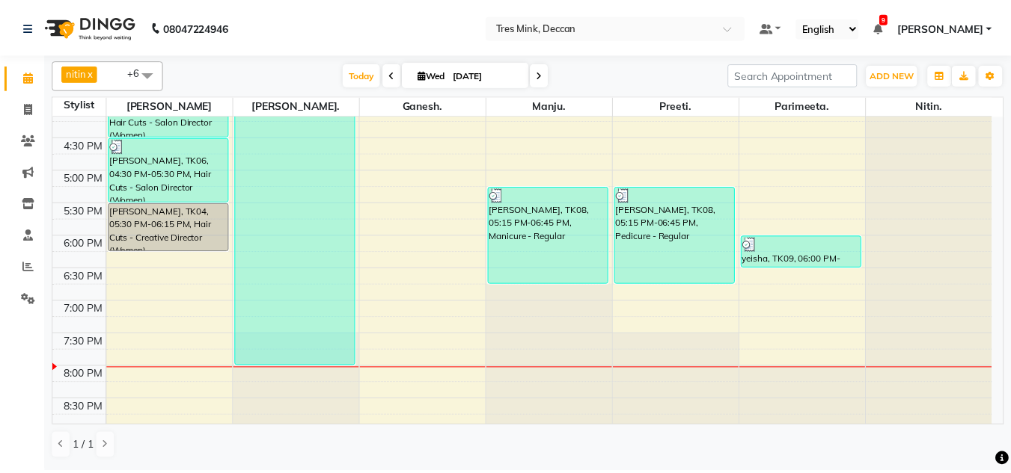
scroll to position [545, 0]
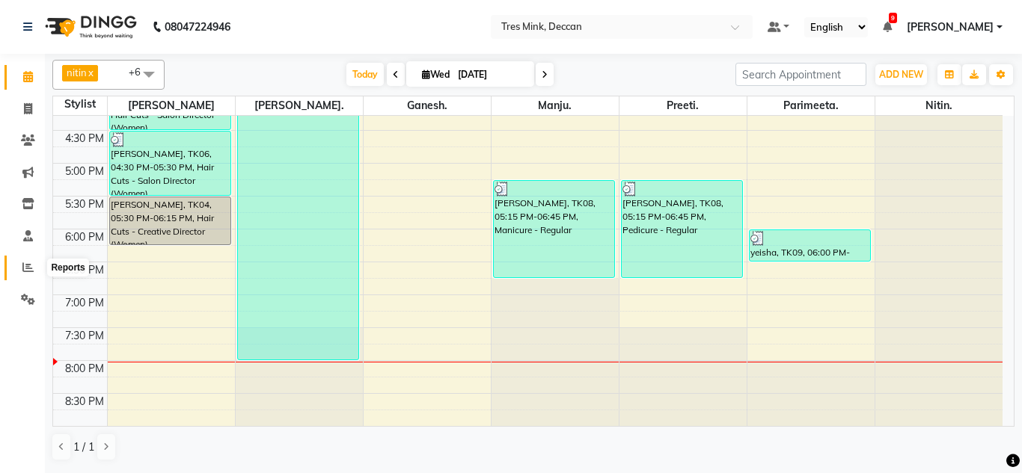
click at [32, 263] on icon at bounding box center [27, 267] width 11 height 11
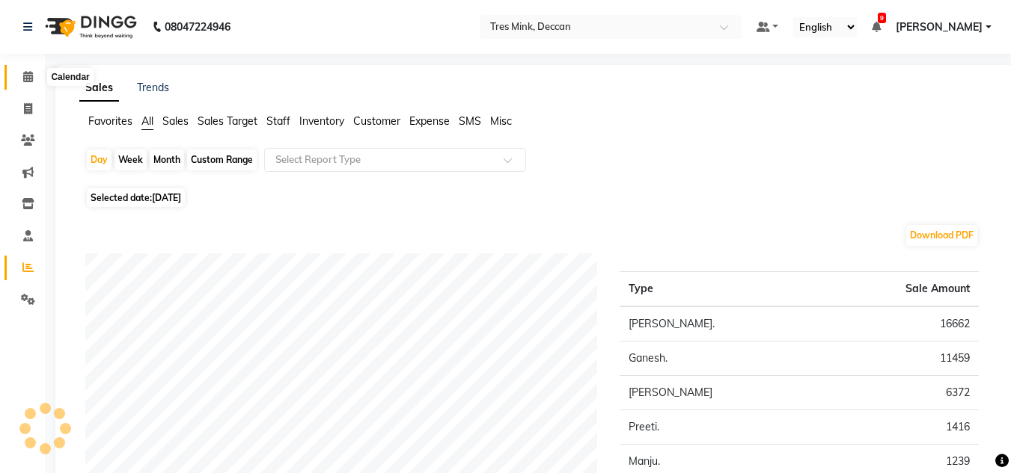
click at [31, 76] on icon at bounding box center [28, 76] width 10 height 11
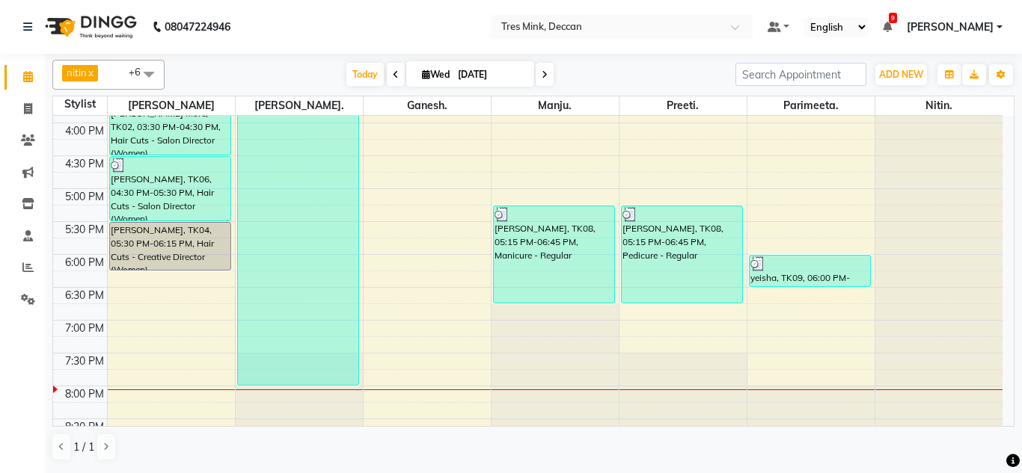
scroll to position [524, 0]
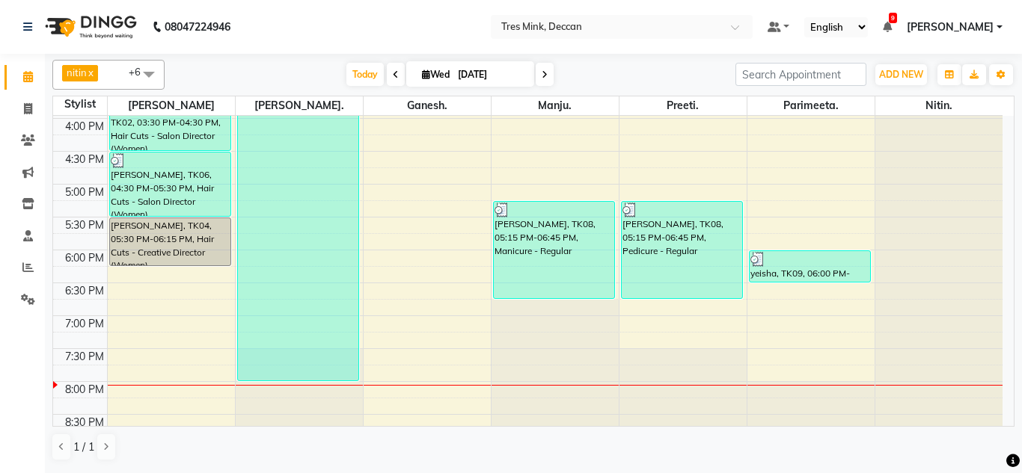
click at [545, 71] on icon at bounding box center [545, 74] width 6 height 9
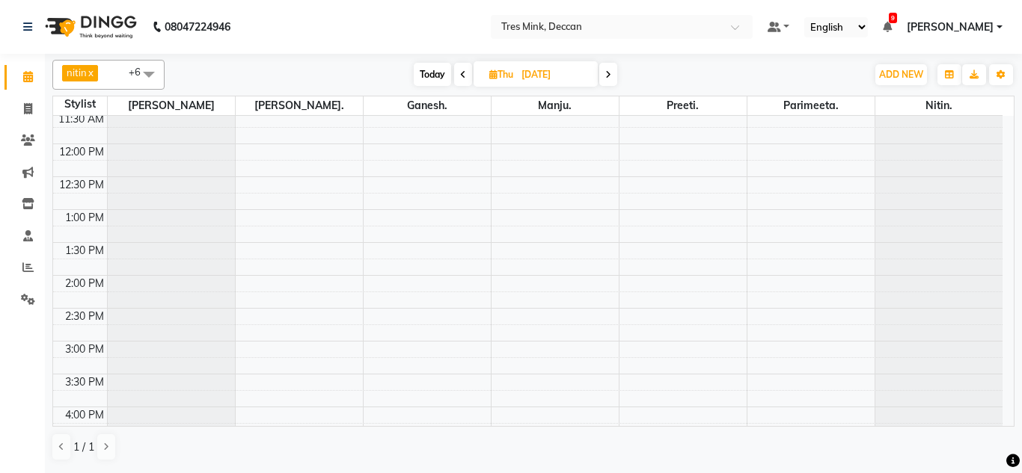
scroll to position [171, 0]
click at [428, 70] on span "Today" at bounding box center [432, 74] width 37 height 23
type input "[DATE]"
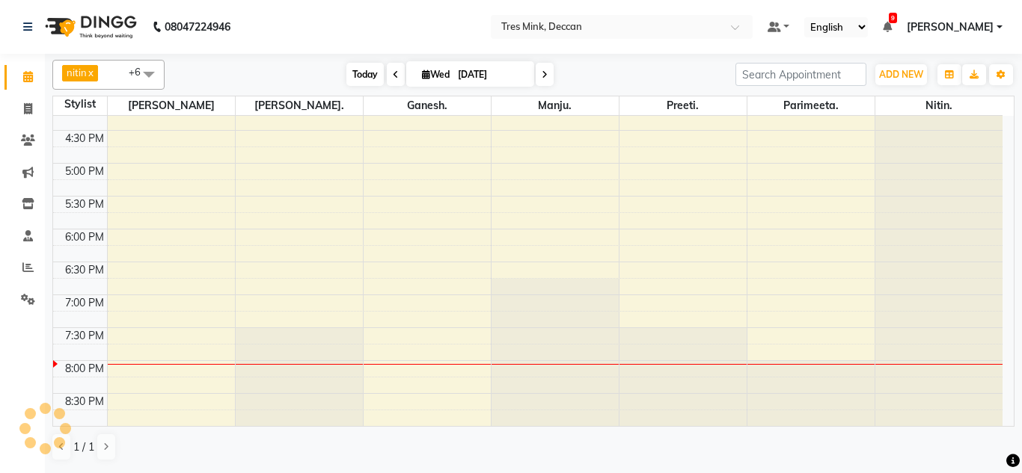
scroll to position [545, 0]
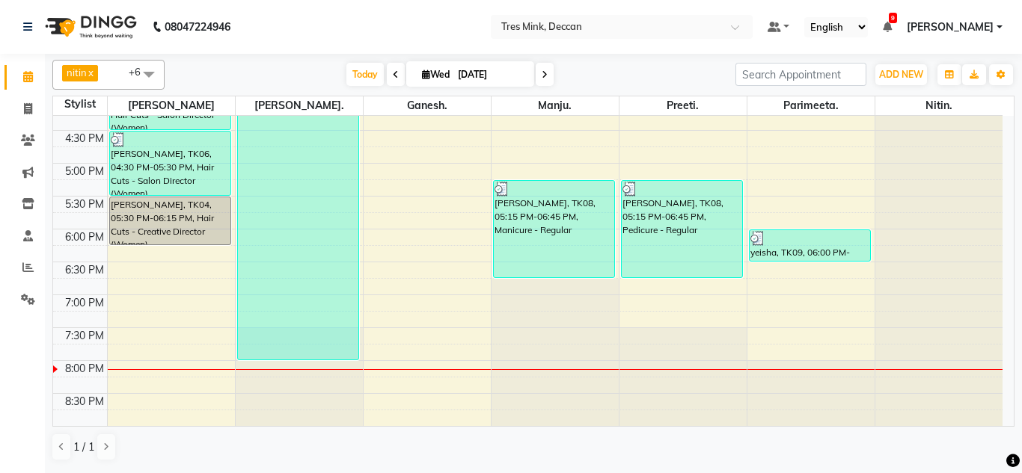
click at [325, 31] on nav "08047224946 Select Location × Tres Mink, Deccan Default Panel My Panel English …" at bounding box center [511, 27] width 1022 height 54
click at [403, 28] on nav "08047224946 Select Location × Tres Mink, Deccan Default Panel My Panel English …" at bounding box center [511, 27] width 1022 height 54
click at [372, 20] on nav "08047224946 Select Location × Tres Mink, Deccan Default Panel My Panel English …" at bounding box center [511, 27] width 1022 height 54
click at [413, 42] on nav "08047224946 Select Location × Tres Mink, Deccan Default Panel My Panel English …" at bounding box center [511, 27] width 1022 height 54
